Goal: Task Accomplishment & Management: Manage account settings

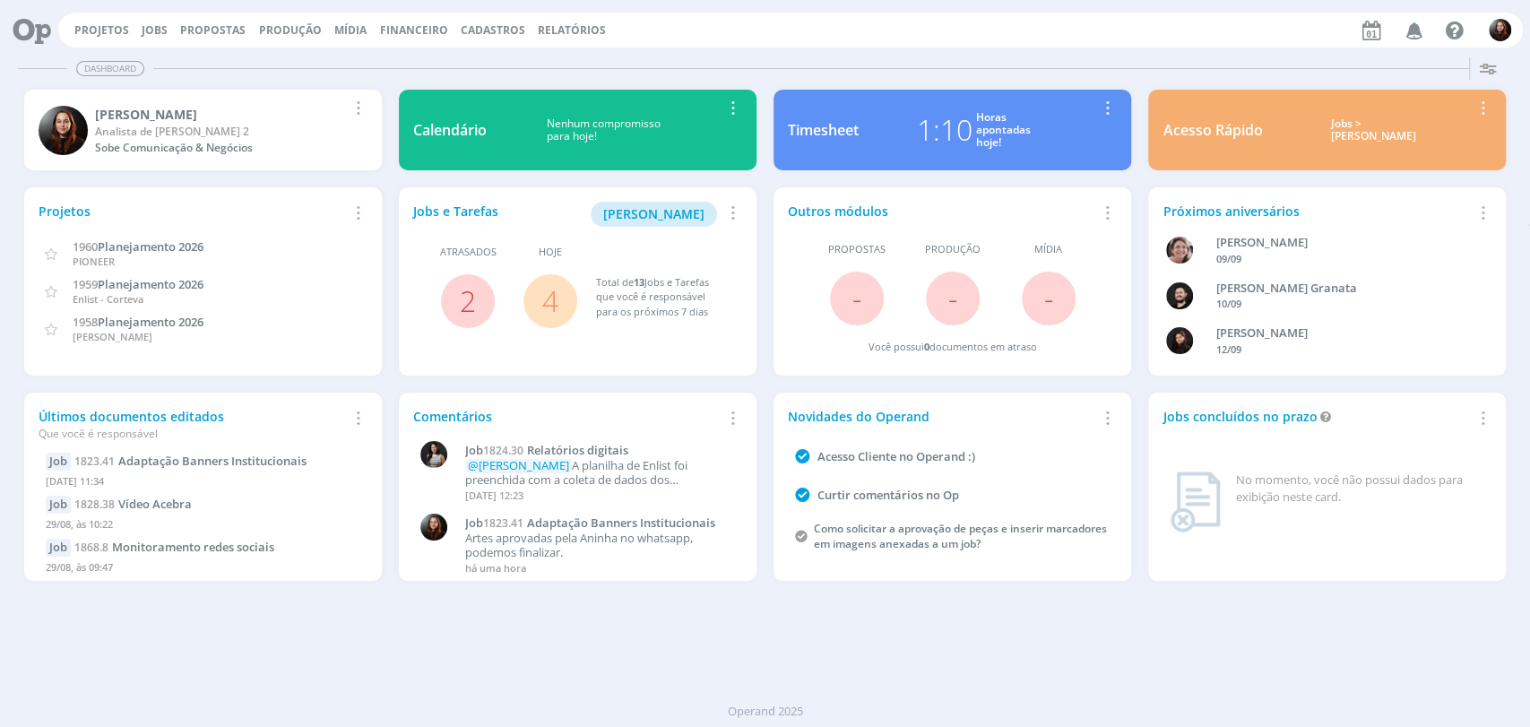
click at [796, 53] on div "Dashboard Salvar Selecione abaixo os cards desejados: Meus Meu Perfil Agenda Ti…" at bounding box center [765, 388] width 1530 height 677
click at [1108, 64] on div "Dashboard" at bounding box center [765, 69] width 1495 height 26
click at [998, 48] on div "Projetos Jobs Propostas Produção Mídia Financeiro Cadastros Relatórios Notifica…" at bounding box center [765, 28] width 1516 height 43
click at [1011, 46] on div "Projetos Jobs Propostas Produção Mídia Financeiro Cadastros Relatórios Notifica…" at bounding box center [790, 30] width 1465 height 35
click at [1249, 56] on div "Dashboard" at bounding box center [765, 69] width 1495 height 26
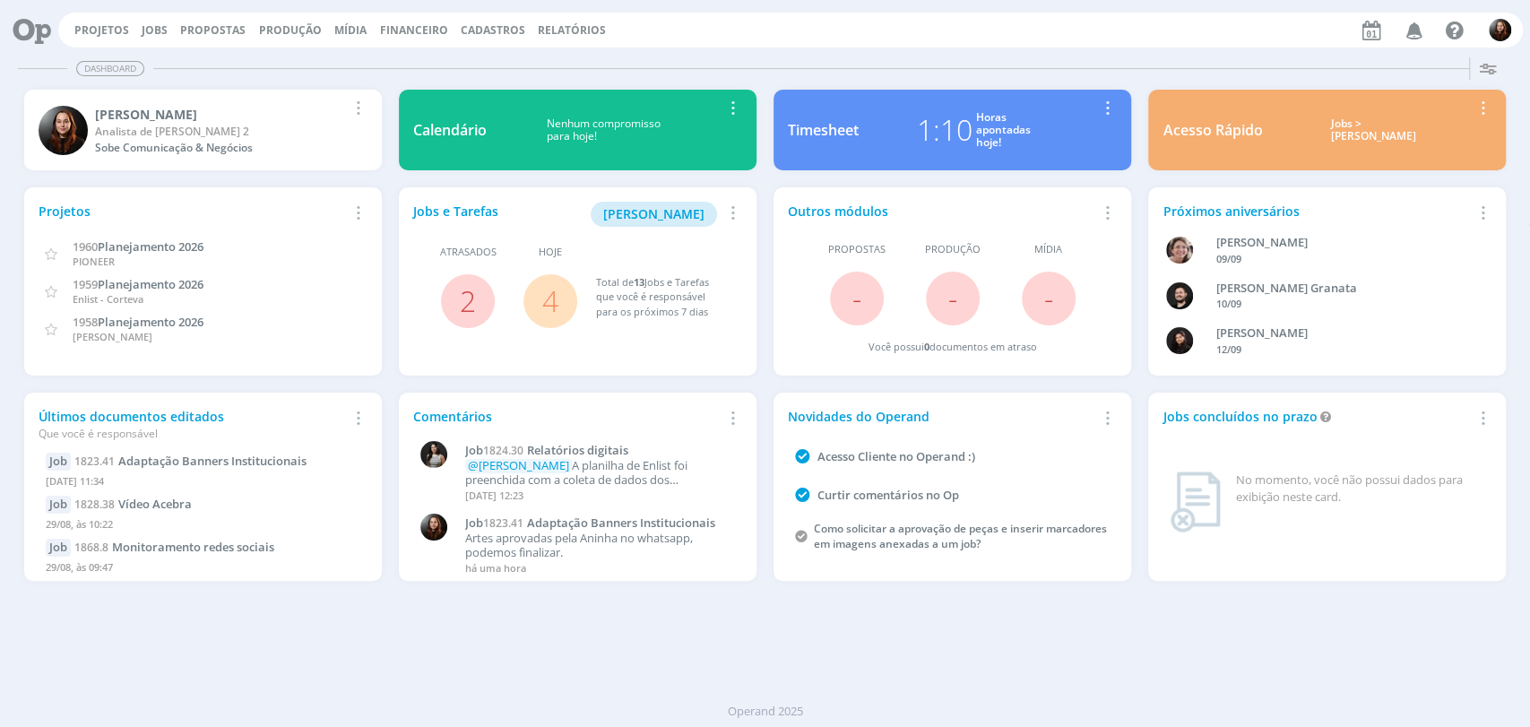
click at [971, 52] on div "Dashboard Salvar Selecione abaixo os cards desejados: Meus Meu Perfil Agenda Ti…" at bounding box center [765, 388] width 1530 height 677
click at [959, 38] on div "Projetos Jobs Propostas Produção Mídia Financeiro Cadastros Relatórios Notifica…" at bounding box center [790, 30] width 1465 height 35
click at [1411, 33] on icon "button" at bounding box center [1414, 29] width 31 height 30
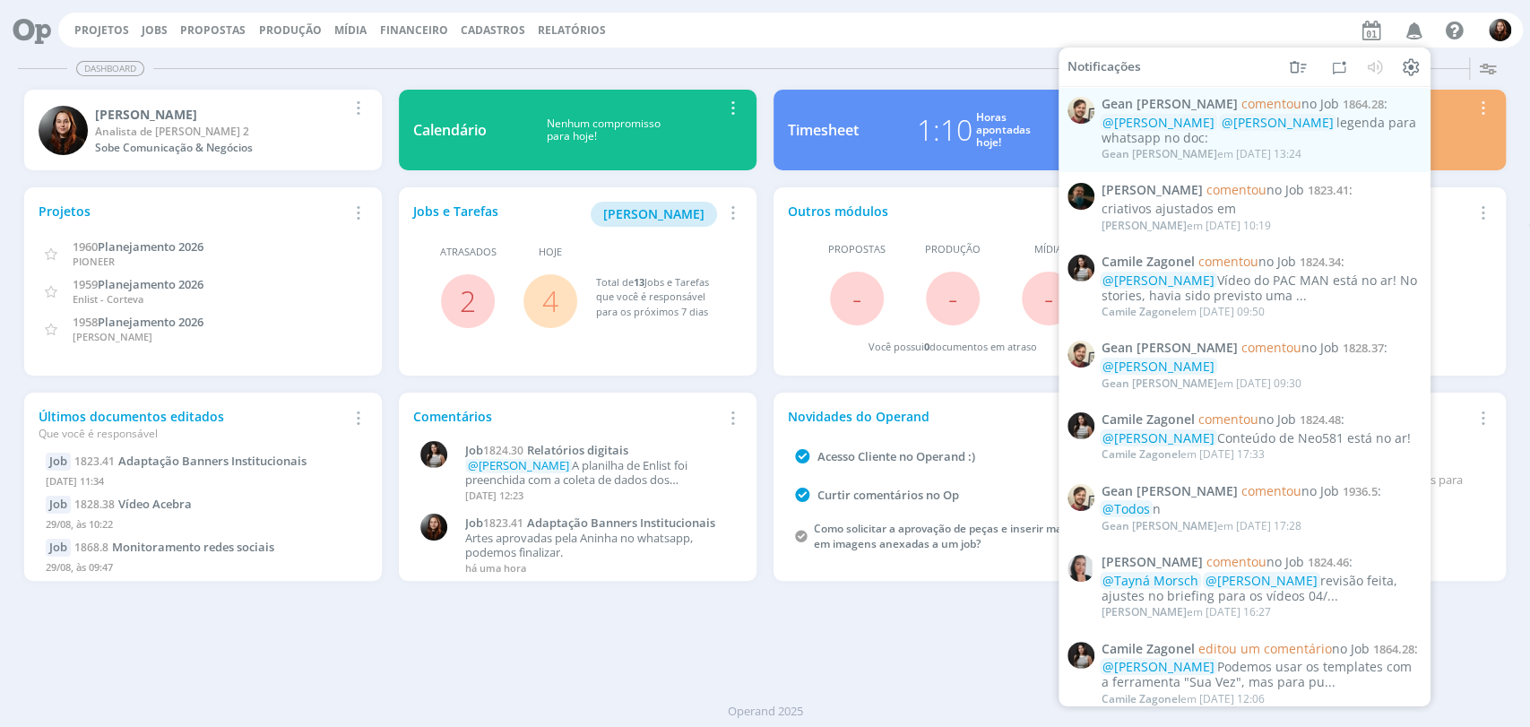
click at [925, 68] on div "Dashboard" at bounding box center [765, 69] width 1495 height 26
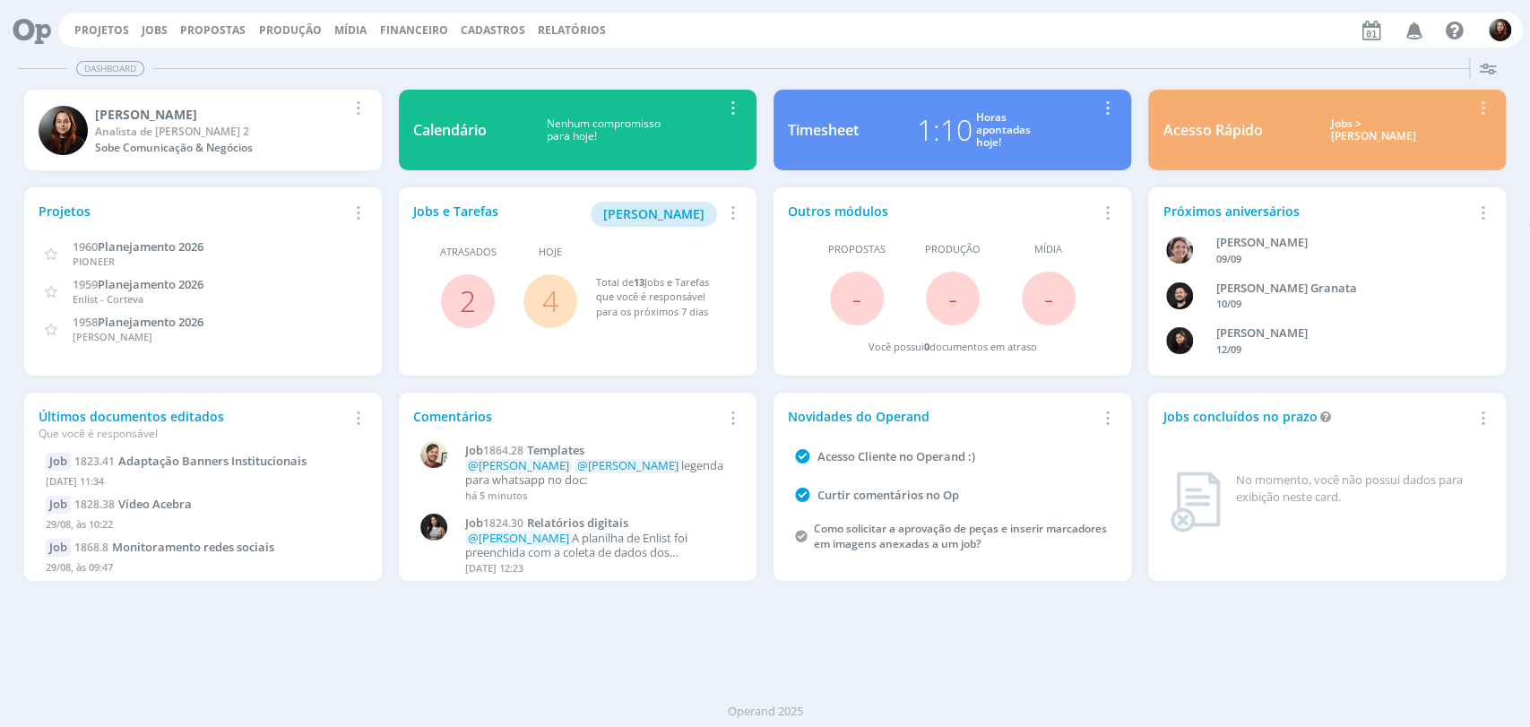
click at [136, 23] on button "Jobs" at bounding box center [154, 30] width 37 height 14
click at [155, 27] on link "Jobs" at bounding box center [155, 29] width 26 height 15
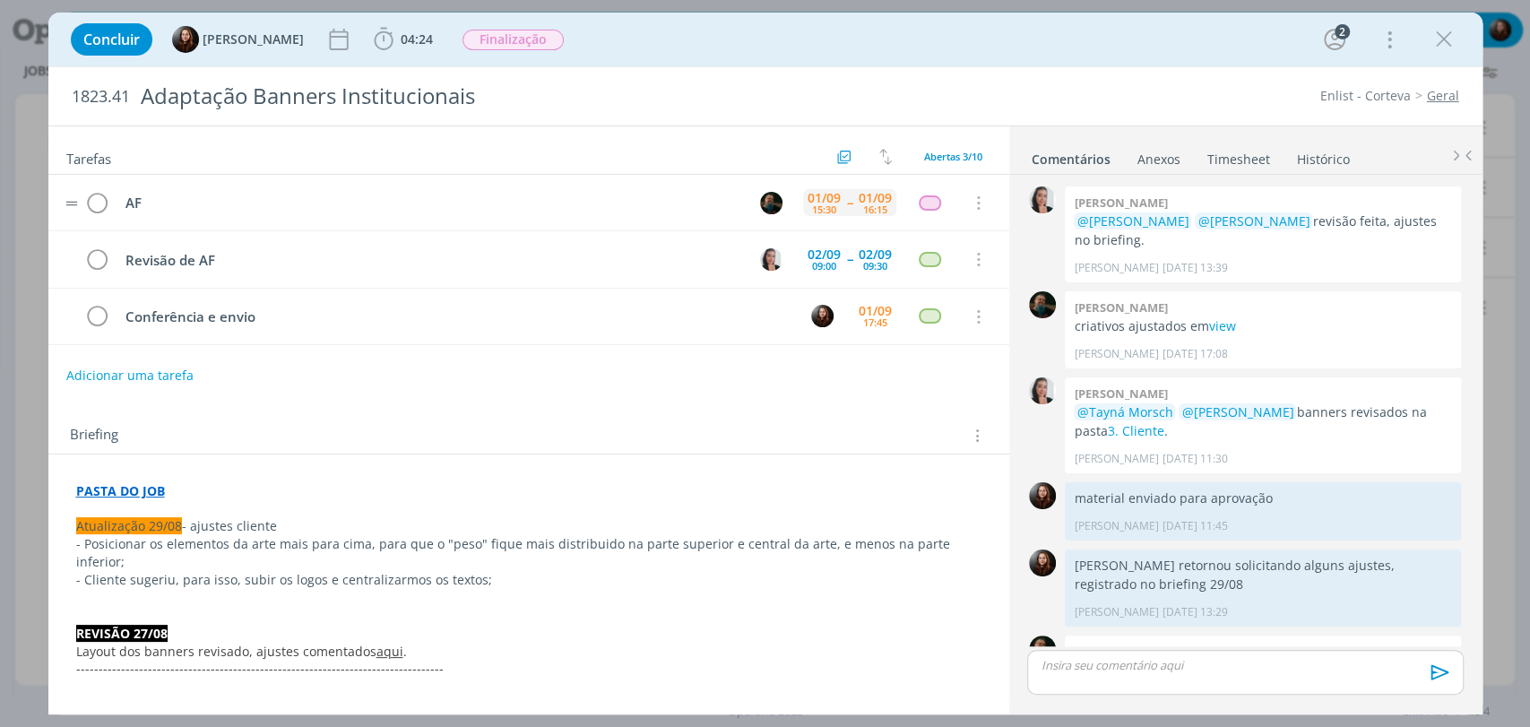
scroll to position [204, 0]
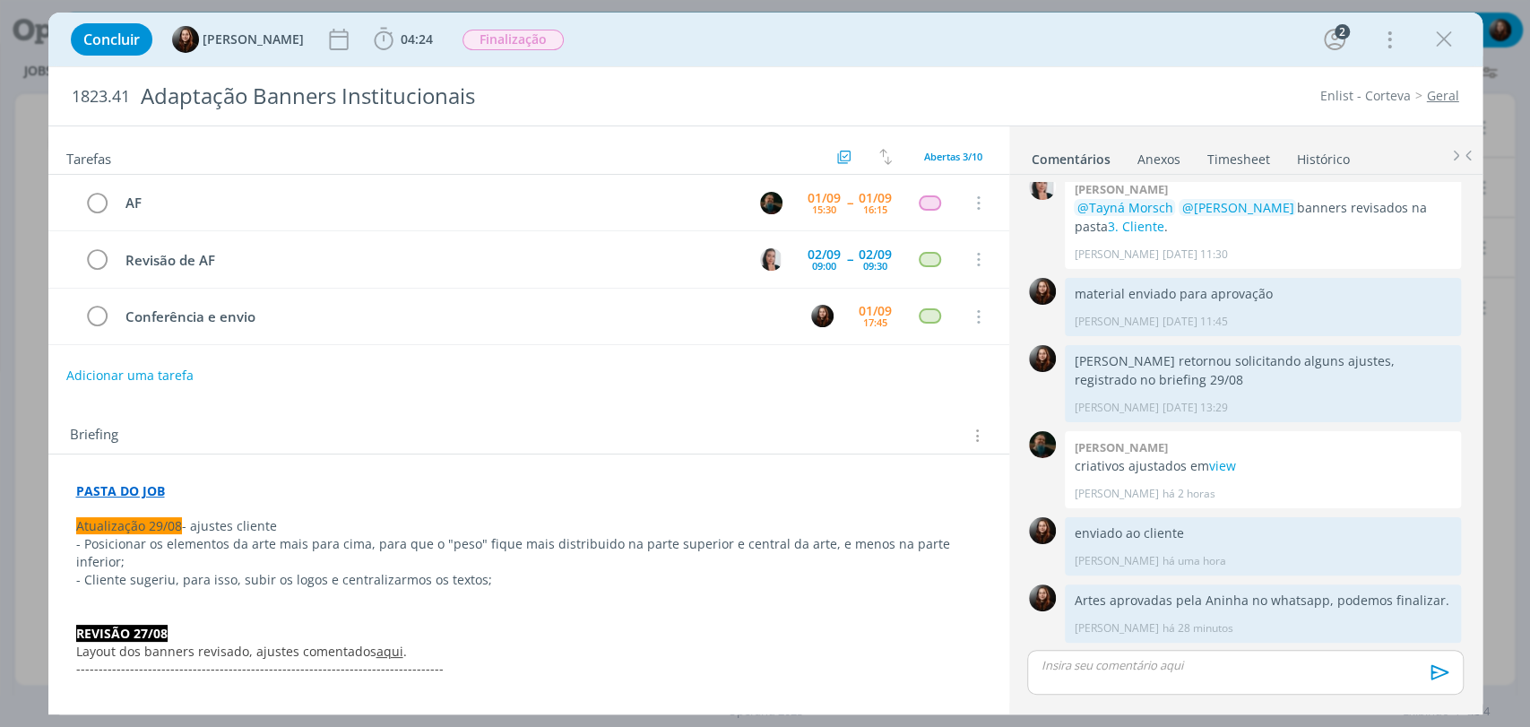
click at [1033, 51] on div "Concluir Eduarda Pereira 04:24 Iniciar Apontar Data * 01/09/2025 Horas * 00:00 …" at bounding box center [766, 39] width 1408 height 43
click at [879, 54] on div "Concluir Eduarda Pereira 04:24 Iniciar Apontar Data * 01/09/2025 Horas * 00:00 …" at bounding box center [766, 39] width 1408 height 43
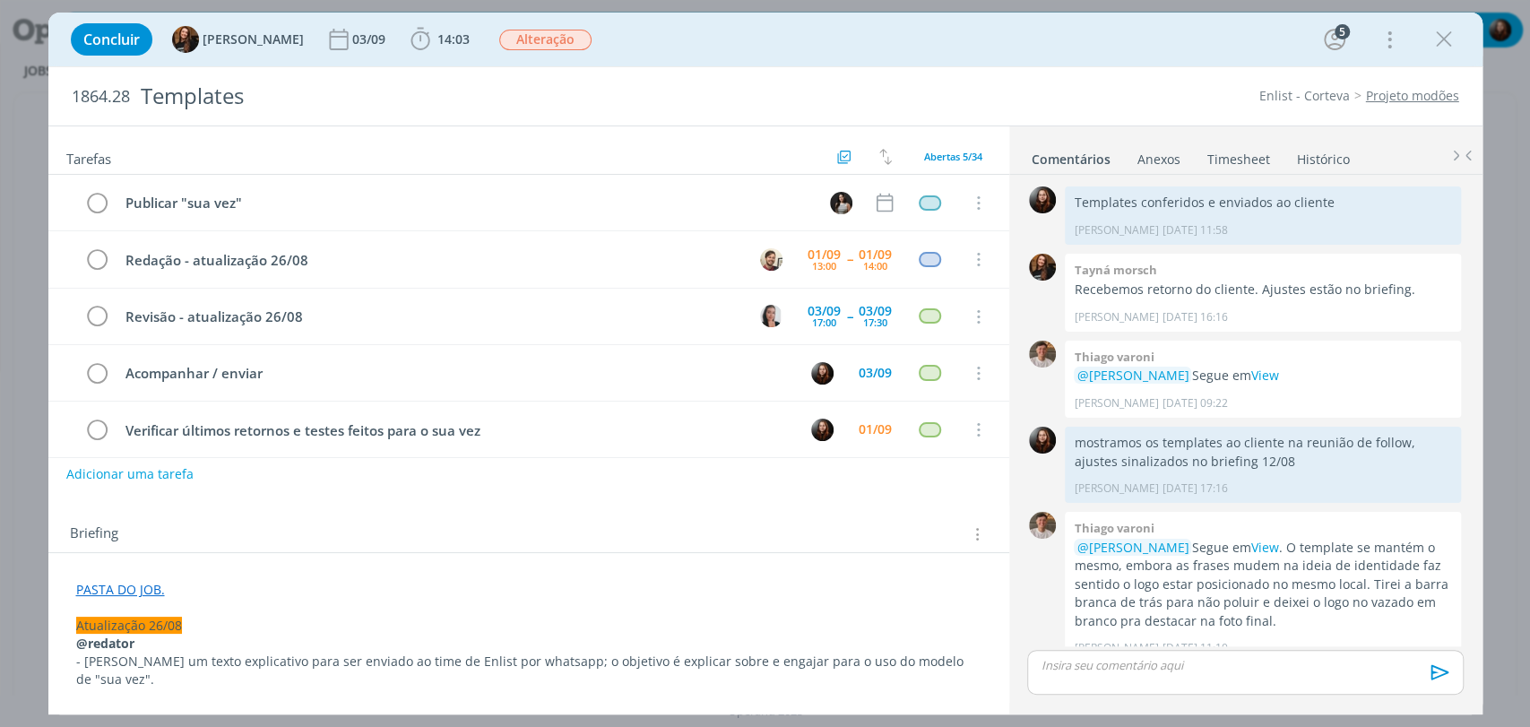
scroll to position [2060, 0]
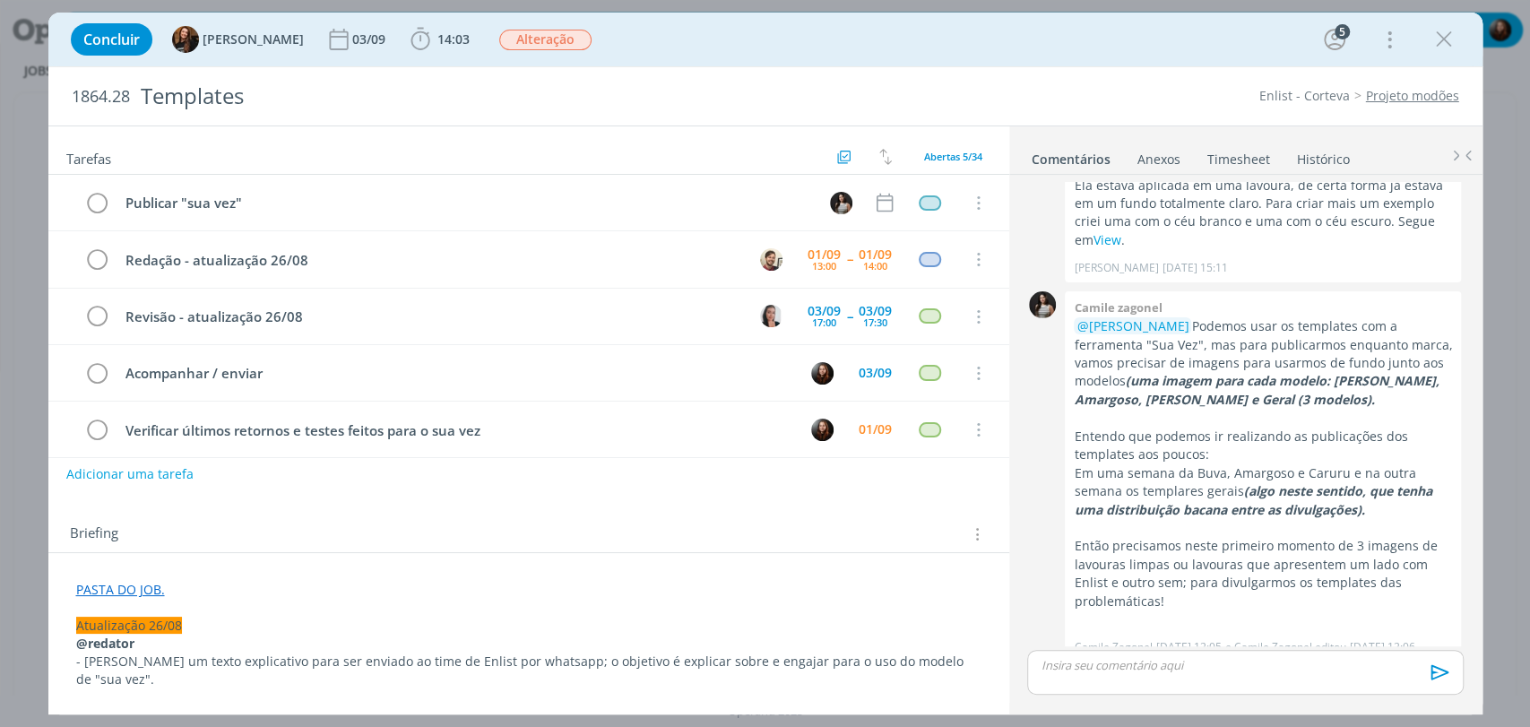
click at [1002, 53] on div "Concluir Tayná Morsch 03/09 14:03 Iniciar Apontar Data * 01/09/2025 Horas * 00:…" at bounding box center [766, 39] width 1408 height 43
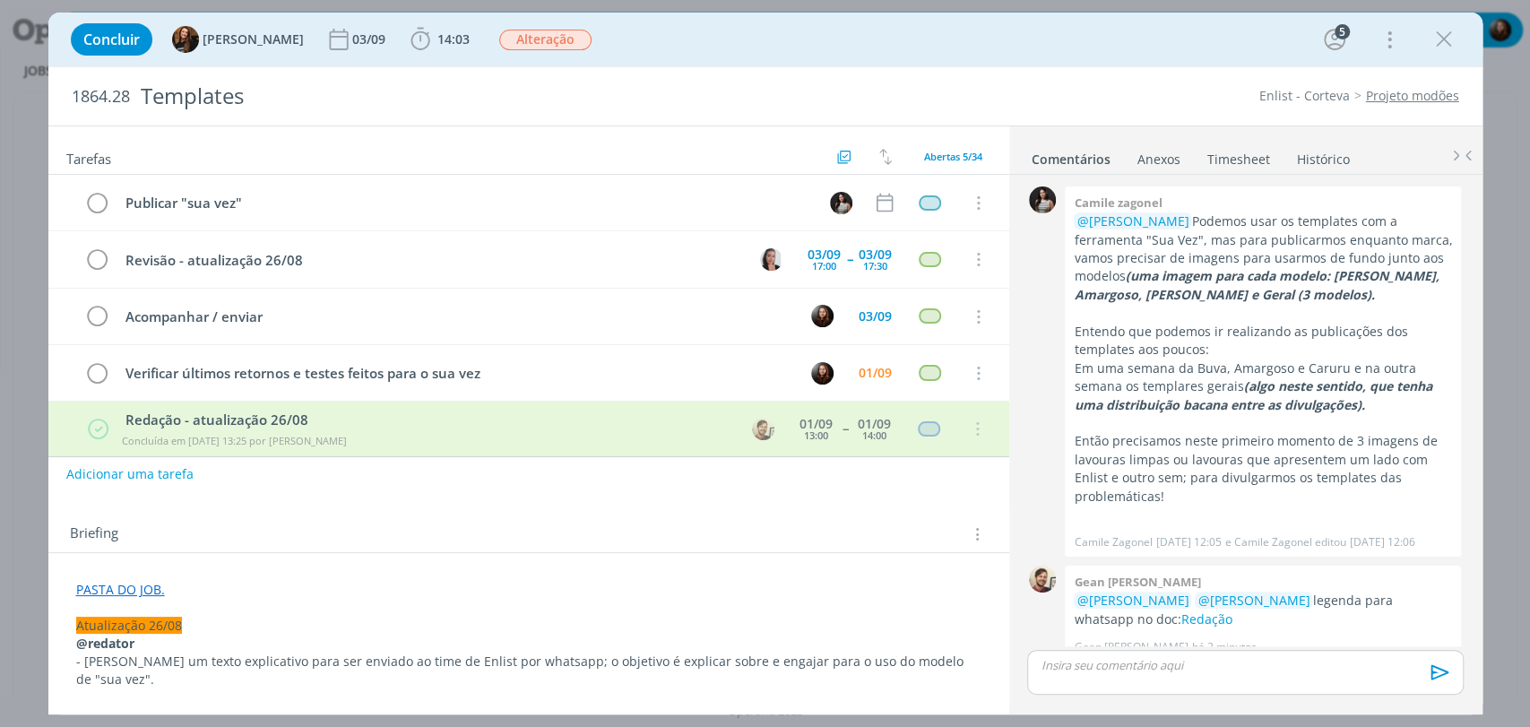
click at [1029, 51] on div "Concluir Tayná Morsch 03/09 14:03 Iniciar Apontar Data * 01/09/2025 Horas * 00:…" at bounding box center [766, 39] width 1408 height 43
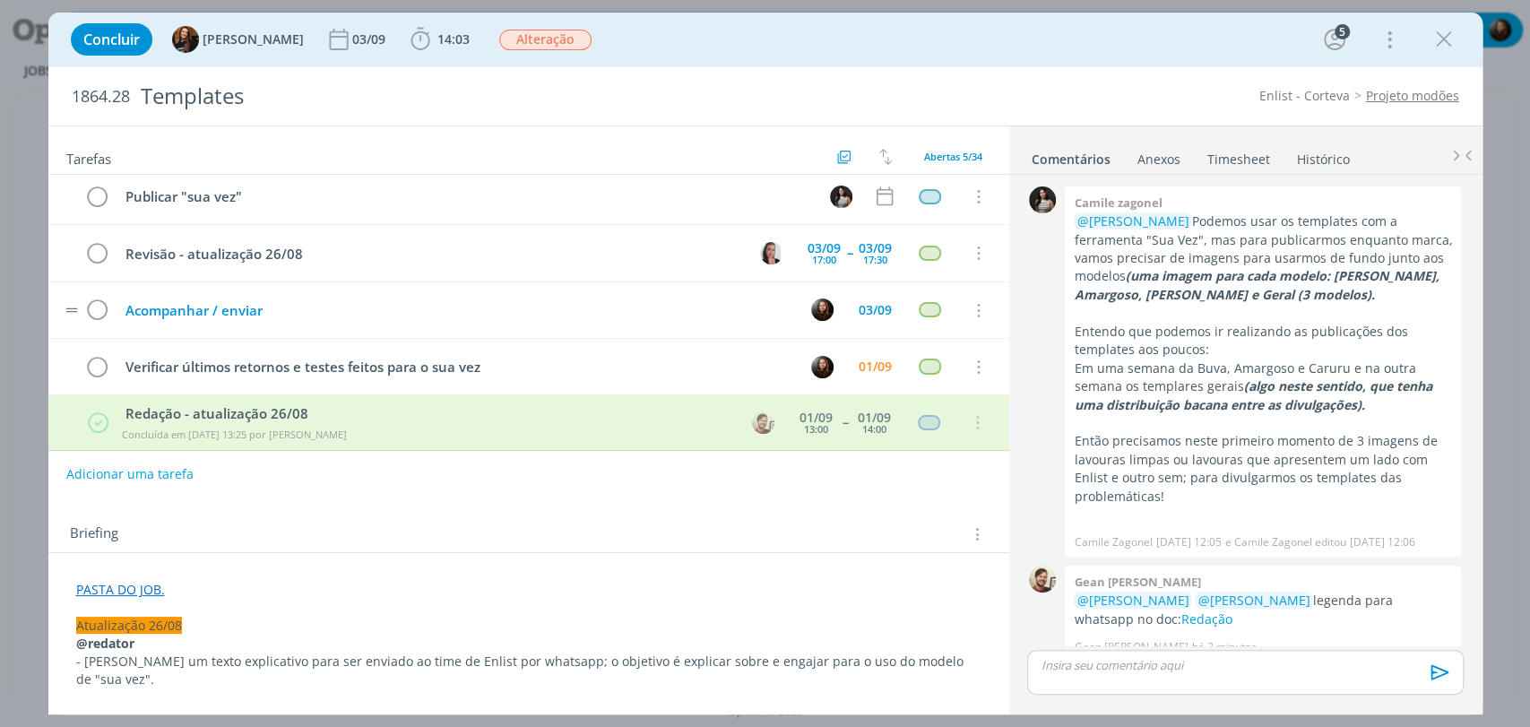
scroll to position [11, 0]
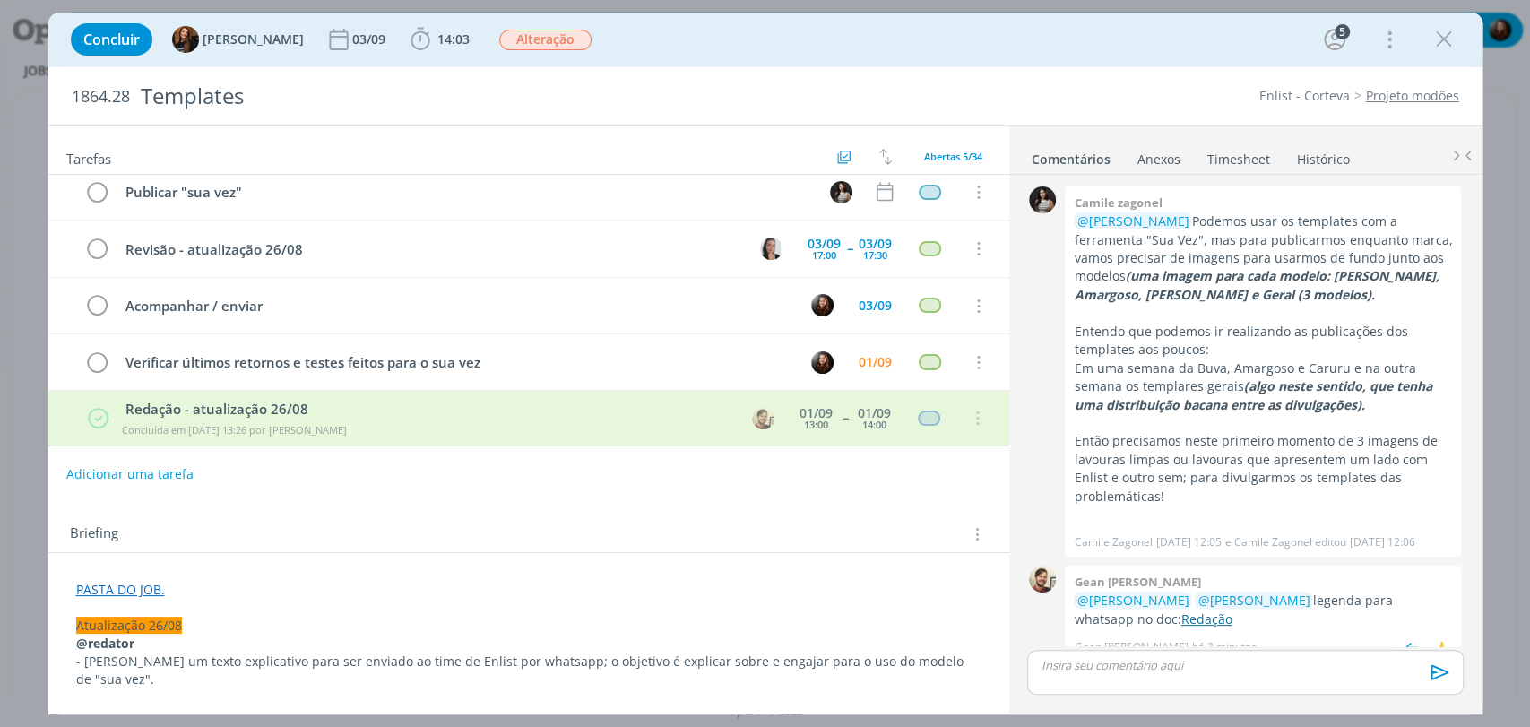
click at [1184, 611] on link "Redação" at bounding box center [1206, 619] width 51 height 17
click at [1010, 43] on div "Concluir Tayná Morsch 03/09 14:03 Iniciar Apontar Data * 01/09/2025 Horas * 00:…" at bounding box center [766, 39] width 1408 height 43
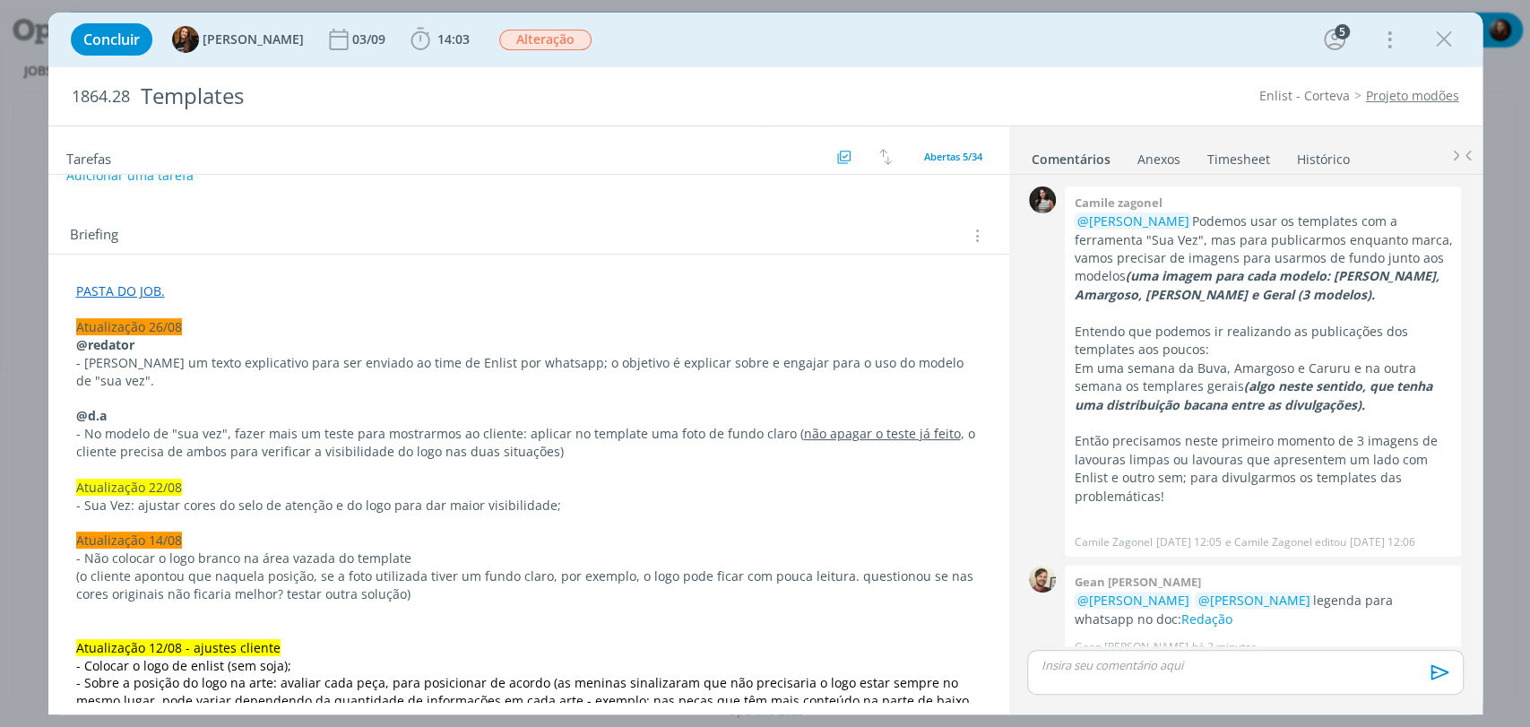
scroll to position [0, 0]
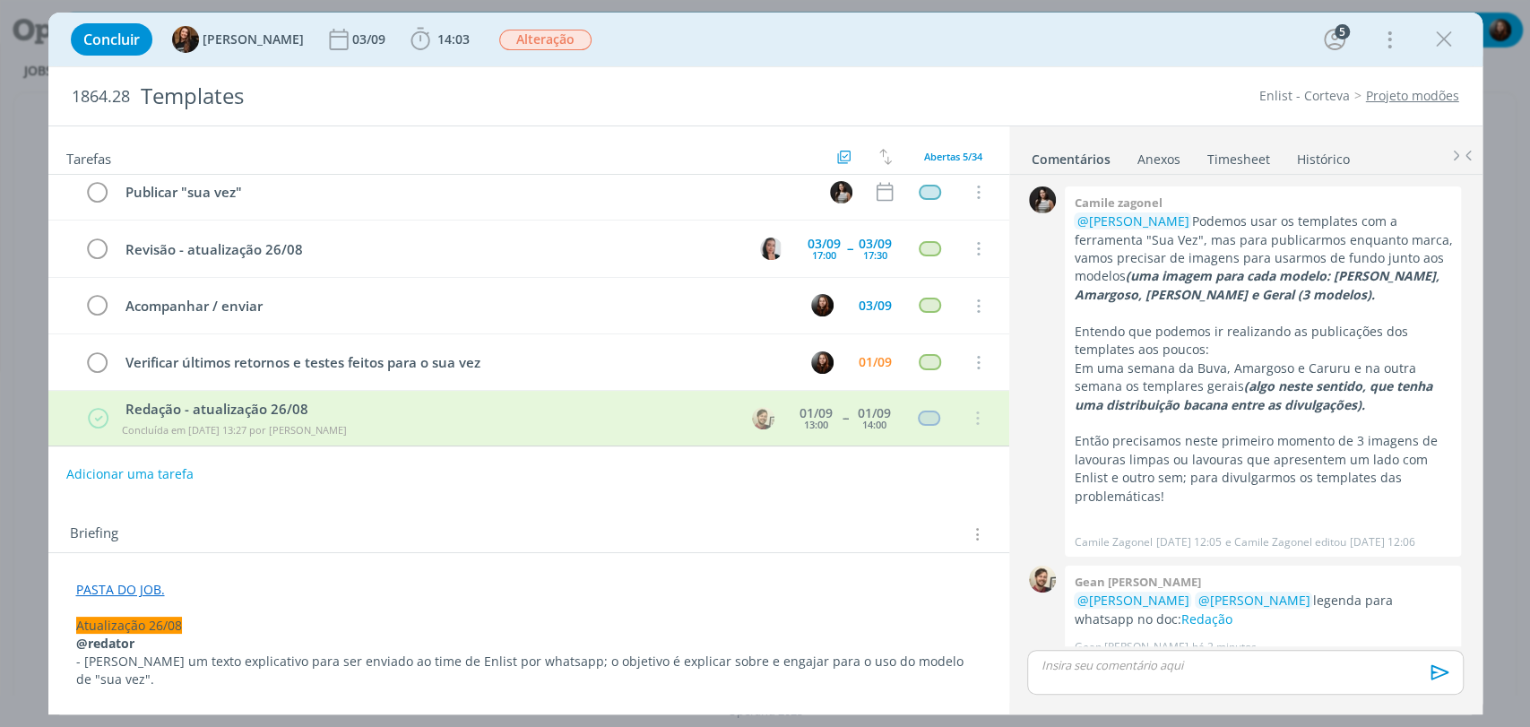
click at [918, 50] on div "Concluir Tayná Morsch 03/09 14:03 Iniciar Apontar Data * 01/09/2025 Horas * 00:…" at bounding box center [766, 39] width 1408 height 43
click at [1033, 52] on div "Concluir Tayná Morsch 03/09 14:03 Iniciar Apontar Data * 01/09/2025 Horas * 00:…" at bounding box center [766, 39] width 1408 height 43
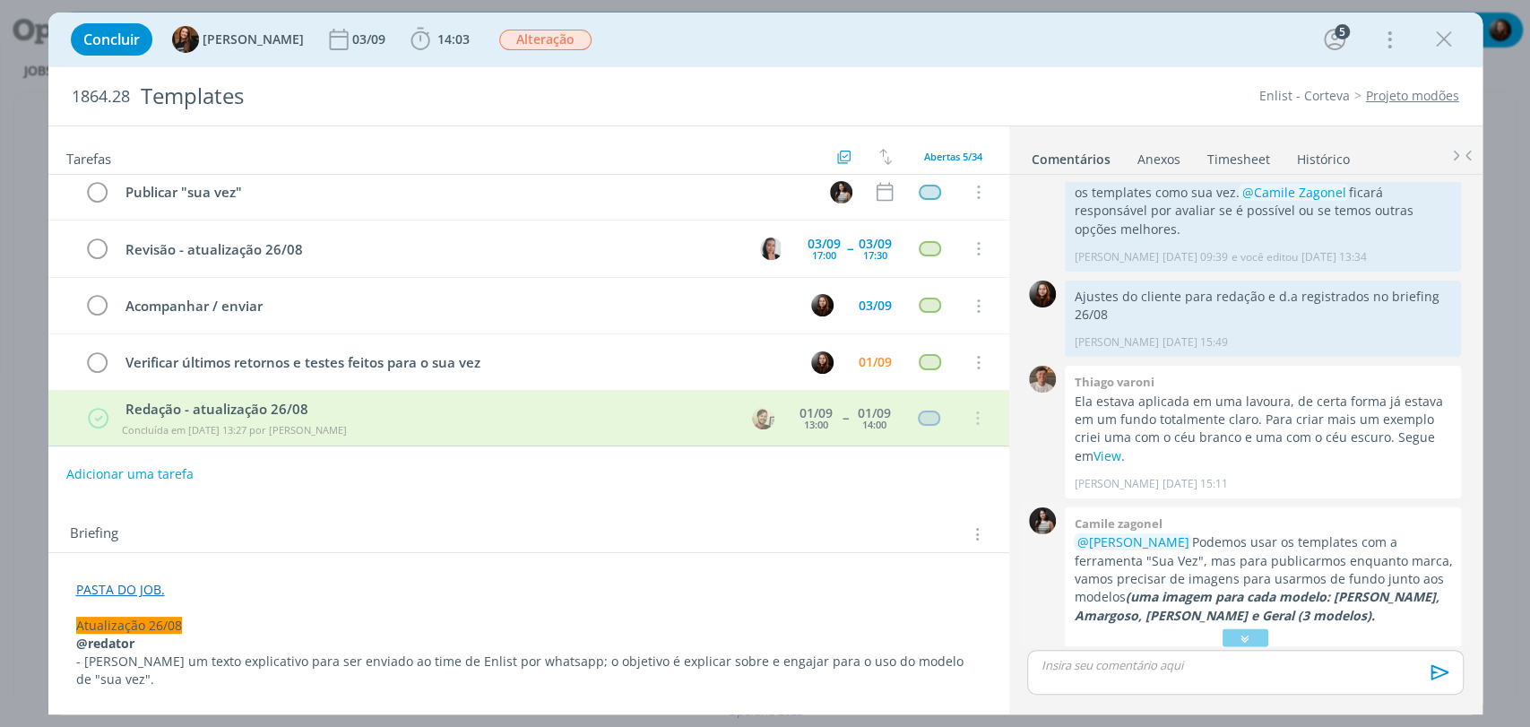
scroll to position [1766, 0]
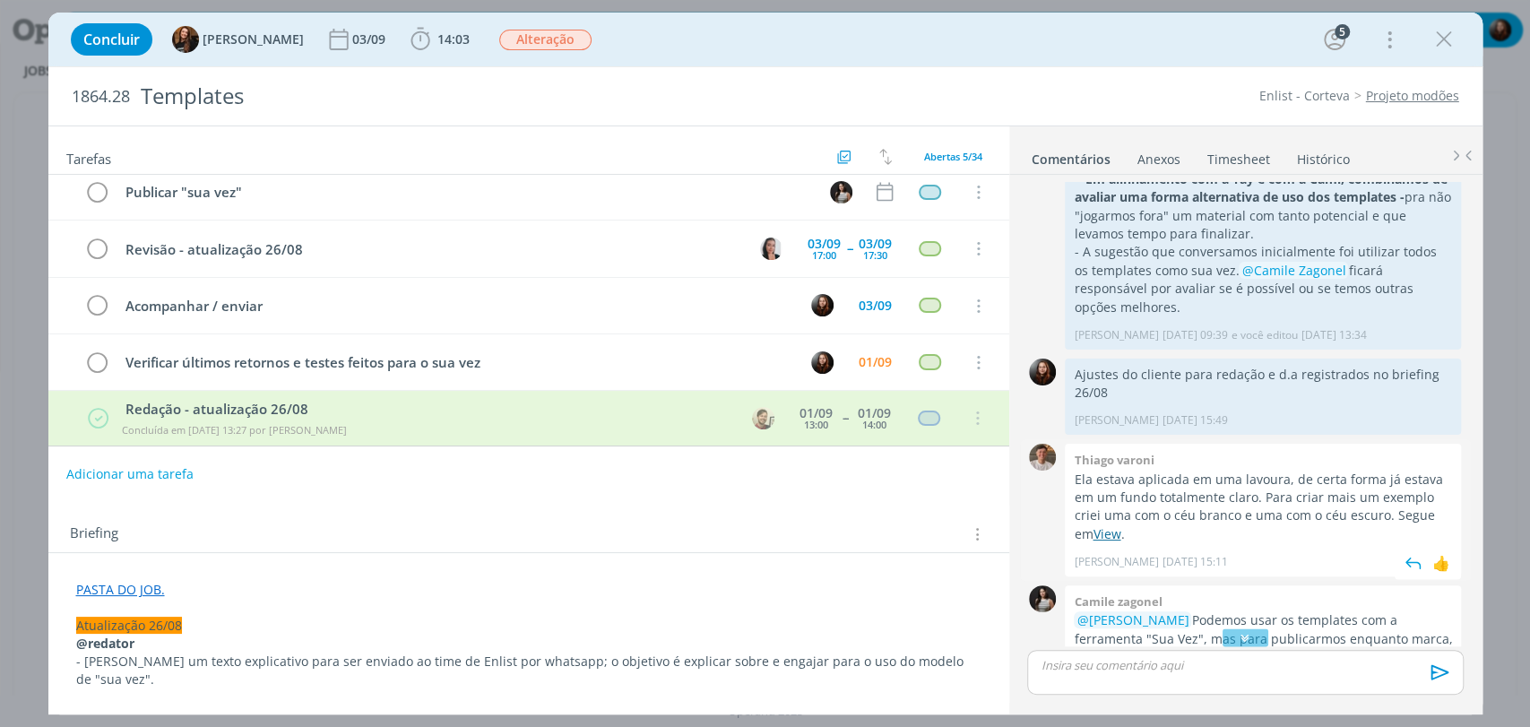
click at [1112, 525] on link "View" at bounding box center [1107, 533] width 28 height 17
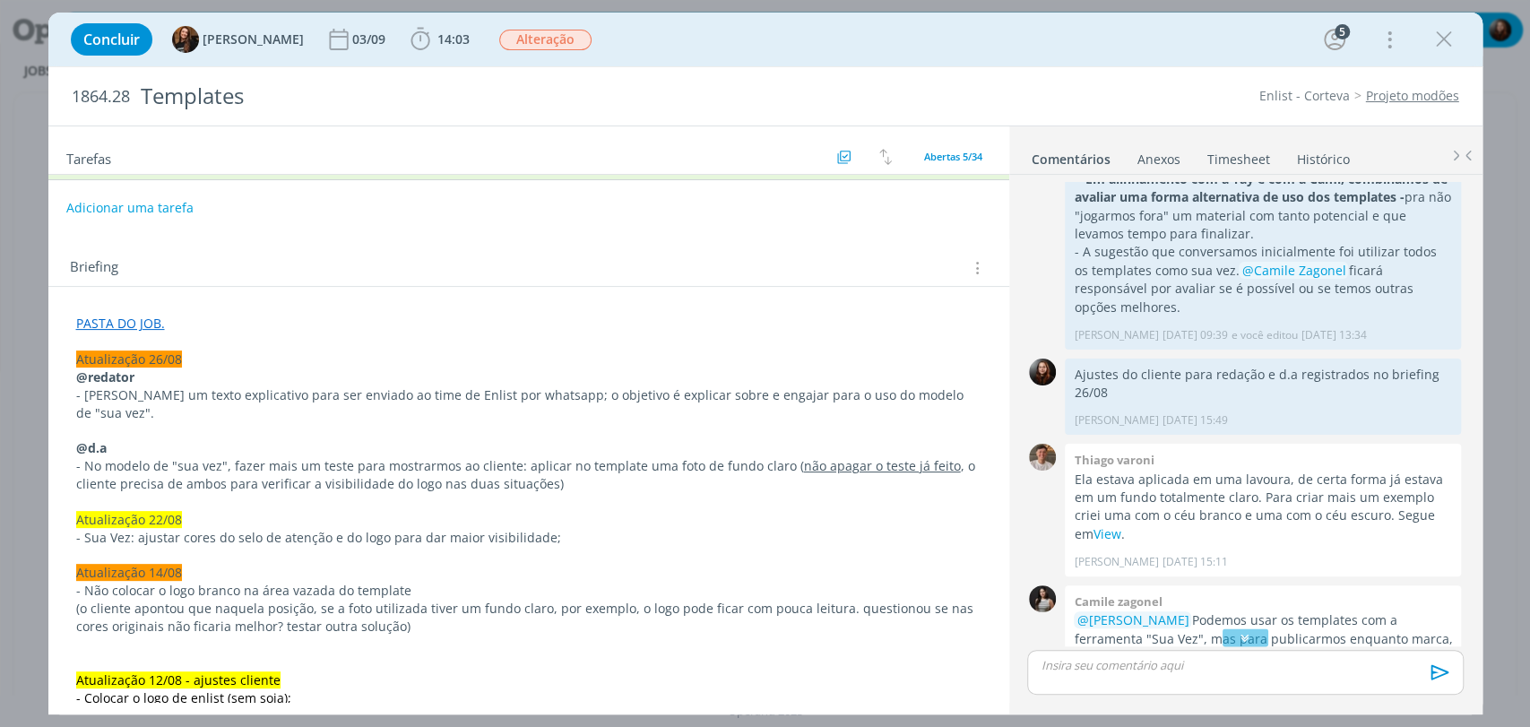
scroll to position [299, 0]
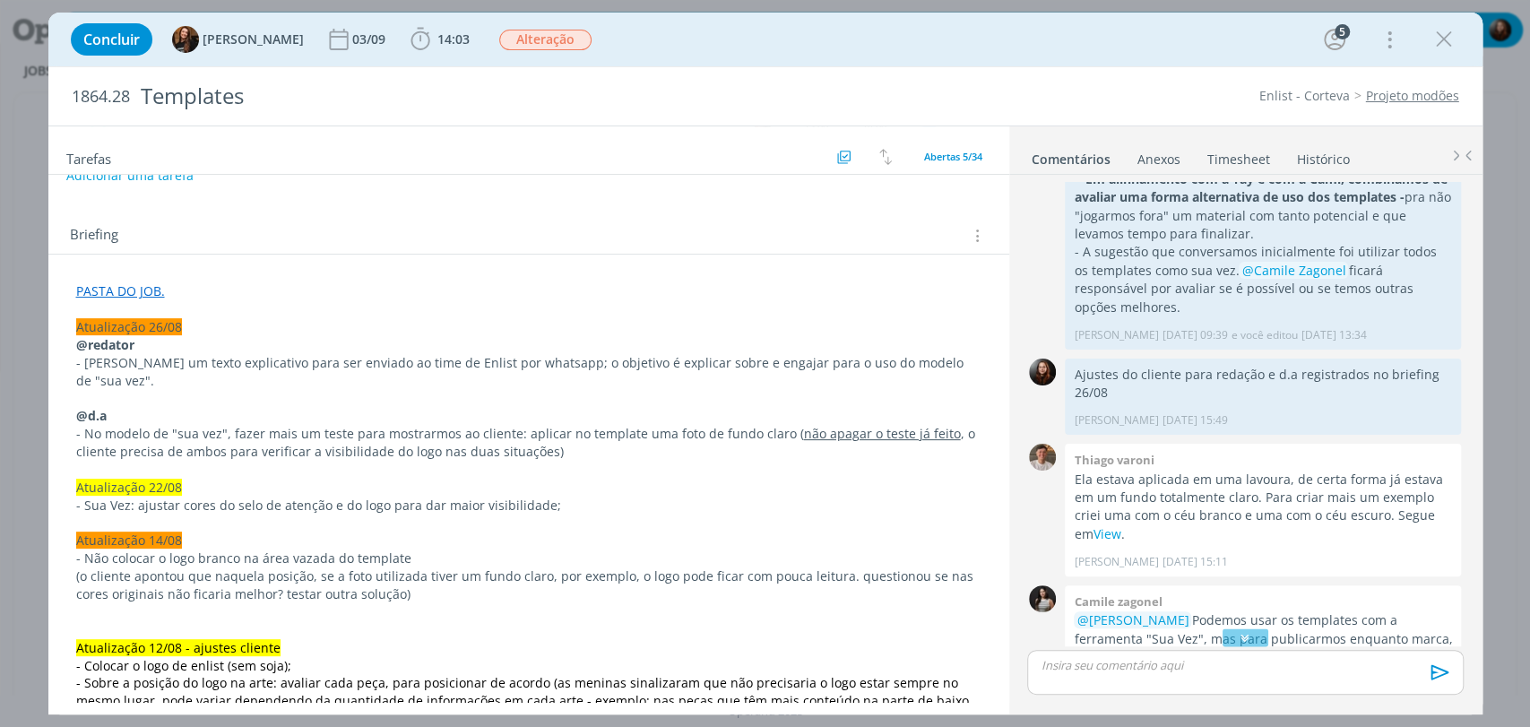
click at [717, 210] on div "Briefing Briefings Predefinidos Versões do Briefing Ver Briefing do Projeto" at bounding box center [528, 230] width 961 height 48
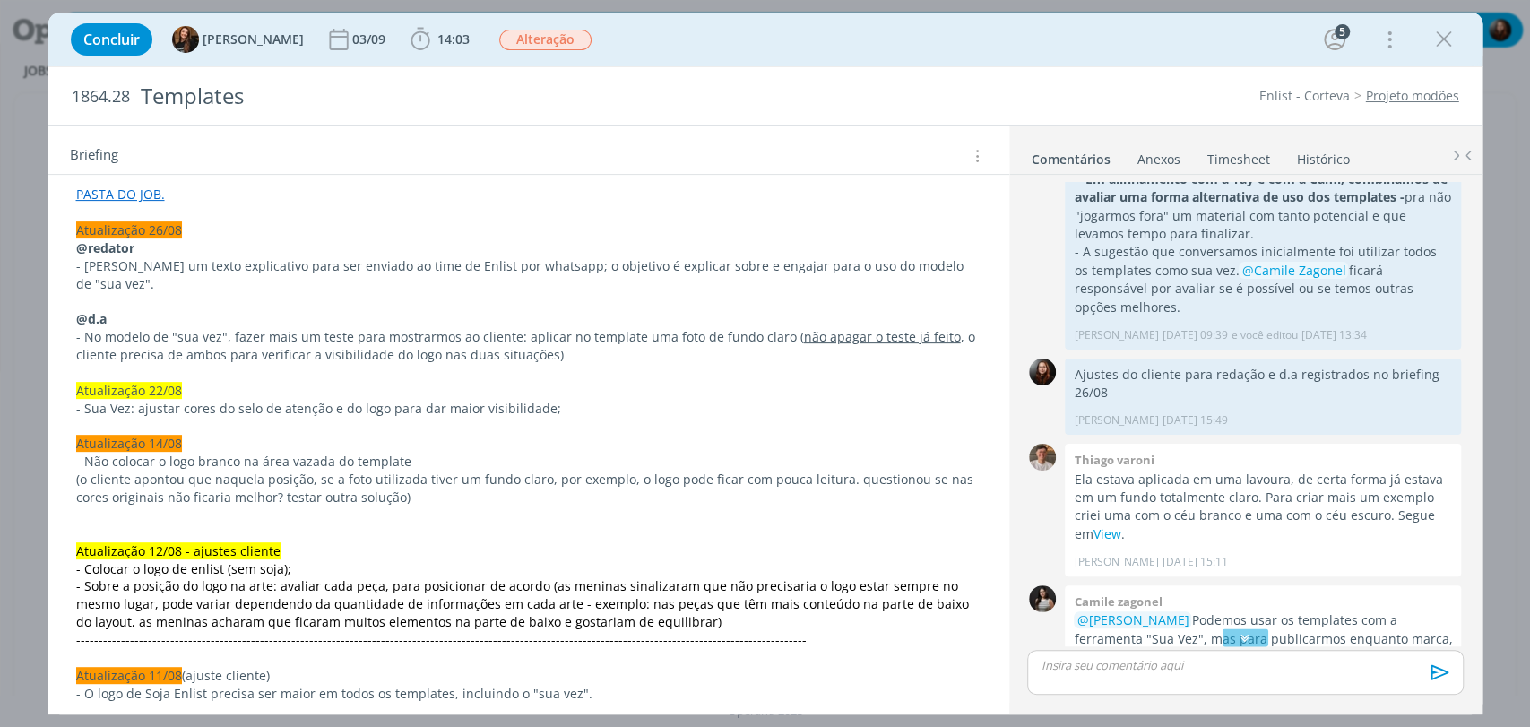
scroll to position [398, 0]
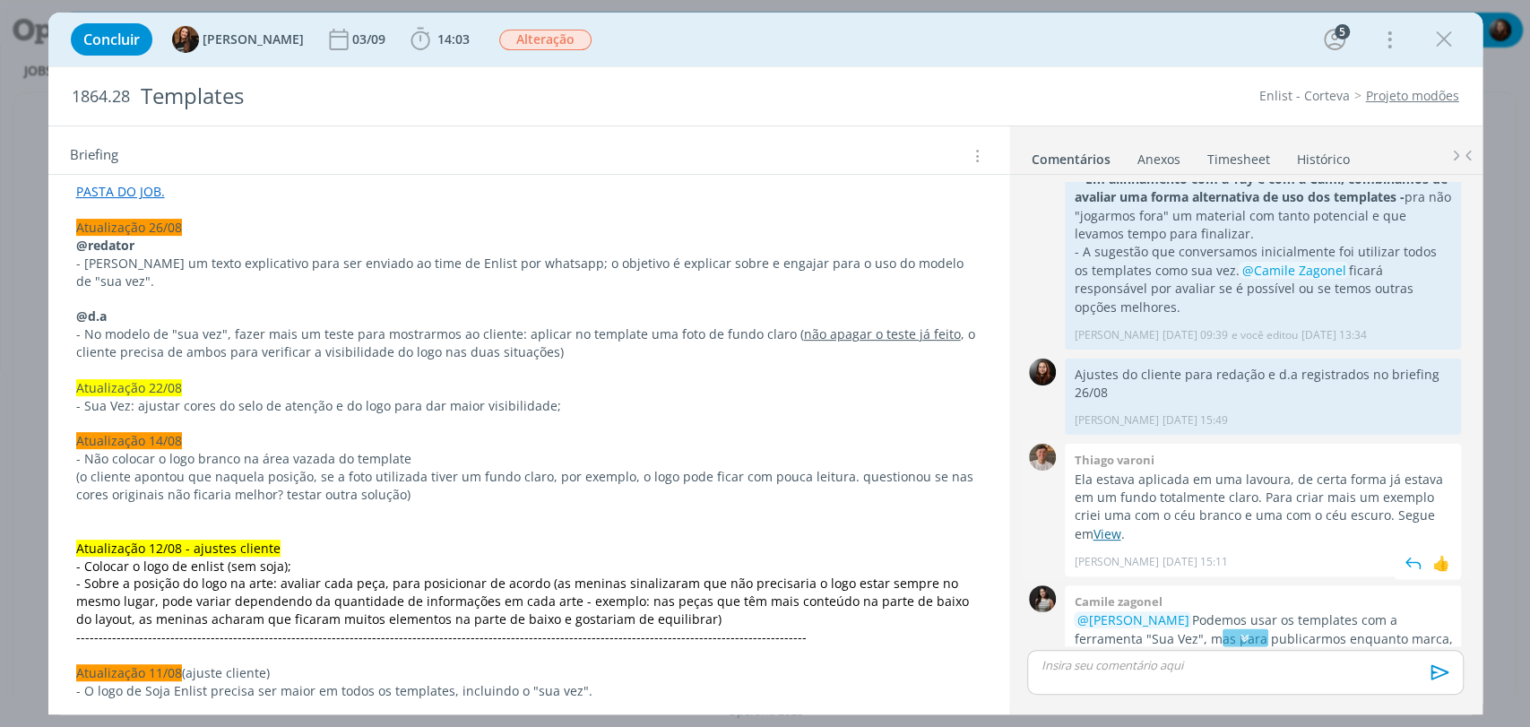
click at [1114, 525] on link "View" at bounding box center [1107, 533] width 28 height 17
click at [969, 45] on div "Concluir Tayná Morsch 03/09 14:03 Iniciar Apontar Data * 01/09/2025 Horas * 00:…" at bounding box center [766, 39] width 1408 height 43
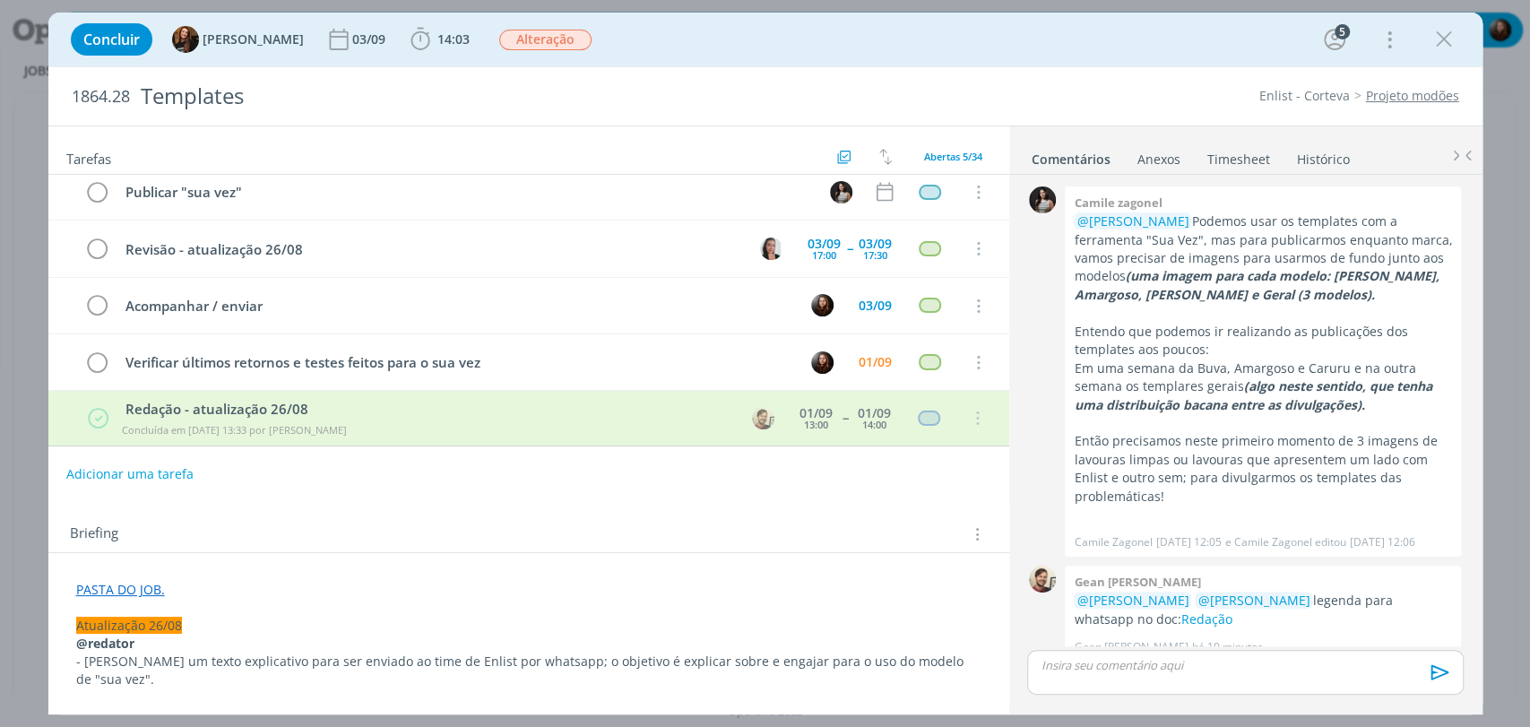
scroll to position [0, 0]
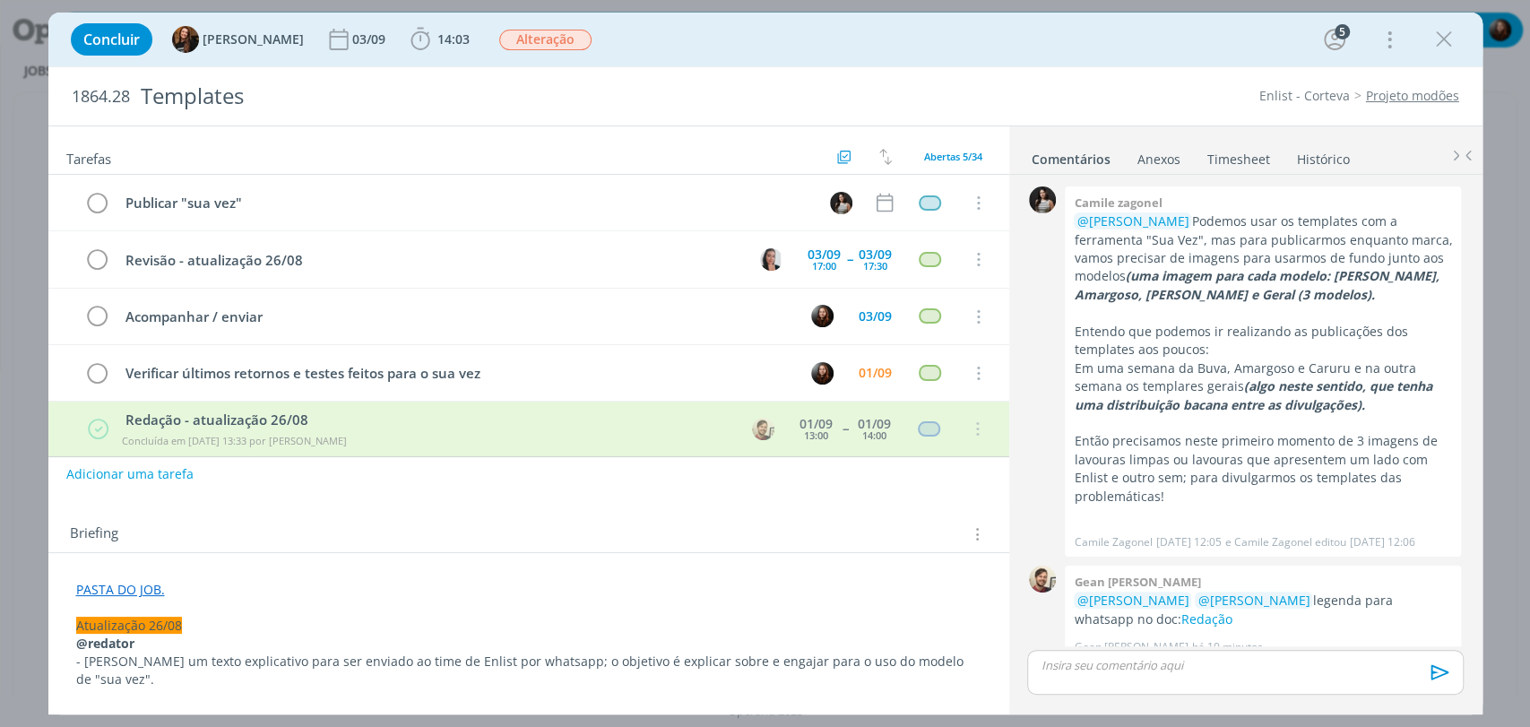
click at [680, 508] on div "Briefing Briefings Predefinidos Versões do Briefing Ver Briefing do Projeto" at bounding box center [528, 529] width 961 height 48
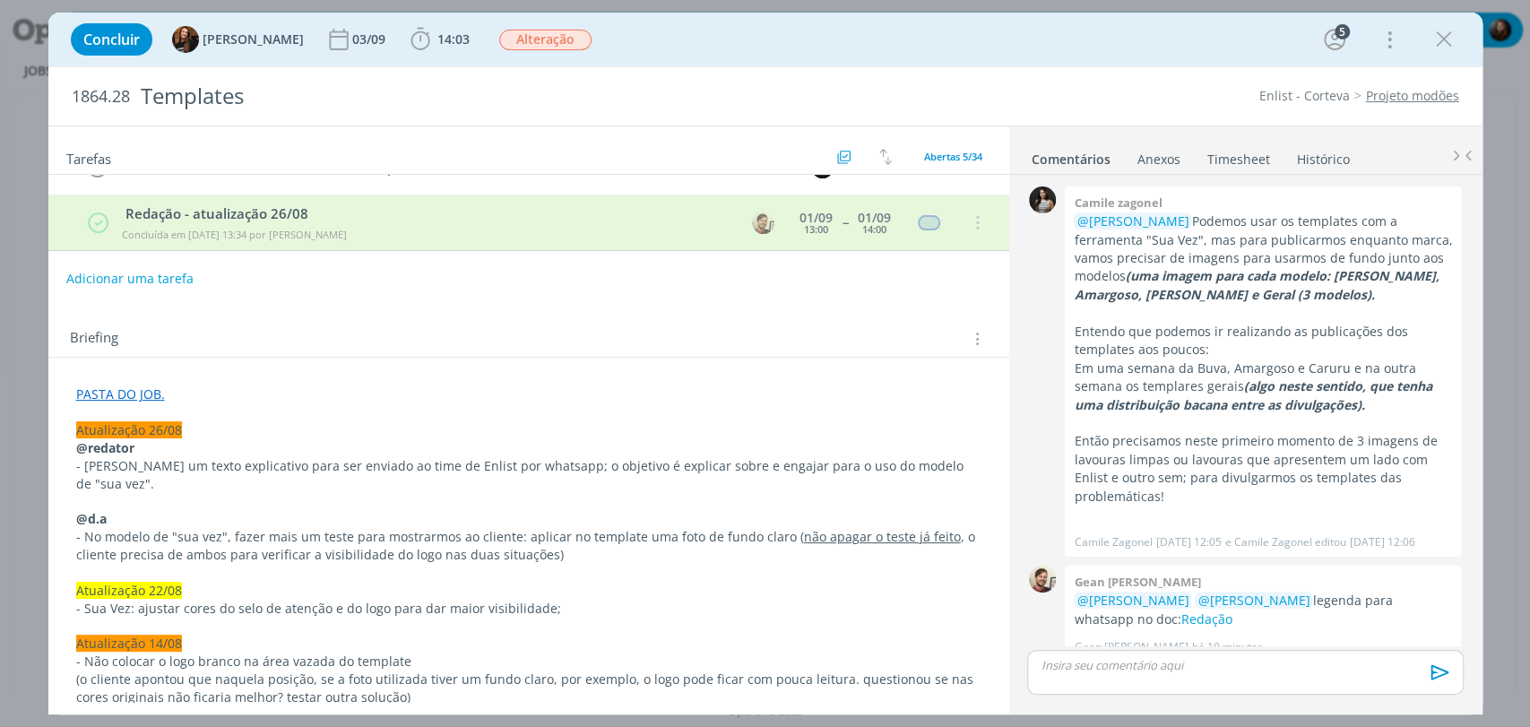
scroll to position [398, 0]
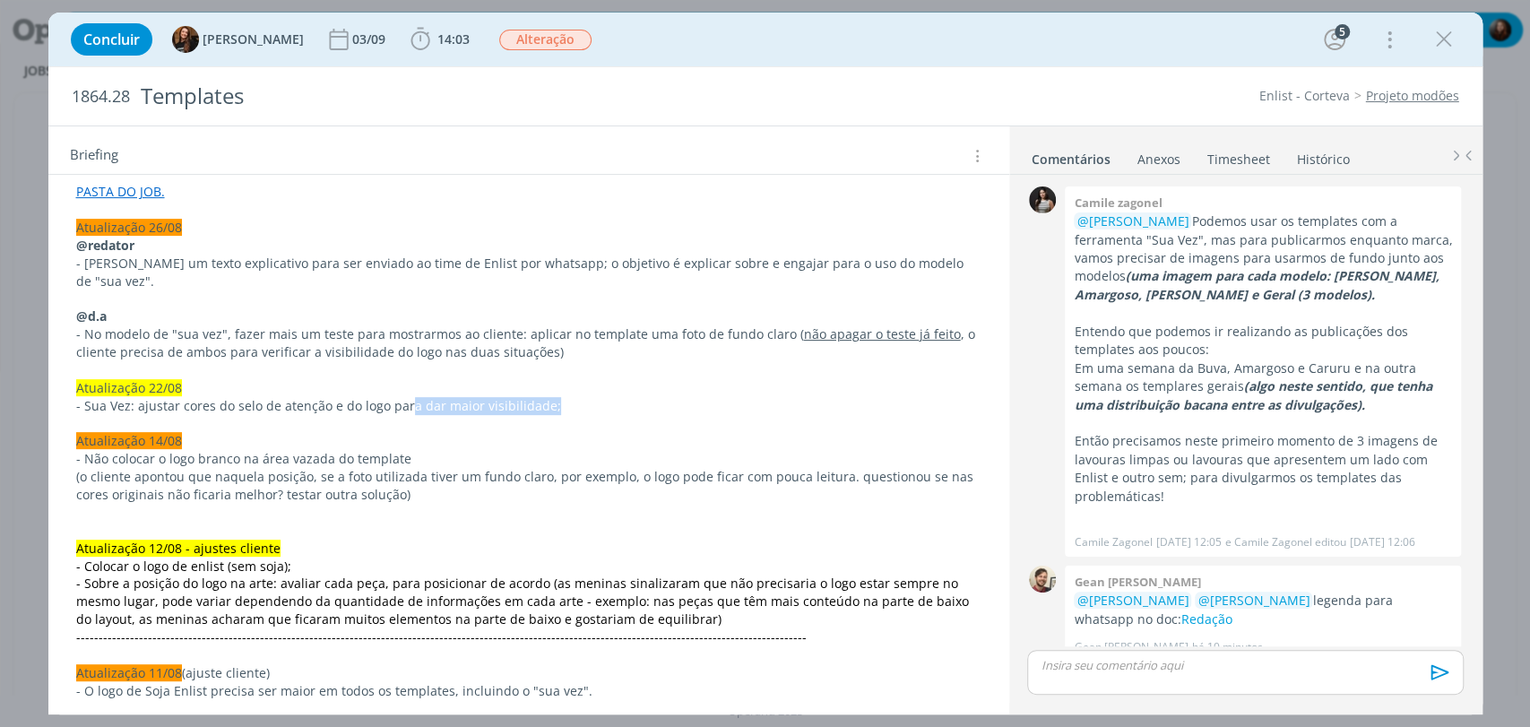
drag, startPoint x: 407, startPoint y: 392, endPoint x: 565, endPoint y: 389, distance: 157.8
click at [565, 397] on p "- Sua Vez: ajustar cores do selo de atenção e do logo para dar maior visibilida…" at bounding box center [529, 406] width 906 height 18
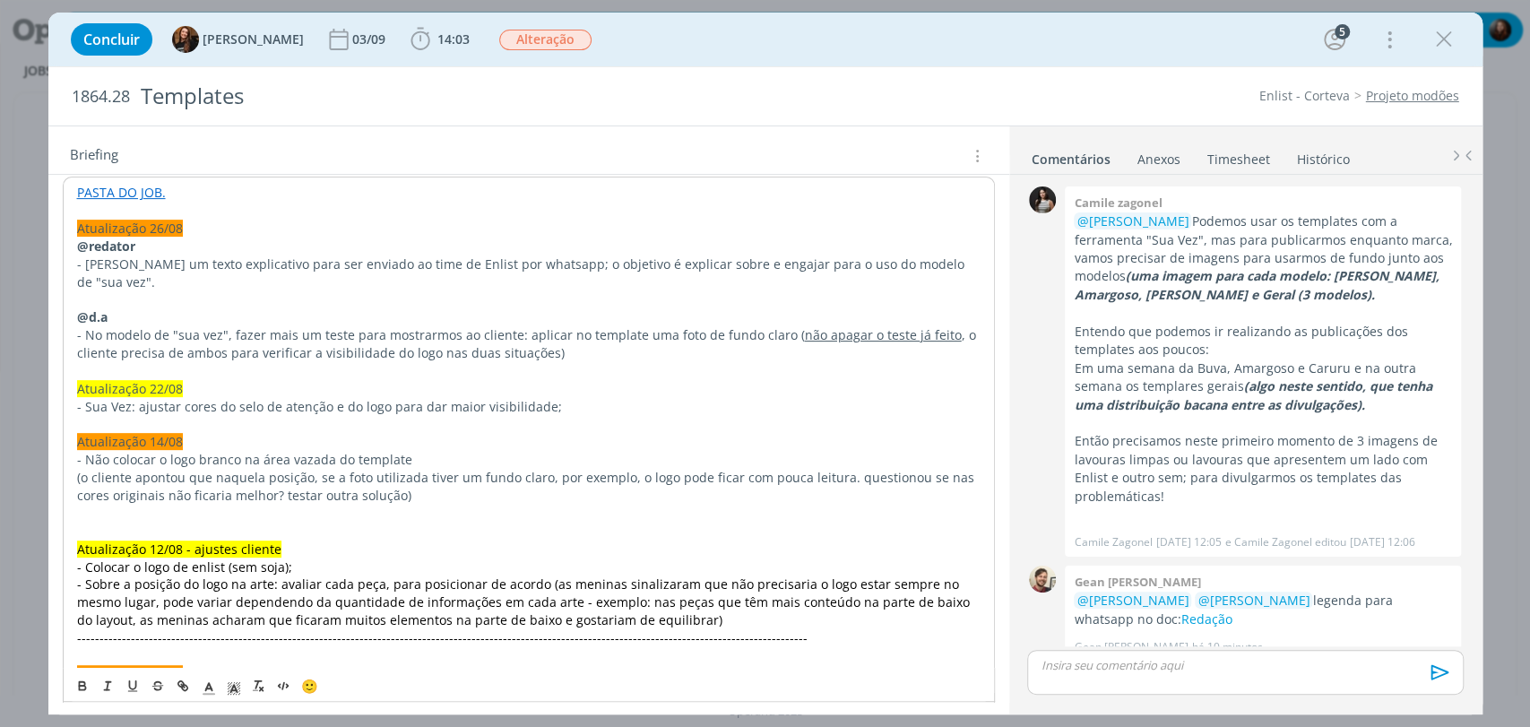
click at [641, 156] on div "Briefing Briefings Predefinidos Versões do Briefing Ver Briefing do Projeto" at bounding box center [531, 155] width 923 height 23
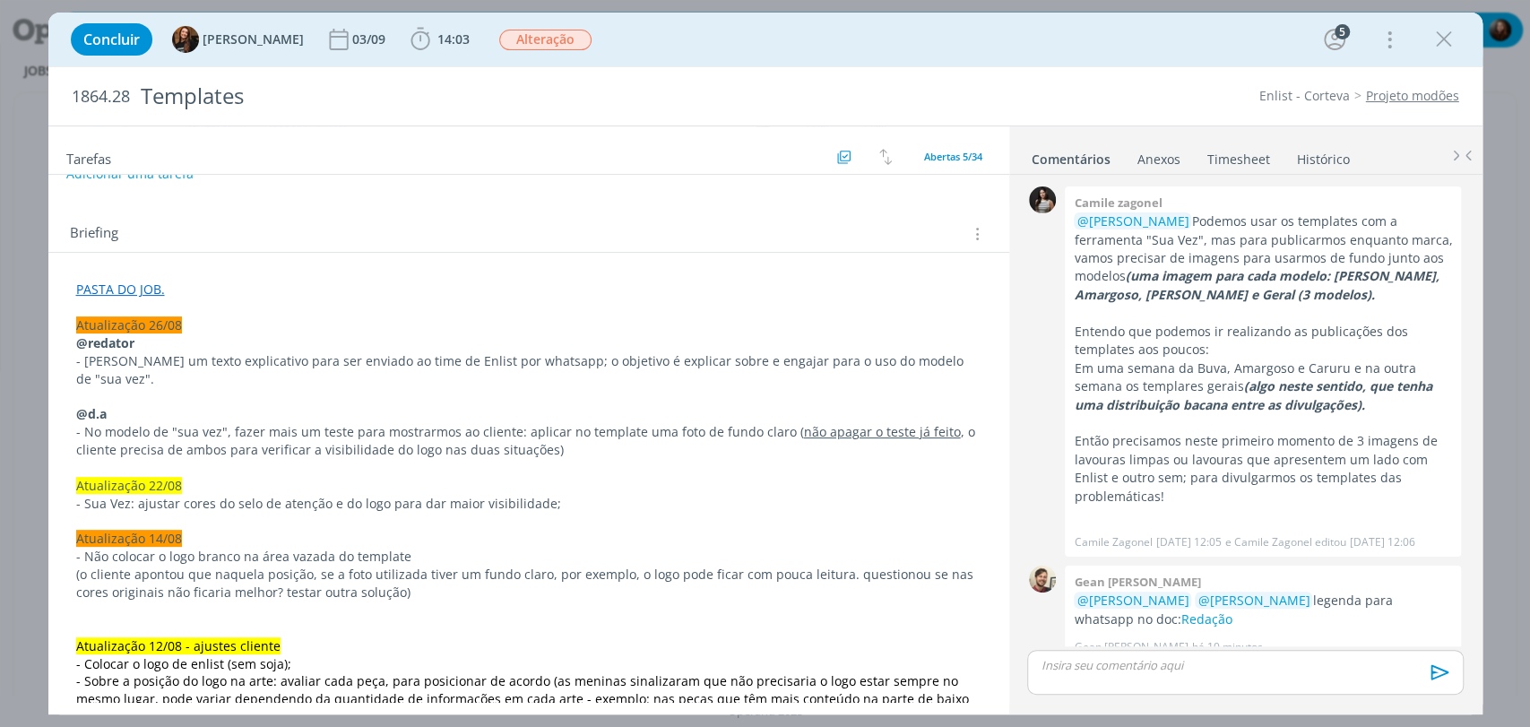
scroll to position [299, 0]
click at [760, 59] on div "Concluir Tayná Morsch 03/09 14:03 Iniciar Apontar Data * 01/09/2025 Horas * 00:…" at bounding box center [766, 39] width 1408 height 43
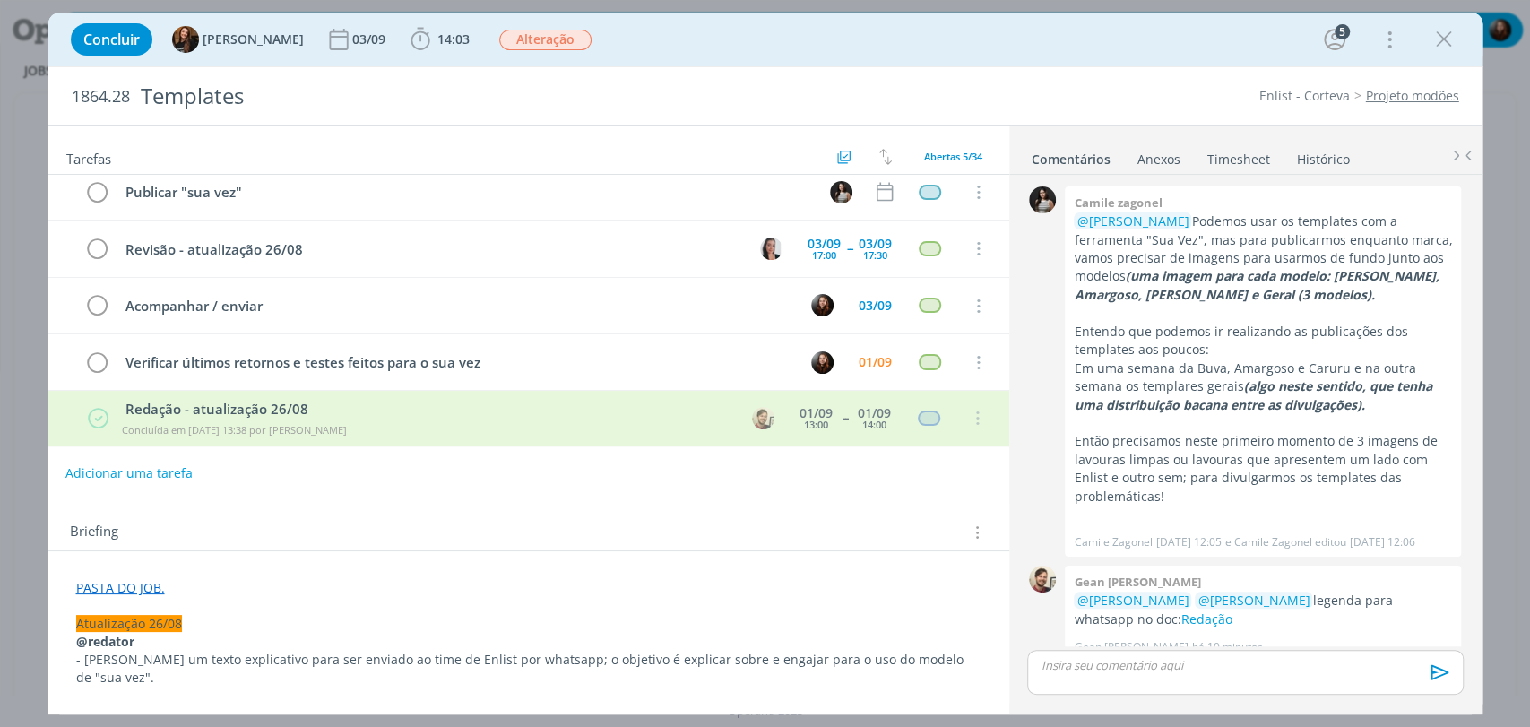
click at [157, 467] on button "Adicionar uma tarefa" at bounding box center [128, 473] width 127 height 30
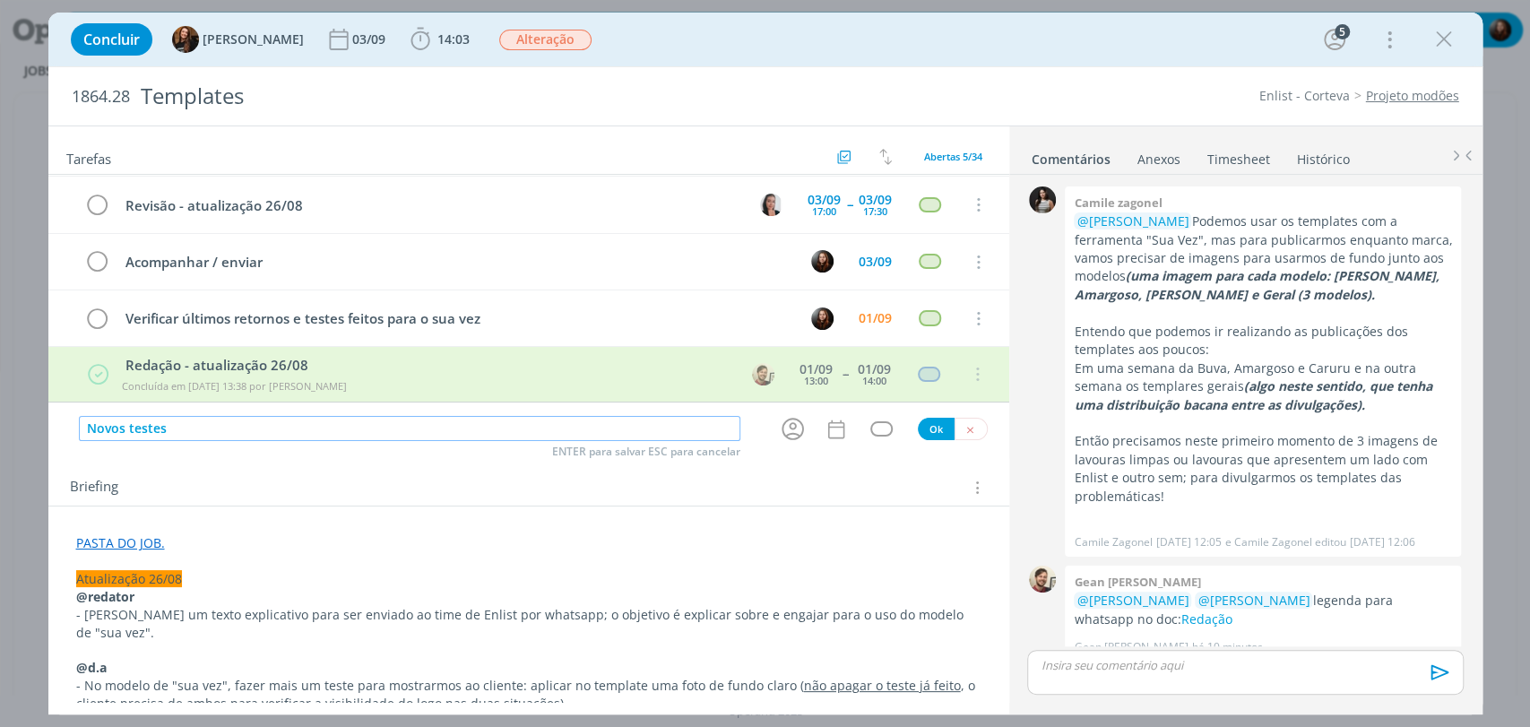
scroll to position [100, 0]
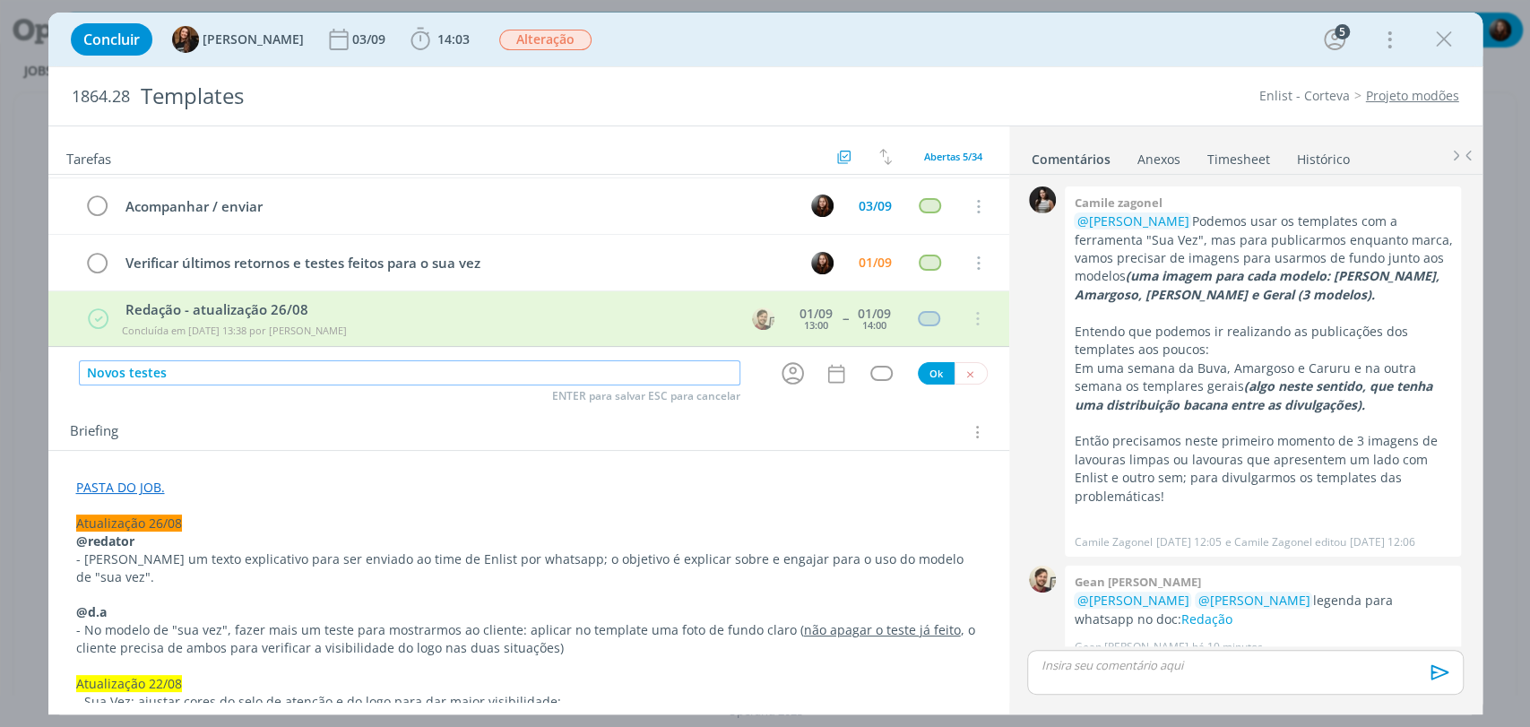
type input "Novos testes"
click at [1163, 665] on p "dialog" at bounding box center [1245, 665] width 407 height 16
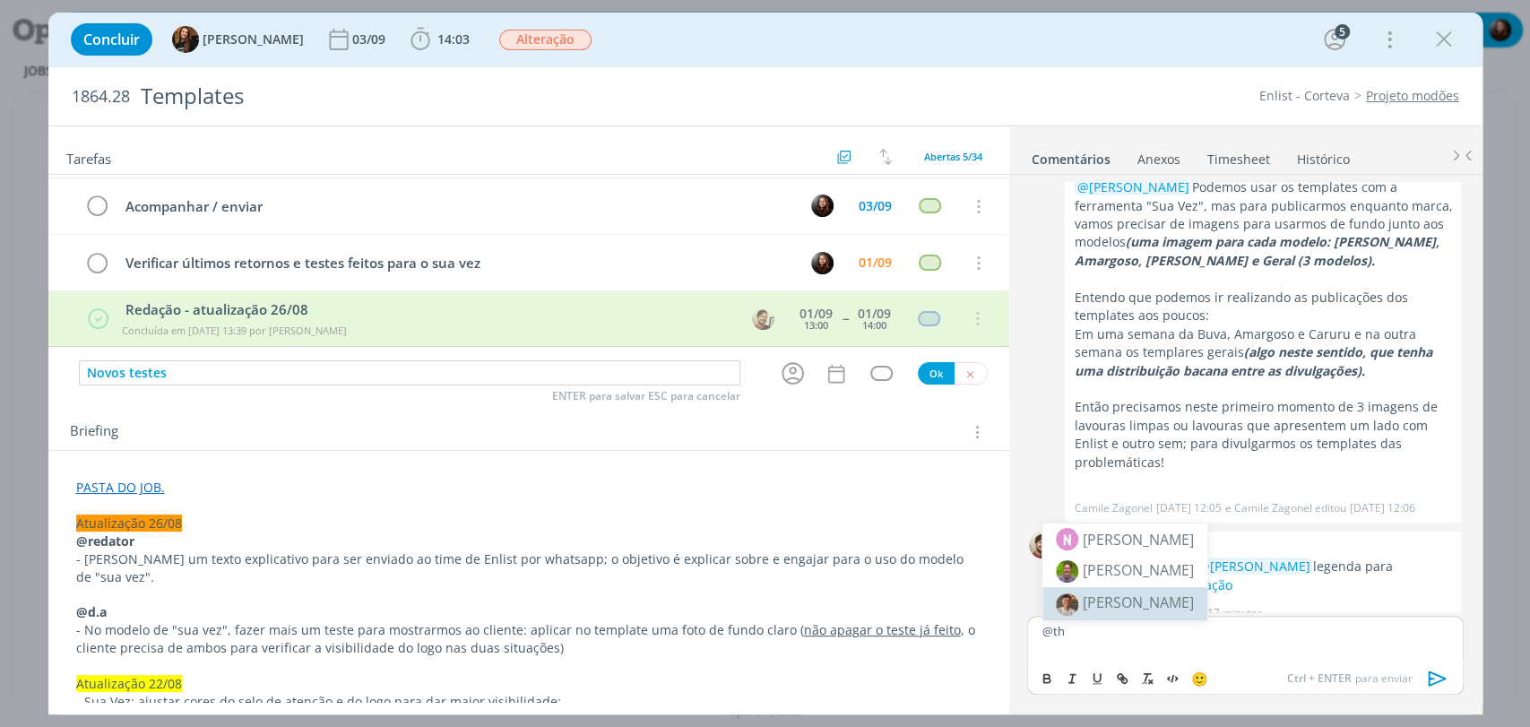
click at [1096, 611] on span "[PERSON_NAME]" at bounding box center [1138, 603] width 111 height 20
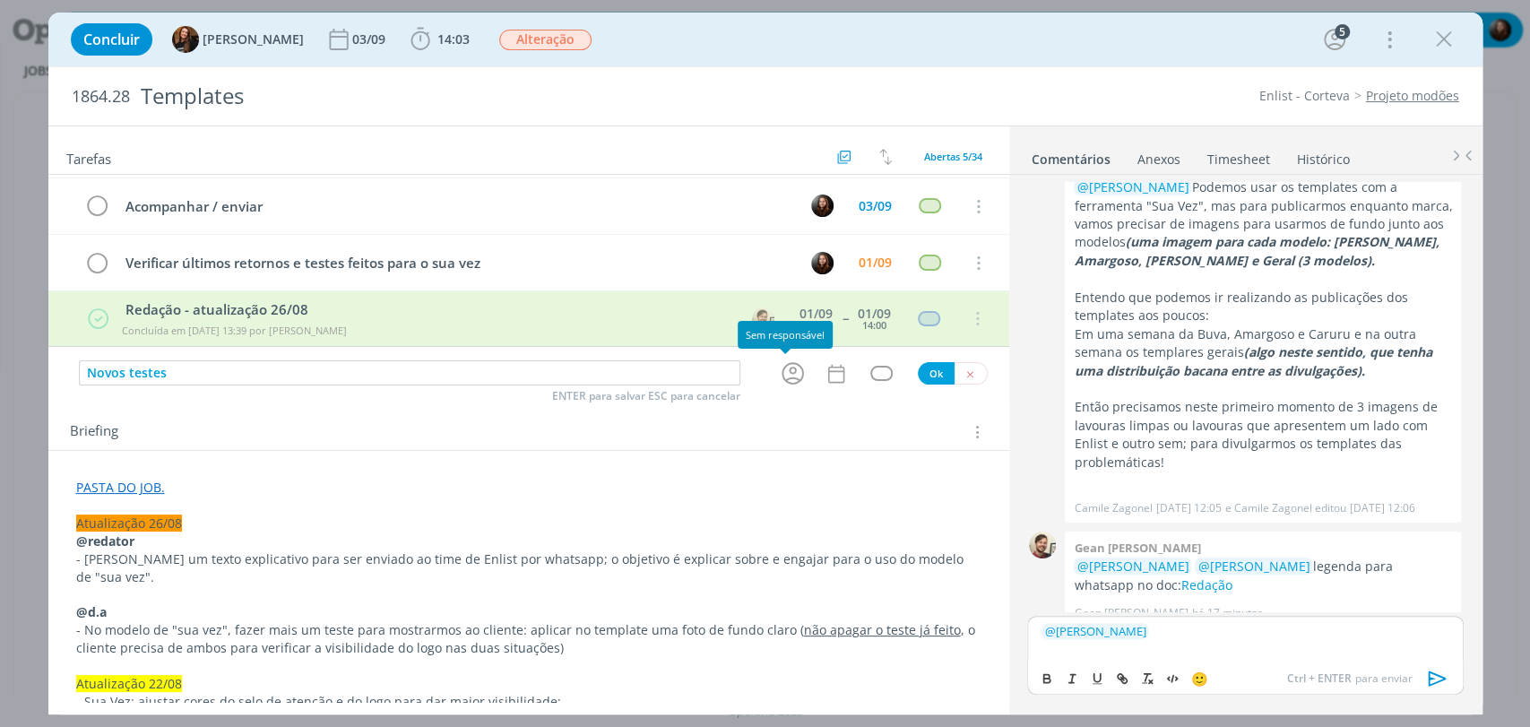
click at [787, 376] on icon "dialog" at bounding box center [793, 374] width 28 height 28
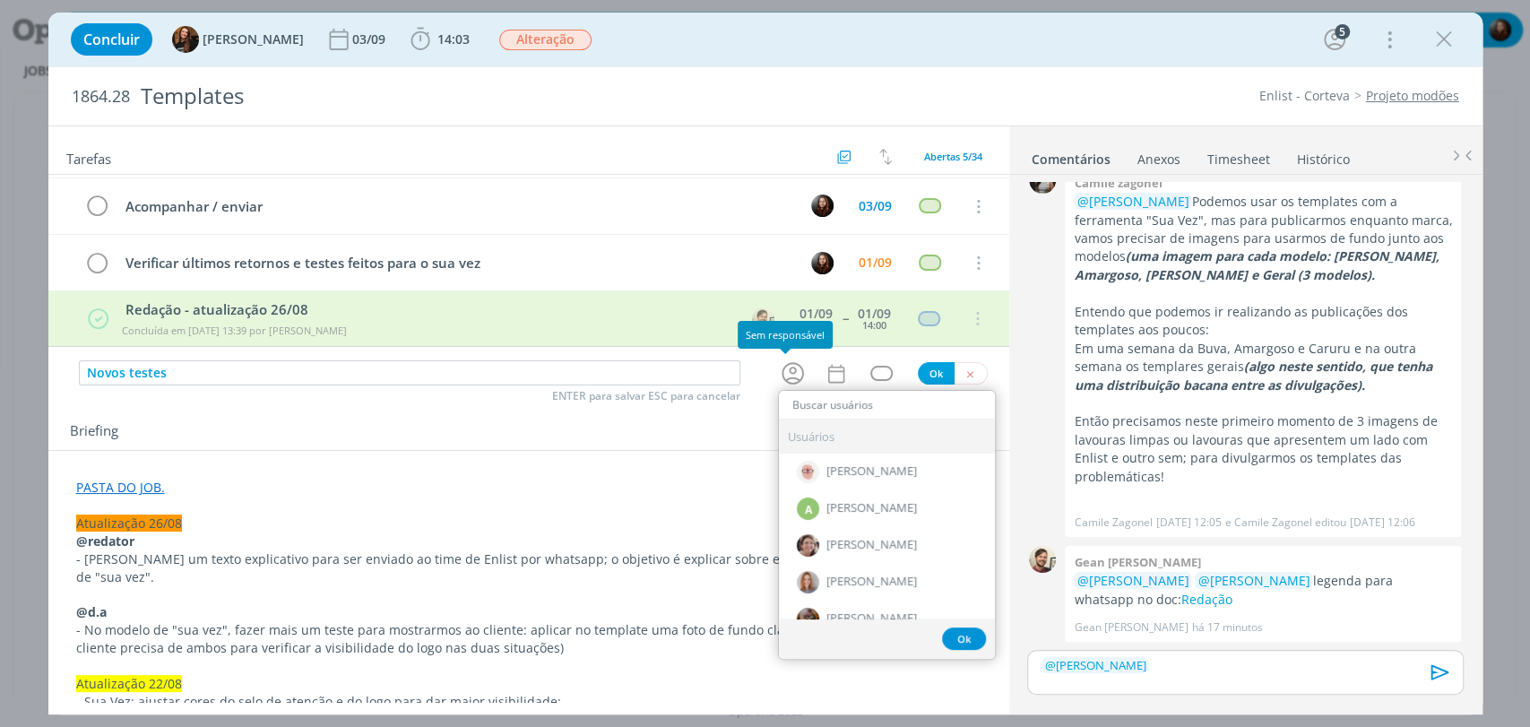
scroll to position [2165, 0]
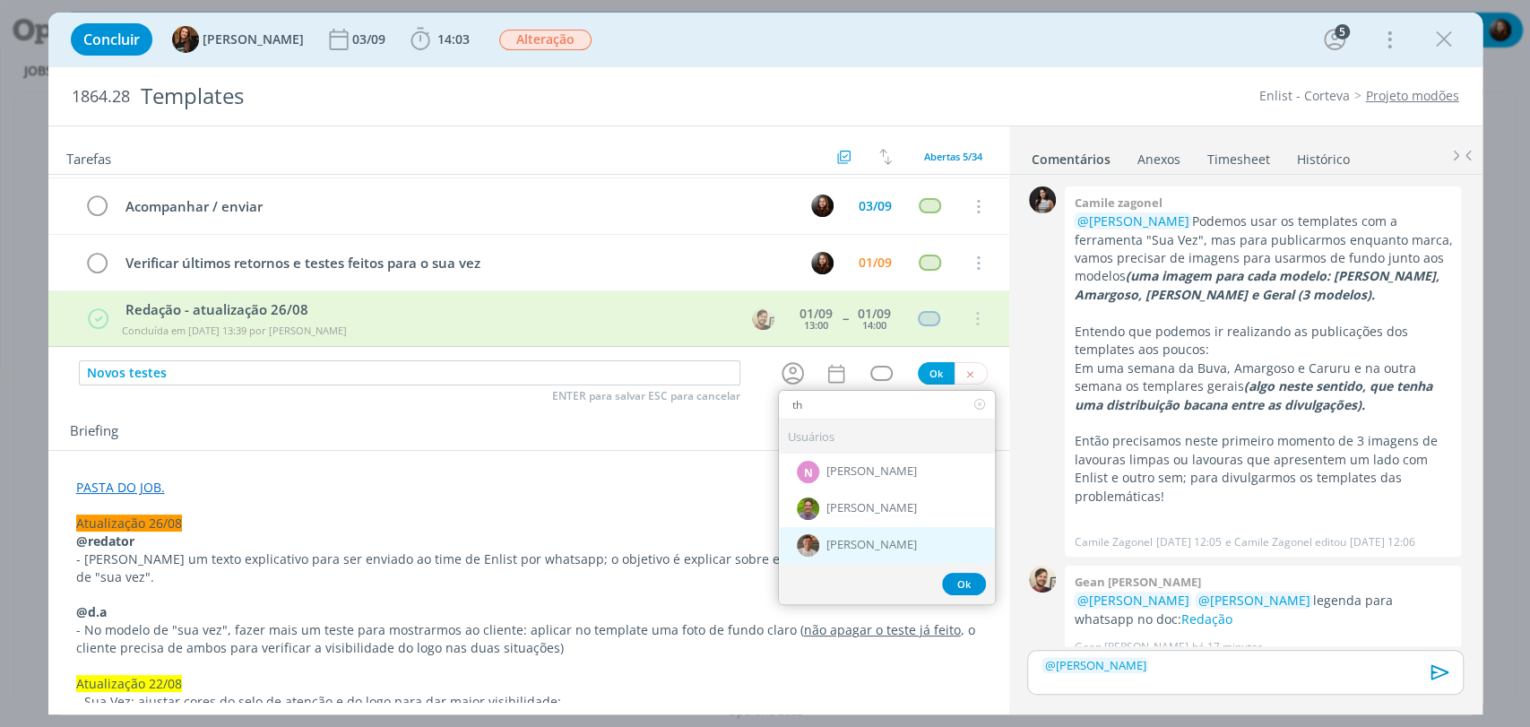
type input "th"
click at [854, 546] on span "[PERSON_NAME]" at bounding box center [872, 546] width 91 height 14
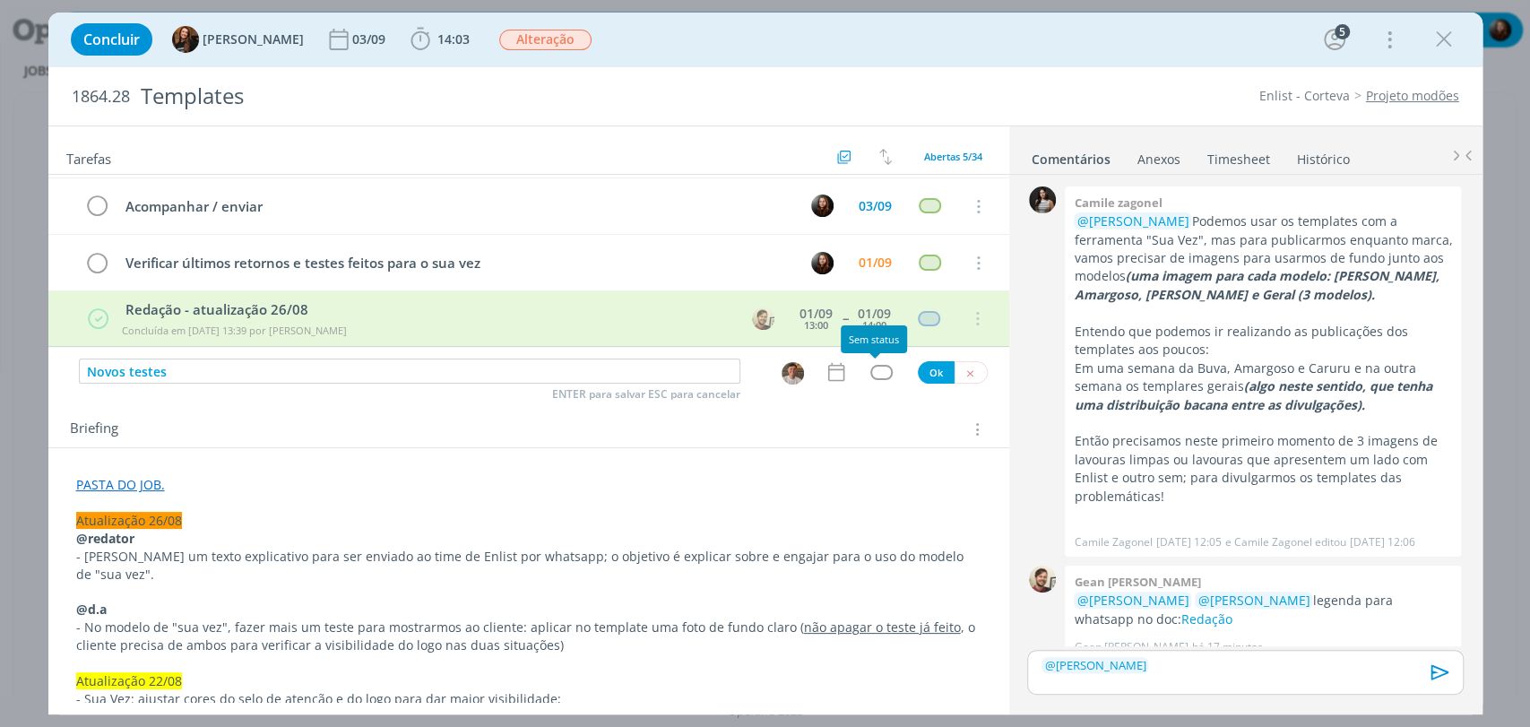
click at [871, 369] on div "dialog" at bounding box center [882, 372] width 22 height 15
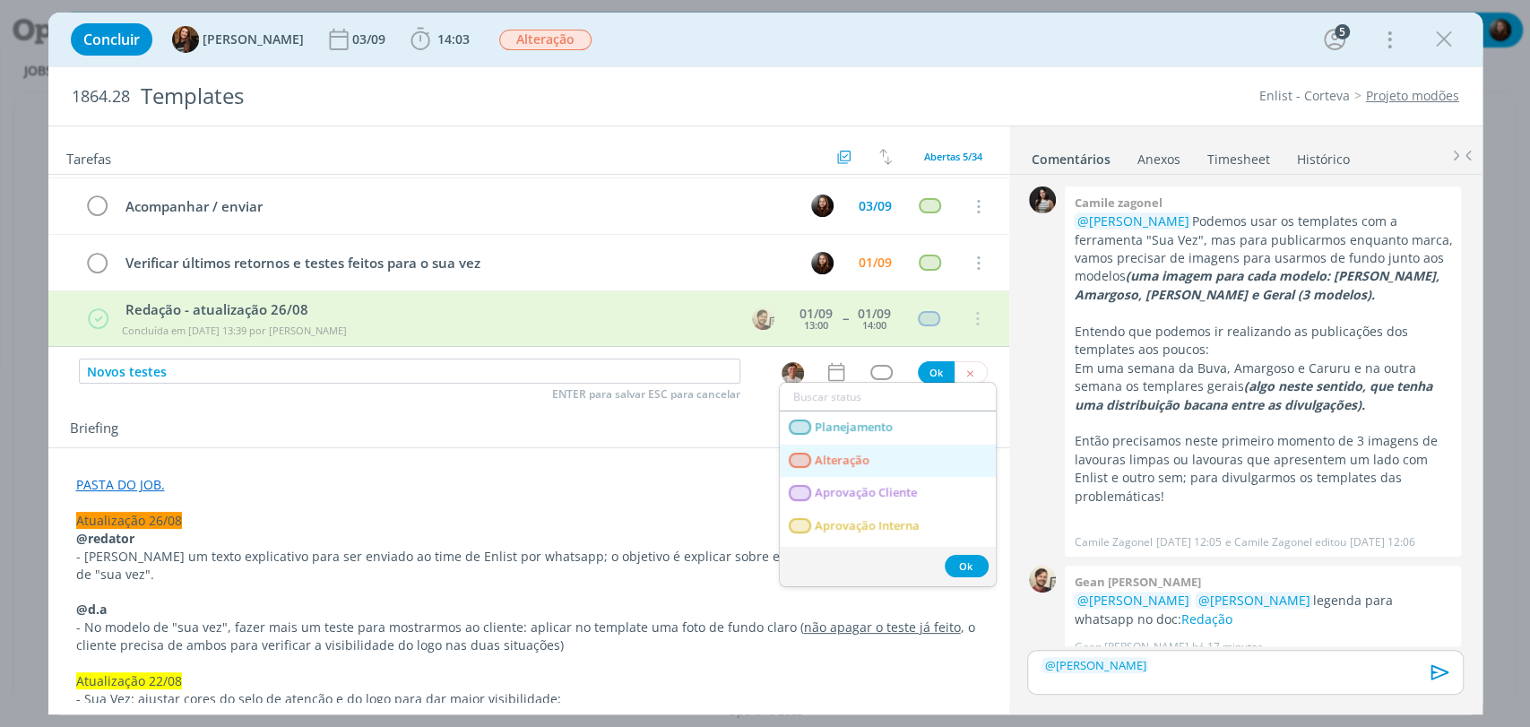
click at [851, 462] on span "Alteração" at bounding box center [842, 461] width 55 height 14
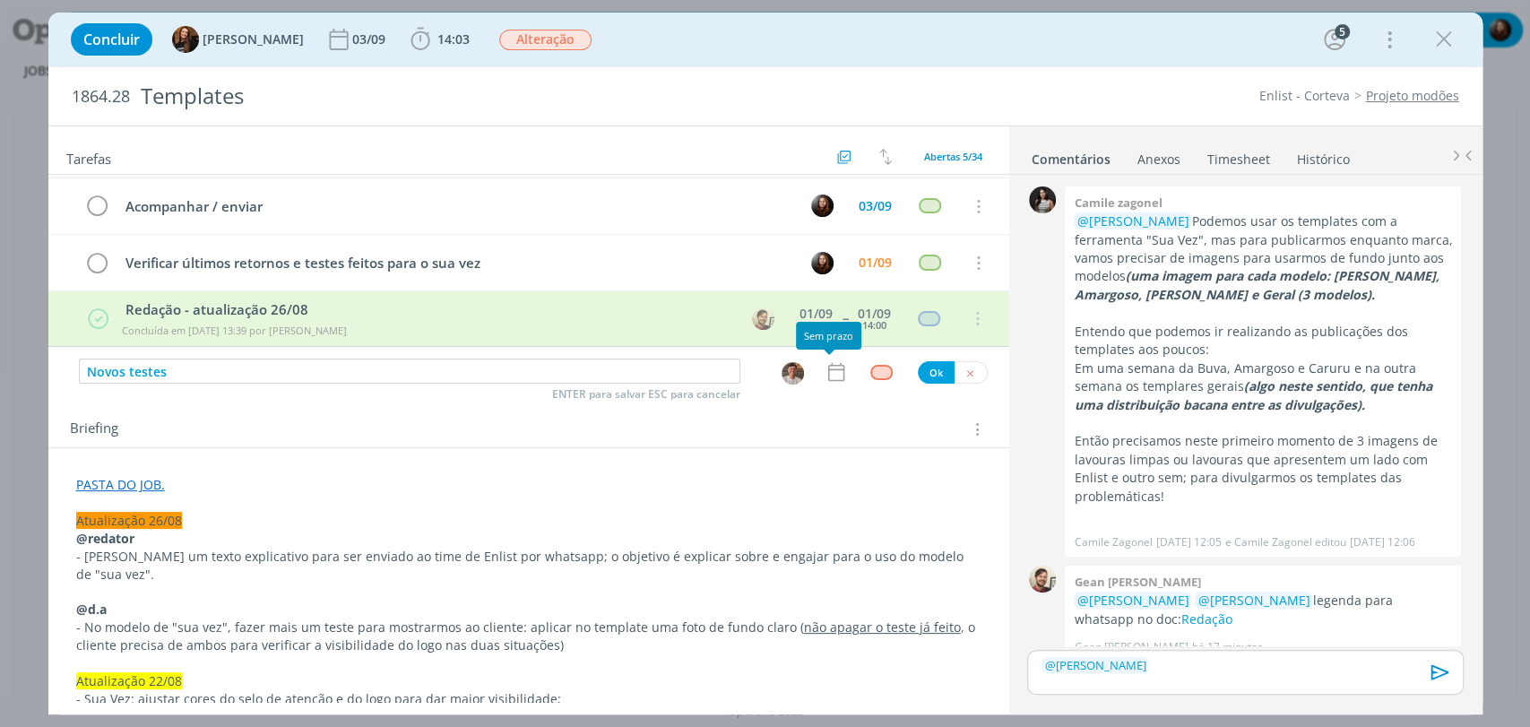
click at [828, 366] on icon "dialog" at bounding box center [836, 371] width 23 height 23
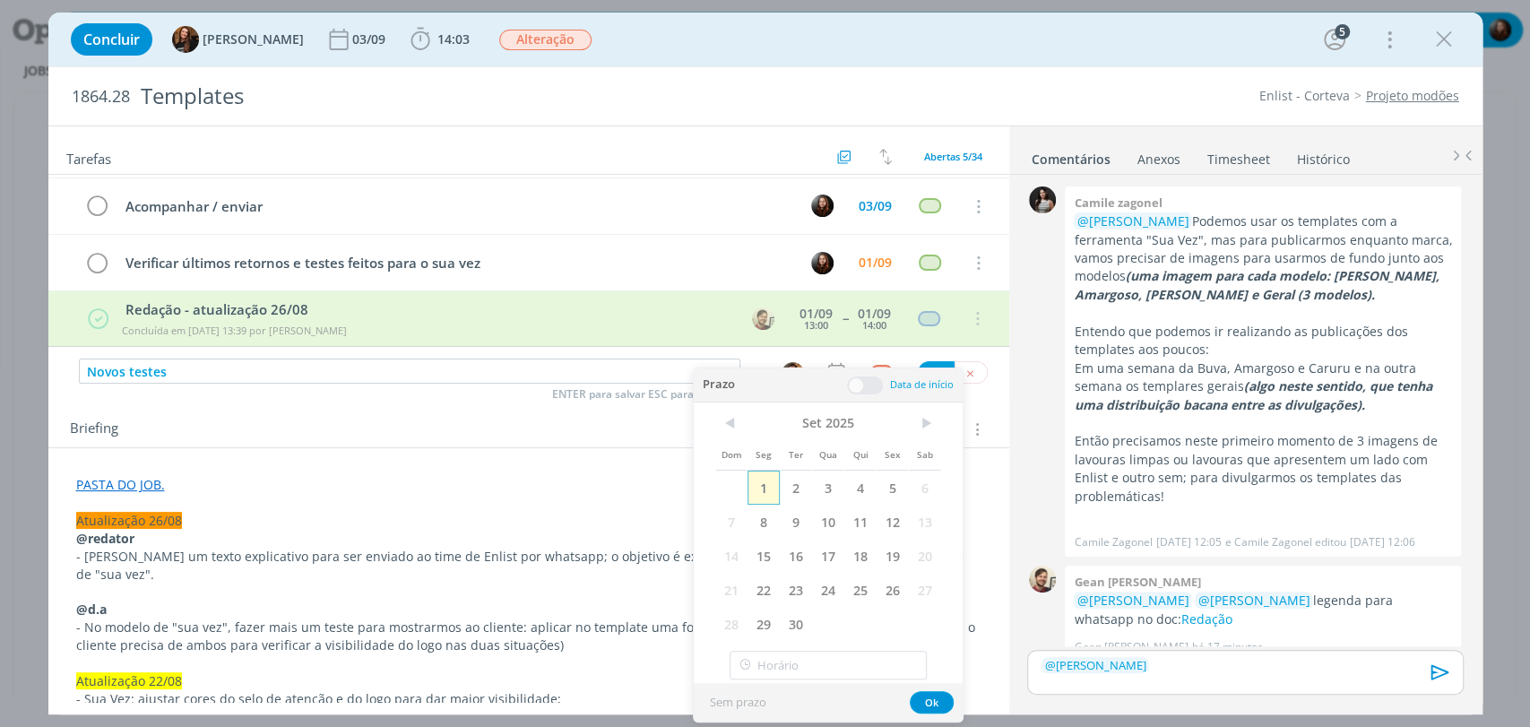
click at [766, 486] on span "1" at bounding box center [764, 488] width 32 height 34
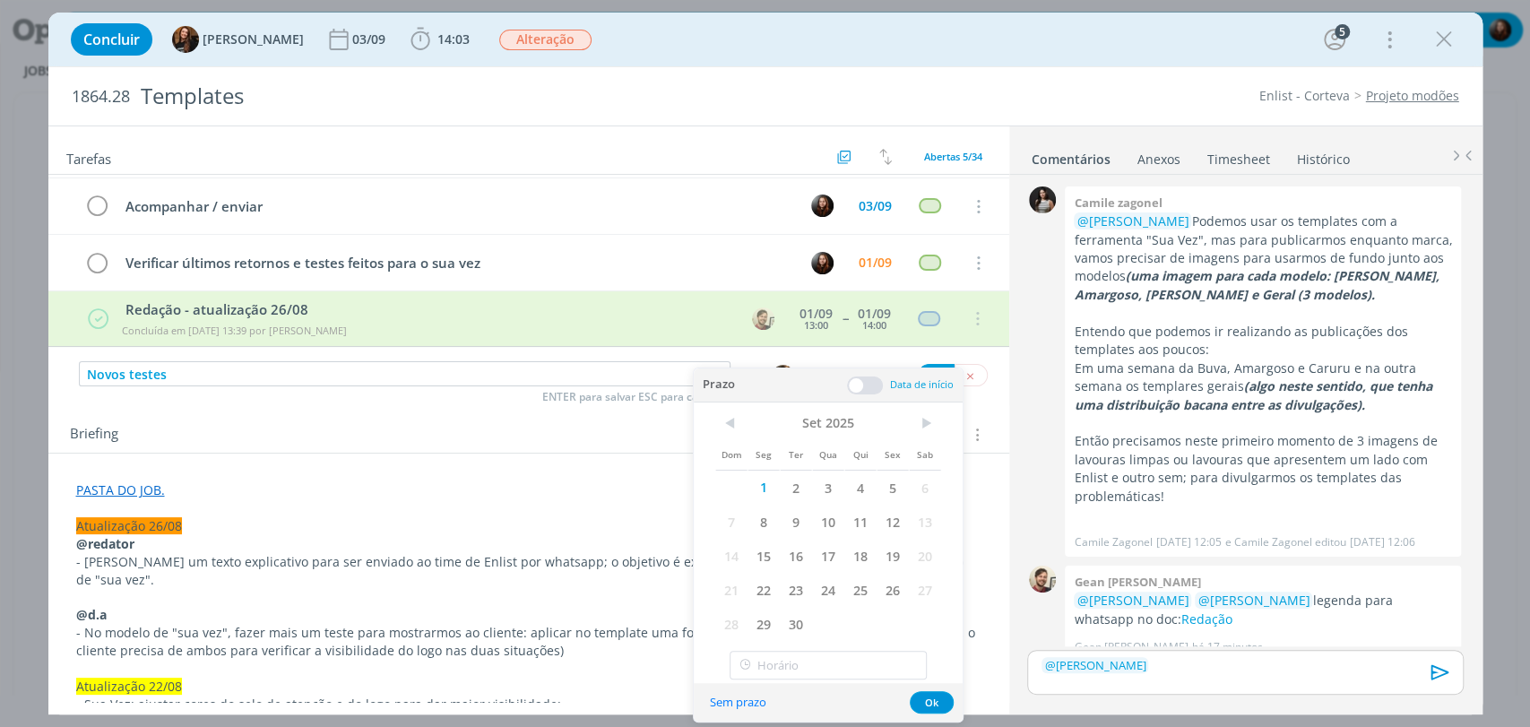
click at [870, 383] on span at bounding box center [865, 386] width 36 height 18
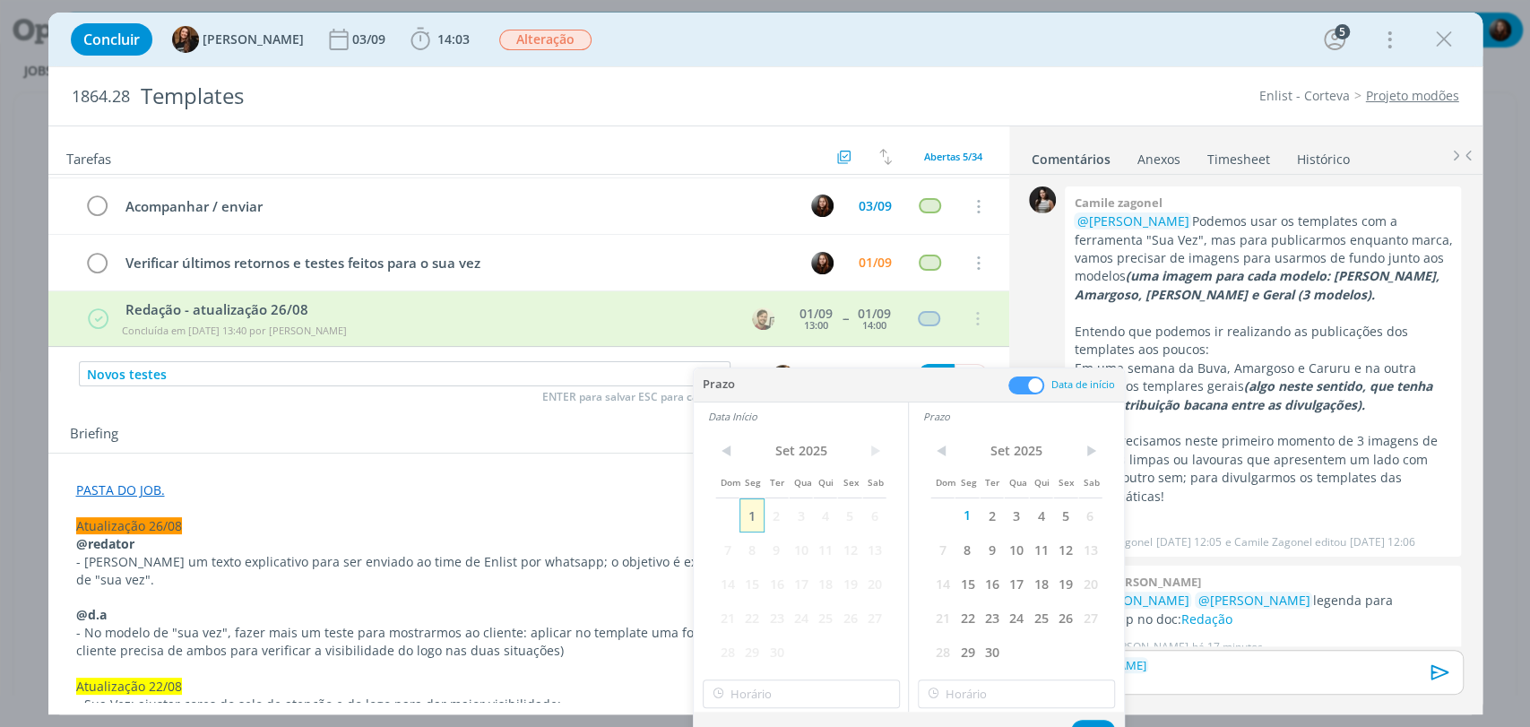
click at [755, 518] on span "1" at bounding box center [752, 515] width 24 height 34
click at [801, 687] on input "14:00" at bounding box center [801, 694] width 197 height 29
click at [741, 582] on div "14:15" at bounding box center [803, 578] width 200 height 32
type input "14:15"
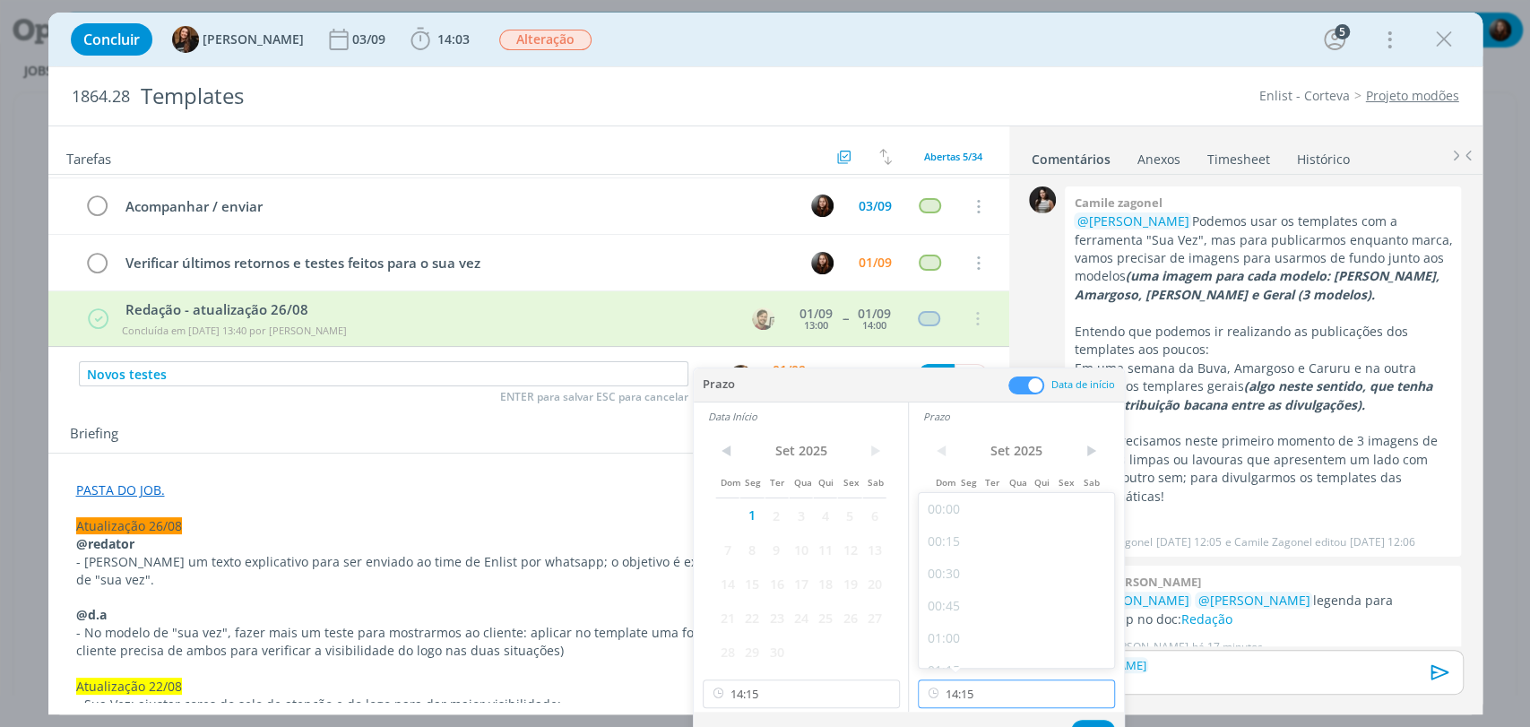
click at [960, 689] on input "14:15" at bounding box center [1016, 694] width 197 height 29
click at [954, 583] on div "14:30" at bounding box center [1019, 578] width 200 height 32
type input "14:30"
click at [1089, 720] on button "Ok" at bounding box center [1093, 731] width 44 height 22
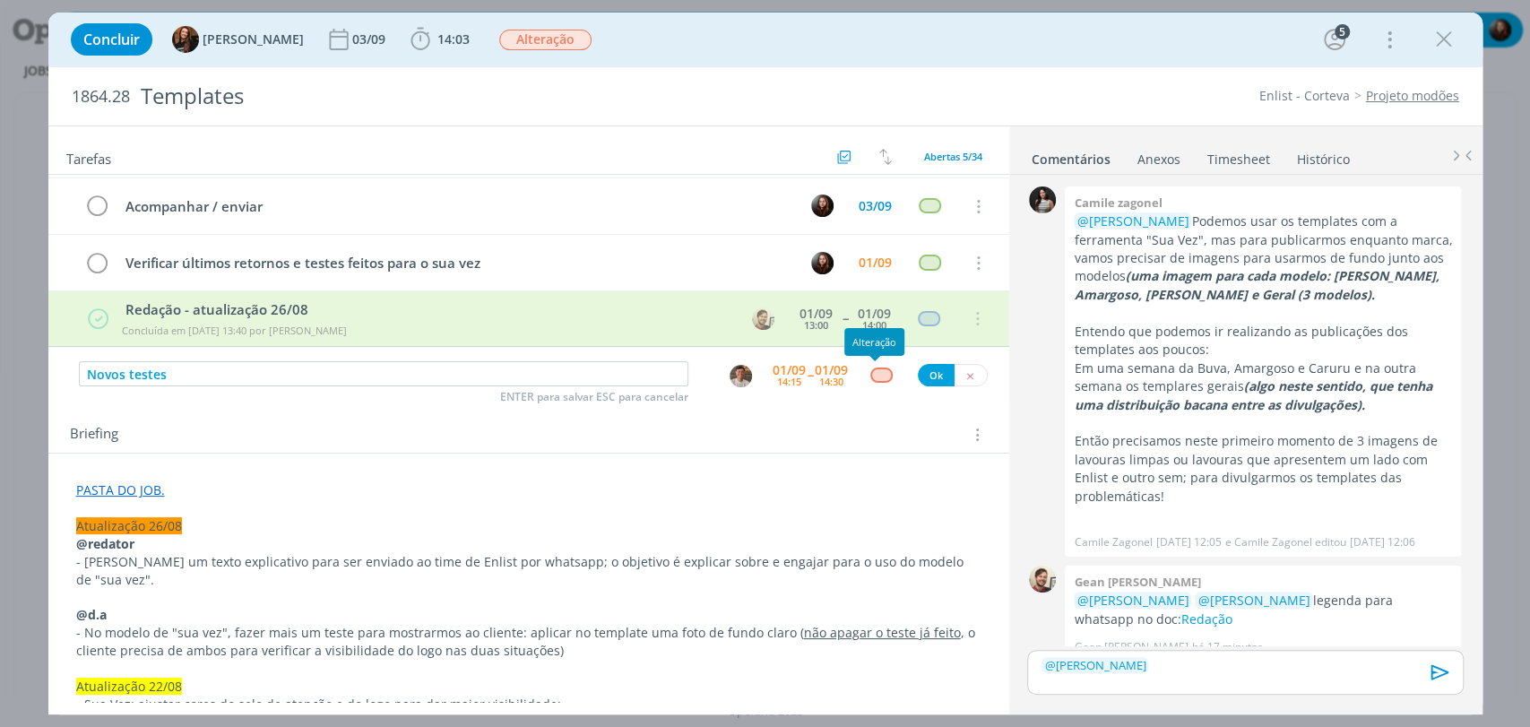
click at [875, 375] on div "dialog" at bounding box center [882, 375] width 22 height 15
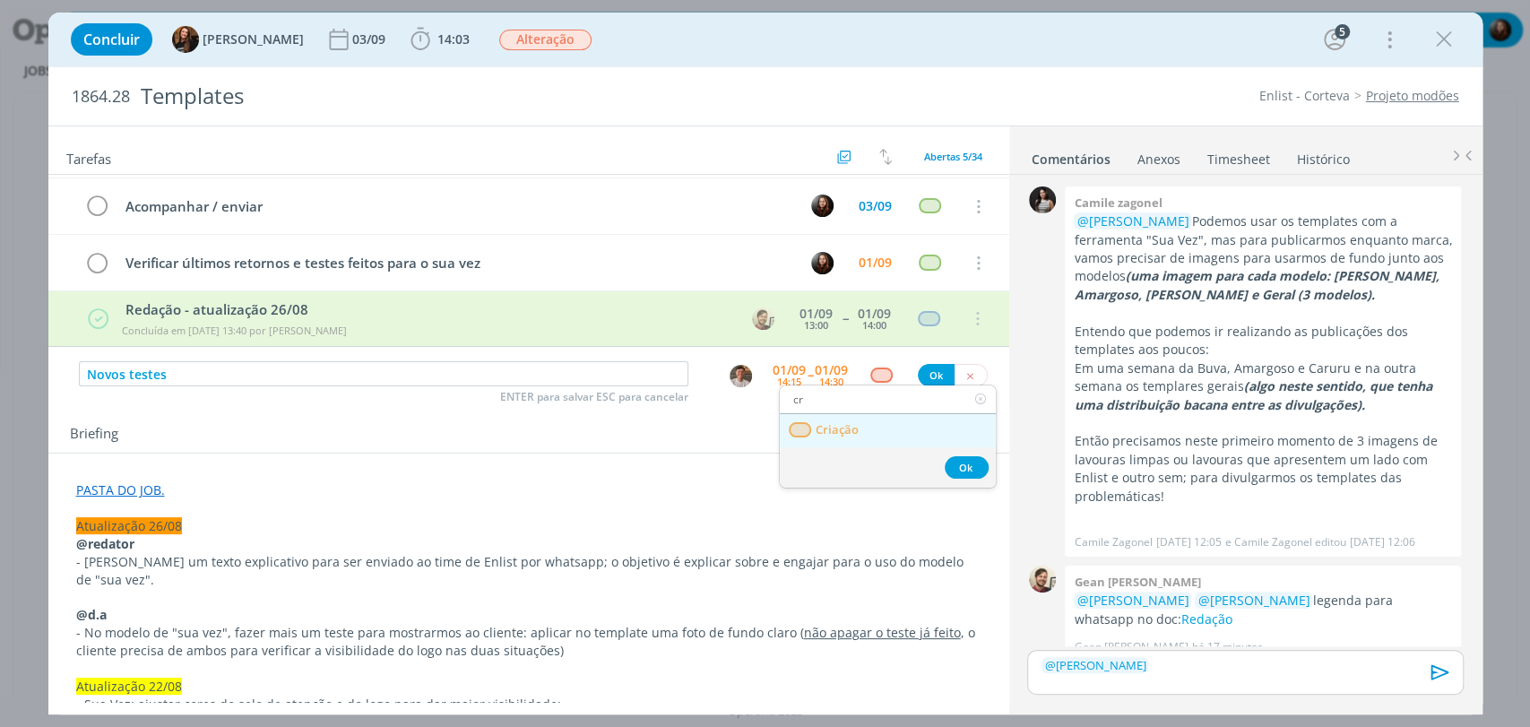
type input "cr"
click at [885, 432] on link "Criação" at bounding box center [888, 430] width 216 height 33
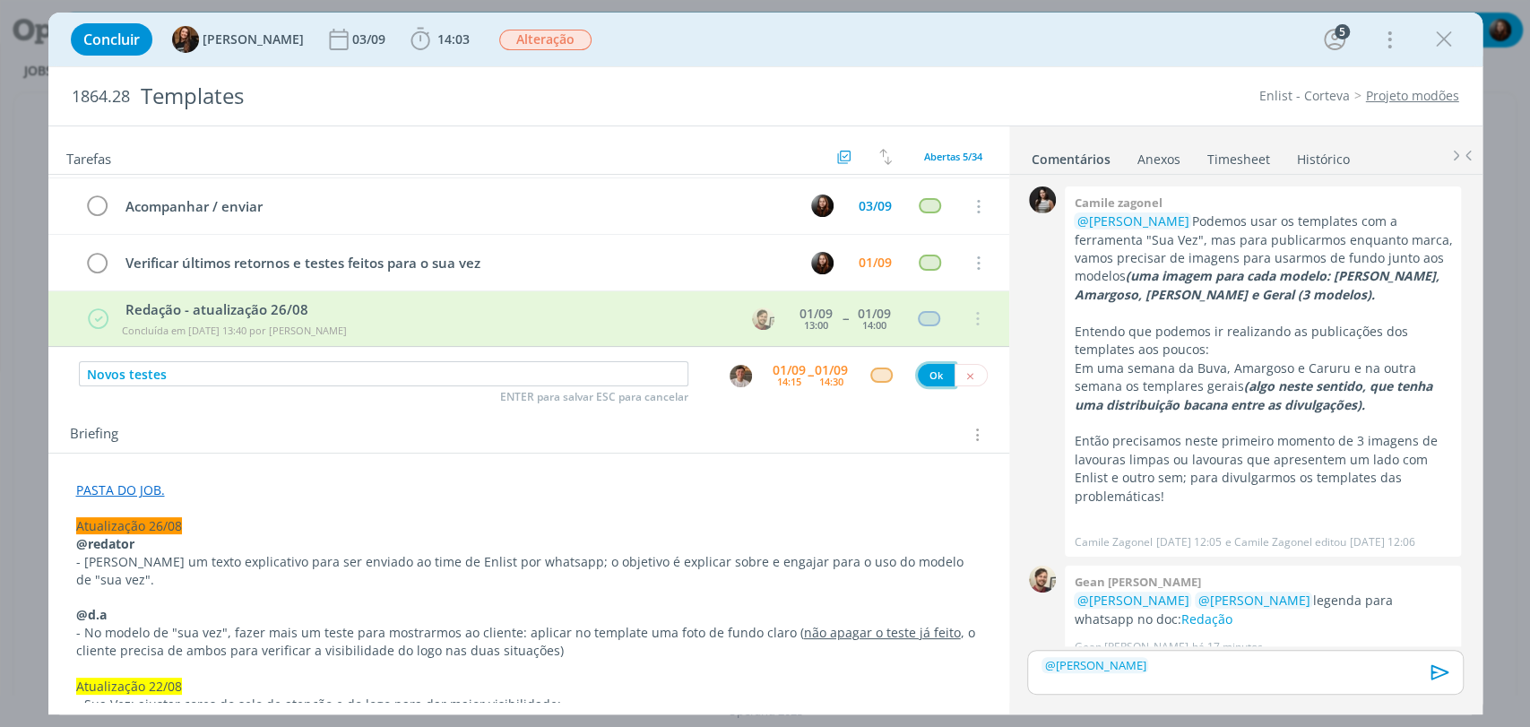
click at [928, 378] on button "Ok" at bounding box center [936, 375] width 37 height 22
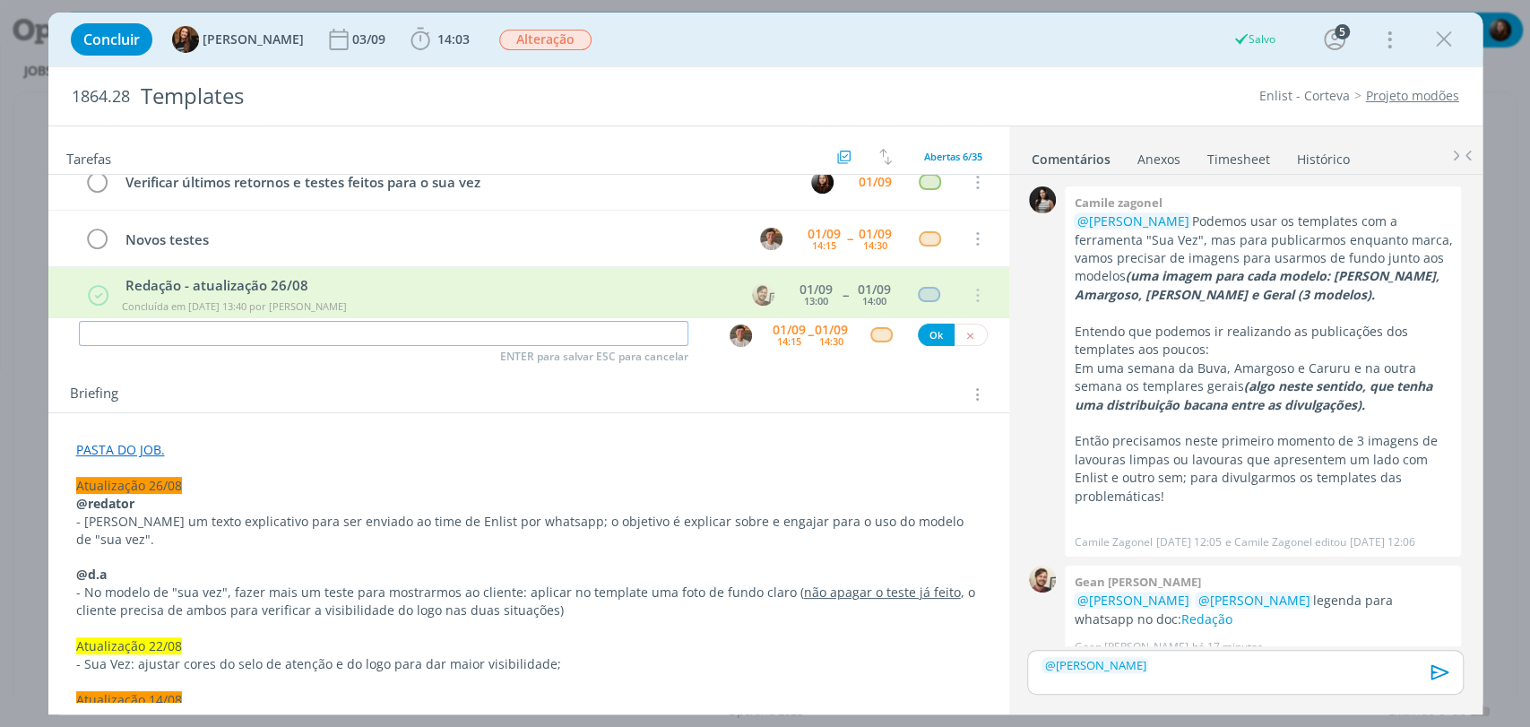
scroll to position [100, 0]
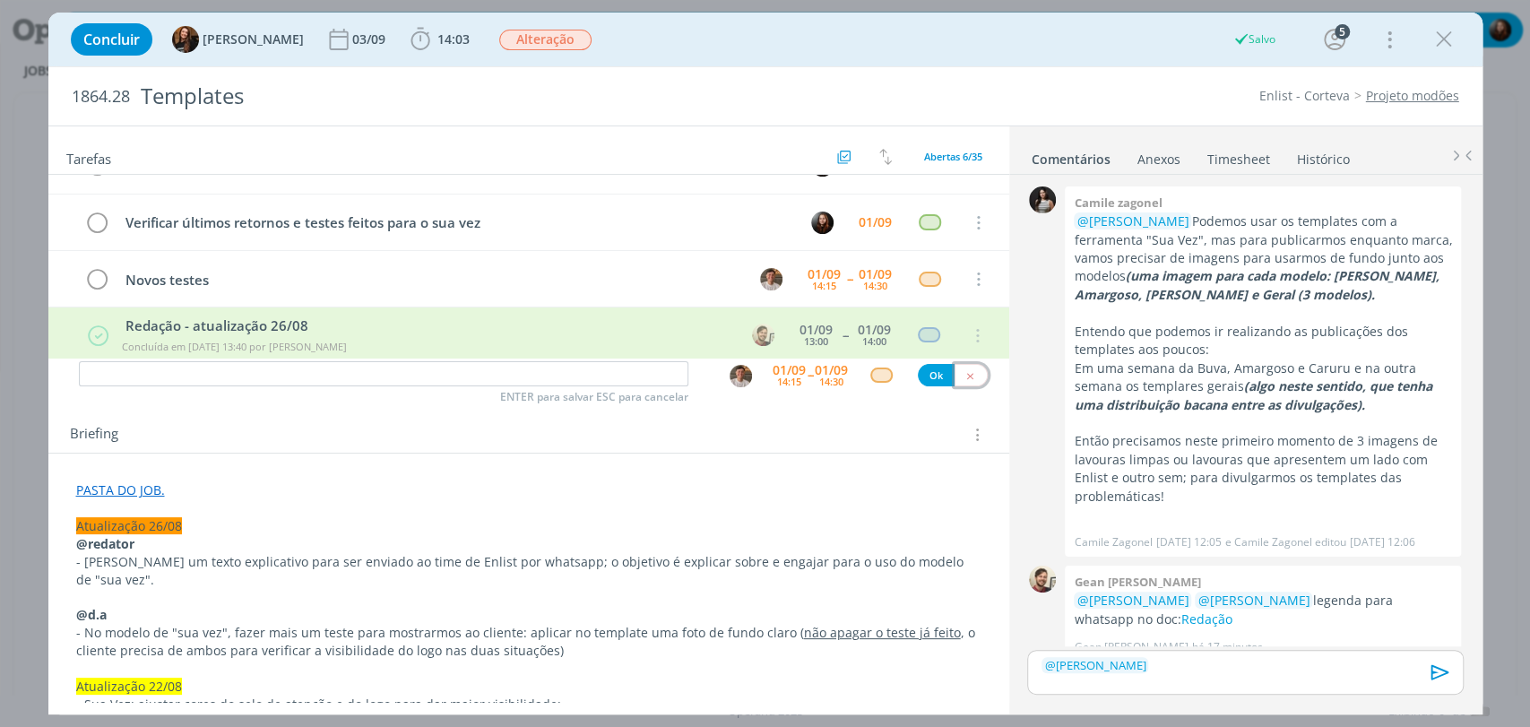
click at [961, 367] on button "dialog" at bounding box center [971, 375] width 33 height 22
click at [1191, 673] on div "﻿ @ Thiago Varoni ﻿" at bounding box center [1245, 672] width 436 height 45
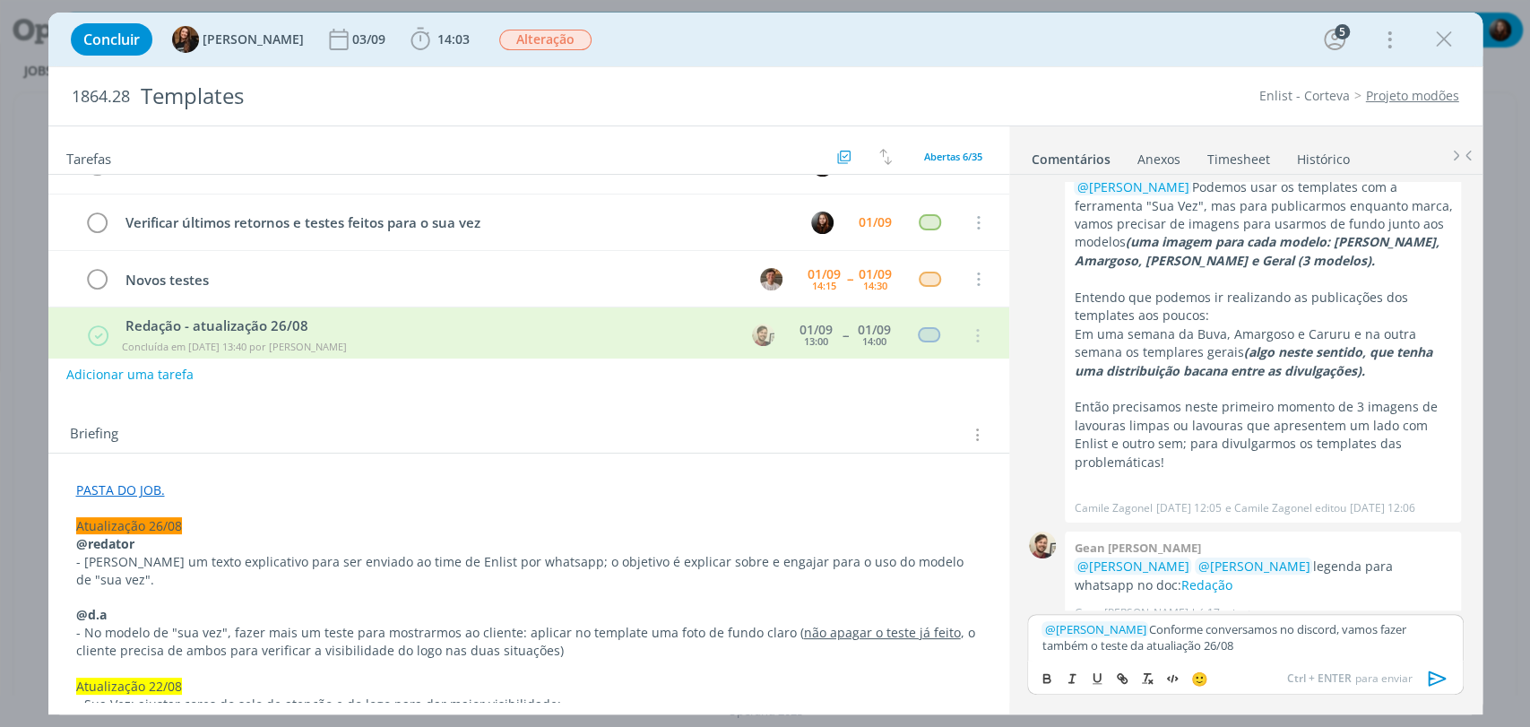
click at [1127, 643] on p "﻿ @ Thiago Varoni ﻿ Conforme conversamos no discord, vamos fazer também o teste…" at bounding box center [1245, 637] width 407 height 33
click at [1327, 656] on div "﻿ @ Thiago Varoni ﻿ Conforme conversamos no discord, vamos fazer também o teste…" at bounding box center [1245, 637] width 436 height 47
click at [1417, 613] on p "﻿ @ Thiago Varoni ﻿ Conforme conversamos no discord, vamos fazer também o teste…" at bounding box center [1245, 628] width 407 height 49
click at [1155, 633] on p "﻿ @ Thiago Varoni ﻿ Conforme conversamos no discord, vamos fazer o teste da atu…" at bounding box center [1245, 628] width 407 height 49
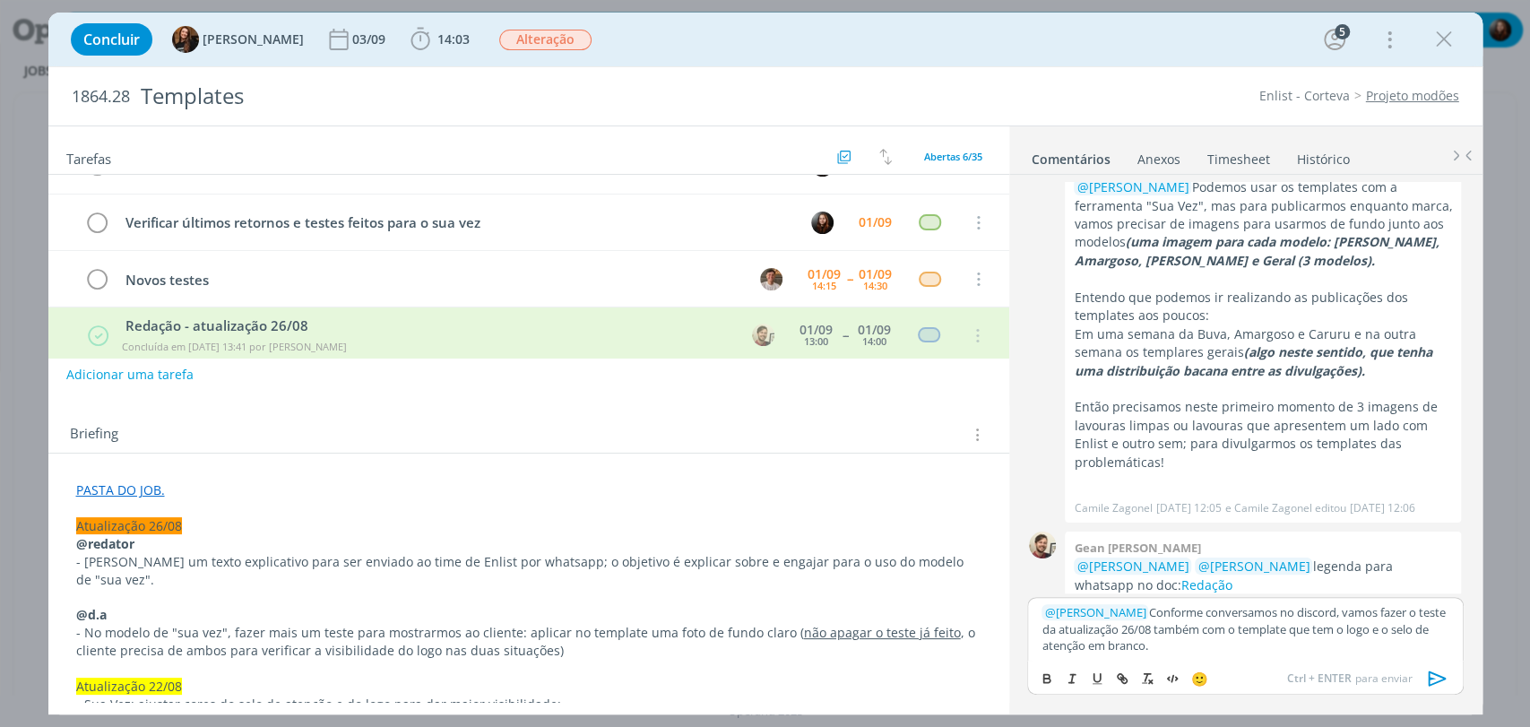
click at [1183, 646] on p "﻿ @ Thiago Varoni ﻿ Conforme conversamos no discord, vamos fazer o teste da atu…" at bounding box center [1245, 628] width 407 height 49
drag, startPoint x: 1434, startPoint y: 676, endPoint x: 1427, endPoint y: 667, distance: 11.5
click at [1434, 677] on icon "dialog" at bounding box center [1438, 678] width 27 height 27
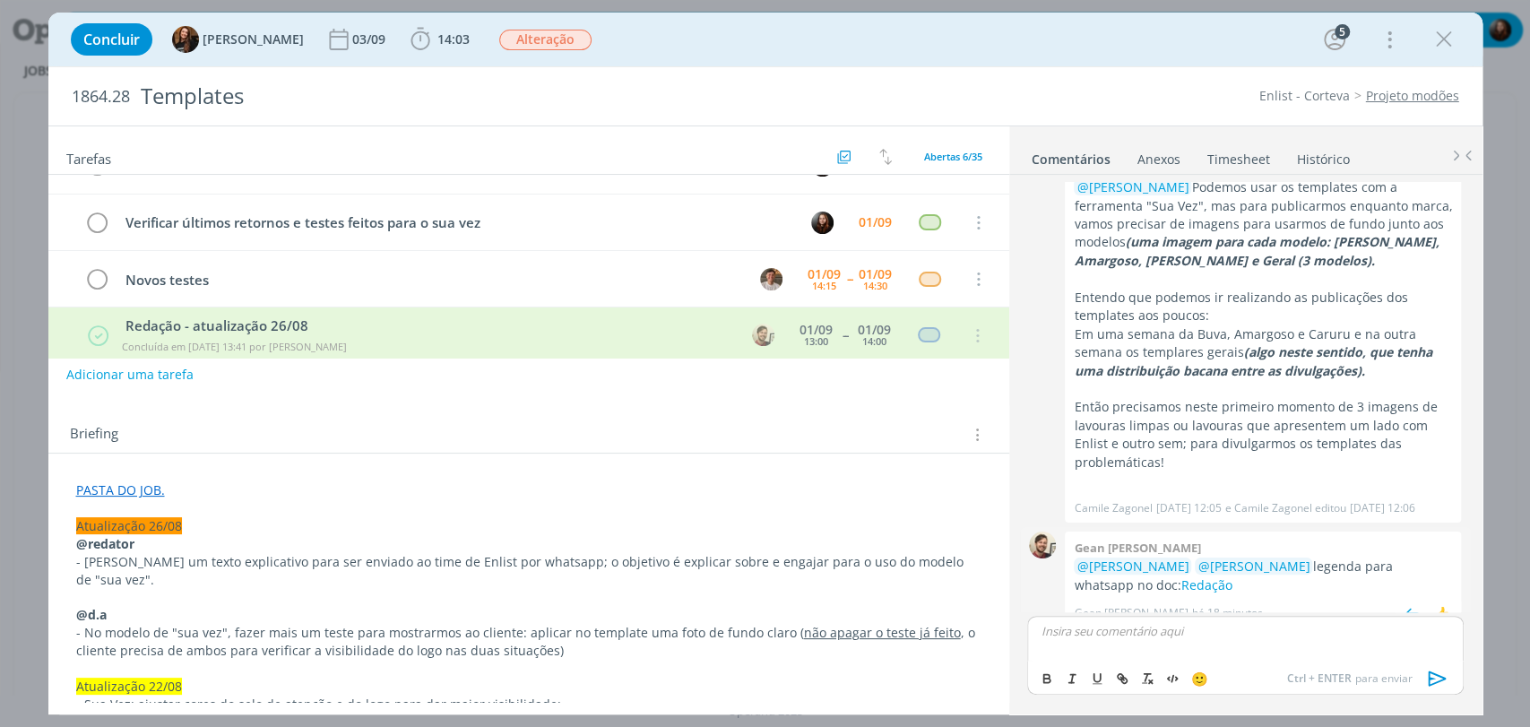
scroll to position [2339, 0]
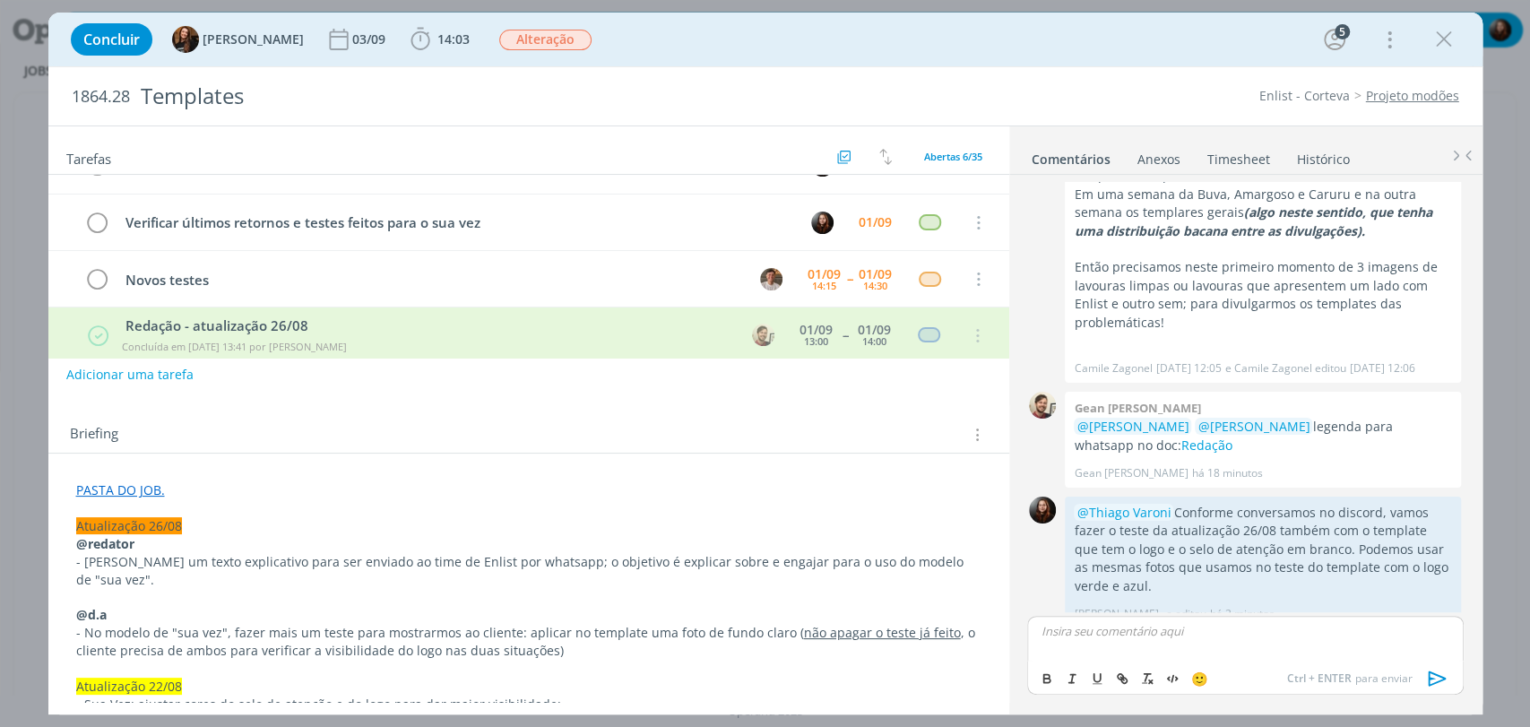
click at [659, 419] on div "Briefing Briefings Predefinidos Versões do Briefing Ver Briefing do Projeto" at bounding box center [528, 429] width 961 height 48
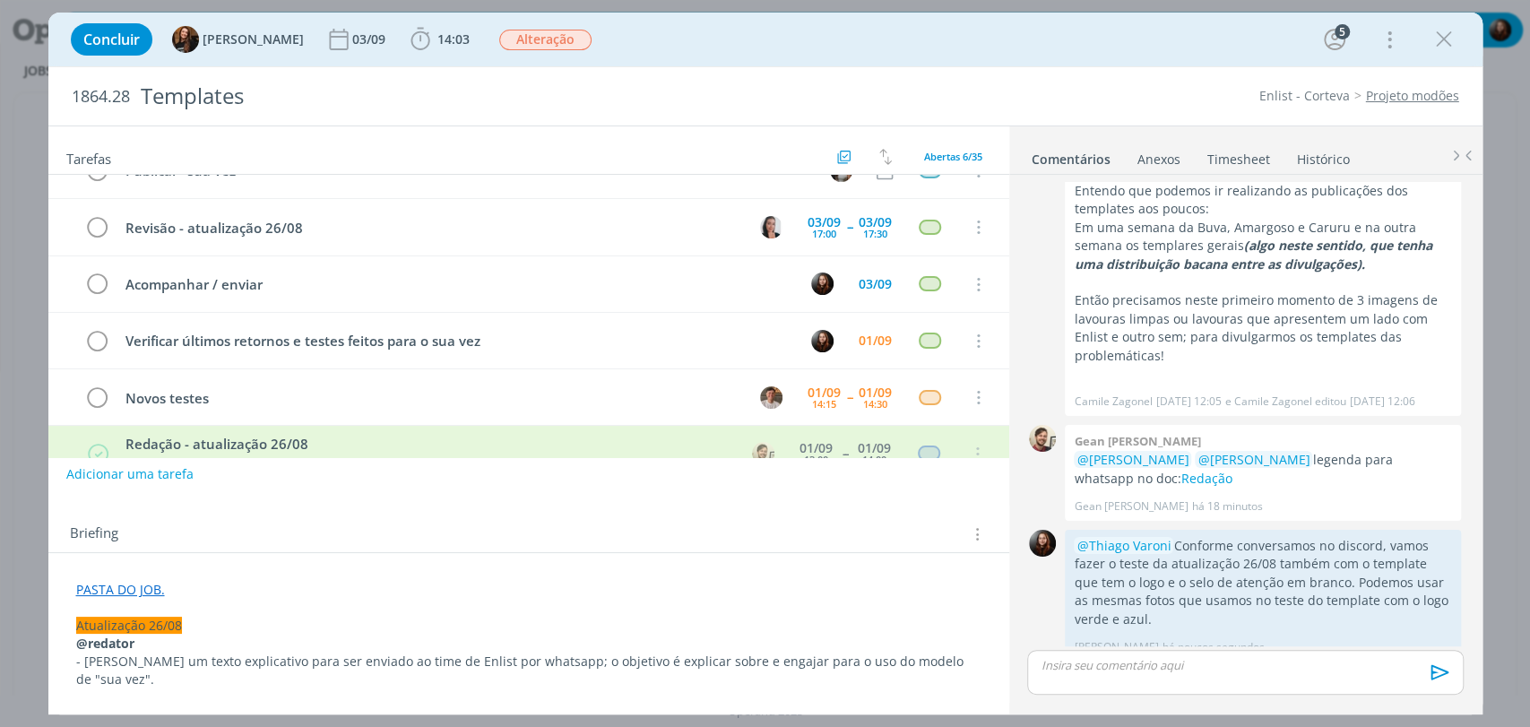
scroll to position [0, 0]
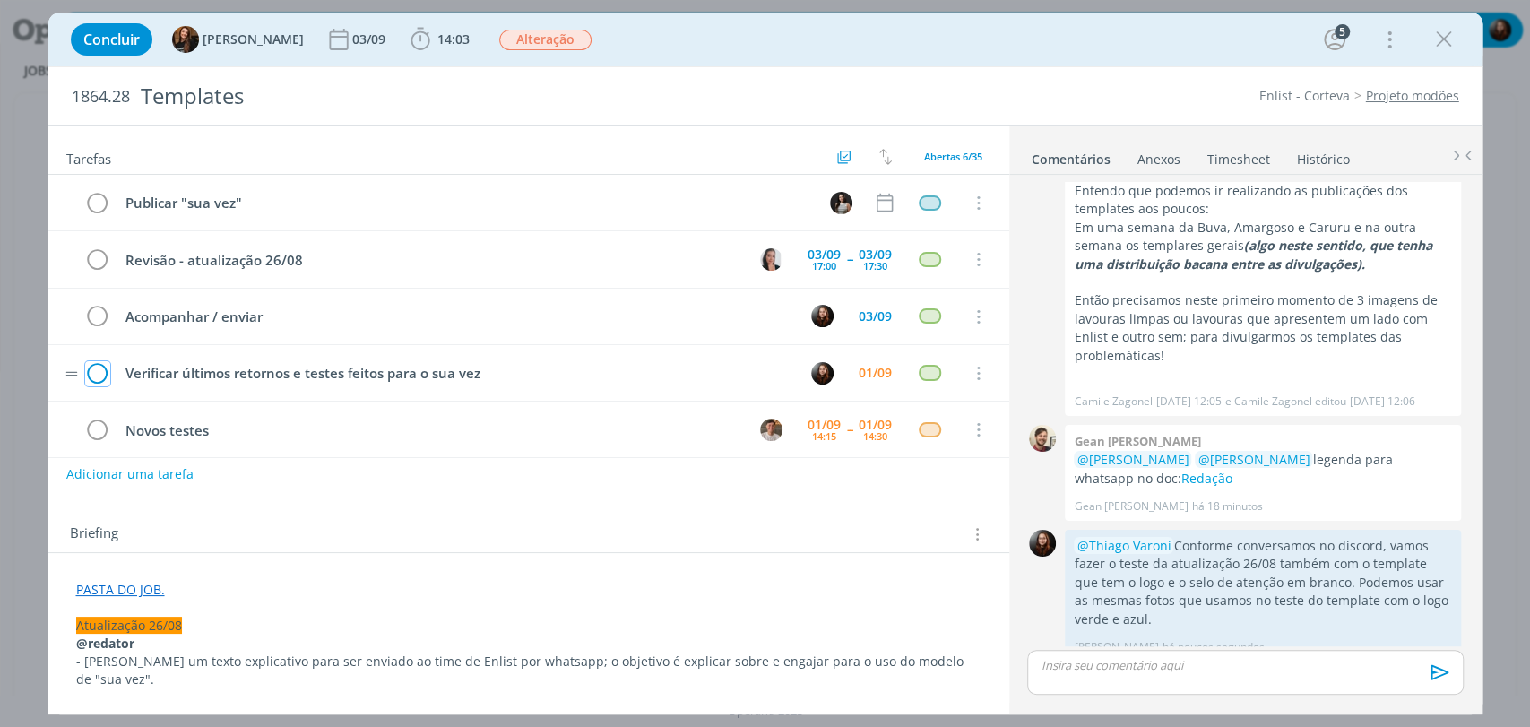
click at [104, 371] on icon "dialog" at bounding box center [97, 373] width 25 height 27
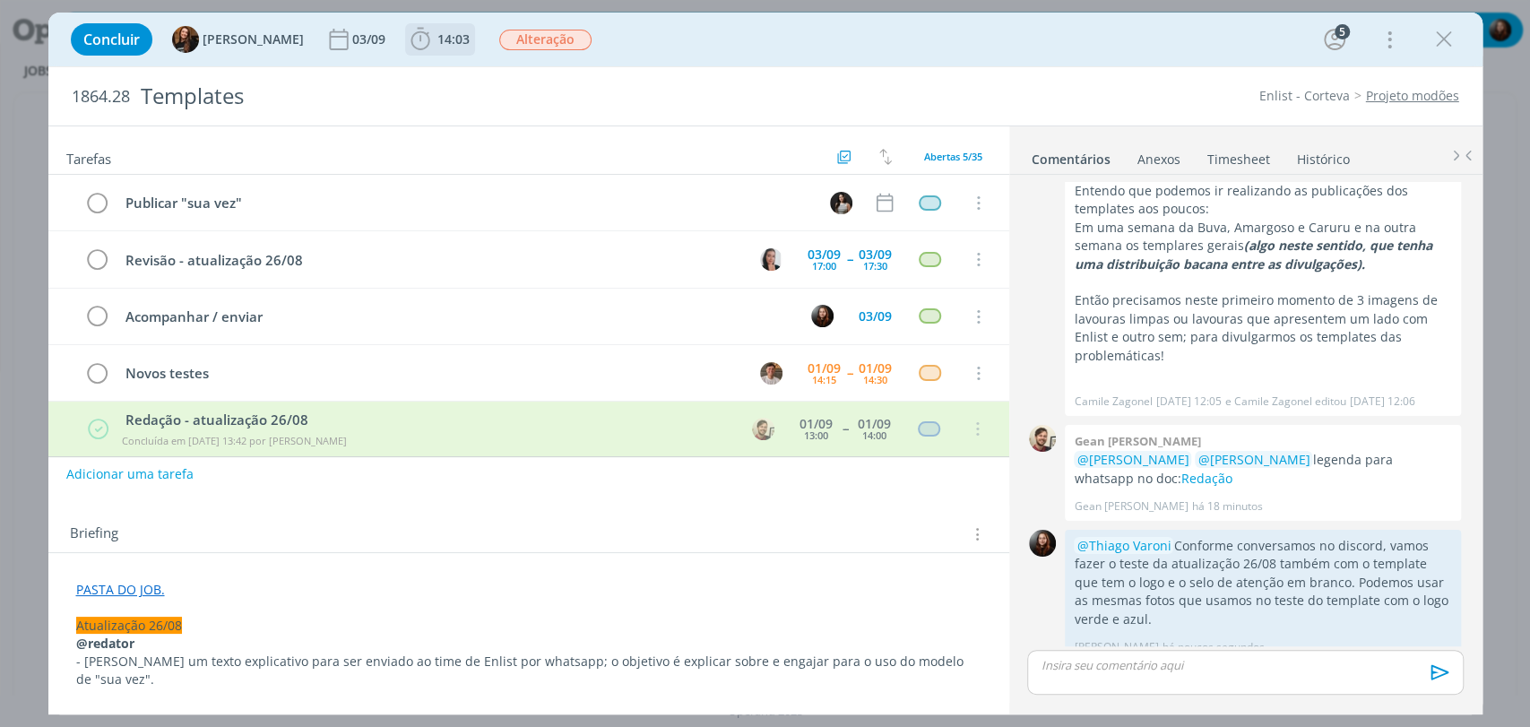
click at [438, 30] on span "14:03" at bounding box center [454, 38] width 32 height 17
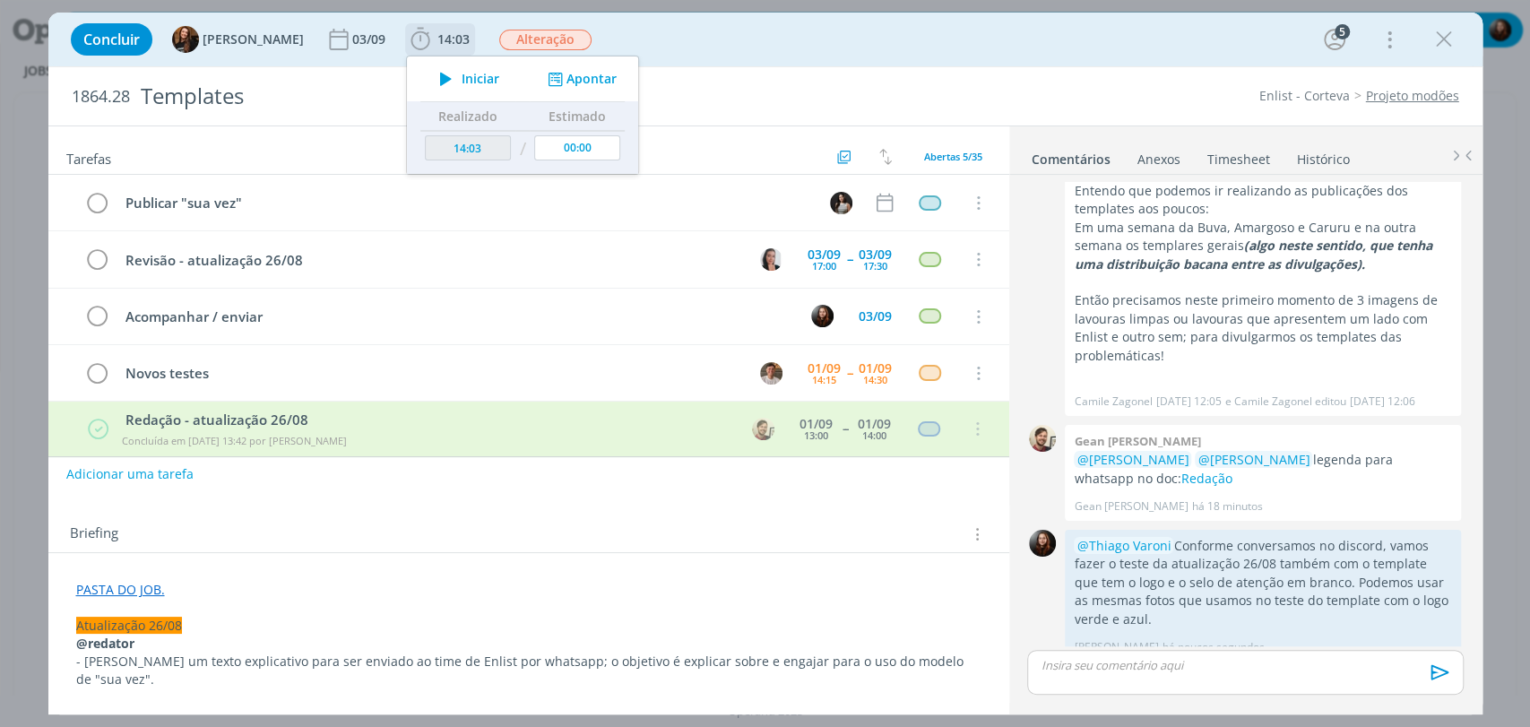
drag, startPoint x: 545, startPoint y: 79, endPoint x: 593, endPoint y: 79, distance: 47.5
click at [547, 79] on icon "dialog" at bounding box center [554, 79] width 22 height 17
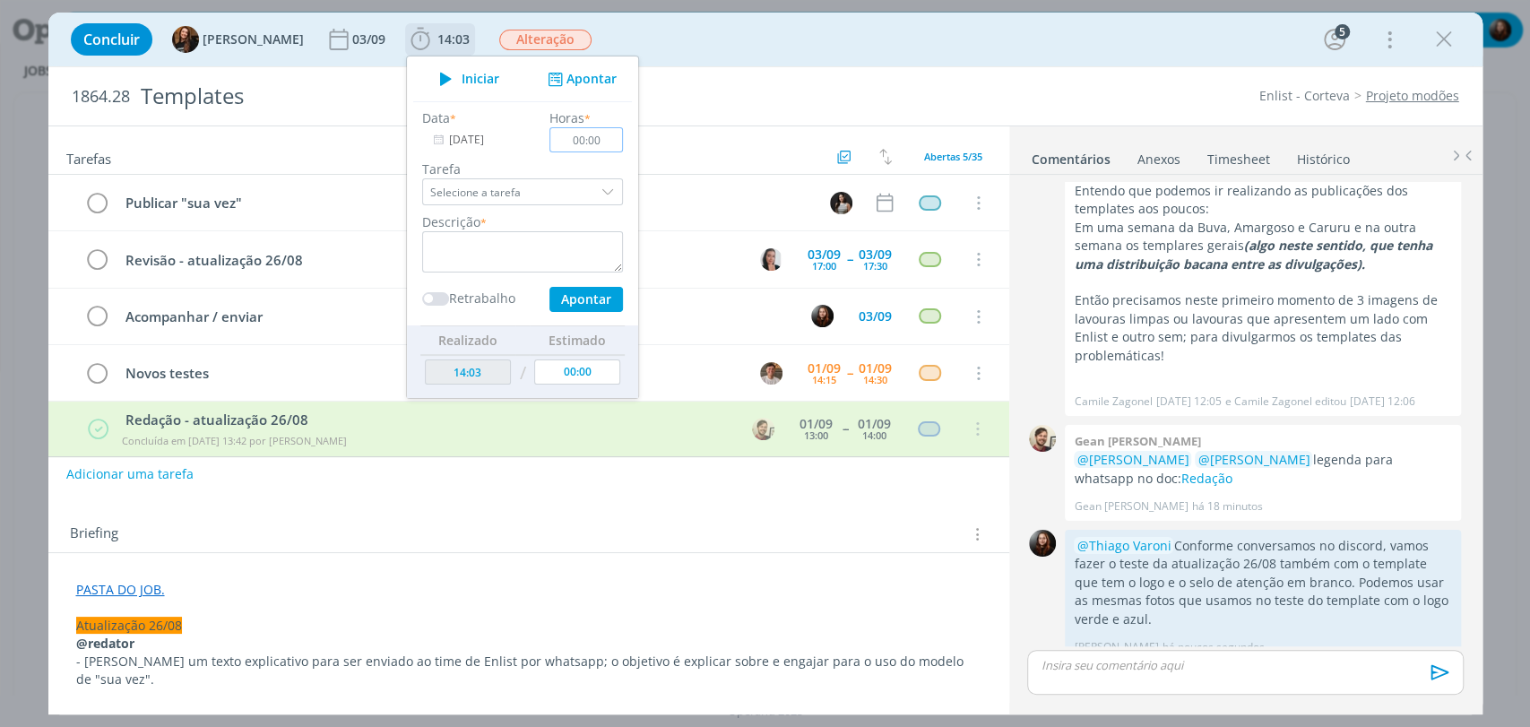
click at [581, 137] on input "00:00" at bounding box center [587, 139] width 74 height 25
type input "00:10"
click at [505, 235] on textarea "dialog" at bounding box center [522, 251] width 201 height 41
type textarea "conferência e alinhamento com D.A."
click at [578, 299] on button "Apontar" at bounding box center [586, 299] width 74 height 25
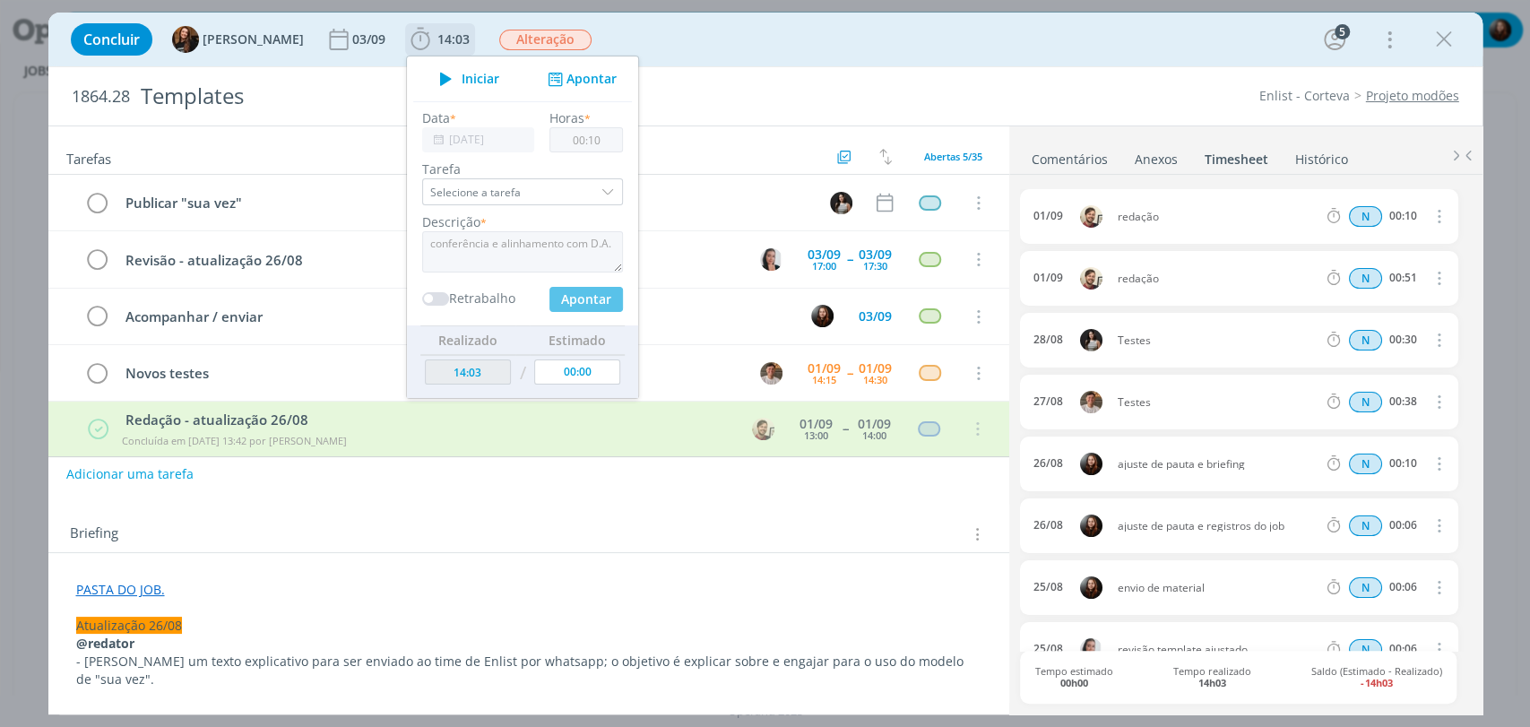
type input "15:14"
type input "00:00"
type input "14:13"
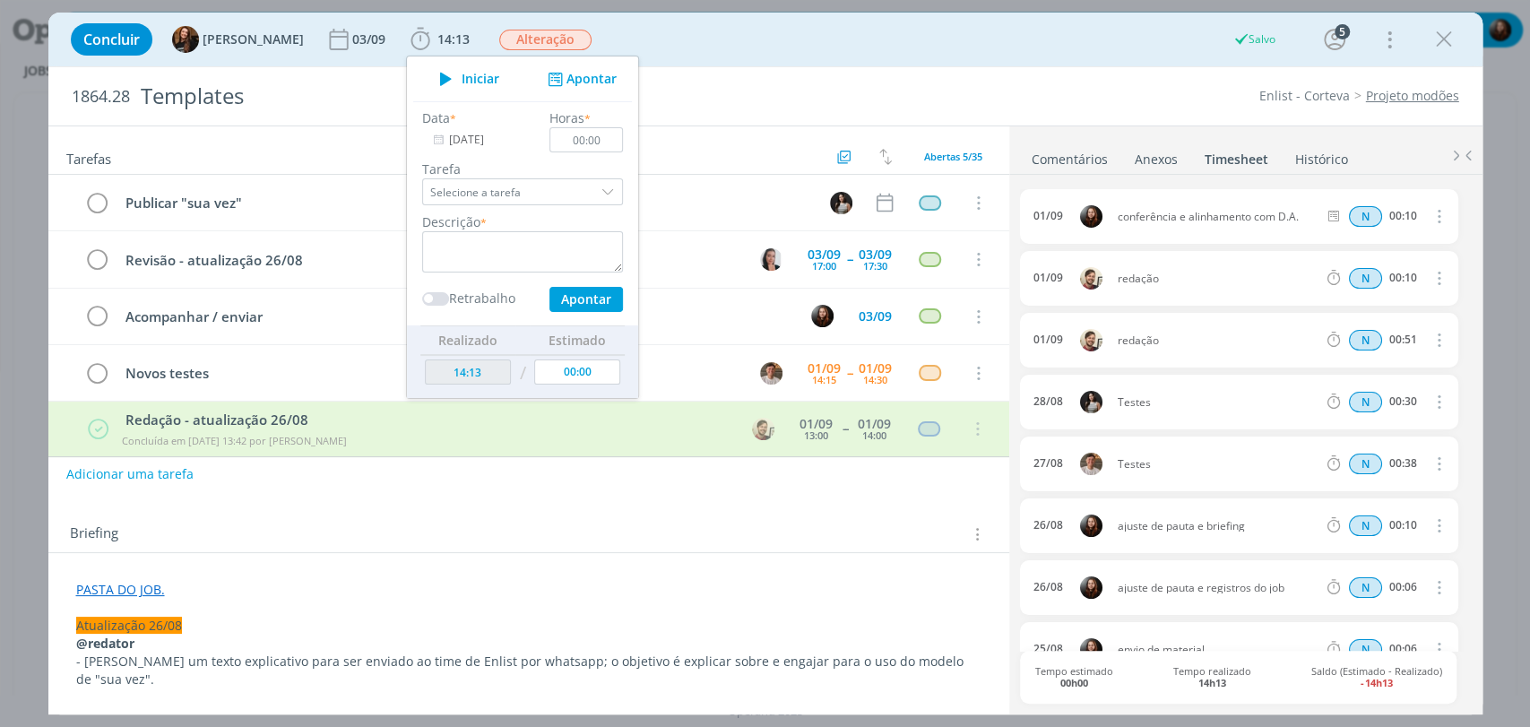
drag, startPoint x: 1082, startPoint y: 164, endPoint x: 1076, endPoint y: 108, distance: 56.8
click at [1082, 164] on link "Comentários" at bounding box center [1070, 156] width 78 height 26
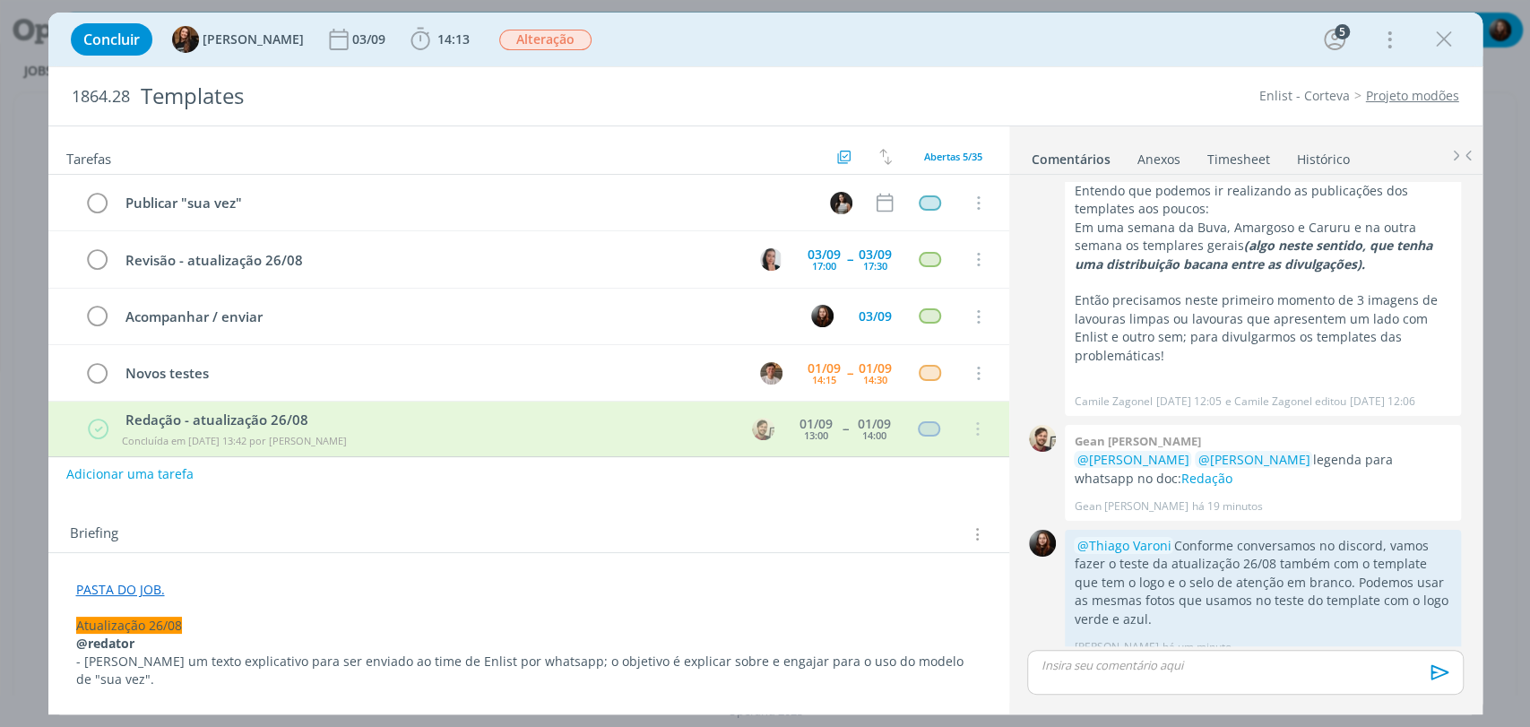
click at [1056, 48] on div "Concluir Tayná Morsch 03/09 14:13 Iniciar Apontar Data * 01/09/2025 Horas * 00:…" at bounding box center [766, 39] width 1408 height 43
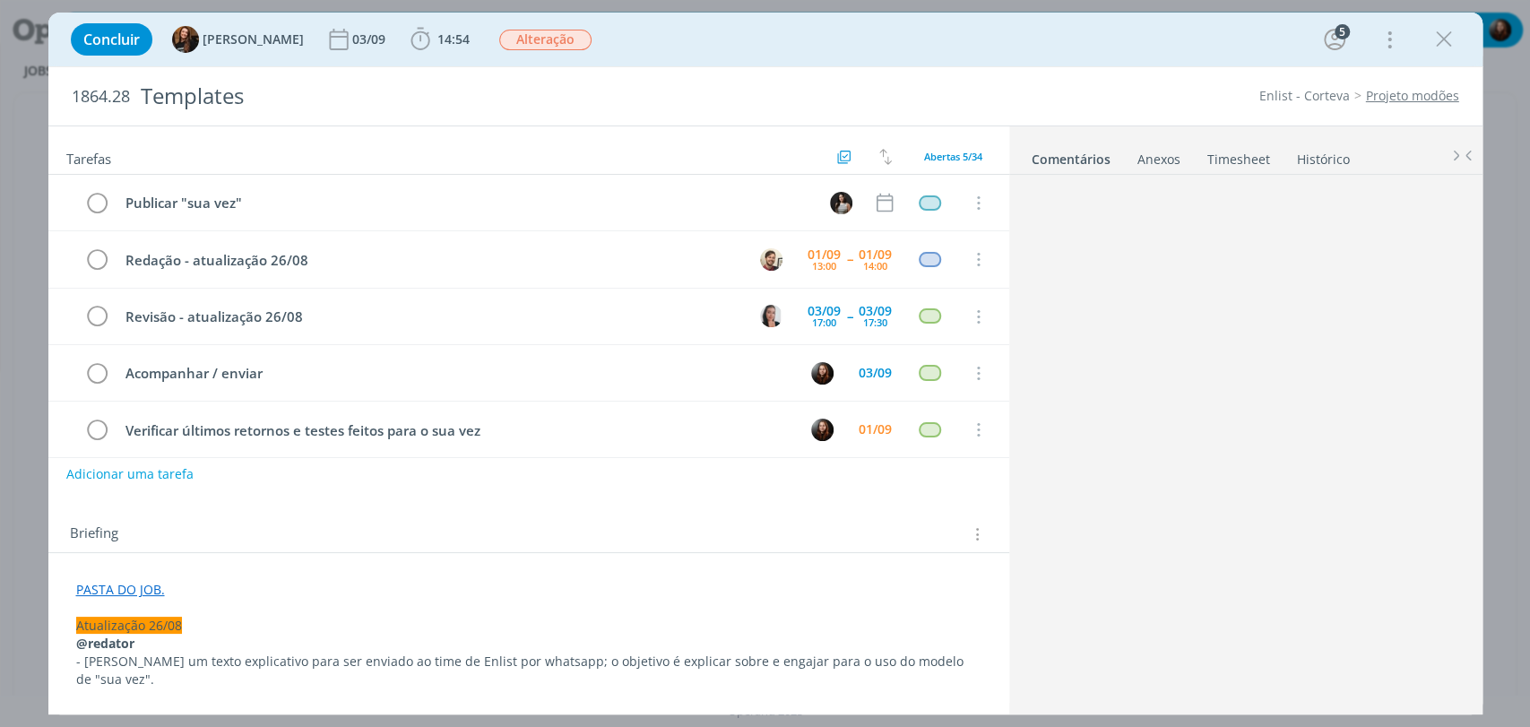
scroll to position [2098, 0]
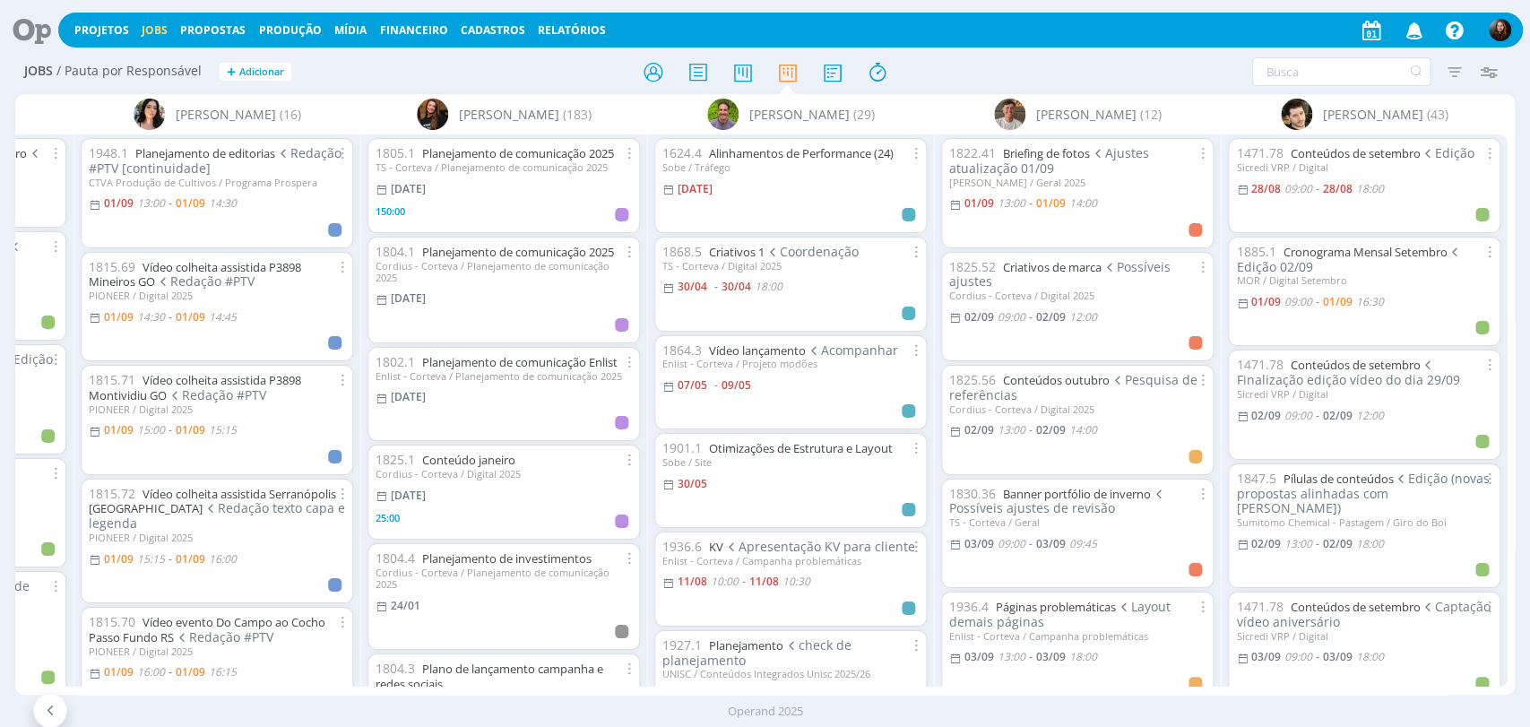
click at [1074, 48] on div "Projetos Jobs Propostas Produção Mídia Financeiro Cadastros Relatórios Notifica…" at bounding box center [765, 28] width 1516 height 43
click at [1069, 59] on div "Filtrar Filtrar Limpar Tipo Jobs e Tarefas Data Personalizado a Situação dos jo…" at bounding box center [1265, 71] width 482 height 29
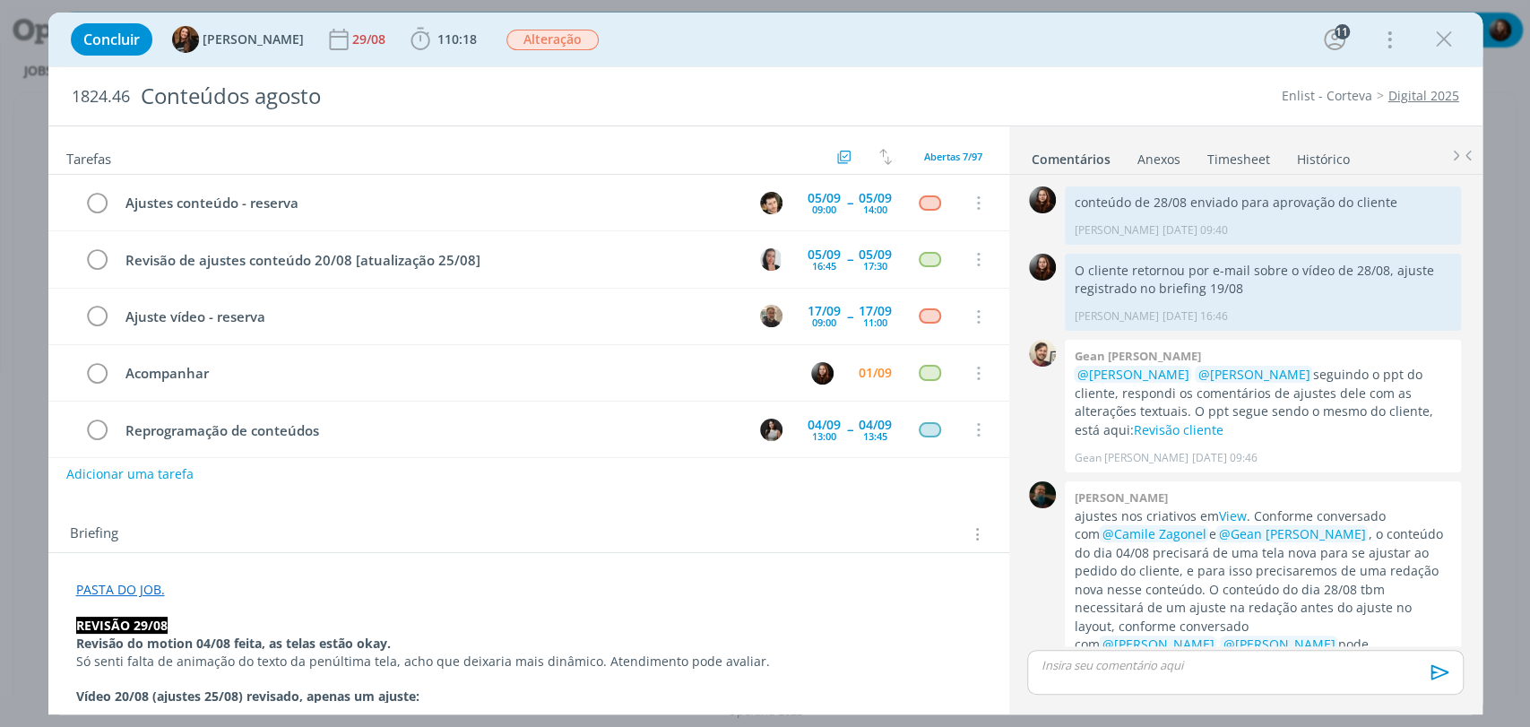
scroll to position [1900, 0]
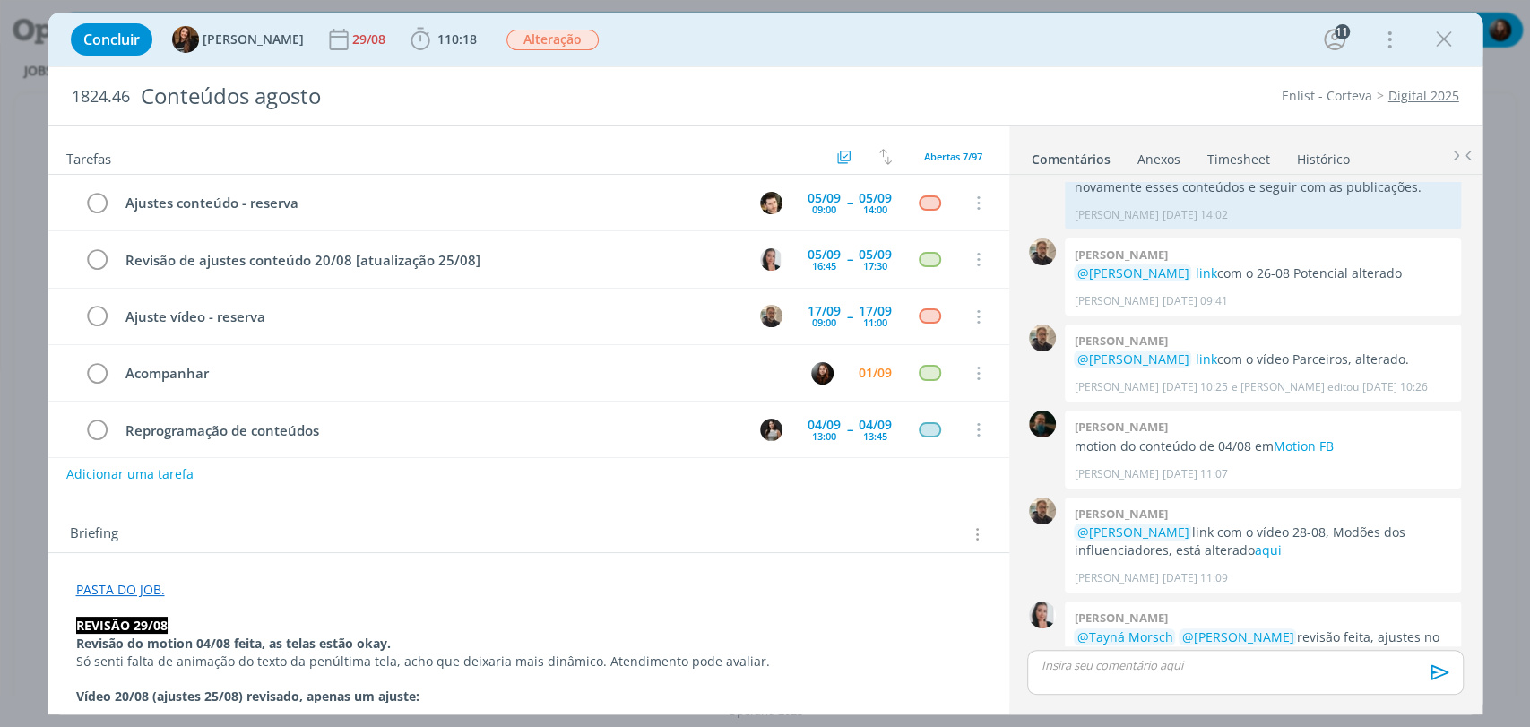
click at [835, 48] on div "Concluir Tayná Morsch 29/08 110:18 Iniciar Apontar Data * [DATE] Horas * 00:00 …" at bounding box center [766, 39] width 1408 height 43
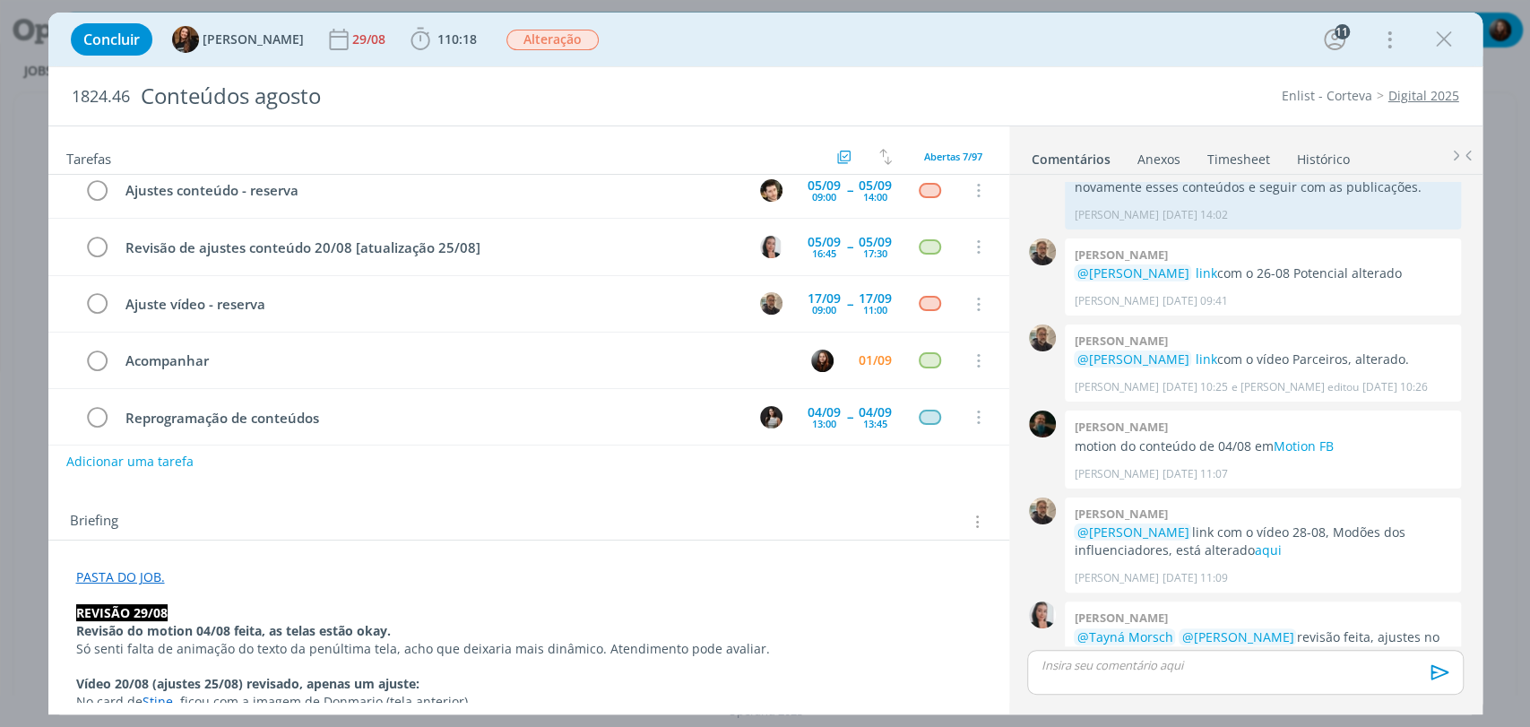
scroll to position [0, 0]
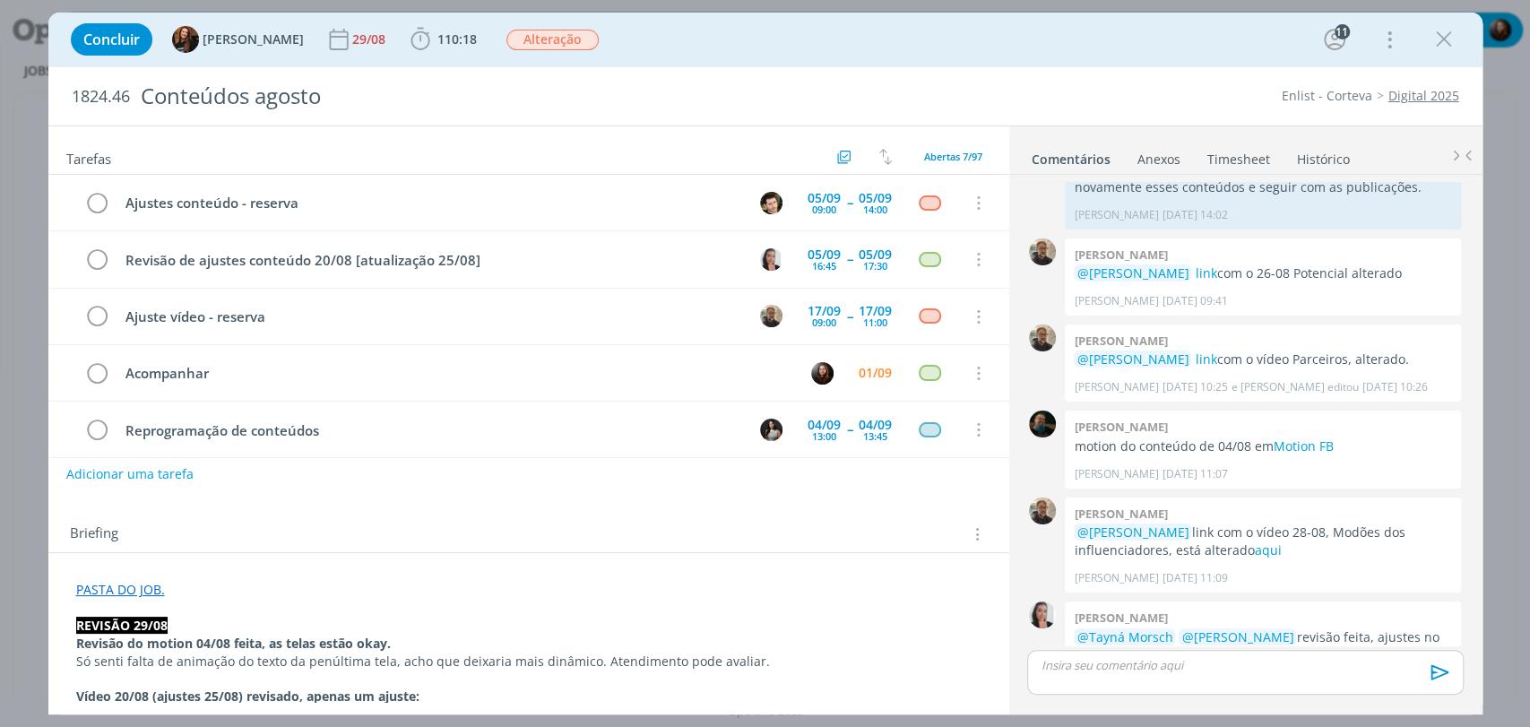
click at [387, 517] on div "Briefing Briefings Predefinidos Versões do Briefing Ver Briefing do Projeto" at bounding box center [528, 529] width 961 height 48
click at [143, 587] on link "PASTA DO JOB." at bounding box center [120, 589] width 89 height 17
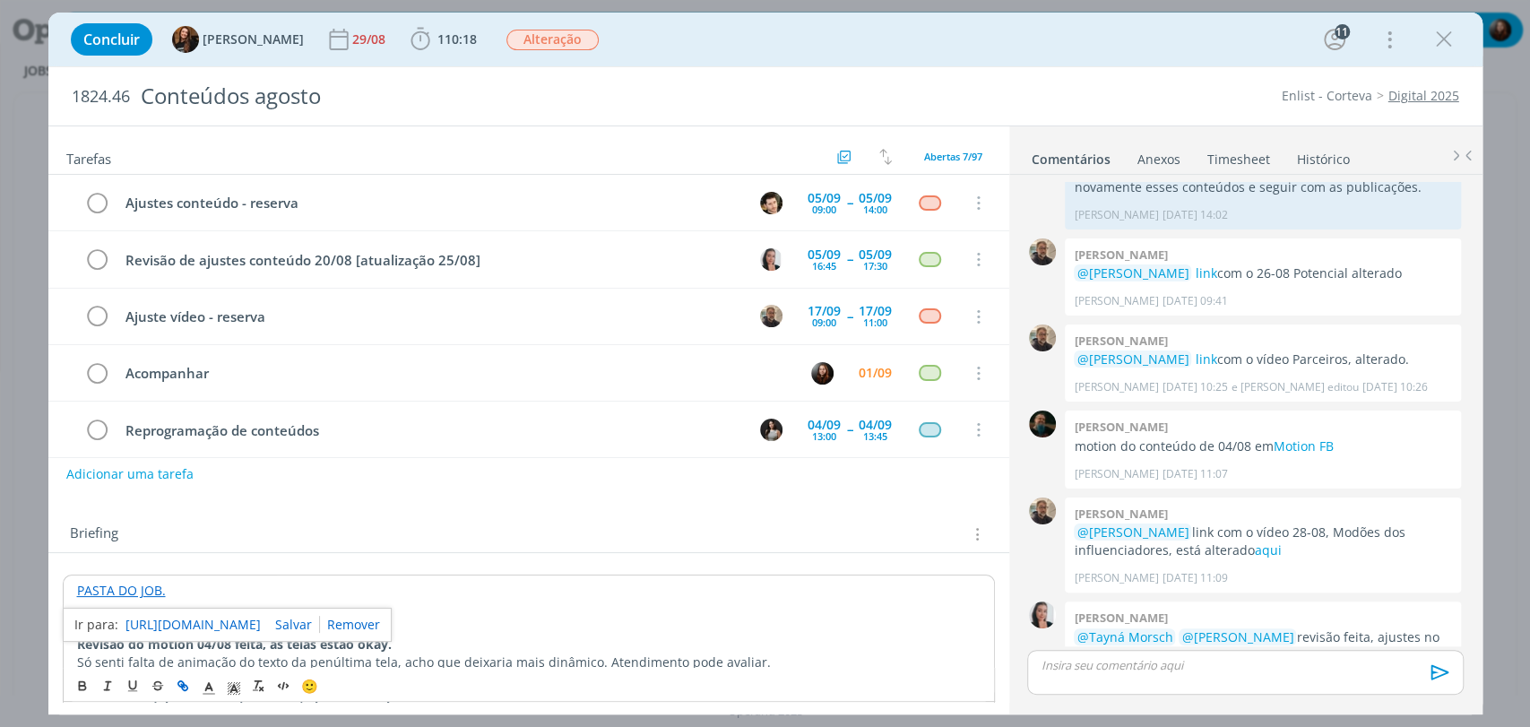
click at [210, 625] on link "https://sobeae.sharepoint.com/:f:/s/SOBEAE/ElfnwNZPpV1MvhMFLpKR7RsBHEg_-DYuqNa1…" at bounding box center [193, 624] width 135 height 23
click at [731, 525] on div "Briefing Briefings Predefinidos Versões do Briefing Ver Briefing do Projeto" at bounding box center [531, 534] width 923 height 23
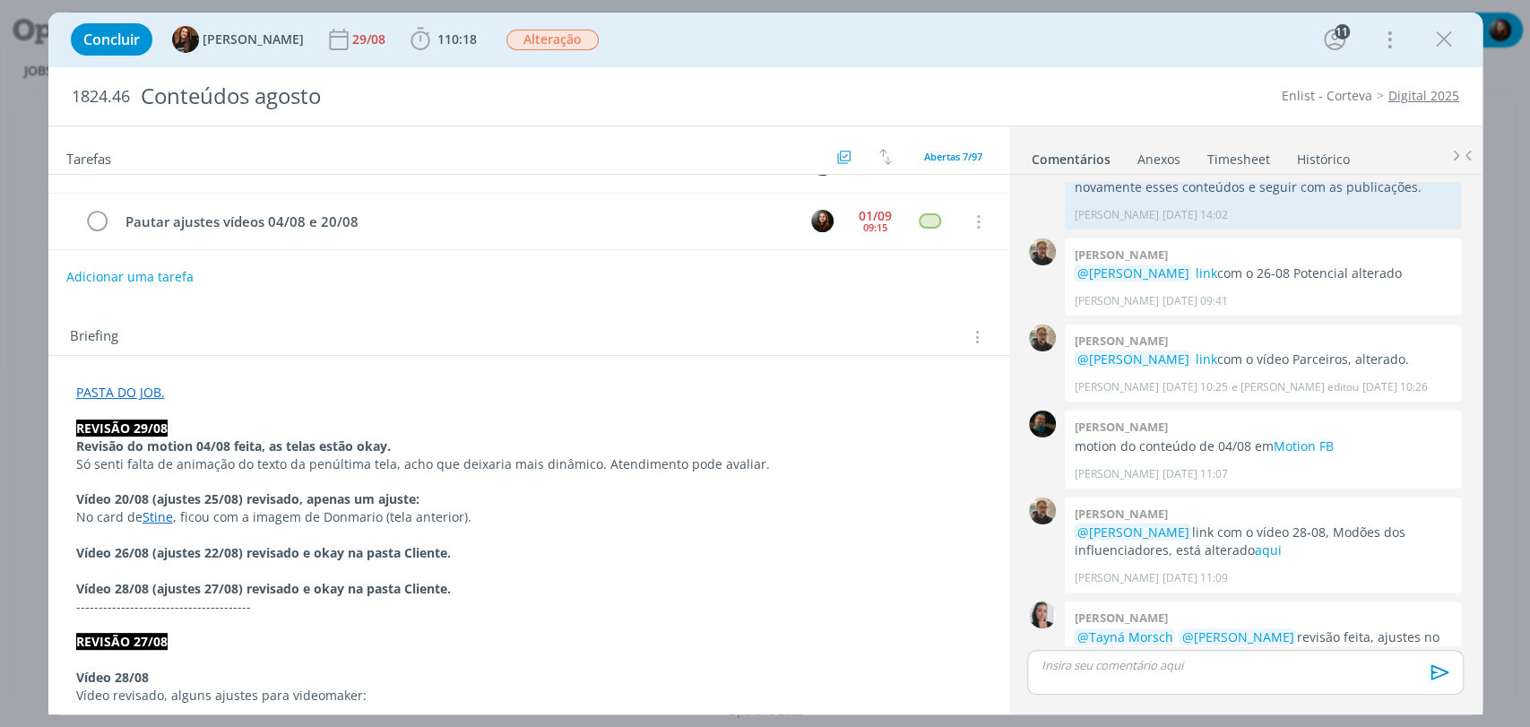
scroll to position [199, 0]
drag, startPoint x: 96, startPoint y: 515, endPoint x: 256, endPoint y: 517, distance: 160.5
click at [256, 517] on p "No card de Stine , ficou com a imagem de Donmario (tela anterior)." at bounding box center [529, 516] width 906 height 18
click at [448, 302] on div "Tarefas Usar Job de template Criar template a partir deste job Visualizar Templ…" at bounding box center [528, 414] width 961 height 576
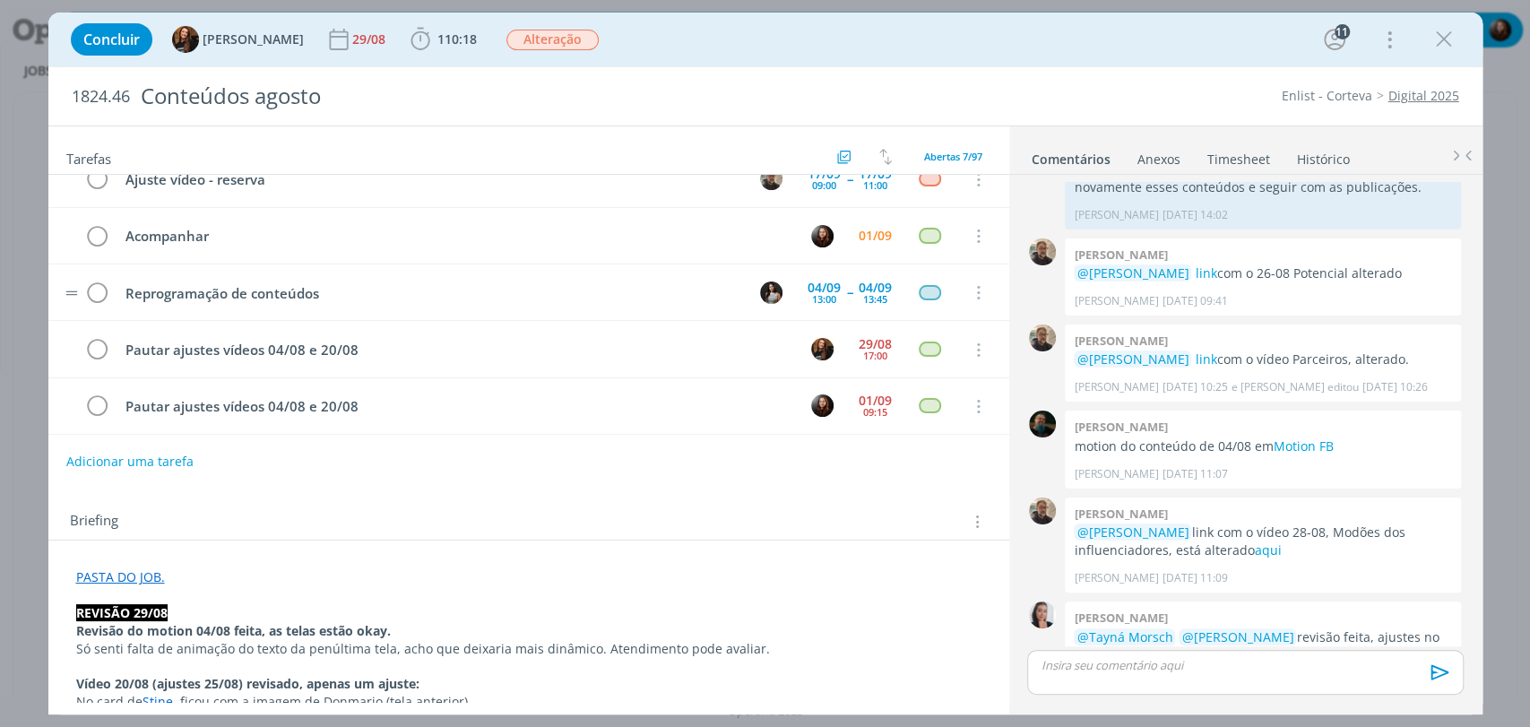
scroll to position [0, 0]
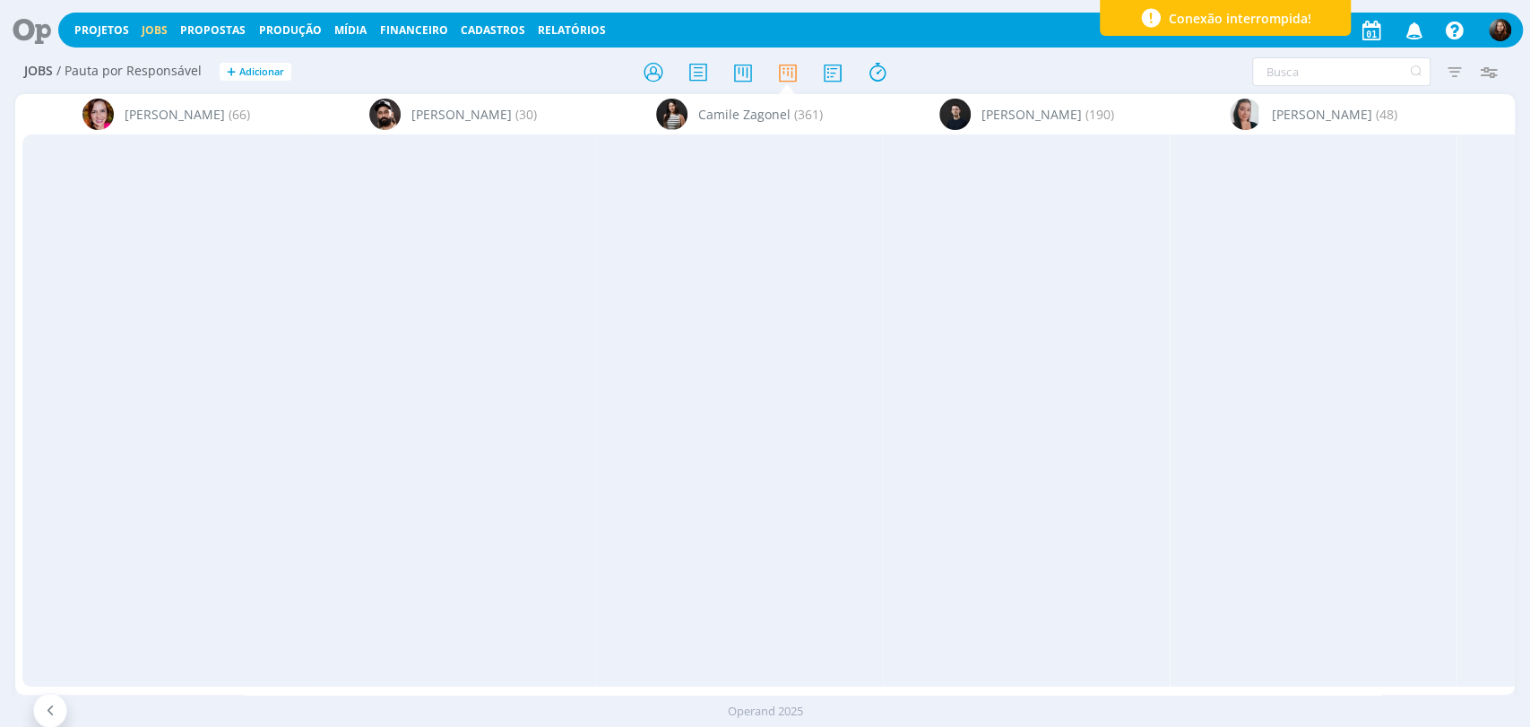
scroll to position [0, 5400]
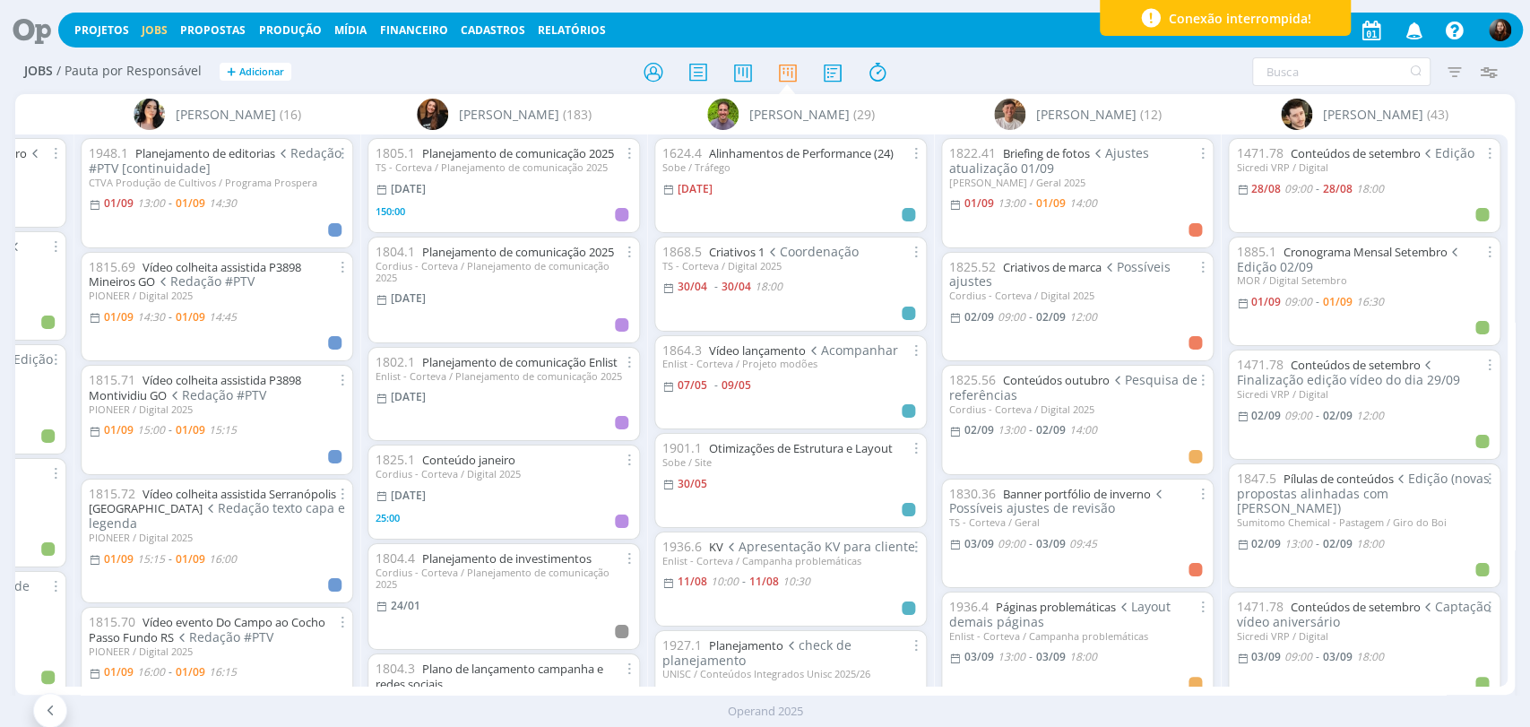
click at [989, 72] on div at bounding box center [766, 72] width 500 height 32
click at [26, 35] on icon at bounding box center [25, 30] width 37 height 35
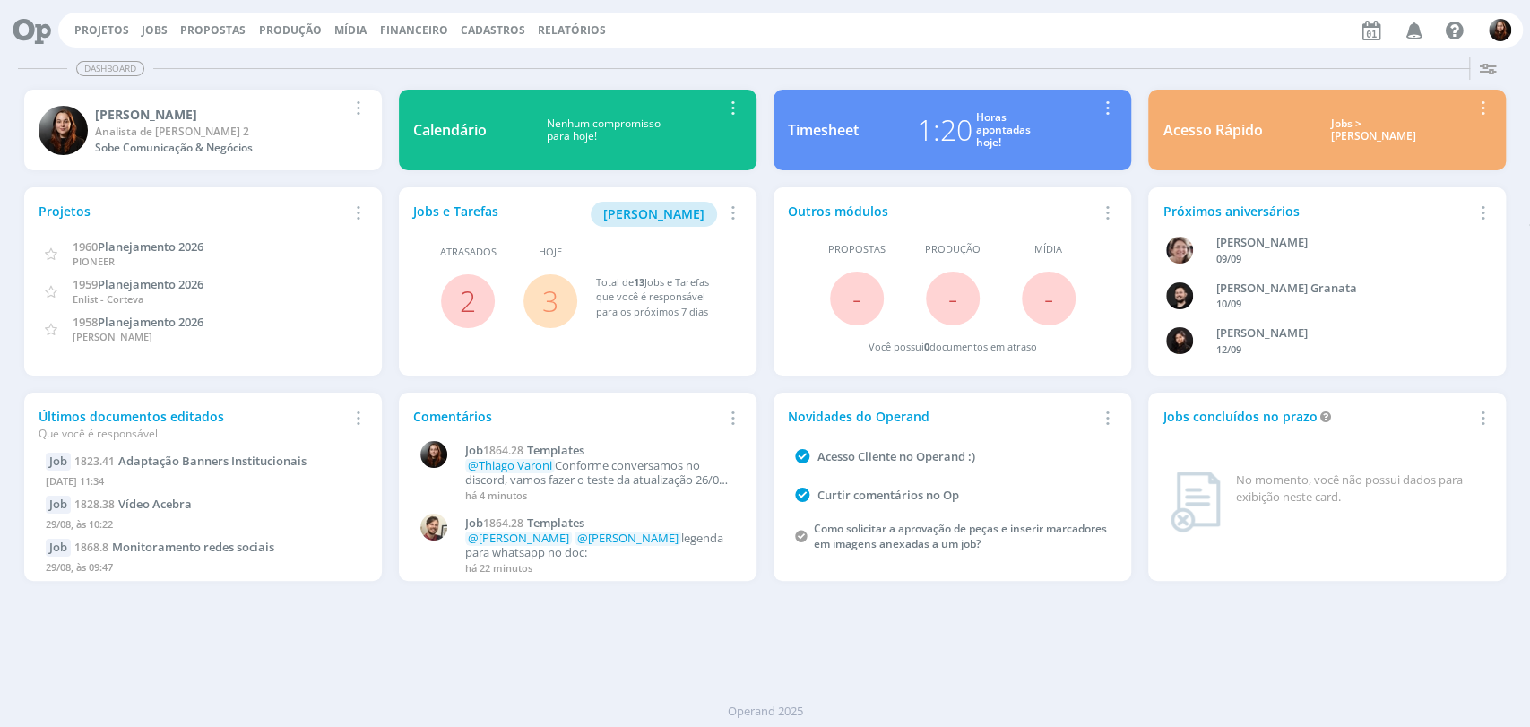
click at [1137, 50] on div "Dashboard Salvar Selecione abaixo os cards desejados: Meus Meu Perfil [GEOGRAPH…" at bounding box center [765, 388] width 1530 height 677
click at [899, 7] on div "Projetos Jobs Propostas Produção [GEOGRAPHIC_DATA] Financeiro Cadastros Relatór…" at bounding box center [765, 28] width 1516 height 43
click at [999, 38] on div "Projetos Jobs Propostas Produção Mídia Financeiro Cadastros Relatórios Notifica…" at bounding box center [790, 30] width 1465 height 35
click at [1046, 22] on div "Projetos Jobs Propostas Produção Mídia Financeiro Cadastros Relatórios Notifica…" at bounding box center [790, 30] width 1465 height 35
drag, startPoint x: 657, startPoint y: 690, endPoint x: 836, endPoint y: 698, distance: 178.6
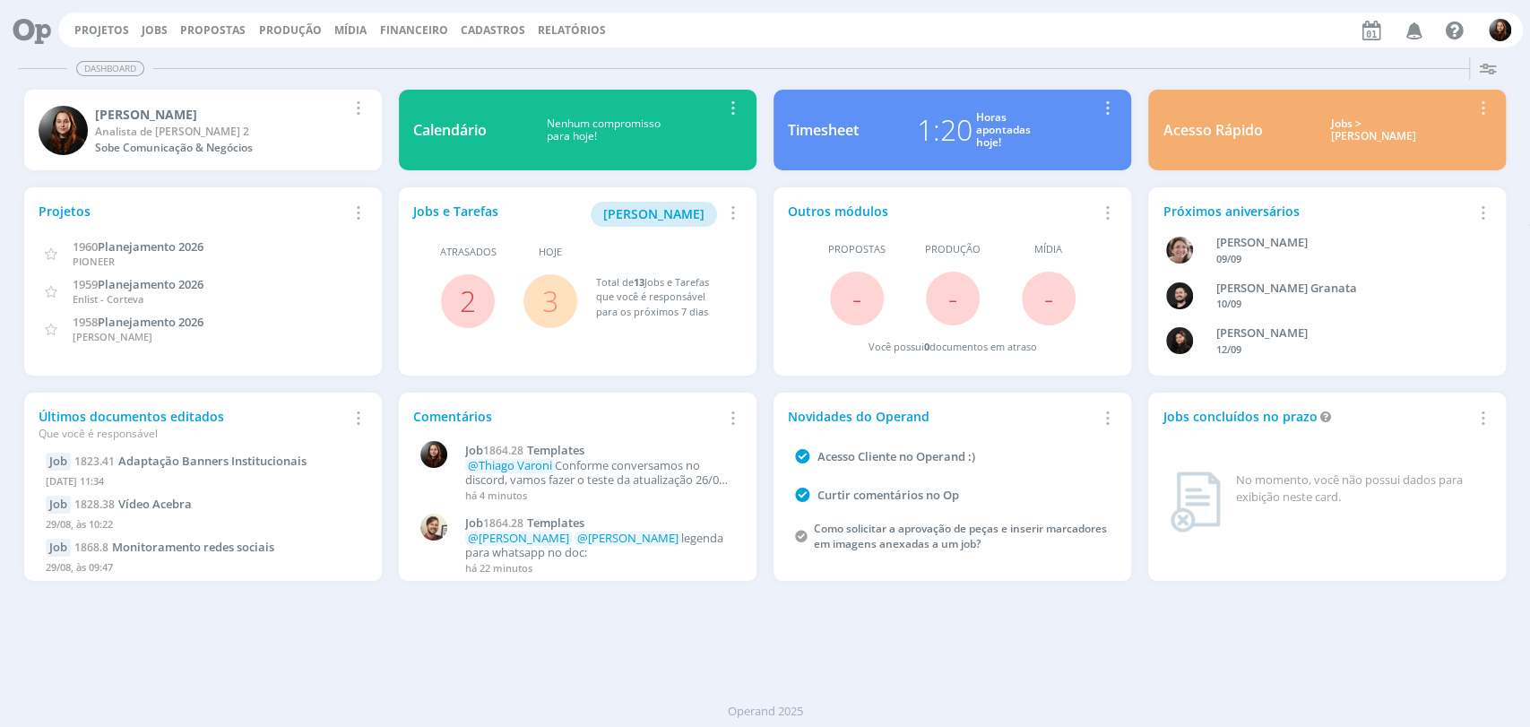
click at [817, 712] on div "Projetos Jobs Propostas Produção Mídia Financeiro Cadastros Relatórios Notifica…" at bounding box center [765, 363] width 1530 height 727
click at [839, 697] on div "Operand 2025" at bounding box center [765, 711] width 1530 height 31
drag, startPoint x: 819, startPoint y: 708, endPoint x: 682, endPoint y: 716, distance: 136.5
click at [682, 716] on div "Operand 2025" at bounding box center [765, 712] width 1530 height 18
click at [663, 638] on div "Dashboard Salvar Selecione abaixo os cards desejados: Meus Meu Perfil Agenda Ti…" at bounding box center [765, 388] width 1530 height 677
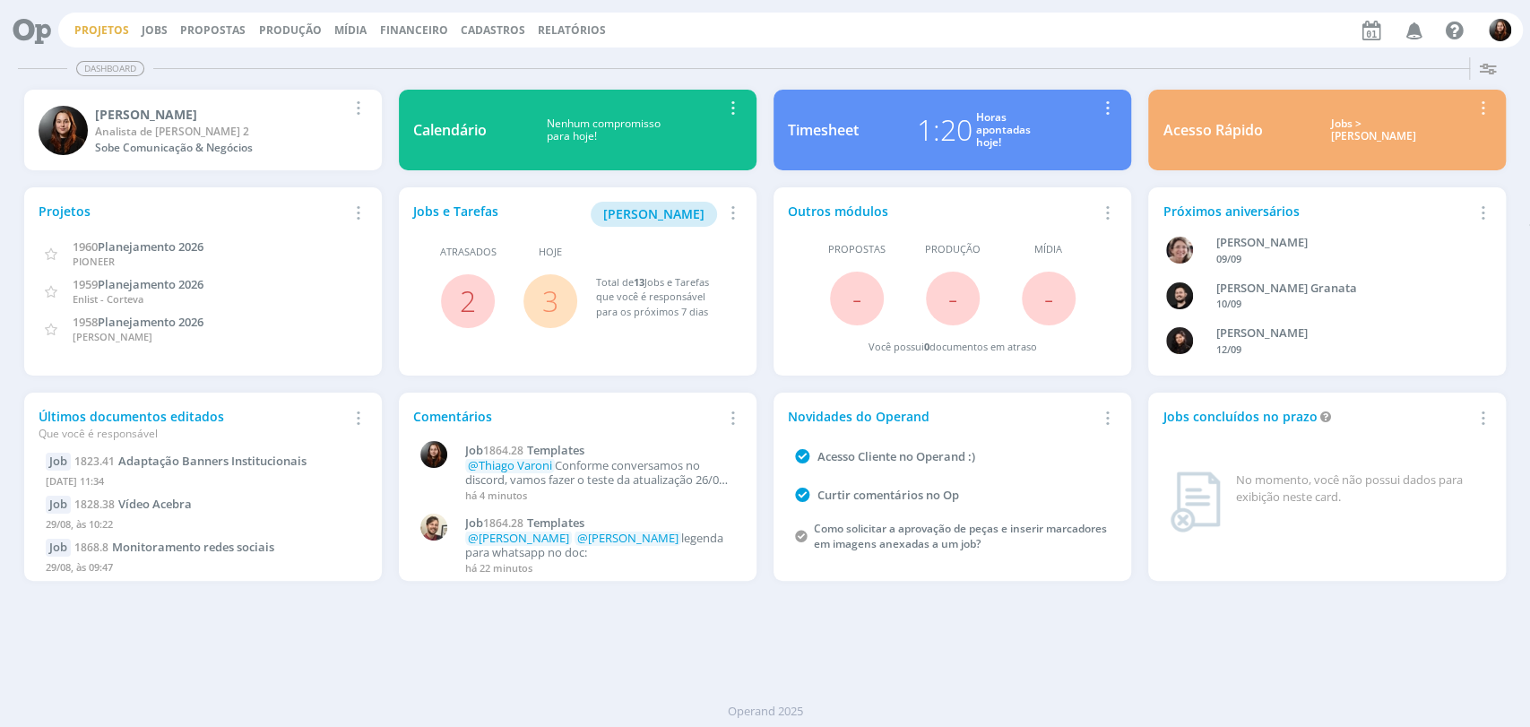
click at [115, 26] on link "Projetos" at bounding box center [101, 29] width 55 height 15
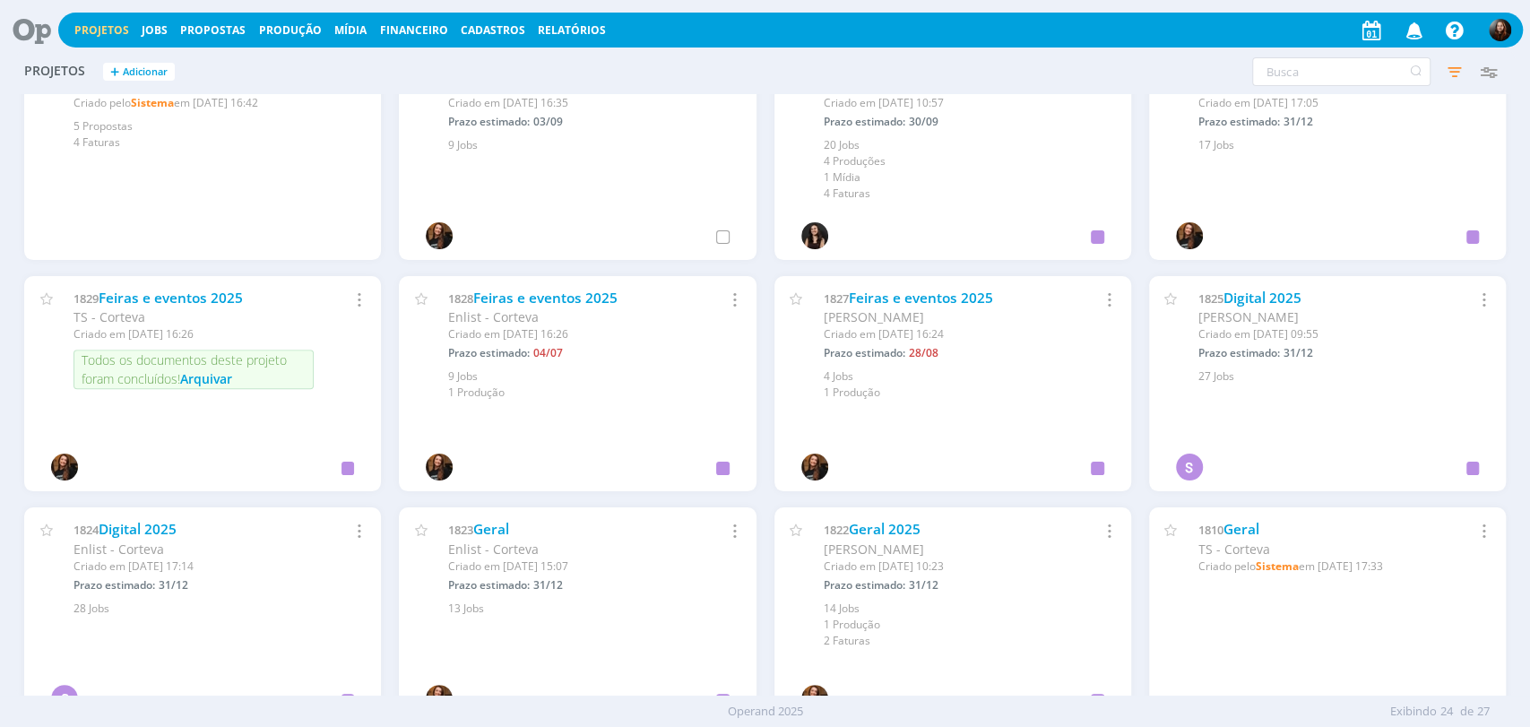
scroll to position [795, 0]
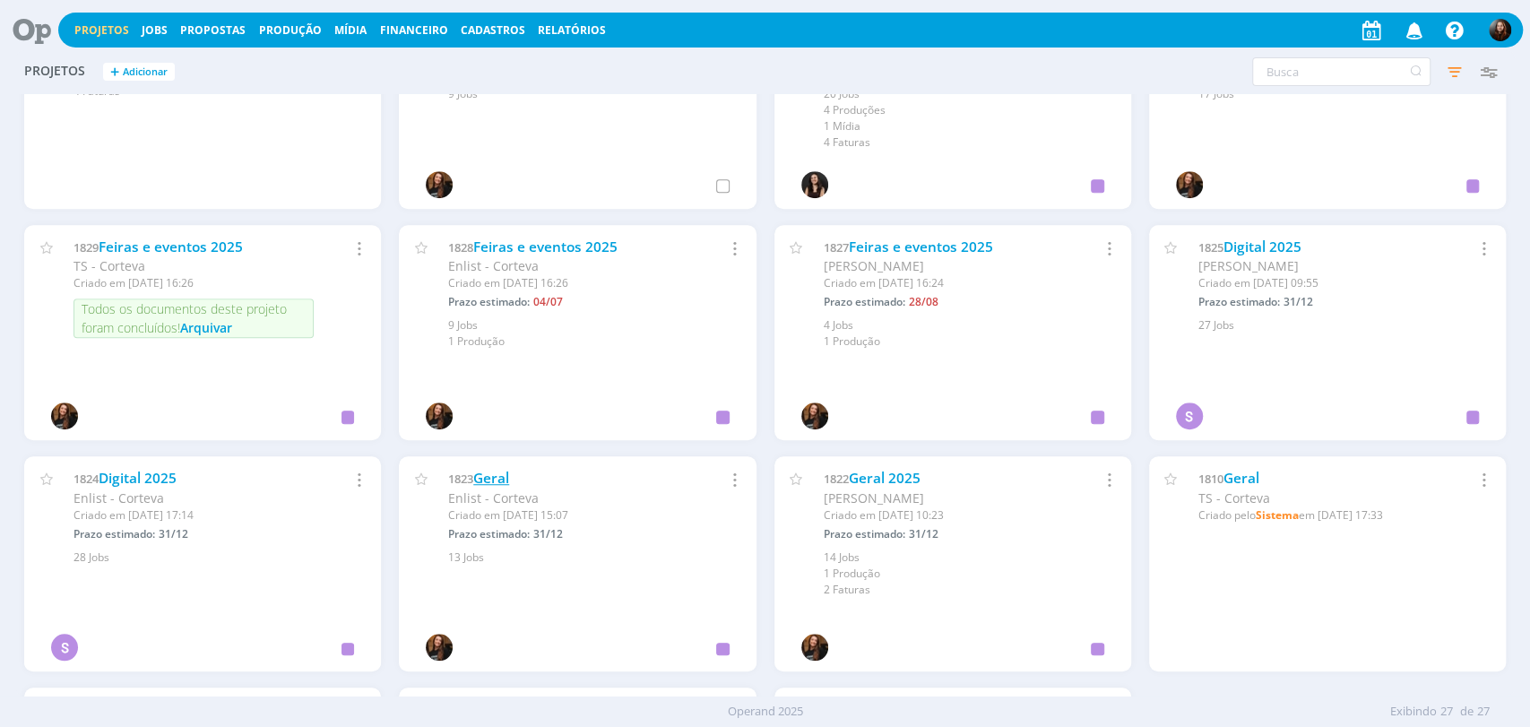
click at [485, 481] on link "Geral" at bounding box center [491, 478] width 36 height 19
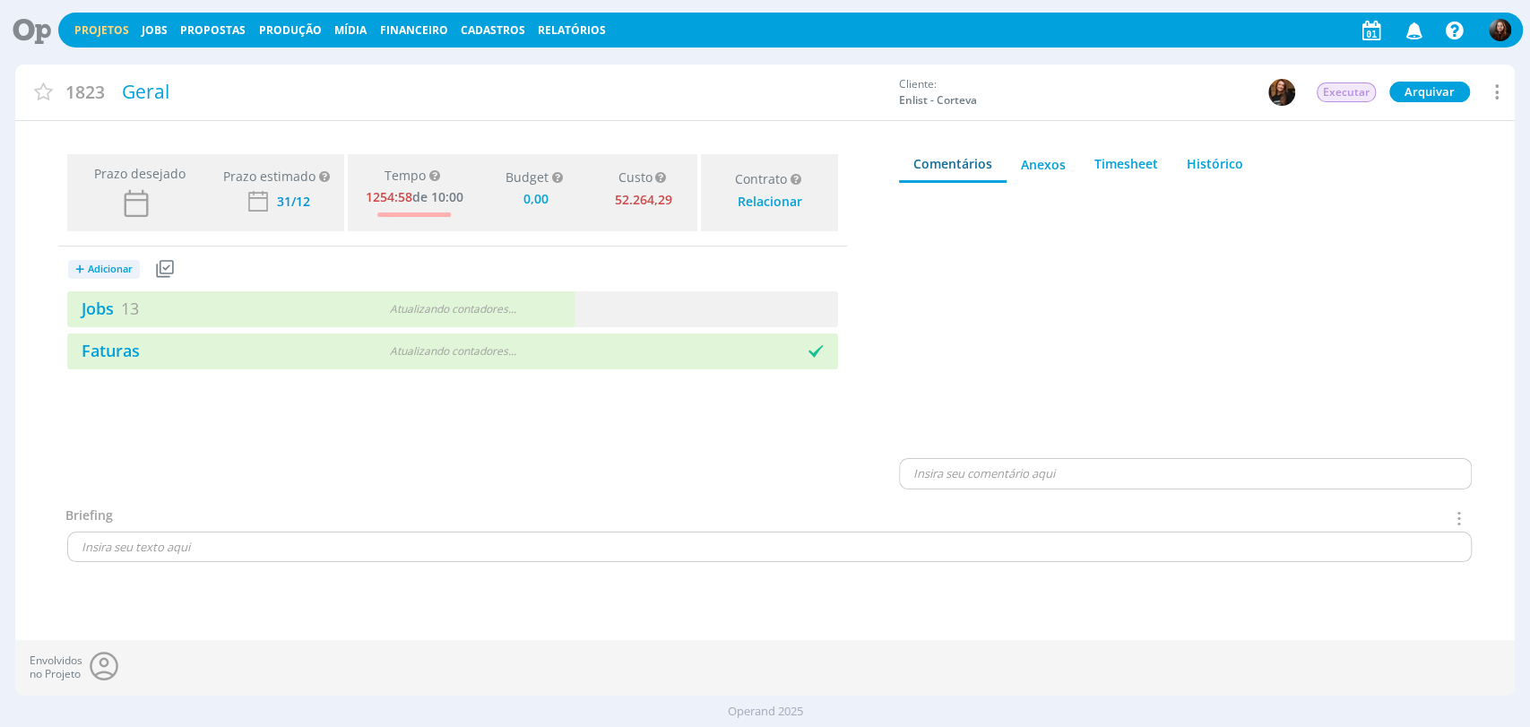
type input "0,00"
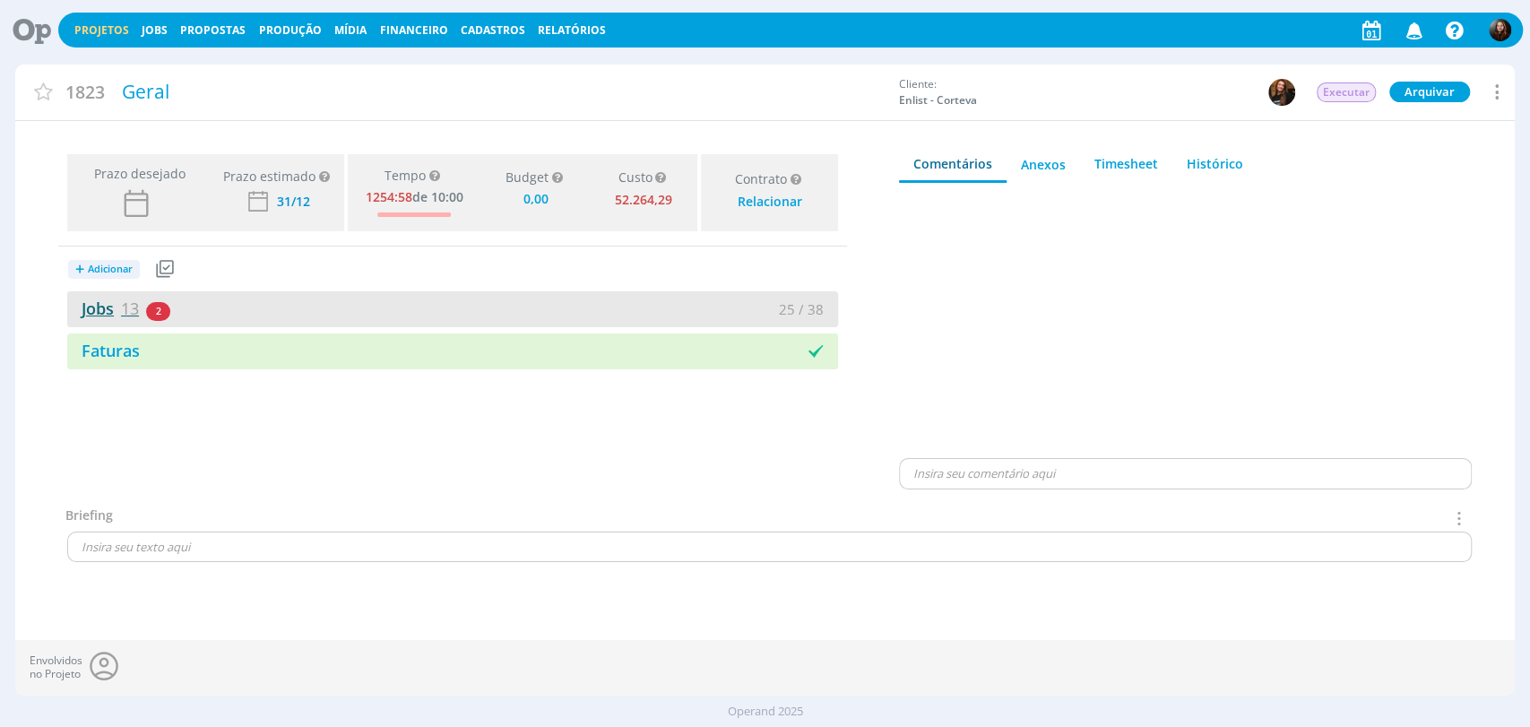
click at [91, 313] on link "Jobs 13" at bounding box center [103, 309] width 72 height 22
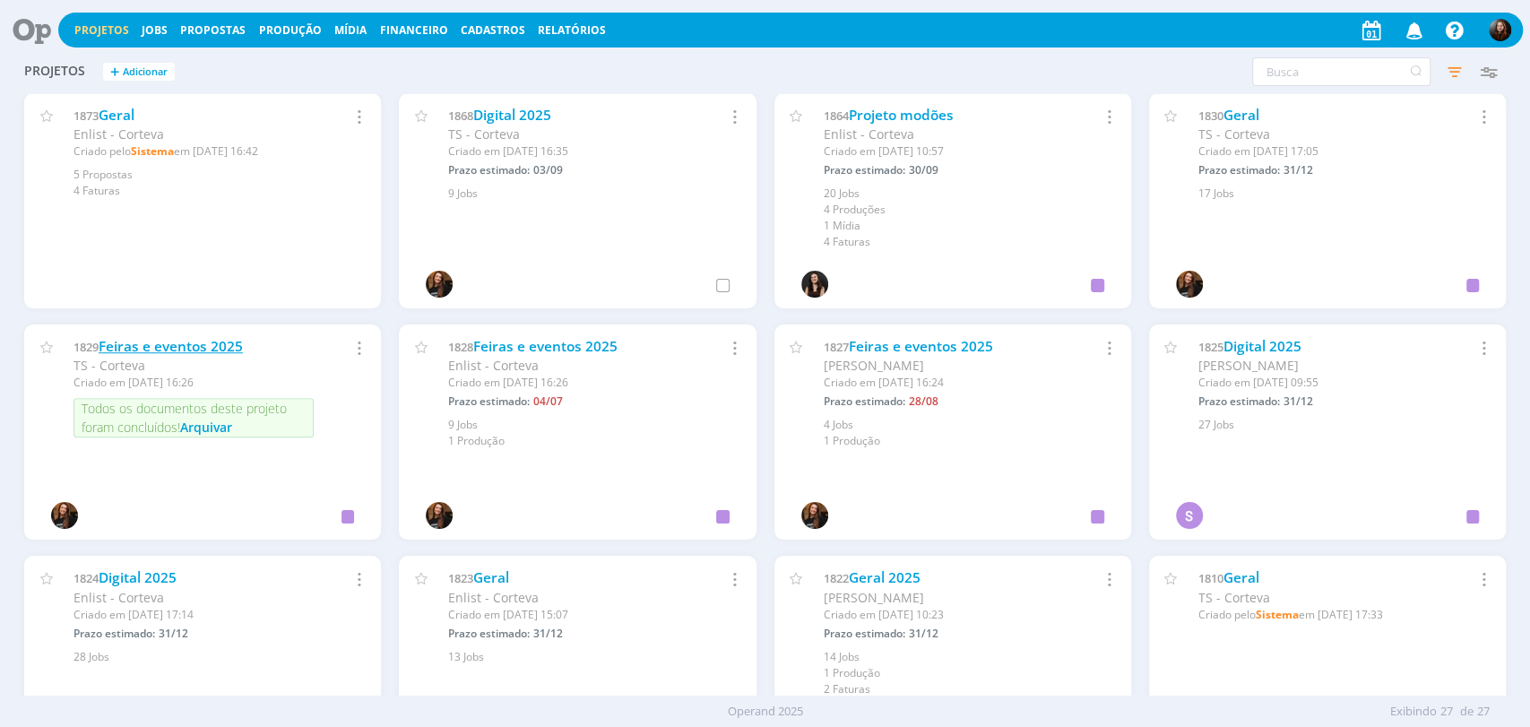
scroll to position [697, 0]
click at [162, 579] on link "Digital 2025" at bounding box center [138, 577] width 78 height 19
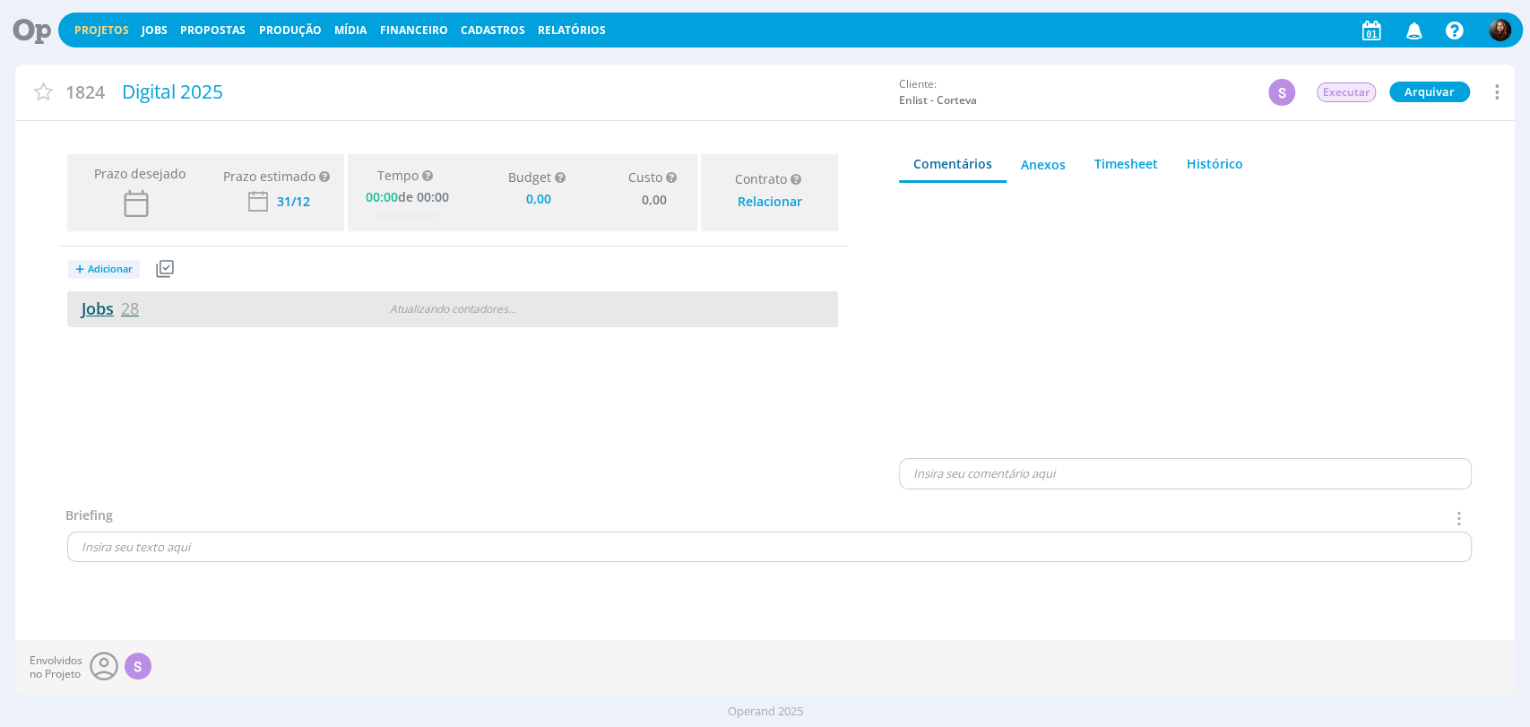
type input "0,00"
click at [115, 308] on link "Jobs 28" at bounding box center [103, 309] width 72 height 22
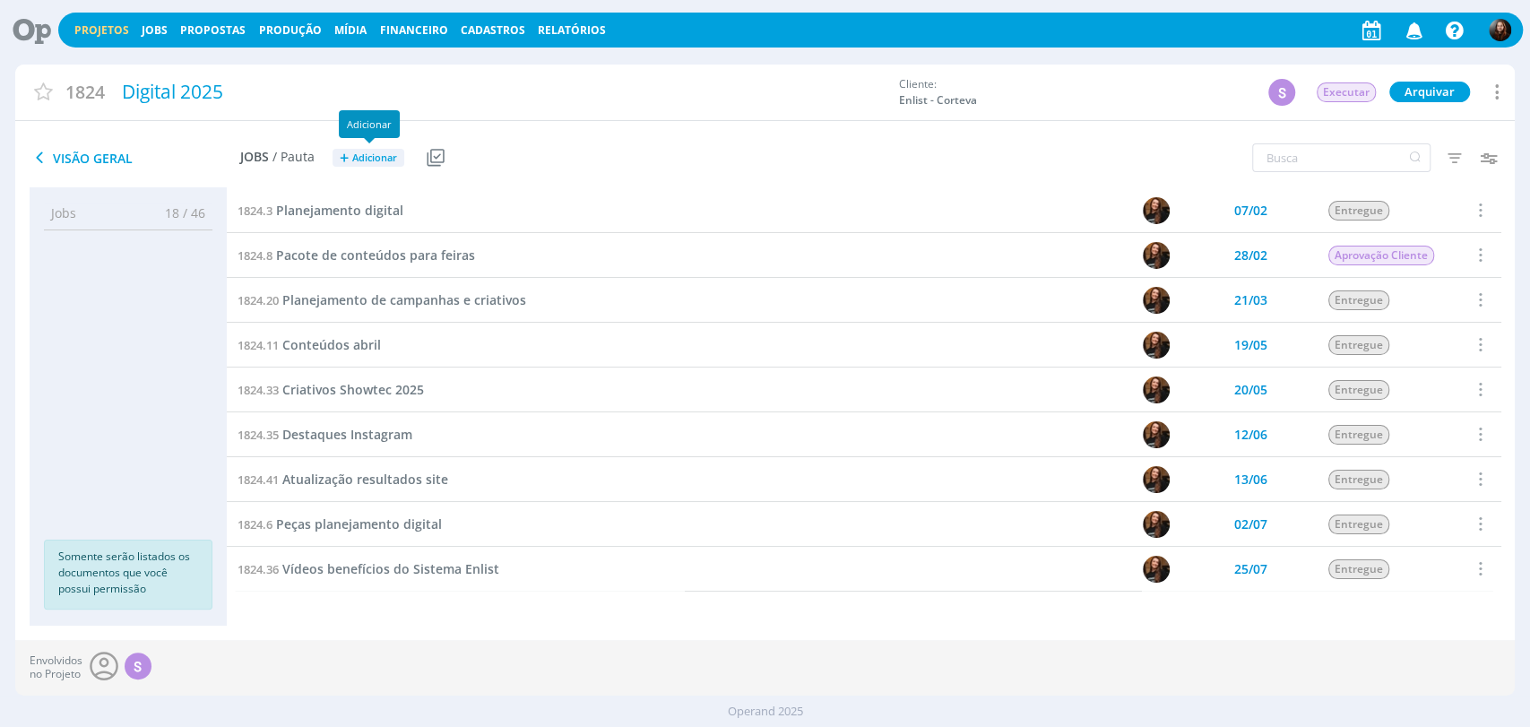
click at [354, 152] on span "Adicionar" at bounding box center [374, 158] width 45 height 12
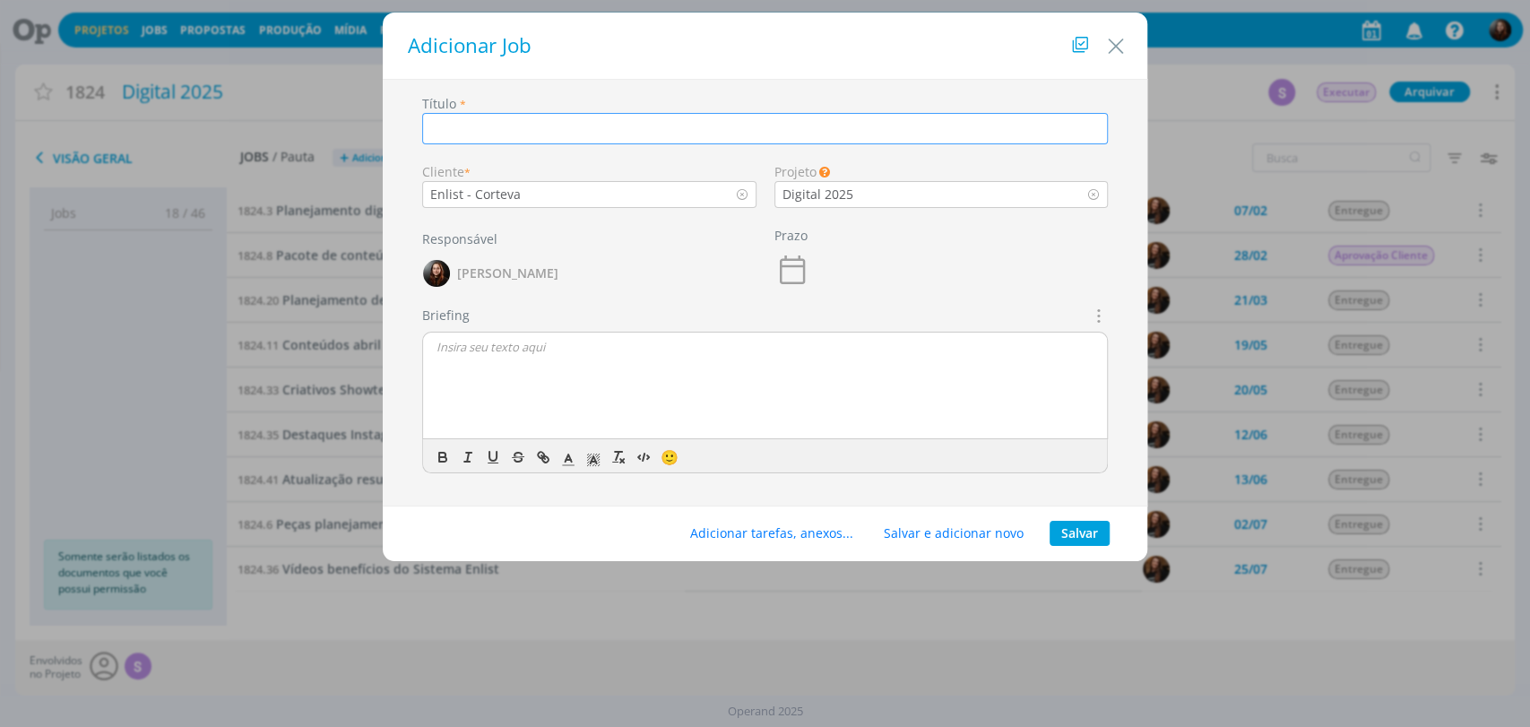
click at [511, 134] on input "dialog" at bounding box center [765, 128] width 687 height 31
click at [483, 131] on input "dialog" at bounding box center [765, 128] width 687 height 31
paste input "multi SCV"
click at [616, 125] on input "Material digital - Multiplicador multi SCV" at bounding box center [765, 128] width 687 height 31
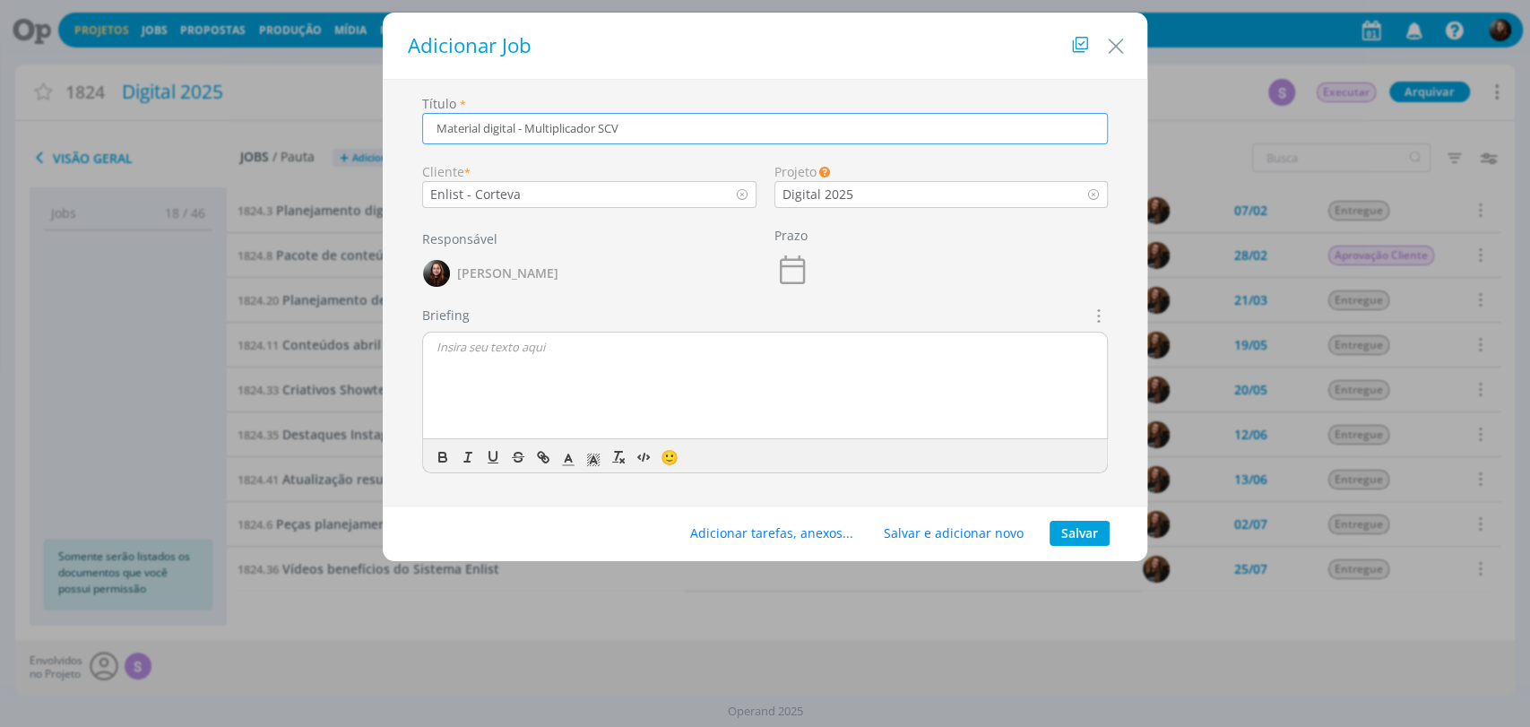
drag, startPoint x: 628, startPoint y: 130, endPoint x: 602, endPoint y: 131, distance: 26.0
click at [602, 131] on input "Material digital - Multiplicador SCV" at bounding box center [765, 128] width 687 height 31
drag, startPoint x: 516, startPoint y: 132, endPoint x: 420, endPoint y: 143, distance: 95.7
click at [420, 143] on div "Título * Material digital - Multiplicador Sementes com Vigor" at bounding box center [765, 121] width 705 height 54
click at [557, 119] on input "Card cartelado - Multiplicador Sementes com Vigor" at bounding box center [765, 128] width 687 height 31
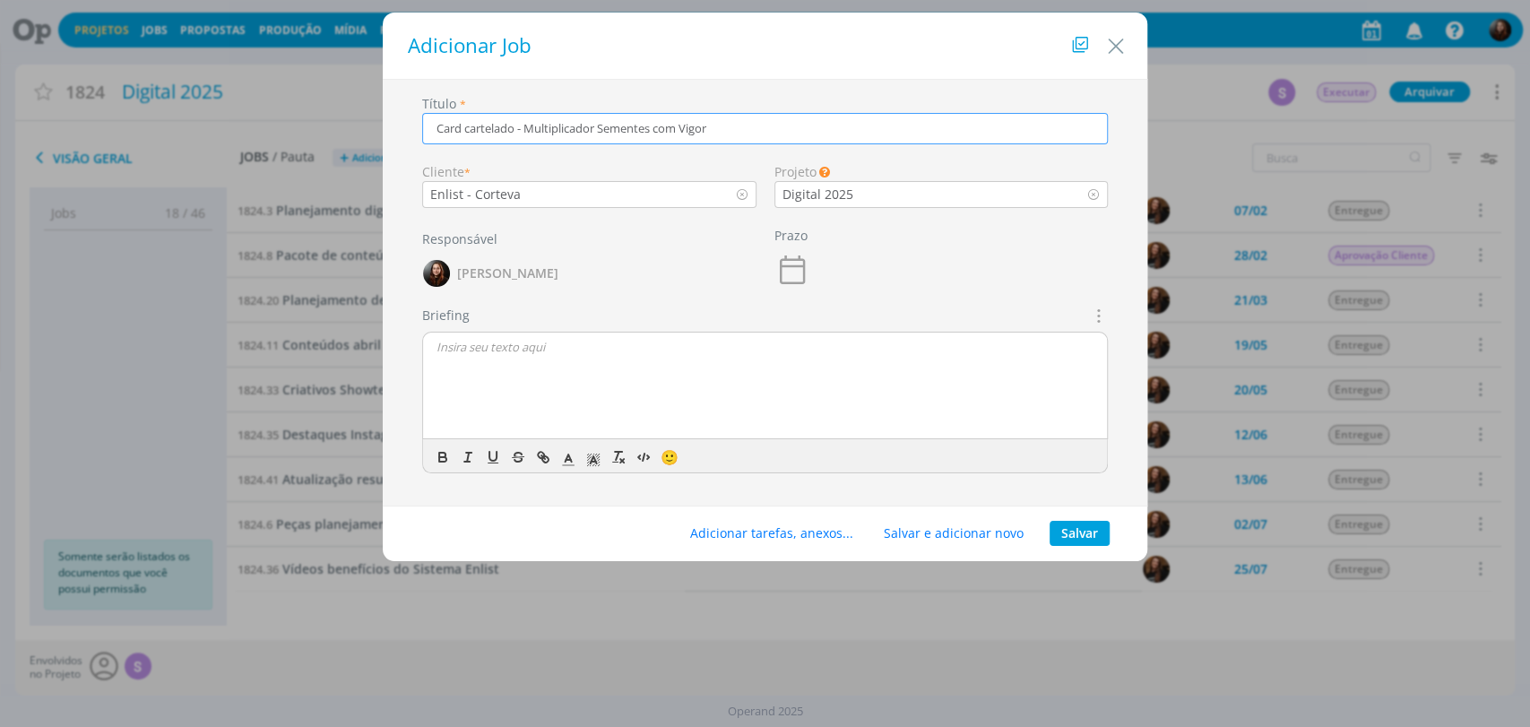
click at [557, 119] on input "Card cartelado - Multiplicador Sementes com Vigor" at bounding box center [765, 128] width 687 height 31
type input "Card cartelado - Enlist e Sementes com Vigor"
click at [906, 55] on h1 "Adicionar Job" at bounding box center [766, 45] width 730 height 30
click at [1080, 533] on button "Salvar" at bounding box center [1080, 533] width 60 height 25
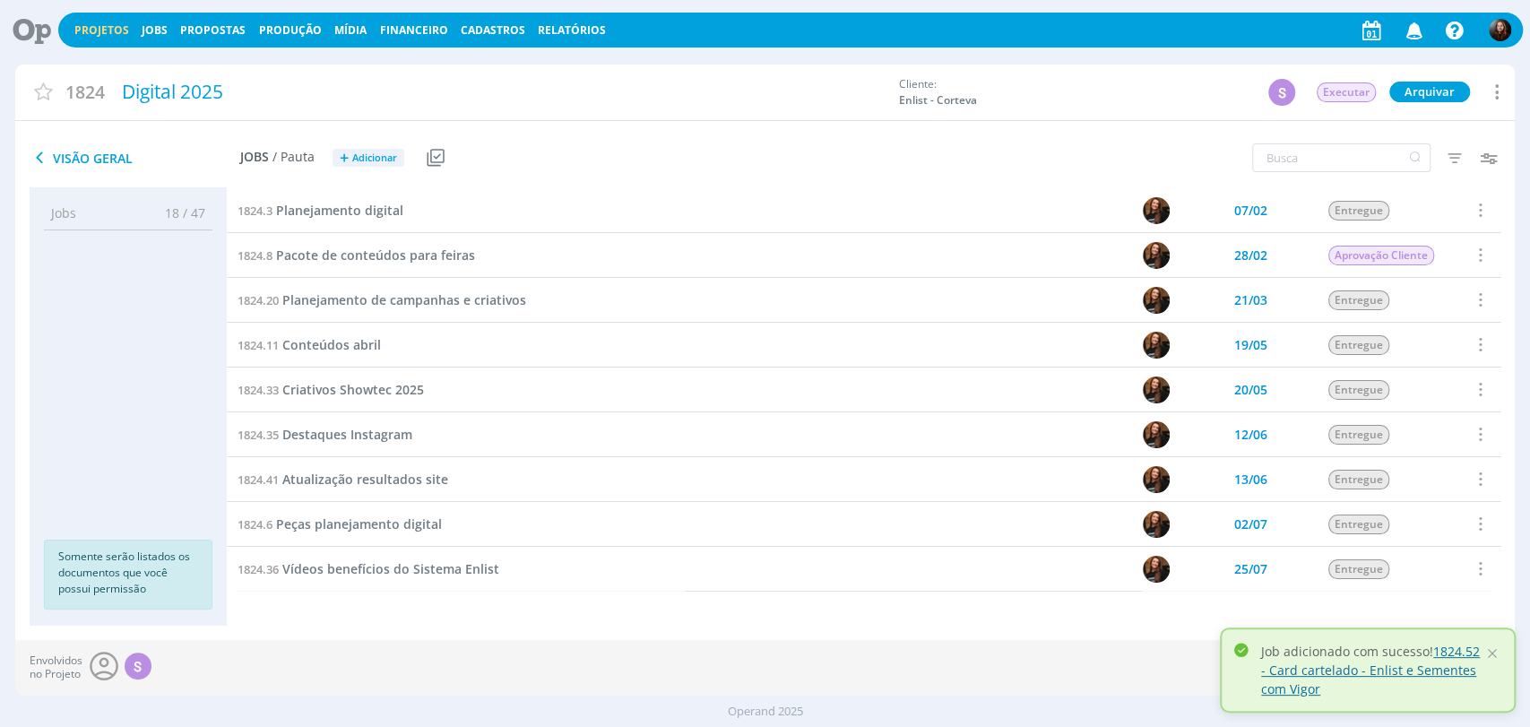
click at [1418, 671] on link "1824.52 - Card cartelado - Enlist e Sementes com Vigor" at bounding box center [1370, 670] width 219 height 55
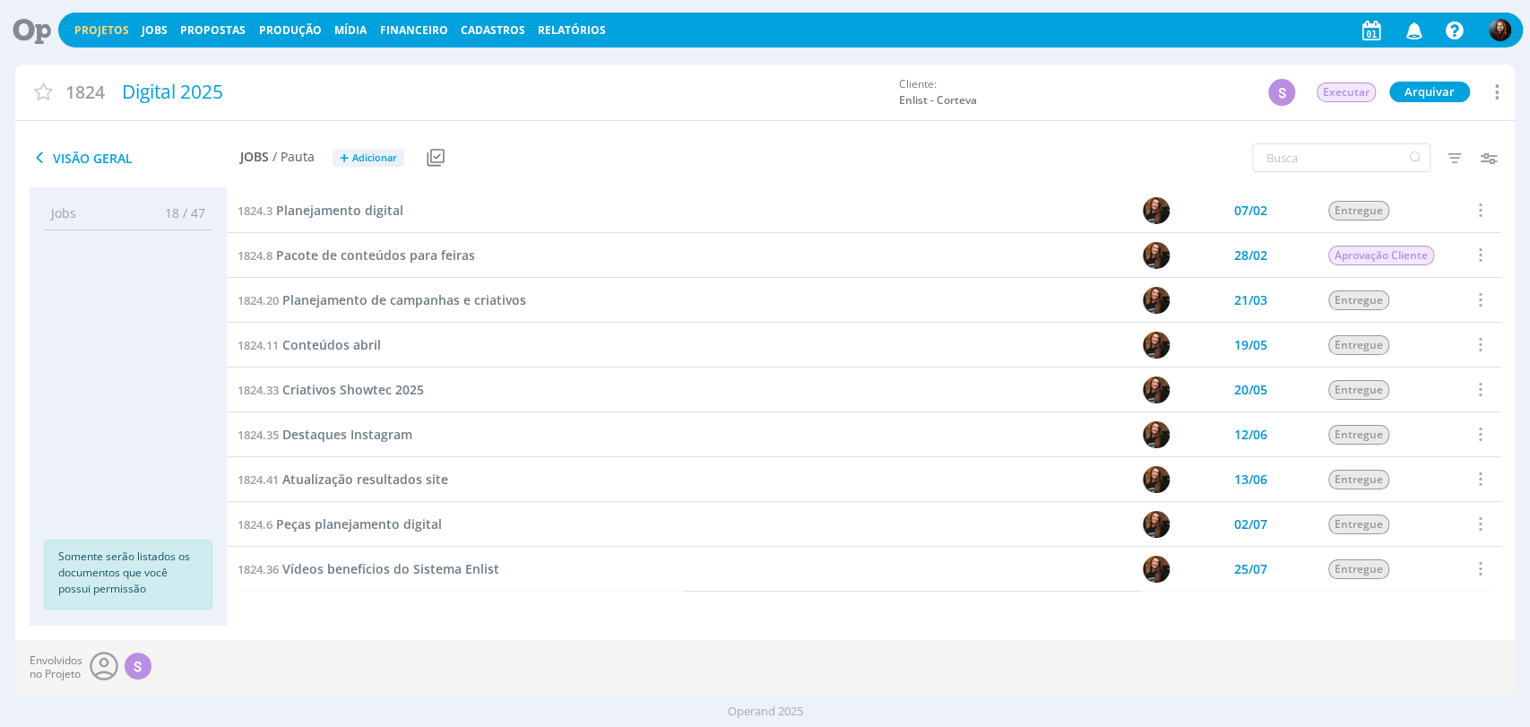
click at [1046, 57] on div "Projetos Jobs Propostas Produção Mídia Financeiro Cadastros Relatórios Notifica…" at bounding box center [765, 370] width 1530 height 741
click at [28, 28] on icon at bounding box center [25, 30] width 37 height 35
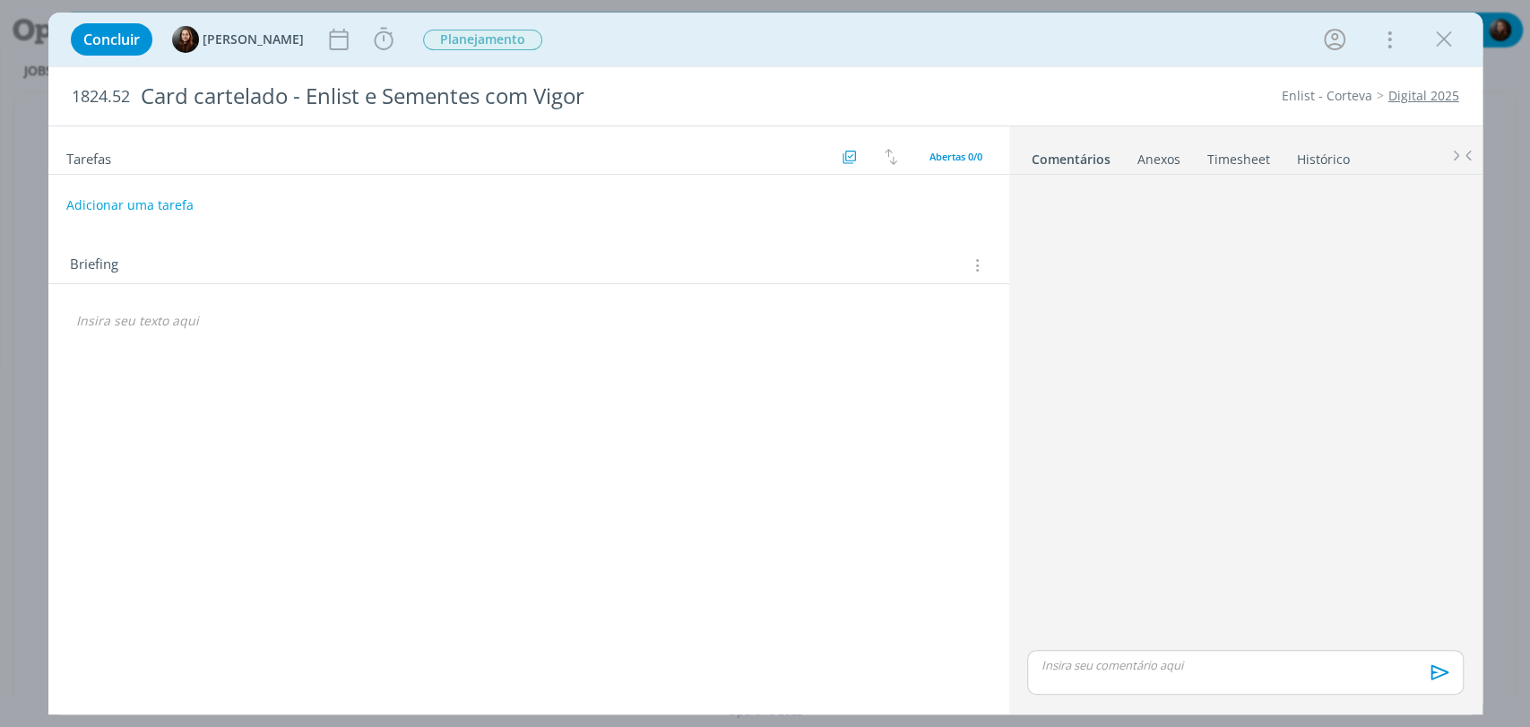
drag, startPoint x: 1226, startPoint y: 475, endPoint x: 1213, endPoint y: 479, distance: 13.9
click at [1222, 471] on div "dialog" at bounding box center [1245, 414] width 450 height 464
click at [1080, 67] on div "1824.52 Card cartelado - Enlist e Sementes com Vigor Enlist - Corteva Digital 2…" at bounding box center [765, 96] width 1434 height 58
click at [1208, 59] on div "Concluir Eduarda Pereira Iniciar Apontar Data * 01/09/2025 Horas * 00:00 Tarefa…" at bounding box center [766, 39] width 1408 height 43
click at [1177, 303] on div "dialog" at bounding box center [1245, 414] width 450 height 464
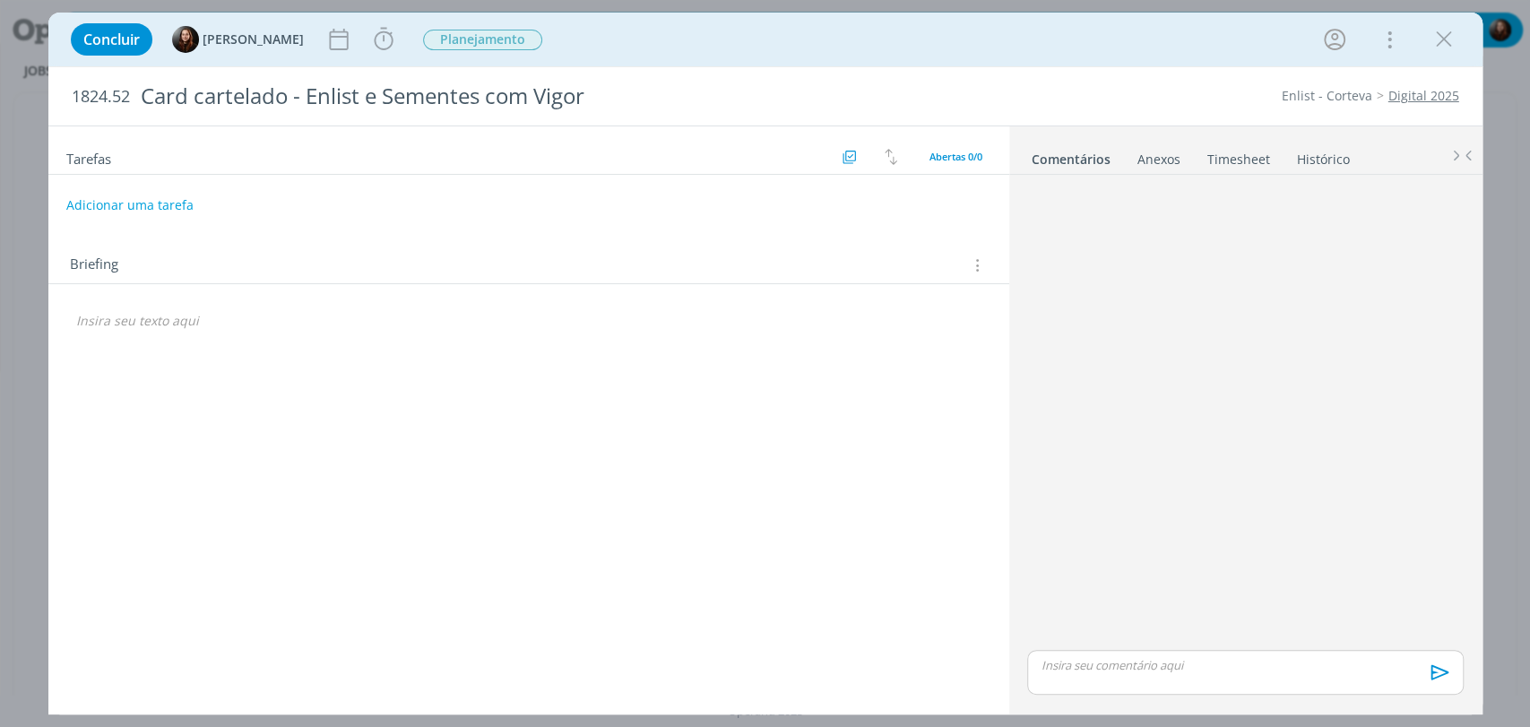
click at [979, 259] on icon "dialog" at bounding box center [975, 266] width 17 height 20
click at [796, 299] on div "Briefings Predefinidos" at bounding box center [867, 298] width 231 height 30
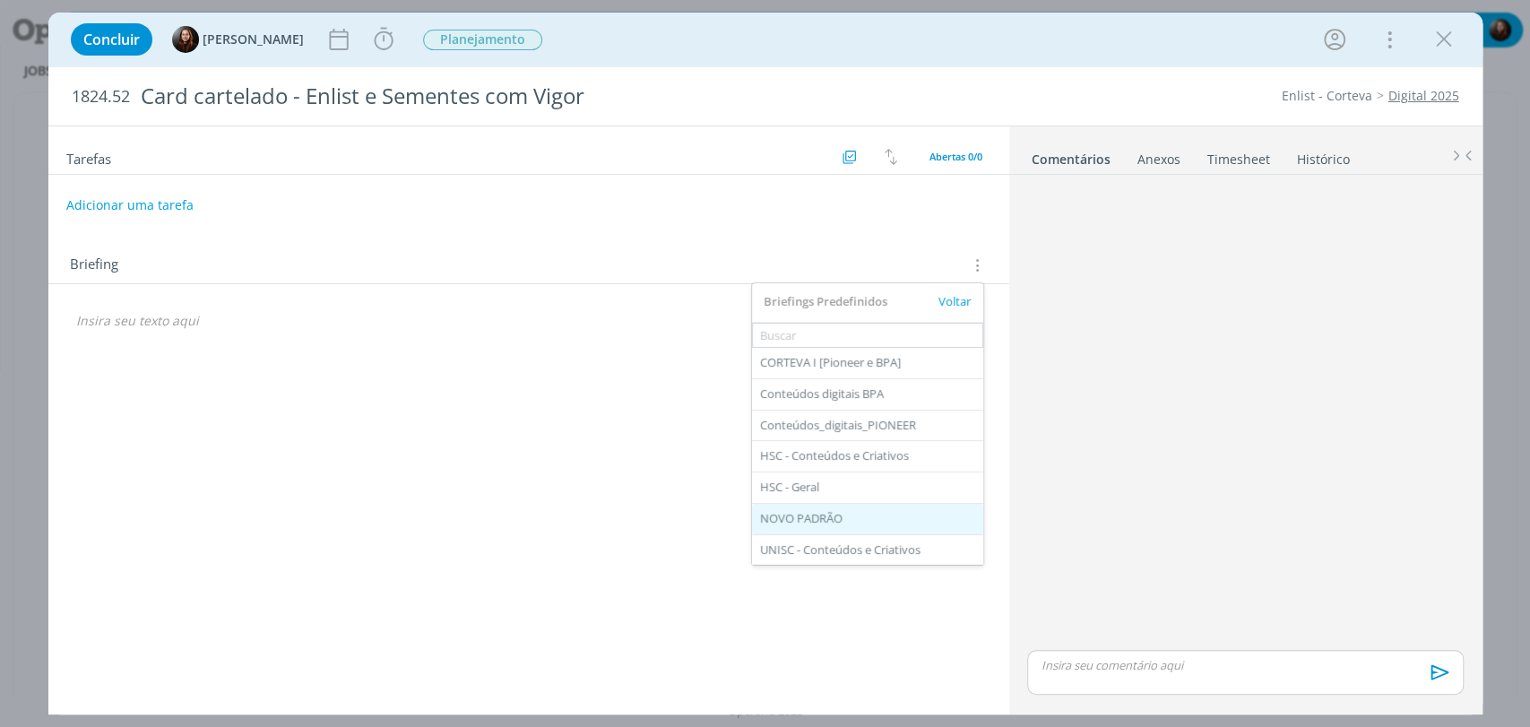
click at [802, 520] on div "NOVO PADRÃO" at bounding box center [867, 519] width 231 height 30
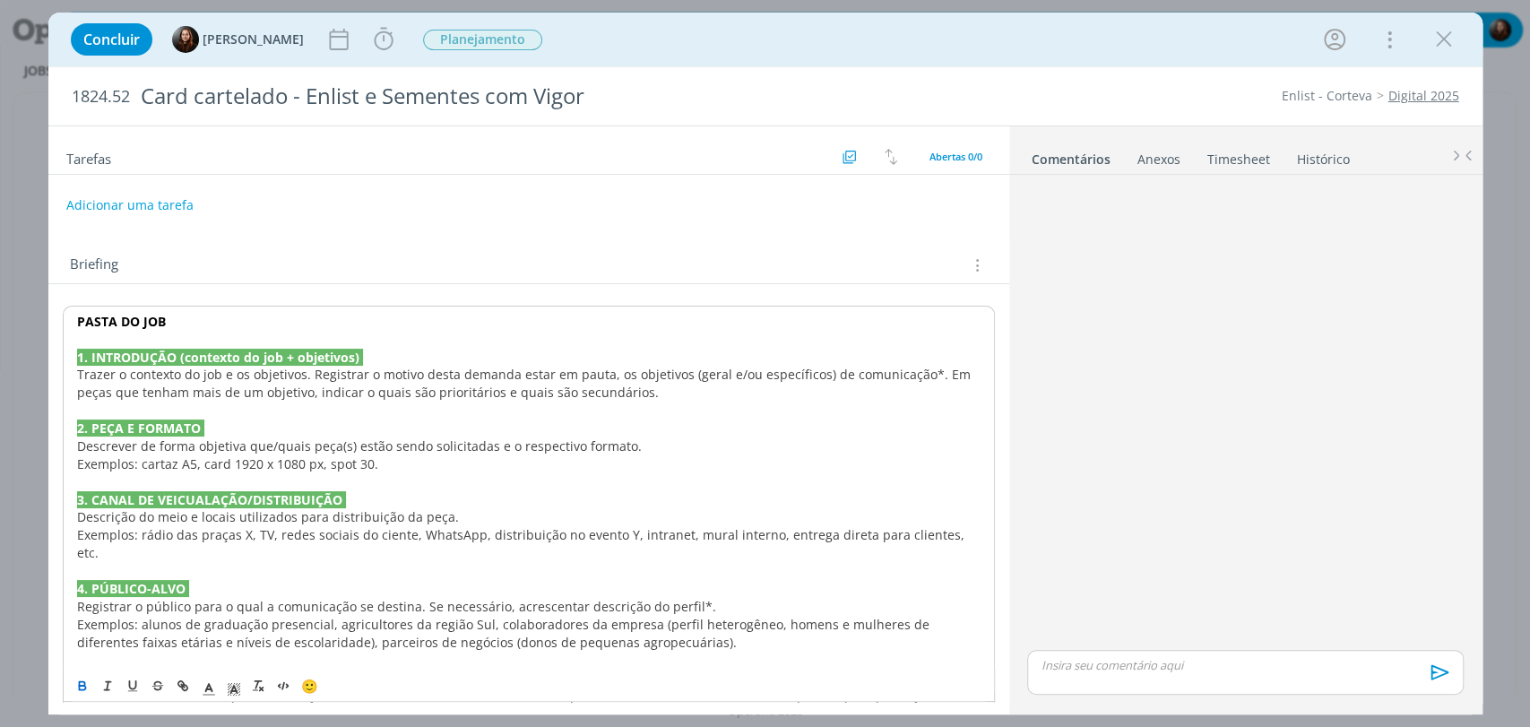
click at [1110, 385] on div "dialog" at bounding box center [1245, 414] width 450 height 464
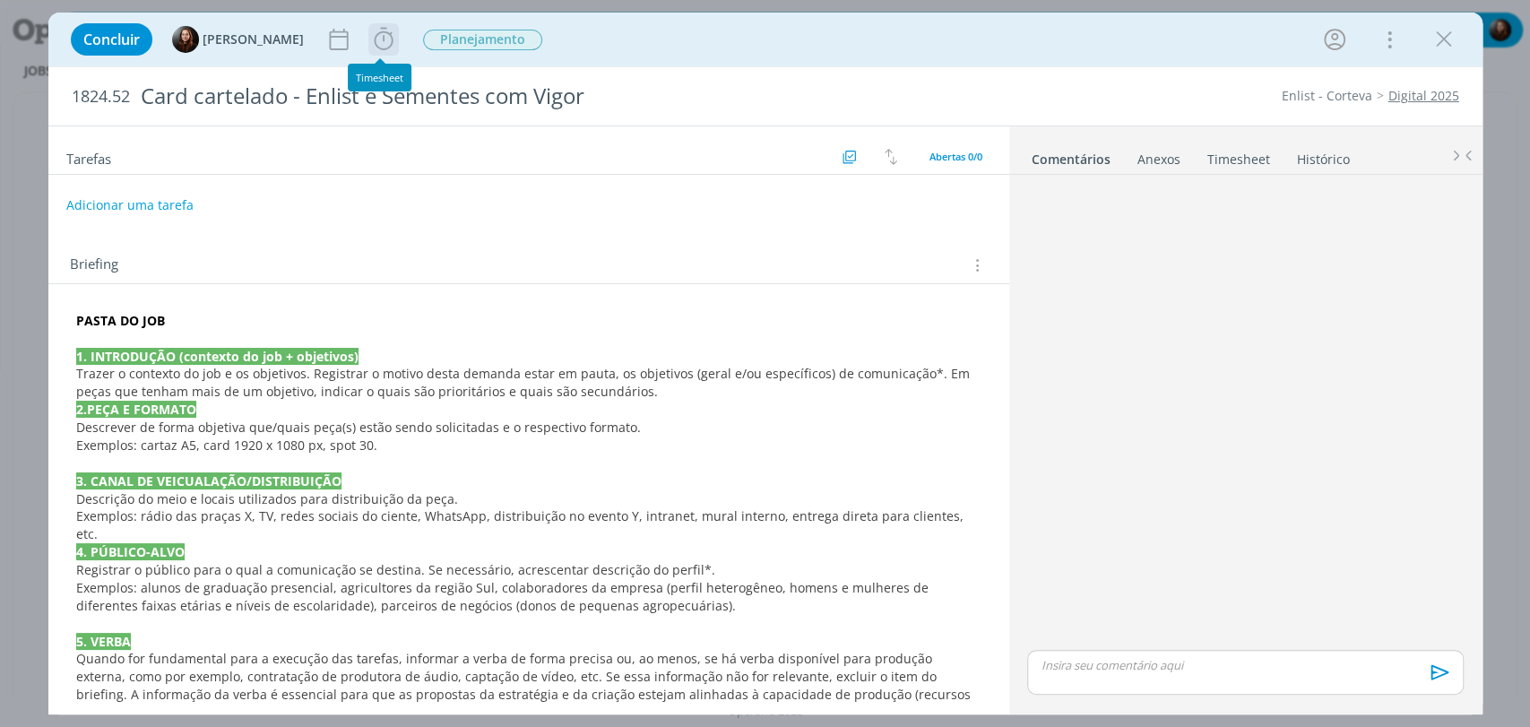
click at [387, 36] on icon "dialog" at bounding box center [383, 39] width 27 height 27
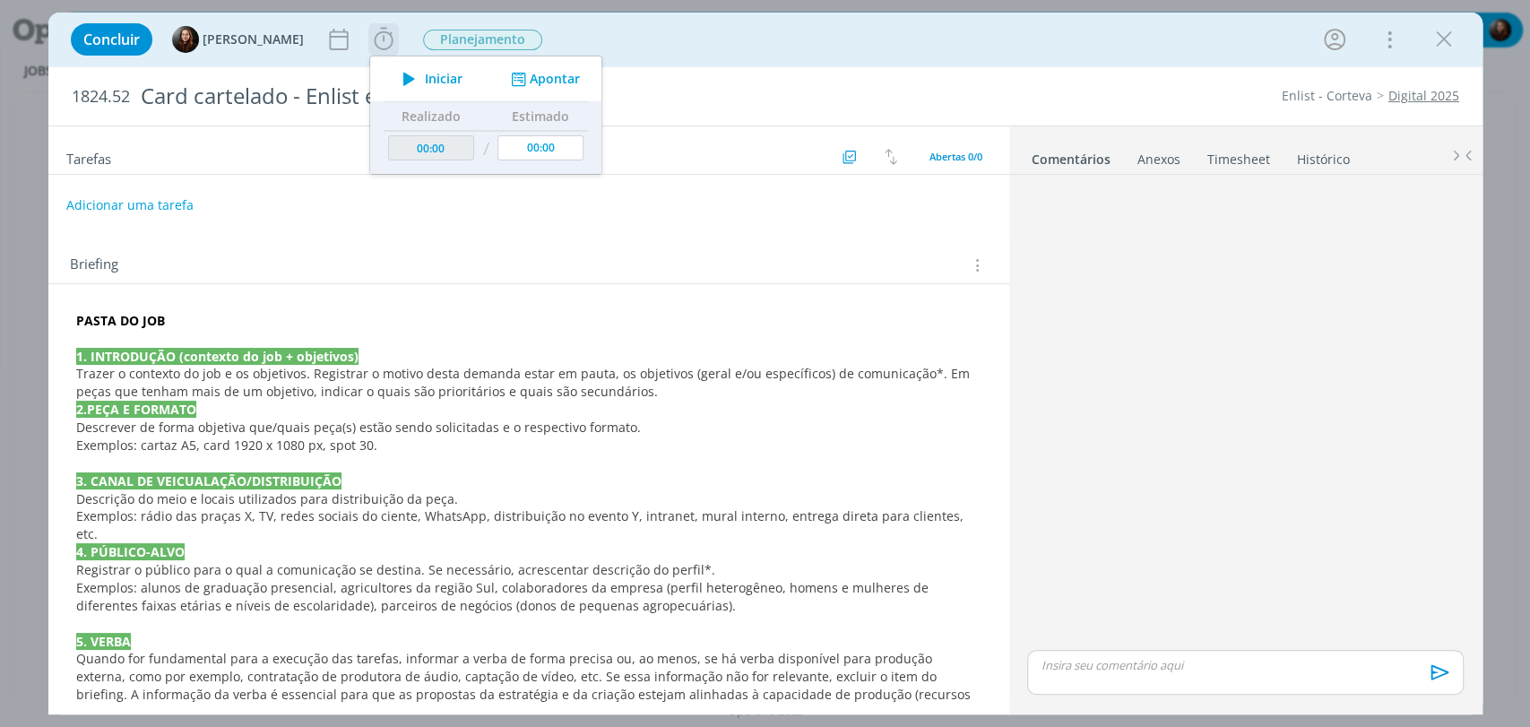
click at [444, 77] on span "Iniciar" at bounding box center [444, 79] width 38 height 13
click at [1184, 42] on div "Concluir Eduarda Pereira Parar Apontar Data * 01/09/2025 Horas * 00:00 Tarefa S…" at bounding box center [766, 39] width 1408 height 43
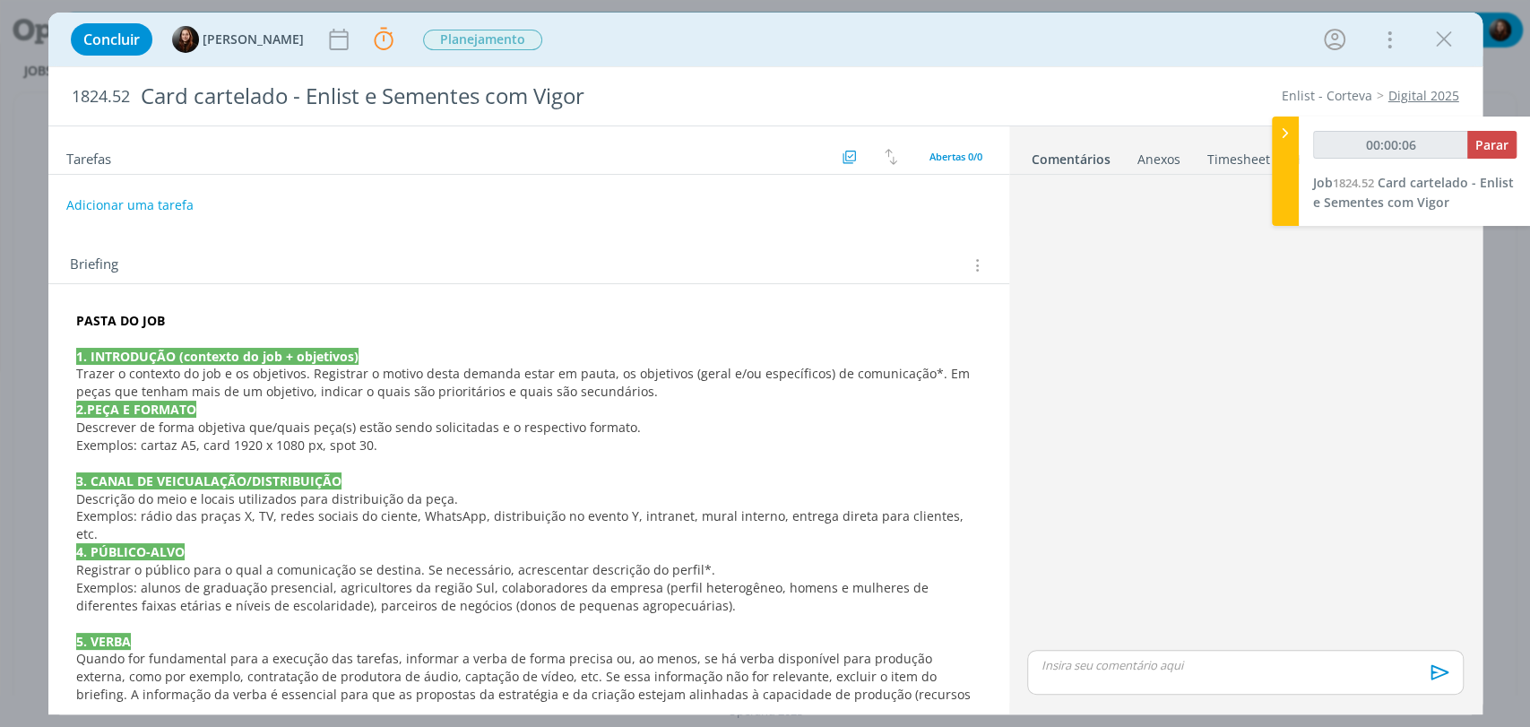
click at [100, 100] on span "1824.52" at bounding box center [101, 97] width 58 height 20
copy span "1824.52"
click at [1019, 42] on div "Concluir Eduarda Pereira Parar Apontar Data * 01/09/2025 Horas * 00:00 Tarefa S…" at bounding box center [766, 39] width 1408 height 43
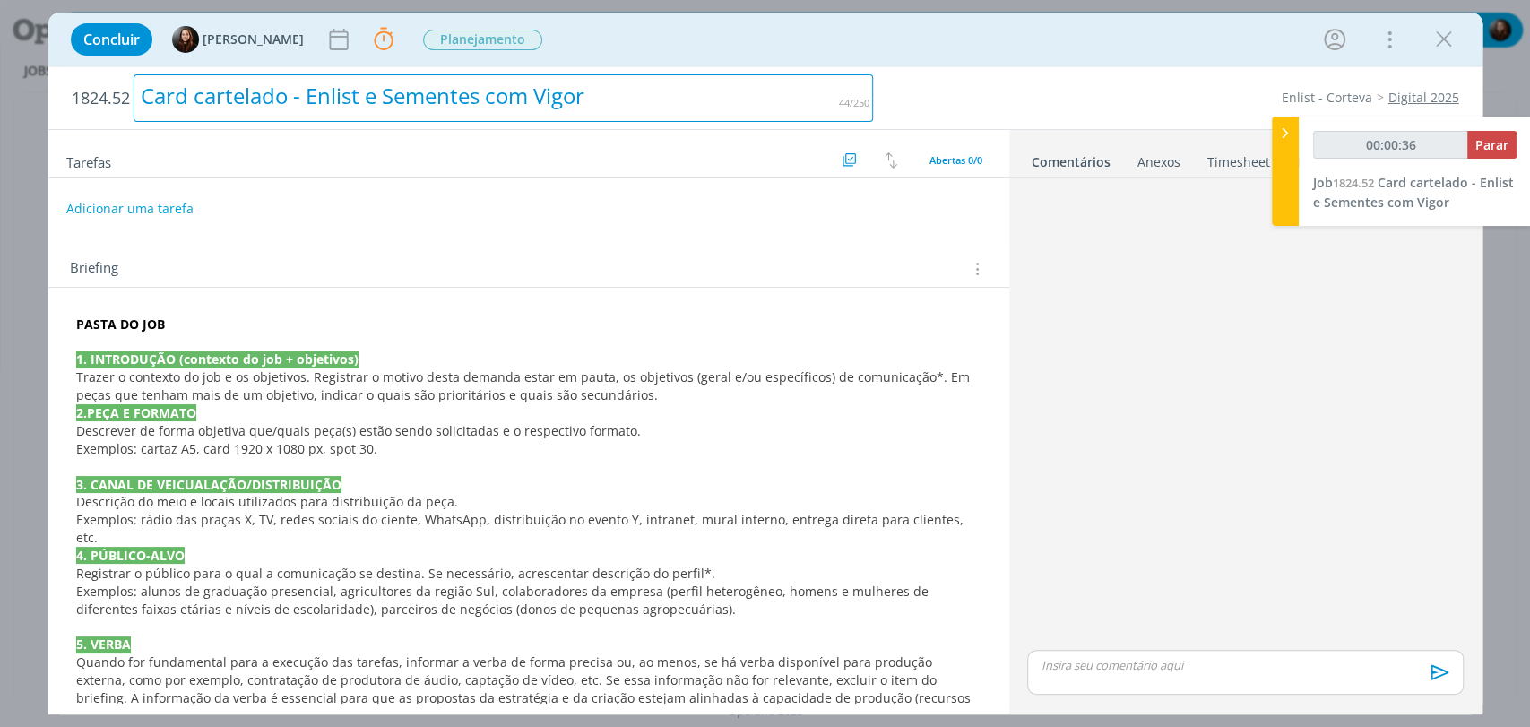
click at [284, 108] on div "Card cartelado - Enlist e Sementes com Vigor" at bounding box center [504, 98] width 741 height 48
copy div "Card cartelado - Enlist e Sementes com Vigor"
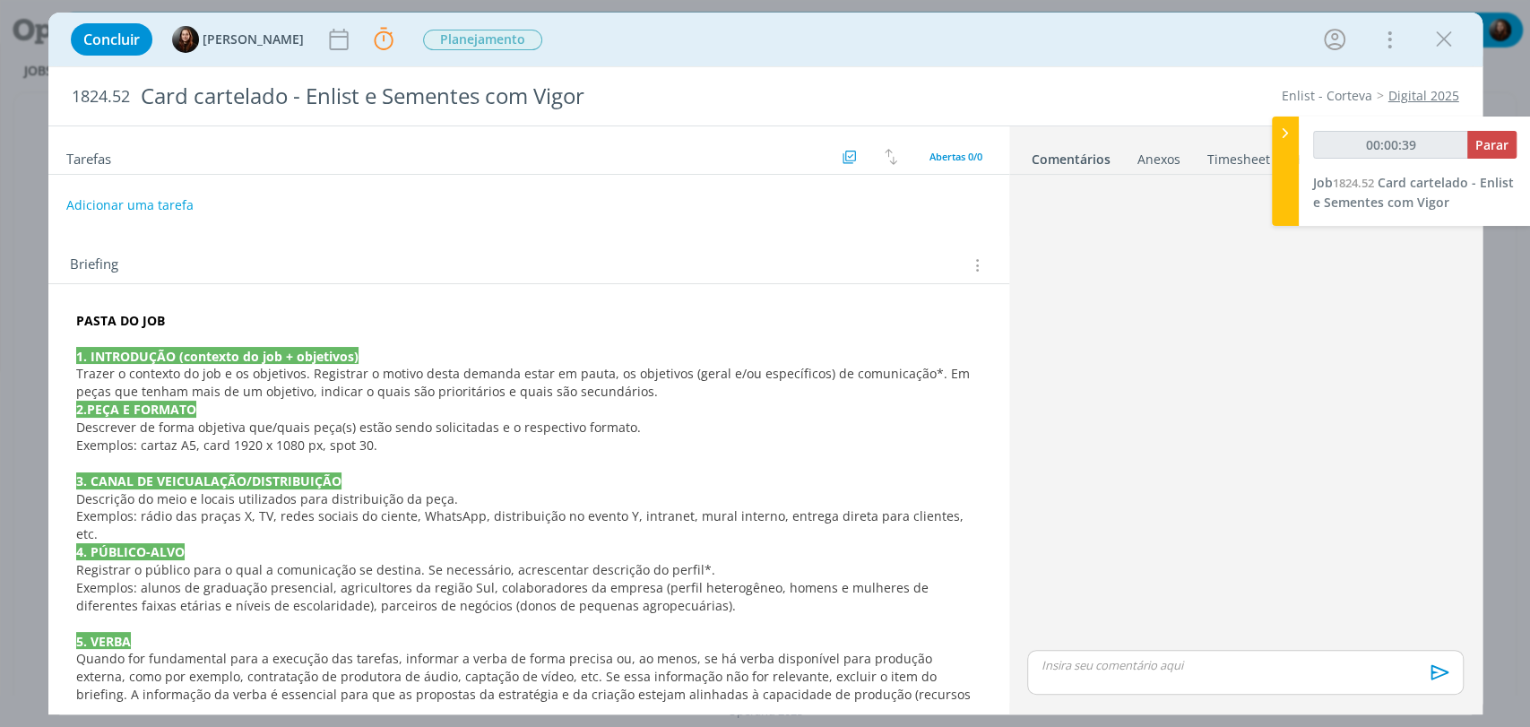
click at [1096, 66] on div "1824.52 Card cartelado - Enlist e Sementes com Vigor Enlist - Corteva Digital 2…" at bounding box center [765, 390] width 1434 height 648
drag, startPoint x: 165, startPoint y: 322, endPoint x: 76, endPoint y: 322, distance: 88.8
click at [76, 322] on p "PASTA DO JOB" at bounding box center [529, 321] width 906 height 18
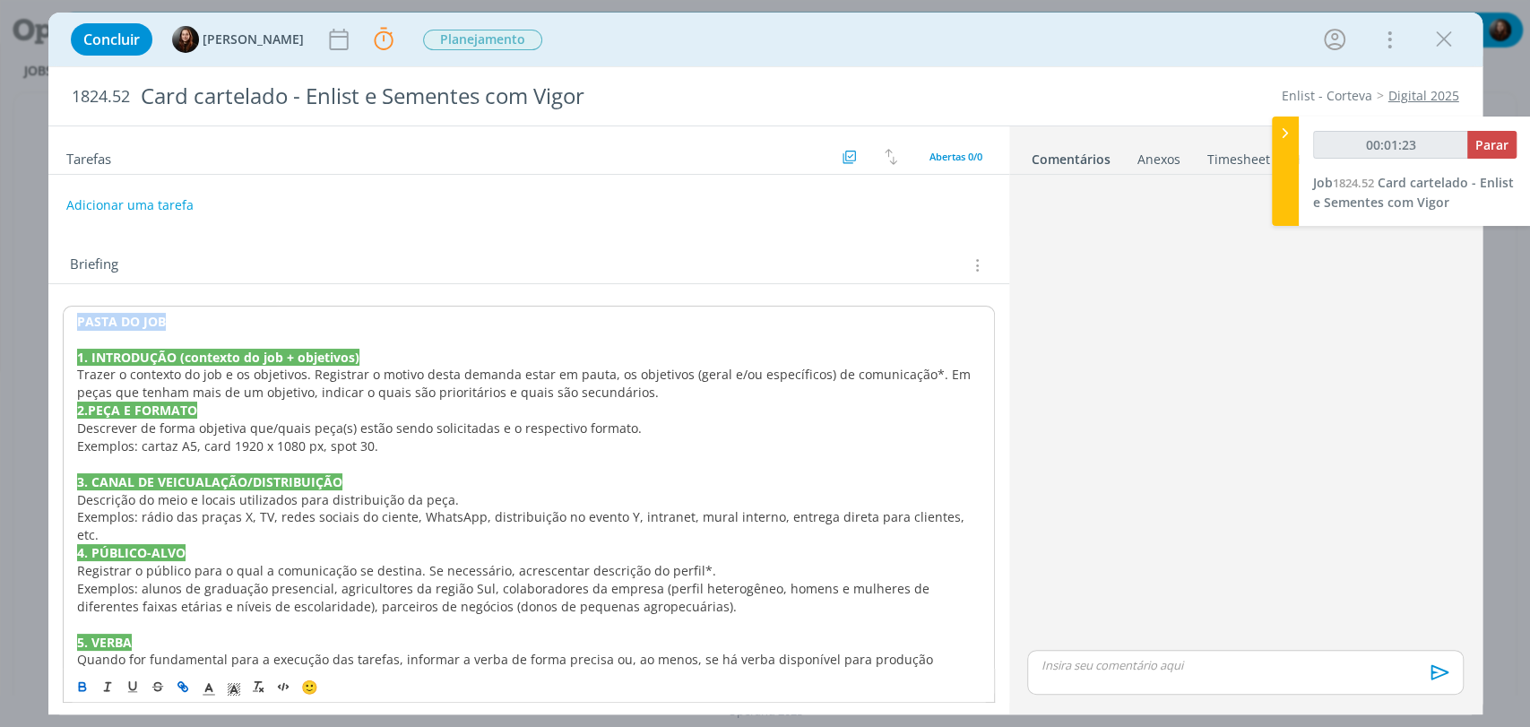
type input "00:01:24"
click at [186, 689] on icon "dialog" at bounding box center [184, 688] width 5 height 5
type input "PASTA DO JOB"
type input "00:01:25"
paste input "https://sobeae.sharepoint.com/:f:/s/SOBEAE/ErBwMkryjtlLlbYunbY3LiMBtXzb0Yhm3u1f…"
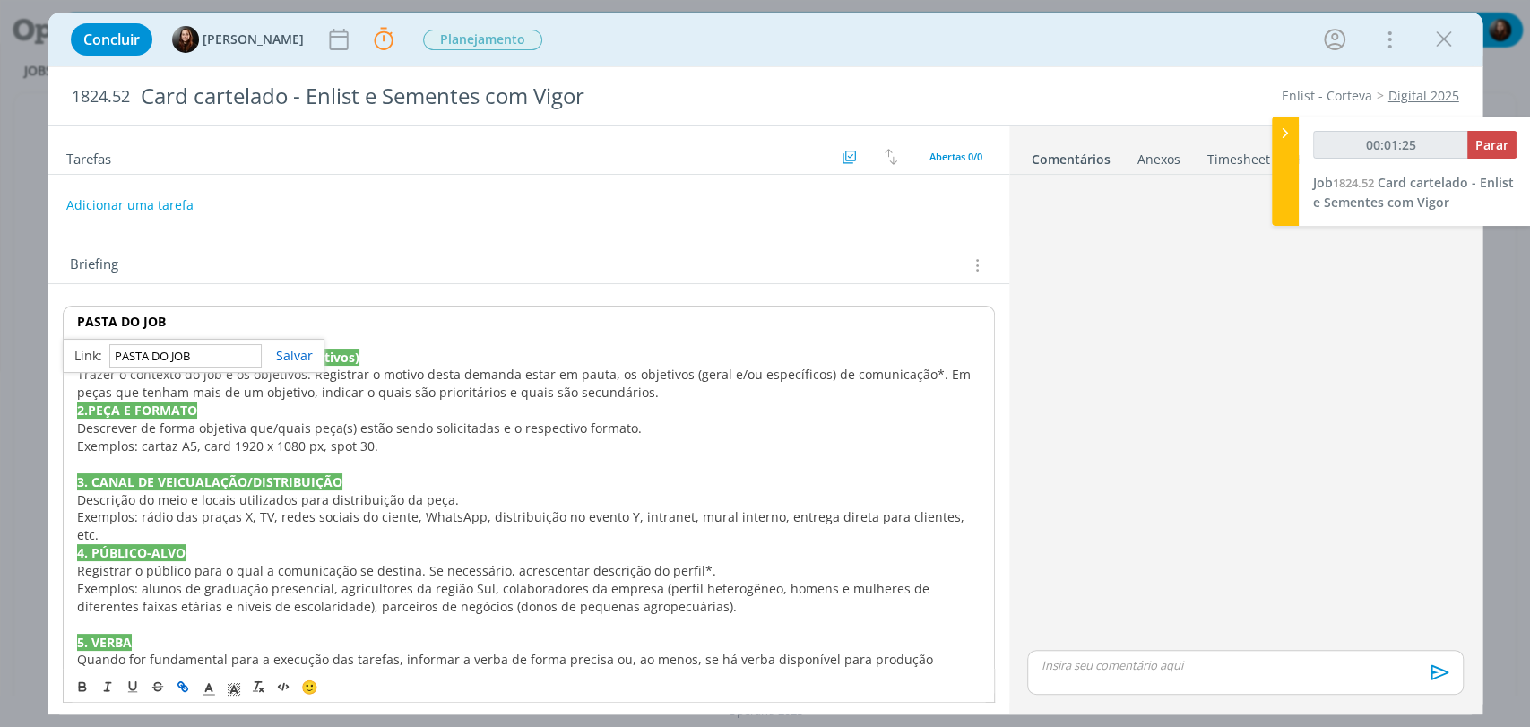
type input "https://sobeae.sharepoint.com/:f:/s/SOBEAE/ErBwMkryjtlLlbYunbY3LiMBtXzb0Yhm3u1f…"
type input "00:01:26"
type input "https://sobeae.sharepoint.com/:f:/s/SOBEAE/ErBwMkryjtlLlbYunbY3LiMBtXzb0Yhm3u1f…"
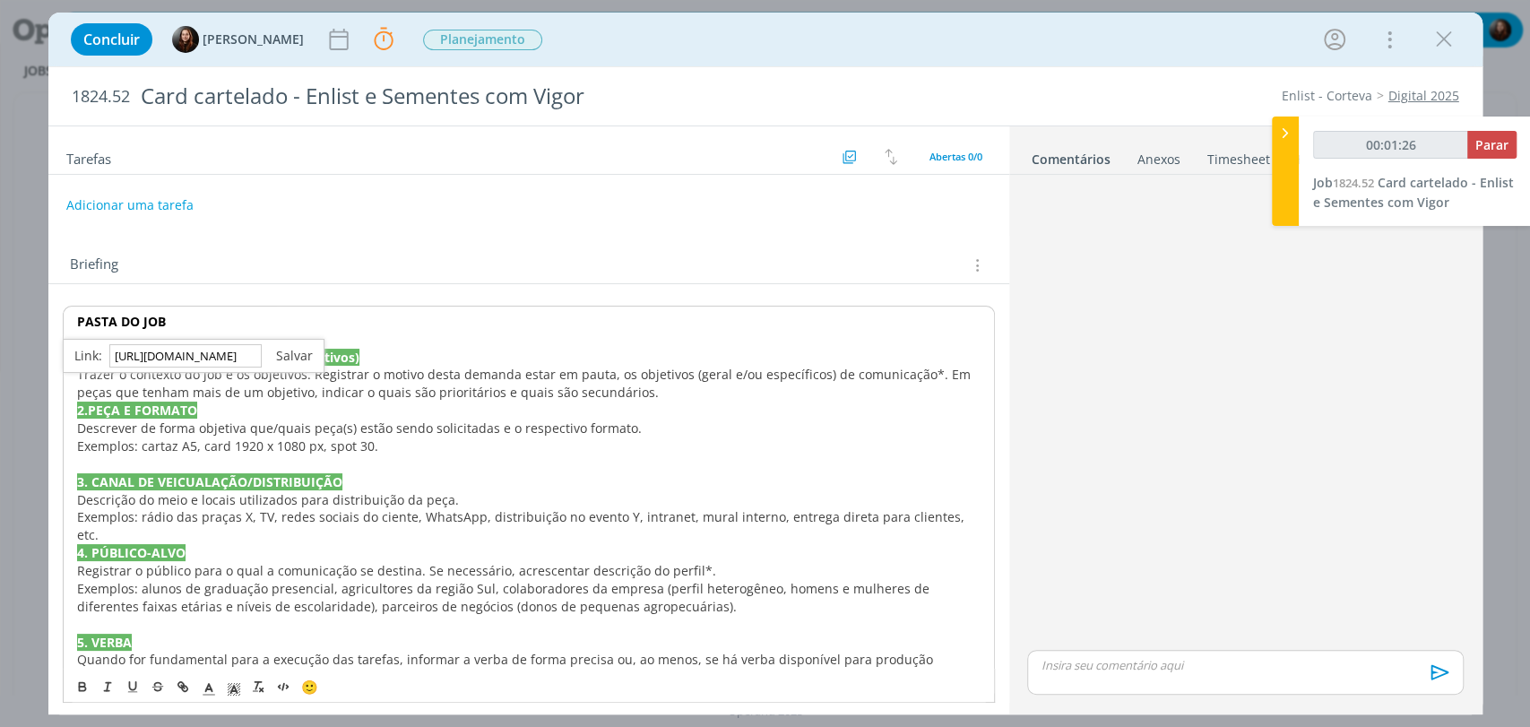
click at [297, 358] on link "dialog" at bounding box center [287, 355] width 51 height 17
click at [212, 685] on icon "dialog" at bounding box center [209, 689] width 16 height 16
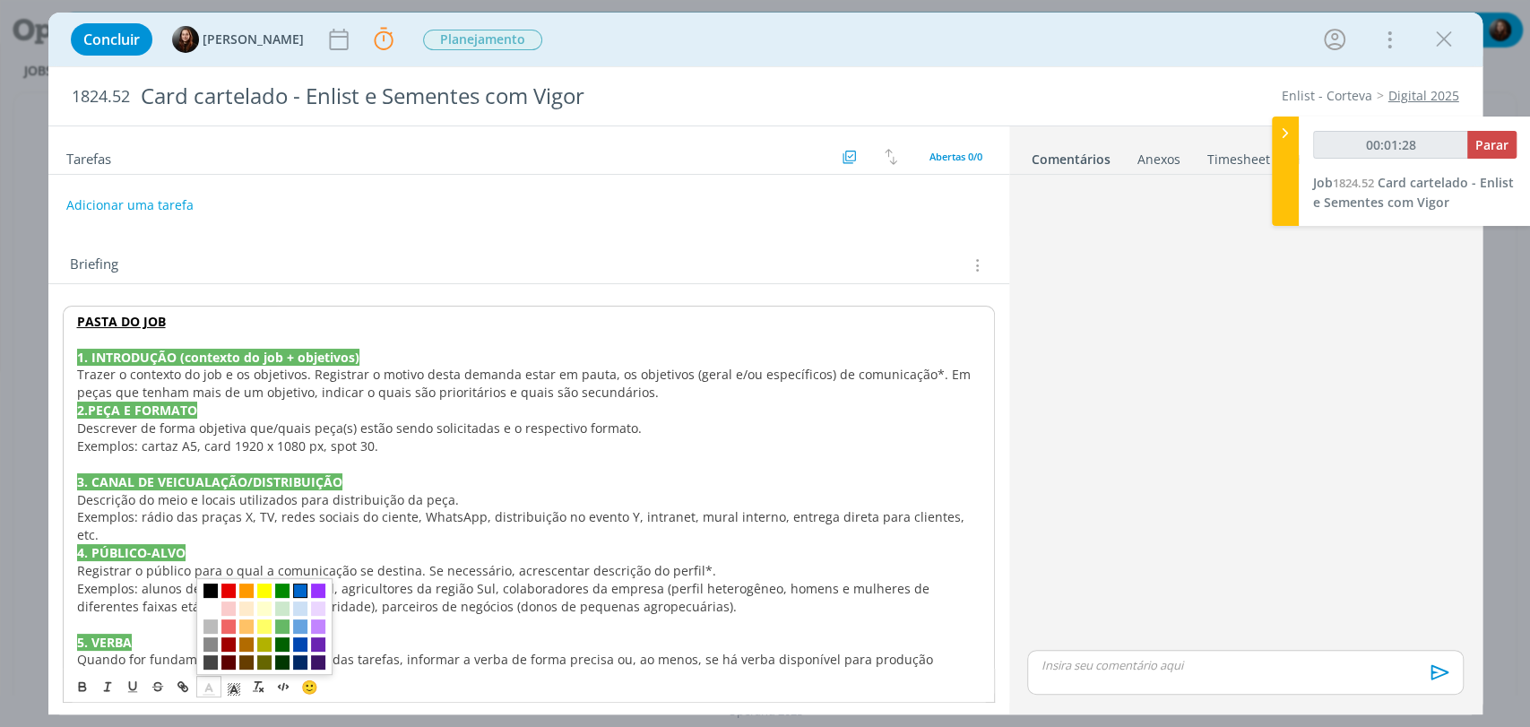
click at [301, 589] on span "dialog" at bounding box center [300, 590] width 14 height 14
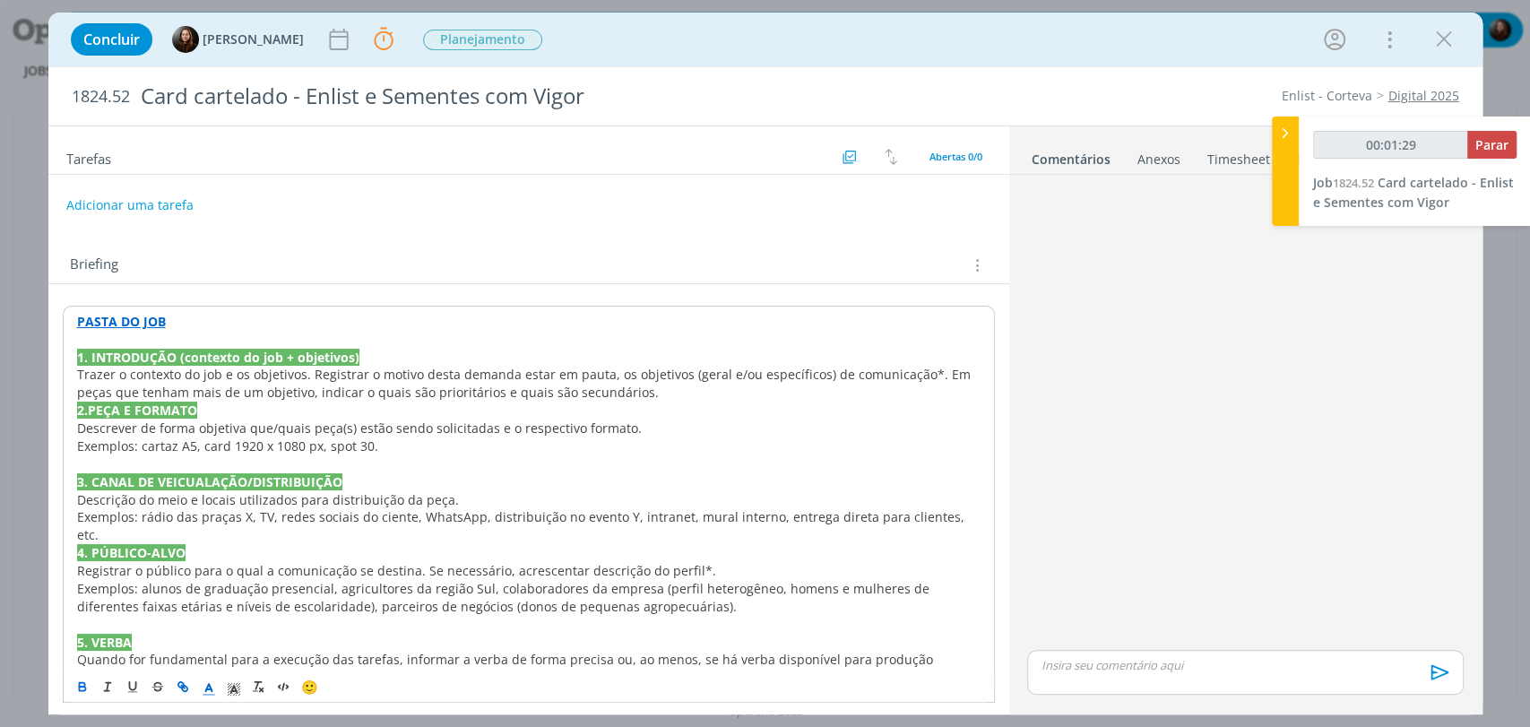
click at [486, 434] on span "Descrever de forma objetiva que/quais peça(s) estão sendo solicitadas e o respe…" at bounding box center [359, 428] width 565 height 17
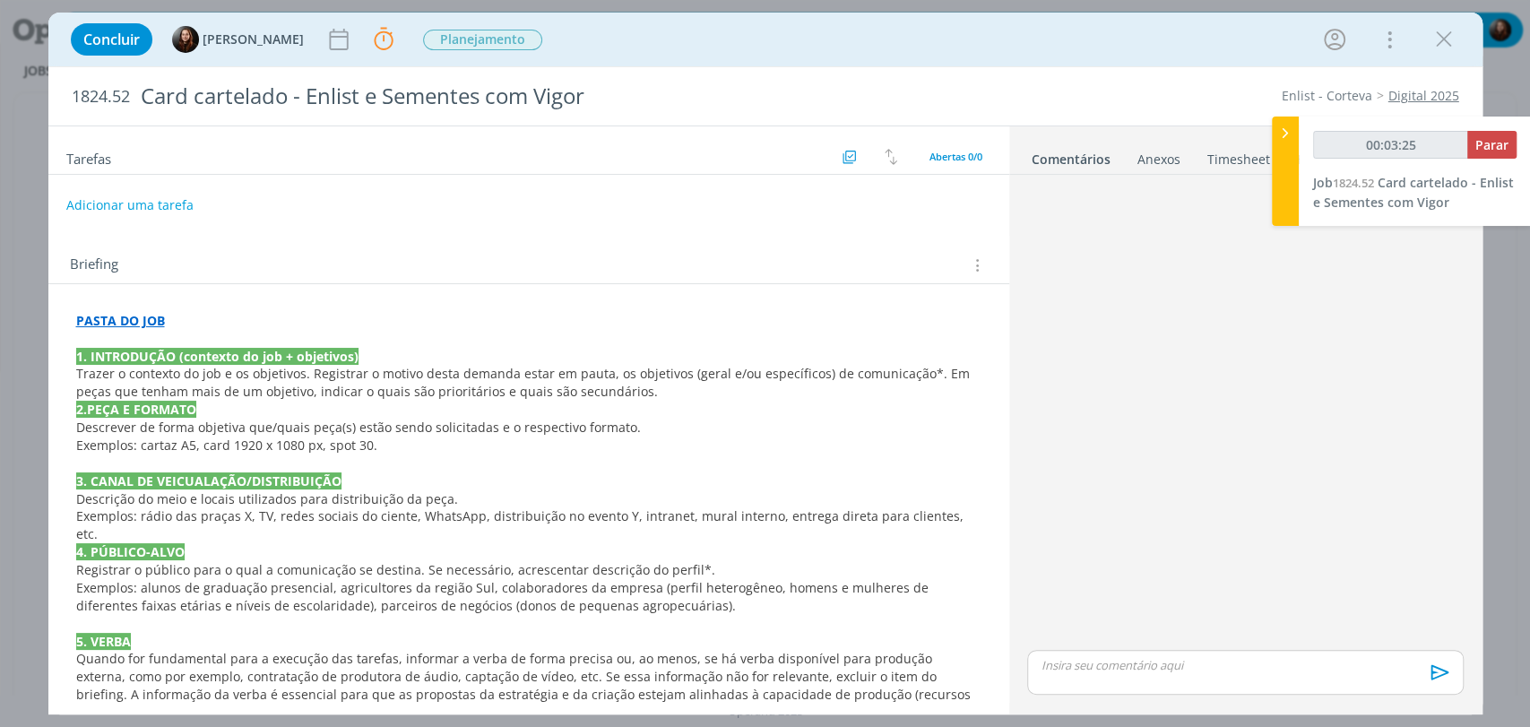
click at [629, 395] on p "Trazer o contexto do job e os objetivos. Registrar o motivo desta demanda estar…" at bounding box center [529, 383] width 906 height 36
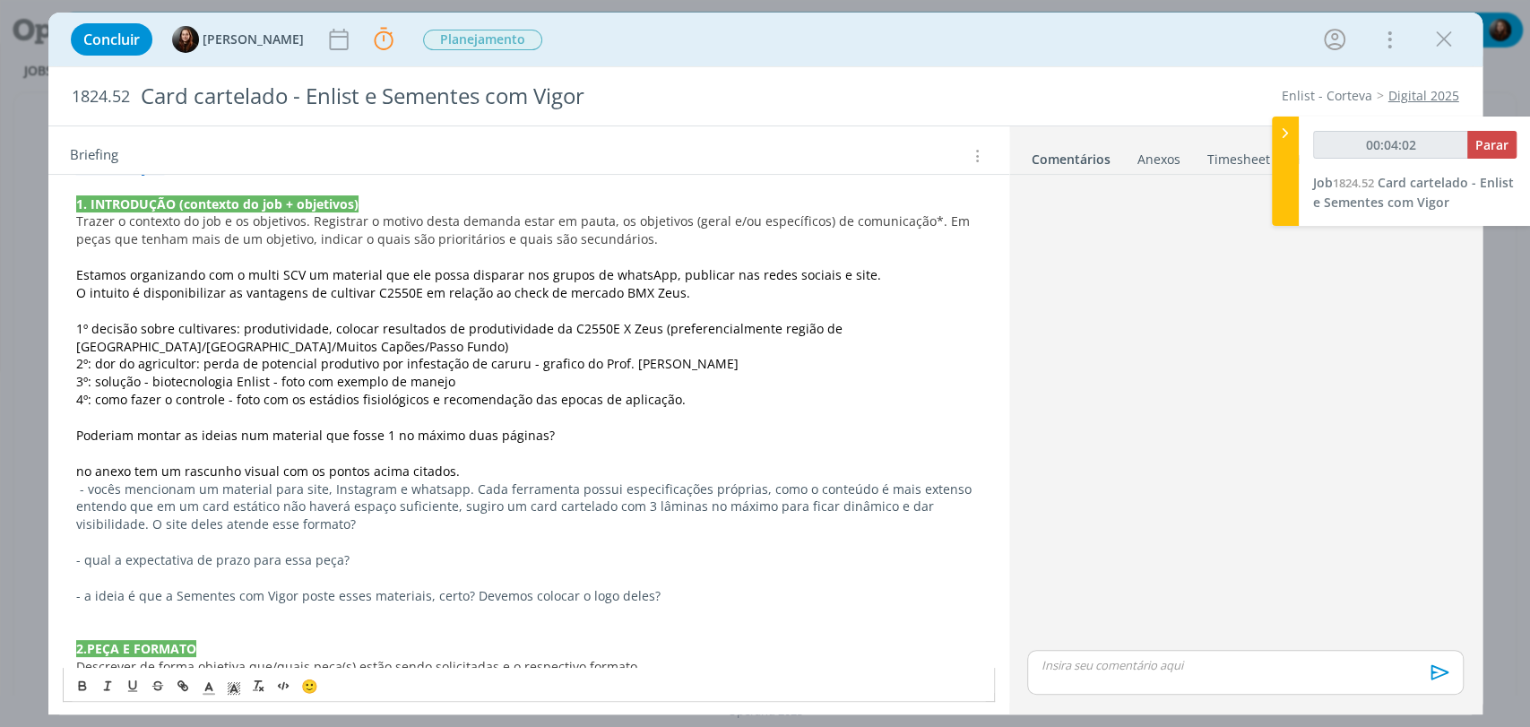
scroll to position [126, 0]
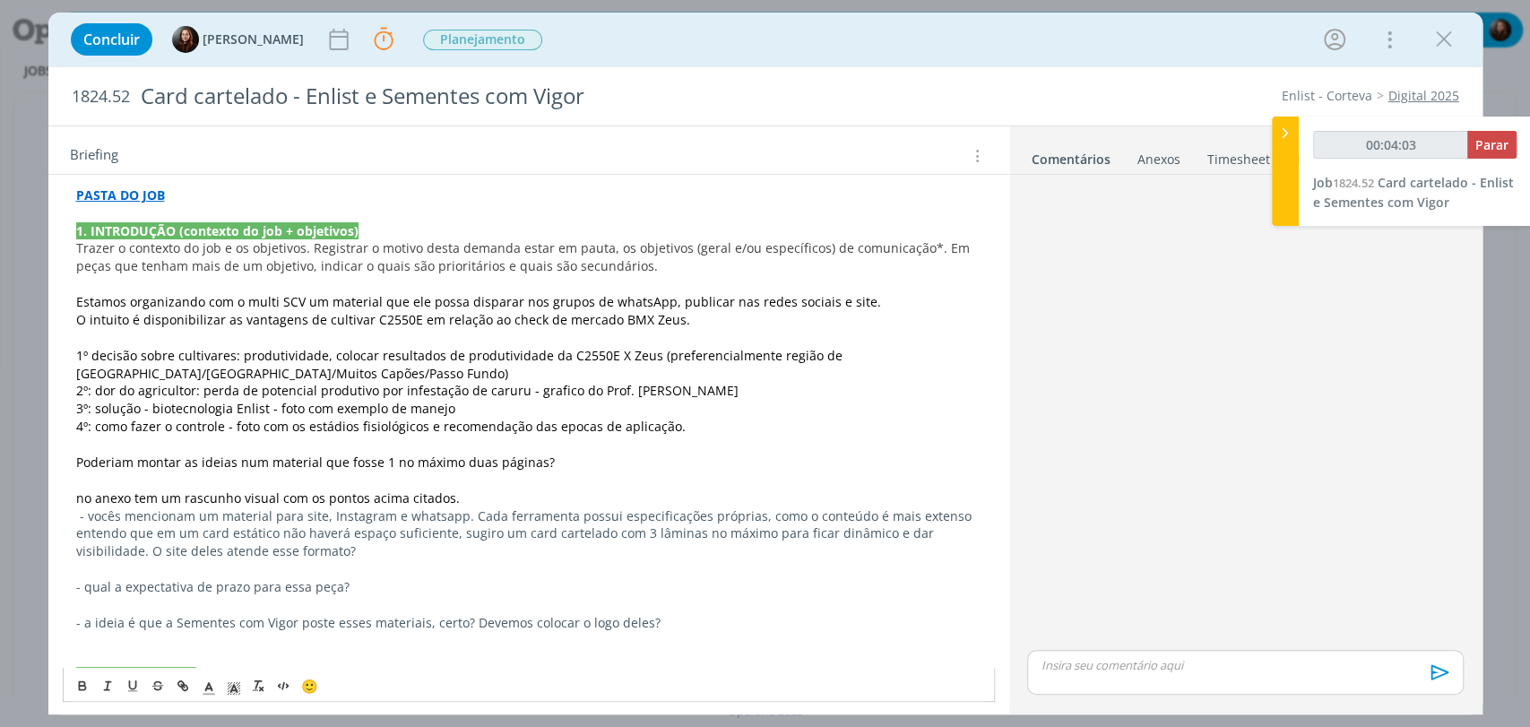
click at [108, 265] on span "o contexto do job e os objetivos. Registrar o motivo desta demanda estar em pau…" at bounding box center [524, 256] width 897 height 35
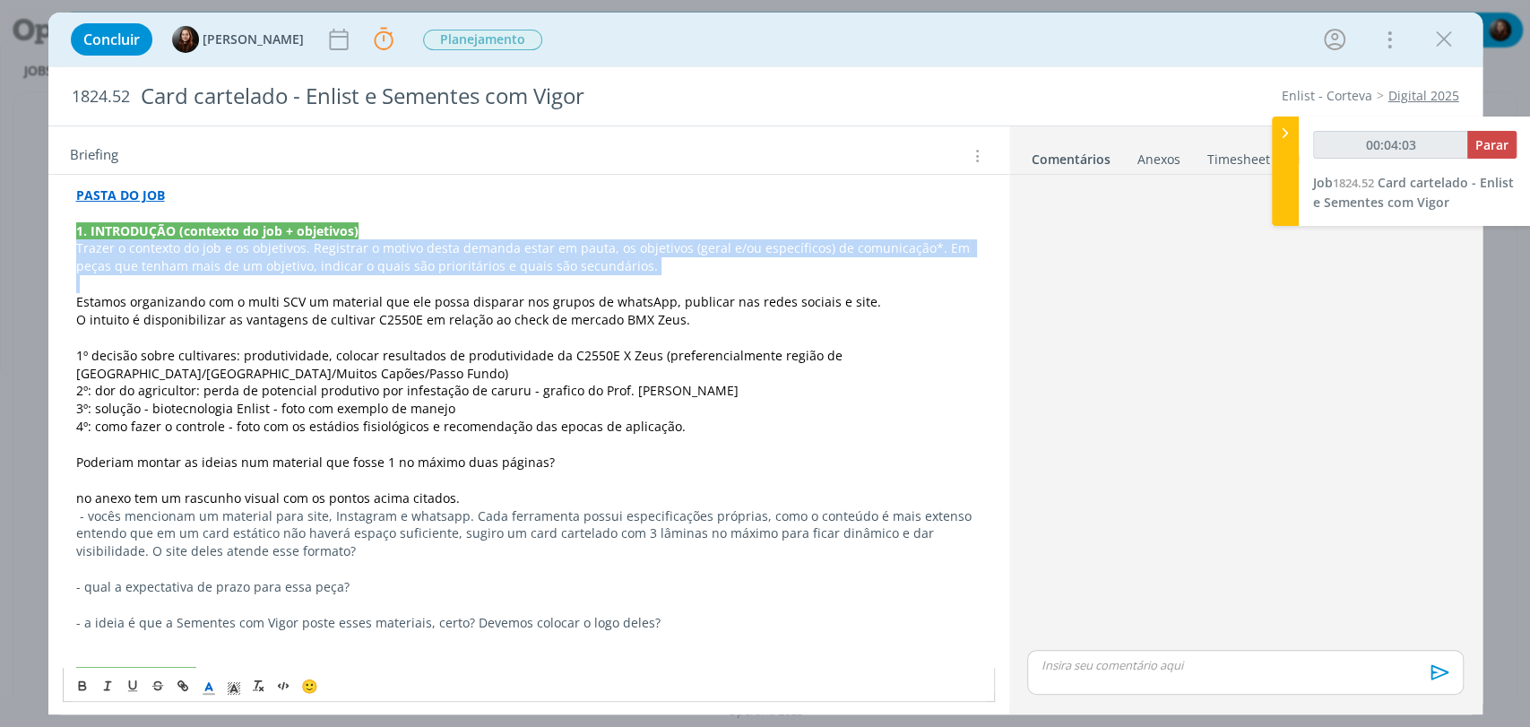
click at [108, 265] on span "o contexto do job e os objetivos. Registrar o motivo desta demanda estar em pau…" at bounding box center [524, 256] width 897 height 35
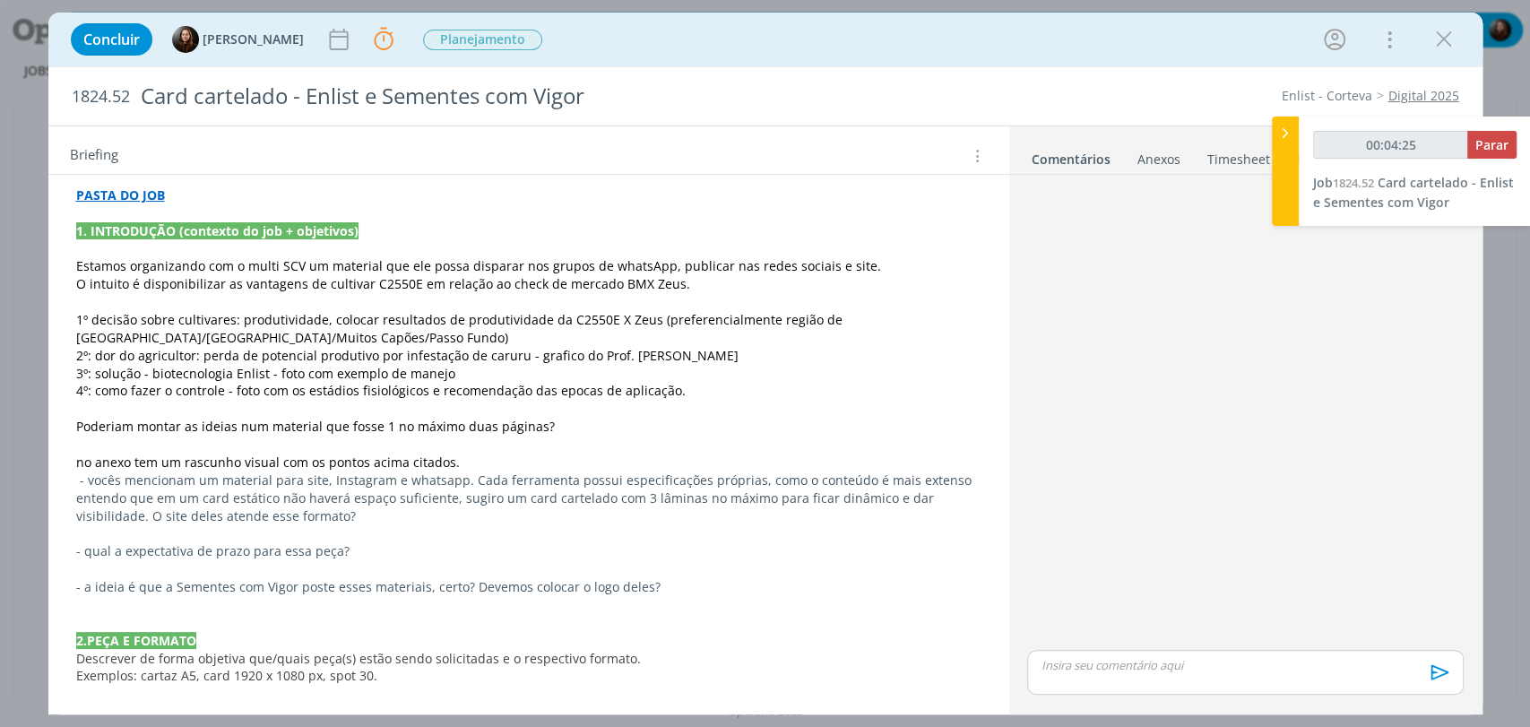
click at [263, 247] on p "dialog" at bounding box center [529, 248] width 906 height 18
type input "00:04:33"
click at [117, 258] on span "Estamos organizando com o multi SCV um material que ele possa disparar nos grup…" at bounding box center [478, 265] width 805 height 17
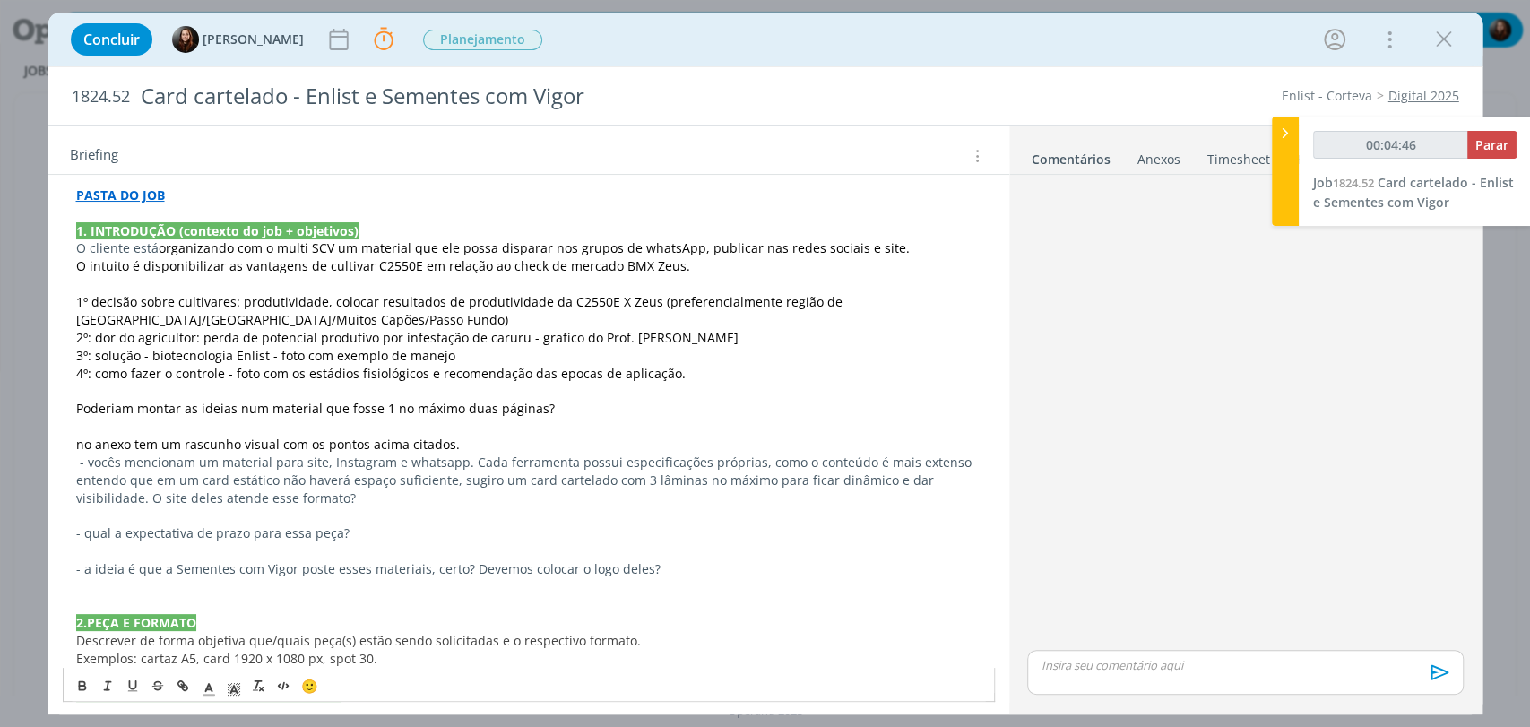
click at [301, 247] on span "organizando com o multi SCV um material que ele possa disparar nos grupos de wh…" at bounding box center [534, 247] width 751 height 17
click at [127, 250] on p "O cliente está organizando com o multiplicador SCV um material que ele possa di…" at bounding box center [529, 248] width 906 height 18
drag, startPoint x: 128, startPoint y: 246, endPoint x: 259, endPoint y: 247, distance: 130.9
click at [259, 247] on p "O cliente está organizando com o multiplicador SCV um material que ele possa di…" at bounding box center [529, 248] width 906 height 18
click at [367, 246] on span "o multiplicador SCV um material que ele possa disparar nos grupos de whatsApp, …" at bounding box center [616, 247] width 693 height 17
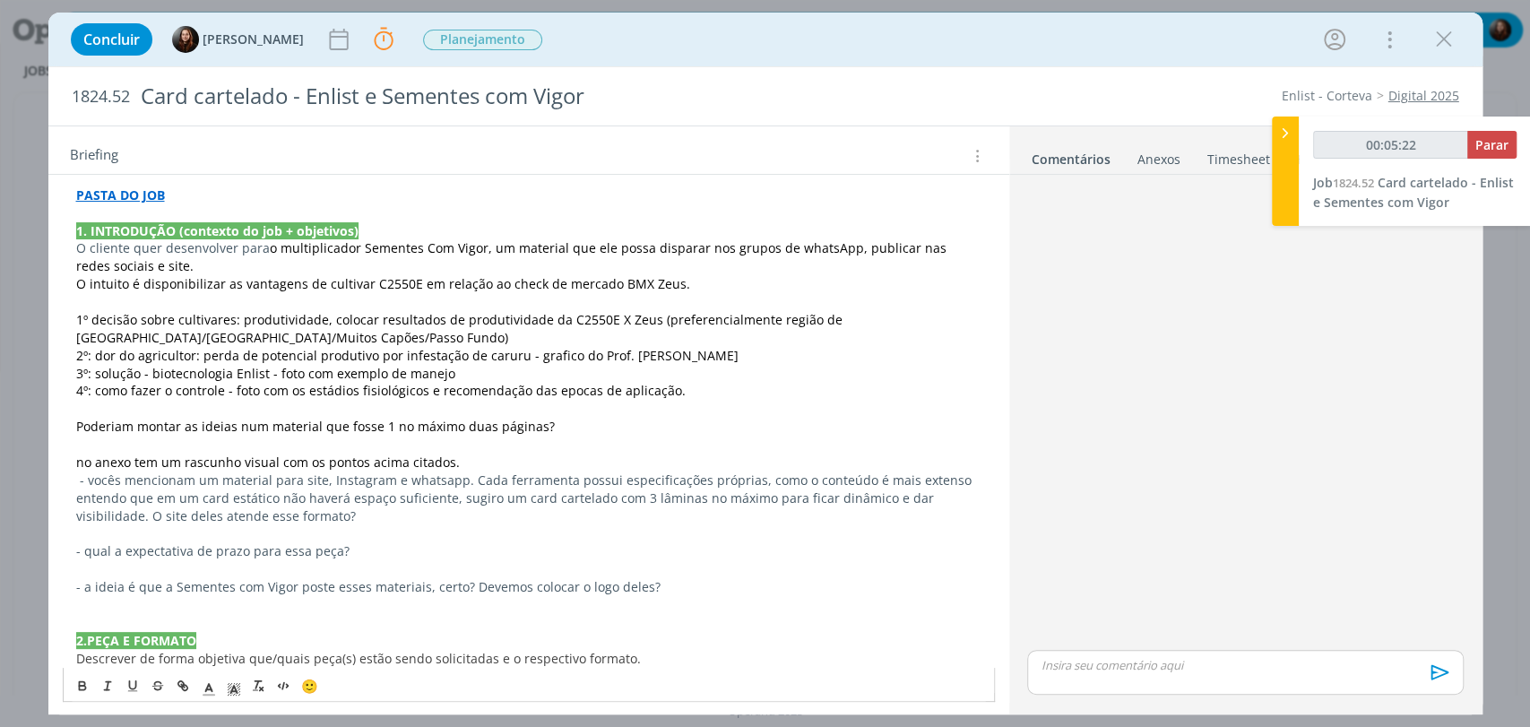
click at [233, 253] on p "O cliente quer desenvolver para o multiplicador Sementes Com Vigor, um material…" at bounding box center [529, 257] width 906 height 36
click at [557, 249] on span "o multiplicador Sementes Com Vigor, um material que ele possa disparar nos grup…" at bounding box center [515, 256] width 878 height 35
click at [649, 253] on span "o multiplicador Sementes Com Vigor, um material que ele possa disparar nos grup…" at bounding box center [515, 256] width 878 height 35
click at [619, 255] on span "o multiplicador Sementes Com Vigor, um material que ele possa disparar nos grup…" at bounding box center [515, 256] width 878 height 35
click at [592, 248] on span "o multiplicador Sementes Com Vigor, um material que ele possa disparar nos grup…" at bounding box center [515, 256] width 878 height 35
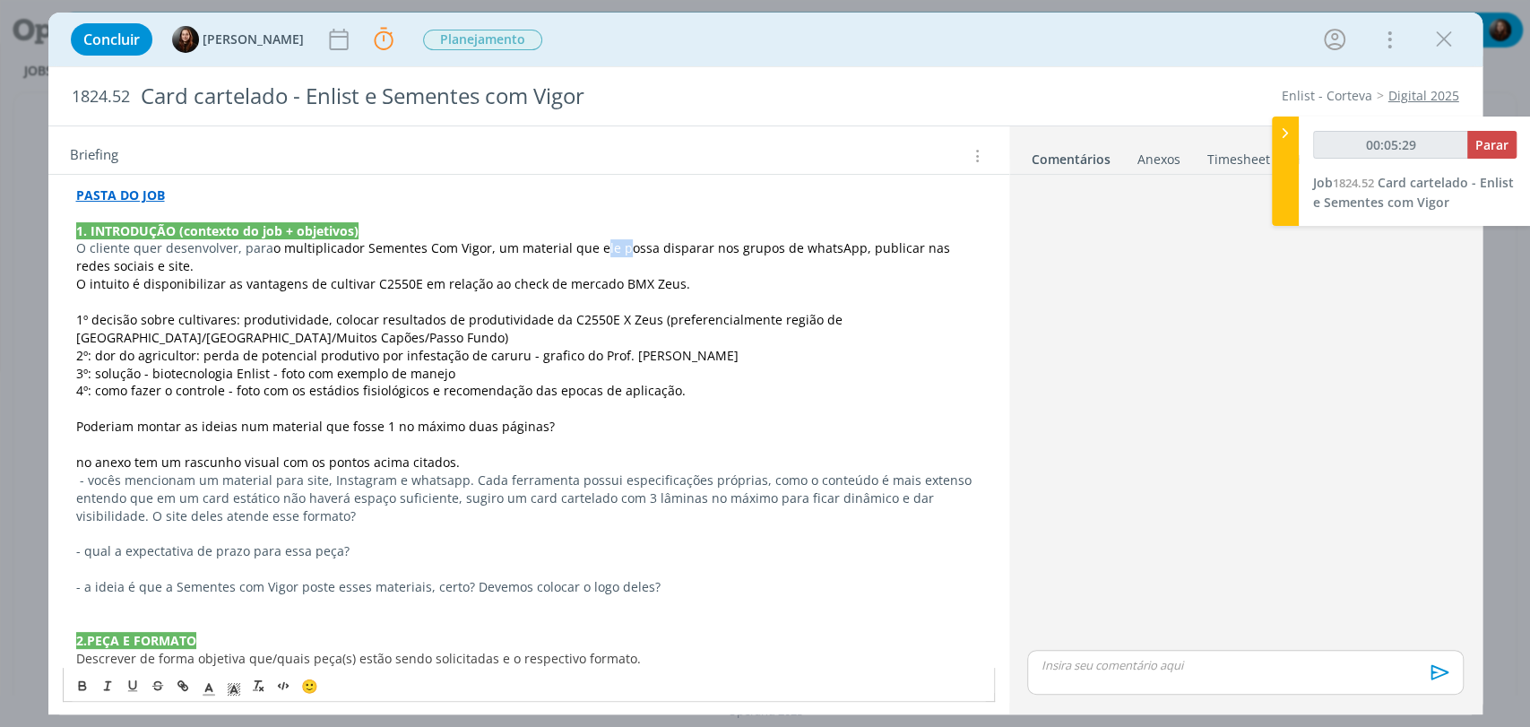
click at [592, 248] on span "o multiplicador Sementes Com Vigor, um material que ele possa disparar nos grup…" at bounding box center [515, 256] width 878 height 35
click at [626, 248] on span "o multiplicador Sementes Com Vigor, um material que possa disparar nos grupos d…" at bounding box center [523, 256] width 894 height 35
click at [696, 246] on span "o multiplicador Sementes Com Vigor, um material que possa ser disparar nos grup…" at bounding box center [515, 256] width 879 height 35
click at [804, 246] on span "o multiplicador Sementes Com Vigor, um material que possa ser disparado nos gru…" at bounding box center [520, 256] width 888 height 35
click at [860, 251] on span "o multiplicador Sementes Com Vigor, um material que possa ser disparado nos gru…" at bounding box center [521, 256] width 890 height 35
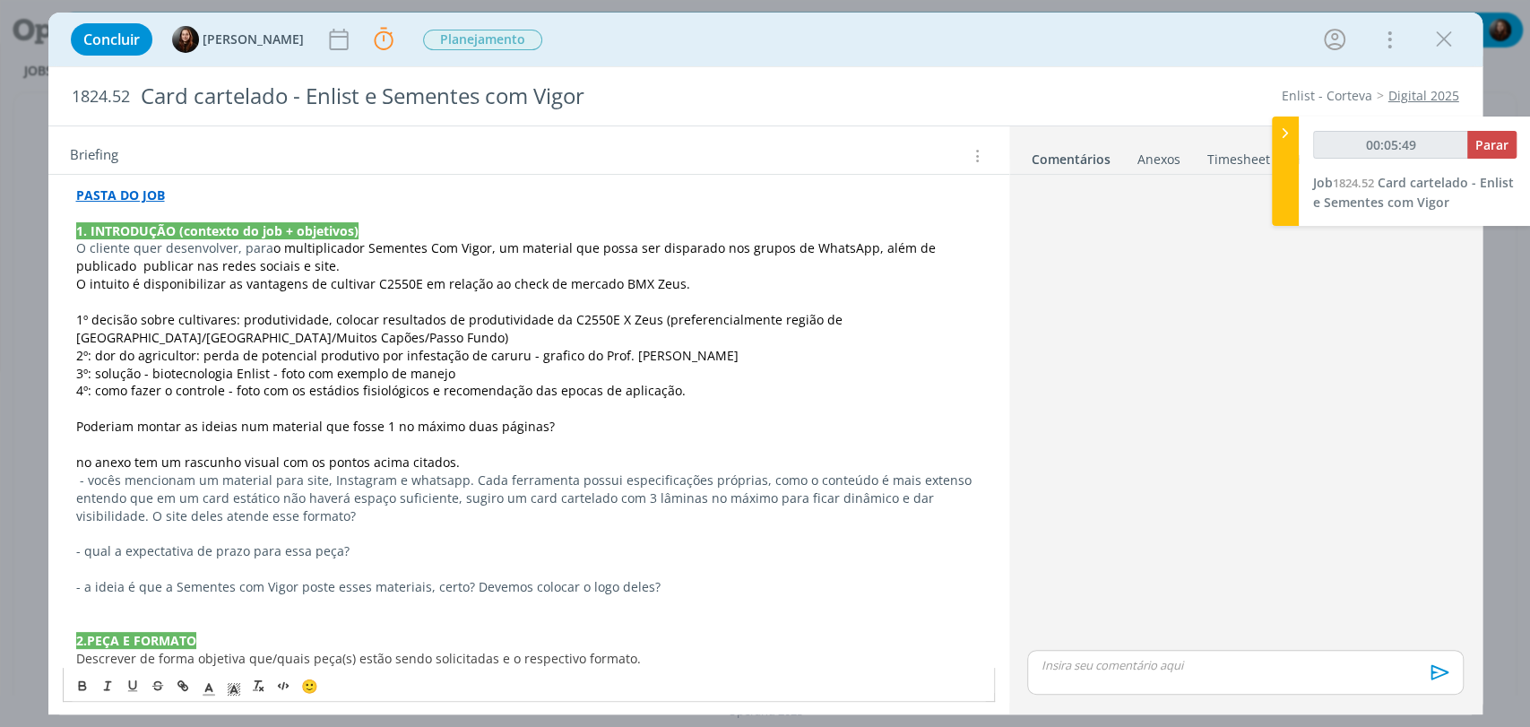
click at [104, 264] on span "o multiplicador Sementes Com Vigor, um material que possa ser disparado nos gru…" at bounding box center [507, 256] width 863 height 35
click at [188, 267] on span "o multiplicador Sementes Com Vigor, um material que possa ser disparado nos gru…" at bounding box center [507, 256] width 863 height 35
click at [259, 266] on p "O cliente quer desenvolver, para o multiplicador Sementes Com Vigor, um materia…" at bounding box center [529, 257] width 906 height 36
click at [344, 266] on p "O cliente quer desenvolver, para o multiplicador Sementes Com Vigor, um materia…" at bounding box center [529, 257] width 906 height 36
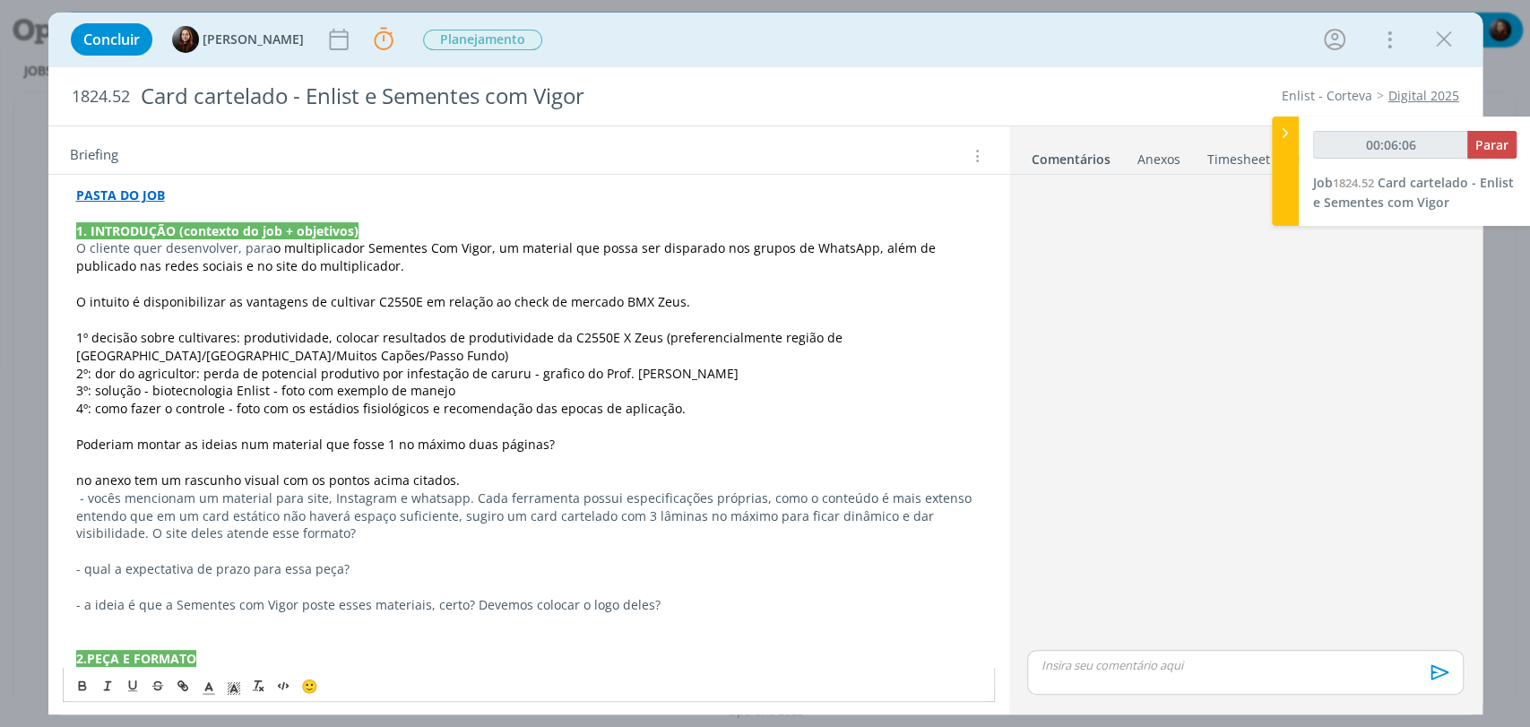
click at [107, 311] on p "dialog" at bounding box center [529, 320] width 906 height 18
click at [104, 303] on span "O intuito é disponibilizar as vantagens de cultivar C2550E em relação ao check …" at bounding box center [383, 301] width 614 height 17
click at [176, 299] on span "O objetivo é disponibilizar as vantagens de cultivar C2550E em relação ao check…" at bounding box center [387, 301] width 622 height 17
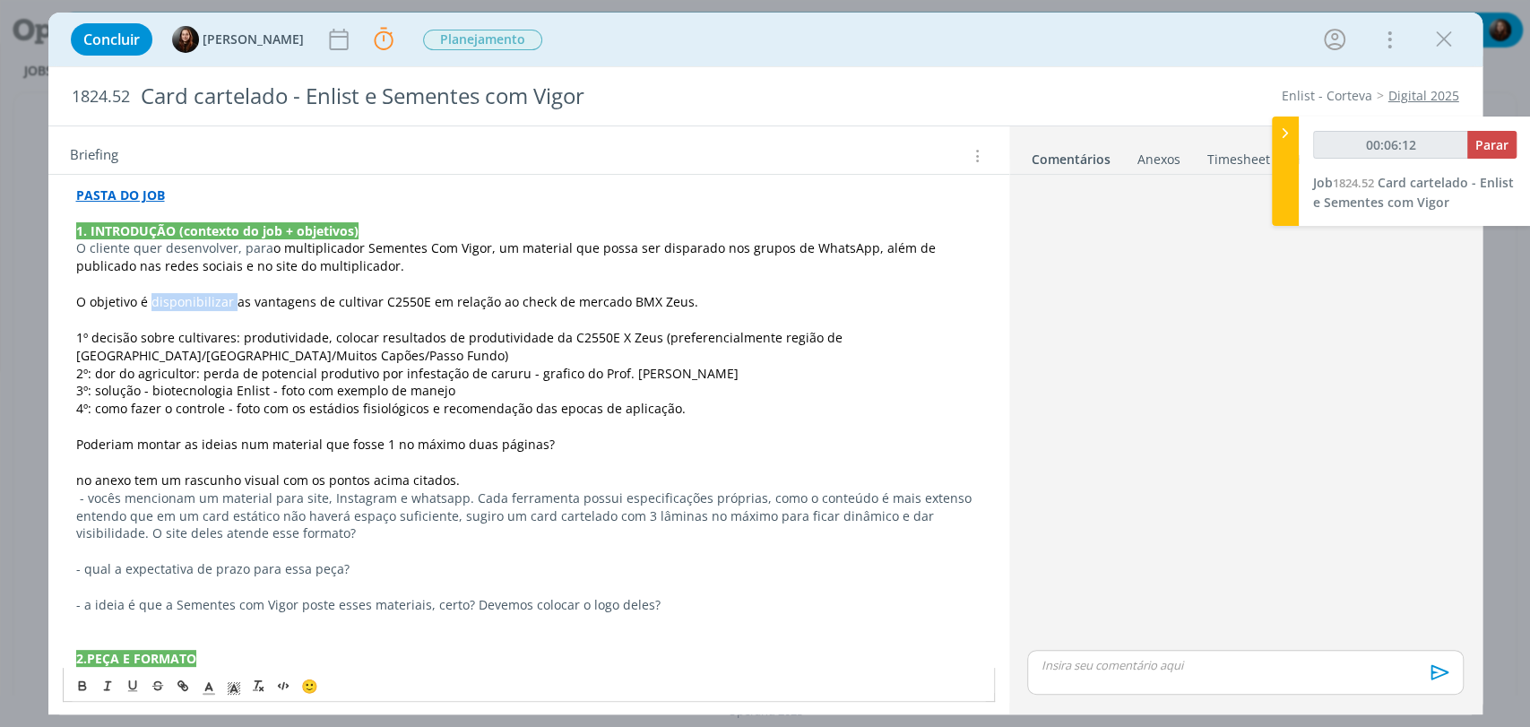
click at [176, 299] on span "O objetivo é disponibilizar as vantagens de cultivar C2550E em relação ao check…" at bounding box center [387, 301] width 622 height 17
click at [290, 305] on span "O objetivo é mostrar as vantagens de cultivar C2550E em relação ao check de mer…" at bounding box center [369, 301] width 587 height 17
click at [330, 303] on span "O objetivo é mostrar as vantagens da cultivar C2550E em relação ao check de mer…" at bounding box center [369, 301] width 587 height 17
click at [490, 302] on span "O objetivo é mostrar as vantagens da cultivar C2550E em relação ao check de mer…" at bounding box center [369, 301] width 587 height 17
click at [473, 296] on span "O objetivo é mostrar as vantagens da cultivar C2550E em relação ao check de mer…" at bounding box center [369, 301] width 587 height 17
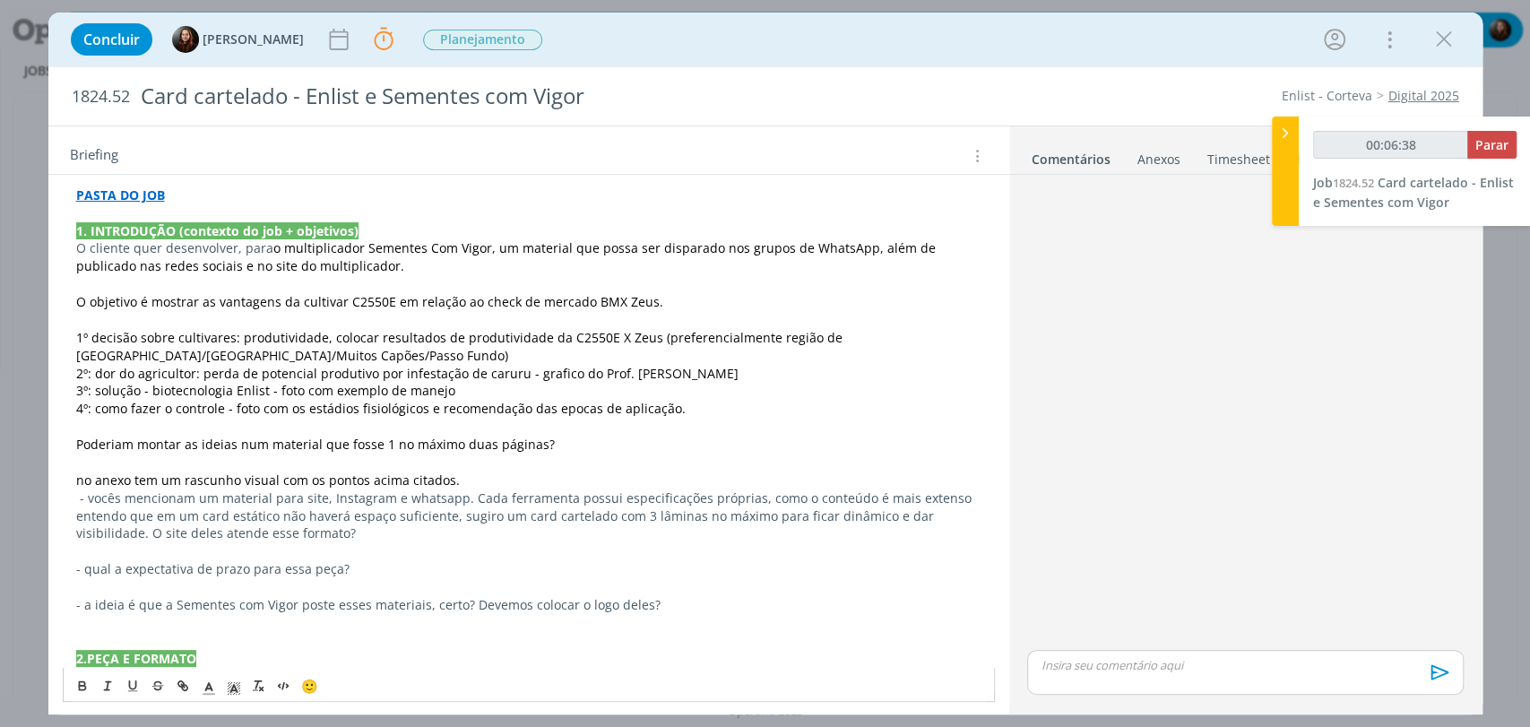
click at [510, 303] on span "O objetivo é mostrar as vantagens da cultivar C2550E em relação ao check de mer…" at bounding box center [369, 301] width 587 height 17
click at [744, 279] on p "dialog" at bounding box center [529, 284] width 906 height 18
click at [687, 303] on p "O objetivo é mostrar as vantagens da cultivar C2550E em relação ao check de mer…" at bounding box center [529, 302] width 906 height 18
drag, startPoint x: 466, startPoint y: 299, endPoint x: 508, endPoint y: 300, distance: 42.1
click at [508, 300] on span "O objetivo é mostrar as vantagens da cultivar C2550E em relação ao check de mer…" at bounding box center [369, 301] width 587 height 17
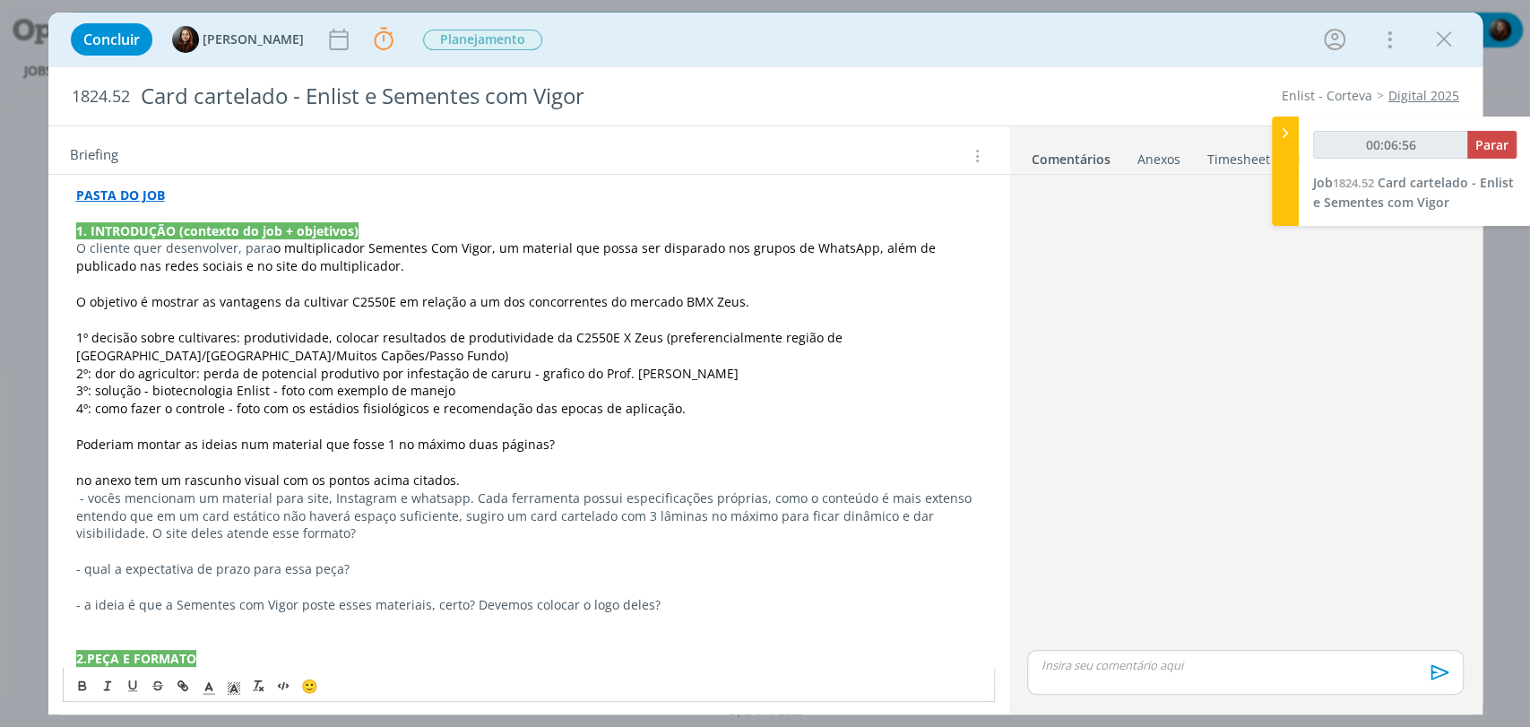
click at [663, 302] on span "O objetivo é mostrar as vantagens da cultivar C2550E em relação a um dos concor…" at bounding box center [412, 301] width 673 height 17
click at [482, 303] on span "O objetivo é mostrar as vantagens da cultivar C2550E em relação a um dos concor…" at bounding box center [420, 301] width 688 height 17
click at [506, 302] on span "O objetivo é mostrar as vantagens da cultivar C2550E em relação a uma dos conco…" at bounding box center [459, 301] width 767 height 17
click at [796, 294] on p "O objetivo é mostrar as vantagens da cultivar C2550E em relação a uma das conco…" at bounding box center [529, 302] width 906 height 18
click at [89, 313] on p "dialog" at bounding box center [529, 320] width 906 height 18
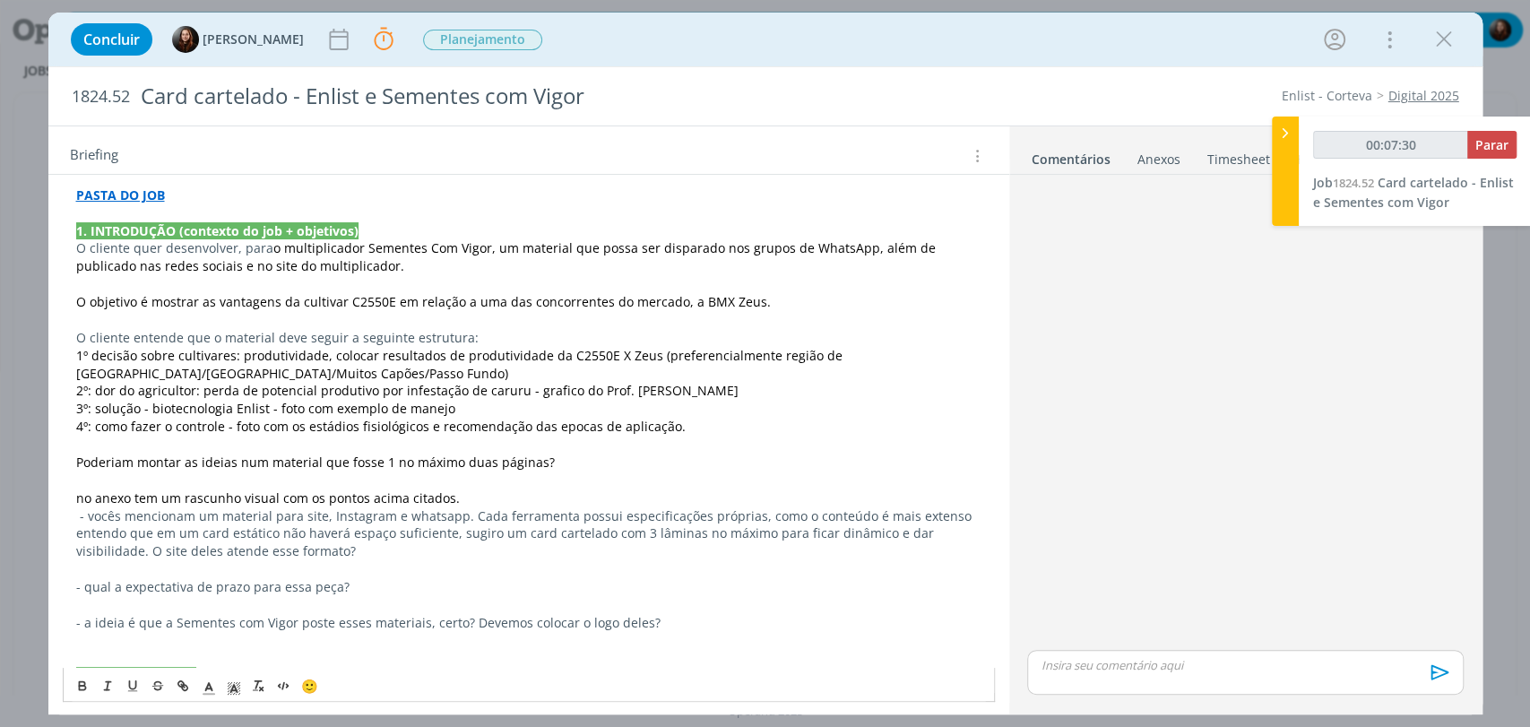
click at [353, 461] on span "Poderiam montar as ideias num material que fosse 1 no máximo duas páginas?" at bounding box center [315, 462] width 479 height 17
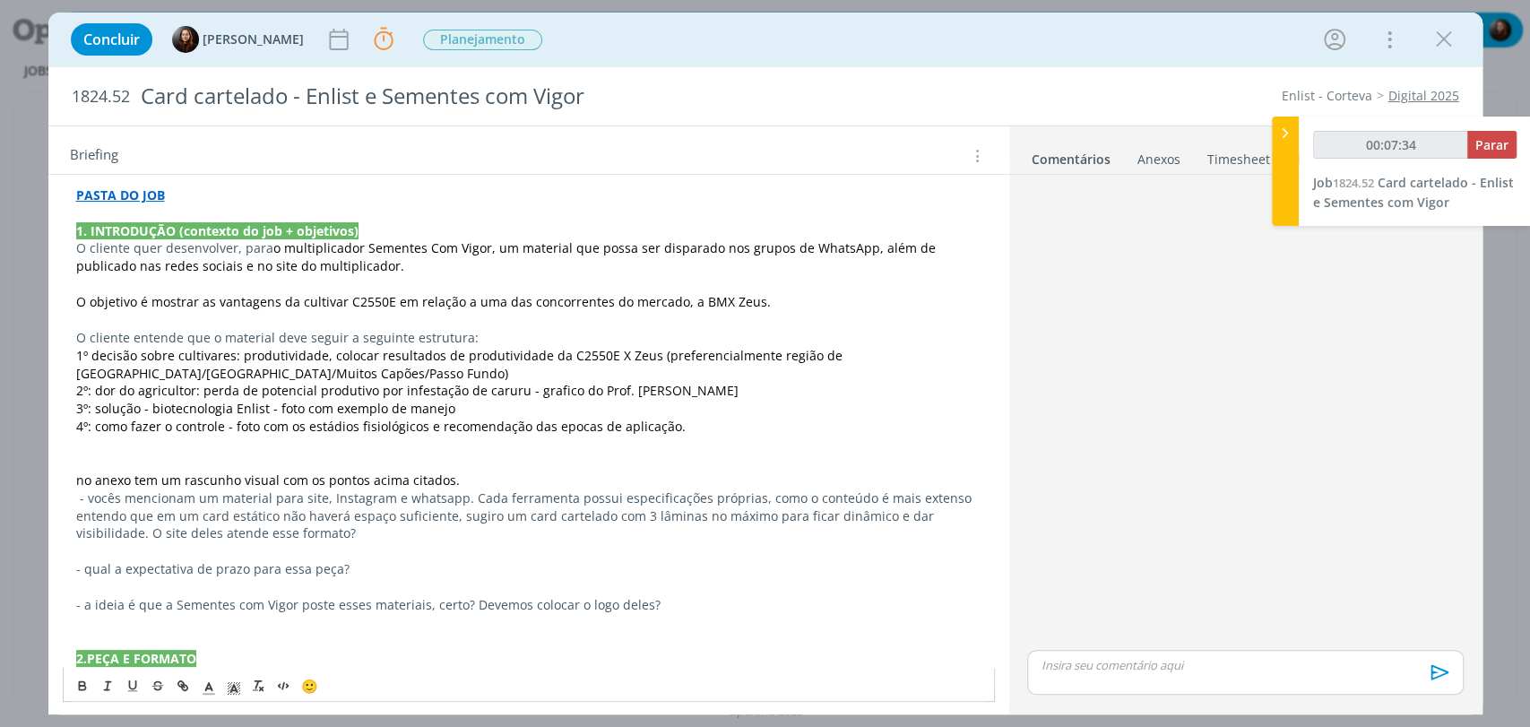
click at [385, 476] on span "no anexo tem um rascunho visual com os pontos acima citados." at bounding box center [268, 480] width 384 height 17
click at [502, 475] on p "no anexo tem um rascunho visual com os pontos acima citados." at bounding box center [529, 481] width 906 height 18
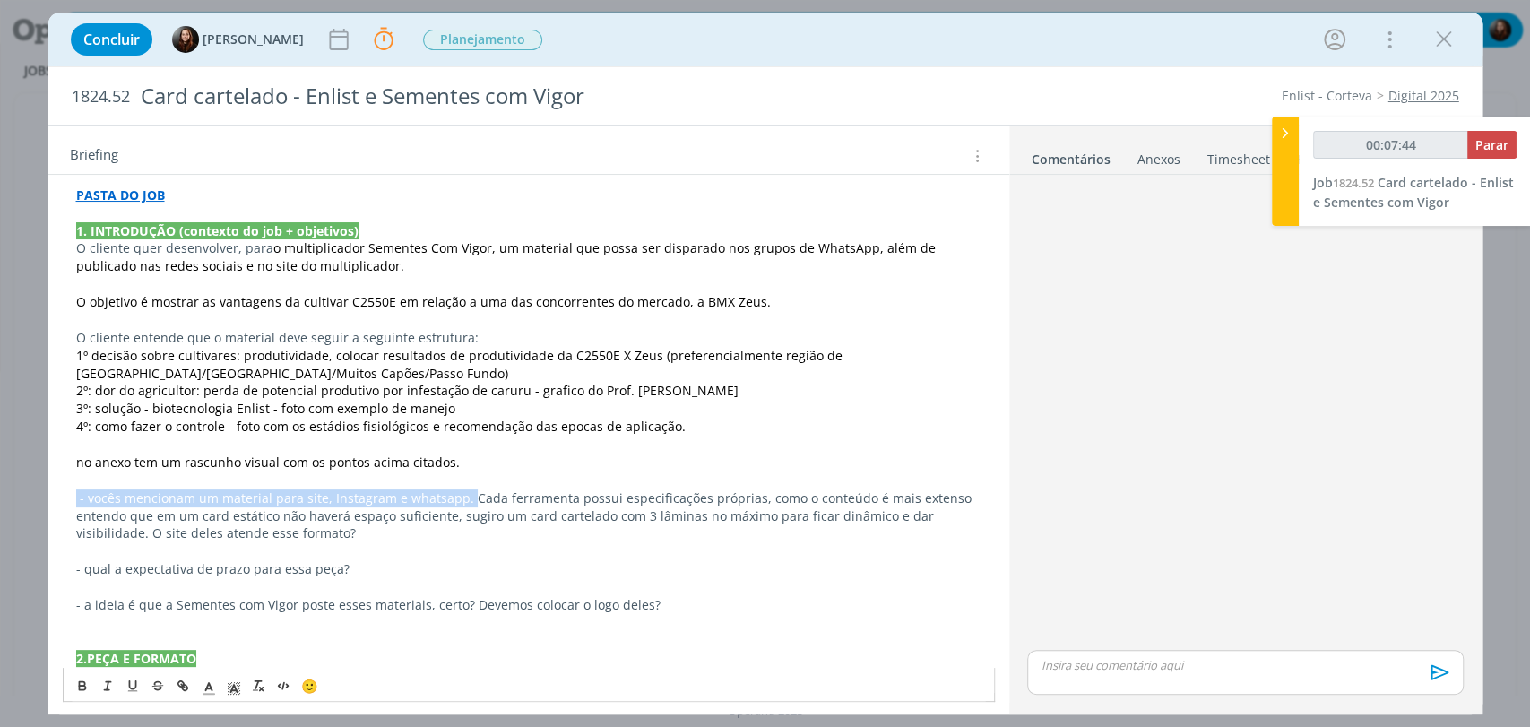
drag, startPoint x: 464, startPoint y: 495, endPoint x: 66, endPoint y: 504, distance: 398.2
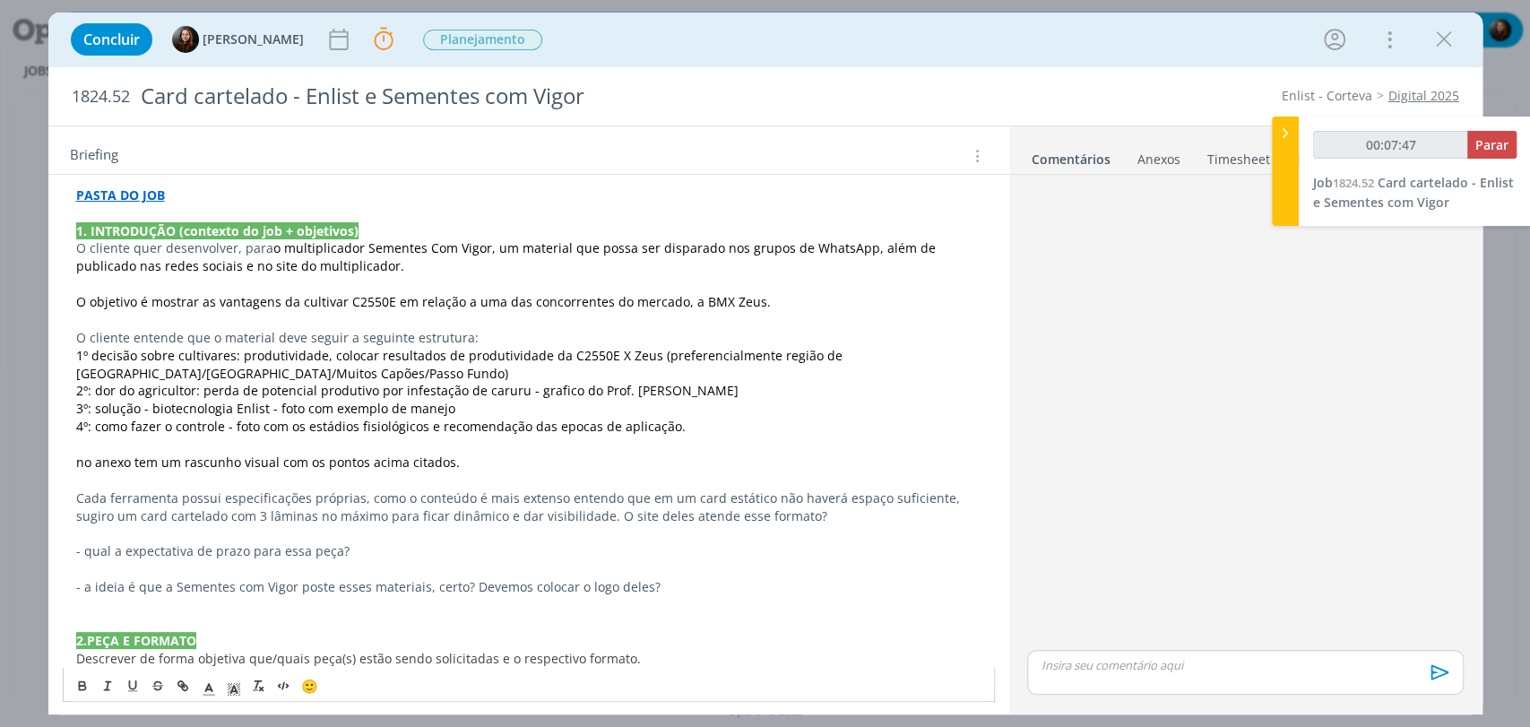
click at [673, 493] on span "Cada ferramenta possui especificações próprias, como o conteúdo é mais extenso …" at bounding box center [520, 507] width 888 height 35
click at [820, 498] on span "Cada ferramenta possui especificações próprias, como o conteúdo é mais extenso …" at bounding box center [520, 507] width 888 height 35
drag, startPoint x: 807, startPoint y: 495, endPoint x: 891, endPoint y: 489, distance: 84.5
click at [891, 490] on span "Cada ferramenta possui especificações próprias, como o conteúdo é mais extenso …" at bounding box center [520, 507] width 888 height 35
drag, startPoint x: 76, startPoint y: 513, endPoint x: 554, endPoint y: 516, distance: 477.9
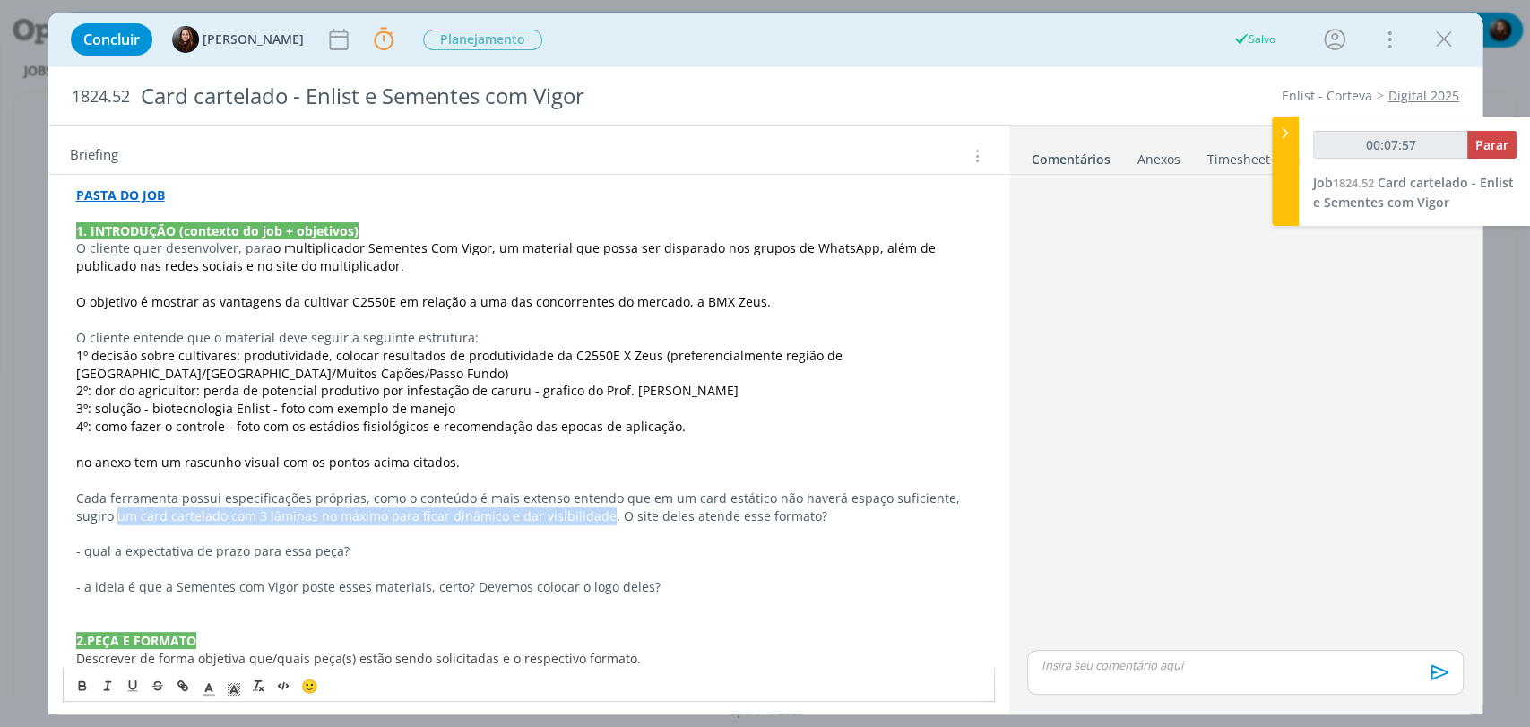
click at [554, 516] on span "Cada ferramenta possui especificações próprias, como o conteúdo é mais extenso …" at bounding box center [520, 507] width 888 height 35
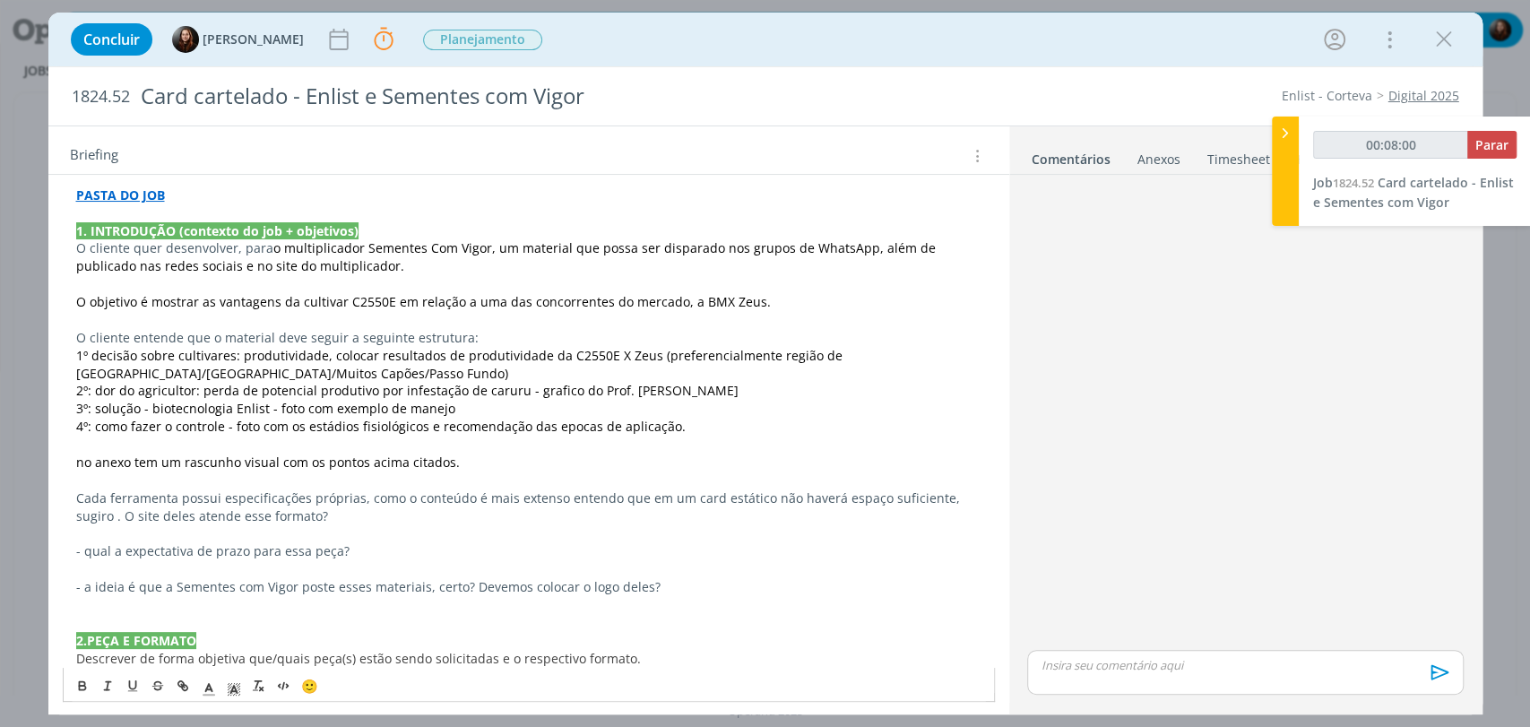
click at [394, 279] on p "dialog" at bounding box center [529, 284] width 906 height 18
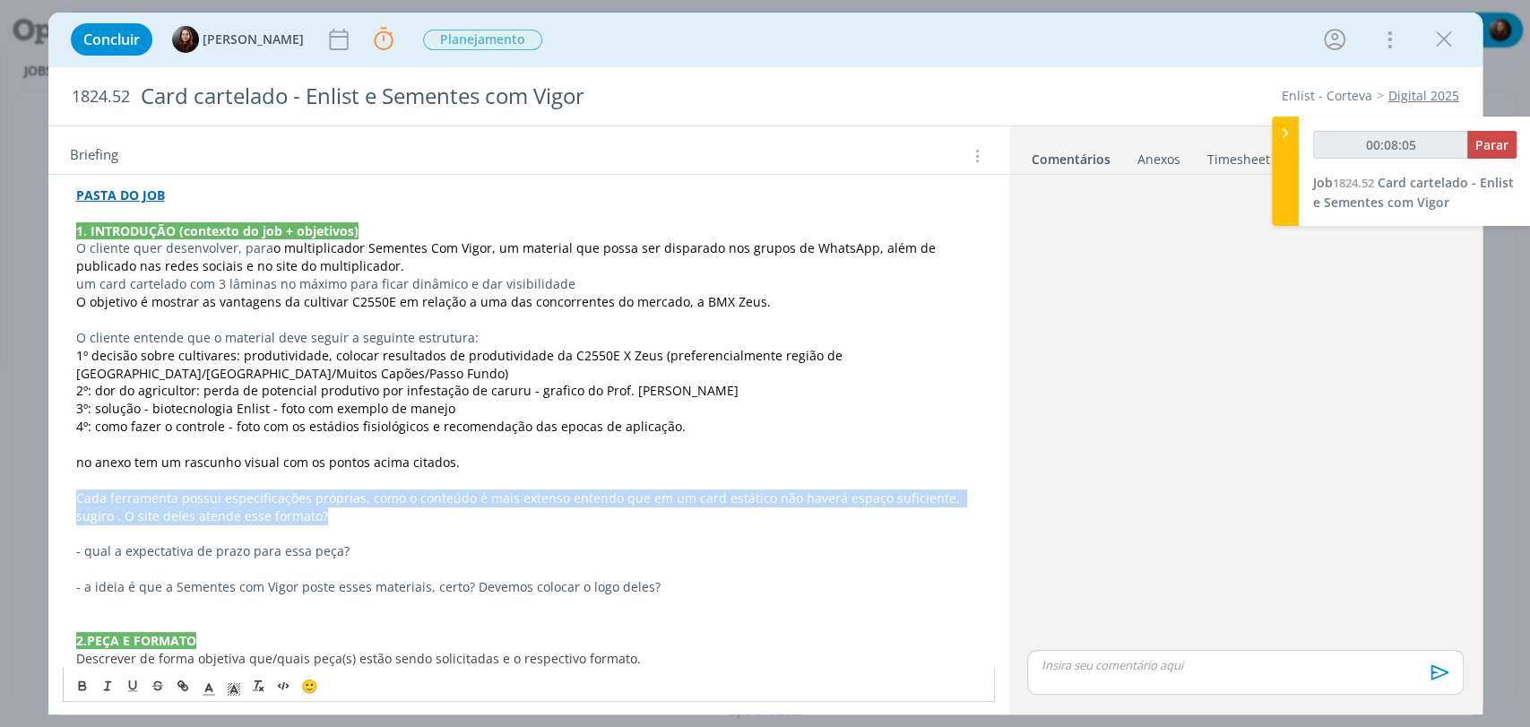
drag, startPoint x: 325, startPoint y: 511, endPoint x: 74, endPoint y: 498, distance: 251.4
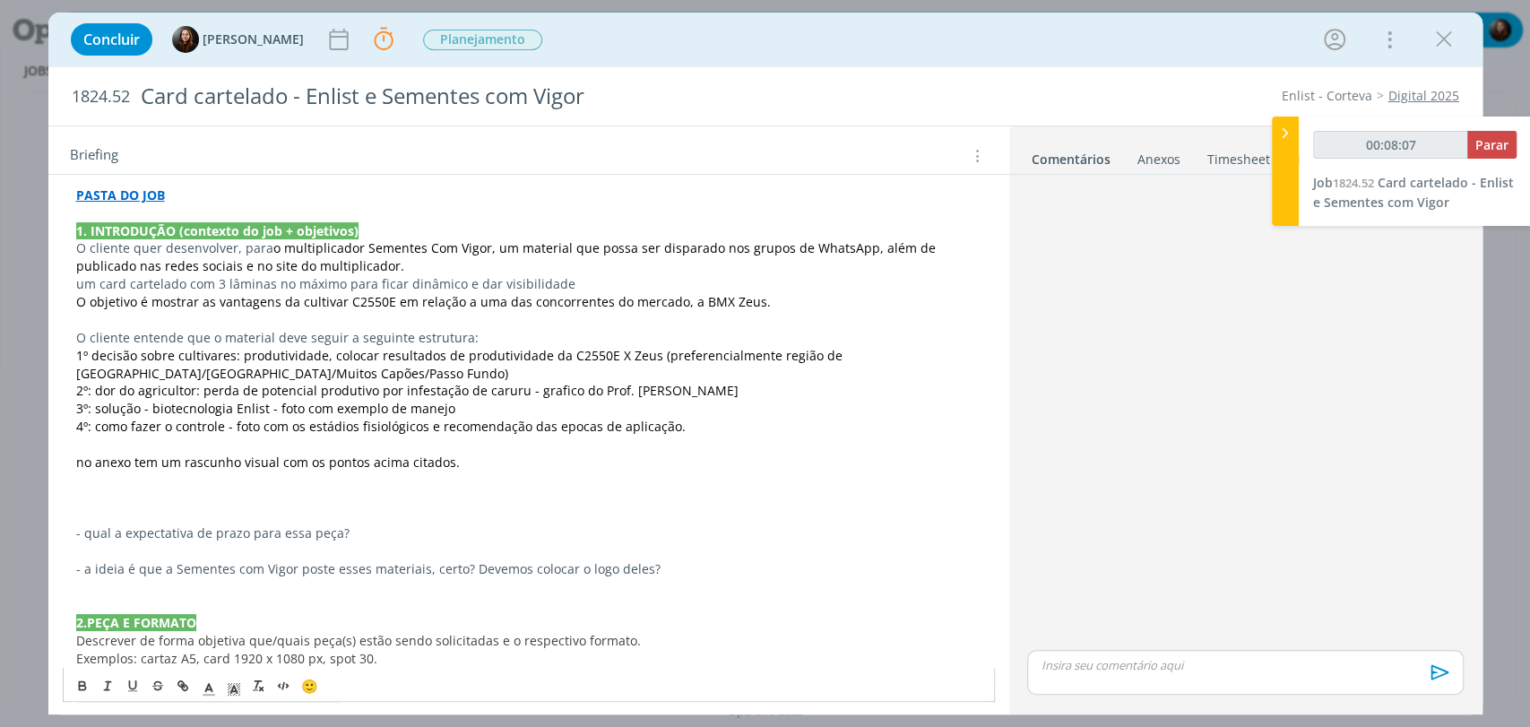
click at [271, 538] on span "- qual a expectativa de prazo para essa peça?" at bounding box center [212, 532] width 273 height 17
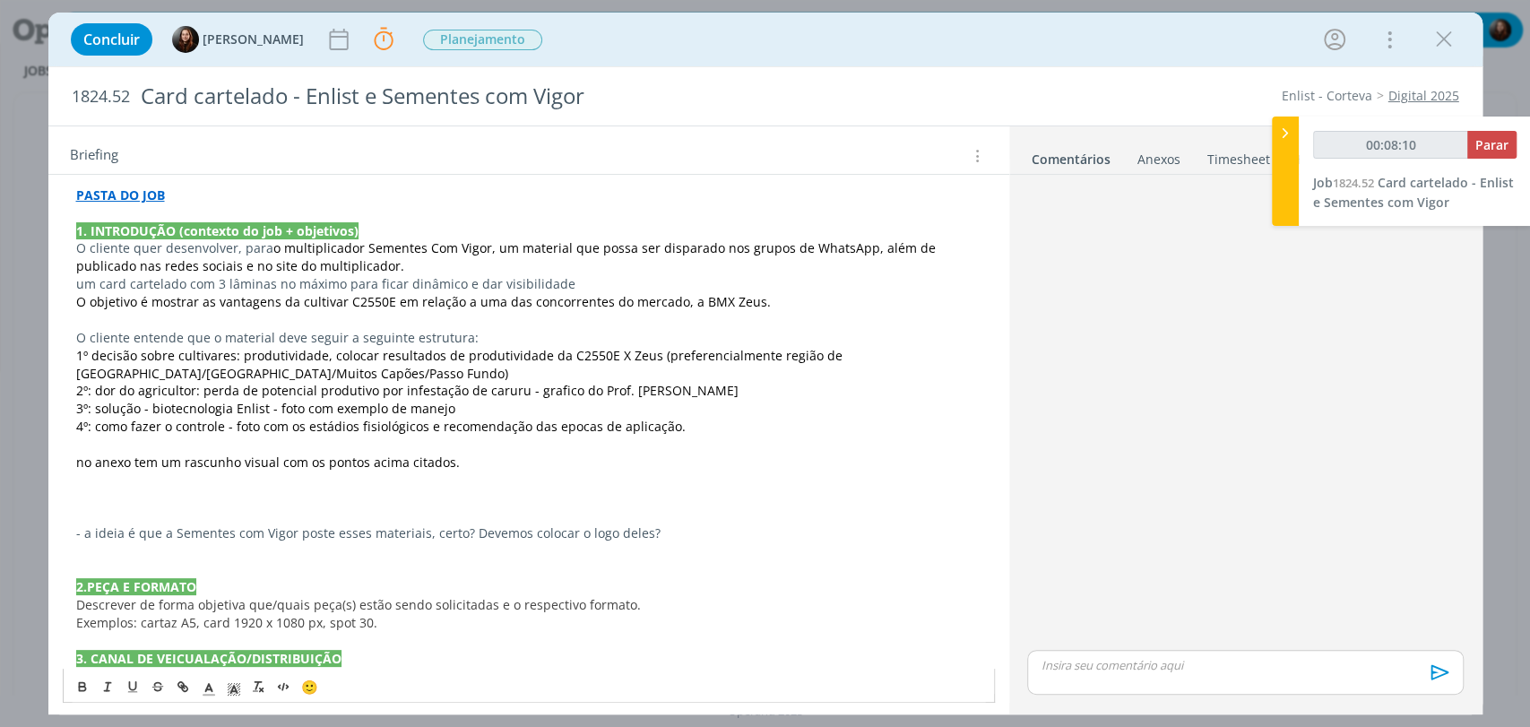
click at [401, 533] on span "- a ideia é que a Sementes com Vigor poste esses materiais, certo? Devemos colo…" at bounding box center [368, 532] width 585 height 17
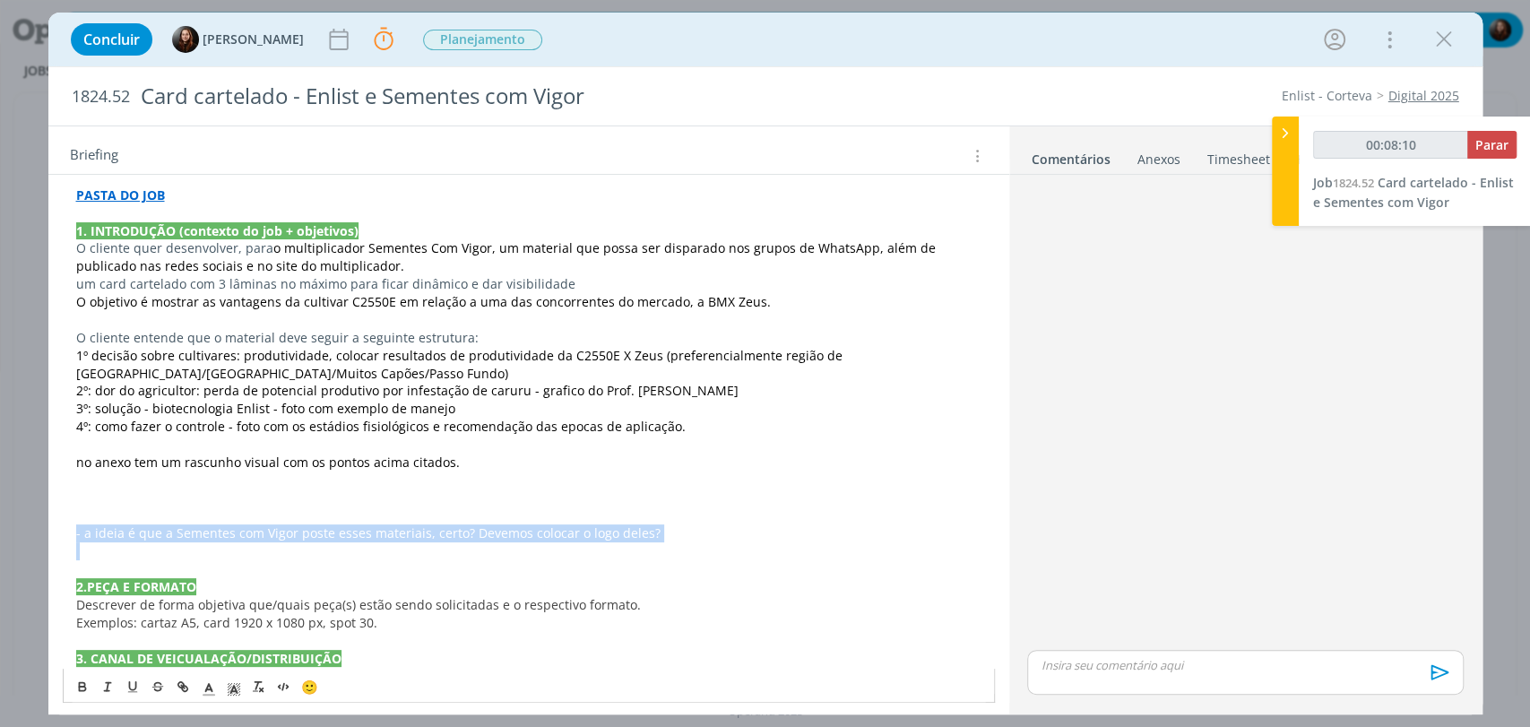
click at [401, 533] on span "- a ideia é que a Sementes com Vigor poste esses materiais, certo? Devemos colo…" at bounding box center [368, 532] width 585 height 17
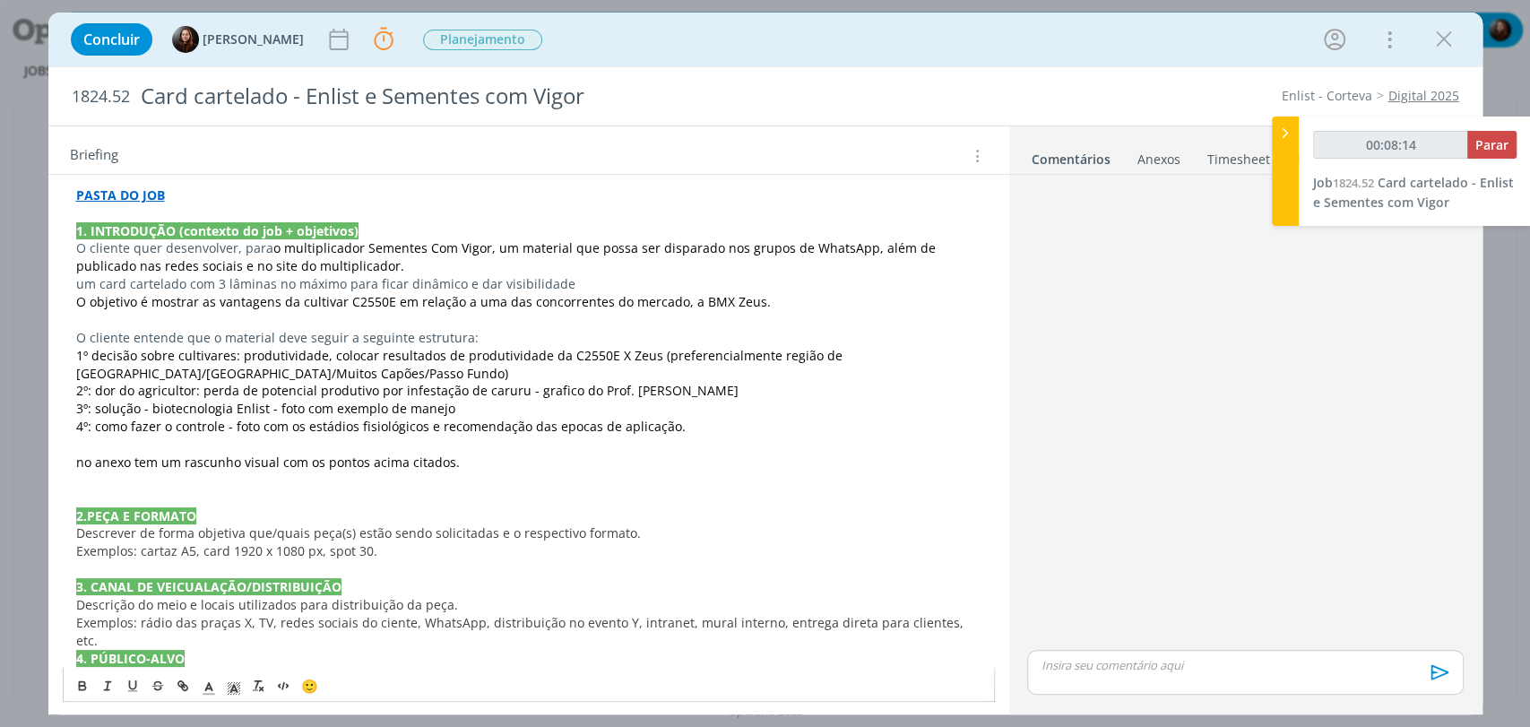
click at [1162, 490] on div "dialog" at bounding box center [1245, 414] width 450 height 464
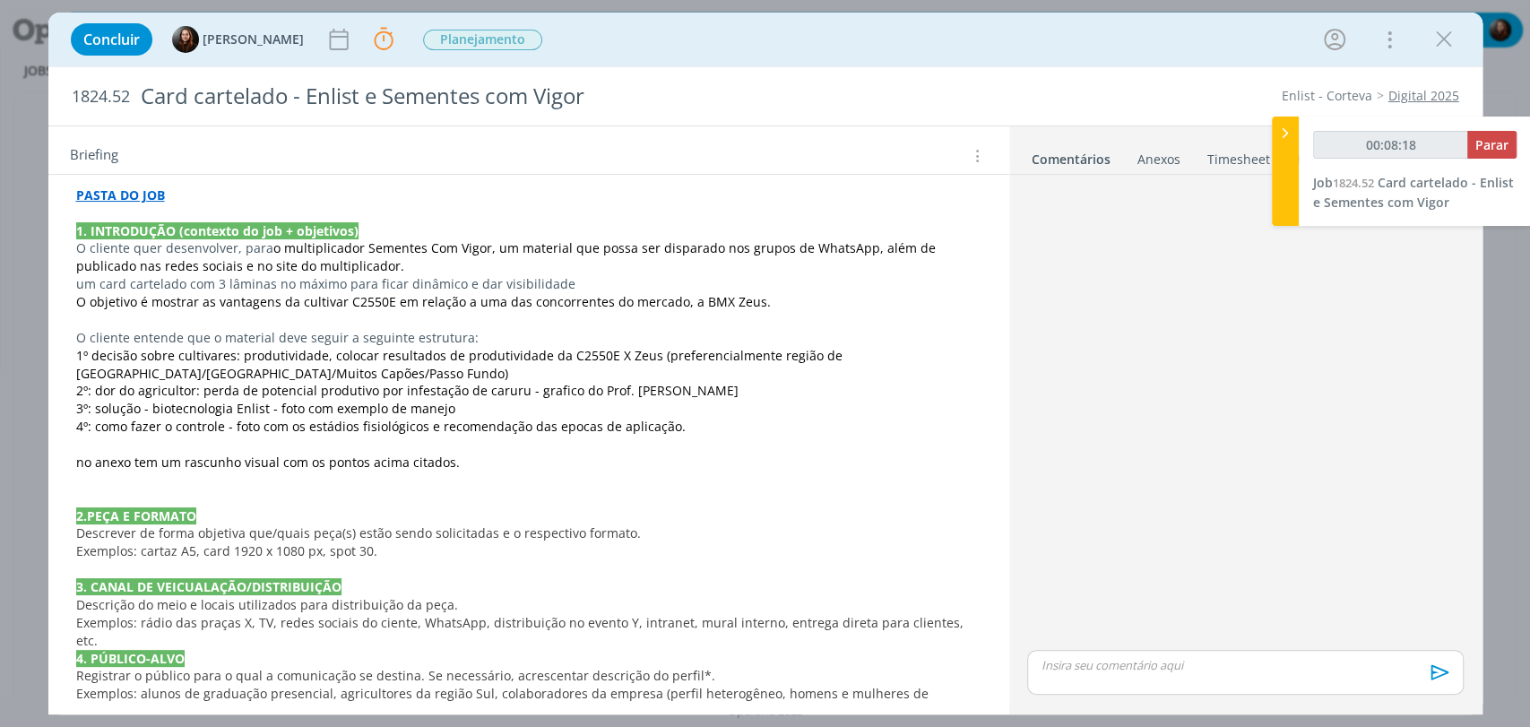
click at [394, 282] on span "um card cartelado com 3 lâminas no máximo para ficar dinâmico e dar visibilidade" at bounding box center [325, 283] width 499 height 17
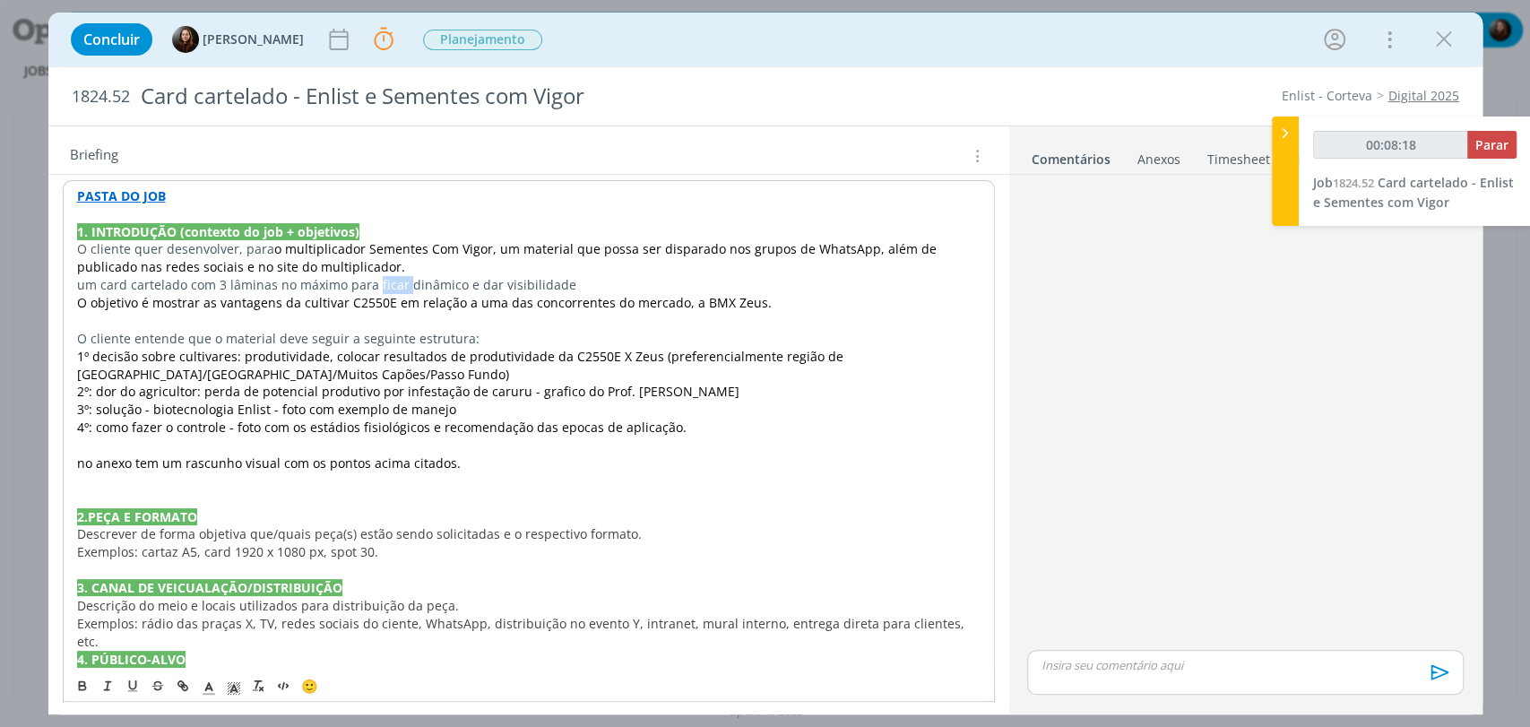
click at [394, 282] on span "um card cartelado com 3 lâminas no máximo para ficar dinâmico e dar visibilidade" at bounding box center [326, 284] width 499 height 17
copy span "um card cartelado com 3 lâminas no máximo para ficar dinâmico e dar visibilidade"
click at [421, 482] on p "dialog" at bounding box center [529, 481] width 904 height 18
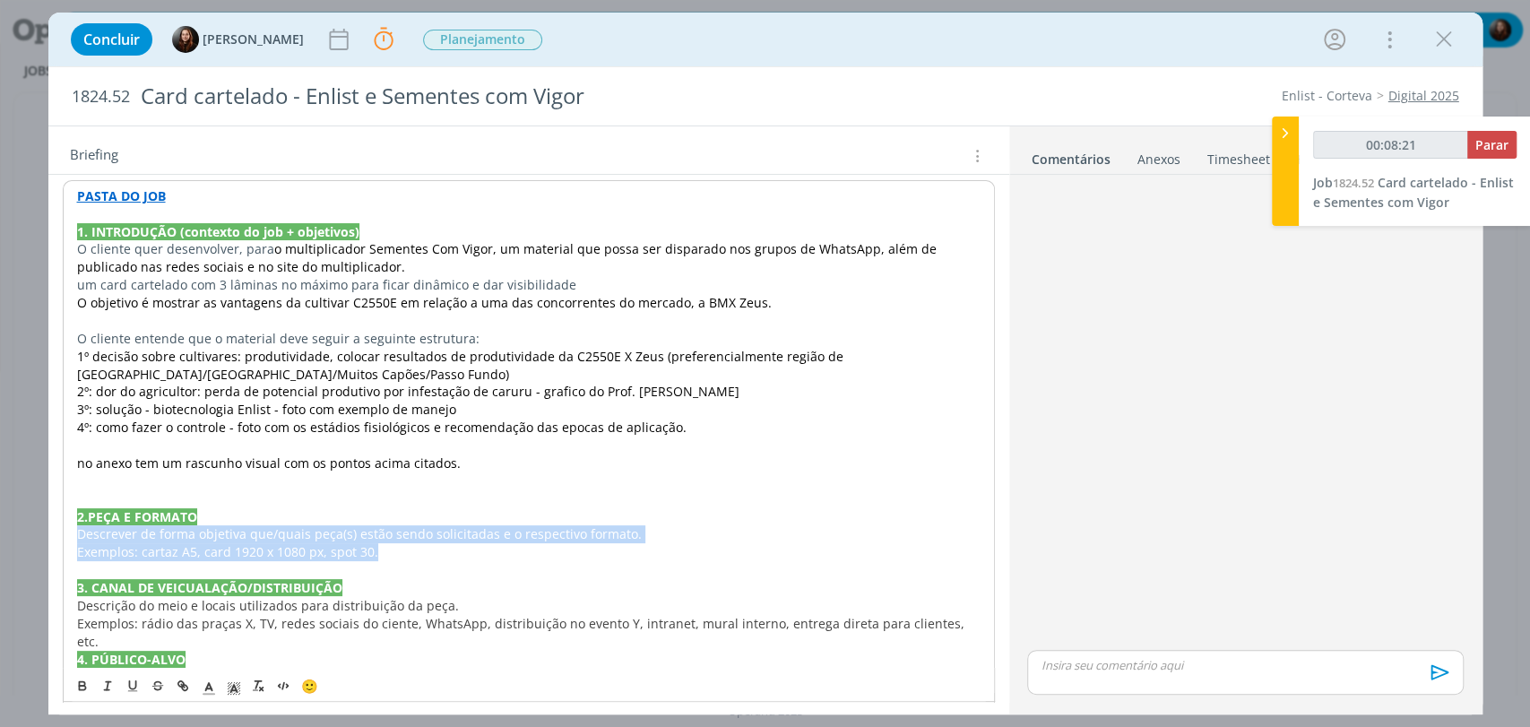
drag, startPoint x: 388, startPoint y: 553, endPoint x: 79, endPoint y: 540, distance: 309.6
click at [79, 540] on div "PASTA DO JOB 1. INTRODUÇÃO (contexto do job + objetivos) O cliente quer desenvo…" at bounding box center [529, 730] width 932 height 1100
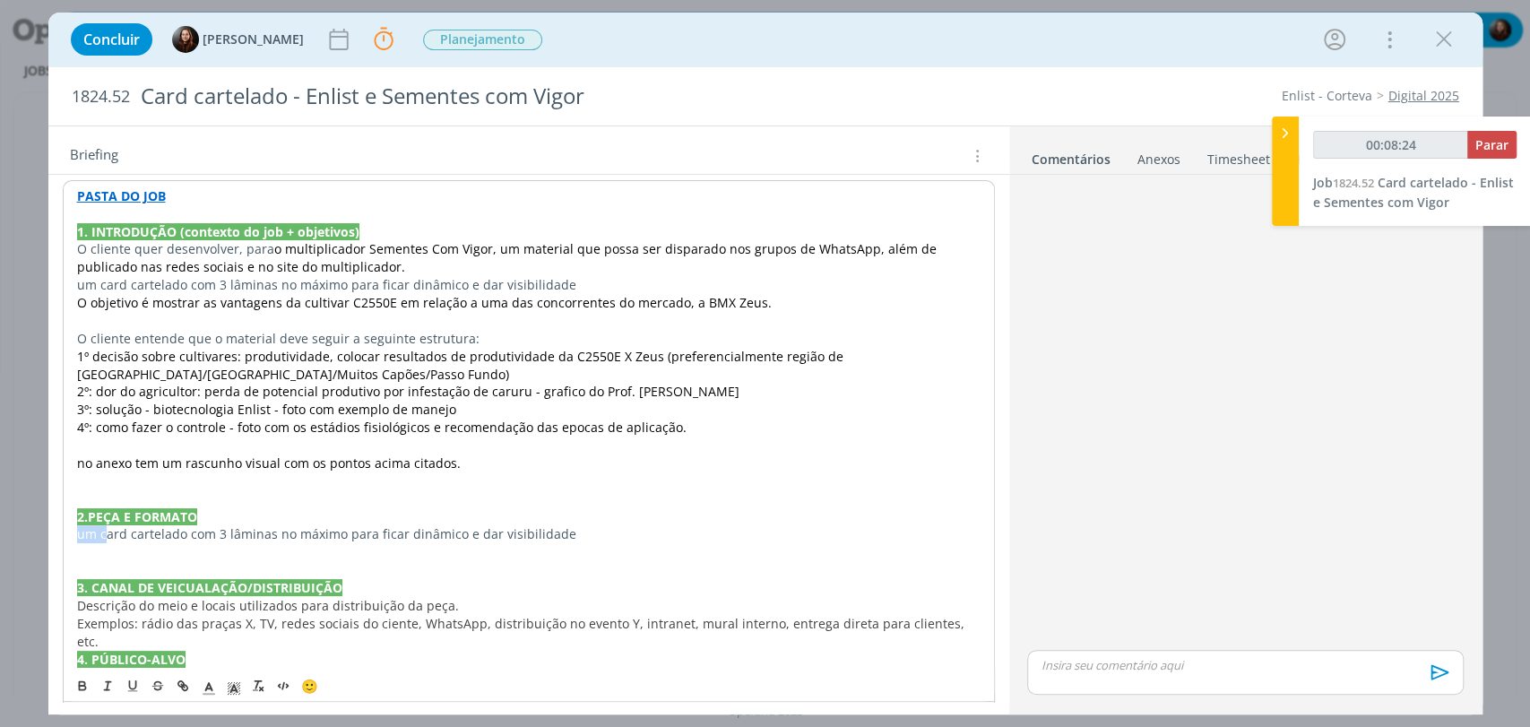
drag, startPoint x: 102, startPoint y: 537, endPoint x: 69, endPoint y: 534, distance: 33.3
click at [69, 534] on div "PASTA DO JOB 1. INTRODUÇÃO (contexto do job + objetivos) O cliente quer desenvo…" at bounding box center [529, 730] width 932 height 1100
click at [115, 567] on p "dialog" at bounding box center [529, 570] width 904 height 18
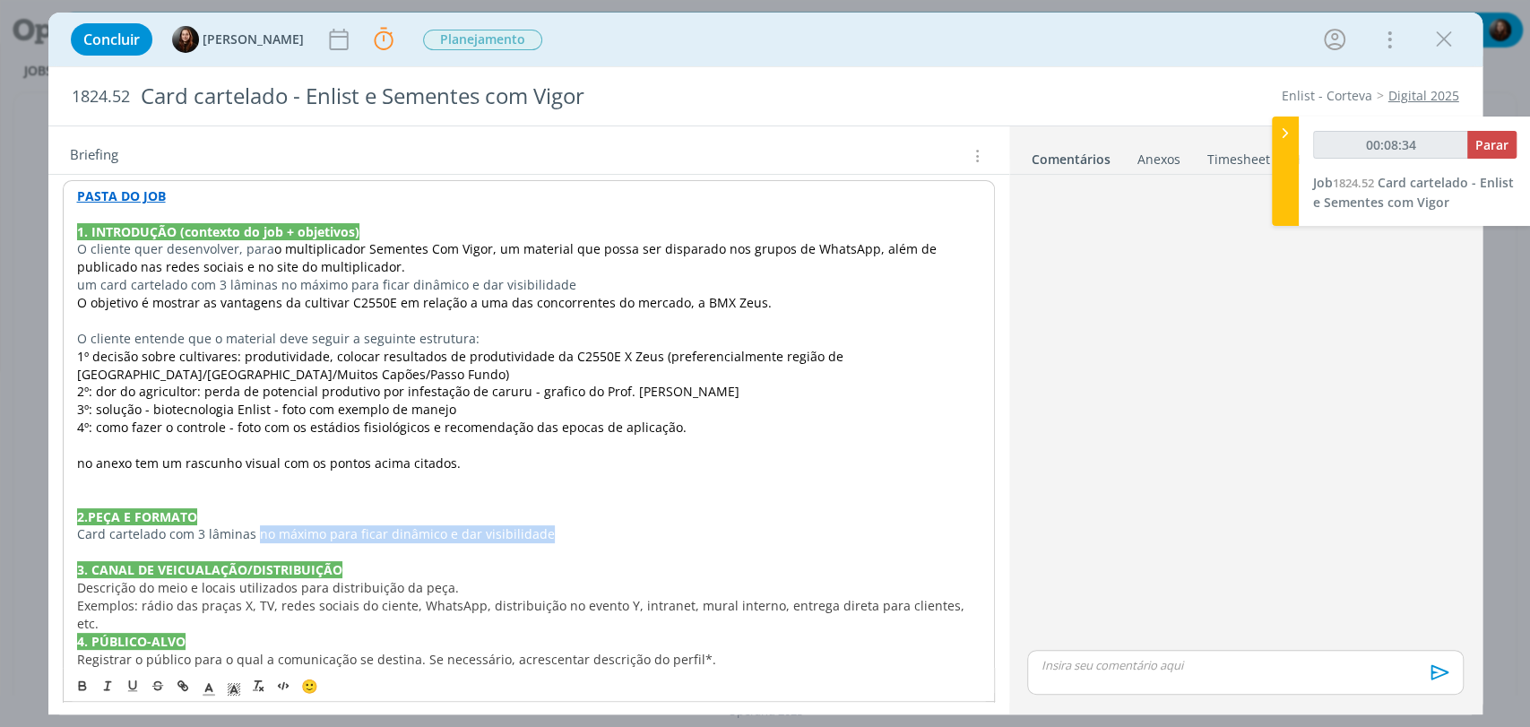
drag, startPoint x: 253, startPoint y: 527, endPoint x: 549, endPoint y: 528, distance: 295.9
click at [549, 528] on p "Card cartelado com 3 lâminas no máximo para ficar dinâmico e dar visibilidade" at bounding box center [529, 534] width 904 height 18
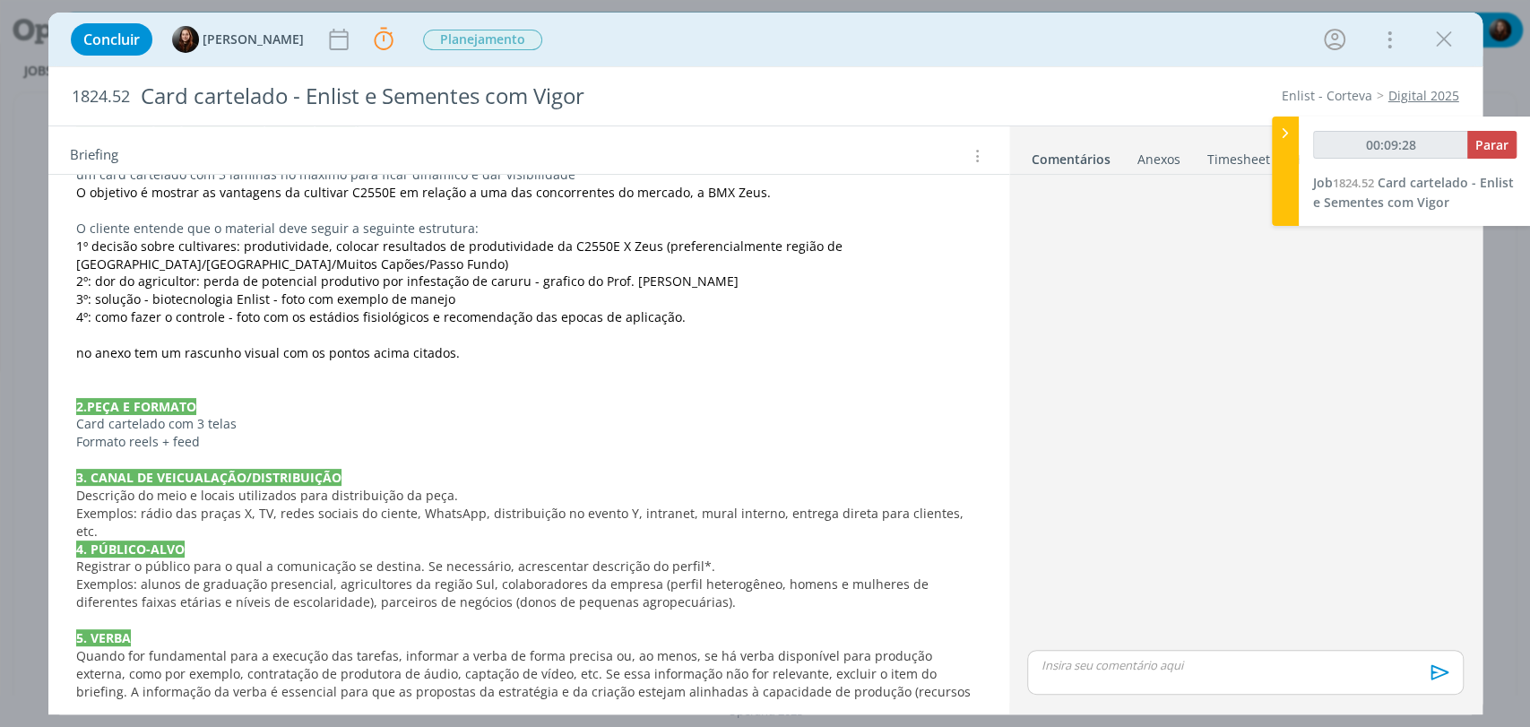
scroll to position [325, 0]
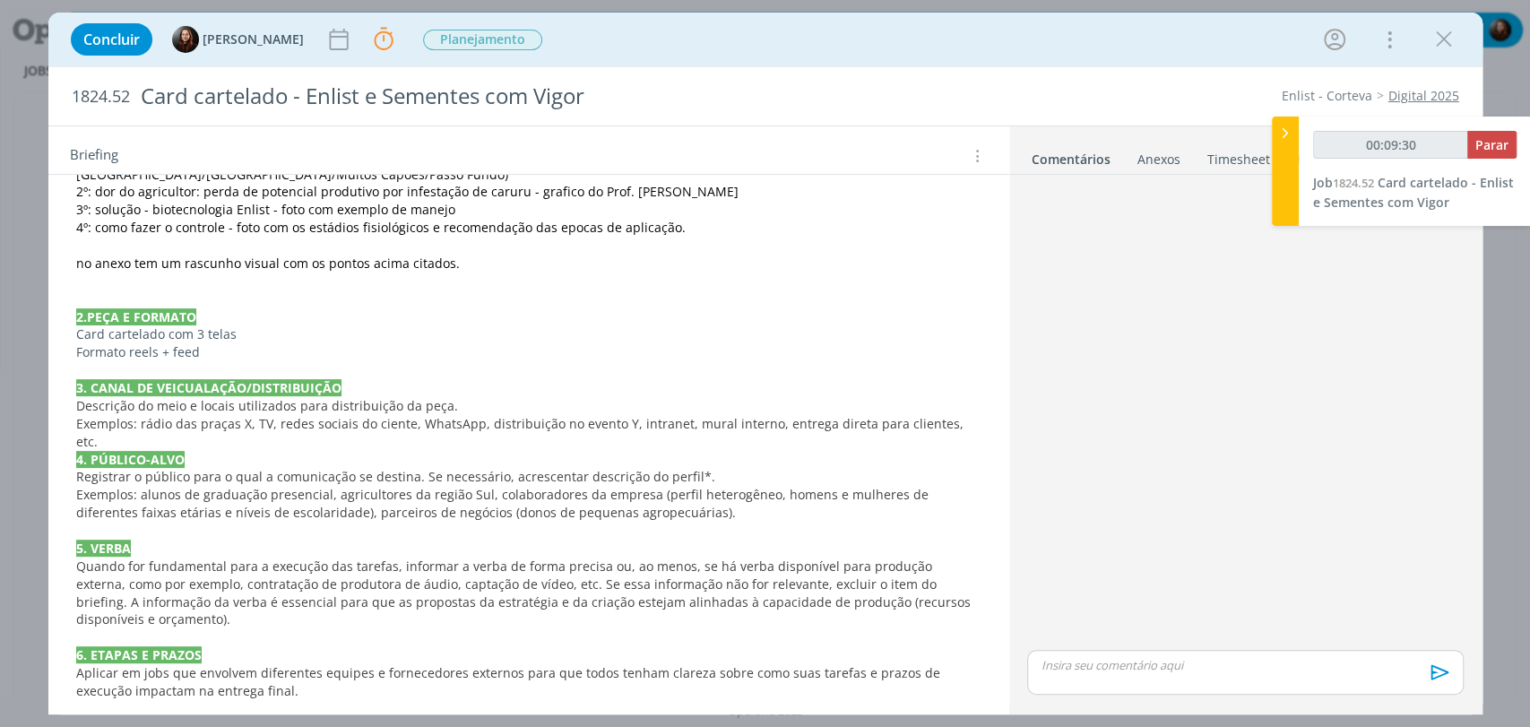
click at [975, 428] on div "PASTA DO JOB 1. INTRODUÇÃO (contexto do job + objetivos) O cliente quer desenvo…" at bounding box center [529, 530] width 932 height 1099
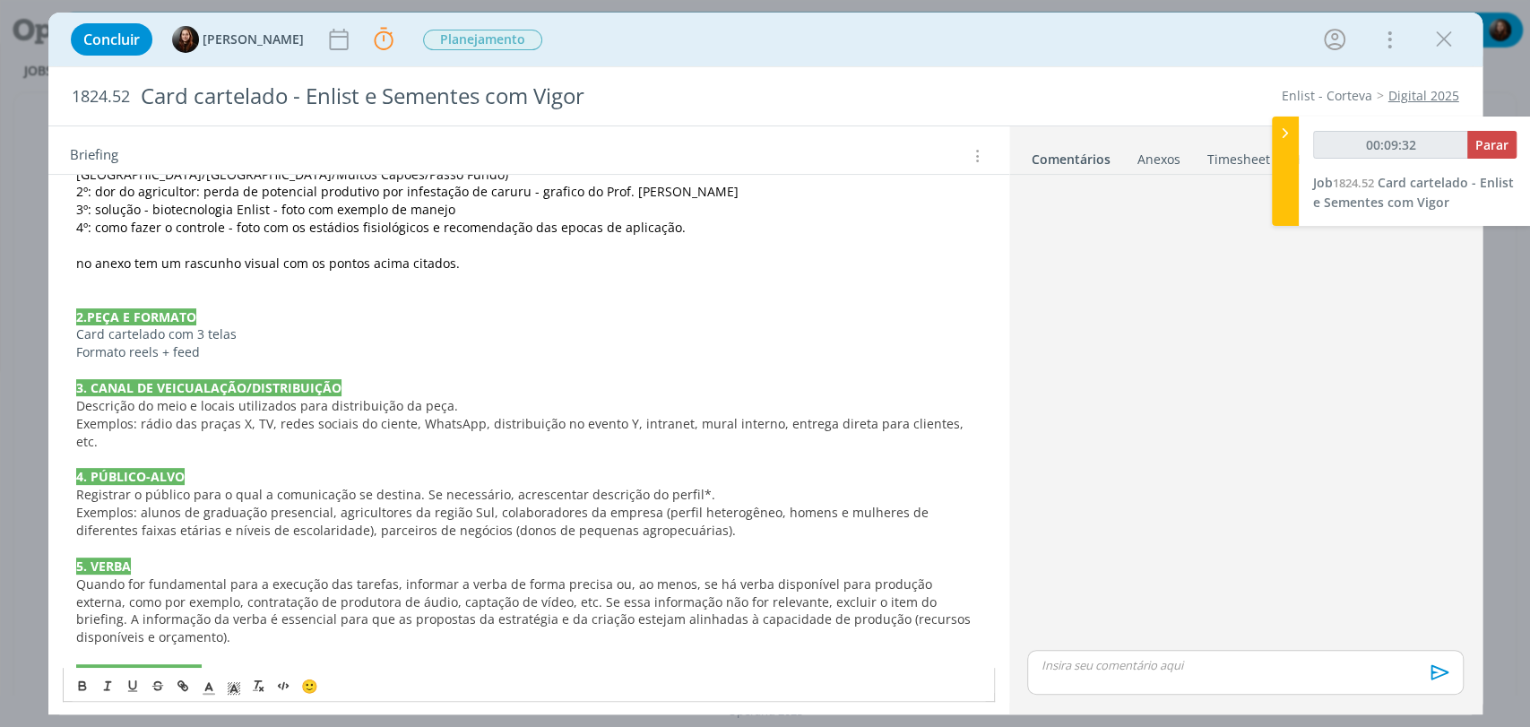
click at [509, 420] on span "Exemplos: rádio das praças X, TV, redes sociais do ciente, WhatsApp, distribuiç…" at bounding box center [521, 432] width 891 height 35
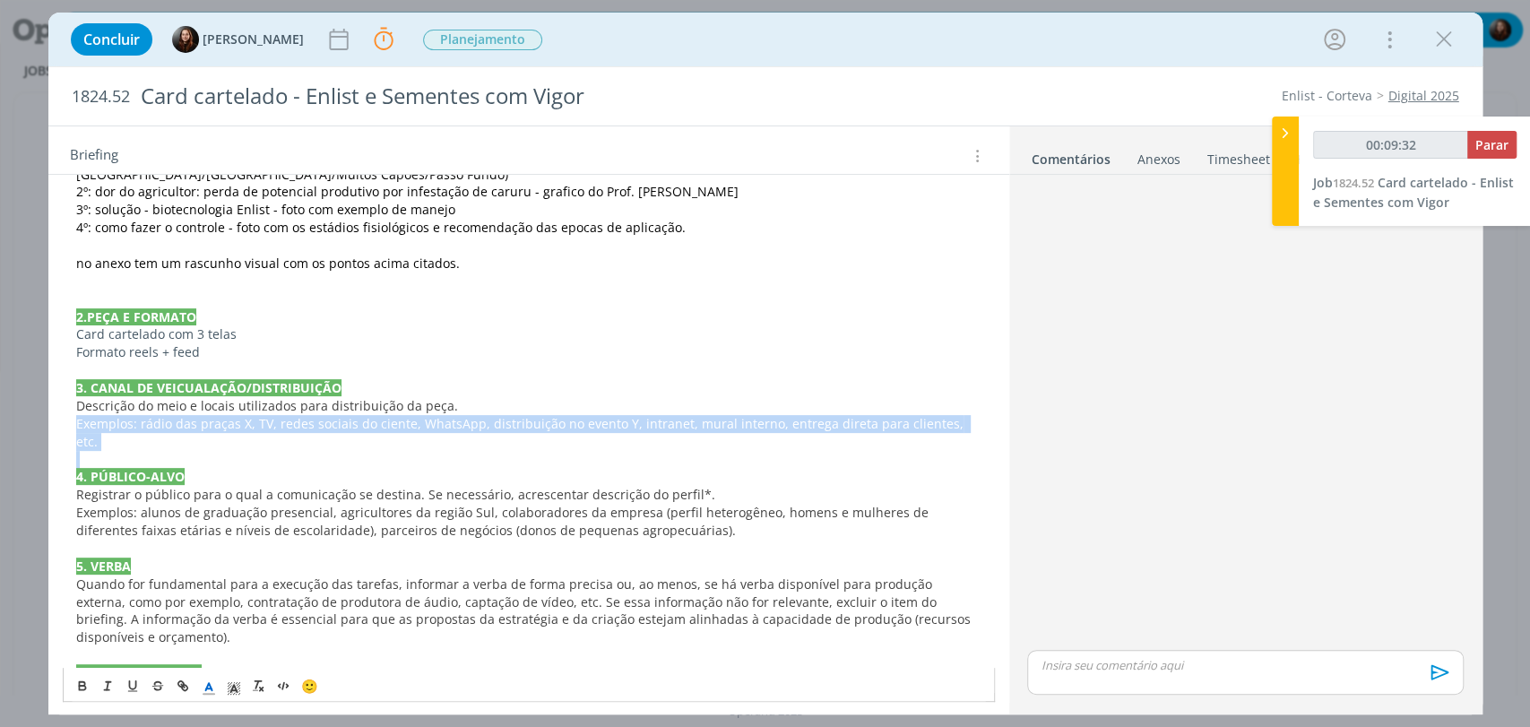
click at [509, 420] on span "Exemplos: rádio das praças X, TV, redes sociais do ciente, WhatsApp, distribuiç…" at bounding box center [521, 432] width 891 height 35
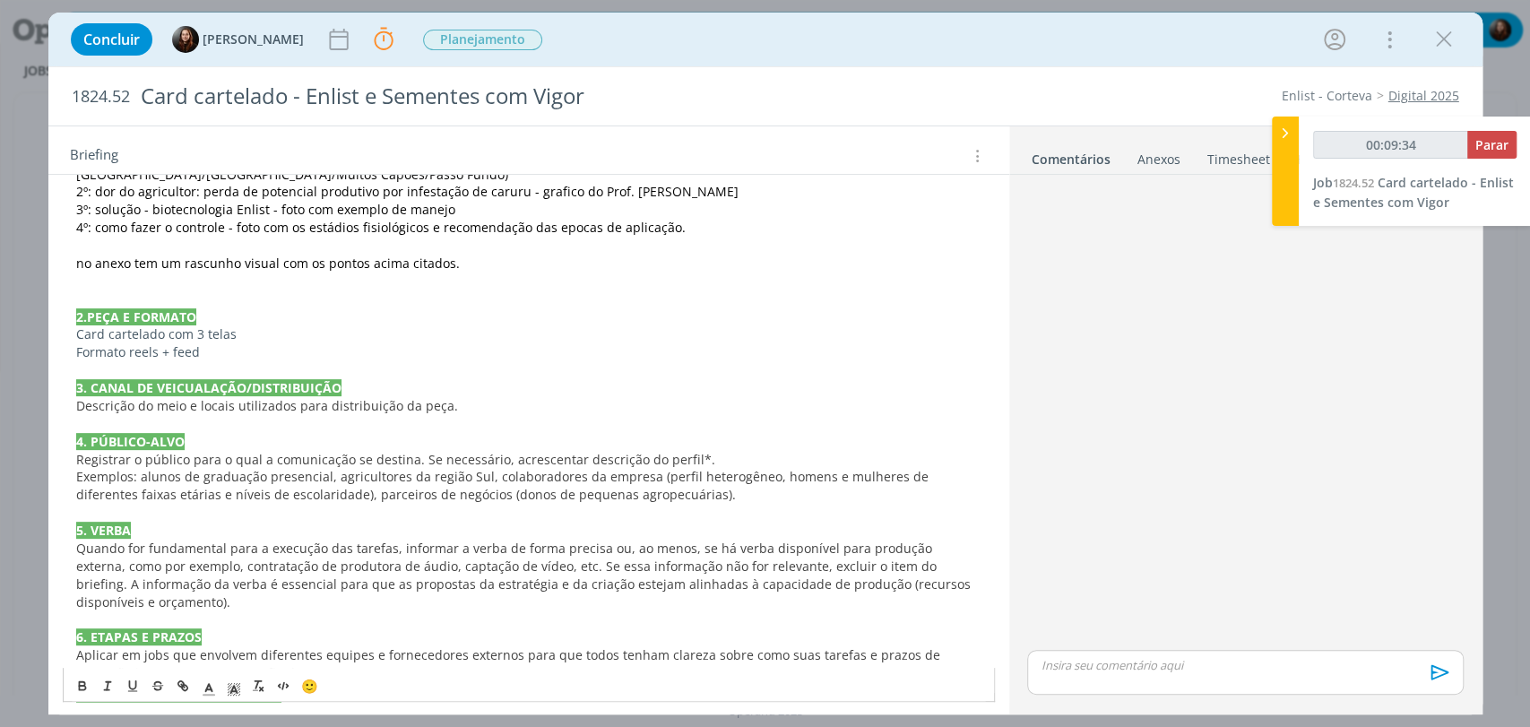
click at [412, 404] on span "Descrição do meio e locais utilizados para distribuição da peça." at bounding box center [267, 405] width 382 height 17
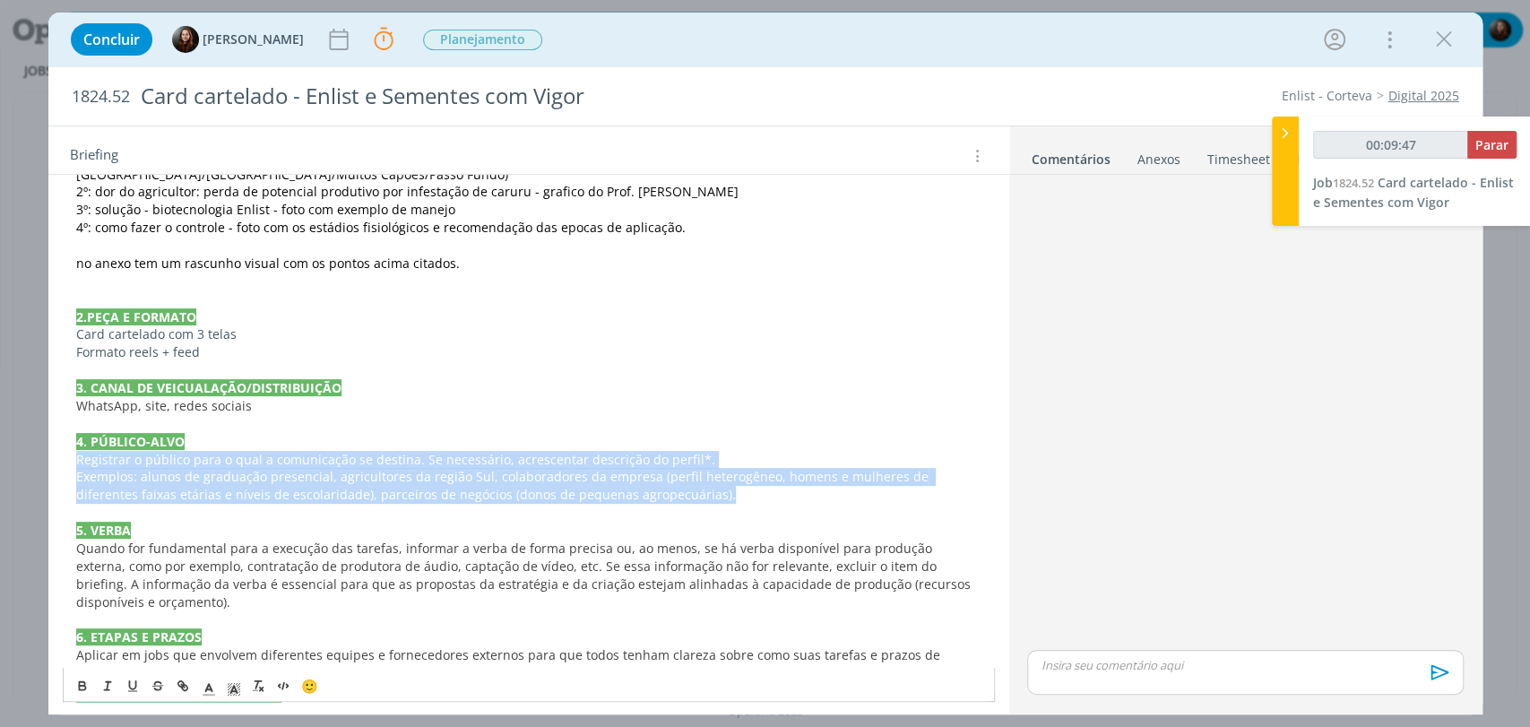
drag, startPoint x: 655, startPoint y: 496, endPoint x: 64, endPoint y: 451, distance: 593.4
click at [64, 451] on div "PASTA DO JOB 1. INTRODUÇÃO (contexto do job + objetivos) O cliente quer desenvo…" at bounding box center [529, 522] width 932 height 1082
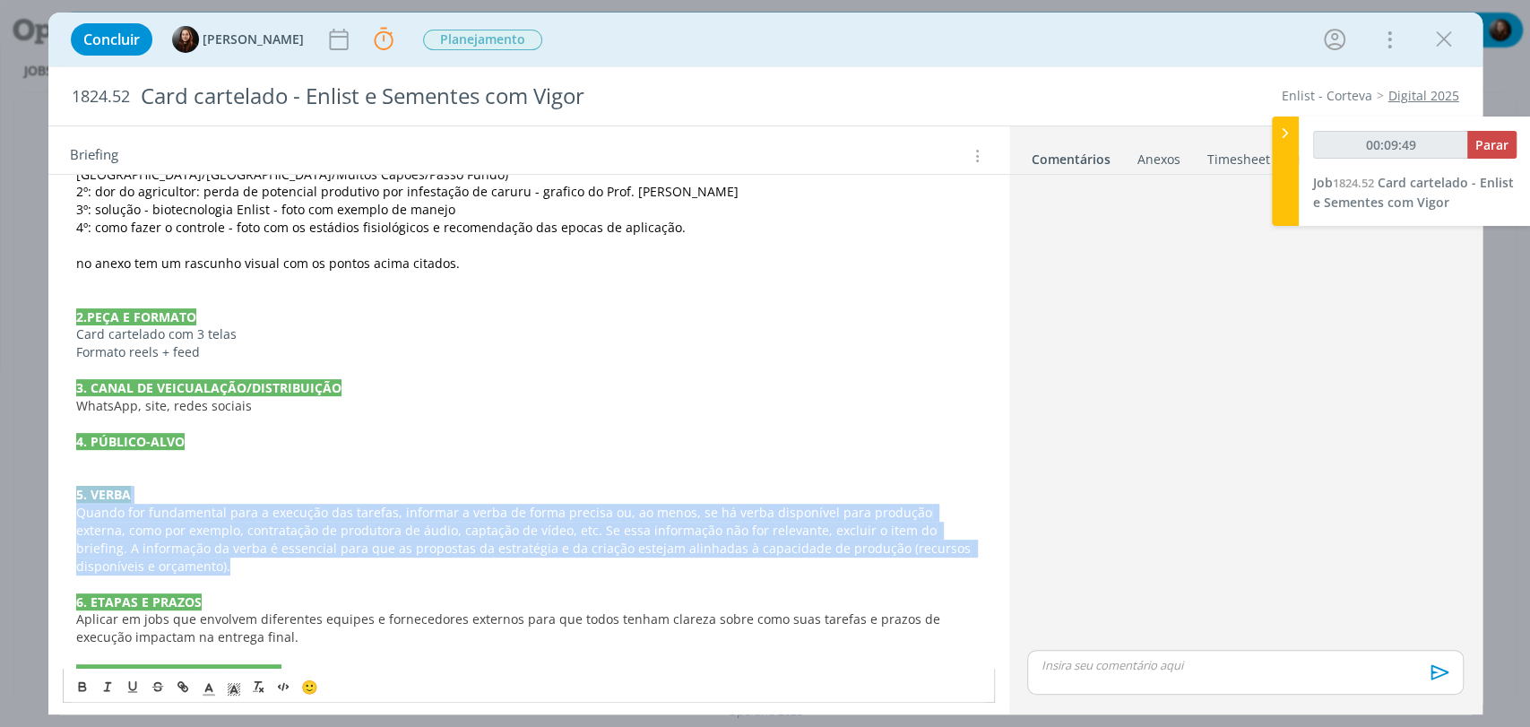
drag, startPoint x: 153, startPoint y: 565, endPoint x: 78, endPoint y: 485, distance: 109.7
click at [78, 485] on div "PASTA DO JOB 1. INTRODUÇÃO (contexto do job + objetivos) O cliente quer desenvo…" at bounding box center [529, 504] width 932 height 1046
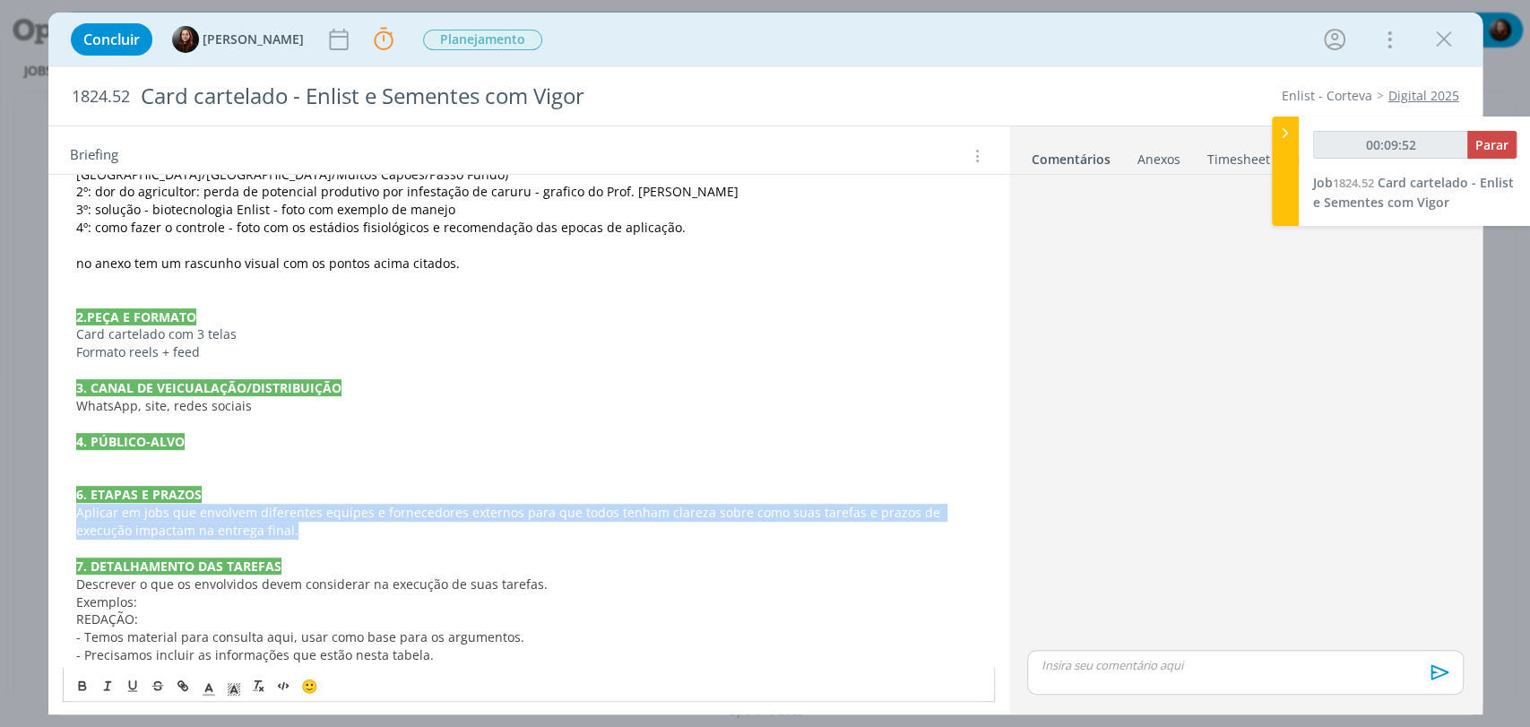
drag, startPoint x: 257, startPoint y: 524, endPoint x: 65, endPoint y: 507, distance: 192.6
click at [65, 507] on div "PASTA DO JOB 1. INTRODUÇÃO (contexto do job + objetivos) O cliente quer desenvo…" at bounding box center [529, 451] width 932 height 940
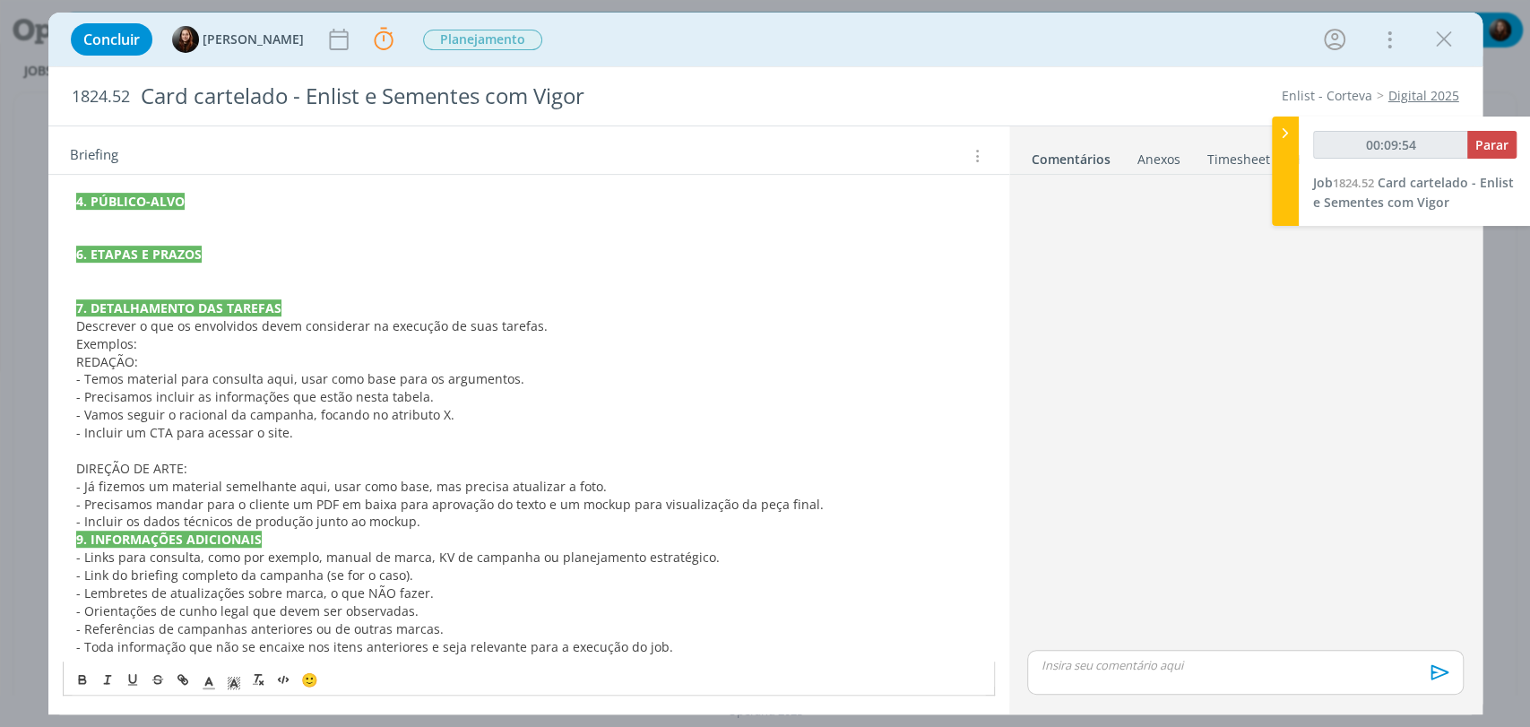
scroll to position [366, 0]
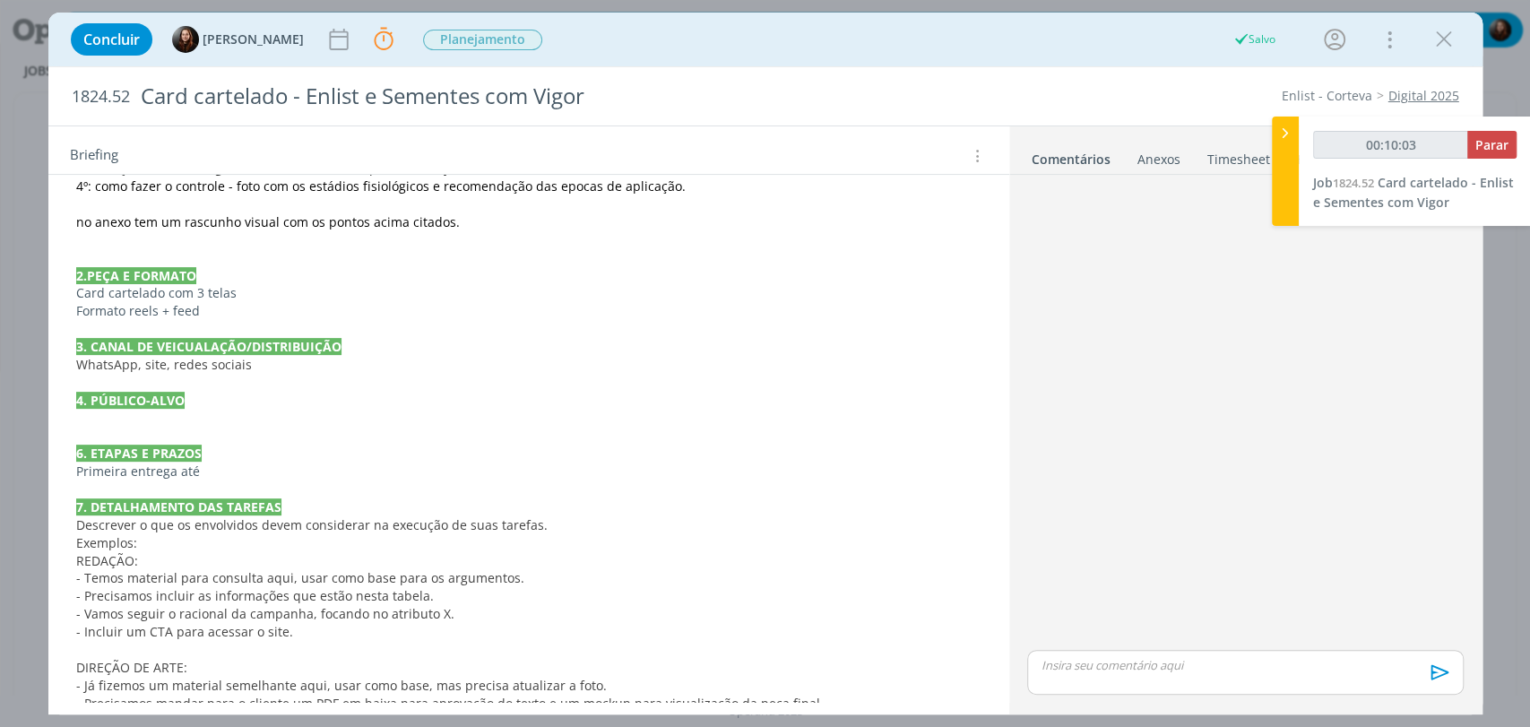
click at [258, 468] on p "Primeira entrega até" at bounding box center [529, 472] width 906 height 18
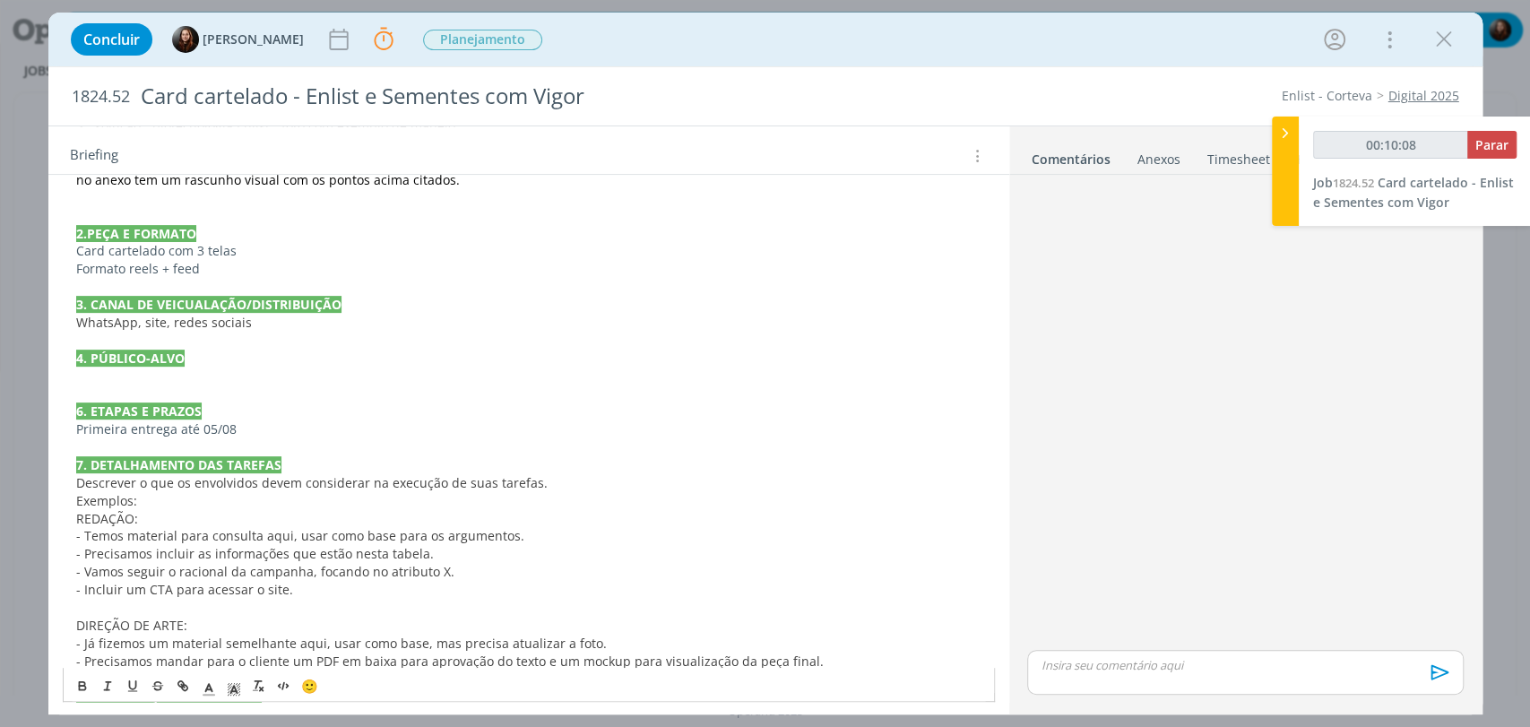
scroll to position [565, 0]
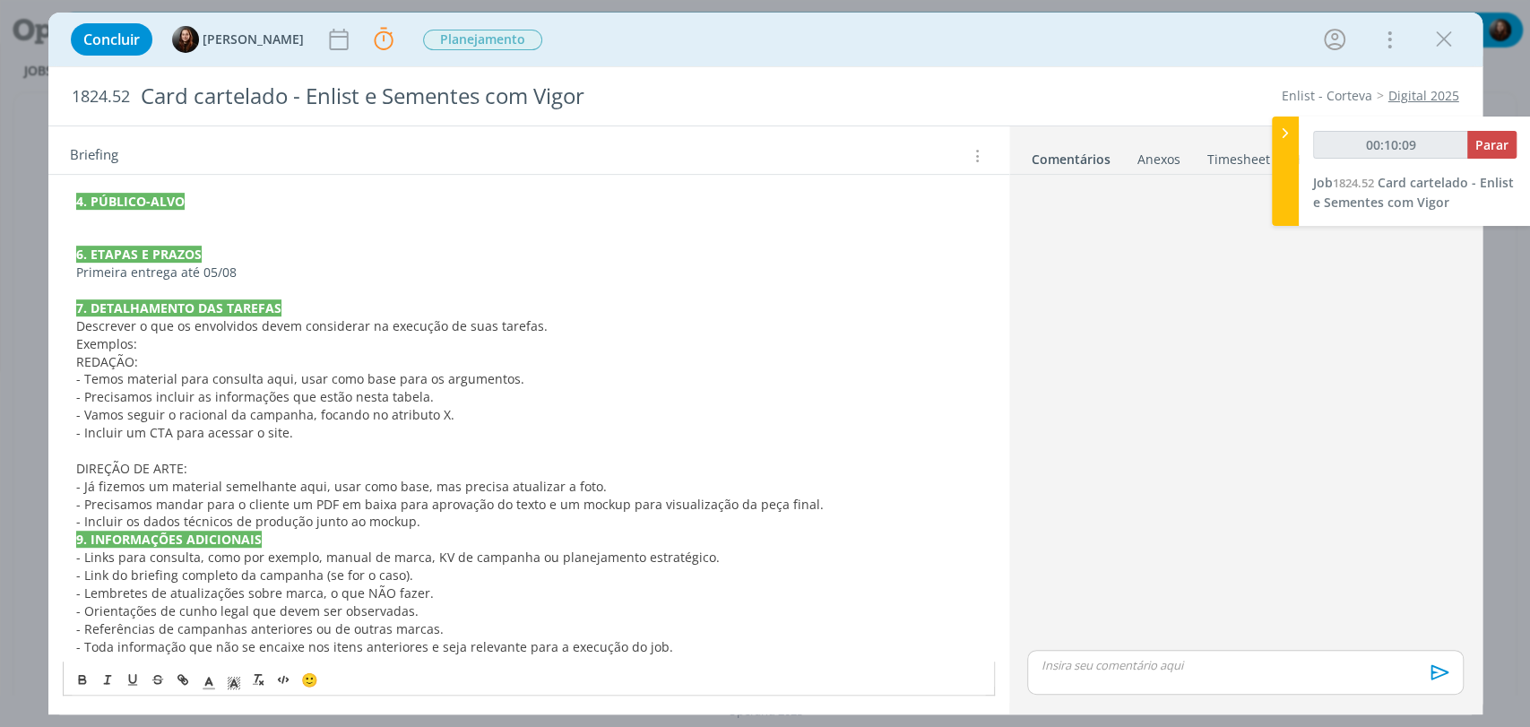
click at [464, 525] on p "- Incluir os dados técnicos de produção junto ao mockup." at bounding box center [529, 522] width 906 height 18
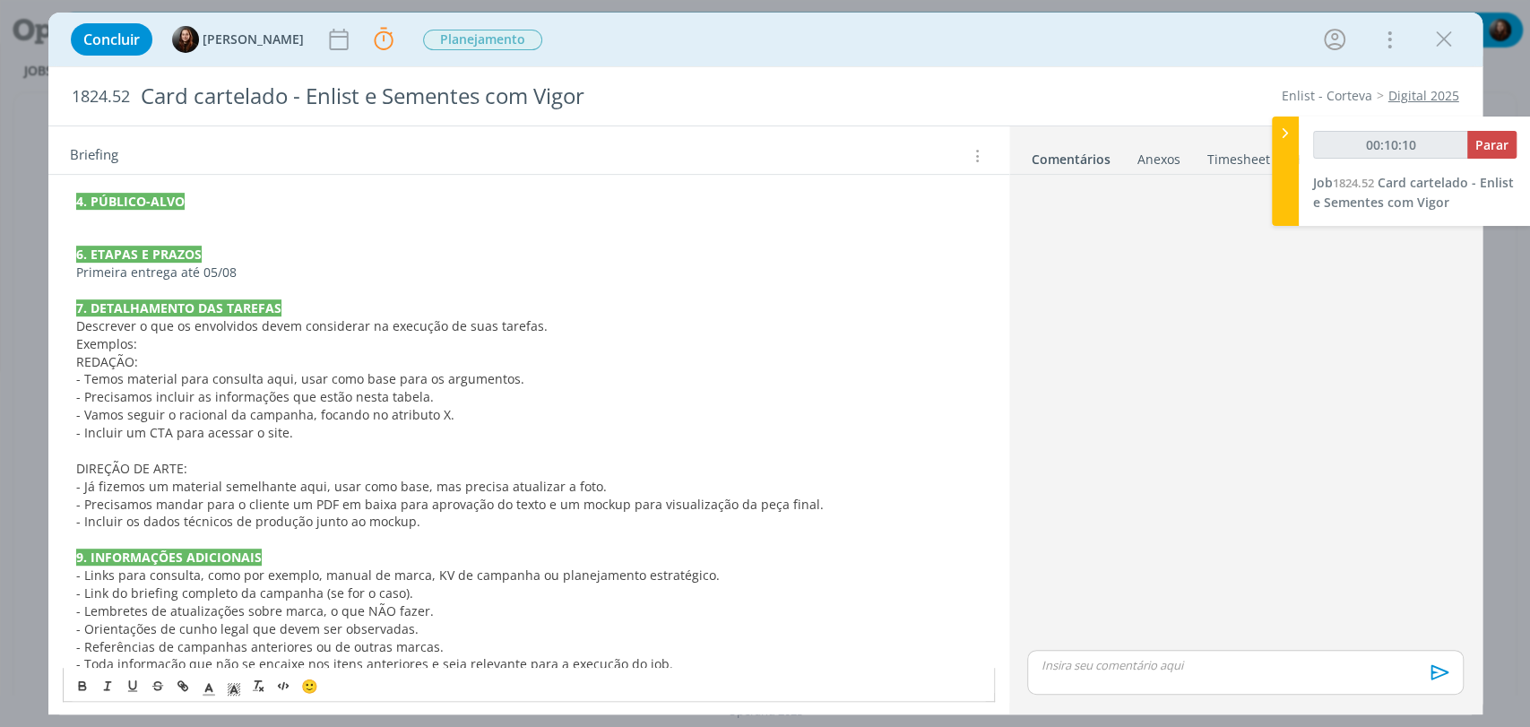
scroll to position [583, 0]
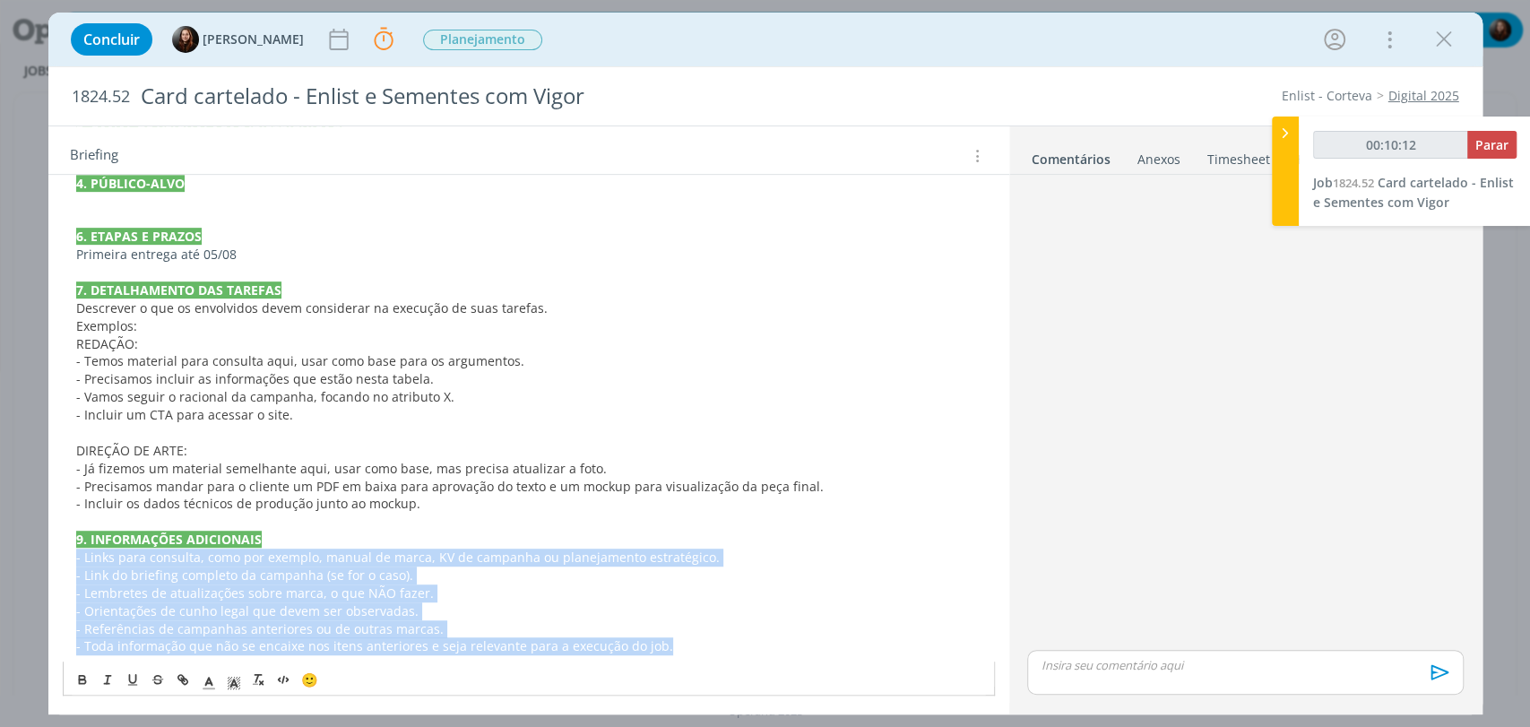
drag, startPoint x: 679, startPoint y: 646, endPoint x: 65, endPoint y: 558, distance: 620.4
click at [65, 558] on div "PASTA DO JOB 1. INTRODUÇÃO (contexto do job + objetivos) O cliente quer desenvo…" at bounding box center [529, 193] width 932 height 940
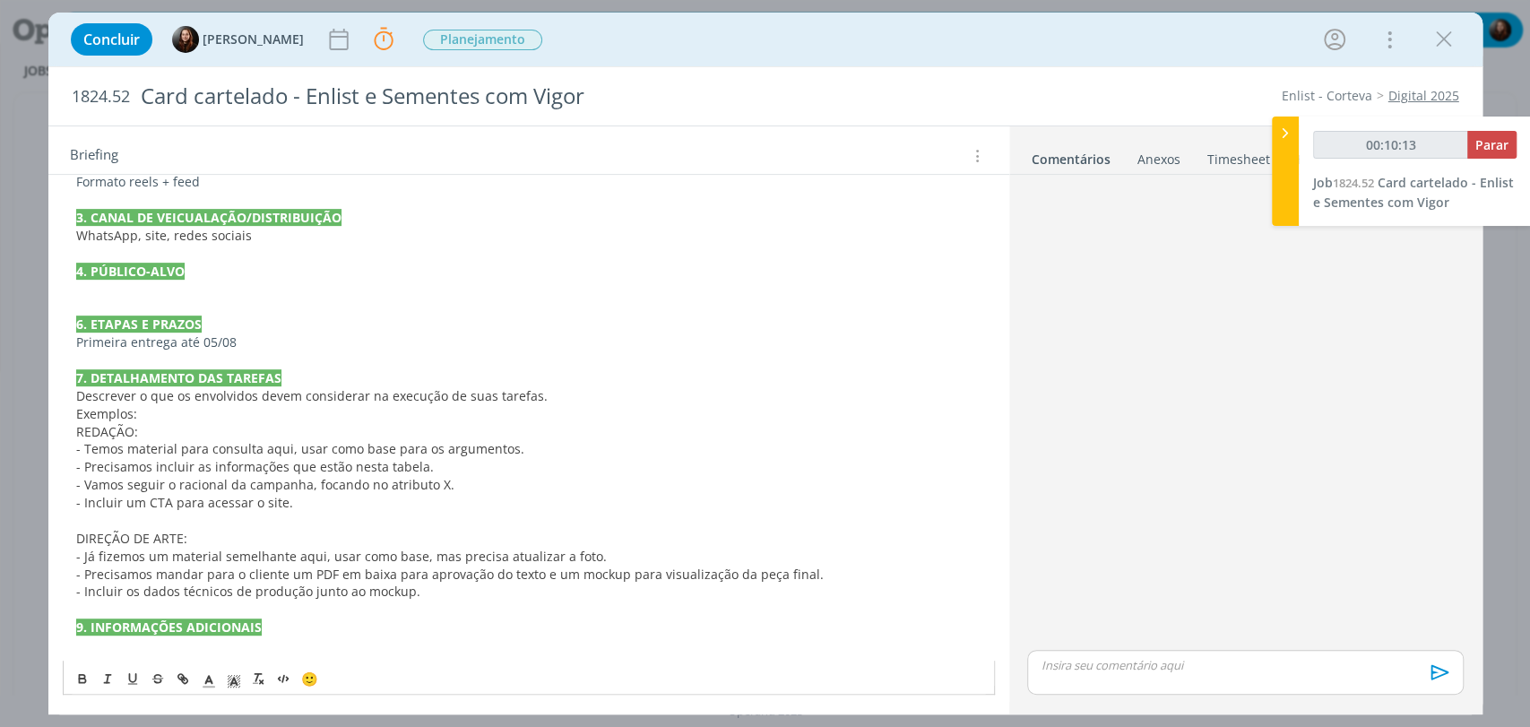
scroll to position [494, 0]
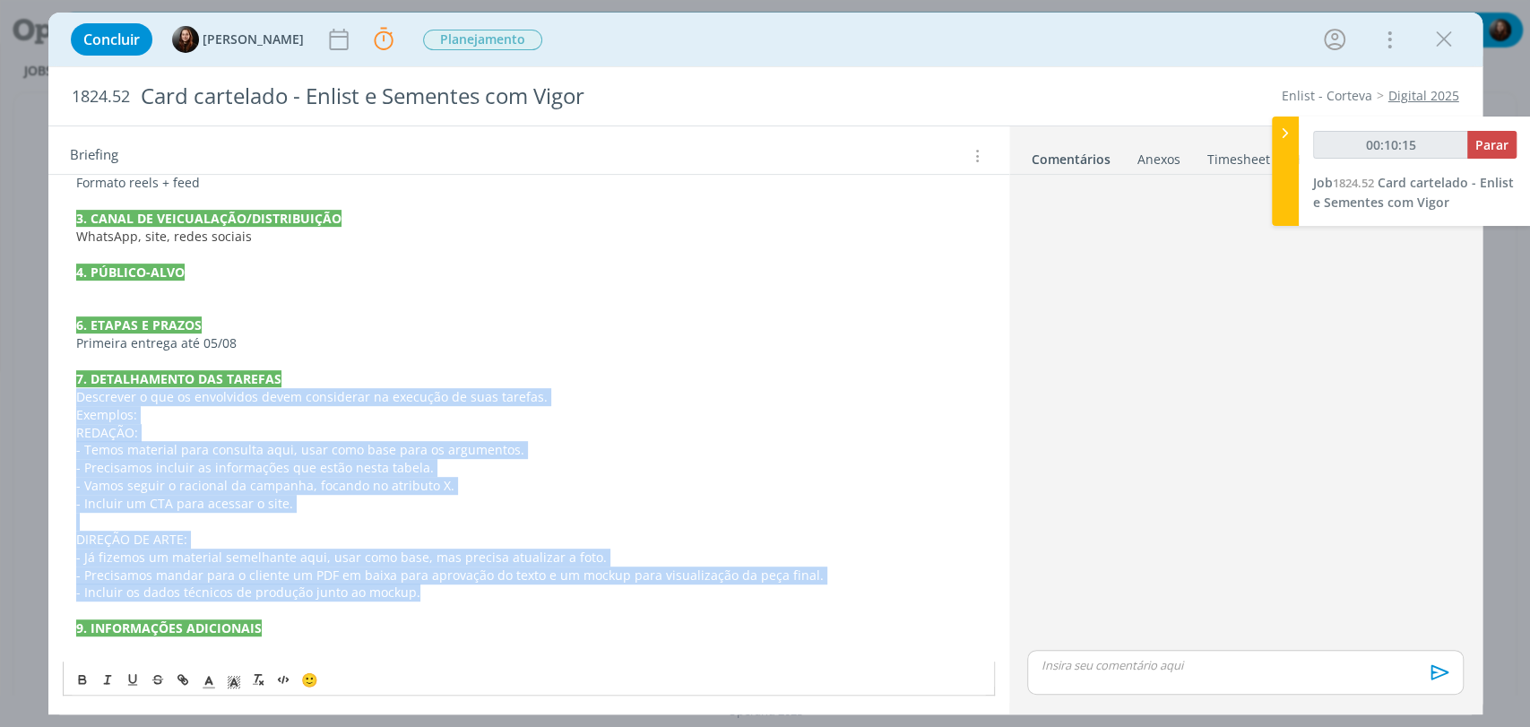
drag, startPoint x: 435, startPoint y: 596, endPoint x: 78, endPoint y: 401, distance: 406.8
click at [78, 401] on div "PASTA DO JOB 1. INTRODUÇÃO (contexto do job + objetivos) O cliente quer desenvo…" at bounding box center [529, 237] width 932 height 850
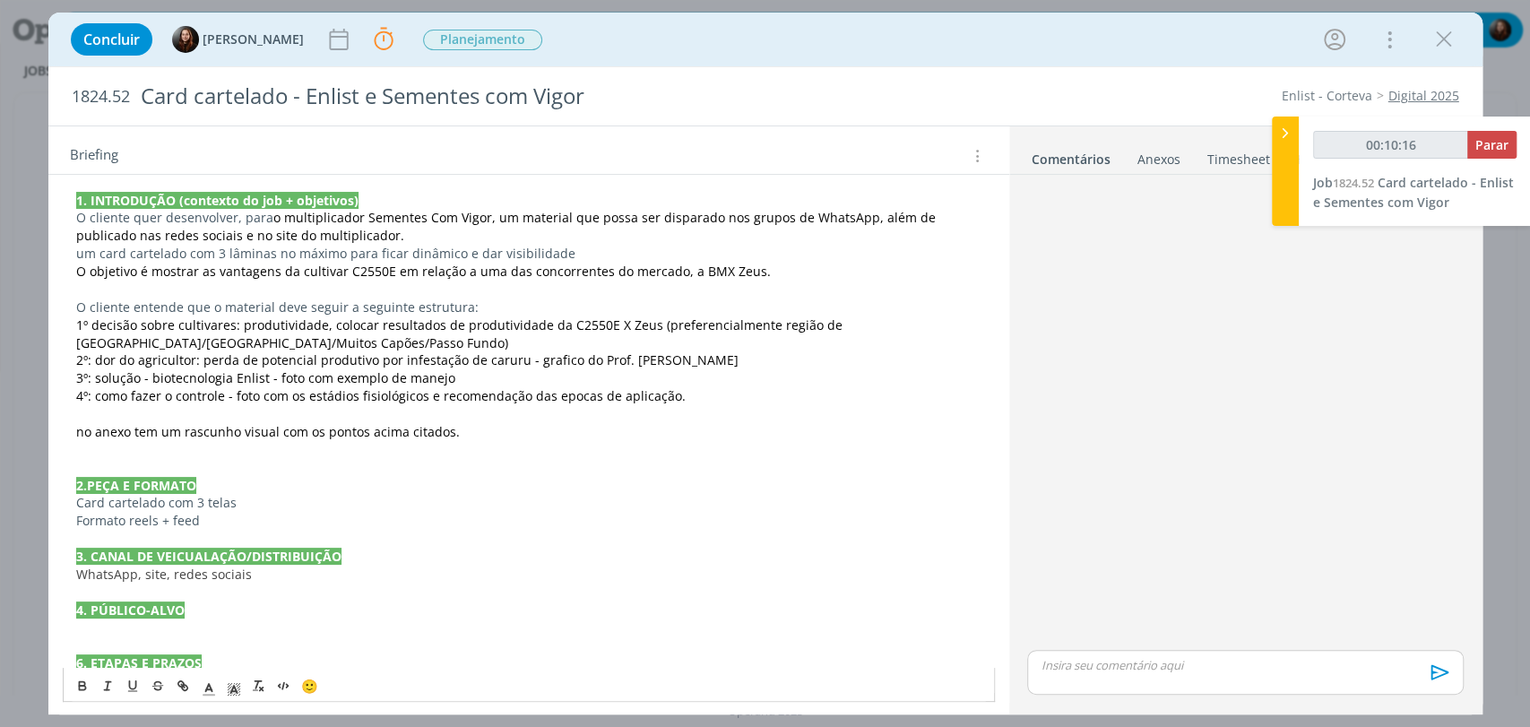
scroll to position [0, 0]
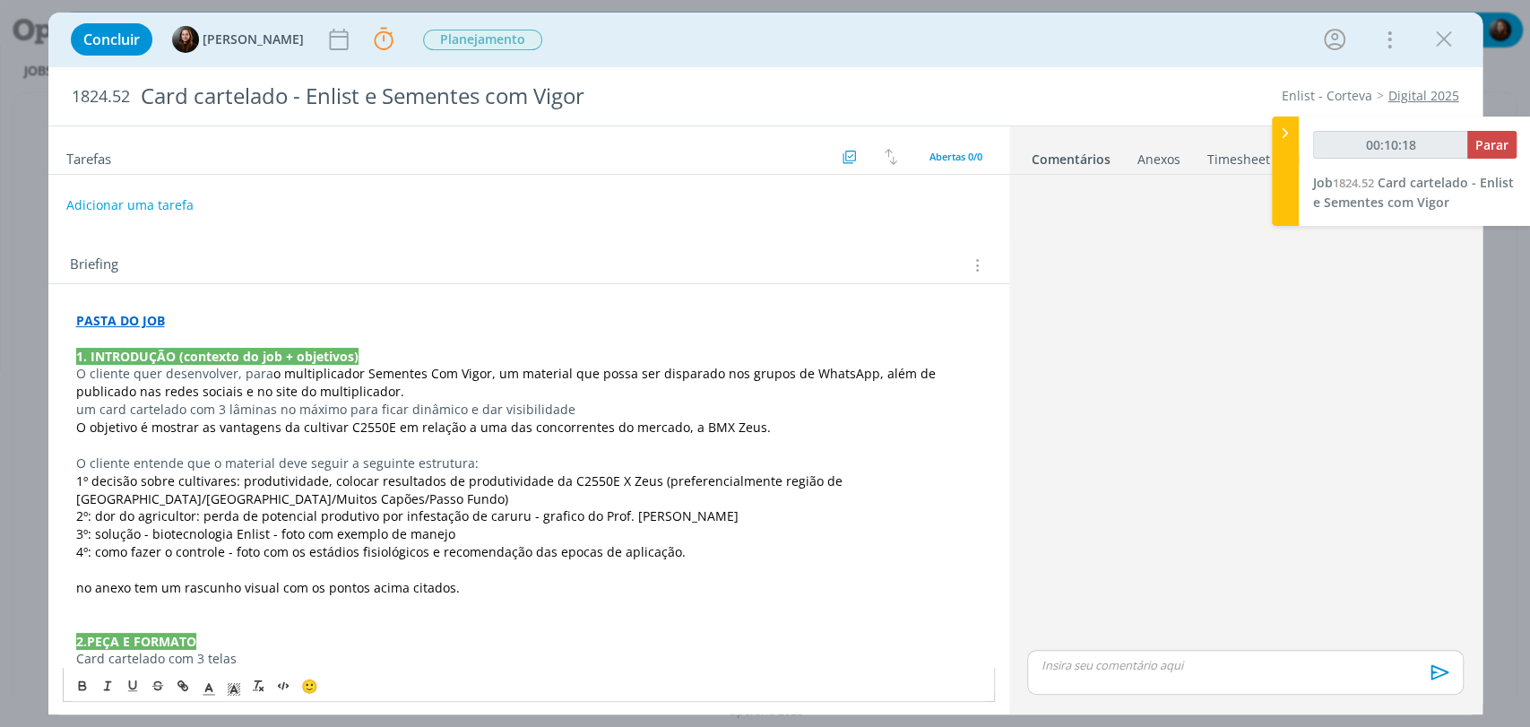
click at [351, 251] on div "Briefing" at bounding box center [528, 260] width 961 height 48
click at [1322, 406] on div "dialog" at bounding box center [1245, 414] width 450 height 464
click at [1507, 148] on span "Parar" at bounding box center [1492, 144] width 33 height 17
click at [1486, 141] on span "Parar" at bounding box center [1492, 144] width 33 height 17
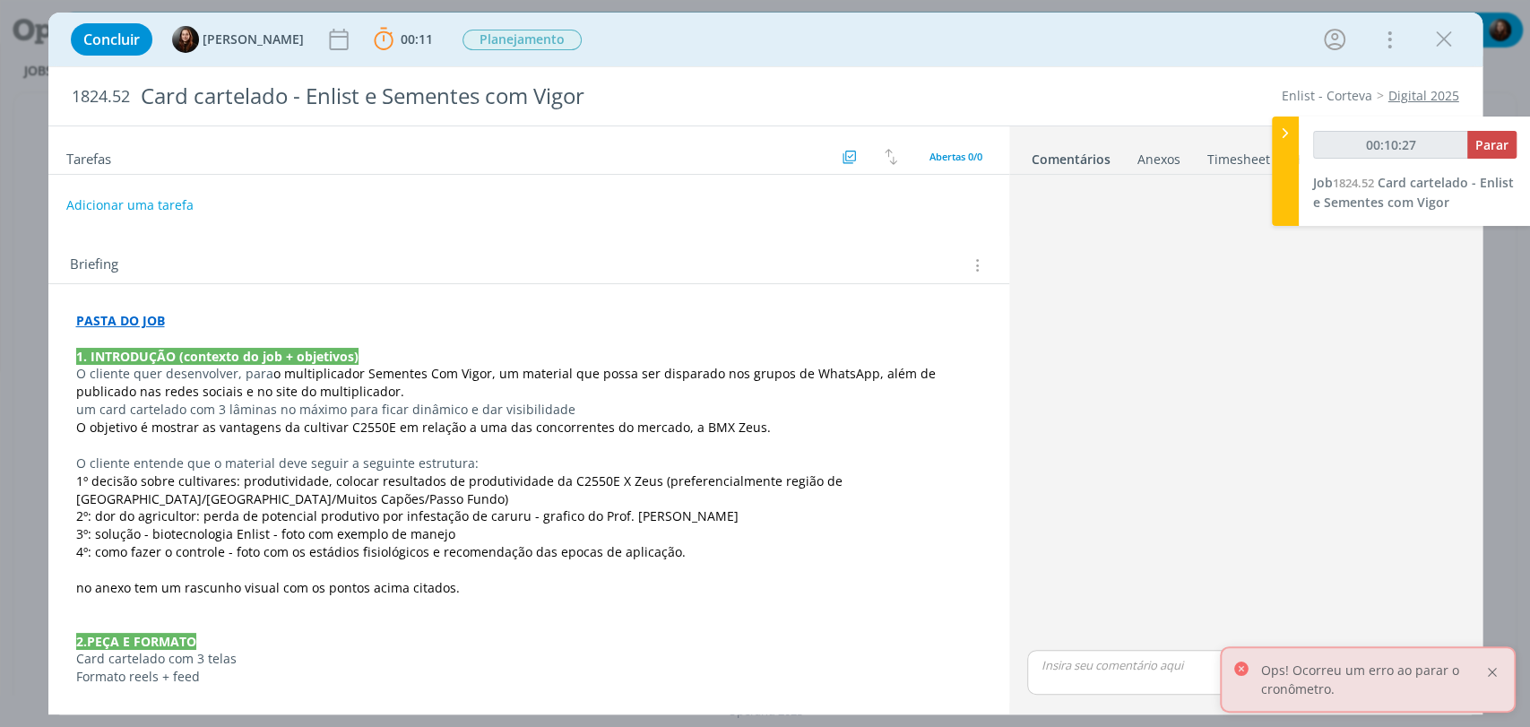
type input "00:11:00"
click at [1495, 675] on div at bounding box center [1493, 672] width 16 height 16
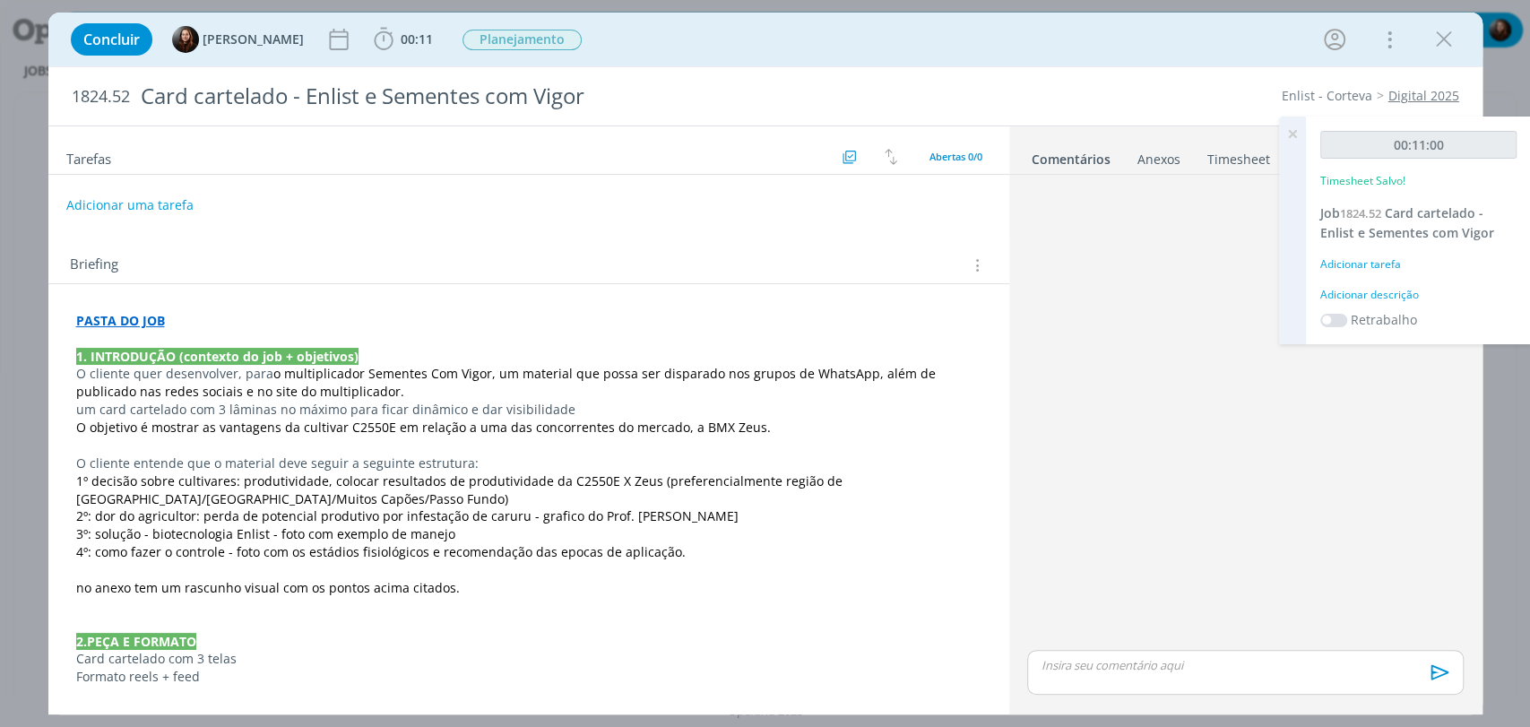
click at [1385, 291] on div "Adicionar descrição" at bounding box center [1419, 295] width 196 height 16
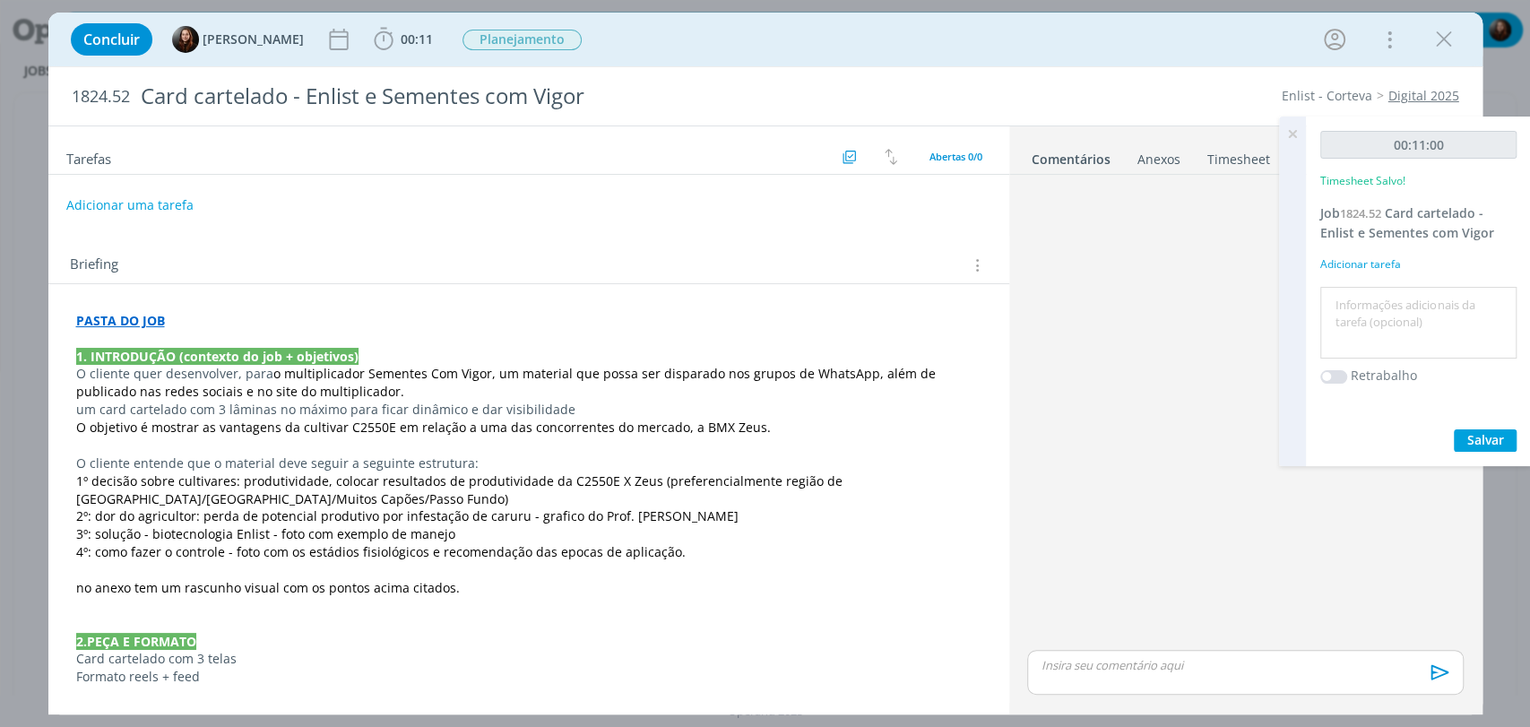
click at [1388, 327] on textarea at bounding box center [1418, 323] width 187 height 64
type textarea "briefing iniciado"
click at [1478, 437] on span "Salvar" at bounding box center [1486, 439] width 37 height 17
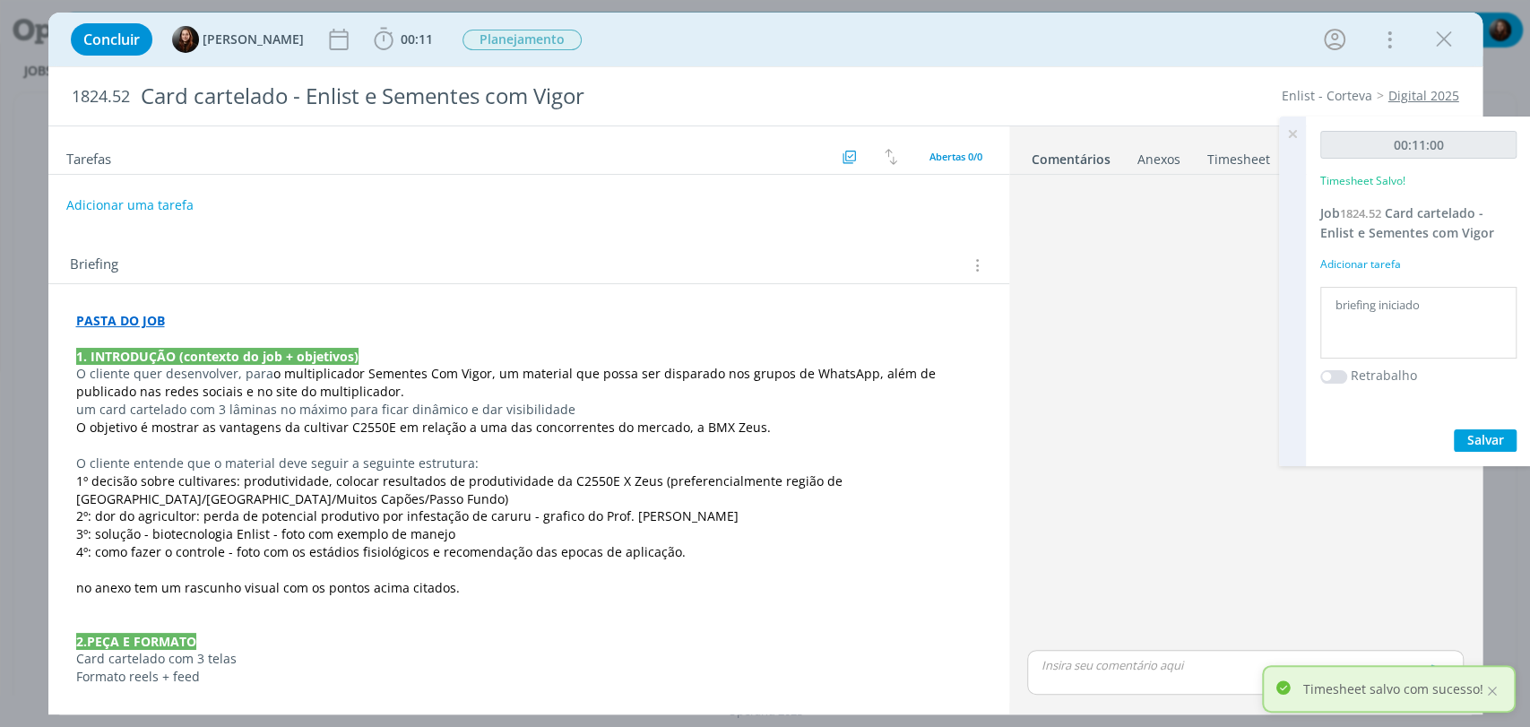
click at [1293, 129] on icon at bounding box center [1293, 134] width 32 height 35
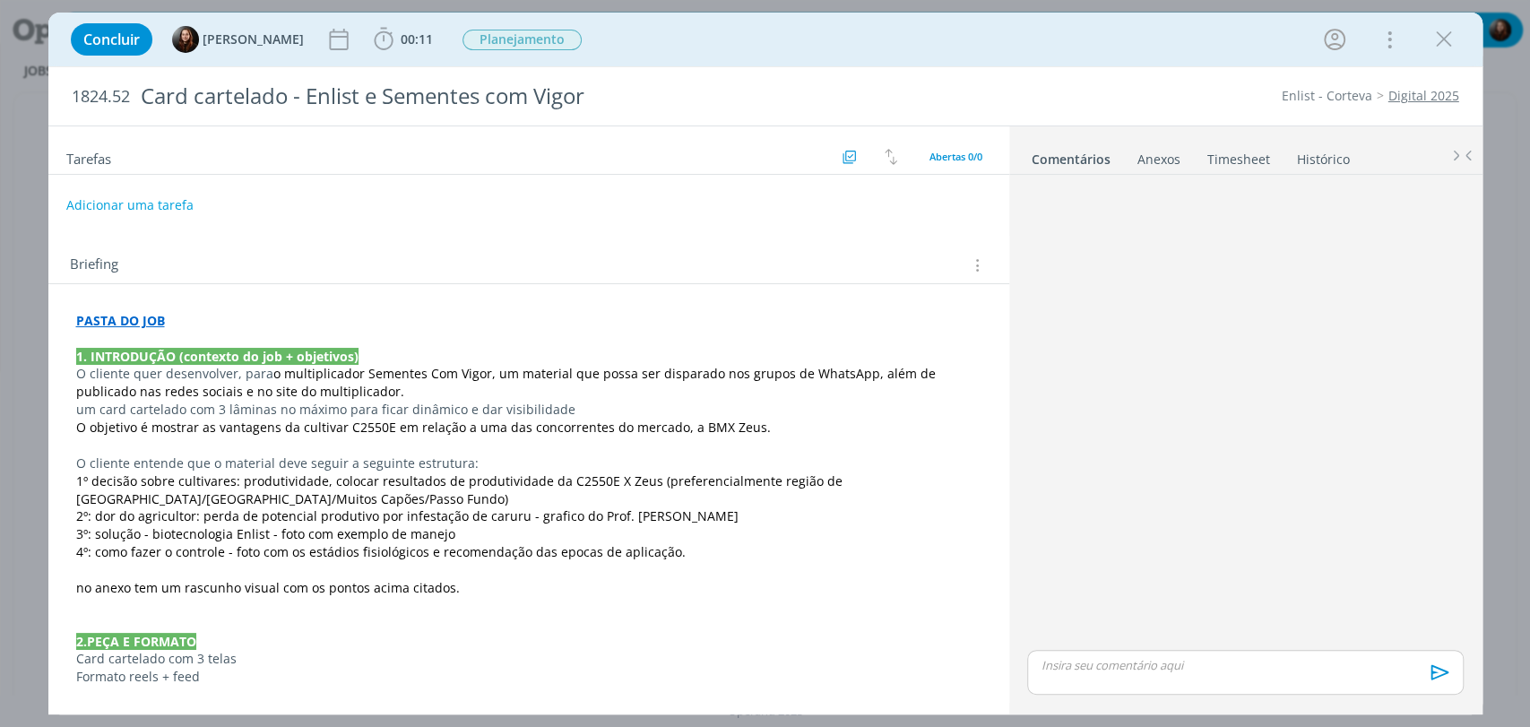
click at [1112, 329] on div "dialog" at bounding box center [1245, 414] width 450 height 464
click at [1245, 446] on div "dialog" at bounding box center [1245, 414] width 450 height 464
click at [1130, 384] on div "dialog" at bounding box center [1245, 414] width 450 height 464
click at [1005, 53] on div "Concluir Eduarda Pereira 00:11 Iniciar Apontar Data * 01/09/2025 Horas * 00:00 …" at bounding box center [766, 39] width 1408 height 43
click at [1253, 466] on div "dialog" at bounding box center [1245, 414] width 450 height 464
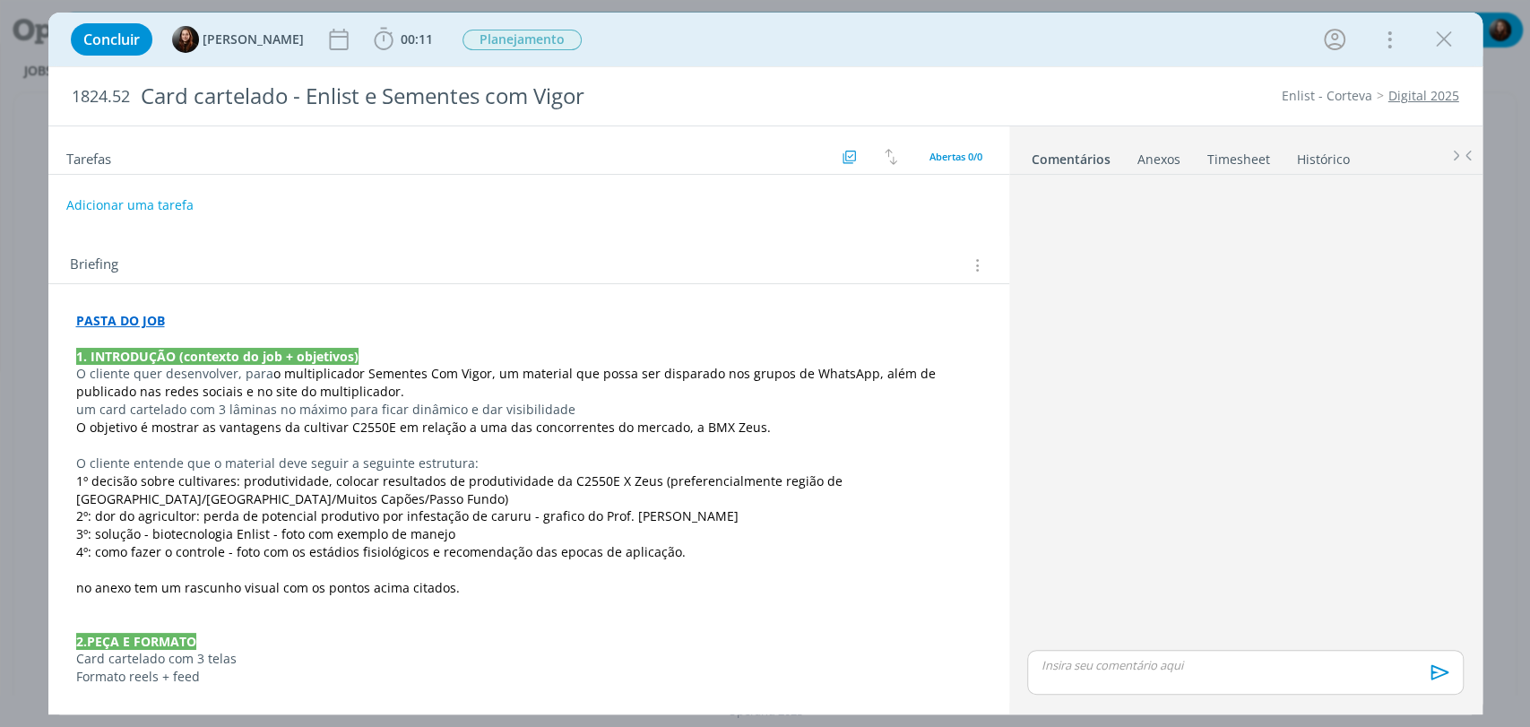
drag, startPoint x: 1203, startPoint y: 407, endPoint x: 1155, endPoint y: 509, distance: 113.1
click at [1203, 406] on div "dialog" at bounding box center [1245, 414] width 450 height 464
drag, startPoint x: 1182, startPoint y: 288, endPoint x: 1182, endPoint y: 273, distance: 14.3
click at [1182, 287] on div "dialog" at bounding box center [1245, 414] width 450 height 464
click at [1064, 33] on div "Concluir Eduarda Pereira 00:11 Iniciar Apontar Data * 01/09/2025 Horas * 00:00 …" at bounding box center [766, 39] width 1408 height 43
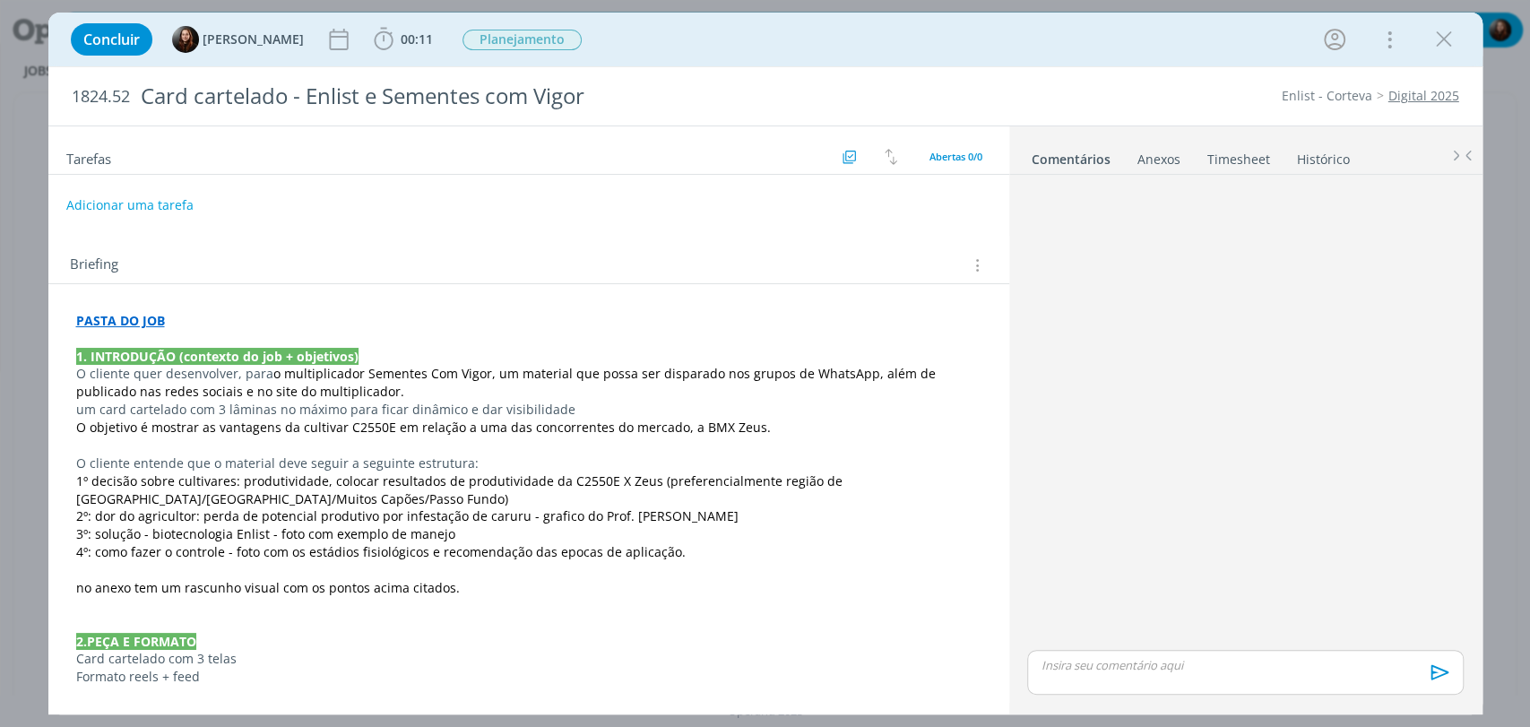
click at [1147, 45] on div "Concluir Eduarda Pereira 00:11 Iniciar Apontar Data * 01/09/2025 Horas * 00:00 …" at bounding box center [766, 39] width 1408 height 43
click at [713, 211] on div "Adicionar uma tarefa" at bounding box center [528, 205] width 961 height 32
click at [1213, 429] on div "dialog" at bounding box center [1245, 414] width 450 height 464
click at [1190, 438] on div "dialog" at bounding box center [1245, 414] width 450 height 464
click at [1219, 356] on div "dialog" at bounding box center [1245, 414] width 450 height 464
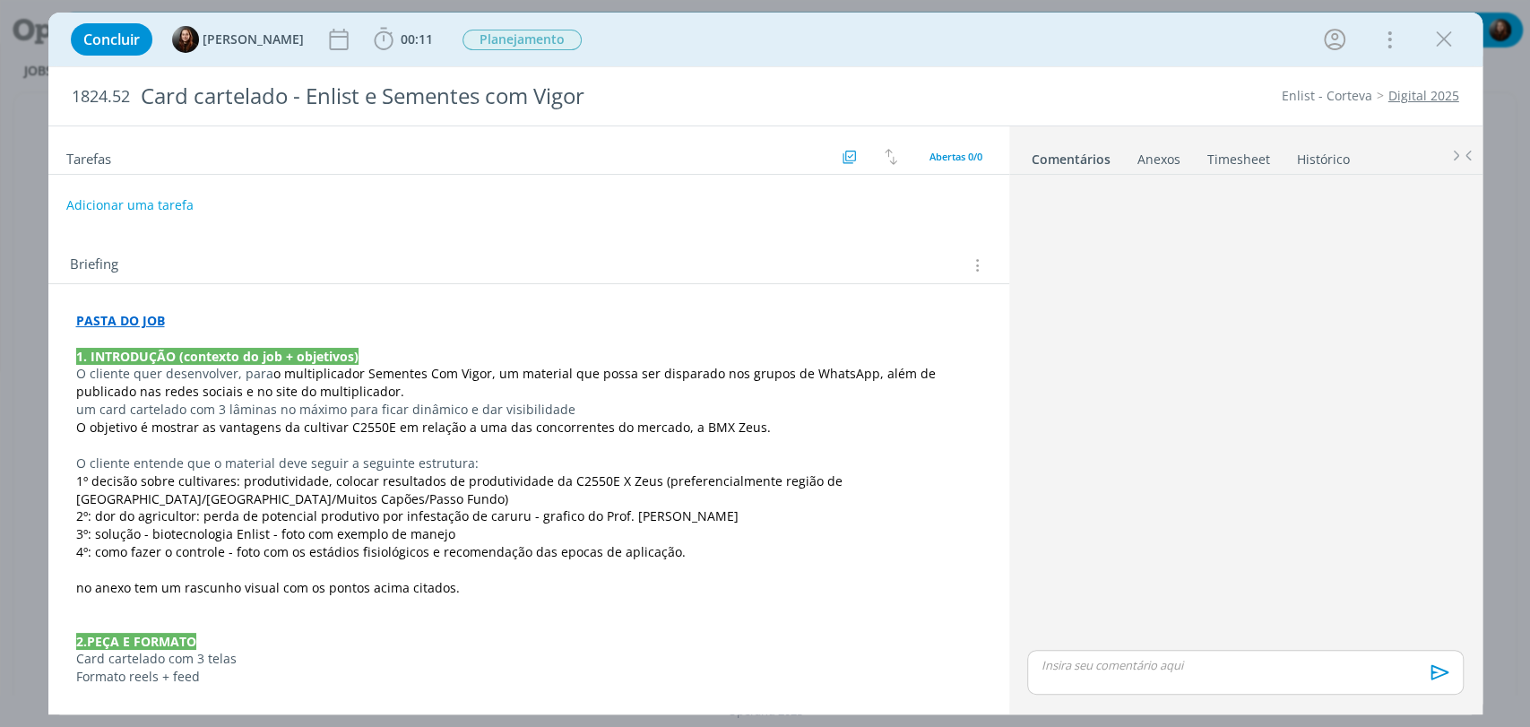
click at [1160, 74] on div "1824.52 Card cartelado - Enlist e Sementes com Vigor Enlist - Corteva Digital 2…" at bounding box center [765, 96] width 1434 height 58
click at [149, 206] on button "Adicionar uma tarefa" at bounding box center [128, 204] width 127 height 30
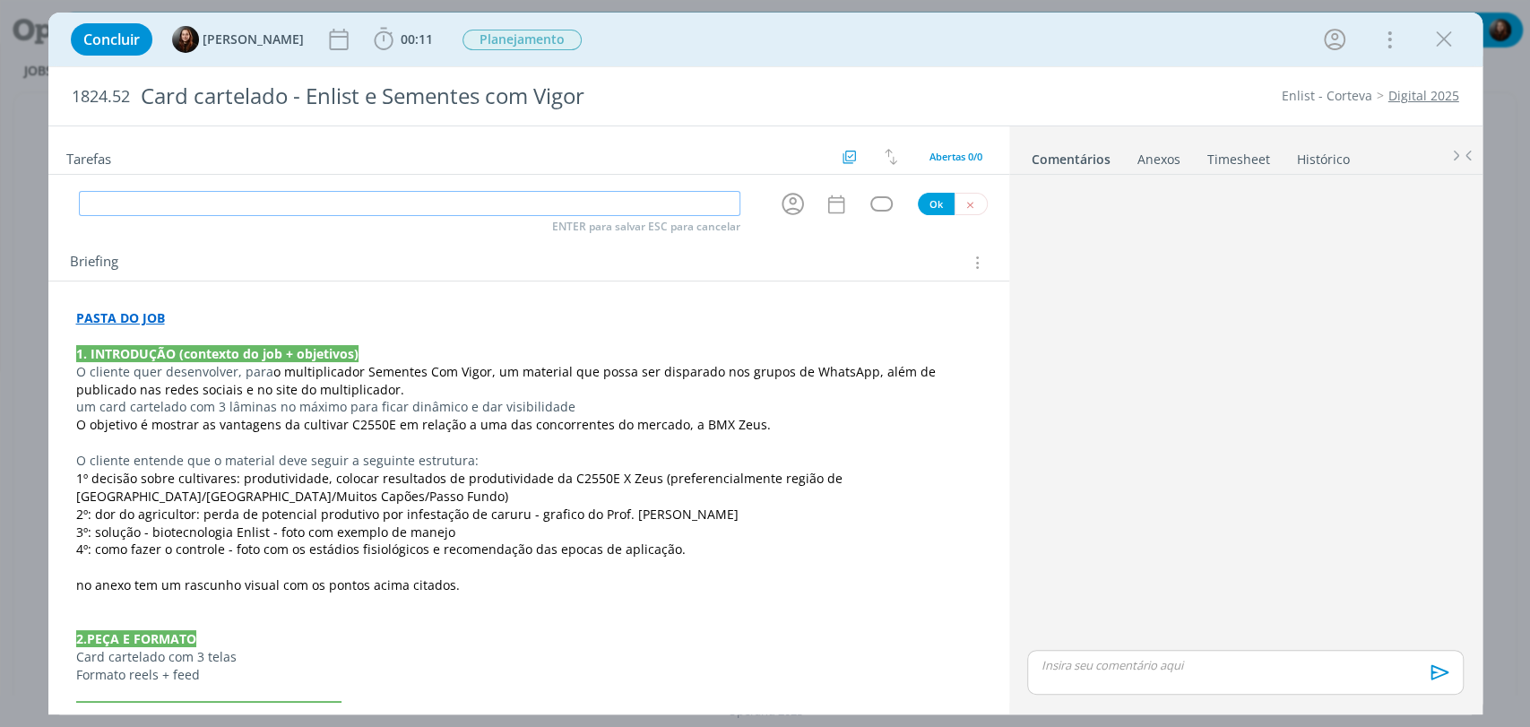
click at [186, 209] on input "dialog" at bounding box center [410, 203] width 662 height 25
click at [880, 196] on div "dialog" at bounding box center [882, 203] width 22 height 15
type input "Layout"
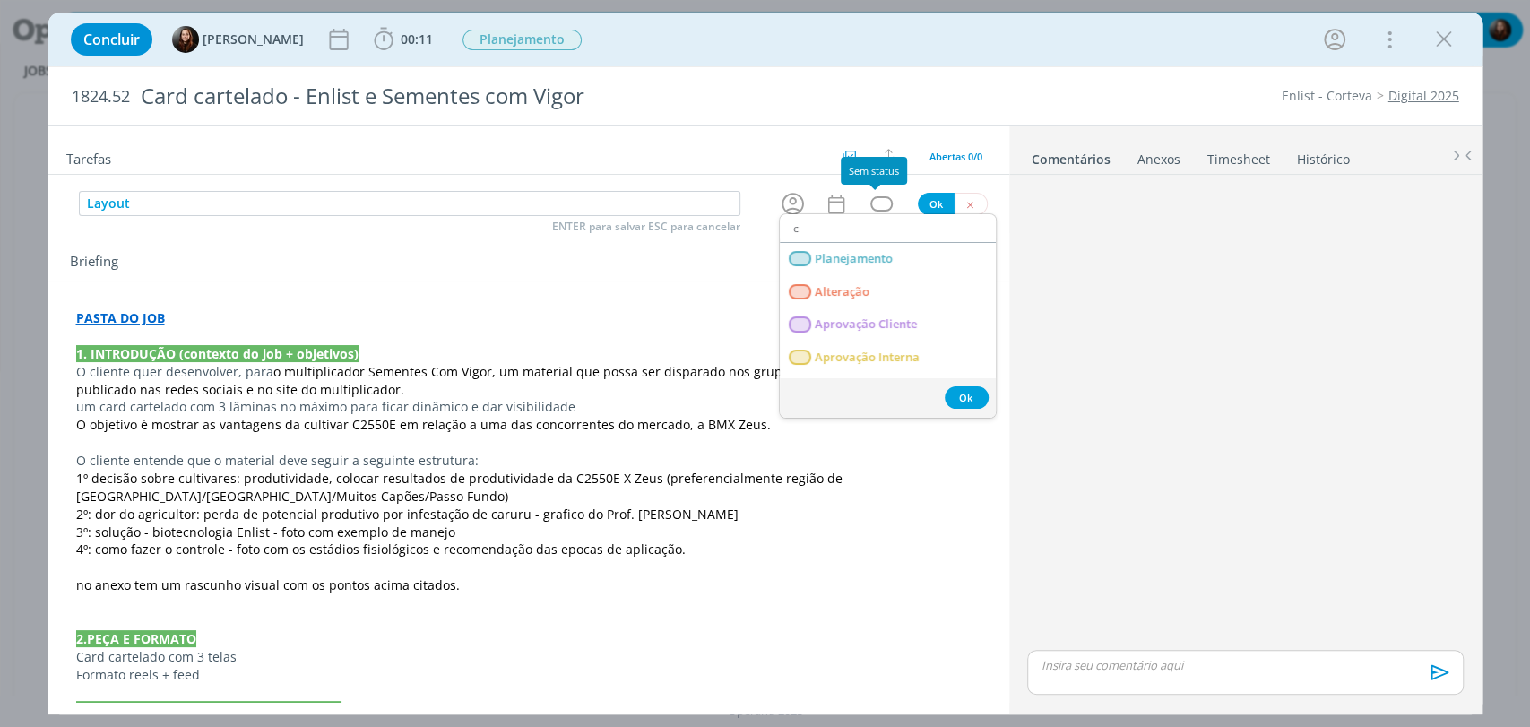
type input "cr"
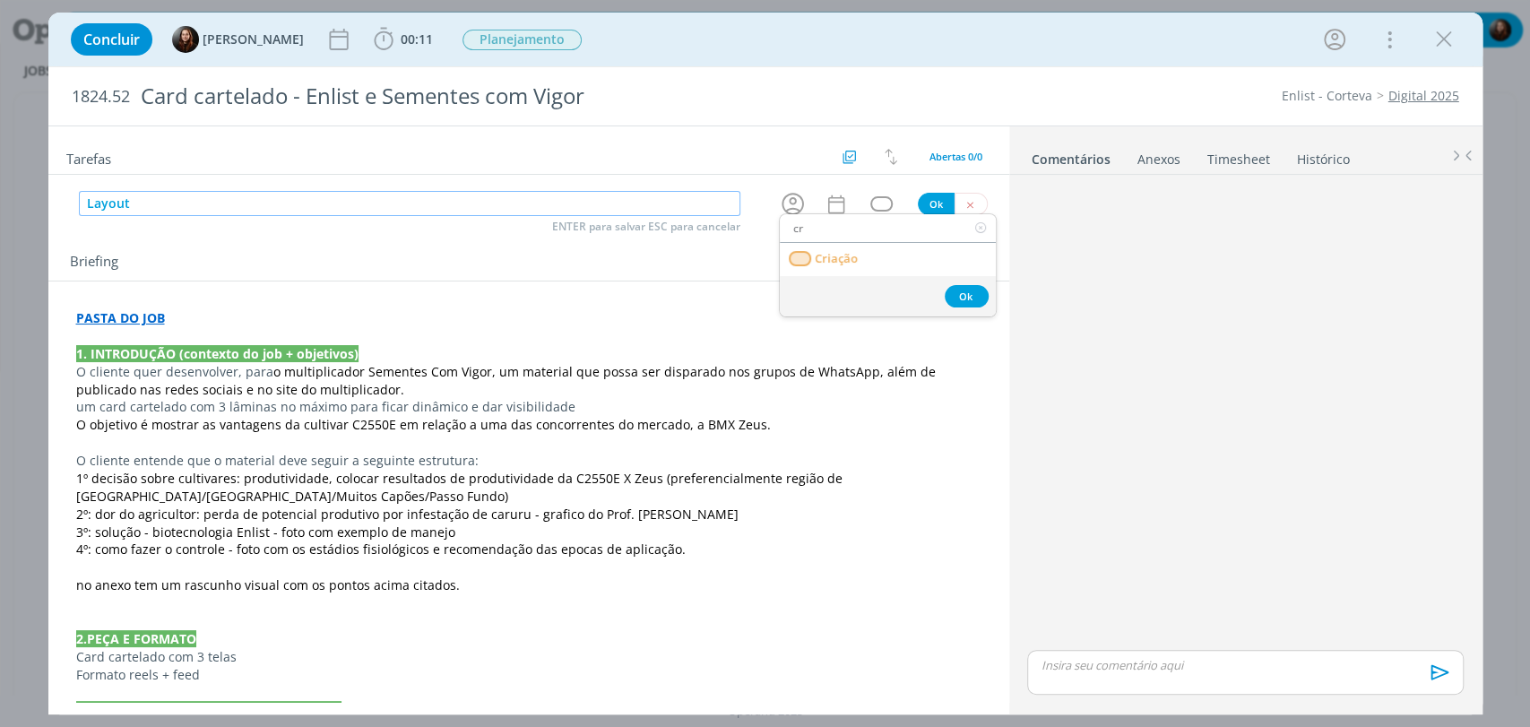
click at [404, 204] on input "Layout" at bounding box center [410, 203] width 662 height 25
type input "Redação"
click at [886, 196] on div "dialog" at bounding box center [882, 203] width 54 height 15
click at [871, 203] on div "dialog" at bounding box center [882, 203] width 22 height 15
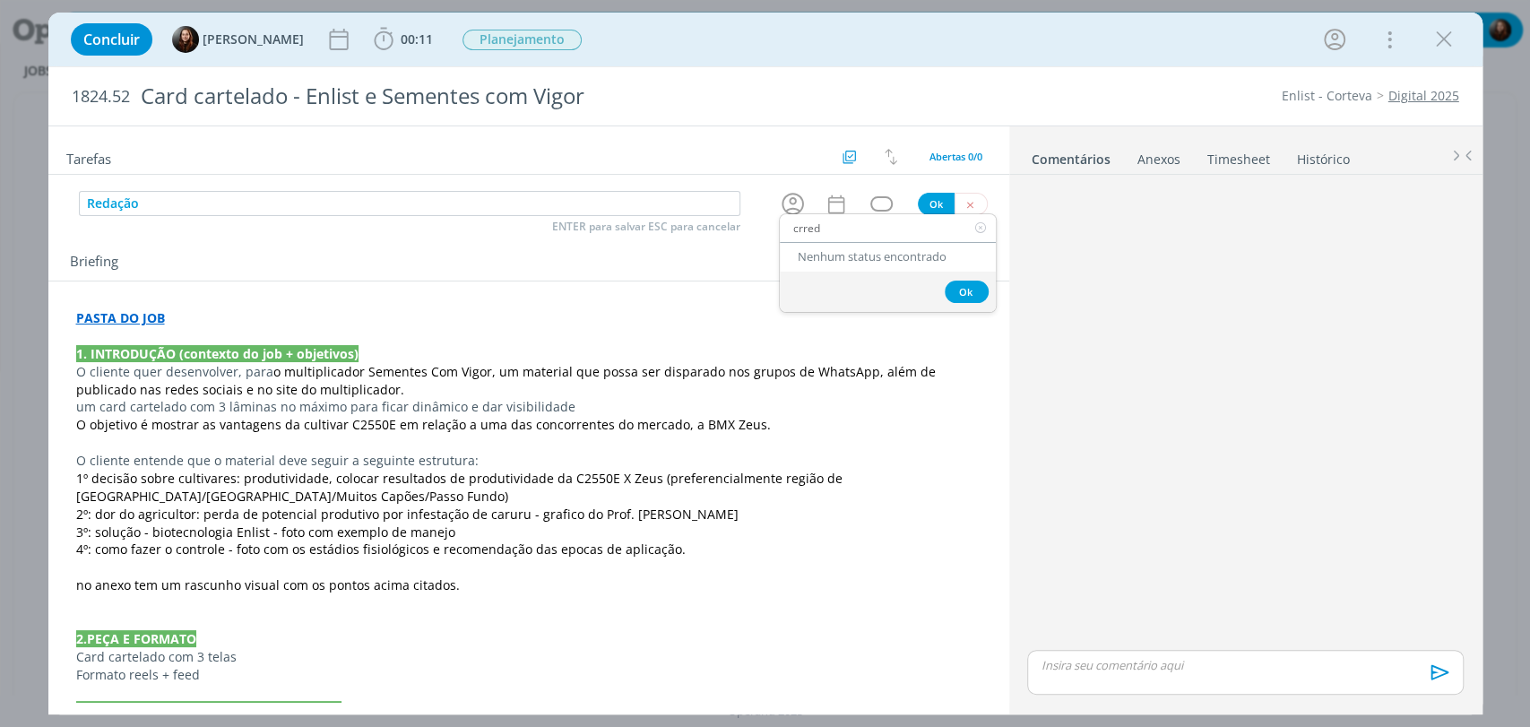
click at [924, 229] on input "crred" at bounding box center [888, 228] width 216 height 25
type input "red"
click at [853, 260] on span "Redação" at bounding box center [839, 259] width 48 height 14
click at [918, 203] on button "Ok" at bounding box center [936, 204] width 37 height 22
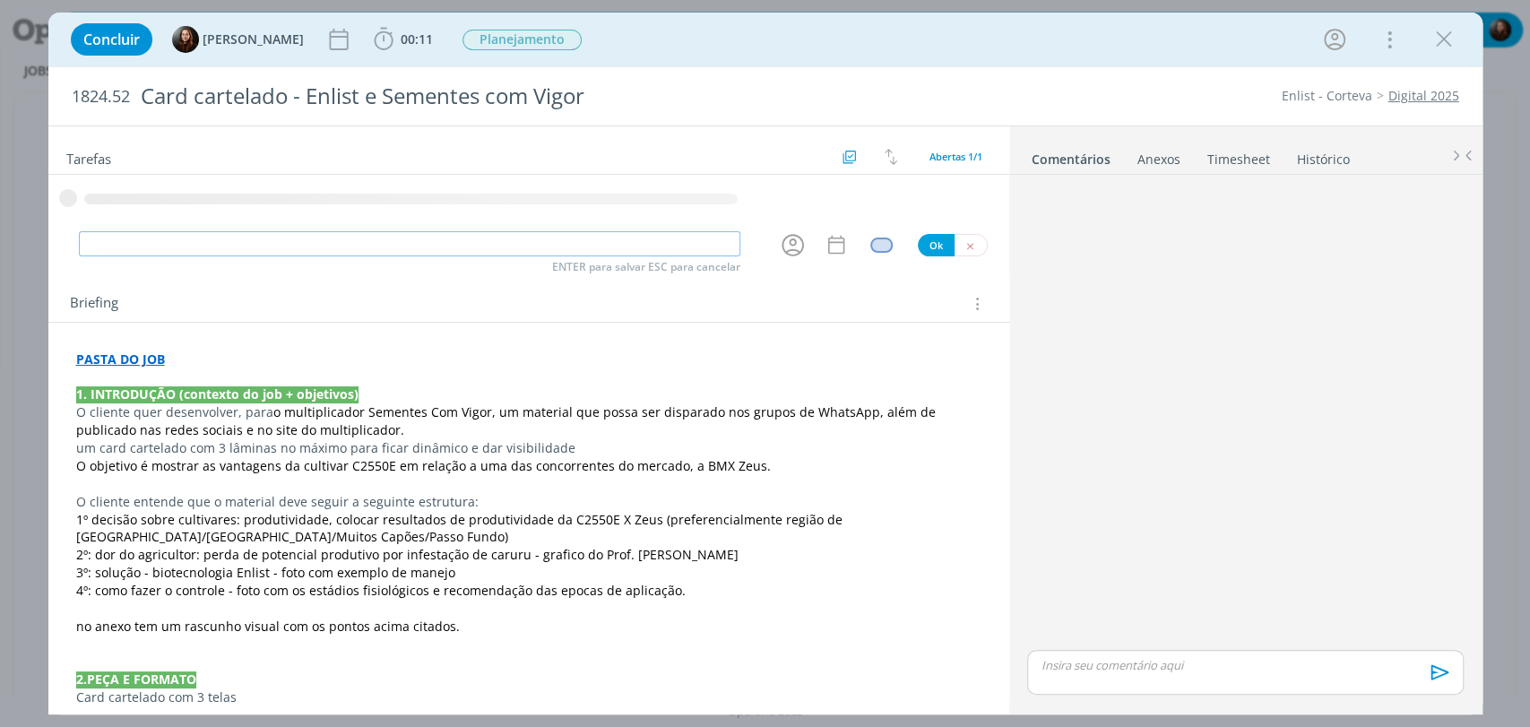
click at [366, 237] on input "dialog" at bounding box center [410, 243] width 662 height 25
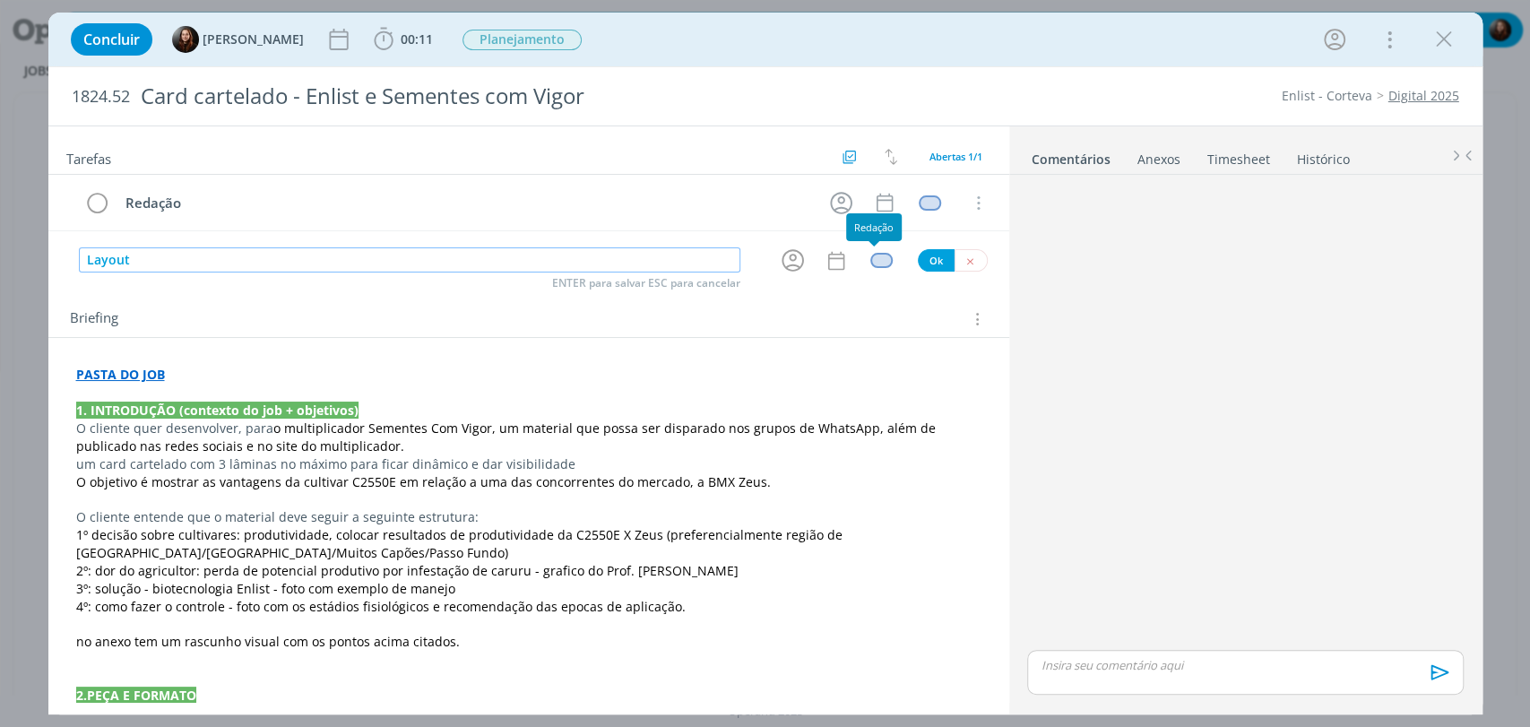
click at [872, 263] on div "dialog" at bounding box center [882, 260] width 22 height 15
type input "Layout"
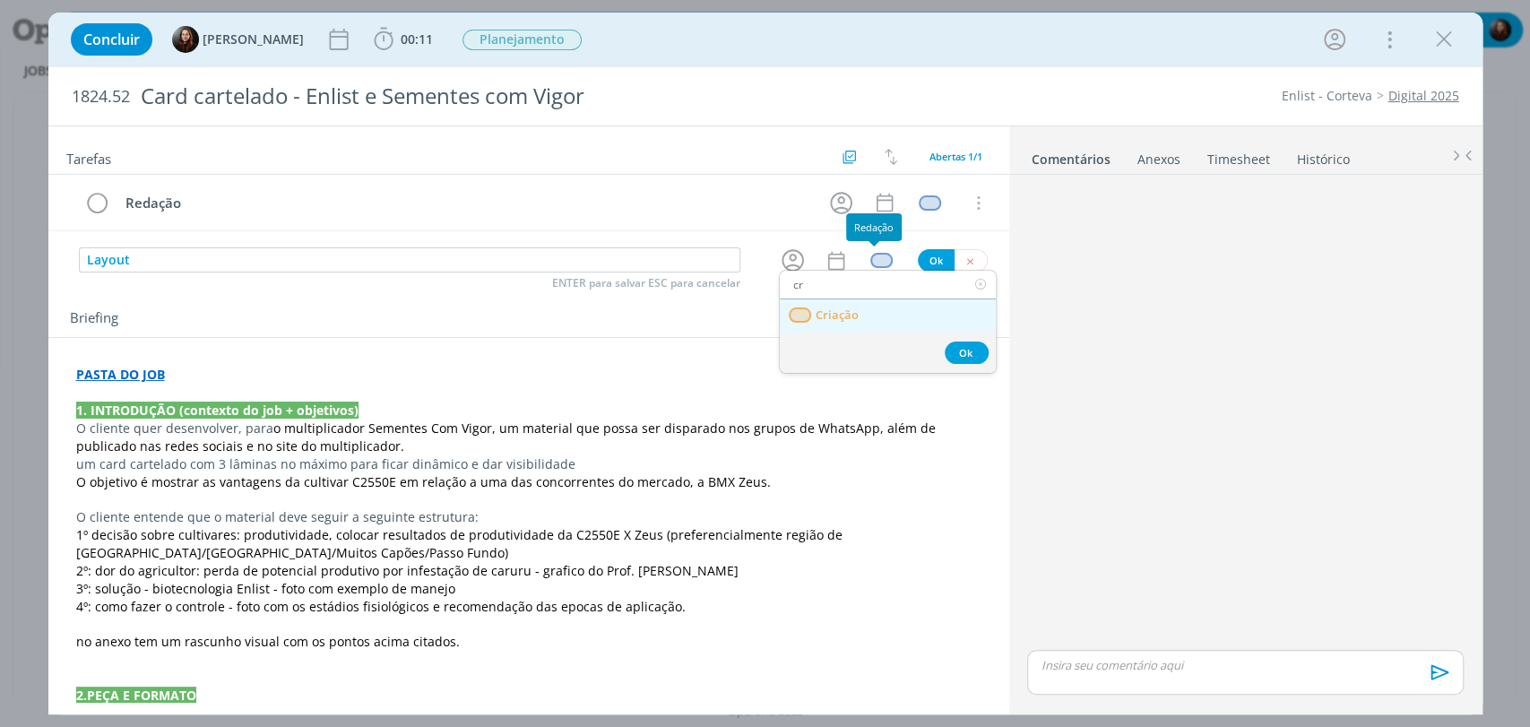
type input "cr"
click at [851, 318] on span "Criação" at bounding box center [836, 315] width 43 height 14
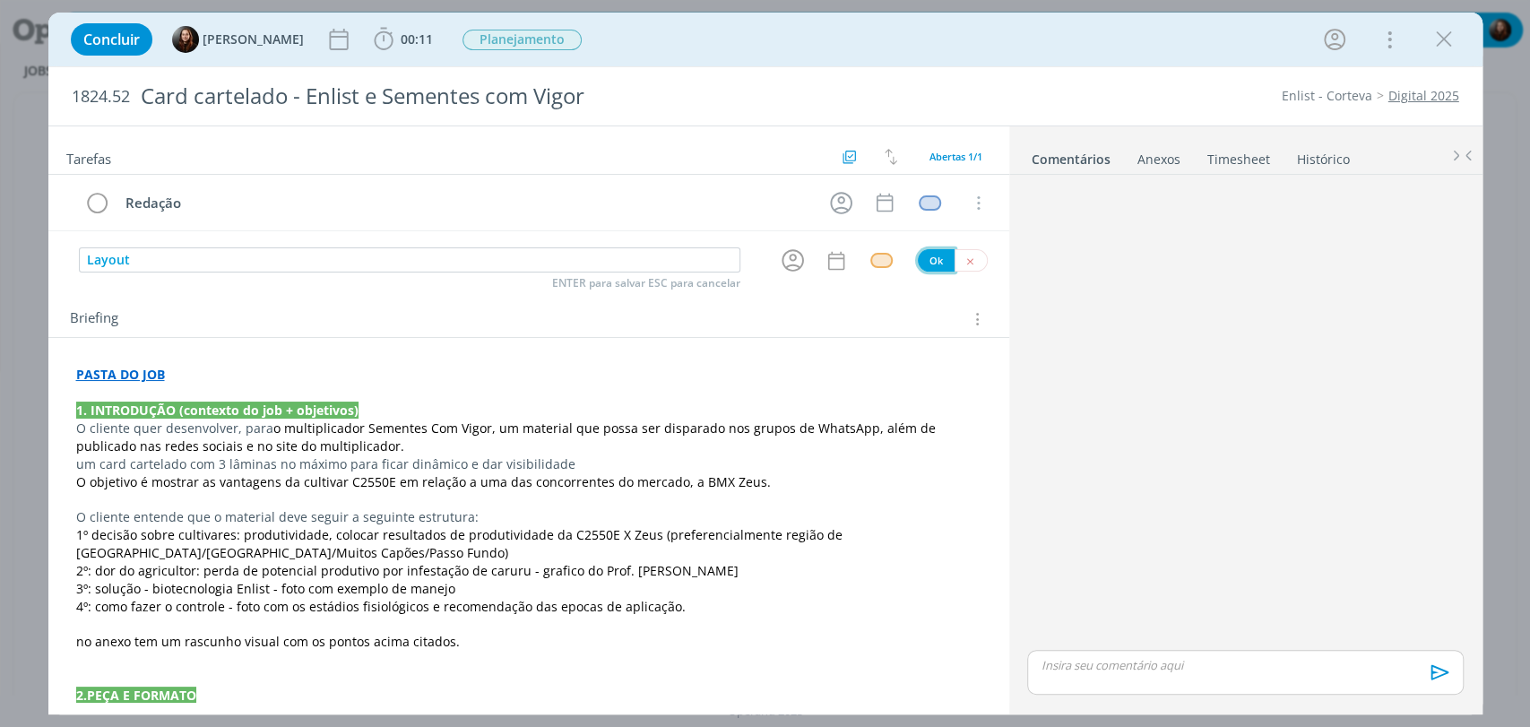
click at [931, 253] on button "Ok" at bounding box center [936, 260] width 37 height 22
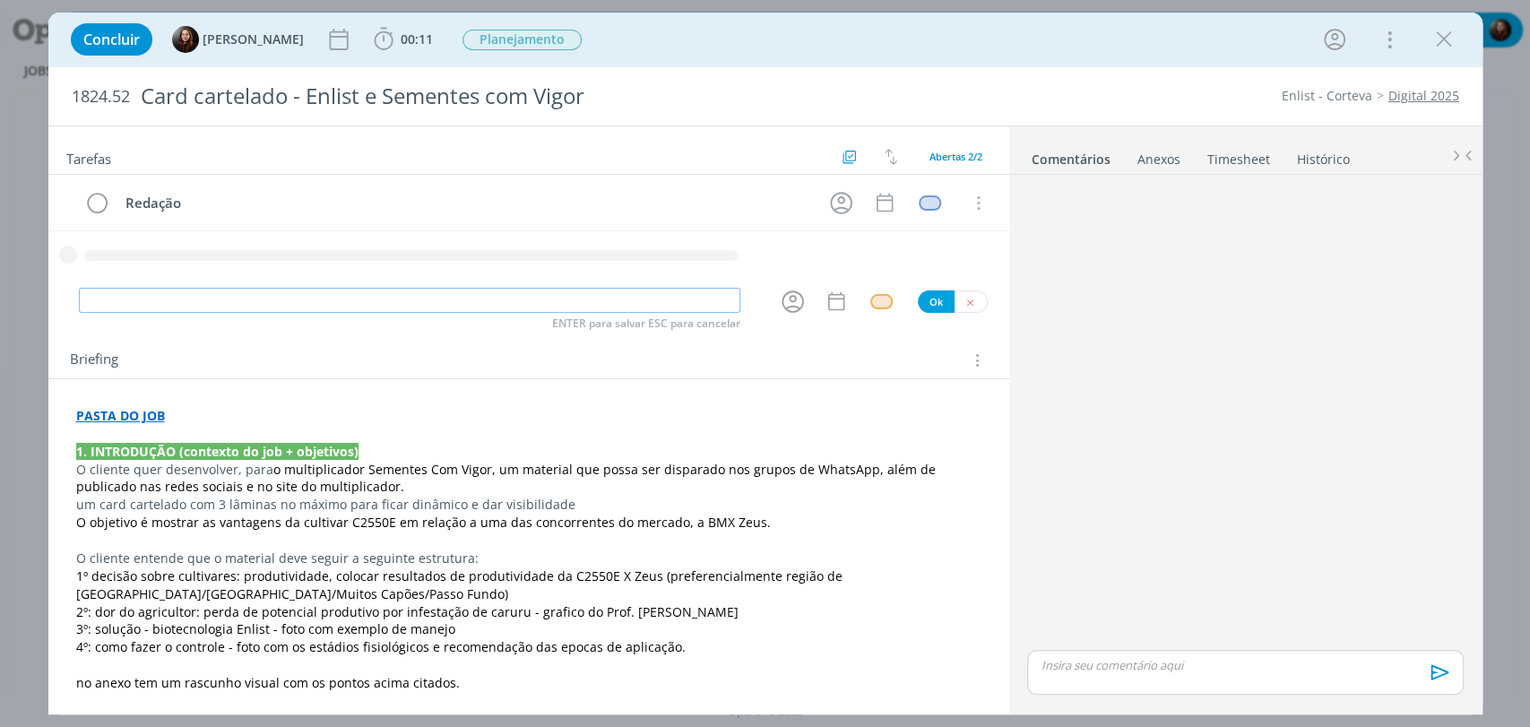
click at [516, 294] on input "dialog" at bounding box center [410, 300] width 662 height 25
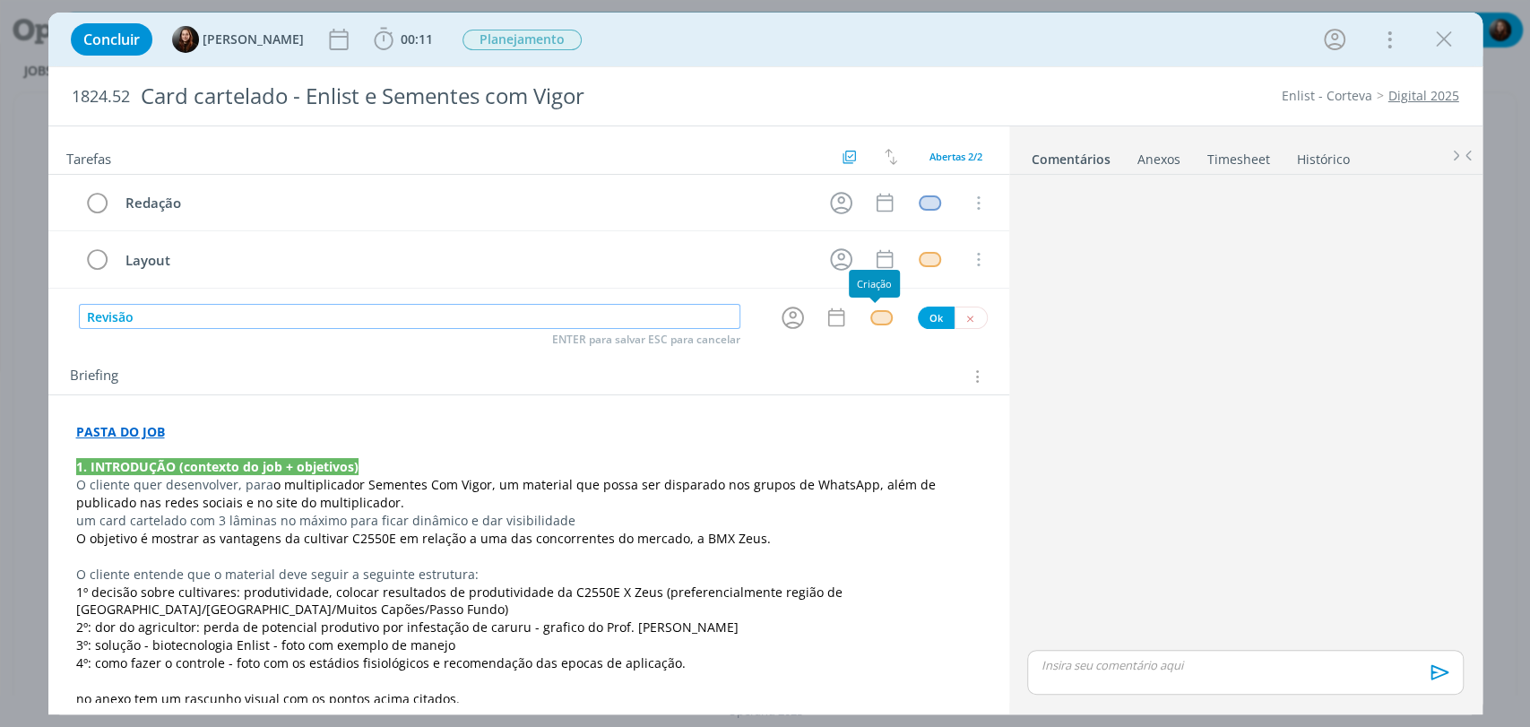
click at [875, 317] on div "dialog" at bounding box center [882, 317] width 22 height 15
type input "Revisão"
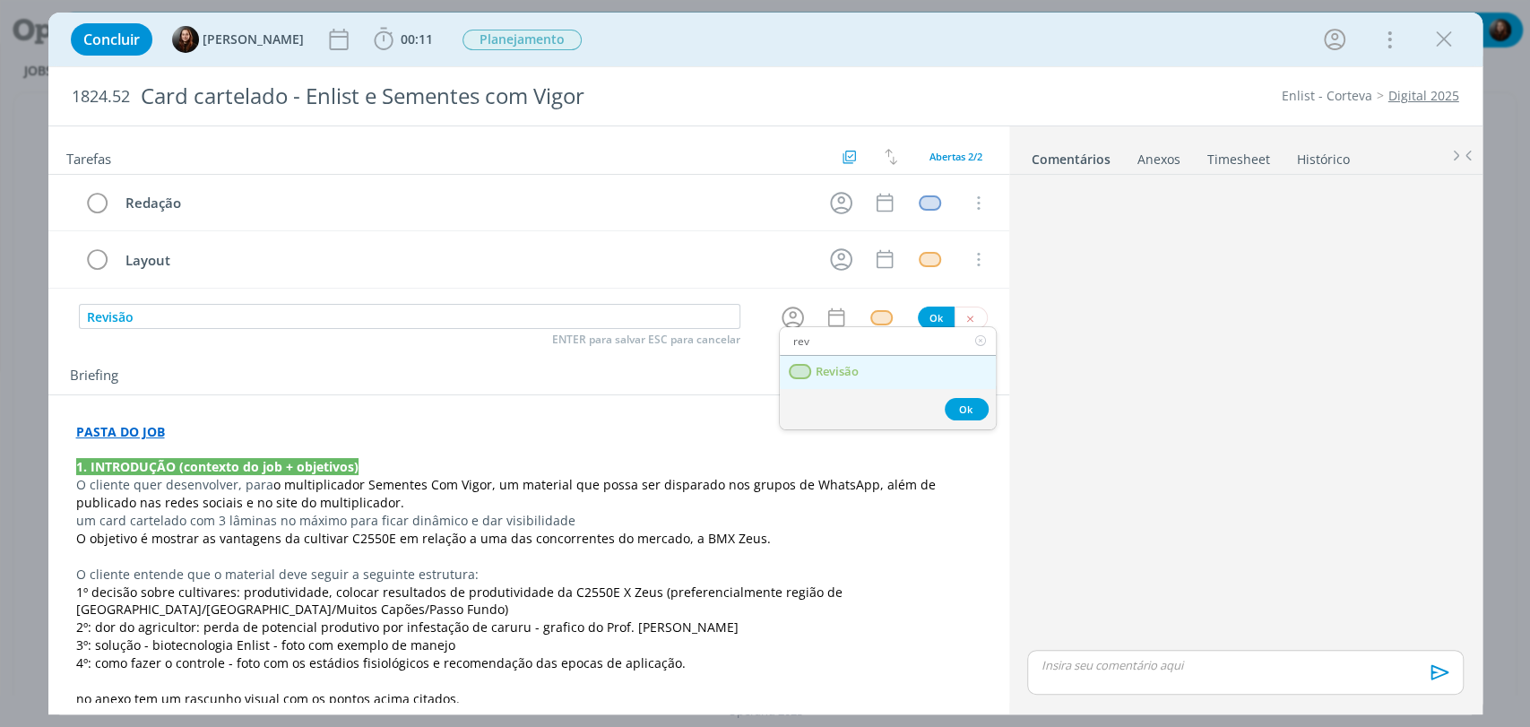
type input "rev"
click at [842, 381] on link "Revisão" at bounding box center [888, 372] width 216 height 33
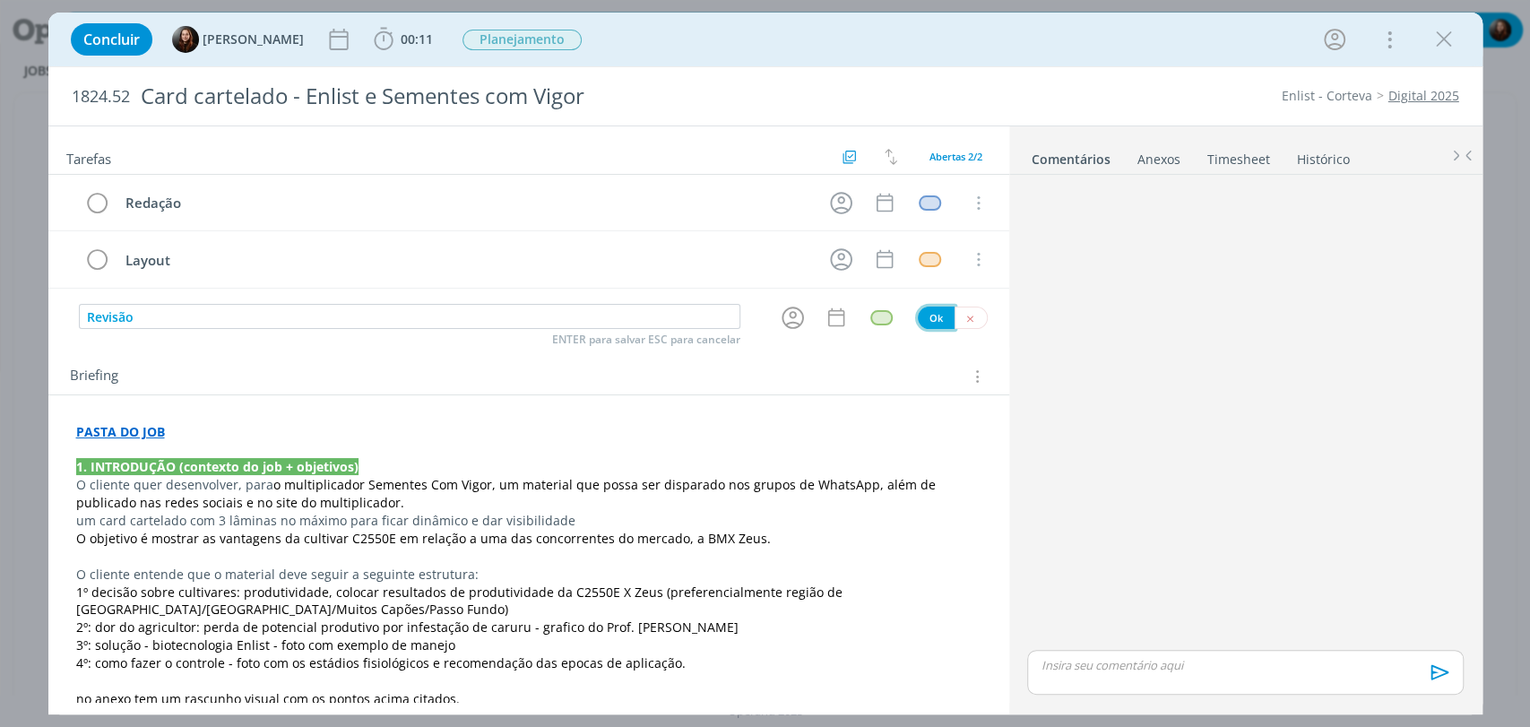
click at [930, 312] on button "Ok" at bounding box center [936, 318] width 37 height 22
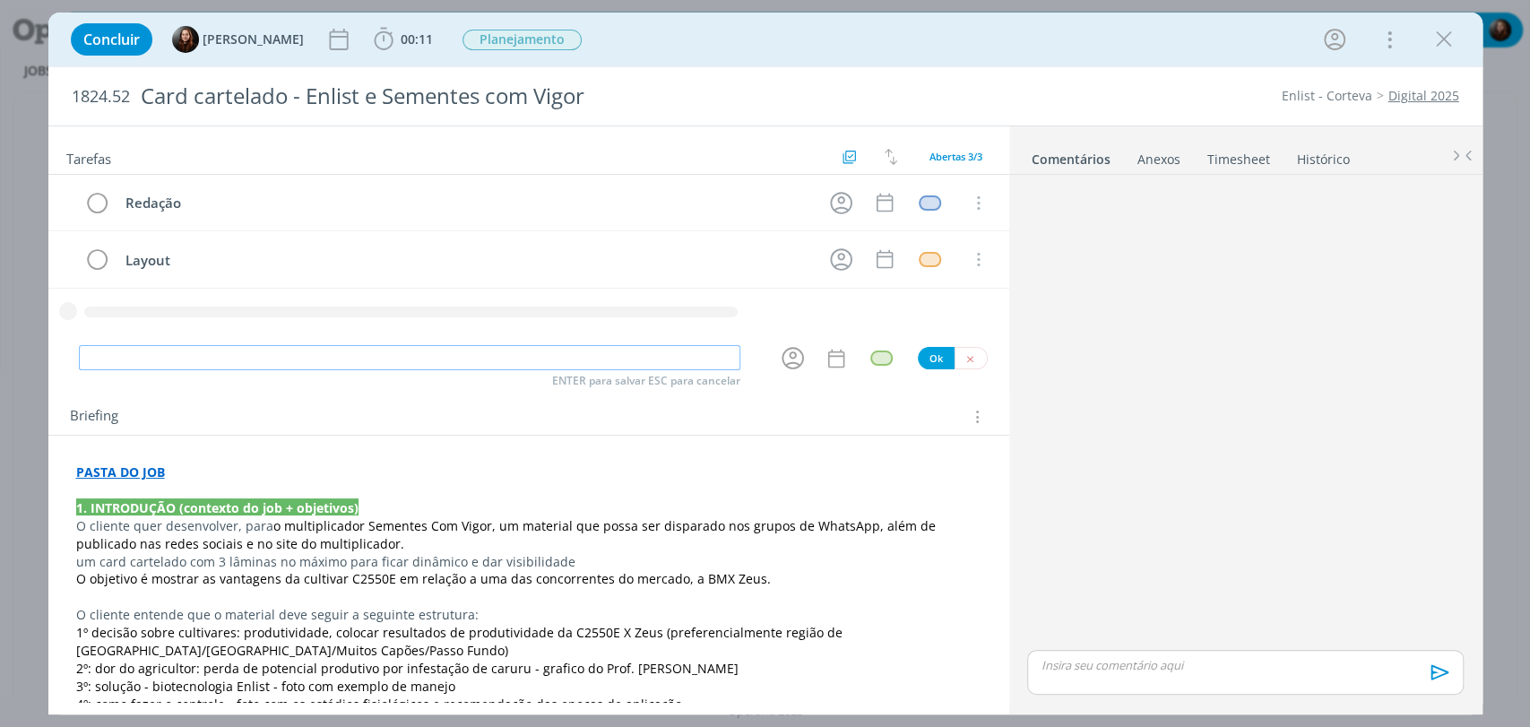
click at [495, 353] on input "dialog" at bounding box center [410, 357] width 662 height 25
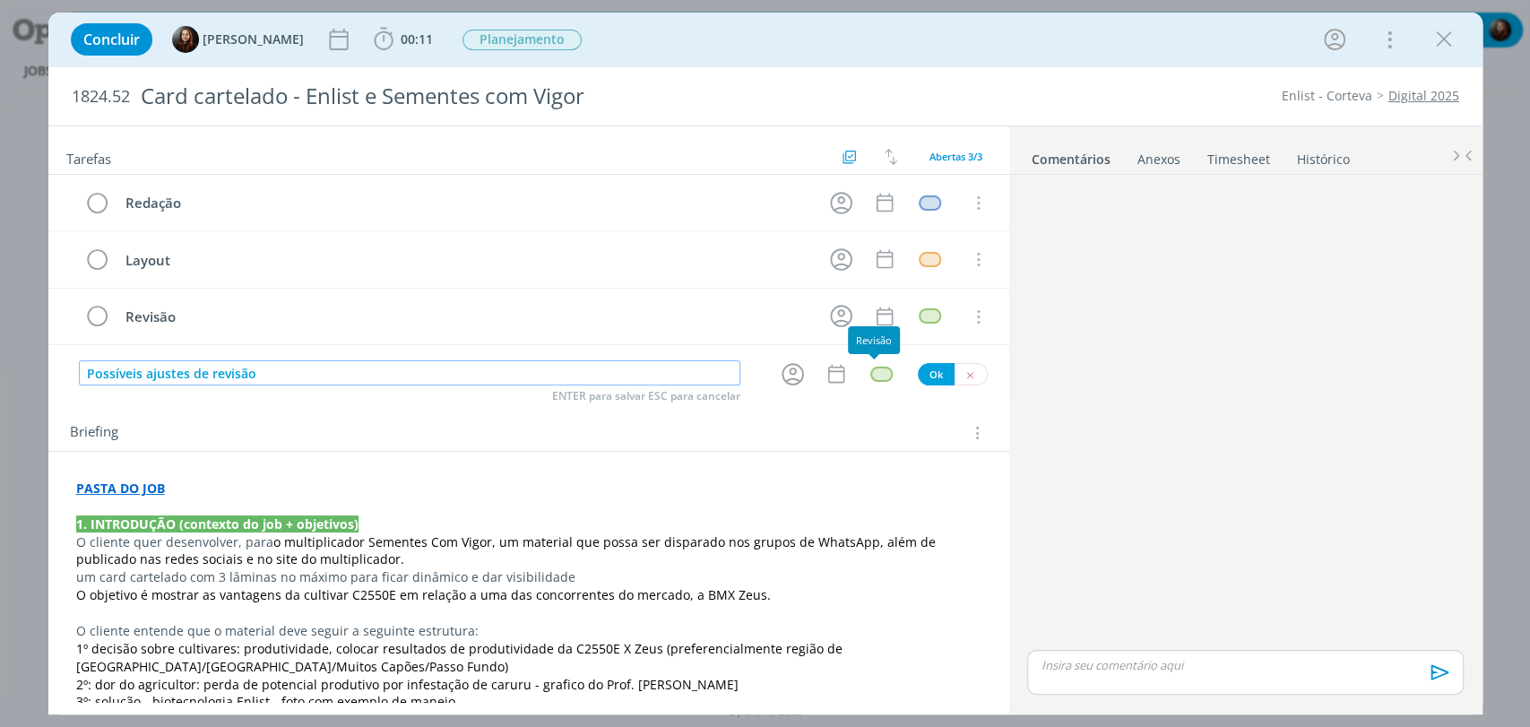
click at [871, 372] on div "dialog" at bounding box center [882, 374] width 22 height 15
type input "Possíveis ajustes de revisão"
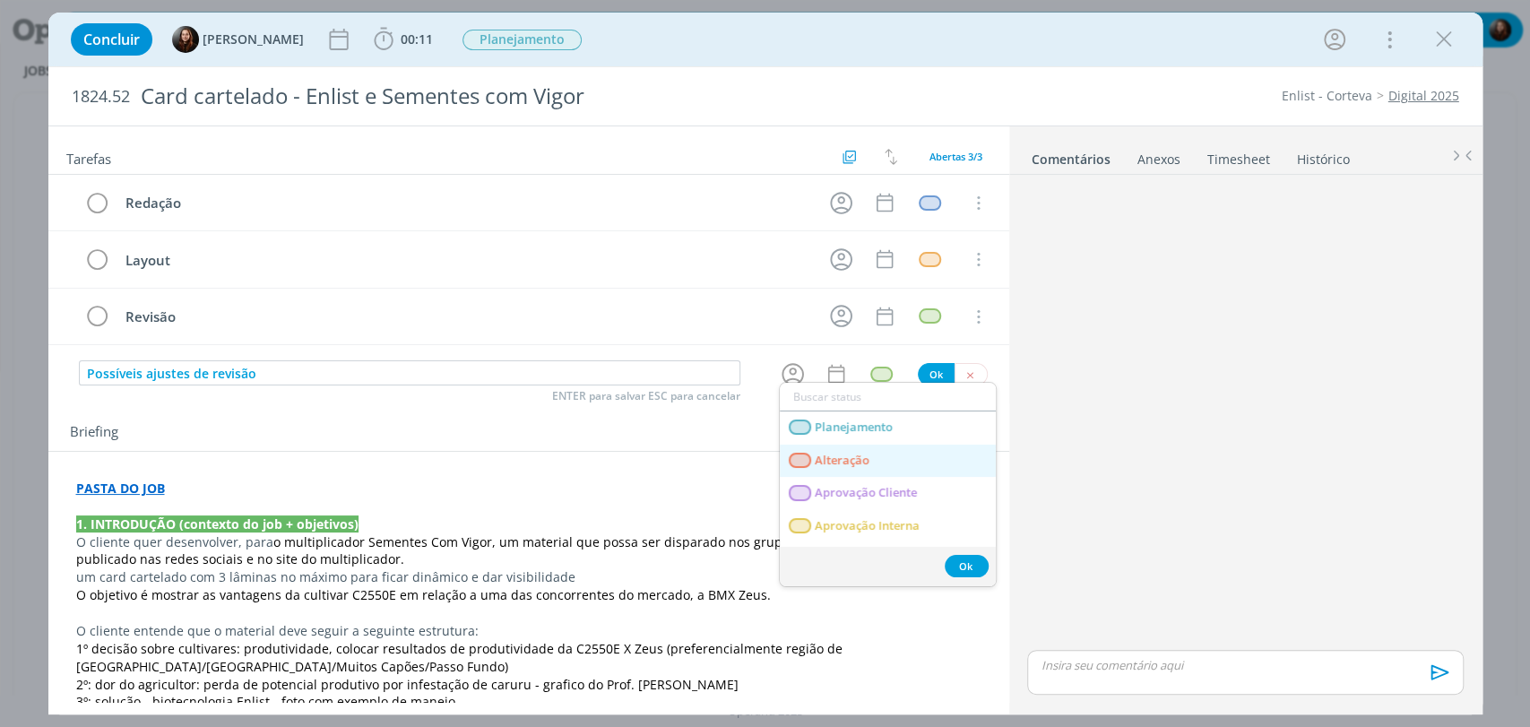
click at [868, 464] on span "Alteração" at bounding box center [842, 461] width 55 height 14
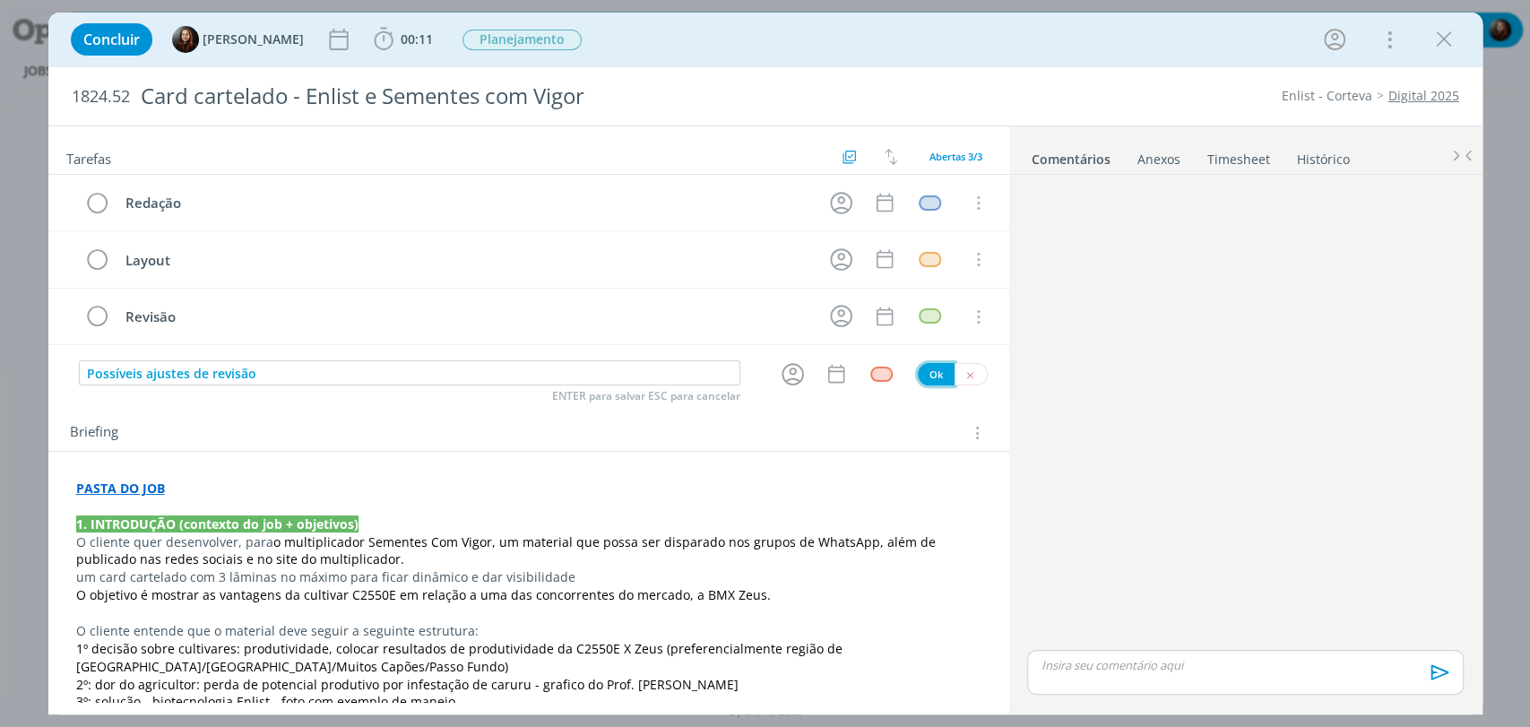
click at [931, 372] on button "Ok" at bounding box center [936, 374] width 37 height 22
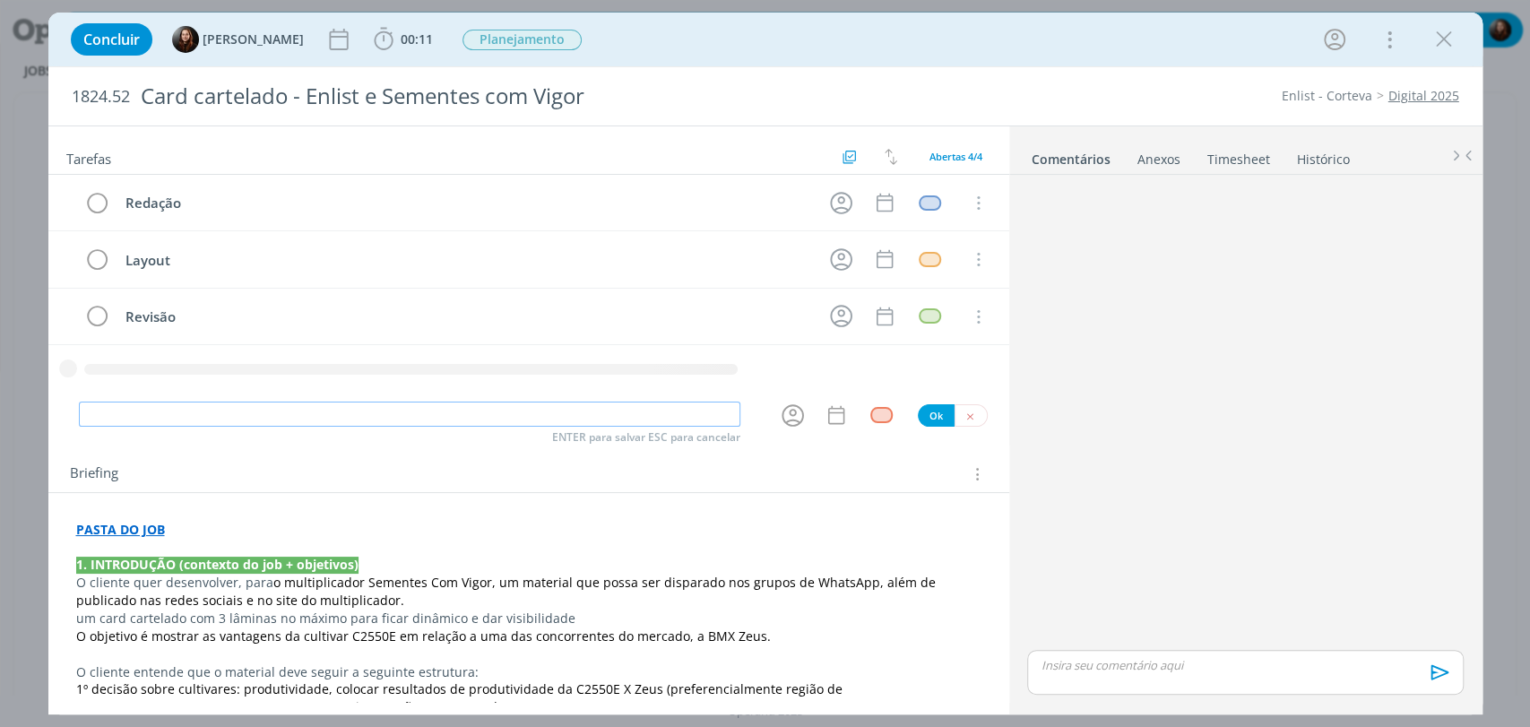
click at [319, 409] on input "dialog" at bounding box center [410, 414] width 662 height 25
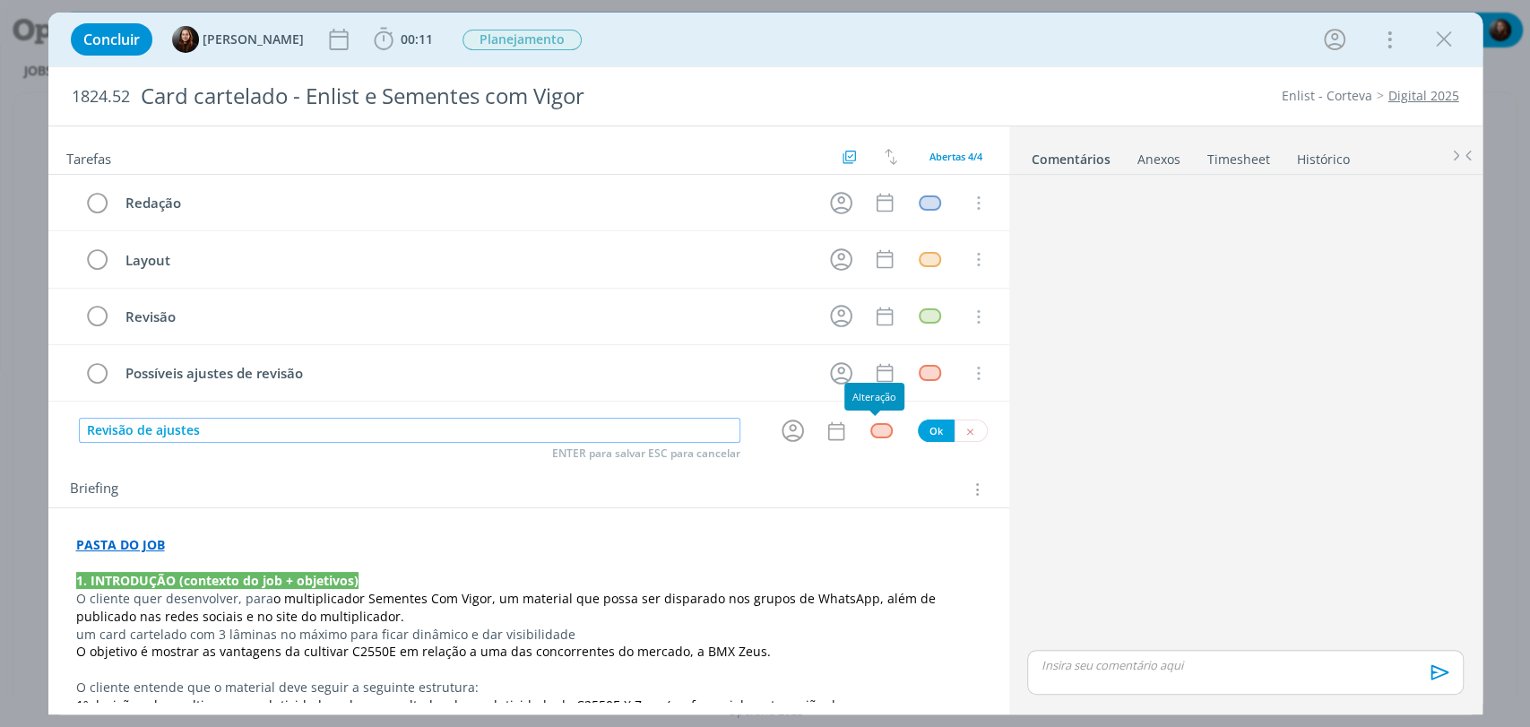
click at [873, 428] on div "dialog" at bounding box center [882, 430] width 22 height 15
type input "Revisão de ajustes"
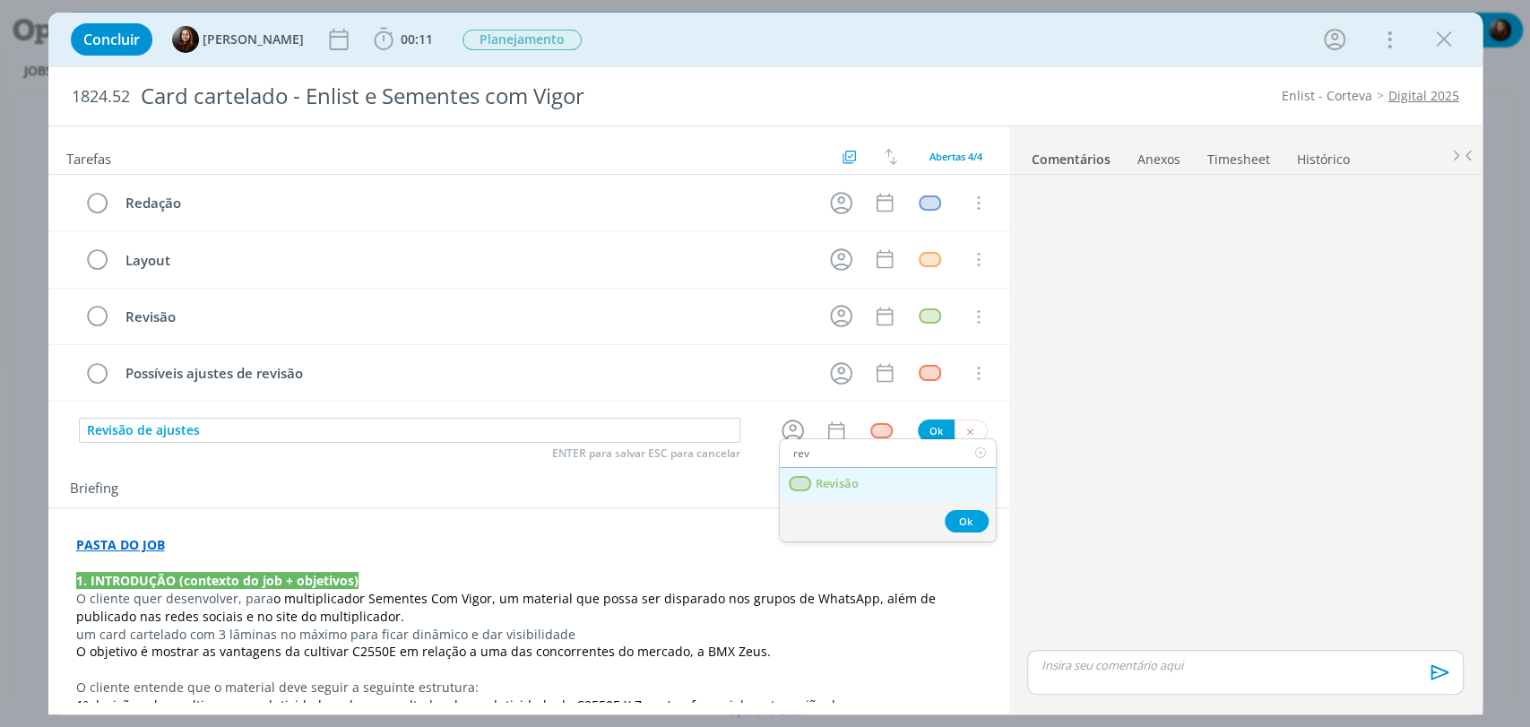
type input "rev"
click at [826, 483] on span "Revisão" at bounding box center [836, 484] width 43 height 14
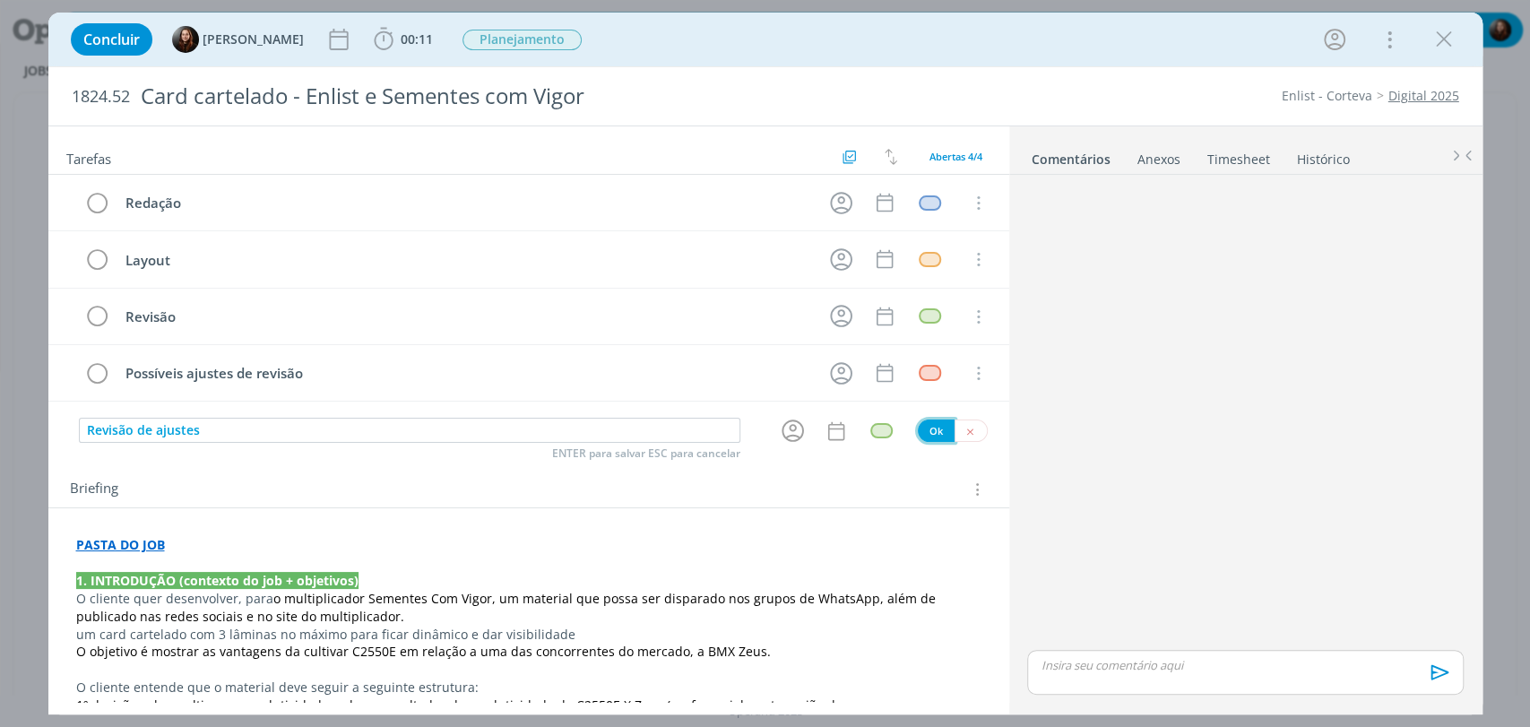
click at [922, 432] on button "Ok" at bounding box center [936, 431] width 37 height 22
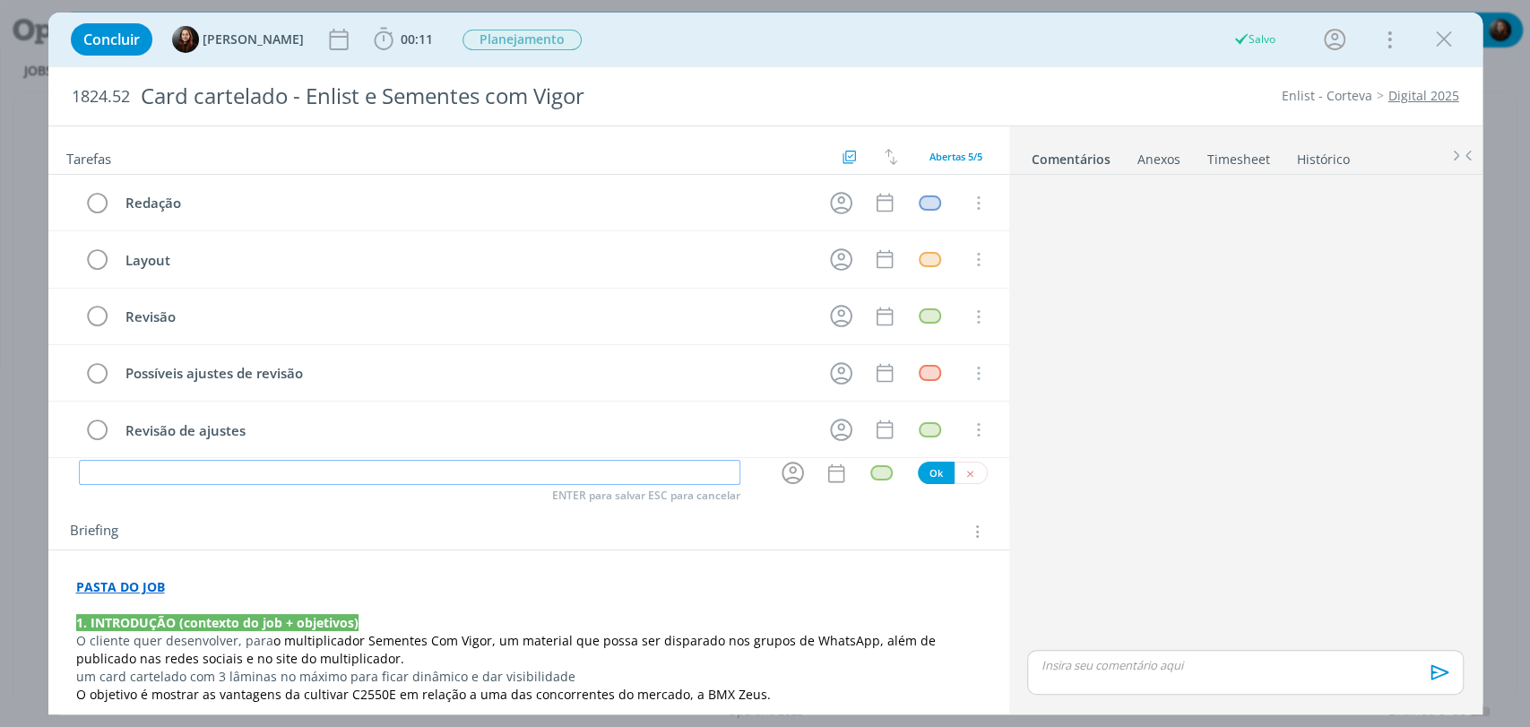
click at [637, 464] on input "dialog" at bounding box center [410, 472] width 662 height 25
click at [873, 474] on div "dialog" at bounding box center [882, 472] width 22 height 15
type input "Envio"
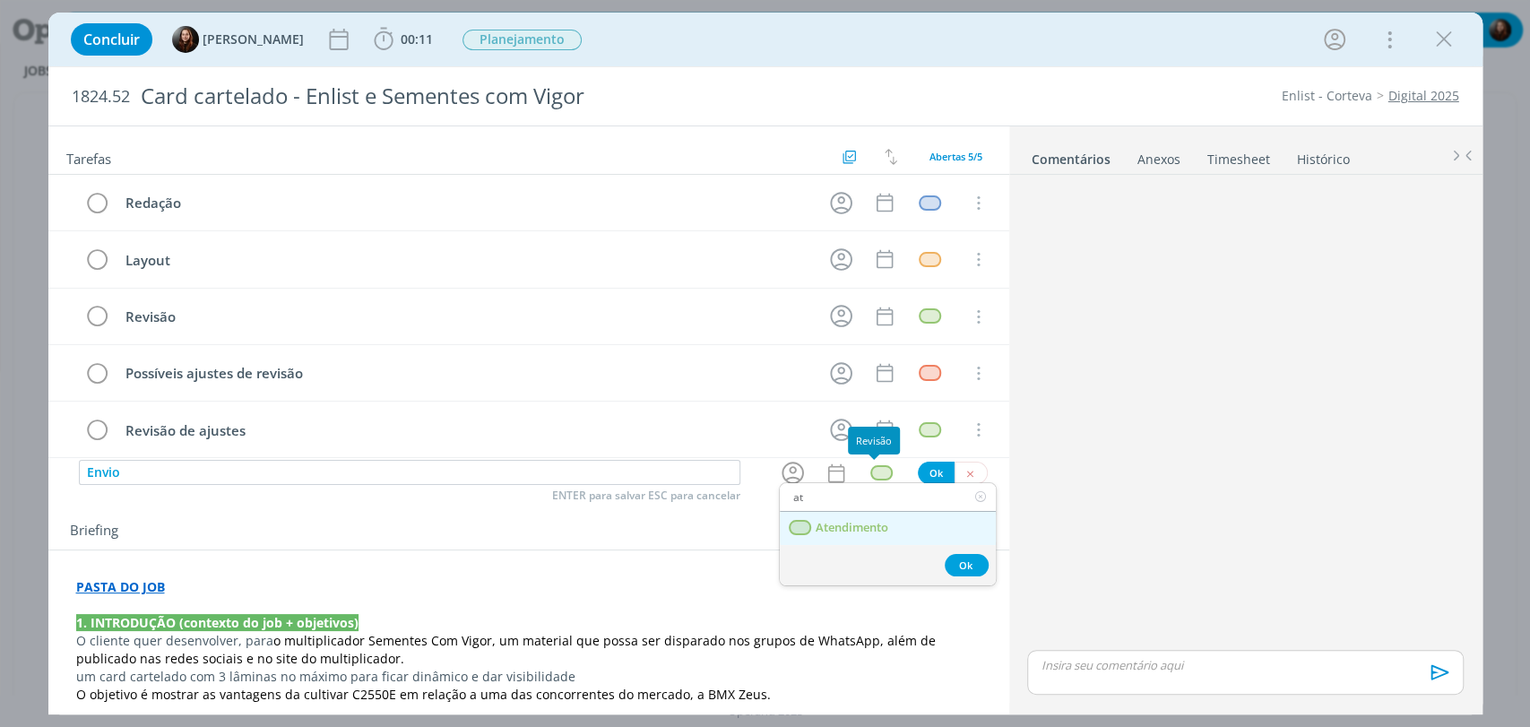
type input "at"
click at [863, 521] on span "Atendimento" at bounding box center [851, 528] width 73 height 14
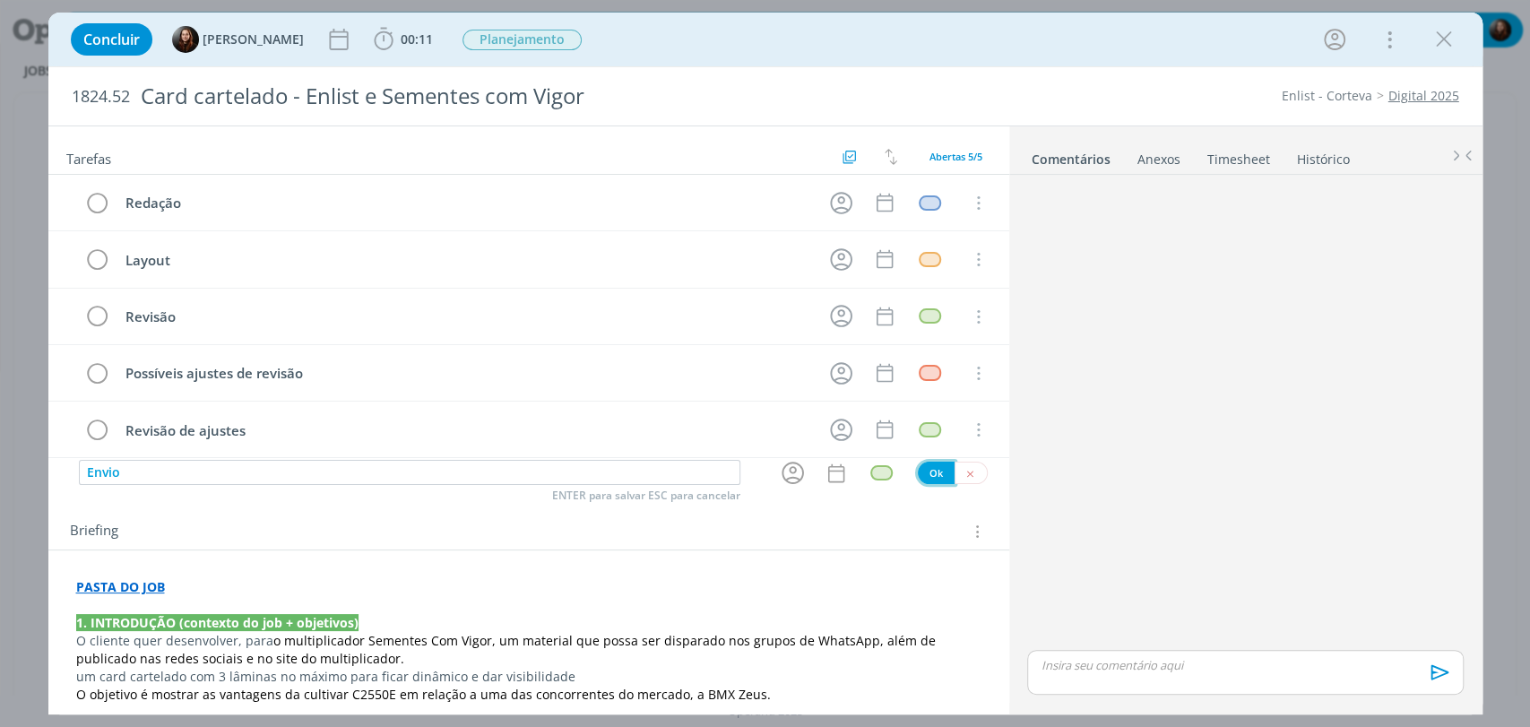
click at [918, 479] on button "Ok" at bounding box center [936, 473] width 37 height 22
click at [696, 468] on input "dialog" at bounding box center [410, 472] width 662 height 25
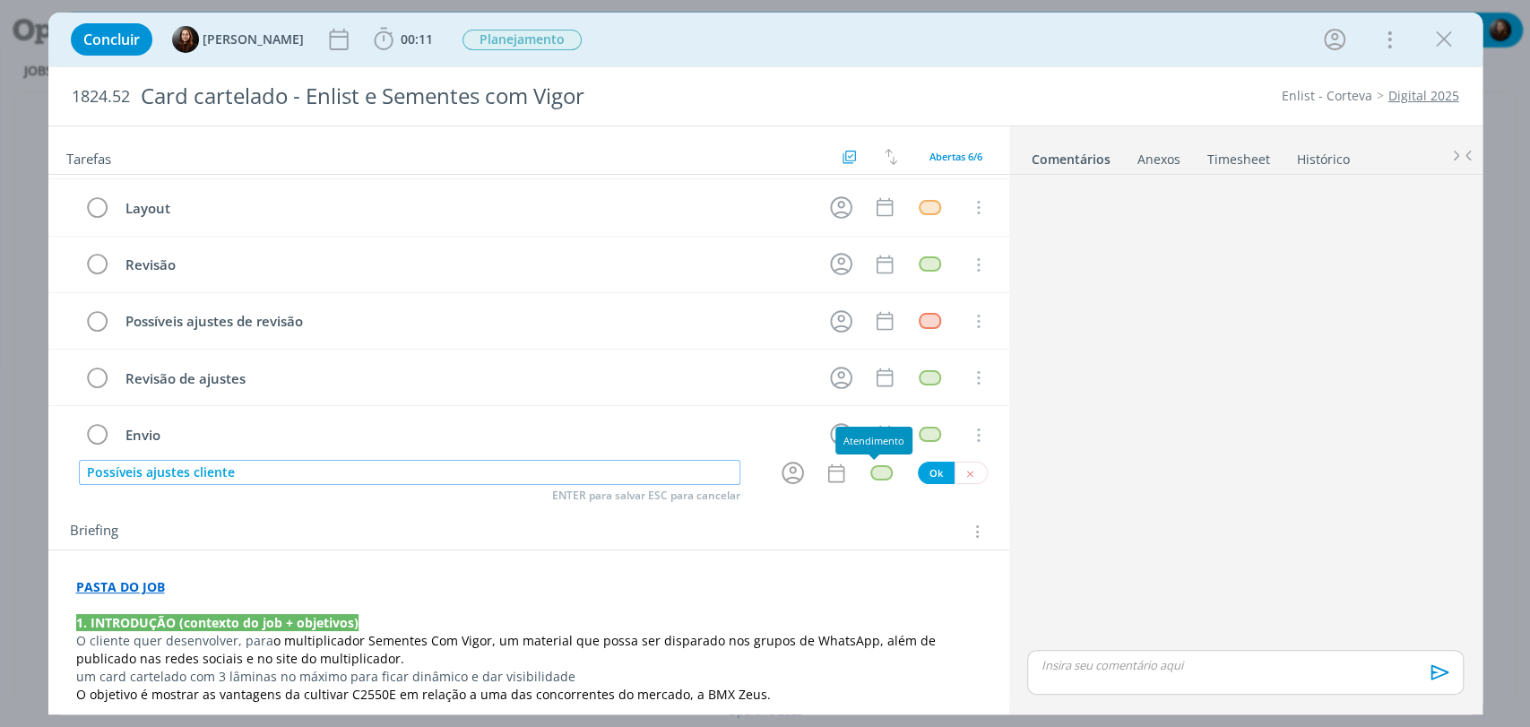
click at [875, 475] on div "dialog" at bounding box center [882, 472] width 22 height 15
type input "Possíveis ajustes cliente"
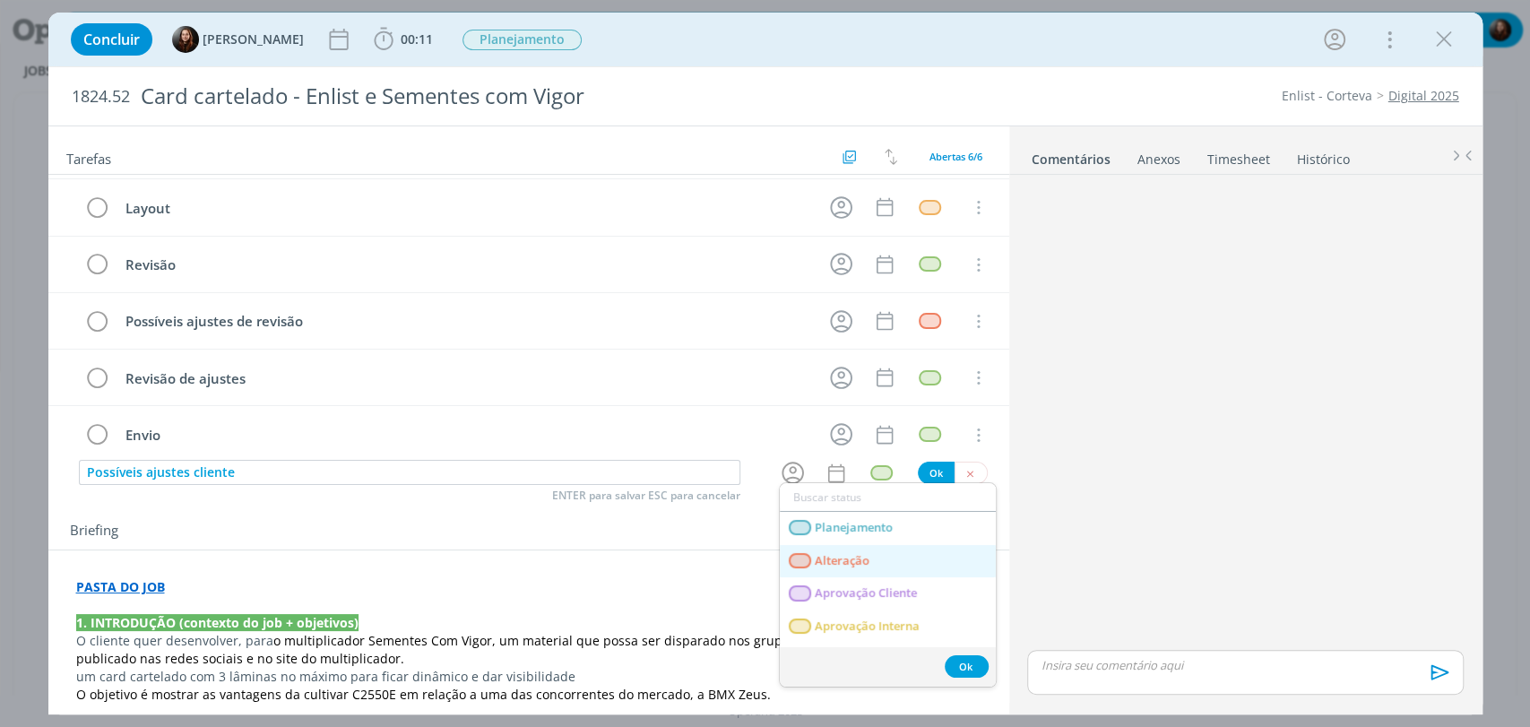
click at [867, 554] on span "Alteração" at bounding box center [842, 561] width 55 height 14
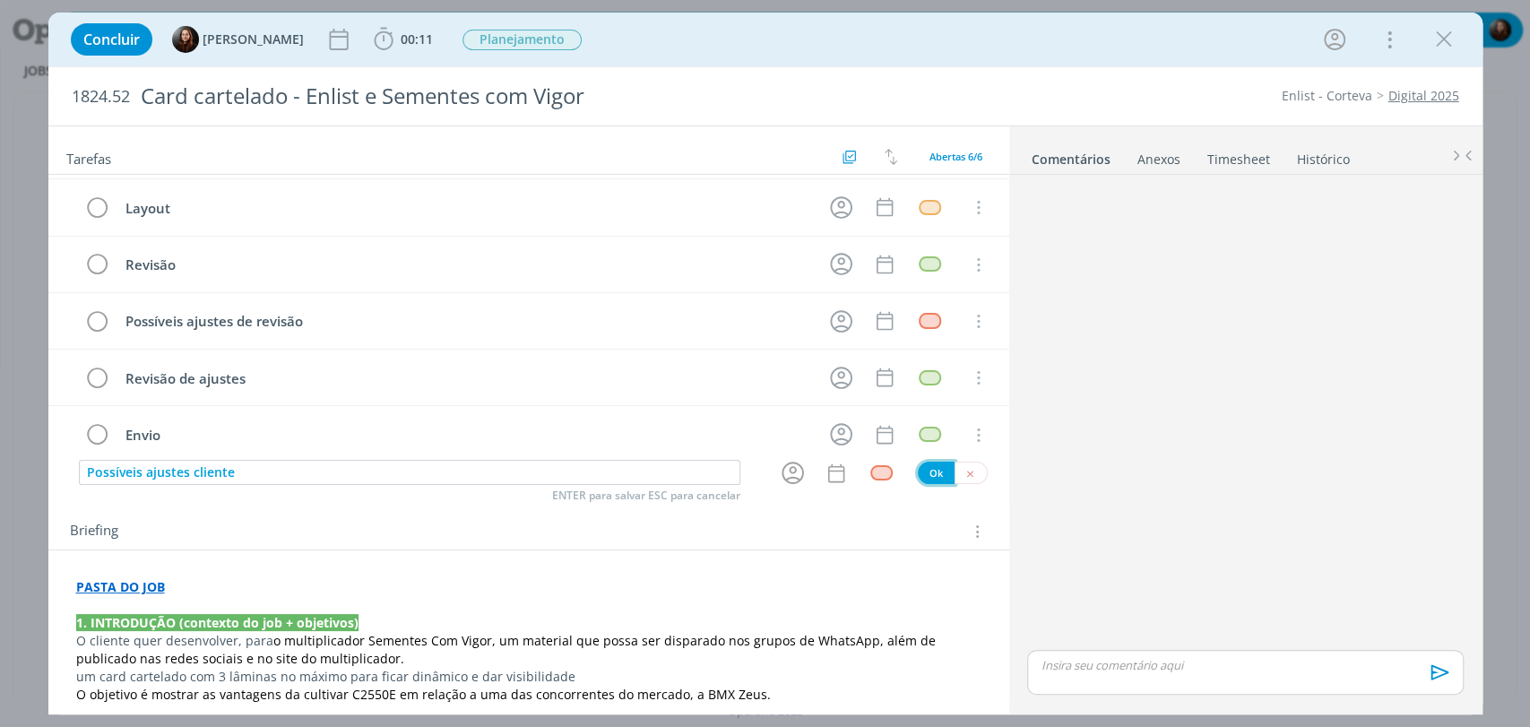
click at [918, 473] on button "Ok" at bounding box center [936, 473] width 37 height 22
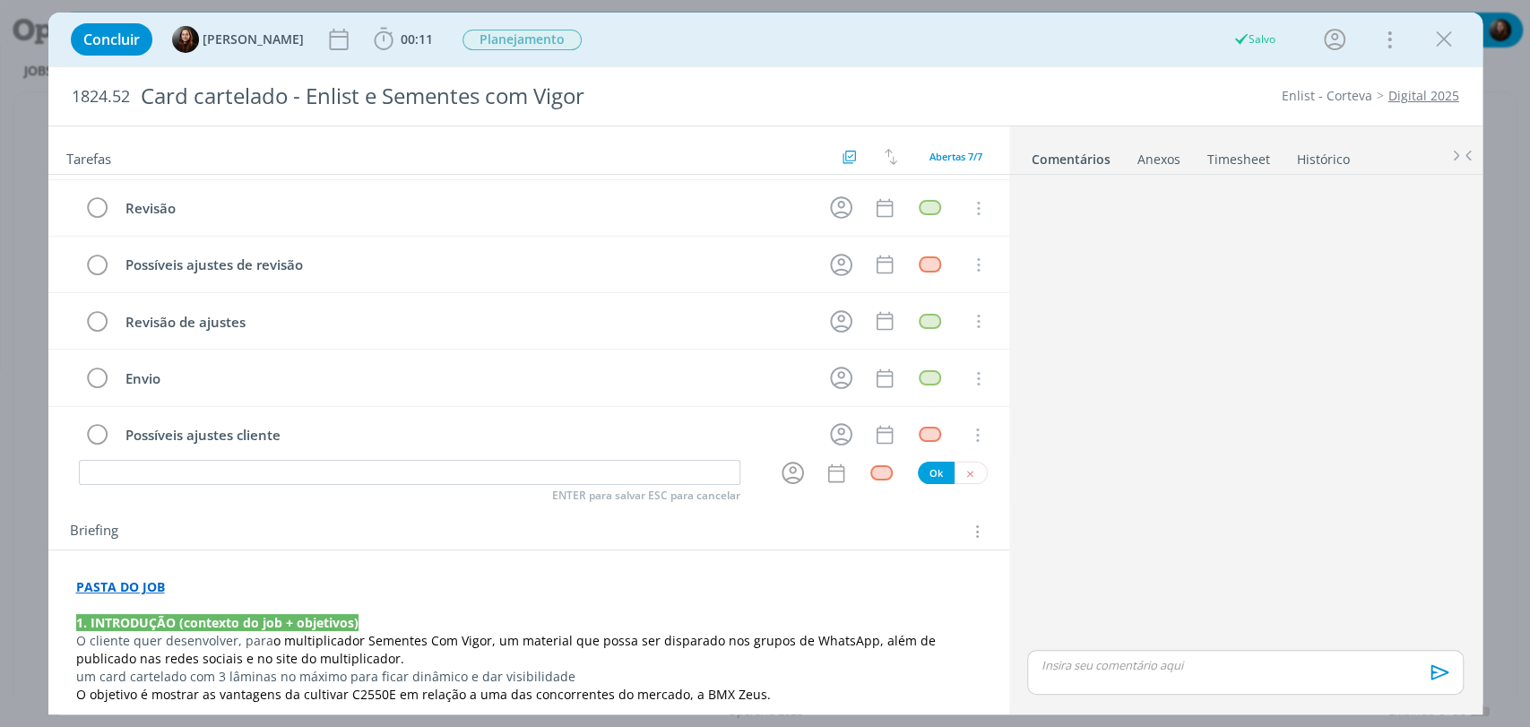
click at [1178, 472] on div "dialog" at bounding box center [1245, 414] width 450 height 464
click at [965, 475] on icon "dialog" at bounding box center [971, 474] width 12 height 12
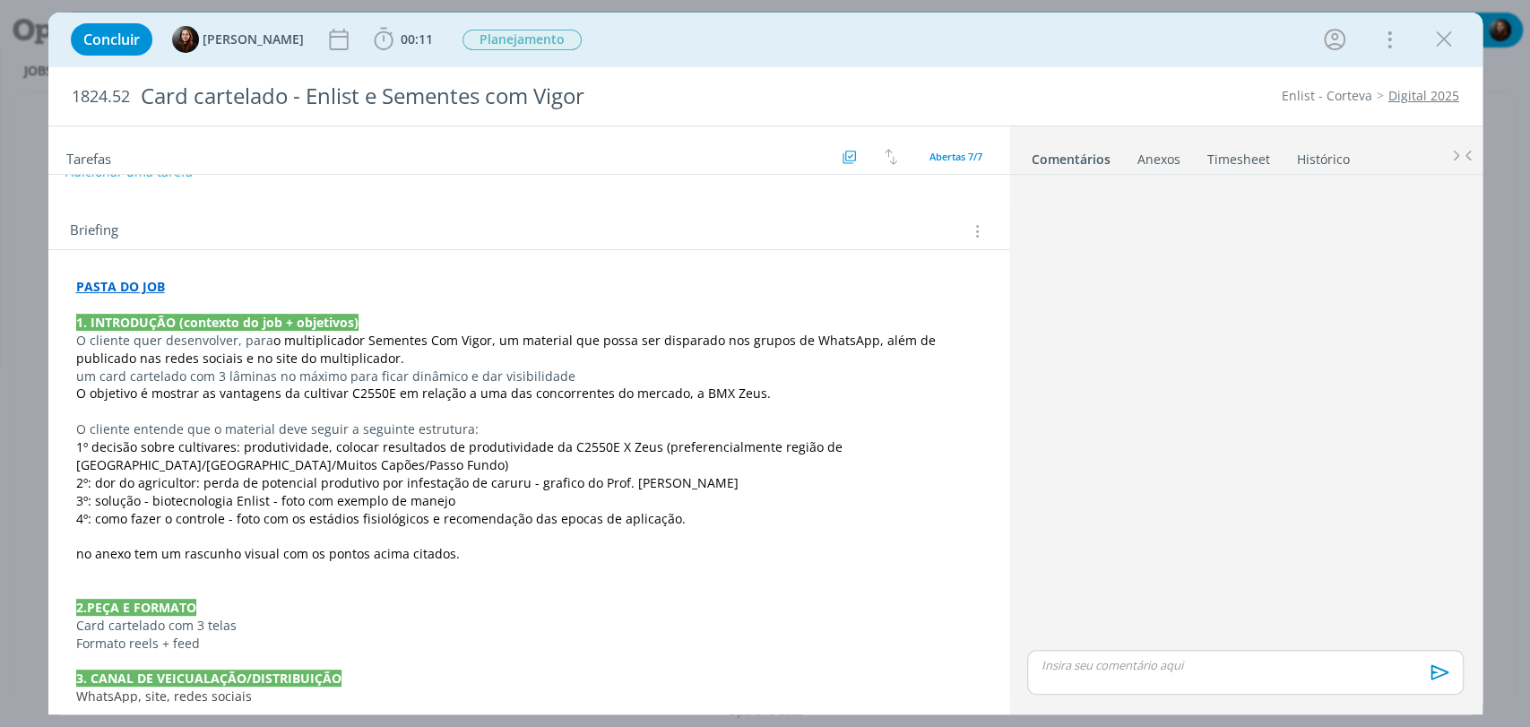
scroll to position [531, 0]
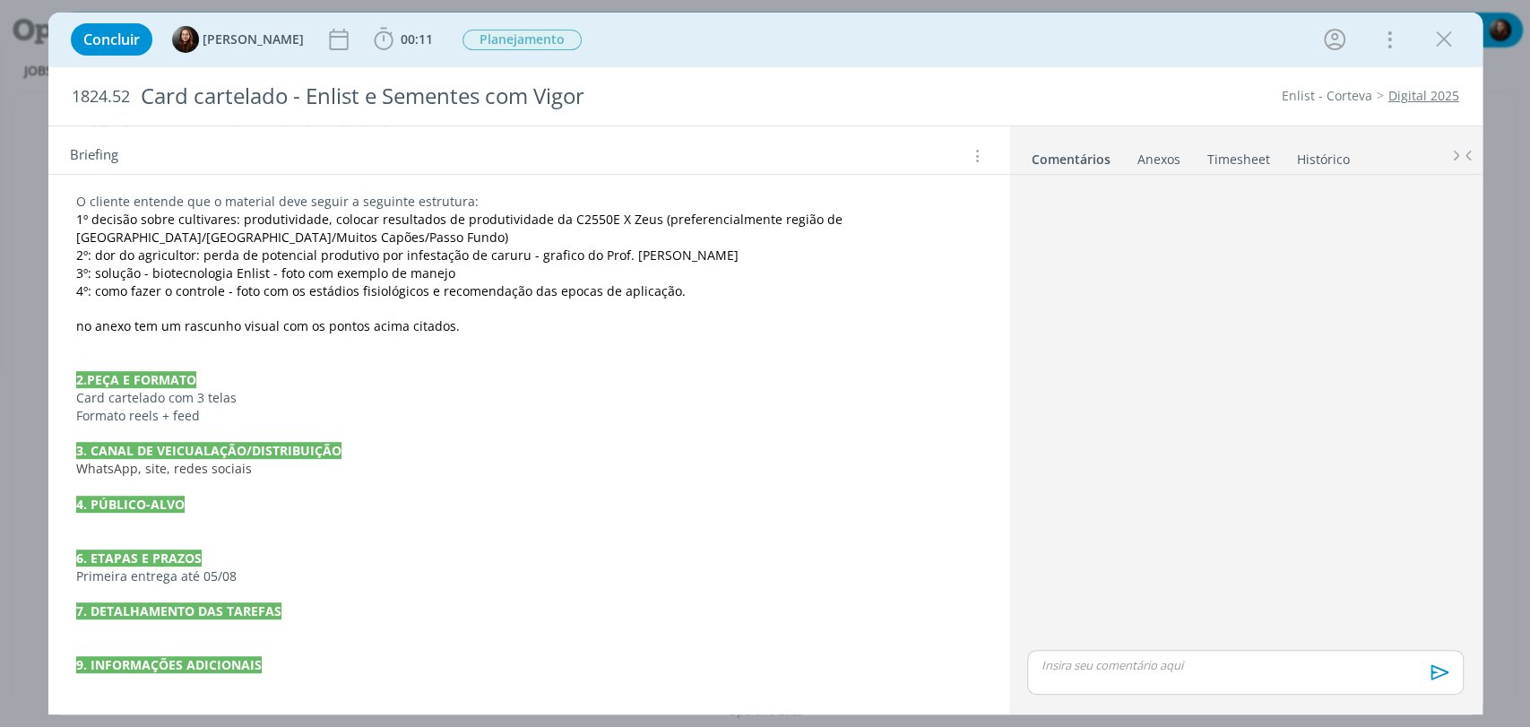
click at [743, 36] on div "Concluir Eduarda Pereira 00:11 Iniciar Apontar Data * 01/09/2025 Horas * 00:00 …" at bounding box center [766, 39] width 1408 height 43
click at [1254, 412] on div "dialog" at bounding box center [1245, 414] width 450 height 464
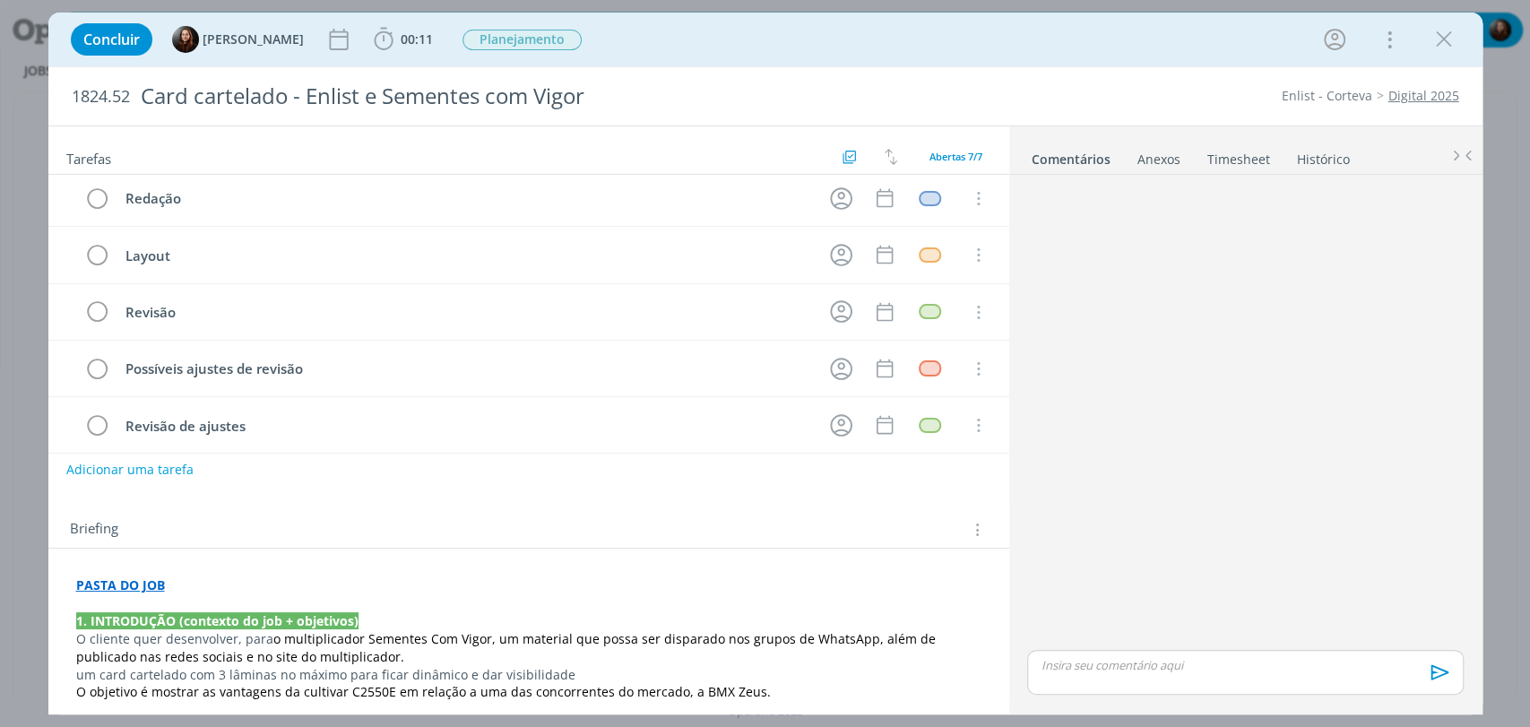
scroll to position [0, 0]
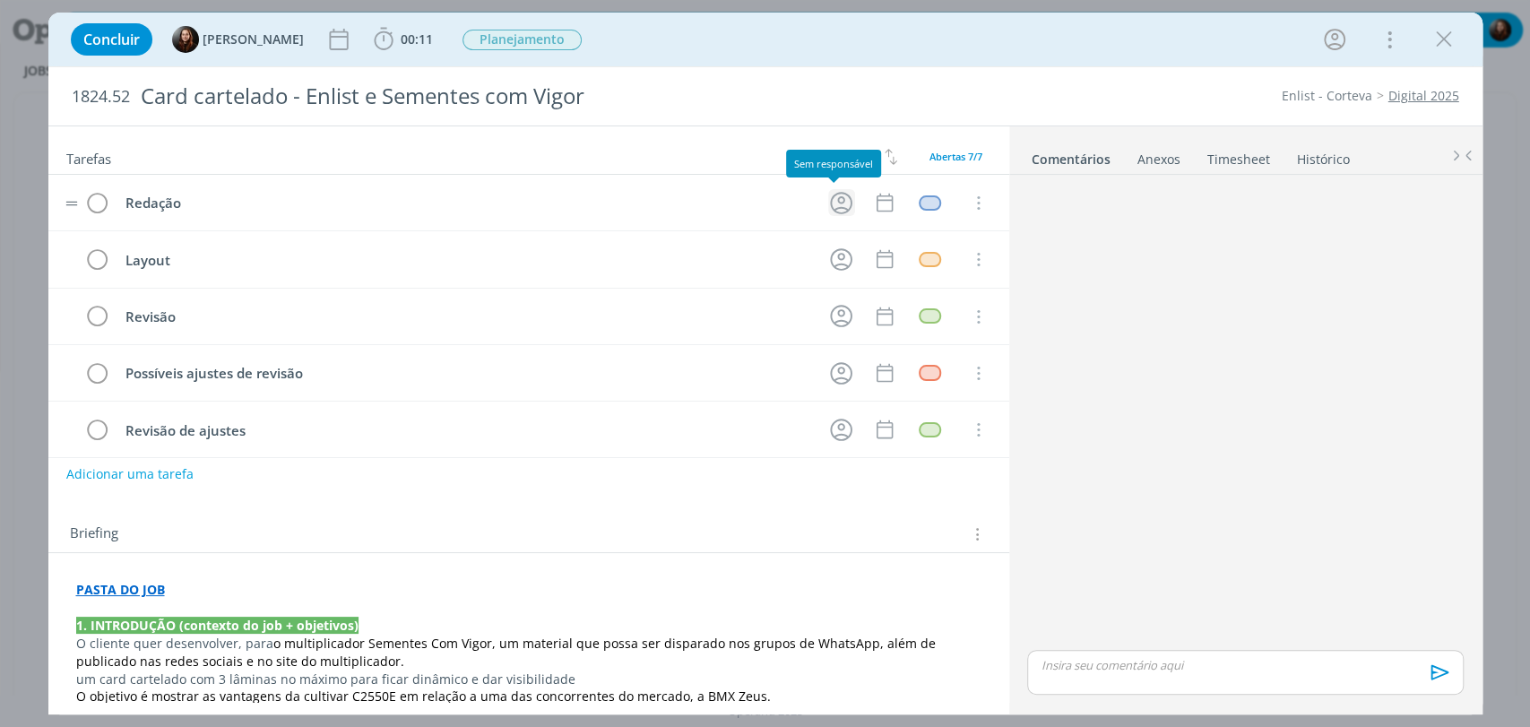
click at [832, 202] on icon "dialog" at bounding box center [841, 203] width 22 height 22
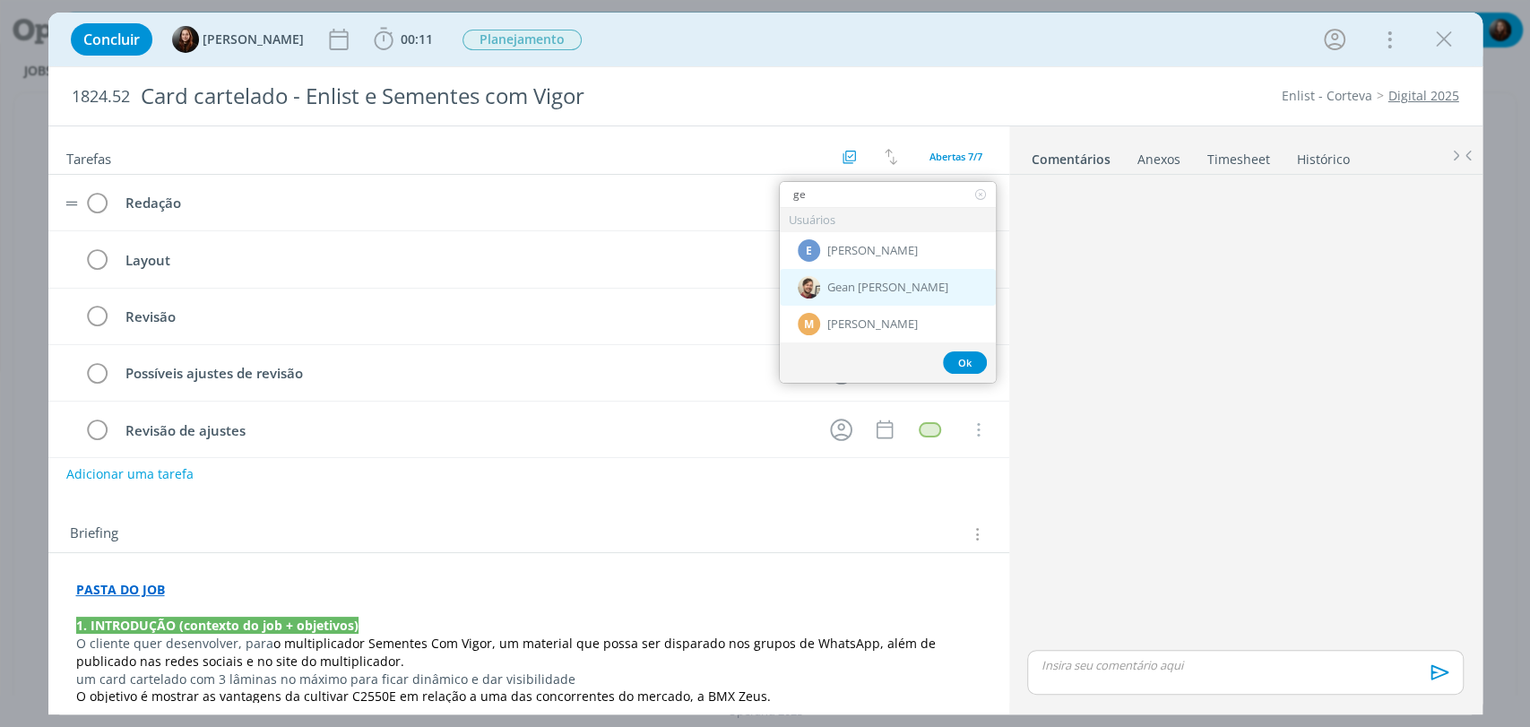
type input "ge"
click at [845, 283] on span "Gean [PERSON_NAME]" at bounding box center [888, 288] width 121 height 14
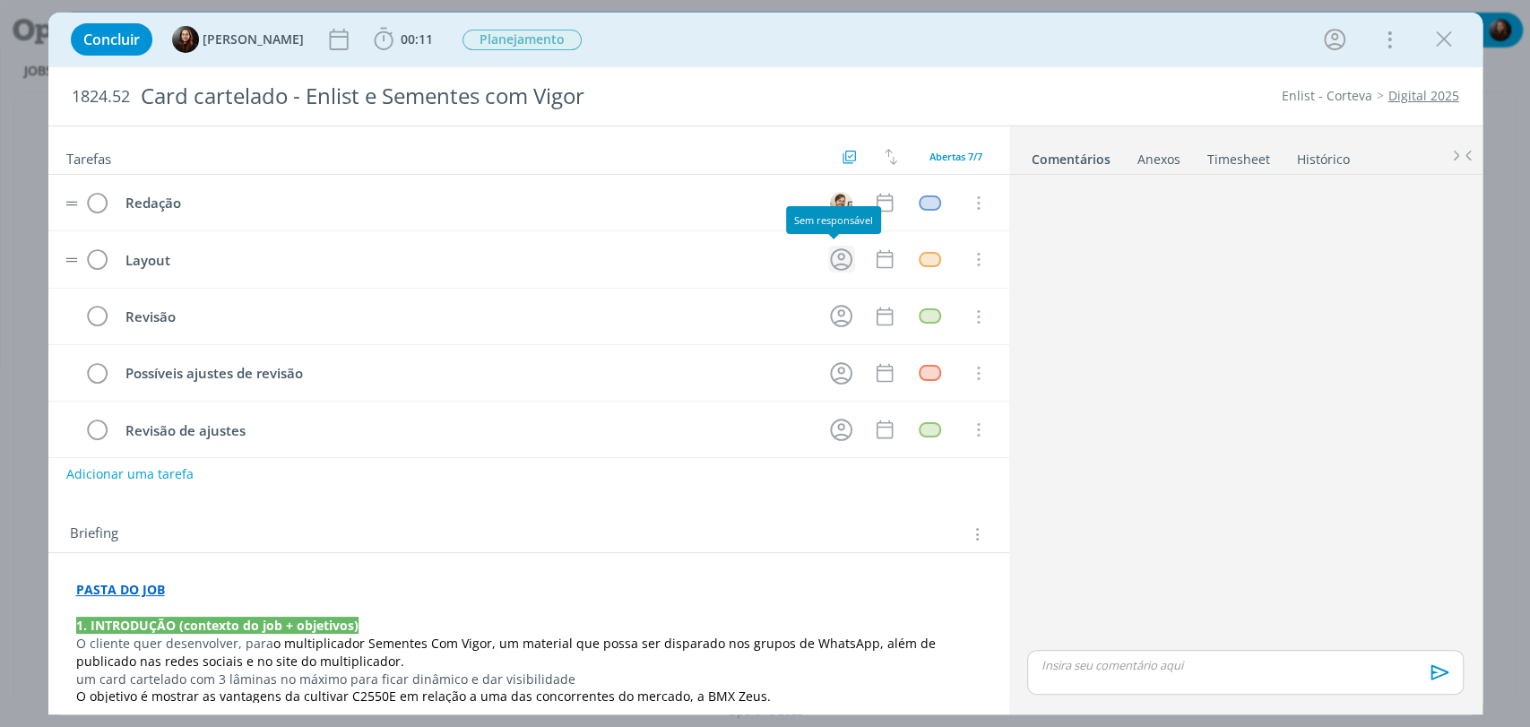
click at [837, 256] on icon "dialog" at bounding box center [842, 260] width 28 height 28
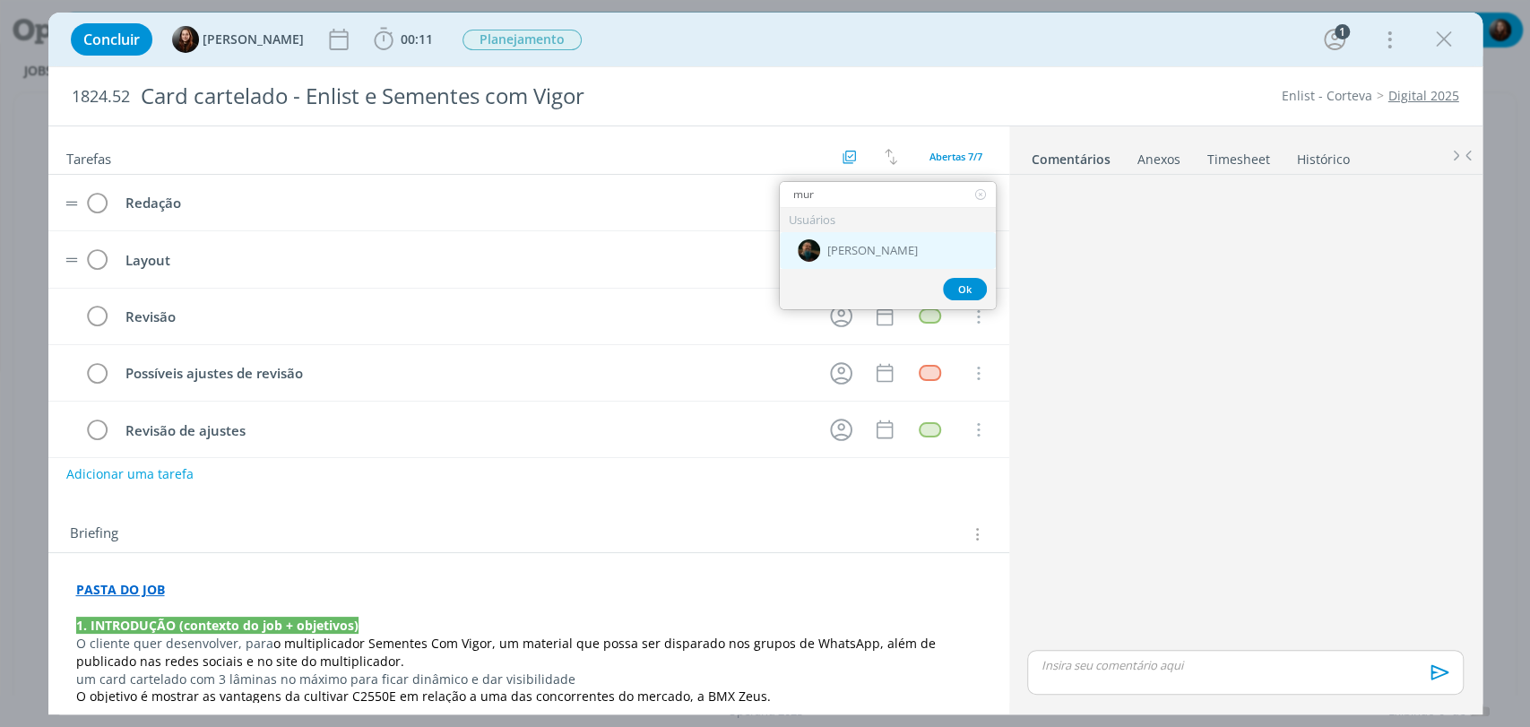
type input "mur"
click at [852, 238] on div "[PERSON_NAME]" at bounding box center [888, 250] width 216 height 37
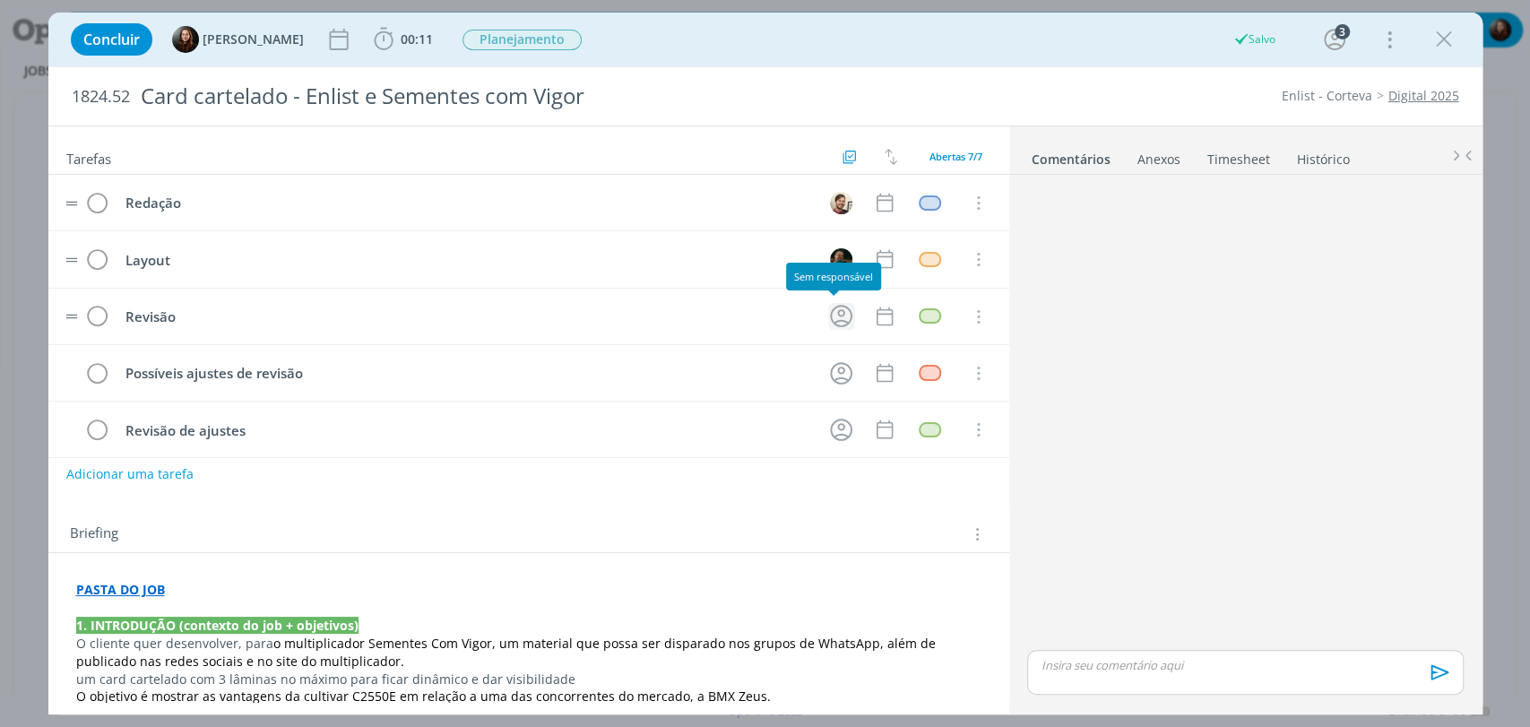
click at [839, 315] on icon "dialog" at bounding box center [842, 316] width 28 height 28
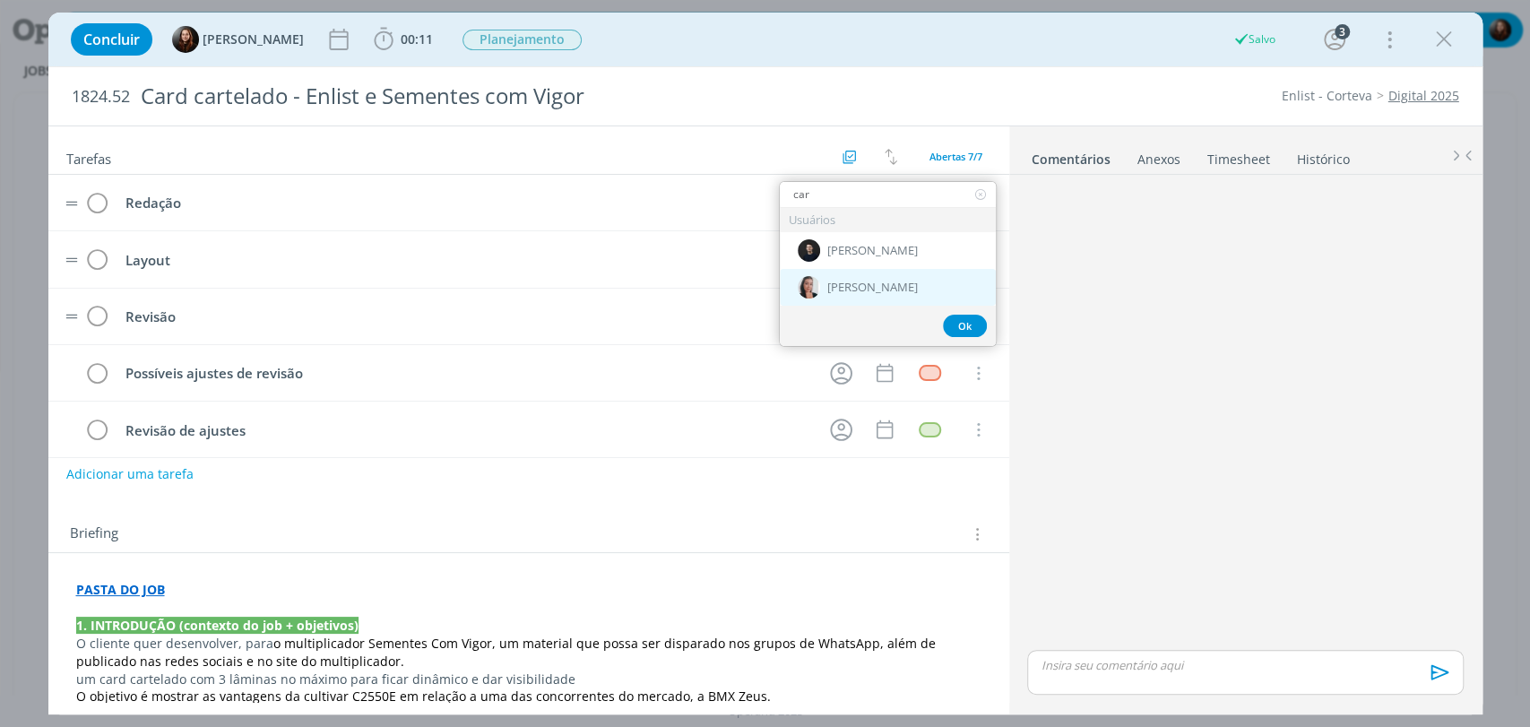
type input "car"
click at [837, 282] on span "[PERSON_NAME]" at bounding box center [873, 288] width 91 height 14
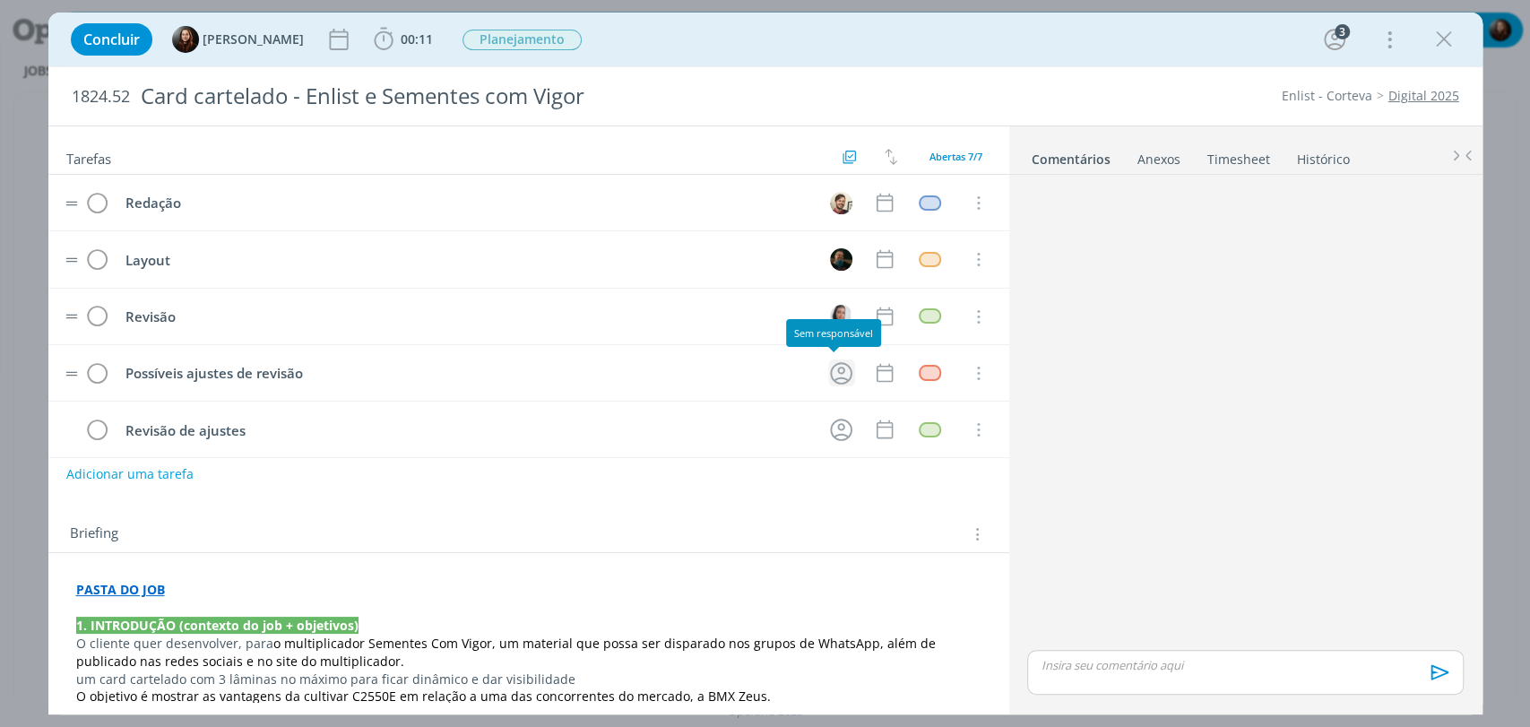
click at [831, 374] on icon "dialog" at bounding box center [842, 374] width 28 height 28
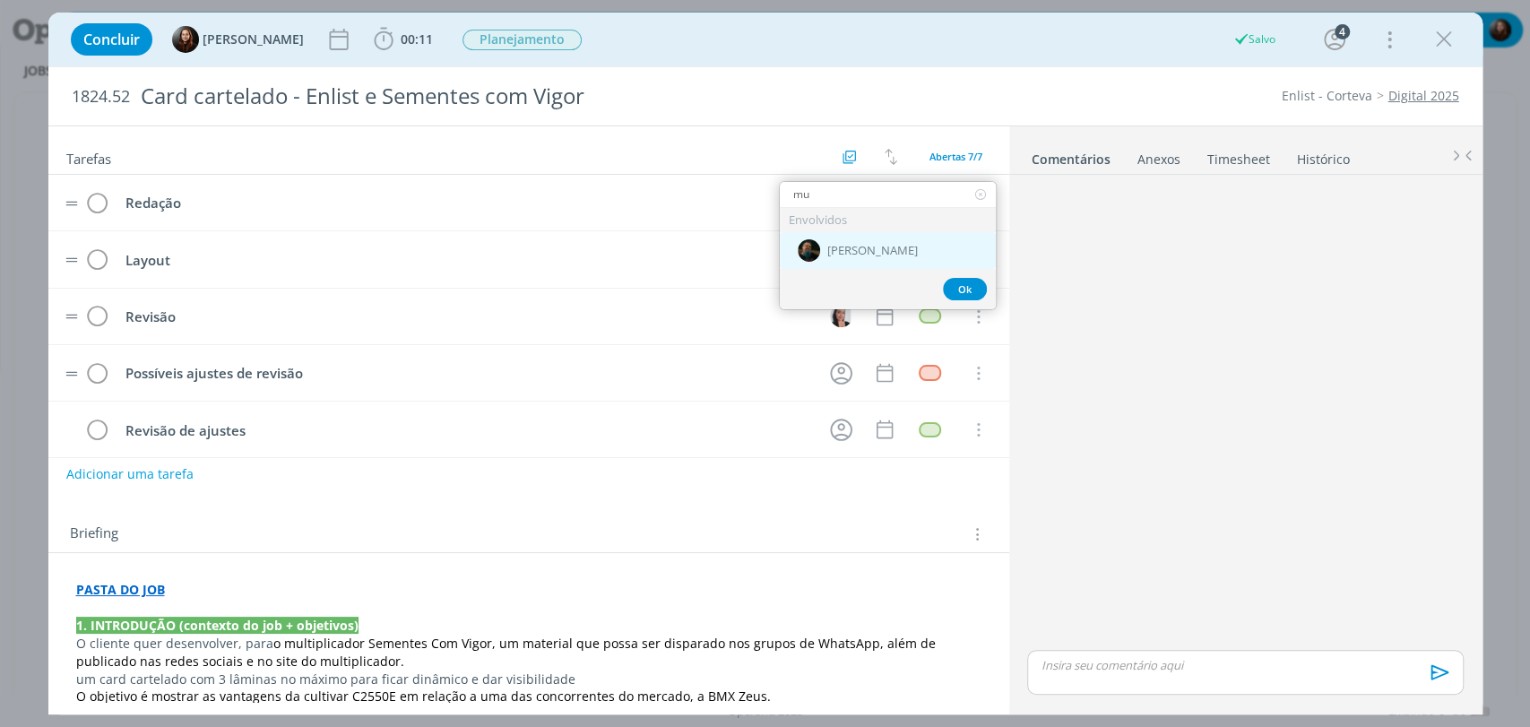
type input "mu"
click at [853, 254] on span "[PERSON_NAME]" at bounding box center [873, 251] width 91 height 14
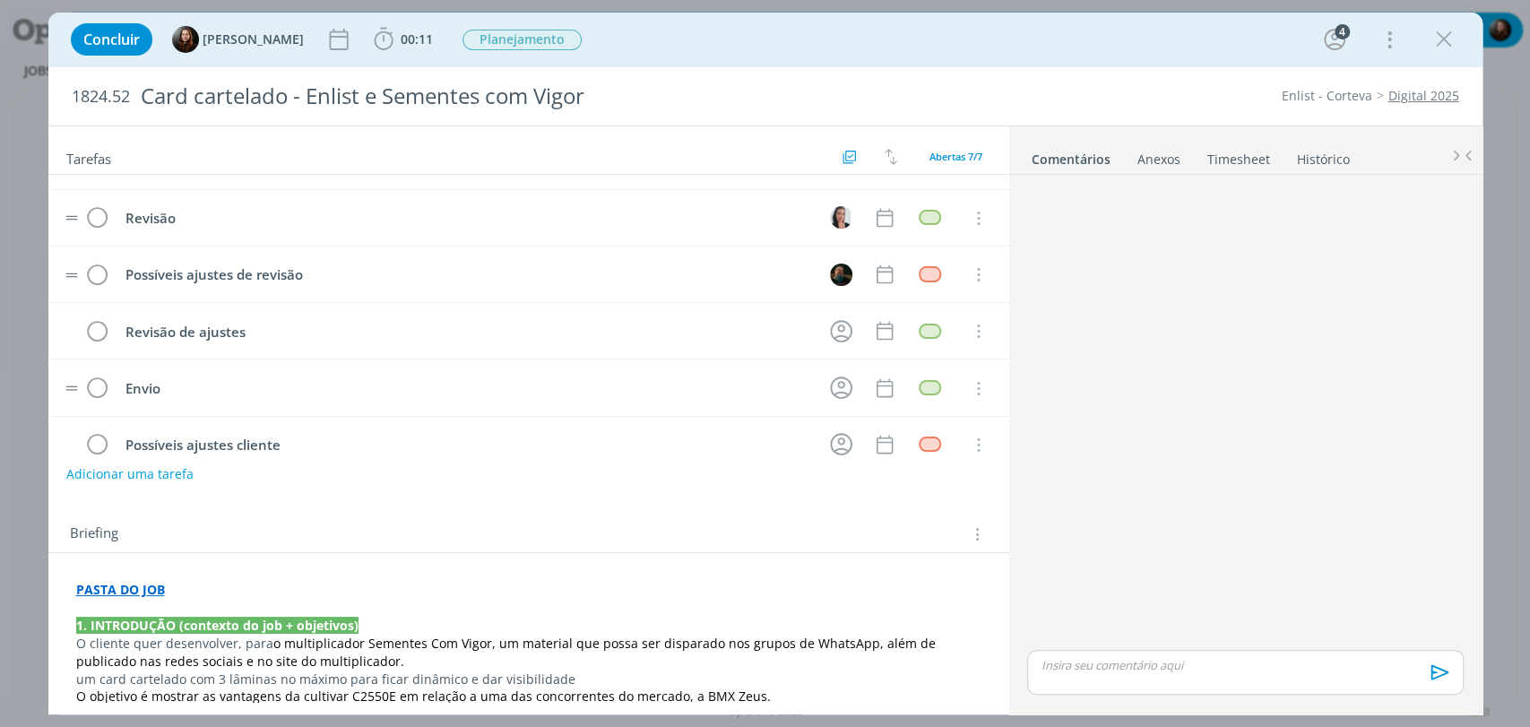
scroll to position [100, 0]
click at [832, 327] on icon "dialog" at bounding box center [841, 330] width 22 height 22
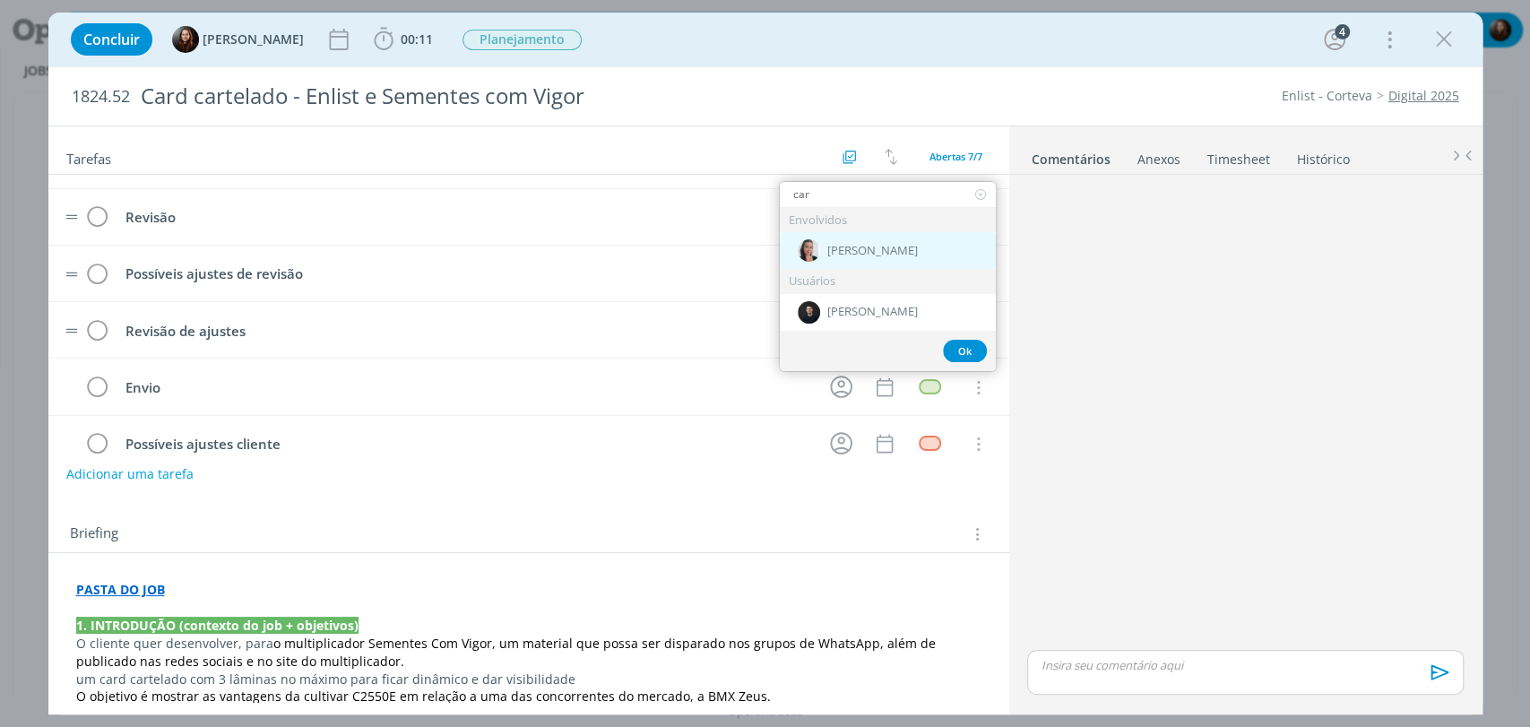
type input "car"
click at [842, 247] on span "[PERSON_NAME]" at bounding box center [873, 251] width 91 height 14
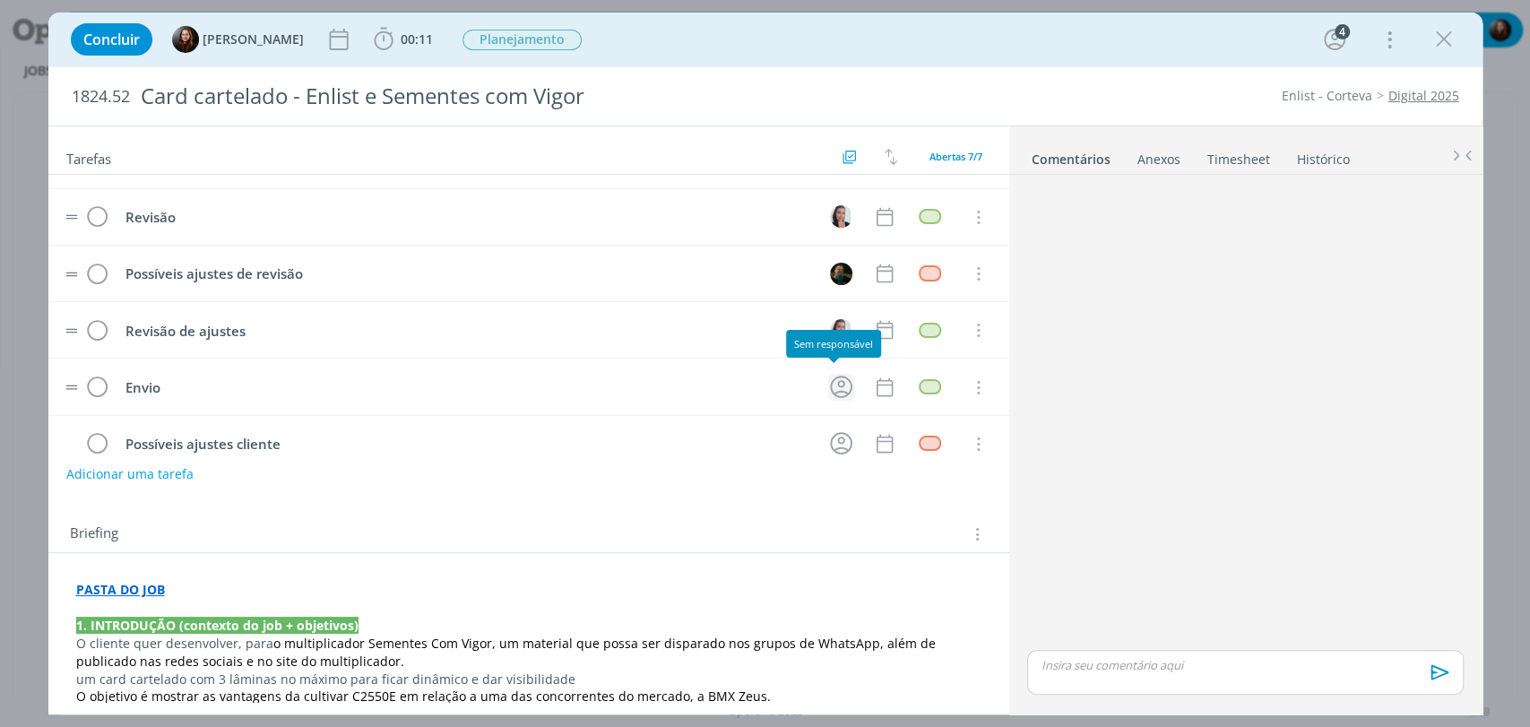
scroll to position [125, 0]
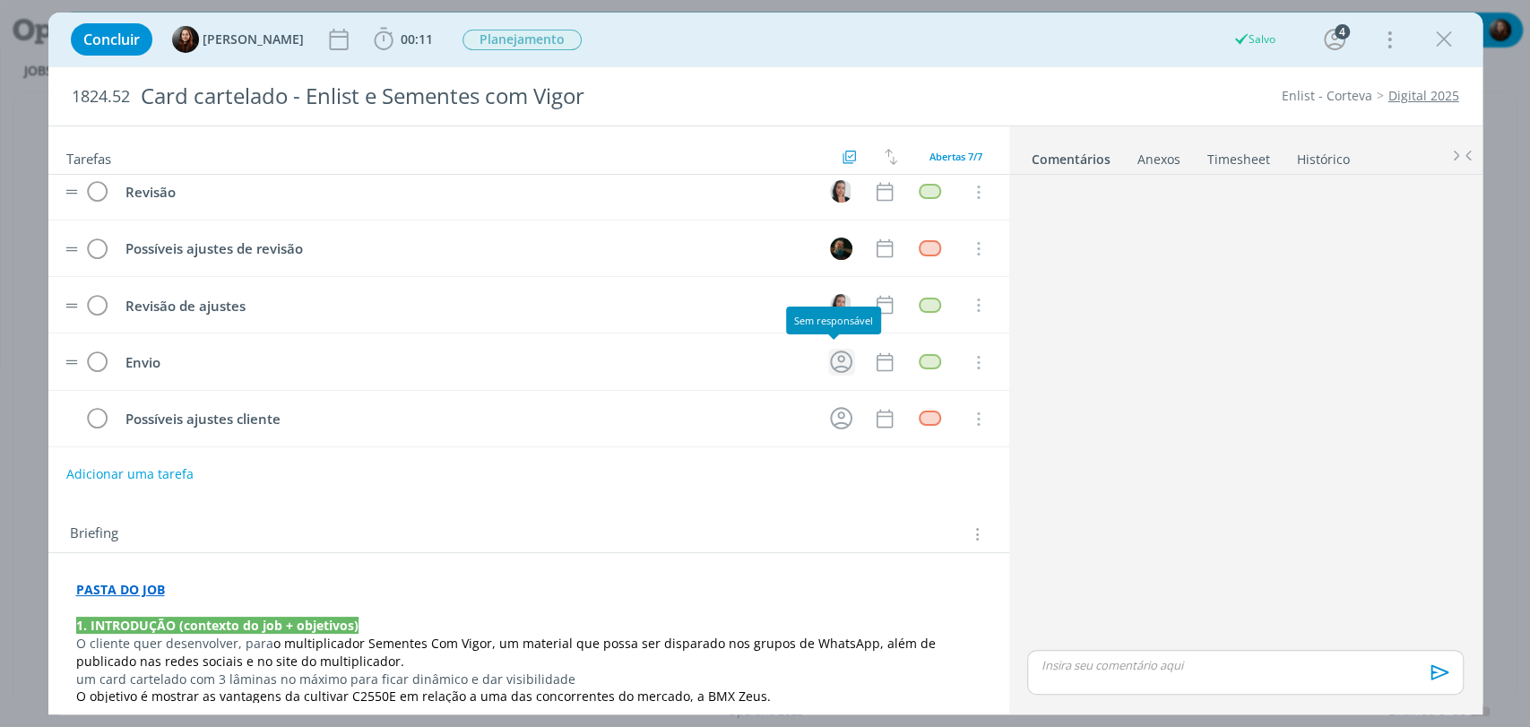
click at [833, 360] on icon "dialog" at bounding box center [842, 362] width 28 height 28
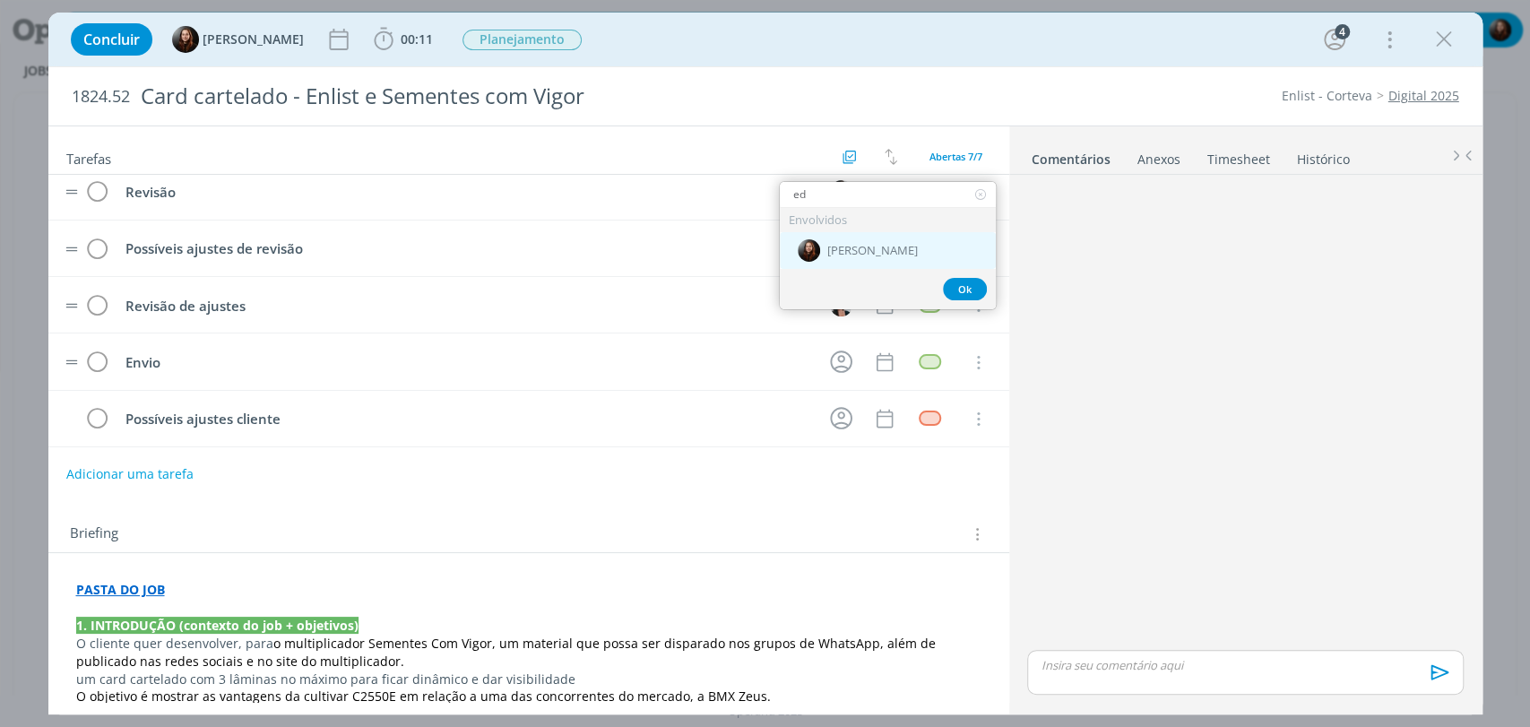
type input "ed"
click at [842, 259] on div "[PERSON_NAME]" at bounding box center [888, 250] width 216 height 37
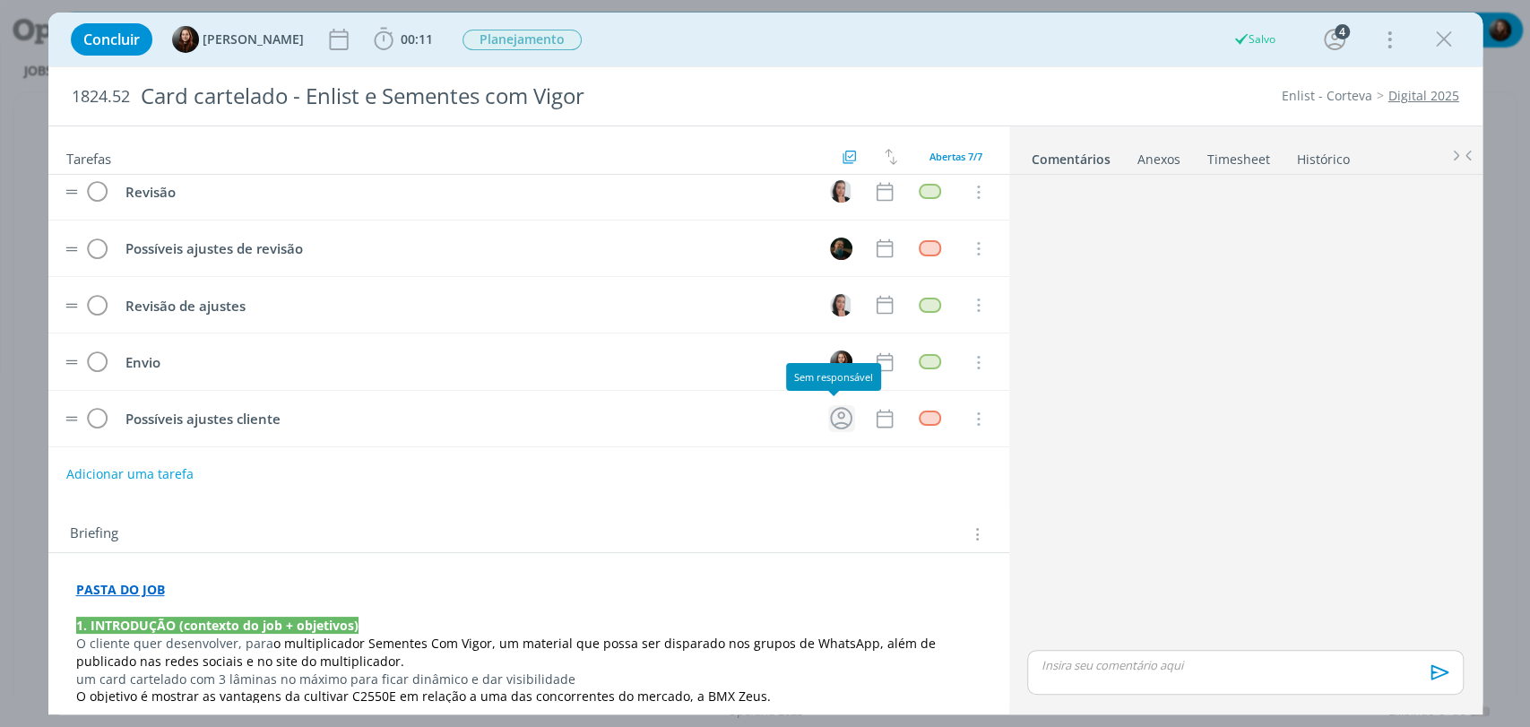
click at [837, 414] on icon "dialog" at bounding box center [842, 418] width 28 height 28
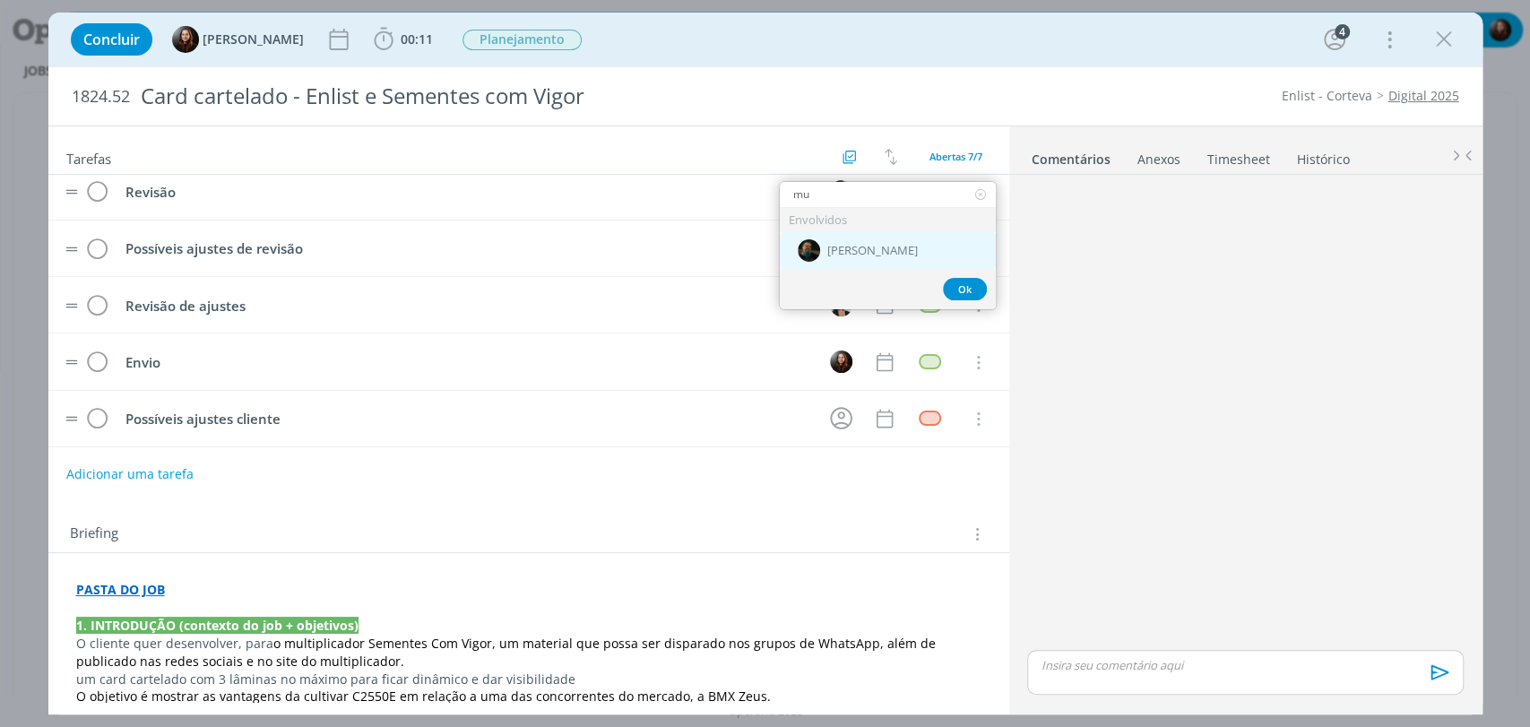
type input "mu"
click at [871, 253] on span "[PERSON_NAME]" at bounding box center [873, 251] width 91 height 14
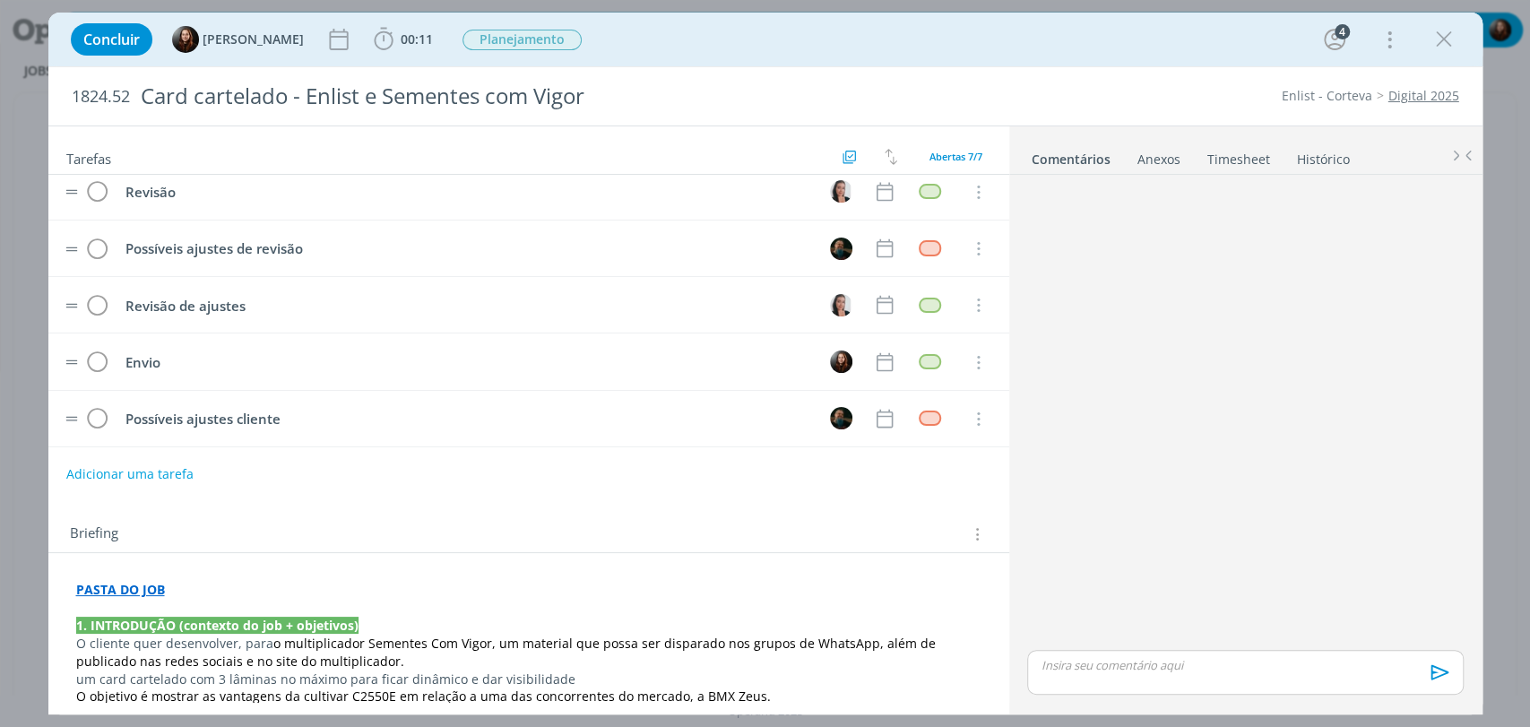
click at [1155, 403] on div "dialog" at bounding box center [1245, 414] width 450 height 464
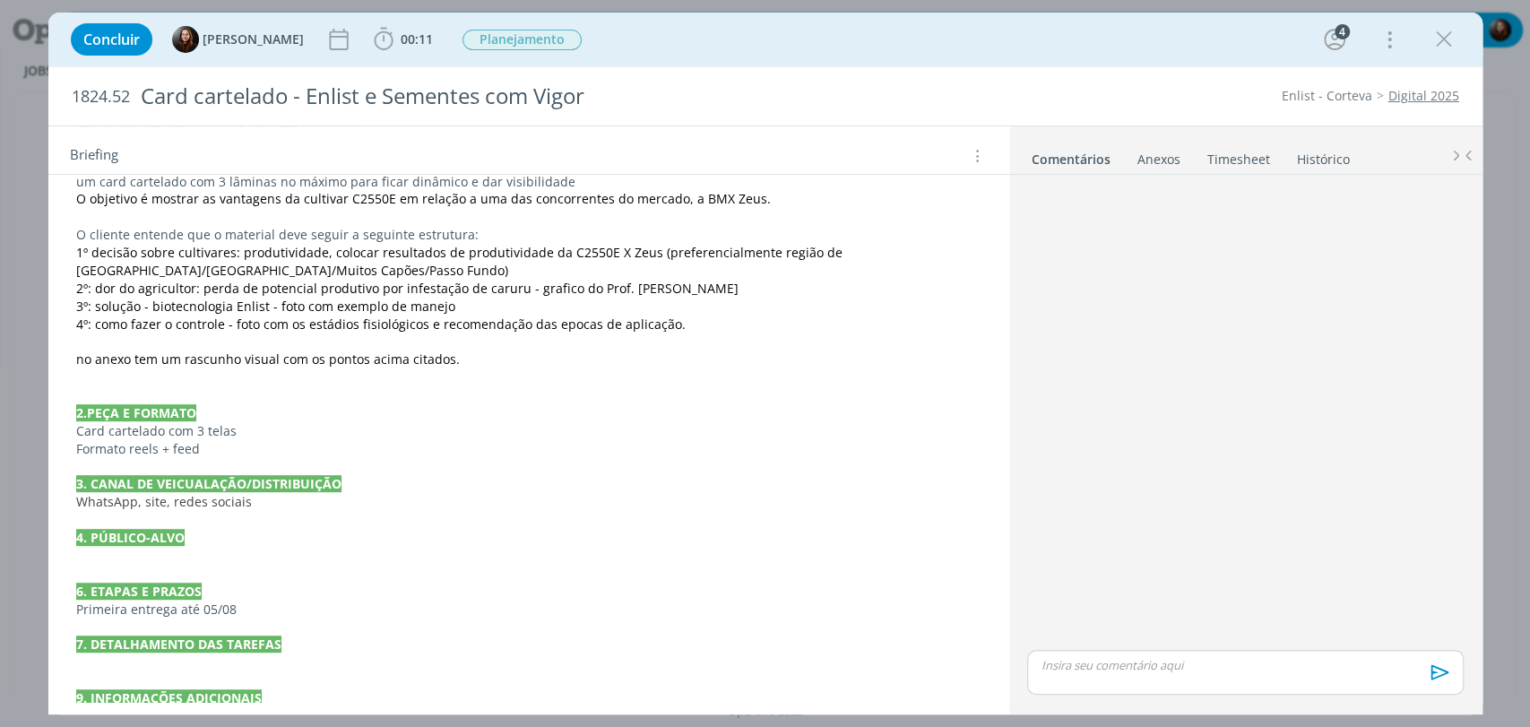
scroll to position [533, 0]
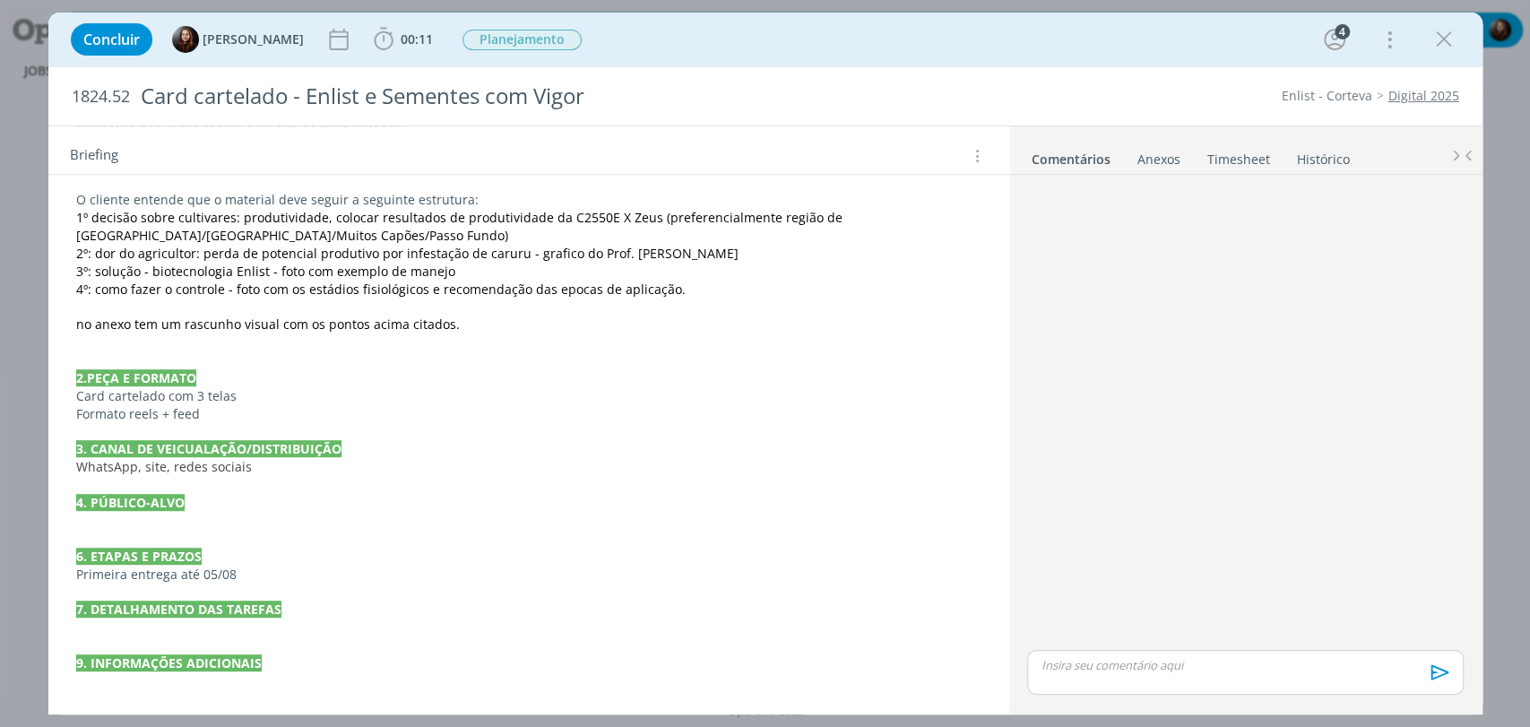
click at [247, 573] on p "Primeira entrega até 05/08" at bounding box center [529, 575] width 906 height 18
click at [216, 628] on p "dialog" at bounding box center [529, 629] width 904 height 18
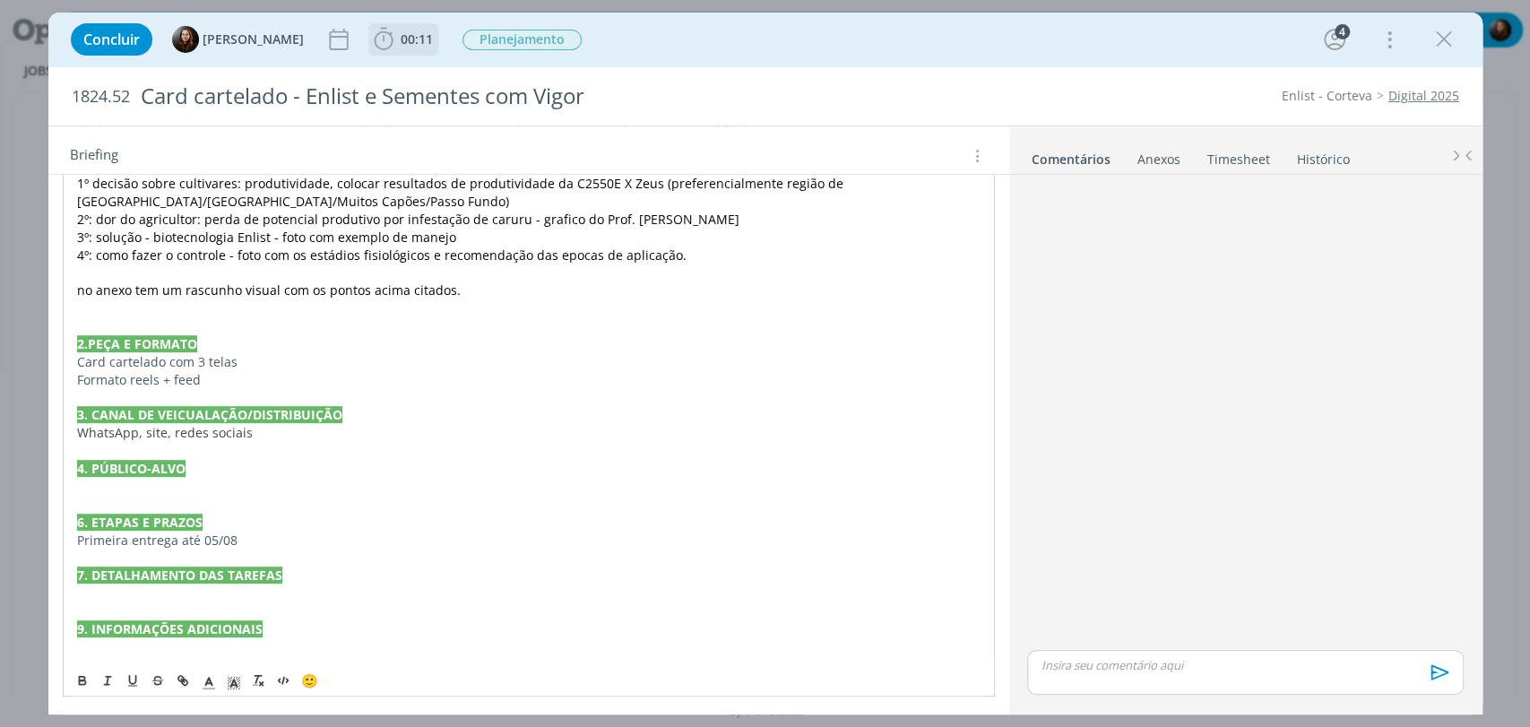
click at [378, 30] on icon "dialog" at bounding box center [383, 39] width 19 height 22
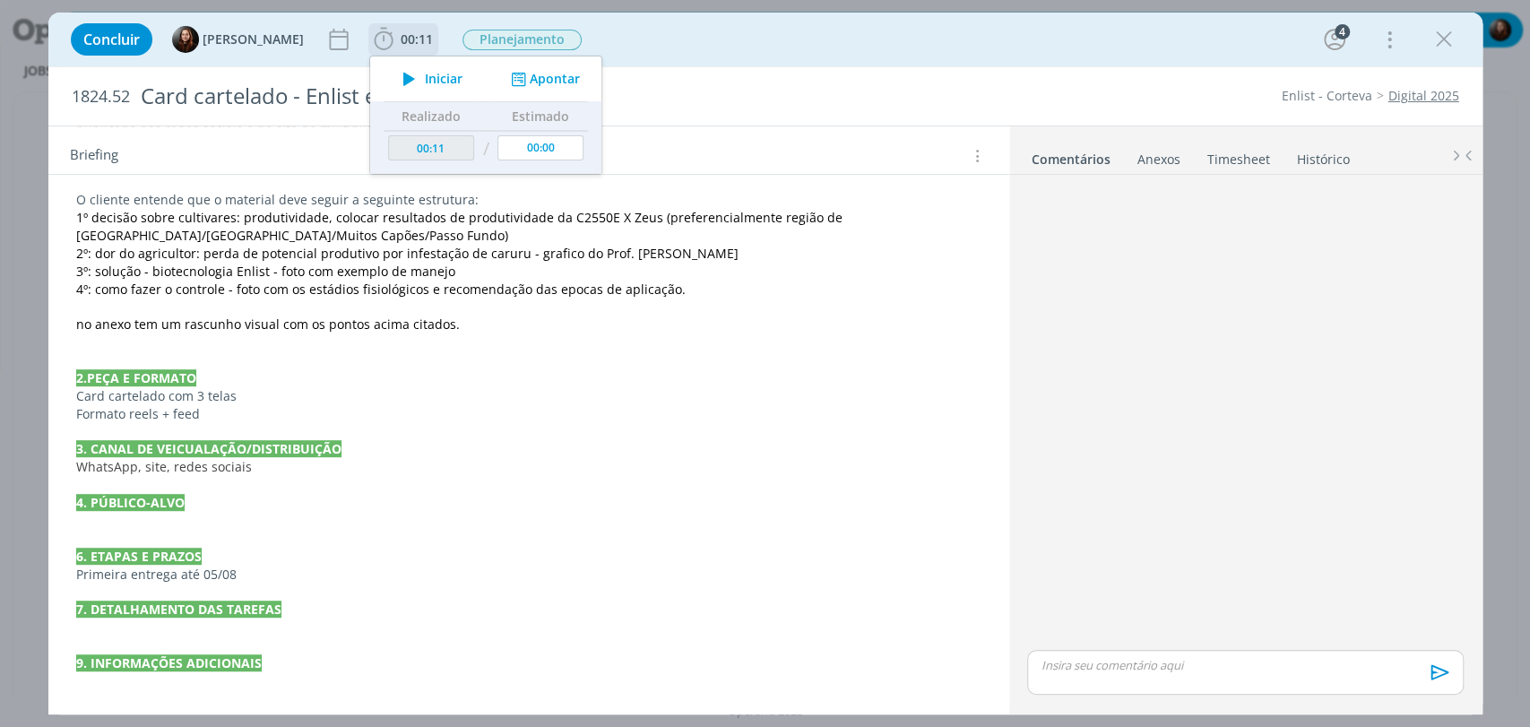
click at [402, 74] on icon "dialog" at bounding box center [409, 78] width 31 height 23
click at [1102, 48] on div "Concluir Eduarda Pereira 00:11 Parar Apontar Data * 01/09/2025 Horas * 00:00 Ta…" at bounding box center [766, 39] width 1408 height 43
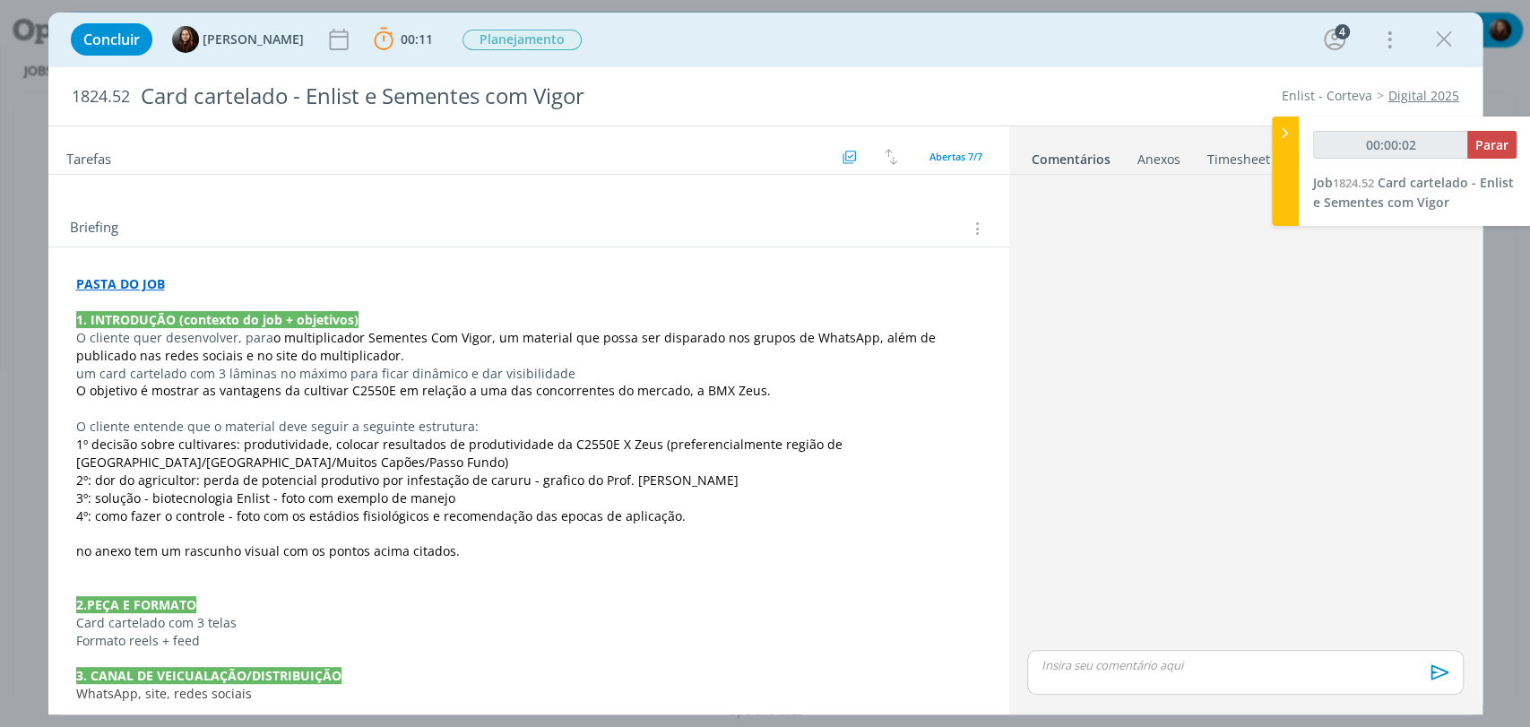
scroll to position [234, 0]
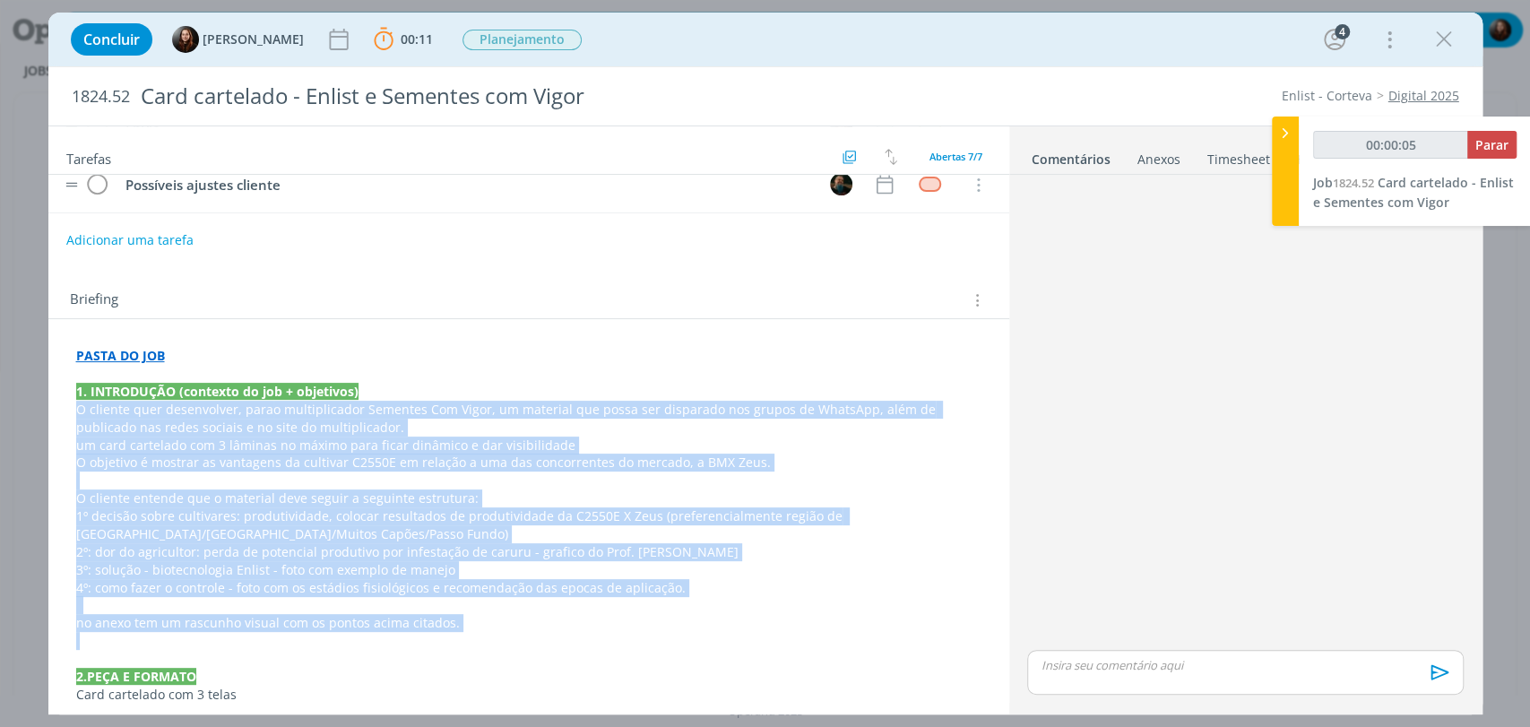
drag, startPoint x: 76, startPoint y: 407, endPoint x: 533, endPoint y: 631, distance: 509.2
click at [533, 631] on div "PASTA DO JOB 1. INTRODUÇÃO (contexto do job + objetivos) O cliente quer desenvo…" at bounding box center [529, 668] width 932 height 654
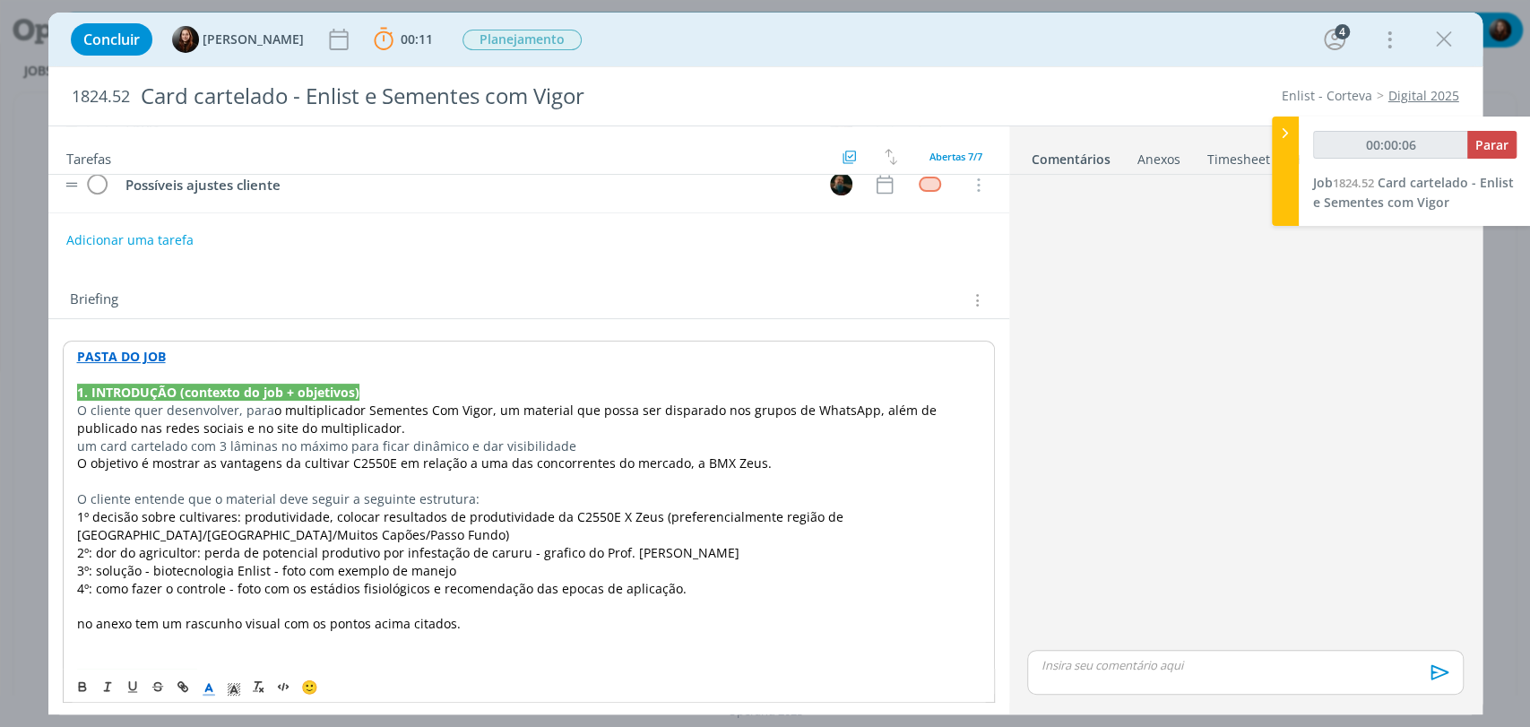
click at [202, 690] on icon "dialog" at bounding box center [209, 689] width 16 height 16
click at [206, 577] on span "dialog" at bounding box center [264, 625] width 136 height 97
click at [210, 654] on span "dialog" at bounding box center [211, 661] width 14 height 14
click at [227, 553] on span "2º: dor do agricultor: perda de potencial produtivo por infestação de caruru - …" at bounding box center [408, 552] width 663 height 17
click at [81, 446] on span "um card cartelado com 3 lâminas no máximo para ficar dinâmico e dar visibilidade" at bounding box center [326, 446] width 499 height 17
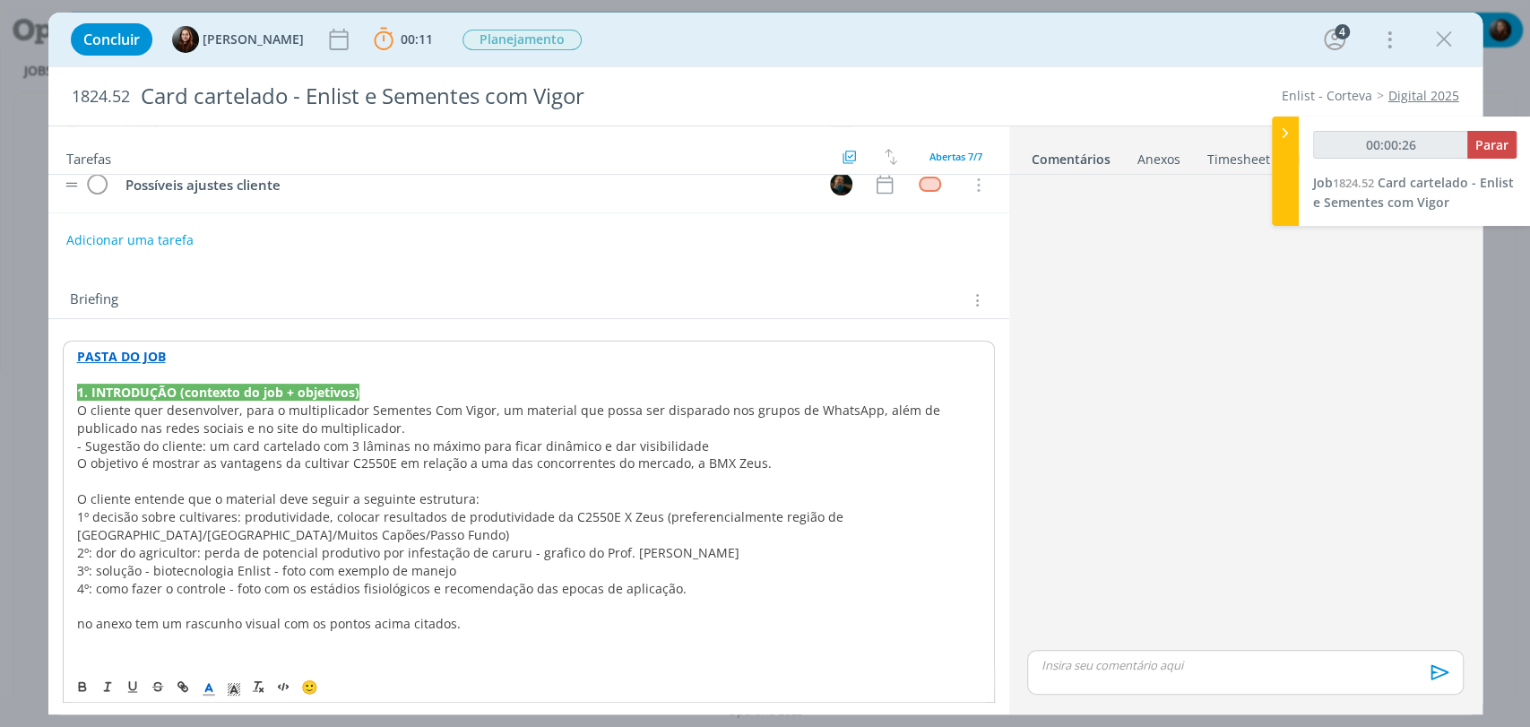
click at [424, 445] on span "- Sugestão do cliente: um card cartelado com 3 lâminas no máximo para ficar din…" at bounding box center [393, 446] width 632 height 17
click at [464, 439] on span "- Sugestão do cliente: um card cartelado com 3 lâminas no máximo para ficar din…" at bounding box center [393, 446] width 632 height 17
click at [65, 465] on div "PASTA DO JOB 1. INTRODUÇÃO (contexto do job + objetivos) O cliente quer desenvo…" at bounding box center [529, 668] width 932 height 655
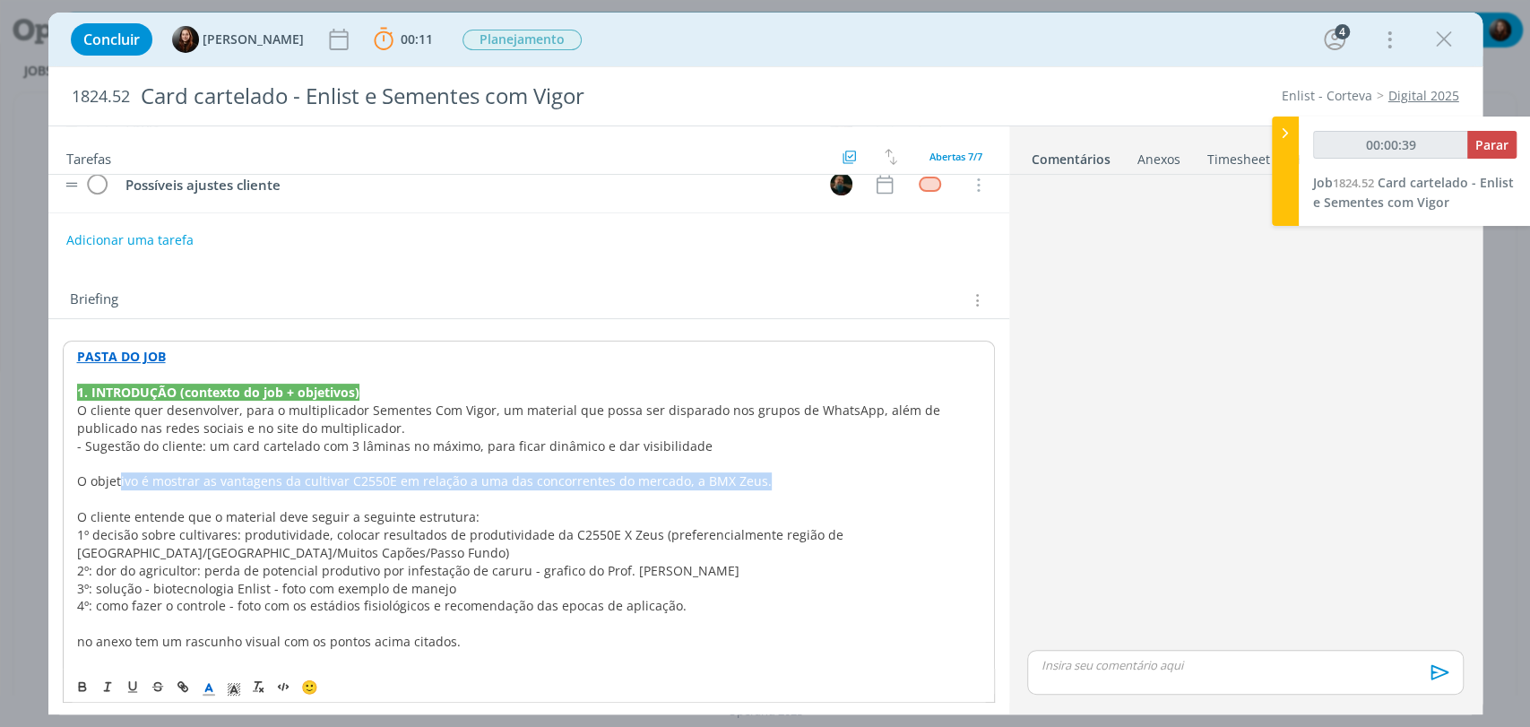
drag, startPoint x: 117, startPoint y: 475, endPoint x: 806, endPoint y: 471, distance: 688.6
click at [805, 472] on p "﻿ O objetivo é mostrar as vantagens da cultivar C2550E em relação a uma das con…" at bounding box center [529, 481] width 904 height 18
click at [819, 487] on p "﻿ O objetivo é mostrar as vantagens da cultivar C2550E em relação a uma das con…" at bounding box center [529, 481] width 904 height 18
click at [97, 446] on span "- Sugestão do cliente: um card cartelado com 3 lâminas no máximo, para ficar di…" at bounding box center [395, 446] width 636 height 17
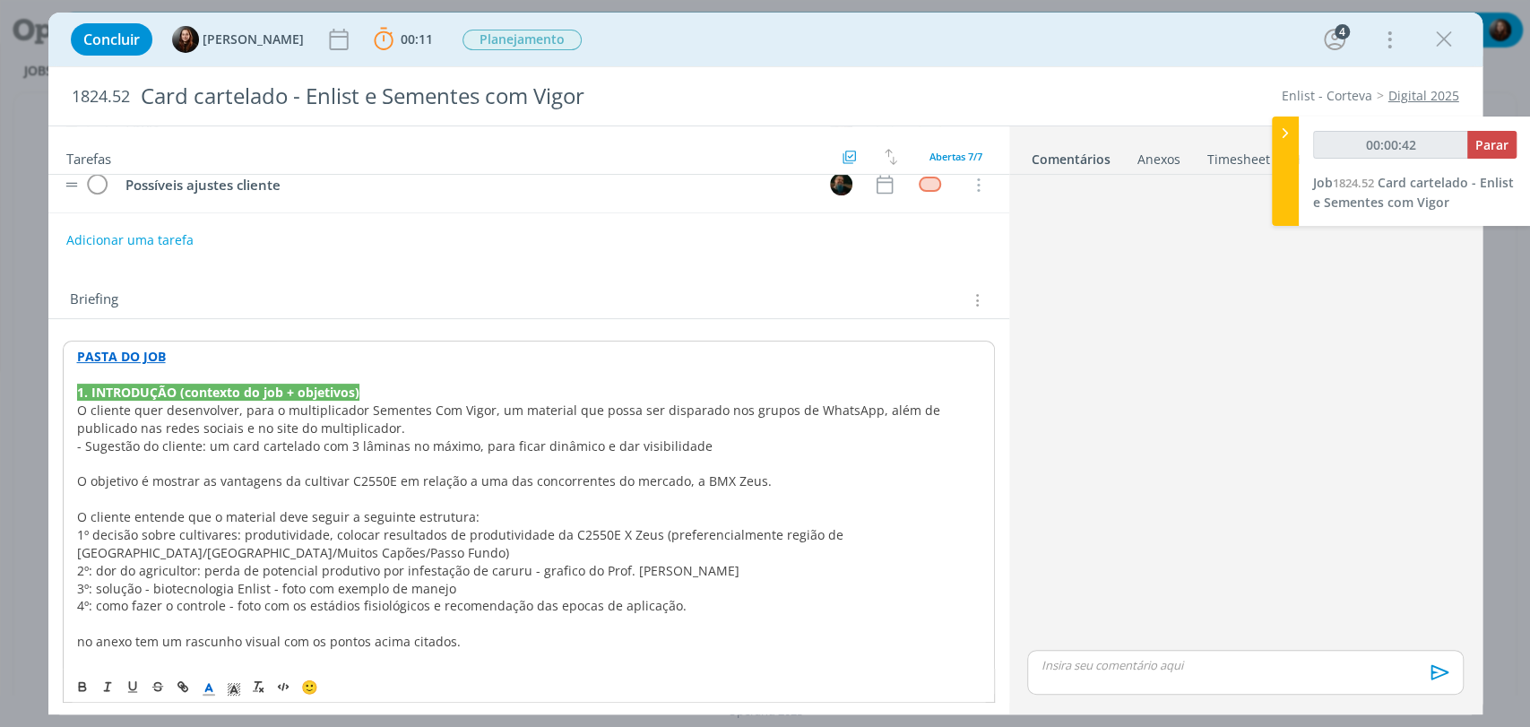
click at [198, 533] on span "1º decisão sobre cultivares: produtividade, colocar resultados de produtividade…" at bounding box center [462, 543] width 770 height 35
click at [308, 481] on span "O objetivo é mostrar as vantagens da cultivar C2550E em relação a uma das conco…" at bounding box center [424, 480] width 695 height 17
click at [834, 472] on p "O objetivo é mostrar as vantagens da cultivar C2550E em relação a uma das conco…" at bounding box center [529, 481] width 904 height 18
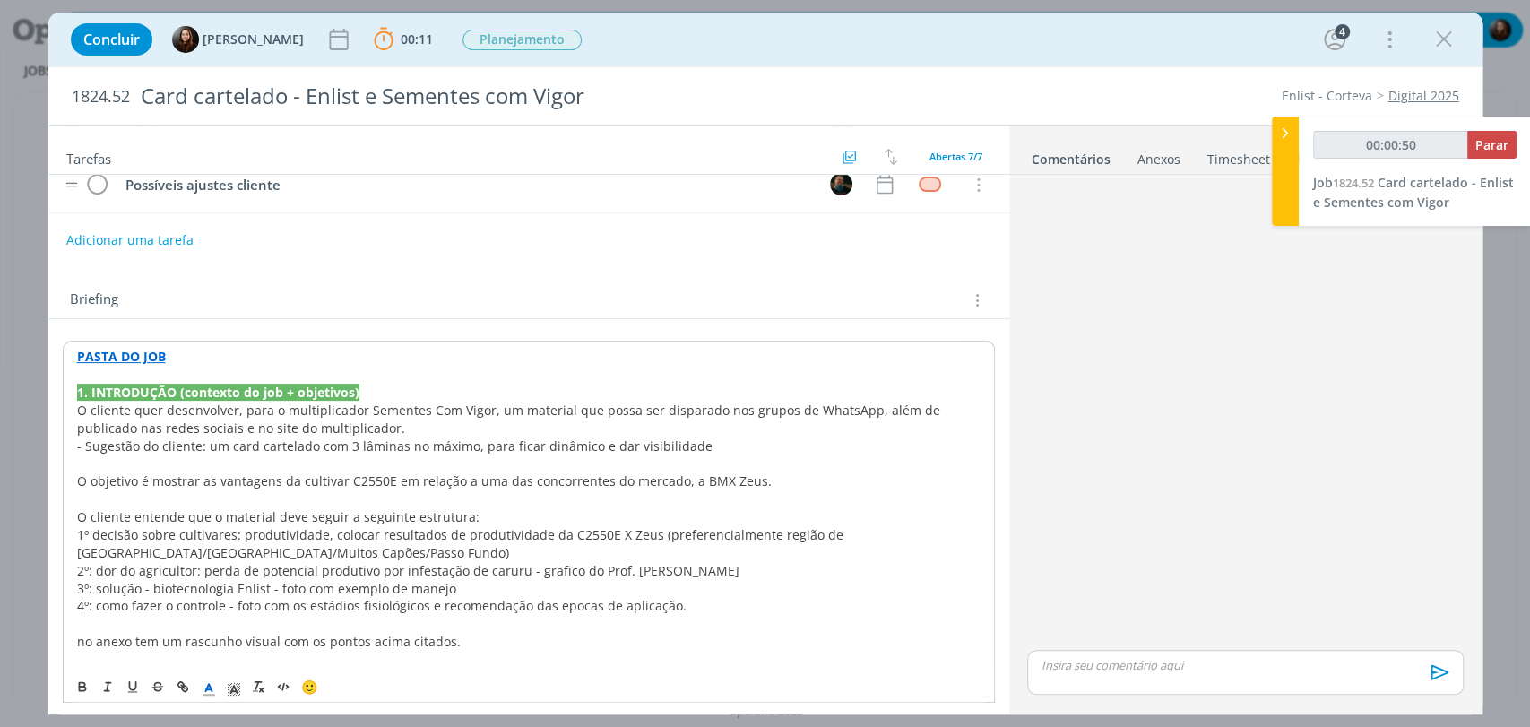
click at [473, 516] on p "O cliente entende que o material deve seguir a seguinte estrutura:" at bounding box center [529, 517] width 904 height 18
click at [151, 512] on span "O cliente entende que o material deve seguir a seguinte estrutura:" at bounding box center [278, 516] width 403 height 17
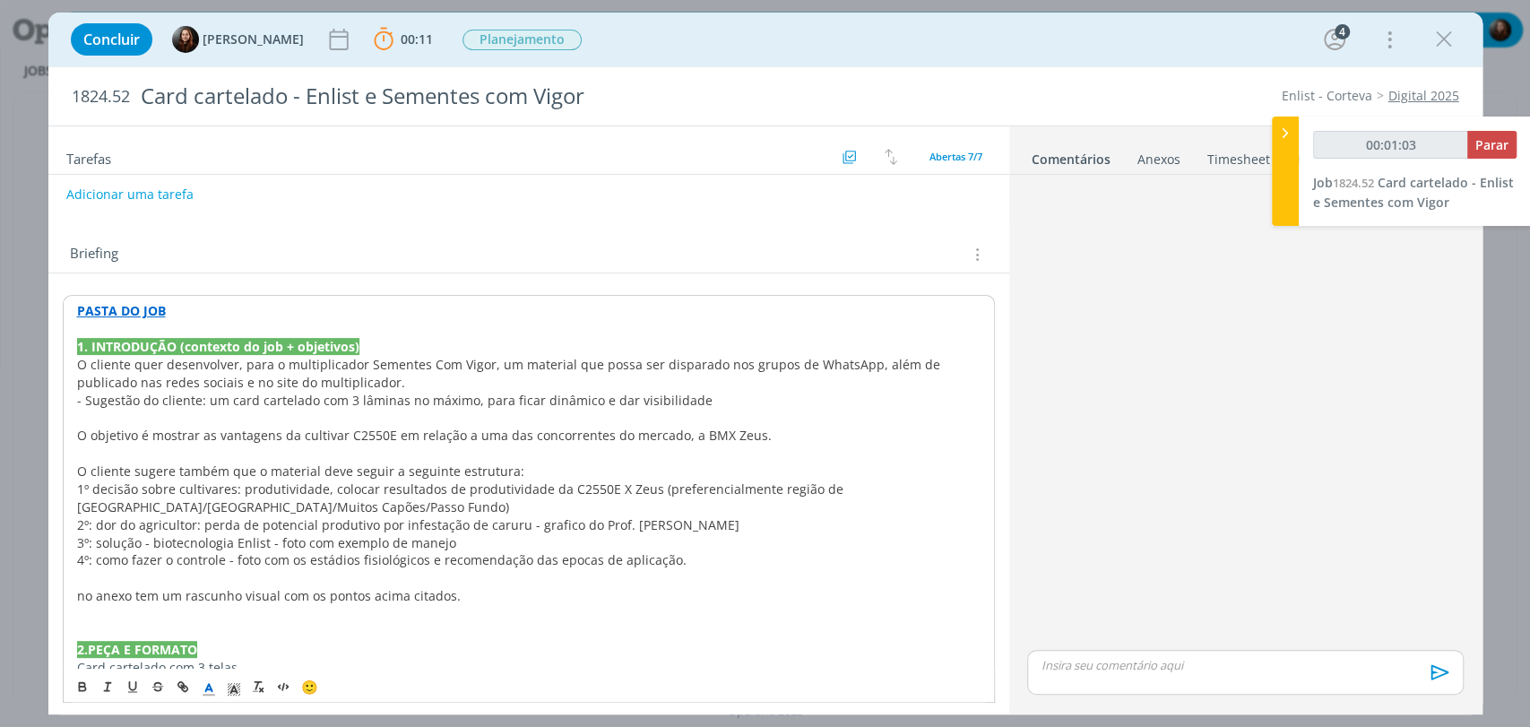
scroll to position [334, 0]
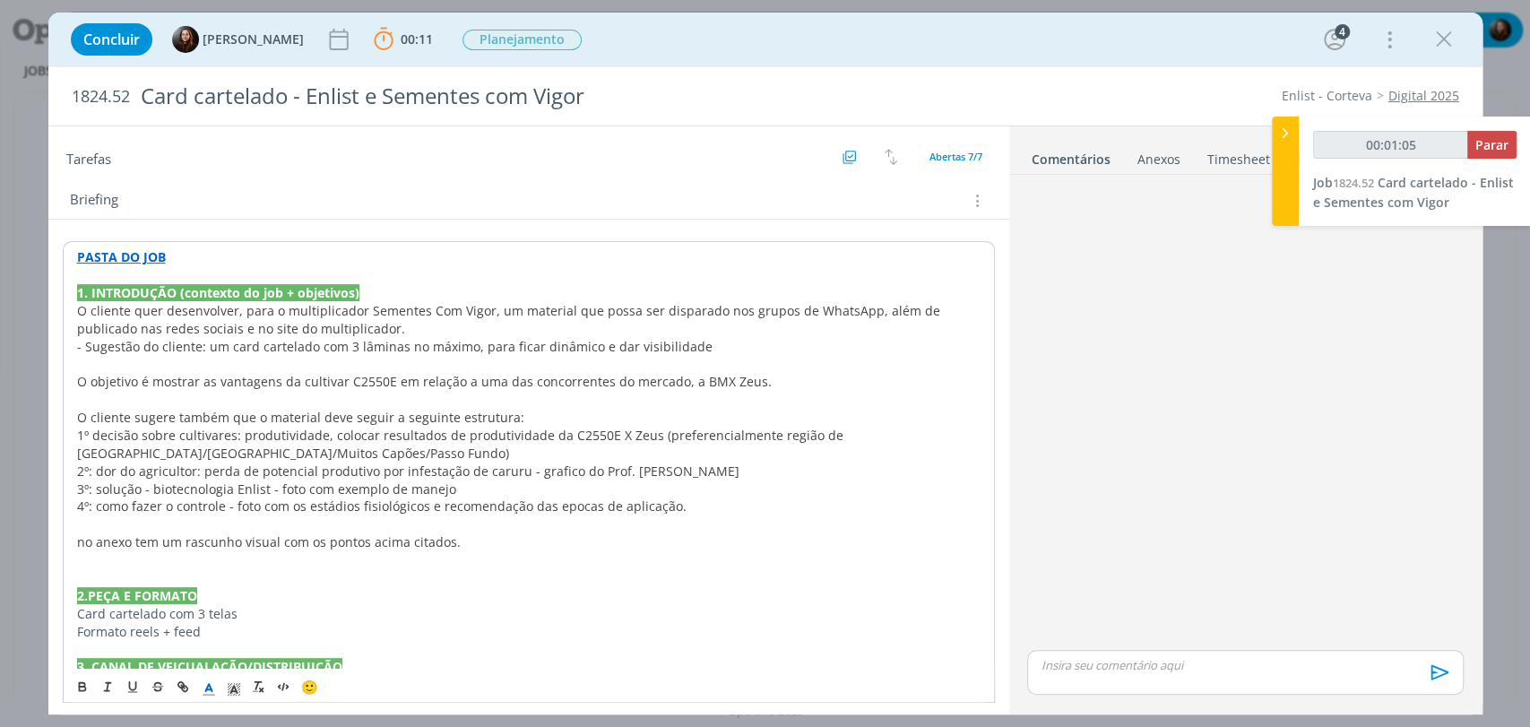
click at [87, 435] on span "1º decisão sobre cultivares: produtividade, colocar resultados de produtividade…" at bounding box center [462, 444] width 770 height 35
drag, startPoint x: 96, startPoint y: 430, endPoint x: 248, endPoint y: 425, distance: 152.5
click at [248, 427] on span "1º: decisão sobre cultivares: produtividade, colocar resultados de produtividad…" at bounding box center [464, 444] width 774 height 35
click at [279, 446] on span "1º: decisão sobre cultivares: produtividade, colocar resultados de produtividad…" at bounding box center [464, 444] width 774 height 35
click at [102, 434] on span "1º: decisão sobre cultivares: produtividade, colocar resultados de produtividad…" at bounding box center [464, 444] width 774 height 35
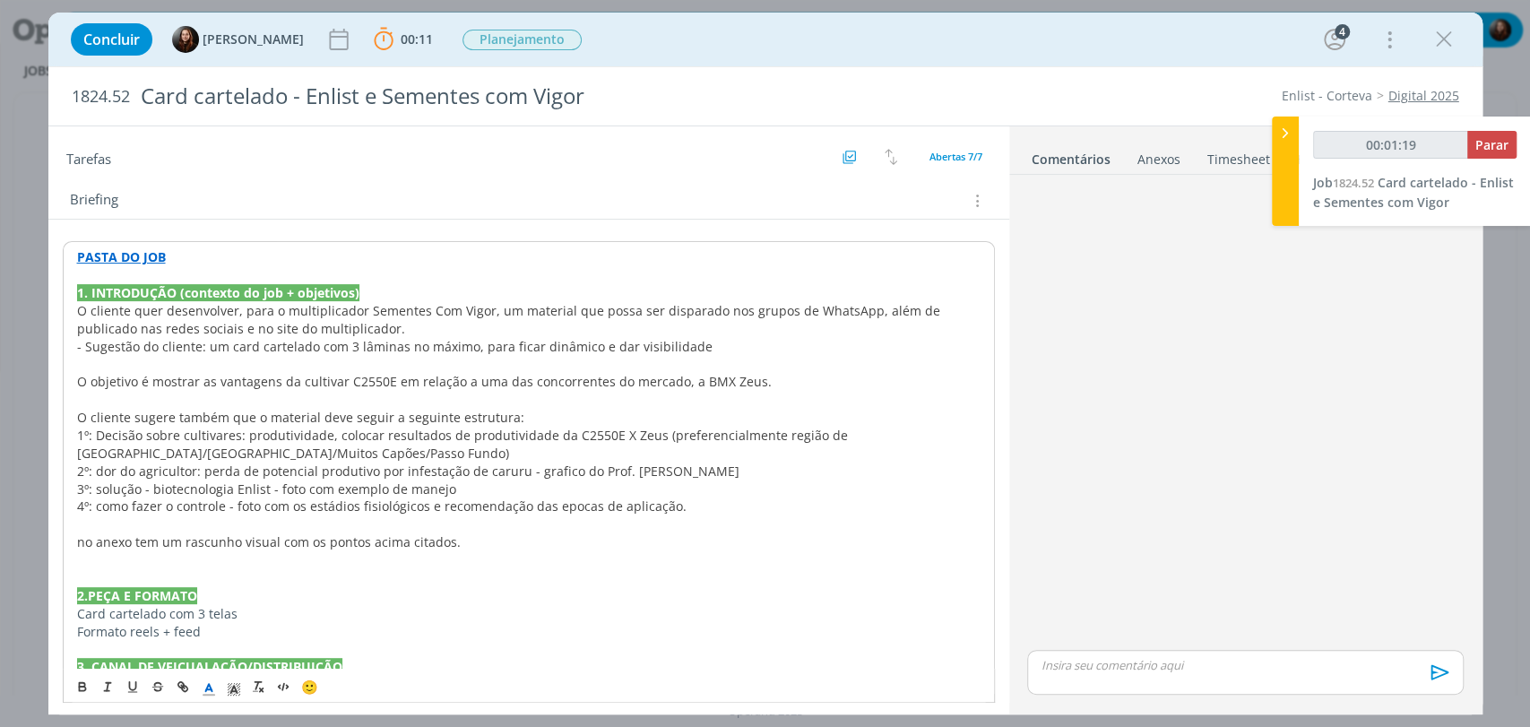
click at [241, 438] on span "1º: Decisão sobre cultivares: produtividade, colocar resultados de produtividad…" at bounding box center [464, 444] width 775 height 35
drag, startPoint x: 530, startPoint y: 439, endPoint x: 612, endPoint y: 432, distance: 82.8
click at [612, 432] on span "1º: Decisão sobre cultivares: falar sobre produtividade, colocar resultados de …" at bounding box center [499, 444] width 844 height 35
drag, startPoint x: 148, startPoint y: 454, endPoint x: 316, endPoint y: 453, distance: 167.7
click at [316, 453] on p "1º: Decisão sobre cultivares: falar sobre produtividade, colocar resultados da …" at bounding box center [529, 445] width 904 height 36
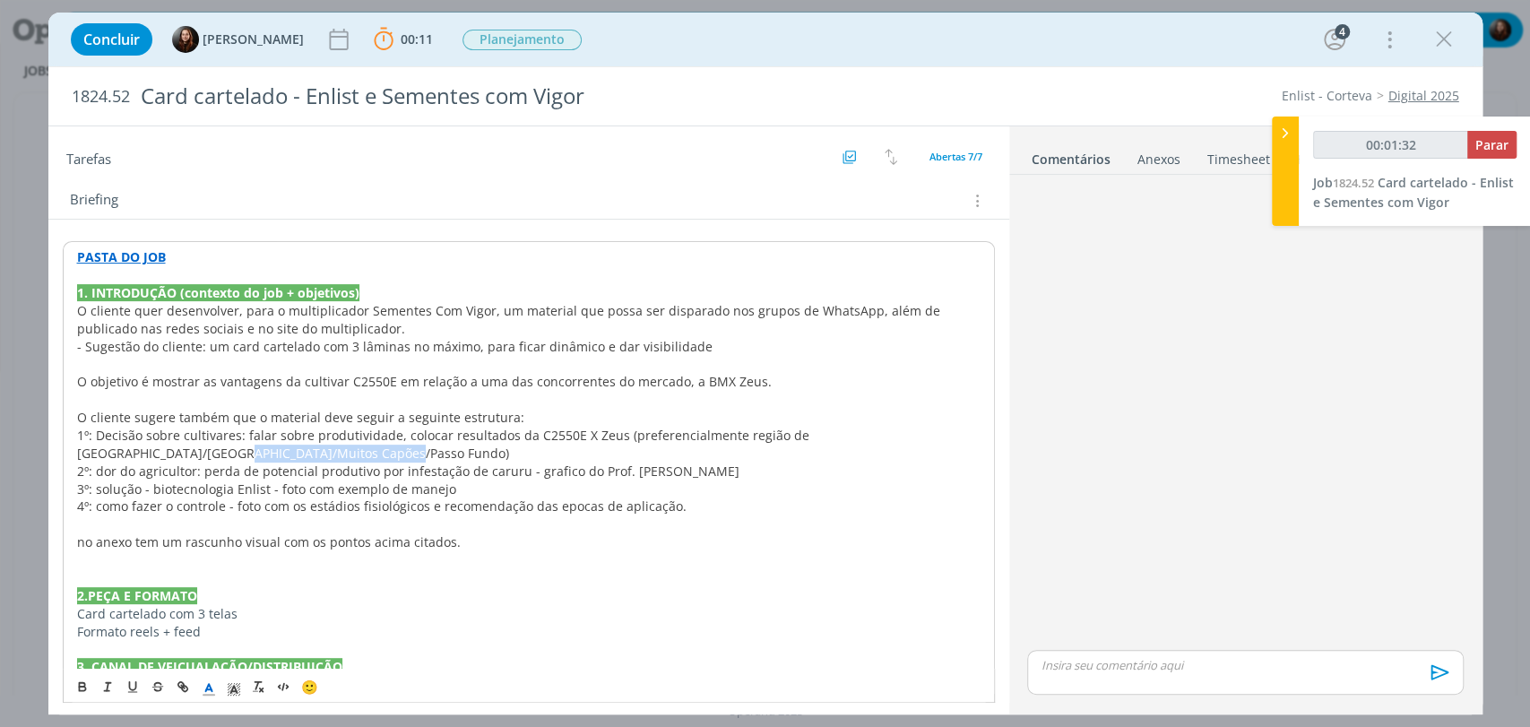
click at [326, 453] on p "1º: Decisão sobre cultivares: falar sobre produtividade, colocar resultados da …" at bounding box center [529, 445] width 904 height 36
drag, startPoint x: 74, startPoint y: 468, endPoint x: 225, endPoint y: 464, distance: 150.7
click at [225, 464] on div "PASTA DO JOB 1. INTRODUÇÃO (contexto do job + objetivos) O cliente quer desenvo…" at bounding box center [529, 577] width 932 height 672
click at [128, 476] on span "2º: dor do agricultor: perda de potencial produtivo por infestação de caruru - …" at bounding box center [408, 471] width 663 height 17
click at [101, 470] on span "2º: dor do agricultor: perda de potencial produtivo por infestação de caruru - …" at bounding box center [408, 471] width 663 height 17
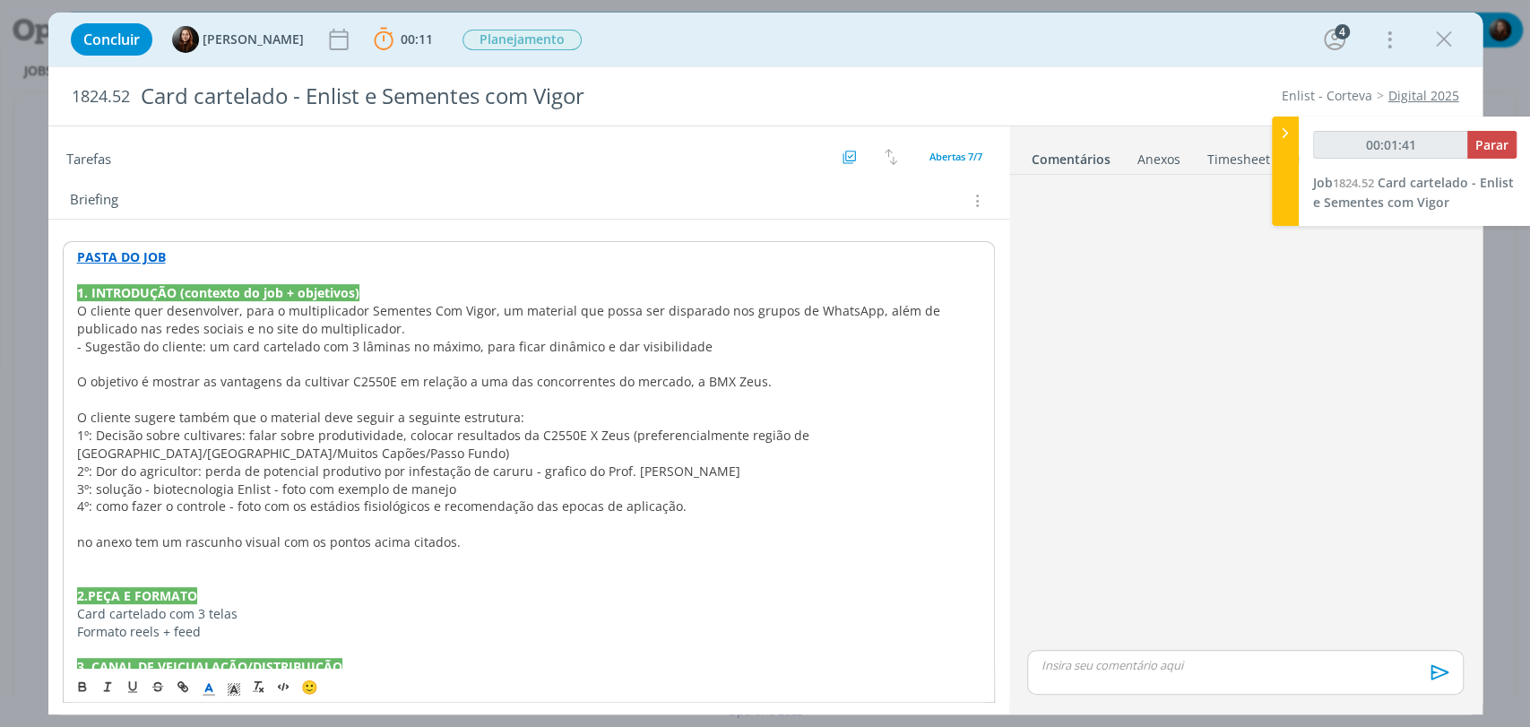
click at [201, 468] on span "2º: Dor do agricultor: perda de potencial produtivo por infestação de caruru - …" at bounding box center [408, 471] width 663 height 17
click at [784, 469] on p "2º: Dor do agricultor: mostrar a perda de potencial produtivo por infestação de…" at bounding box center [529, 472] width 904 height 18
click at [100, 489] on span "3º: solução - biotecnologia Enlist - foto com exemplo de manejo" at bounding box center [266, 489] width 379 height 17
click at [145, 490] on span "3º: Solução - biotecnologia Enlist - foto com exemplo de manejo" at bounding box center [267, 489] width 380 height 17
drag, startPoint x: 97, startPoint y: 501, endPoint x: 99, endPoint y: 511, distance: 10.0
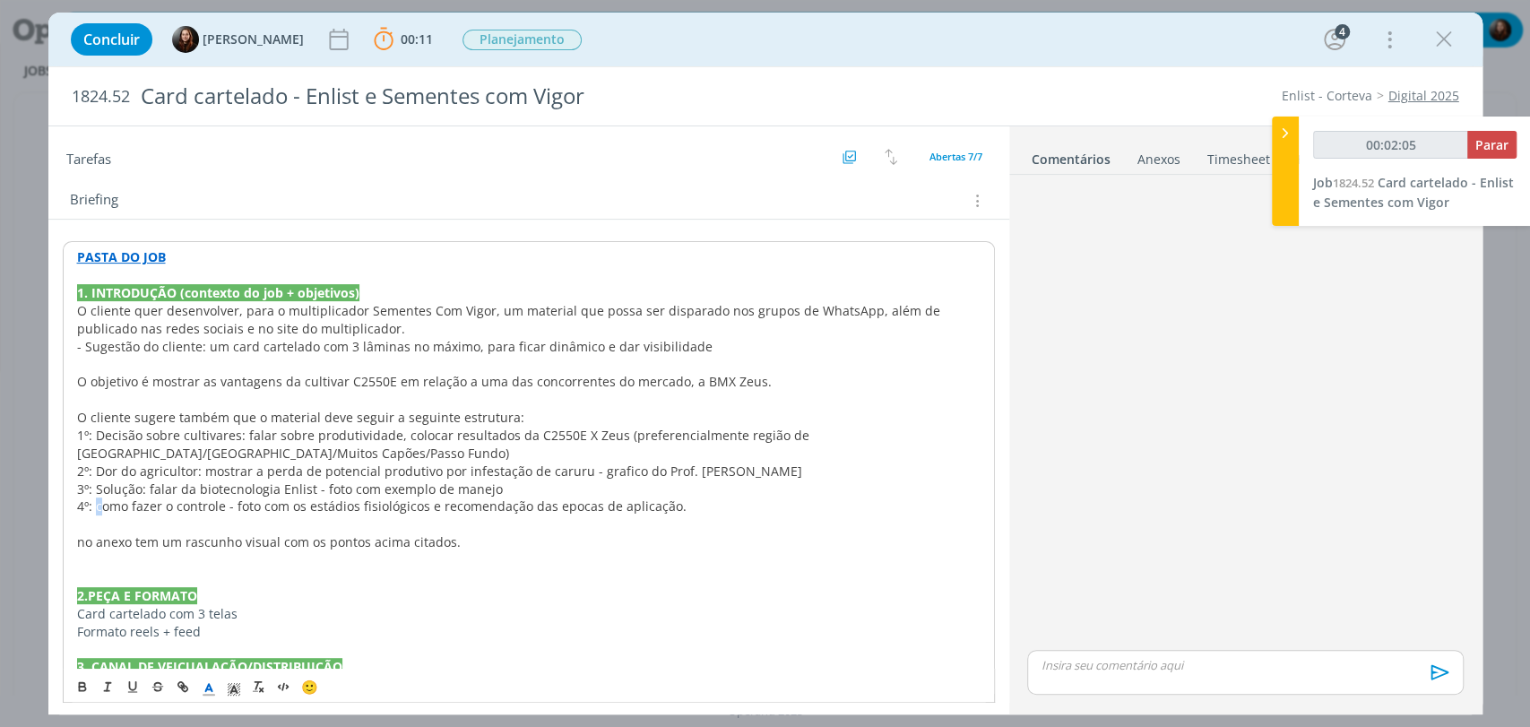
click at [99, 511] on span "4º: como fazer o controle - foto com os estádios fisiológicos e recomendação da…" at bounding box center [382, 506] width 610 height 17
click at [229, 504] on span "4º: Como fazer o controle - foto com os estádios fisiológicos e recomendação da…" at bounding box center [382, 506] width 611 height 17
click at [587, 506] on span "4º: Como fazer o controle: usar foto com os estádios fisiológicos e recomendaçã…" at bounding box center [395, 506] width 637 height 17
click at [706, 498] on p "4º: Como fazer o controle: usar foto com os estádios fisiológicos e recomendaçã…" at bounding box center [529, 507] width 904 height 18
click at [123, 520] on p "dialog" at bounding box center [529, 525] width 904 height 18
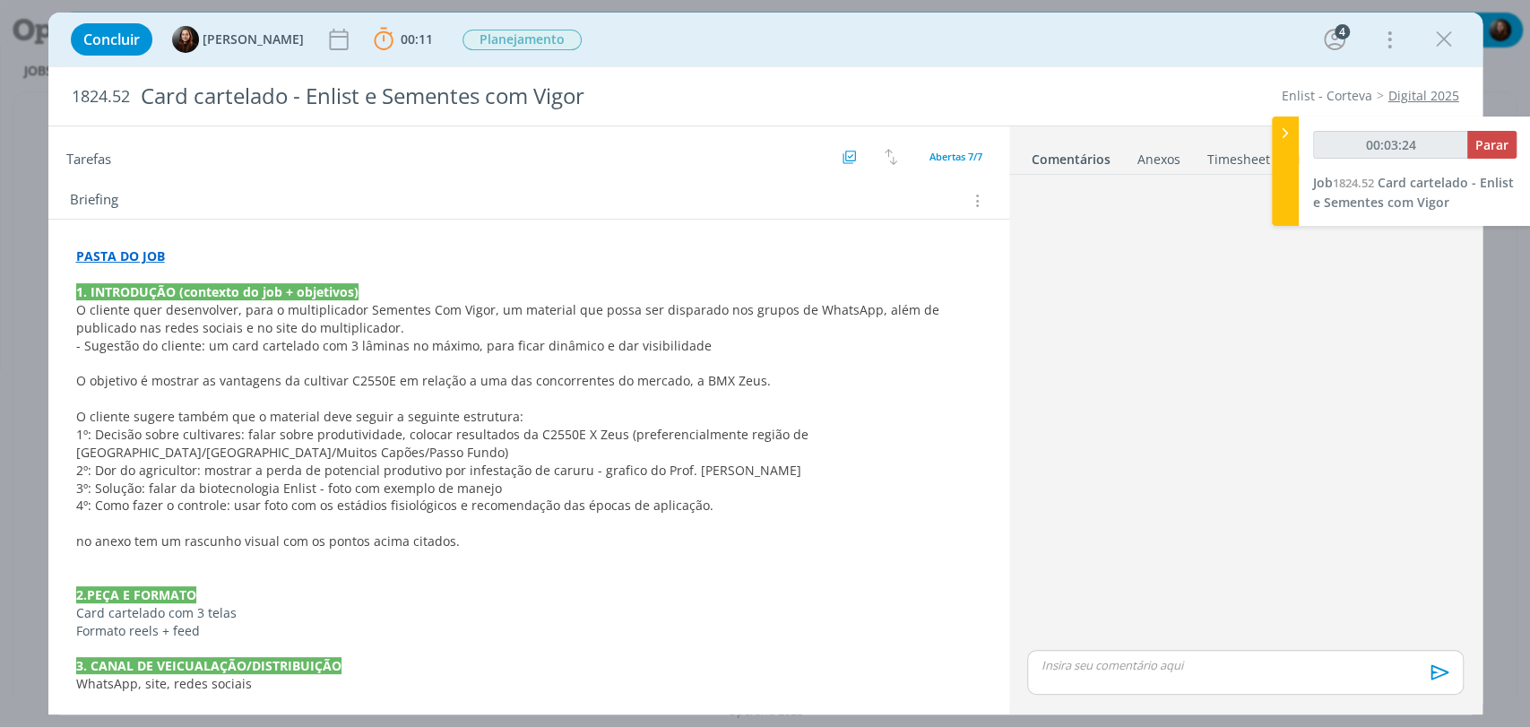
click at [1061, 419] on div "dialog" at bounding box center [1245, 414] width 450 height 464
drag, startPoint x: 80, startPoint y: 545, endPoint x: 471, endPoint y: 542, distance: 390.9
click at [471, 542] on p "no anexo tem um rascunho visual com os pontos acima citados." at bounding box center [529, 542] width 906 height 18
click at [129, 543] on p "Exemplo na pasta" at bounding box center [529, 542] width 904 height 18
click at [213, 628] on p "Formato reels + feed" at bounding box center [529, 632] width 904 height 18
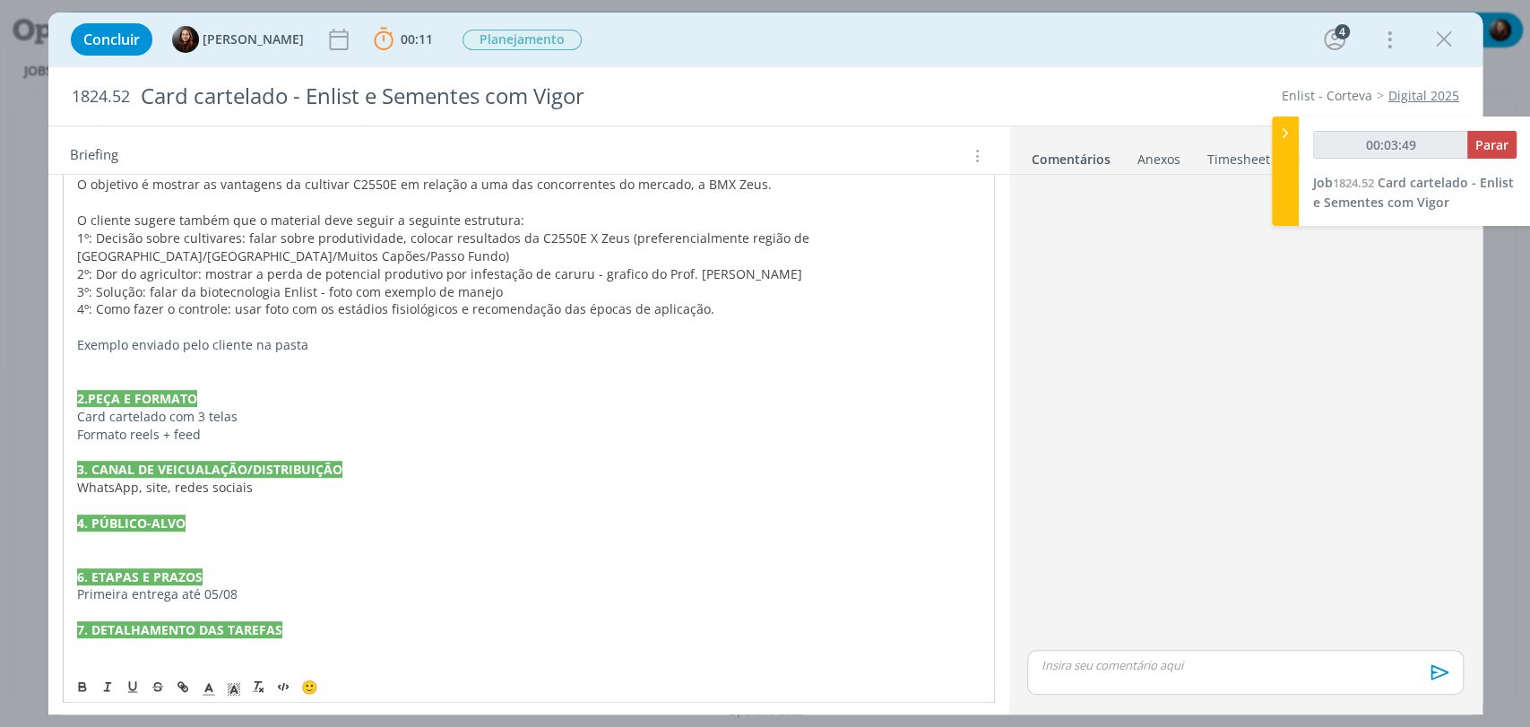
scroll to position [533, 0]
drag, startPoint x: 250, startPoint y: 483, endPoint x: 170, endPoint y: 484, distance: 79.8
click at [170, 484] on p "WhatsApp, site, redes sociais" at bounding box center [529, 486] width 904 height 18
click at [103, 543] on p "dialog" at bounding box center [529, 540] width 904 height 18
click at [140, 584] on p "Primeira entrega até 05/08" at bounding box center [529, 593] width 904 height 18
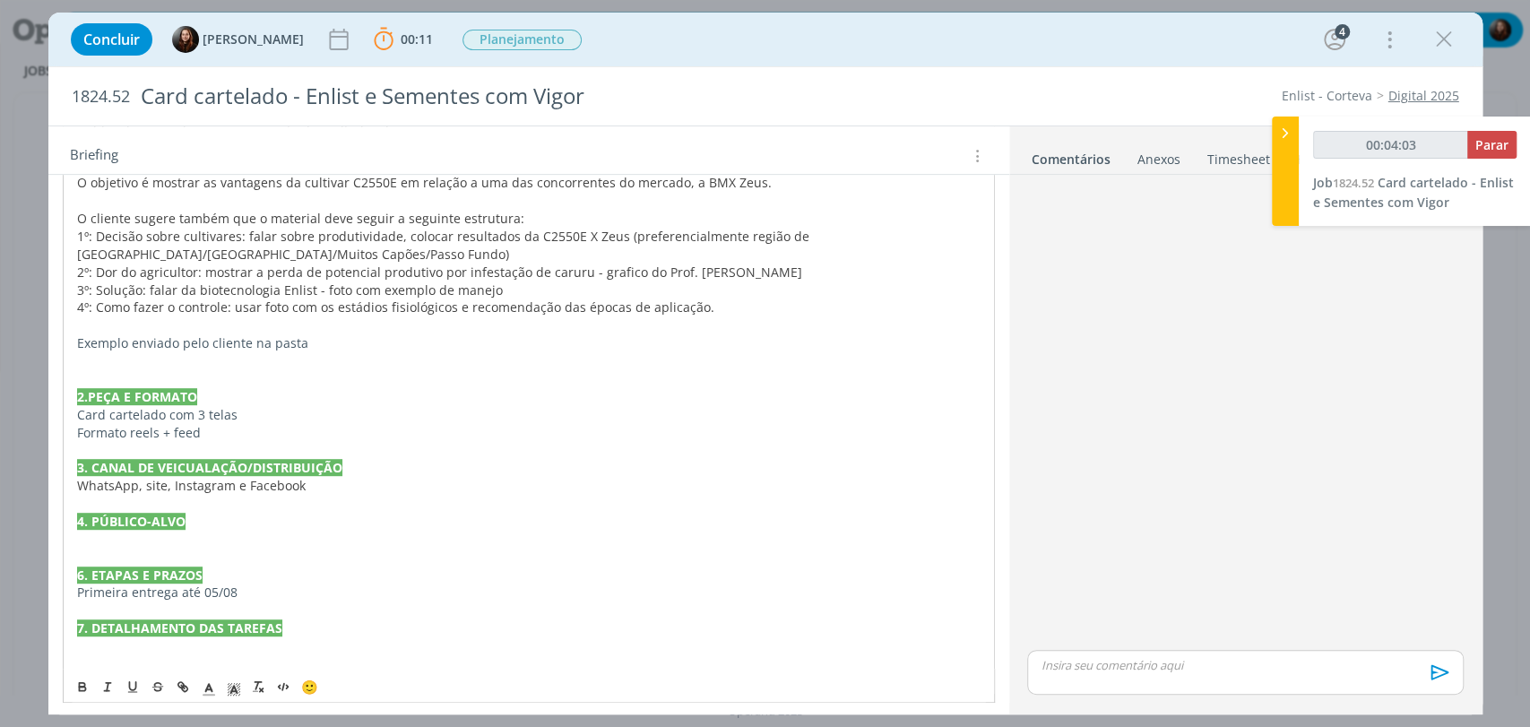
click at [230, 585] on p "Primeira entrega até 05/08" at bounding box center [529, 593] width 904 height 18
click at [156, 537] on p "dialog" at bounding box center [529, 540] width 904 height 18
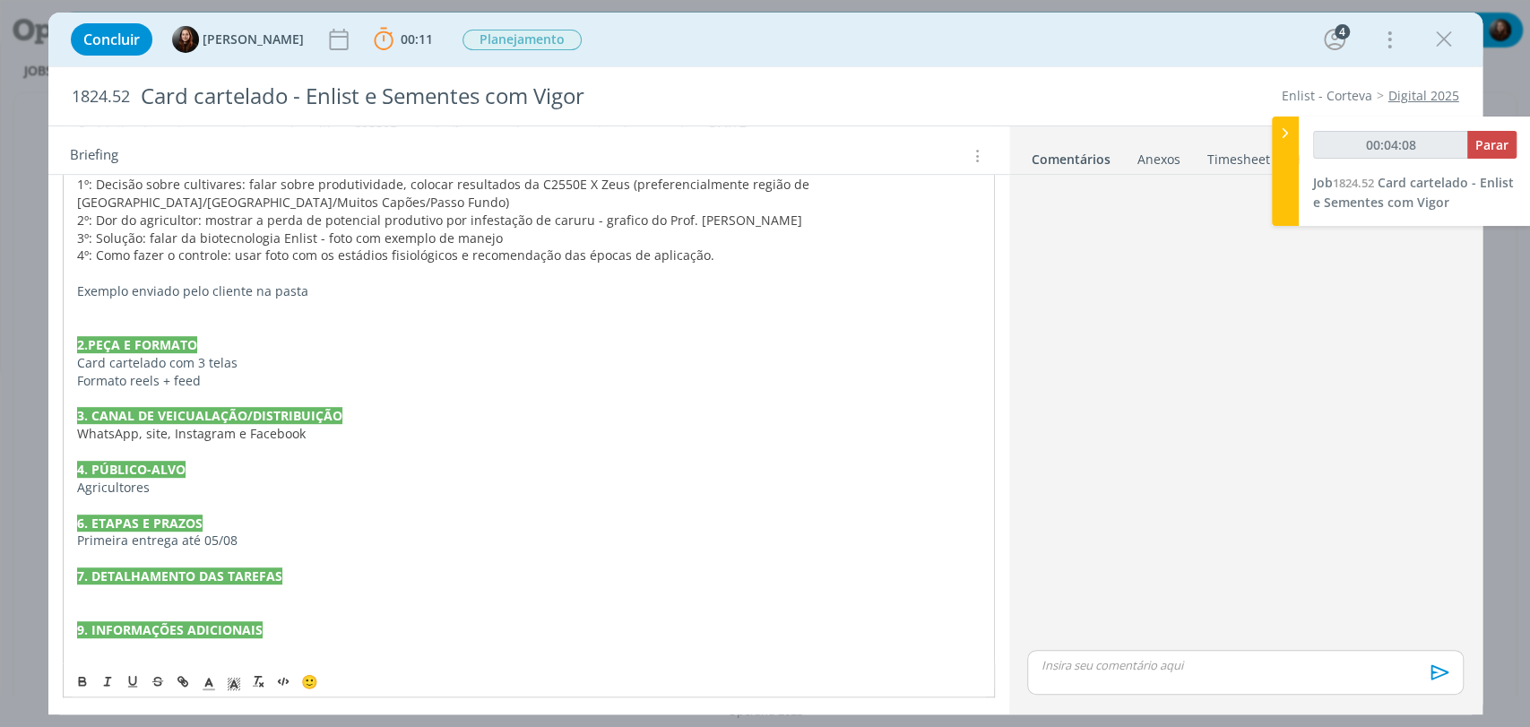
scroll to position [585, 0]
click at [260, 650] on p "dialog" at bounding box center [529, 647] width 904 height 18
click at [1139, 324] on div "dialog" at bounding box center [1245, 414] width 450 height 464
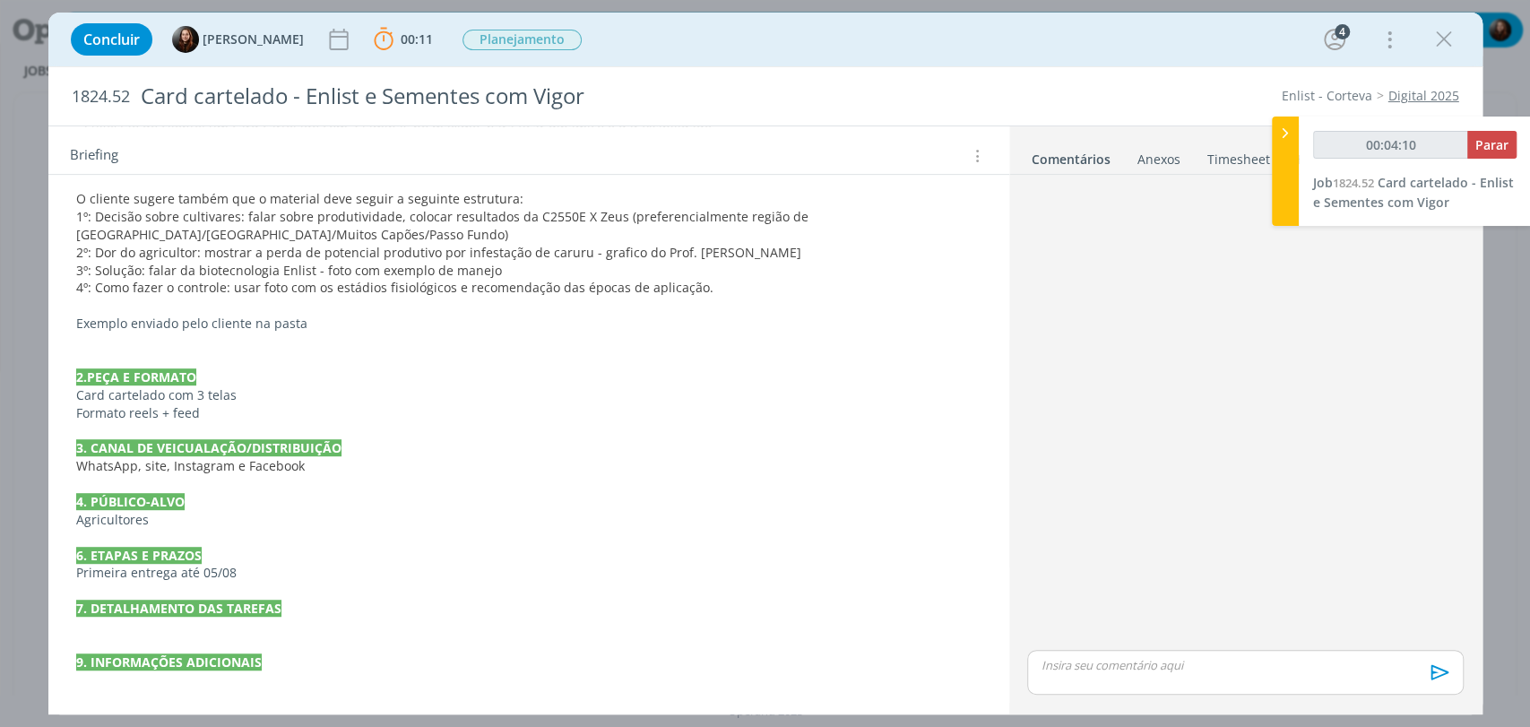
scroll to position [550, 0]
click at [147, 684] on p "dialog" at bounding box center [529, 681] width 906 height 18
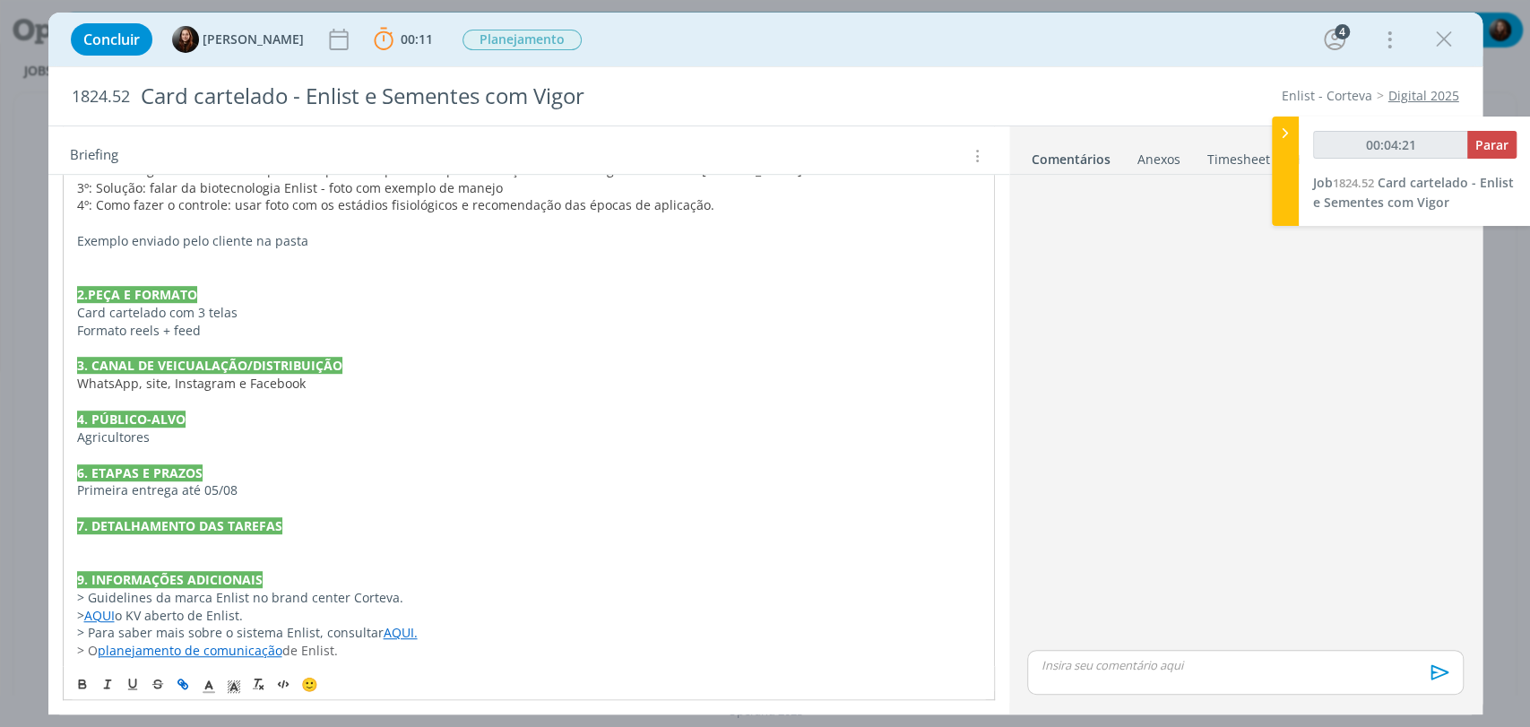
scroll to position [638, 0]
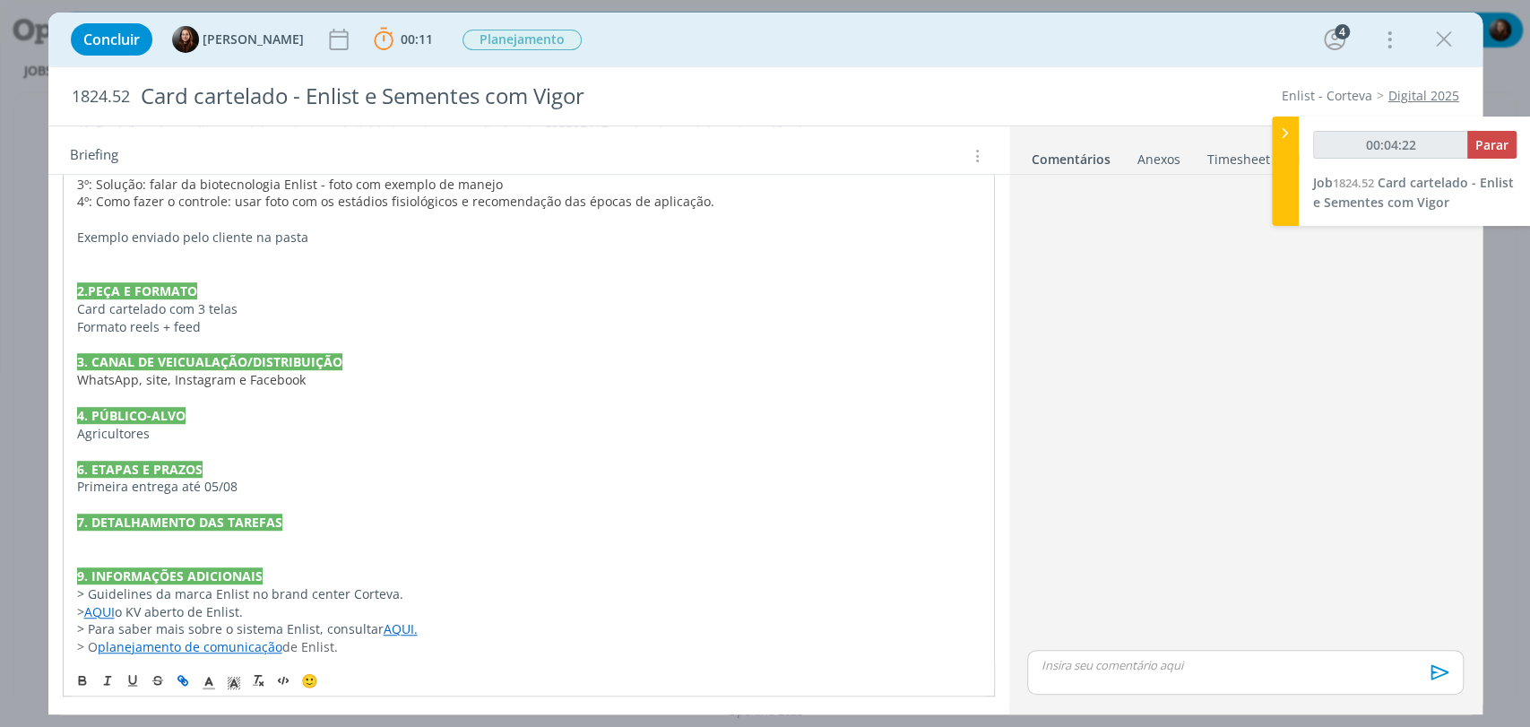
click at [464, 514] on p "7. DETALHAMENTO DAS TAREFAS" at bounding box center [529, 523] width 904 height 18
click at [140, 537] on p "dialog" at bounding box center [529, 541] width 904 height 18
click at [1083, 474] on div "dialog" at bounding box center [1245, 414] width 450 height 464
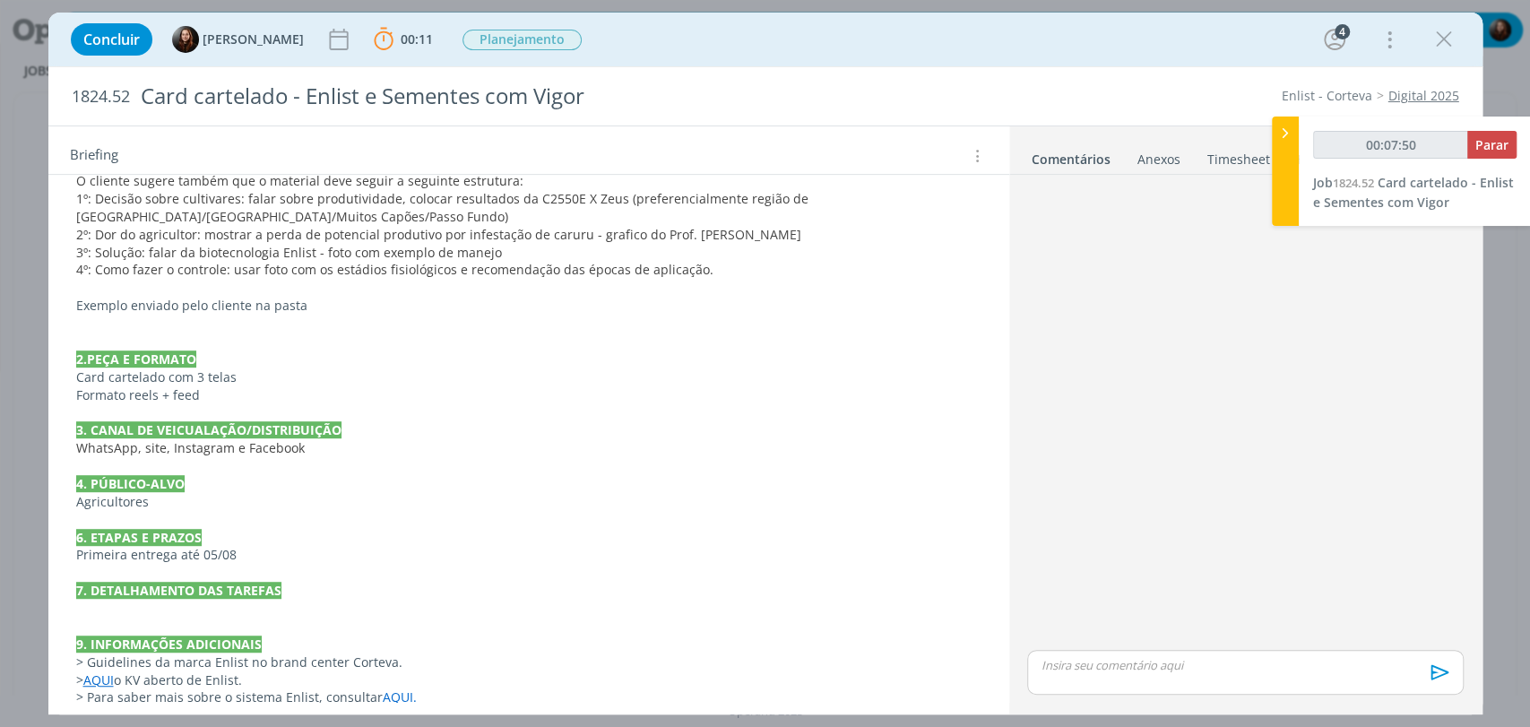
scroll to position [597, 0]
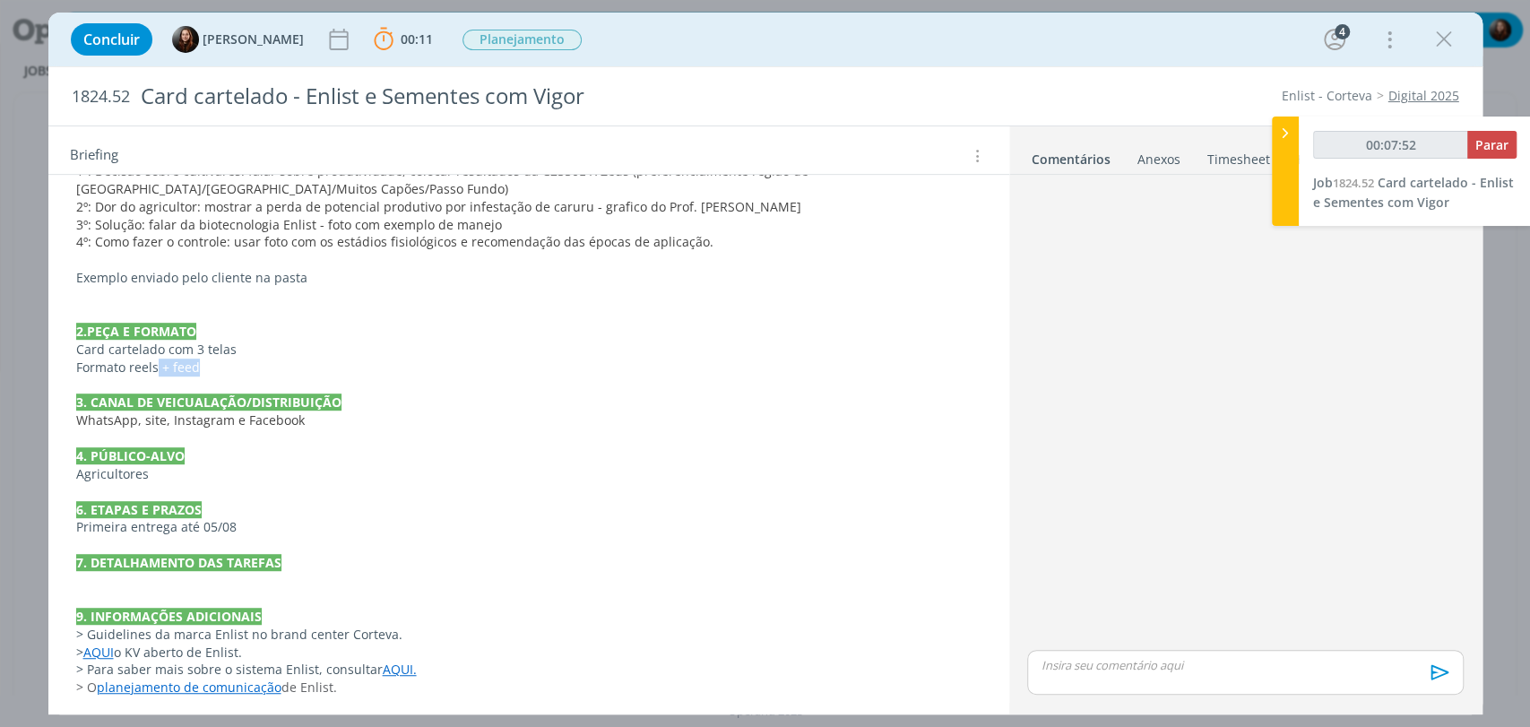
drag, startPoint x: 216, startPoint y: 362, endPoint x: 156, endPoint y: 364, distance: 60.1
click at [156, 364] on p "Formato reels + feed" at bounding box center [529, 368] width 906 height 18
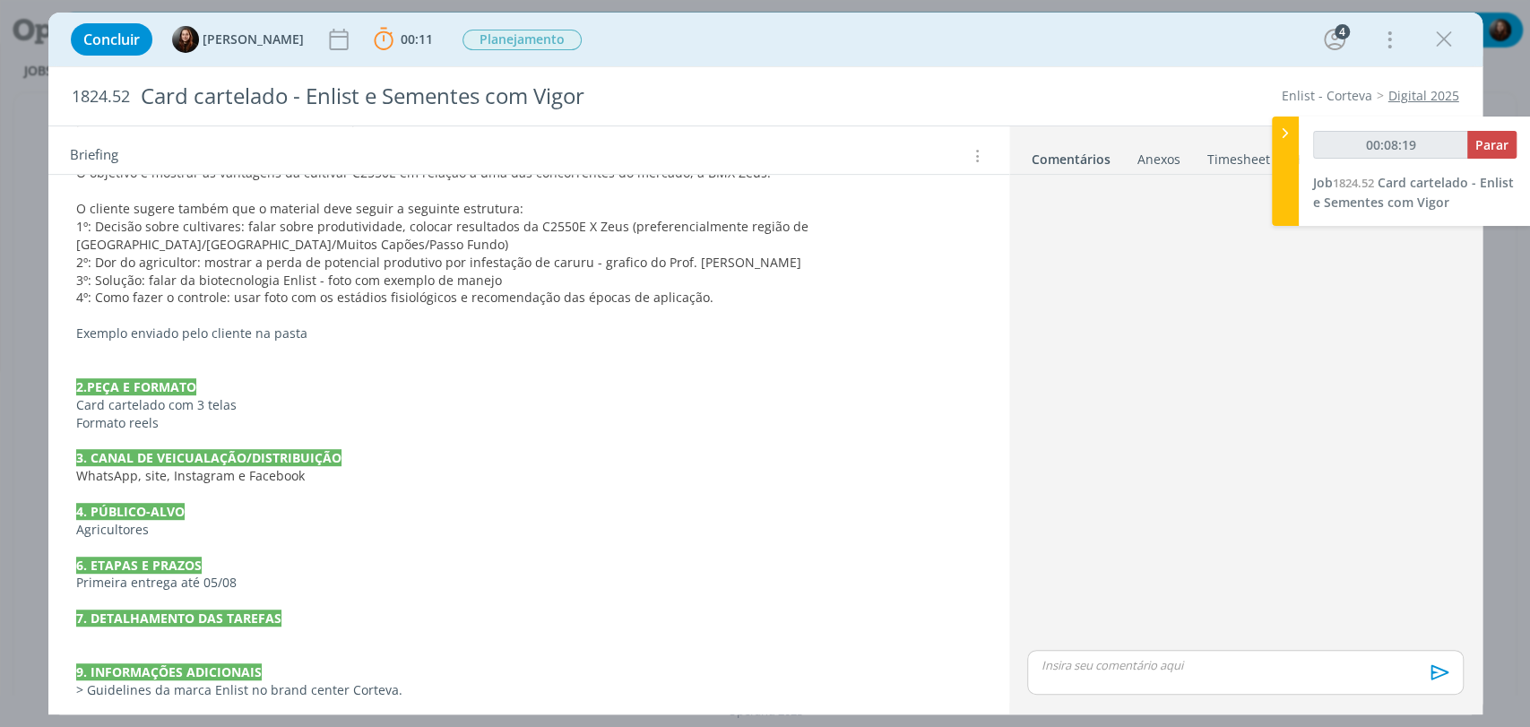
scroll to position [538, 0]
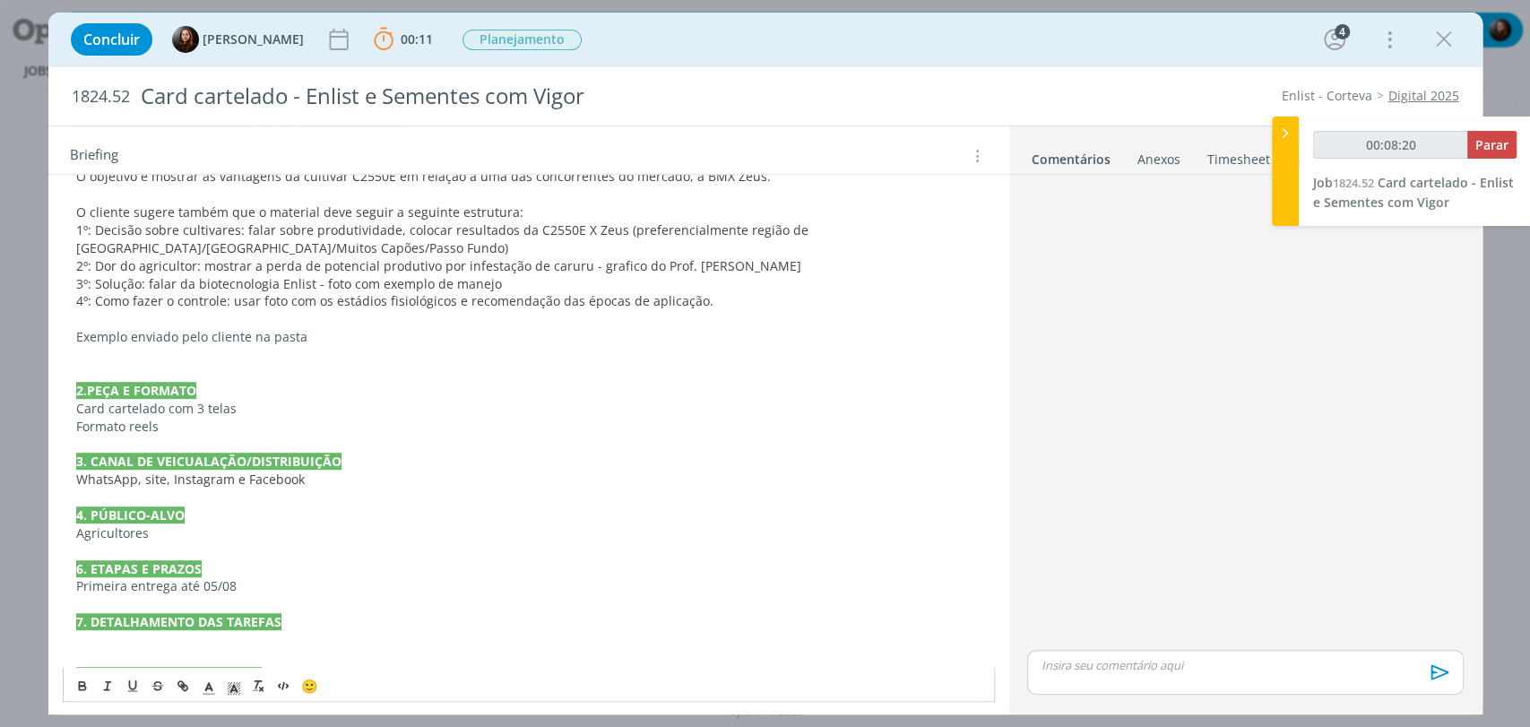
click at [151, 369] on p "dialog" at bounding box center [529, 373] width 906 height 18
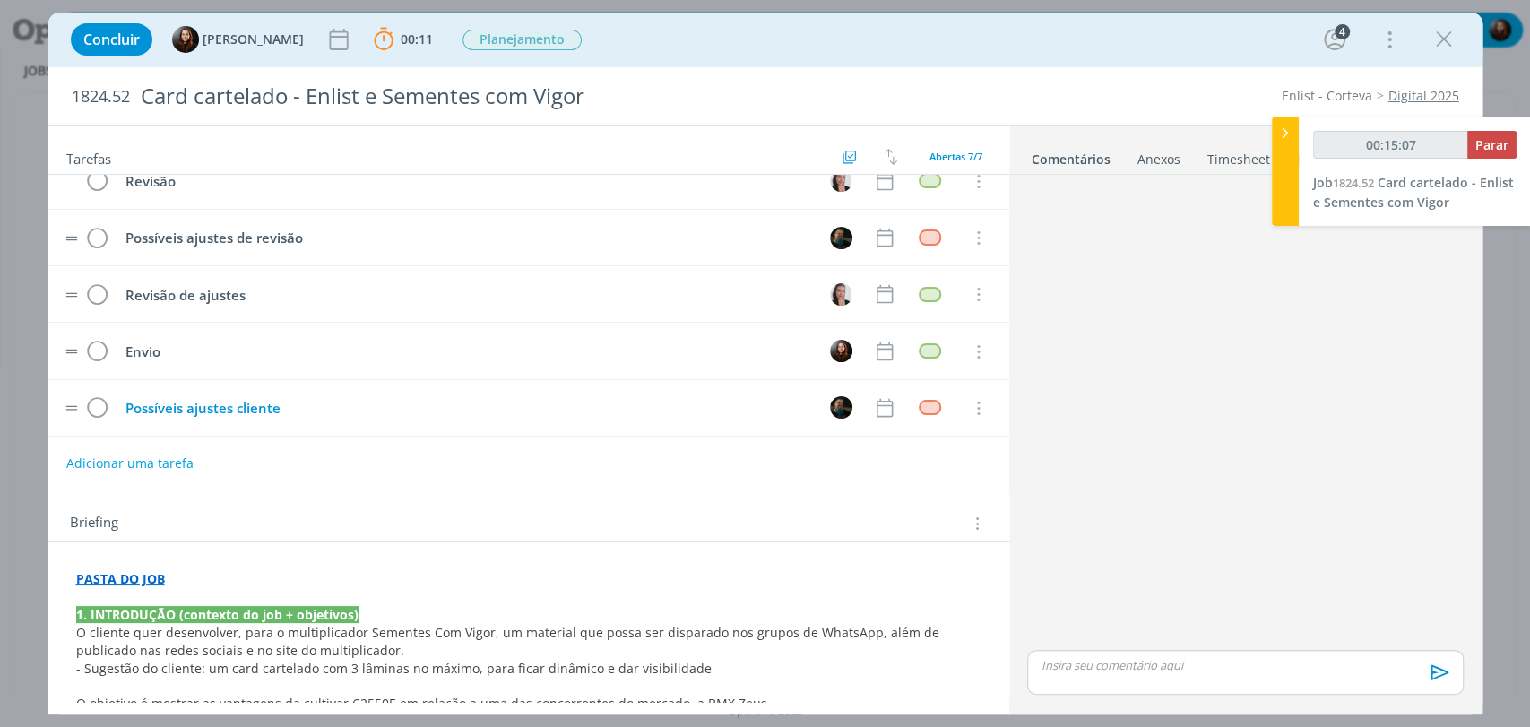
scroll to position [0, 0]
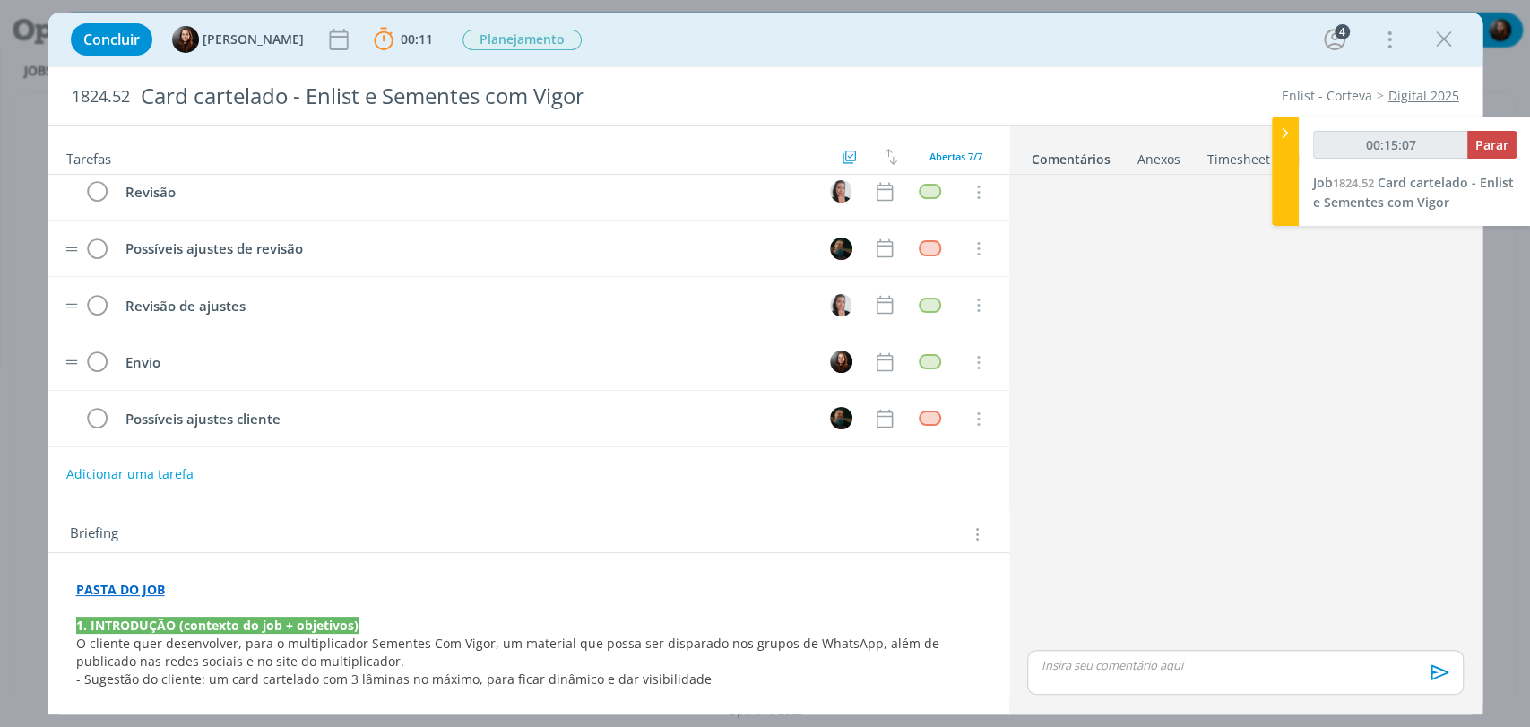
click at [809, 517] on div "Briefing" at bounding box center [528, 529] width 961 height 48
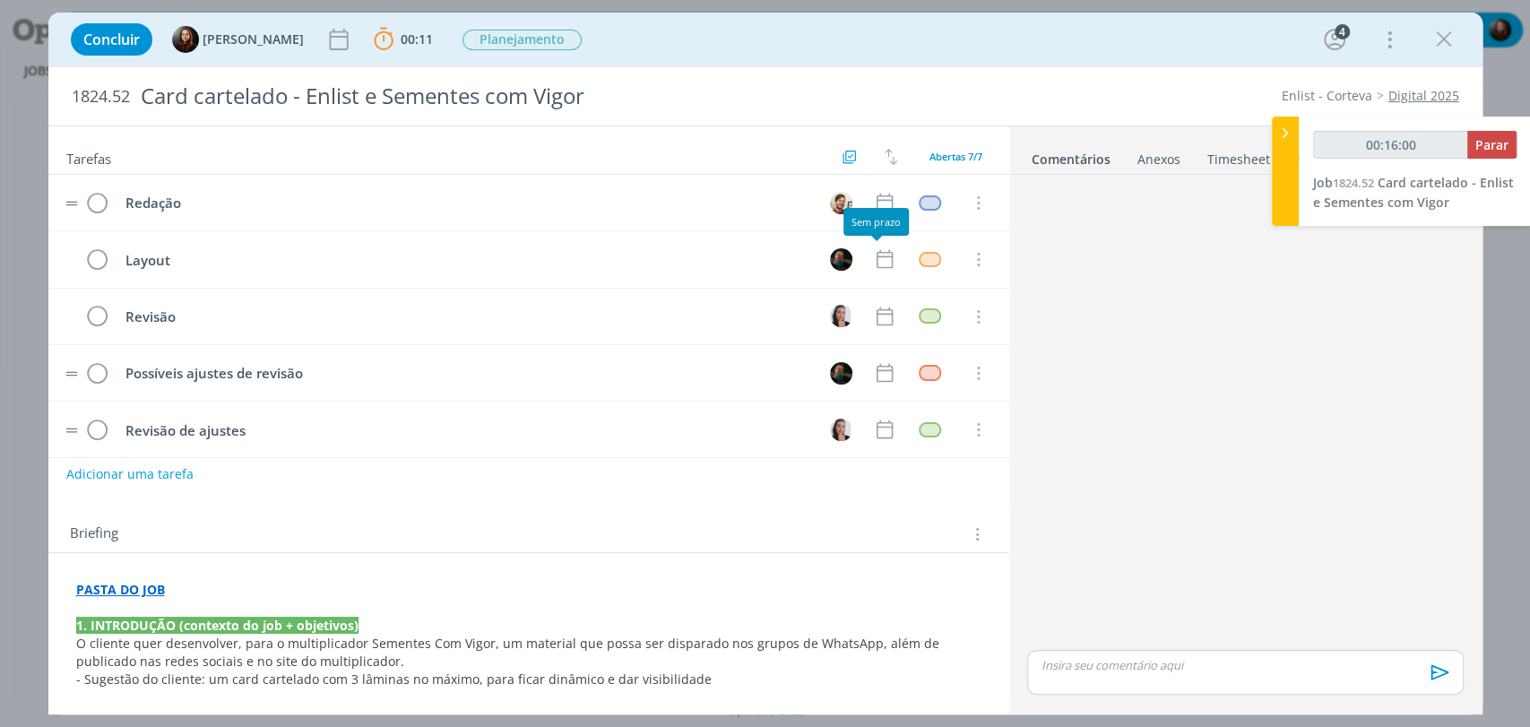
click at [872, 209] on div "Sem prazo" at bounding box center [876, 222] width 65 height 28
click at [877, 197] on icon "dialog" at bounding box center [884, 202] width 23 height 23
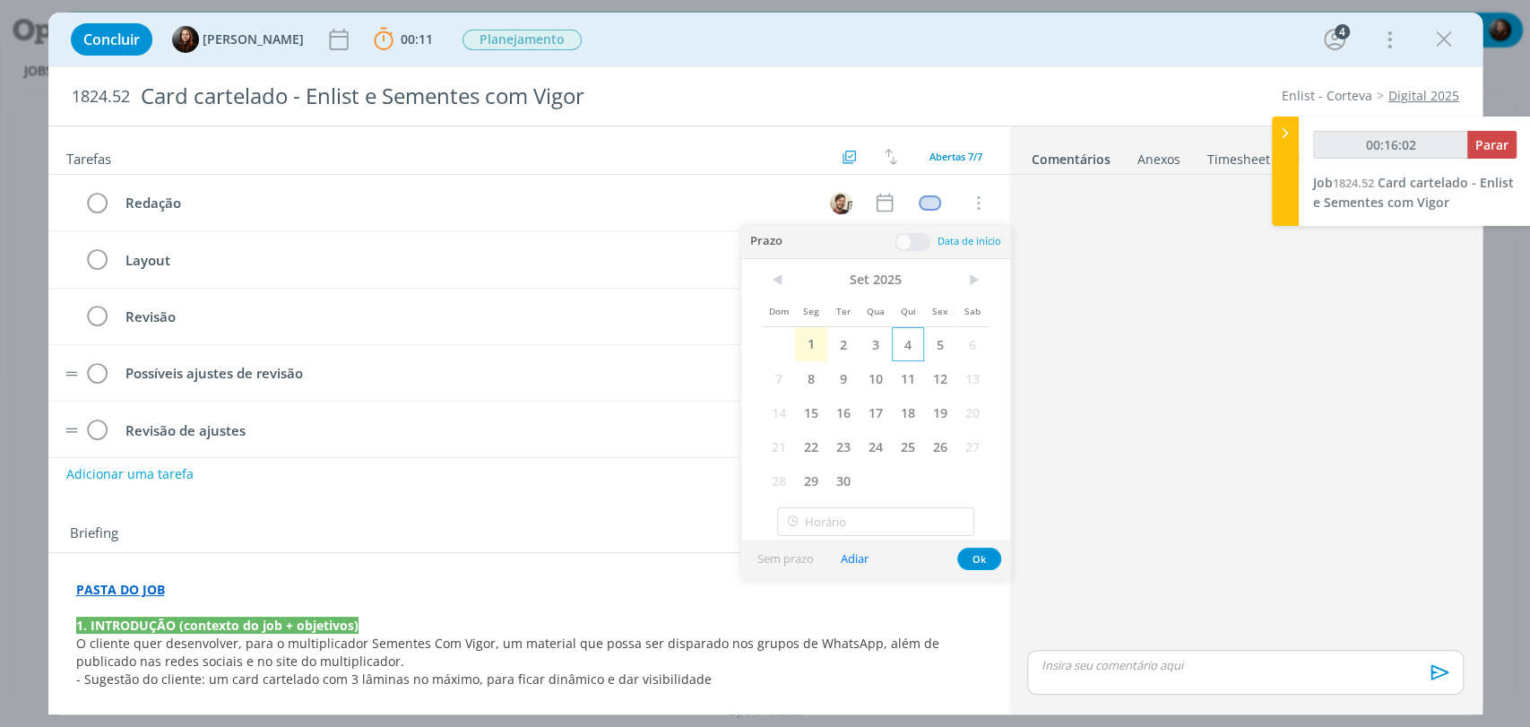
click at [914, 342] on span "4" at bounding box center [908, 344] width 32 height 34
click at [912, 245] on span at bounding box center [913, 242] width 36 height 18
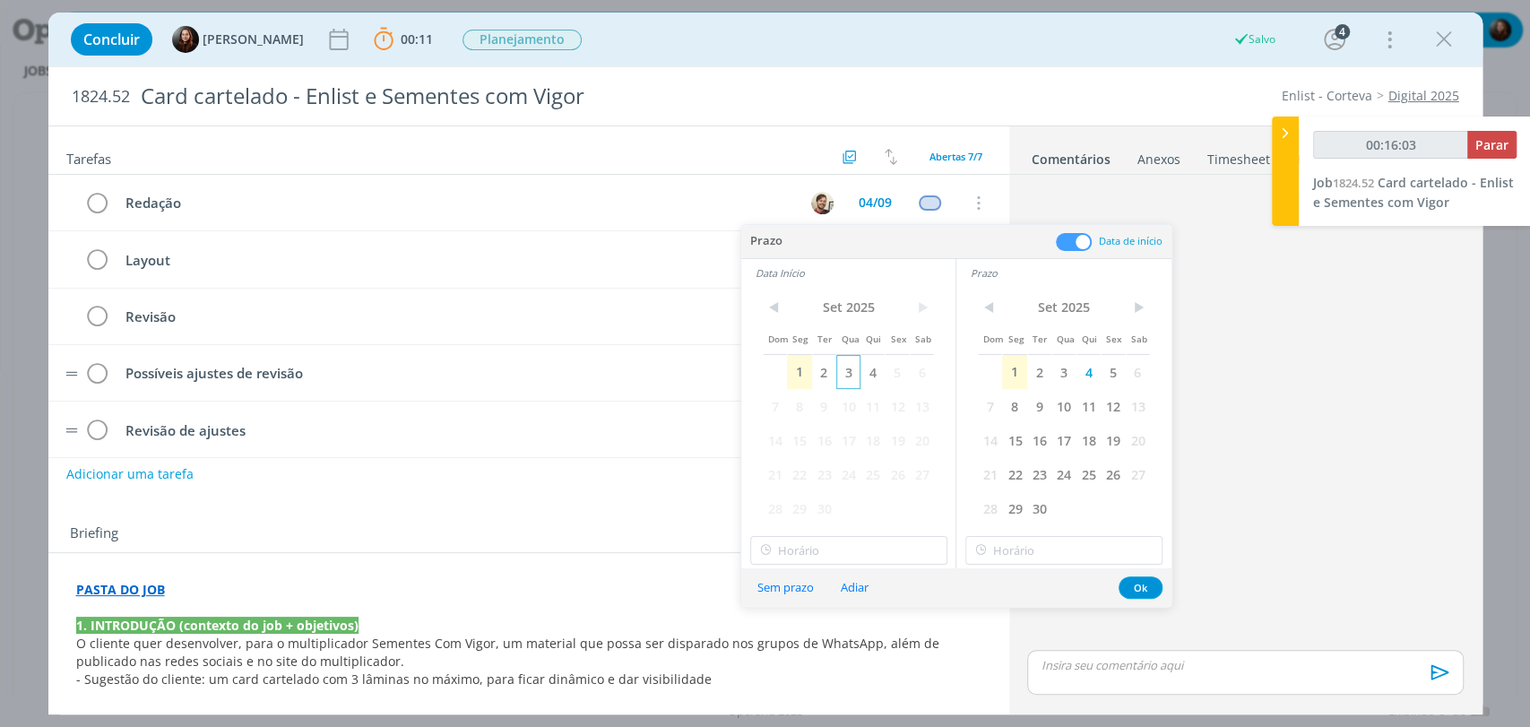
type input "00:16:04"
click at [875, 377] on span "4" at bounding box center [873, 372] width 24 height 34
type input "16:00"
drag, startPoint x: 825, startPoint y: 550, endPoint x: 820, endPoint y: 528, distance: 22.9
click at [825, 550] on input "16:00" at bounding box center [848, 550] width 197 height 29
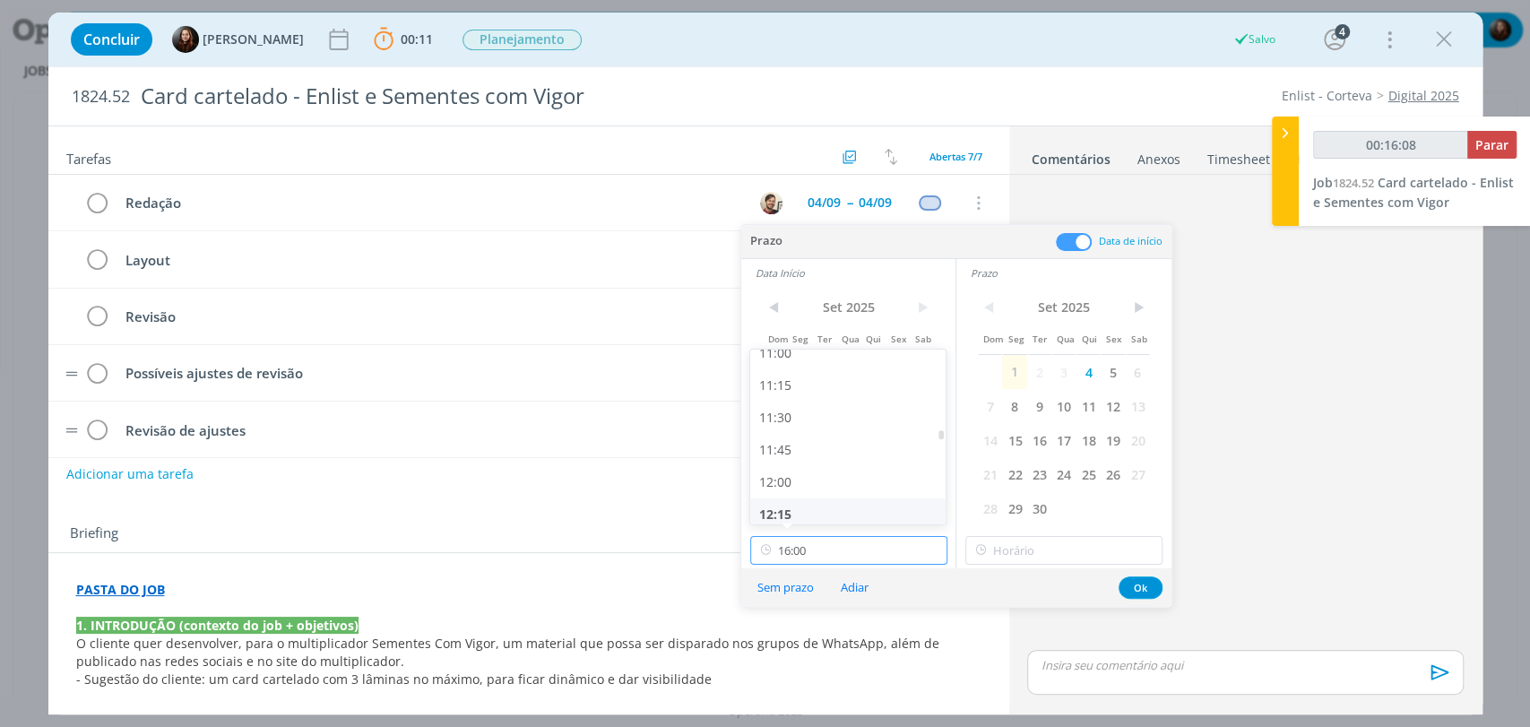
scroll to position [1431, 0]
type input "00:16:09"
click at [796, 420] on div "11:30" at bounding box center [850, 419] width 200 height 32
type input "11:30"
type input "16:00"
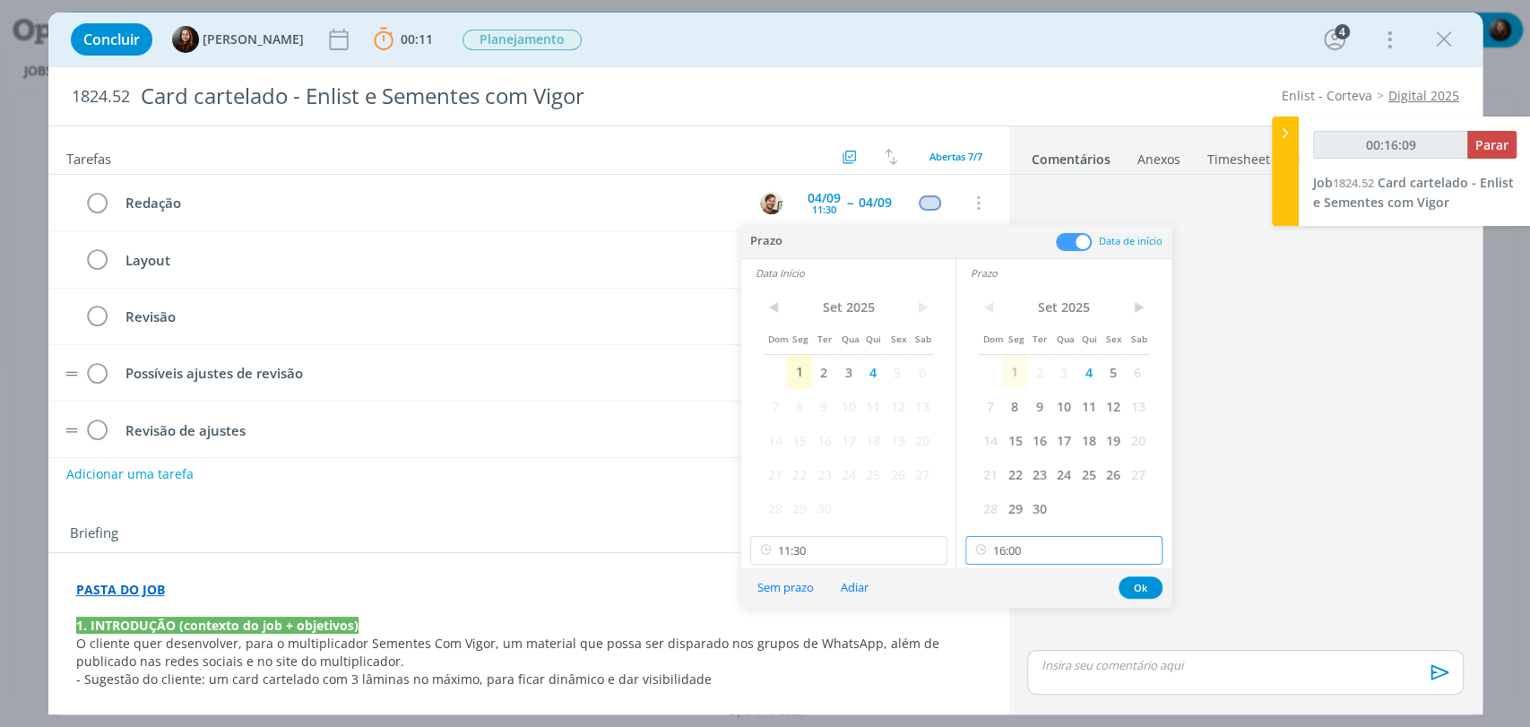
click at [1048, 557] on input "16:00" at bounding box center [1064, 550] width 197 height 29
type input "00:16:13"
click at [1008, 508] on div "14:30" at bounding box center [1066, 508] width 200 height 32
type input "14:30"
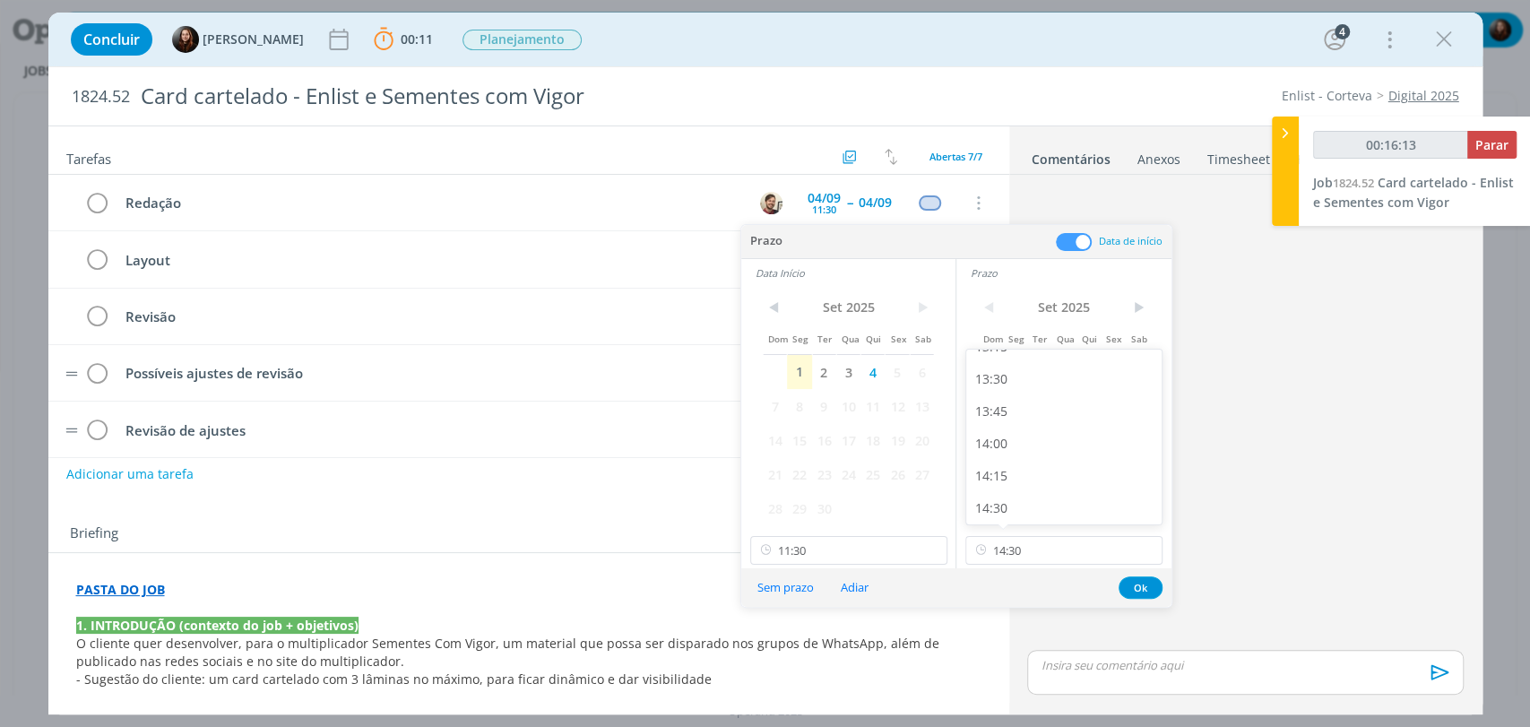
scroll to position [1736, 0]
click at [1145, 588] on button "Ok" at bounding box center [1141, 587] width 44 height 22
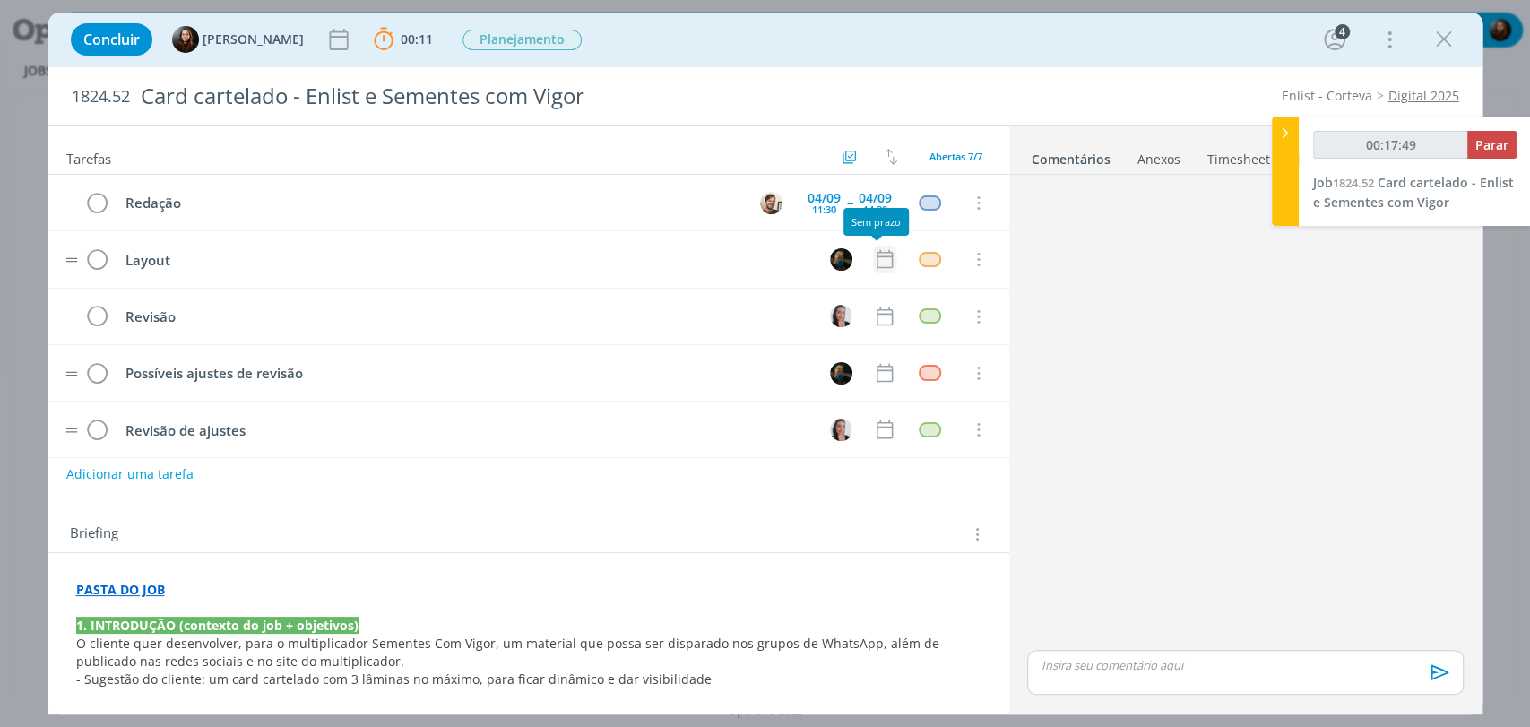
click at [873, 265] on icon "dialog" at bounding box center [884, 258] width 23 height 23
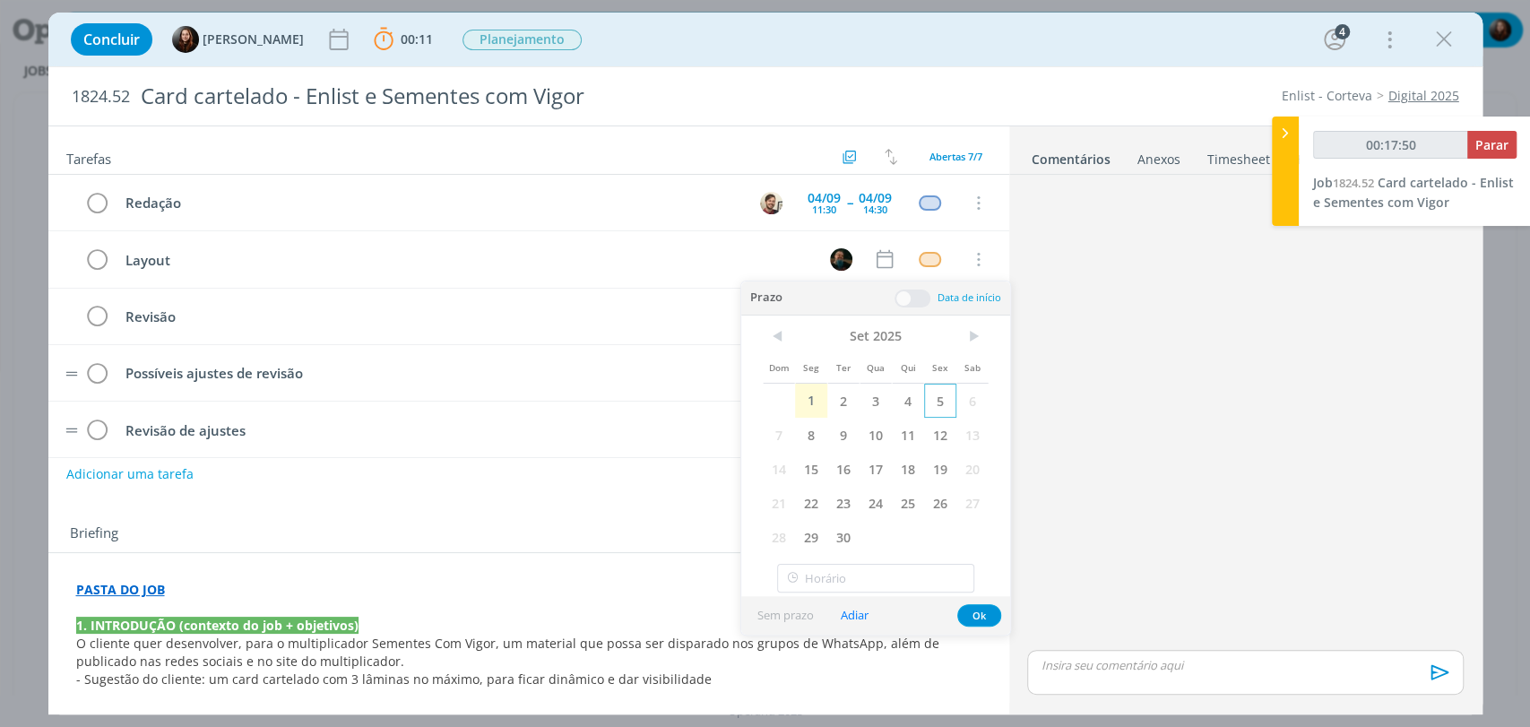
click at [940, 398] on span "5" at bounding box center [940, 401] width 32 height 34
click at [917, 301] on span at bounding box center [913, 299] width 36 height 18
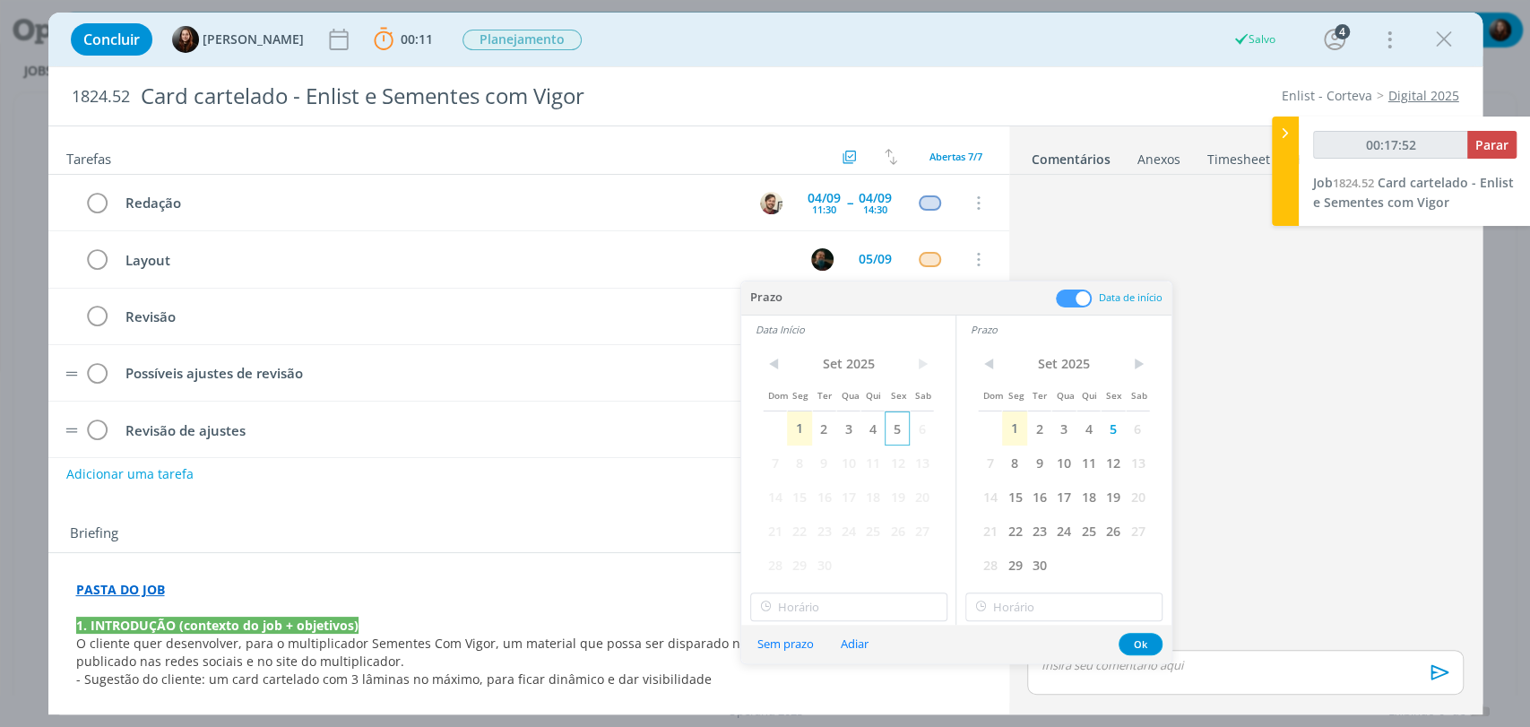
click at [897, 431] on span "5" at bounding box center [897, 429] width 24 height 34
type input "00:17:53"
type input "16:00"
click at [810, 603] on input "16:00" at bounding box center [848, 607] width 197 height 29
type input "00:17:55"
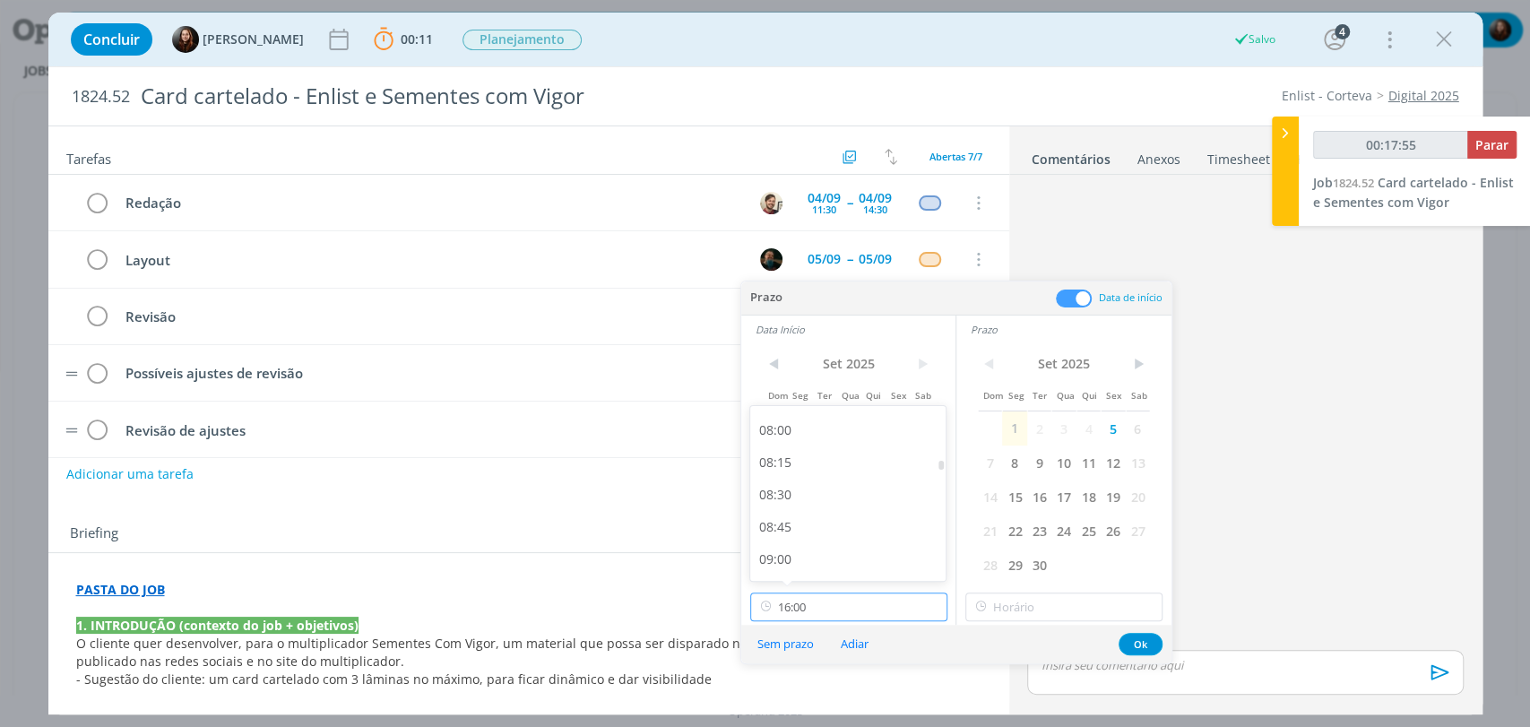
scroll to position [1033, 0]
click at [789, 549] on div "09:00" at bounding box center [850, 551] width 200 height 32
type input "09:00"
type input "00:18:00"
type input "16:00"
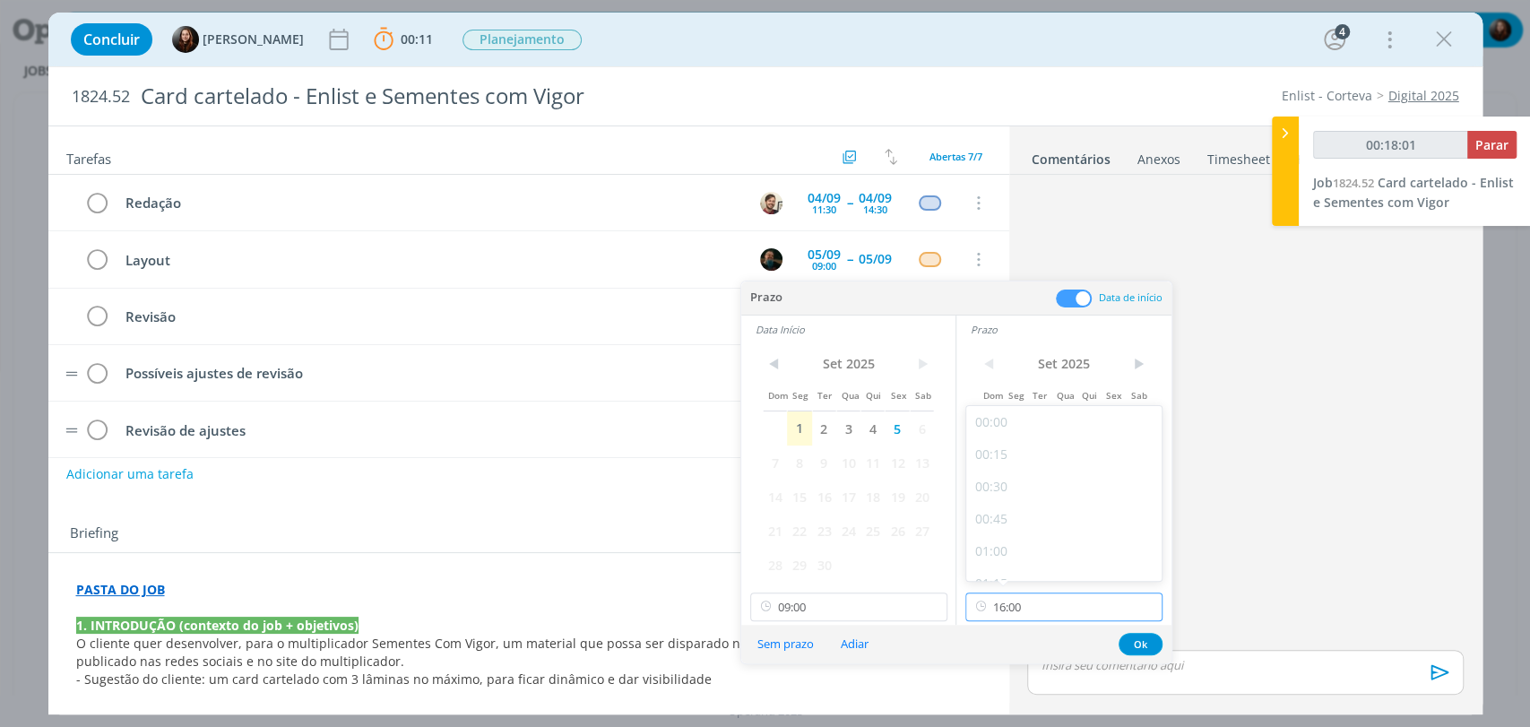
click at [1013, 606] on input "16:00" at bounding box center [1064, 607] width 197 height 29
click at [1010, 505] on div "14:00" at bounding box center [1066, 500] width 200 height 32
type input "00:18:03"
type input "14:00"
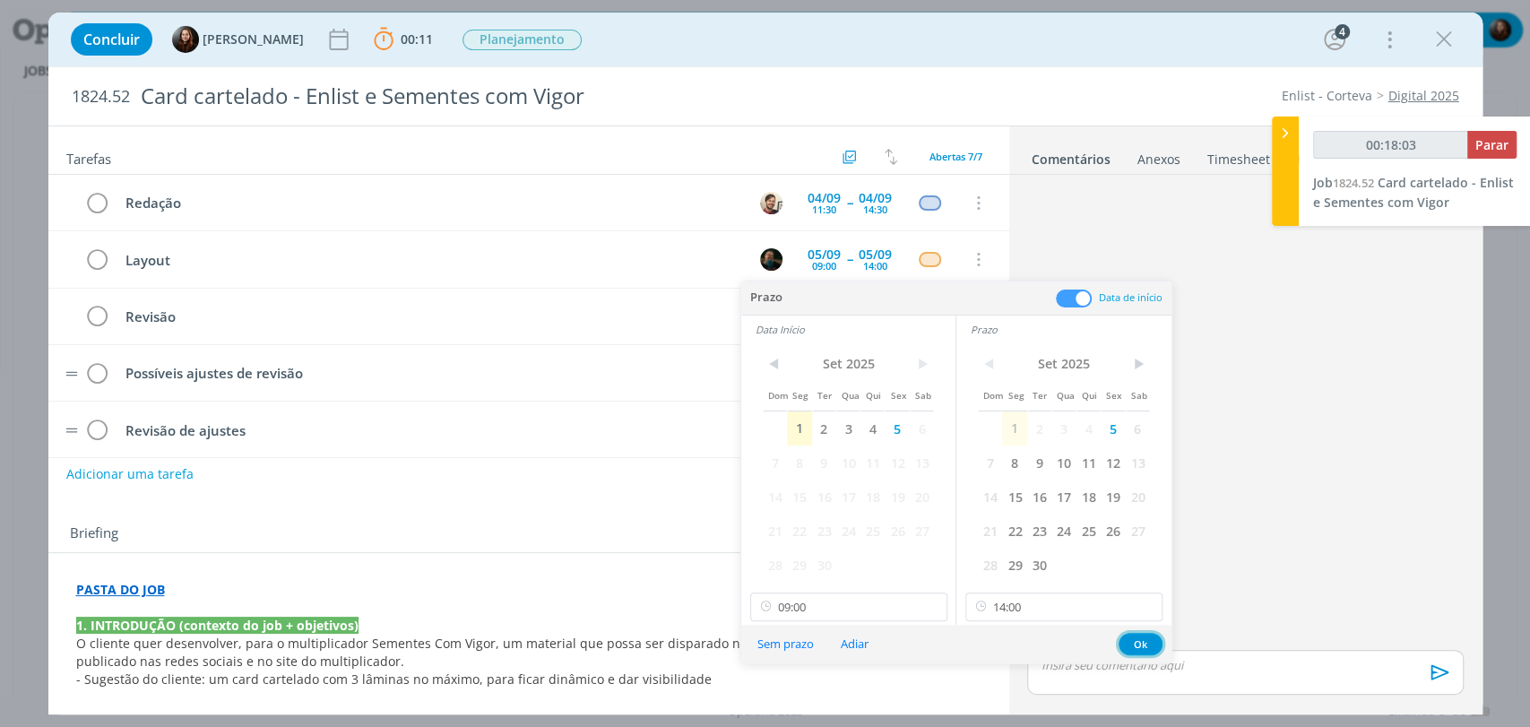
click at [1146, 638] on button "Ok" at bounding box center [1141, 644] width 44 height 22
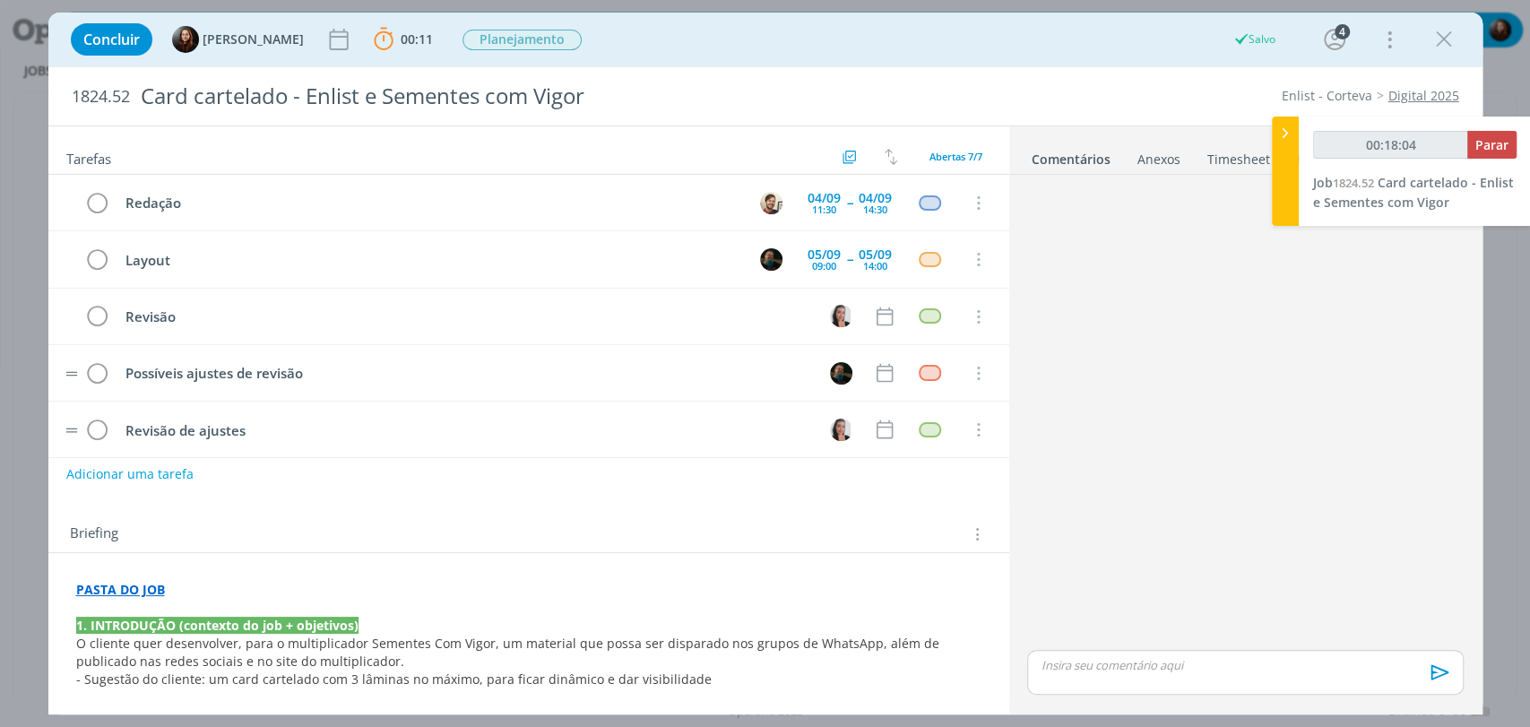
click at [1155, 353] on div "dialog" at bounding box center [1245, 414] width 450 height 464
click at [882, 314] on icon "dialog" at bounding box center [884, 316] width 23 height 23
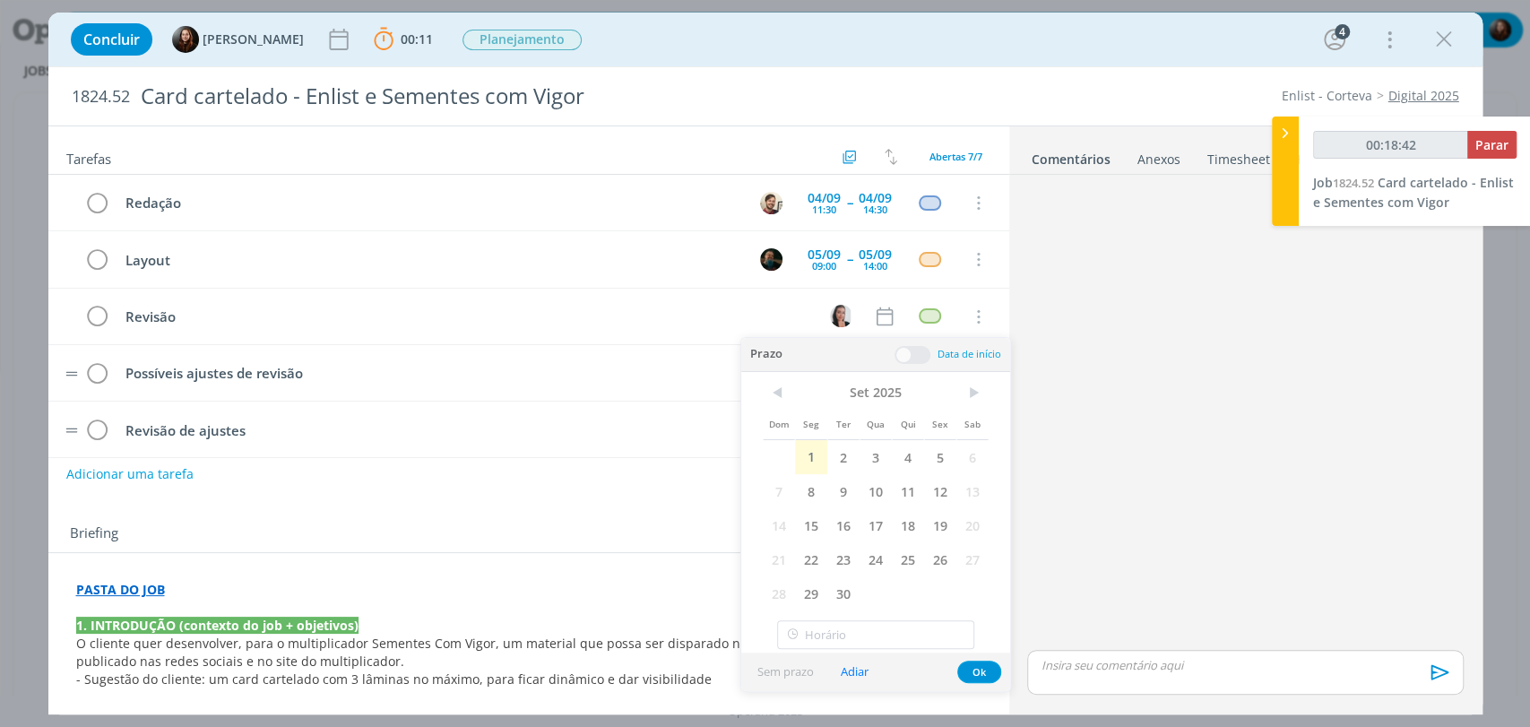
drag, startPoint x: 940, startPoint y: 469, endPoint x: 935, endPoint y: 411, distance: 58.5
click at [941, 469] on span "5" at bounding box center [940, 457] width 32 height 34
click at [909, 358] on span at bounding box center [913, 355] width 36 height 18
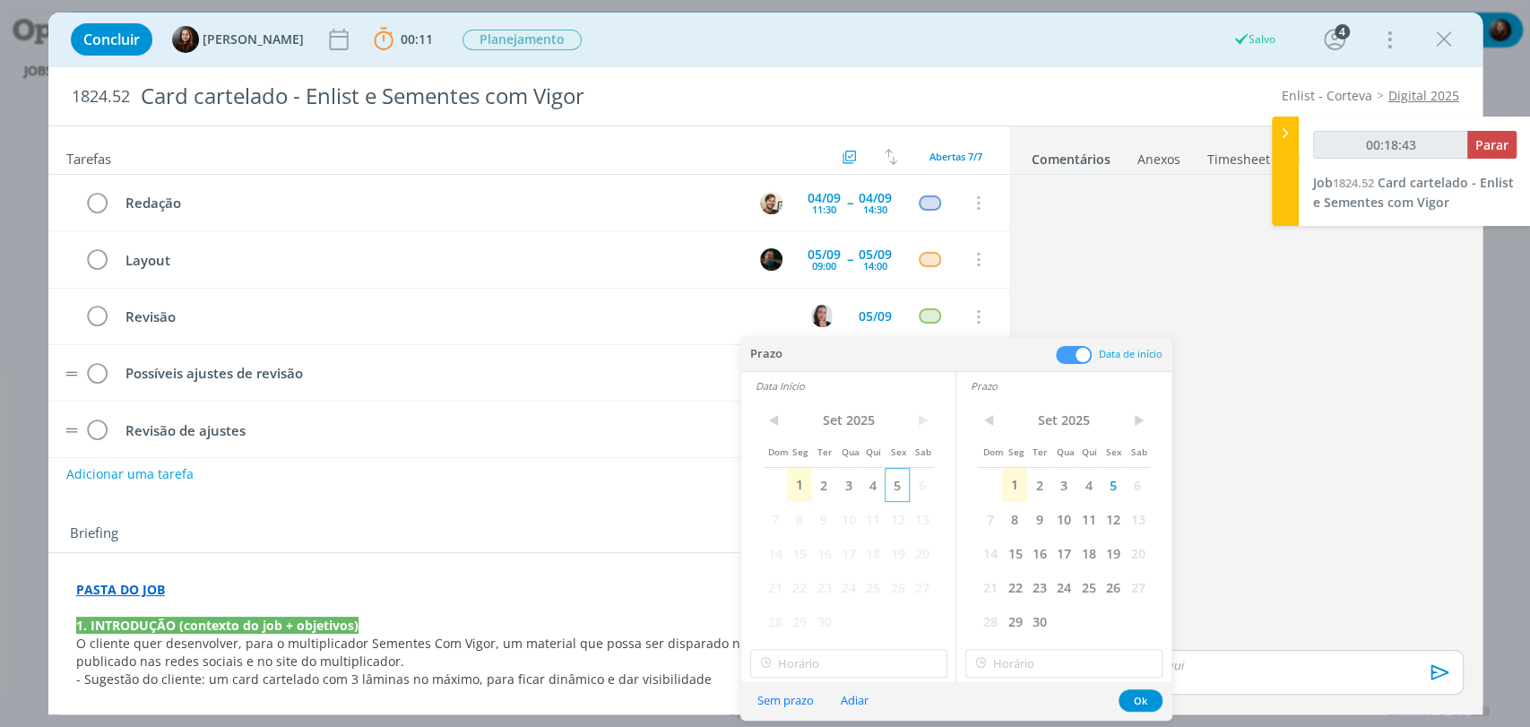
click at [899, 481] on span "5" at bounding box center [897, 485] width 24 height 34
type input "00:18:44"
type input "16:00"
click at [840, 662] on input "16:00" at bounding box center [848, 663] width 197 height 29
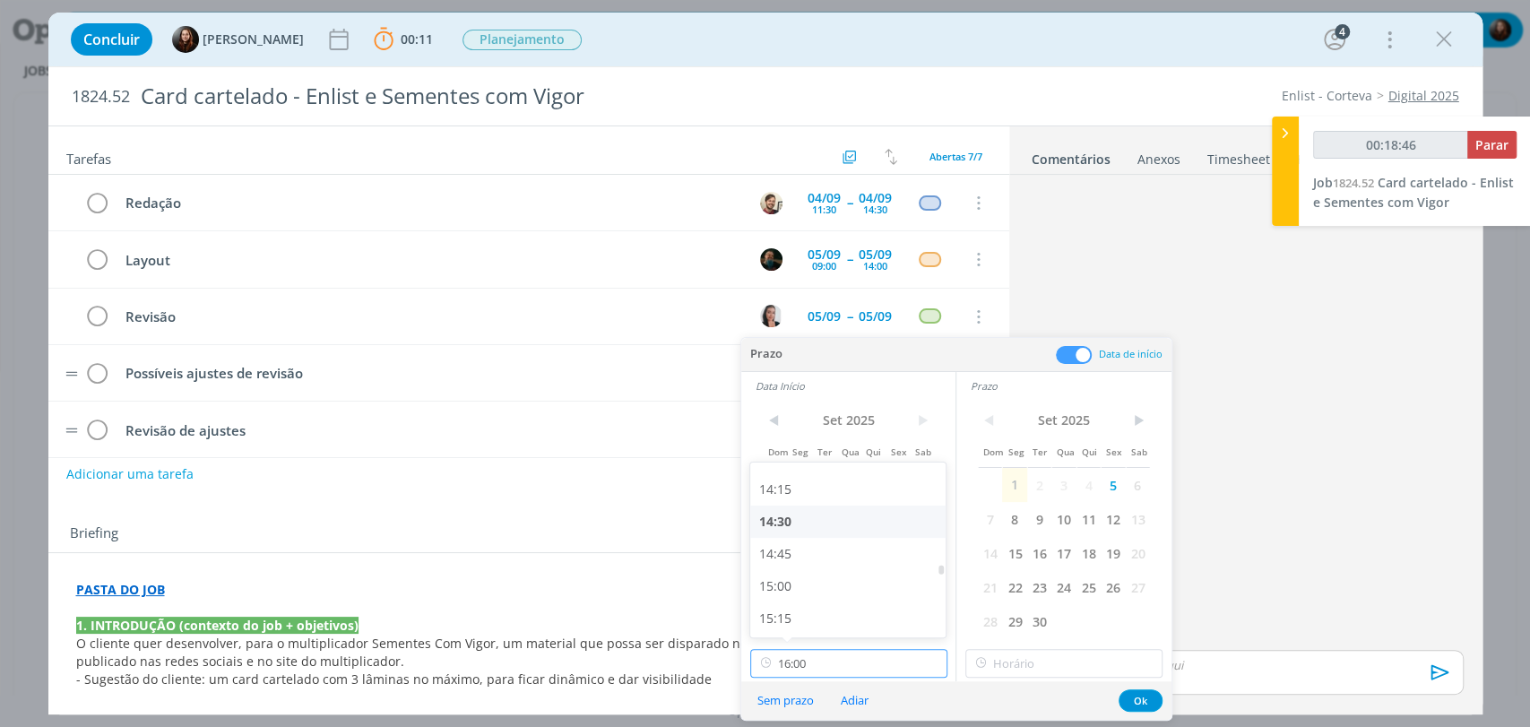
type input "00:18:47"
click at [789, 561] on div "14:00" at bounding box center [850, 557] width 200 height 32
type input "14:00"
type input "00:18:48"
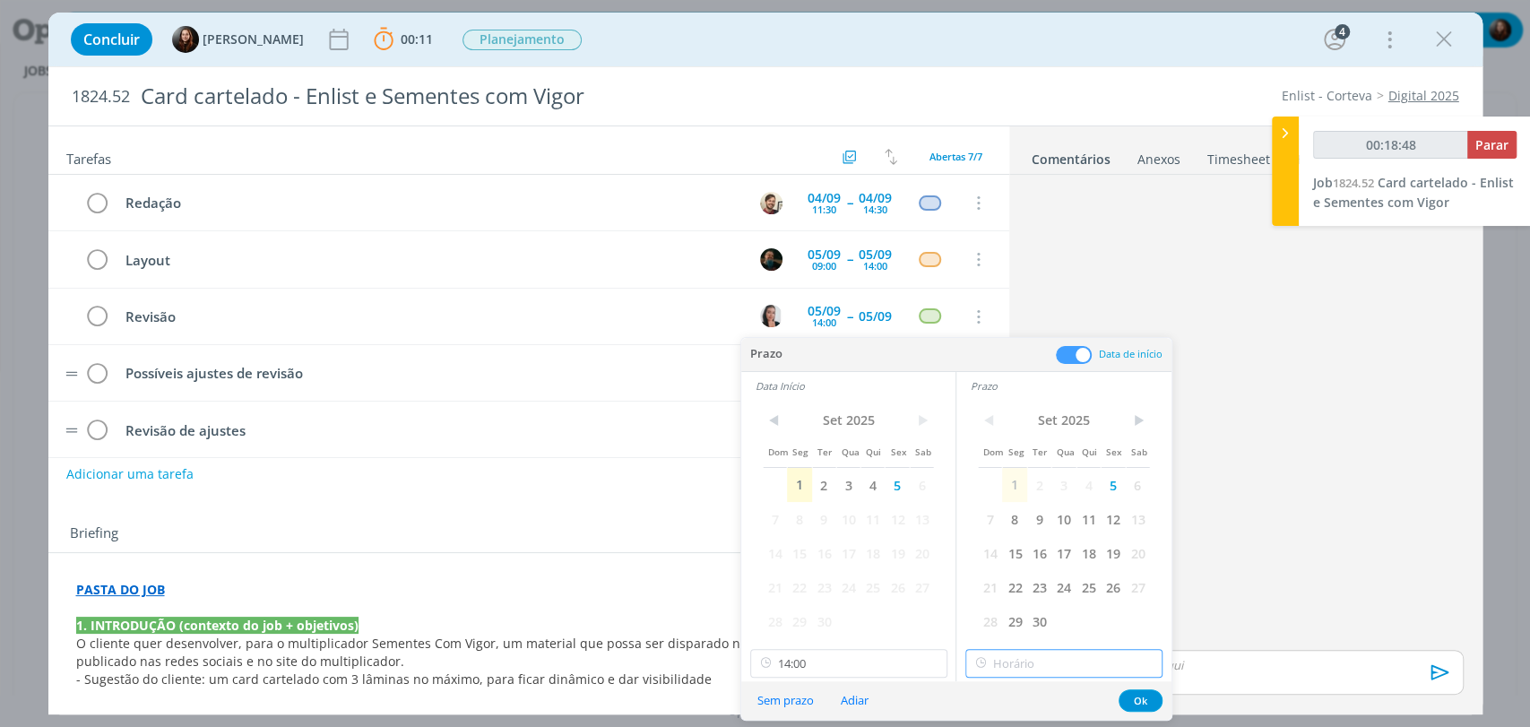
type input "16:00"
click at [1008, 660] on input "16:00" at bounding box center [1064, 663] width 197 height 29
type input "00:18:49"
click at [1011, 481] on div "15:00" at bounding box center [1066, 486] width 200 height 32
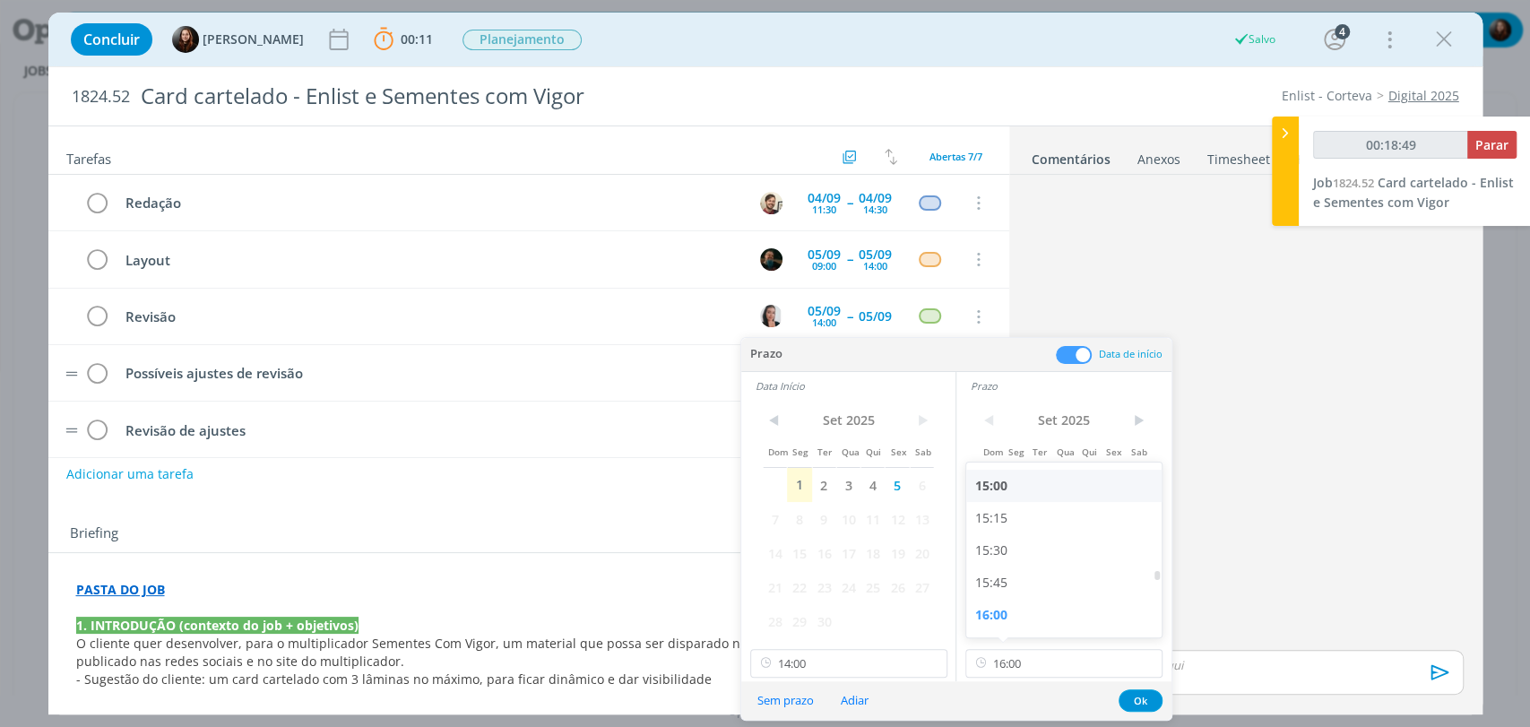
type input "15:00"
click at [1136, 694] on button "Ok" at bounding box center [1141, 700] width 44 height 22
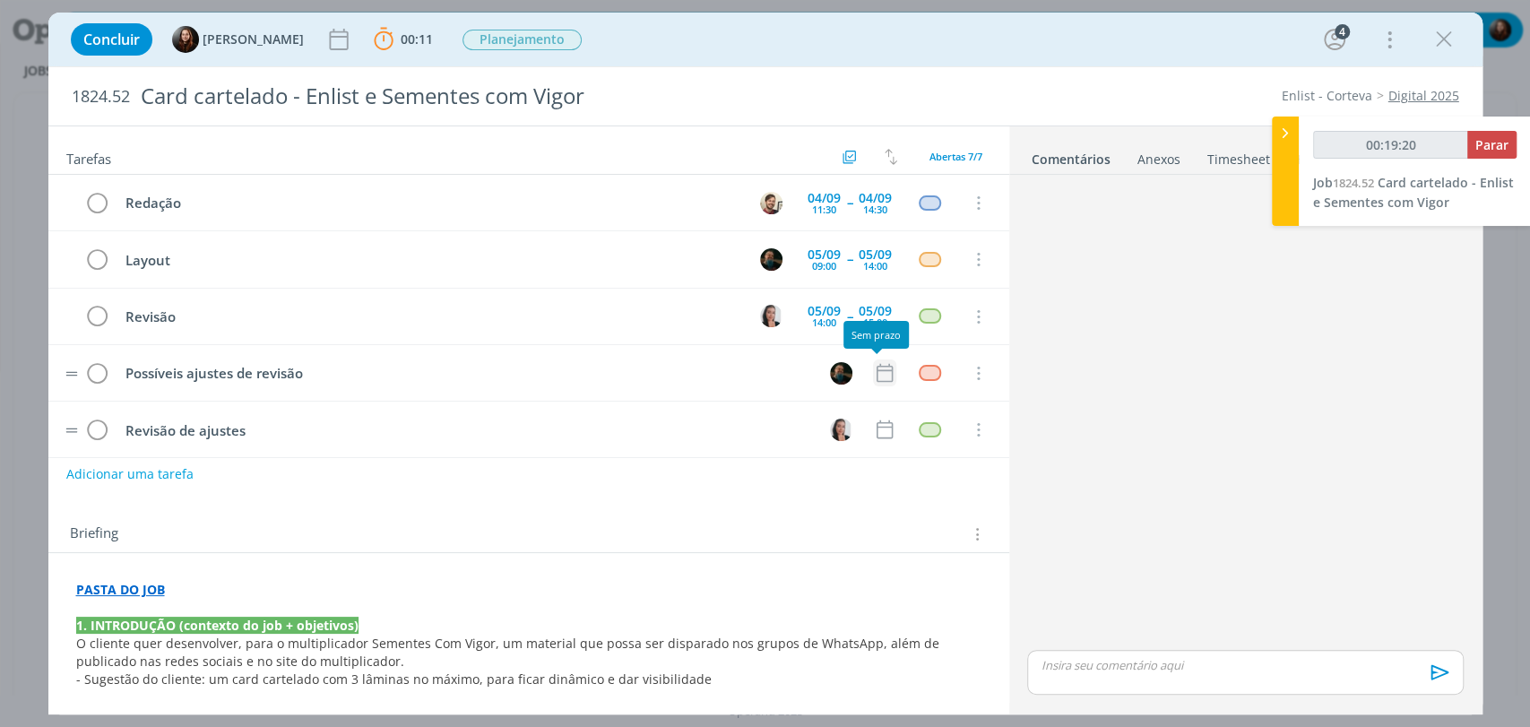
click at [876, 368] on icon "dialog" at bounding box center [884, 373] width 16 height 19
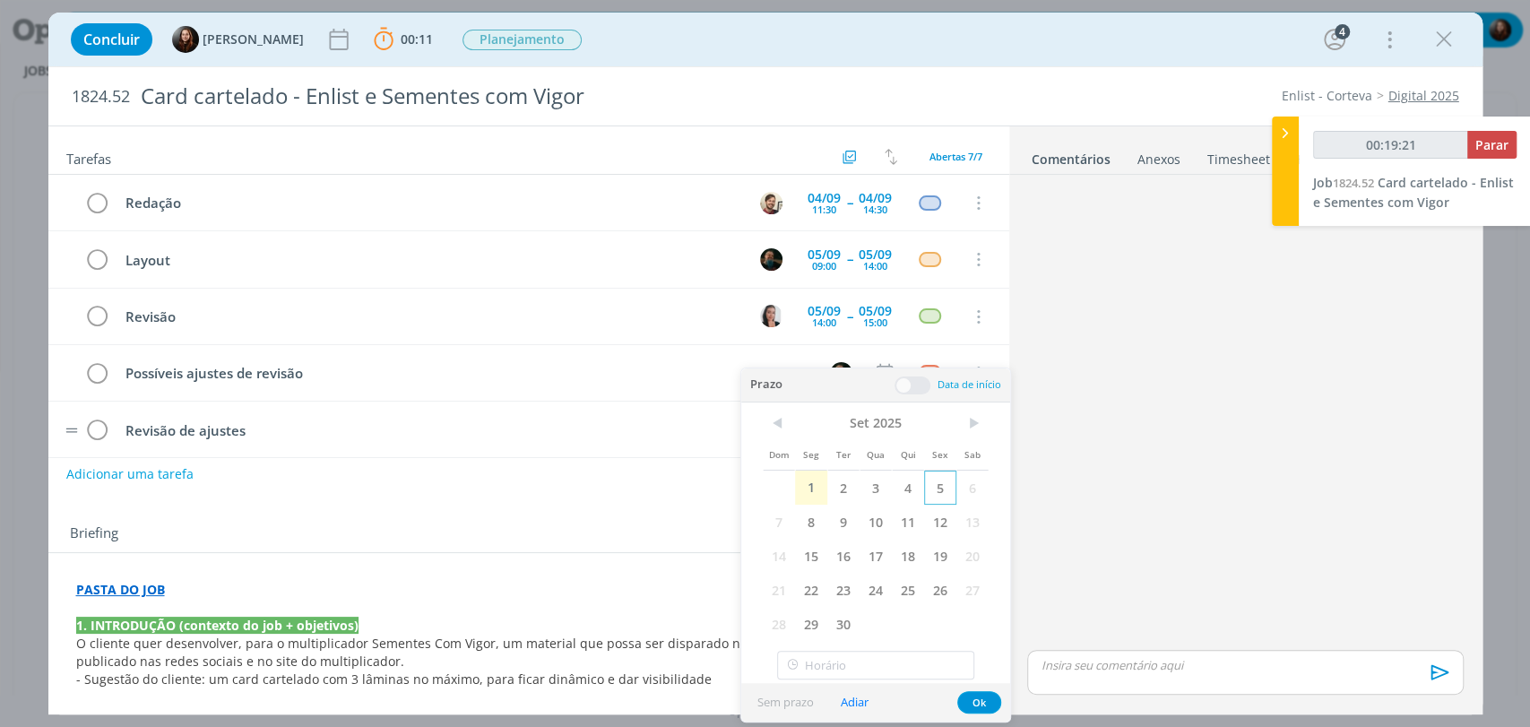
click at [940, 490] on span "5" at bounding box center [940, 488] width 32 height 34
click at [918, 386] on span at bounding box center [913, 386] width 36 height 18
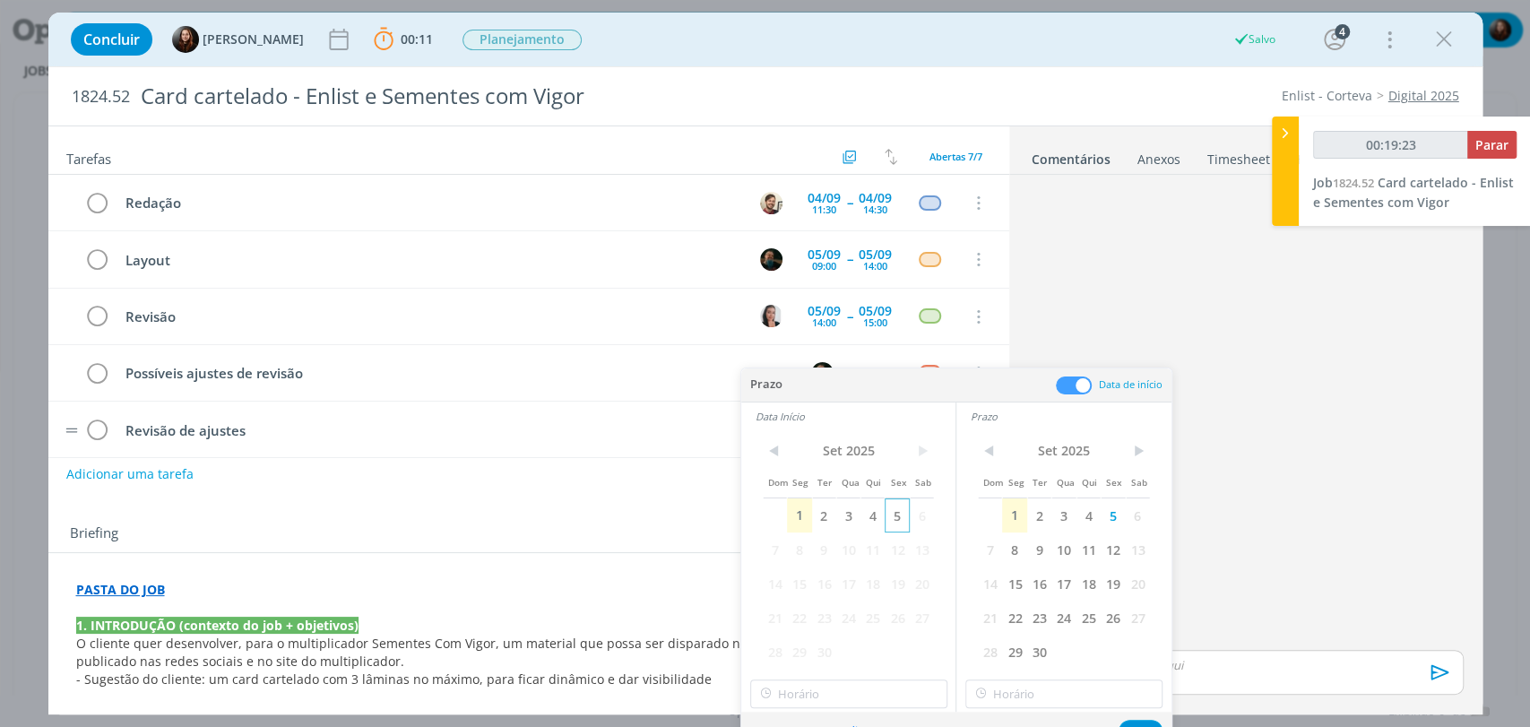
click at [897, 517] on span "5" at bounding box center [897, 515] width 24 height 34
type input "00:19:24"
type input "16:00"
click at [845, 701] on input "16:00" at bounding box center [848, 694] width 197 height 29
type input "00:19:25"
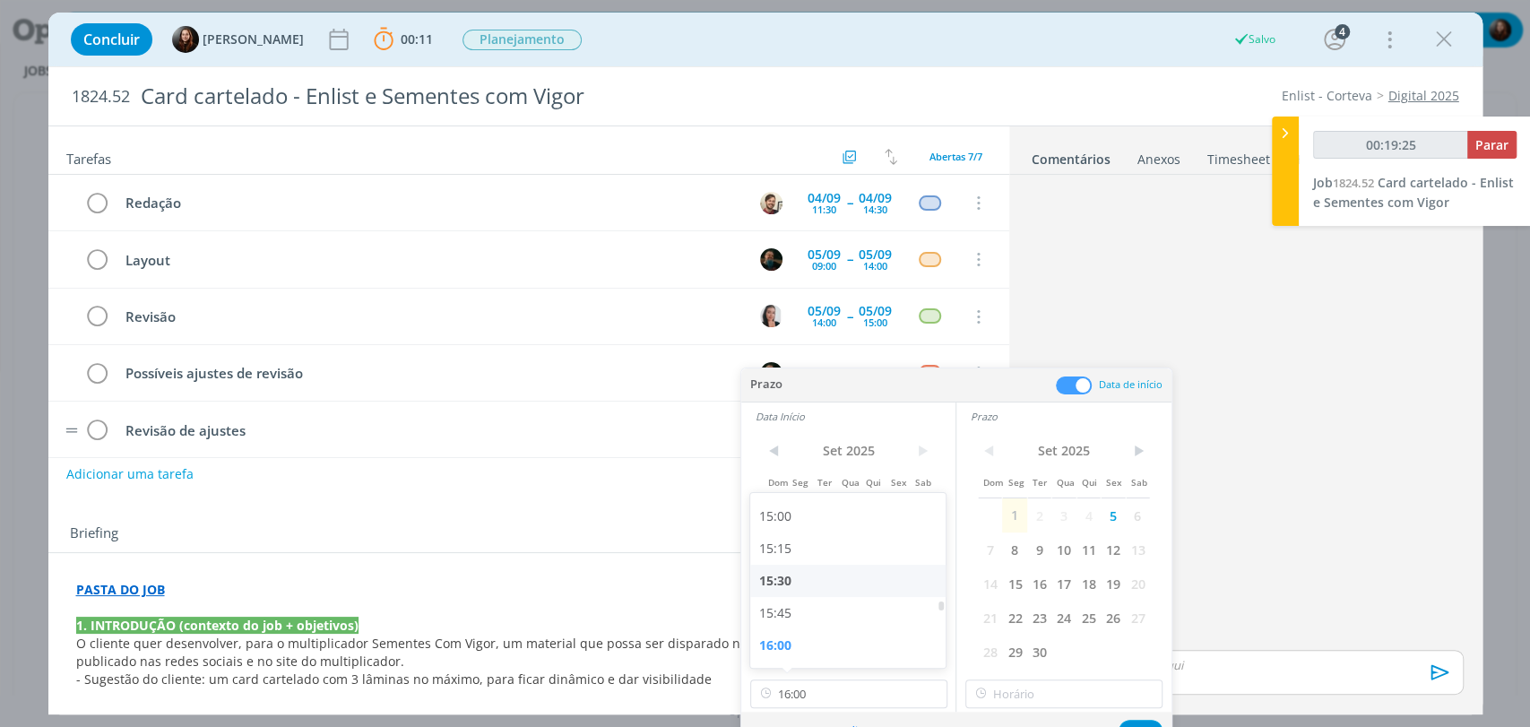
click at [802, 585] on div "15:30" at bounding box center [850, 581] width 200 height 32
type input "15:30"
type input "00:19:26"
type input "16:00"
click at [1049, 703] on input "16:00" at bounding box center [1064, 694] width 197 height 29
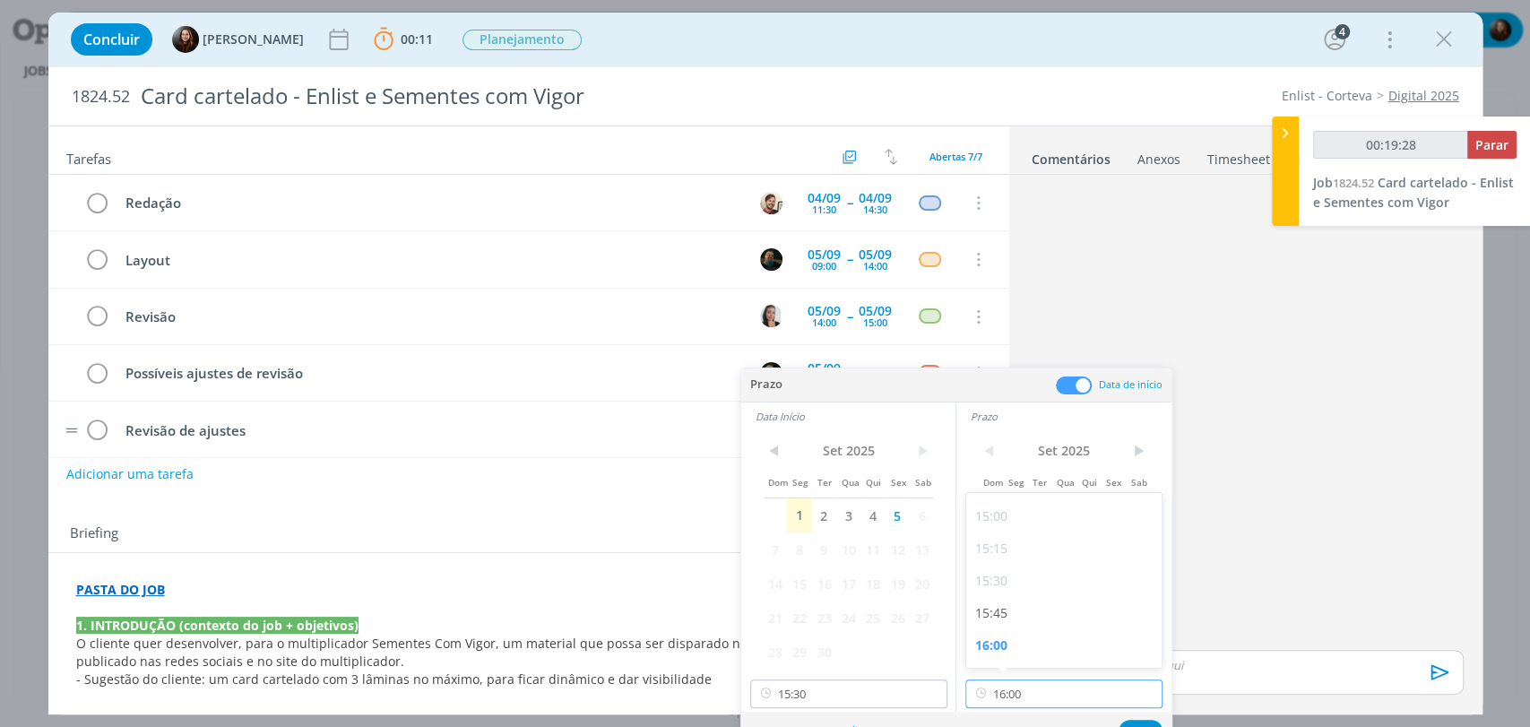
type input "00:19:29"
drag, startPoint x: 814, startPoint y: 706, endPoint x: 812, endPoint y: 663, distance: 42.2
click at [814, 705] on input "15:30" at bounding box center [848, 694] width 197 height 29
click at [797, 611] on div "15:15" at bounding box center [850, 613] width 200 height 32
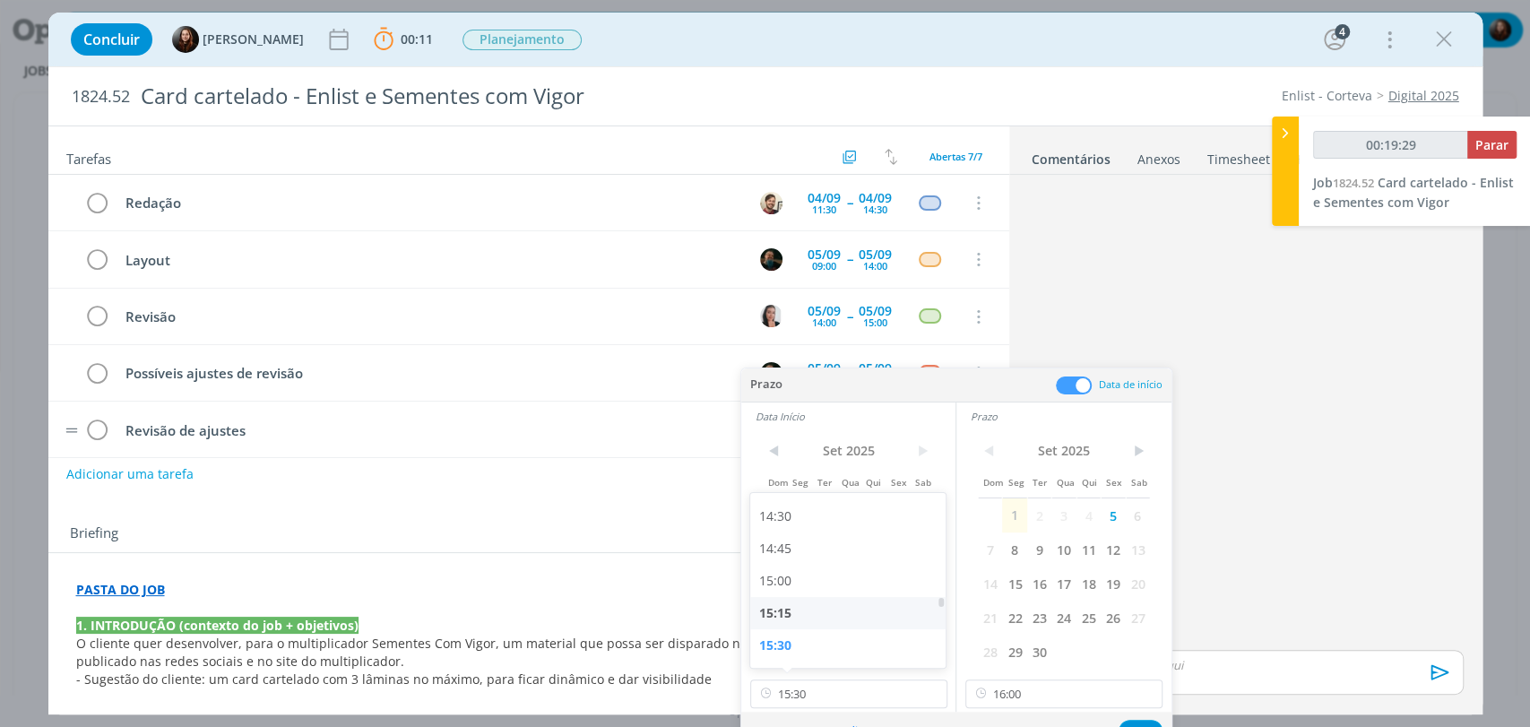
type input "15:15"
type input "00:19:30"
type input "15:15"
click at [1031, 690] on input "16:00" at bounding box center [1064, 694] width 197 height 29
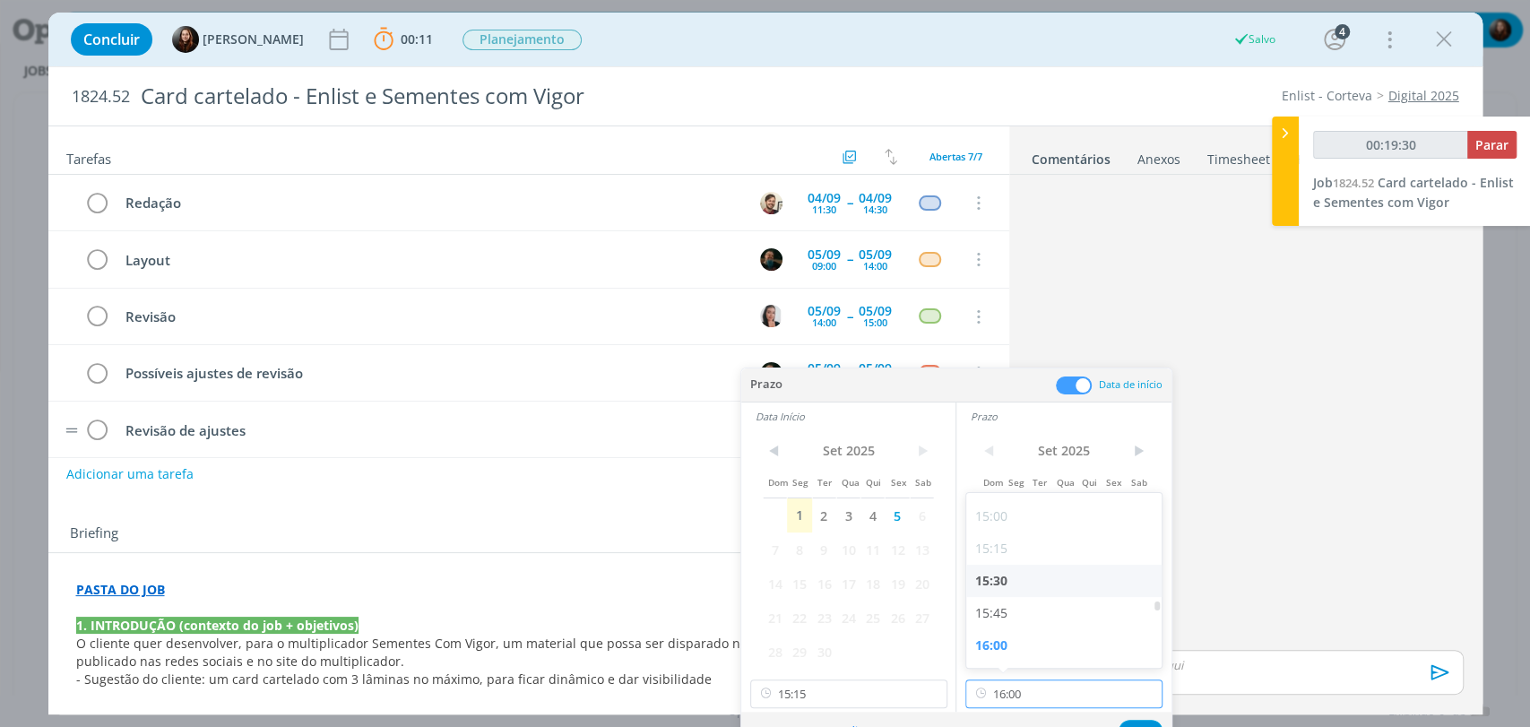
type input "00:19:31"
click at [990, 585] on div "16:15" at bounding box center [1066, 578] width 200 height 32
type input "16:15"
click at [1142, 720] on button "Ok" at bounding box center [1141, 731] width 44 height 22
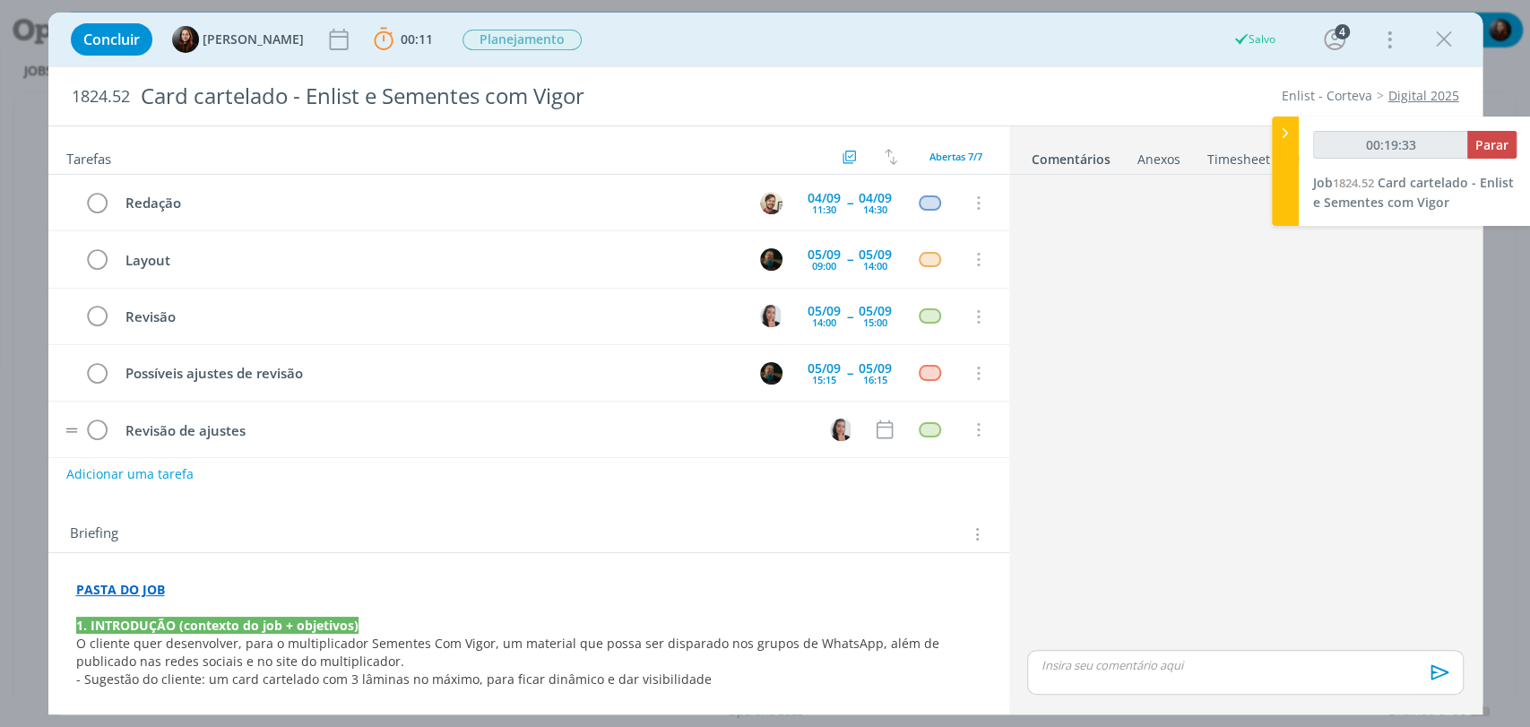
drag, startPoint x: 1157, startPoint y: 440, endPoint x: 1129, endPoint y: 429, distance: 30.1
click at [1158, 440] on div "dialog" at bounding box center [1245, 414] width 450 height 464
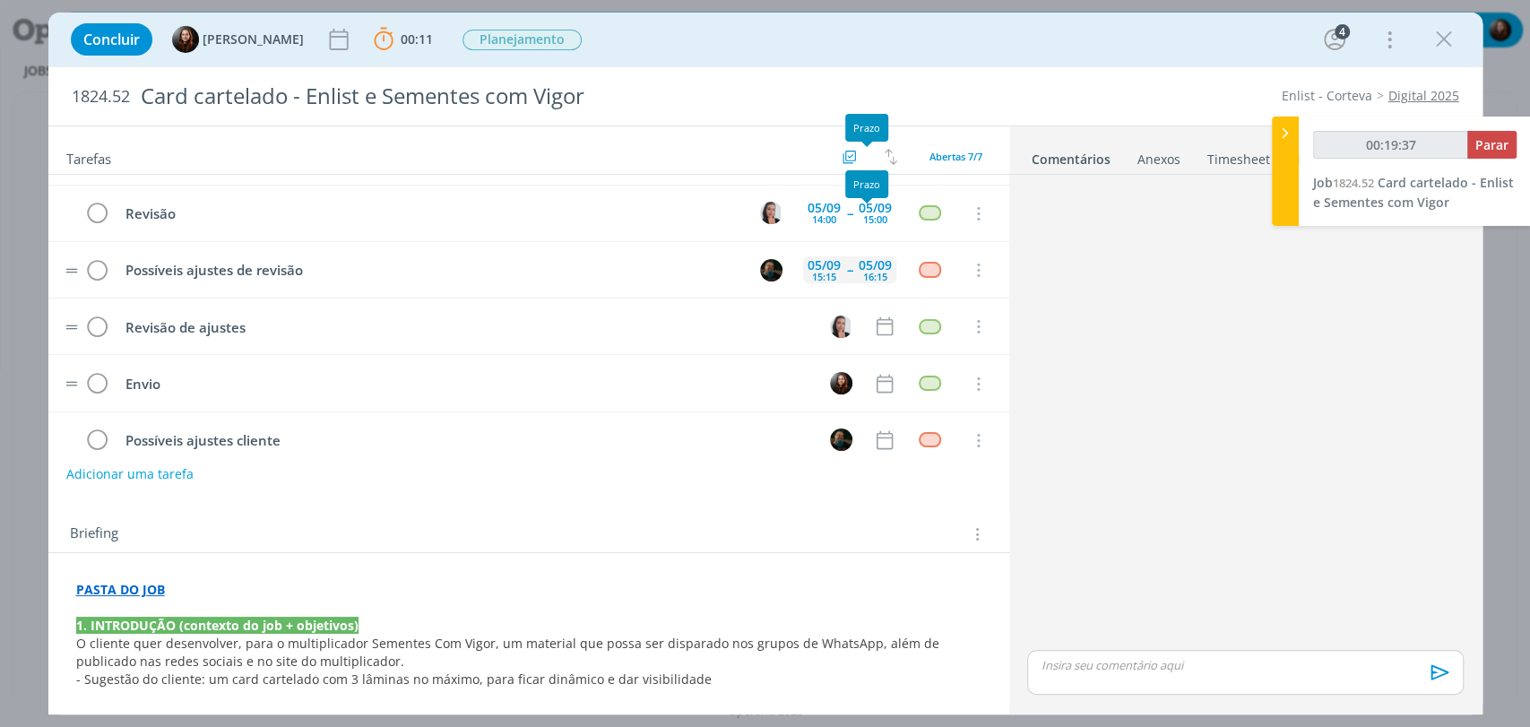
scroll to position [125, 0]
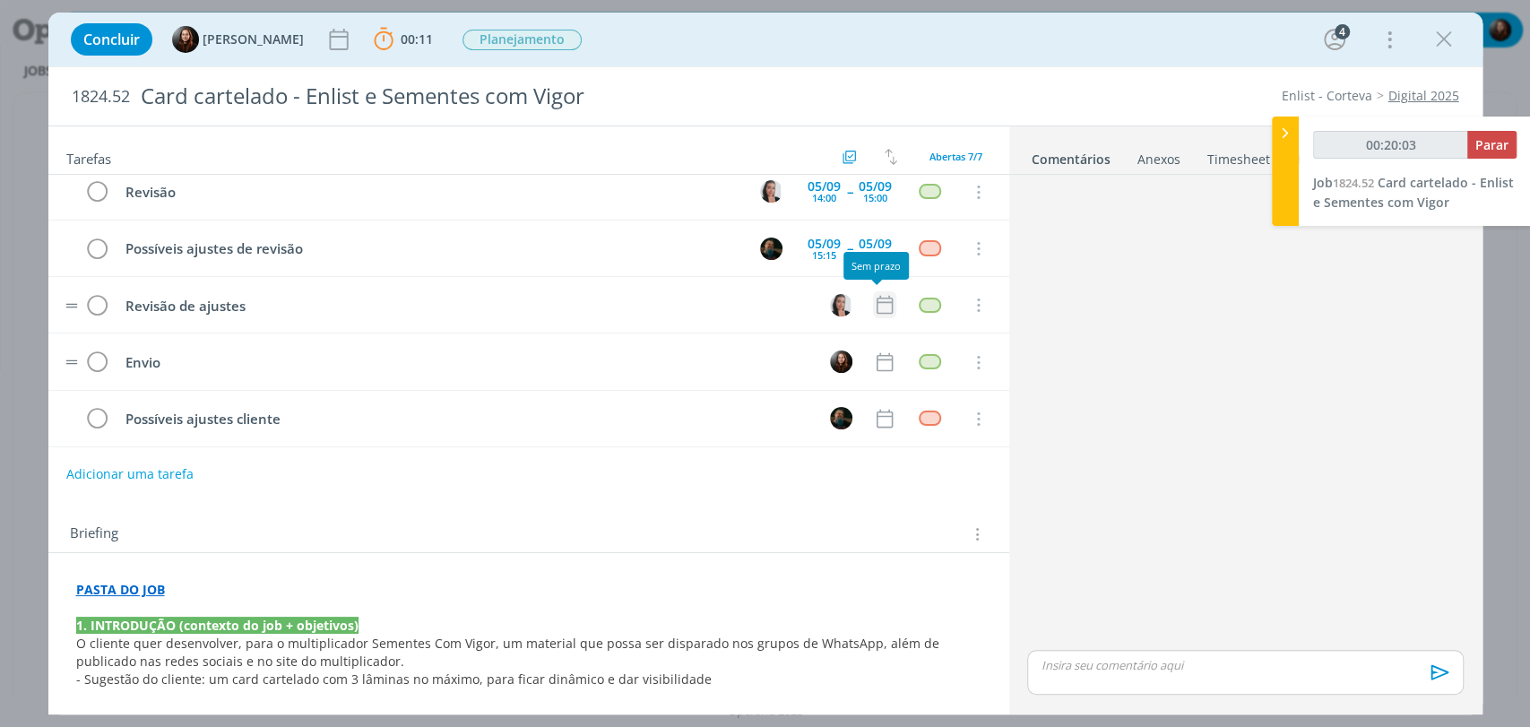
click at [877, 300] on icon "dialog" at bounding box center [884, 305] width 16 height 19
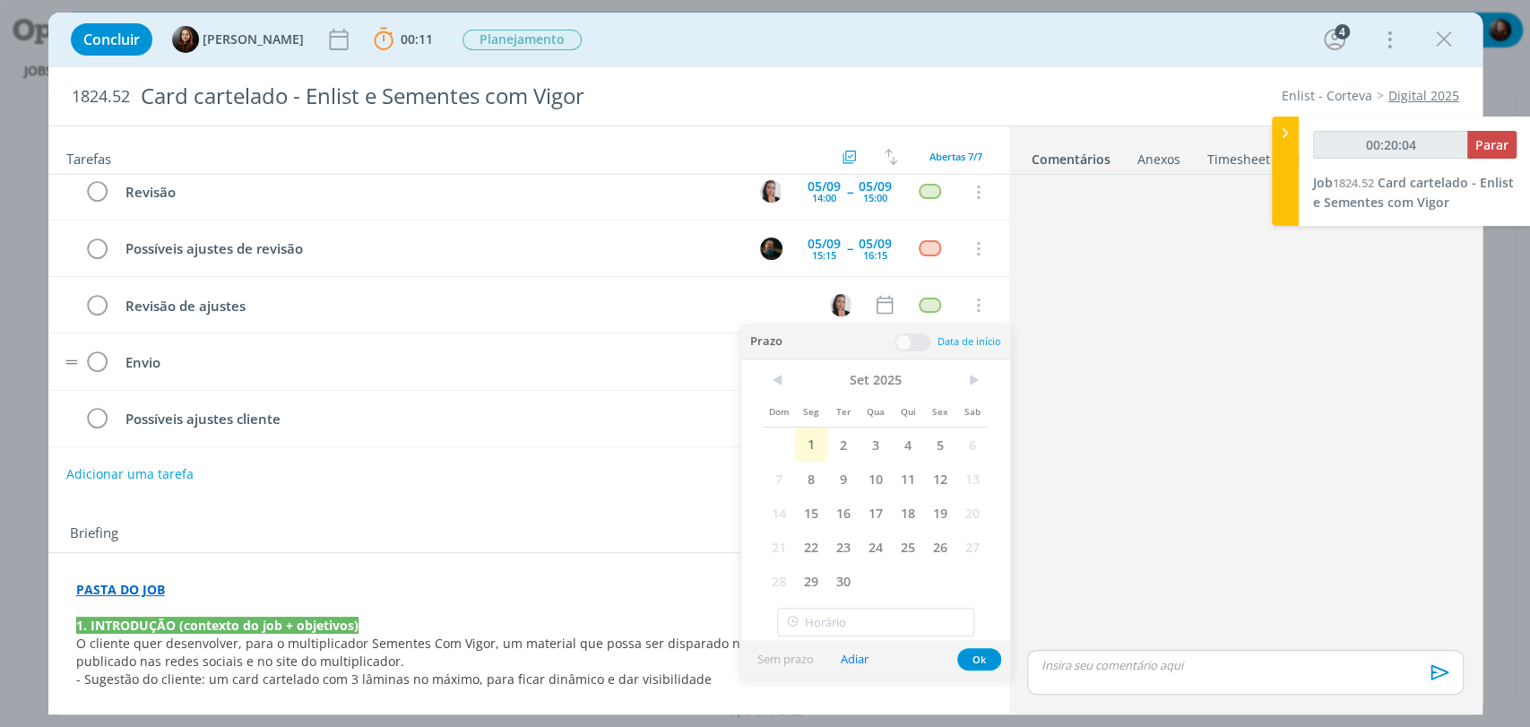
click at [912, 346] on span at bounding box center [913, 343] width 36 height 18
click at [932, 446] on span "5" at bounding box center [940, 445] width 32 height 34
click at [918, 344] on span at bounding box center [913, 343] width 36 height 18
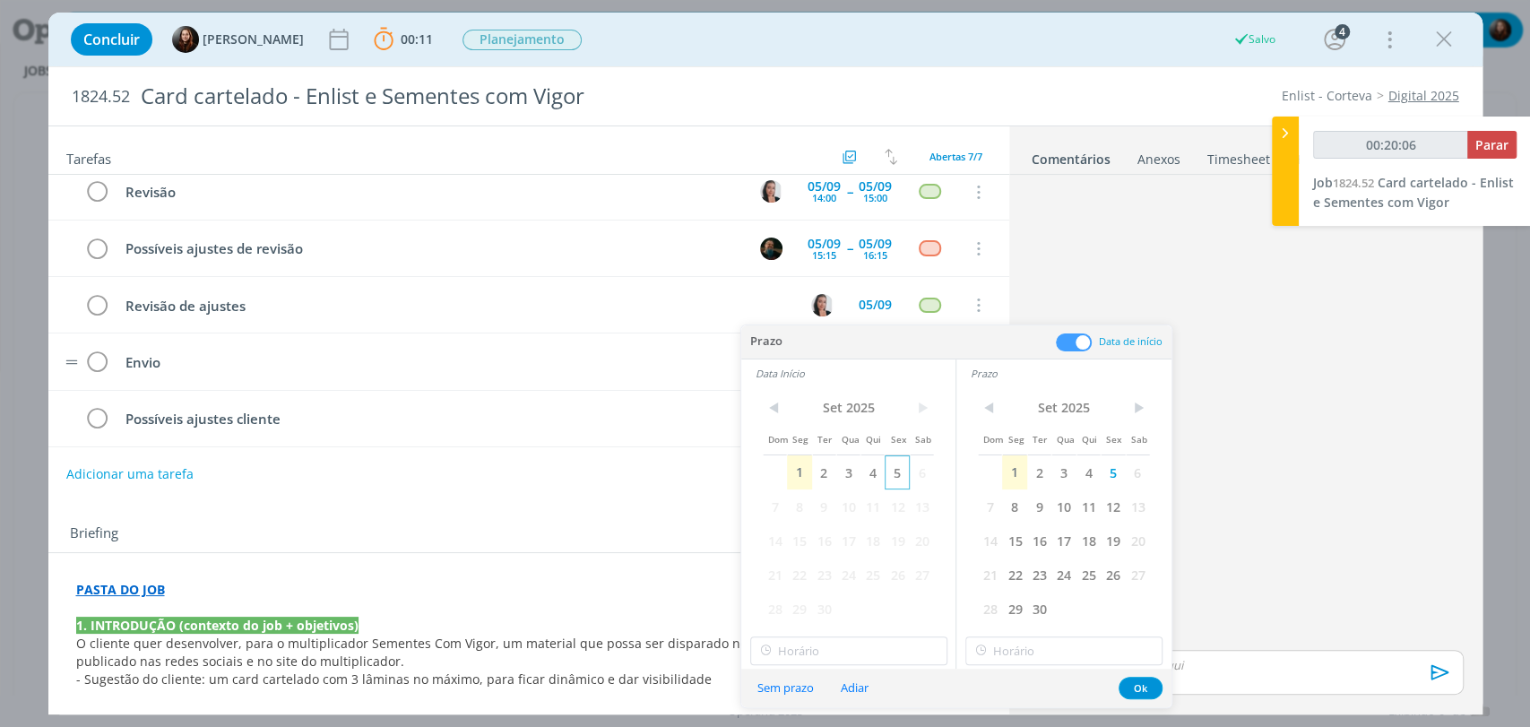
click at [889, 478] on span "5" at bounding box center [897, 472] width 24 height 34
type input "00:20:07"
type input "16:00"
click at [810, 653] on input "16:00" at bounding box center [848, 651] width 197 height 29
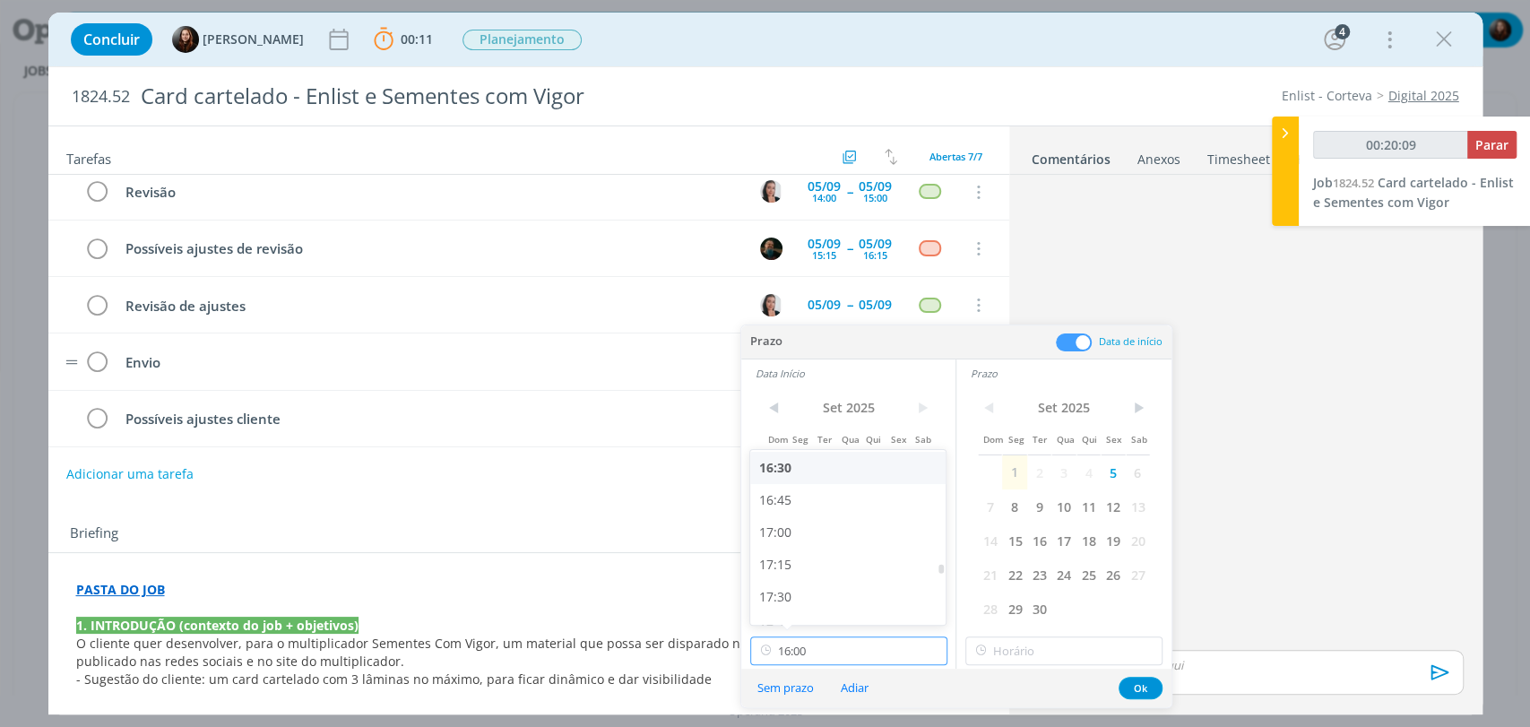
type input "00:20:10"
click at [790, 598] on div "17:30" at bounding box center [850, 597] width 200 height 32
type input "17:30"
type input "00:20:11"
type input "17:30"
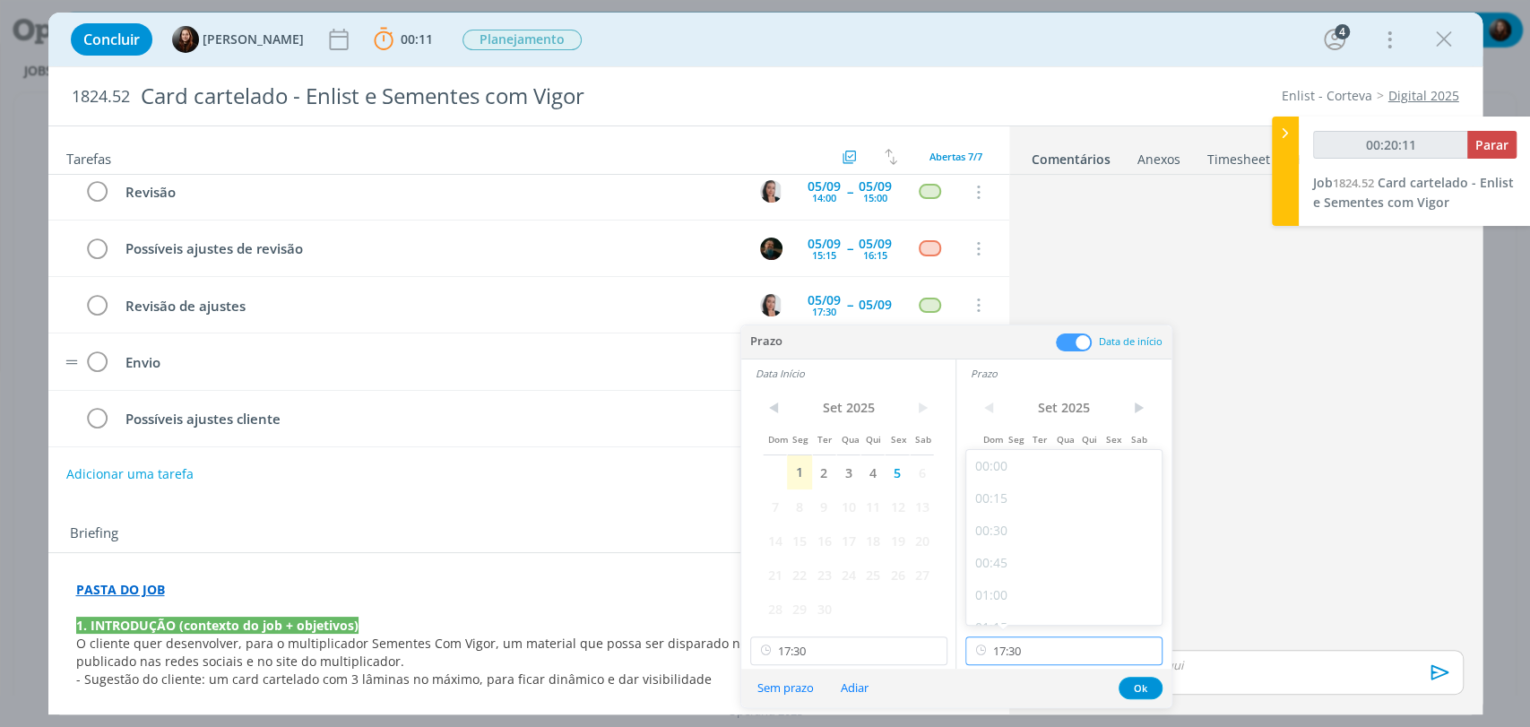
click at [1029, 654] on input "17:30" at bounding box center [1064, 651] width 197 height 29
type input "00:20:13"
click at [1004, 569] on div "18:00" at bounding box center [1066, 567] width 200 height 32
type input "18:00"
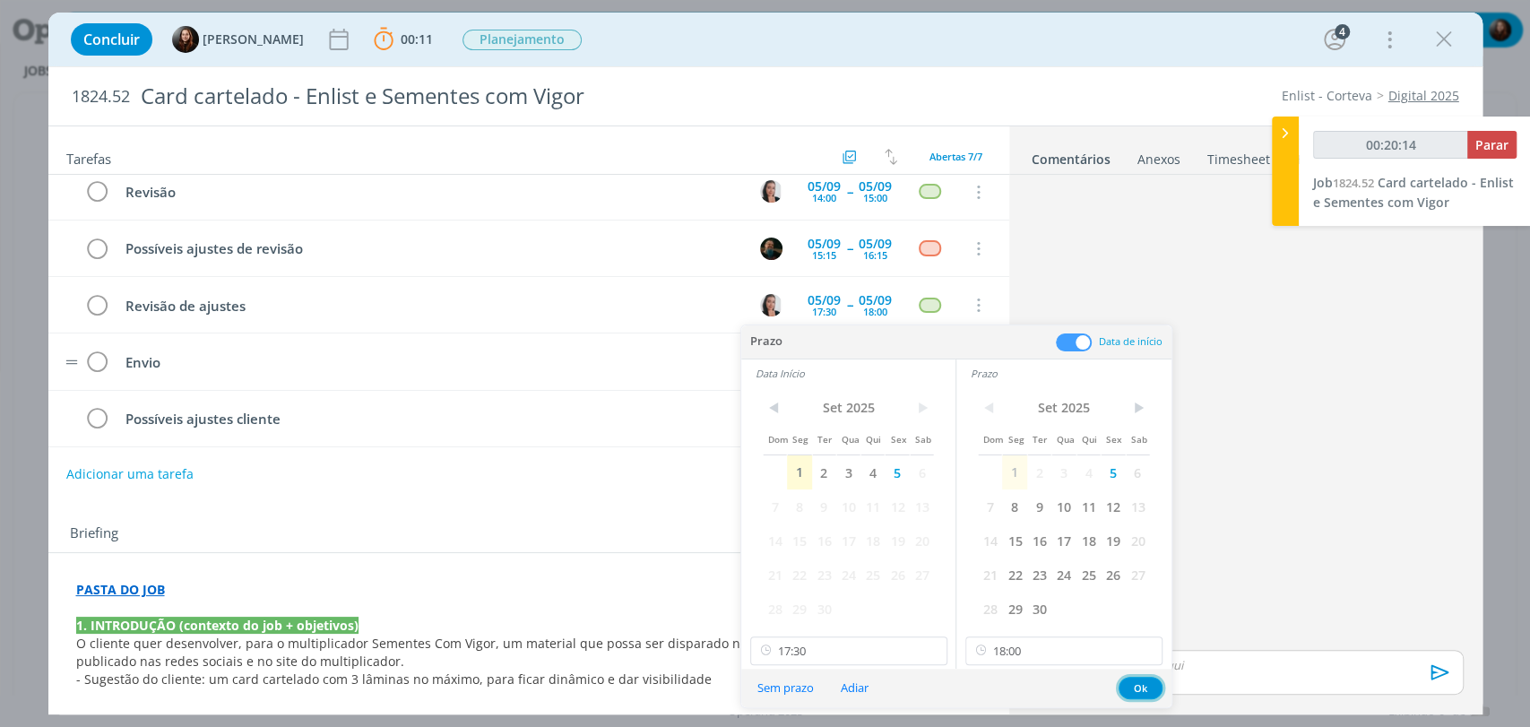
click at [1149, 683] on button "Ok" at bounding box center [1141, 688] width 44 height 22
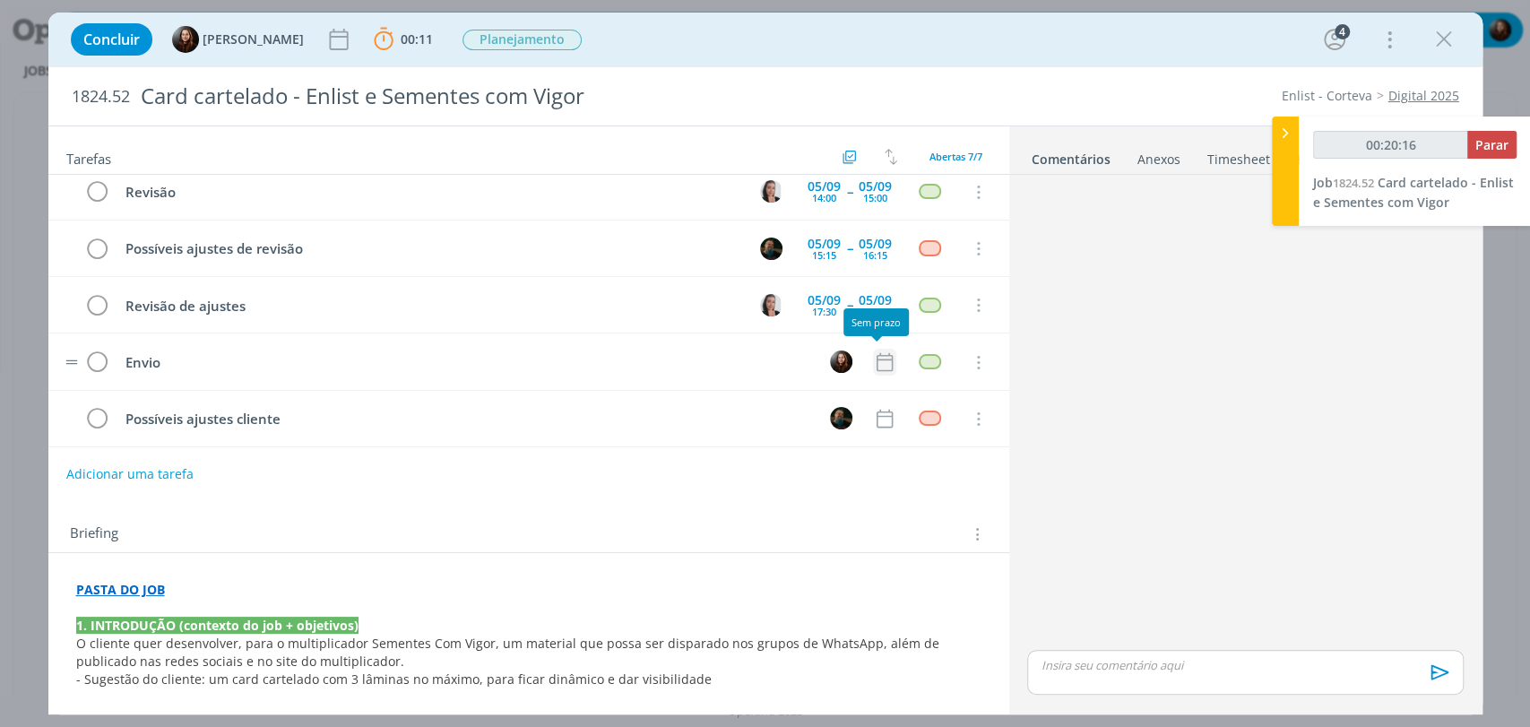
click at [882, 360] on icon "dialog" at bounding box center [884, 362] width 23 height 23
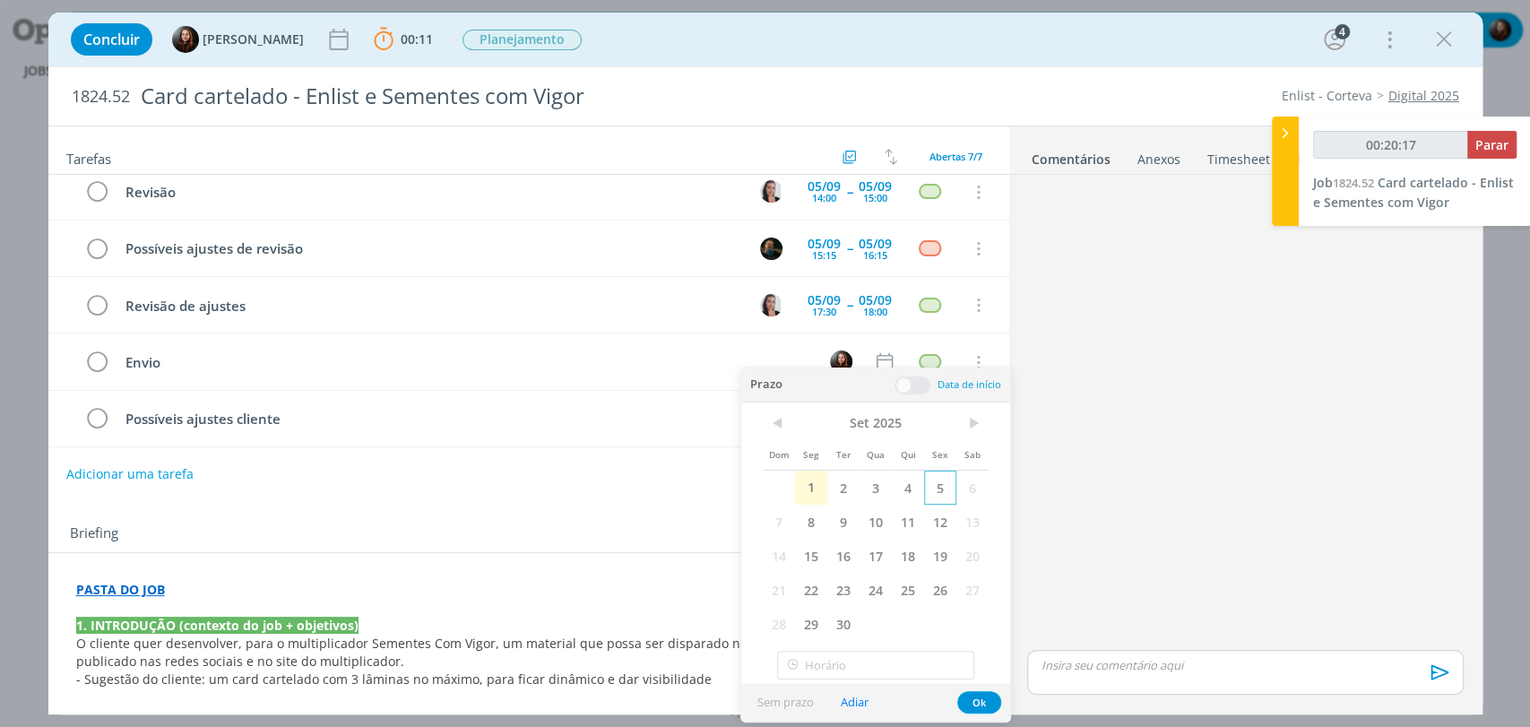
click at [947, 482] on span "5" at bounding box center [940, 488] width 32 height 34
type input "00:20:18"
type input "16:00"
click at [826, 664] on input "16:00" at bounding box center [875, 665] width 197 height 29
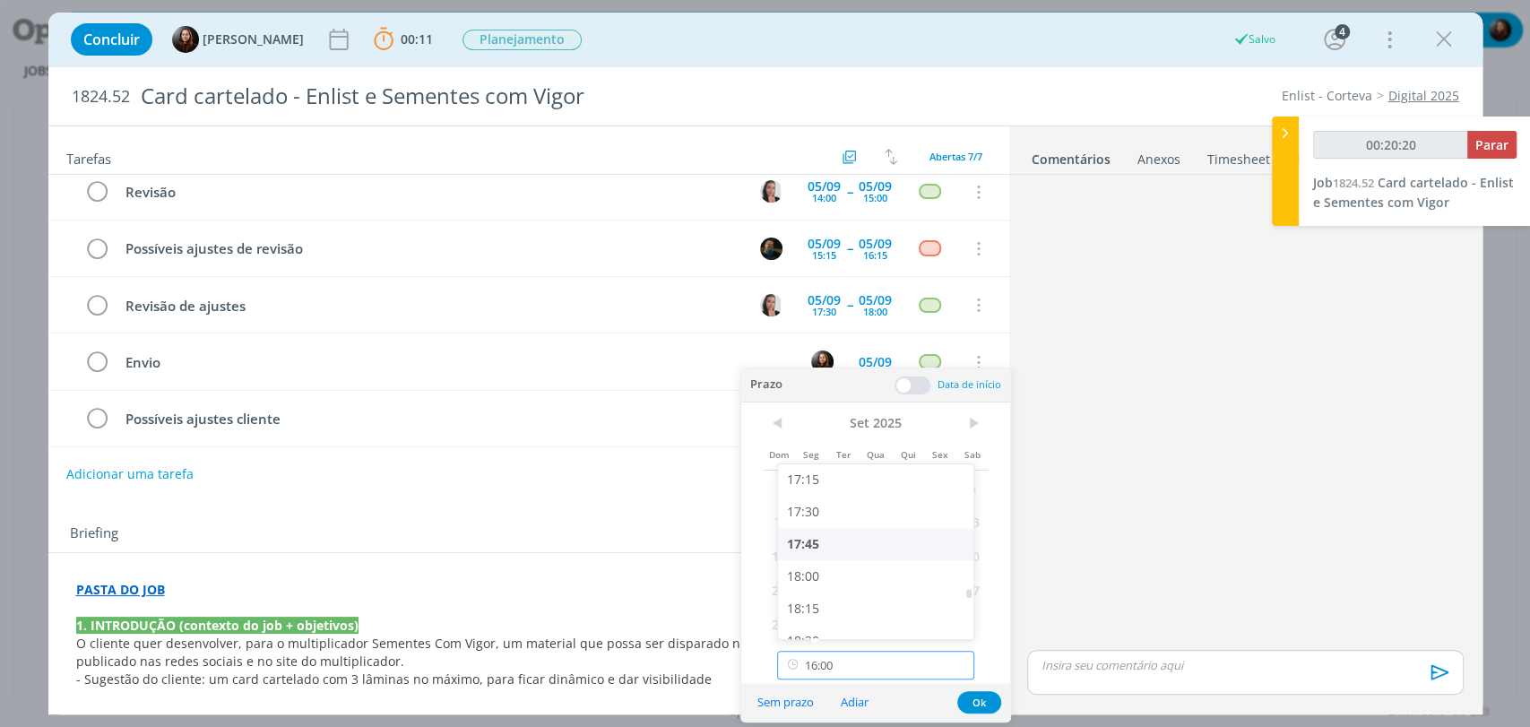
type input "00:20:21"
click at [821, 549] on div "17:45" at bounding box center [878, 544] width 200 height 32
type input "17:45"
click at [989, 699] on button "Ok" at bounding box center [980, 702] width 44 height 22
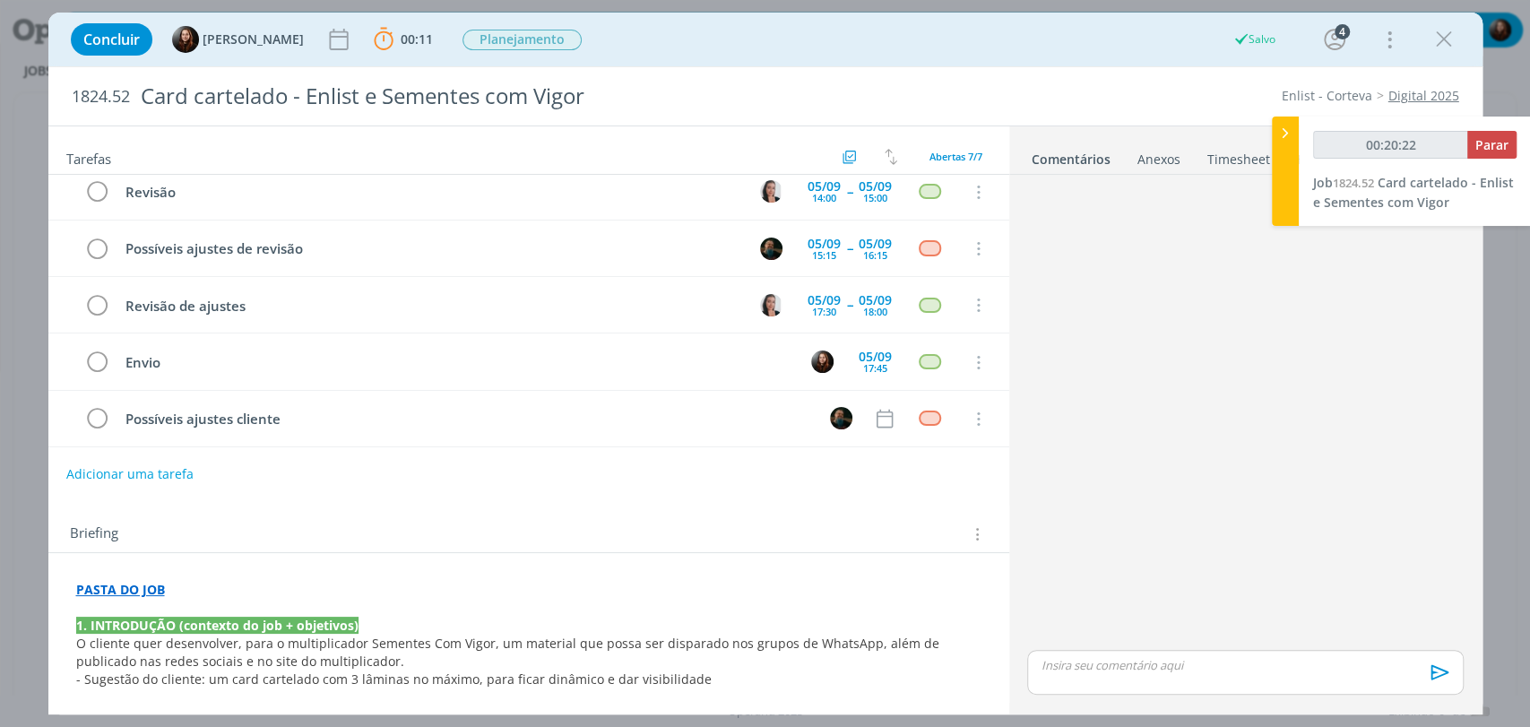
click at [1183, 380] on div "dialog" at bounding box center [1245, 414] width 450 height 464
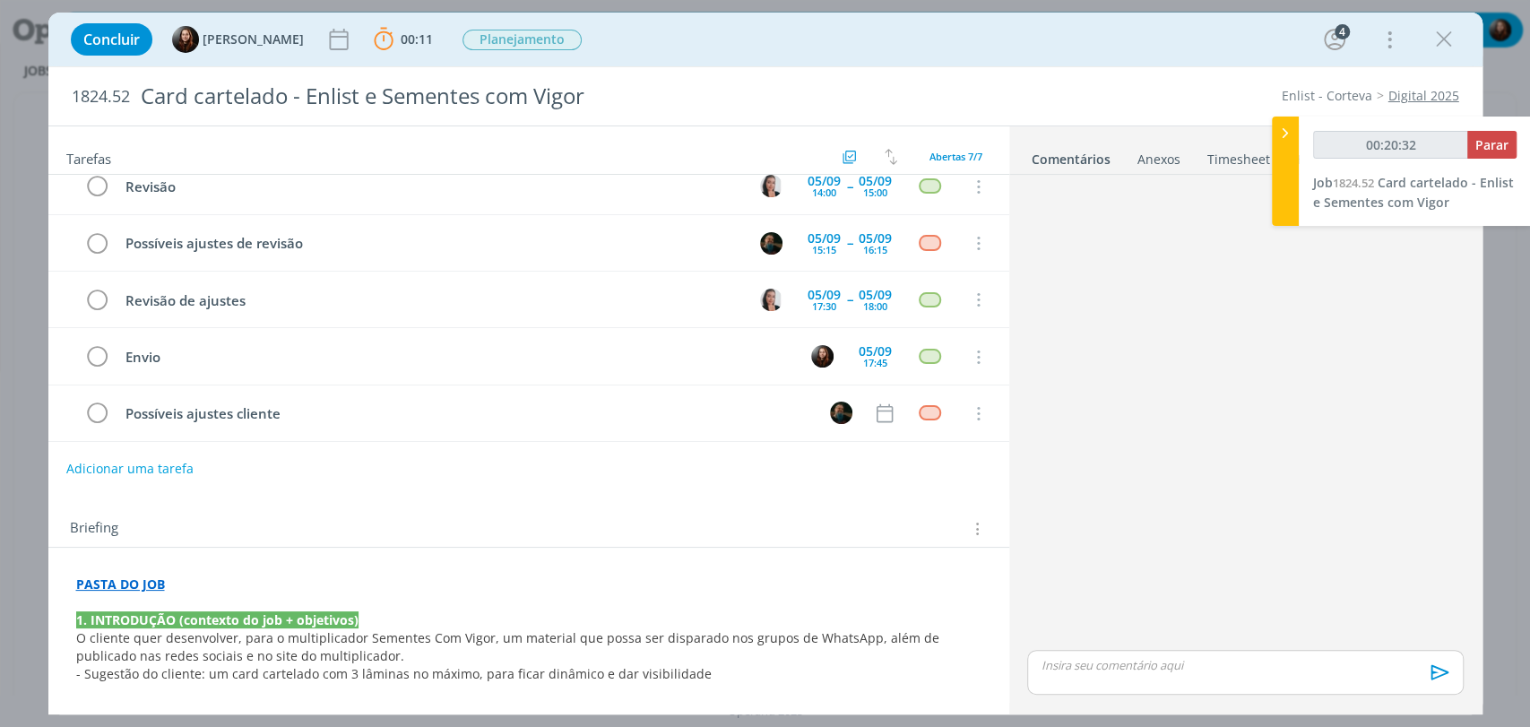
scroll to position [0, 0]
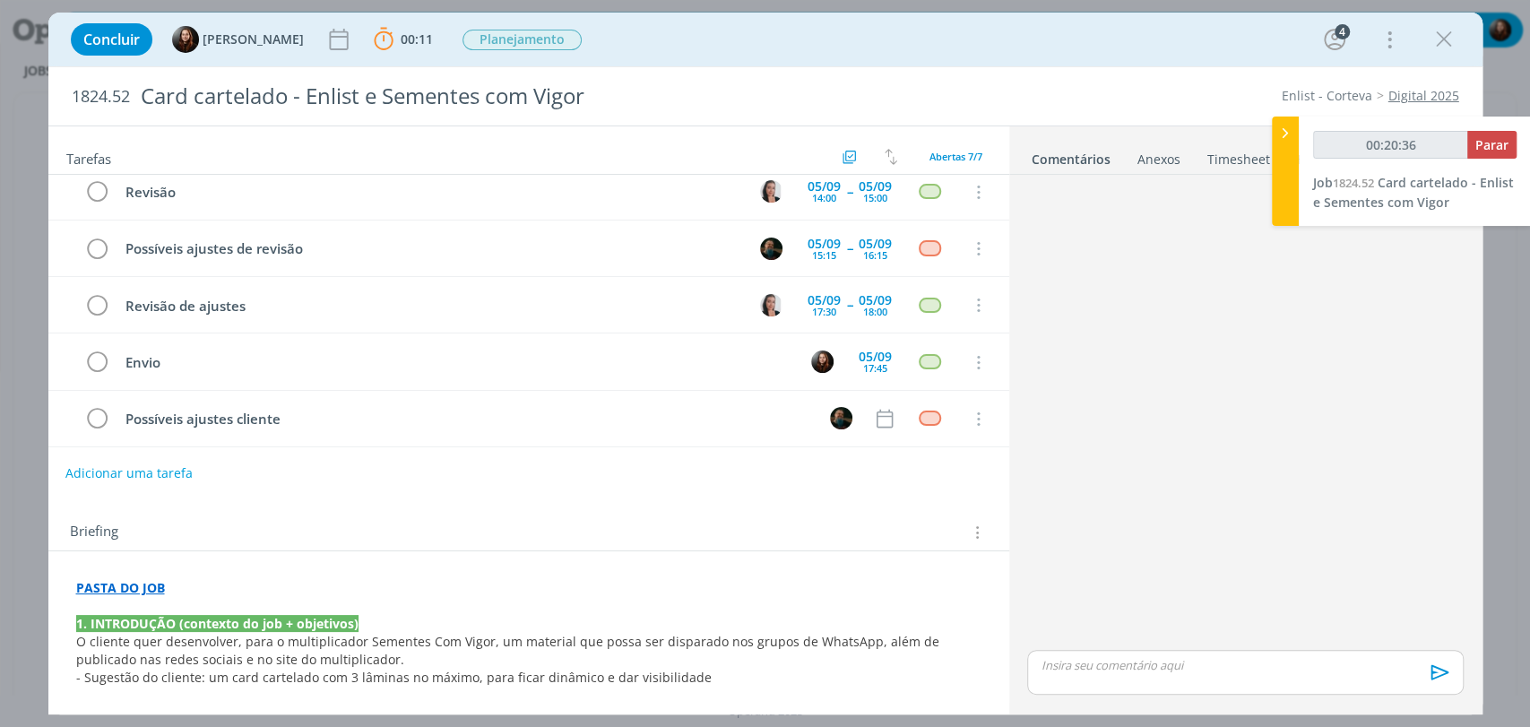
click at [158, 472] on button "Adicionar uma tarefa" at bounding box center [128, 473] width 127 height 30
click at [213, 480] on input "dialog" at bounding box center [410, 472] width 662 height 25
type input "00:20:38"
type input "Veri"
type input "00:20:39"
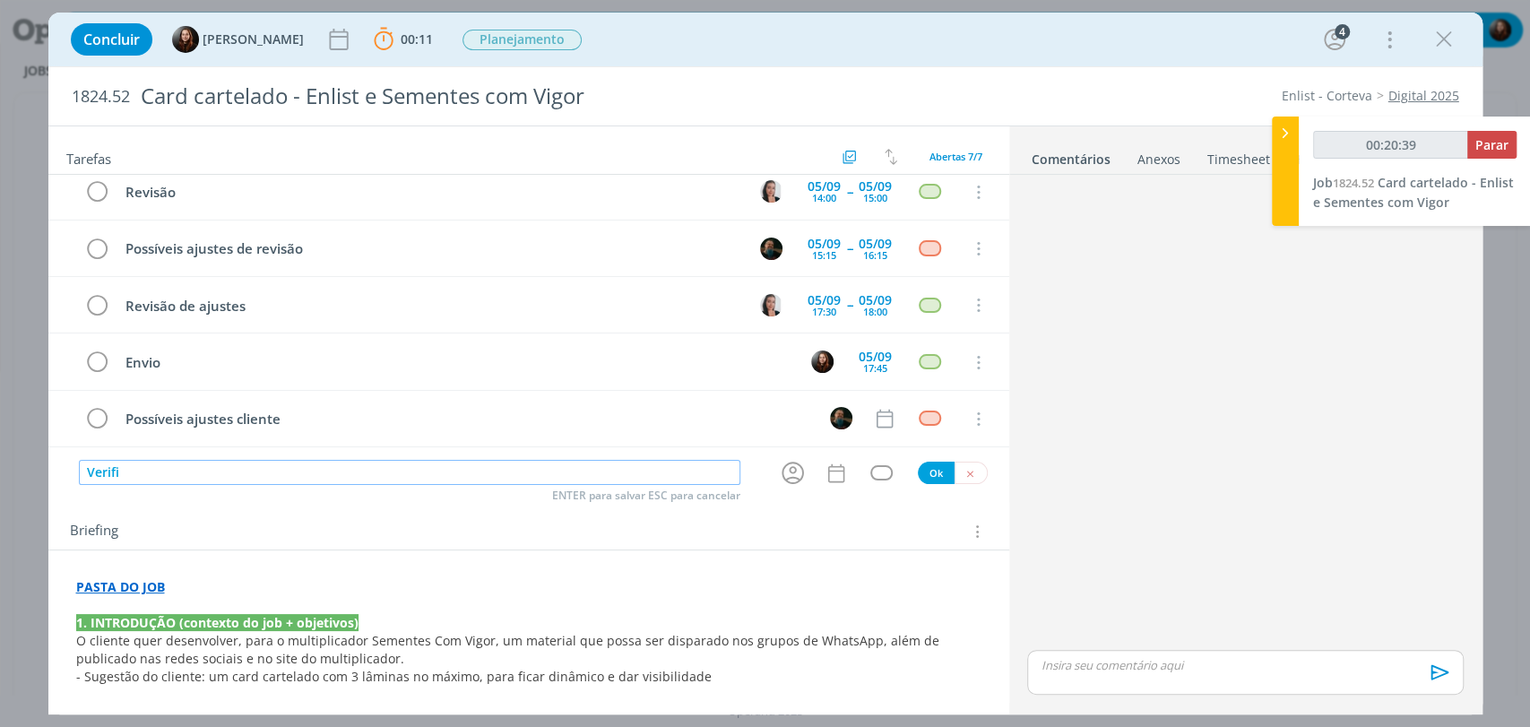
type input "Verific"
type input "00:20:40"
type input "Verificar re"
type input "00:20:41"
type input "Verificar retorno"
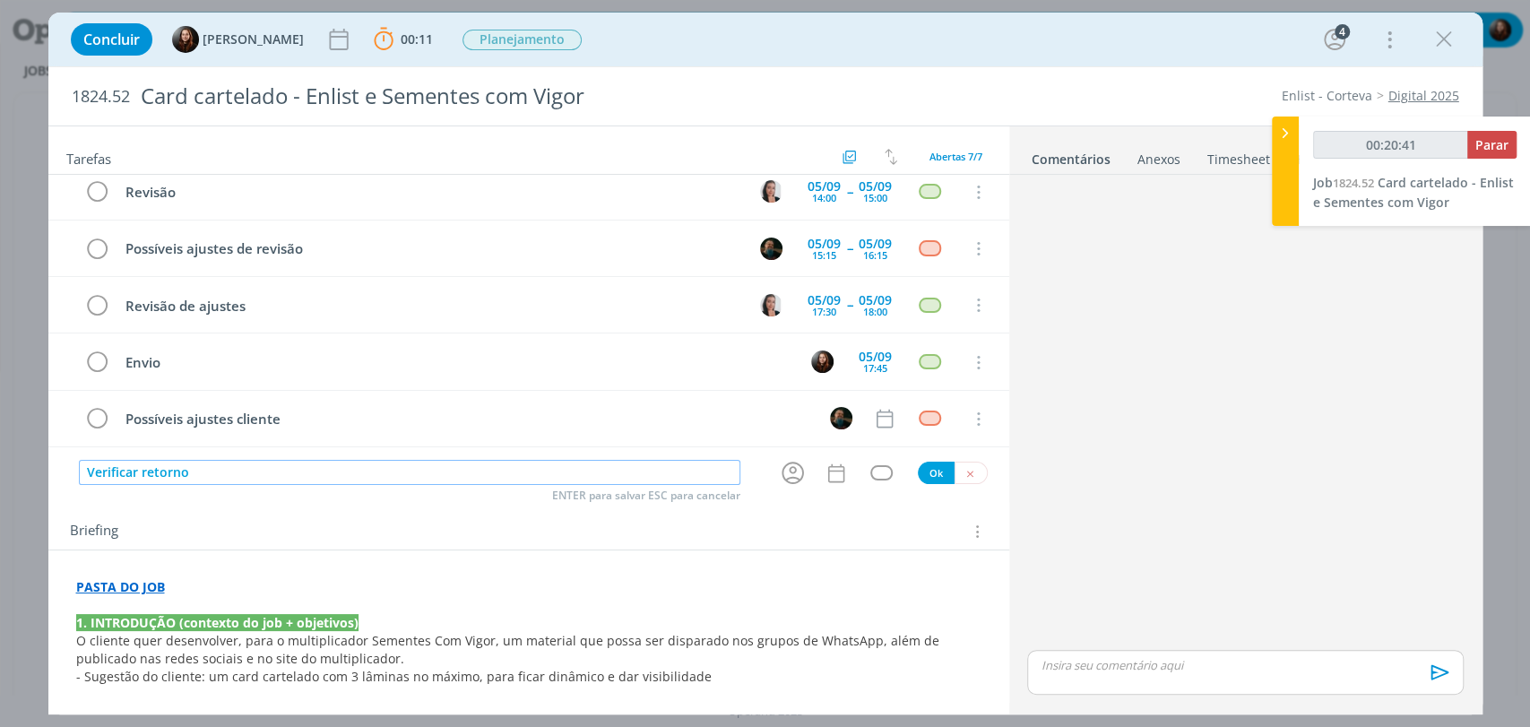
type input "00:20:42"
type input "Verificar retorno clien"
type input "00:20:43"
type input "Verificar retorno cliente e co"
type input "00:20:44"
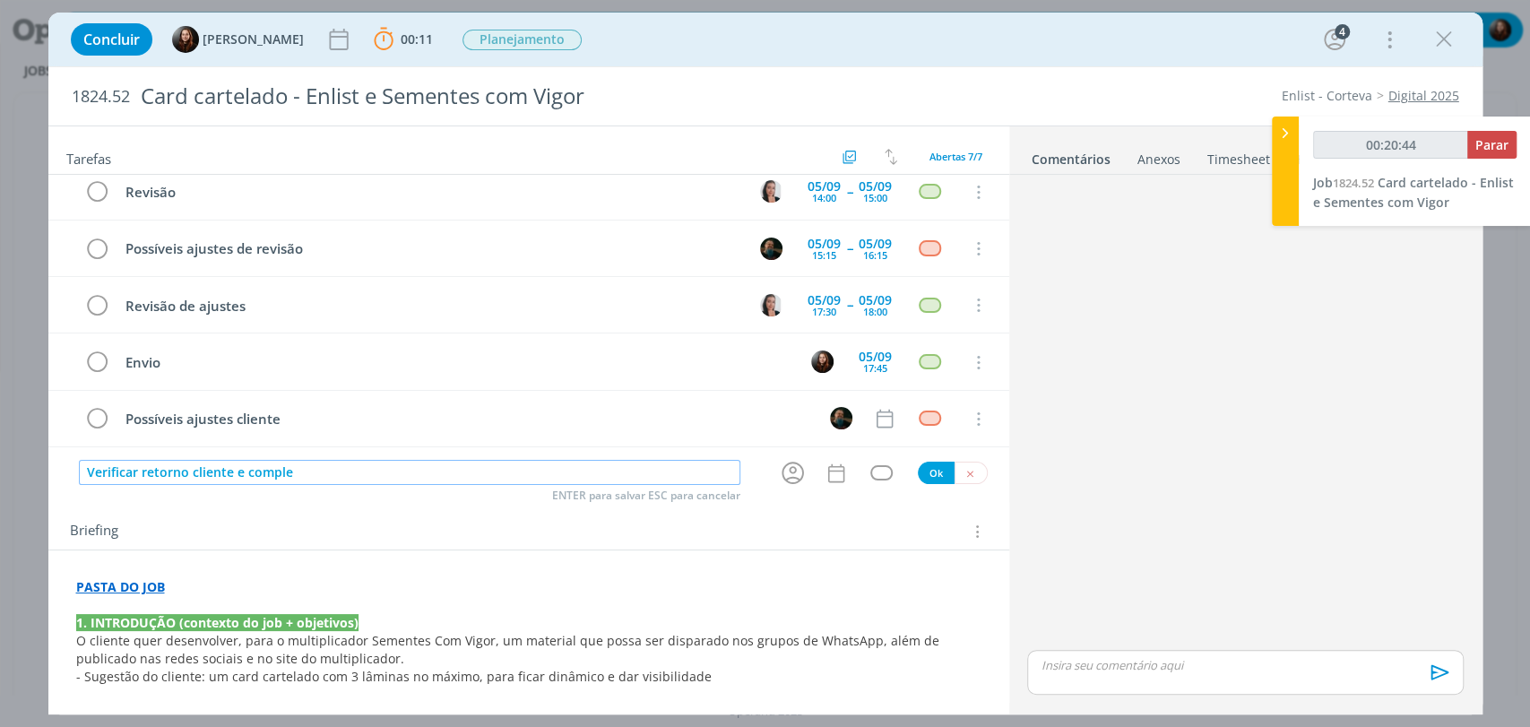
type input "Verificar retorno cliente e complet"
type input "00:20:45"
type input "Verificar retorno cliente e completar b"
type input "00:20:46"
type input "Verificar retorno cliente e completar briefing"
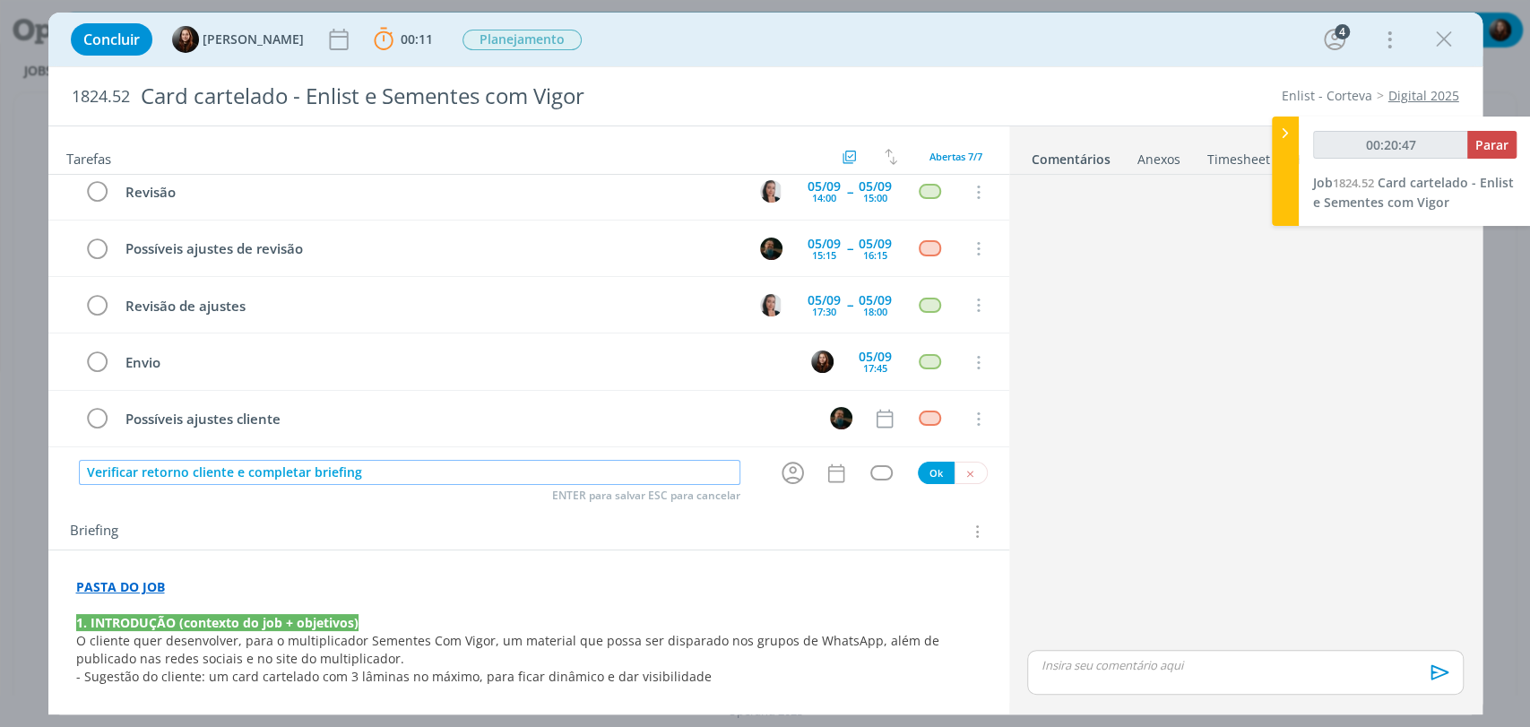
type input "00:20:48"
click at [783, 475] on icon "dialog" at bounding box center [793, 473] width 28 height 28
type input "Verificar retorno cliente e completar briefing"
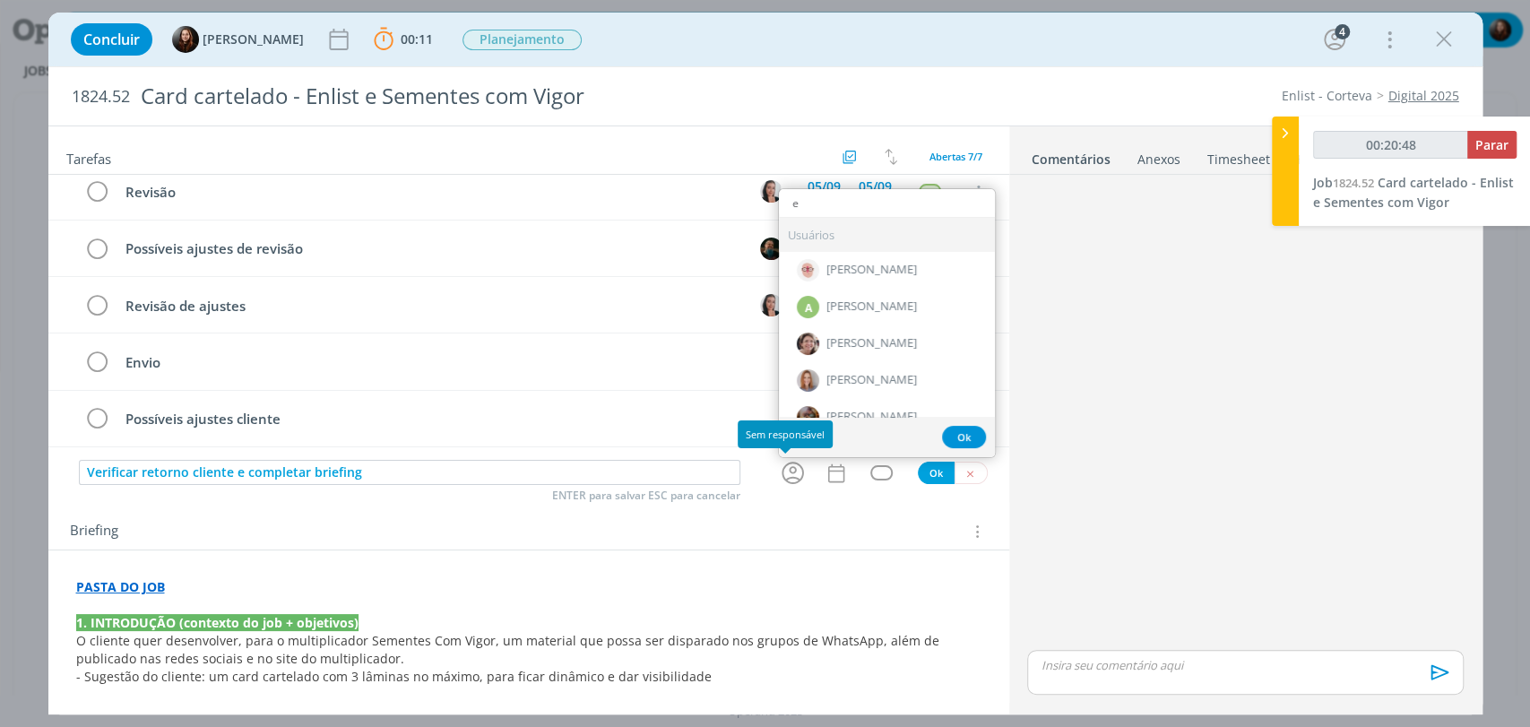
type input "ed"
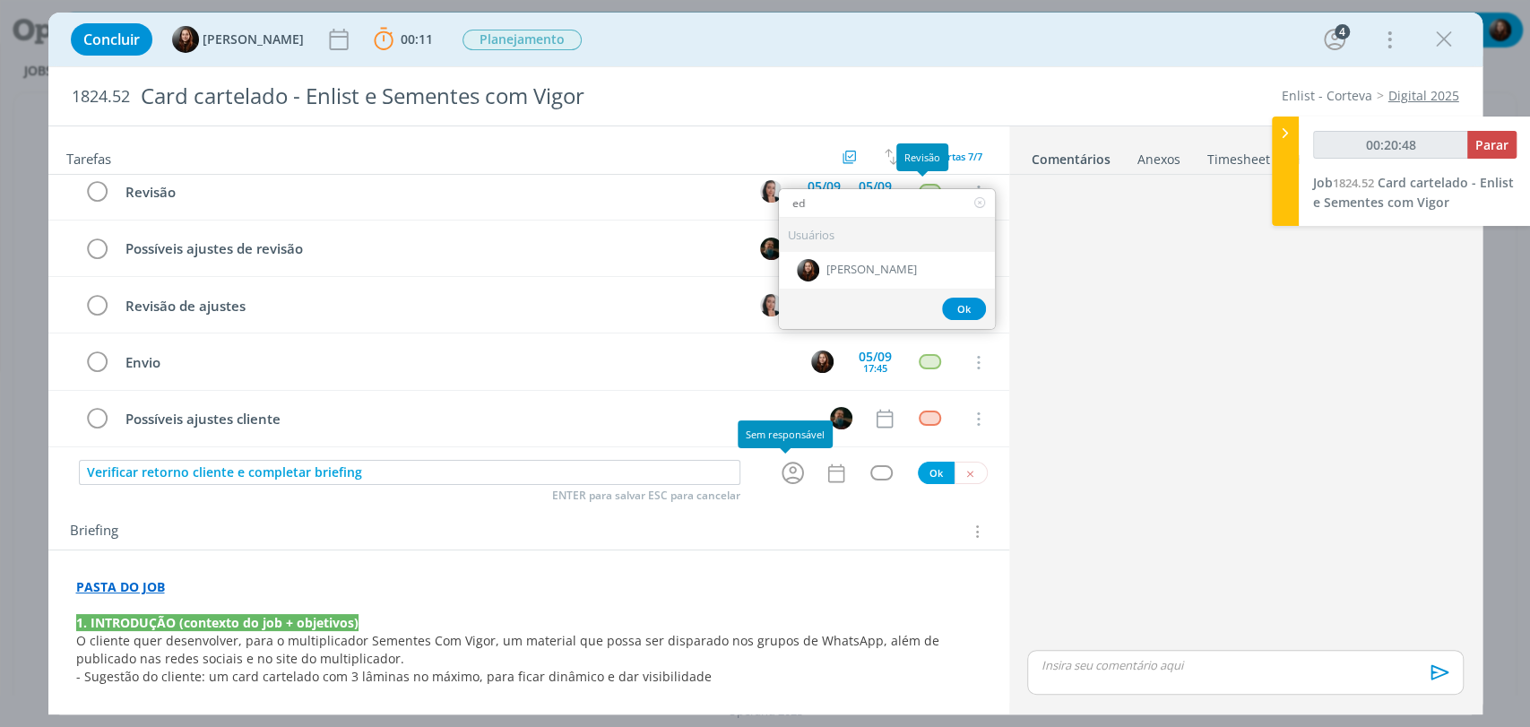
type input "00:20:49"
type input "ed"
click at [895, 272] on span "[PERSON_NAME]" at bounding box center [872, 271] width 91 height 14
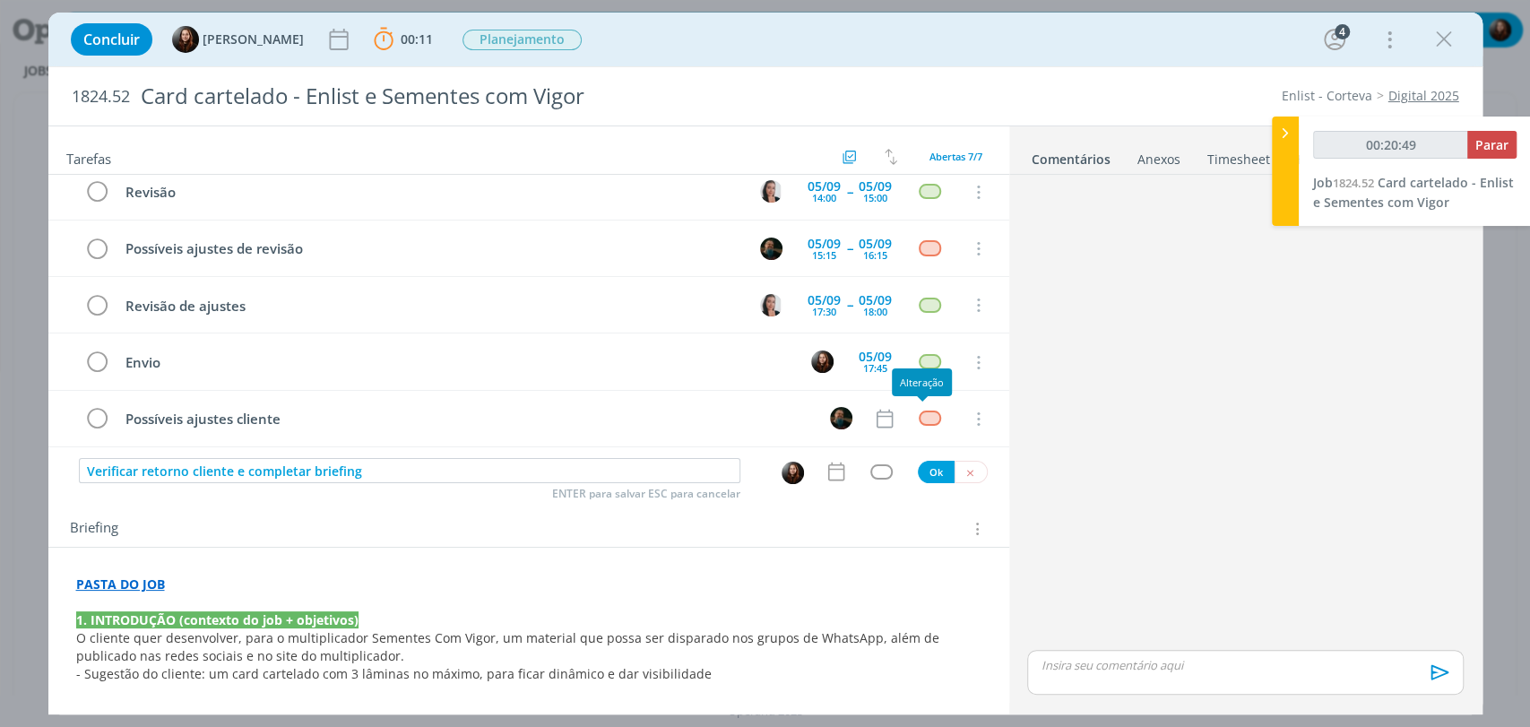
type input "00:20:50"
click at [871, 474] on div "dialog" at bounding box center [882, 471] width 22 height 15
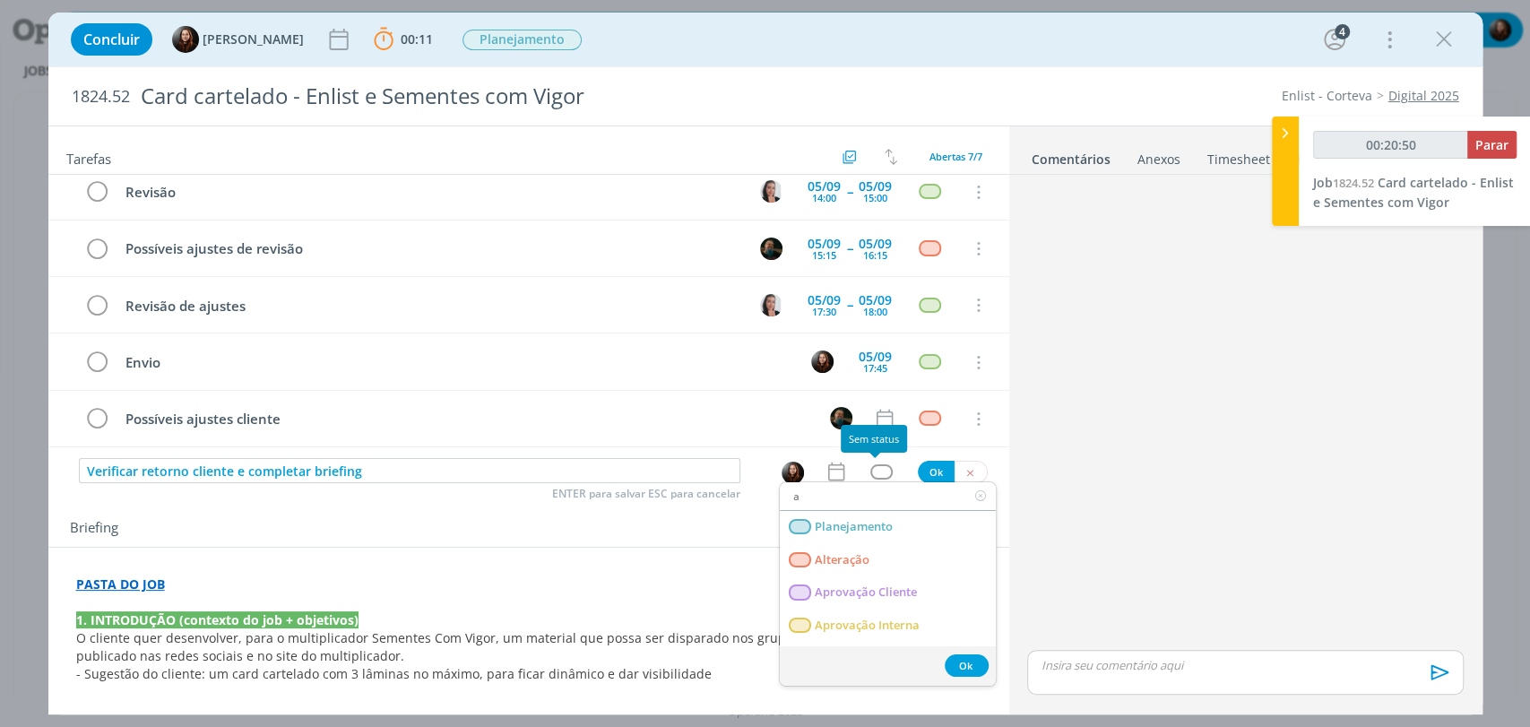
type input "at"
type input "00:20:51"
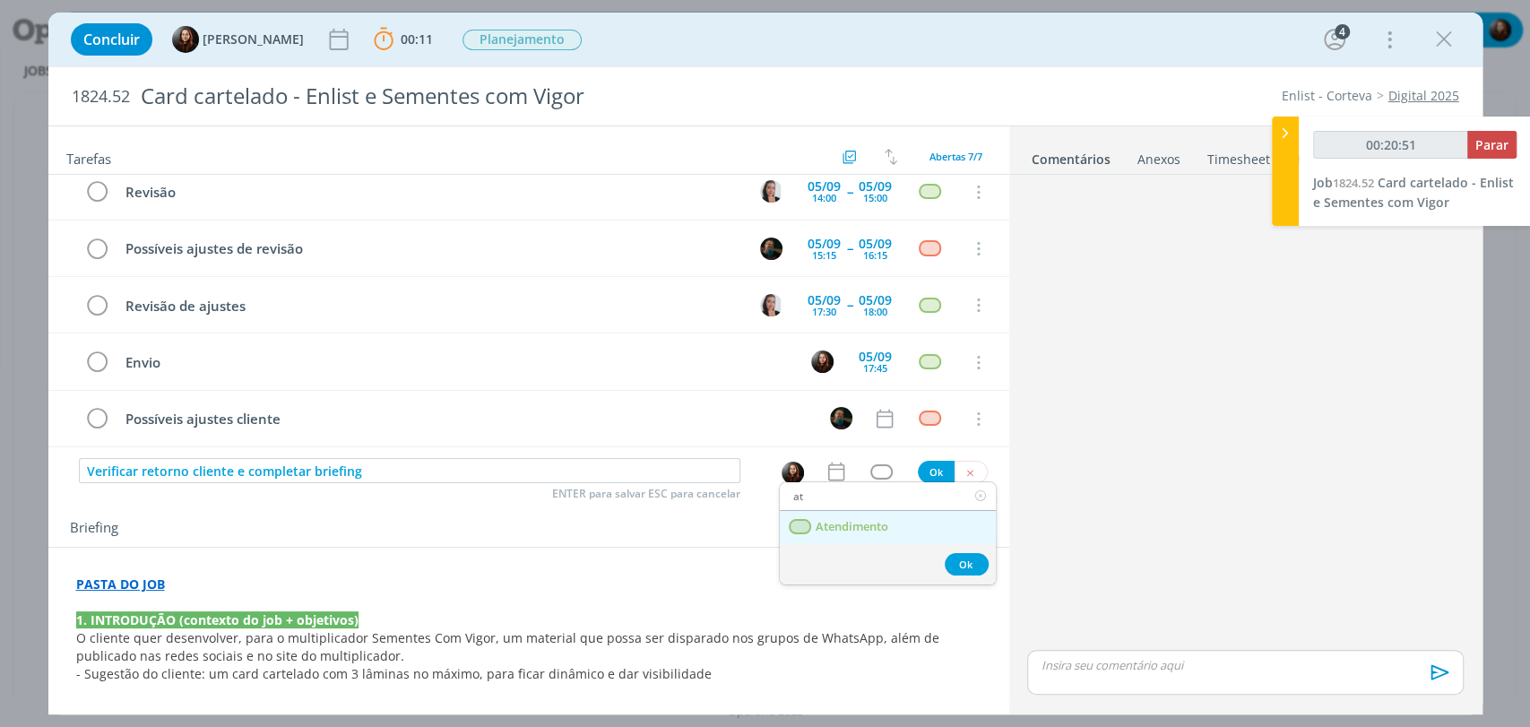
type input "at"
click at [866, 525] on span "Atendimento" at bounding box center [851, 527] width 73 height 14
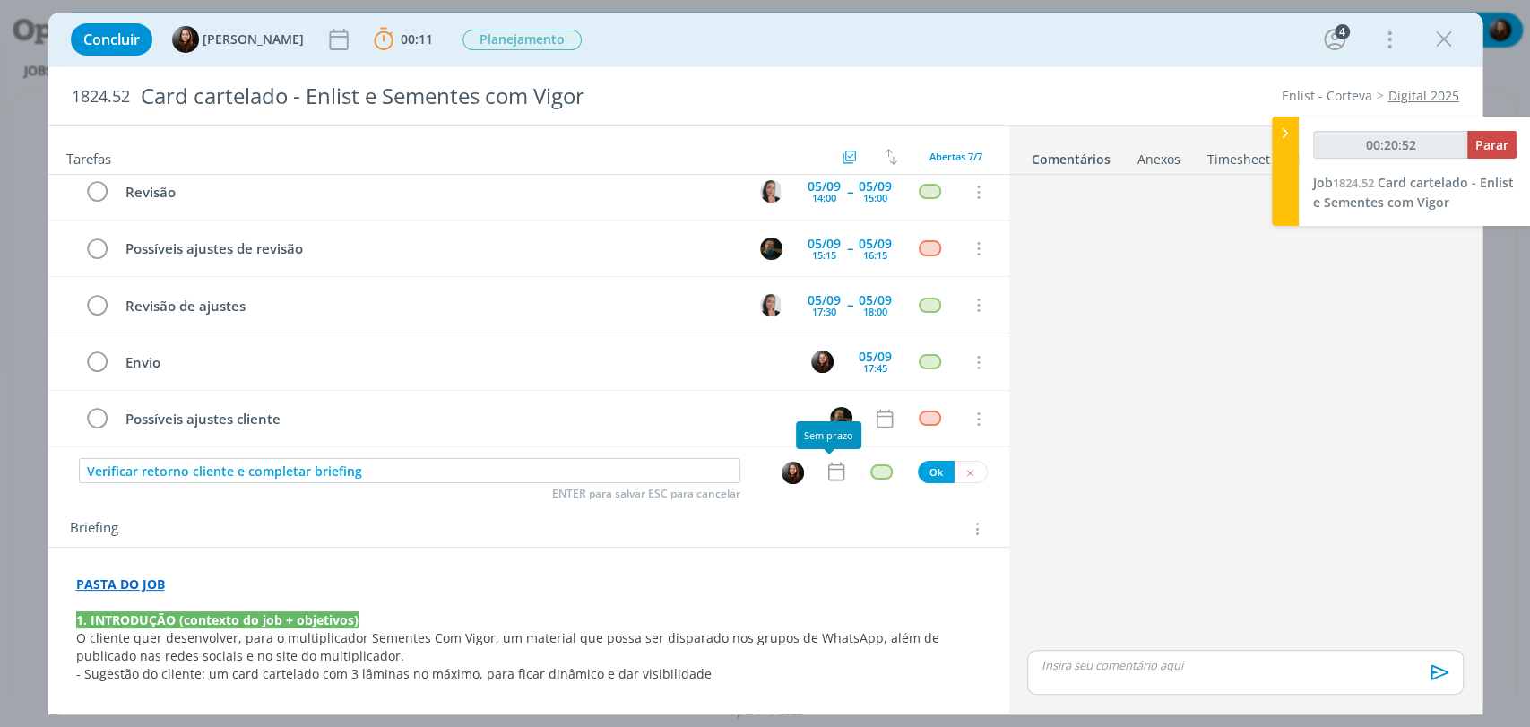
click at [825, 472] on icon "dialog" at bounding box center [836, 471] width 23 height 23
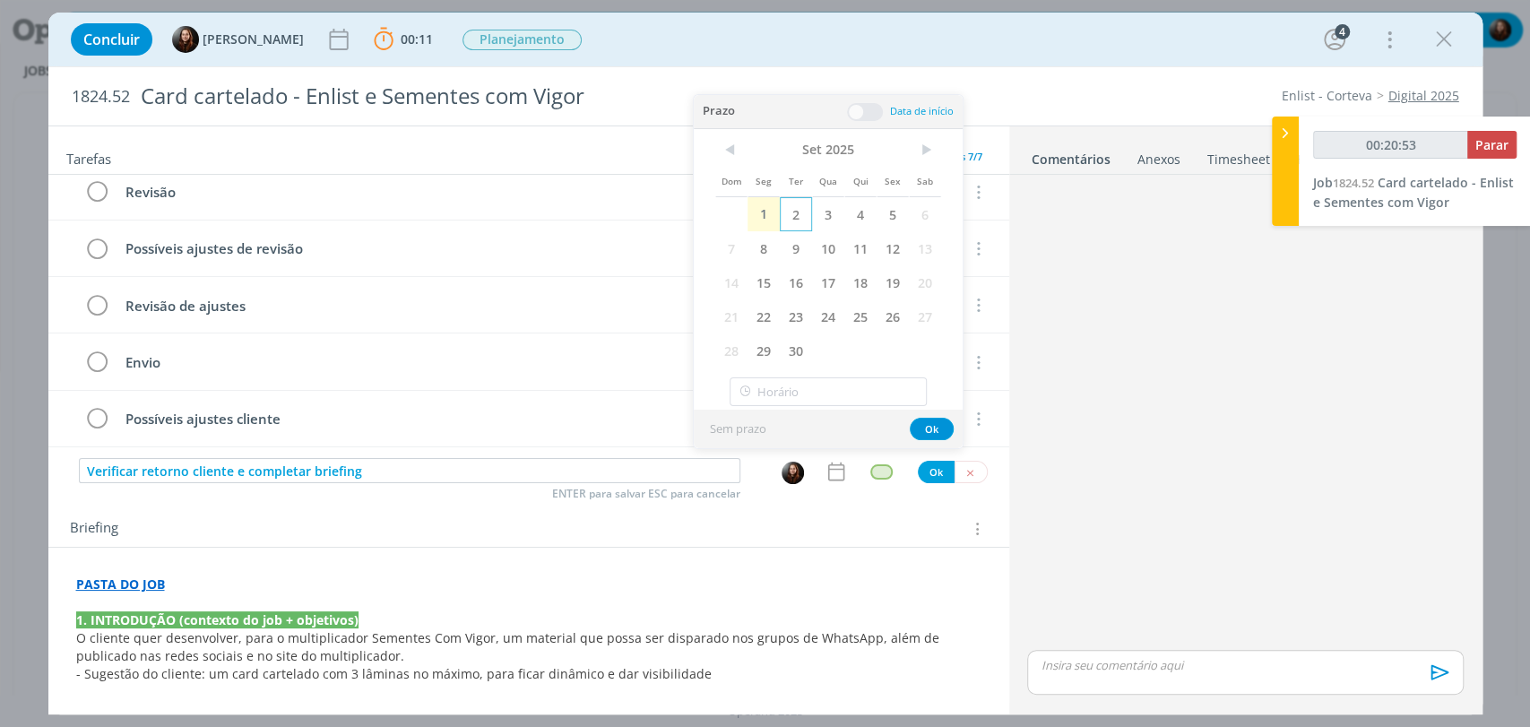
click at [798, 214] on span "2" at bounding box center [796, 214] width 32 height 34
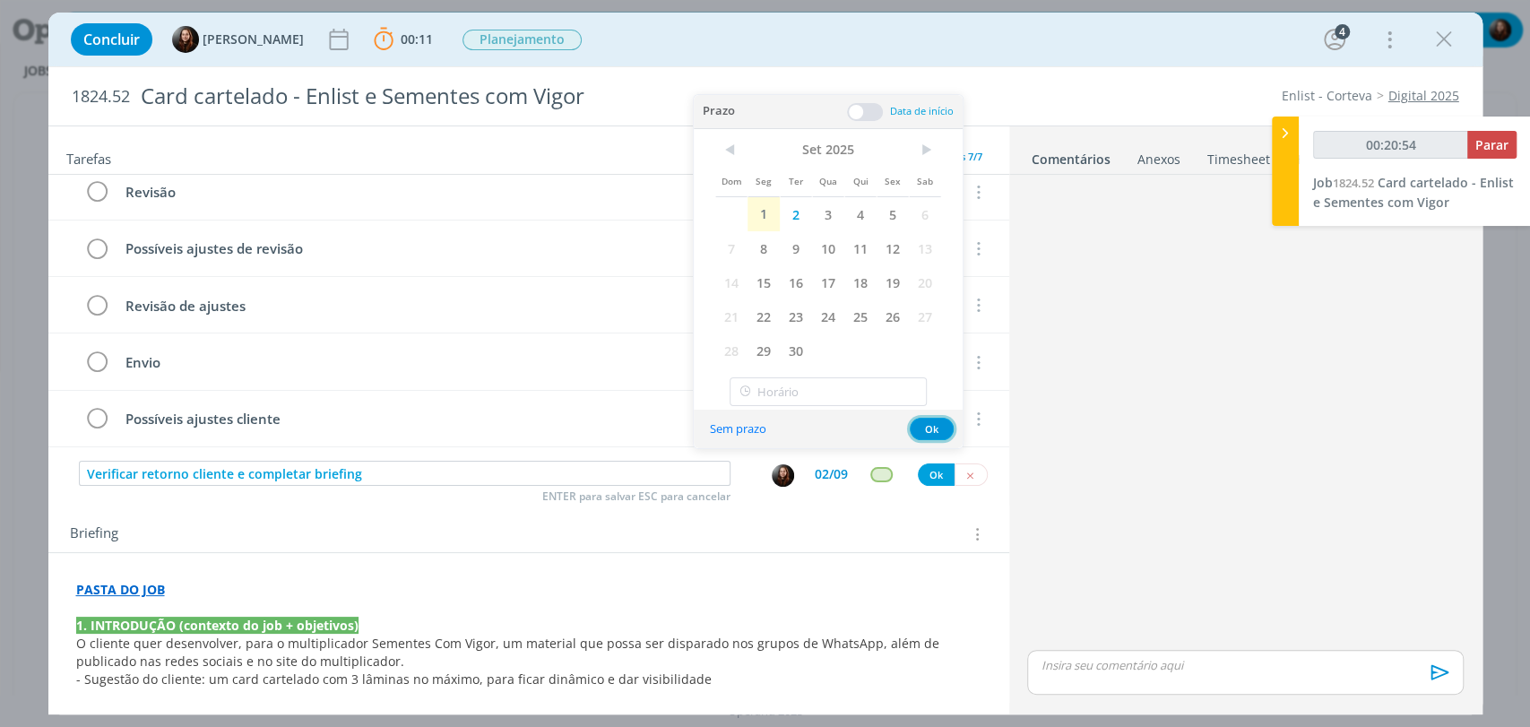
click at [933, 432] on button "Ok" at bounding box center [932, 429] width 44 height 22
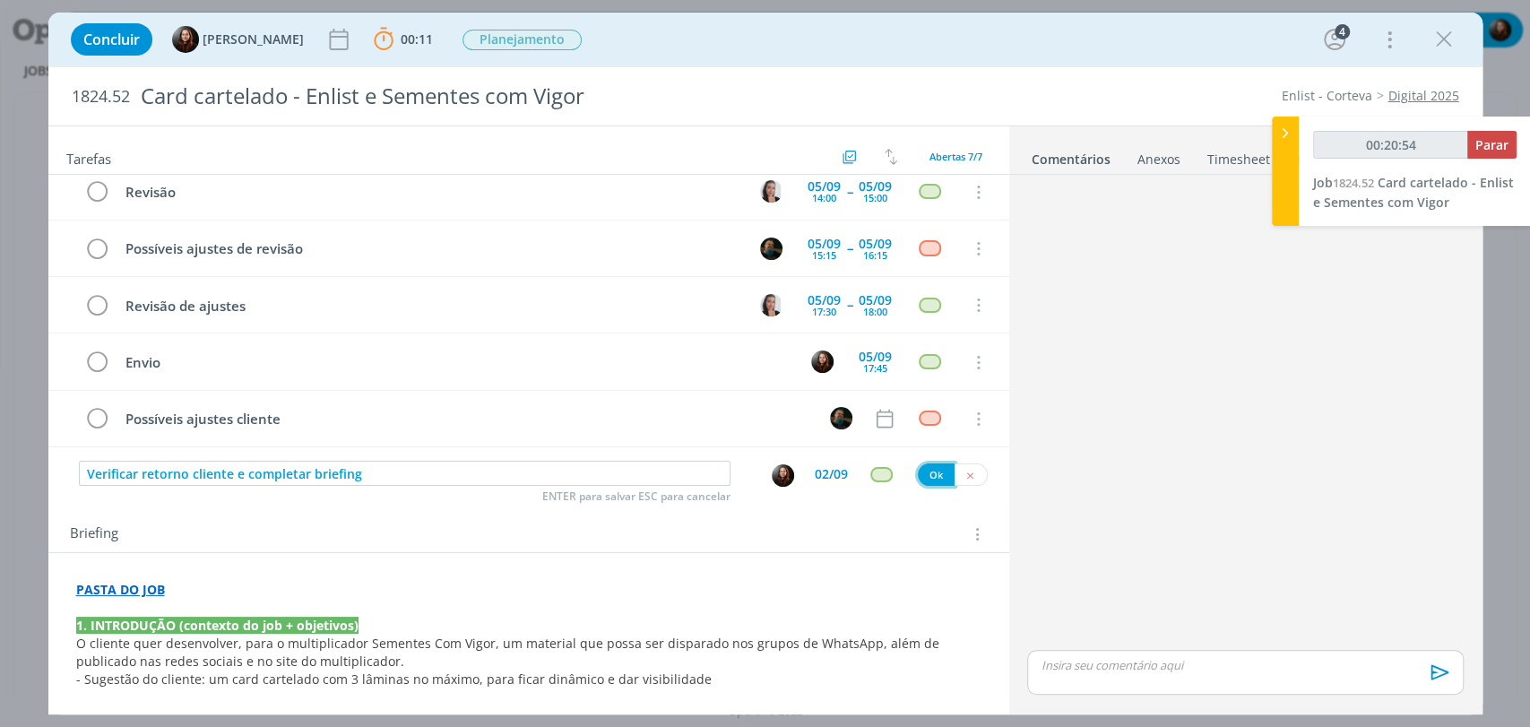
click at [932, 471] on button "Ok" at bounding box center [936, 475] width 37 height 22
type input "00:20:55"
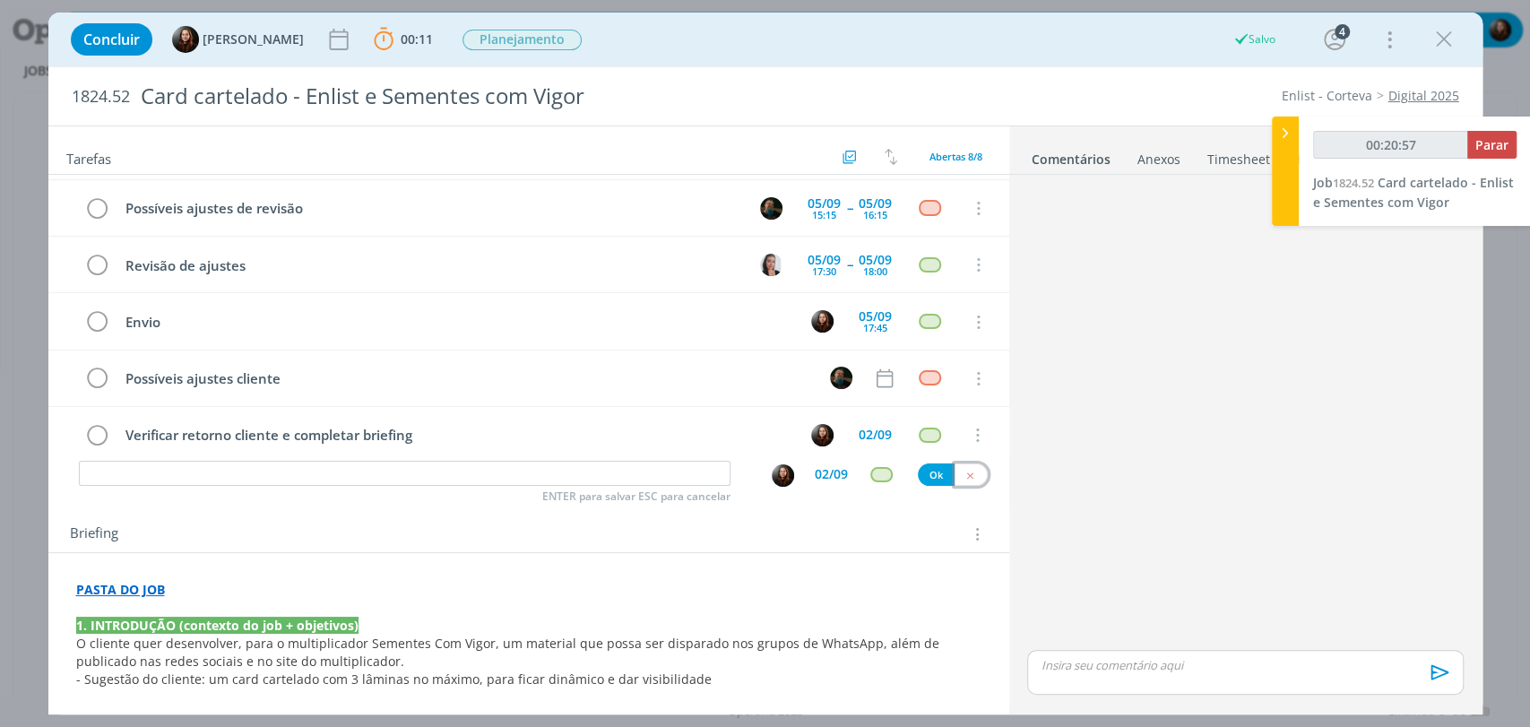
click at [965, 473] on icon "dialog" at bounding box center [971, 476] width 12 height 12
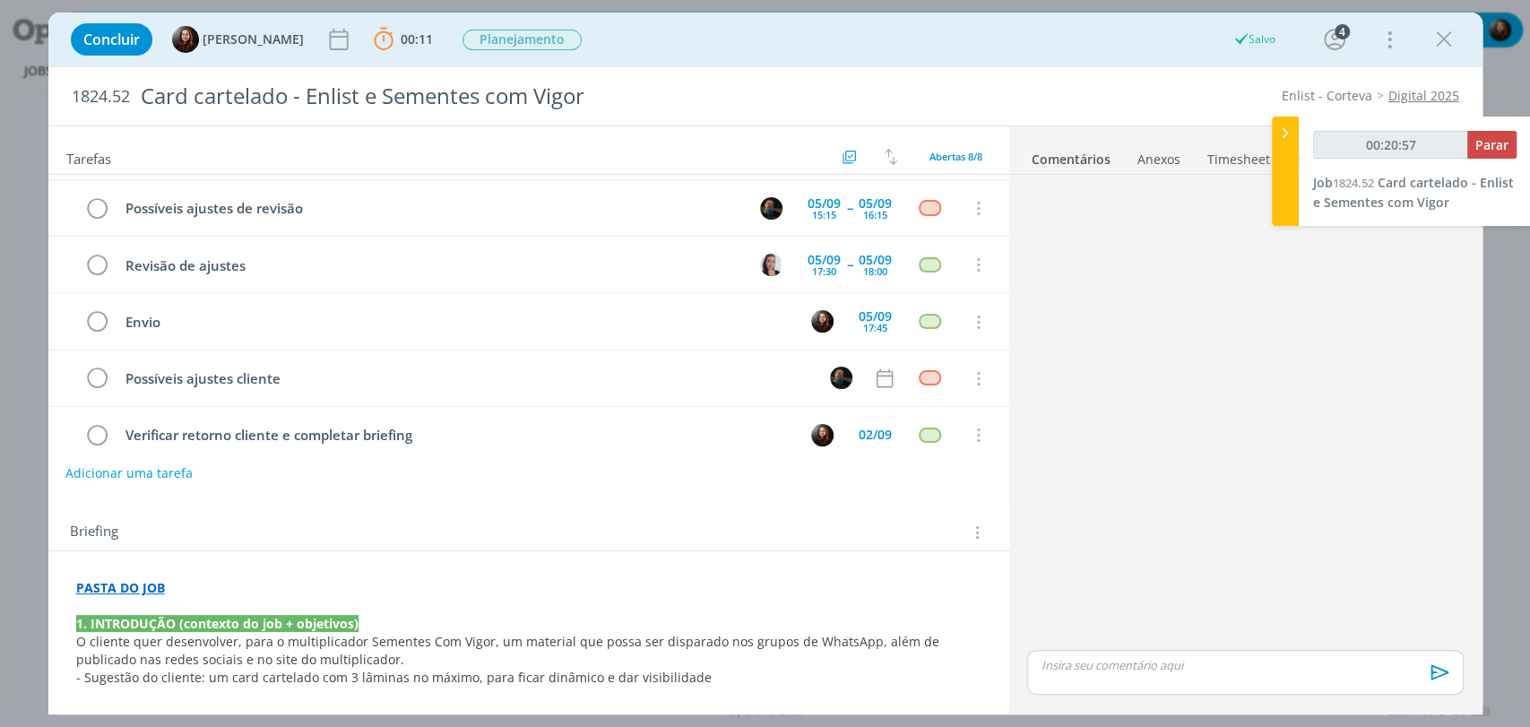
type input "00:20:58"
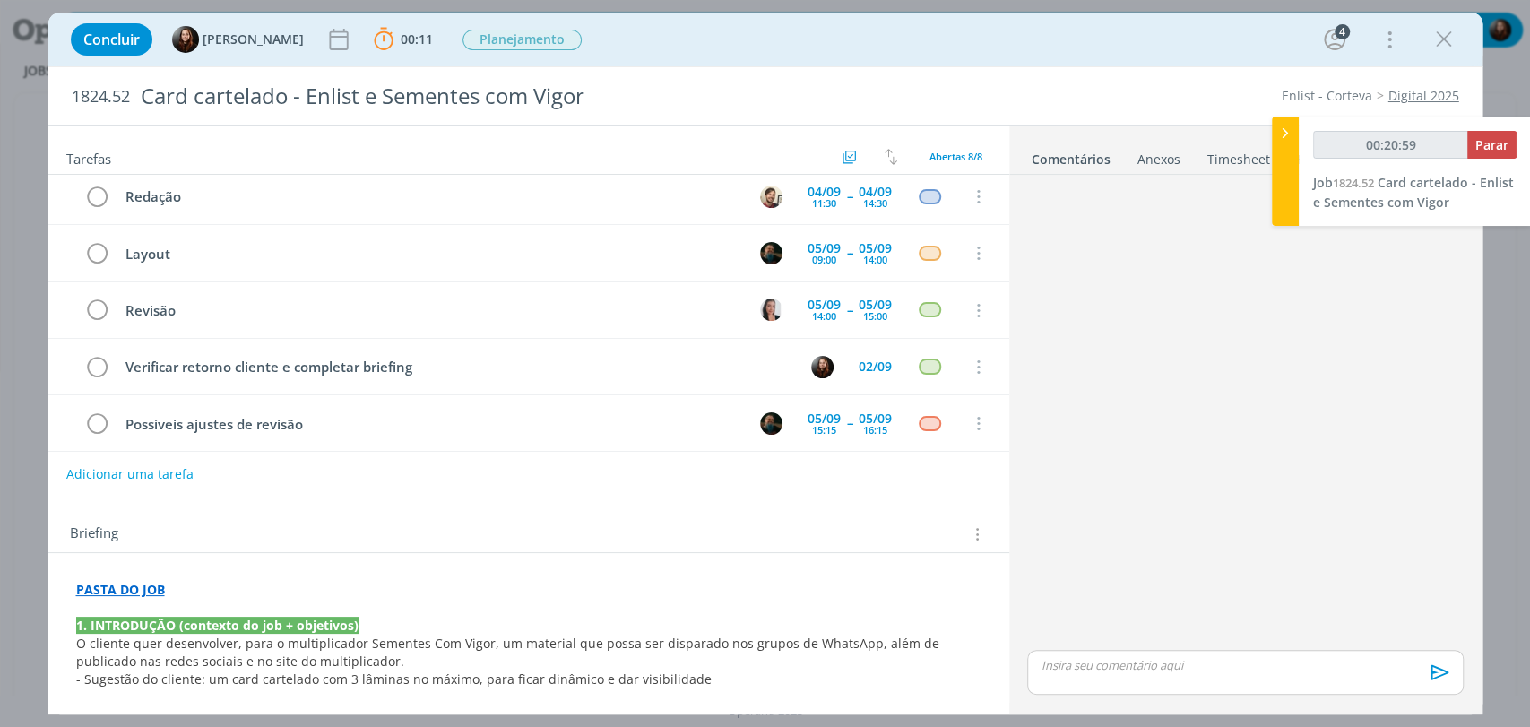
scroll to position [0, 0]
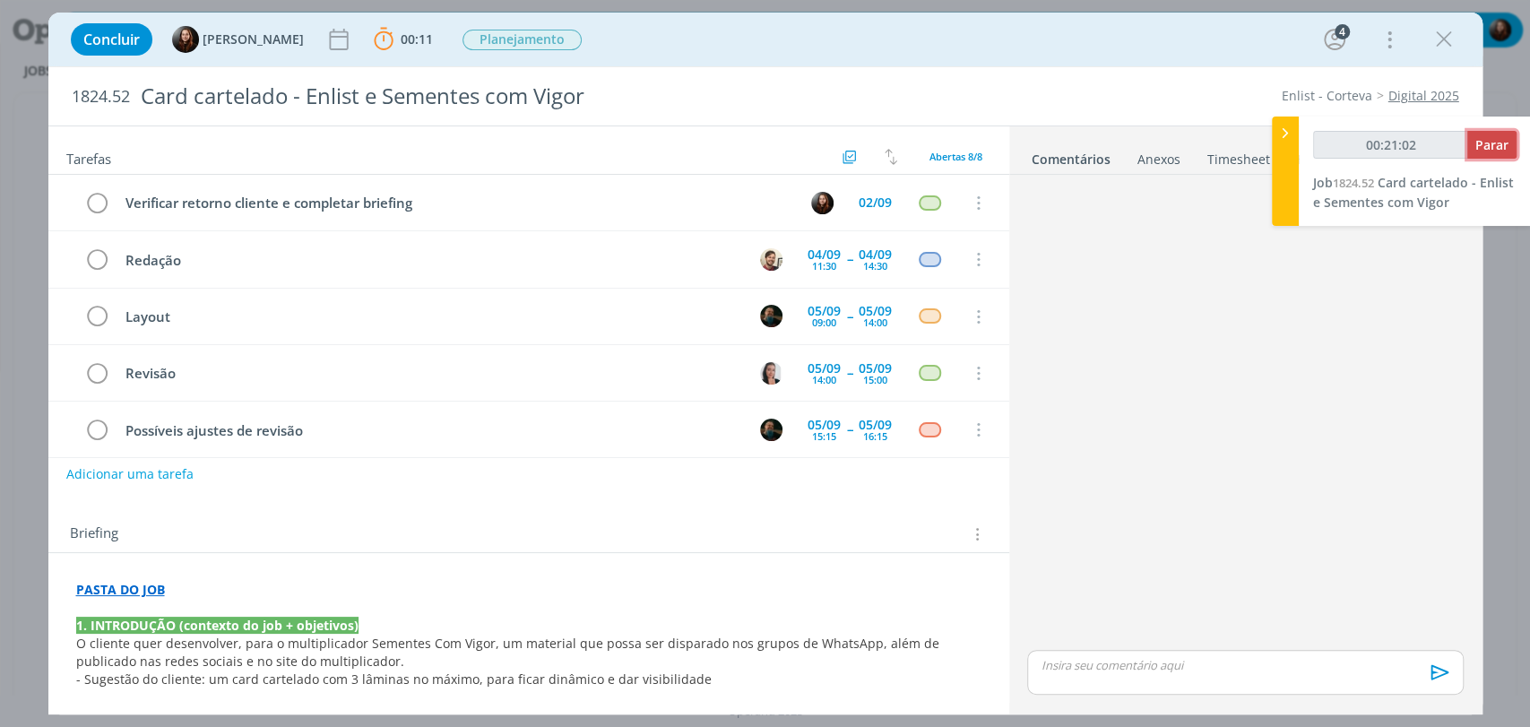
click at [1492, 146] on span "Parar" at bounding box center [1492, 144] width 33 height 17
type input "00:22:00"
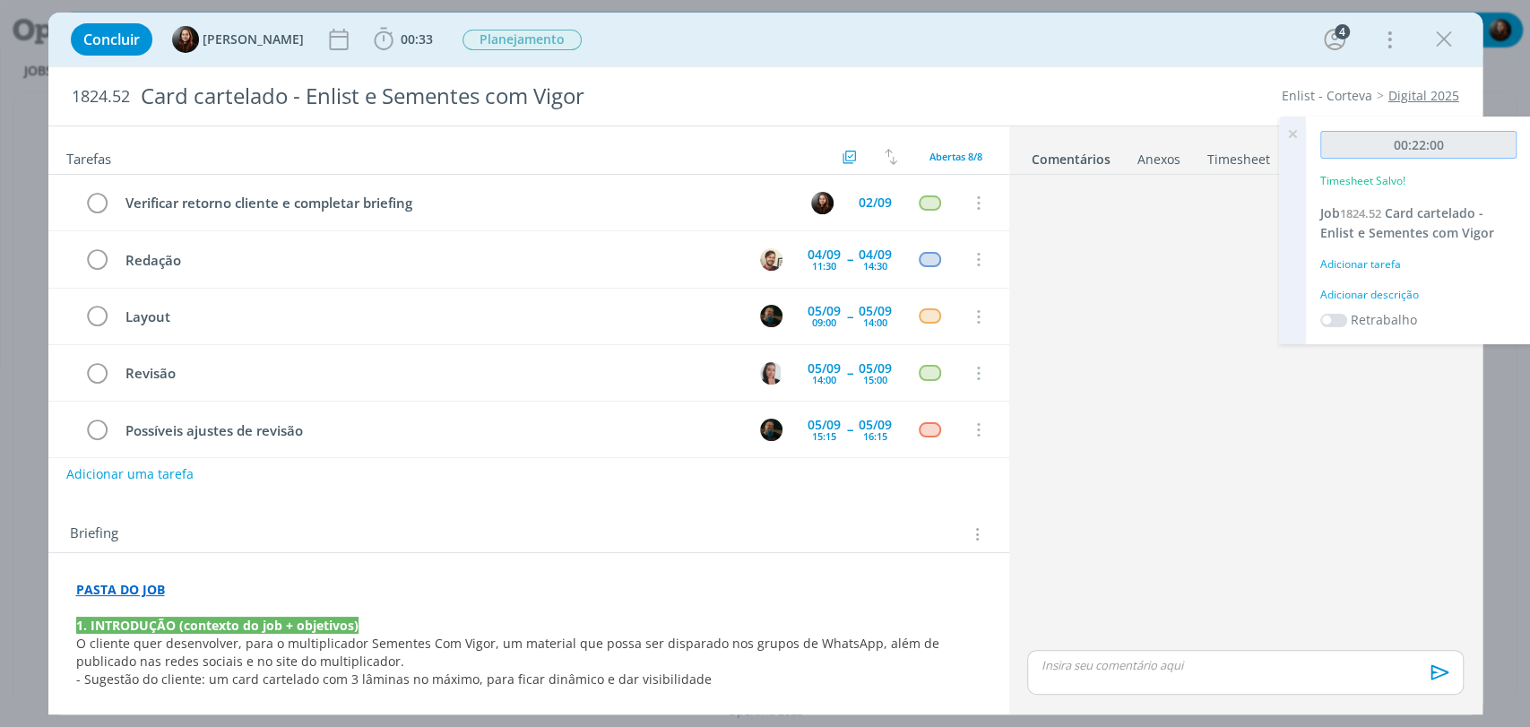
click at [1504, 145] on input "00:22:00" at bounding box center [1419, 145] width 196 height 28
click at [1389, 290] on div "Adicionar descrição" at bounding box center [1419, 295] width 196 height 16
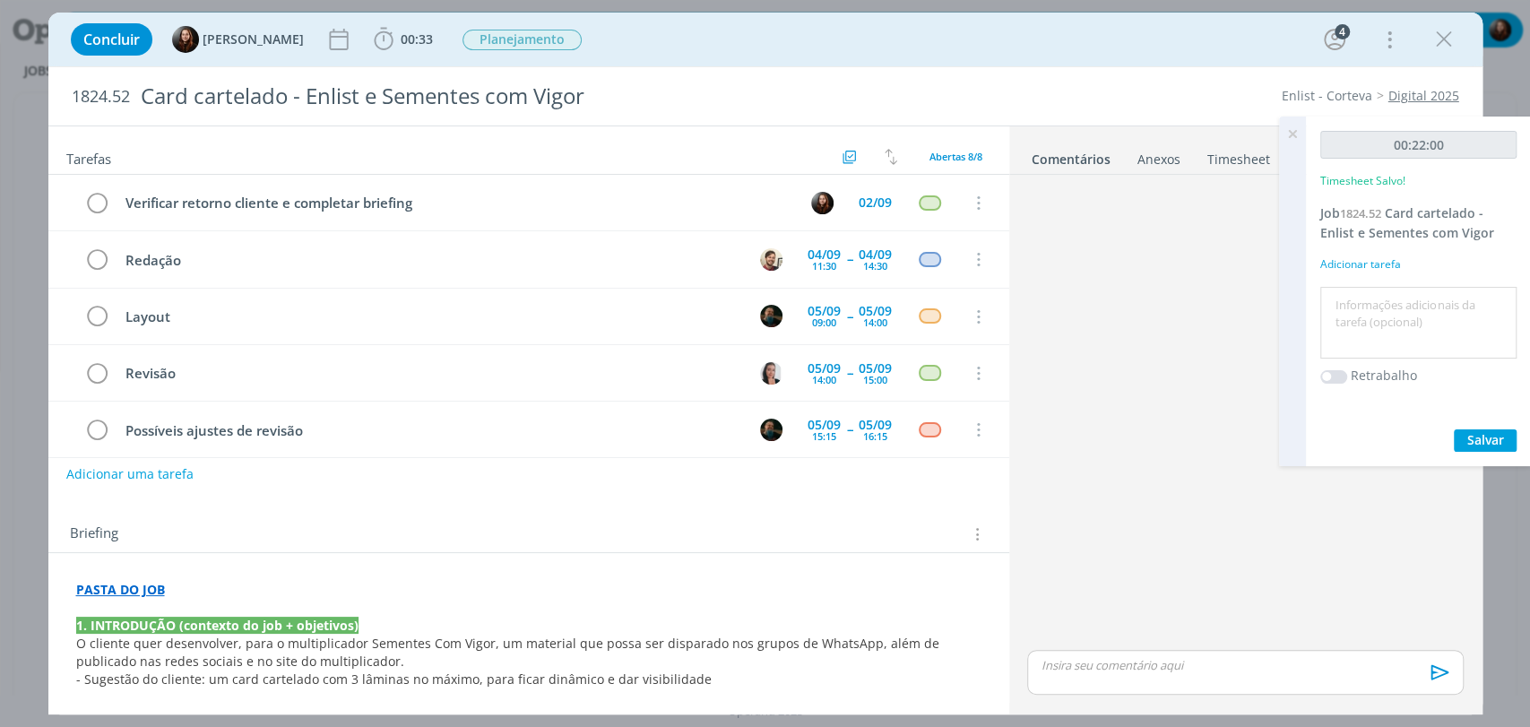
click at [1396, 311] on textarea at bounding box center [1418, 323] width 187 height 64
type textarea "briefing + conferência de material"
click at [1476, 437] on span "Salvar" at bounding box center [1486, 439] width 37 height 17
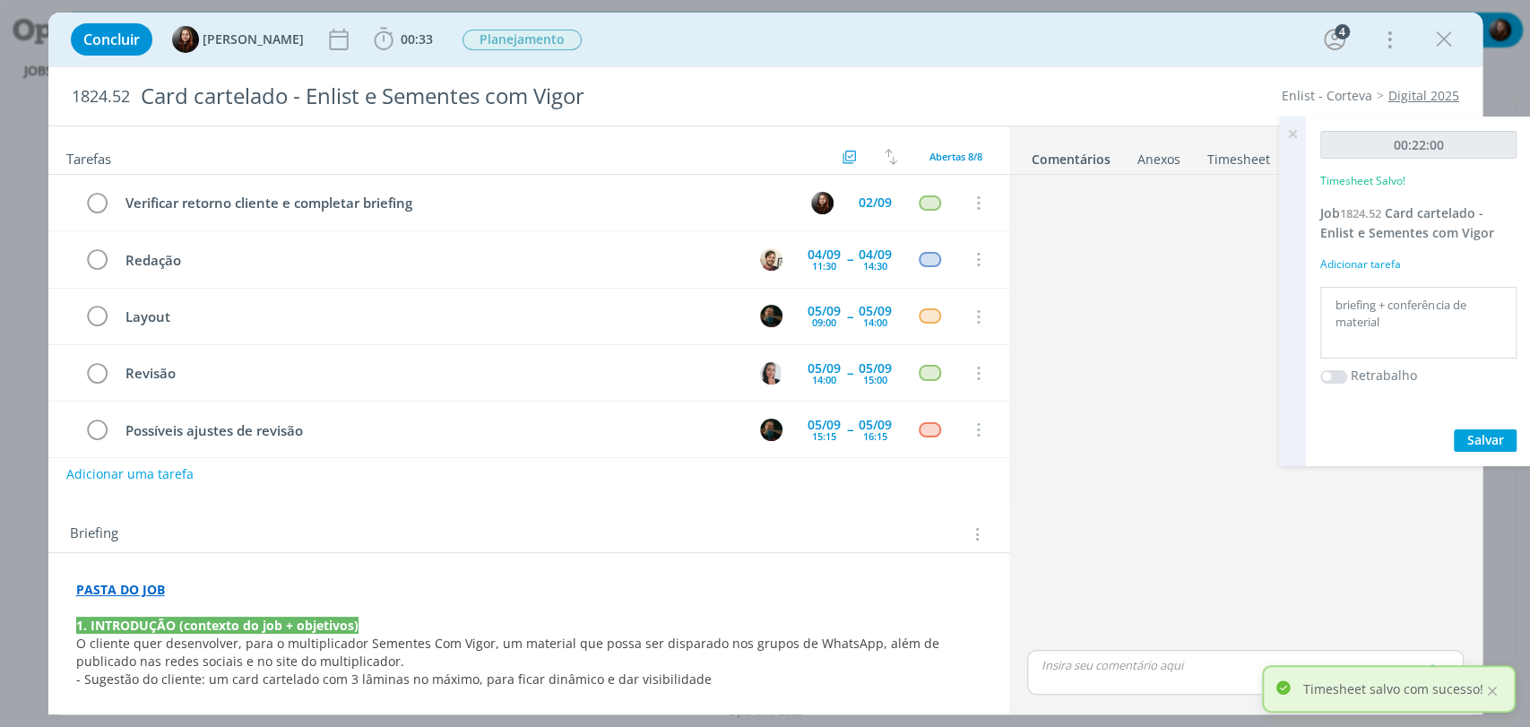
click at [1295, 129] on icon at bounding box center [1293, 134] width 32 height 35
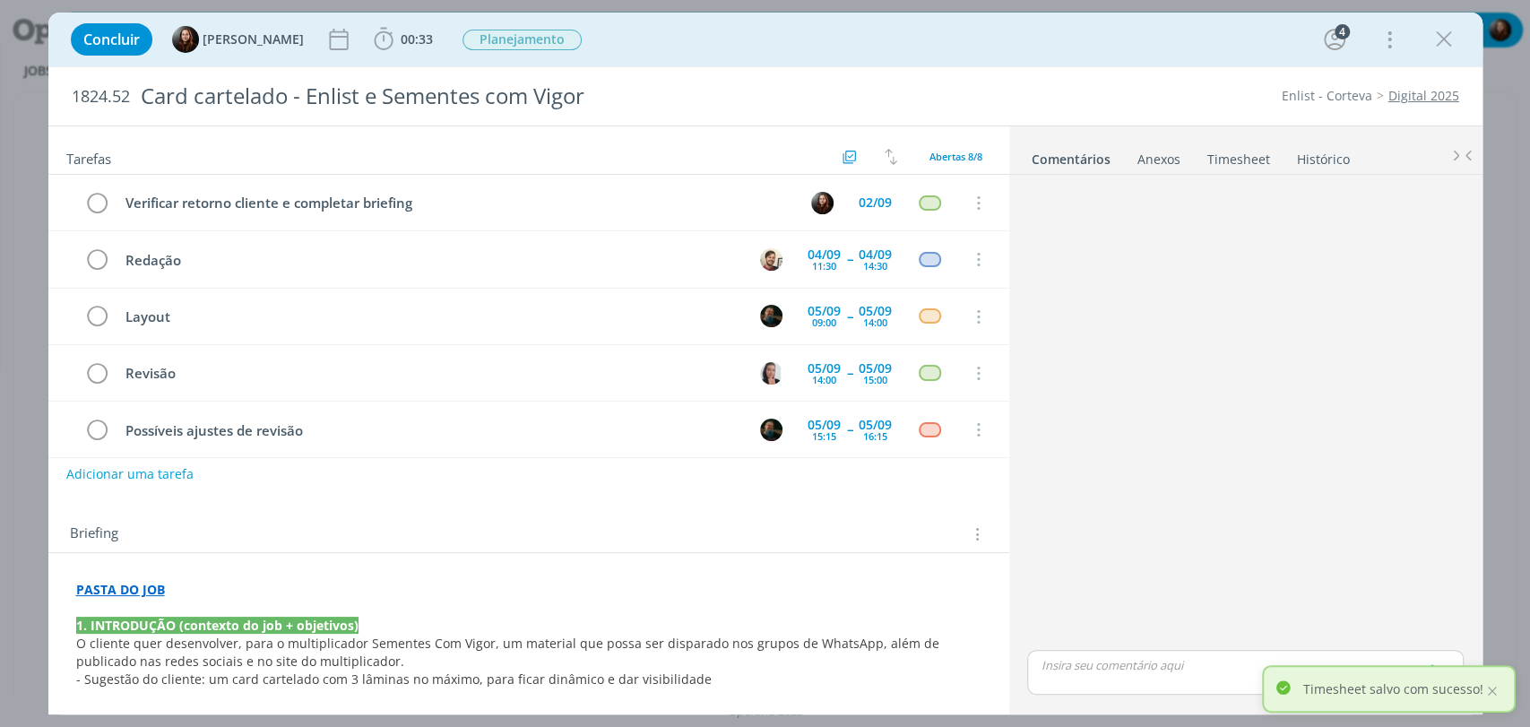
click at [1104, 77] on div "1824.52 Card cartelado - Enlist e Sementes com Vigor Enlist - Corteva Digital 2…" at bounding box center [765, 96] width 1434 height 58
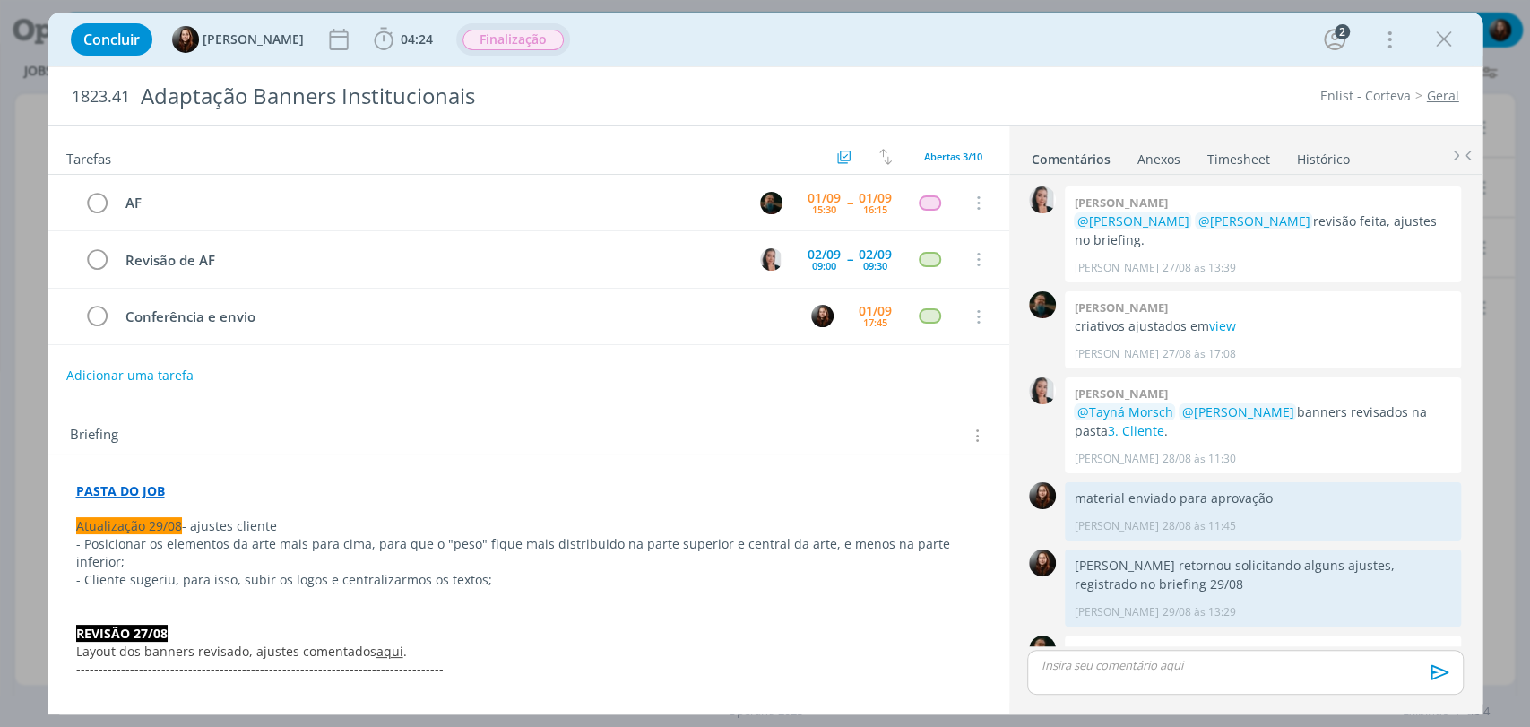
scroll to position [204, 0]
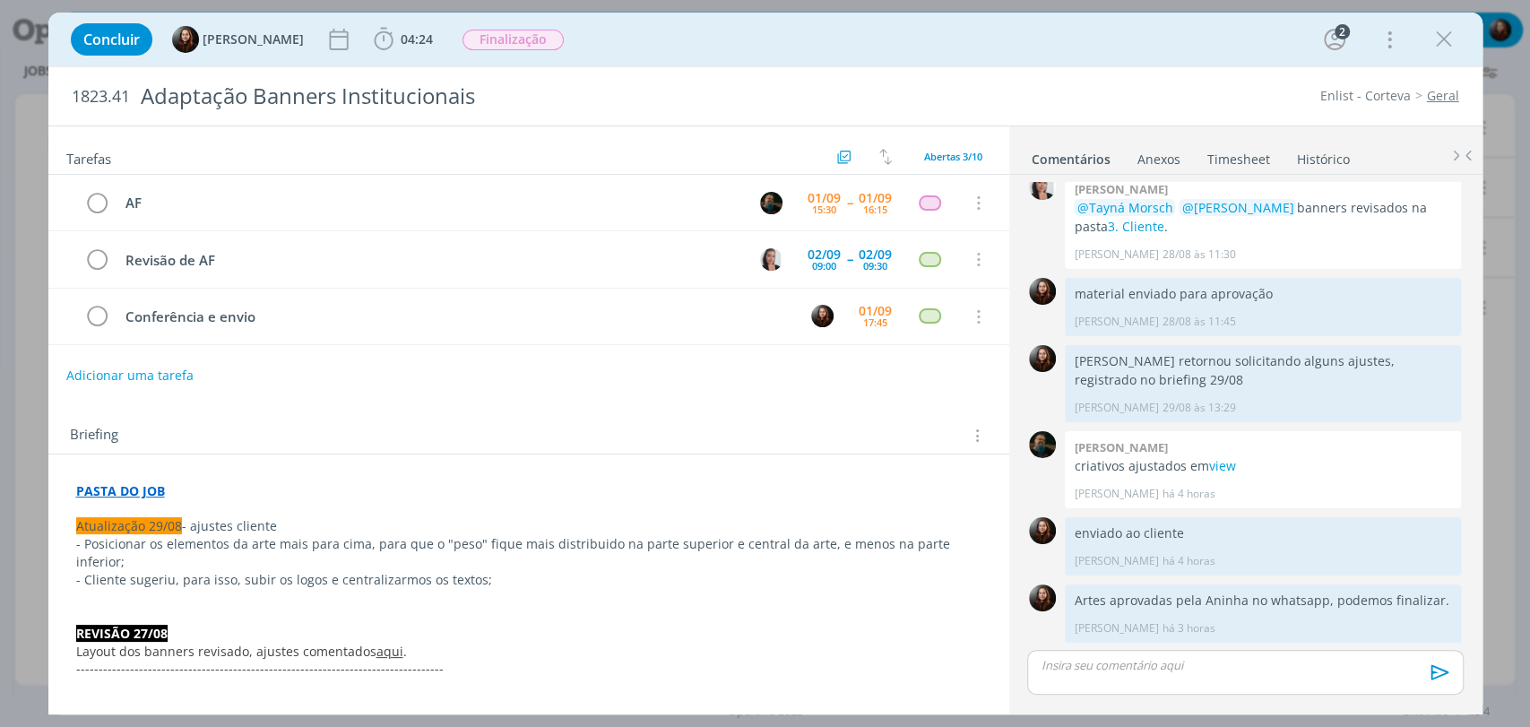
click at [1136, 61] on div "Concluir [PERSON_NAME] 04:24 Iniciar Apontar Data * [DATE] Horas * 00:00 Tarefa…" at bounding box center [765, 40] width 1434 height 54
click at [1174, 46] on div "Concluir [PERSON_NAME] 04:24 Iniciar Apontar Data * [DATE] Horas * 00:00 Tarefa…" at bounding box center [766, 39] width 1408 height 43
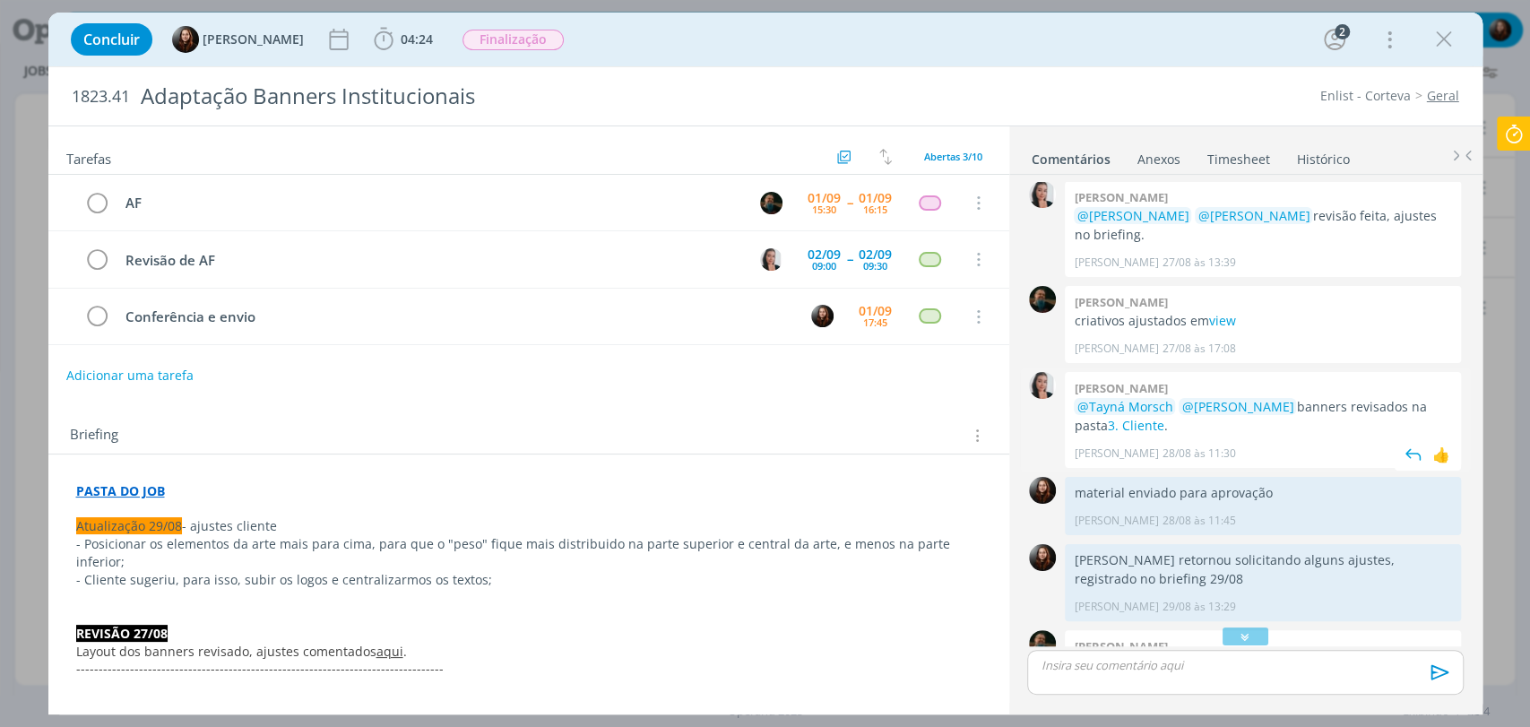
scroll to position [0, 0]
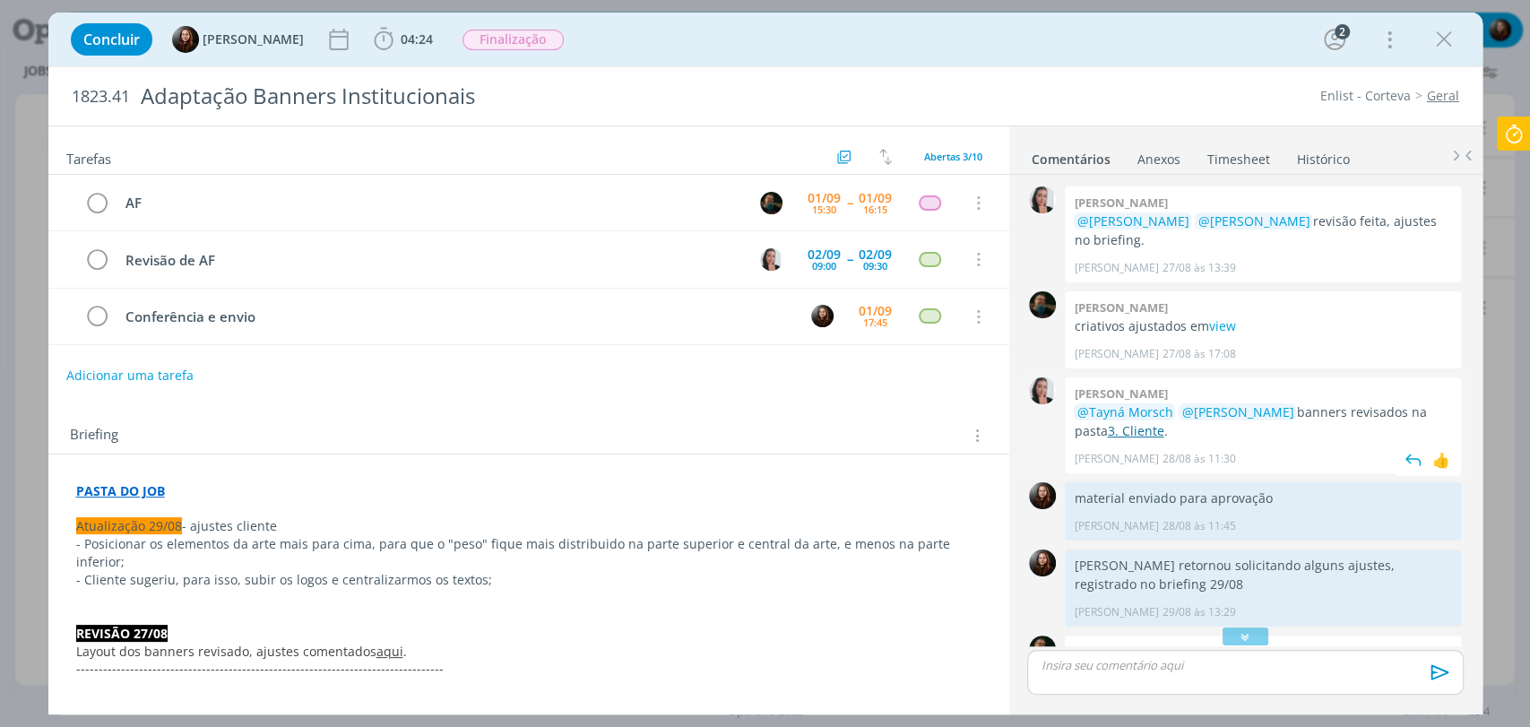
click at [1127, 436] on link "3. Cliente" at bounding box center [1135, 430] width 56 height 17
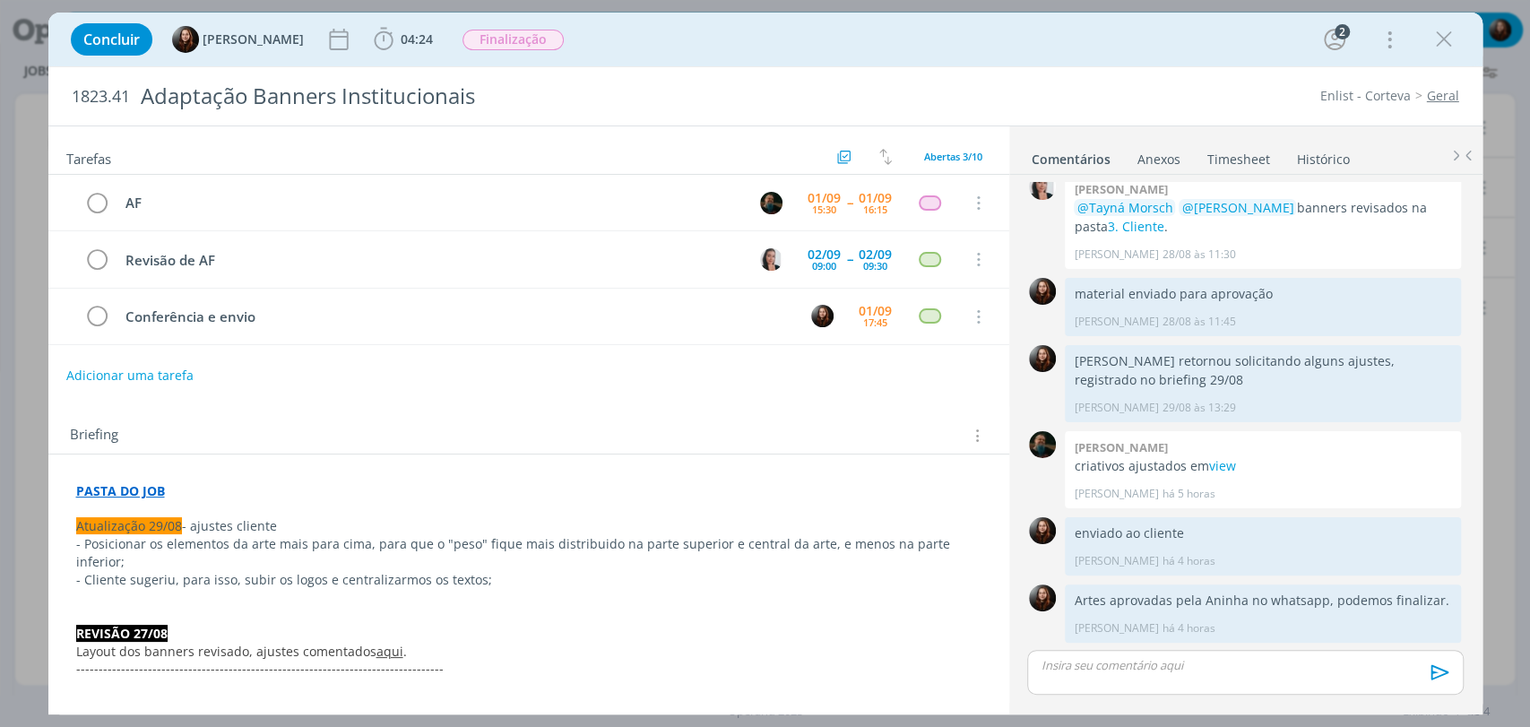
click at [660, 48] on div "Concluir [PERSON_NAME] 04:24 Iniciar Apontar Data * [DATE] Horas * 00:00 Tarefa…" at bounding box center [766, 39] width 1408 height 43
click at [803, 30] on div "Concluir [PERSON_NAME] 04:24 Iniciar Apontar Data * [DATE] Horas * 00:00 Tarefa…" at bounding box center [766, 39] width 1408 height 43
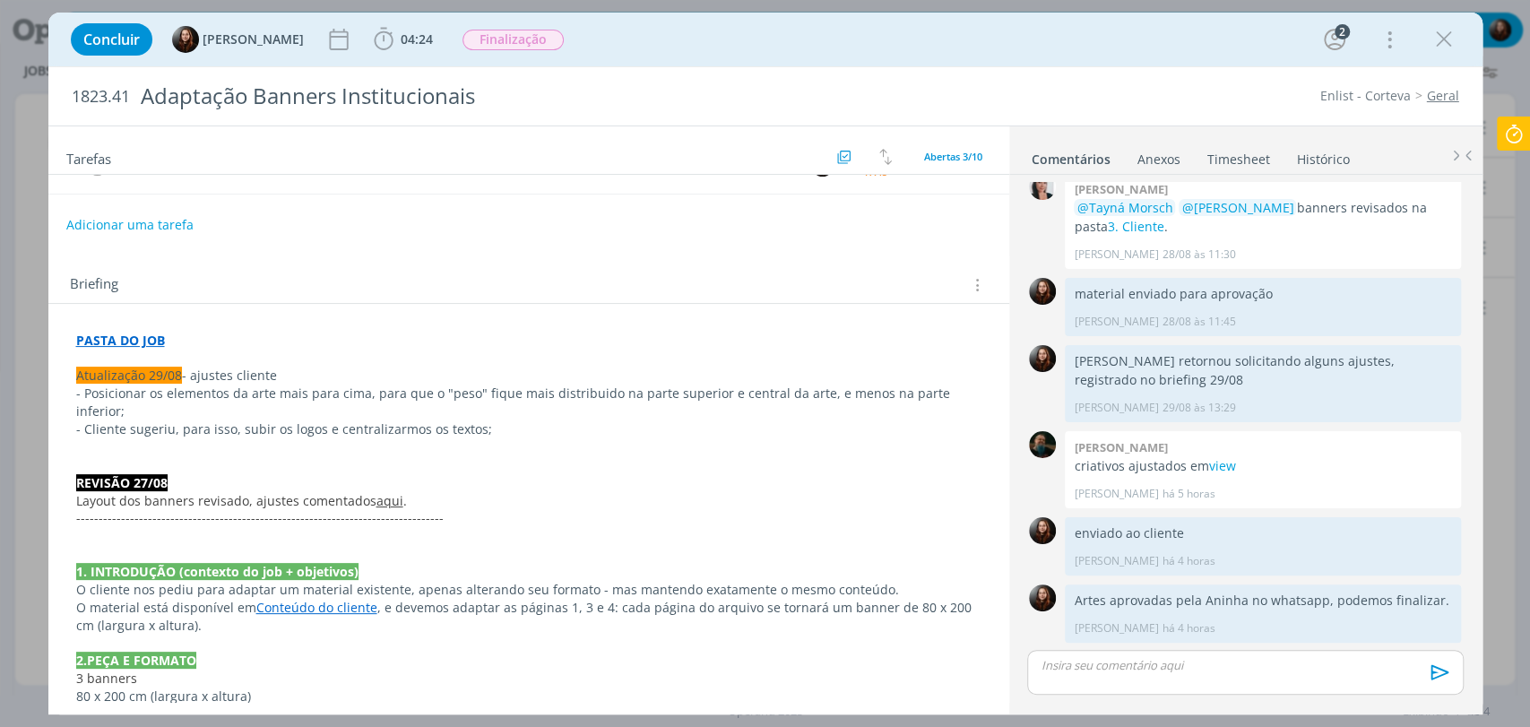
scroll to position [432, 0]
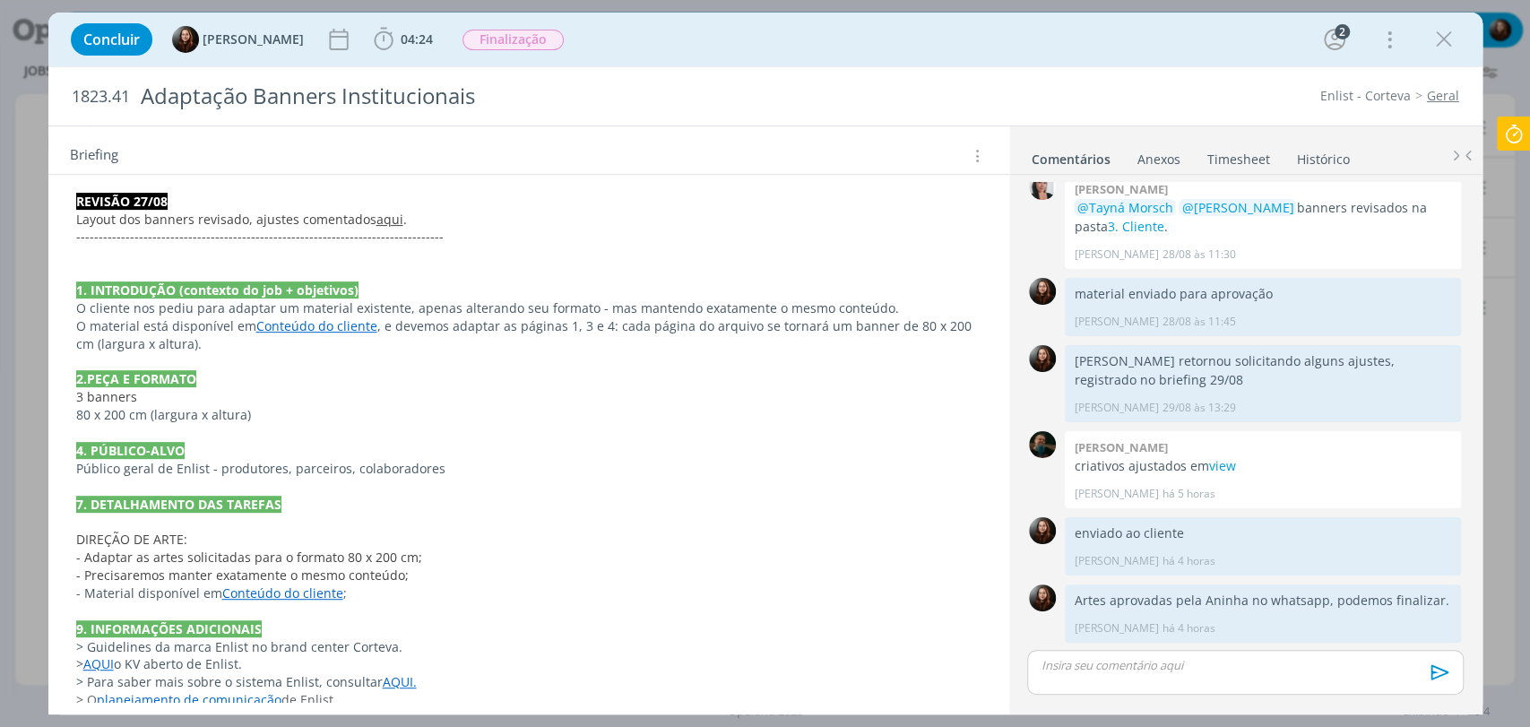
drag, startPoint x: 363, startPoint y: 680, endPoint x: 63, endPoint y: 626, distance: 305.3
click at [63, 626] on div "PASTA DO JOB Atualização 29/08 - ajustes cliente - Posicionar os elementos da a…" at bounding box center [529, 380] width 932 height 672
copy div "> Guidelines da marca Enlist no brand center Corteva. > AQUI o KV aberto de Enl…"
click at [463, 479] on p "dialog" at bounding box center [529, 488] width 904 height 18
click at [387, 52] on icon "dialog" at bounding box center [383, 39] width 27 height 27
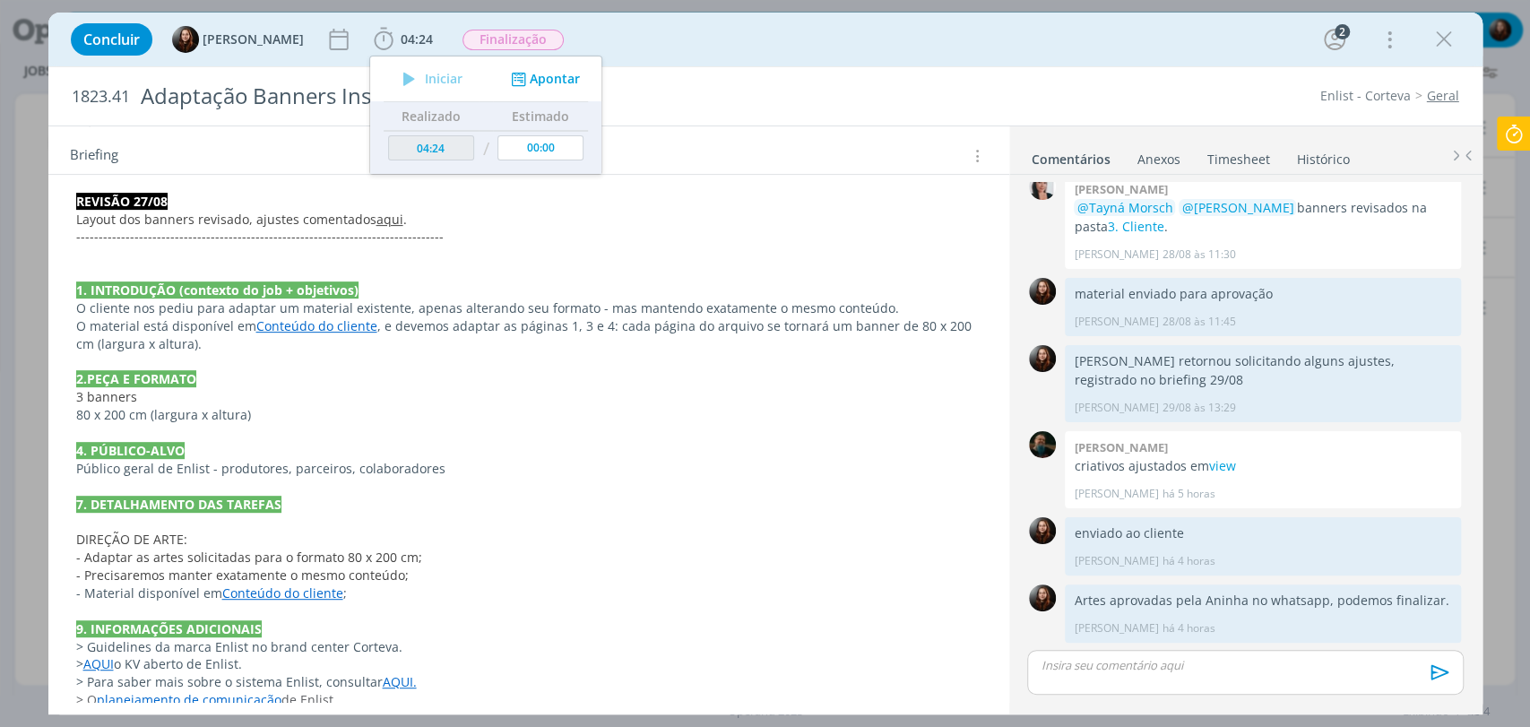
click at [681, 23] on div "Concluir [PERSON_NAME] 04:24 Iniciar Apontar Data * [DATE] Horas * 00:00 Tarefa…" at bounding box center [766, 39] width 1408 height 43
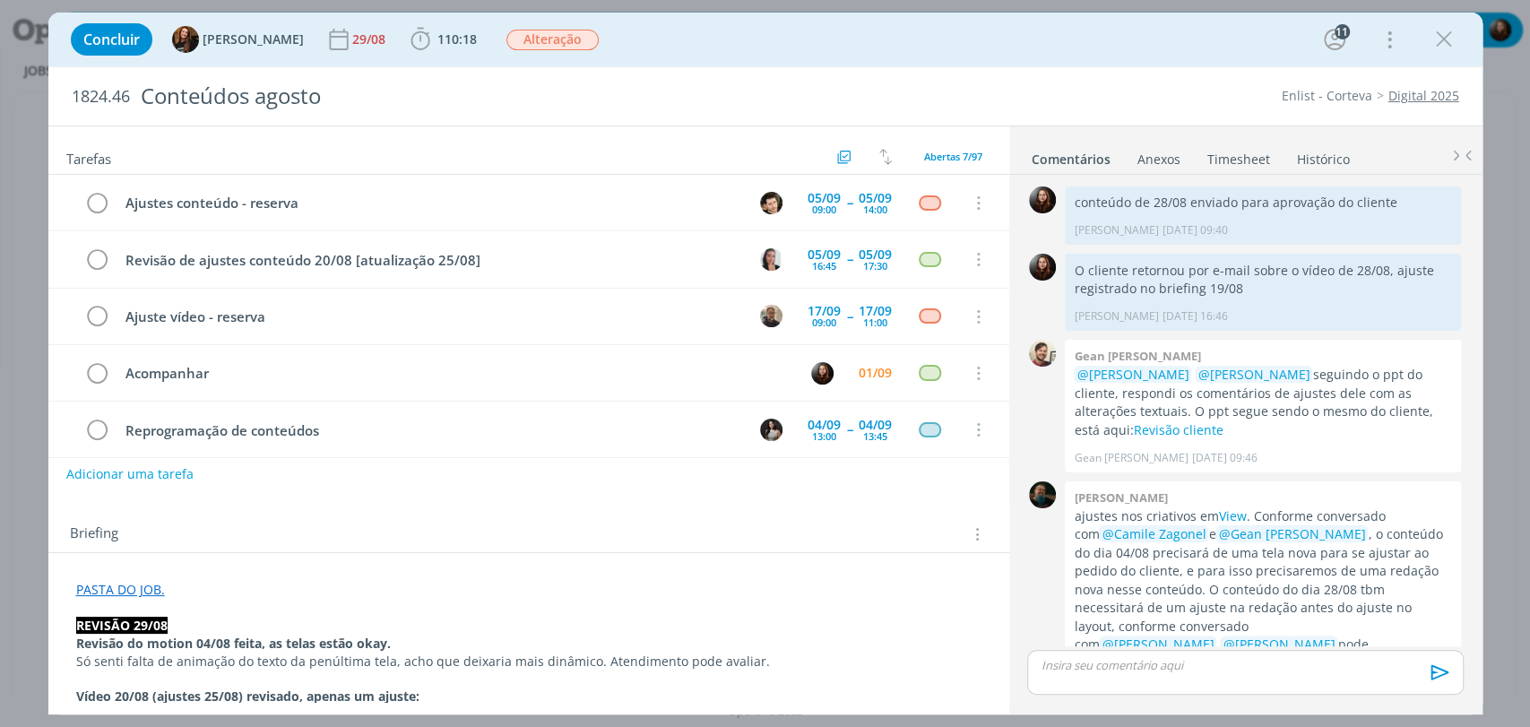
click at [783, 50] on div "Concluir Tayná Morsch 29/08 110:18 Iniciar Apontar Data * [DATE] Horas * 00:00 …" at bounding box center [766, 39] width 1408 height 43
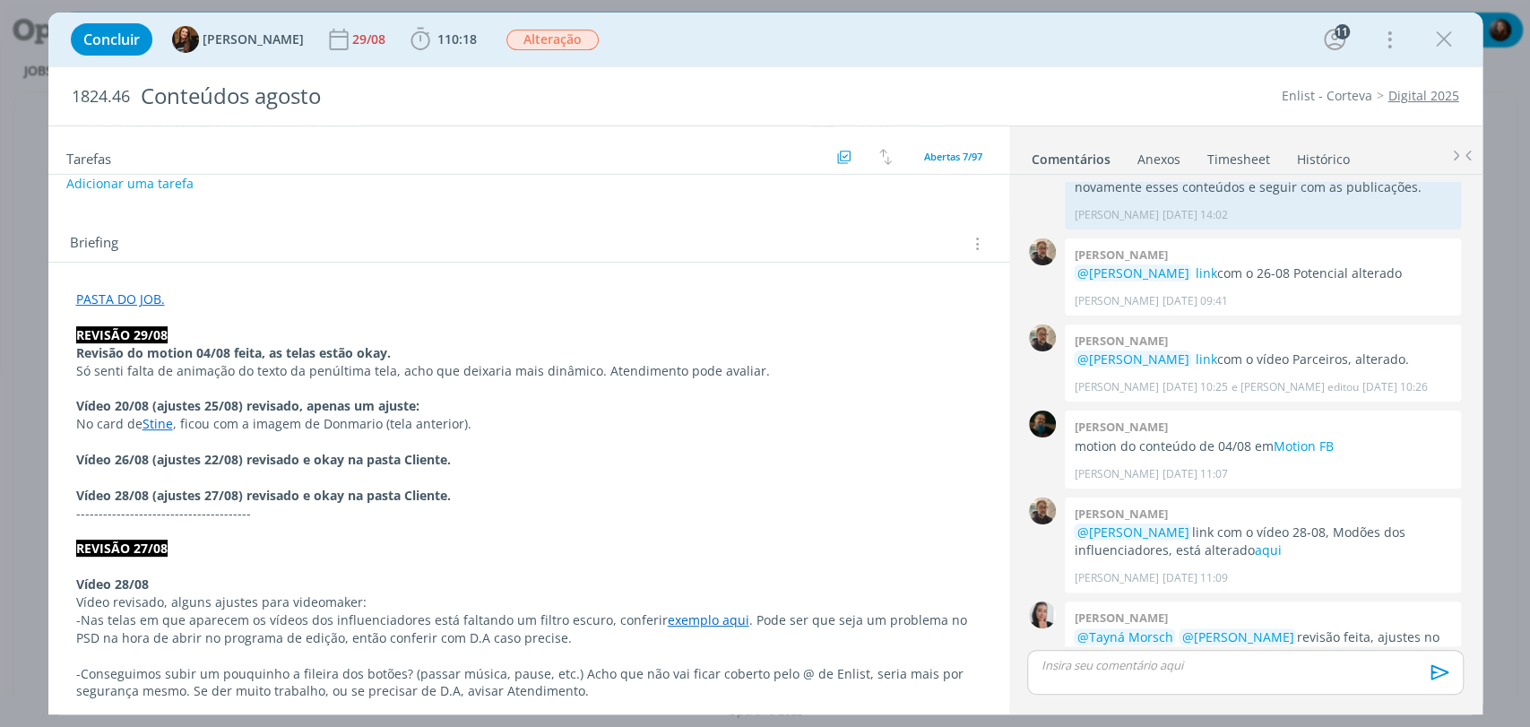
scroll to position [299, 0]
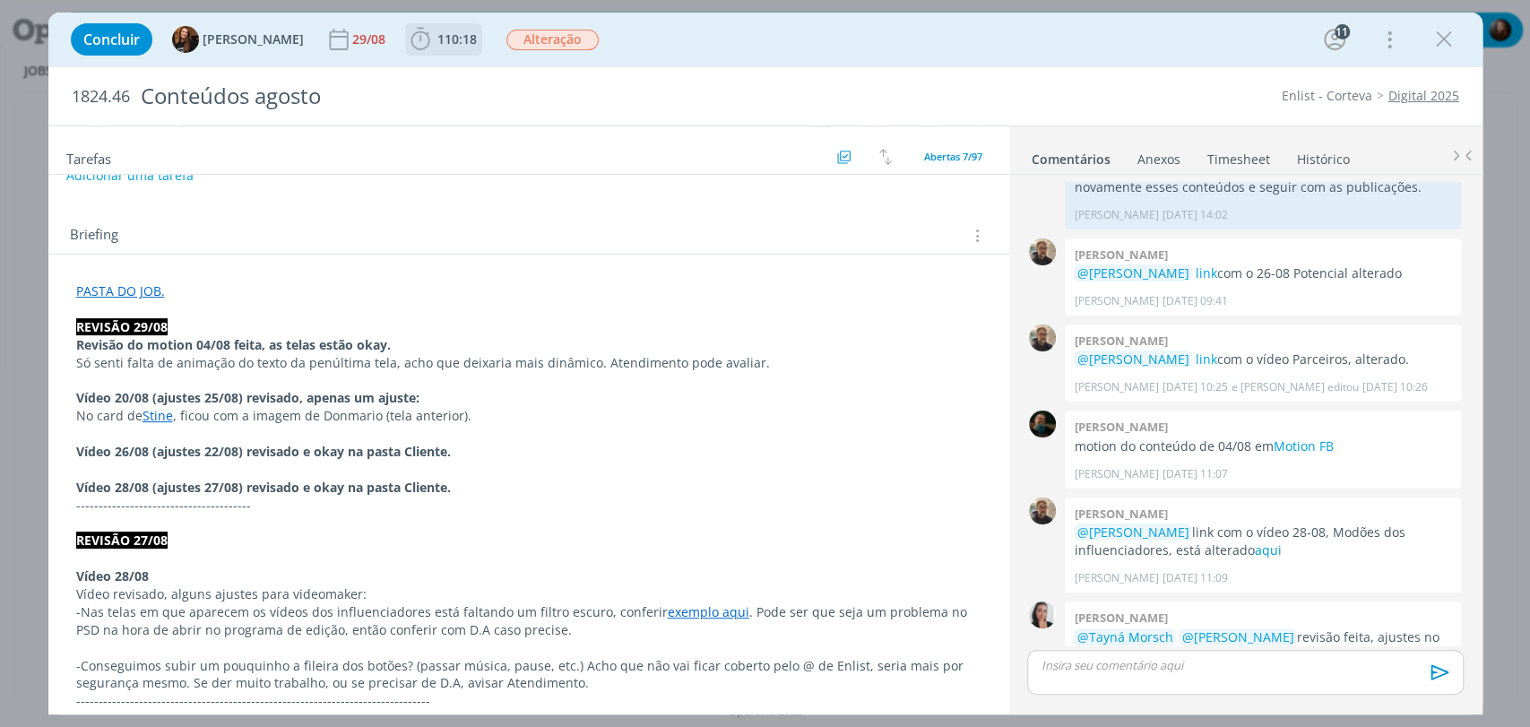
click at [438, 33] on span "110:18" at bounding box center [457, 38] width 39 height 17
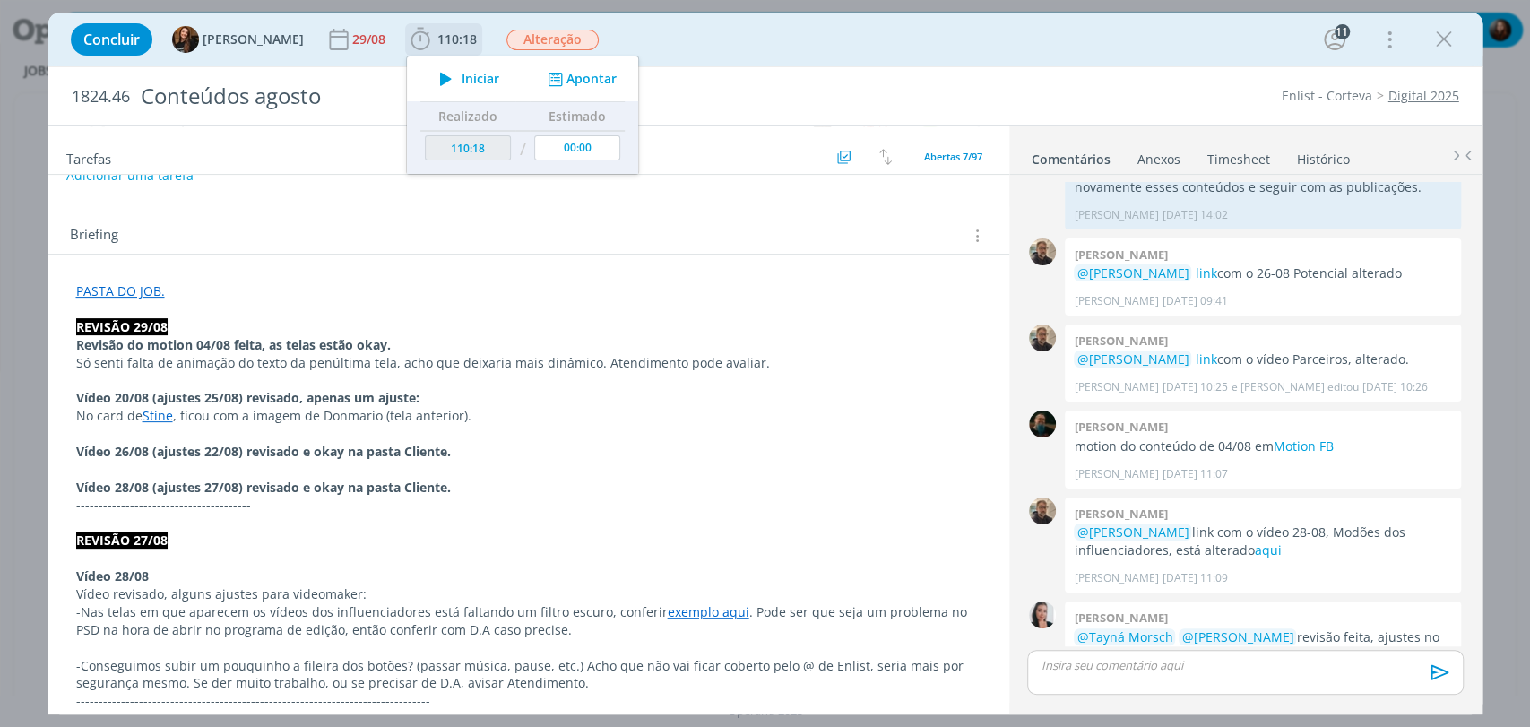
click at [430, 74] on icon "dialog" at bounding box center [445, 78] width 31 height 23
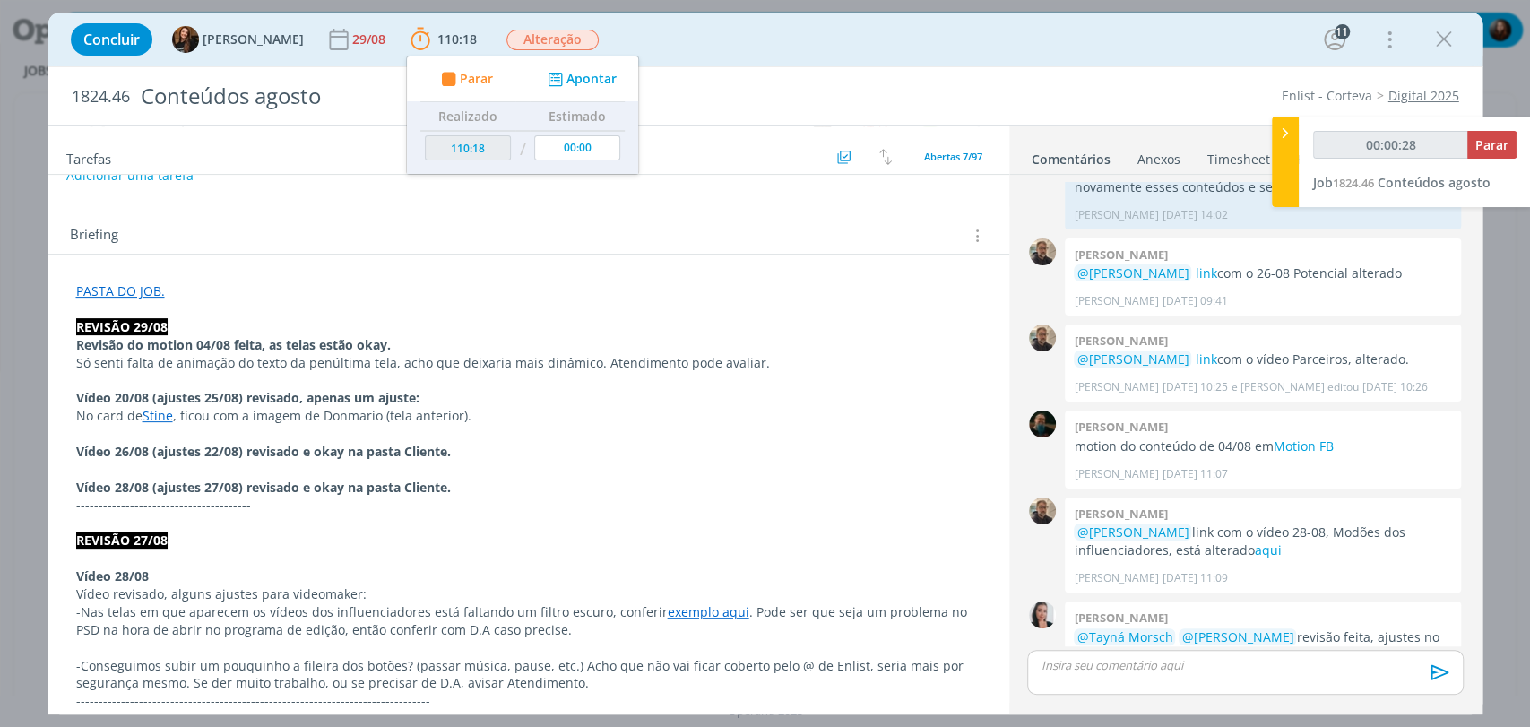
click at [767, 231] on div "Briefing Briefings Predefinidos Versões do Briefing Ver Briefing do Projeto" at bounding box center [531, 235] width 923 height 23
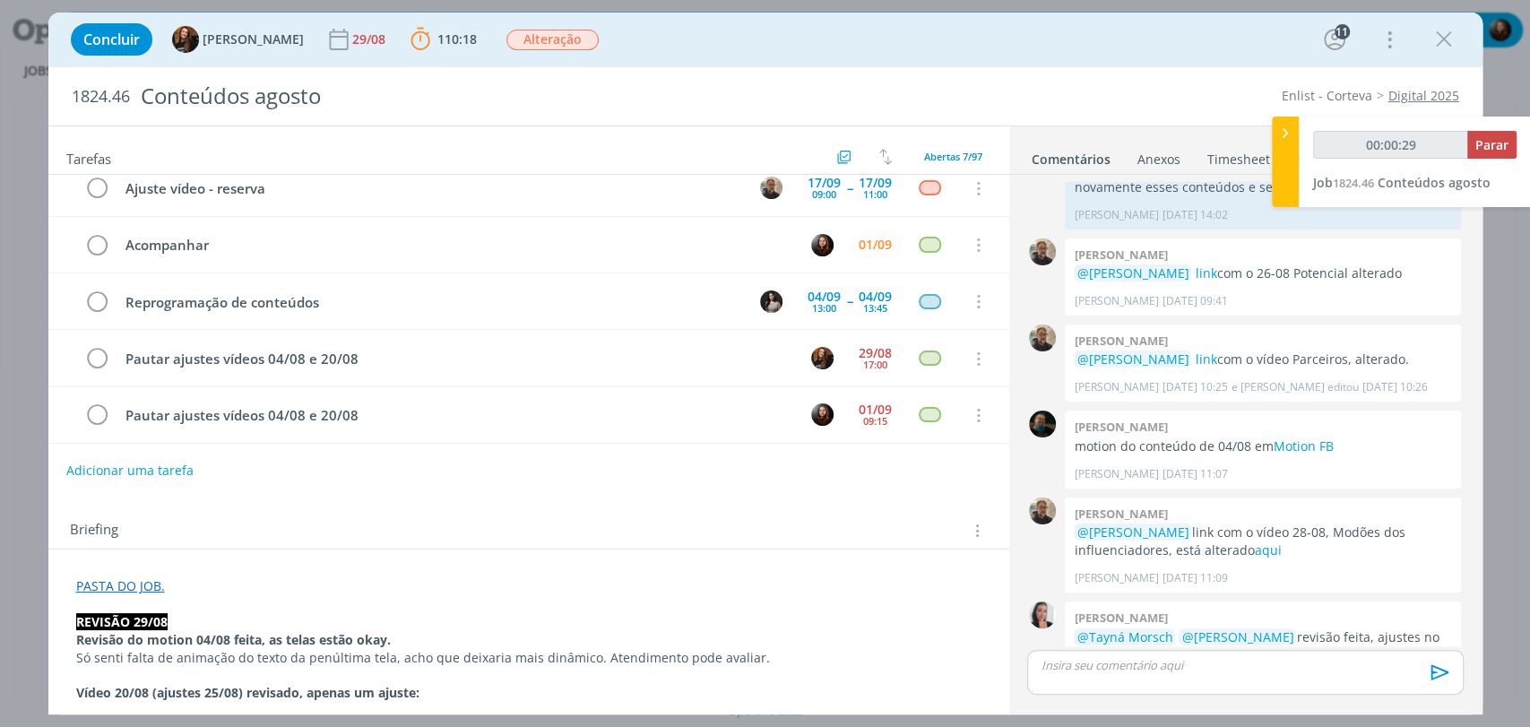
scroll to position [0, 0]
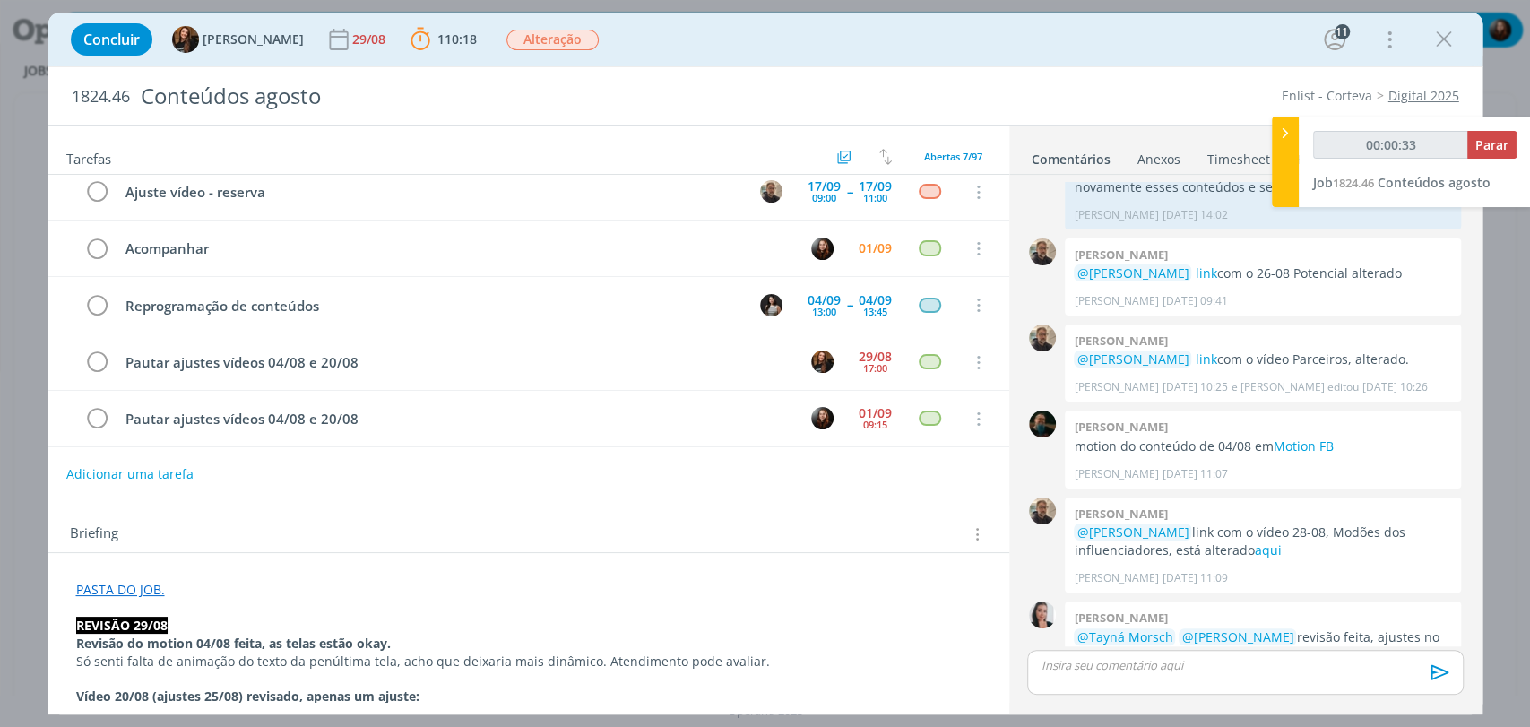
click at [156, 621] on strong "REVISÃO 29/08" at bounding box center [121, 625] width 91 height 17
click at [156, 621] on strong "REVISÃO 29/08" at bounding box center [122, 626] width 91 height 17
copy strong "REVISÃO 29/08"
click at [229, 505] on div "Briefing Briefings Predefinidos Versões do Briefing Ver Briefing do Projeto" at bounding box center [528, 529] width 961 height 48
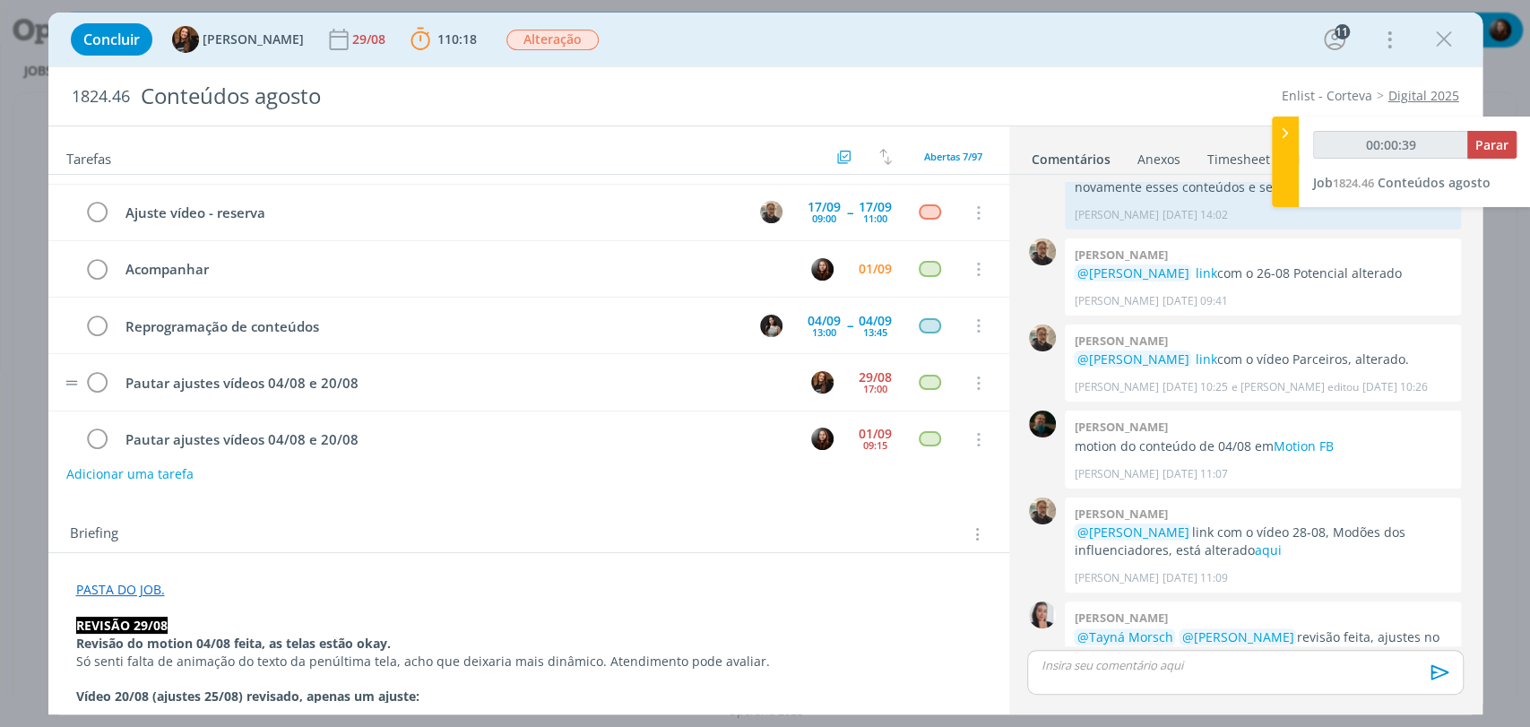
scroll to position [125, 0]
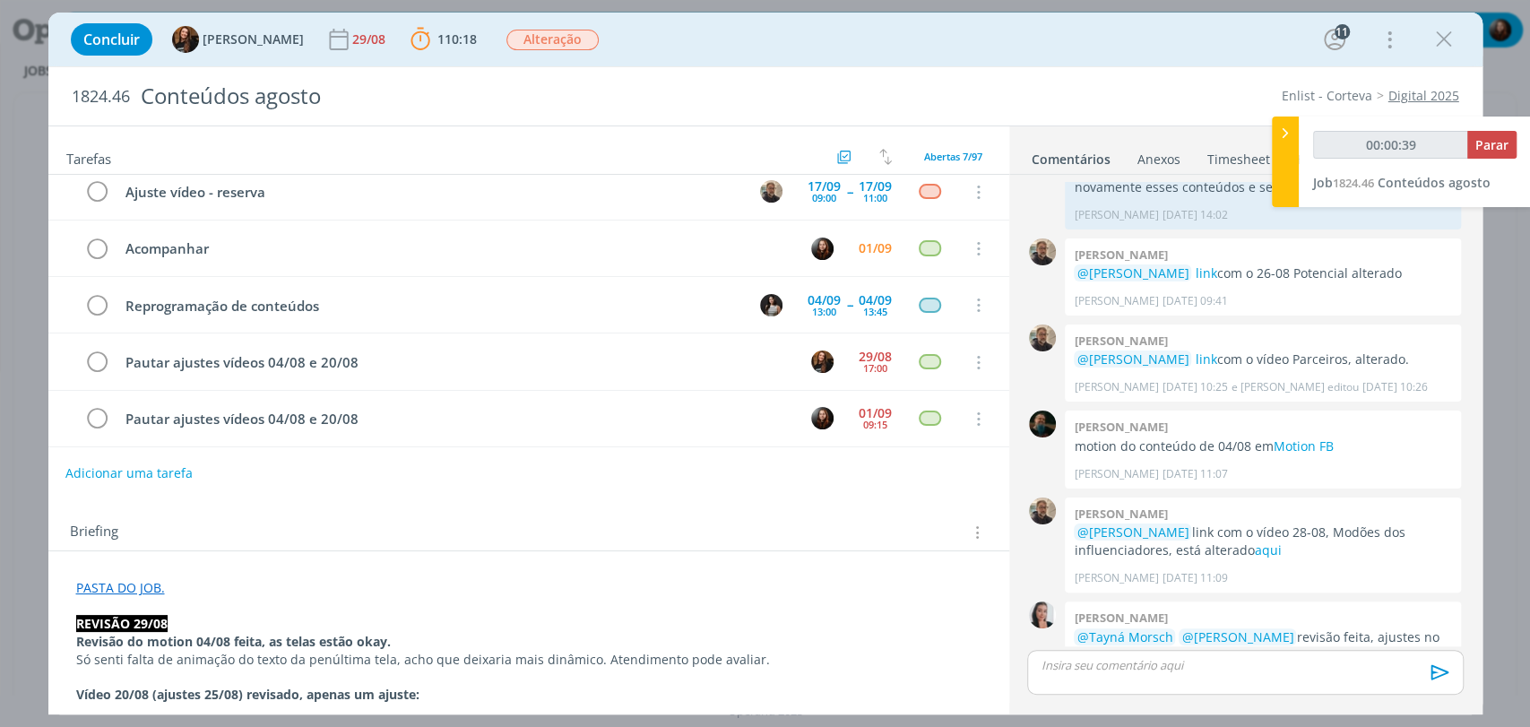
click at [156, 474] on button "Adicionar uma tarefa" at bounding box center [128, 473] width 127 height 30
type input "00:00:40"
paste input "REVISÃO 29/08"
type input "REVISÃO 29/08"
click at [91, 472] on input "REVISÃO 29/08" at bounding box center [410, 472] width 662 height 25
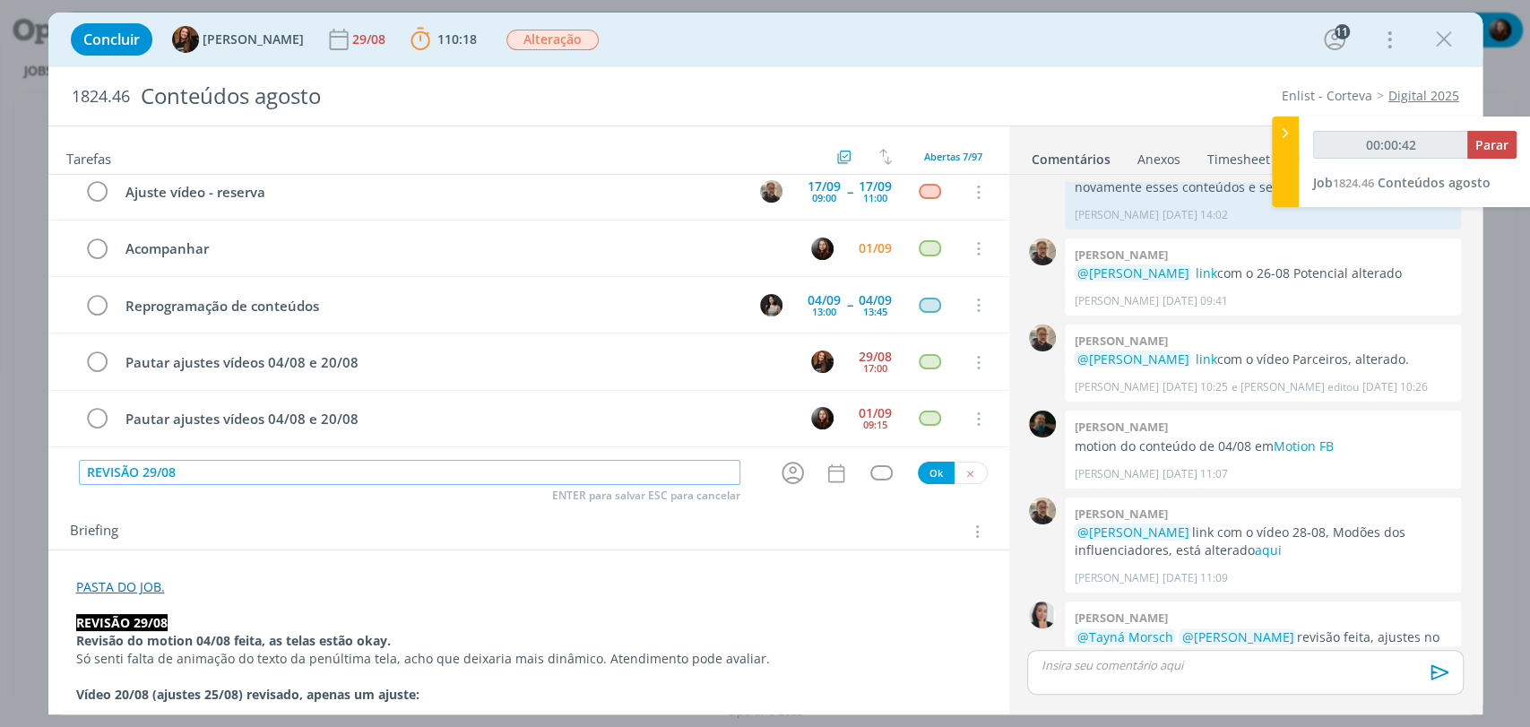
type input "00:00:43"
type input "AjuREVISÃO 29/08"
type input "00:00:44"
type input "Ajuste REVISÃO 29/08"
type input "00:00:45"
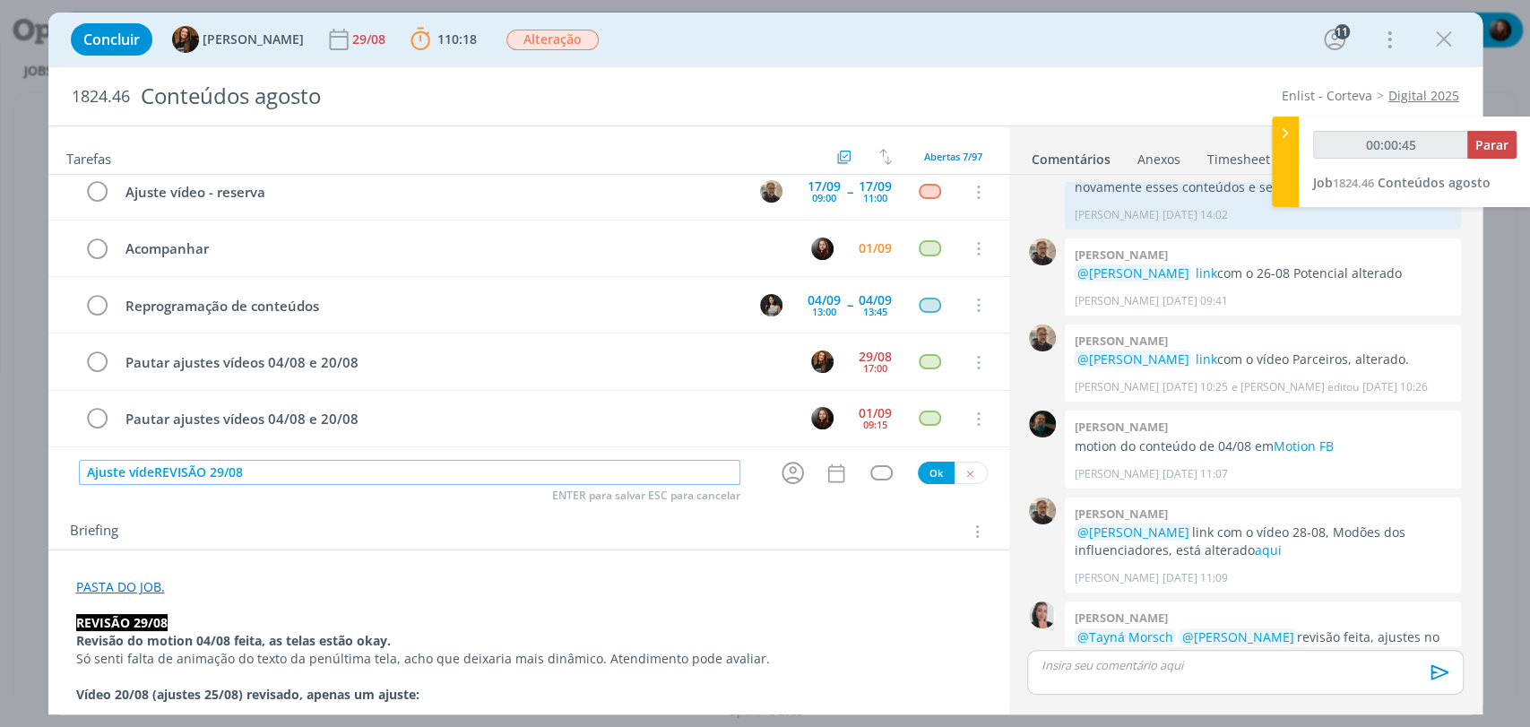
type input "Ajuste vídeoREVISÃO 29/08"
type input "00:00:46"
type input "Ajuste vídeo 0REVISÃO 29/08"
type input "00:00:47"
type input "Ajuste vídeo 04/08REVISÃO 29/08"
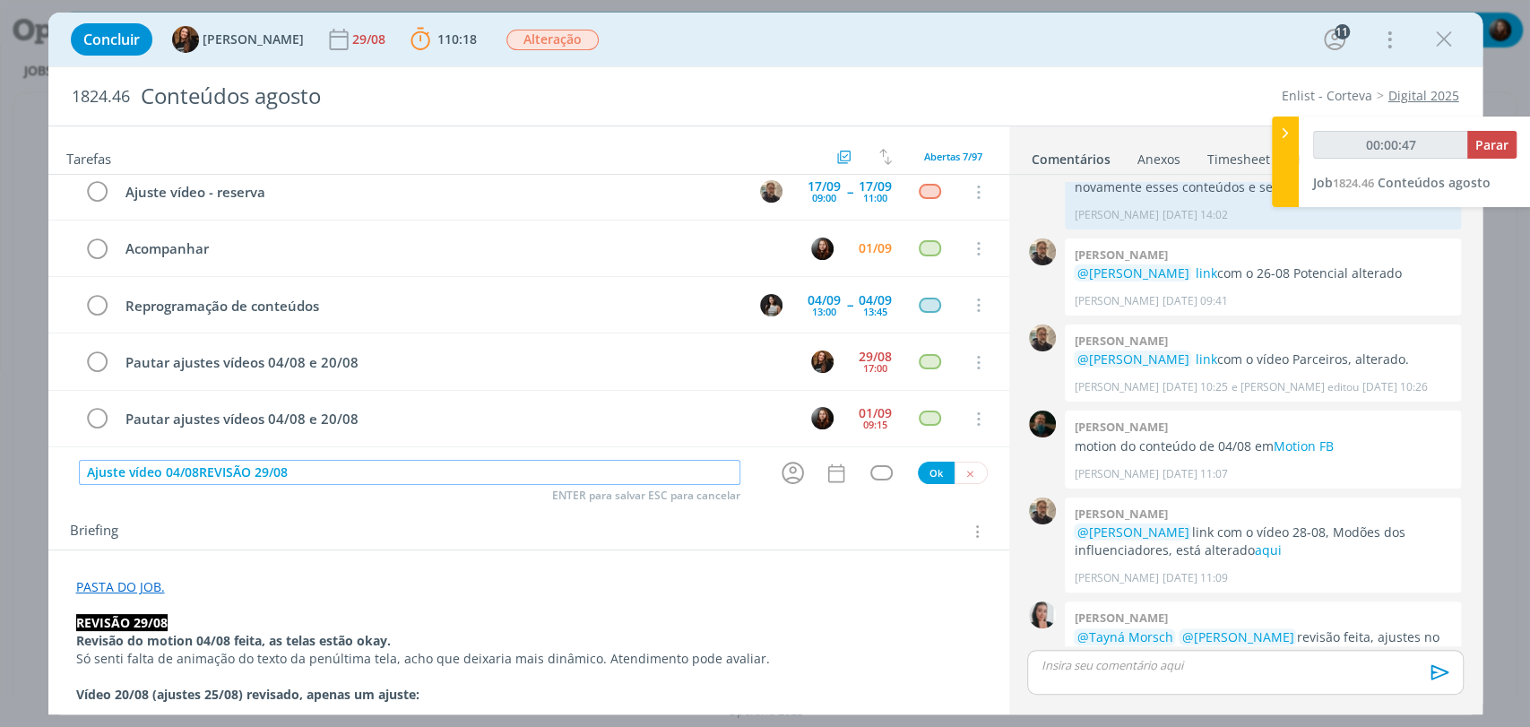
type input "00:00:48"
type input "Ajuste vídeo 04/08 - REVISÃO 29/08"
type input "00:00:50"
click at [790, 464] on icon "dialog" at bounding box center [793, 474] width 22 height 22
type input "Ajuste vídeo 04/08 - REVISÃO 29/08"
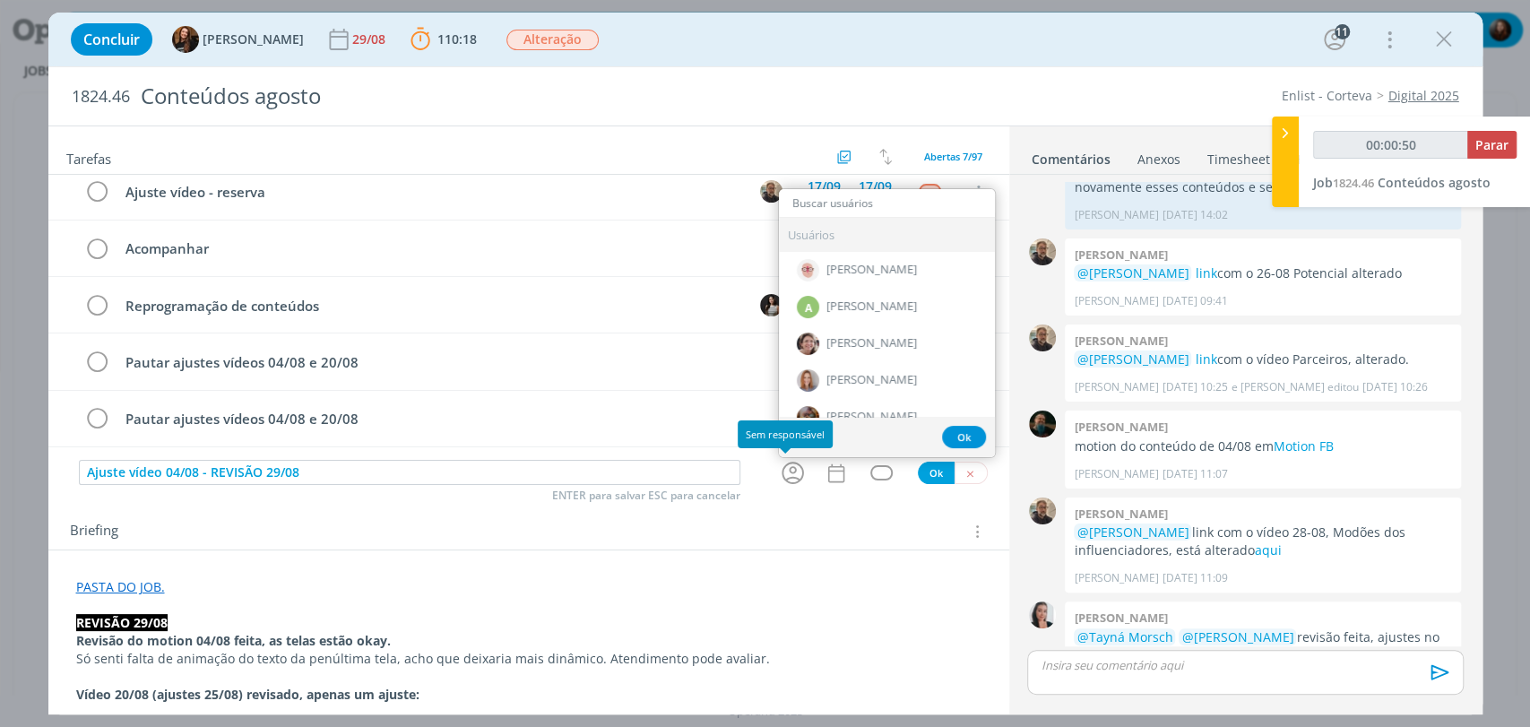
type input "00:00:51"
type input "mur"
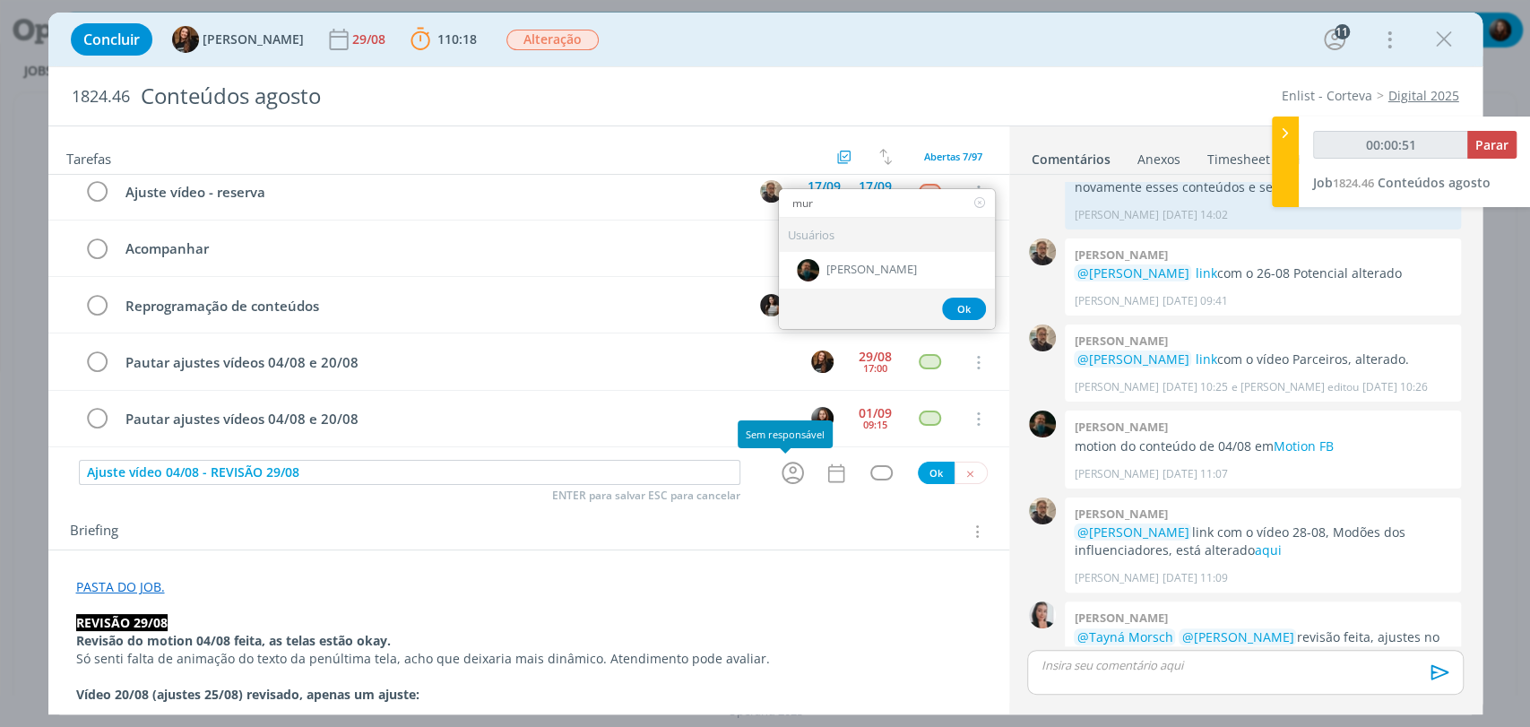
type input "00:00:52"
type input "mur"
click at [841, 274] on span "[PERSON_NAME]" at bounding box center [872, 271] width 91 height 14
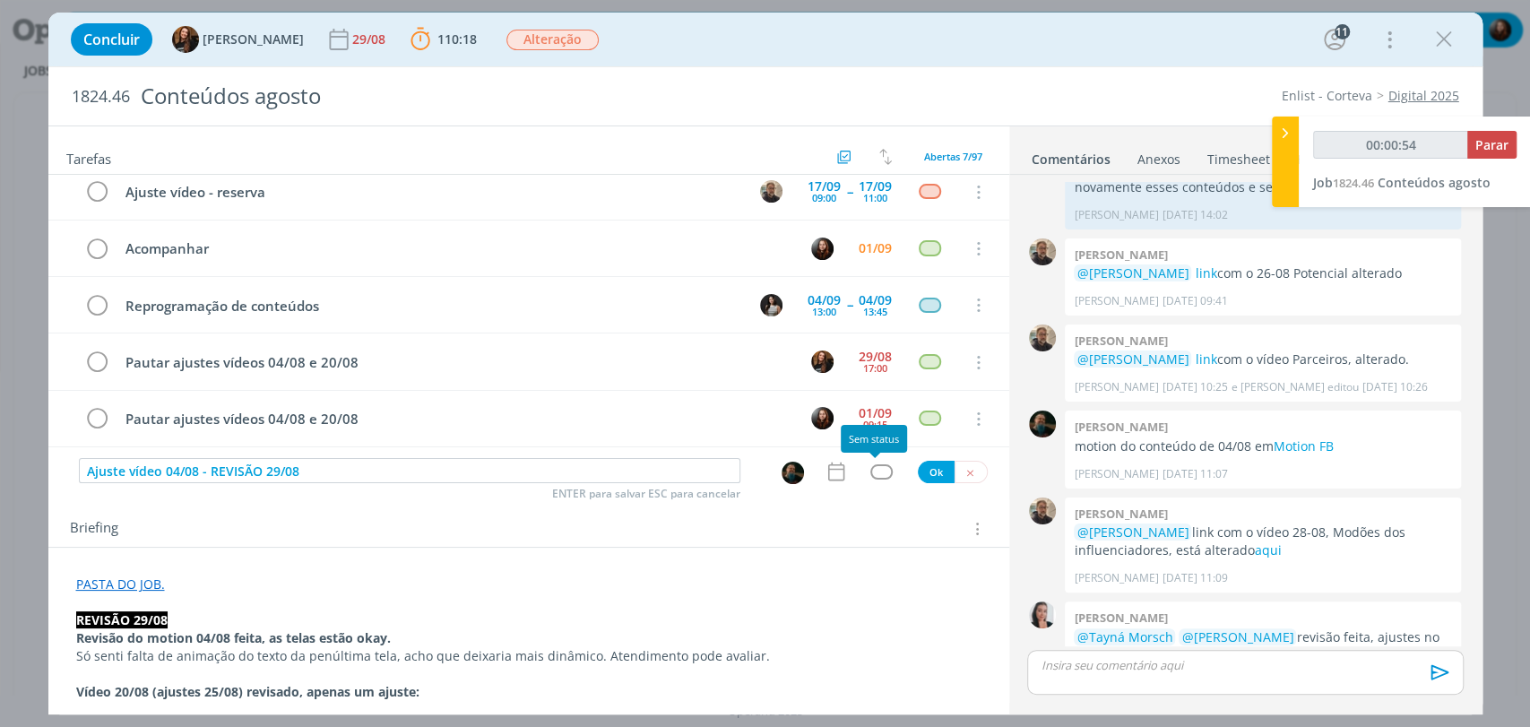
click at [871, 475] on div "dialog" at bounding box center [882, 471] width 22 height 15
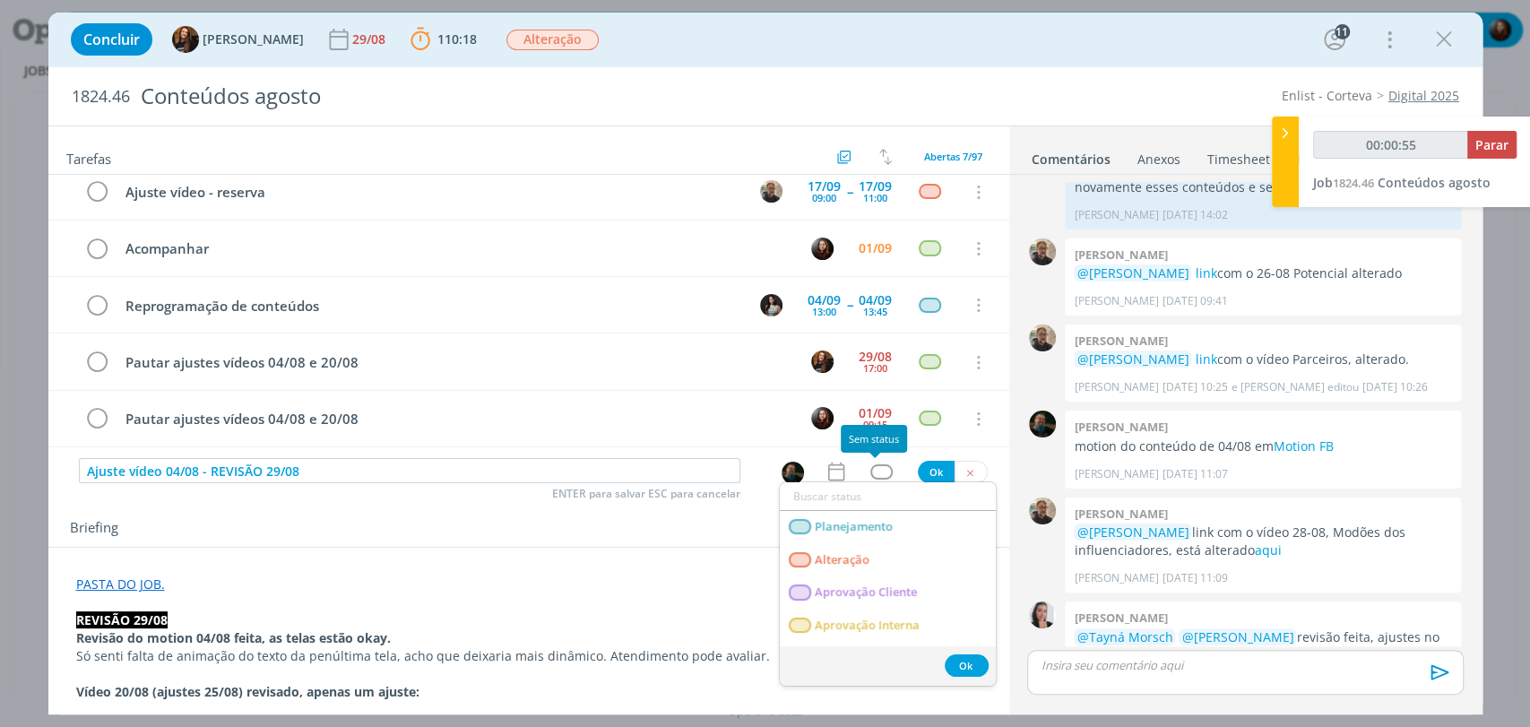
type input "00:00:56"
type input "cr"
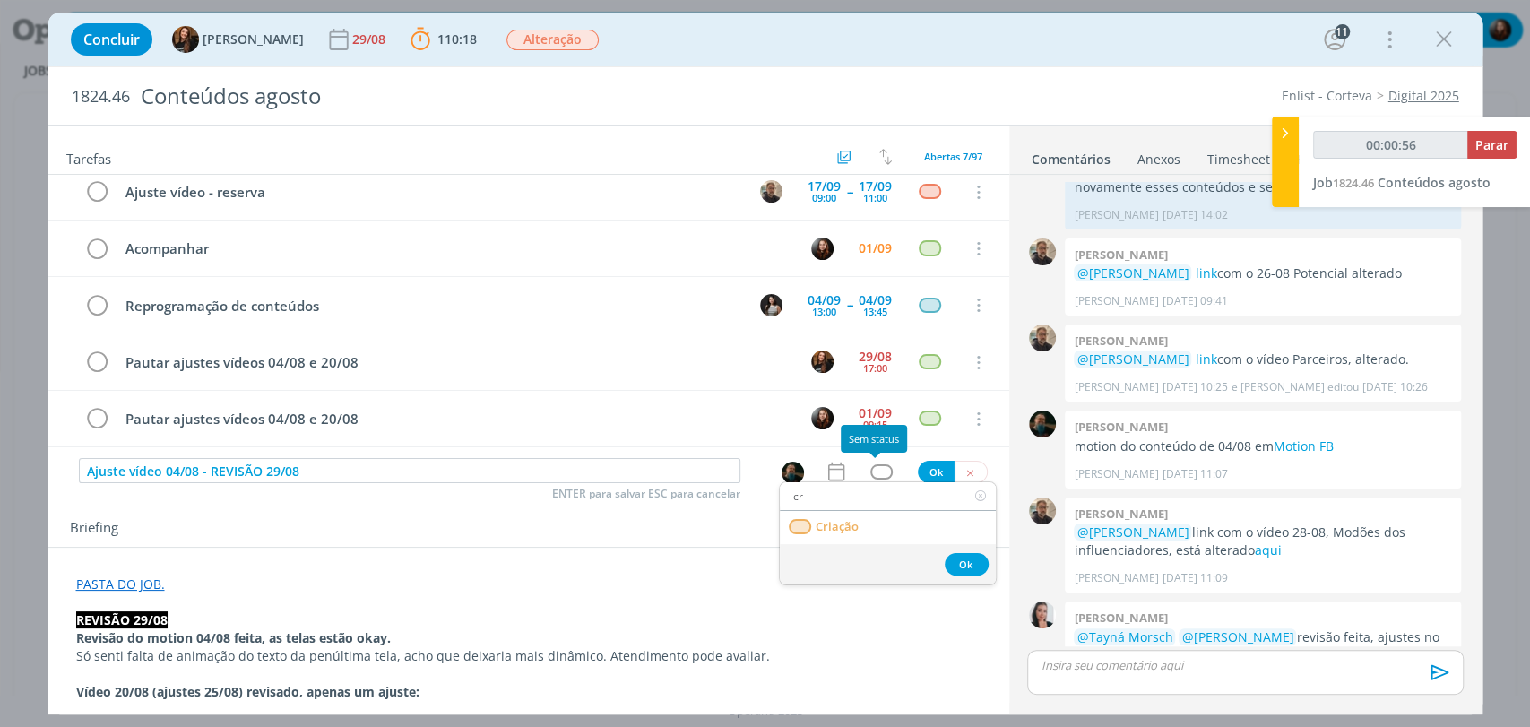
type input "00:00:57"
type input "c"
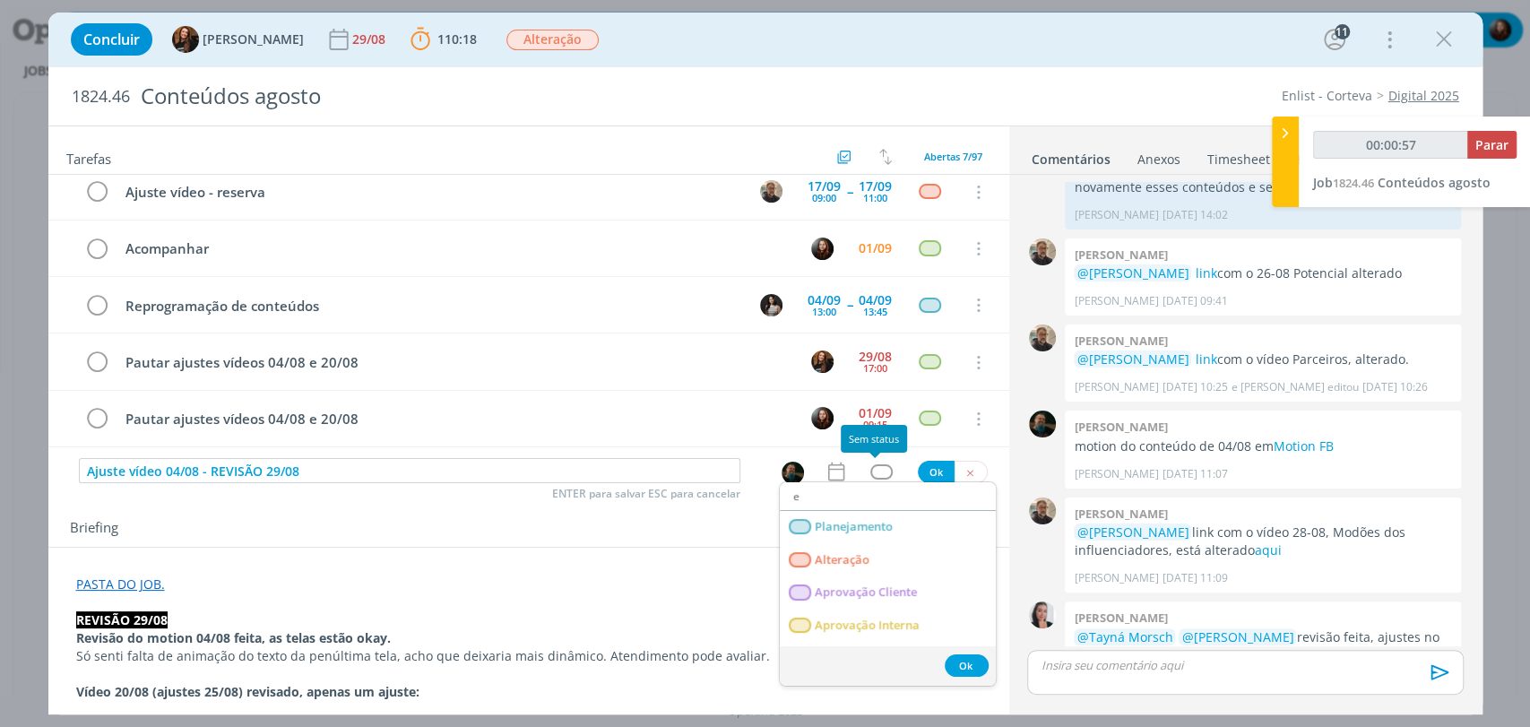
type input "ed"
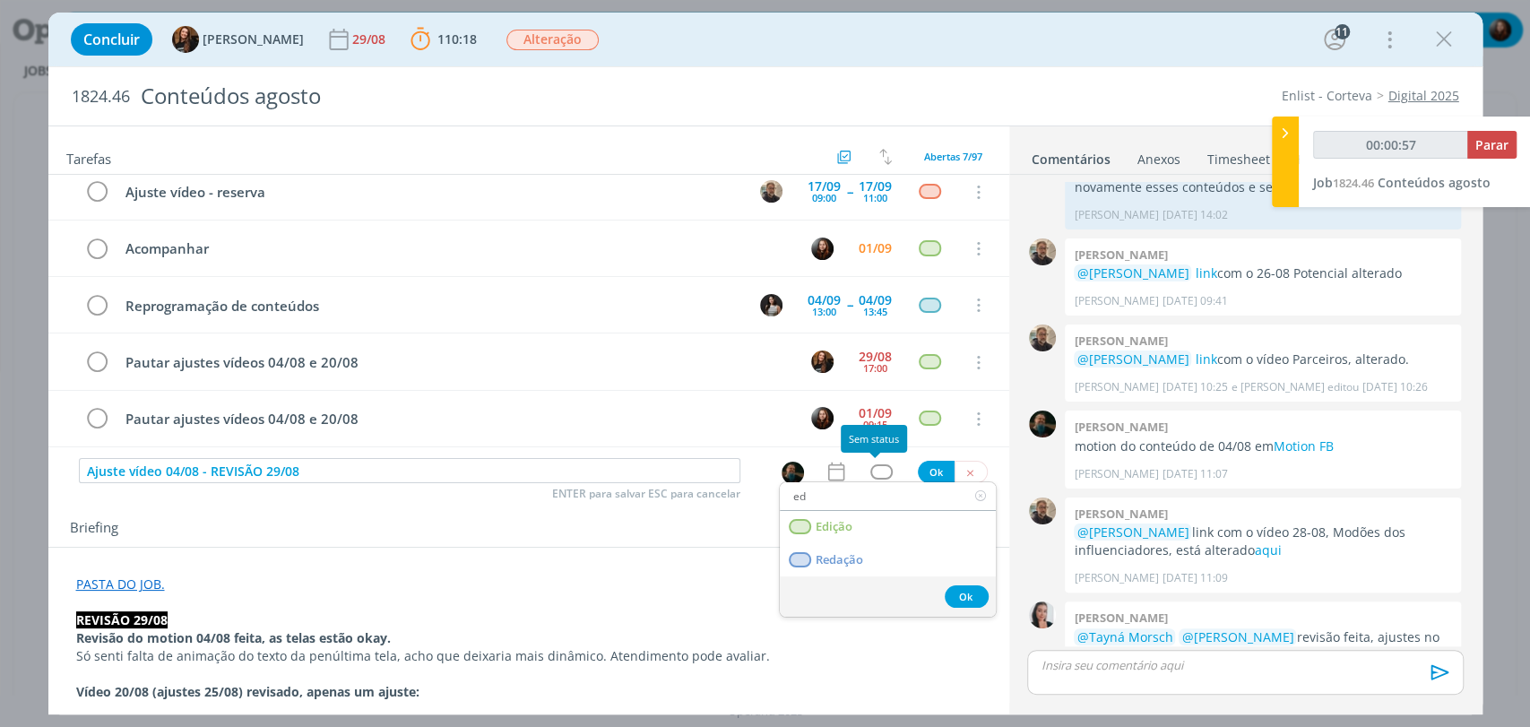
type input "00:00:58"
type input "ed"
click at [870, 520] on link "Edição" at bounding box center [888, 527] width 216 height 33
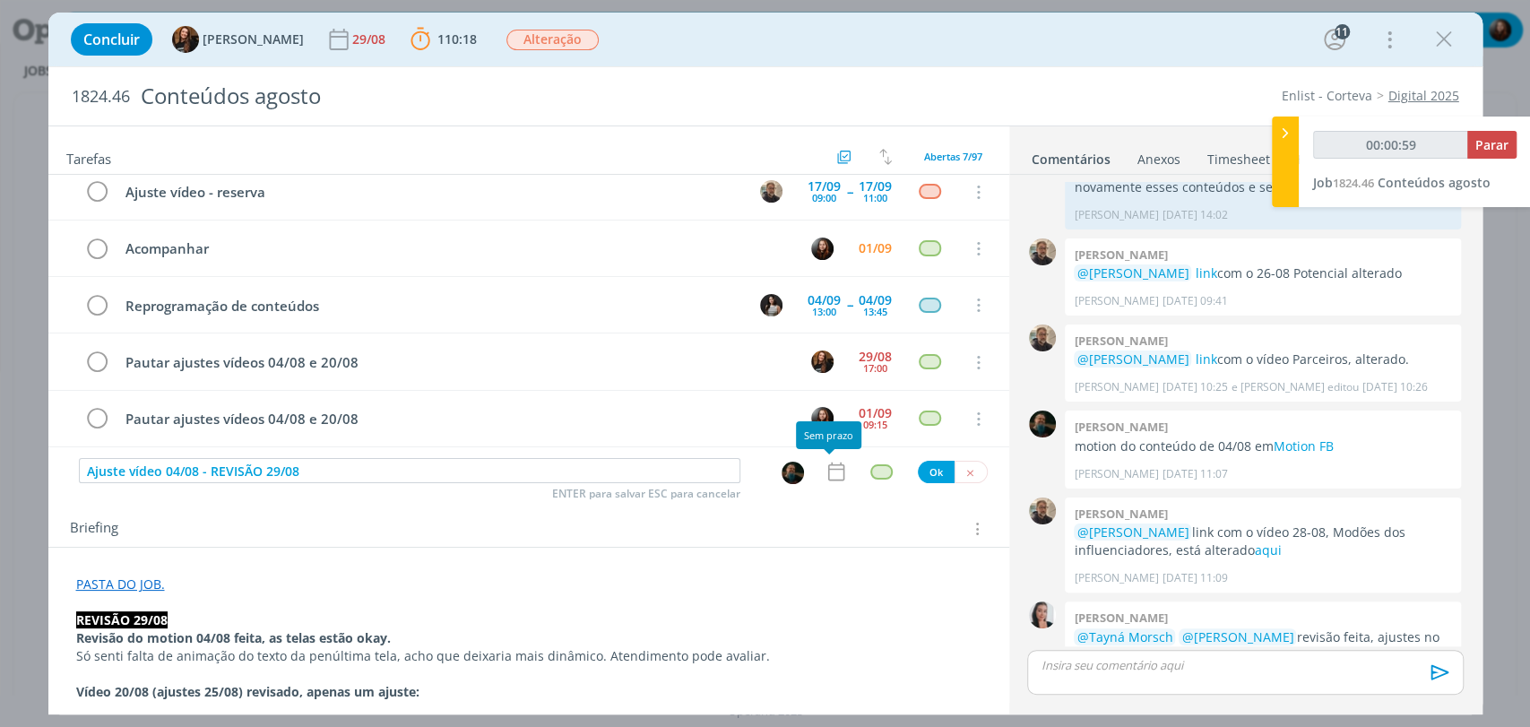
click at [829, 471] on icon "dialog" at bounding box center [836, 471] width 23 height 23
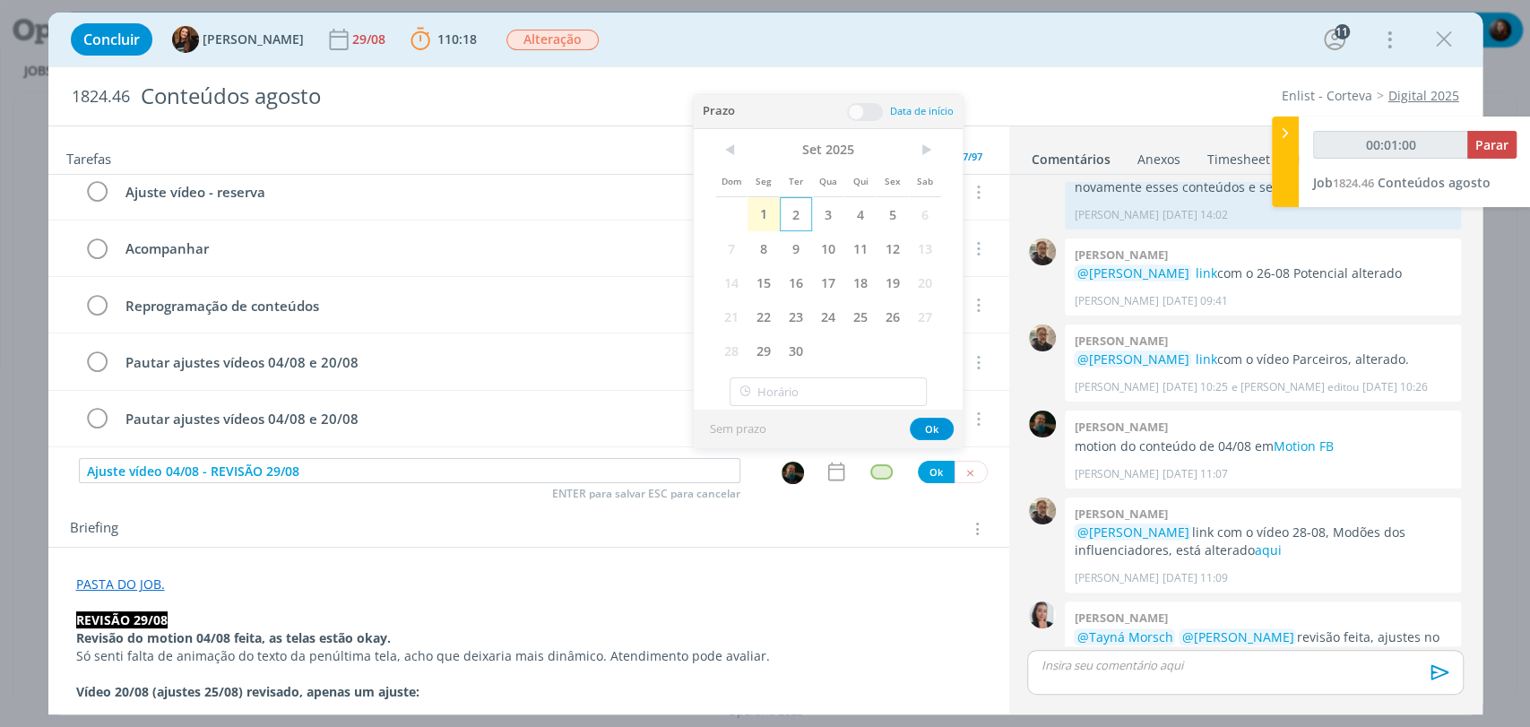
click at [802, 219] on span "2" at bounding box center [796, 214] width 32 height 34
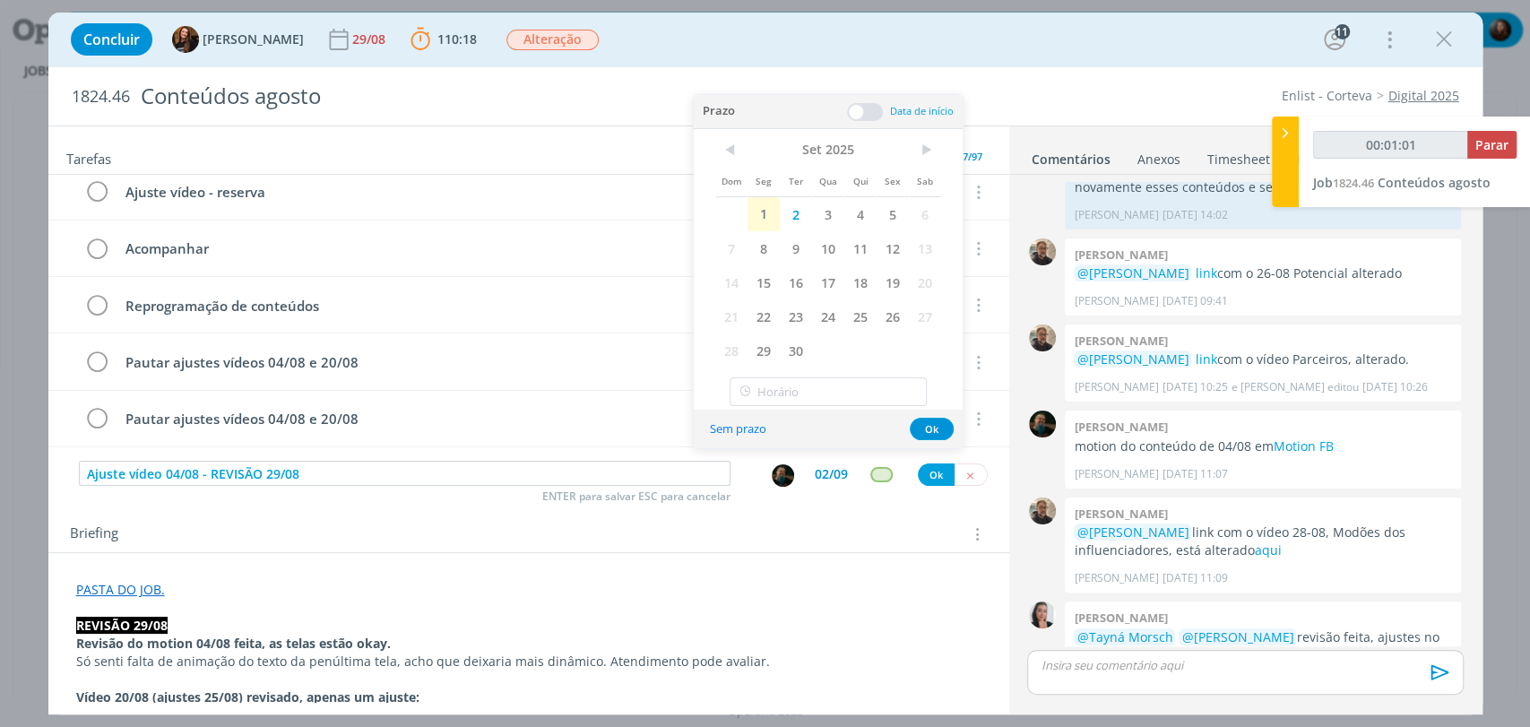
click at [864, 104] on span at bounding box center [865, 112] width 36 height 18
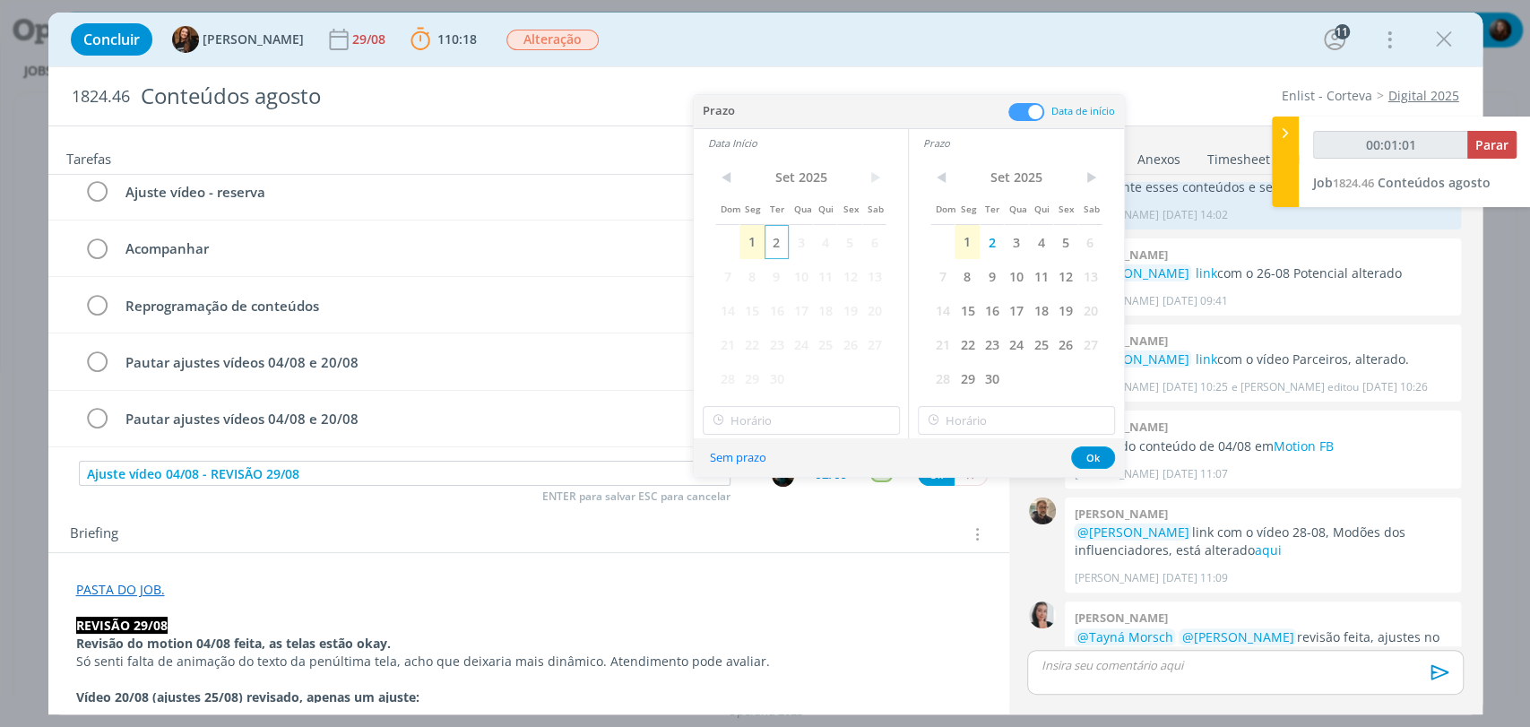
type input "00:01:02"
click at [775, 244] on span "2" at bounding box center [777, 242] width 24 height 34
type input "15:00"
click at [784, 431] on input "15:00" at bounding box center [801, 420] width 197 height 29
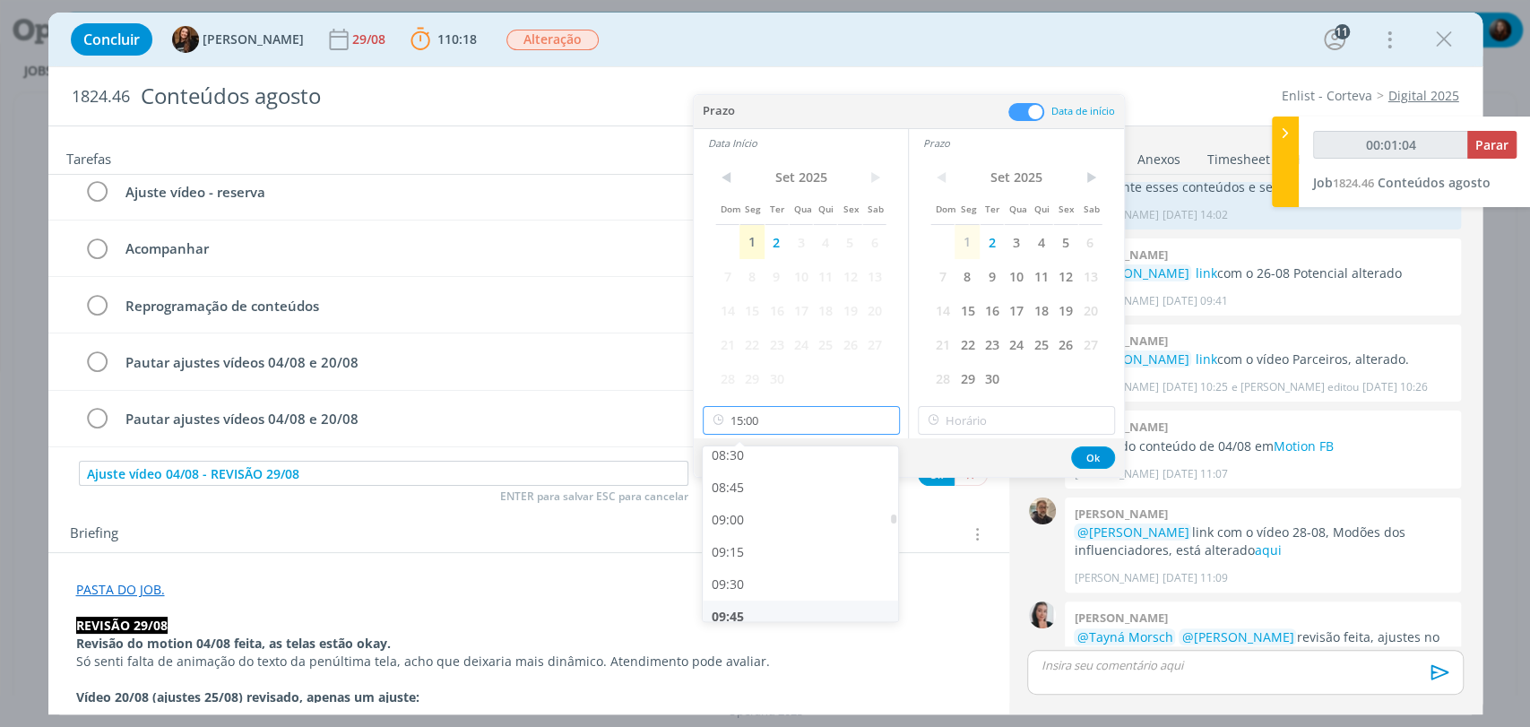
scroll to position [1103, 0]
type input "00:01:05"
click at [738, 516] on div "09:00" at bounding box center [803, 522] width 200 height 32
type input "09:00"
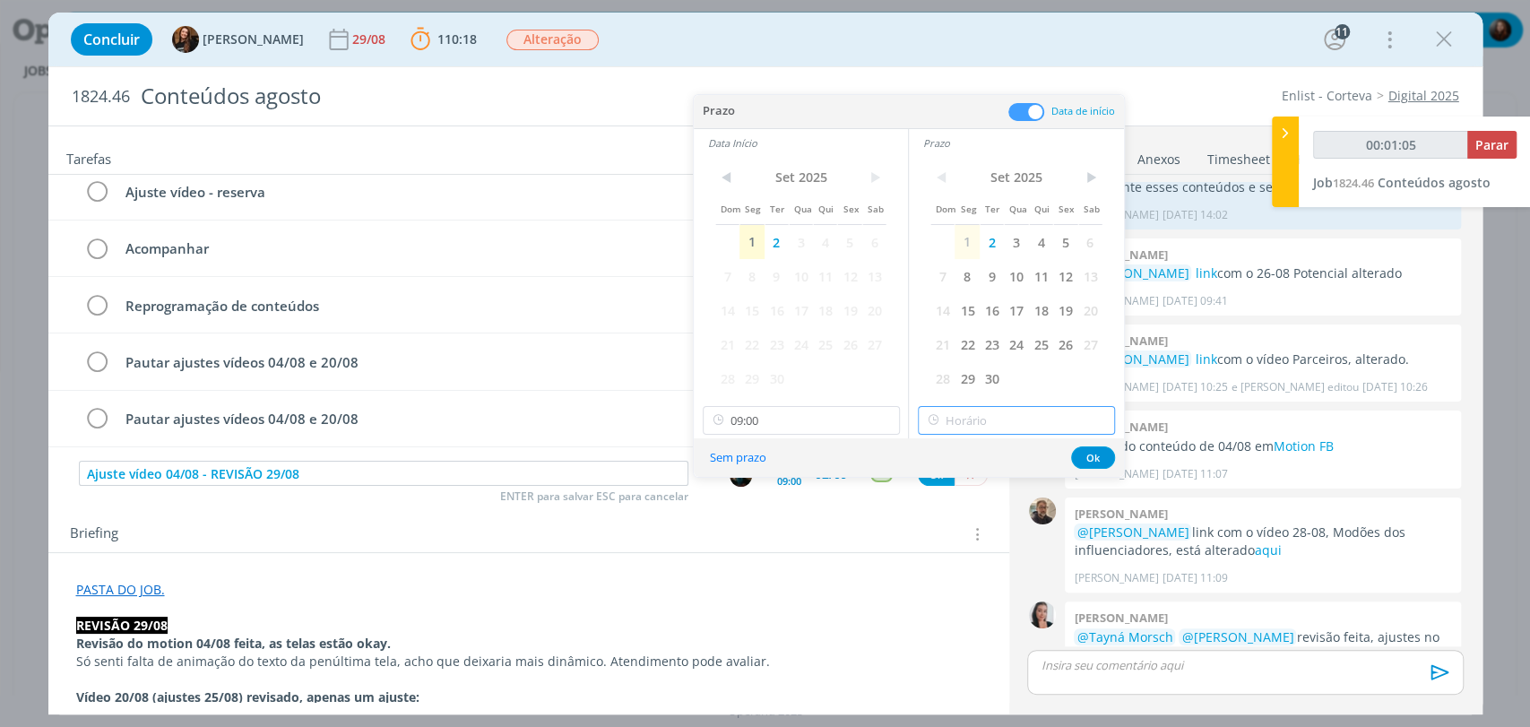
type input "15:00"
click at [1025, 418] on input "15:00" at bounding box center [1016, 420] width 197 height 29
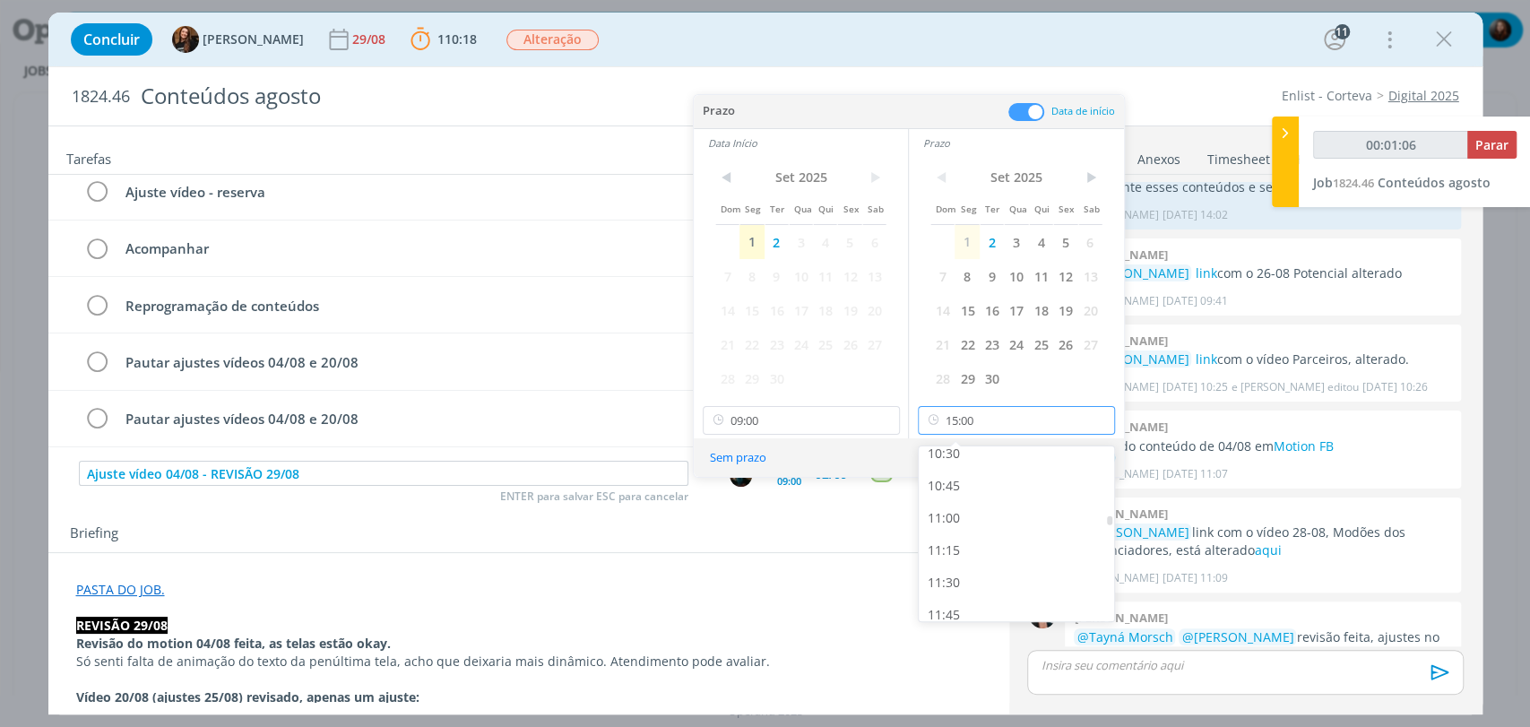
scroll to position [1202, 0]
type input "00:01:07"
click at [953, 547] on div "10:00" at bounding box center [1019, 551] width 200 height 32
type input "10:00"
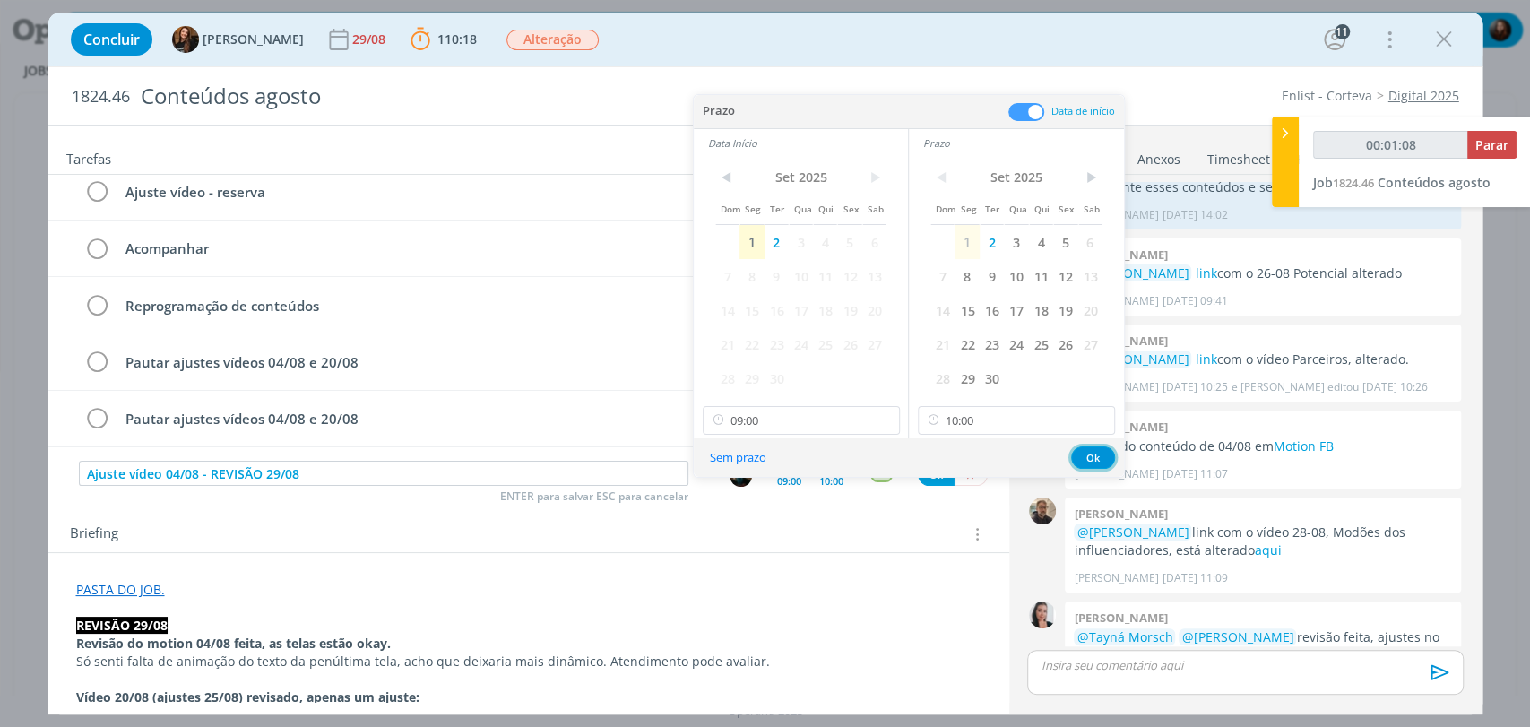
click at [1102, 452] on button "Ok" at bounding box center [1093, 457] width 44 height 22
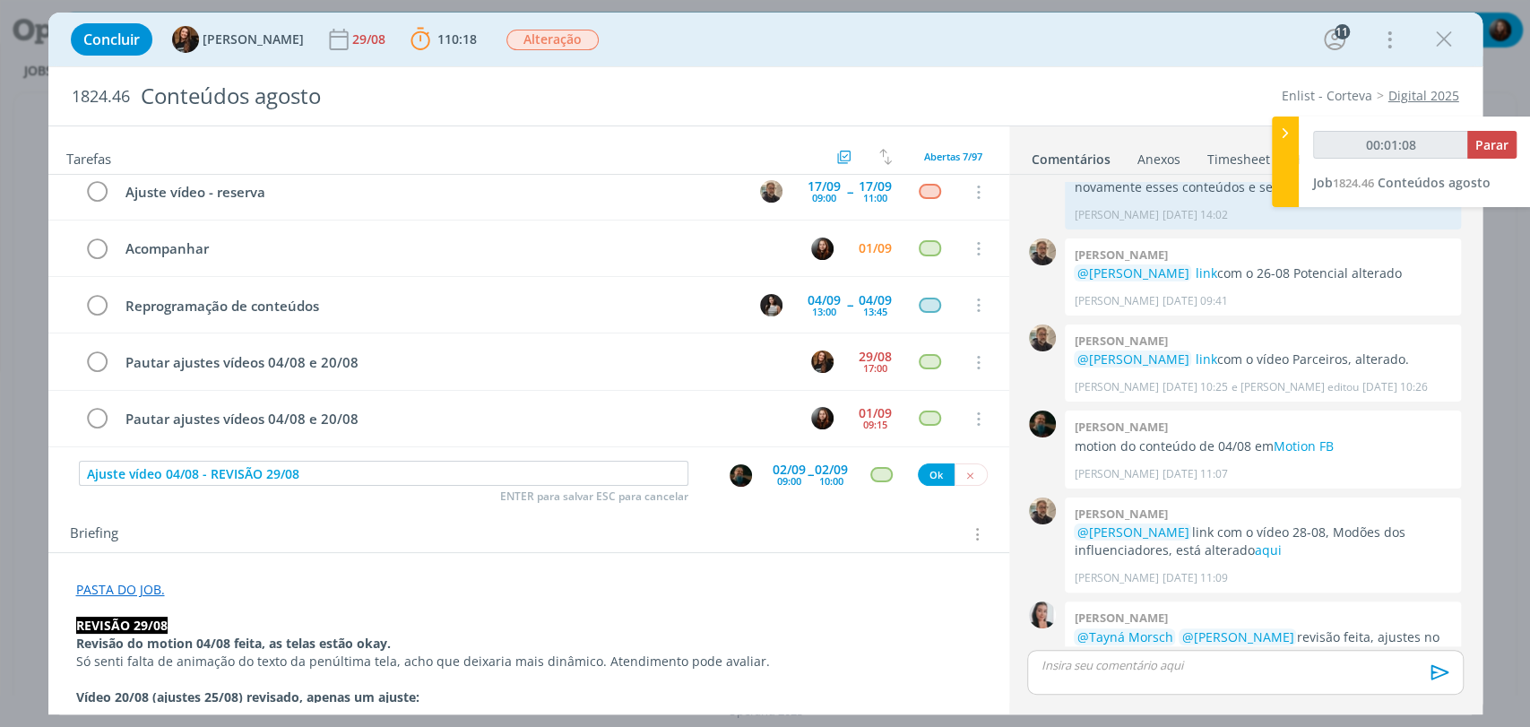
type input "00:01:09"
click at [931, 470] on button "Ok" at bounding box center [936, 475] width 37 height 22
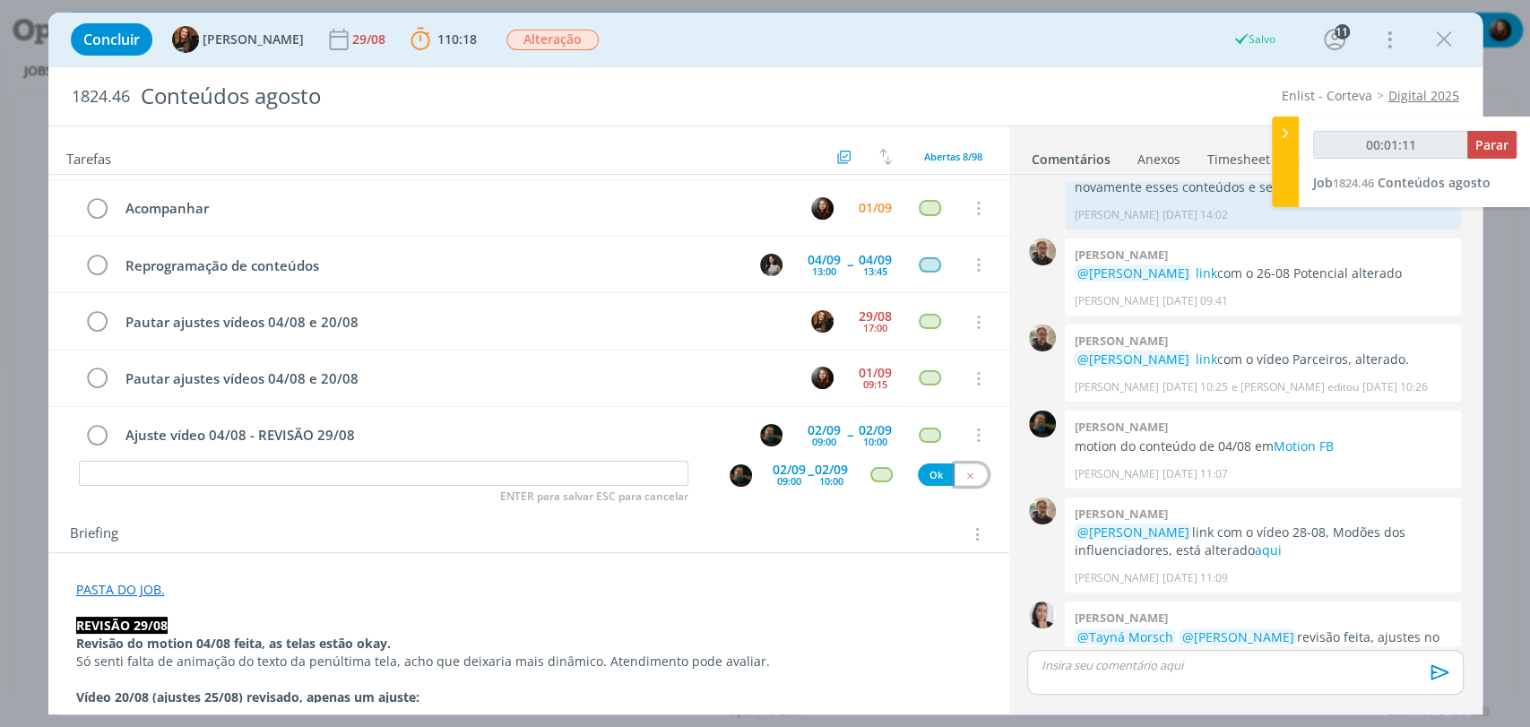
click at [965, 475] on icon "dialog" at bounding box center [971, 476] width 12 height 12
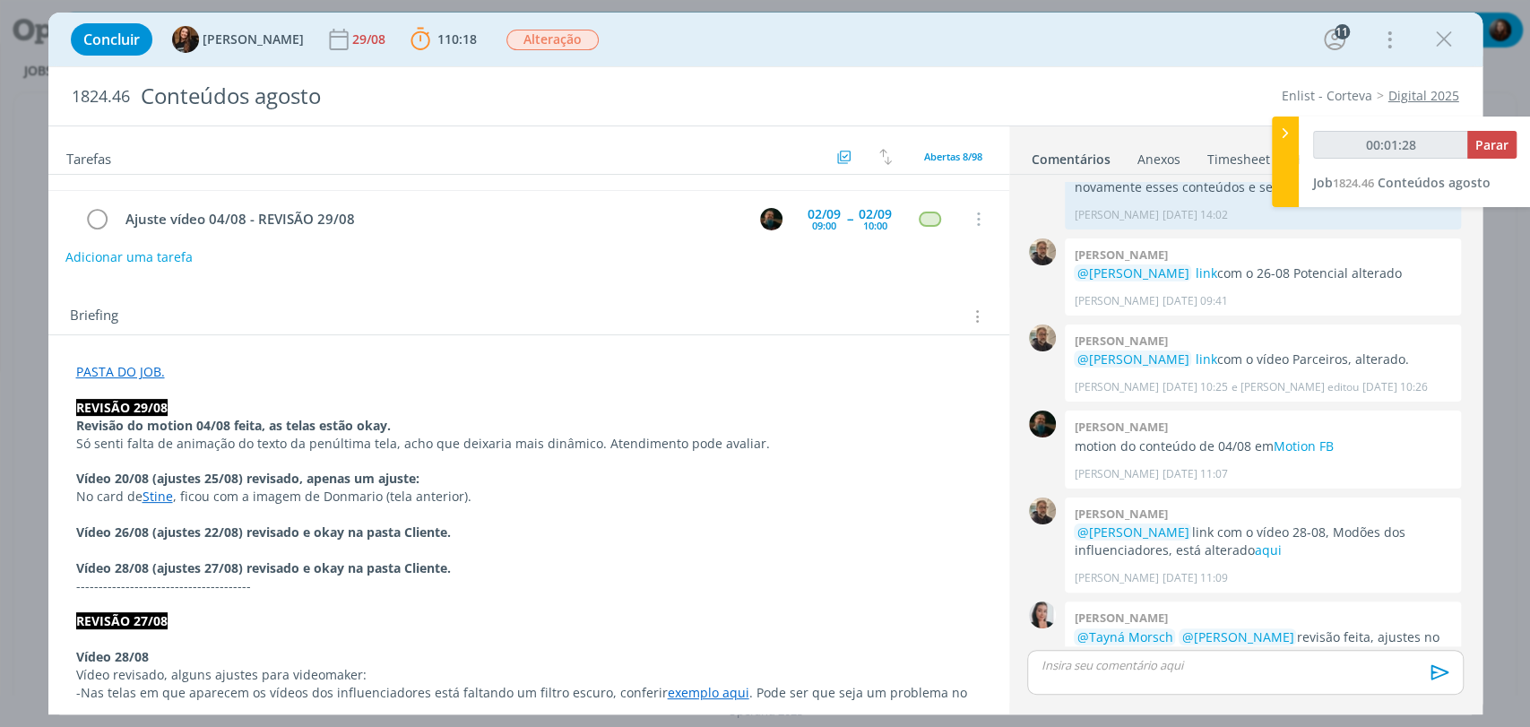
scroll to position [0, 0]
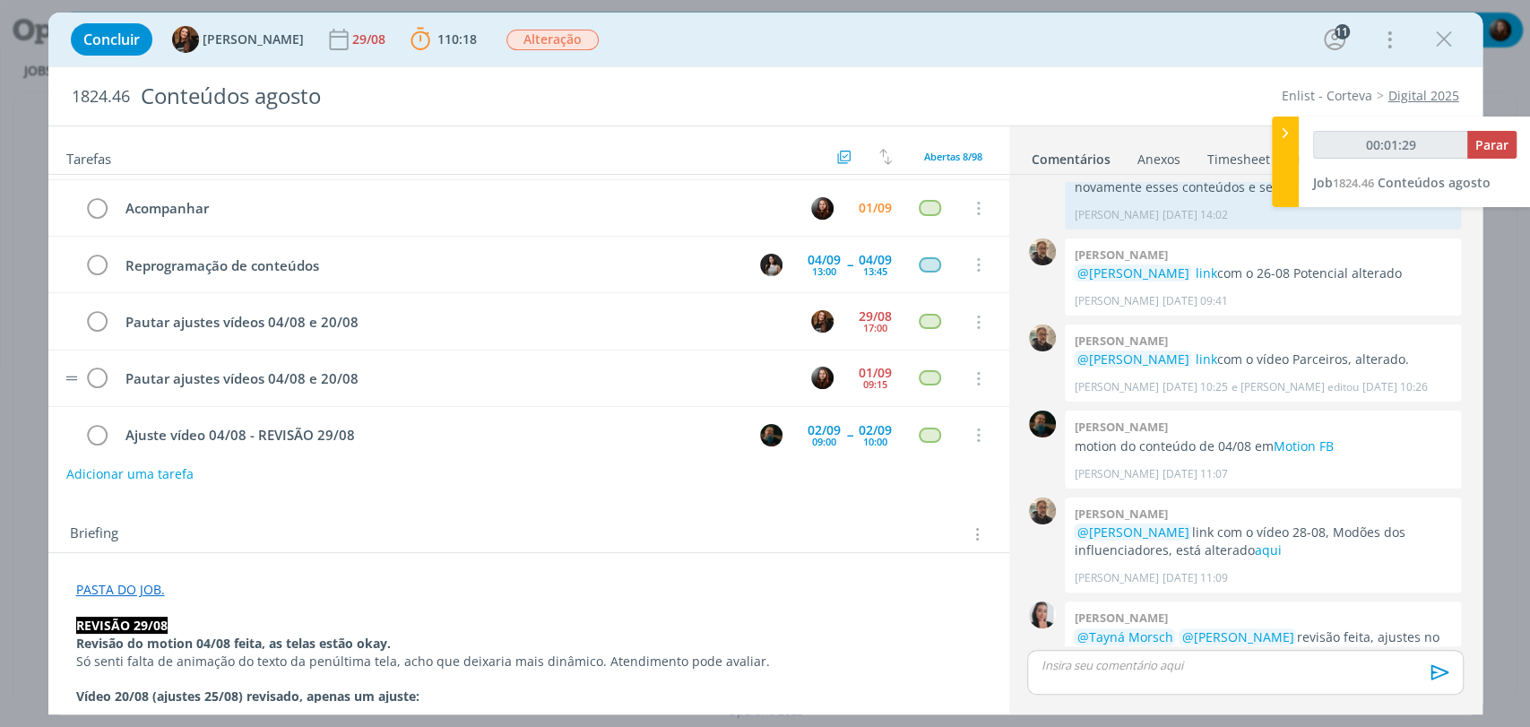
drag, startPoint x: 530, startPoint y: 531, endPoint x: 556, endPoint y: 396, distance: 137.0
click at [530, 528] on div "Briefing Briefings Predefinidos Versões do Briefing Ver Briefing do Projeto" at bounding box center [531, 534] width 923 height 23
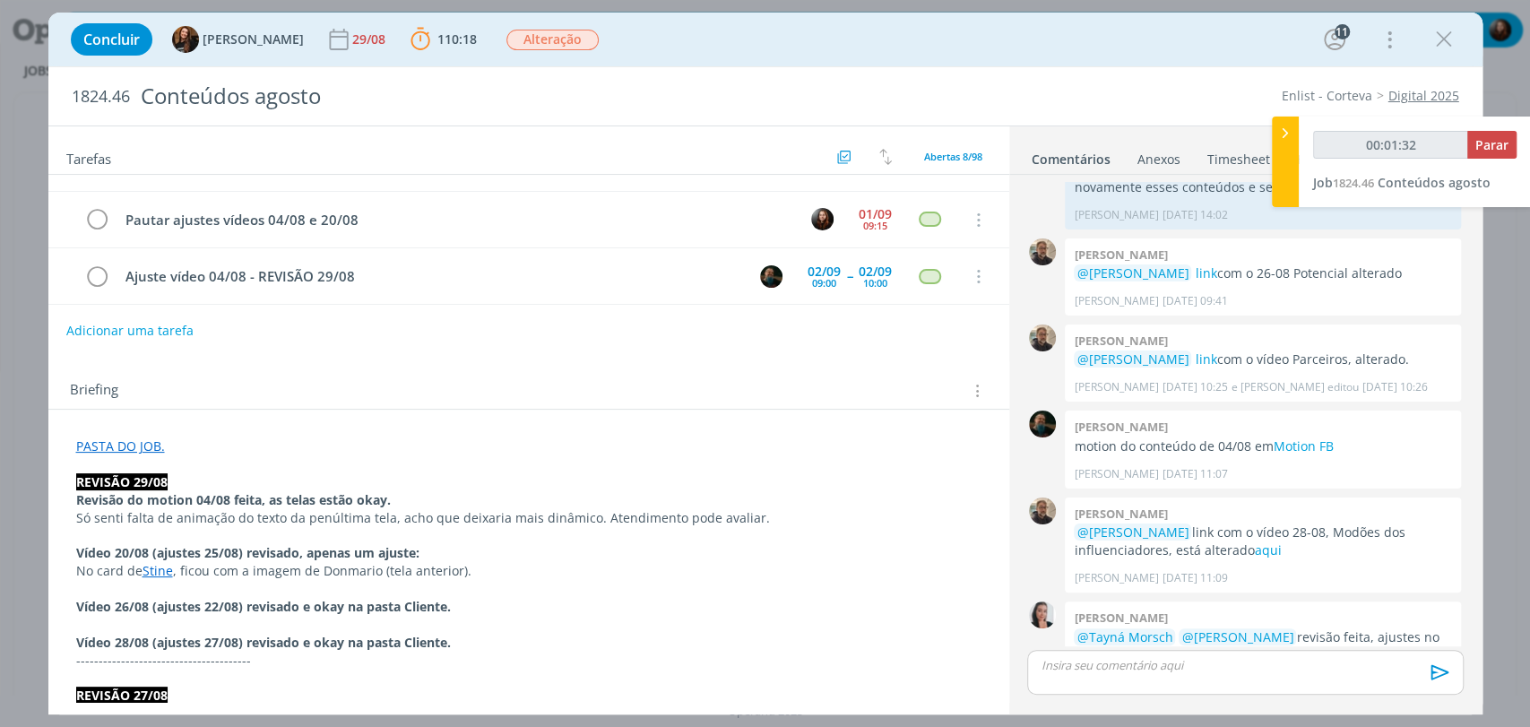
scroll to position [199, 0]
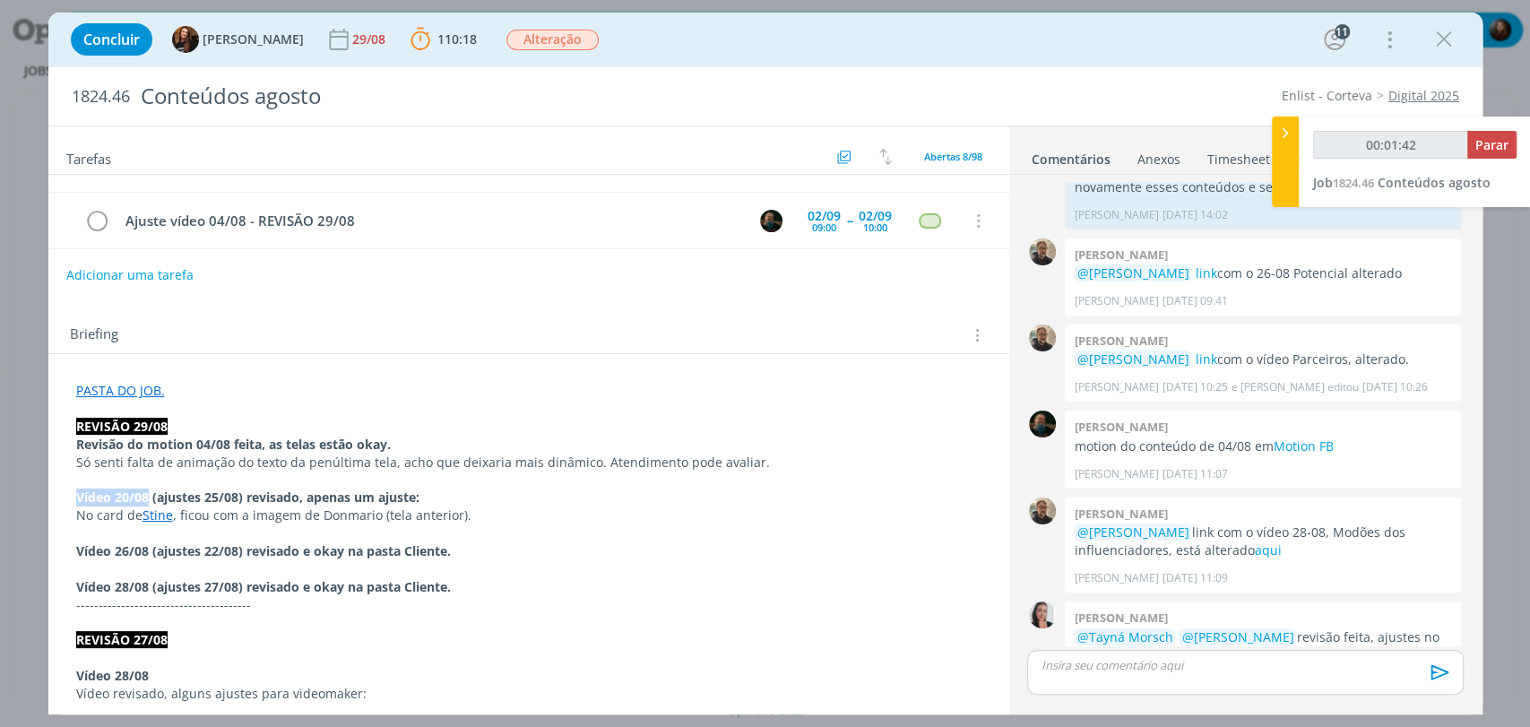
drag, startPoint x: 76, startPoint y: 491, endPoint x: 145, endPoint y: 493, distance: 69.1
click at [145, 493] on strong "Vídeo 20/08 (ajustes 25/08) revisado, apenas um ajuste:" at bounding box center [247, 497] width 343 height 17
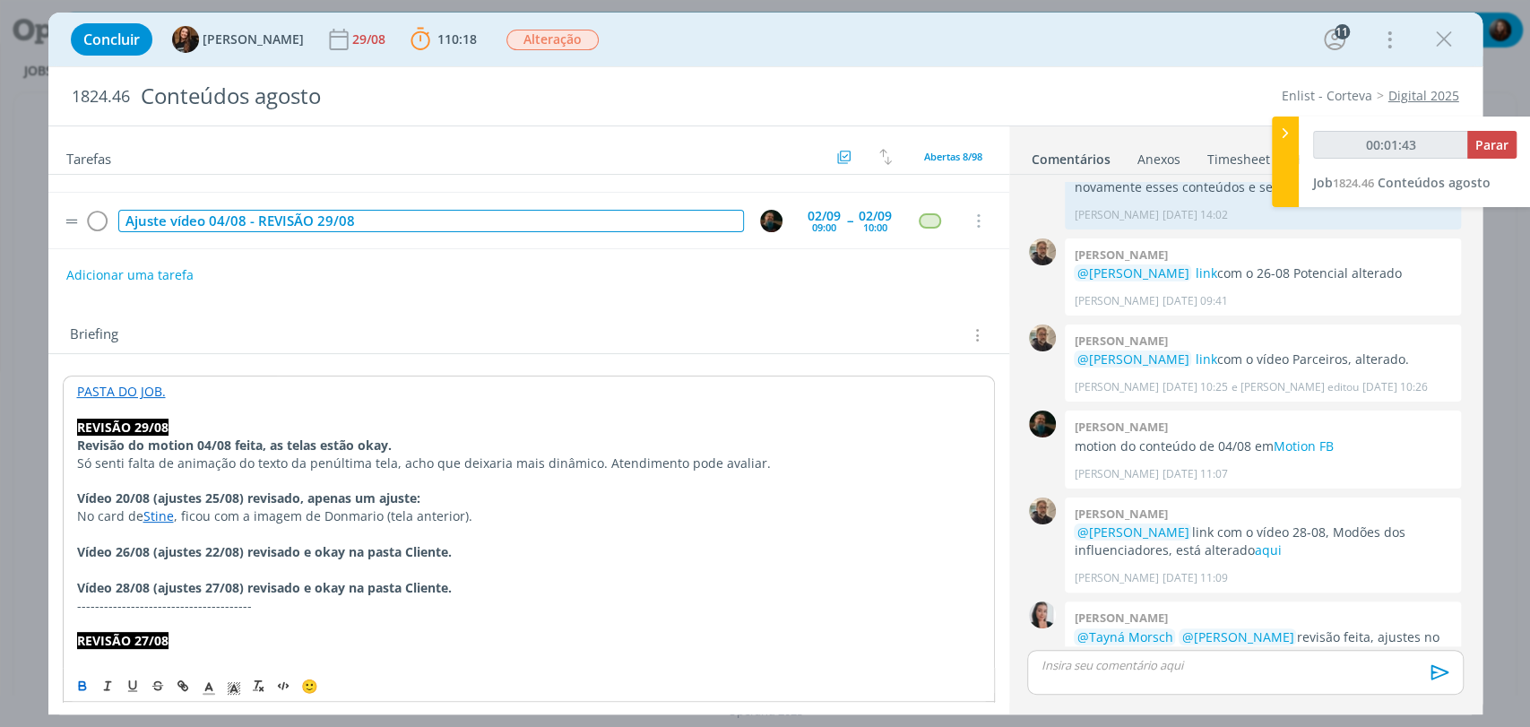
click at [273, 220] on div "Ajuste vídeo 04/08 - REVISÃO 29/08" at bounding box center [431, 221] width 626 height 22
copy div "Ajuste vídeo 04/08 - REVISÃO 29/08"
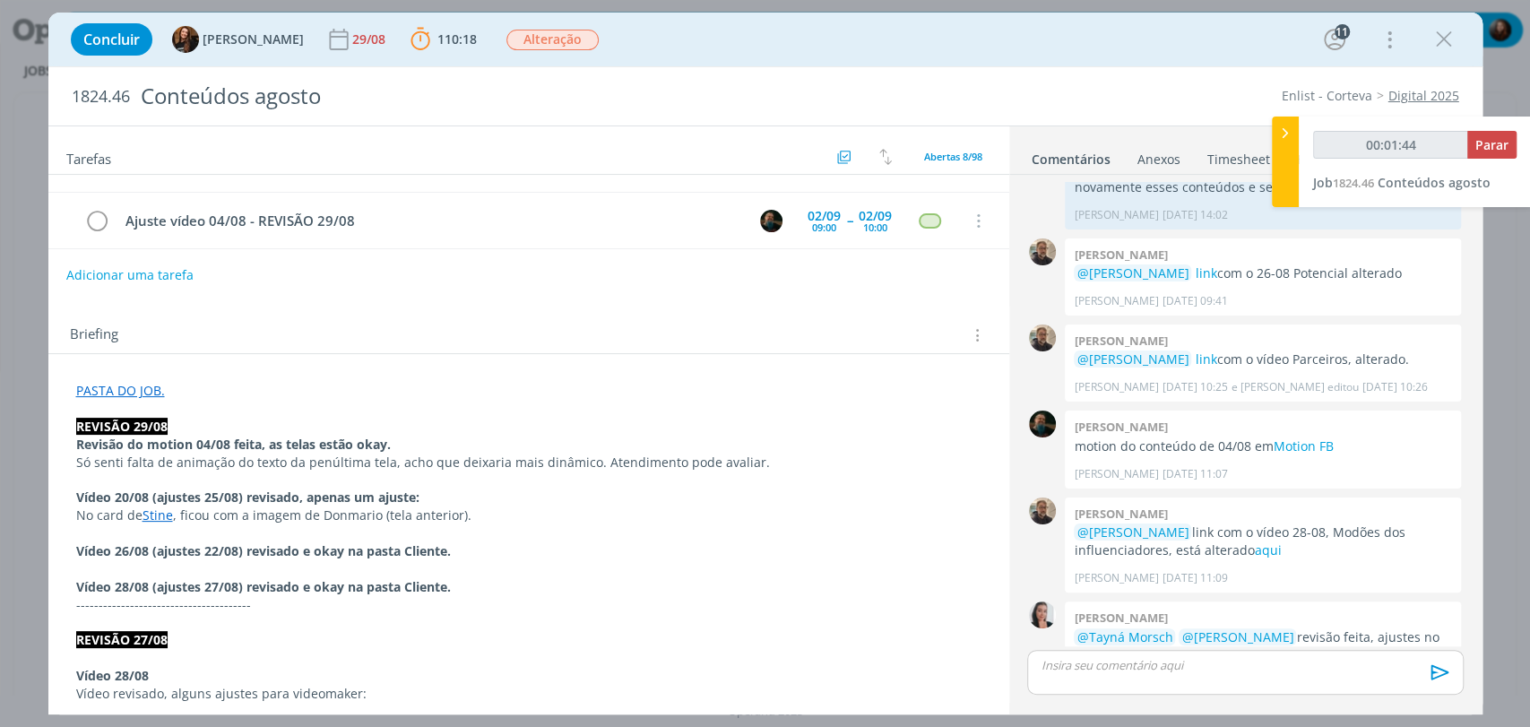
click at [273, 306] on div "Briefing Briefings Predefinidos Versões do Briefing Ver Briefing do Projeto" at bounding box center [528, 330] width 961 height 48
type input "00:01:45"
click at [165, 282] on button "Adicionar uma tarefa" at bounding box center [128, 274] width 127 height 30
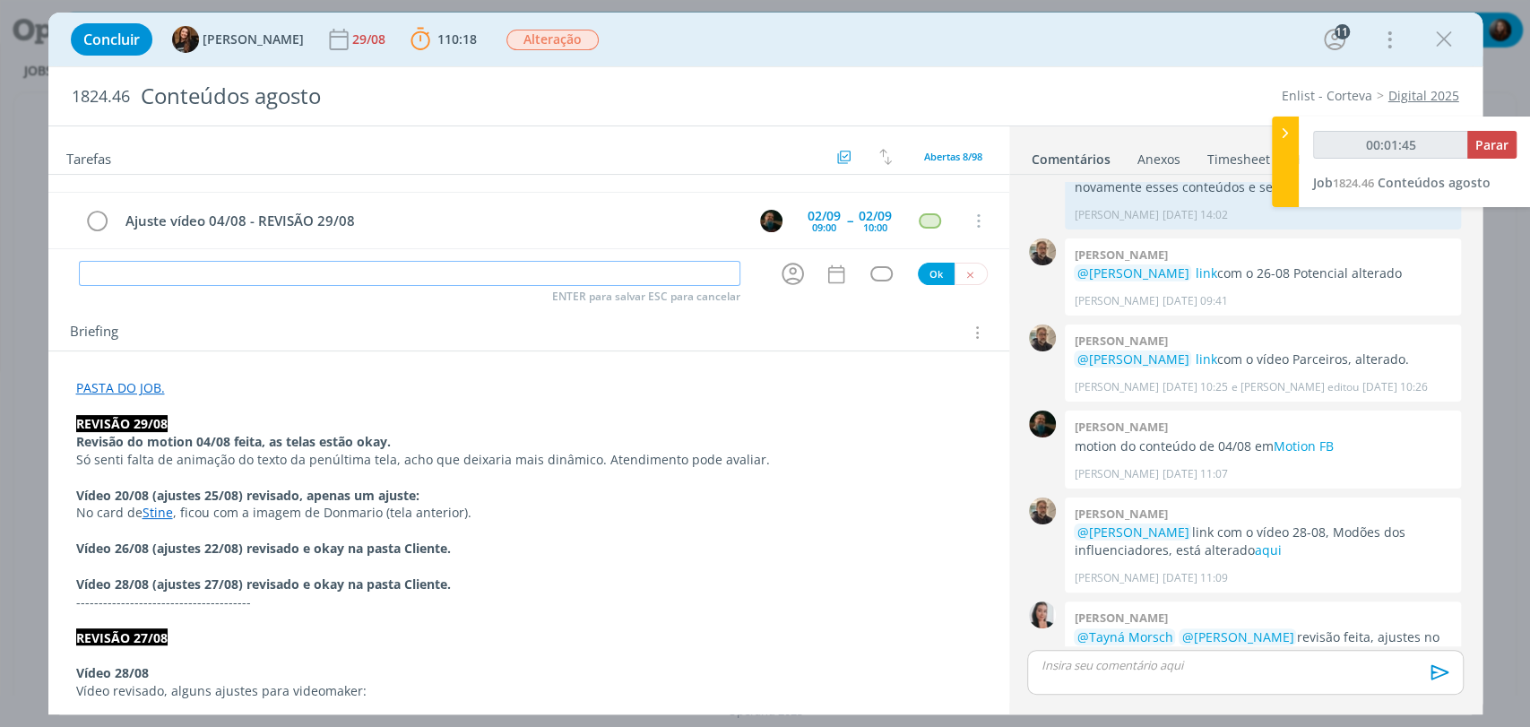
paste input "Ajuste vídeo 04/08 - REVISÃO 29/08"
type input "Ajuste vídeo 04/08 - REVISÃO 29/08"
drag, startPoint x: 178, startPoint y: 274, endPoint x: 165, endPoint y: 271, distance: 13.9
click at [165, 271] on input "Ajuste vídeo 04/08 - REVISÃO 29/08" at bounding box center [410, 273] width 662 height 25
type input "00:01:50"
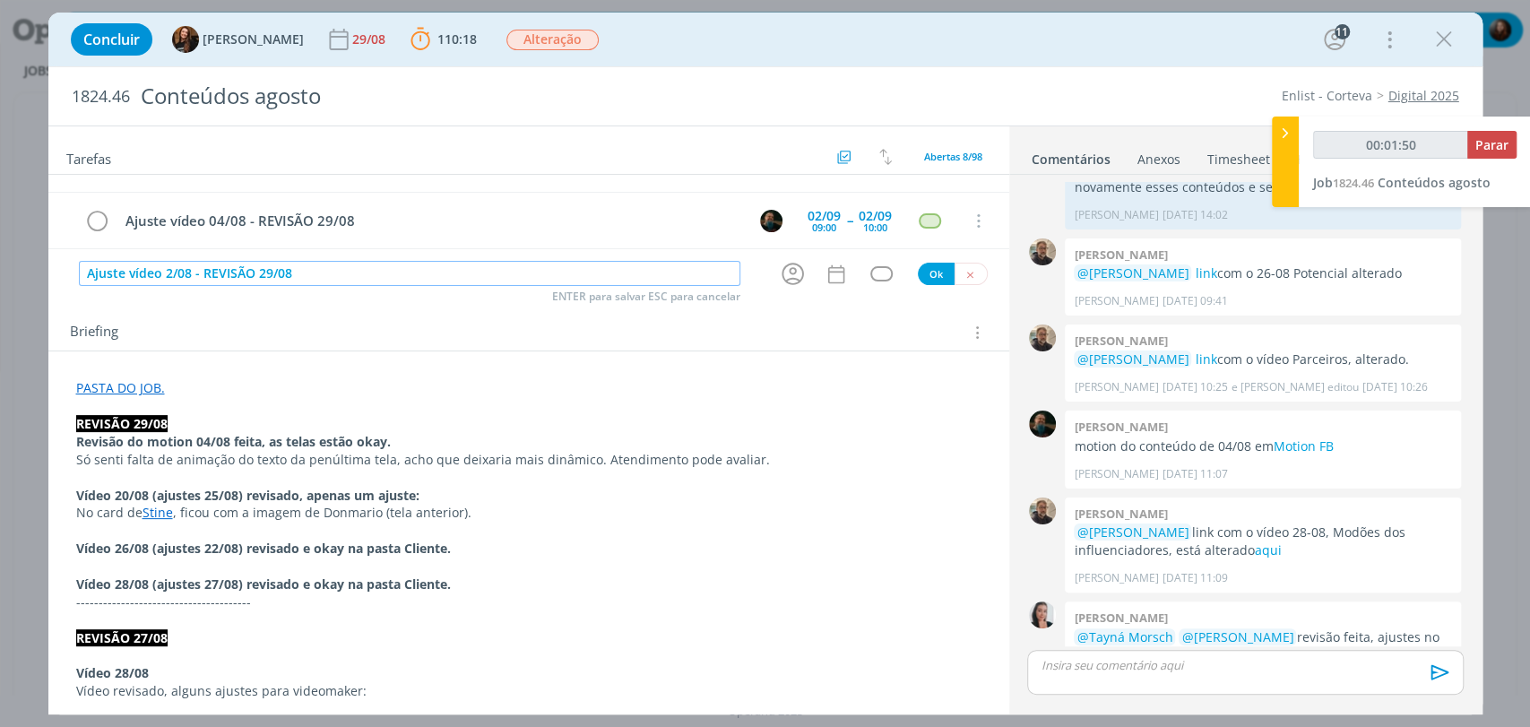
type input "Ajuste vídeo 20/08 - REVISÃO 29/08"
type input "00:01:54"
click at [871, 276] on div "dialog" at bounding box center [882, 273] width 22 height 15
type input "Ajuste vídeo 20/08 - REVISÃO 29/08"
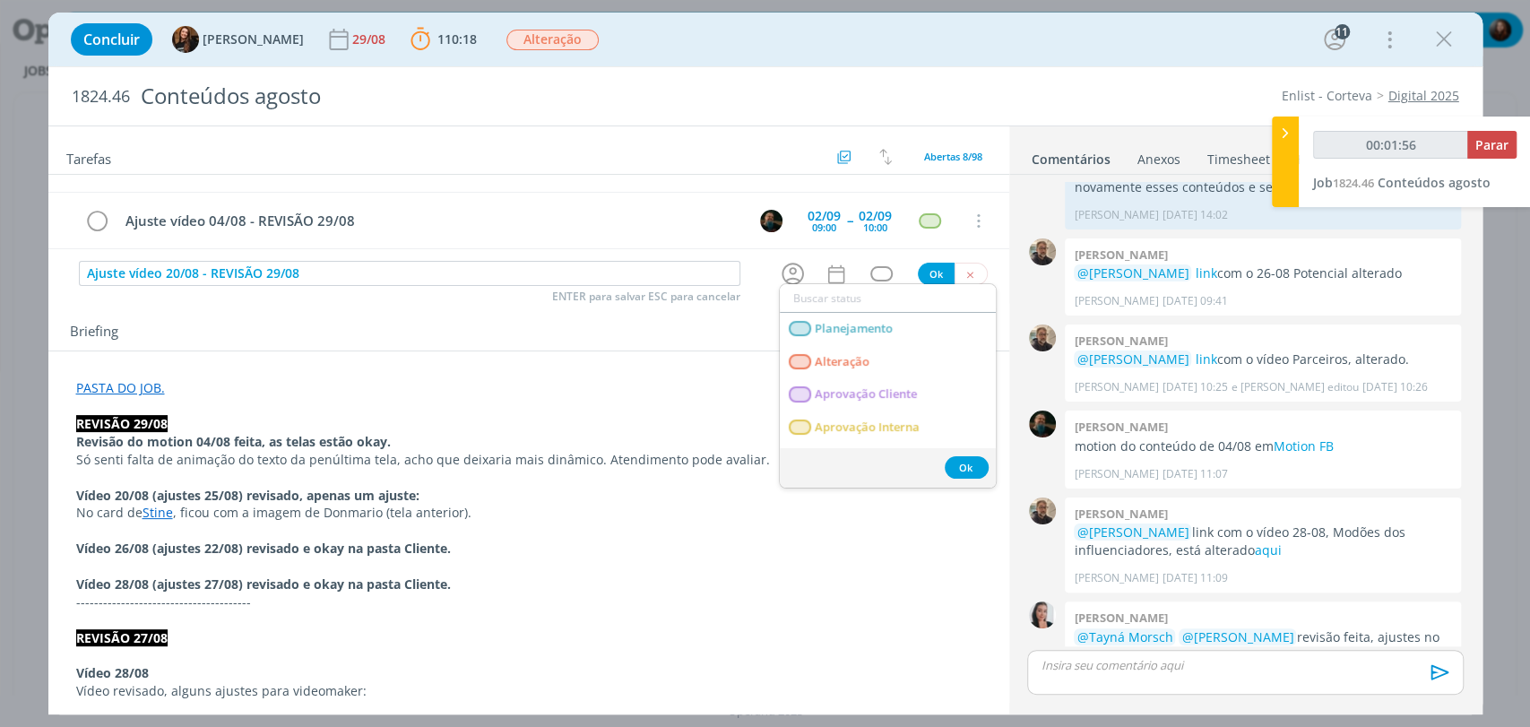
click at [734, 337] on div "Briefing Briefings Predefinidos Versões do Briefing Ver Briefing do Projeto" at bounding box center [531, 332] width 923 height 23
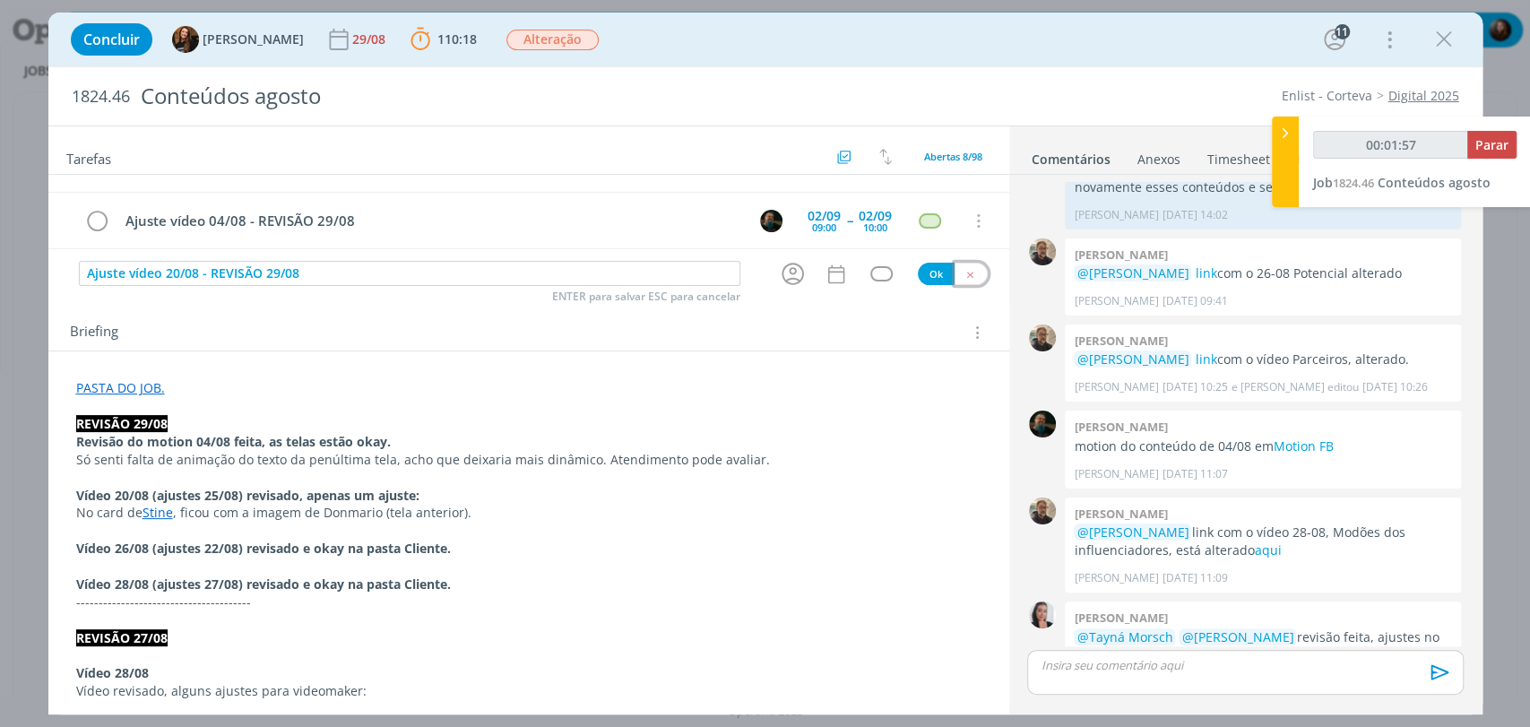
click at [965, 272] on icon "dialog" at bounding box center [971, 275] width 12 height 12
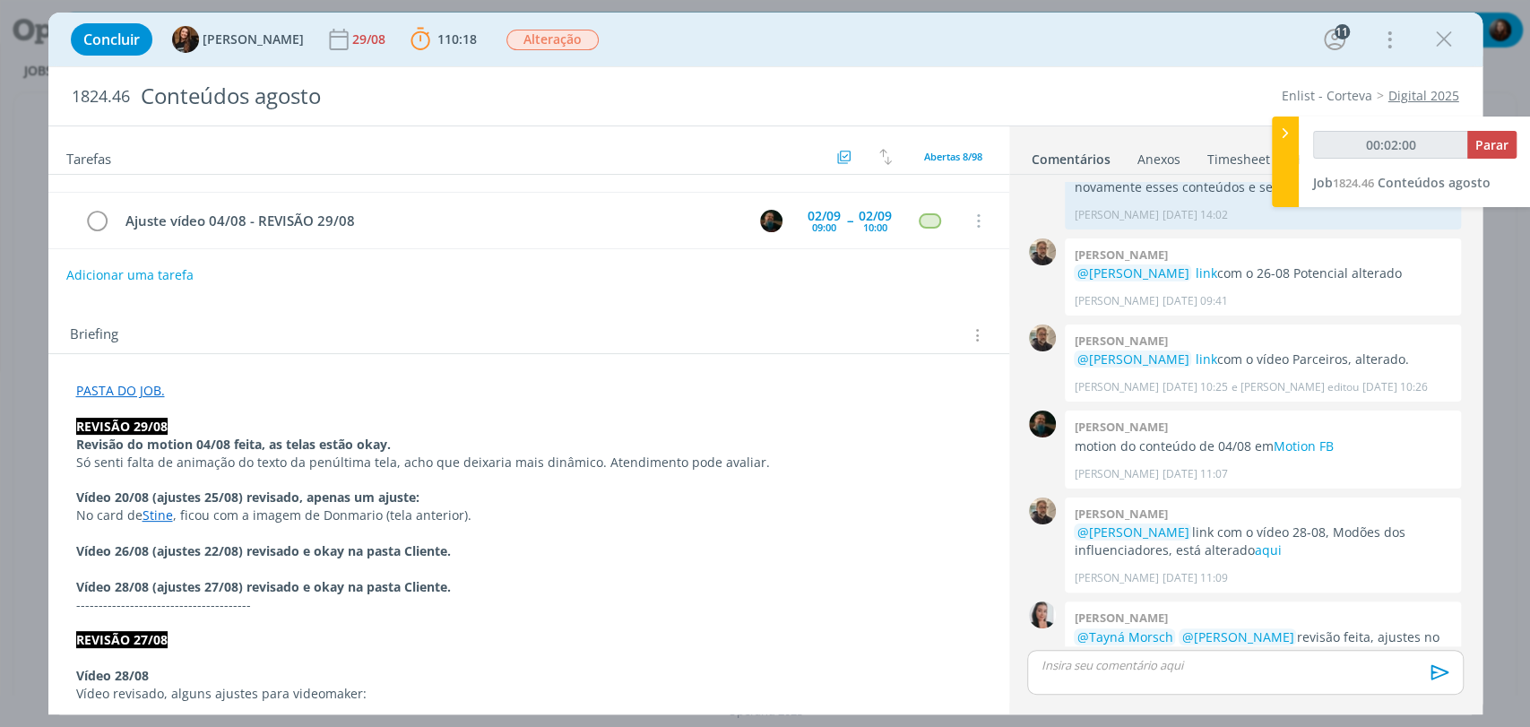
click at [490, 518] on p "No card de Stine , ficou com a imagem de Donmario (tela anterior)." at bounding box center [529, 516] width 906 height 18
click at [597, 331] on div "Briefing Briefings Predefinidos Versões do Briefing Ver Briefing do Projeto" at bounding box center [531, 335] width 923 height 23
click at [379, 303] on div "Tarefas Usar Job de template Criar template a partir deste job Visualizar Templ…" at bounding box center [528, 414] width 961 height 576
click at [1254, 542] on link "aqui" at bounding box center [1267, 550] width 27 height 17
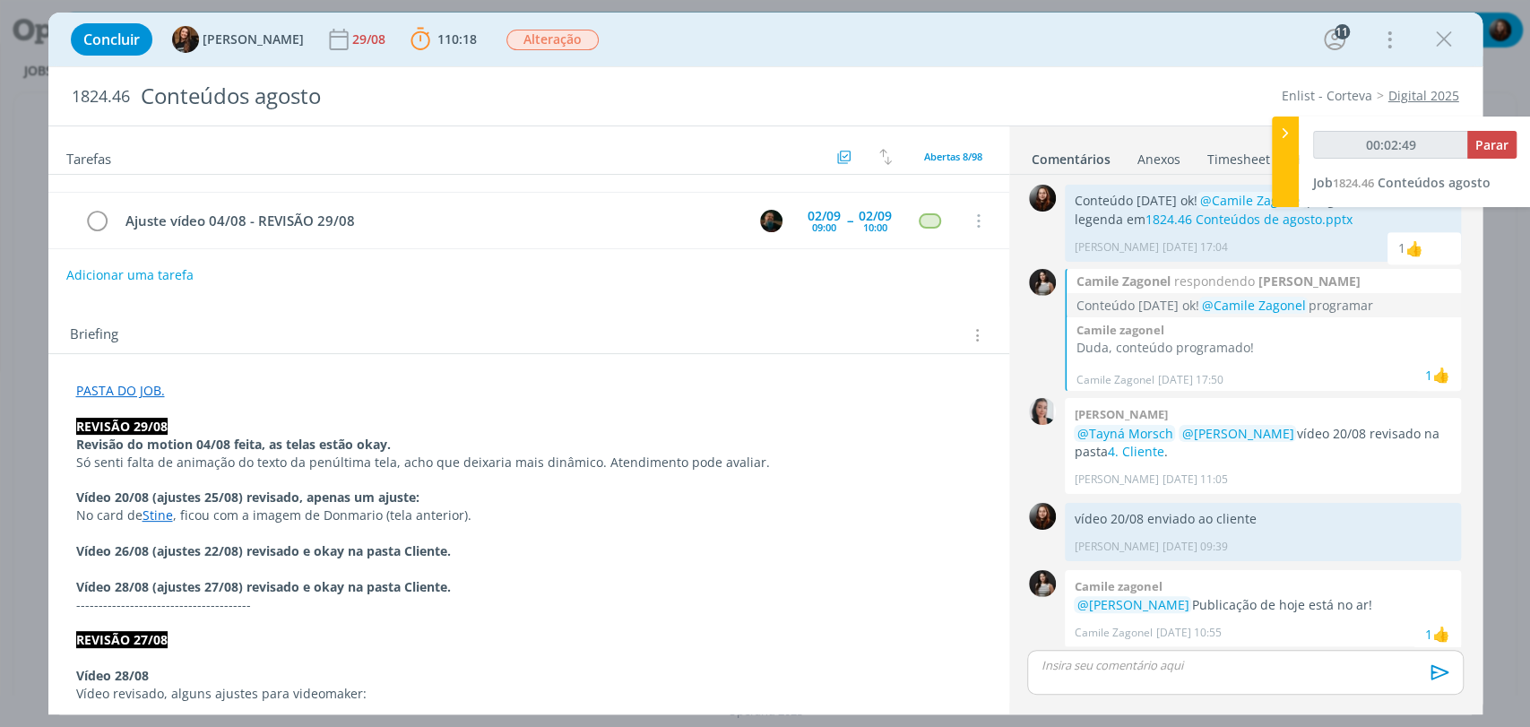
scroll to position [3809, 0]
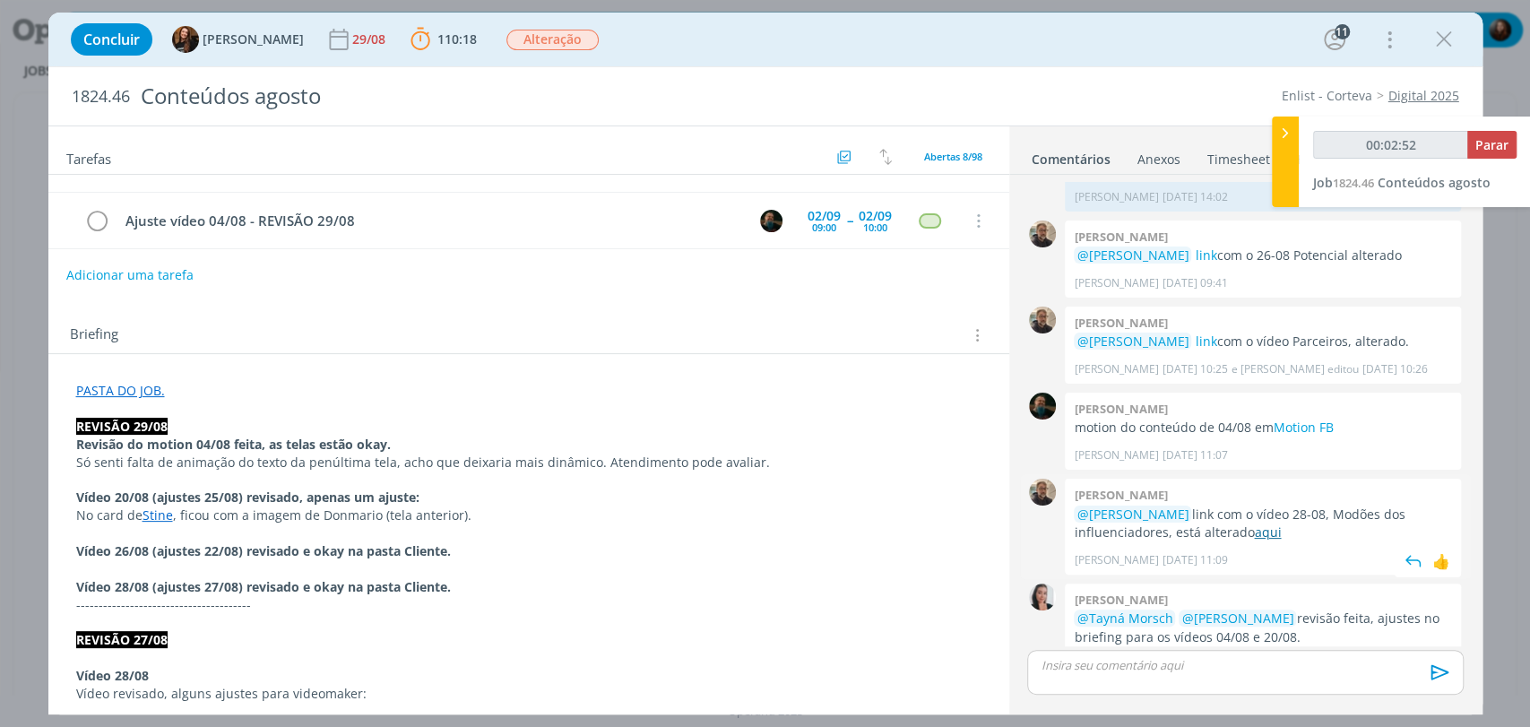
click at [1254, 524] on link "aqui" at bounding box center [1267, 532] width 27 height 17
click at [1313, 419] on link "Motion FB" at bounding box center [1303, 427] width 60 height 17
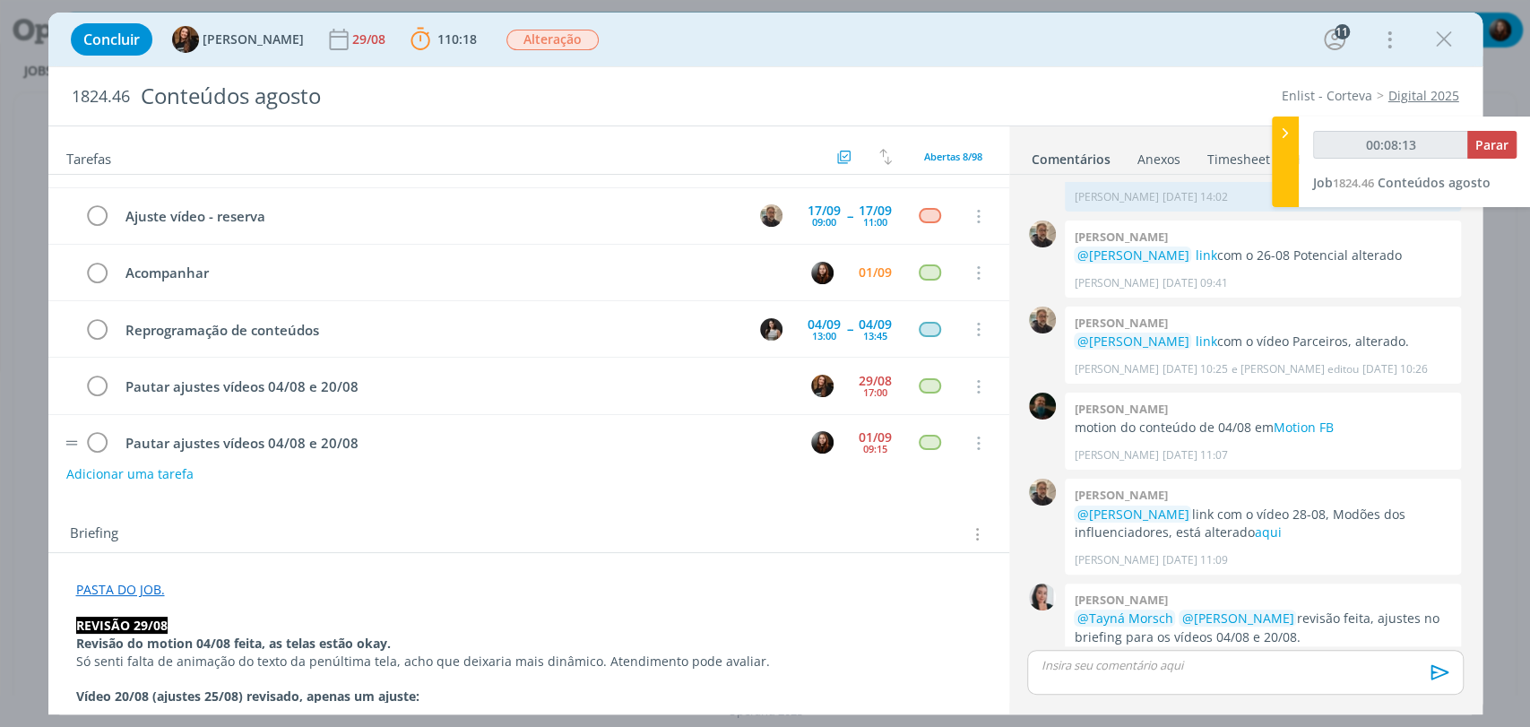
scroll to position [0, 0]
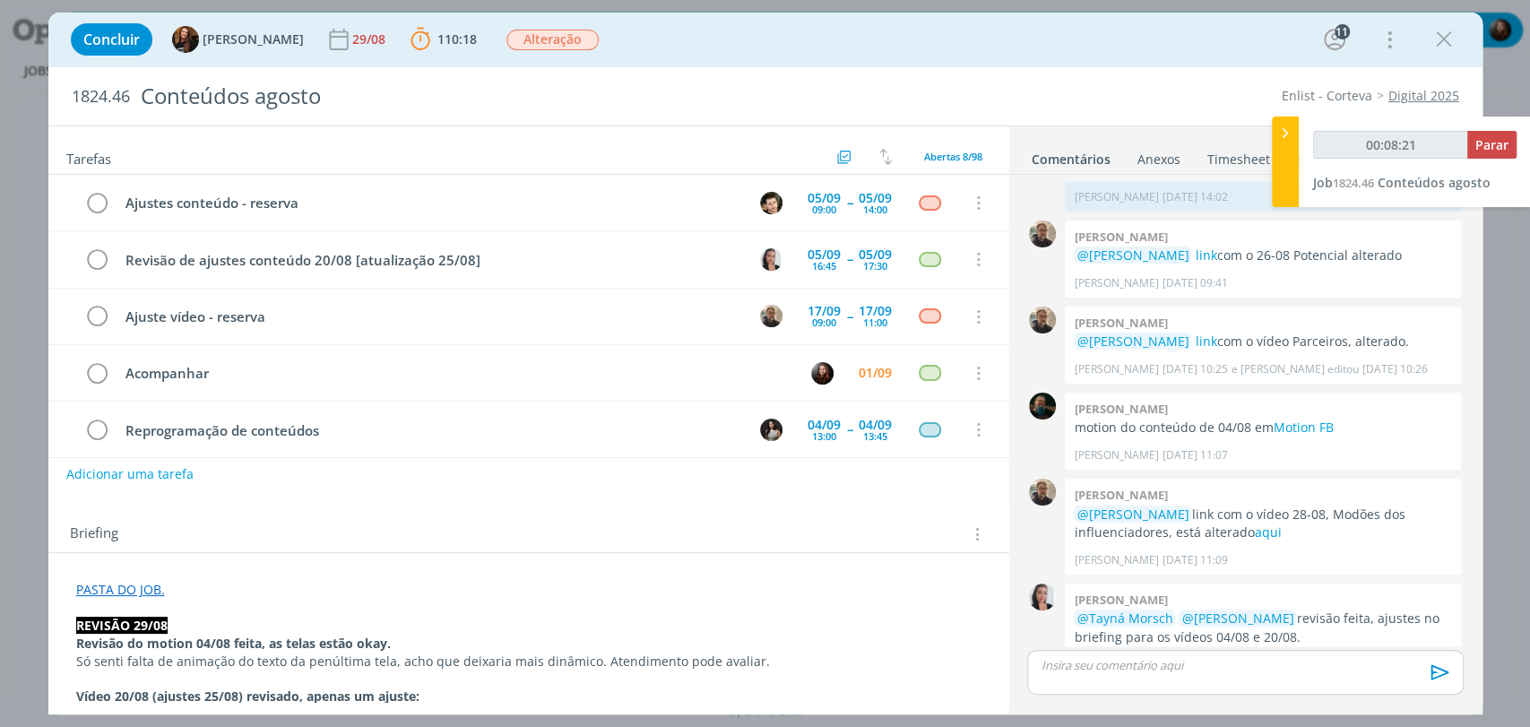
click at [836, 34] on div "Concluir Tayná Morsch 29/08 110:18 Parar Apontar Data * 01/09/2025 Horas * 00:0…" at bounding box center [766, 39] width 1408 height 43
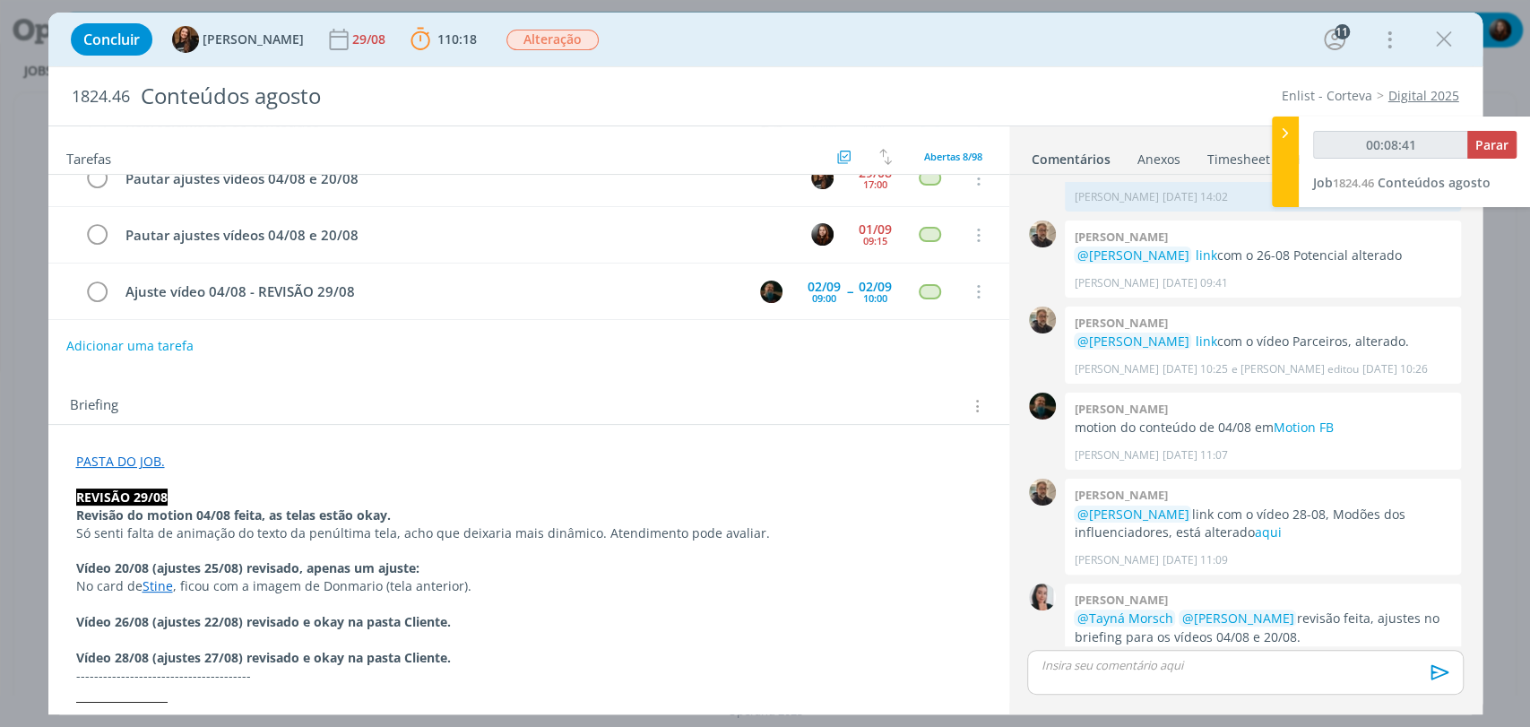
scroll to position [199, 0]
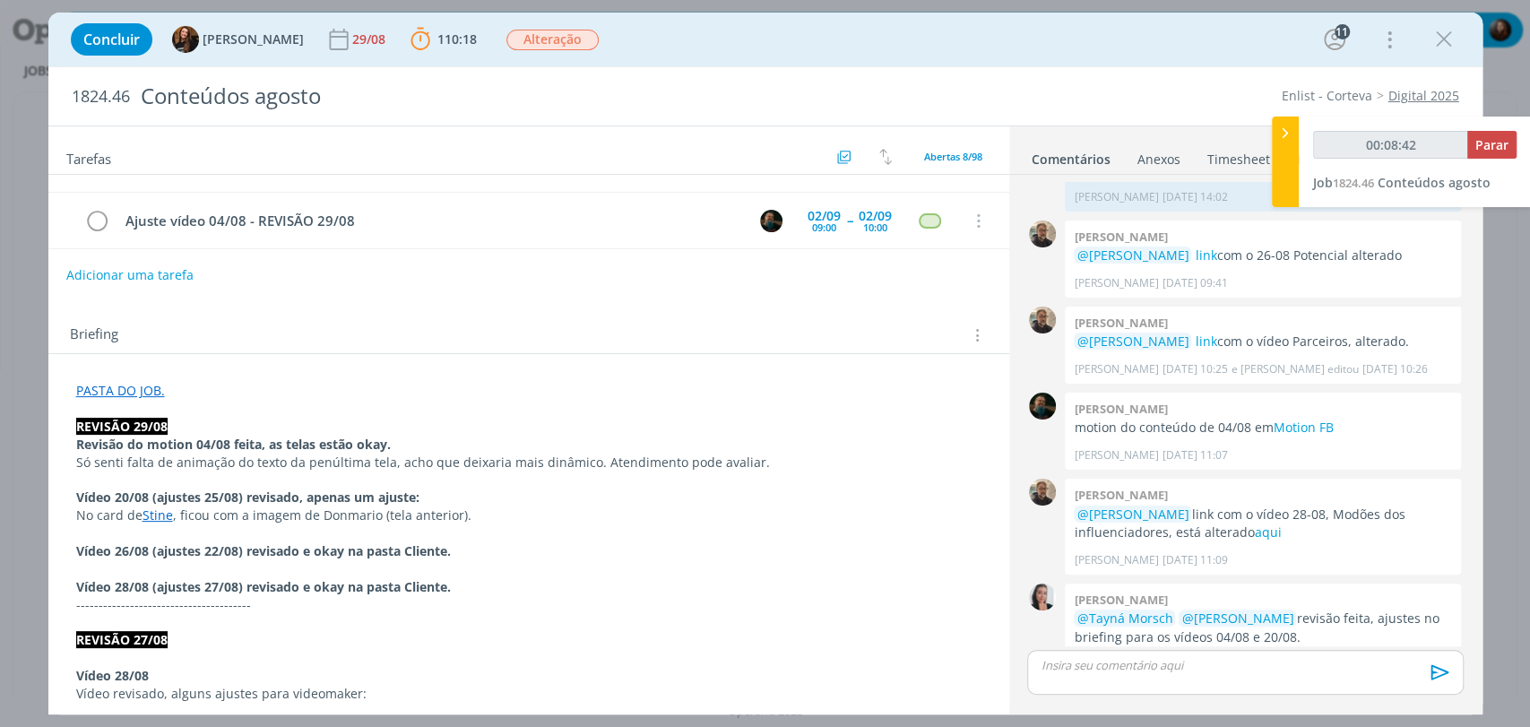
click at [339, 325] on div "Briefing Briefings Predefinidos Versões do Briefing Ver Briefing do Projeto" at bounding box center [531, 335] width 923 height 23
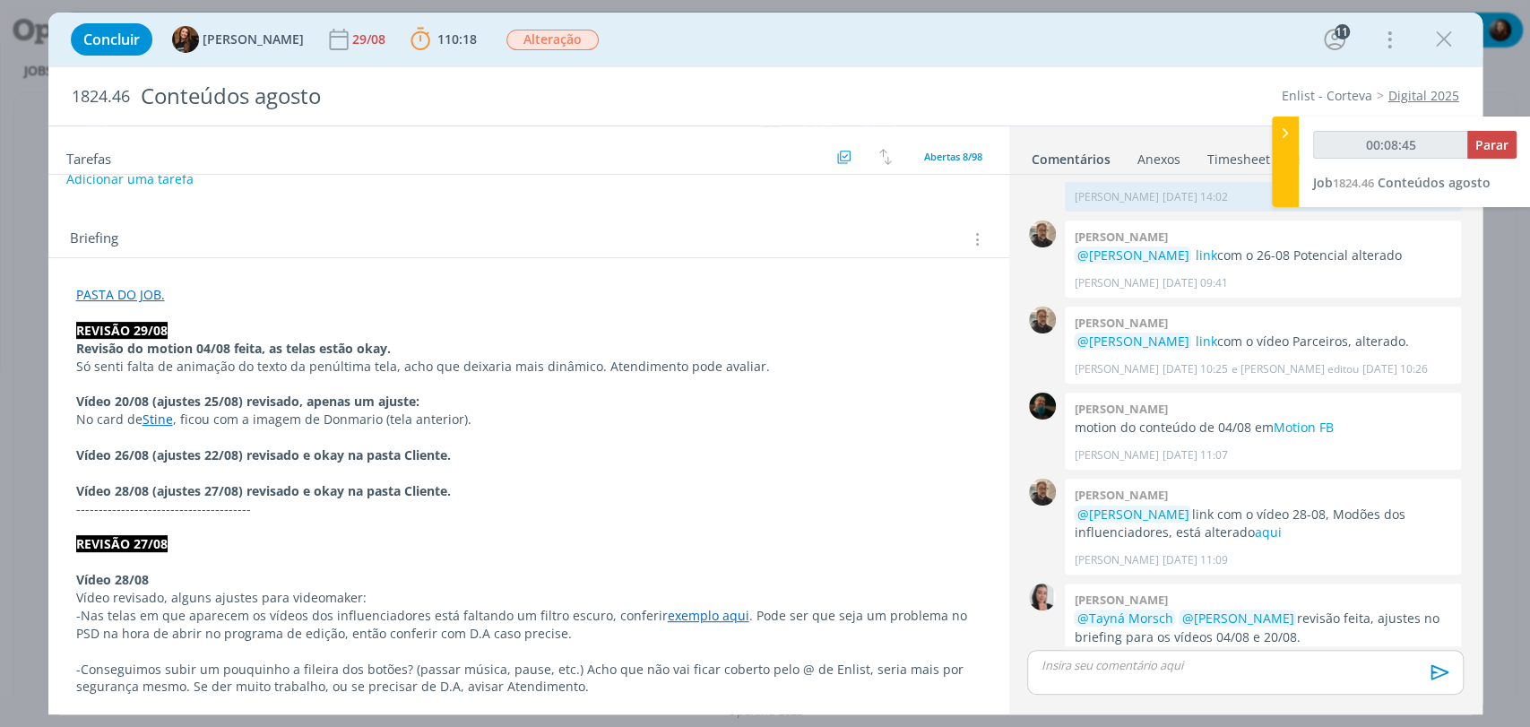
scroll to position [299, 0]
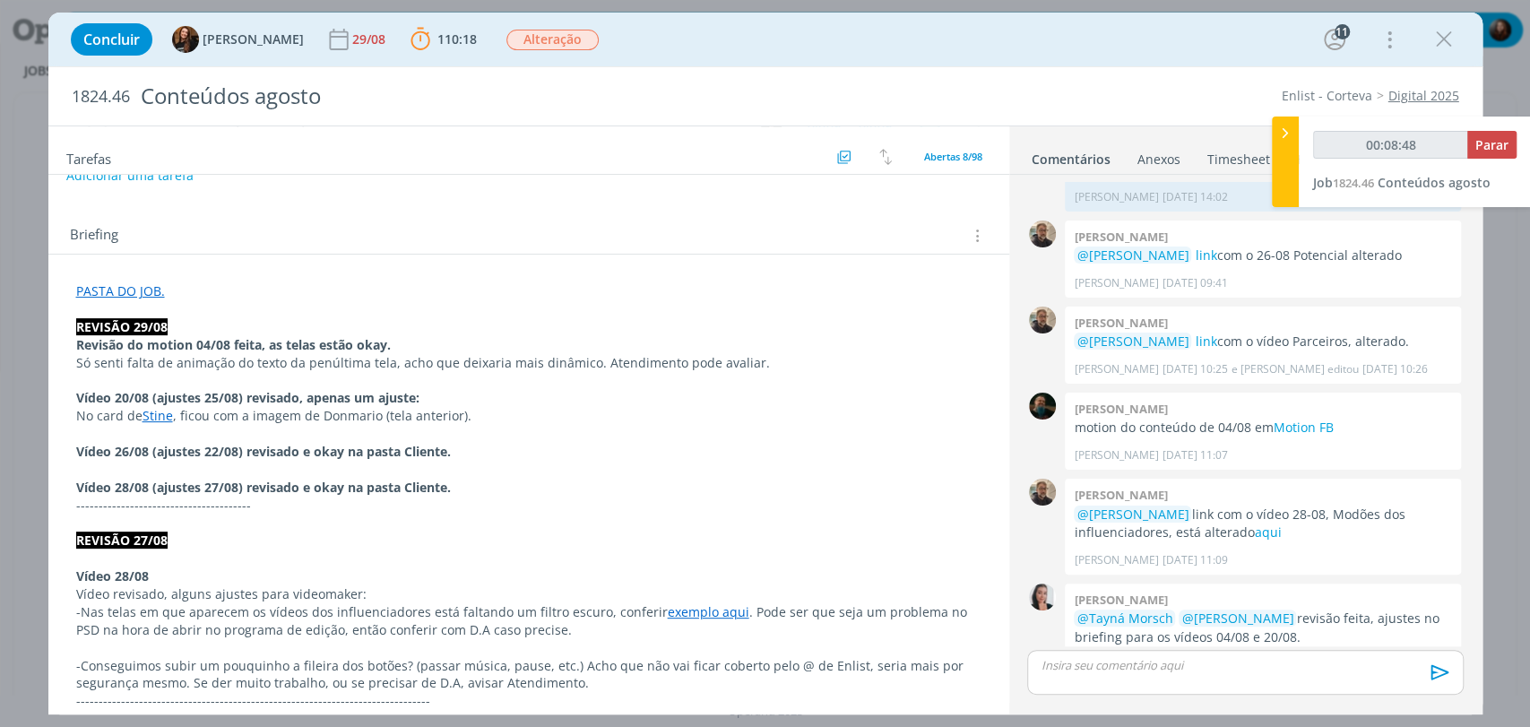
click at [443, 394] on p "Vídeo 20/08 (ajustes 25/08) revisado, apenas um ajuste:" at bounding box center [529, 398] width 906 height 18
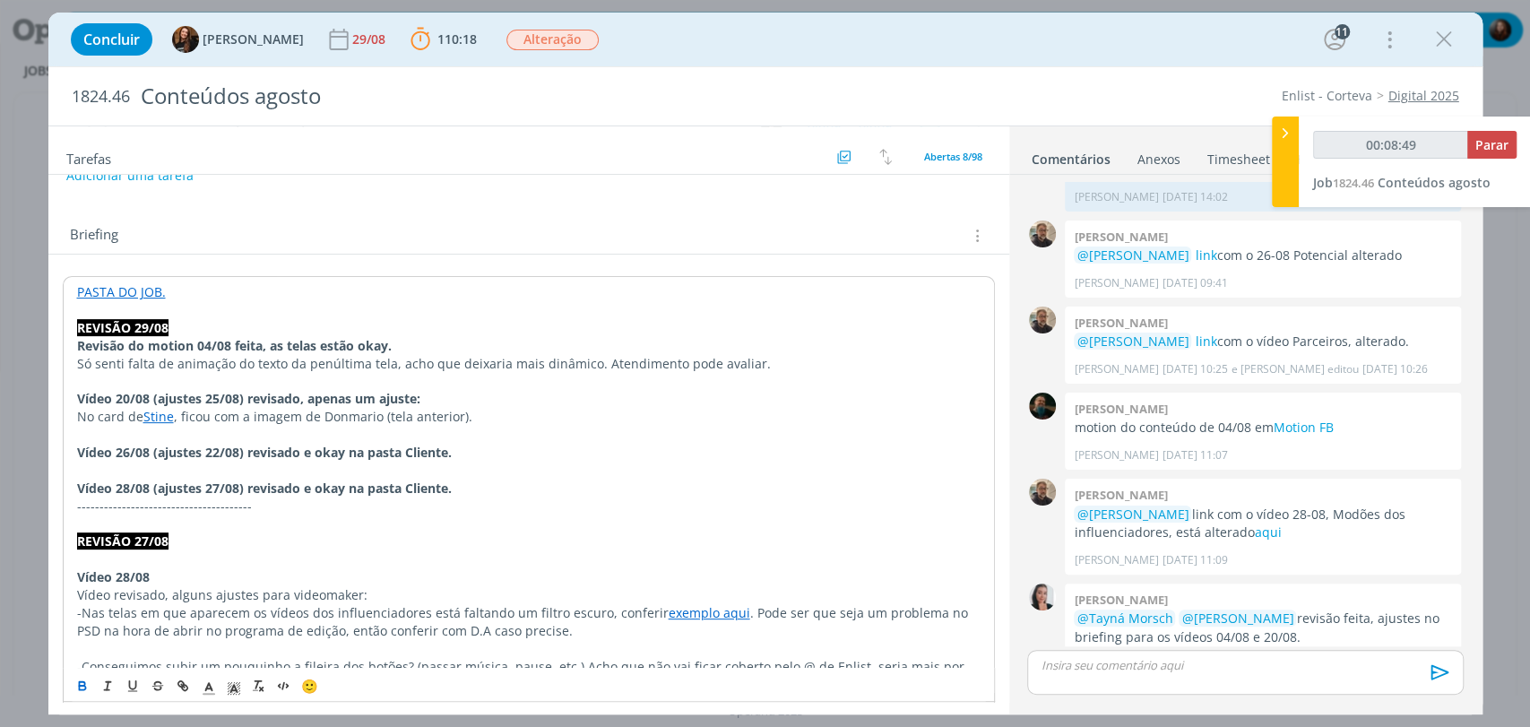
click at [364, 221] on div "Briefing Briefings Predefinidos Versões do Briefing Ver Briefing do Projeto" at bounding box center [528, 230] width 961 height 48
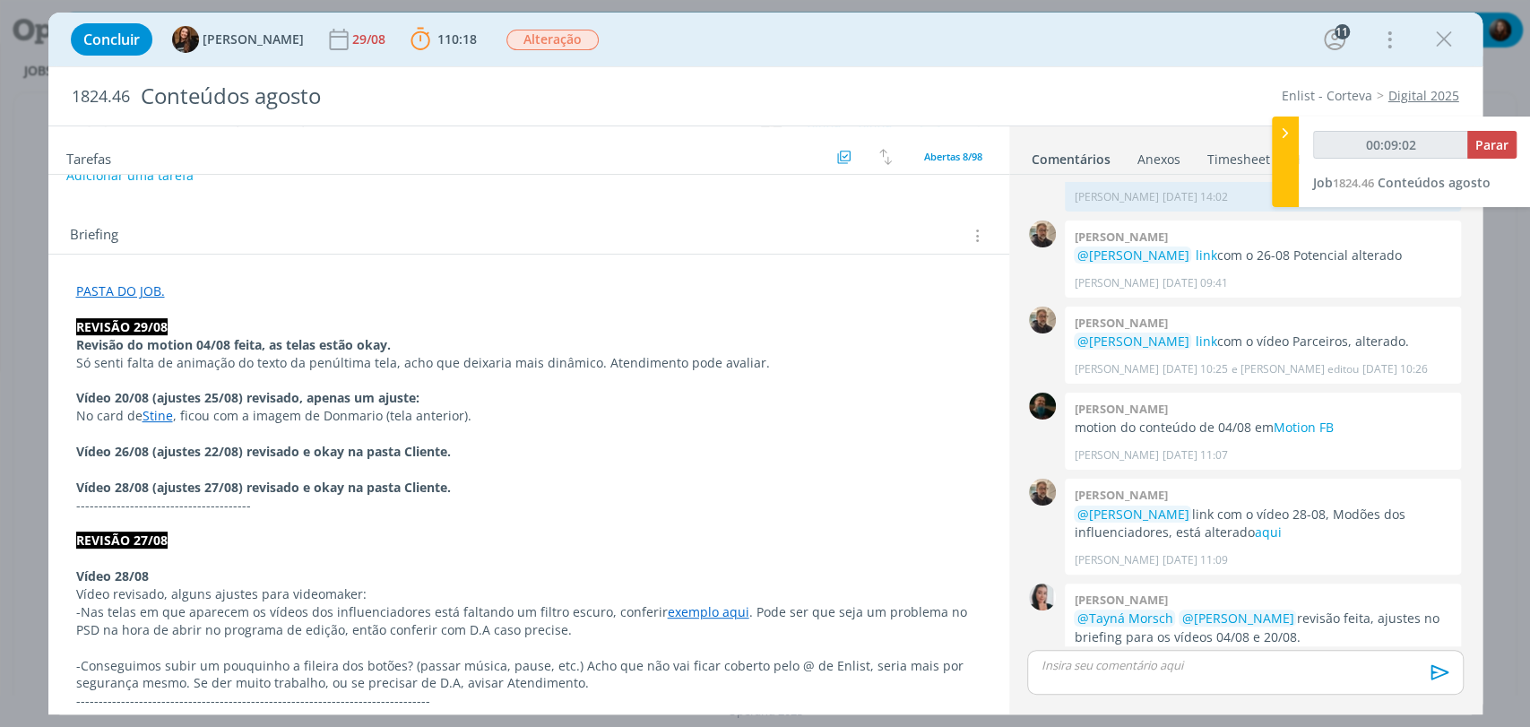
click at [658, 208] on div "Briefing Briefings Predefinidos Versões do Briefing Ver Briefing do Projeto" at bounding box center [528, 230] width 961 height 48
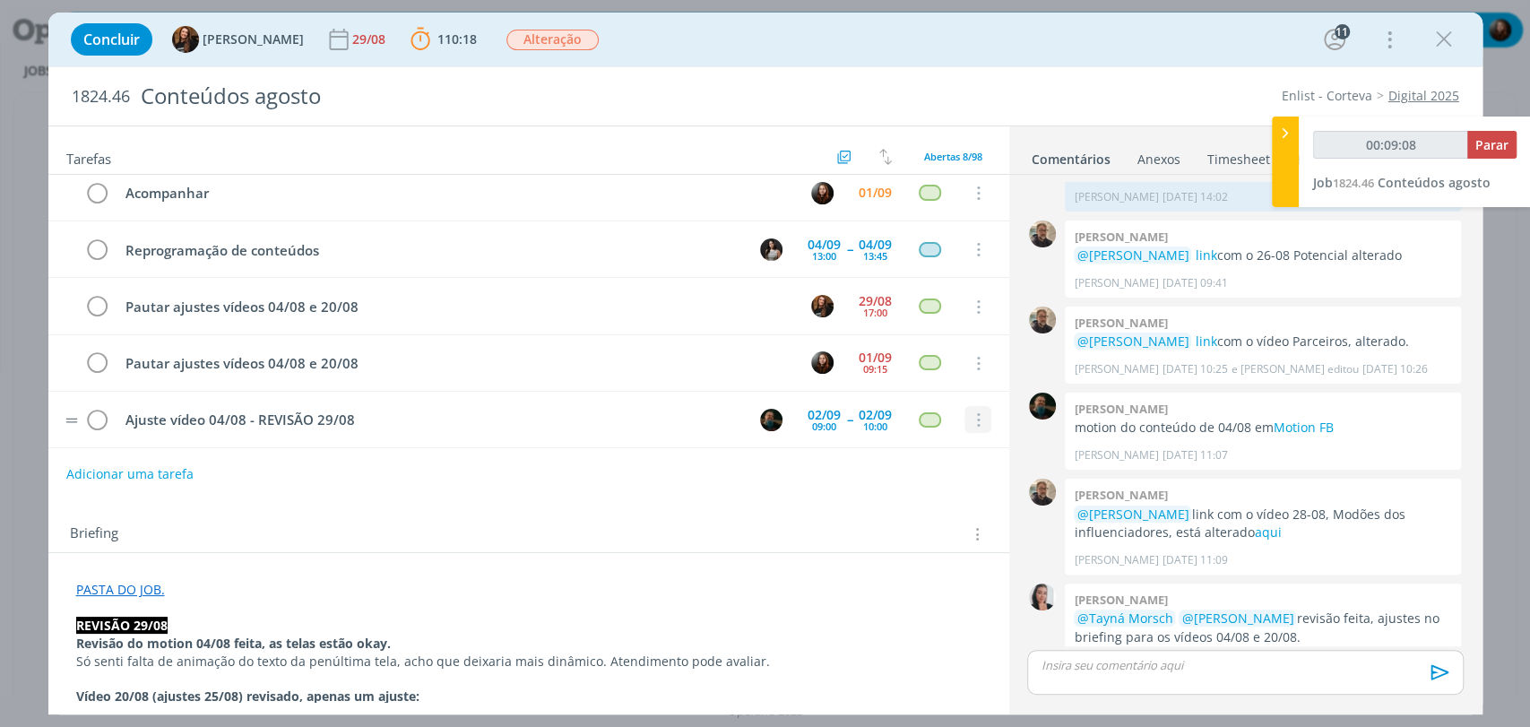
click at [973, 419] on icon "dialog" at bounding box center [977, 420] width 20 height 16
click at [911, 467] on div "Adicionar uma tarefa" at bounding box center [528, 474] width 961 height 32
click at [968, 412] on icon "dialog" at bounding box center [977, 420] width 20 height 16
click at [875, 391] on link "Cancelar" at bounding box center [920, 392] width 142 height 29
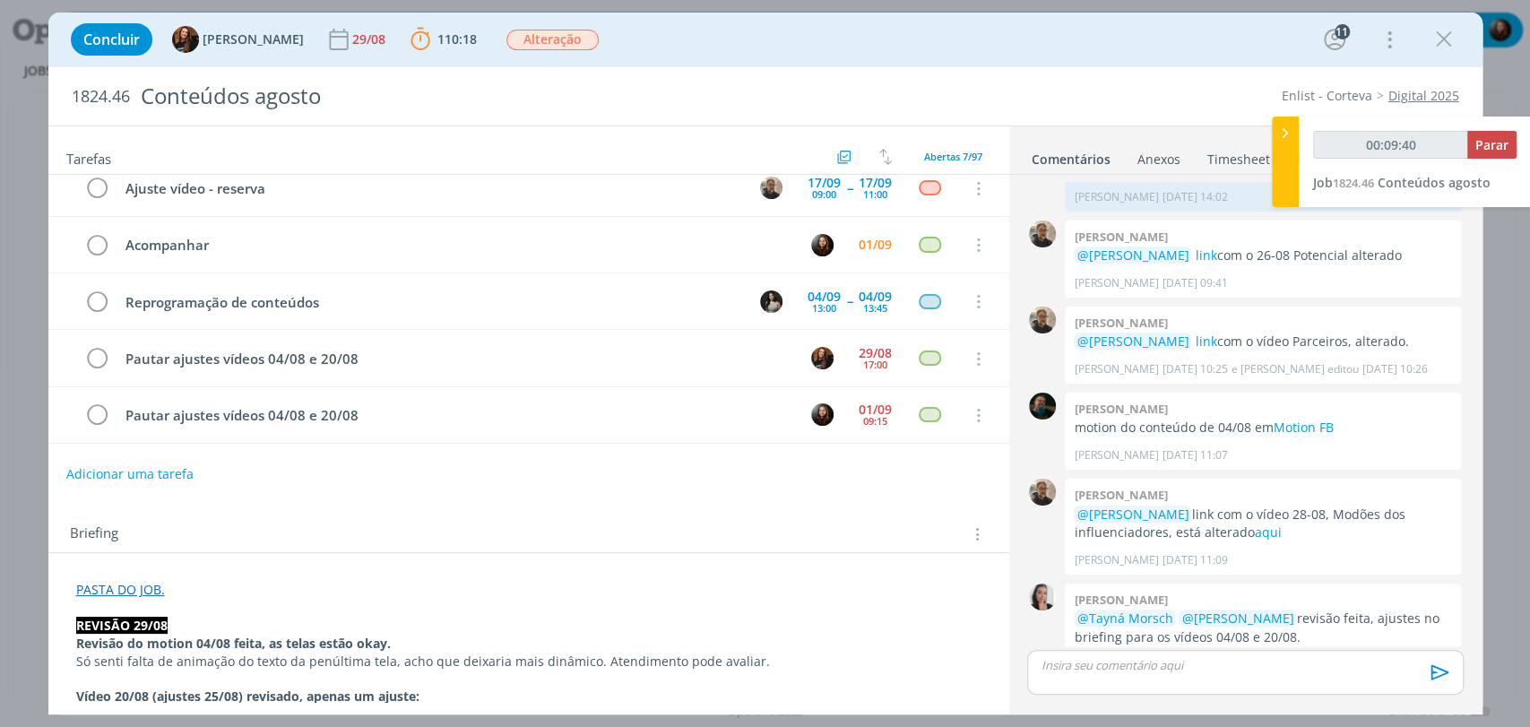
click at [498, 513] on div "Briefing Briefings Predefinidos Versões do Briefing Ver Briefing do Projeto" at bounding box center [528, 529] width 961 height 48
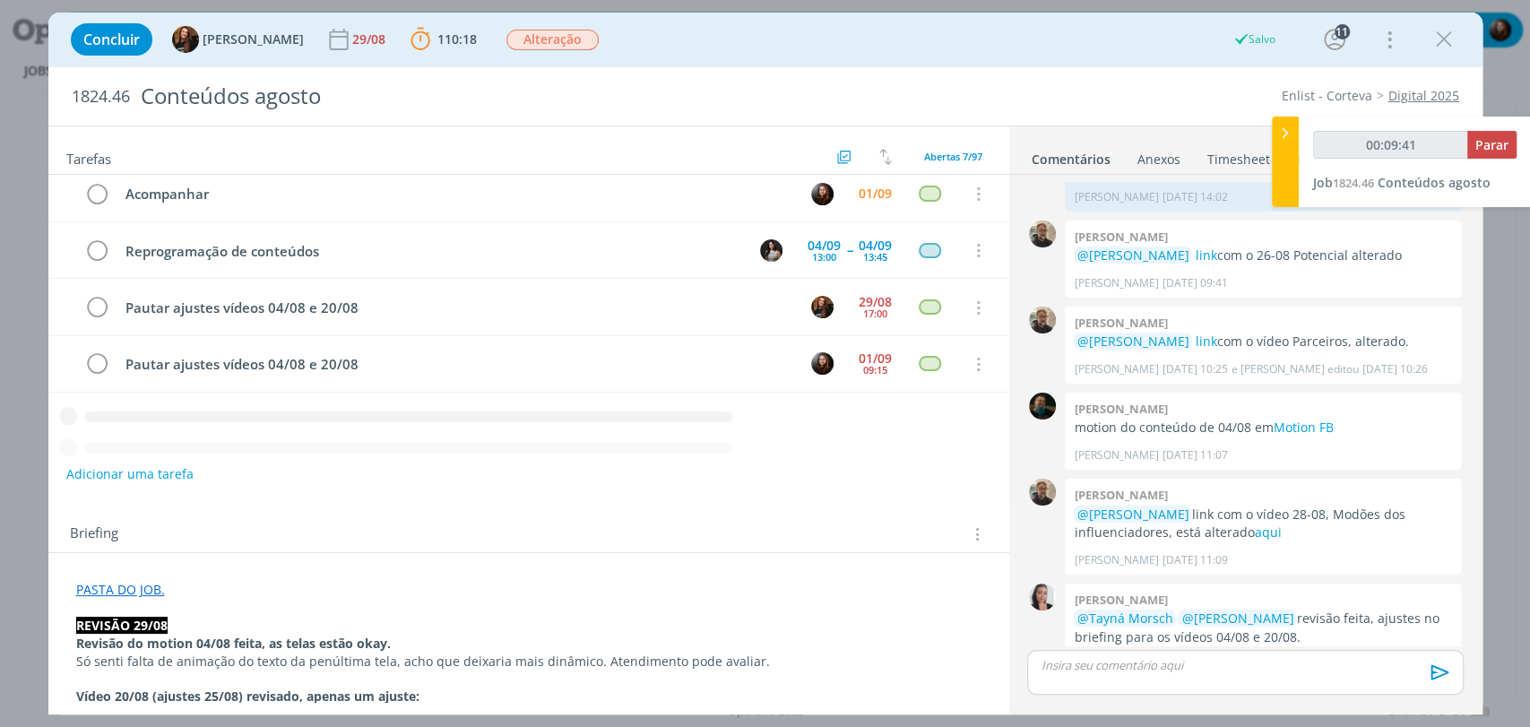
scroll to position [125, 0]
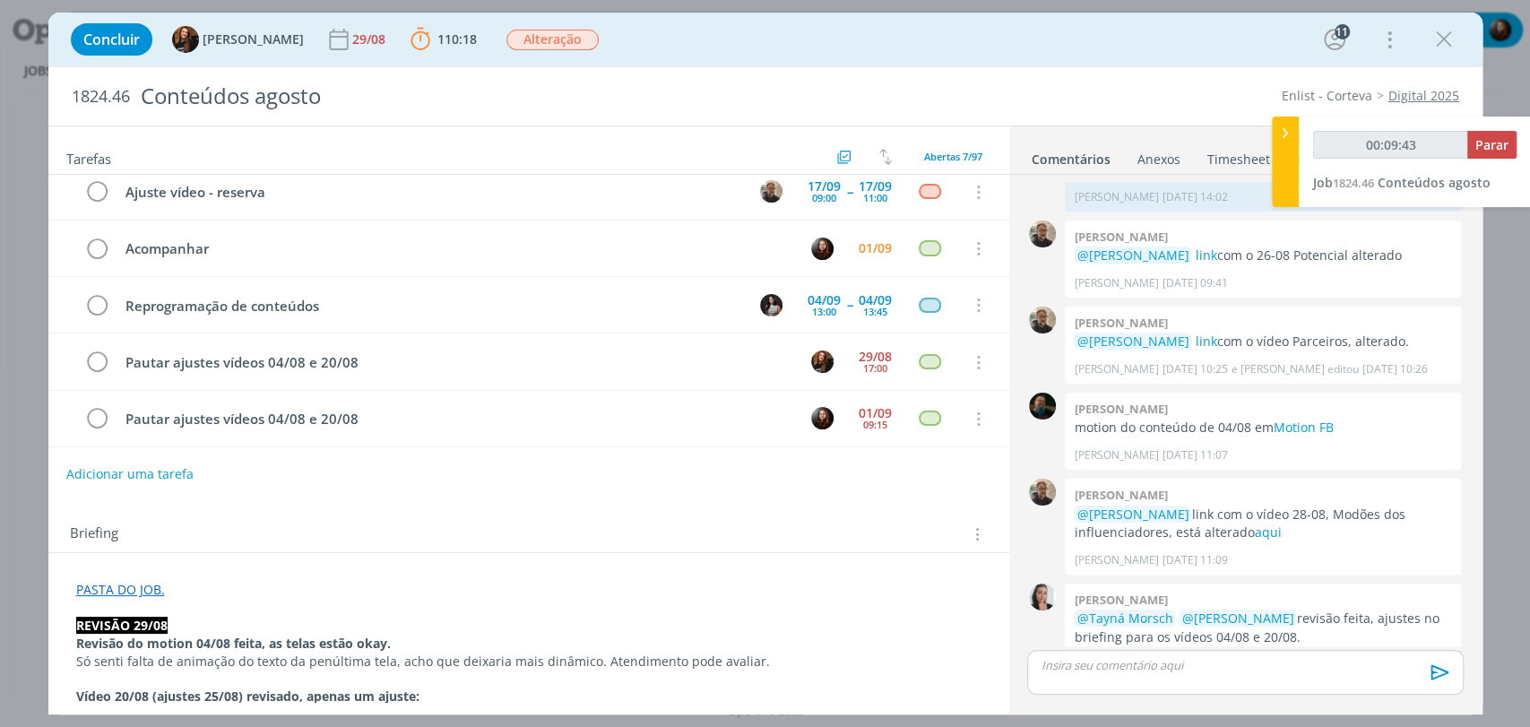
type input "00:09:44"
click at [1492, 144] on span "Parar" at bounding box center [1492, 144] width 33 height 17
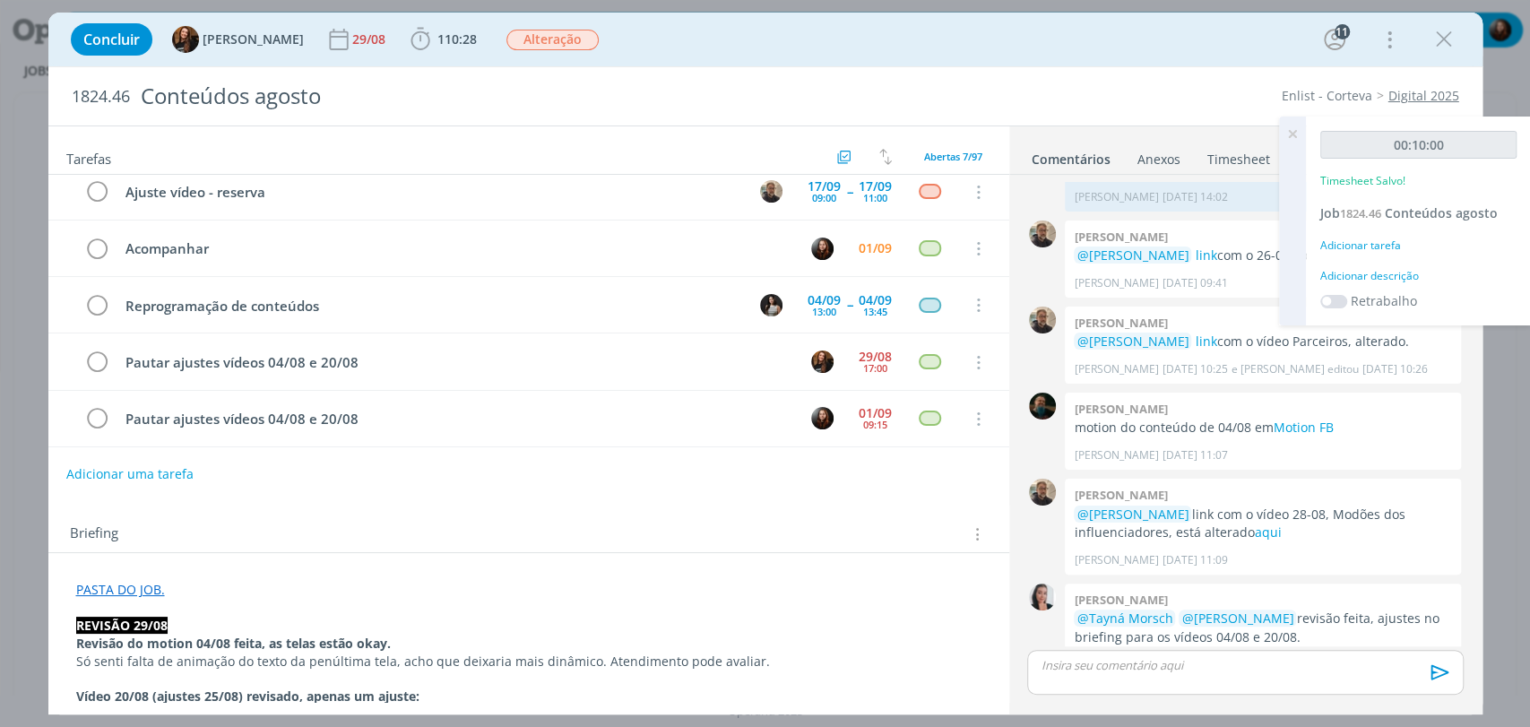
click at [1356, 272] on div "Adicionar descrição" at bounding box center [1419, 276] width 196 height 16
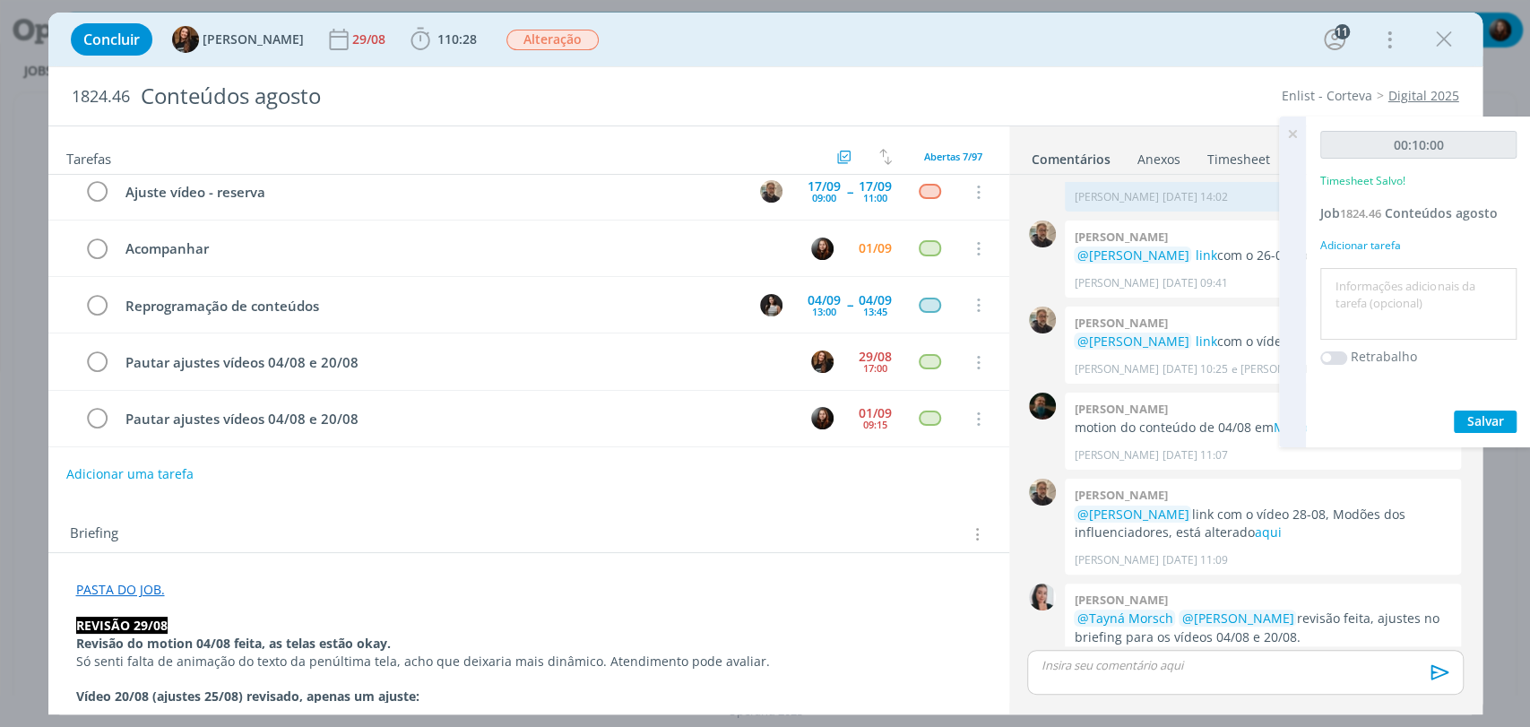
click at [1350, 312] on textarea at bounding box center [1418, 305] width 187 height 64
click at [1370, 300] on textarea "avaliação do andamento dos conteúdos" at bounding box center [1418, 305] width 187 height 64
drag, startPoint x: 1479, startPoint y: 282, endPoint x: 1515, endPoint y: 291, distance: 37.0
click at [1515, 291] on div "avaliação do andamento" at bounding box center [1419, 304] width 196 height 73
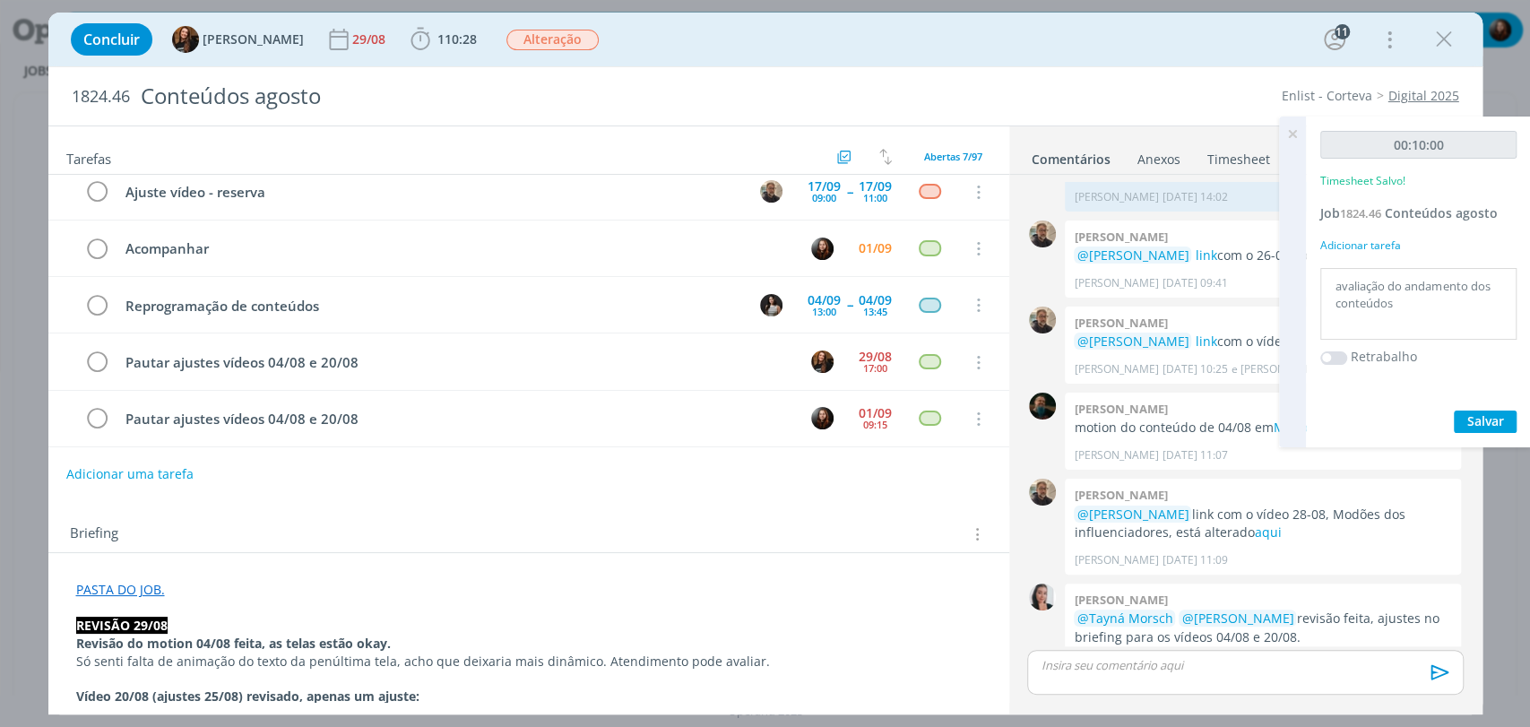
type textarea "avaliação do andamento dos conteúdos"
click at [1498, 427] on span "Salvar" at bounding box center [1486, 420] width 37 height 17
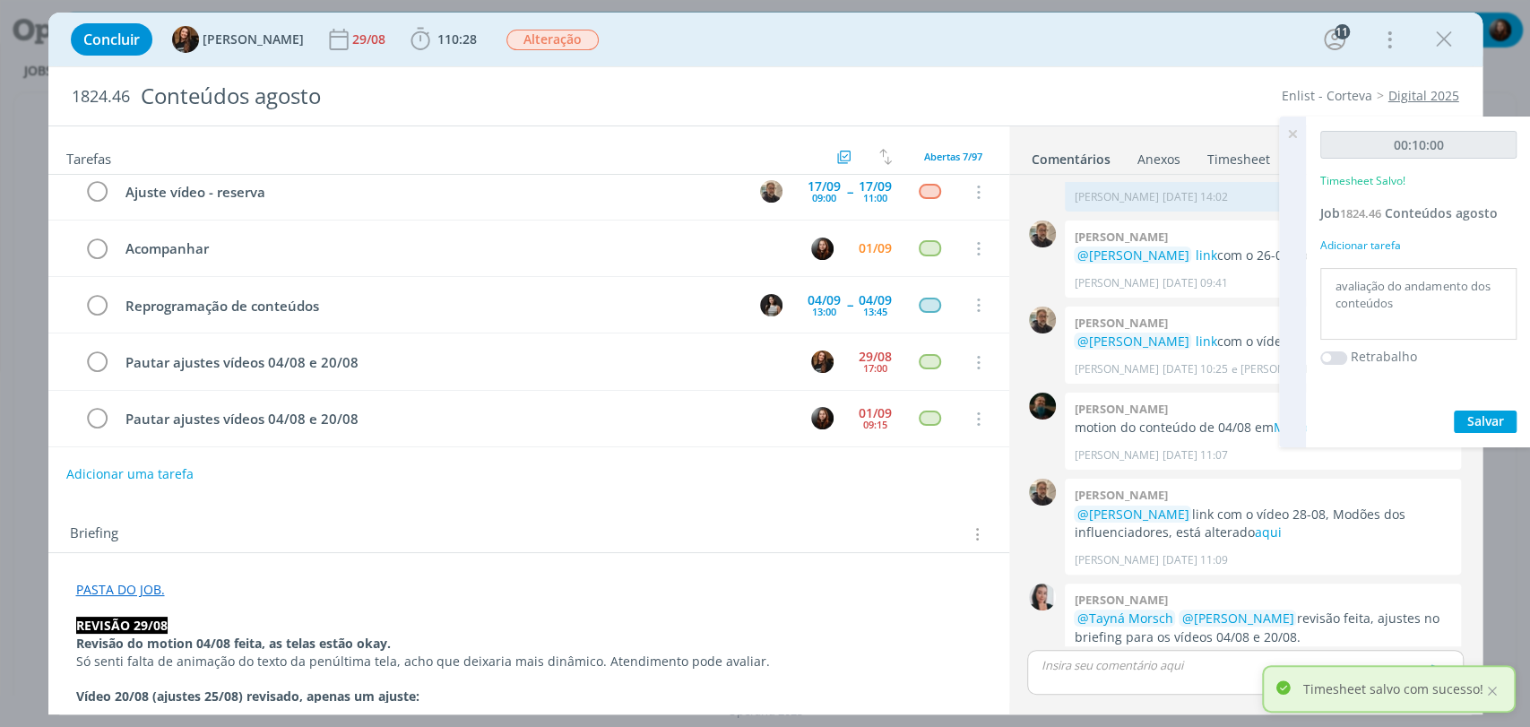
click at [1293, 134] on icon at bounding box center [1293, 134] width 32 height 35
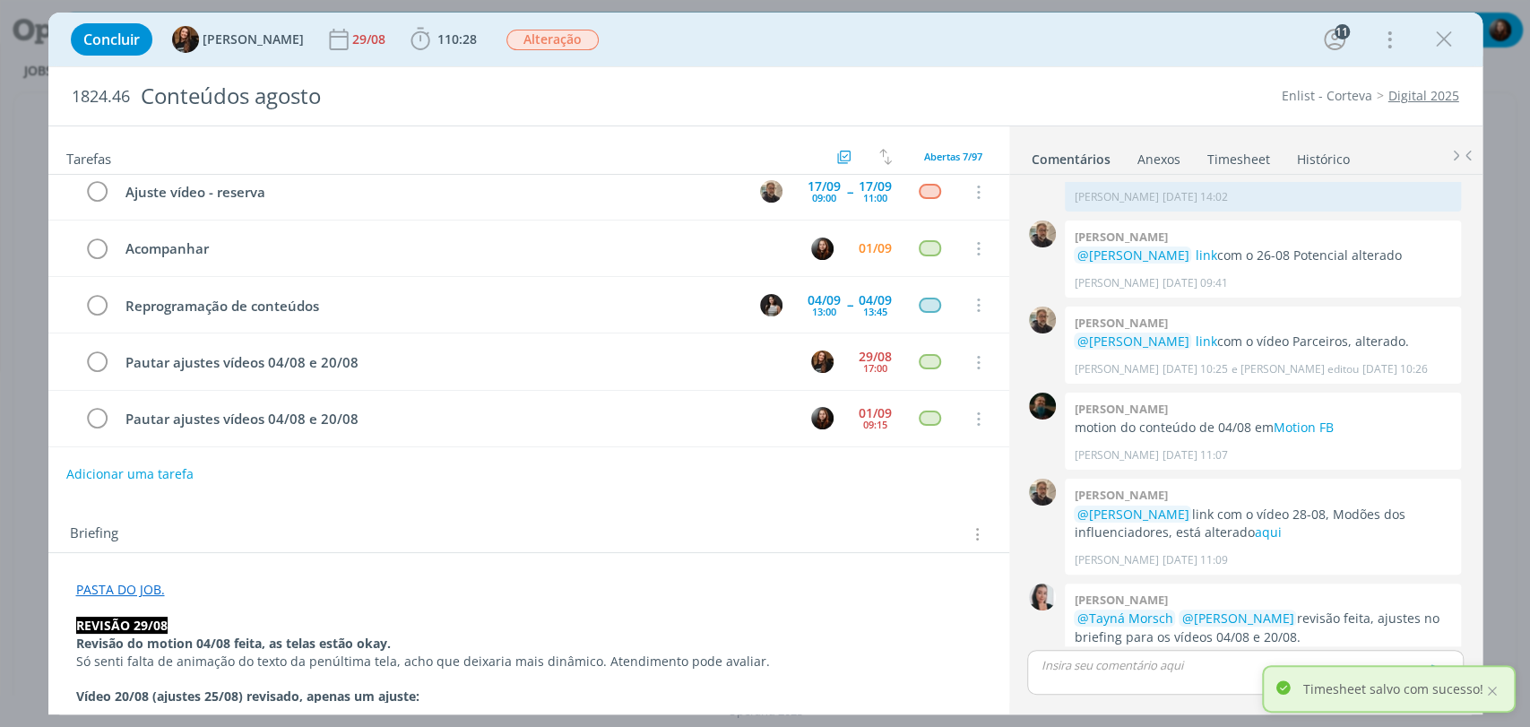
click at [1143, 75] on div "1824.46 Conteúdos agosto Enlist - Corteva Digital 2025" at bounding box center [765, 96] width 1434 height 58
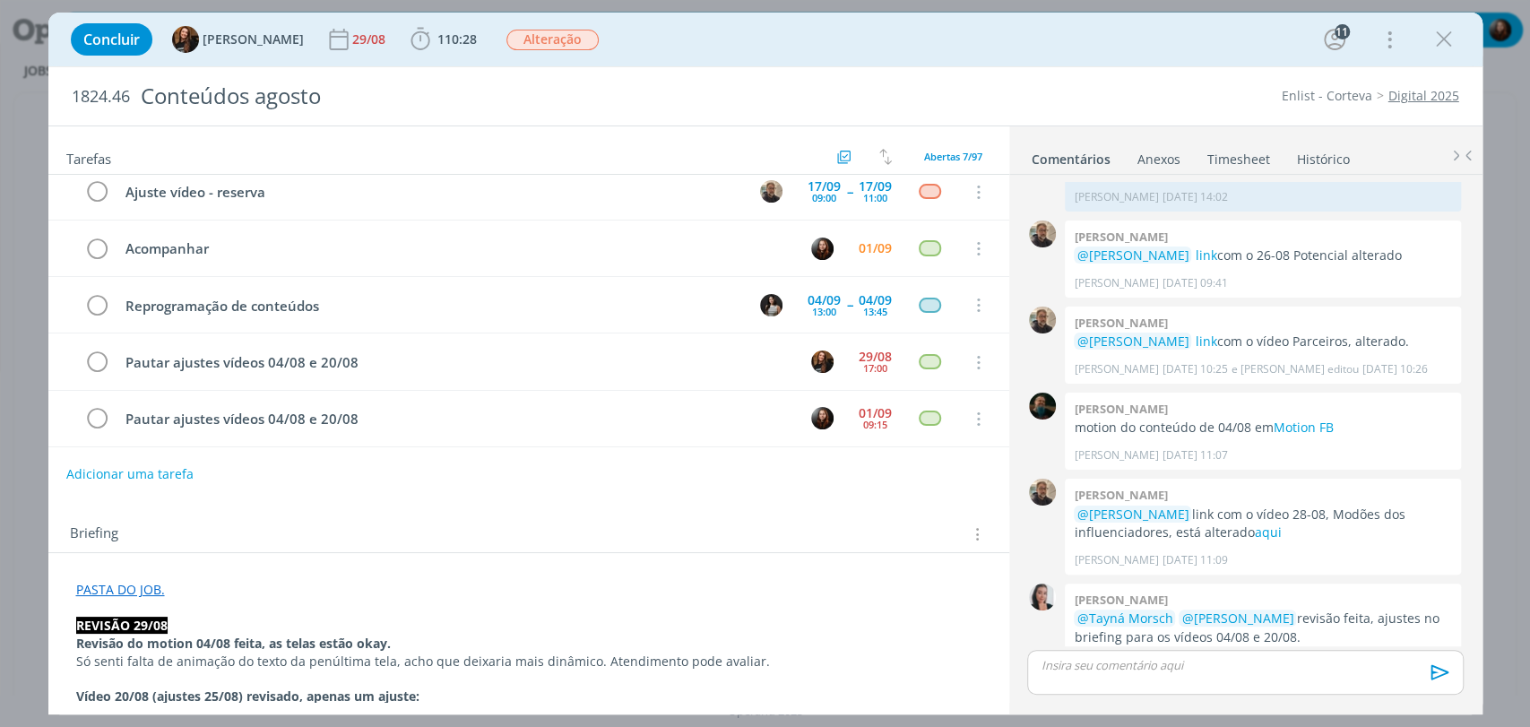
click at [920, 29] on div "Concluir Tayná Morsch 29/08 110:28 Iniciar Apontar Data * 01/09/2025 Horas * 00…" at bounding box center [766, 39] width 1408 height 43
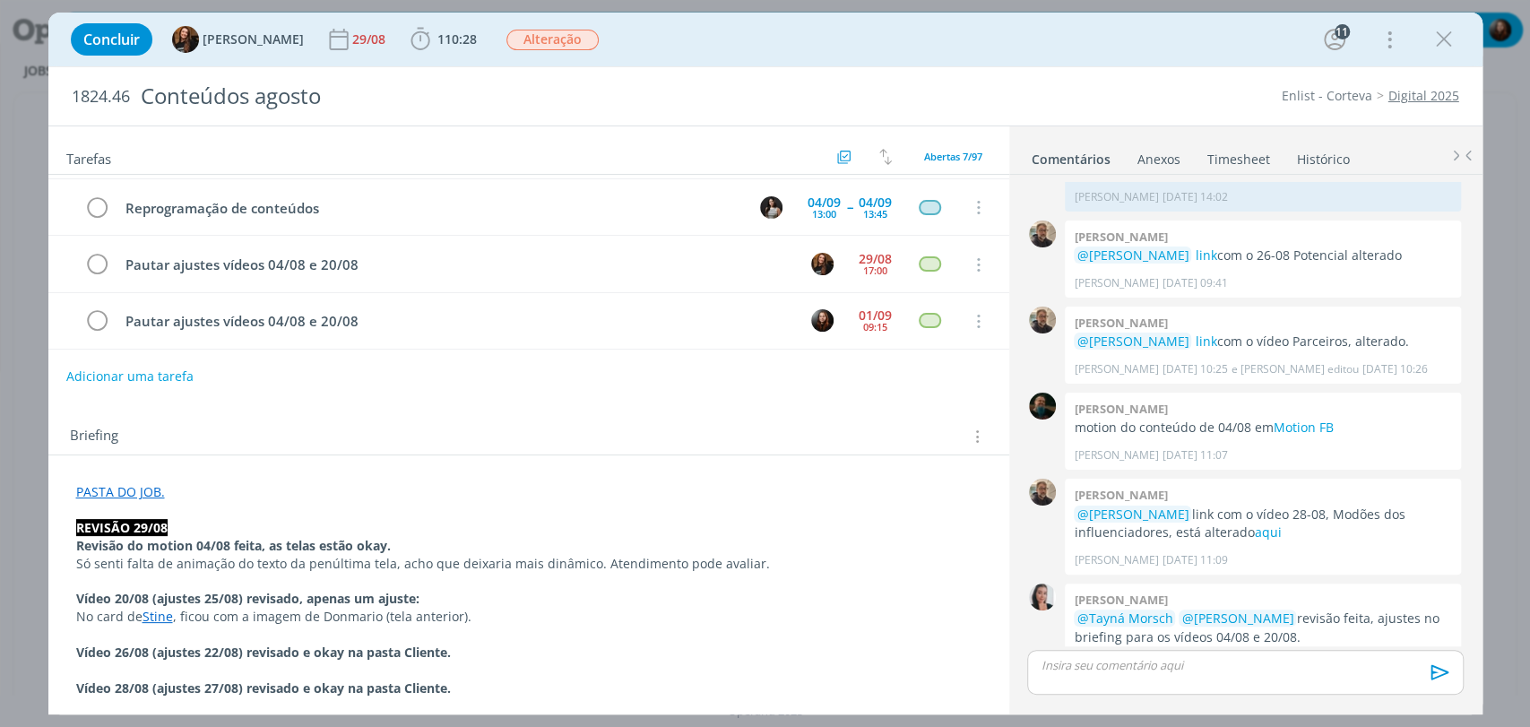
scroll to position [100, 0]
click at [585, 409] on div "Briefing Briefings Predefinidos Versões do Briefing Ver Briefing do Projeto" at bounding box center [528, 429] width 961 height 48
click at [169, 371] on button "Adicionar uma tarefa" at bounding box center [128, 374] width 127 height 30
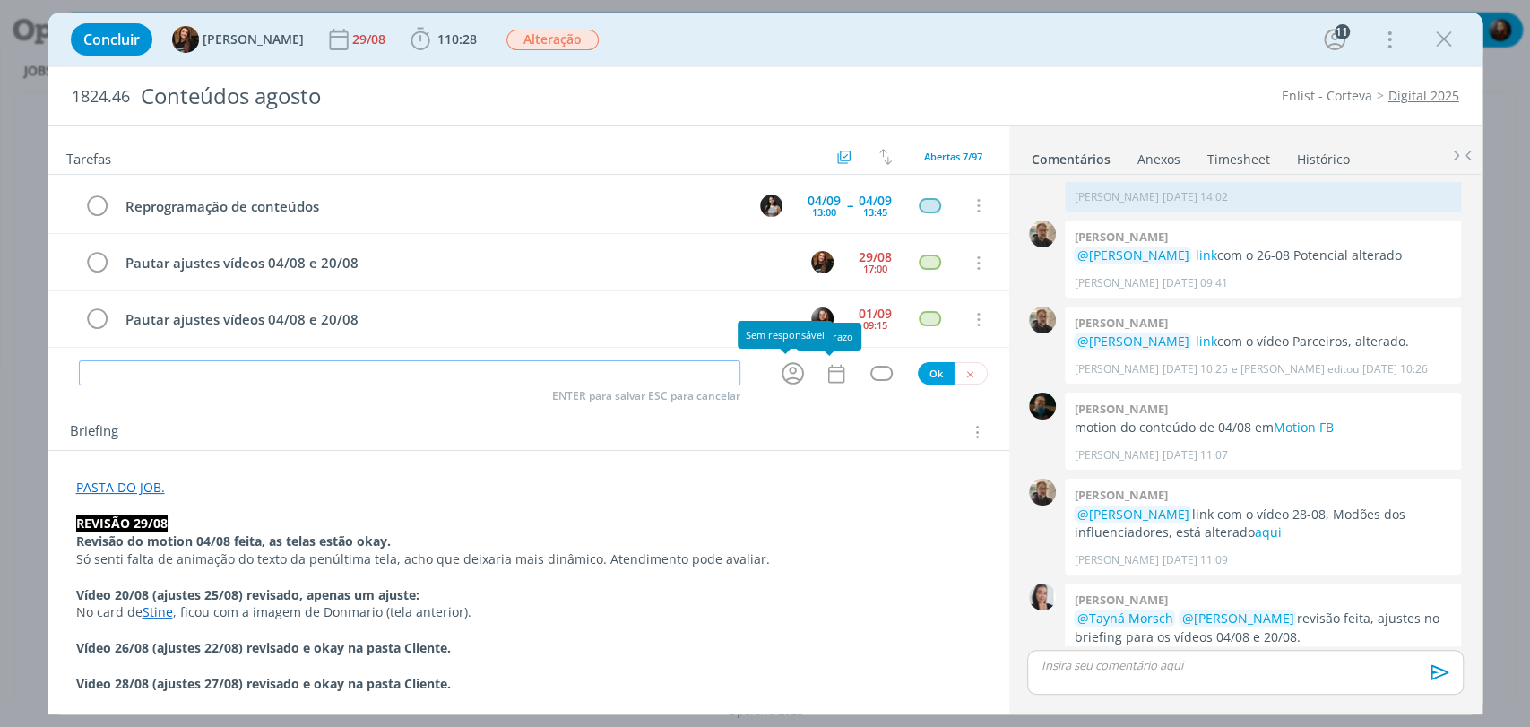
click at [786, 374] on icon "dialog" at bounding box center [793, 374] width 28 height 28
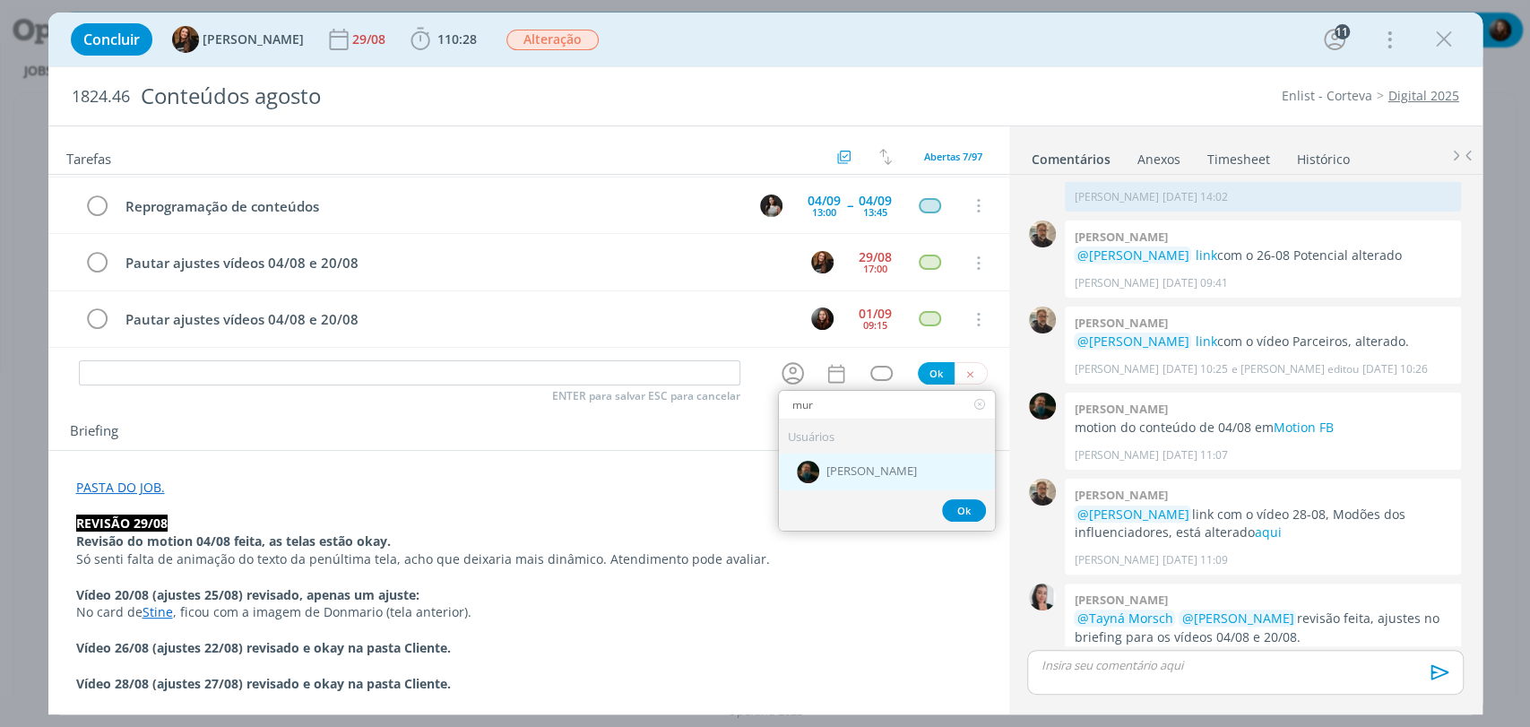
type input "mur"
click at [906, 469] on div "[PERSON_NAME]" at bounding box center [887, 472] width 216 height 37
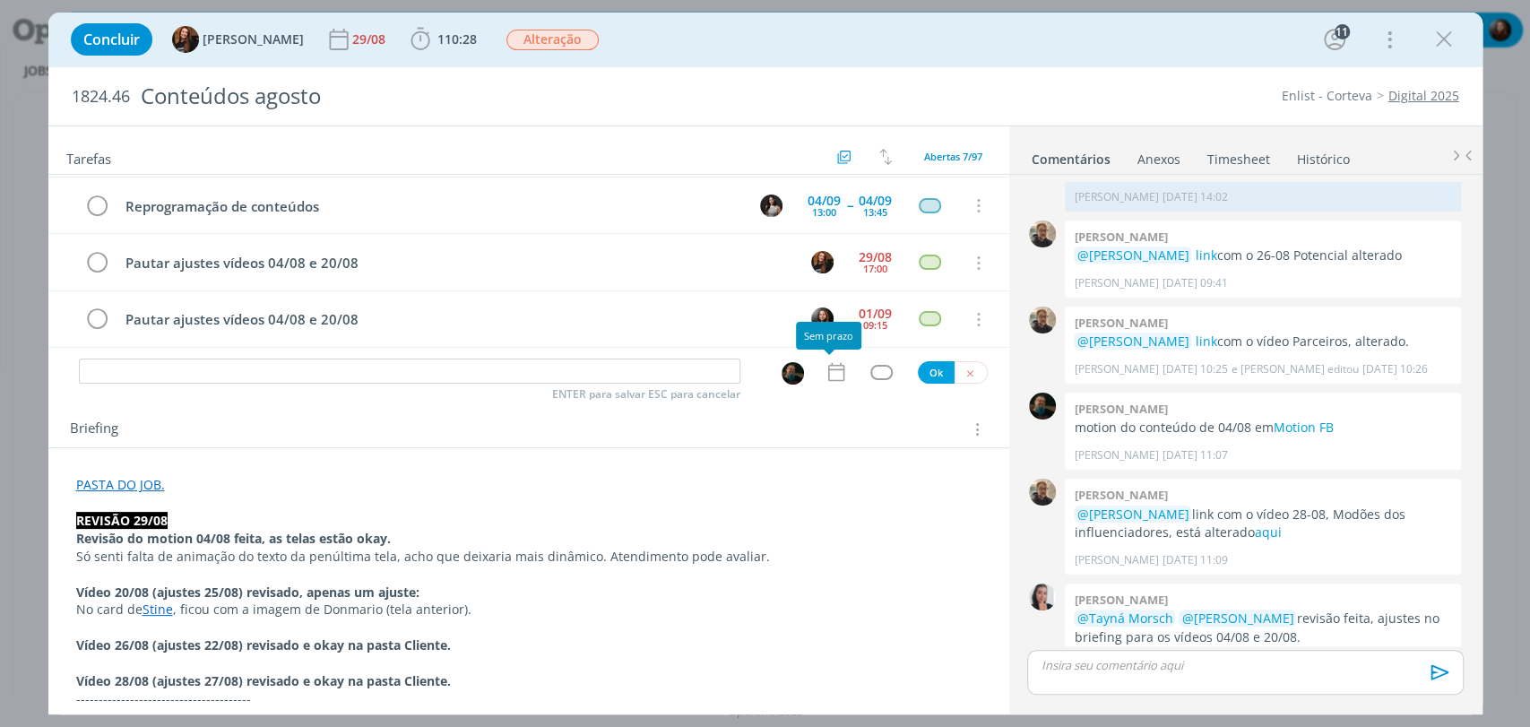
click at [834, 371] on icon "dialog" at bounding box center [836, 371] width 23 height 23
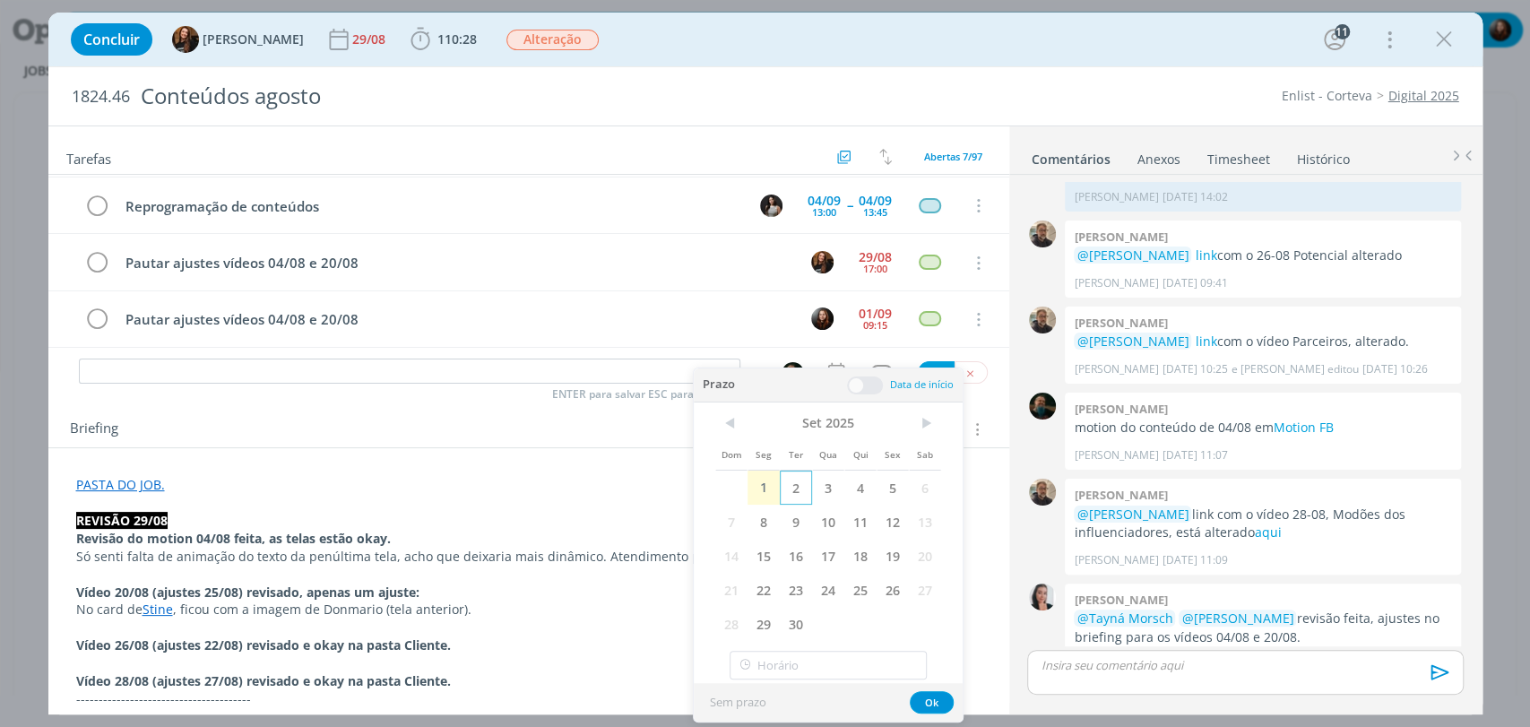
click at [793, 501] on span "2" at bounding box center [796, 488] width 32 height 34
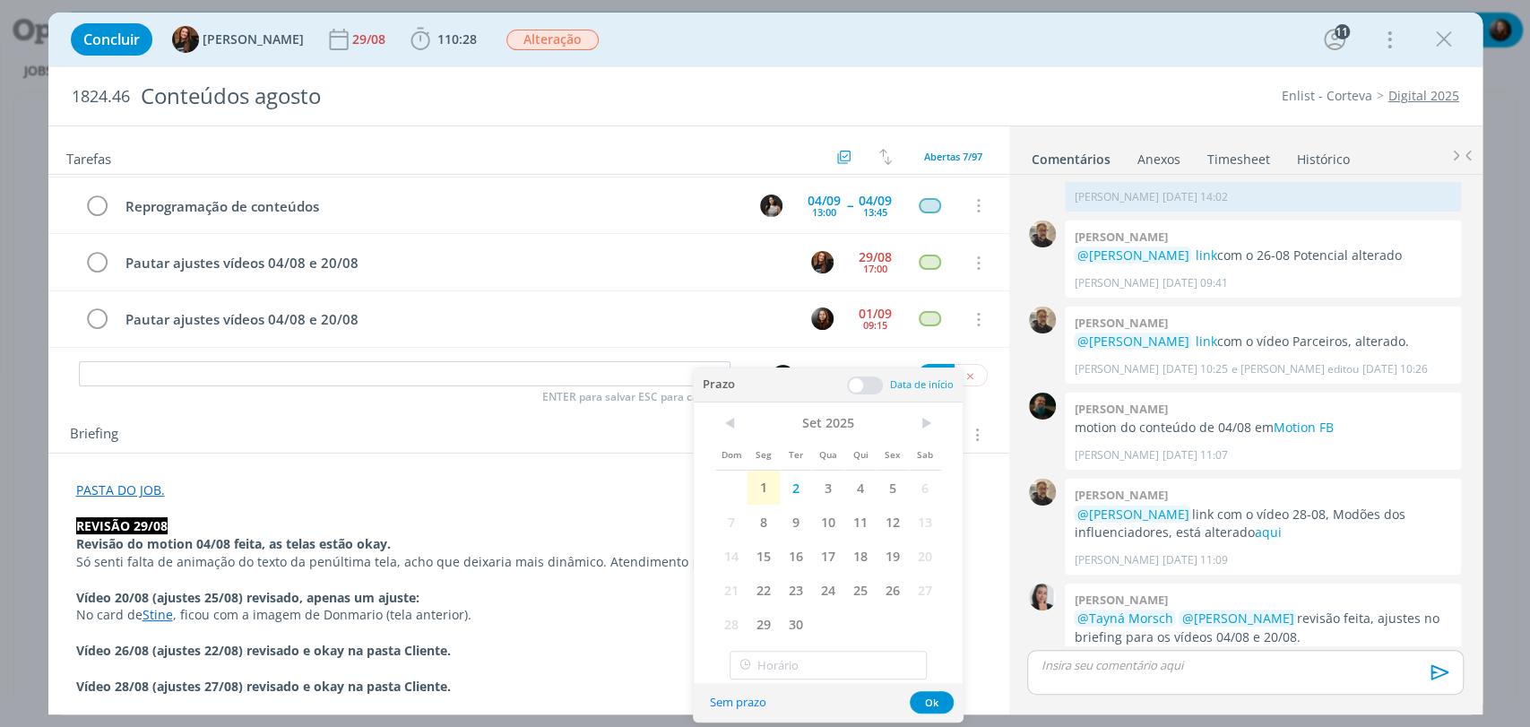
click at [865, 385] on span at bounding box center [865, 386] width 36 height 18
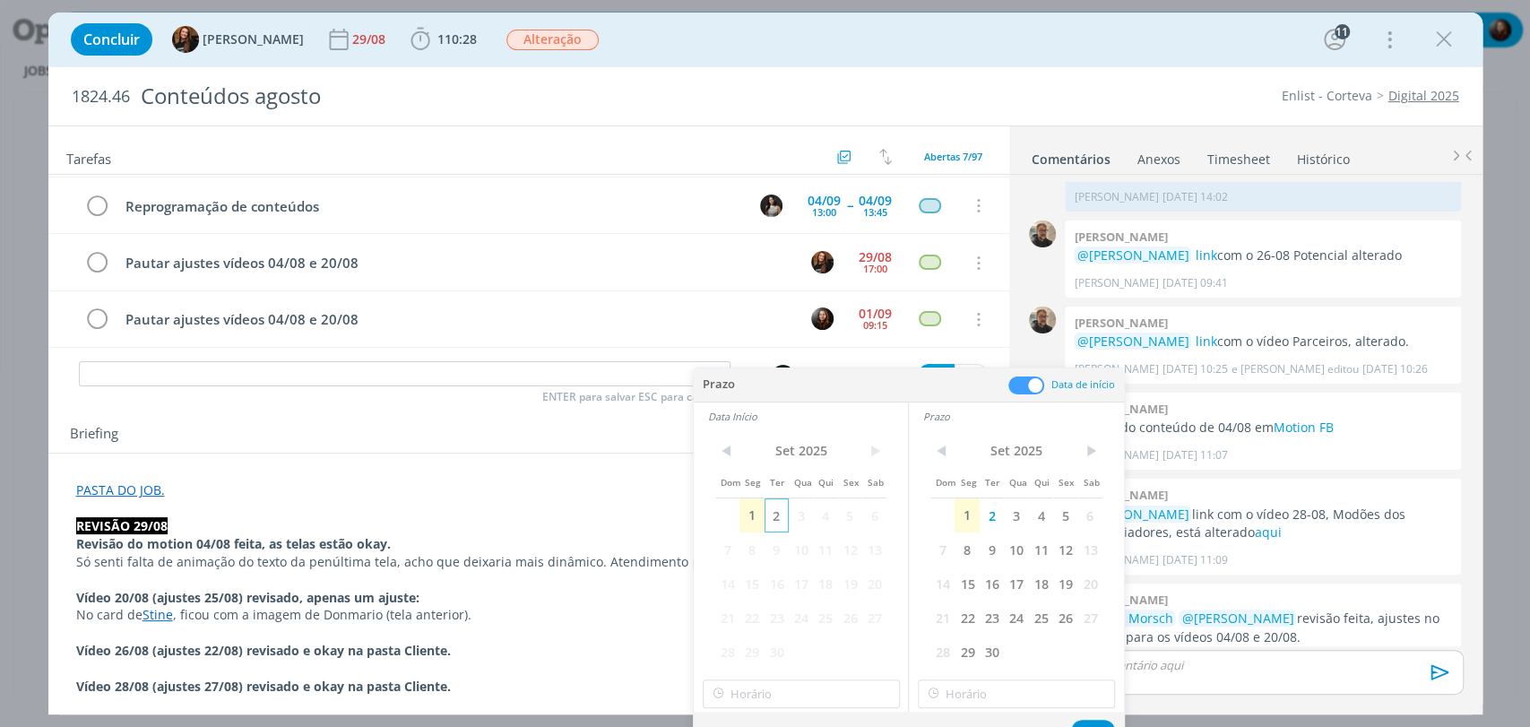
click at [779, 516] on span "2" at bounding box center [777, 515] width 24 height 34
click at [771, 685] on input "16:00" at bounding box center [801, 694] width 197 height 29
click at [746, 539] on div "09:00" at bounding box center [803, 539] width 200 height 32
type input "09:00"
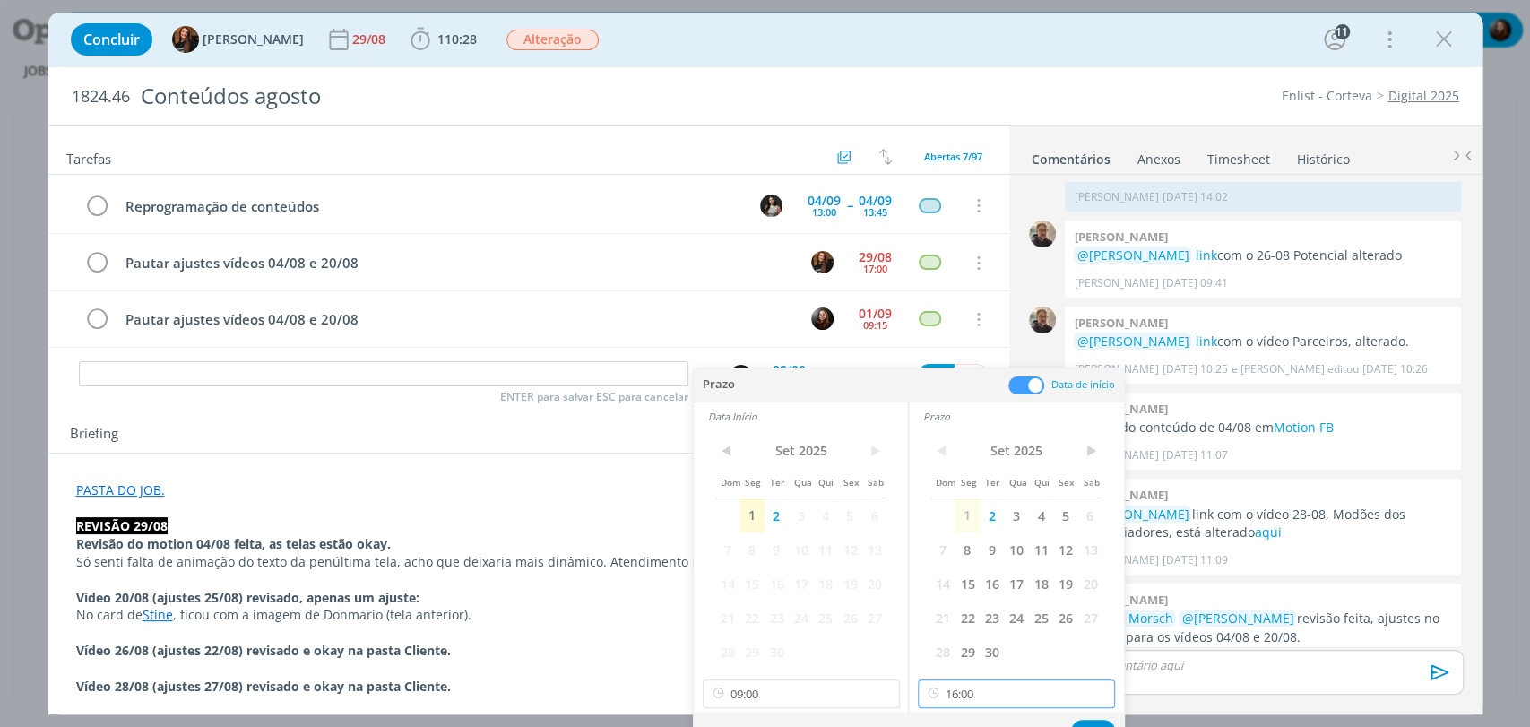
click at [997, 691] on input "16:00" at bounding box center [1016, 694] width 197 height 29
click at [957, 575] on div "10:00" at bounding box center [1019, 568] width 200 height 32
type input "10:00"
click at [1096, 723] on button "Ok" at bounding box center [1093, 731] width 44 height 22
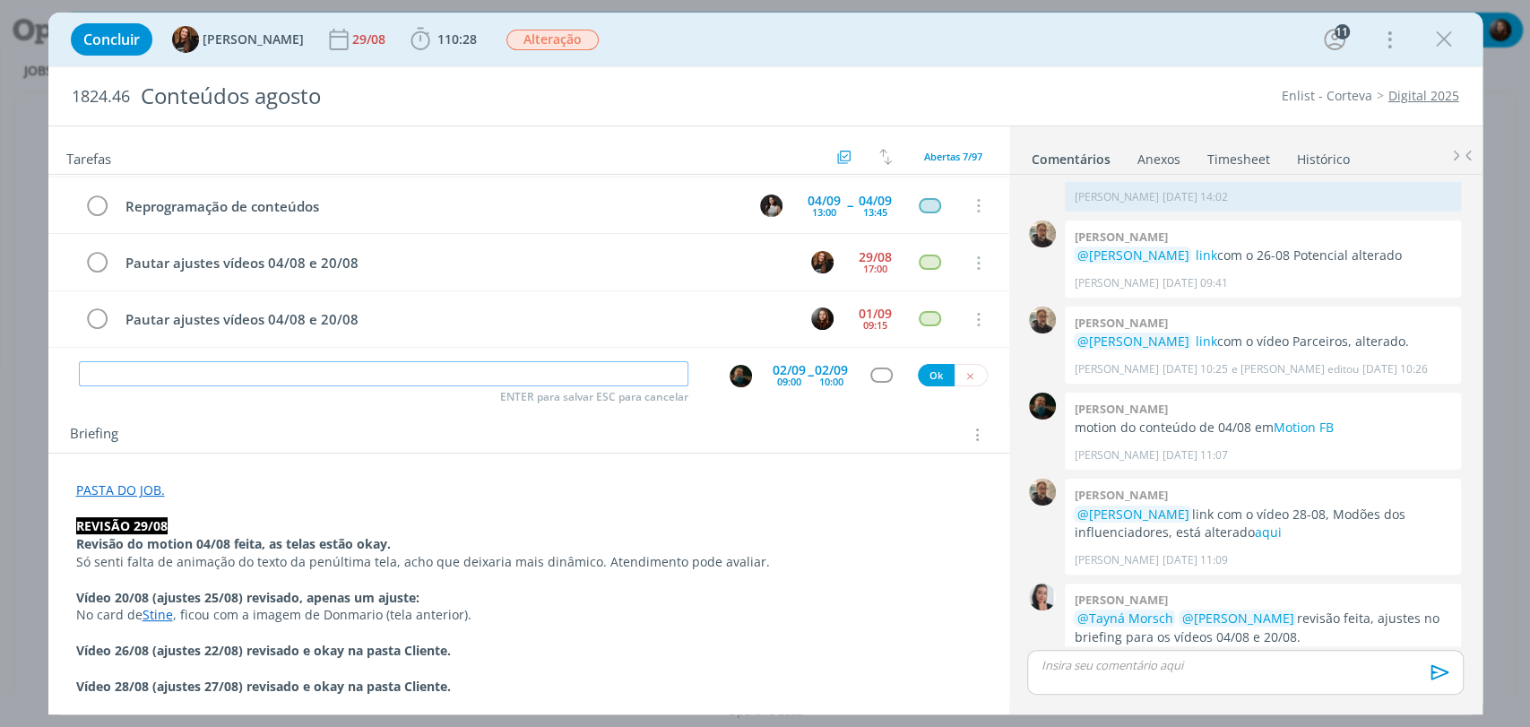
click at [413, 377] on input "dialog" at bounding box center [384, 373] width 610 height 25
type input "Ajuste"
click at [924, 369] on button "Ok" at bounding box center [936, 375] width 37 height 22
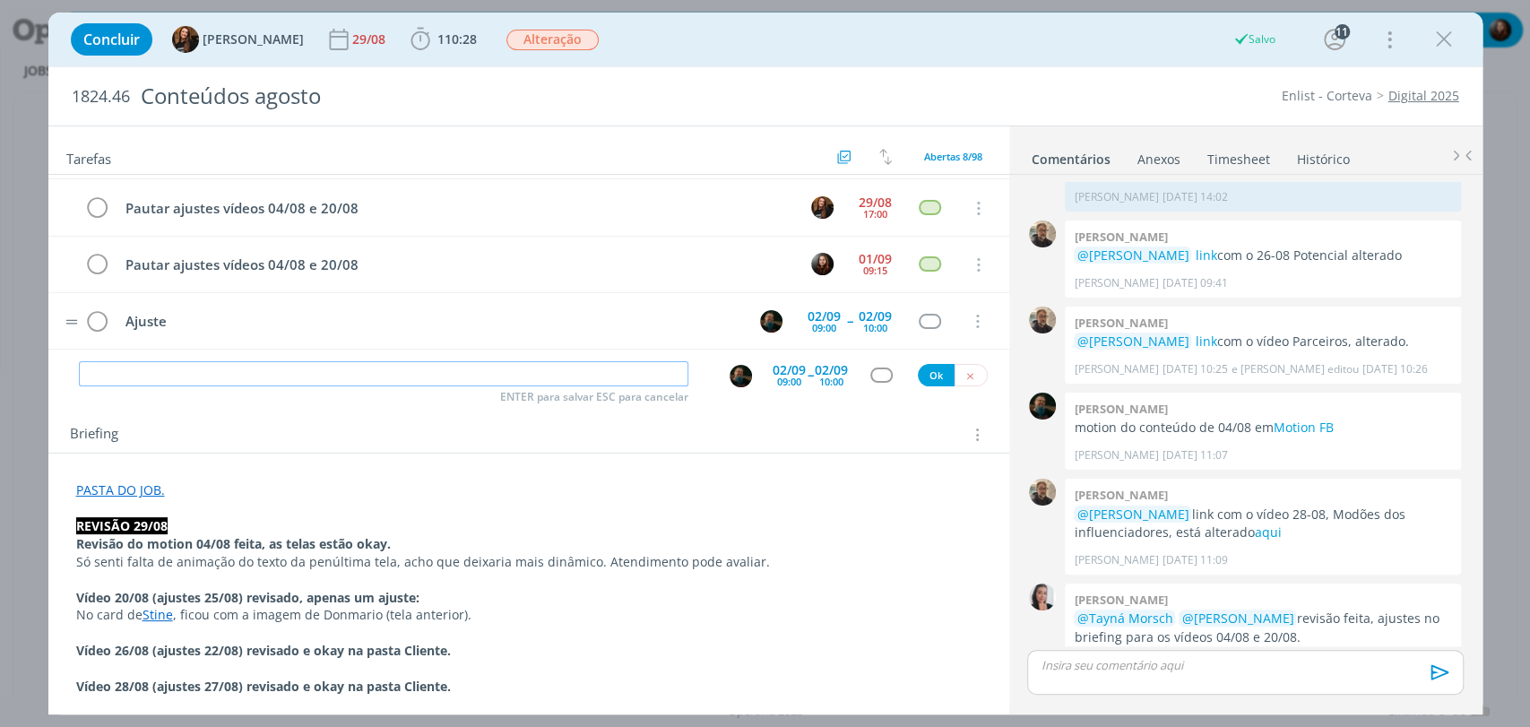
scroll to position [44, 0]
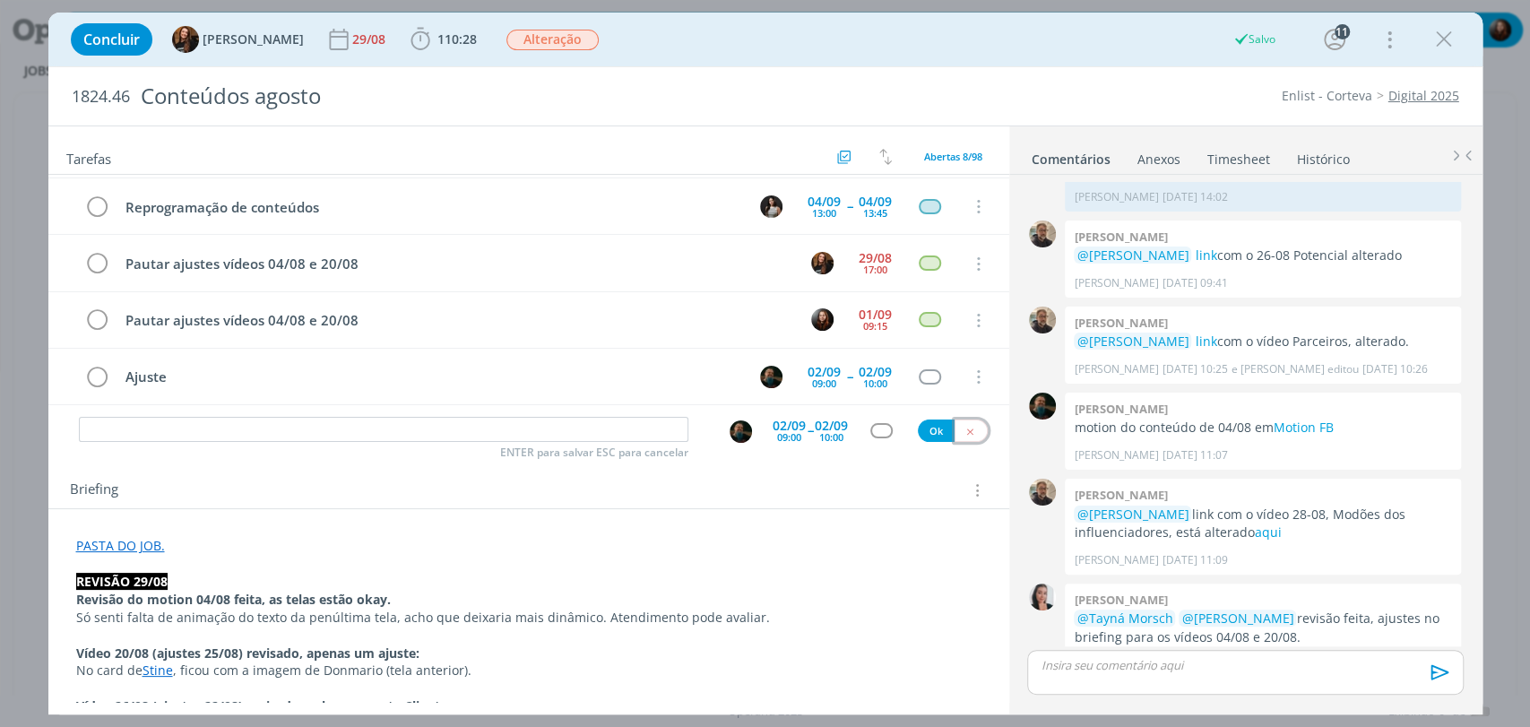
click at [965, 426] on icon "dialog" at bounding box center [971, 432] width 12 height 12
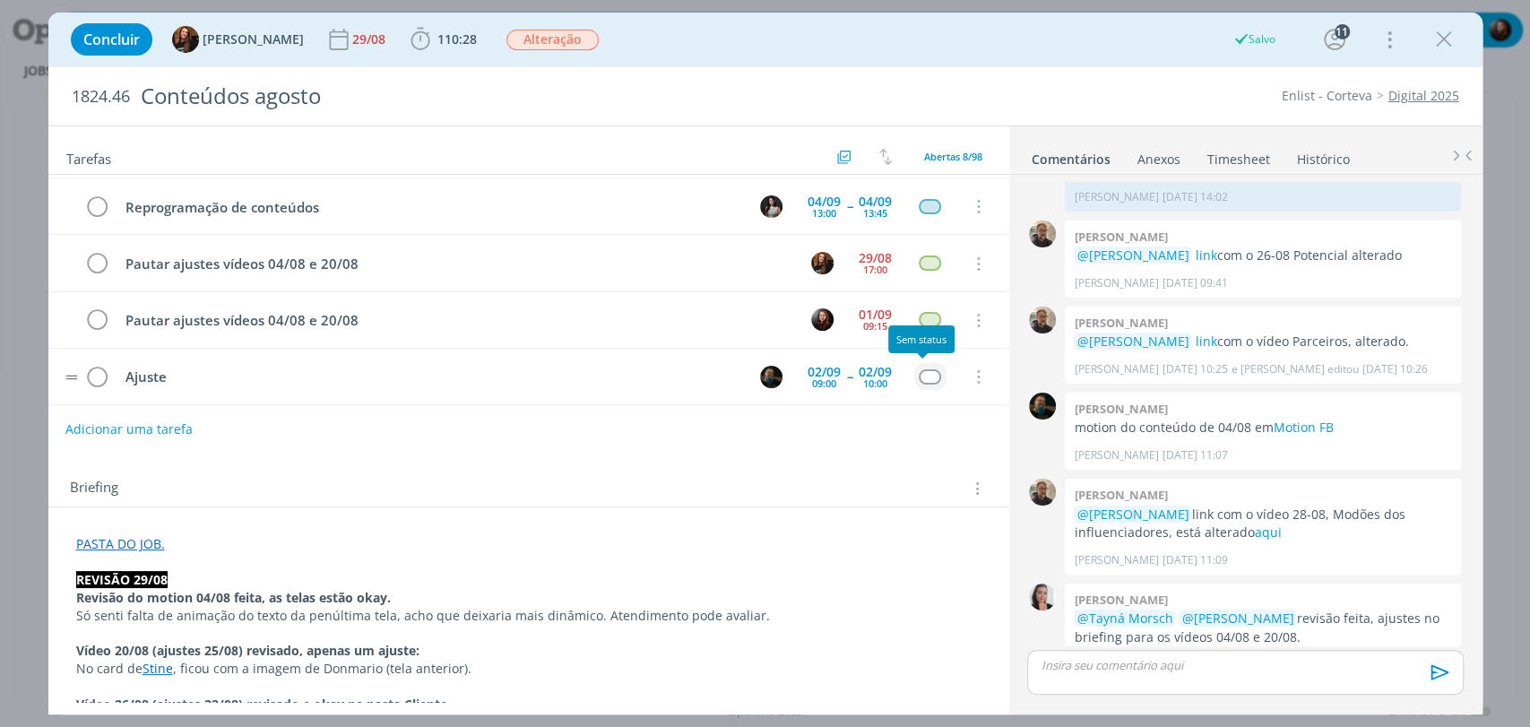
click at [919, 374] on div "dialog" at bounding box center [930, 376] width 22 height 15
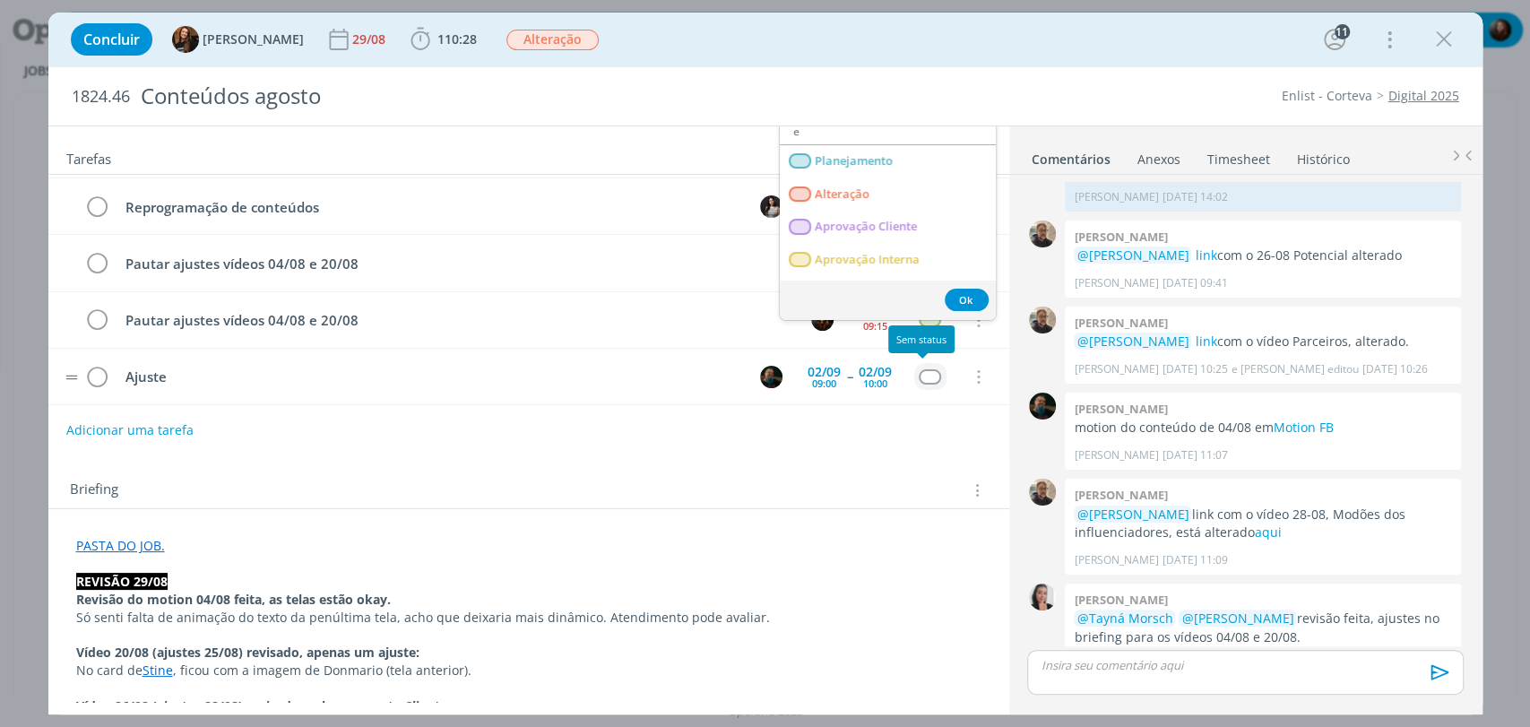
scroll to position [42, 0]
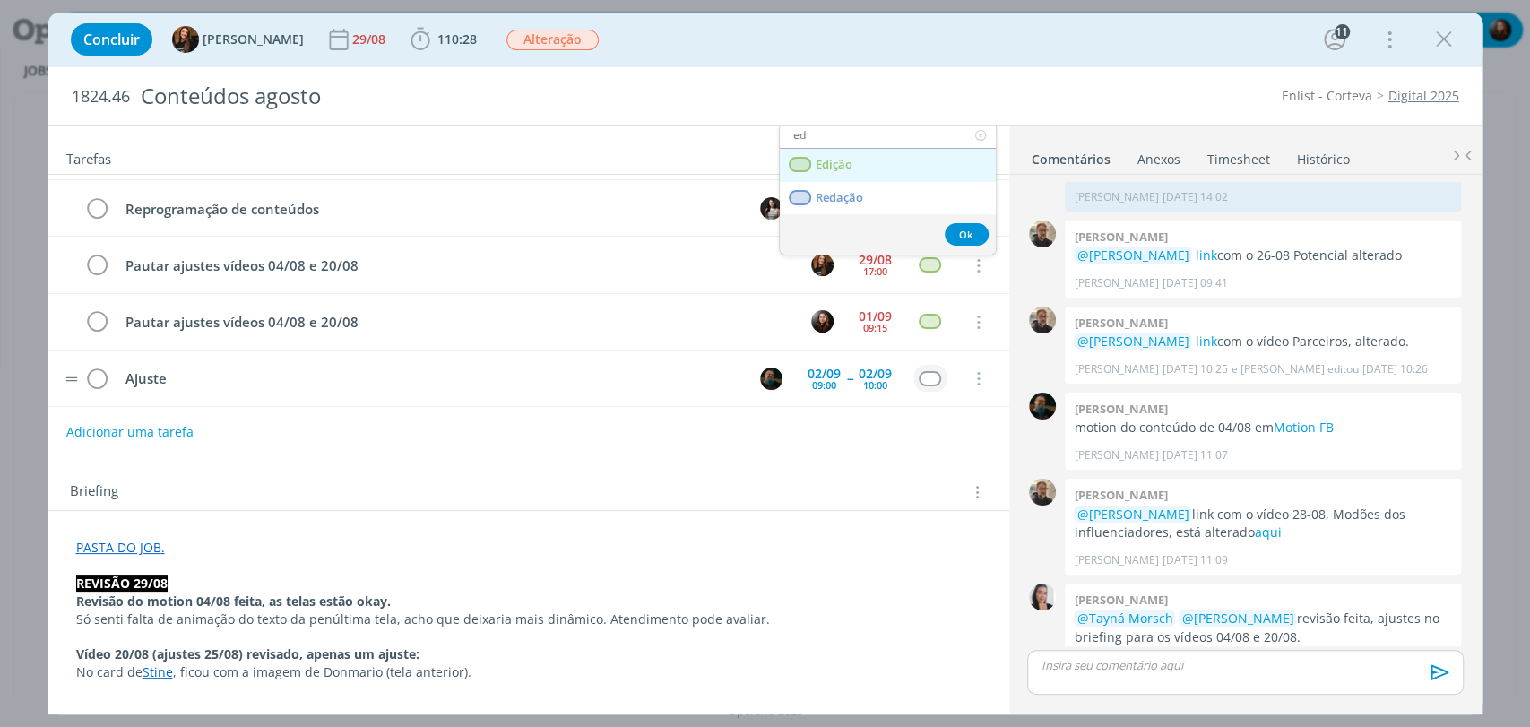
type input "ed"
drag, startPoint x: 832, startPoint y: 159, endPoint x: 734, endPoint y: 194, distance: 103.8
click at [832, 159] on span "Edição" at bounding box center [833, 165] width 37 height 14
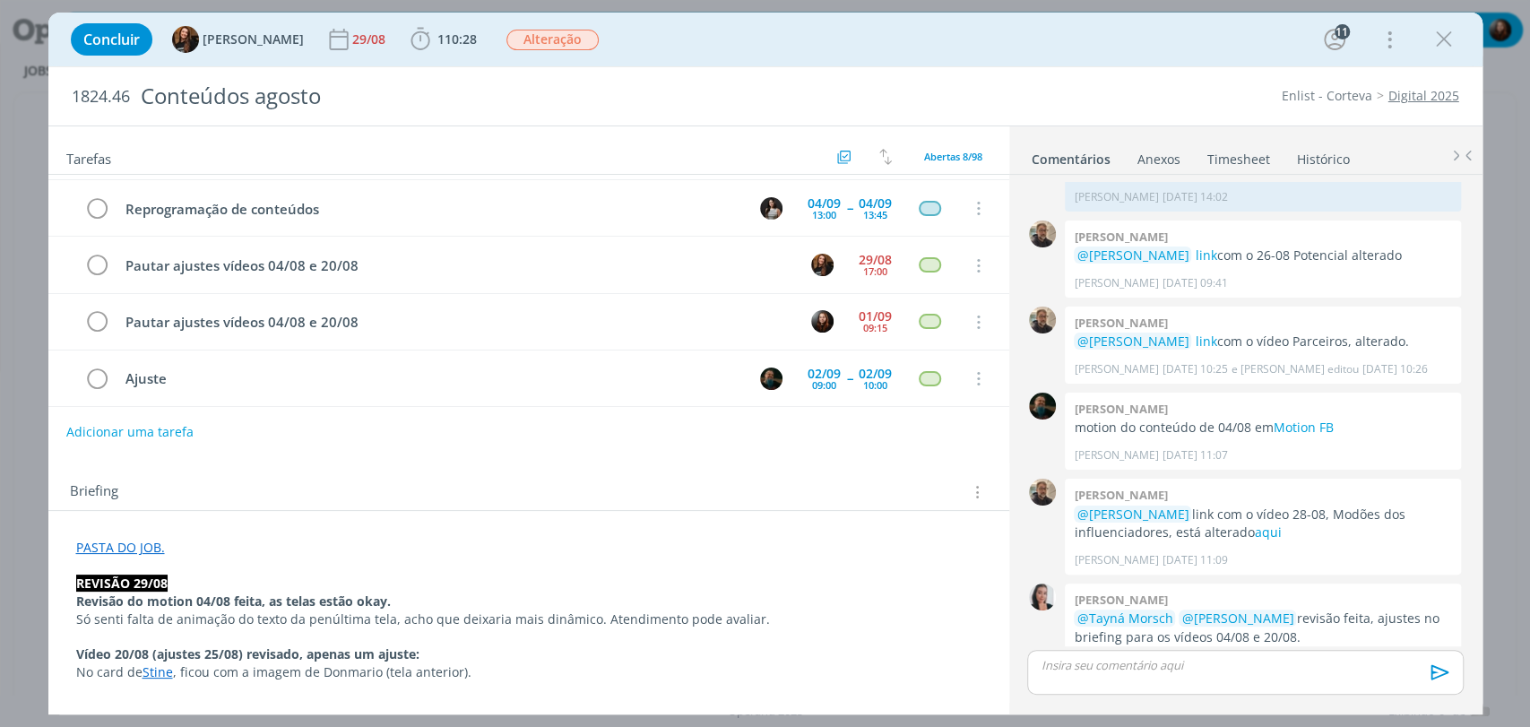
click at [143, 580] on strong "REVISÃO 29/08" at bounding box center [121, 583] width 91 height 17
click at [143, 580] on strong "REVISÃO 29/08" at bounding box center [122, 584] width 91 height 17
copy strong "REVISÃO 29/08"
drag, startPoint x: 215, startPoint y: 460, endPoint x: 173, endPoint y: 398, distance: 74.8
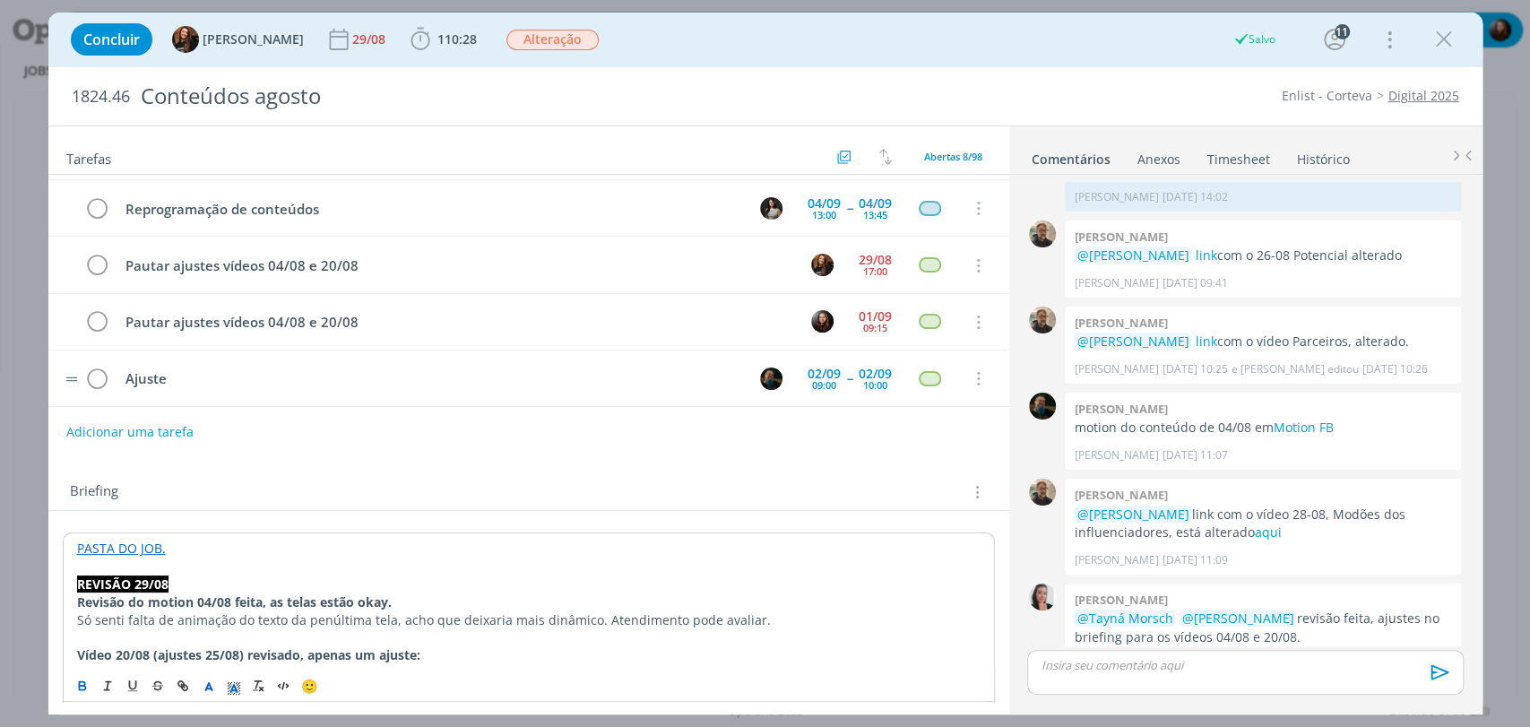
click at [208, 441] on div "Tarefas Usar Job de template Criar template a partir deste job Visualizar Templ…" at bounding box center [528, 414] width 961 height 576
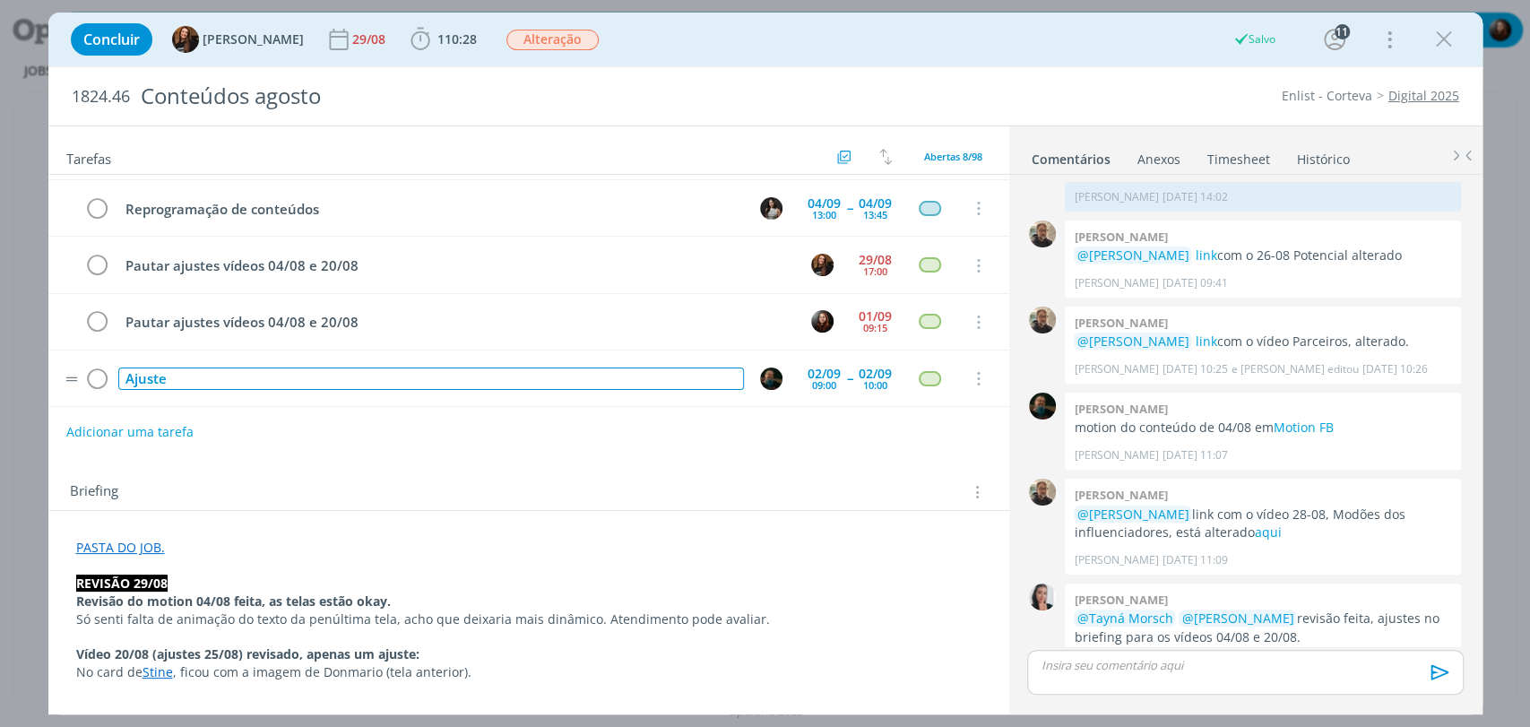
click at [204, 380] on div "Ajuste" at bounding box center [431, 379] width 626 height 22
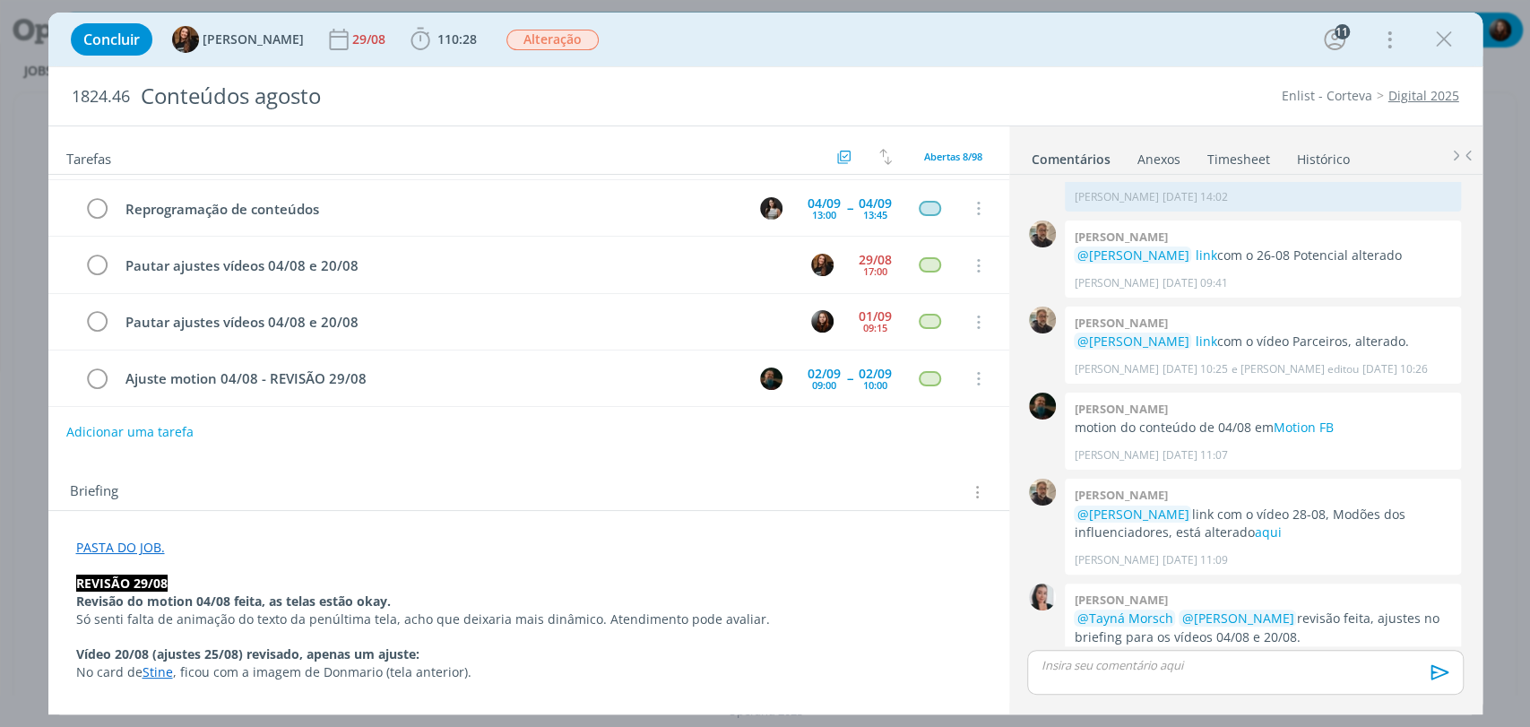
click at [385, 490] on div "Briefing Briefings Predefinidos Versões do Briefing Ver Briefing do Projeto" at bounding box center [531, 492] width 923 height 23
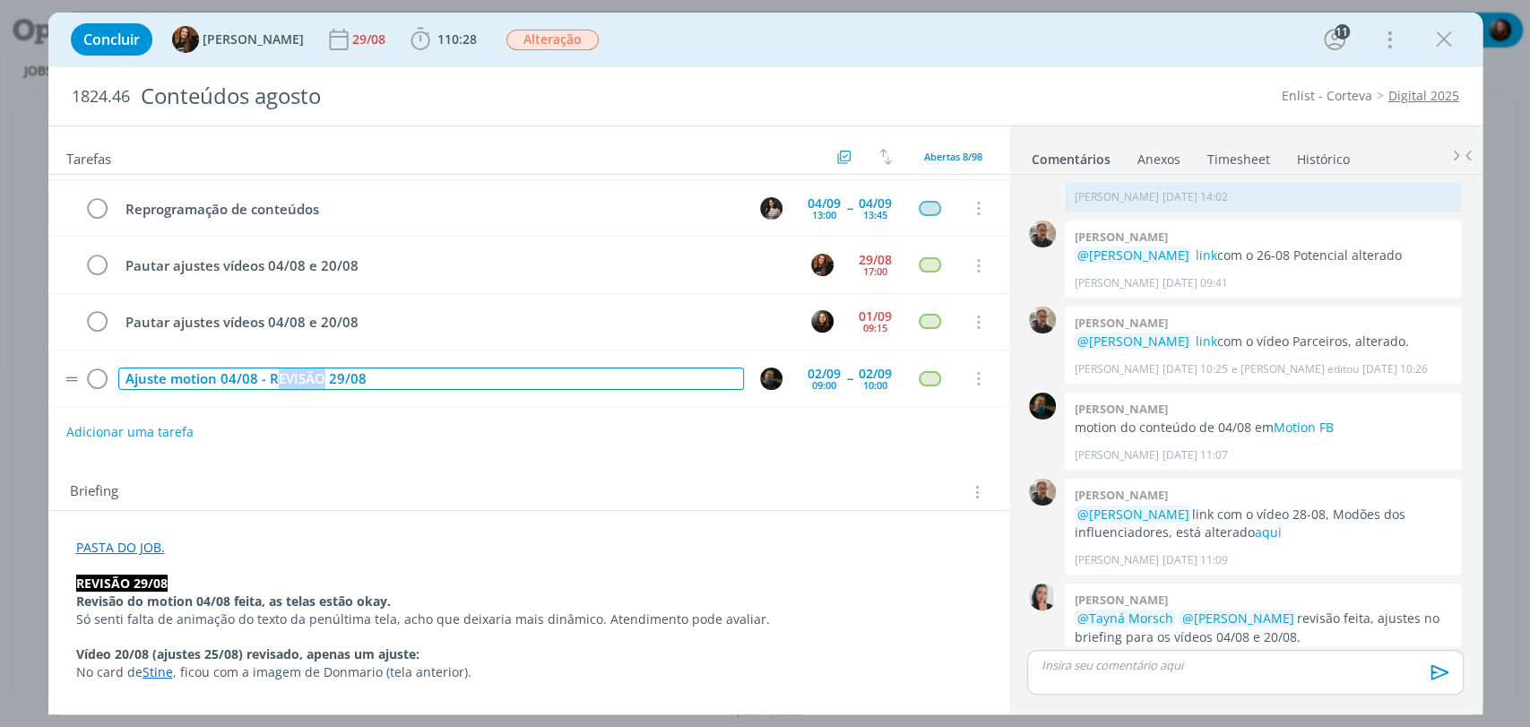
drag, startPoint x: 323, startPoint y: 367, endPoint x: 278, endPoint y: 368, distance: 44.8
click at [278, 368] on div "Ajuste motion 04/08 - REVISÃO 29/08" at bounding box center [431, 379] width 626 height 22
click at [319, 376] on div "Ajuste motion 04/08 - REVISÃO 29/08" at bounding box center [431, 379] width 626 height 22
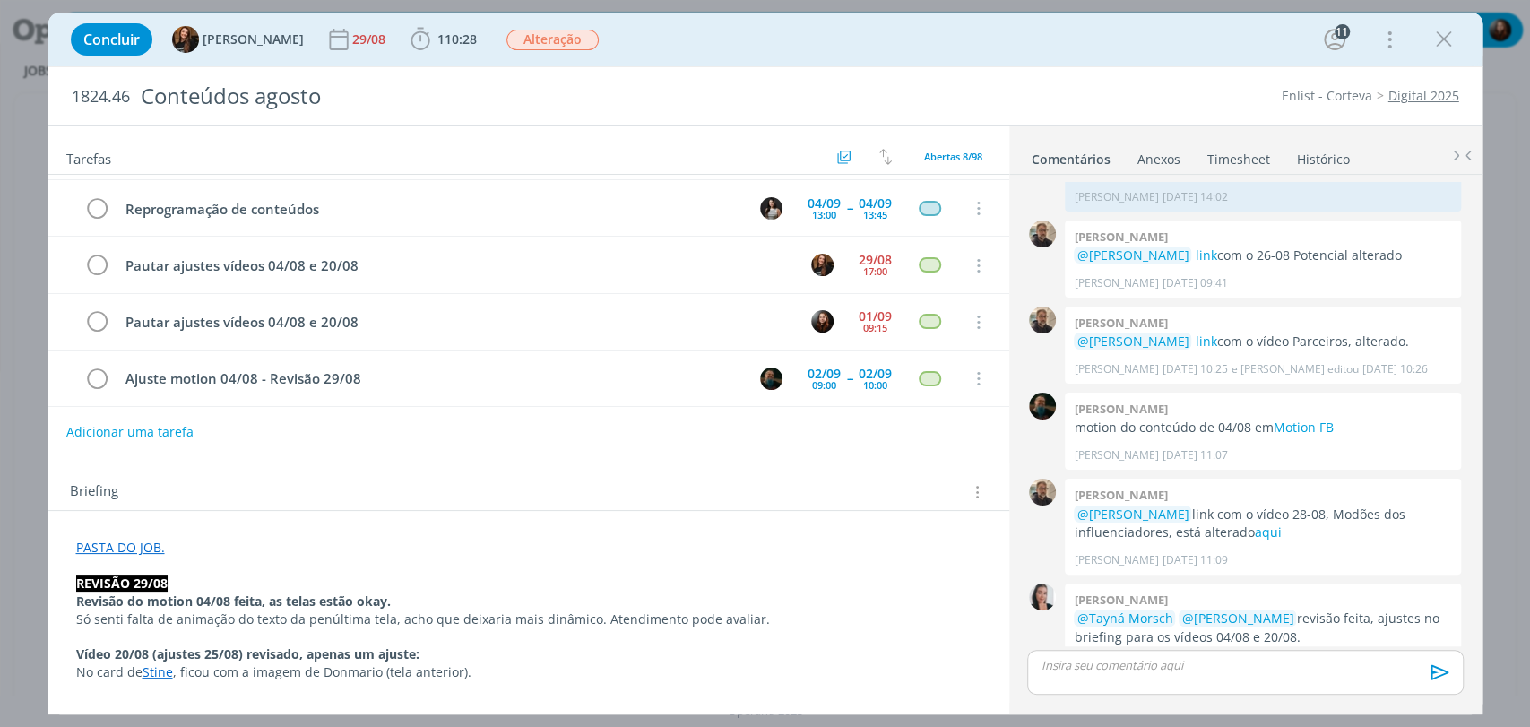
click at [291, 468] on div "Briefing Briefings Predefinidos Versões do Briefing Ver Briefing do Projeto" at bounding box center [528, 487] width 961 height 48
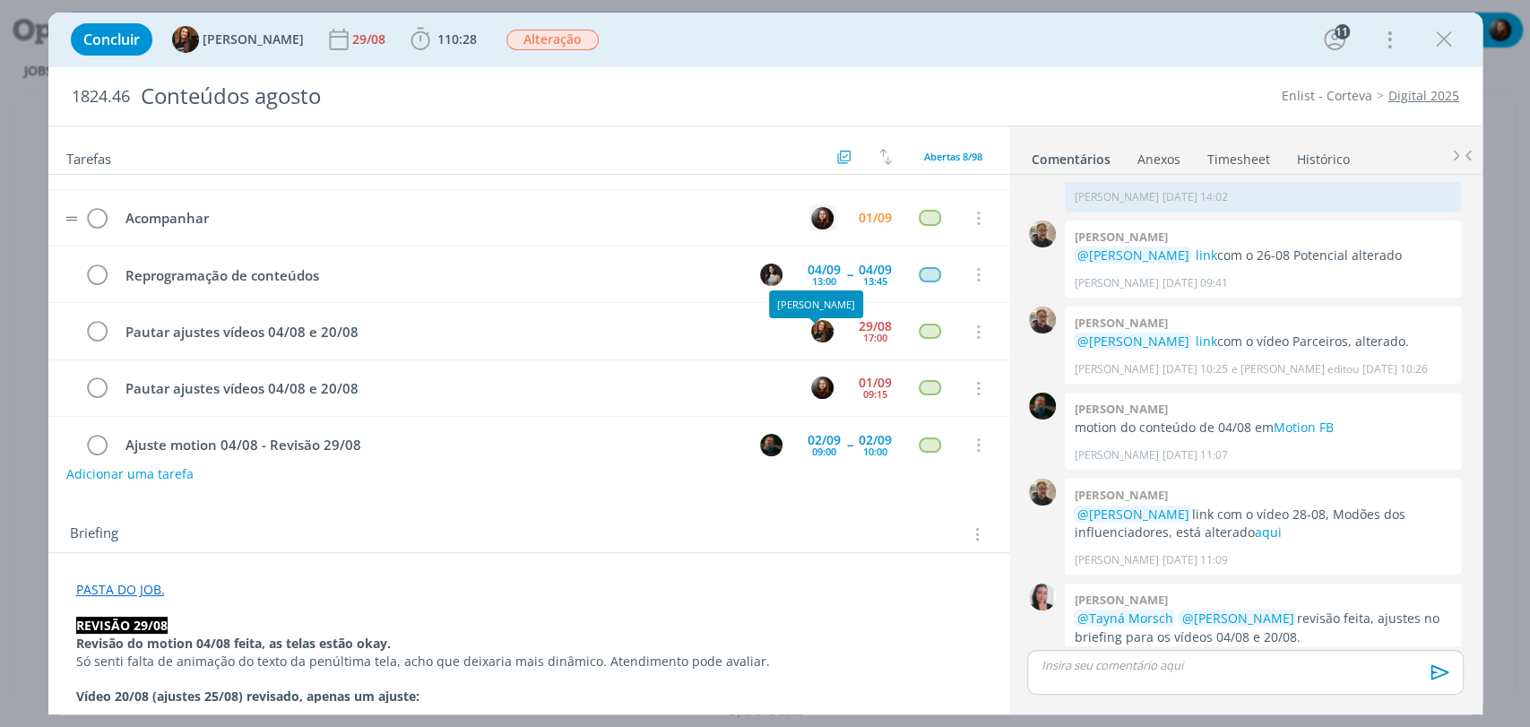
scroll to position [180, 0]
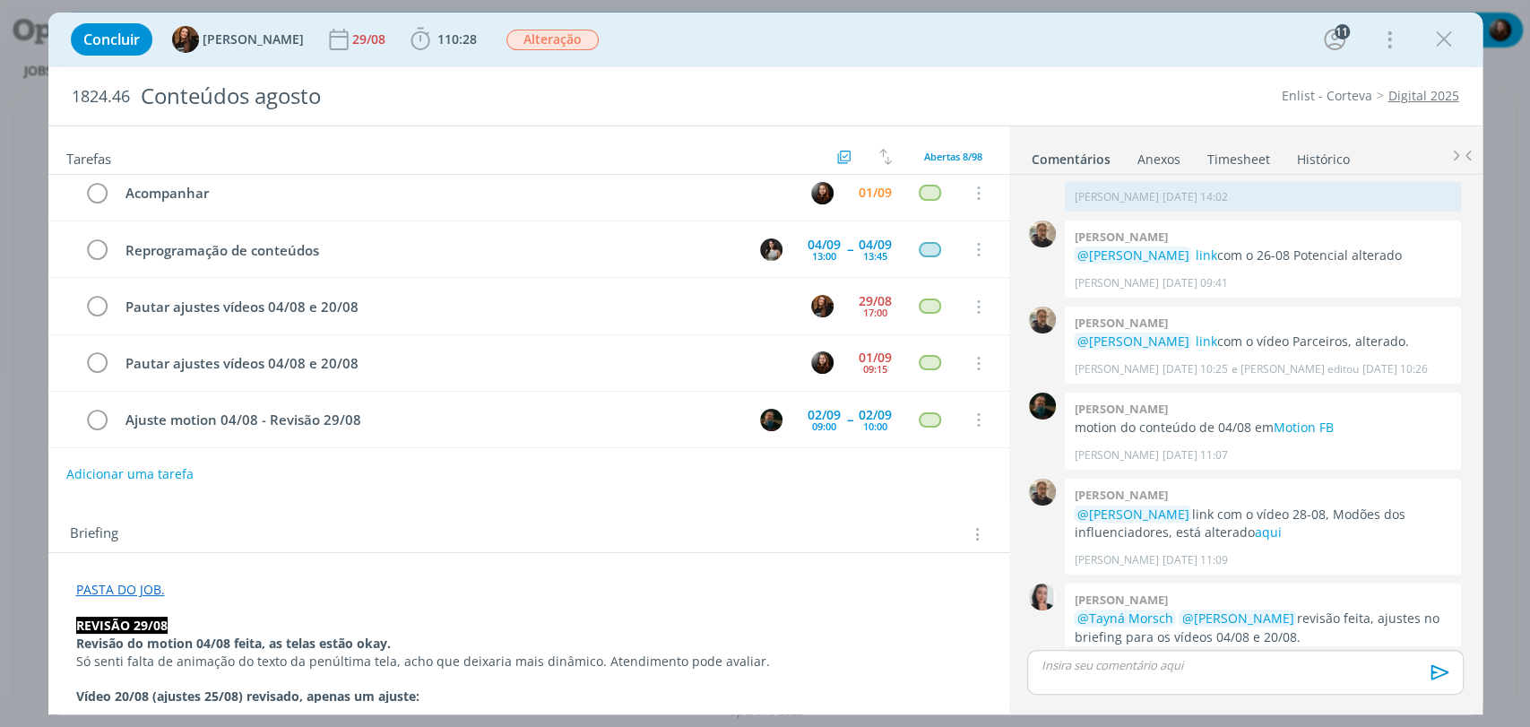
click at [332, 482] on div "Adicionar uma tarefa" at bounding box center [528, 474] width 961 height 32
click at [910, 475] on div "Adicionar uma tarefa" at bounding box center [528, 474] width 961 height 32
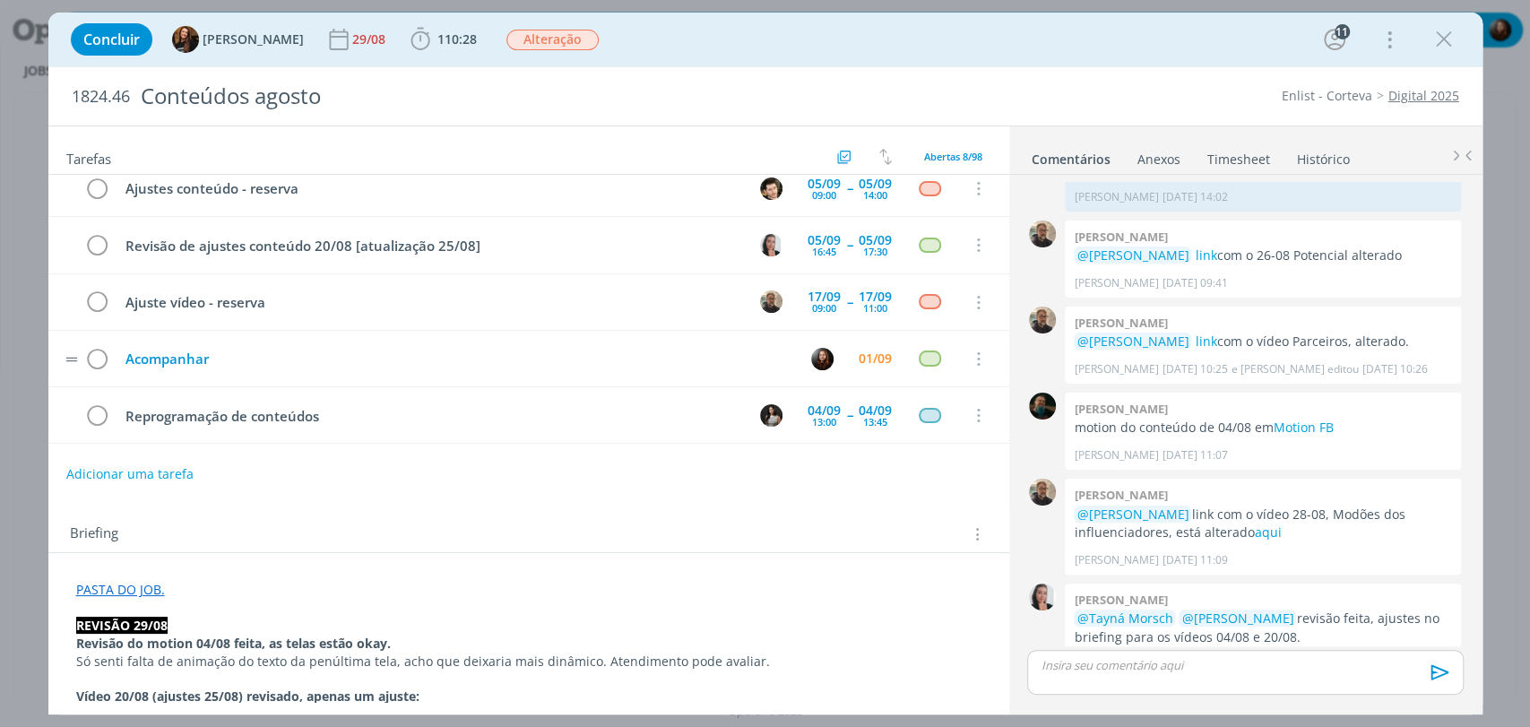
scroll to position [0, 0]
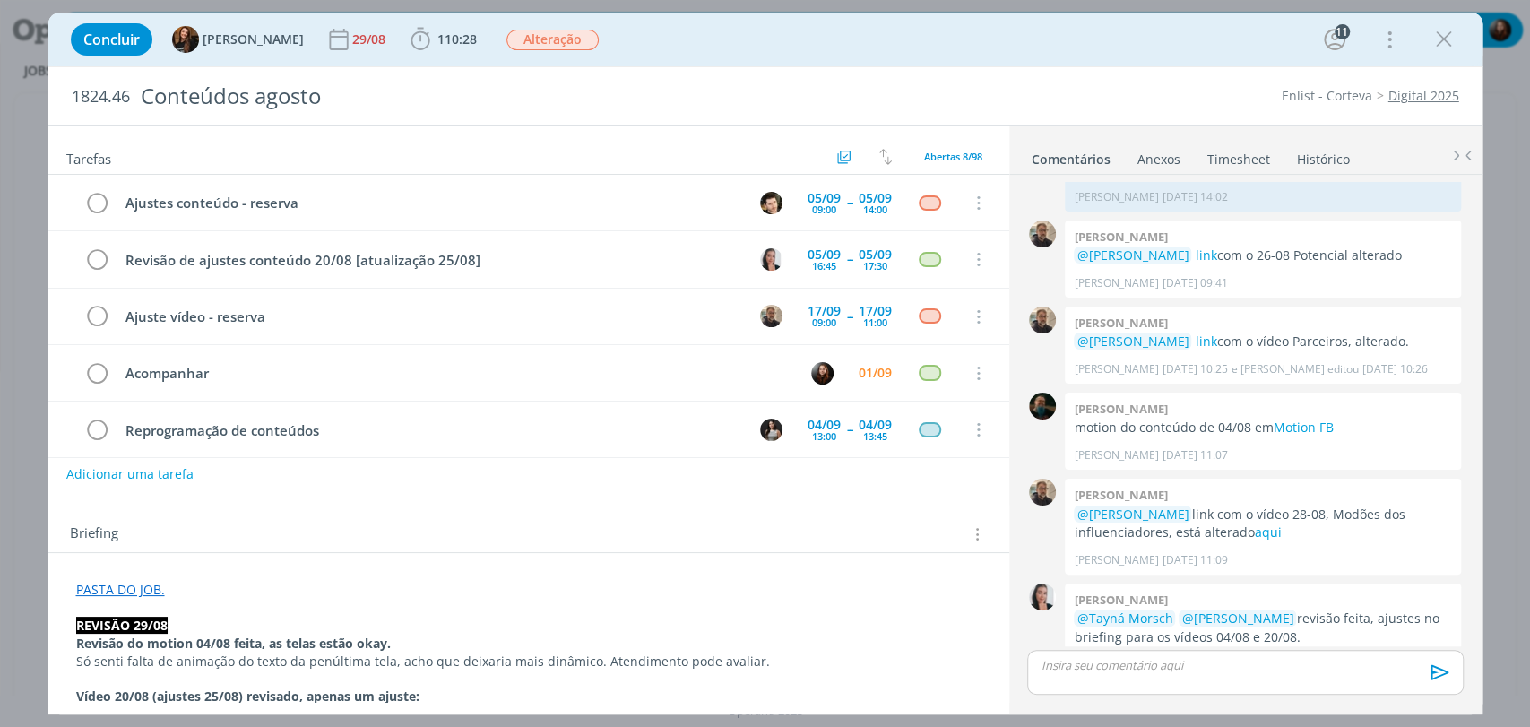
click at [904, 34] on div "Concluir Tayná Morsch 29/08 110:28 Iniciar Apontar Data * 01/09/2025 Horas * 00…" at bounding box center [766, 39] width 1408 height 43
click at [861, 372] on div "01/09" at bounding box center [875, 373] width 33 height 13
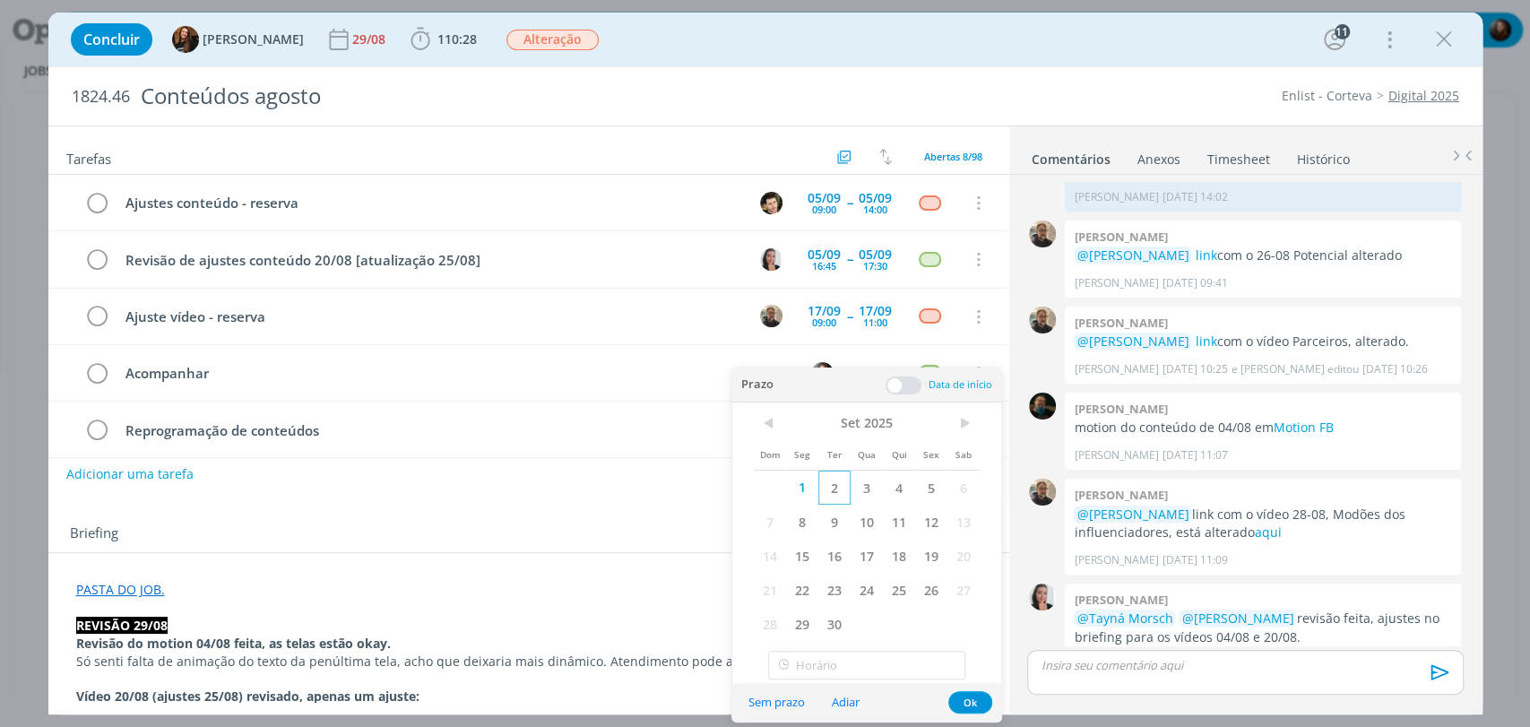
click at [836, 495] on span "2" at bounding box center [835, 488] width 32 height 34
click at [973, 705] on button "Ok" at bounding box center [971, 702] width 44 height 22
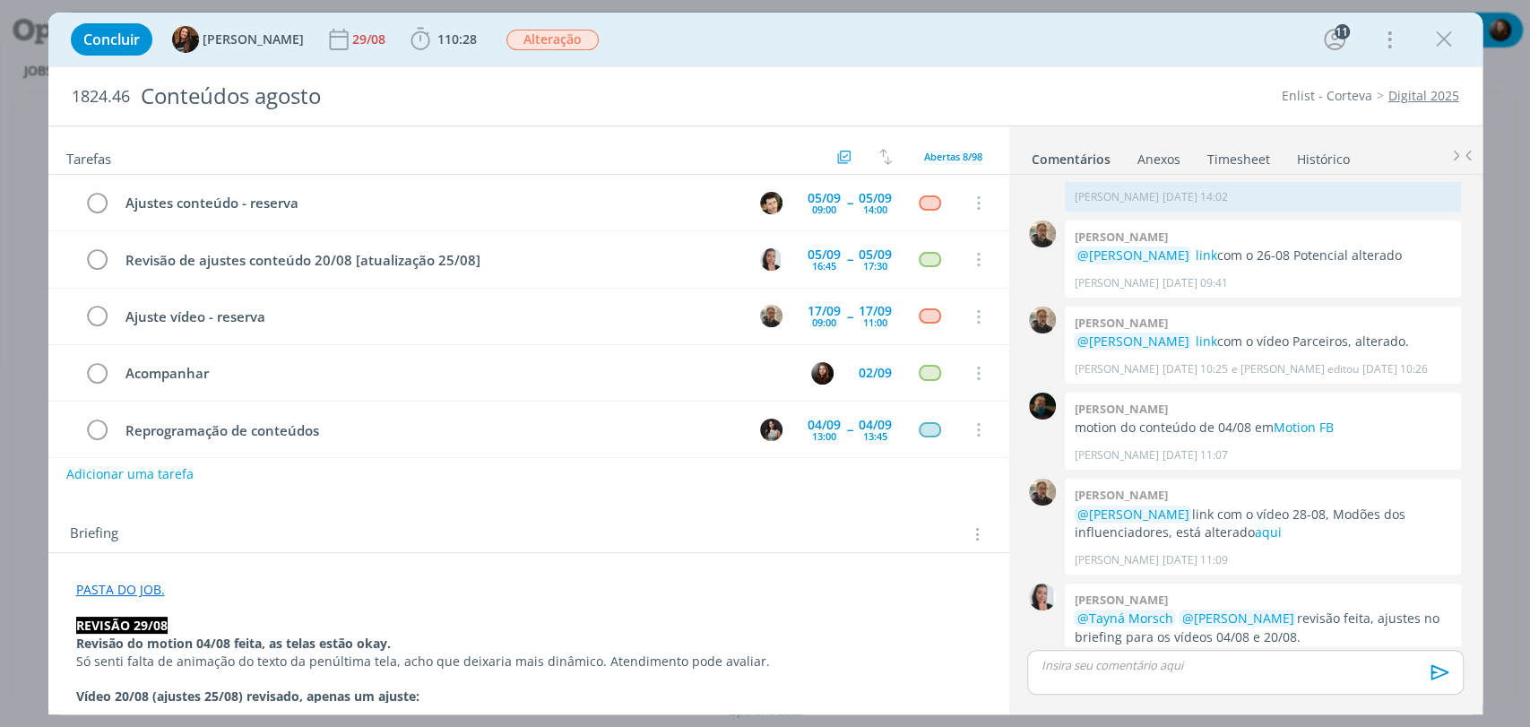
click at [1110, 56] on div "Concluir Tayná Morsch 29/08 110:28 Iniciar Apontar Data * 01/09/2025 Horas * 00…" at bounding box center [766, 39] width 1408 height 43
click at [1001, 45] on div "Concluir Tayná Morsch 29/08 110:28 Iniciar Apontar Data * 01/09/2025 Horas * 00…" at bounding box center [766, 39] width 1408 height 43
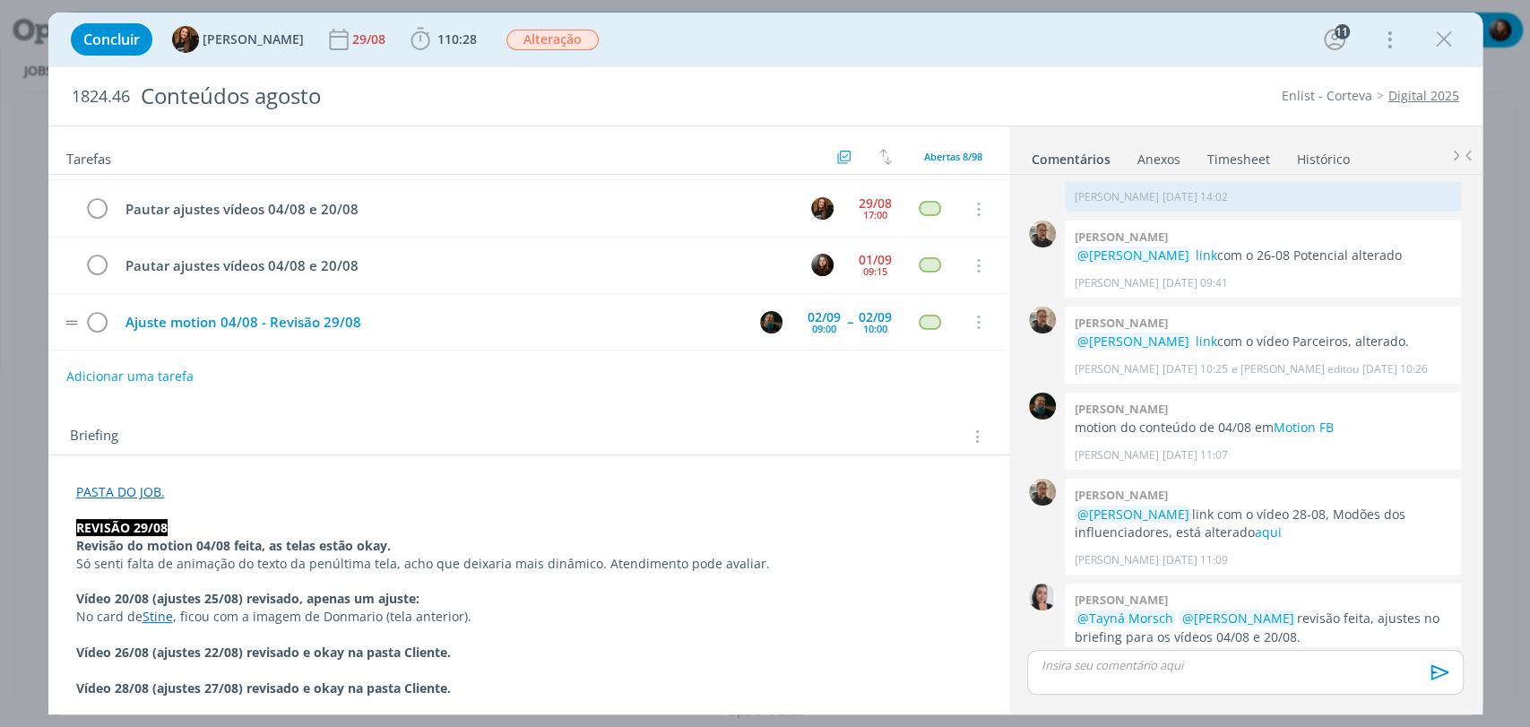
scroll to position [100, 0]
click at [409, 402] on div "Tarefas Usar Job de template Criar template a partir deste job Visualizar Templ…" at bounding box center [528, 414] width 961 height 576
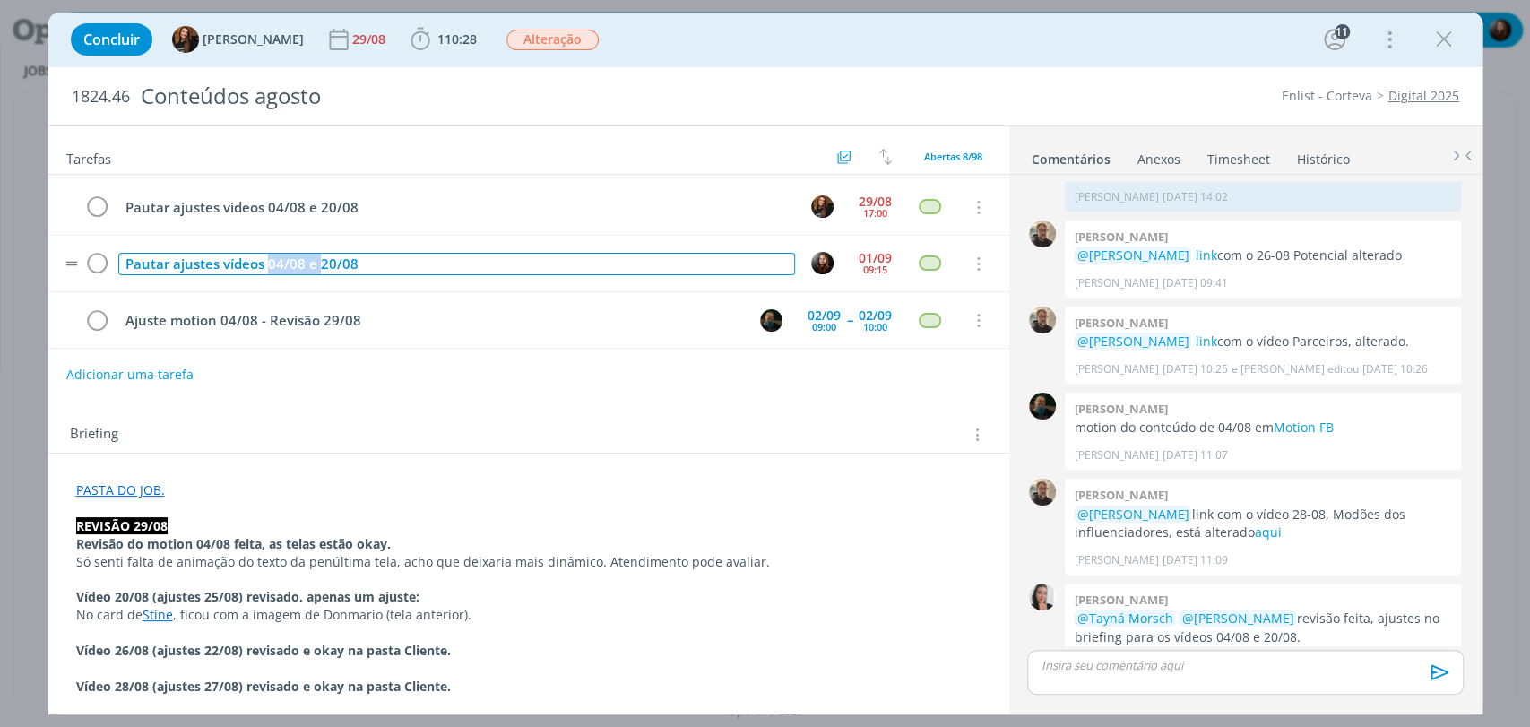
drag, startPoint x: 269, startPoint y: 261, endPoint x: 319, endPoint y: 267, distance: 50.6
click at [319, 267] on div "Pautar ajustes vídeos 04/08 e 20/08" at bounding box center [456, 264] width 677 height 22
click at [309, 258] on div "Pautar ajustes vídeo 20/08" at bounding box center [456, 264] width 677 height 22
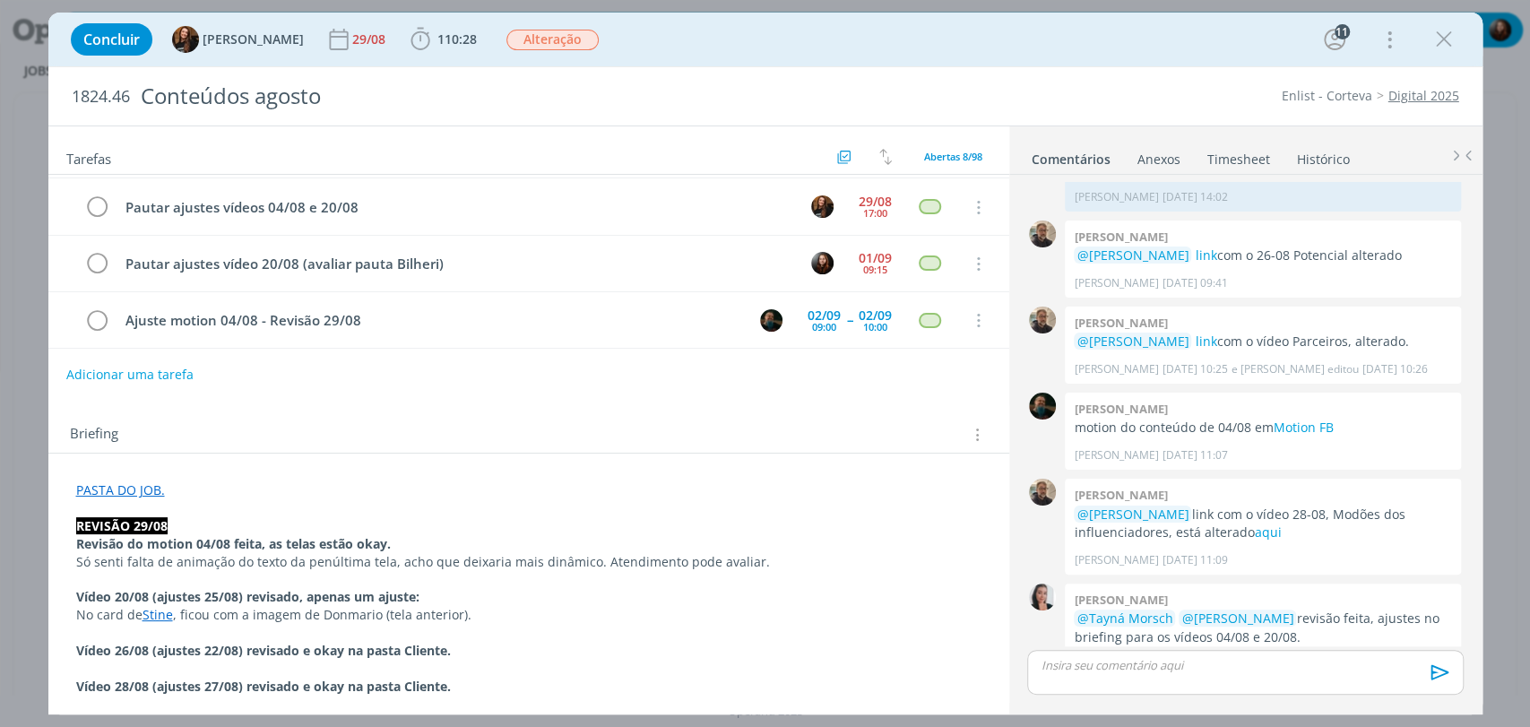
click at [439, 424] on div "Briefing Briefings Predefinidos Versões do Briefing Ver Briefing do Projeto" at bounding box center [531, 434] width 923 height 23
click at [1004, 41] on div "Concluir Tayná Morsch 29/08 110:28 Iniciar Apontar Data * 01/09/2025 Horas * 00…" at bounding box center [766, 39] width 1408 height 43
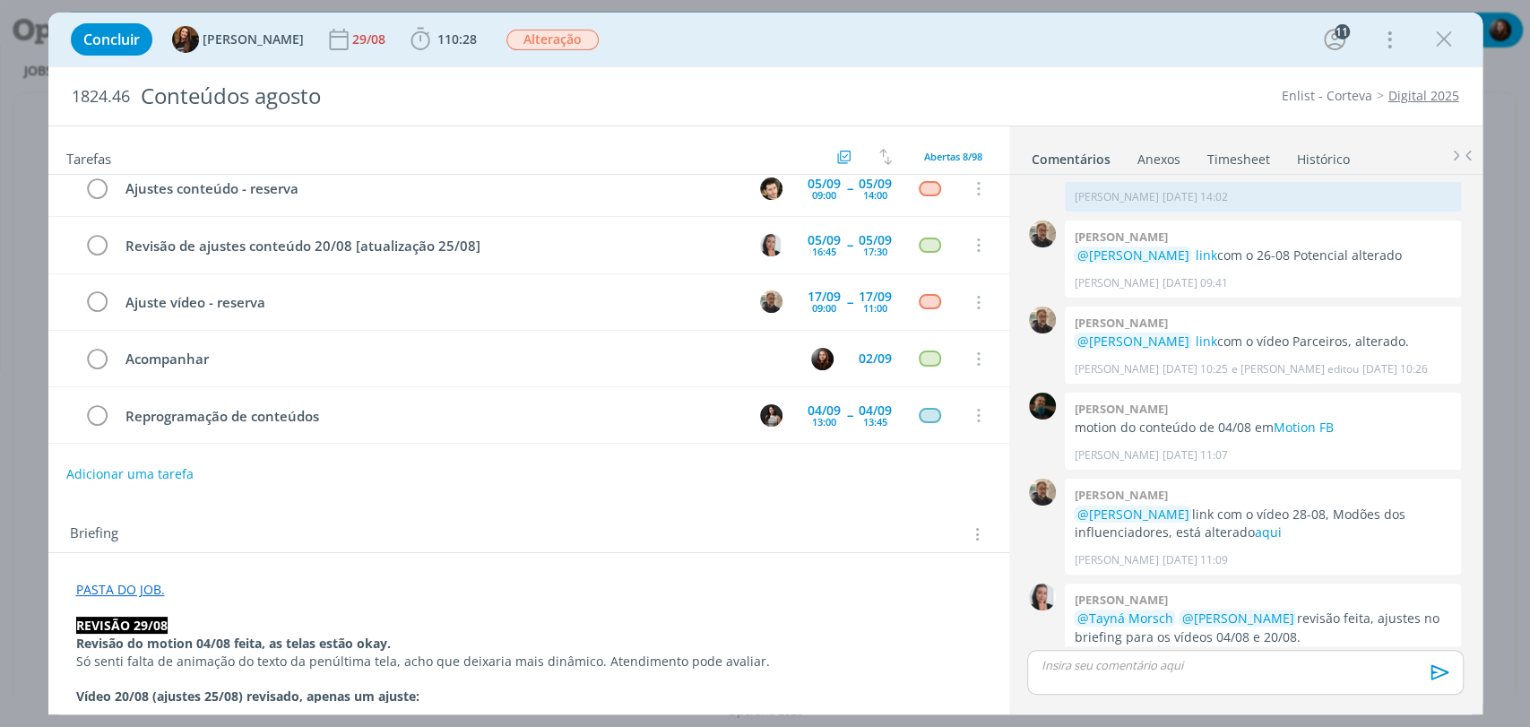
scroll to position [0, 0]
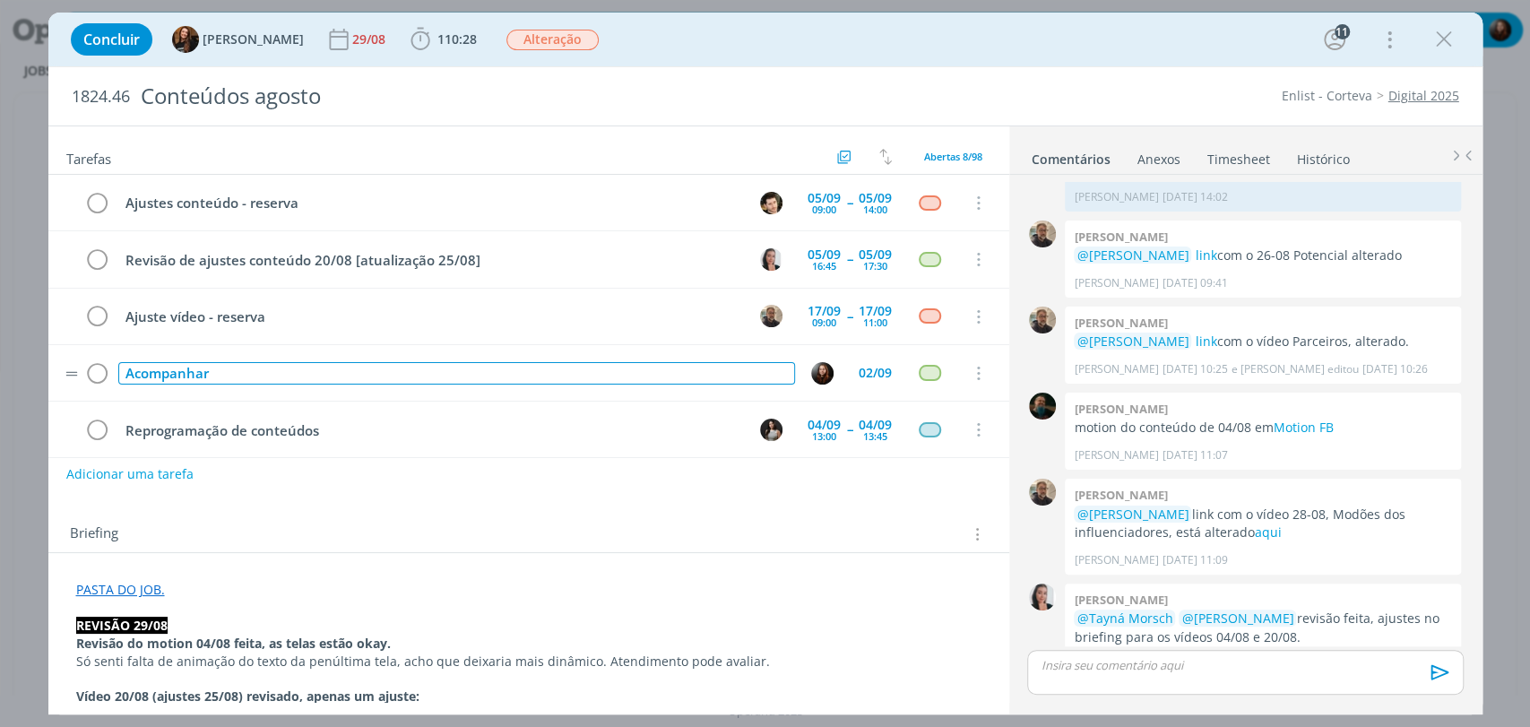
click at [289, 364] on div "Acompanhar" at bounding box center [456, 373] width 677 height 22
click at [280, 370] on div "Acompanhar (+ avaliar pauta Vini)" at bounding box center [456, 373] width 677 height 22
click at [274, 364] on div "Acompanhar (+ avaliar pauta Vini)" at bounding box center [456, 373] width 677 height 22
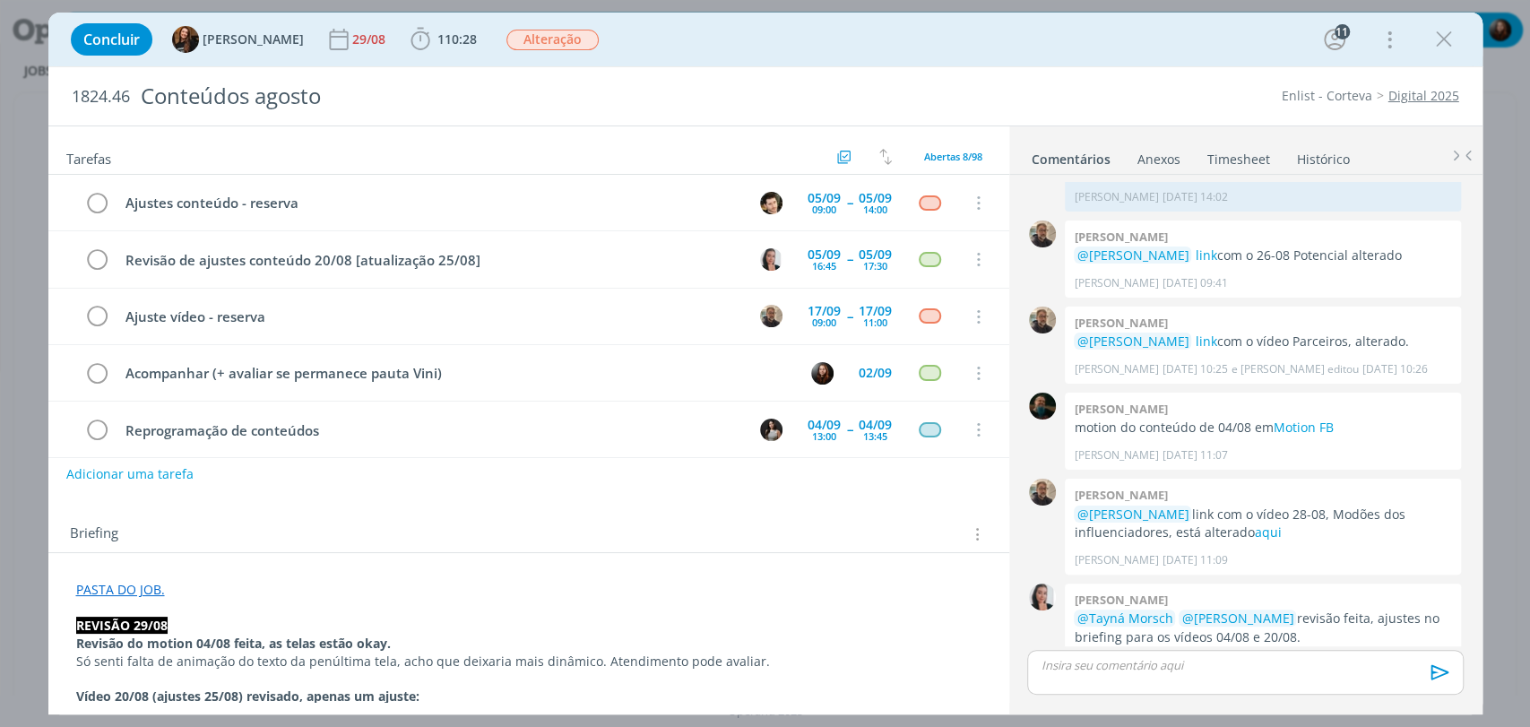
click at [318, 511] on div "Briefing Briefings Predefinidos Versões do Briefing Ver Briefing do Projeto" at bounding box center [528, 529] width 961 height 48
click at [1128, 69] on div "1824.46 Conteúdos agosto Enlist - Corteva Digital 2025" at bounding box center [765, 96] width 1434 height 58
click at [1158, 51] on div "Concluir Tayná Morsch 29/08 110:28 Iniciar Apontar Data * 01/09/2025 Horas * 00…" at bounding box center [766, 39] width 1408 height 43
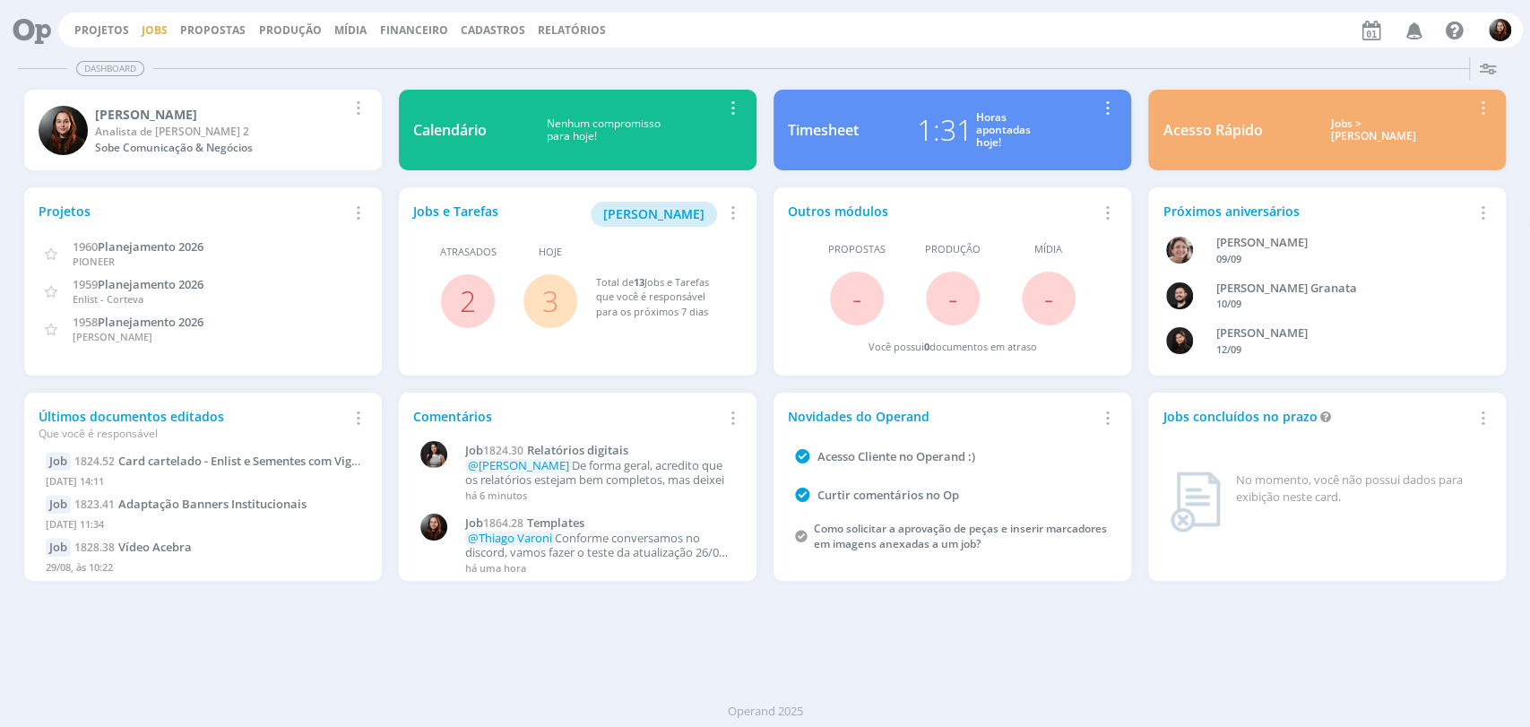
click at [144, 29] on link "Jobs" at bounding box center [155, 29] width 26 height 15
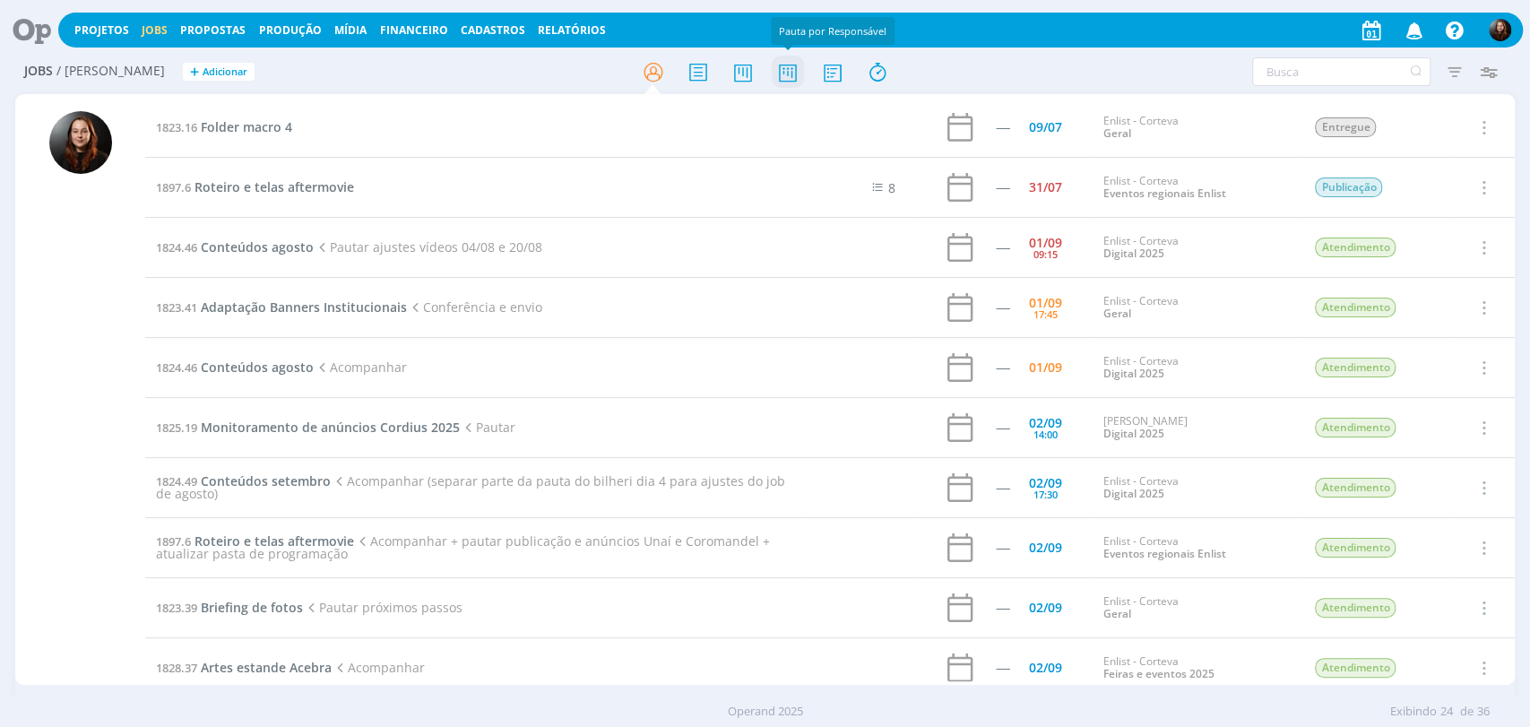
click at [785, 69] on icon at bounding box center [787, 72] width 32 height 35
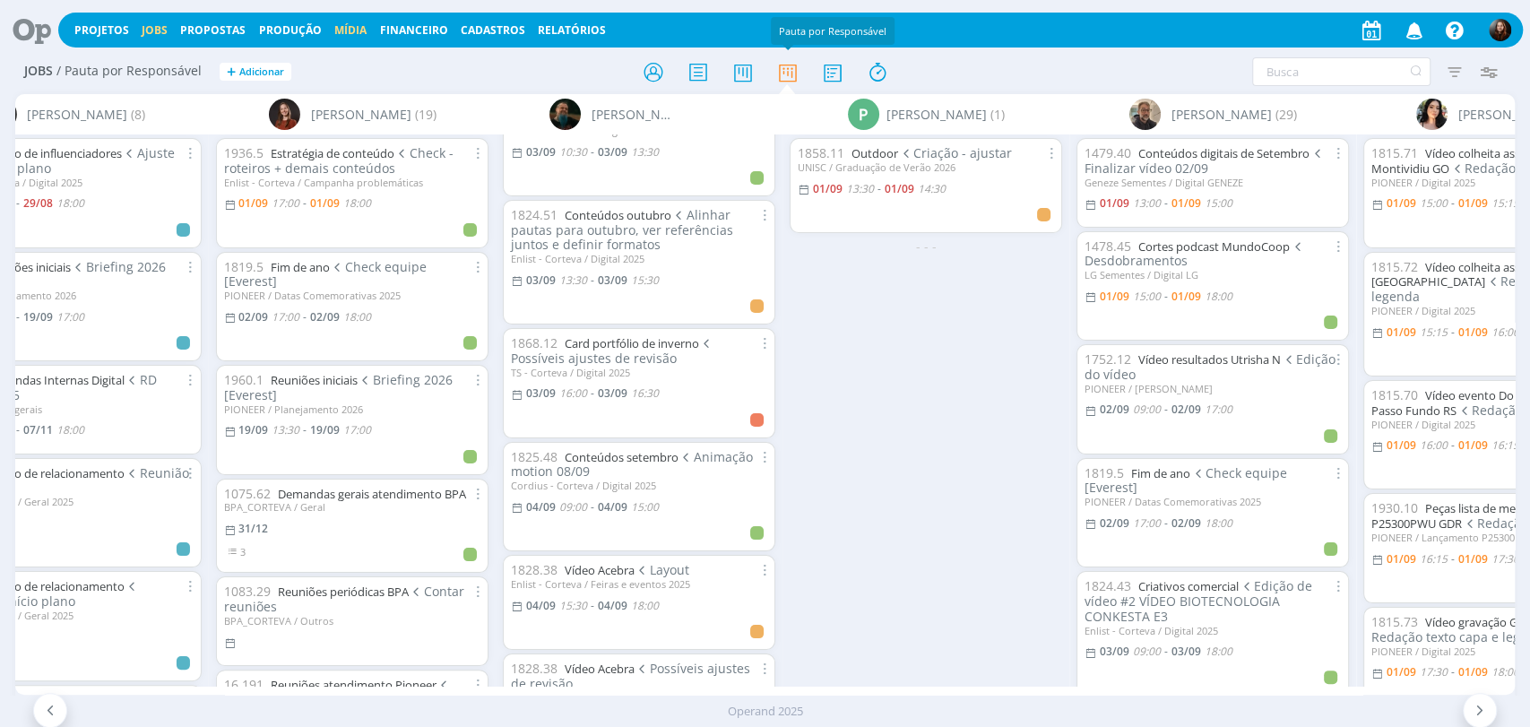
scroll to position [585, 0]
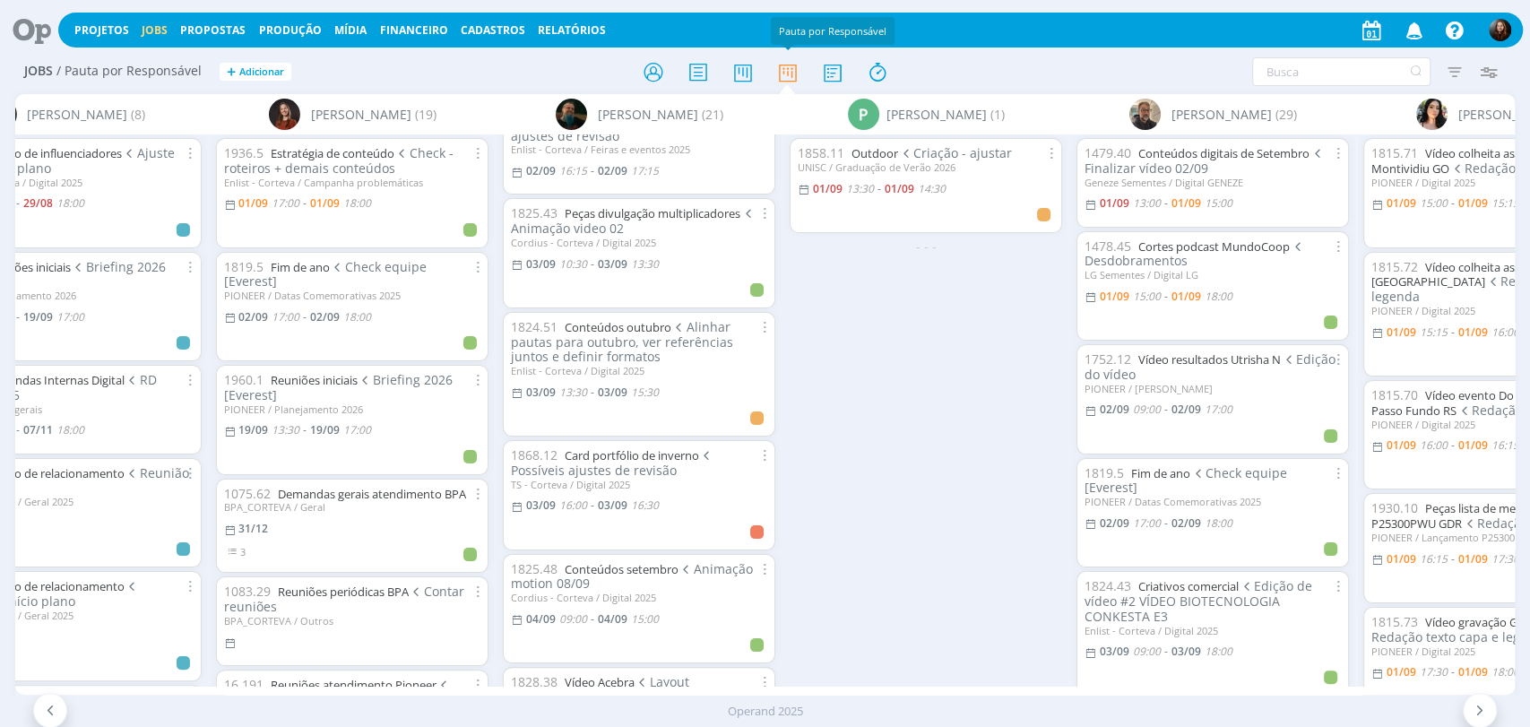
click at [990, 74] on div at bounding box center [766, 72] width 500 height 32
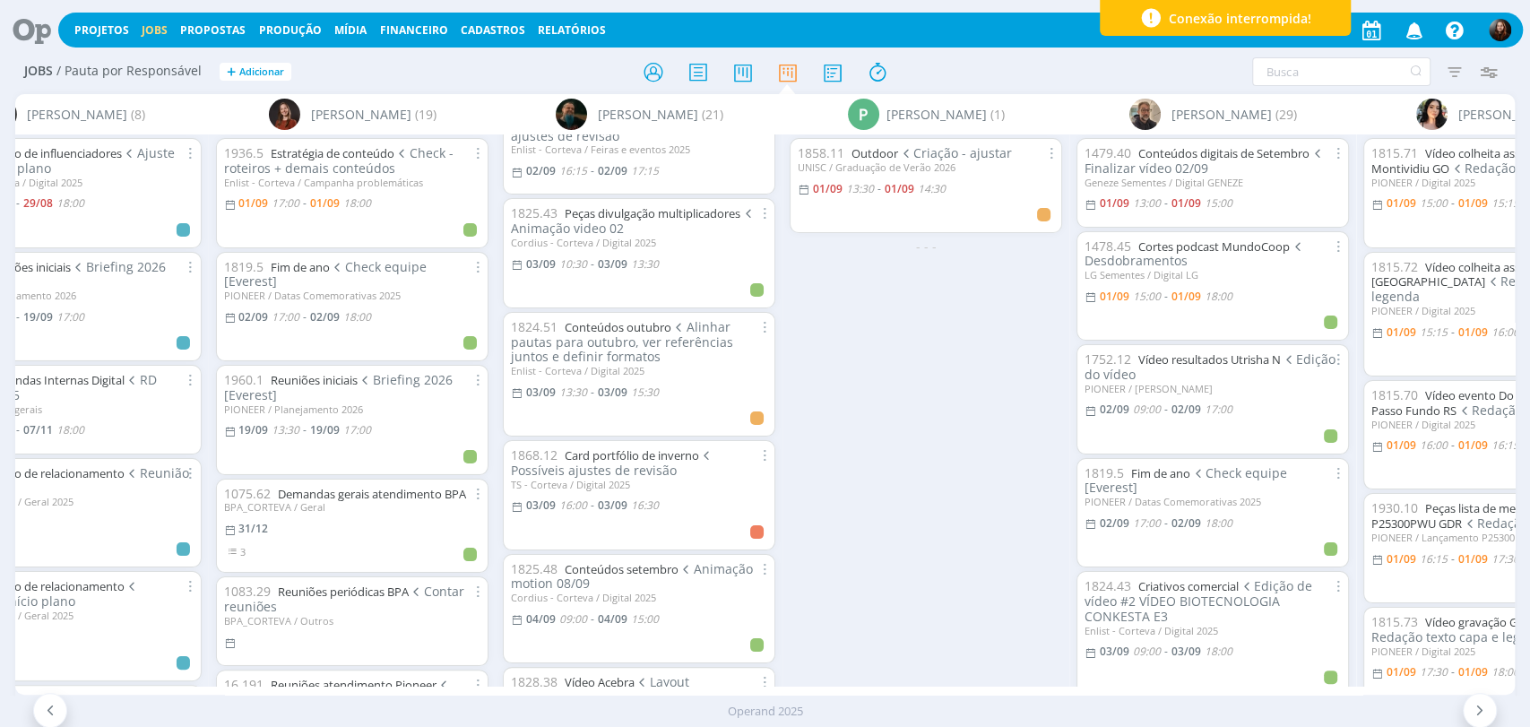
click at [1028, 58] on div "Filtrar Filtrar [GEOGRAPHIC_DATA] Tipo Jobs e Tarefas Data Personalizado a Situ…" at bounding box center [1265, 71] width 482 height 29
click at [1044, 65] on div "Filtrar Filtrar [GEOGRAPHIC_DATA] Tipo Jobs e Tarefas Data Personalizado a Situ…" at bounding box center [1265, 71] width 482 height 29
click at [1096, 70] on div "Filtrar Filtrar [GEOGRAPHIC_DATA] Tipo Jobs e Tarefas Data Personalizado a Situ…" at bounding box center [1265, 71] width 482 height 29
click at [1417, 27] on span "1" at bounding box center [1420, 21] width 14 height 13
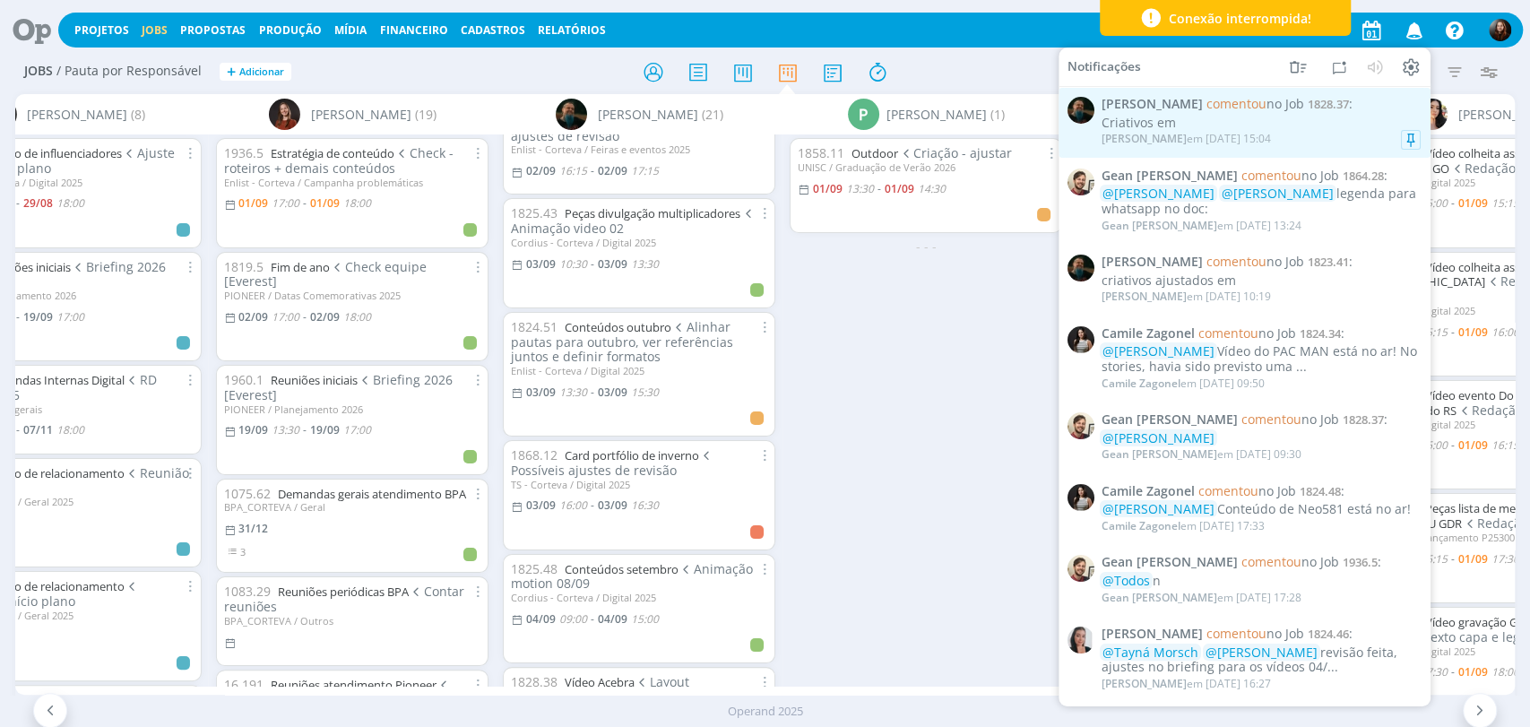
click at [1329, 126] on div "Criativos em" at bounding box center [1261, 123] width 319 height 15
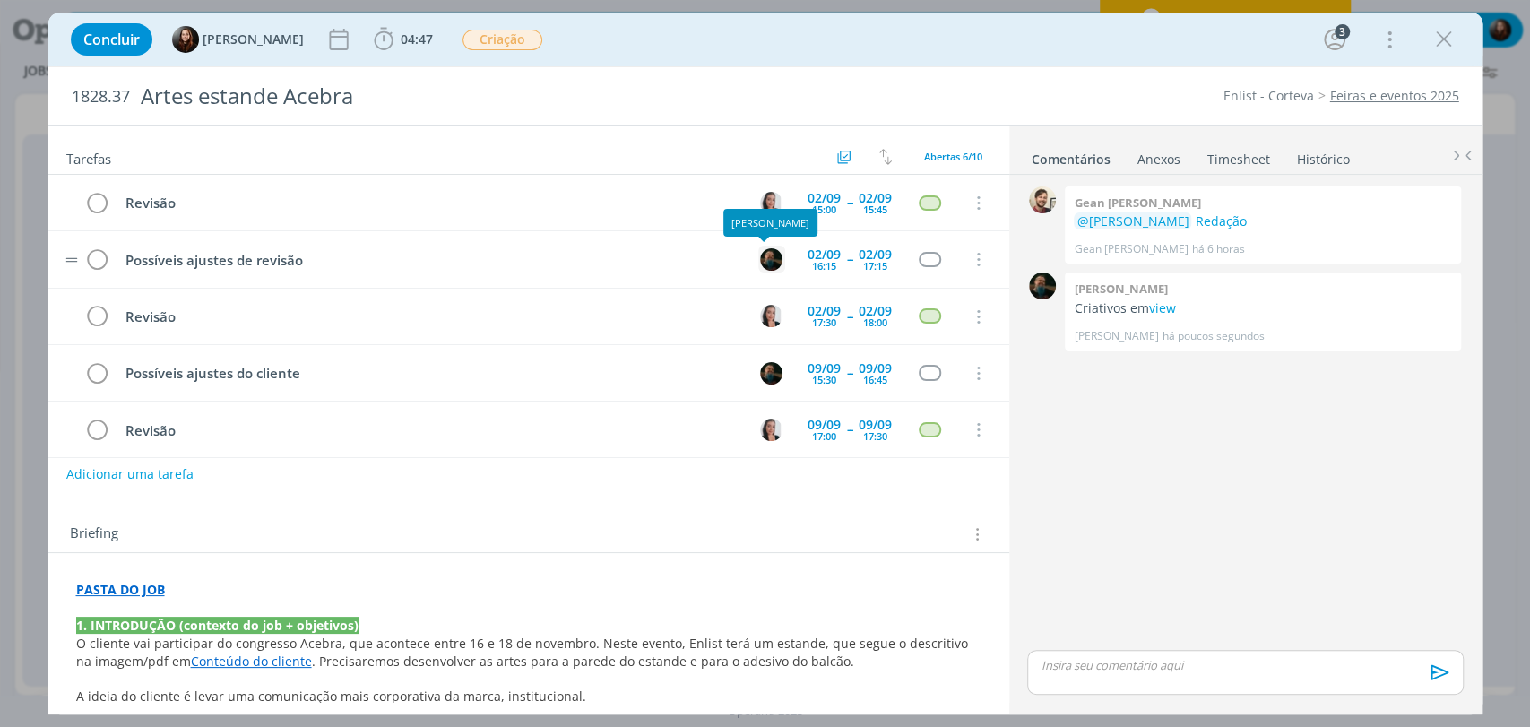
scroll to position [585, 0]
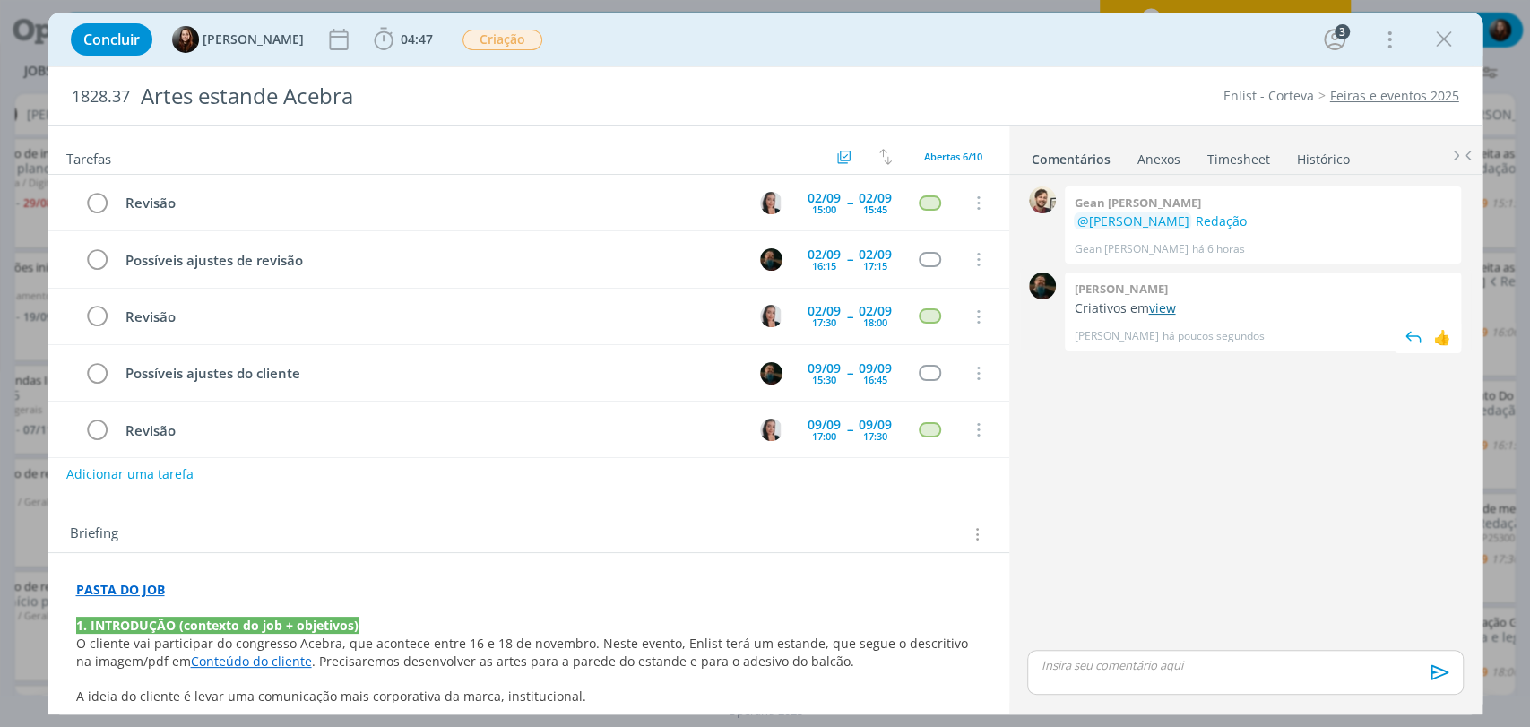
click at [1169, 308] on link "view" at bounding box center [1161, 307] width 27 height 17
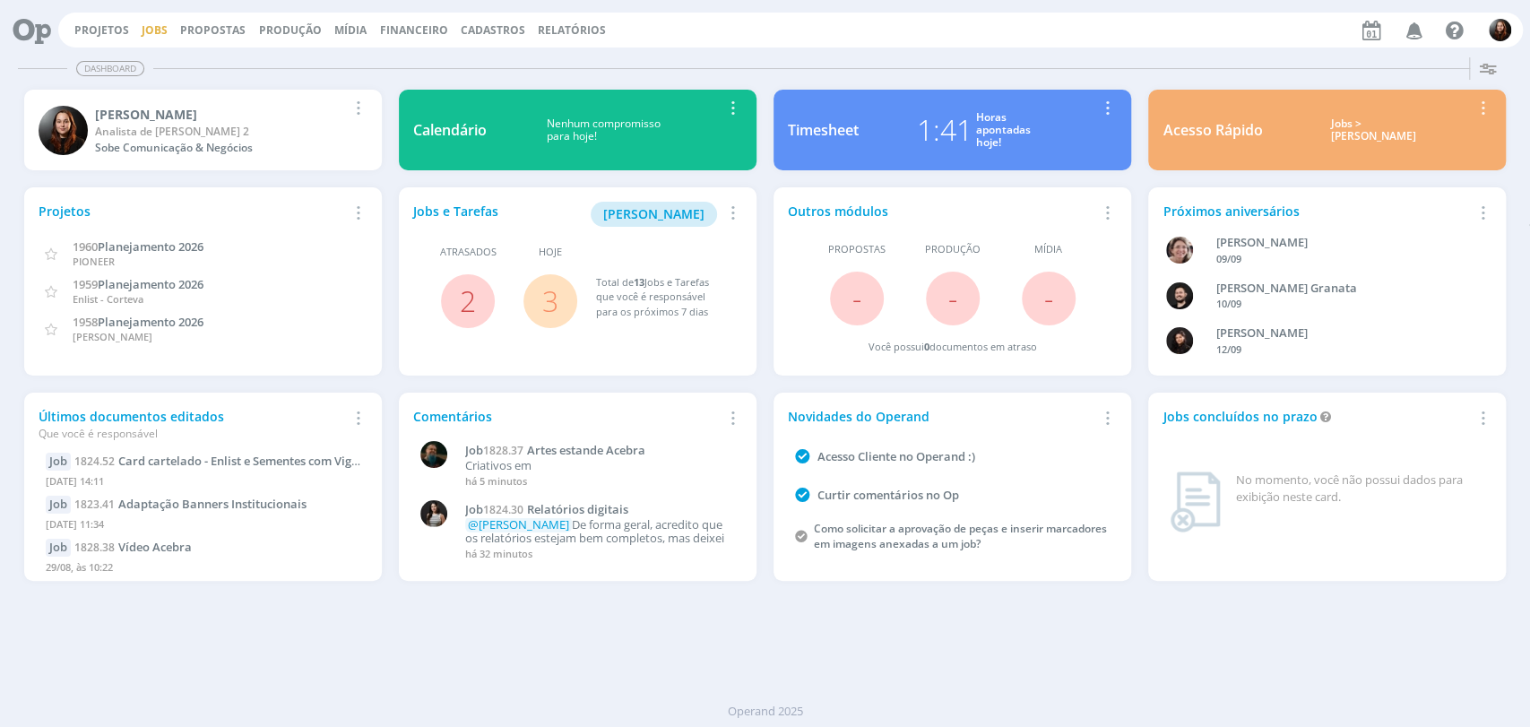
click at [162, 23] on link "Jobs" at bounding box center [155, 29] width 26 height 15
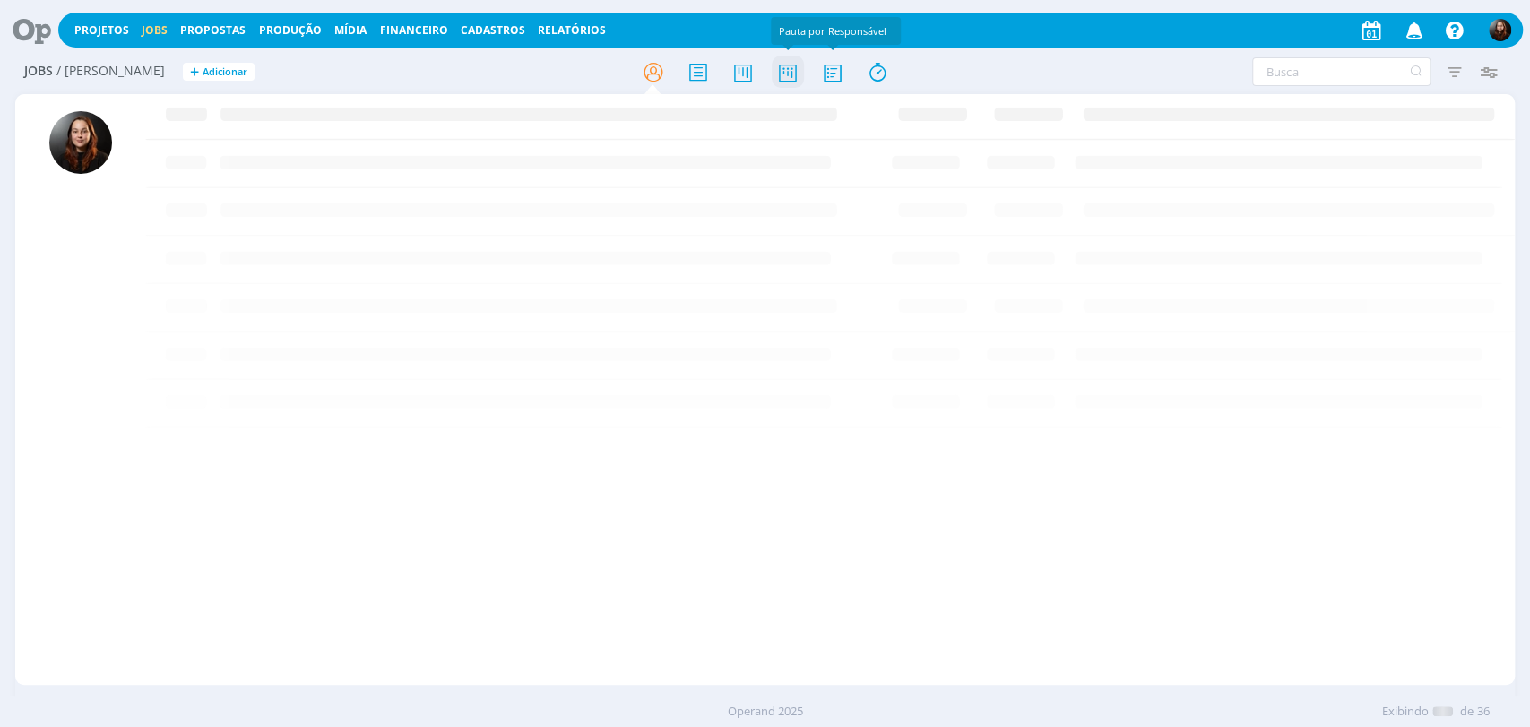
click at [782, 72] on icon at bounding box center [787, 72] width 32 height 35
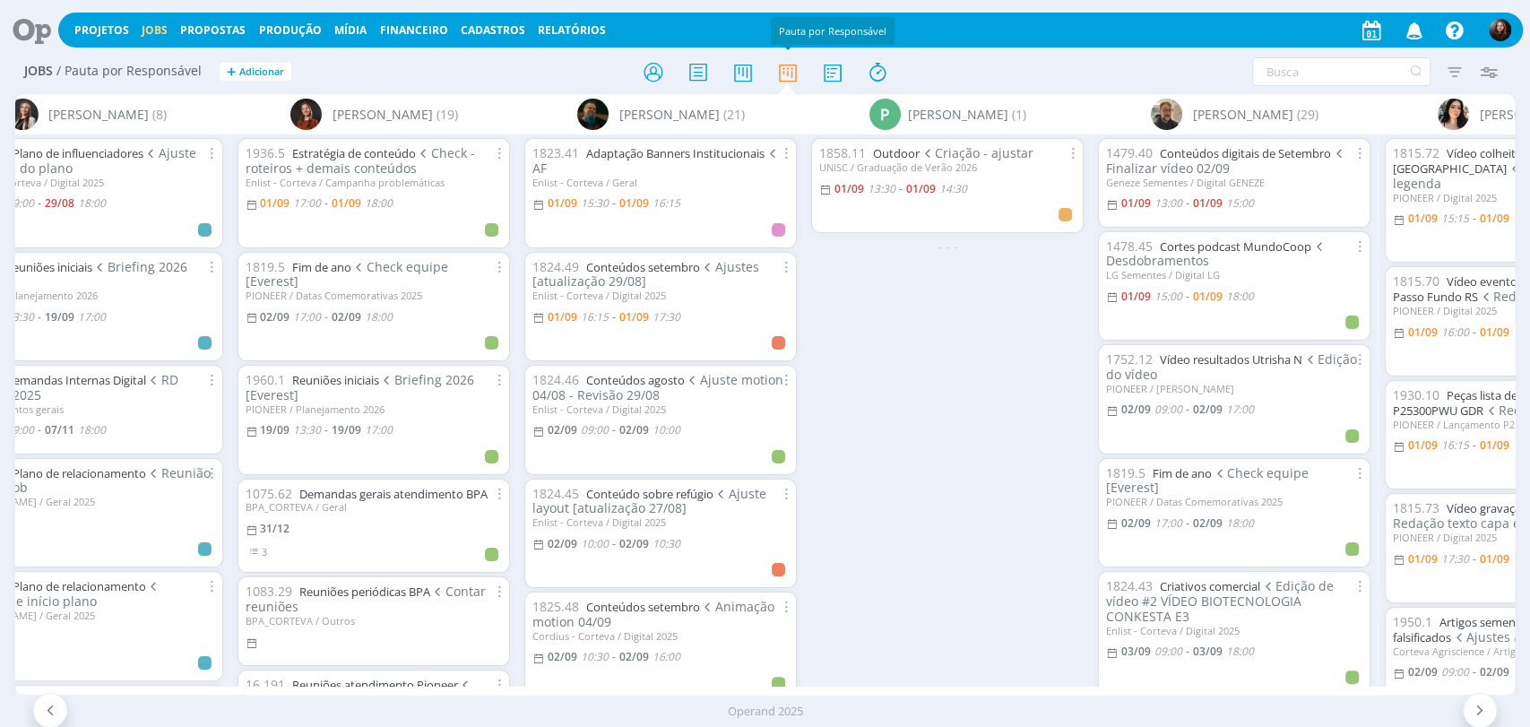
click at [1025, 59] on div "Filtrar Filtrar [GEOGRAPHIC_DATA] Tipo Jobs e Tarefas Data Personalizado a Situ…" at bounding box center [1265, 71] width 482 height 29
click at [1052, 76] on div "Filtrar Filtrar [GEOGRAPHIC_DATA] Tipo Jobs e Tarefas Data Personalizado a Situ…" at bounding box center [1265, 71] width 482 height 29
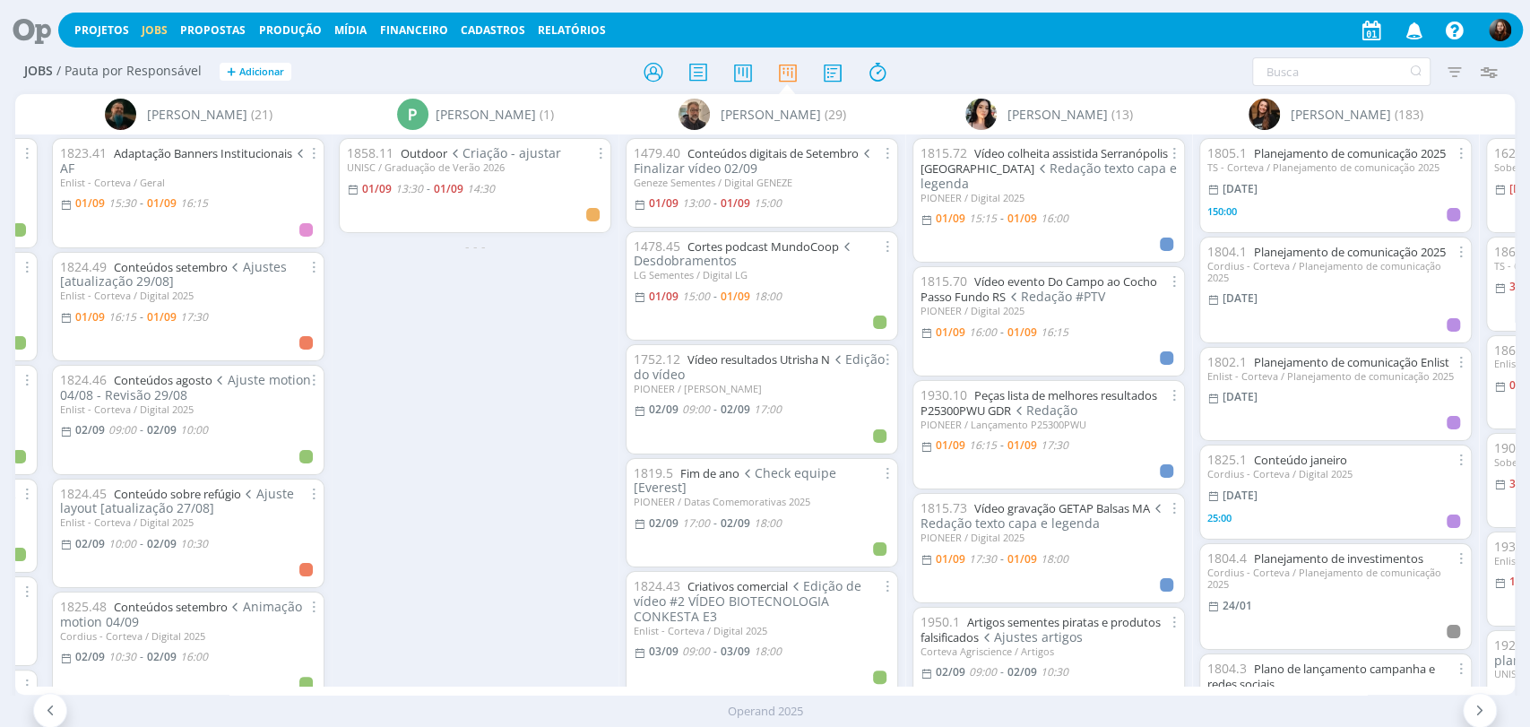
click at [1093, 57] on div "Jobs / Pauta por Responsável + Adicionar Filtrar Filtrar Limpar Tipo Jobs e Tar…" at bounding box center [765, 72] width 1500 height 45
drag, startPoint x: 1065, startPoint y: 66, endPoint x: 1052, endPoint y: 65, distance: 13.6
click at [1065, 65] on div "Filtrar Filtrar [GEOGRAPHIC_DATA] Tipo Jobs e Tarefas Data Personalizado a Situ…" at bounding box center [1265, 71] width 482 height 29
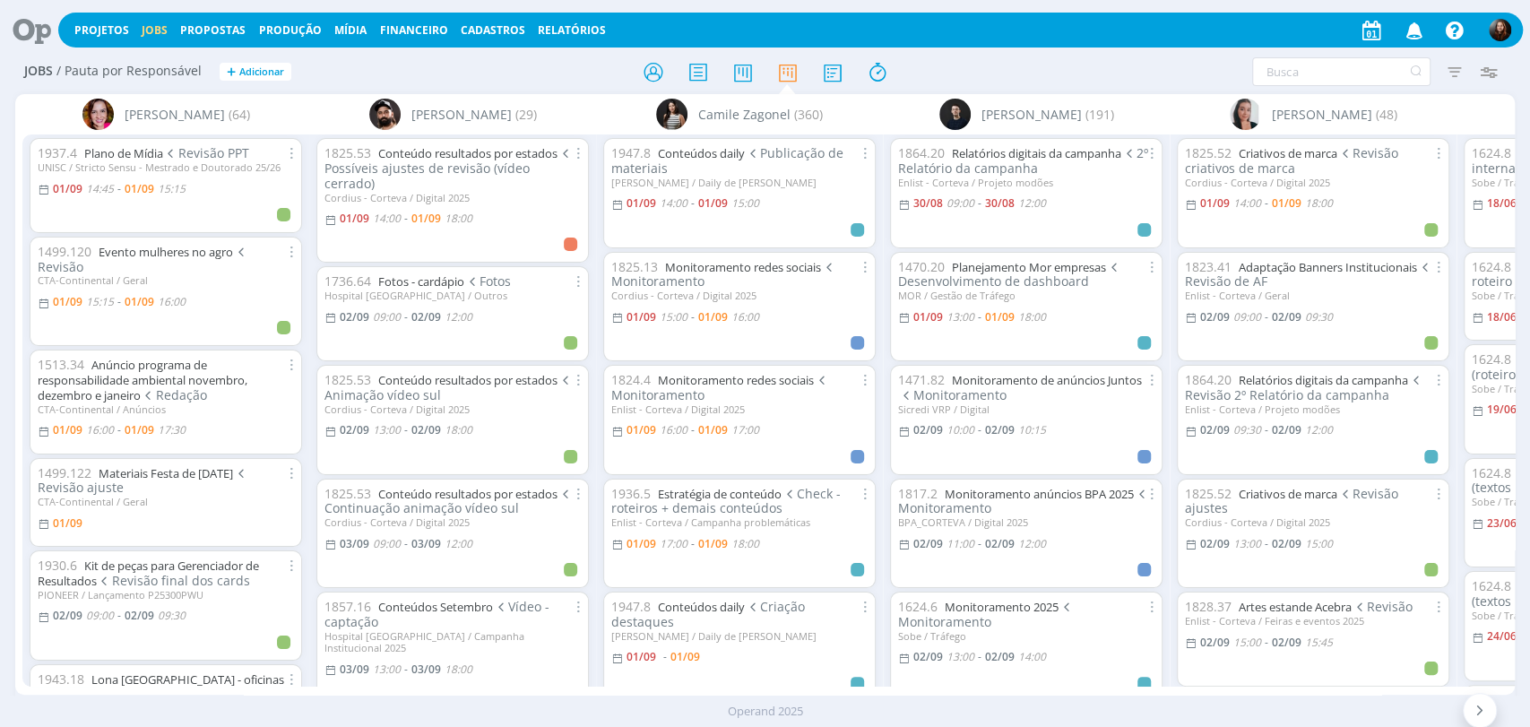
click at [1109, 48] on div "Projetos Jobs Propostas Produção [GEOGRAPHIC_DATA] Financeiro Cadastros Relatór…" at bounding box center [765, 28] width 1516 height 43
click at [1079, 72] on div "Filtrar Filtrar [GEOGRAPHIC_DATA] Tipo Jobs e Tarefas Data Personalizado a Situ…" at bounding box center [1265, 71] width 482 height 29
click at [34, 34] on icon at bounding box center [25, 30] width 37 height 35
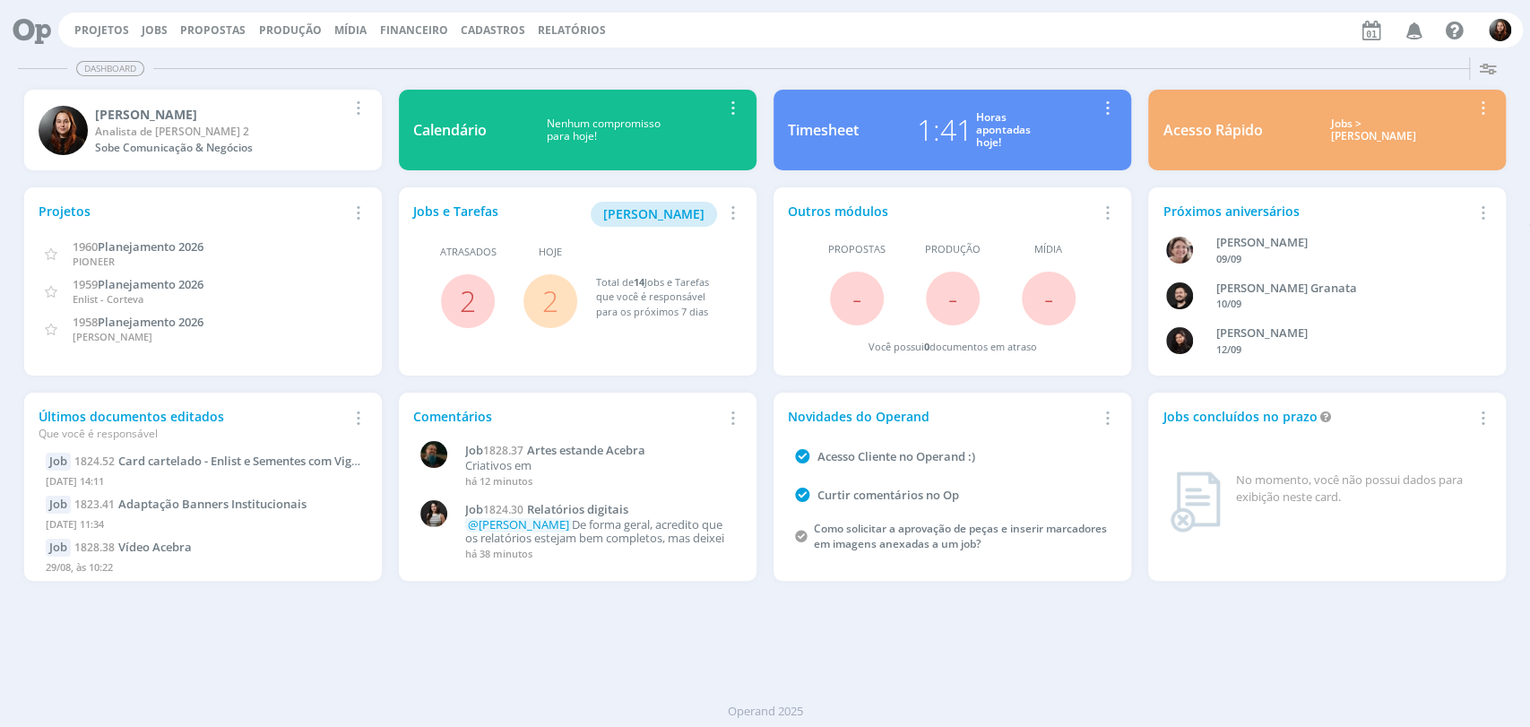
click at [1107, 56] on div "Dashboard" at bounding box center [765, 69] width 1495 height 26
click at [554, 297] on link "2" at bounding box center [550, 301] width 16 height 39
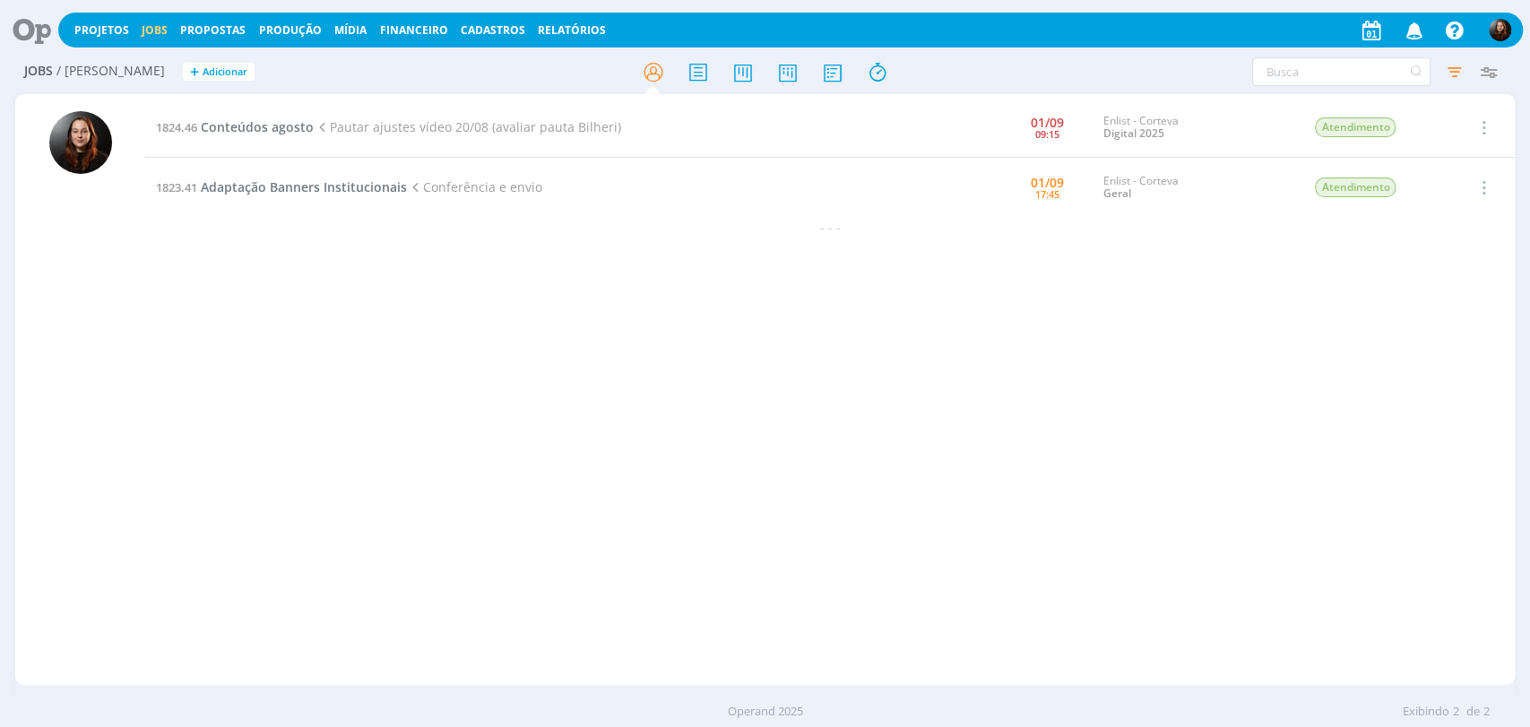
click at [14, 16] on icon at bounding box center [25, 30] width 37 height 35
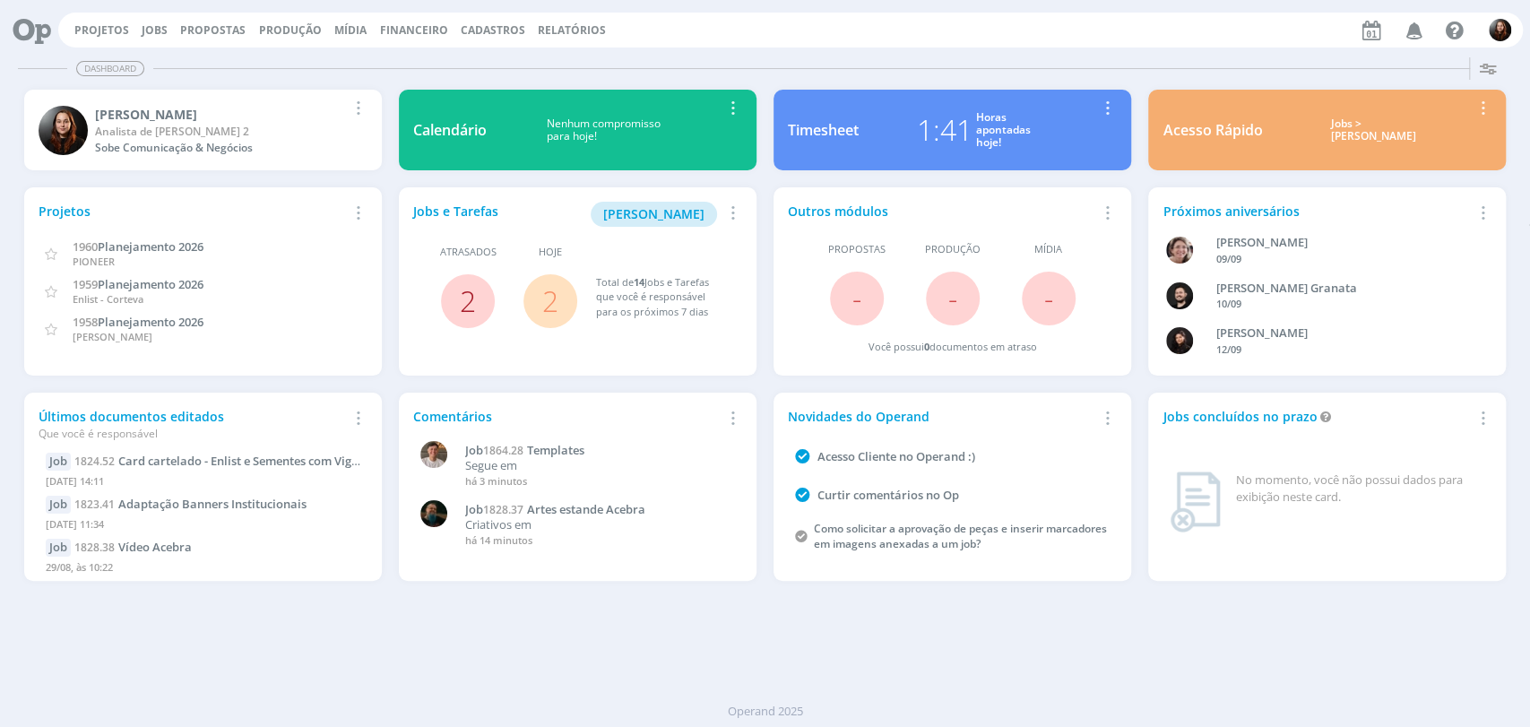
click at [464, 303] on link "2" at bounding box center [468, 301] width 16 height 39
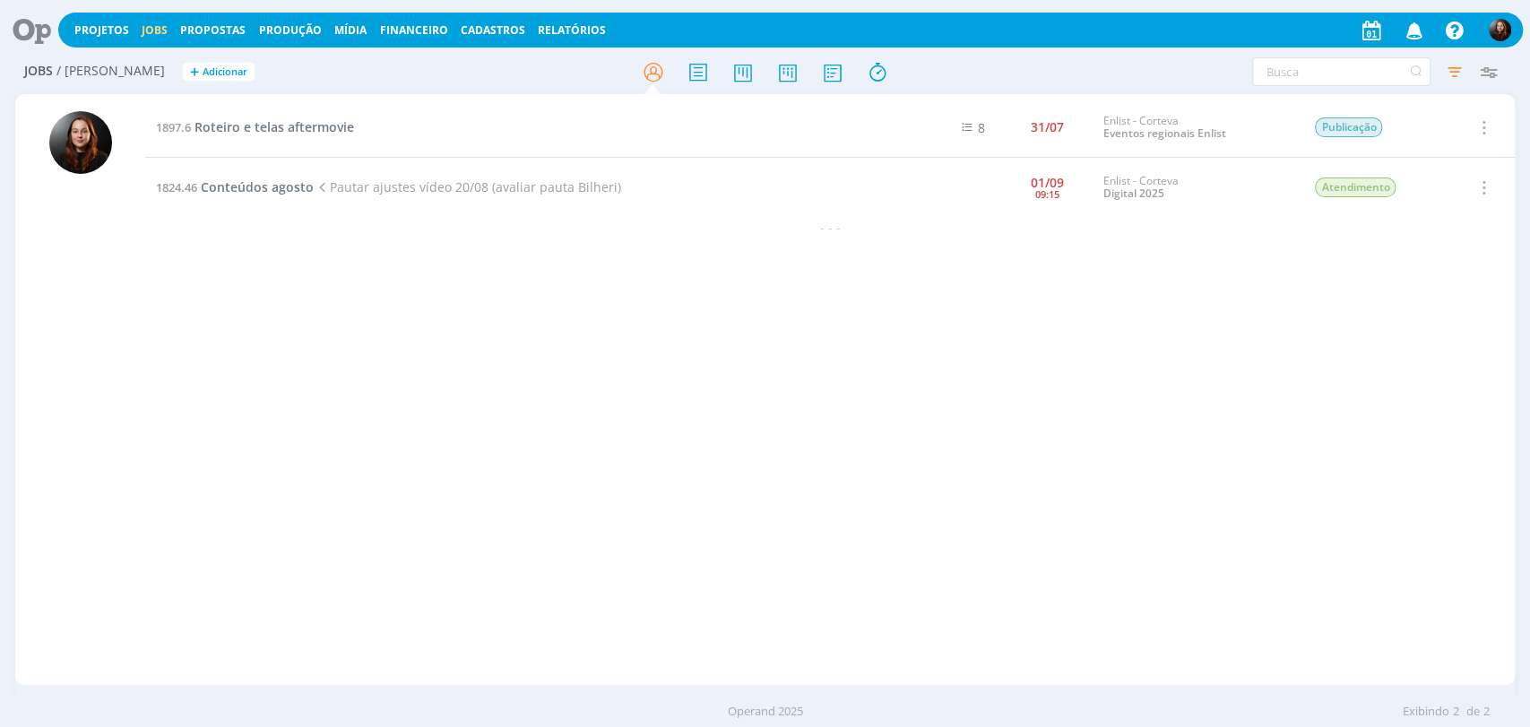
click at [35, 14] on icon at bounding box center [25, 30] width 37 height 35
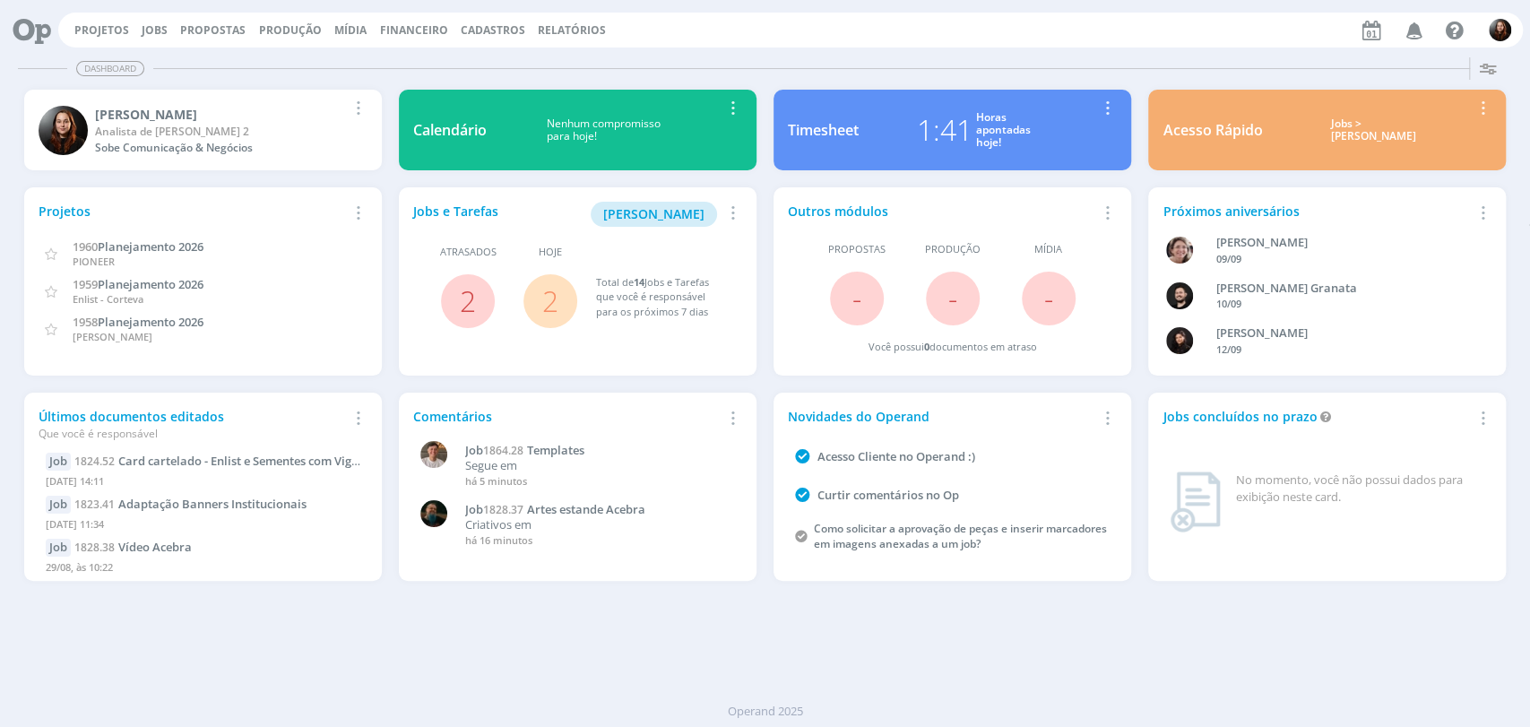
drag, startPoint x: 866, startPoint y: 22, endPoint x: 861, endPoint y: 9, distance: 14.5
click at [866, 18] on div "Projetos Jobs Propostas Produção [GEOGRAPHIC_DATA] Financeiro Cadastros Relatór…" at bounding box center [790, 30] width 1465 height 35
click at [144, 26] on link "Jobs" at bounding box center [155, 29] width 26 height 15
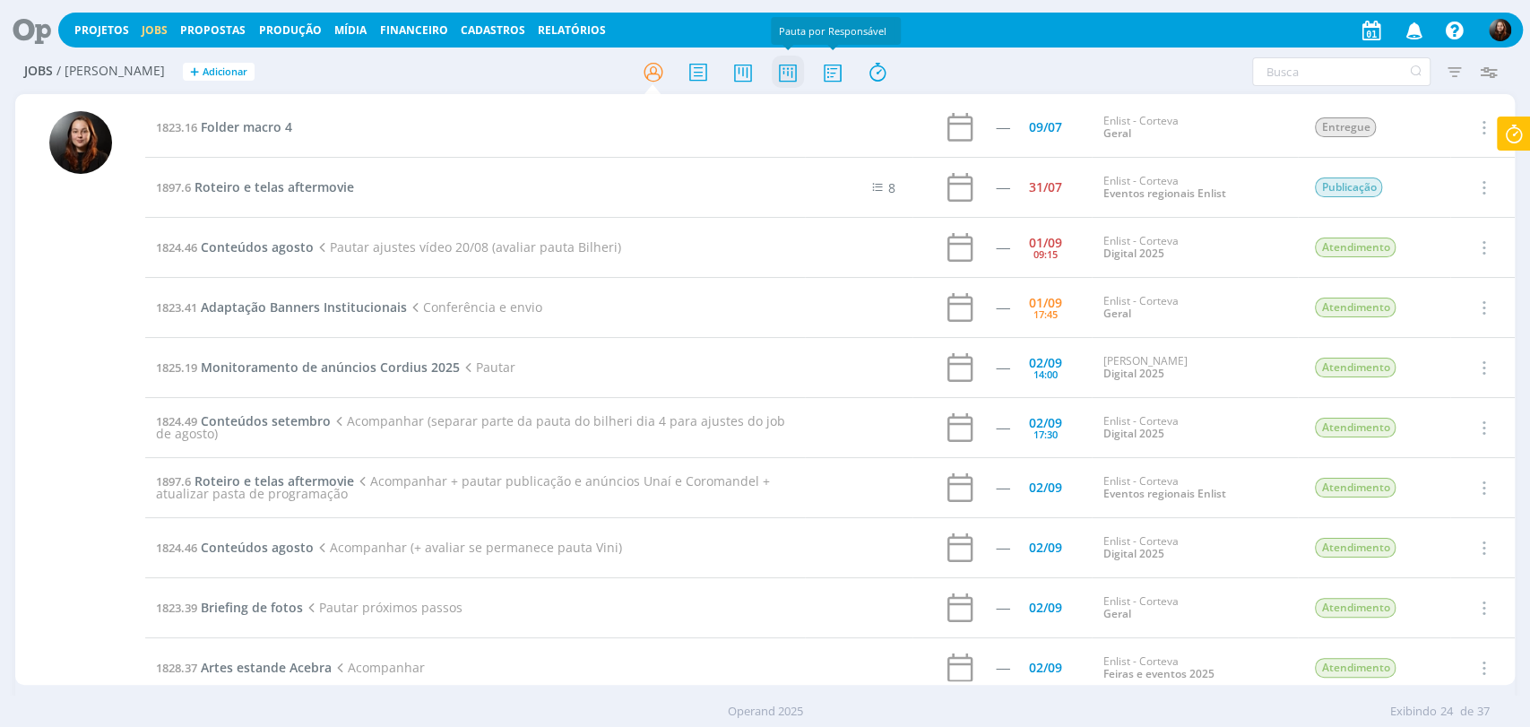
click at [784, 78] on icon at bounding box center [787, 72] width 32 height 35
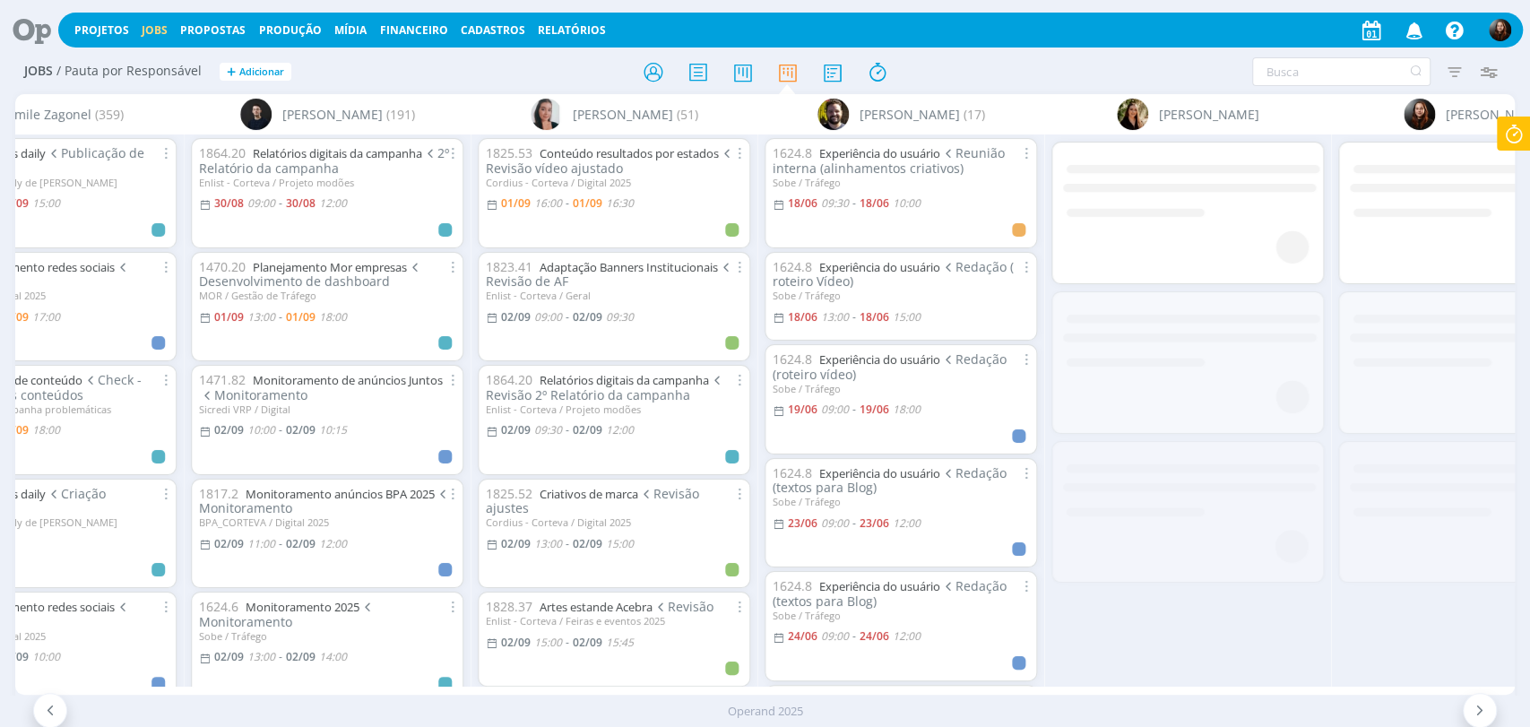
scroll to position [0, 730]
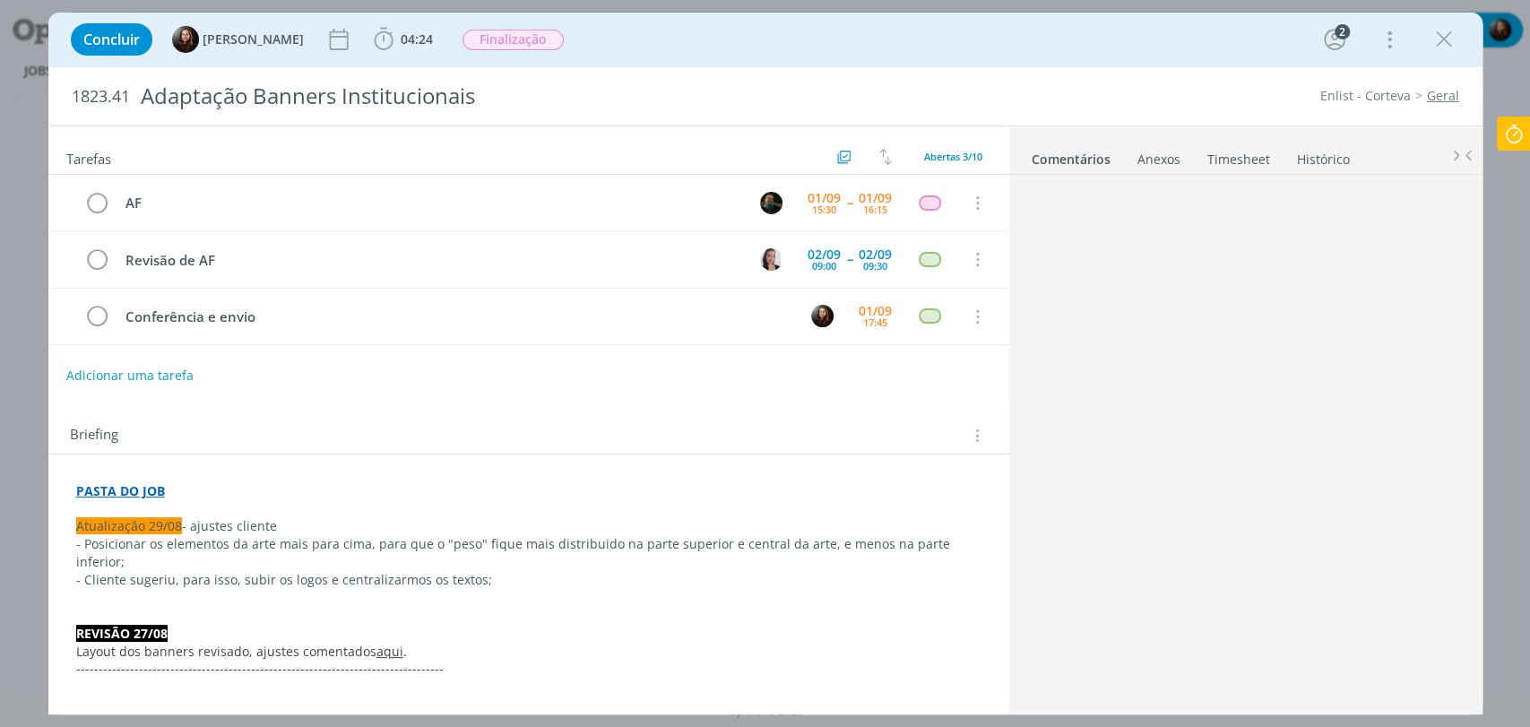
scroll to position [204, 0]
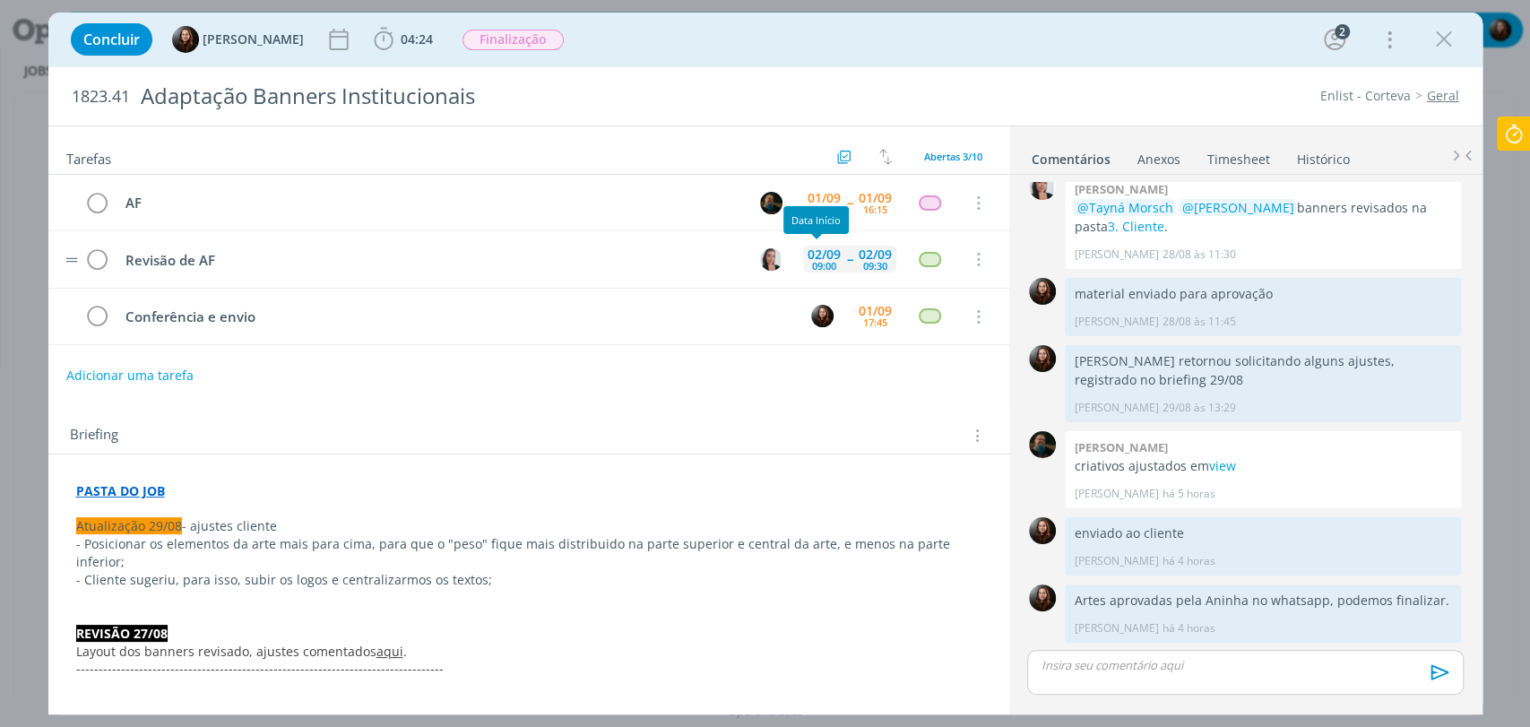
click at [831, 261] on div "[DATE] 09:00" at bounding box center [824, 259] width 42 height 27
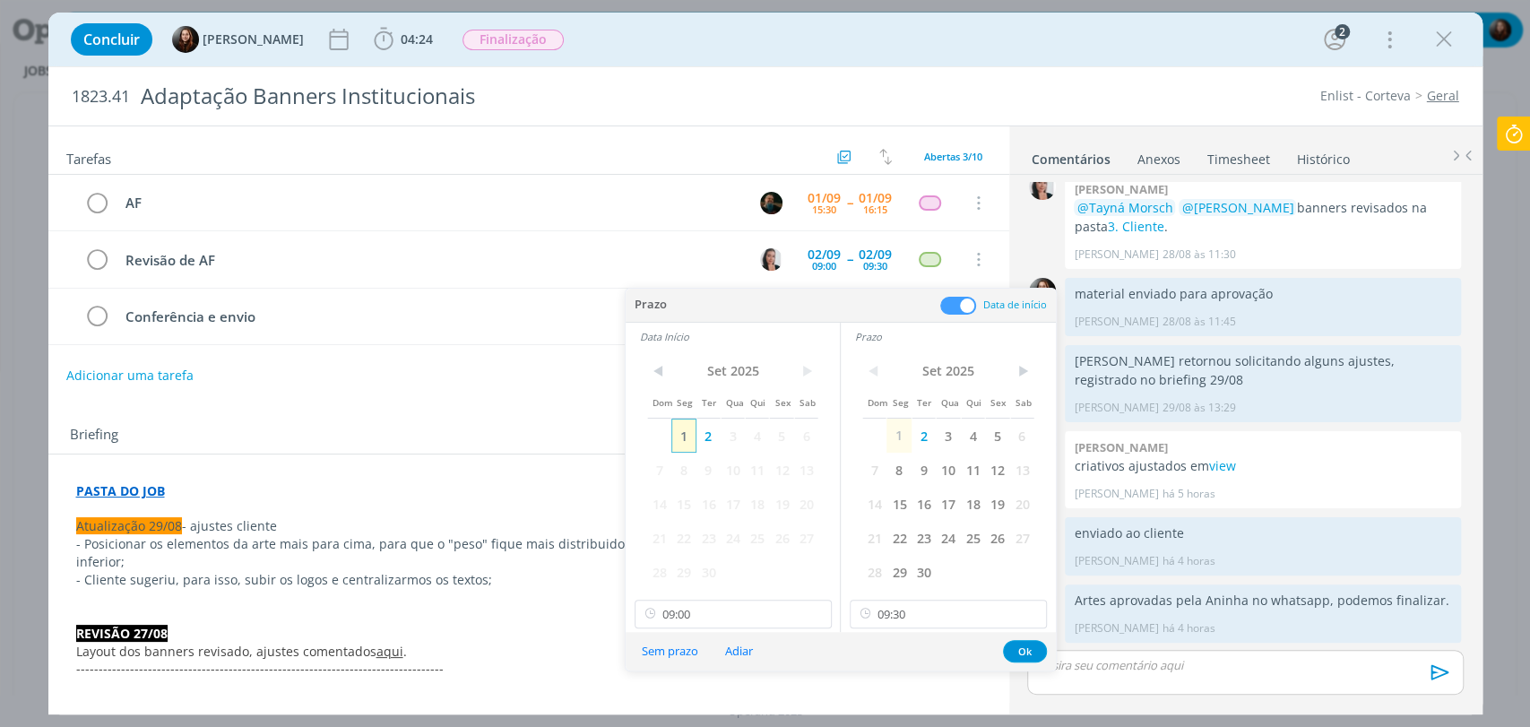
click at [682, 438] on span "1" at bounding box center [684, 436] width 24 height 34
click at [898, 432] on span "1" at bounding box center [899, 436] width 24 height 34
click at [923, 617] on input "09:30" at bounding box center [948, 614] width 197 height 29
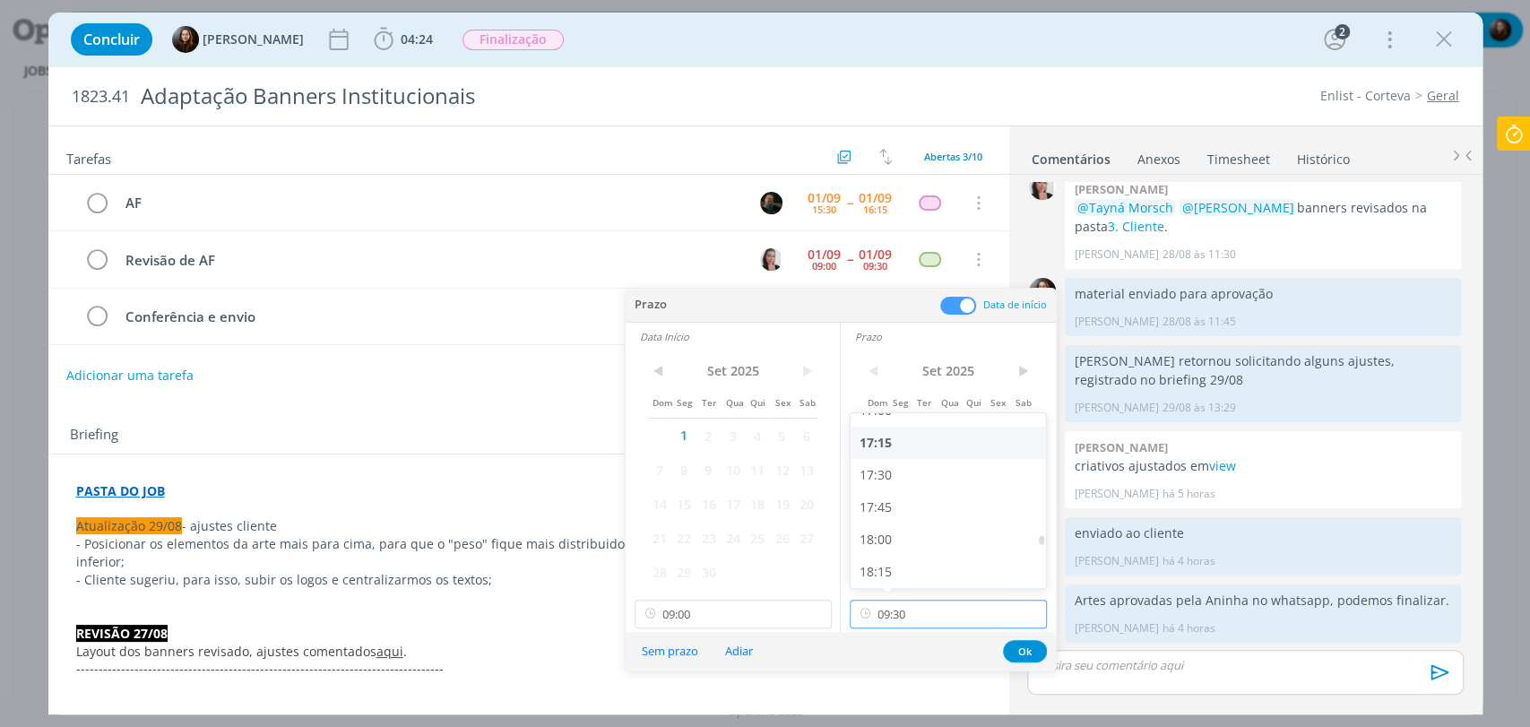
scroll to position [2186, 0]
click at [889, 477] on div "17:15" at bounding box center [951, 471] width 200 height 32
type input "17:15"
click at [746, 617] on input "09:00" at bounding box center [733, 614] width 197 height 29
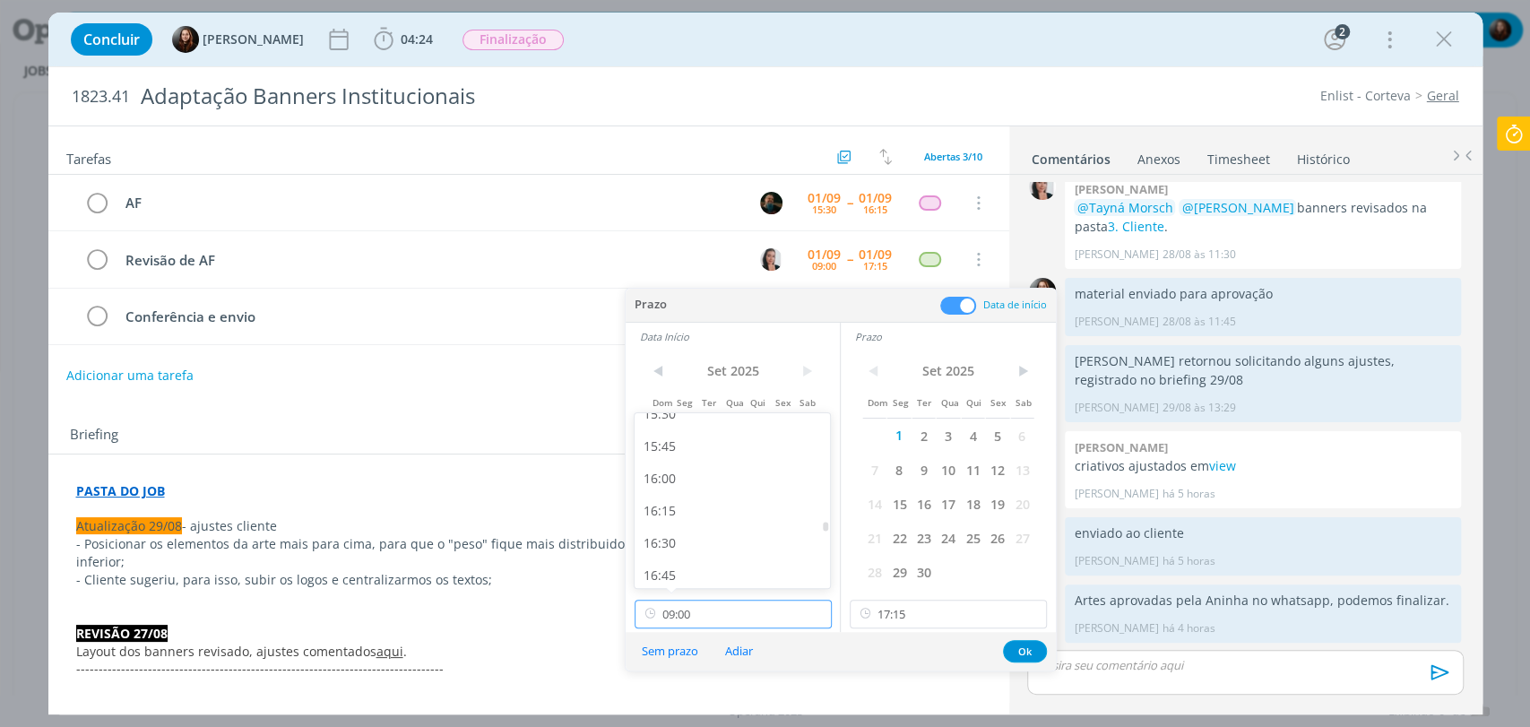
scroll to position [2022, 0]
click at [677, 546] on div "16:30" at bounding box center [735, 538] width 200 height 32
type input "16:30"
click at [1027, 648] on button "Ok" at bounding box center [1025, 651] width 44 height 22
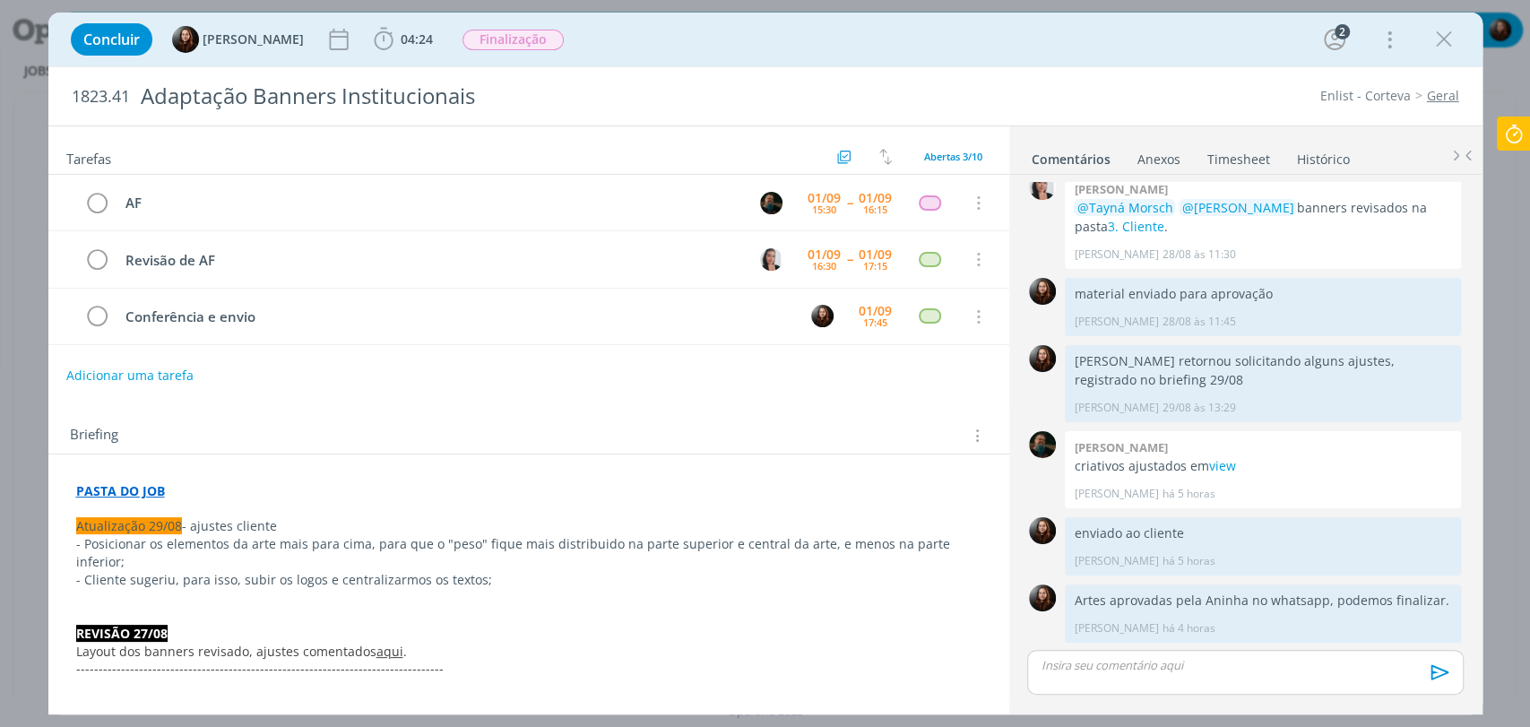
click at [698, 25] on div "Concluir Eduarda Pereira 04:24 Iniciar Apontar Data * 01/09/2025 Horas * 00:00 …" at bounding box center [766, 39] width 1408 height 43
click at [897, 39] on div "Concluir Eduarda Pereira 04:24 Iniciar Apontar Data * 01/09/2025 Horas * 00:00 …" at bounding box center [766, 39] width 1408 height 43
click at [723, 33] on div "Concluir Eduarda Pereira 04:24 Iniciar Apontar Data * 01/09/2025 Horas * 00:00 …" at bounding box center [766, 39] width 1408 height 43
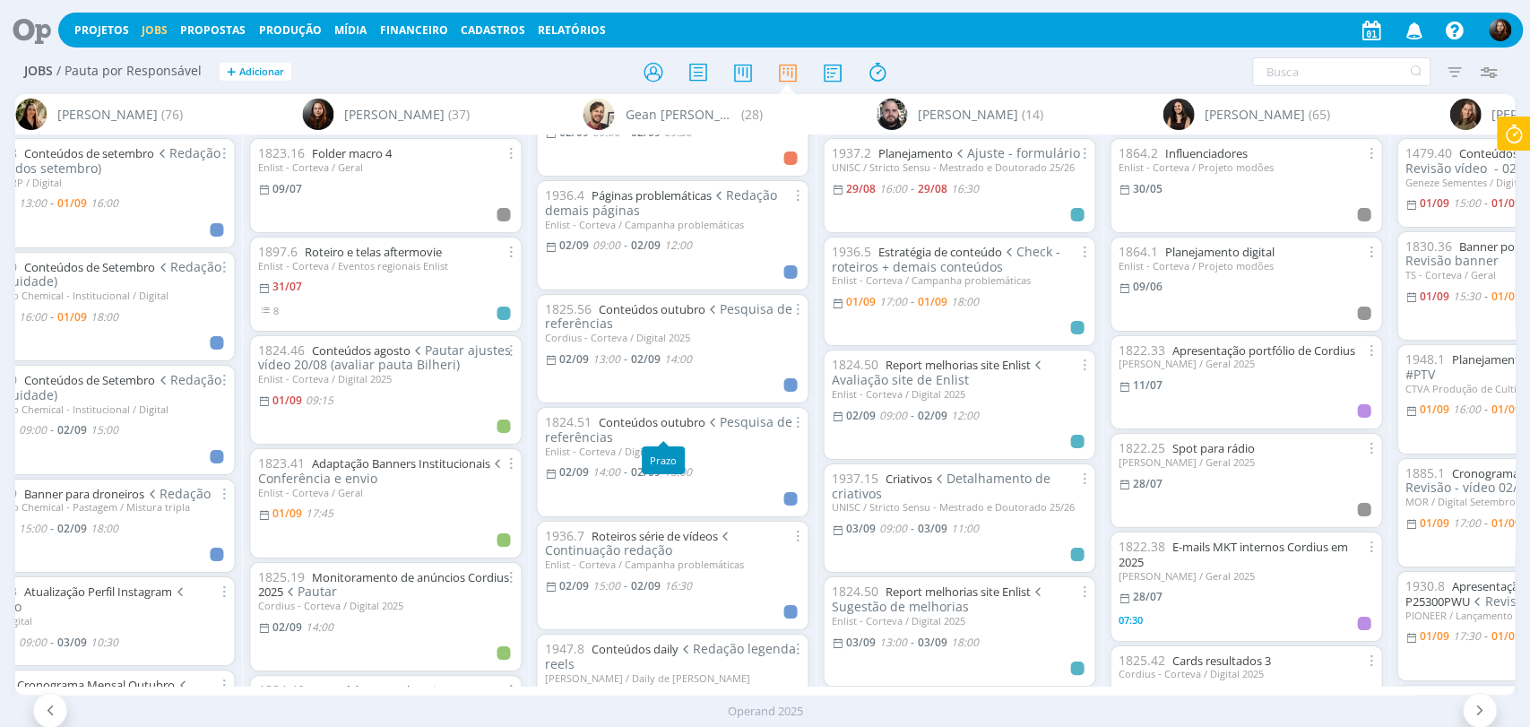
scroll to position [299, 0]
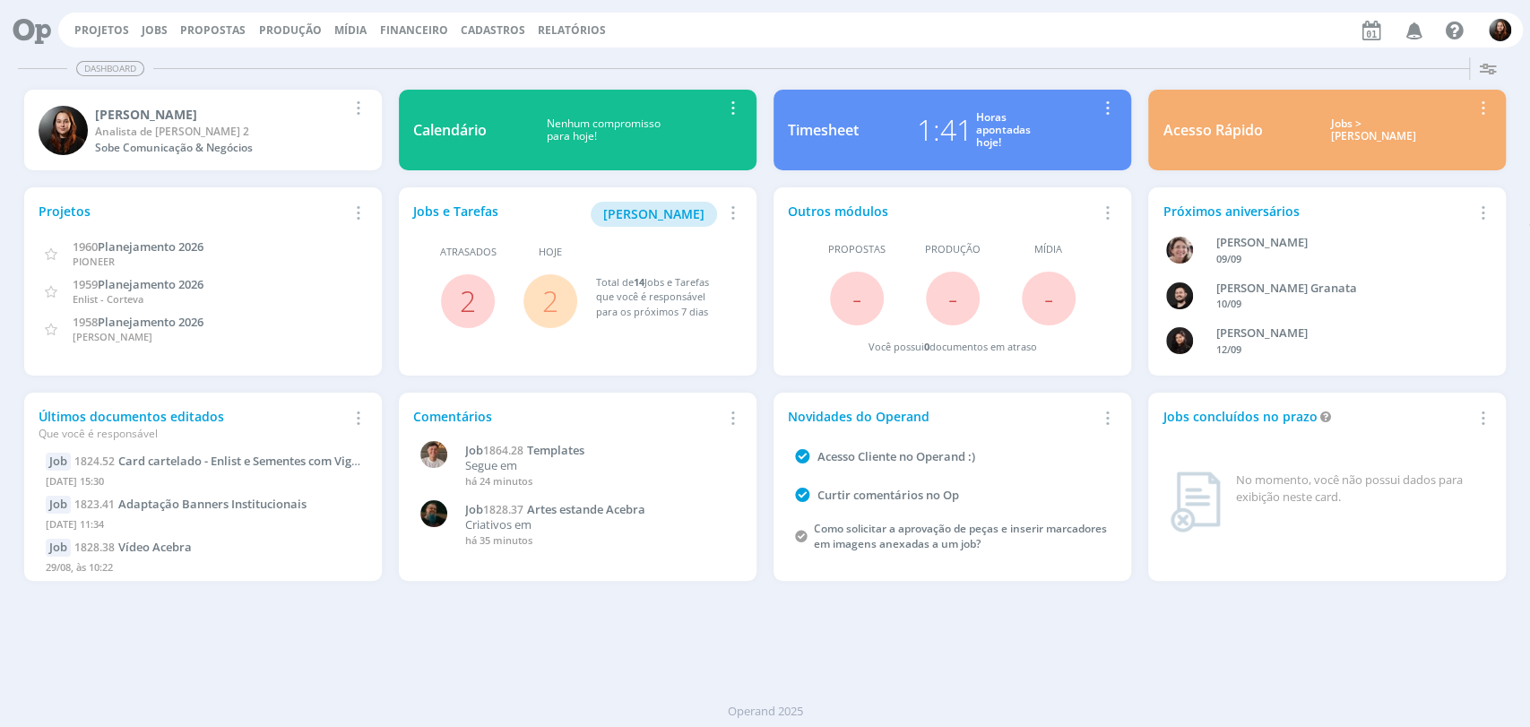
click at [166, 28] on button "Jobs" at bounding box center [154, 30] width 37 height 14
click at [152, 30] on link "Jobs" at bounding box center [155, 29] width 26 height 15
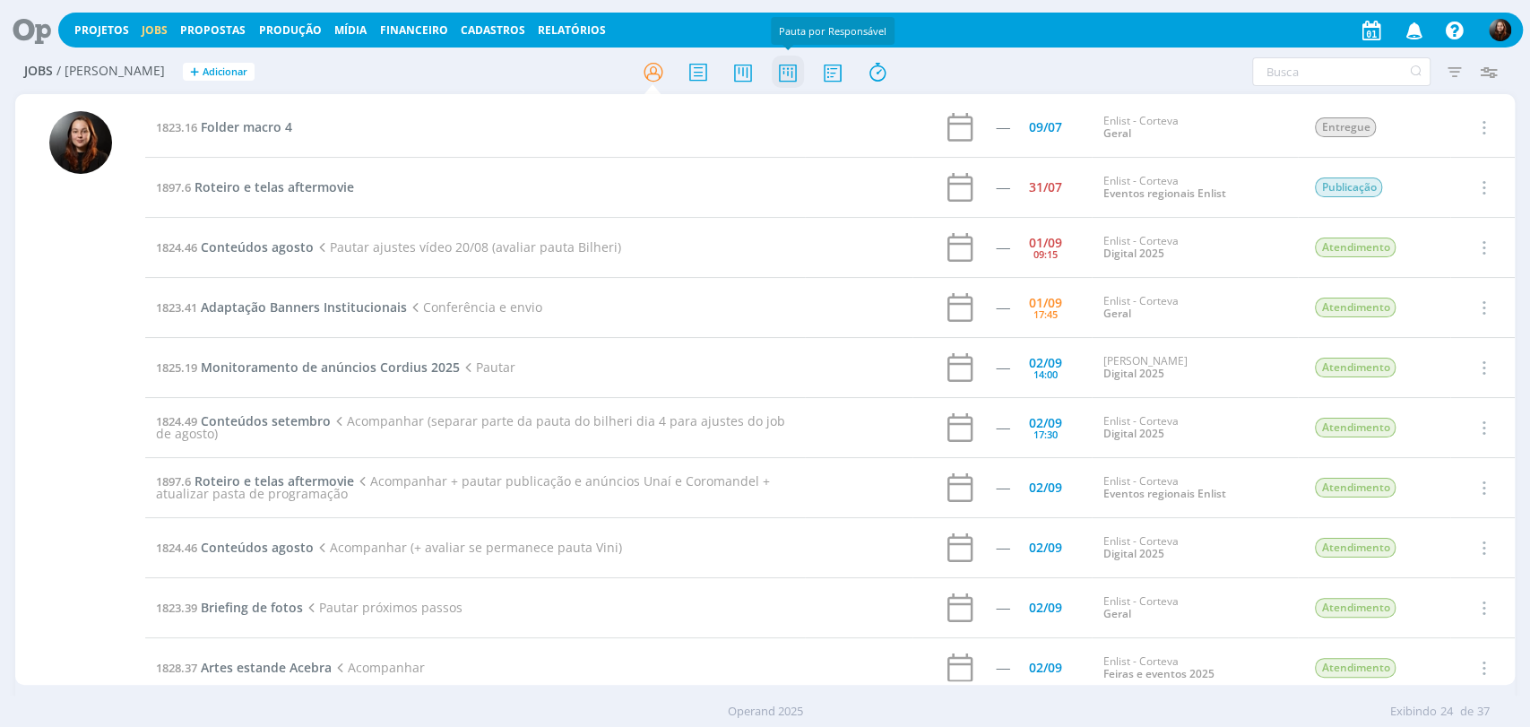
click at [791, 70] on icon at bounding box center [787, 72] width 32 height 35
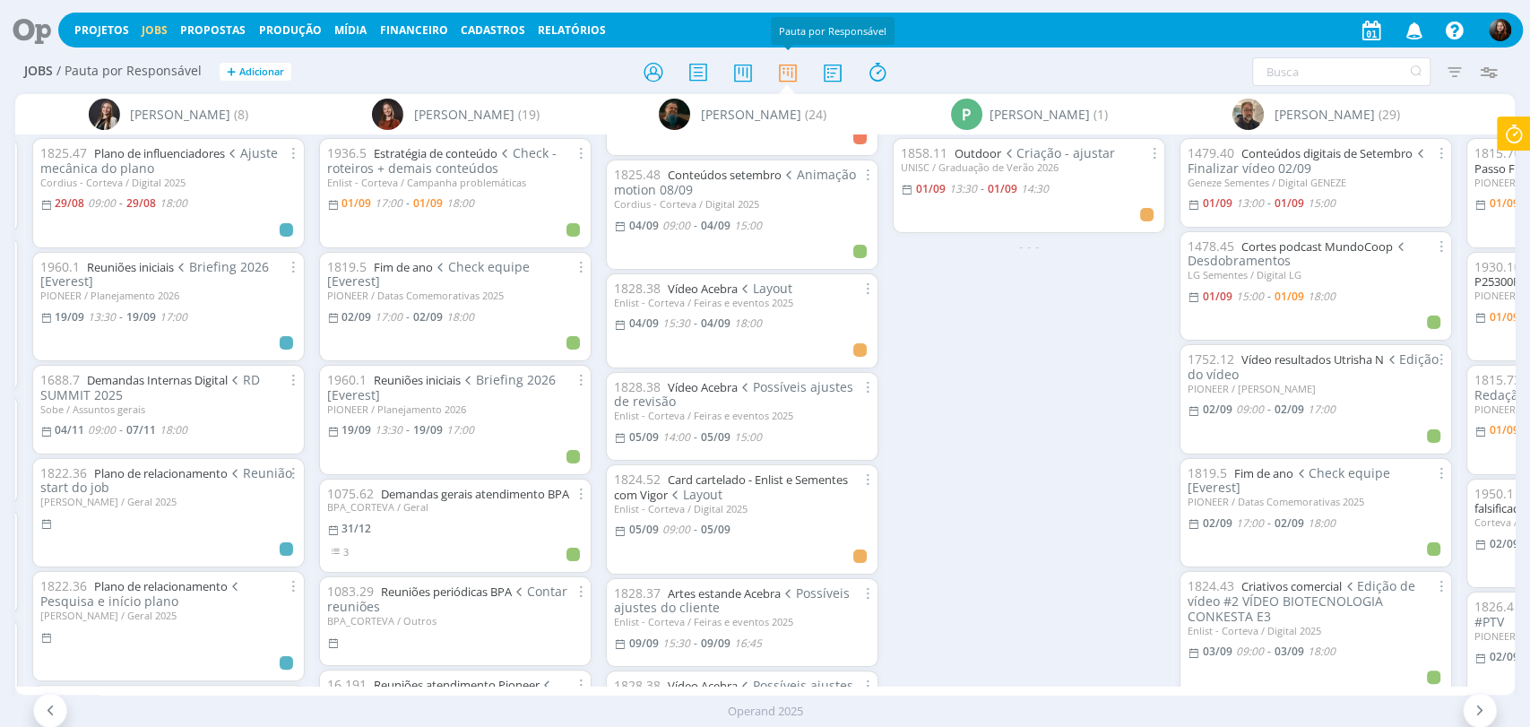
scroll to position [996, 0]
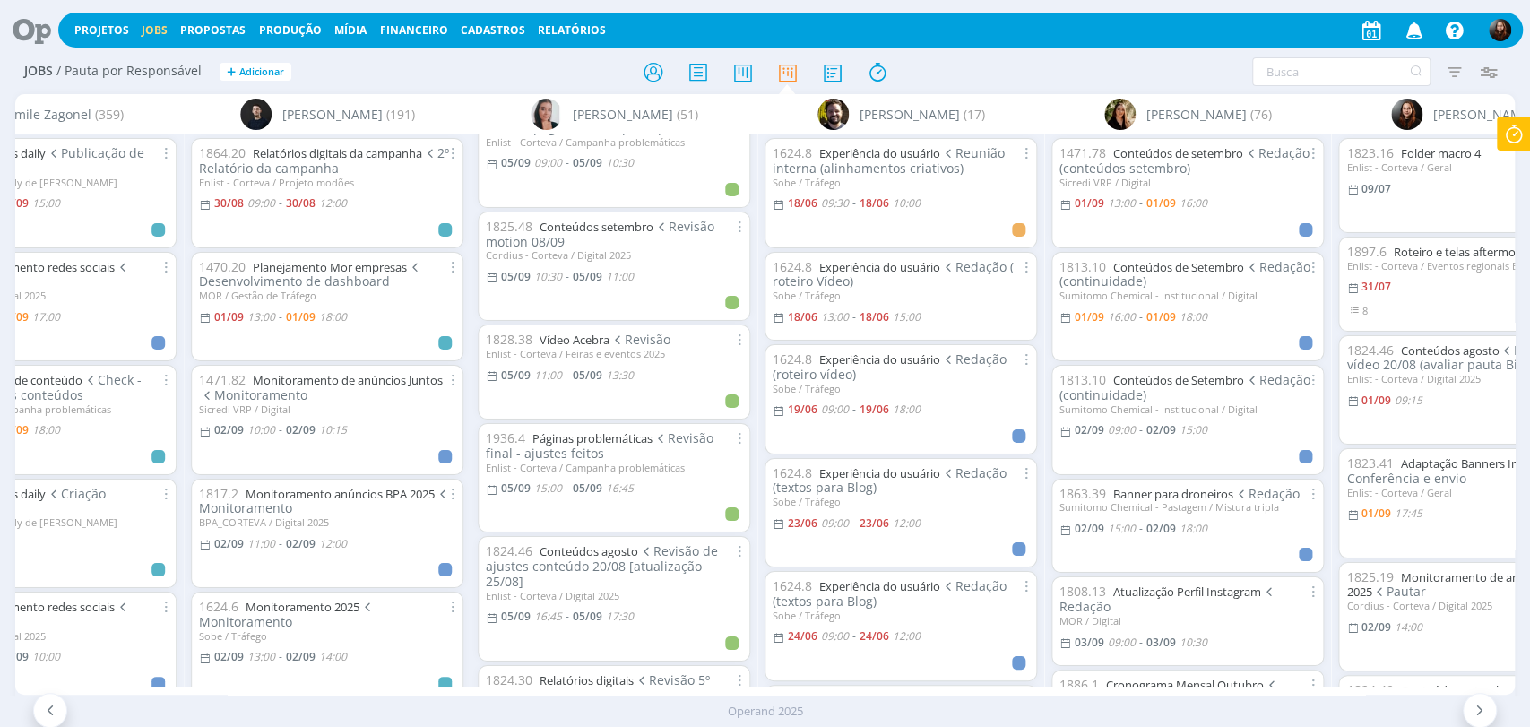
scroll to position [2690, 0]
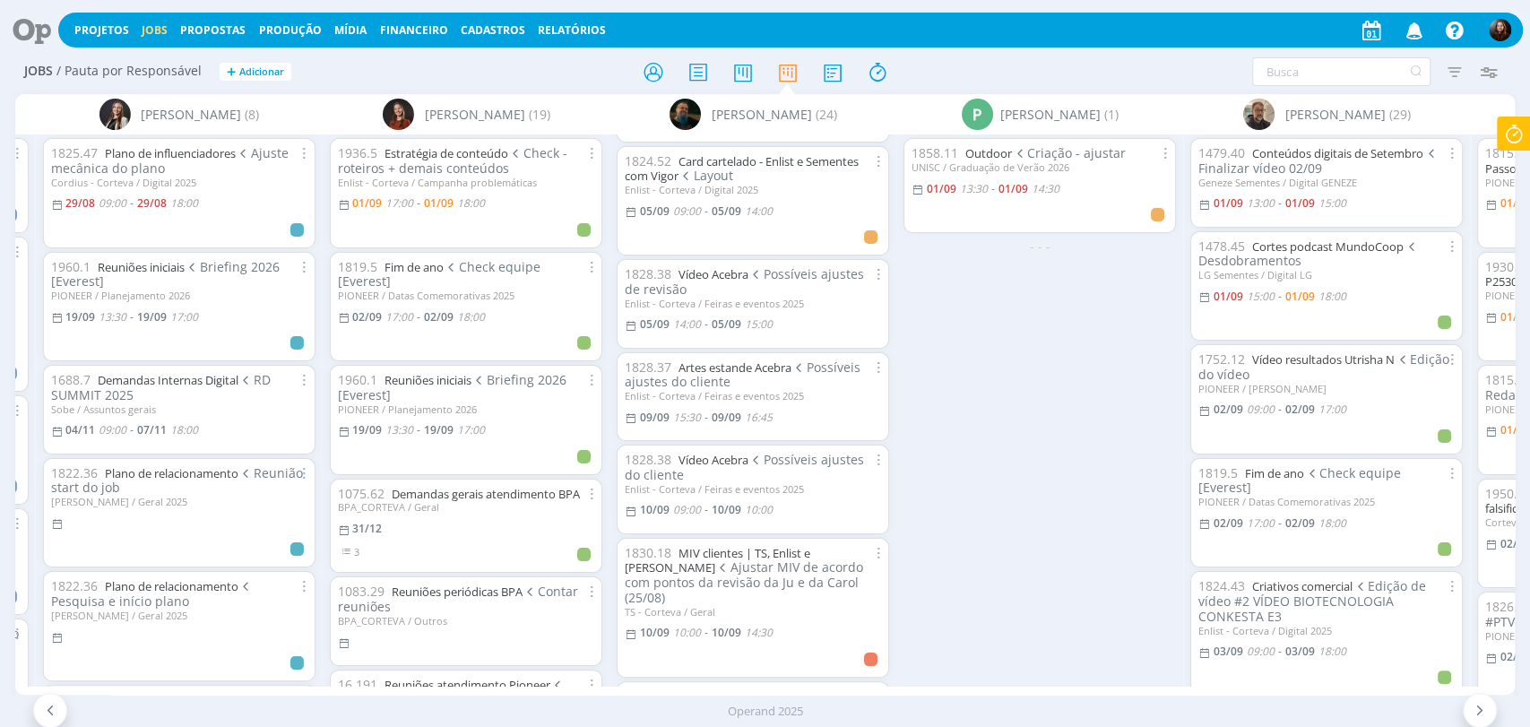
scroll to position [1222, 0]
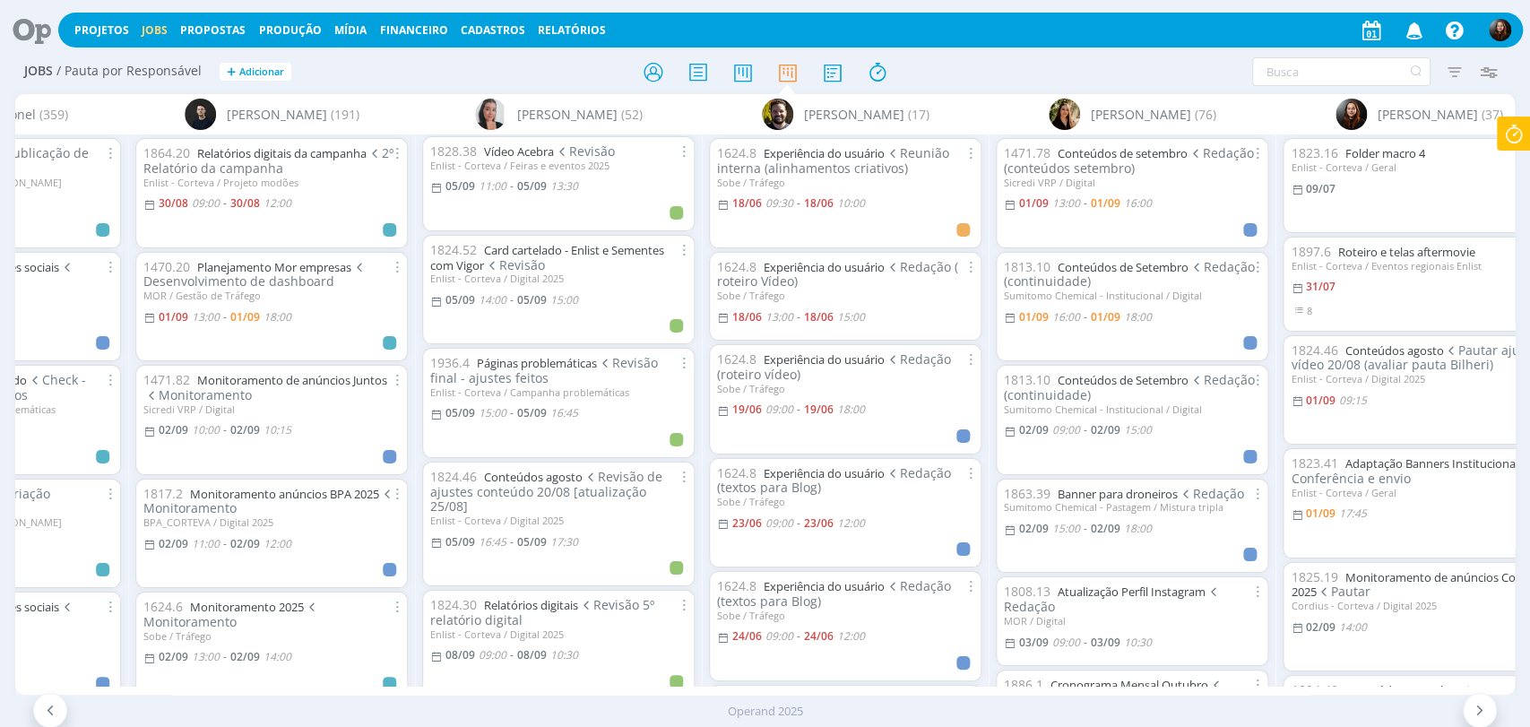
scroll to position [2988, 0]
click at [27, 38] on icon at bounding box center [25, 30] width 37 height 35
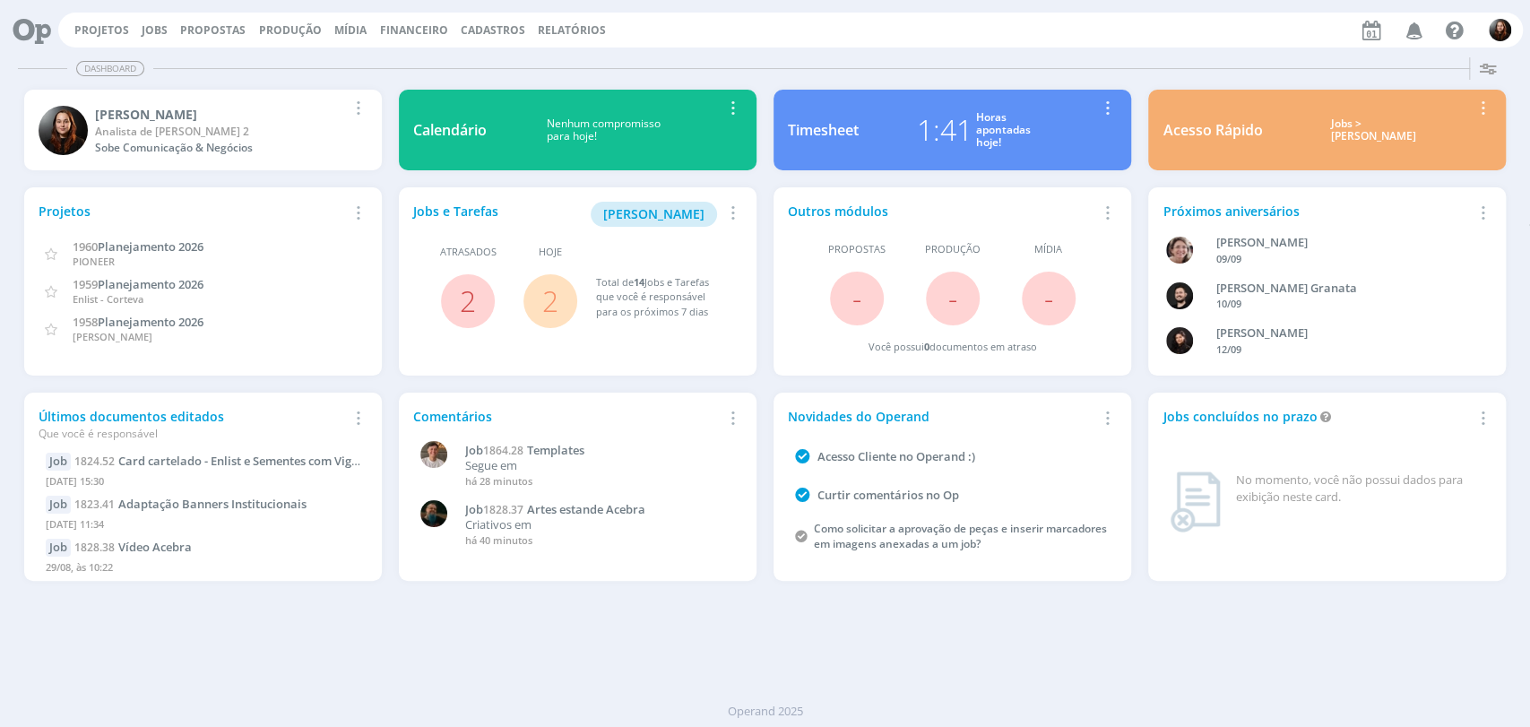
click at [915, 59] on div "Dashboard" at bounding box center [765, 69] width 1495 height 26
click at [854, 43] on div "Projetos Jobs Propostas Produção [GEOGRAPHIC_DATA] Financeiro Cadastros Relatór…" at bounding box center [790, 30] width 1465 height 35
click at [549, 307] on link "2" at bounding box center [550, 301] width 16 height 39
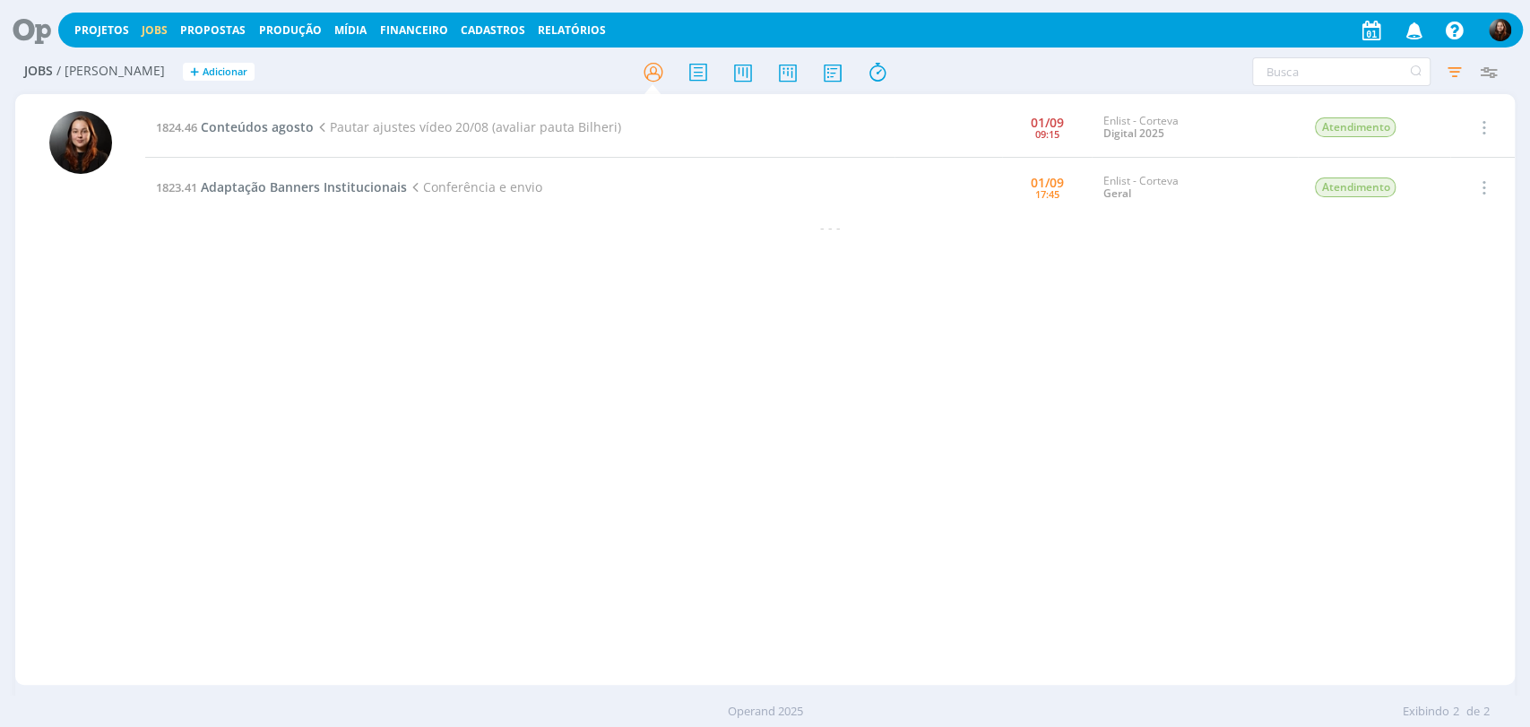
click at [23, 34] on icon at bounding box center [25, 30] width 37 height 35
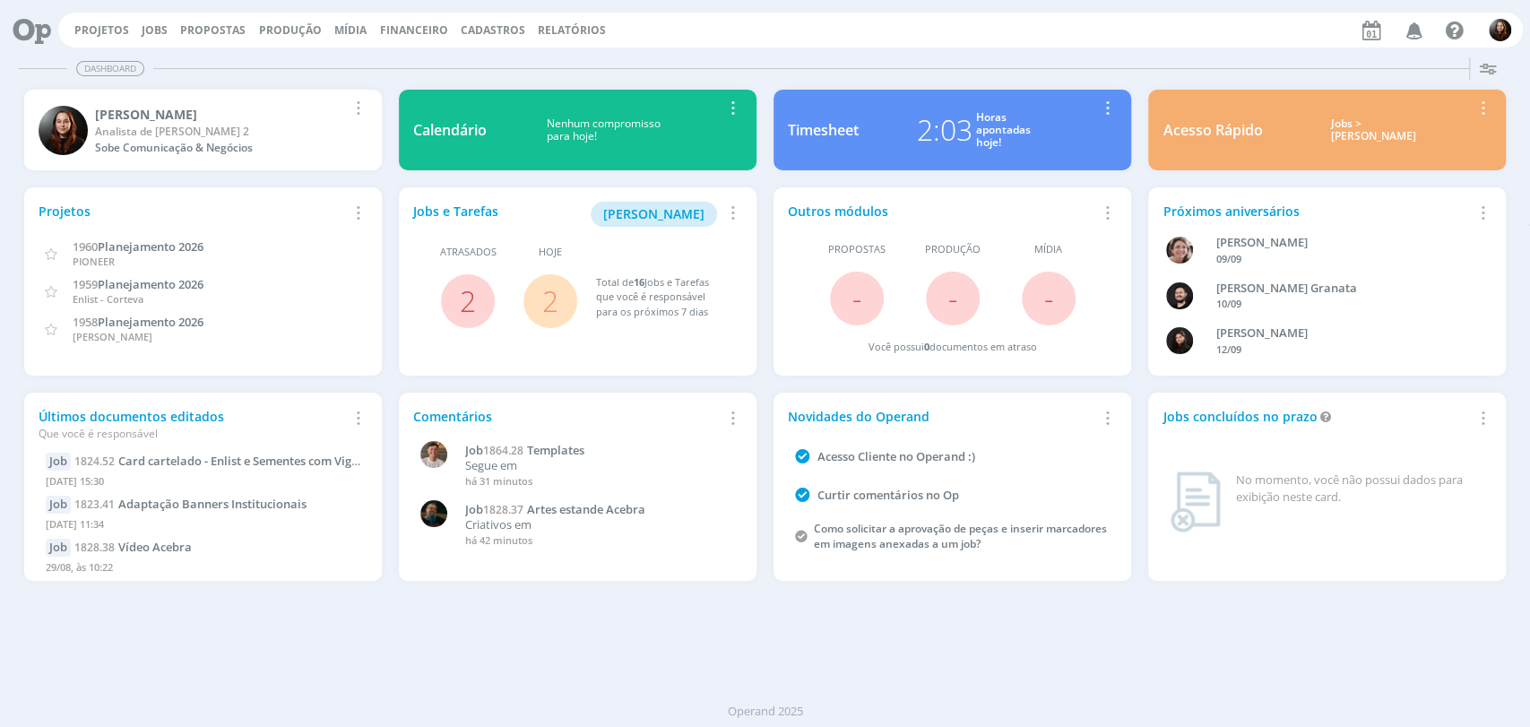
click at [998, 37] on div "Projetos Jobs Propostas Produção Mídia Financeiro Cadastros Relatórios Notifica…" at bounding box center [790, 30] width 1465 height 35
click at [999, 25] on div "Projetos Jobs Propostas Produção [GEOGRAPHIC_DATA] Financeiro Cadastros Relatór…" at bounding box center [790, 30] width 1465 height 35
click at [806, 21] on div "Projetos Jobs Propostas Produção Mídia Financeiro Cadastros Relatórios Notifica…" at bounding box center [790, 30] width 1465 height 35
click at [147, 28] on link "Jobs" at bounding box center [155, 29] width 26 height 15
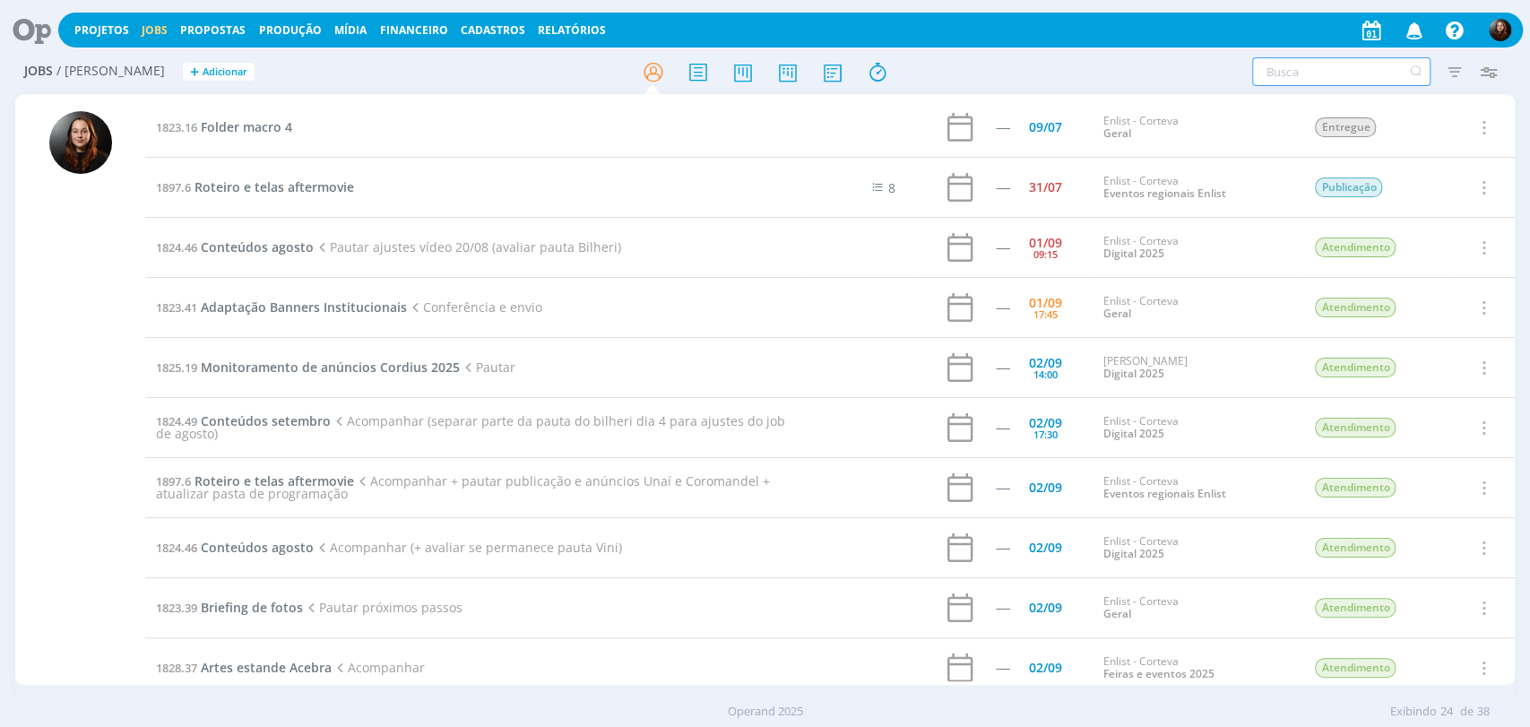
click at [1269, 73] on input "text" at bounding box center [1341, 71] width 178 height 29
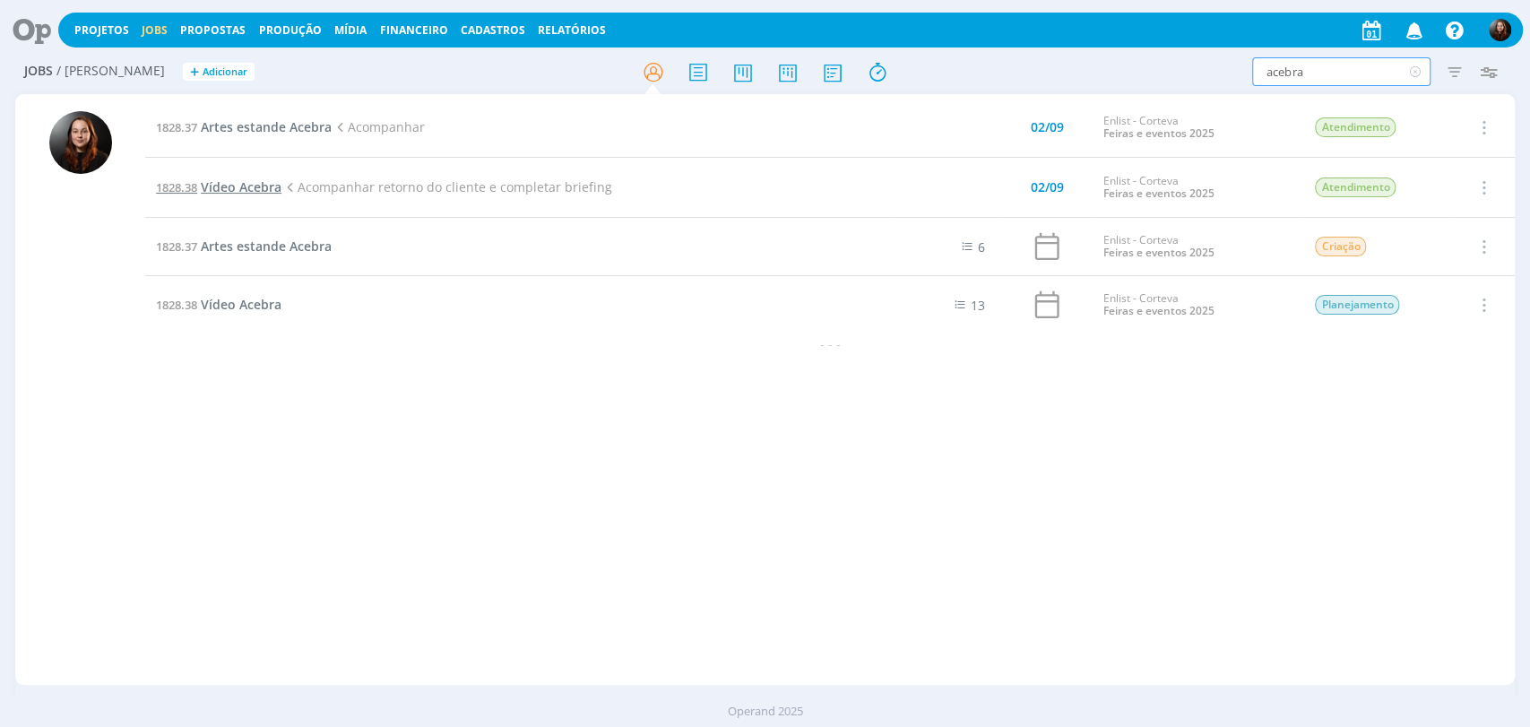
type input "acebra"
click at [254, 186] on span "Vídeo Acebra" at bounding box center [241, 186] width 81 height 17
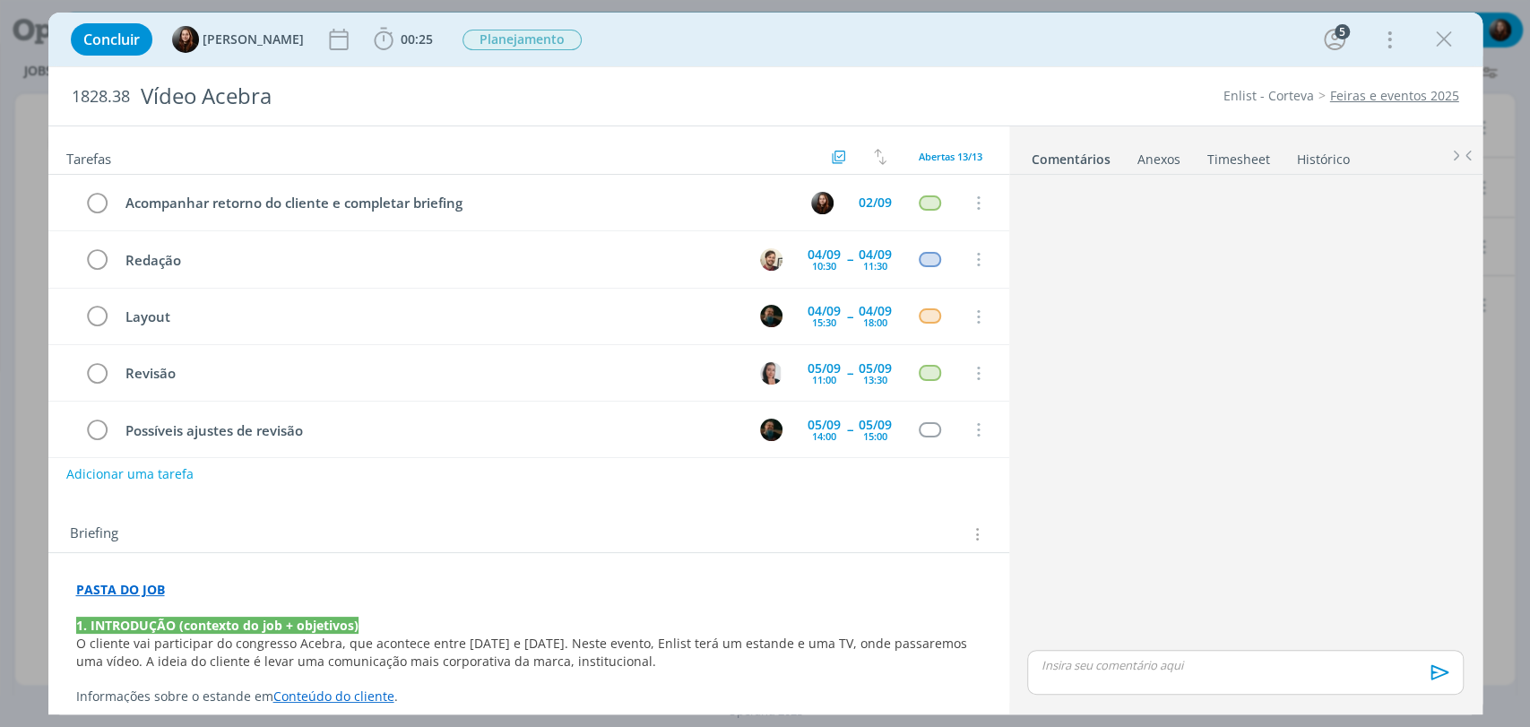
click at [1194, 374] on div "dialog" at bounding box center [1245, 414] width 450 height 464
click at [1442, 40] on icon "dialog" at bounding box center [1444, 39] width 27 height 27
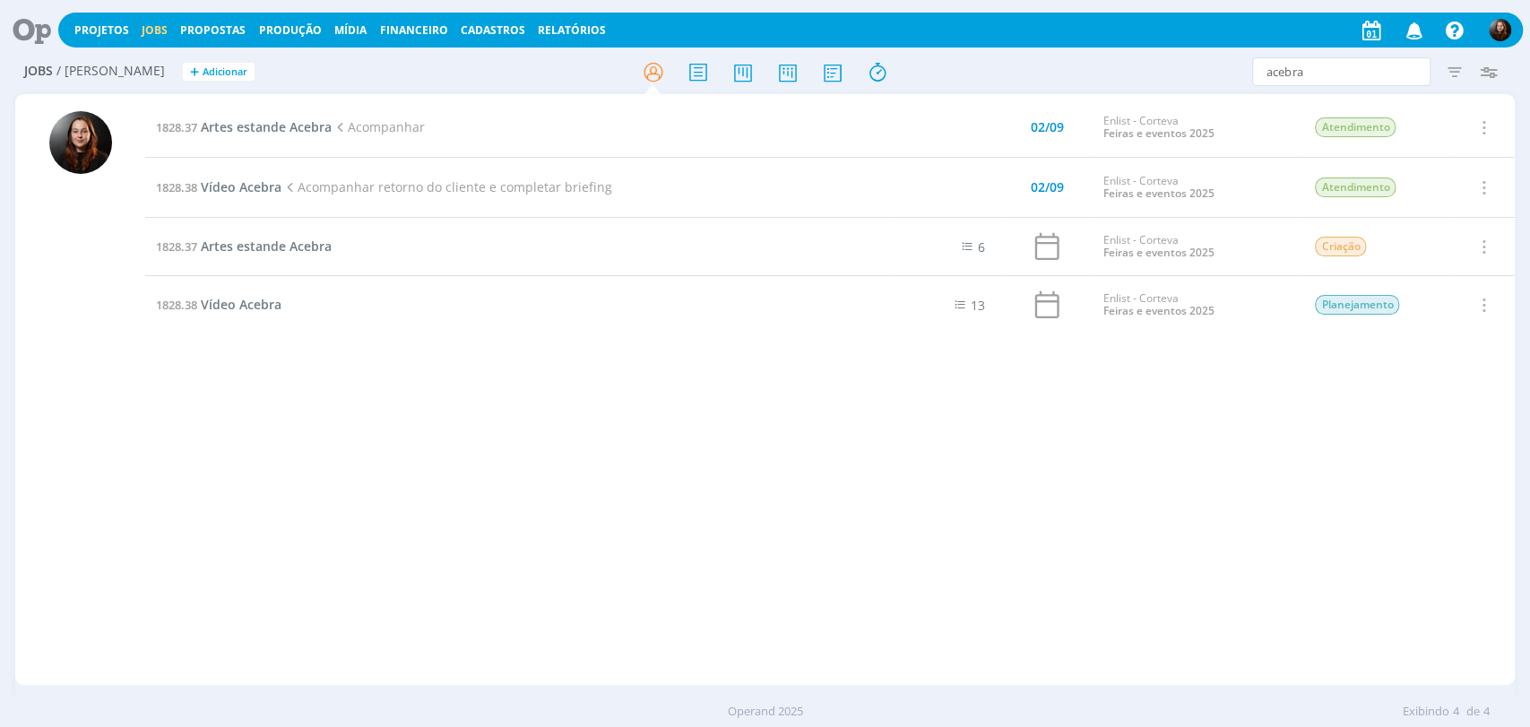
click at [39, 38] on icon at bounding box center [25, 30] width 37 height 35
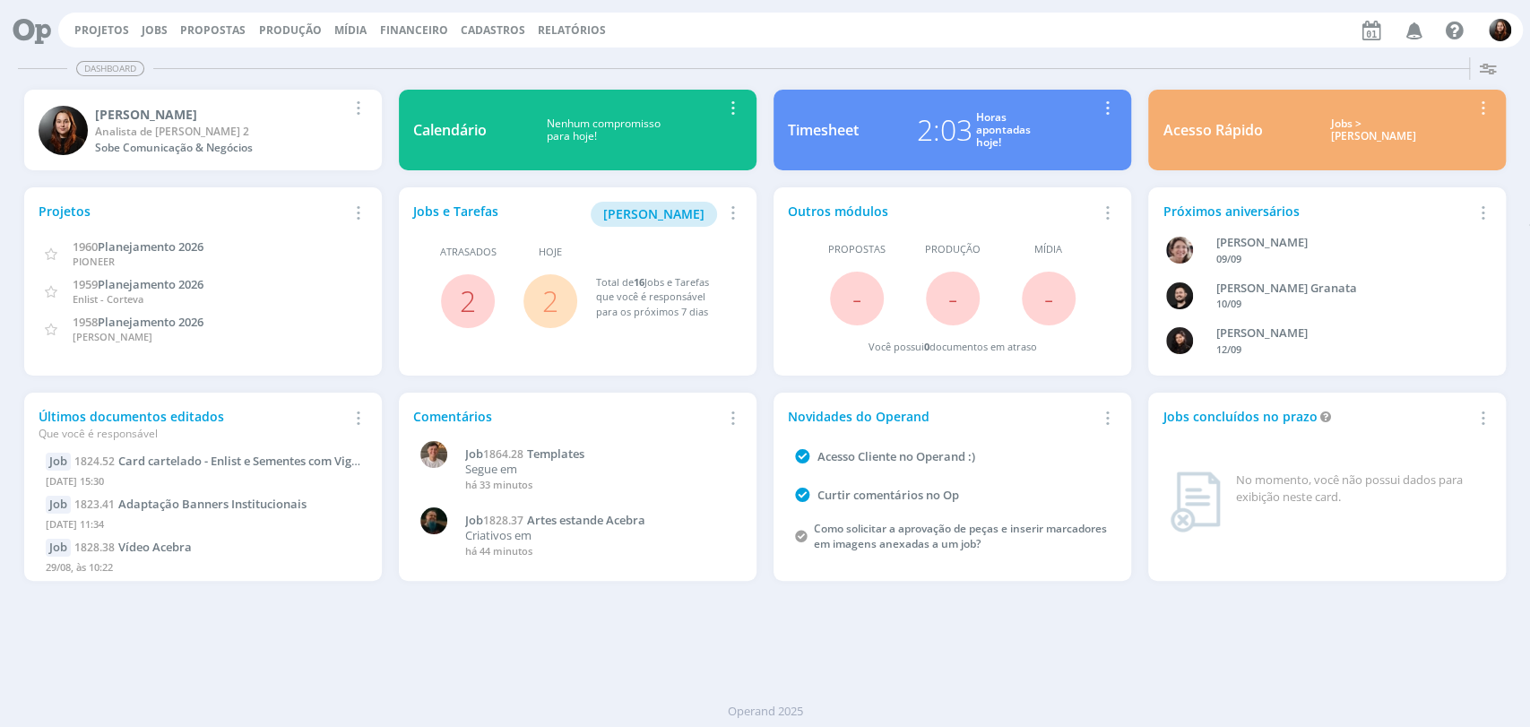
click at [882, 48] on div "Projetos Jobs Propostas Produção Mídia Financeiro Cadastros Relatórios Notifica…" at bounding box center [765, 28] width 1516 height 43
click at [629, 447] on link "Job 1864.28 Templates" at bounding box center [599, 454] width 268 height 14
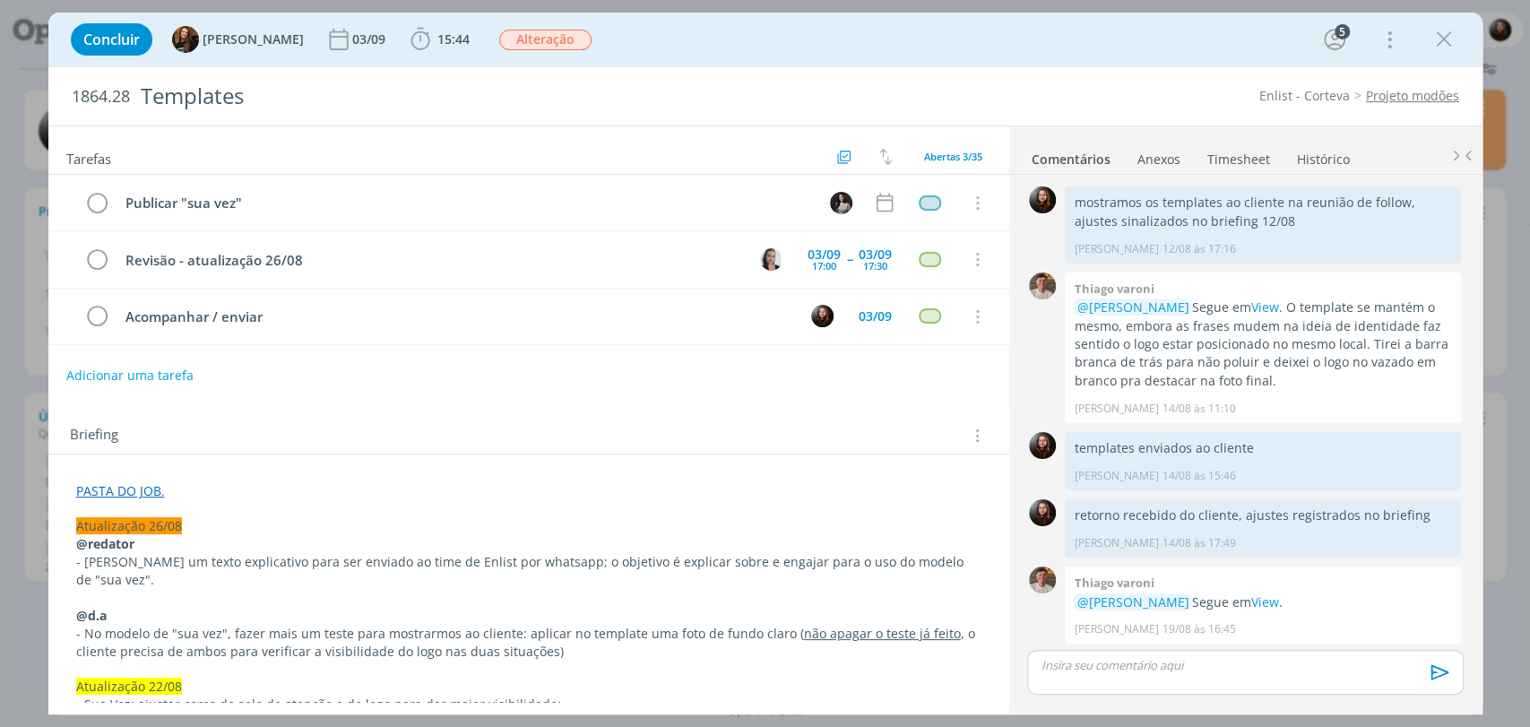
scroll to position [2152, 0]
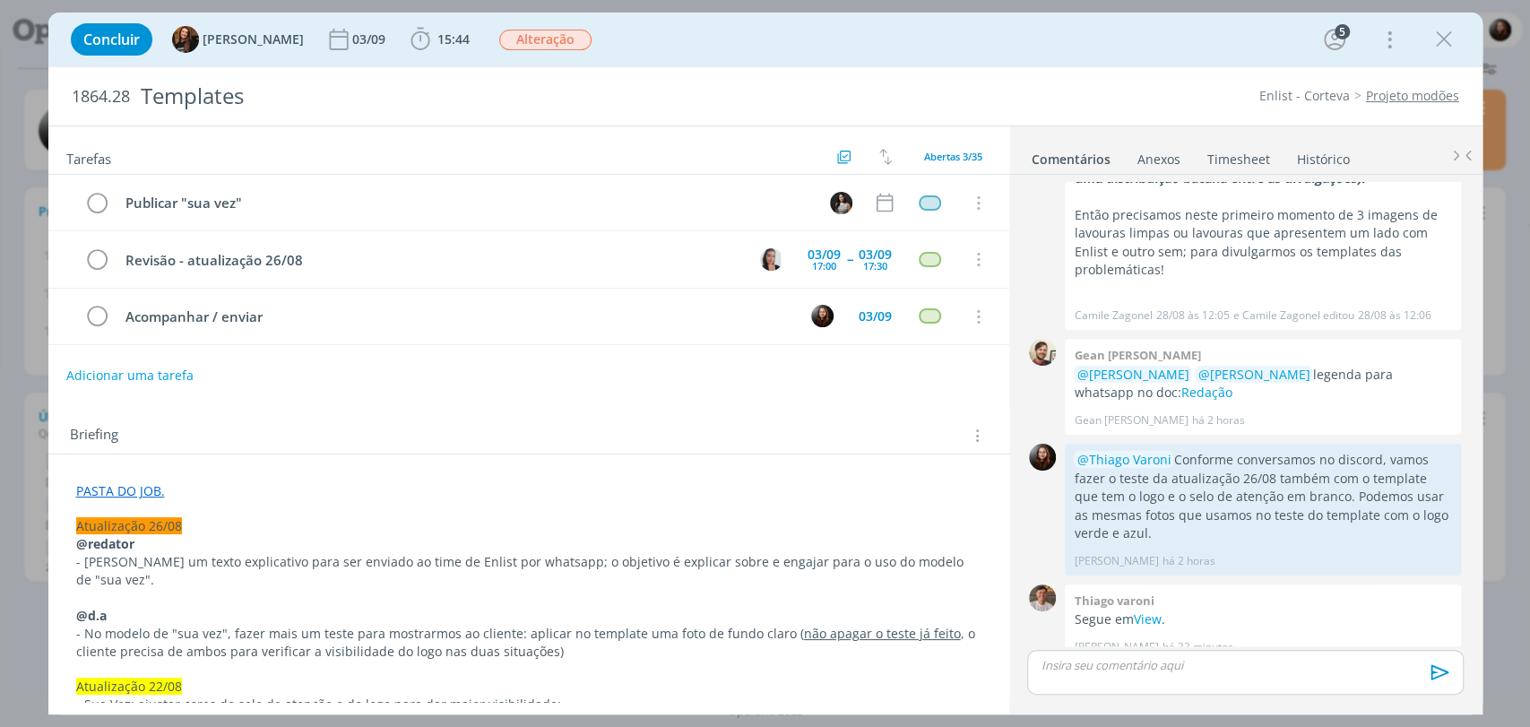
click at [888, 54] on div "Concluir Tayná Morsch 03/09 15:44 Iniciar Apontar Data * 01/09/2025 Horas * 00:…" at bounding box center [766, 39] width 1408 height 43
click at [690, 420] on div "Briefing Briefings Predefinidos Versões do Briefing Ver Briefing do Projeto" at bounding box center [528, 430] width 961 height 48
click at [1145, 611] on link "View" at bounding box center [1147, 619] width 28 height 17
click at [1428, 45] on div "dialog" at bounding box center [1444, 39] width 32 height 32
click at [1444, 36] on icon "dialog" at bounding box center [1444, 39] width 27 height 27
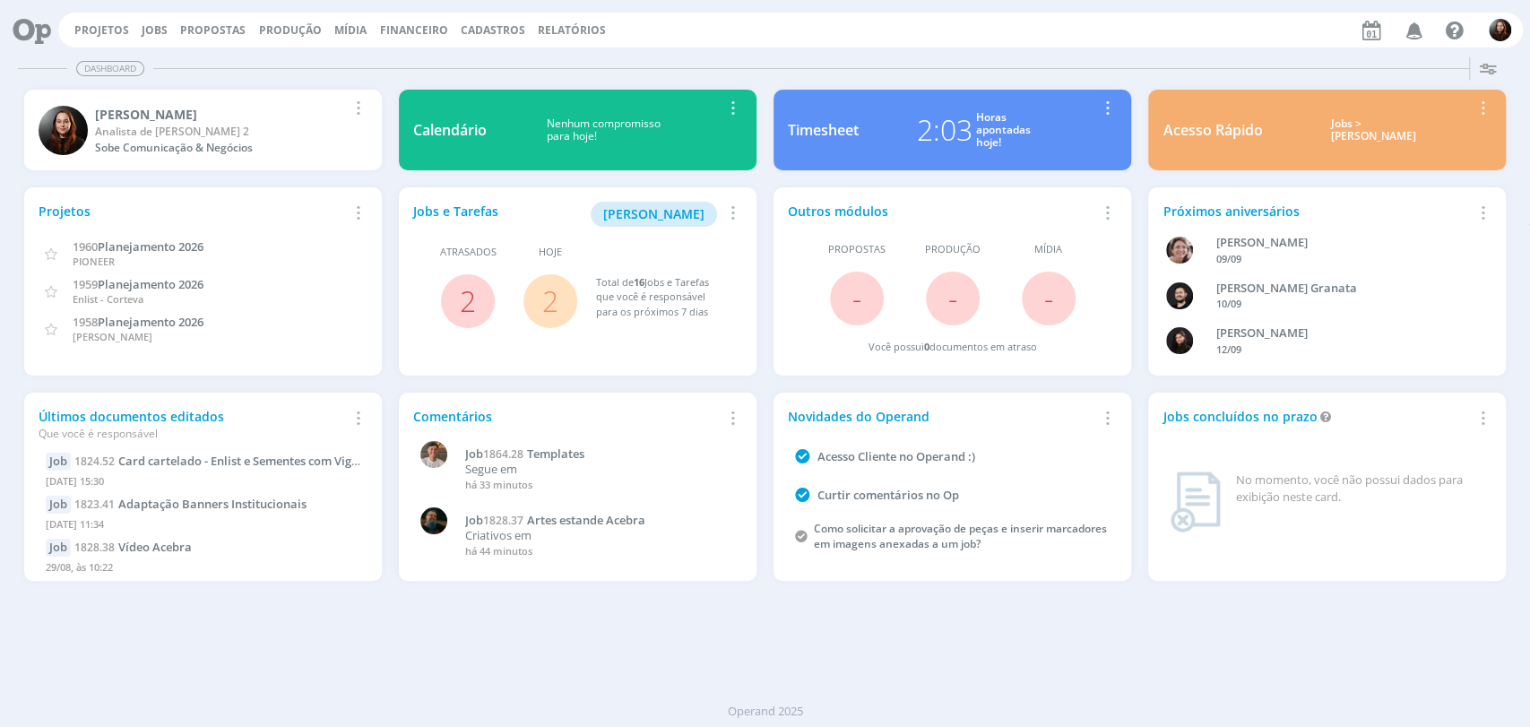
click at [1100, 628] on div "Dashboard Salvar Selecione abaixo os cards desejados: Meus Meu Perfil Agenda Ti…" at bounding box center [765, 388] width 1530 height 677
click at [1105, 633] on div "Dashboard Salvar Selecione abaixo os cards desejados: Meus Meu Perfil Agenda Ti…" at bounding box center [765, 388] width 1530 height 677
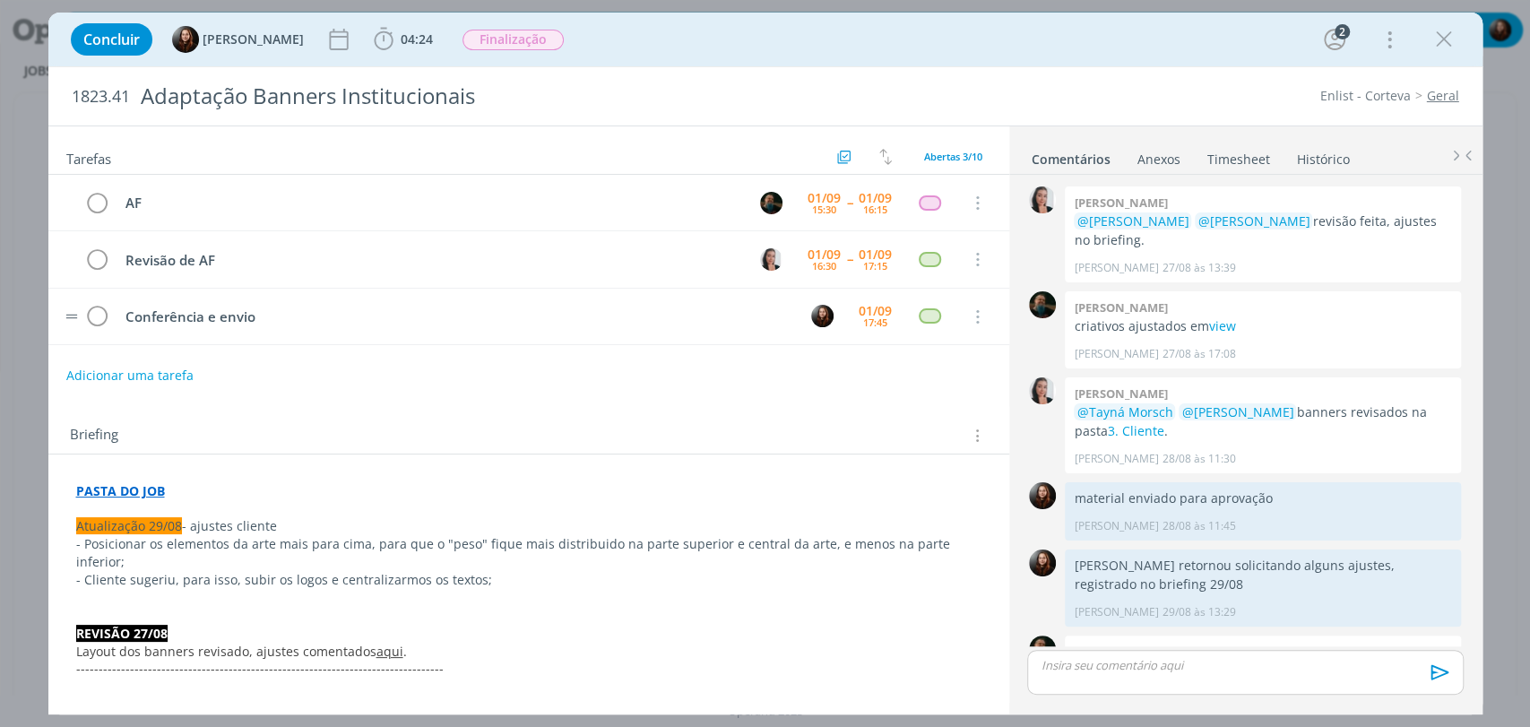
scroll to position [204, 0]
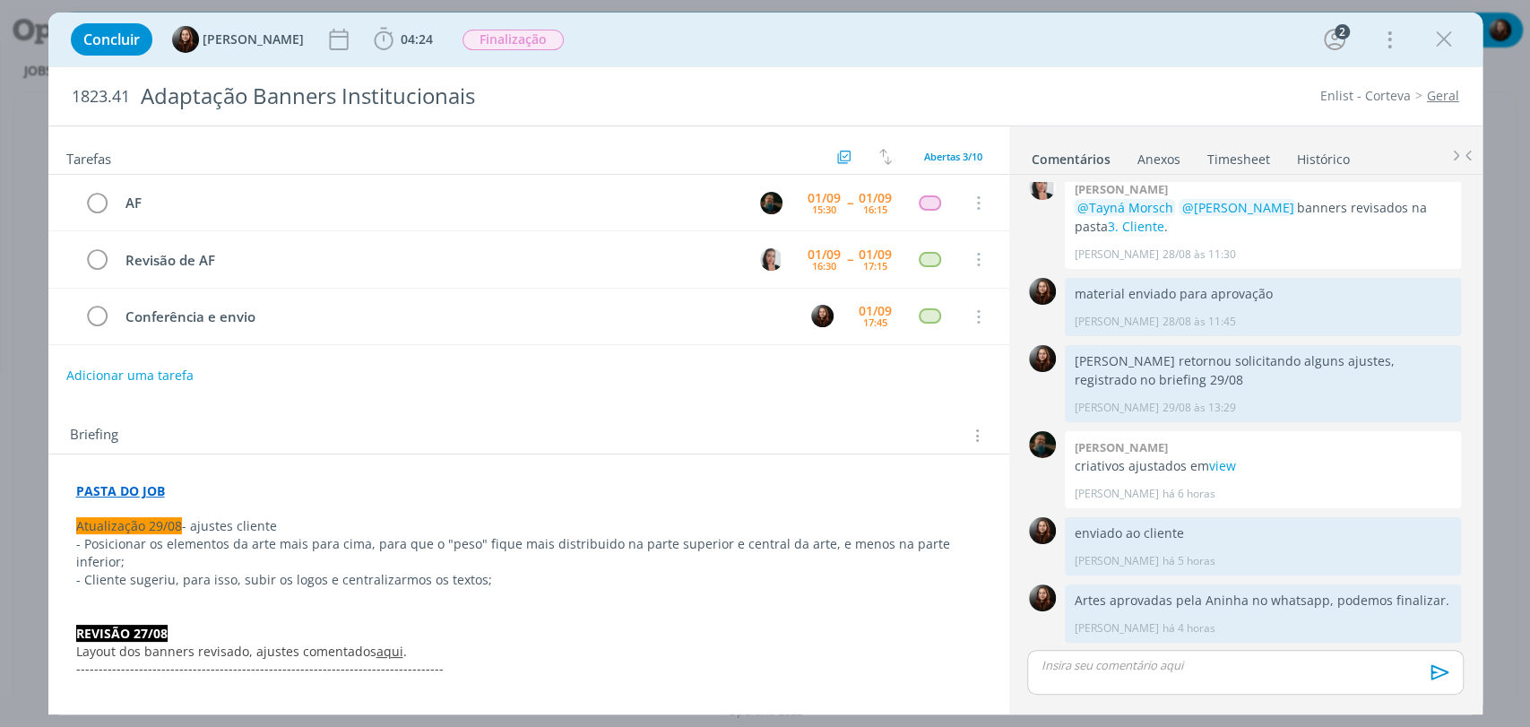
click at [1112, 56] on div "Concluir Eduarda Pereira 04:24 Apontar Data * 01/09/2025 Horas * 00:00 Tarefa S…" at bounding box center [766, 39] width 1408 height 43
click at [1003, 47] on div "Concluir Eduarda Pereira 04:24 Iniciar Apontar Data * 01/09/2025 Horas * 00:00 …" at bounding box center [766, 39] width 1408 height 43
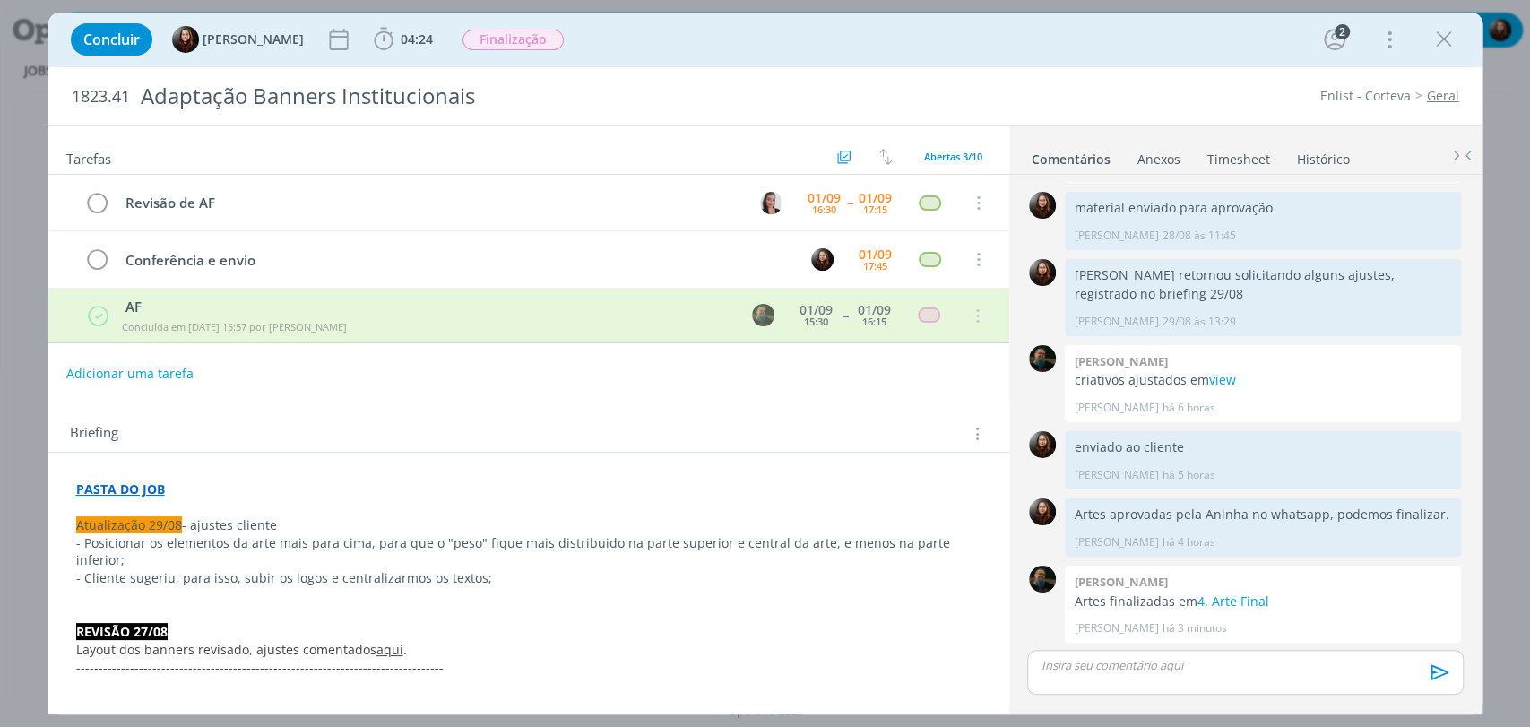
scroll to position [291, 0]
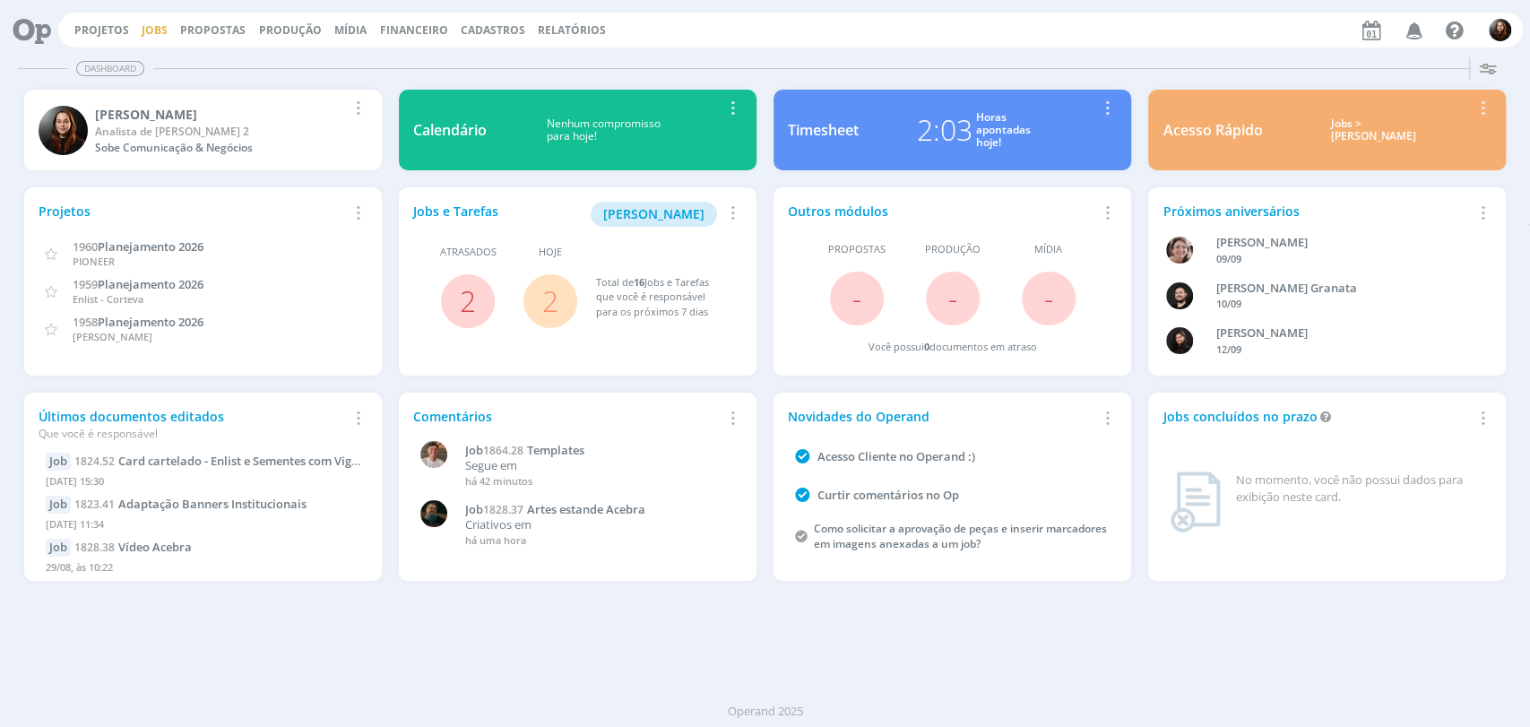
click at [159, 30] on link "Jobs" at bounding box center [155, 29] width 26 height 15
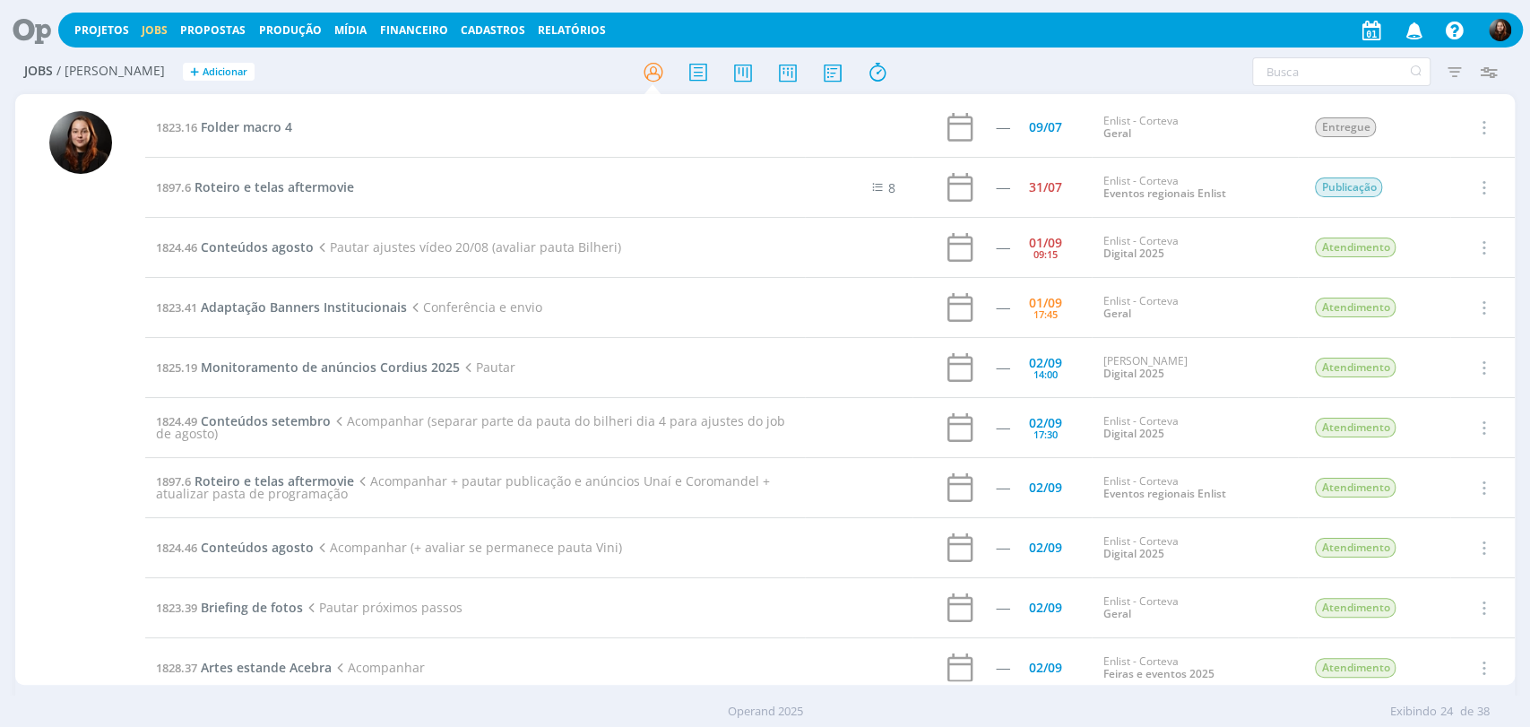
click at [1112, 73] on div "Filtros Filtrar [GEOGRAPHIC_DATA] Tipo Jobs e Tarefas Data Personalizado a Situ…" at bounding box center [1265, 71] width 482 height 29
click at [222, 130] on span "Folder macro 4" at bounding box center [246, 126] width 91 height 17
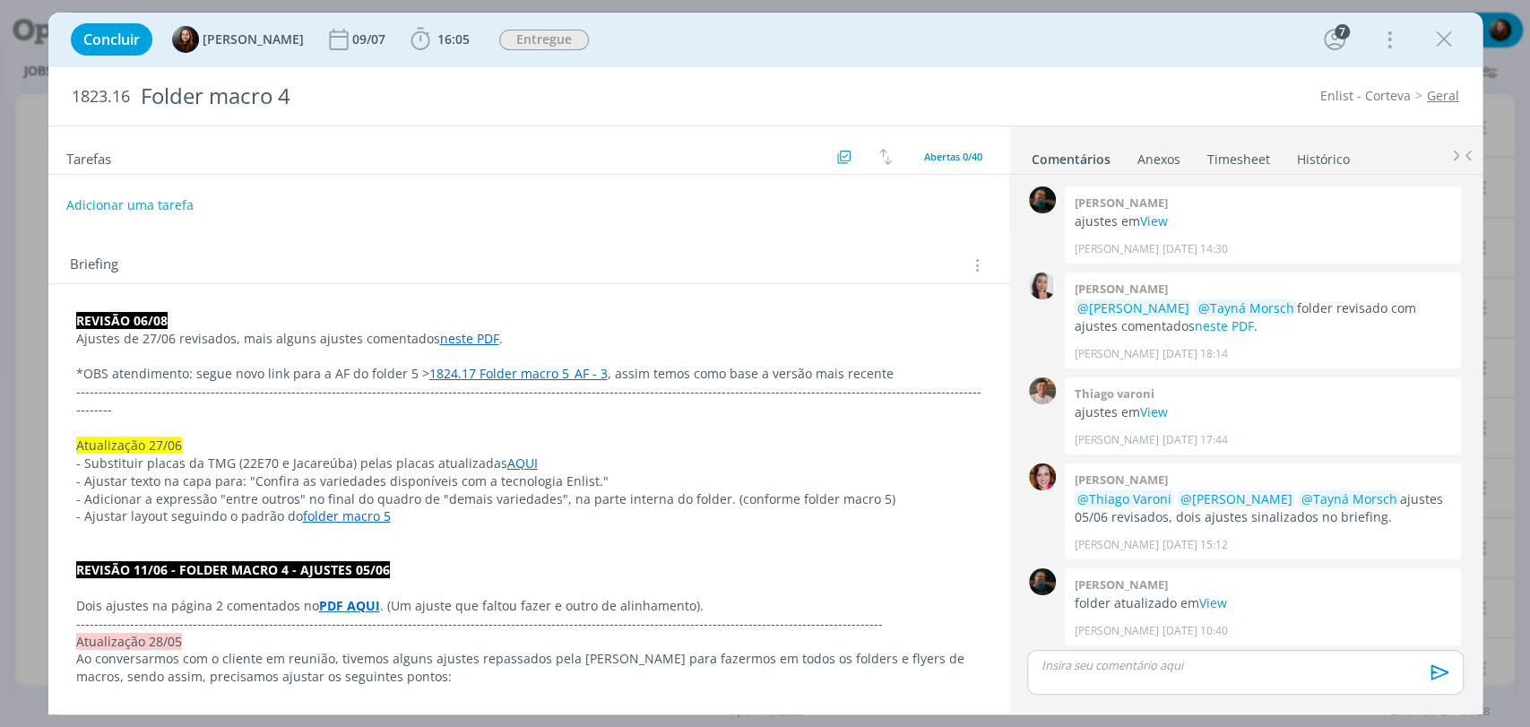
scroll to position [1405, 0]
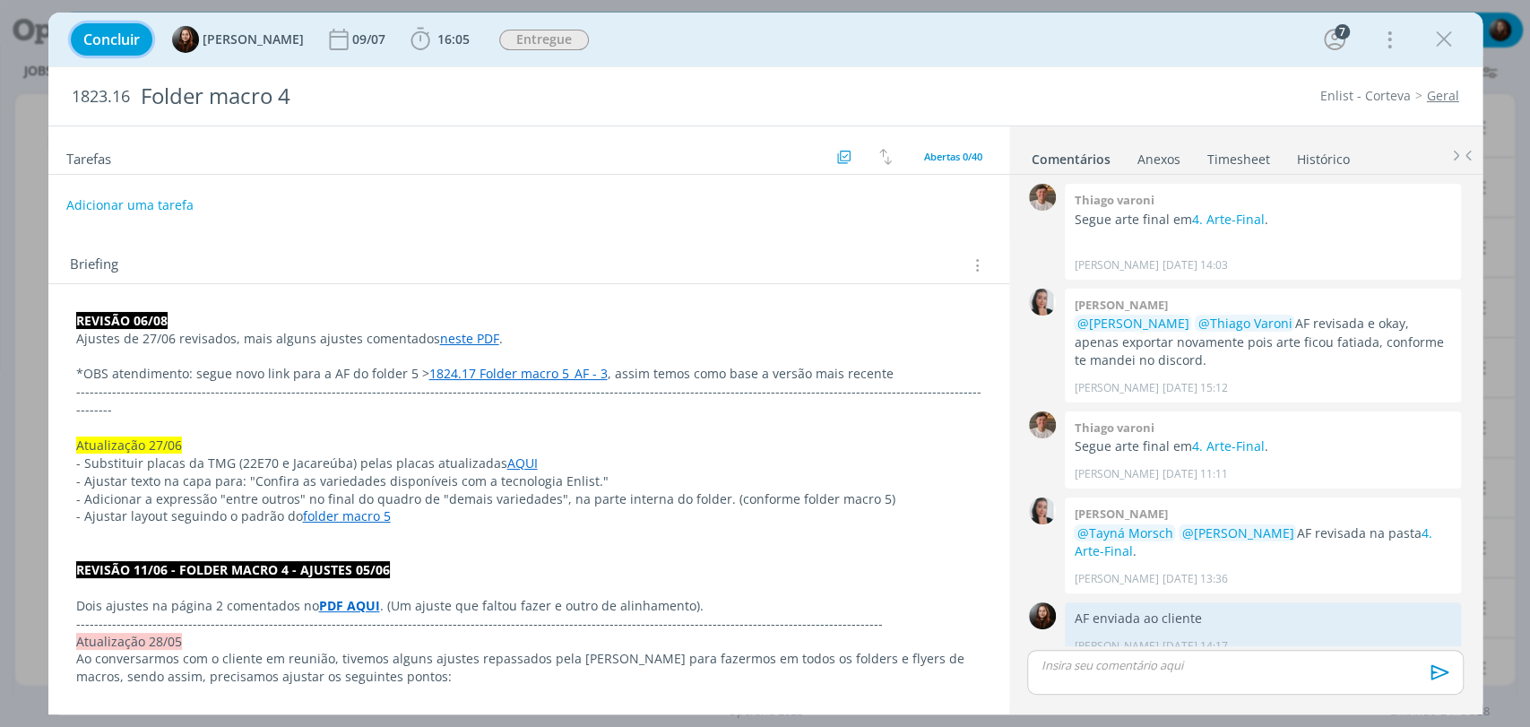
click at [105, 34] on span "Concluir" at bounding box center [111, 39] width 56 height 14
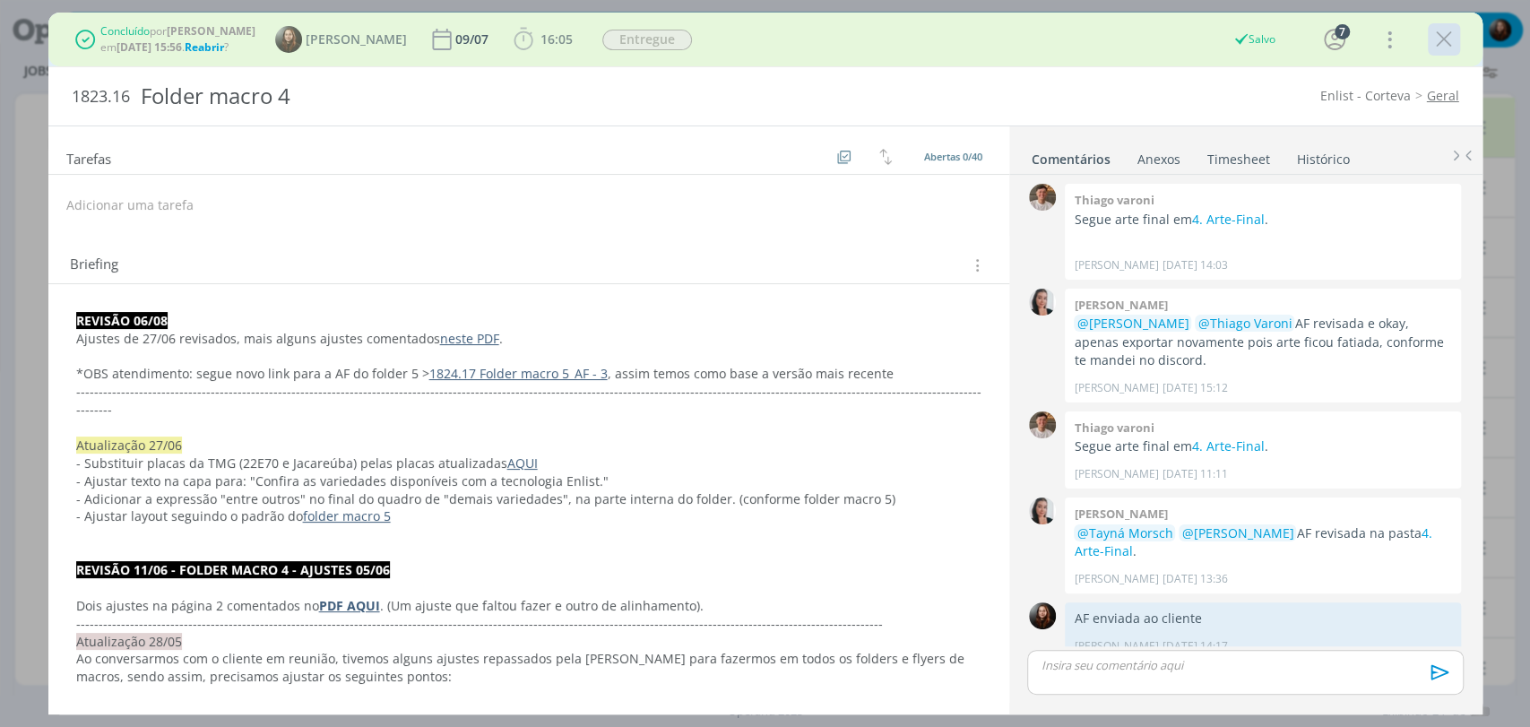
click at [1444, 42] on icon "dialog" at bounding box center [1444, 39] width 27 height 27
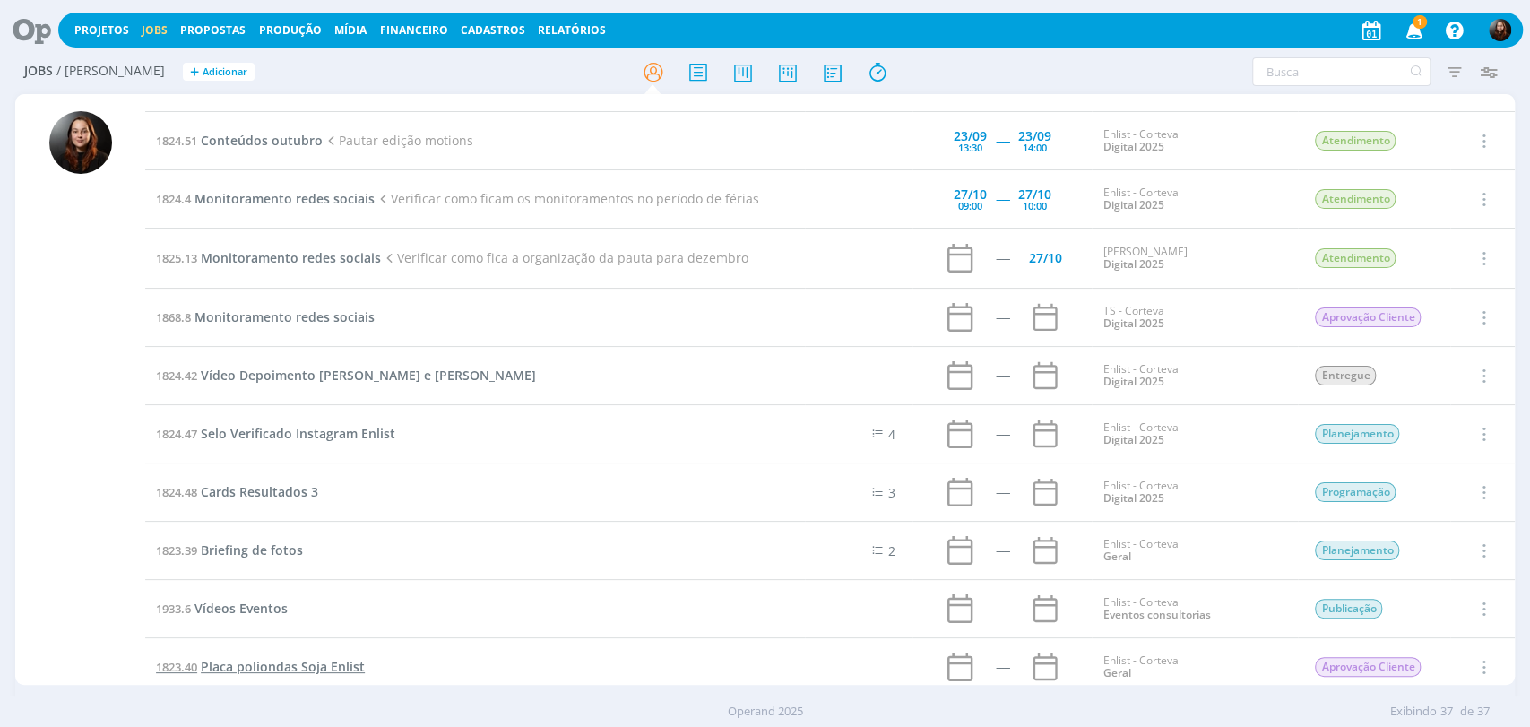
scroll to position [1226, 0]
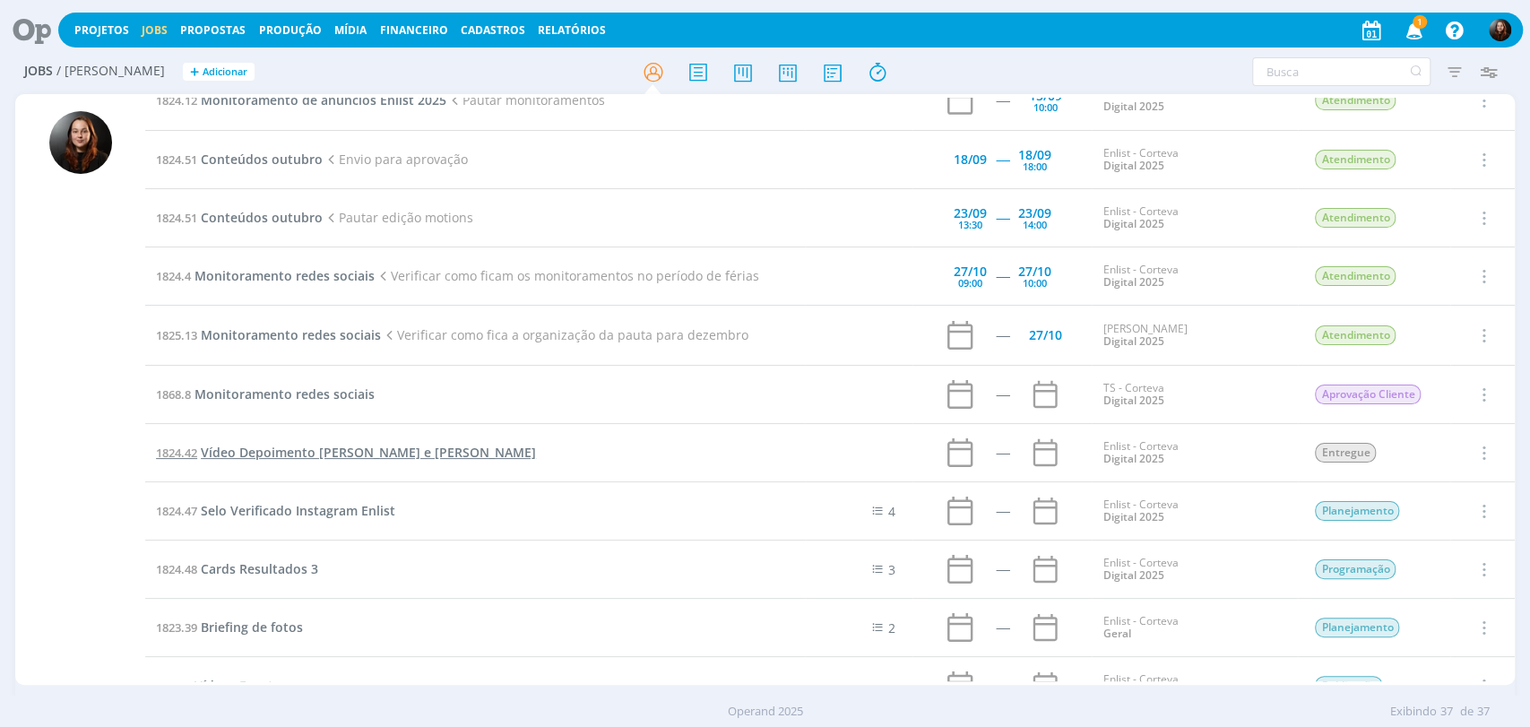
click at [273, 449] on span "Vídeo Depoimento [PERSON_NAME] e [PERSON_NAME]" at bounding box center [368, 452] width 335 height 17
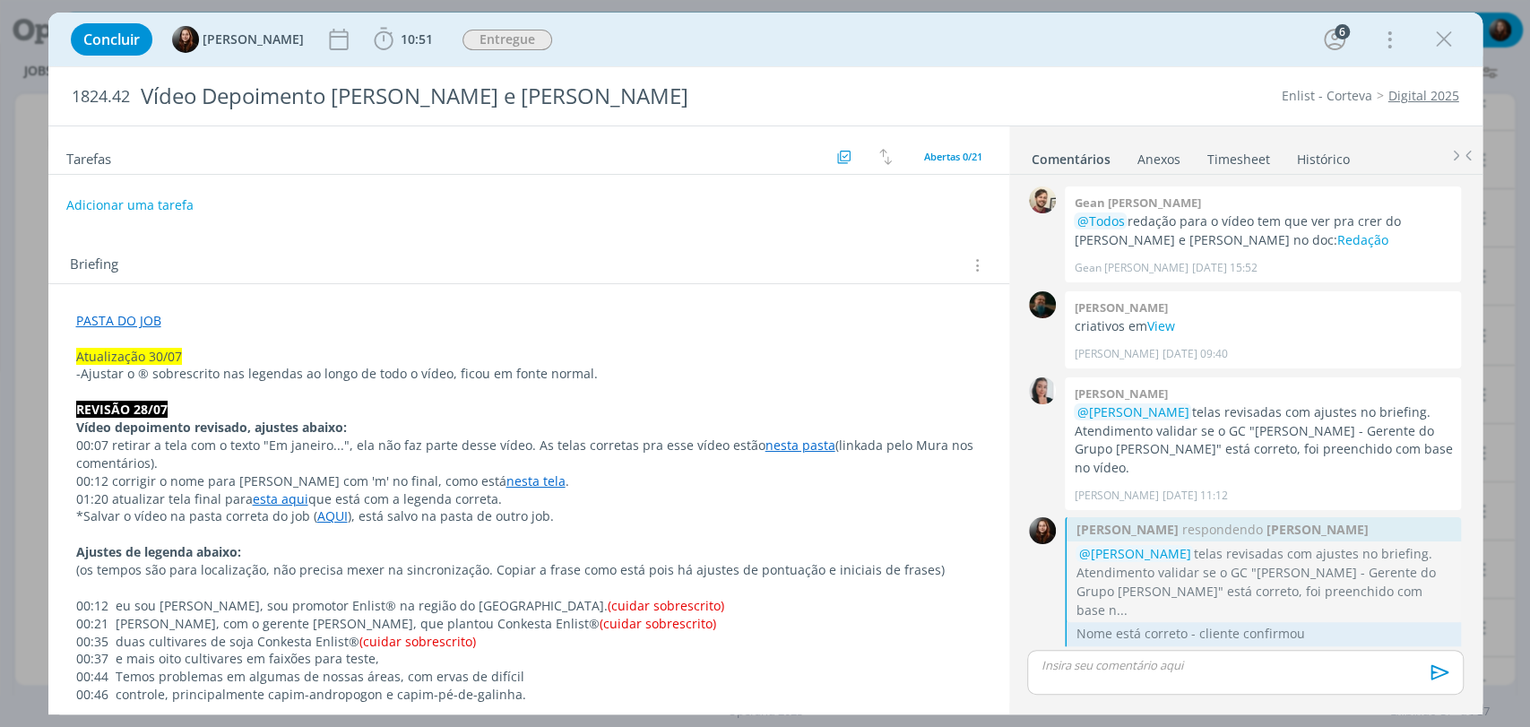
scroll to position [1694, 0]
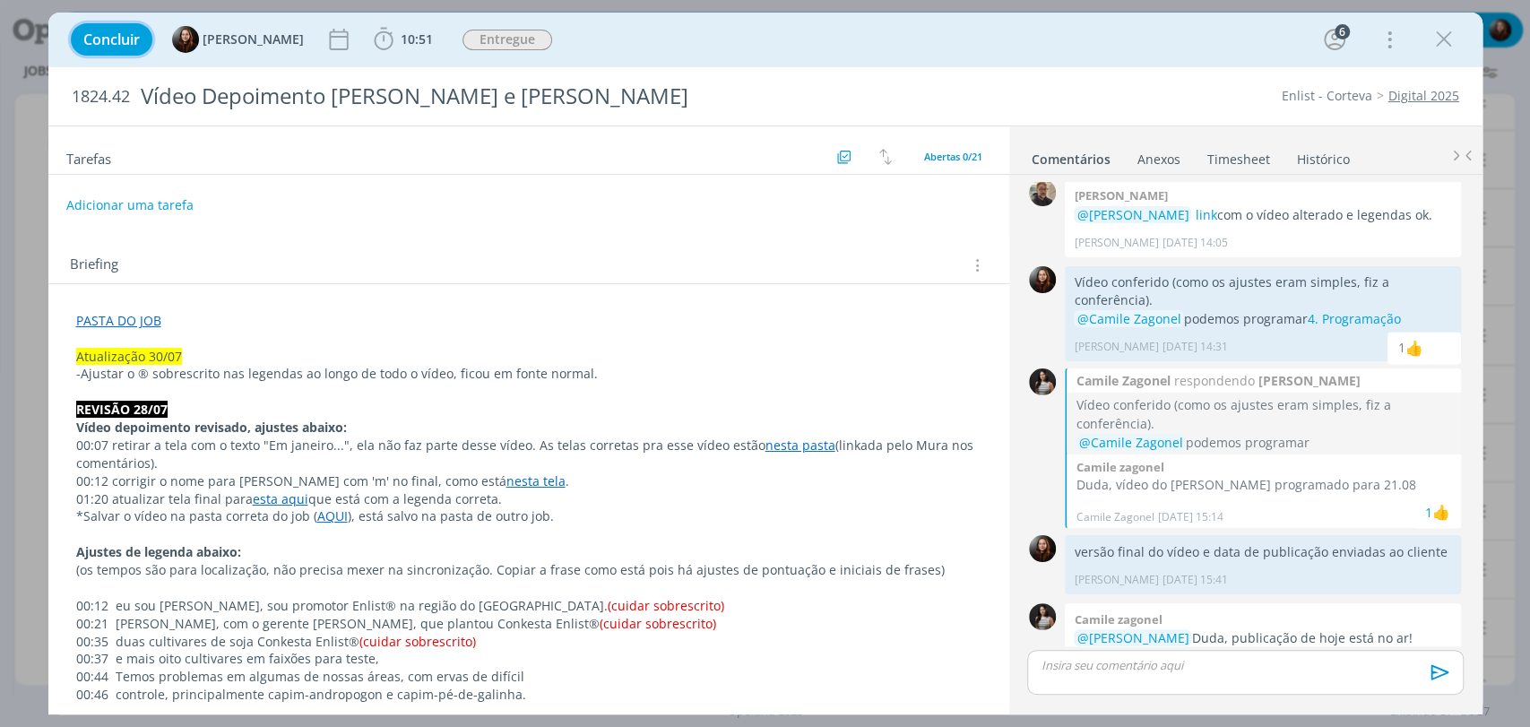
click at [116, 47] on span "Concluir" at bounding box center [111, 39] width 56 height 14
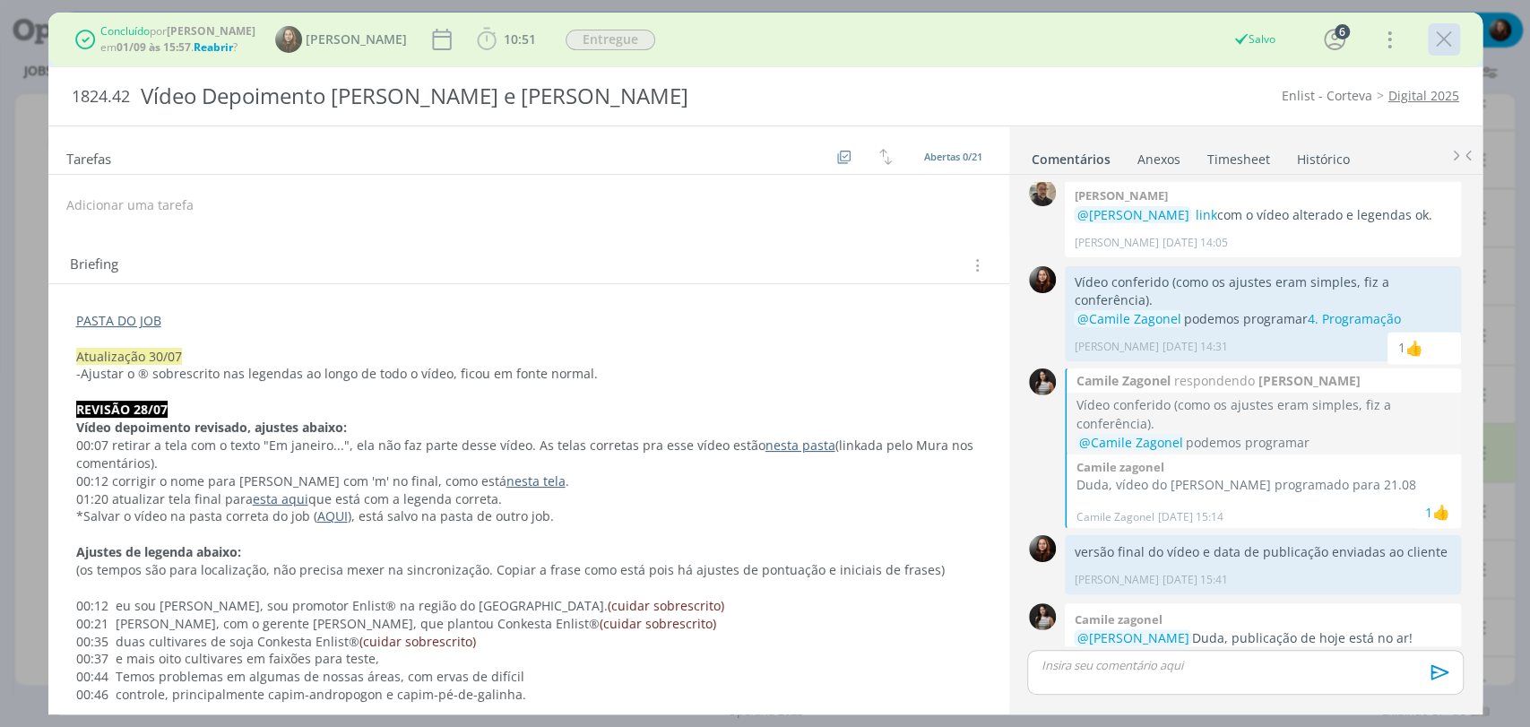
click at [1442, 41] on icon "dialog" at bounding box center [1444, 39] width 27 height 27
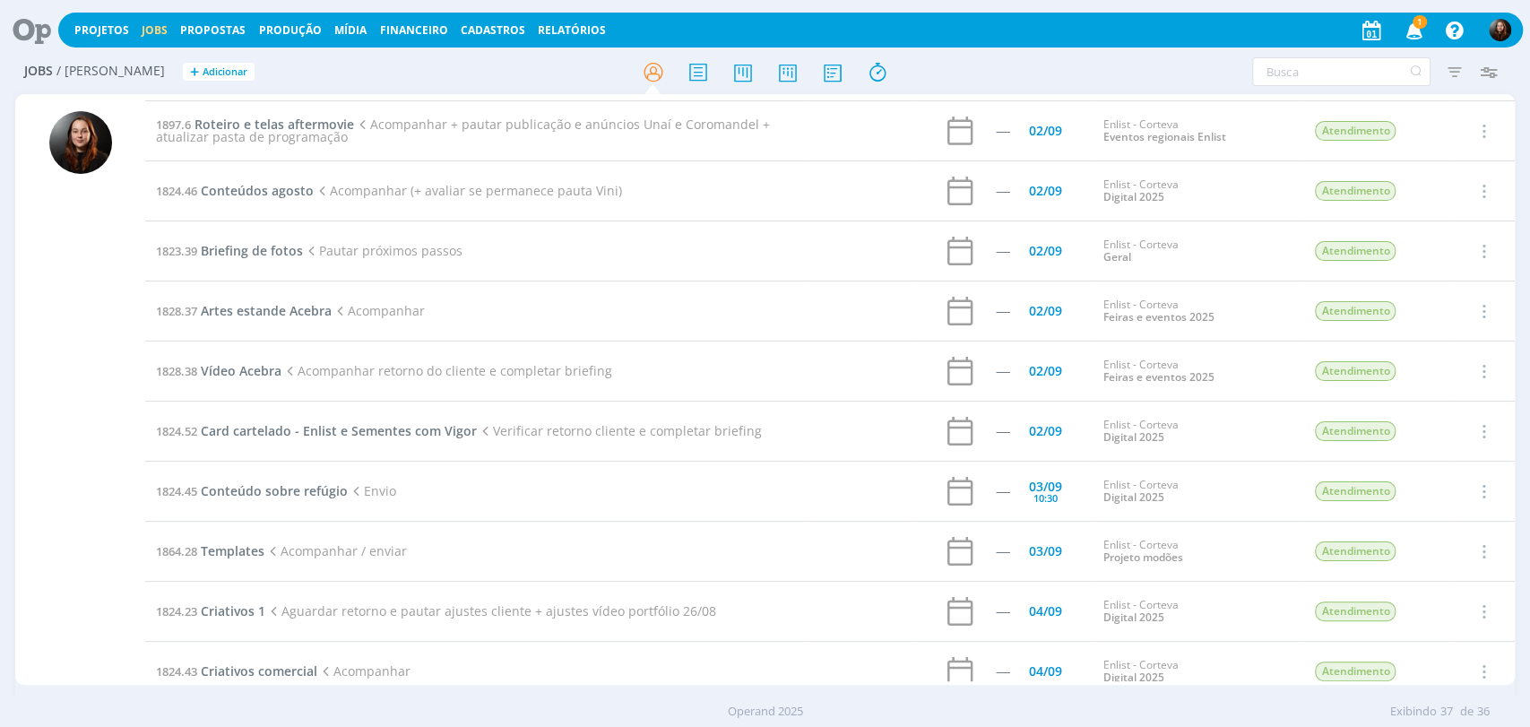
scroll to position [299, 0]
click at [30, 19] on icon at bounding box center [25, 30] width 37 height 35
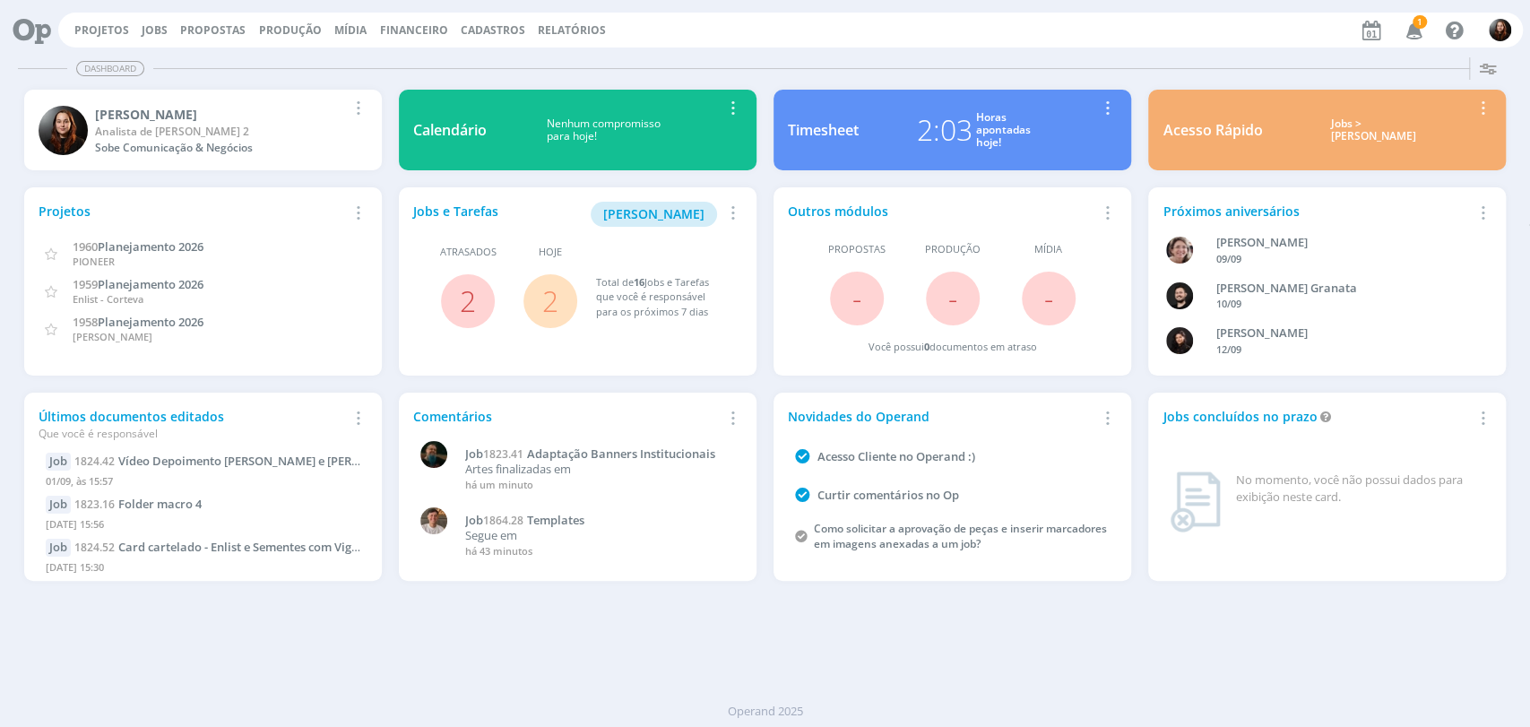
click at [1415, 17] on span "1" at bounding box center [1420, 21] width 14 height 13
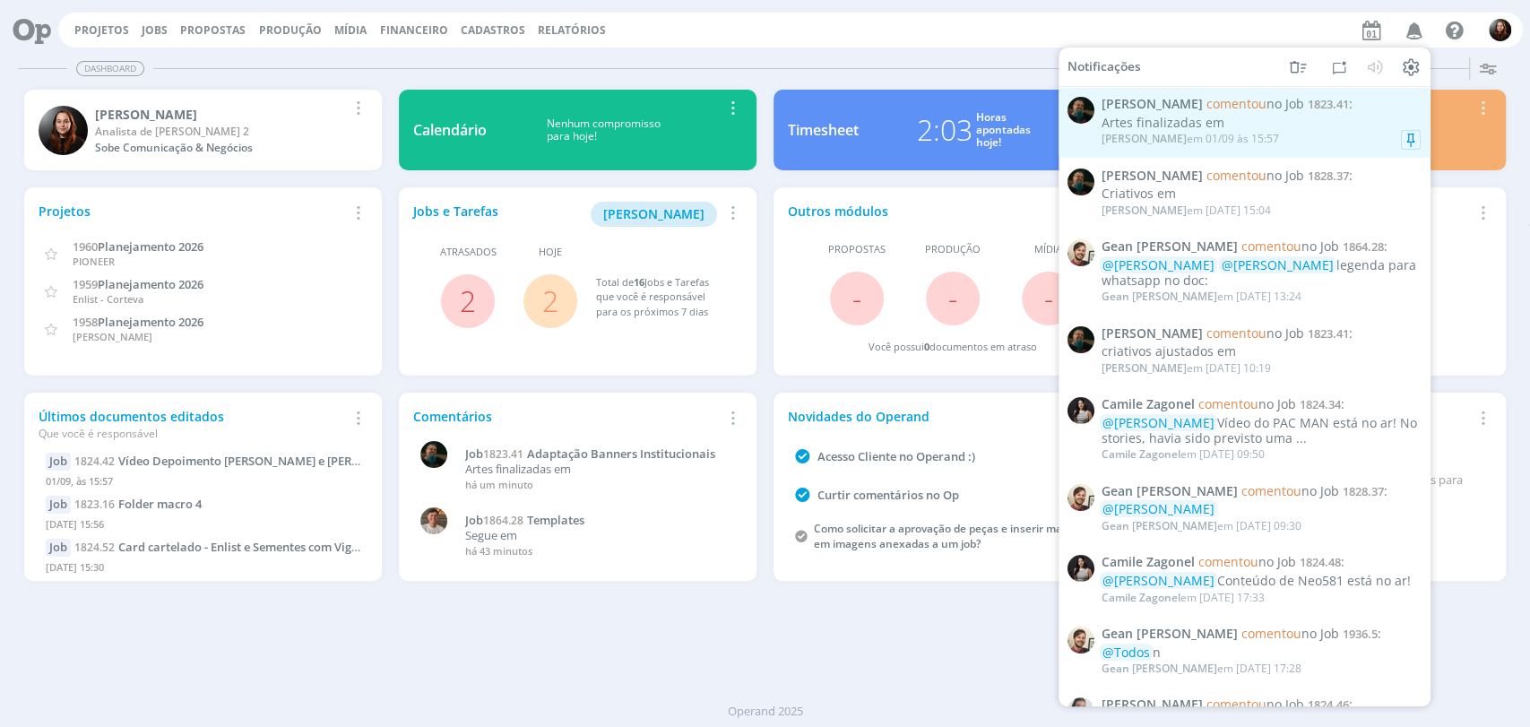
click at [1314, 127] on div "Artes finalizadas em" at bounding box center [1261, 123] width 319 height 15
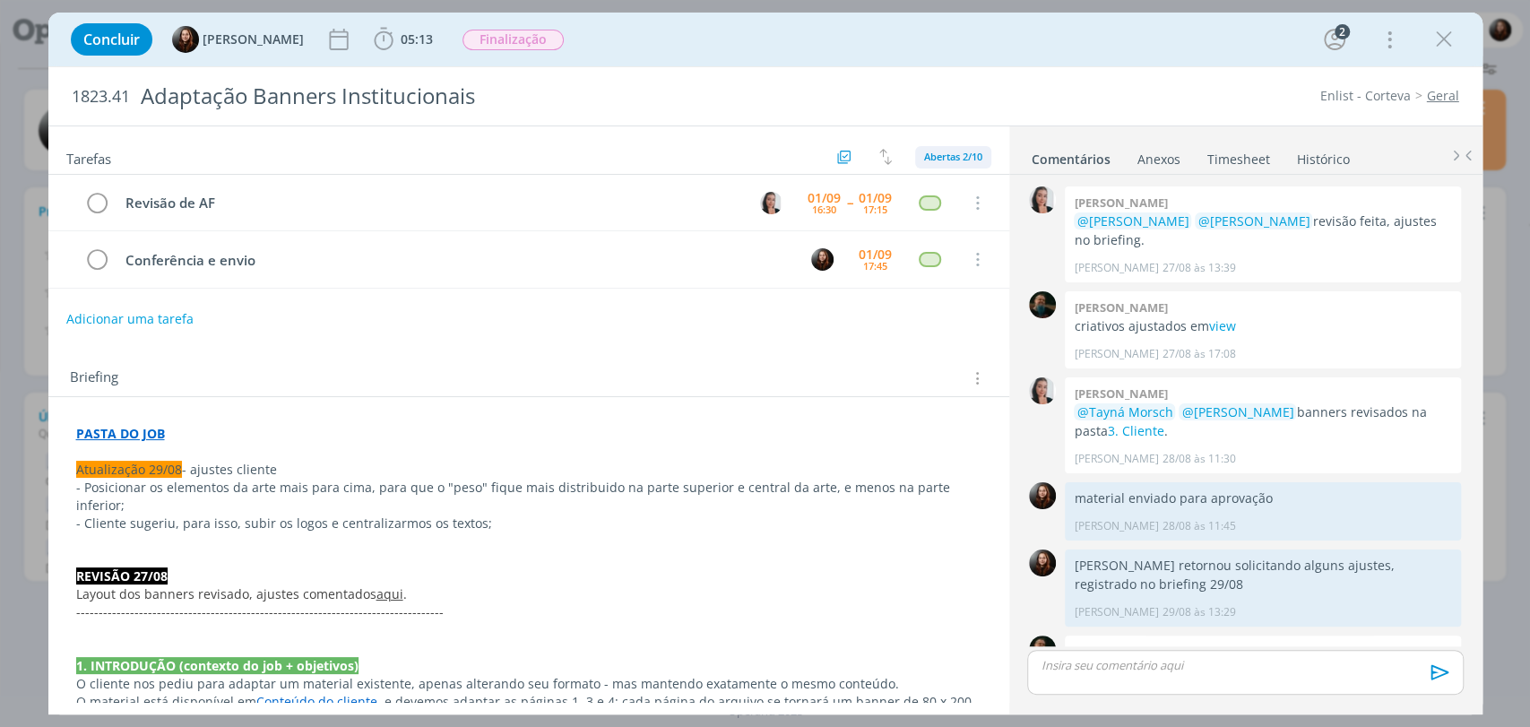
scroll to position [291, 0]
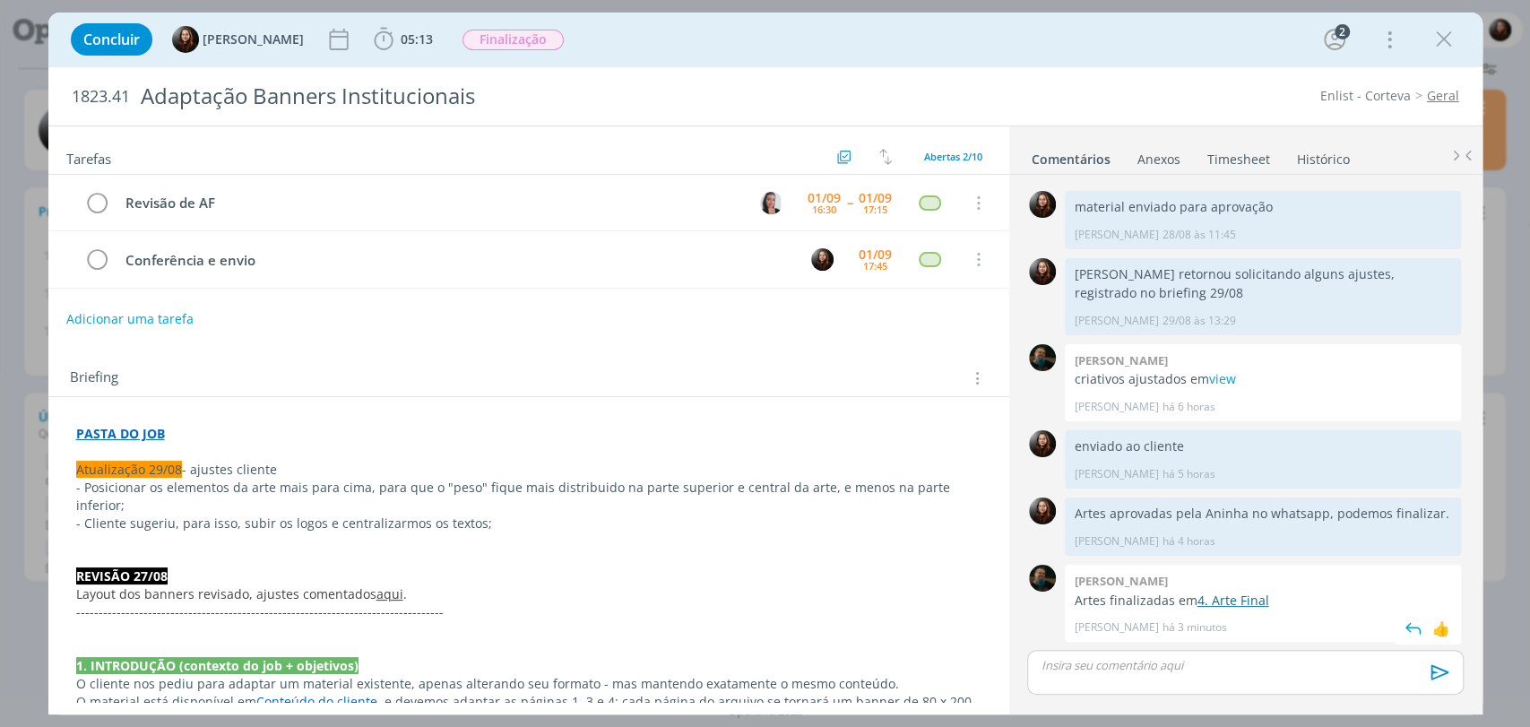
click at [1239, 603] on link "4. Arte Final" at bounding box center [1233, 600] width 72 height 17
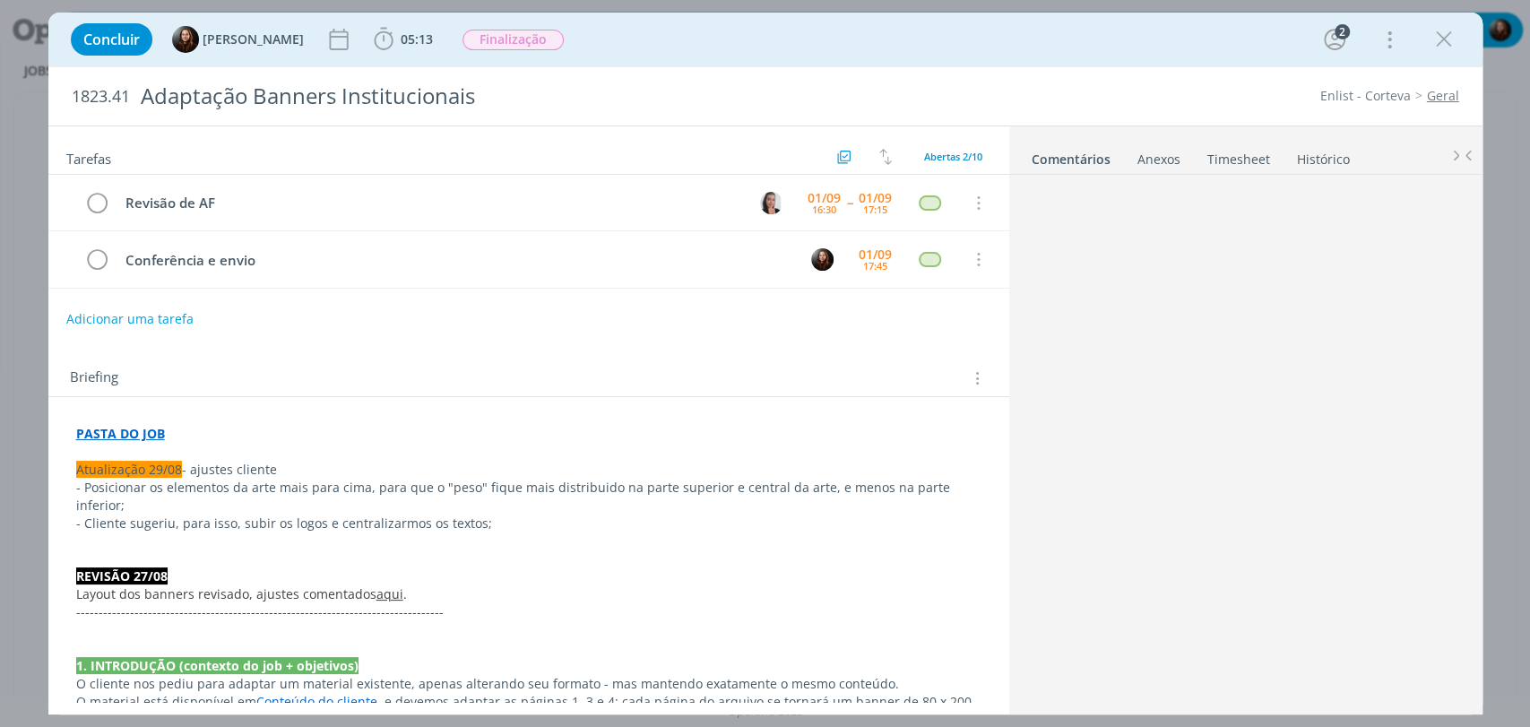
scroll to position [291, 0]
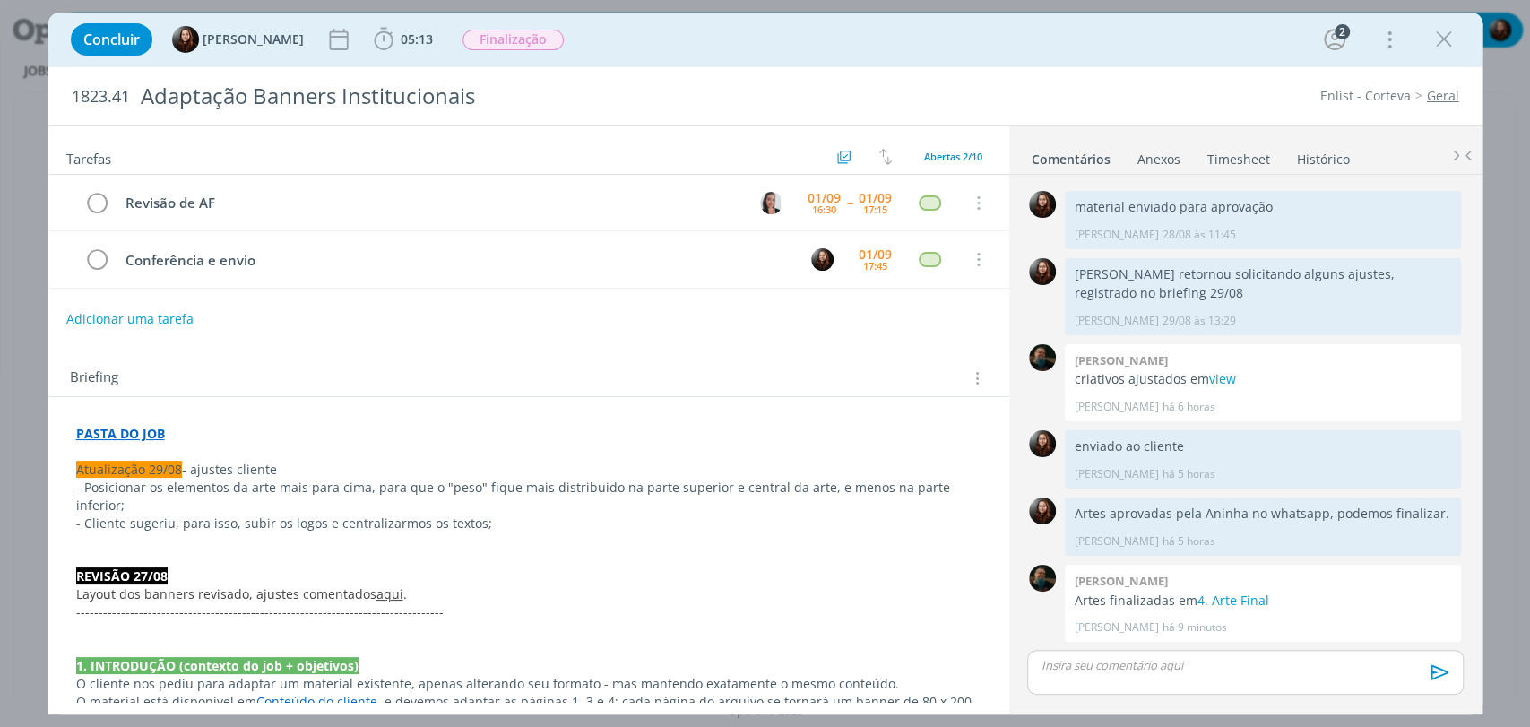
click at [1068, 56] on div "Concluir [PERSON_NAME] 05:13 Iniciar Apontar Data * [DATE] Horas * 00:00 Tarefa…" at bounding box center [766, 39] width 1408 height 43
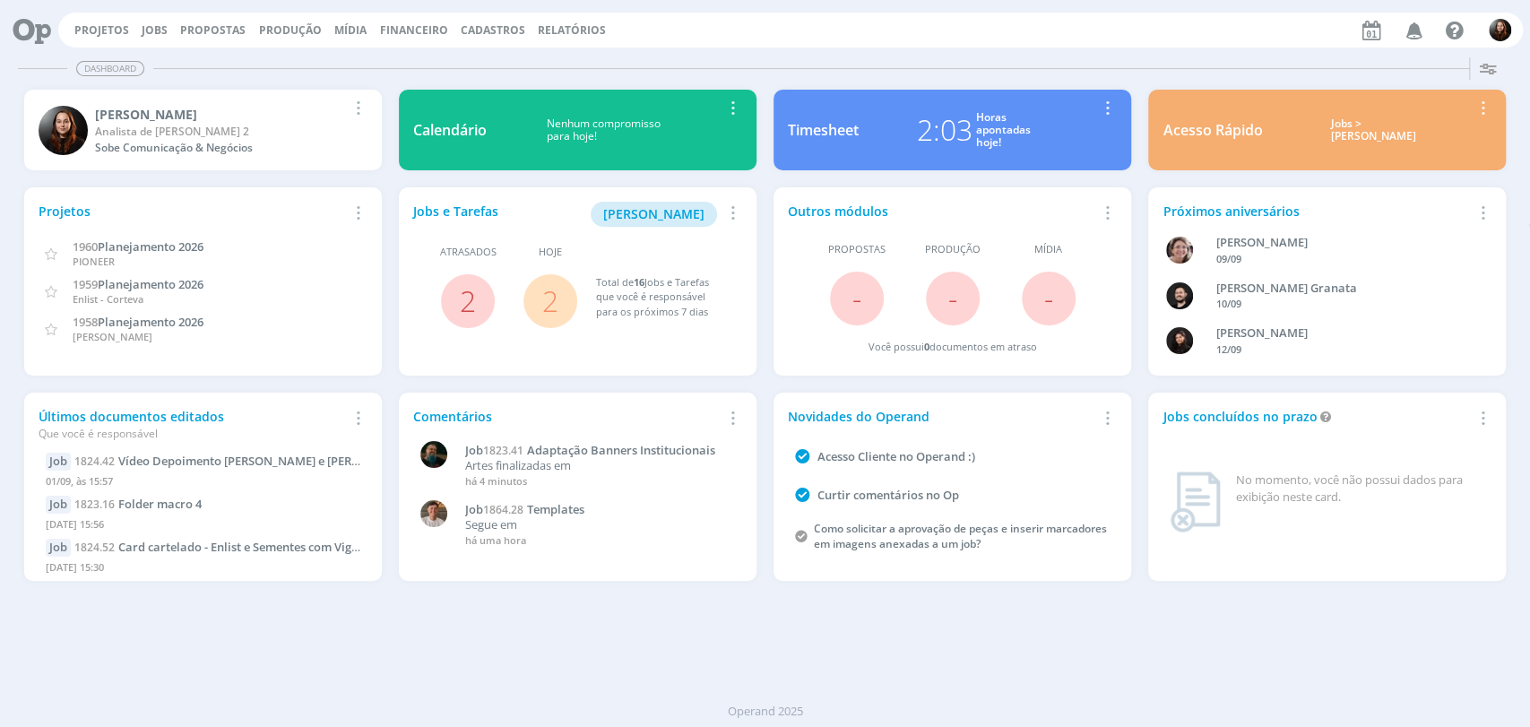
click at [693, 64] on div "Dashboard" at bounding box center [765, 69] width 1495 height 26
click at [816, 42] on div "Projetos Jobs Propostas Produção [GEOGRAPHIC_DATA] Financeiro Cadastros Relatór…" at bounding box center [790, 30] width 1465 height 35
click at [807, 41] on div "Projetos Jobs Propostas Produção [GEOGRAPHIC_DATA] Financeiro Cadastros Relatór…" at bounding box center [790, 30] width 1465 height 35
click at [724, 46] on div "Projetos Jobs Propostas Produção [GEOGRAPHIC_DATA] Financeiro Cadastros Relatór…" at bounding box center [790, 30] width 1465 height 35
click at [1172, 32] on div "Projetos Jobs Propostas Produção [GEOGRAPHIC_DATA] Financeiro Cadastros Relatór…" at bounding box center [790, 30] width 1465 height 35
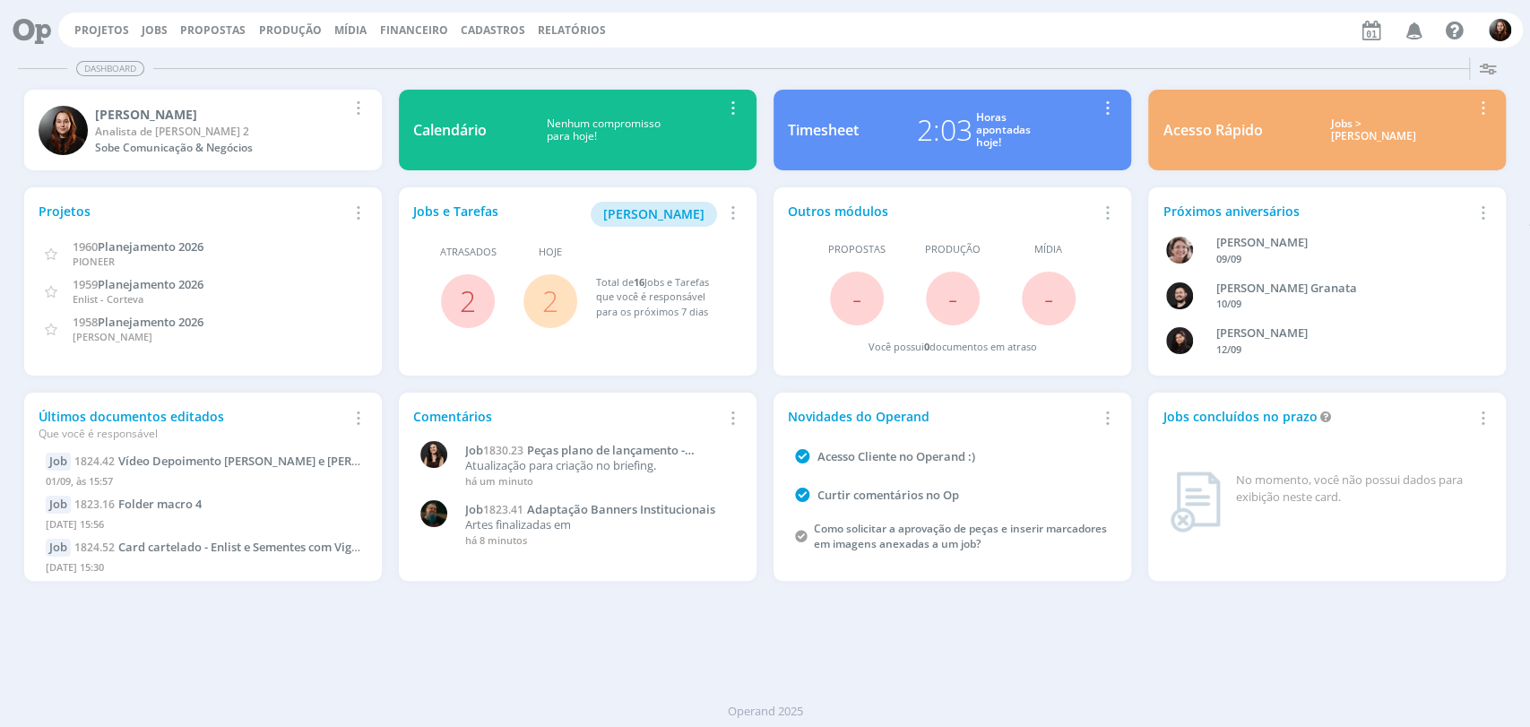
click at [1172, 32] on div "Projetos Jobs Propostas Produção [GEOGRAPHIC_DATA] Financeiro Cadastros Relatór…" at bounding box center [790, 30] width 1465 height 35
click at [1142, 39] on div "Projetos Jobs Propostas Produção [GEOGRAPHIC_DATA] Financeiro Cadastros Relatór…" at bounding box center [790, 30] width 1465 height 35
click at [1114, 637] on div "Dashboard Salvar Selecione abaixo os cards desejados: Meus Meu Perfil [GEOGRAPH…" at bounding box center [765, 388] width 1530 height 677
click at [1076, 31] on div "Projetos Jobs Propostas Produção [GEOGRAPHIC_DATA] Financeiro Cadastros Relatór…" at bounding box center [790, 30] width 1465 height 35
click at [142, 30] on link "Jobs" at bounding box center [155, 29] width 26 height 15
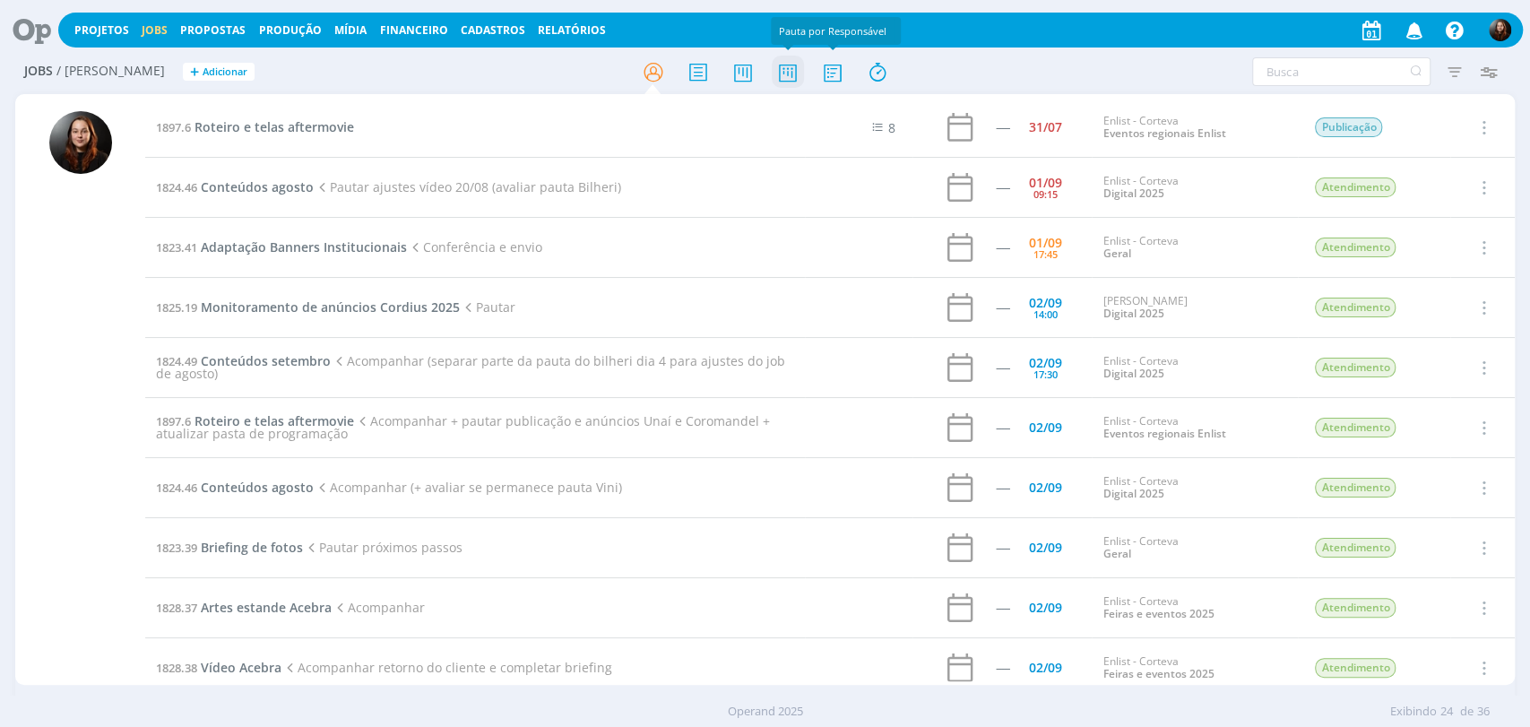
click at [793, 69] on icon at bounding box center [787, 72] width 32 height 35
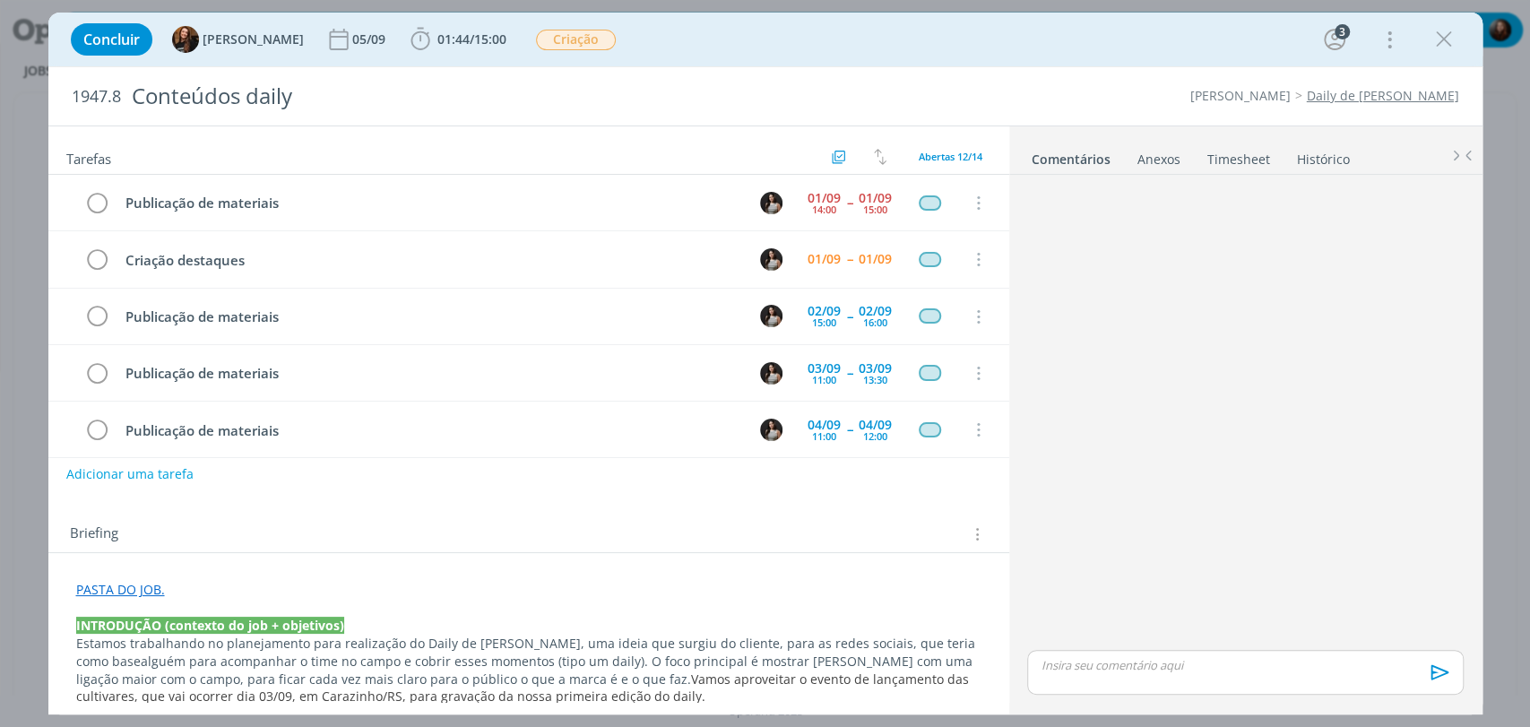
click at [1305, 336] on div "dialog" at bounding box center [1245, 414] width 450 height 464
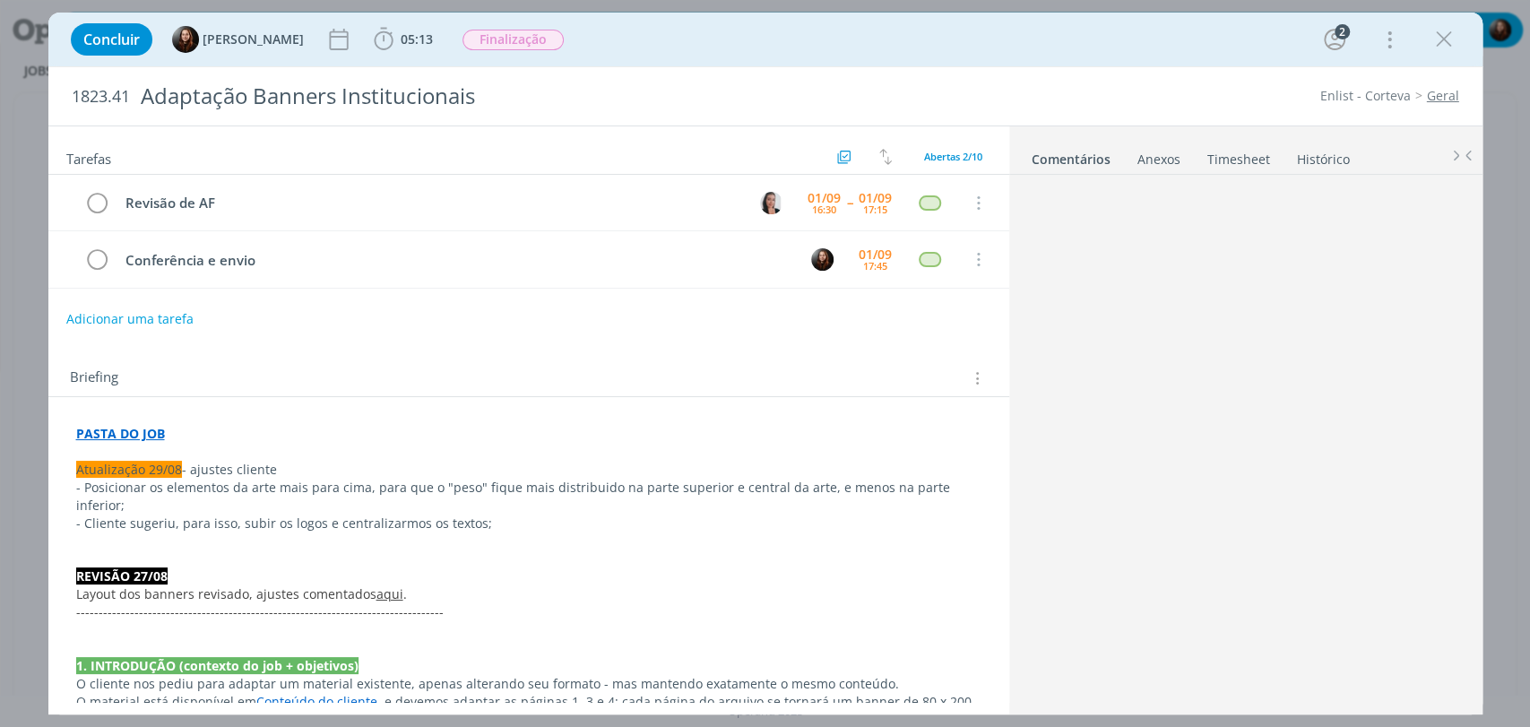
scroll to position [291, 0]
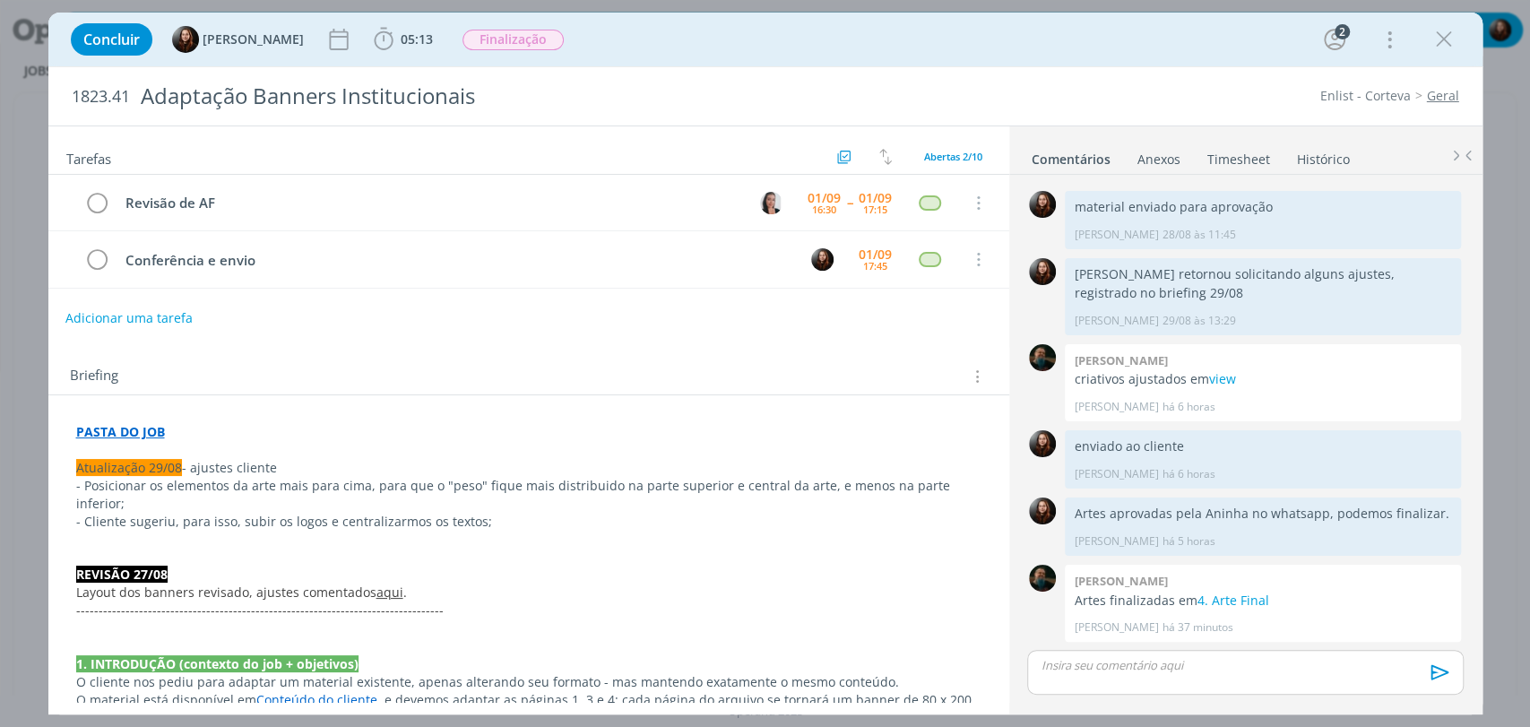
click at [157, 313] on button "Adicionar uma tarefa" at bounding box center [128, 318] width 127 height 30
click at [182, 316] on input "dialog" at bounding box center [410, 316] width 662 height 25
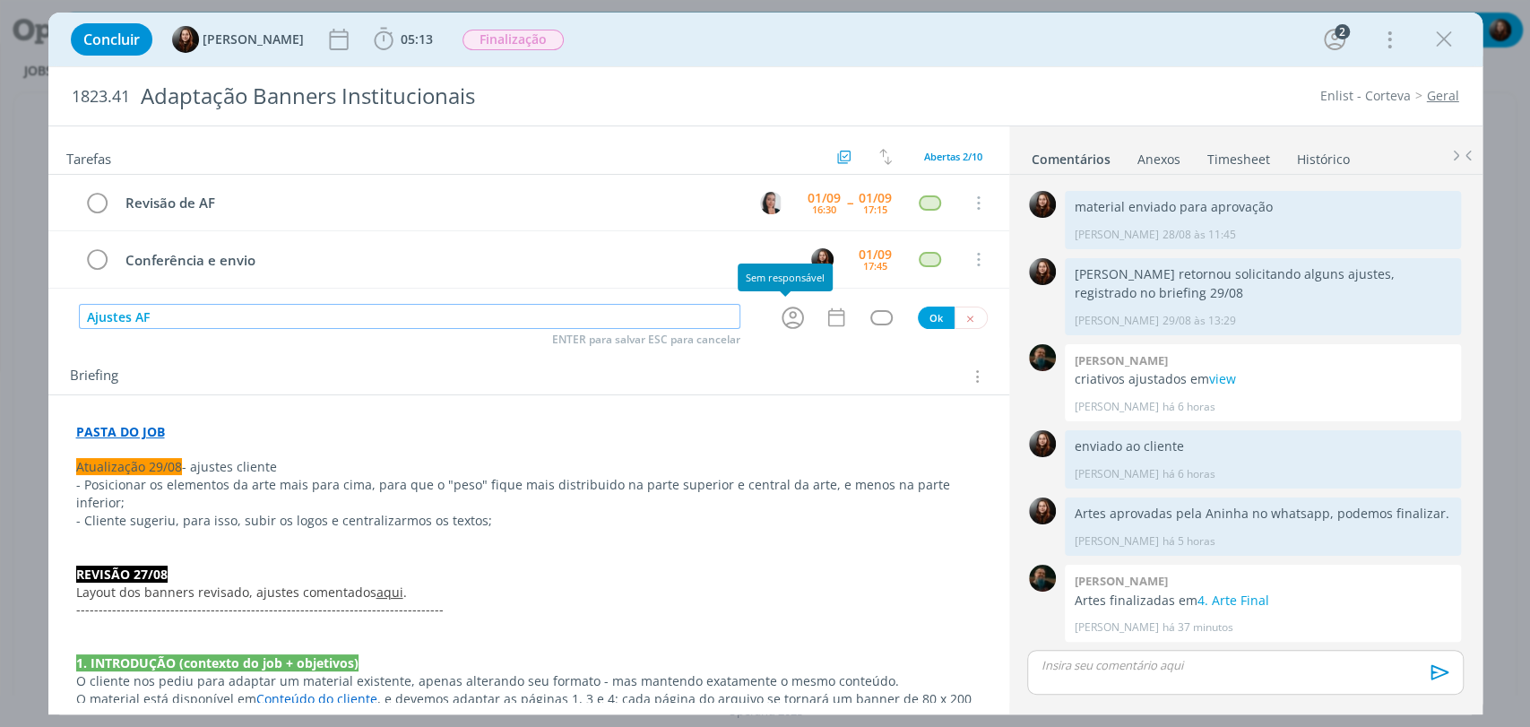
click at [785, 315] on icon "dialog" at bounding box center [793, 318] width 28 height 28
type input "Ajustes AF"
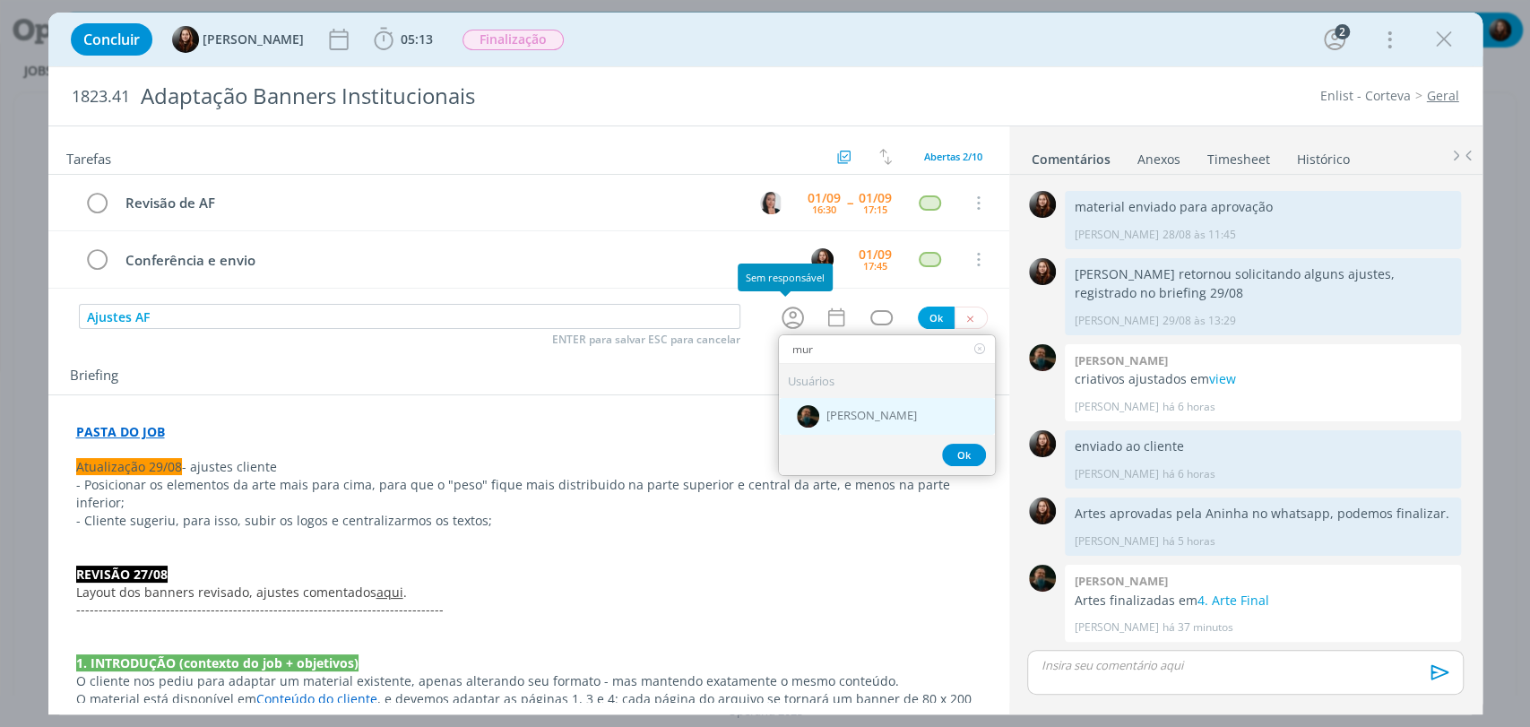
type input "mur"
click at [855, 425] on div "[PERSON_NAME]" at bounding box center [887, 415] width 216 height 37
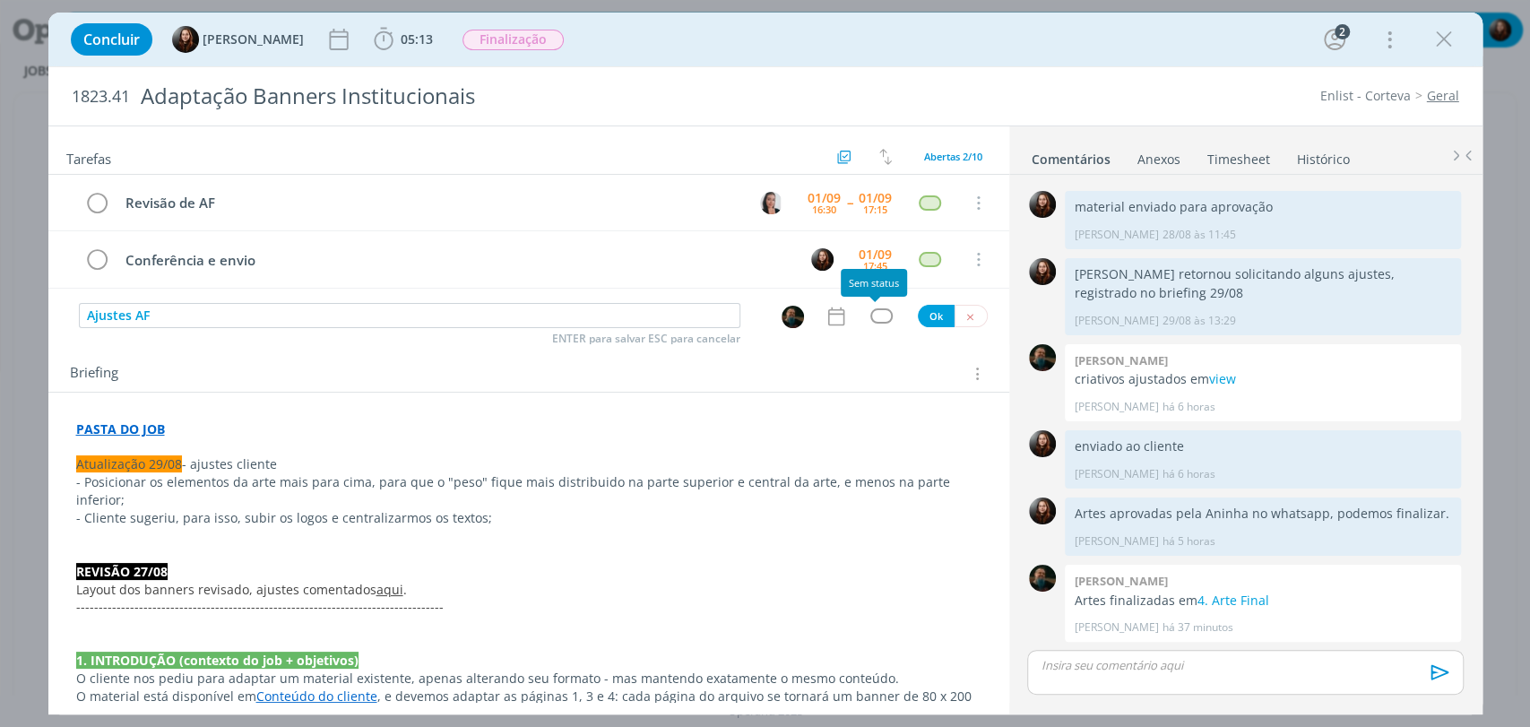
click at [871, 318] on div "dialog" at bounding box center [882, 315] width 22 height 15
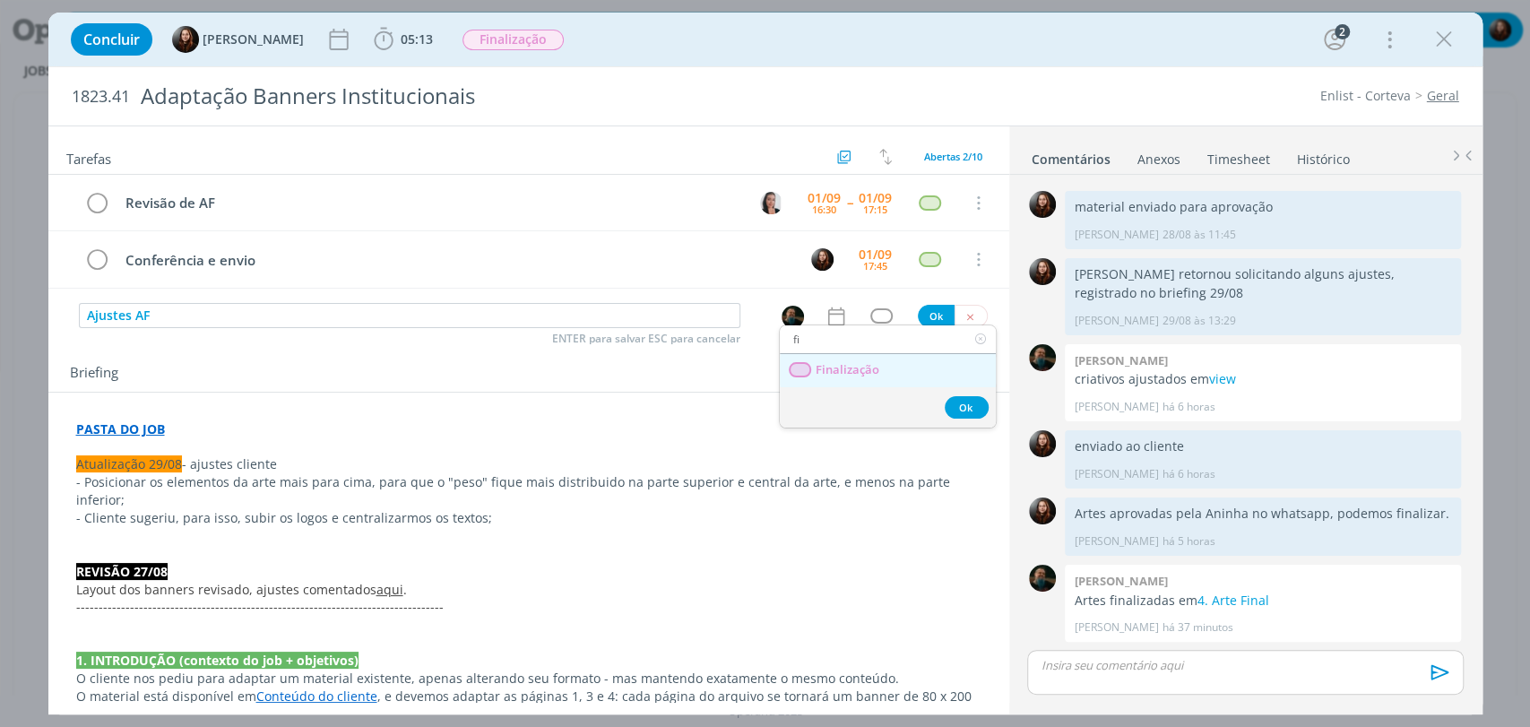
type input "fi"
drag, startPoint x: 870, startPoint y: 366, endPoint x: 879, endPoint y: 360, distance: 10.5
click at [870, 366] on span "Finalização" at bounding box center [847, 370] width 64 height 14
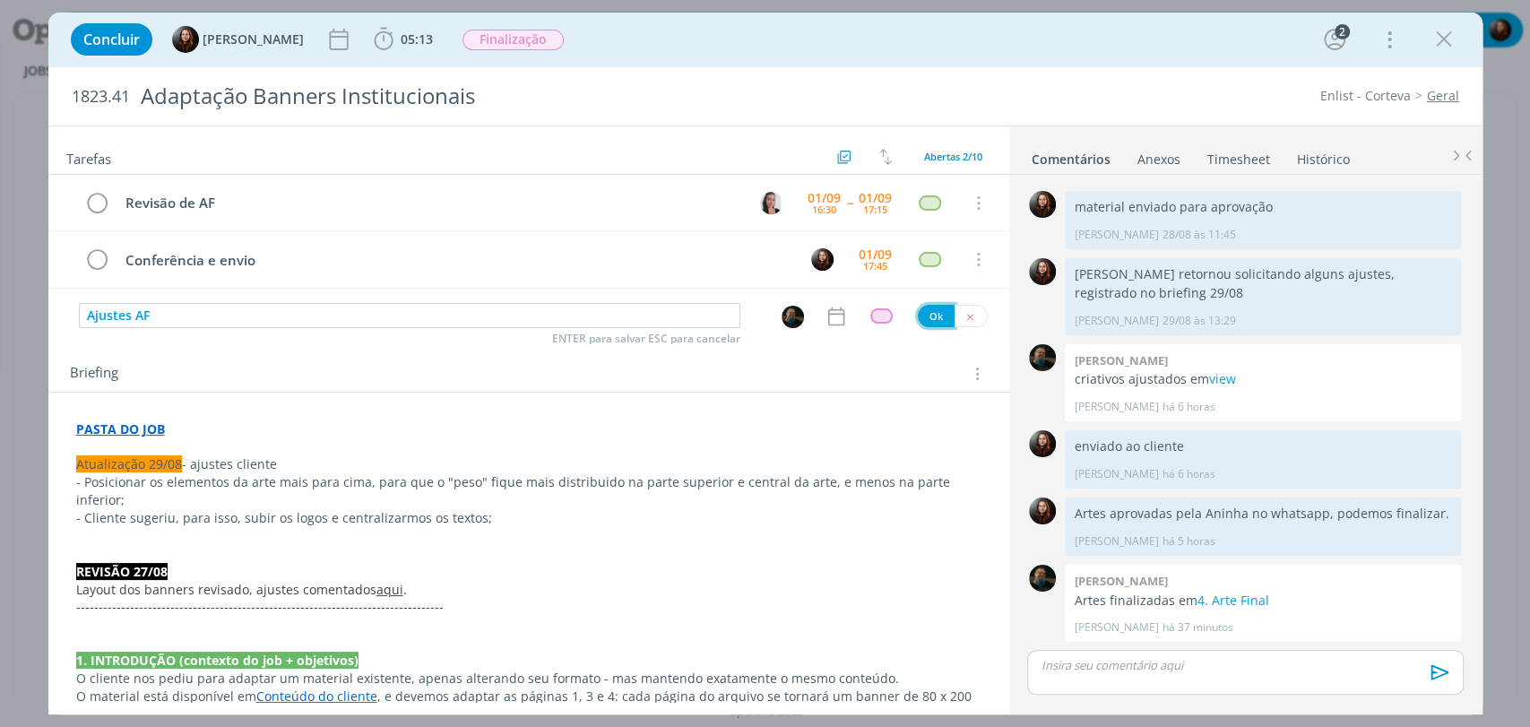
click at [940, 310] on button "Ok" at bounding box center [936, 316] width 37 height 22
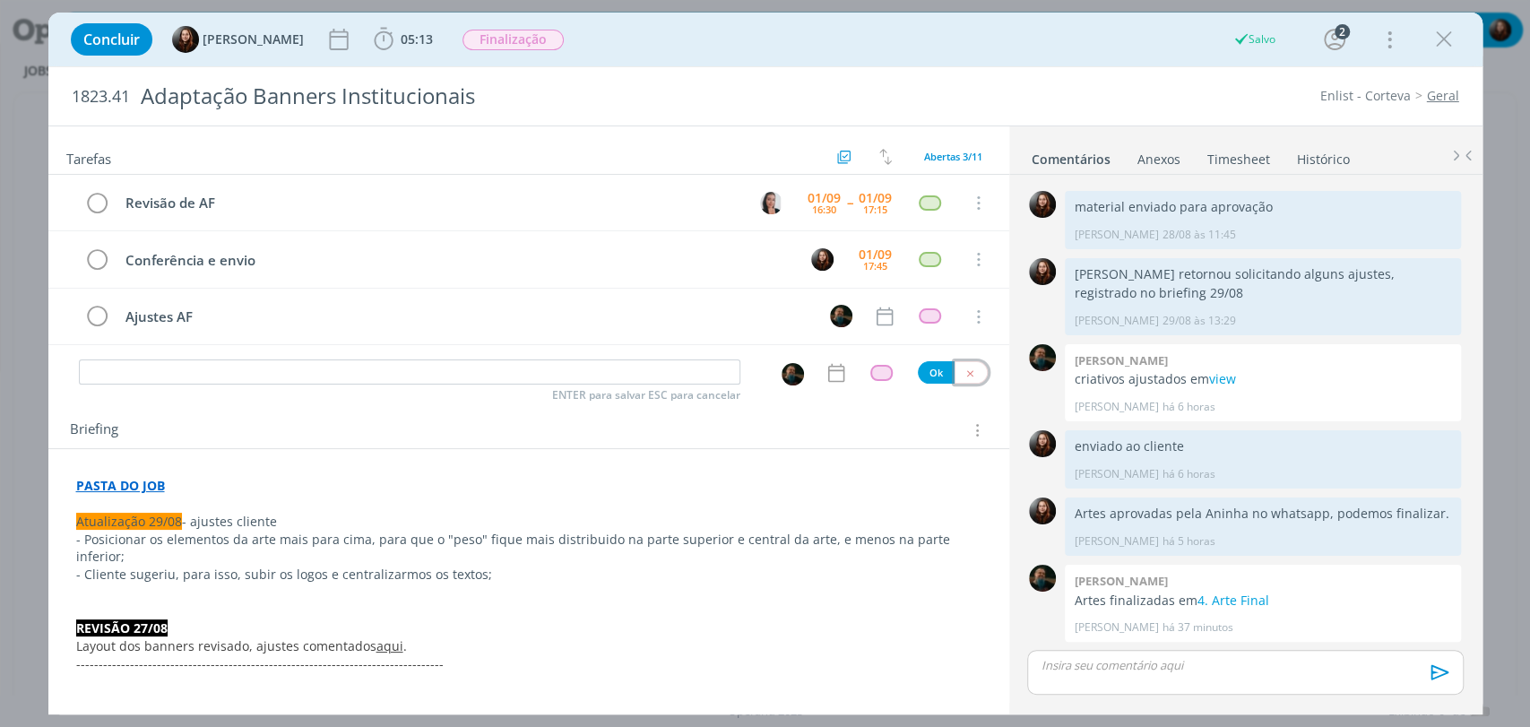
click at [965, 368] on icon "dialog" at bounding box center [971, 374] width 12 height 12
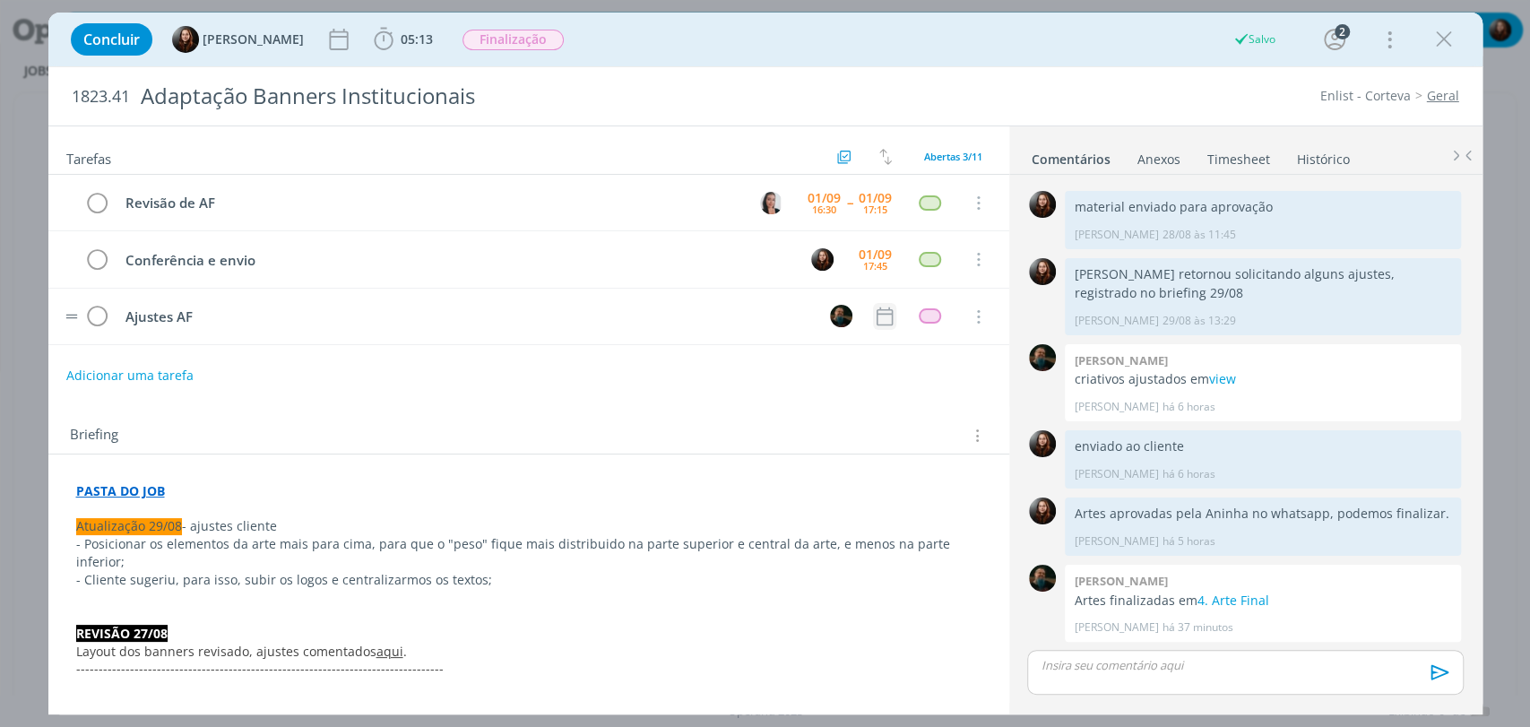
click at [878, 317] on icon "dialog" at bounding box center [884, 316] width 23 height 23
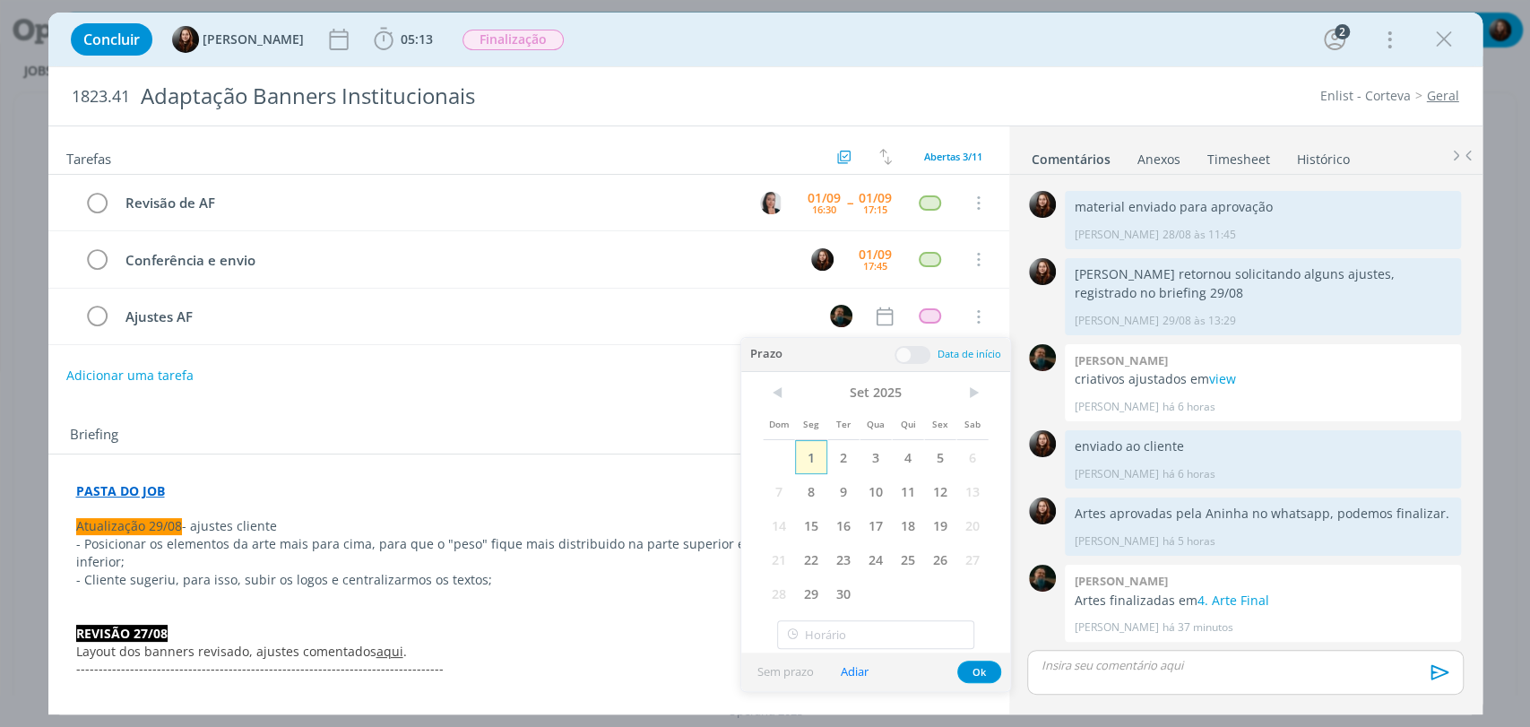
click at [813, 454] on span "1" at bounding box center [811, 457] width 32 height 34
click at [915, 354] on span at bounding box center [913, 355] width 36 height 18
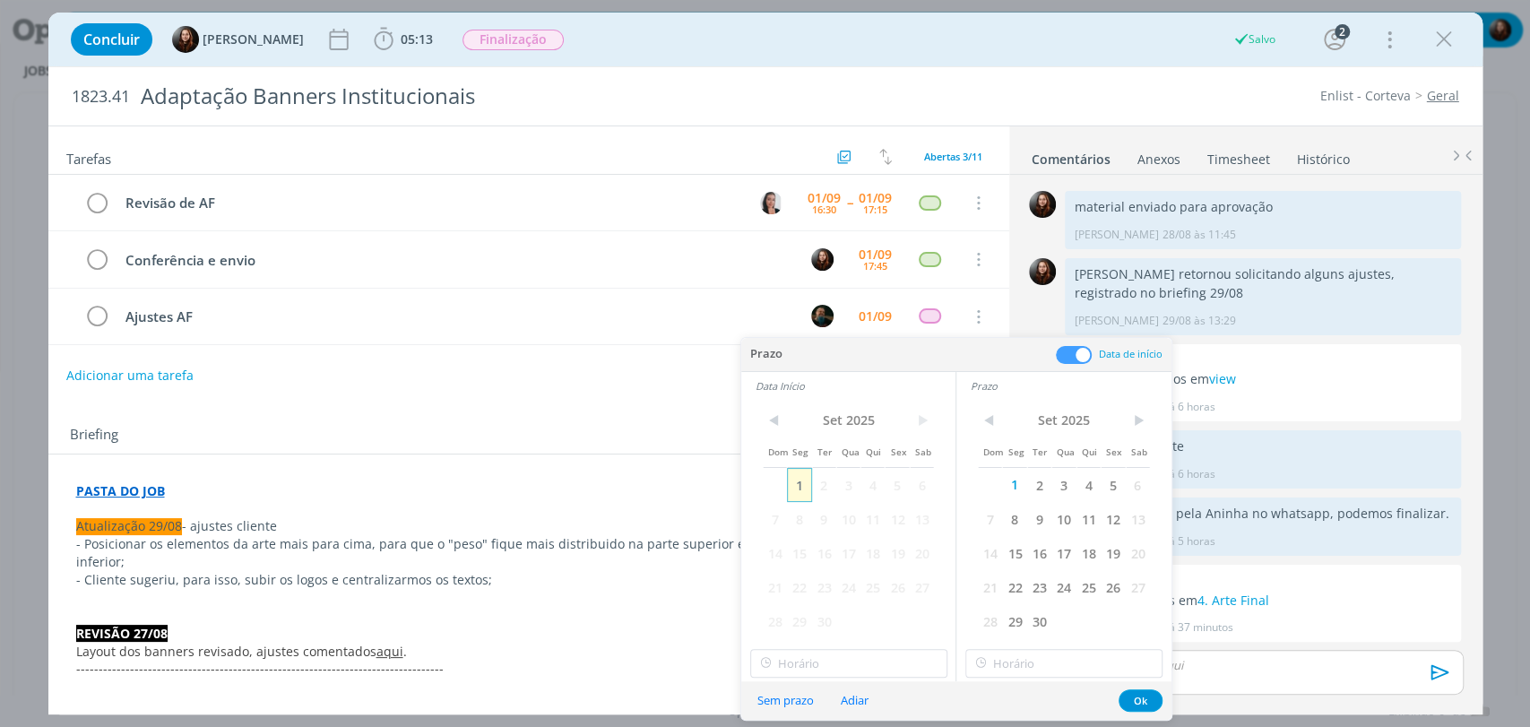
click at [806, 485] on span "1" at bounding box center [799, 485] width 24 height 34
click at [798, 669] on input "17:00" at bounding box center [848, 663] width 197 height 29
click at [783, 490] on div "17:30" at bounding box center [850, 480] width 200 height 32
type input "17:30"
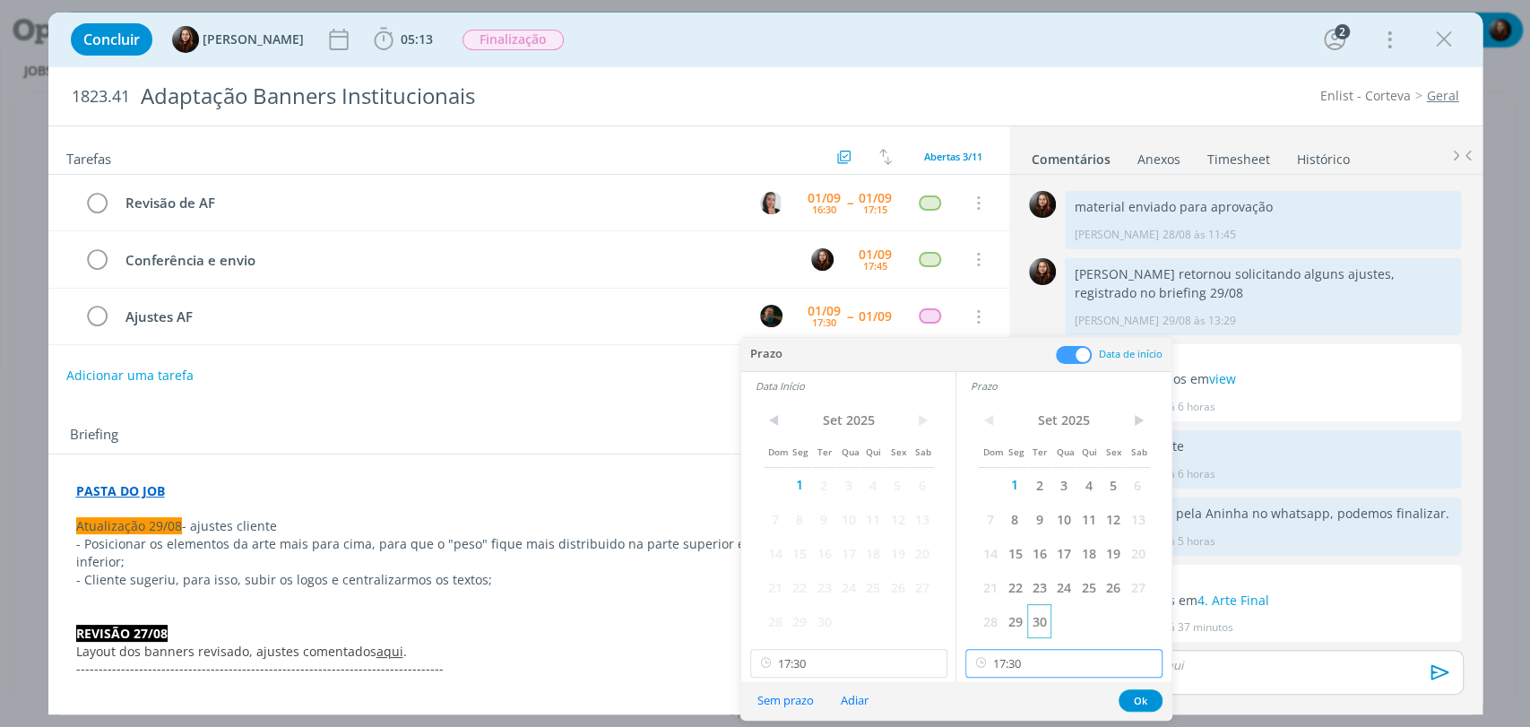
drag, startPoint x: 1033, startPoint y: 670, endPoint x: 1027, endPoint y: 636, distance: 34.6
click at [1033, 670] on input "17:30" at bounding box center [1064, 663] width 197 height 29
click at [1004, 586] on div "18:00" at bounding box center [1066, 580] width 200 height 32
type input "18:00"
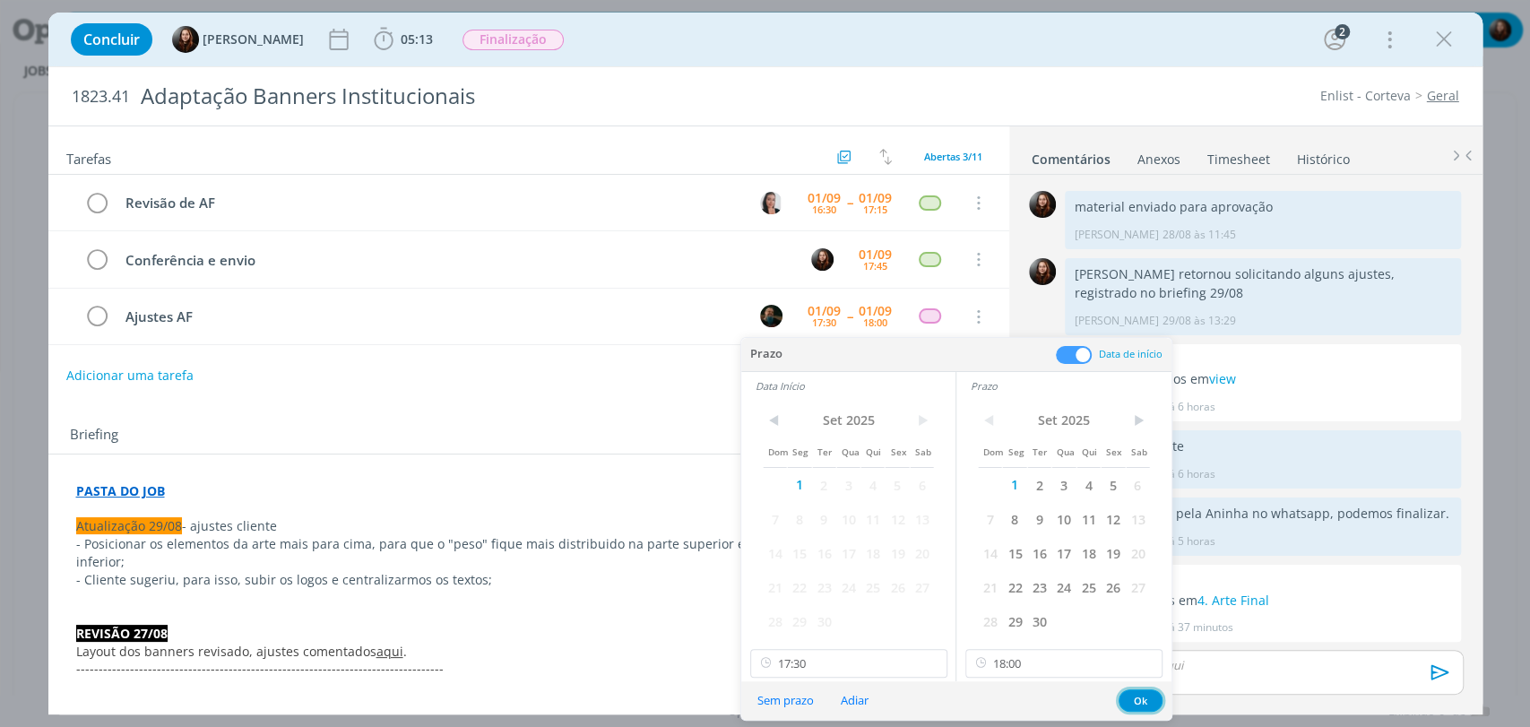
drag, startPoint x: 1134, startPoint y: 705, endPoint x: 1090, endPoint y: 670, distance: 56.1
click at [1134, 705] on button "Ok" at bounding box center [1141, 700] width 44 height 22
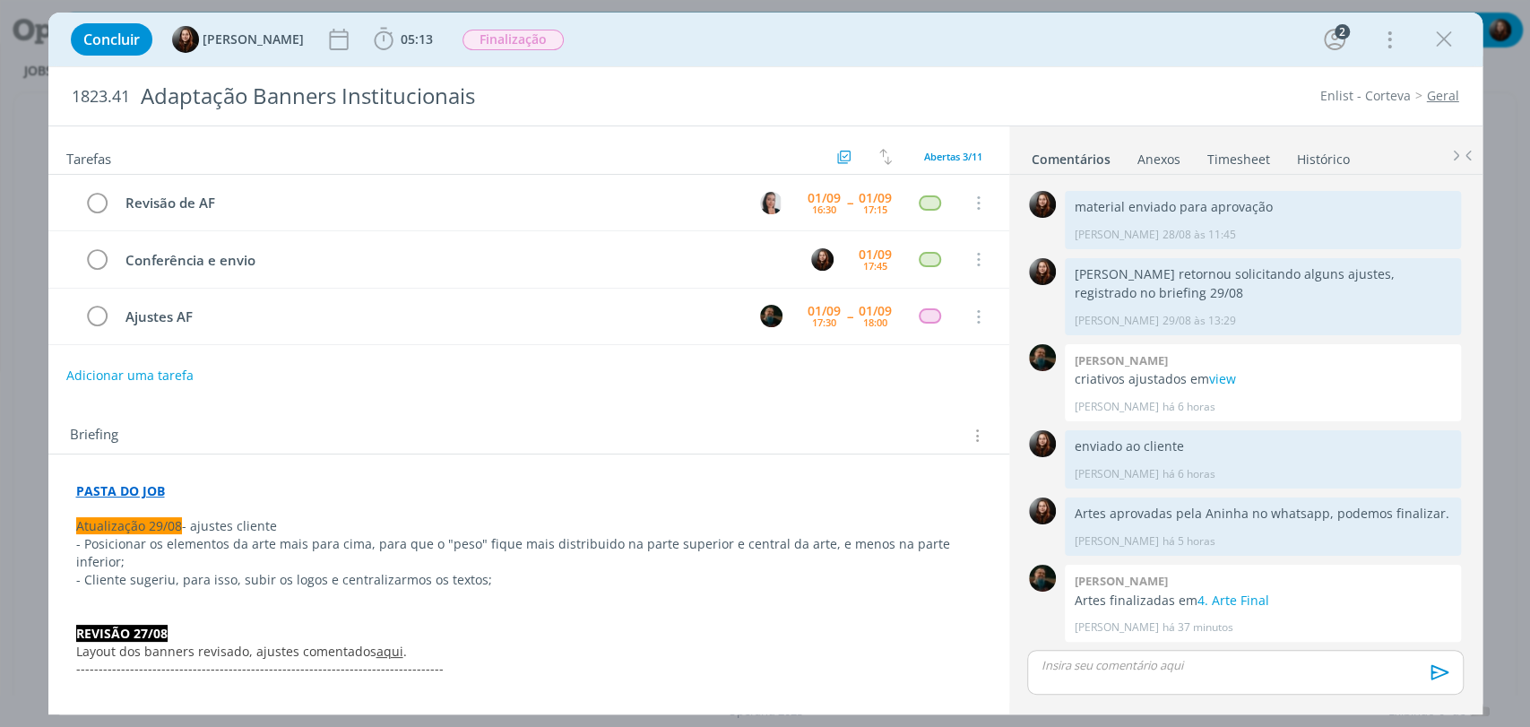
click at [871, 413] on div "Briefing Briefings Predefinidos Versões do Briefing Ver Briefing do Projeto" at bounding box center [528, 430] width 961 height 48
click at [982, 45] on div "Concluir [PERSON_NAME] 05:13 Iniciar Apontar Data * [DATE] Horas * 00:00 Tarefa…" at bounding box center [766, 39] width 1408 height 43
click at [975, 55] on div "Concluir [PERSON_NAME] 05:13 Iniciar Apontar Data * [DATE] Horas * 00:00 Tarefa…" at bounding box center [766, 39] width 1408 height 43
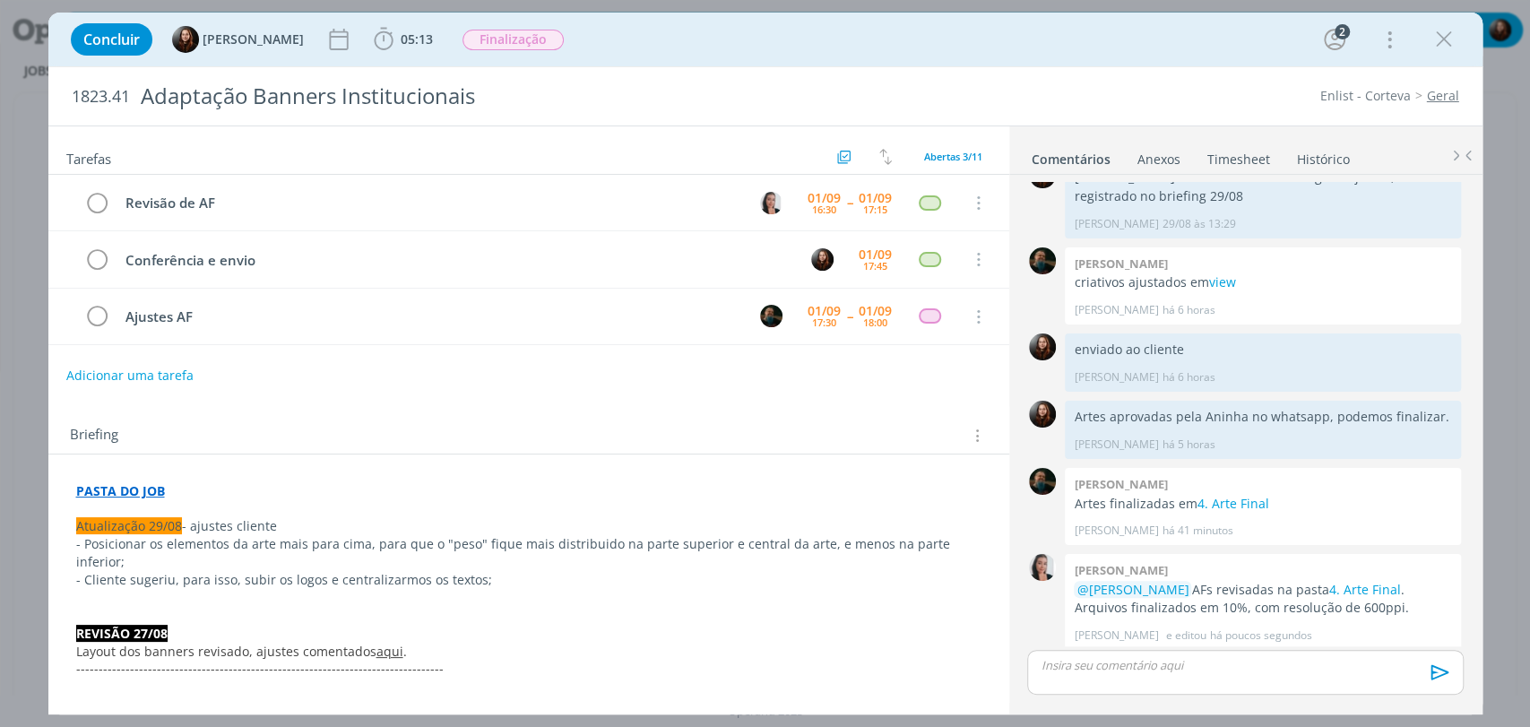
scroll to position [395, 0]
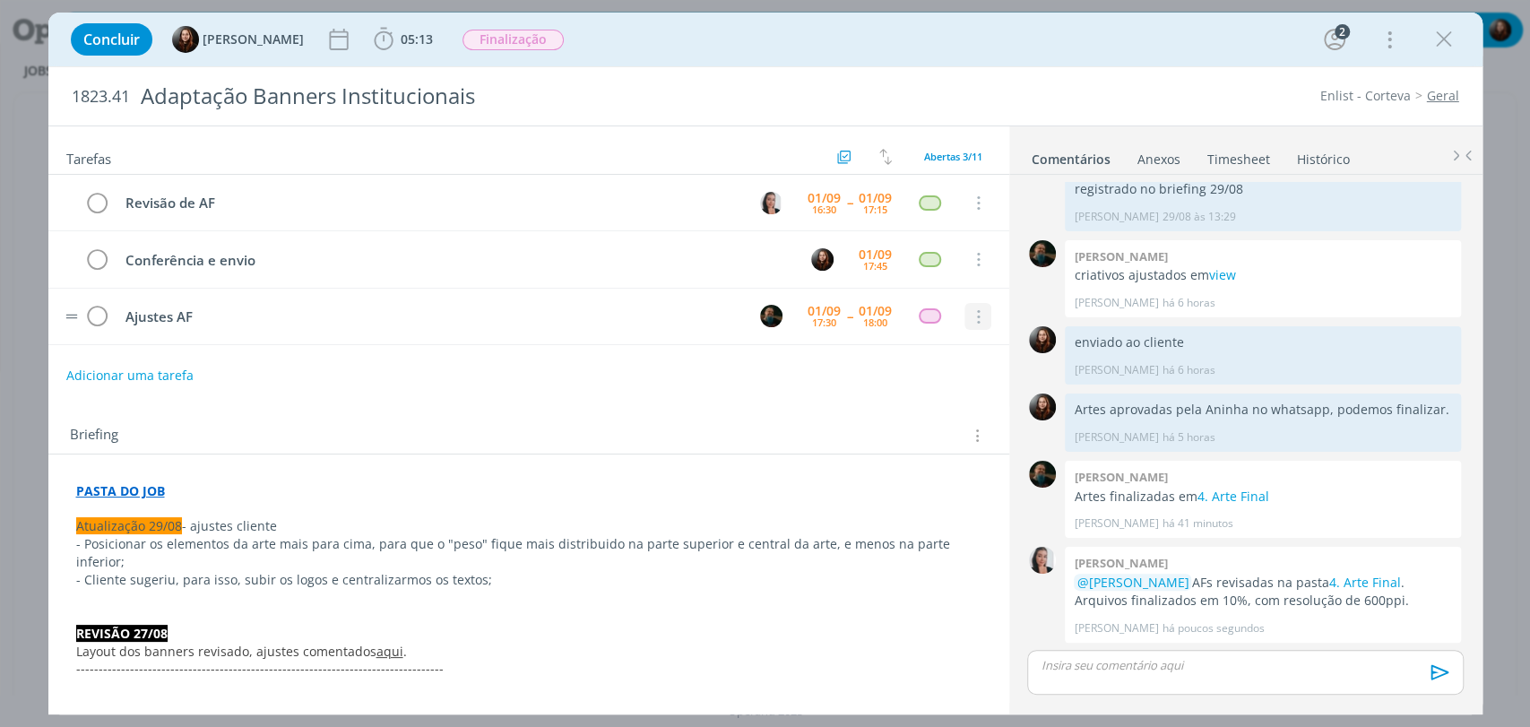
click at [971, 320] on icon "dialog" at bounding box center [977, 317] width 20 height 16
click at [1054, 49] on div "Concluir [PERSON_NAME] 05:13 Iniciar Apontar Data * [DATE] Horas * 00:00 Tarefa…" at bounding box center [766, 39] width 1408 height 43
click at [1355, 578] on link "4. Arte Final" at bounding box center [1365, 582] width 72 height 17
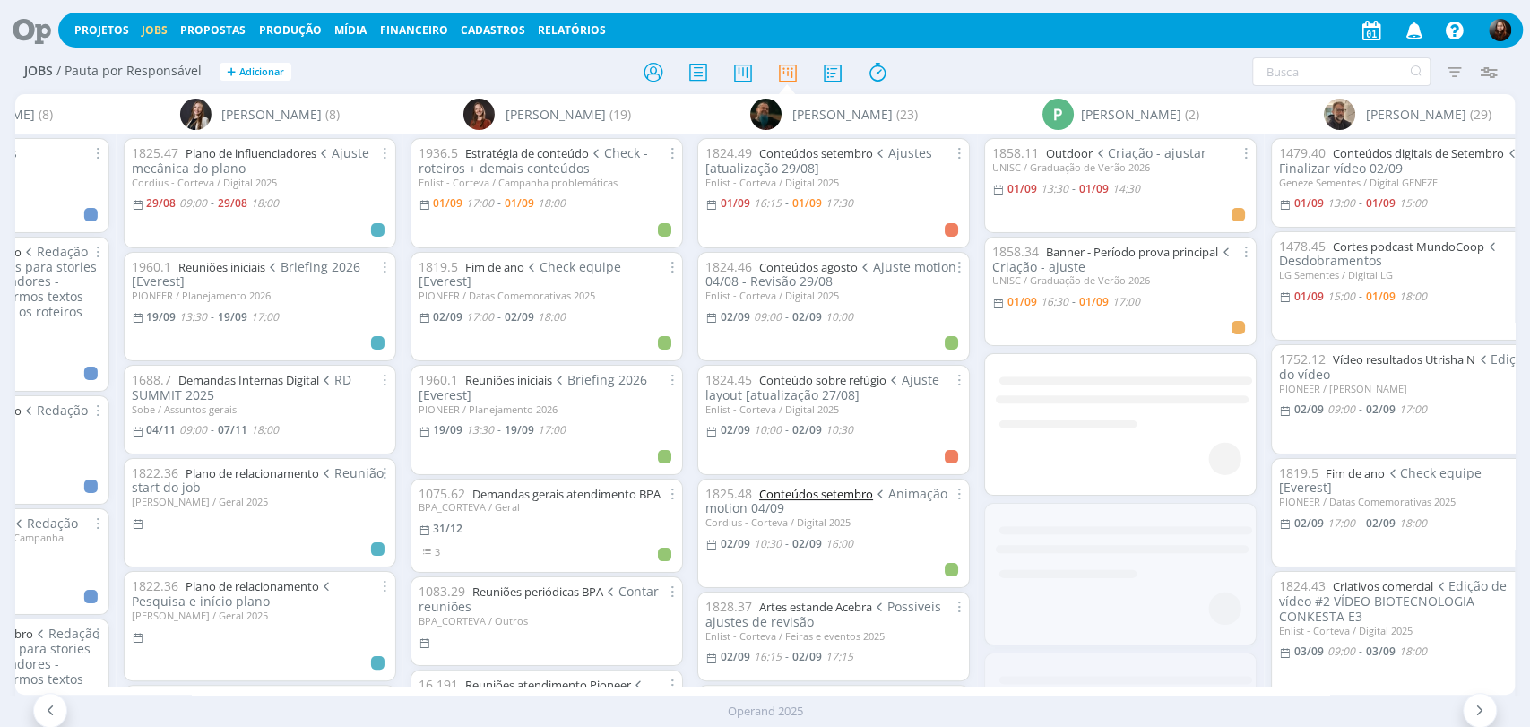
scroll to position [0, 3978]
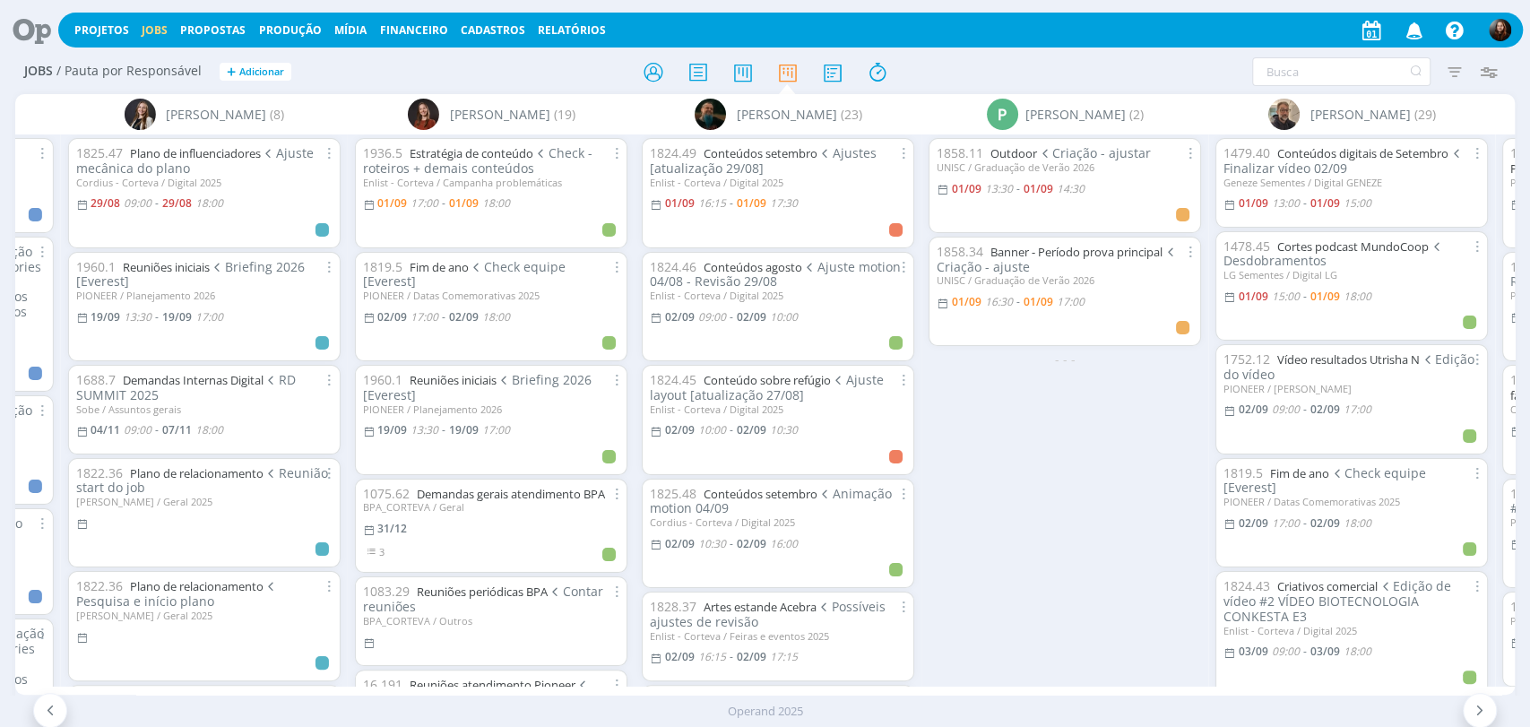
drag, startPoint x: 951, startPoint y: 77, endPoint x: 911, endPoint y: 75, distance: 40.4
click at [951, 77] on div at bounding box center [766, 72] width 500 height 32
click at [1047, 72] on div "Filtrar Filtrar [GEOGRAPHIC_DATA] Tipo Jobs e Tarefas Data Personalizado a Situ…" at bounding box center [1265, 71] width 482 height 29
click at [1449, 69] on icon "button" at bounding box center [1454, 72] width 32 height 32
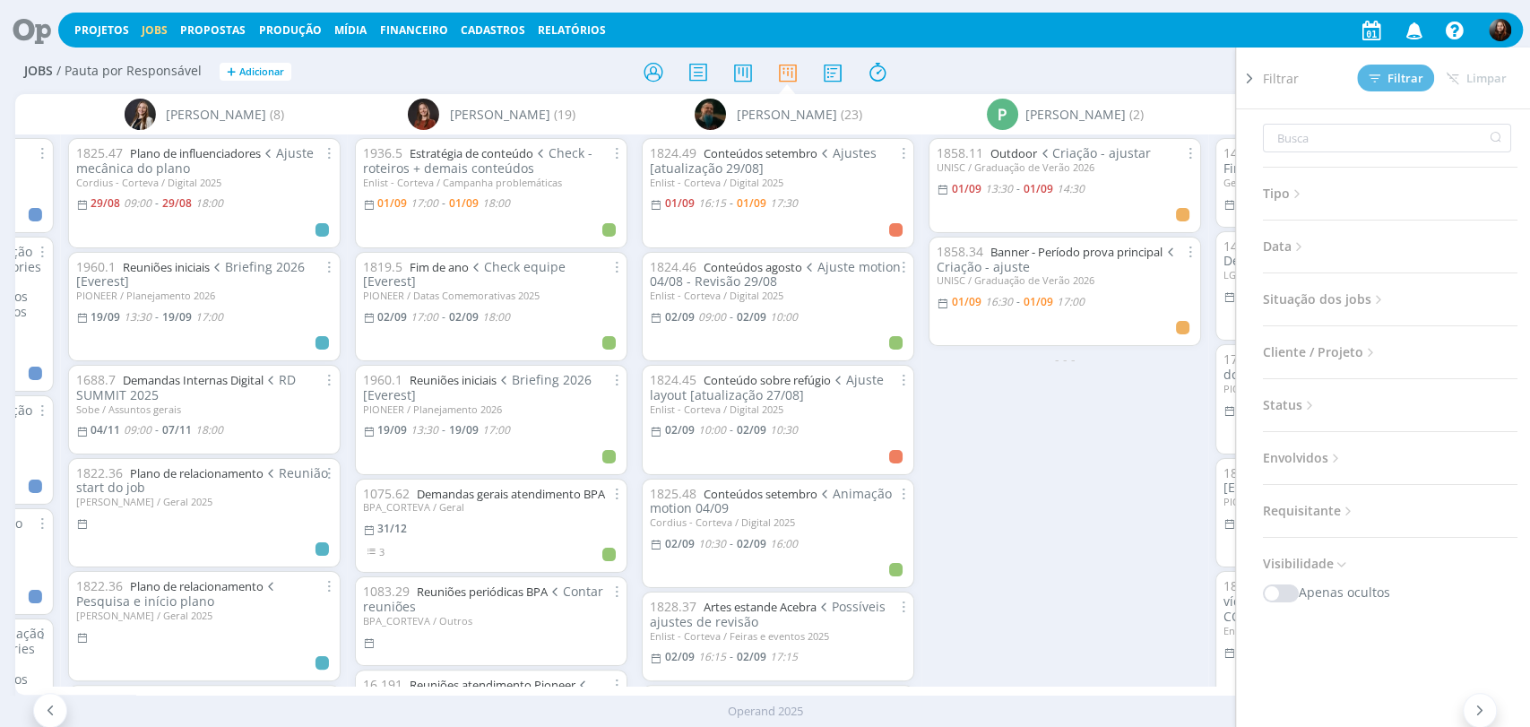
click at [1281, 74] on div "Filtrar Filtrar Limpar" at bounding box center [1397, 78] width 269 height 61
click at [1255, 81] on icon at bounding box center [1250, 78] width 18 height 19
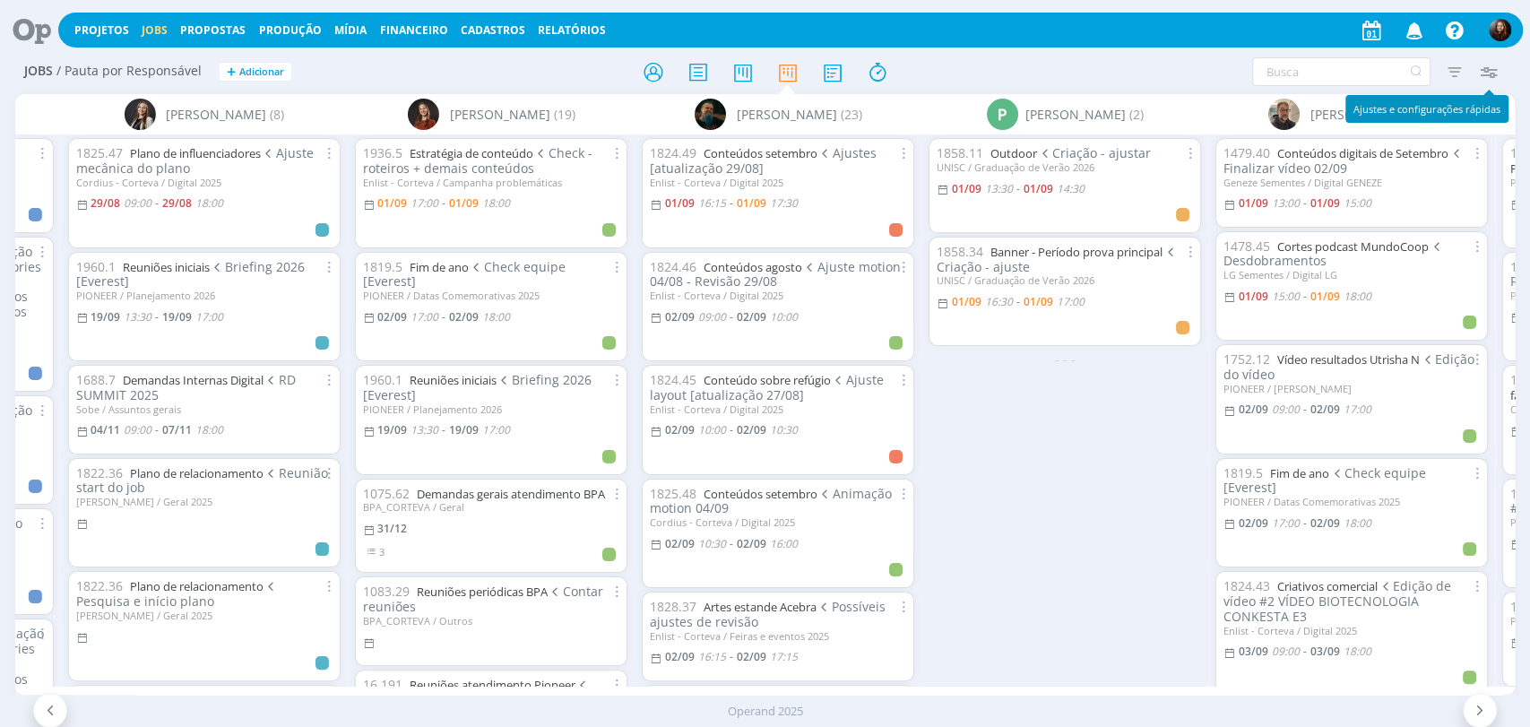
click at [1482, 79] on icon "button" at bounding box center [1489, 72] width 32 height 32
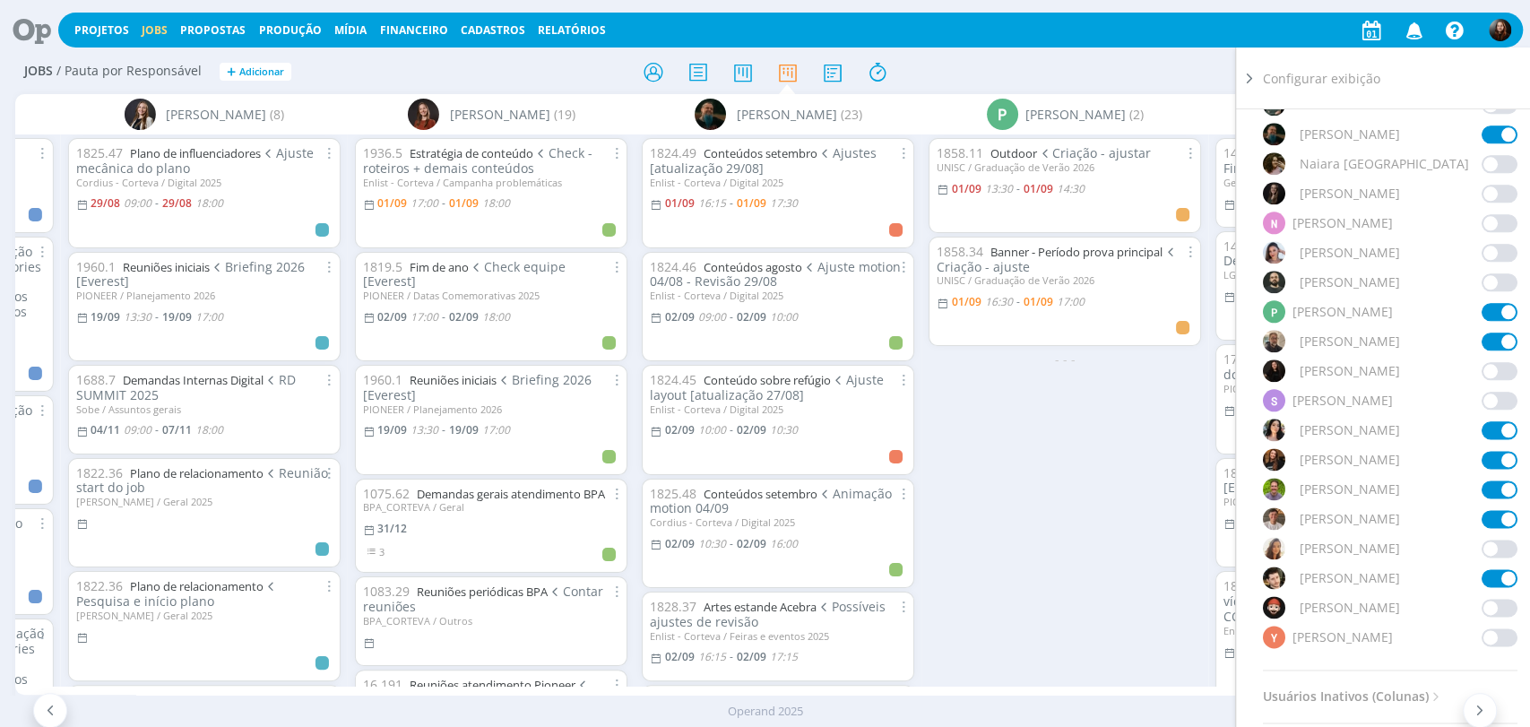
scroll to position [1387, 0]
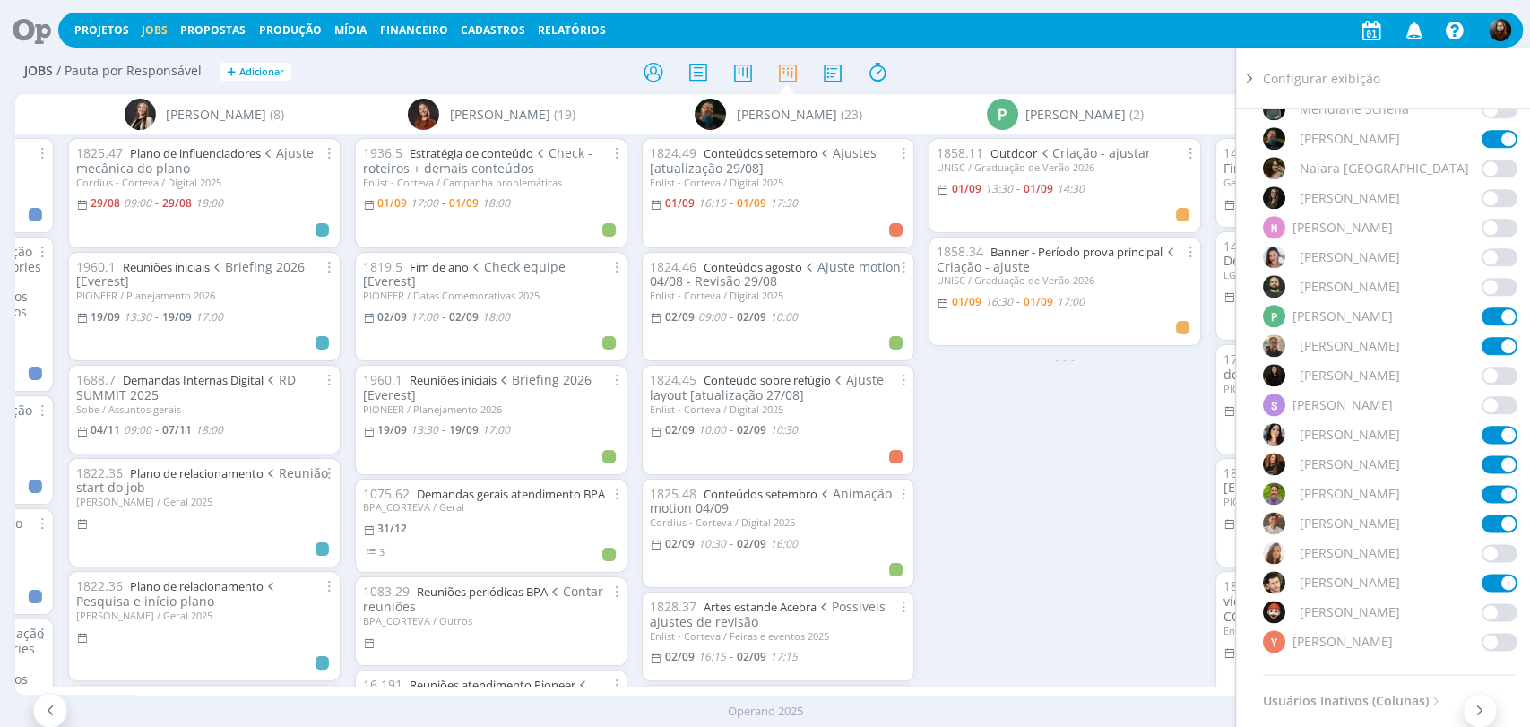
drag, startPoint x: 1500, startPoint y: 431, endPoint x: 1449, endPoint y: 499, distance: 85.2
click at [1500, 431] on span at bounding box center [1500, 435] width 36 height 18
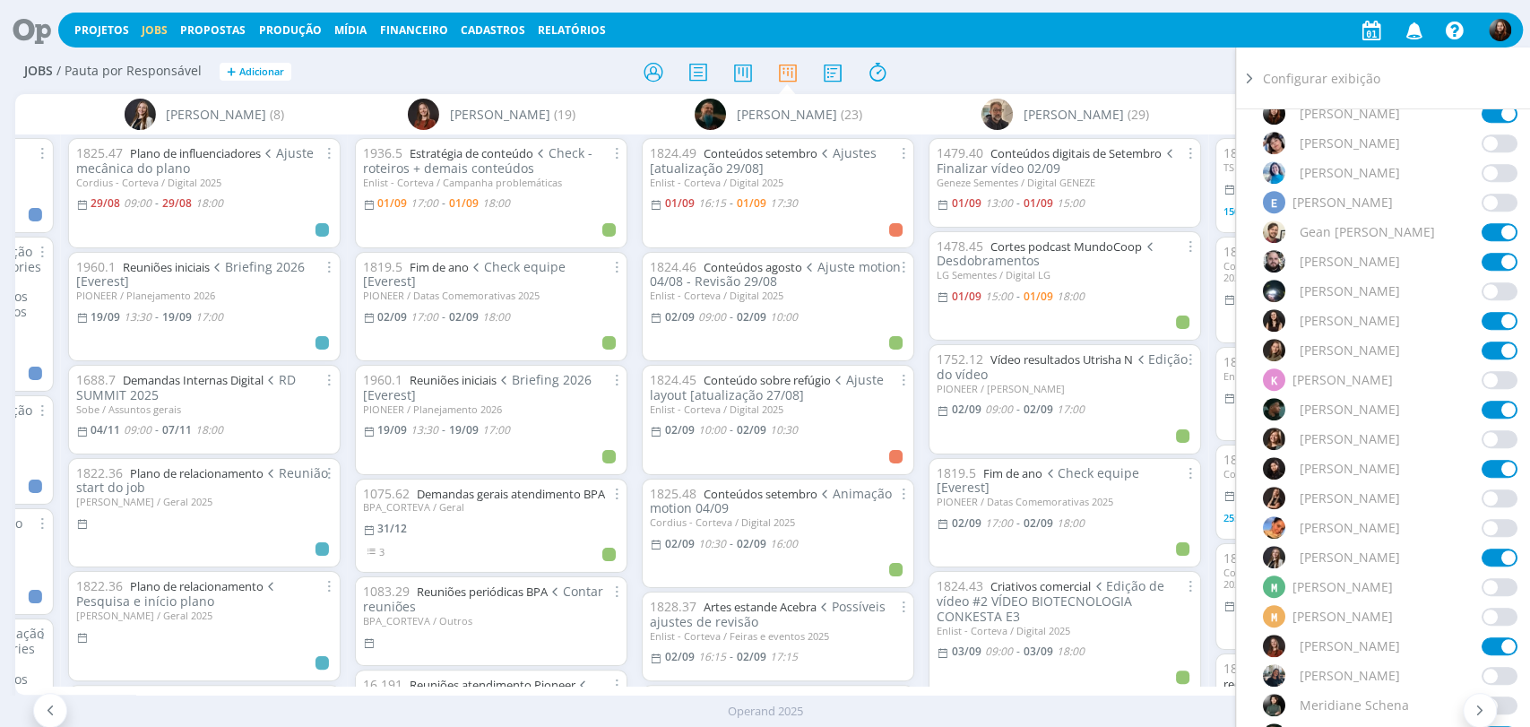
scroll to position [789, 0]
click at [1484, 468] on span at bounding box center [1500, 471] width 36 height 18
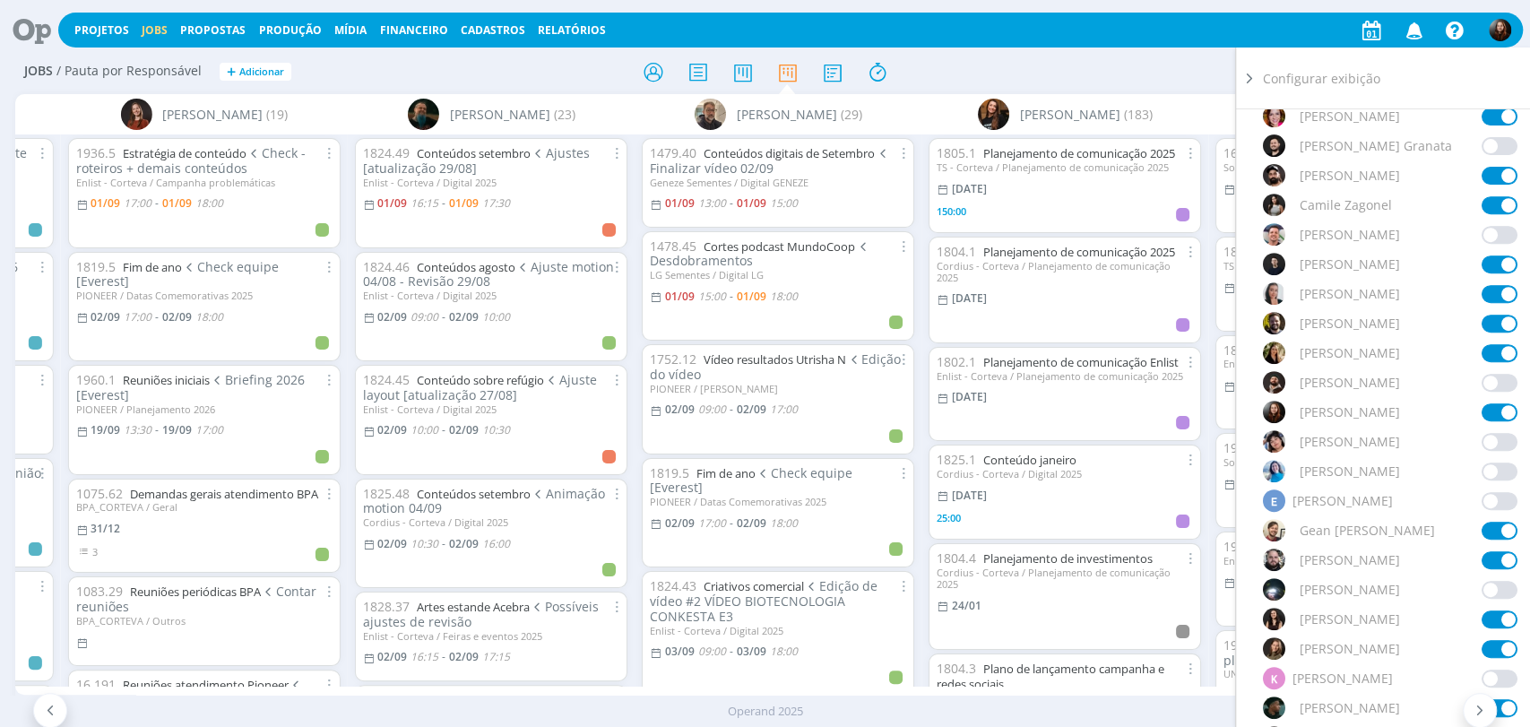
scroll to position [490, 0]
click at [1492, 350] on span at bounding box center [1500, 355] width 36 height 18
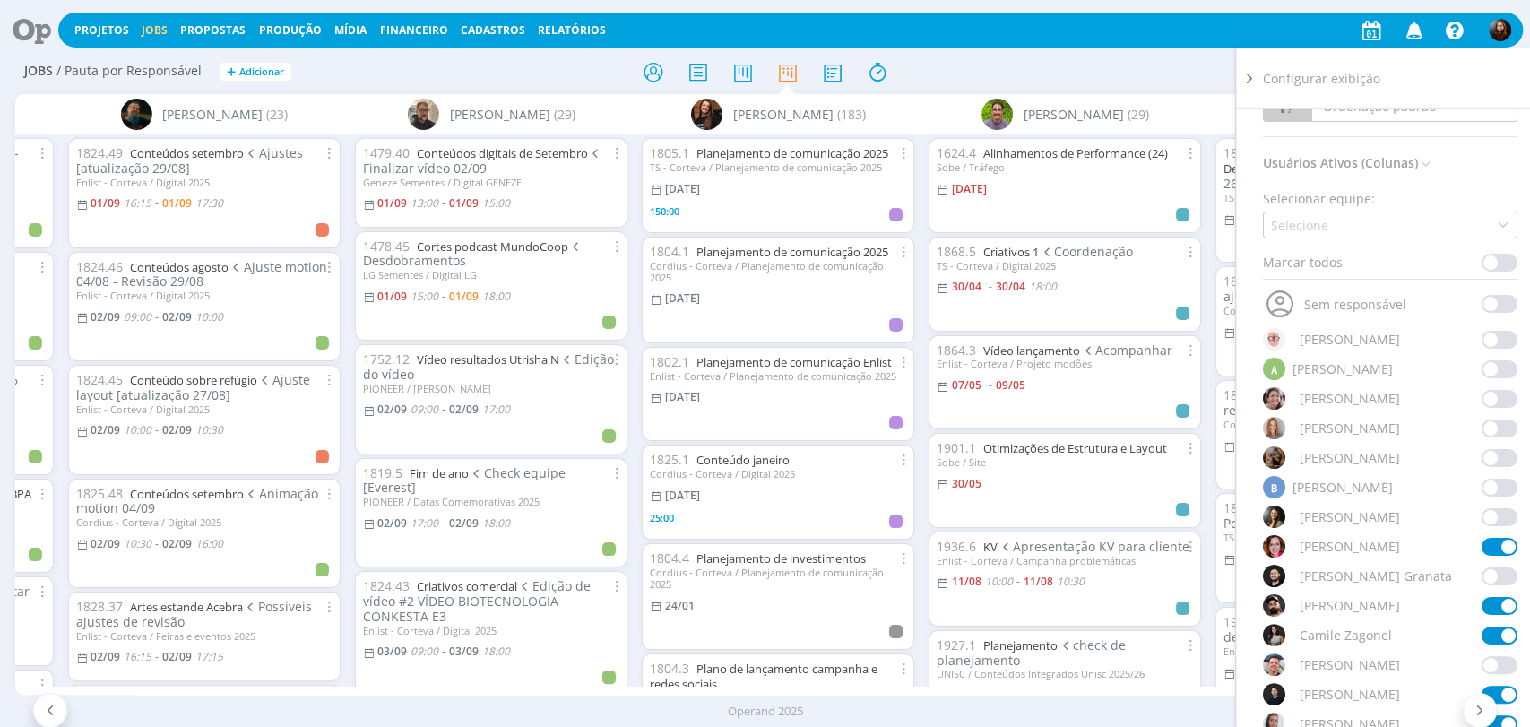
scroll to position [0, 0]
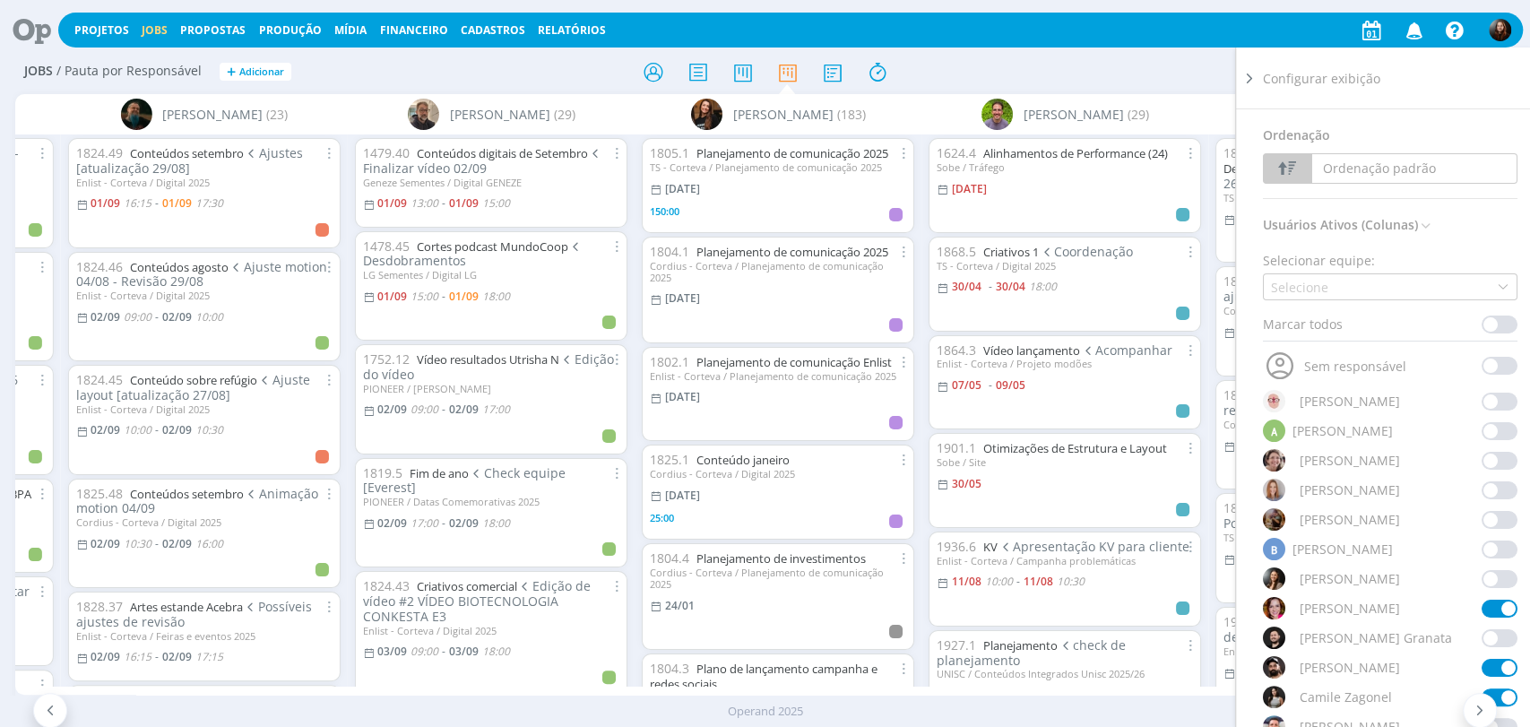
click at [1245, 78] on icon at bounding box center [1250, 78] width 18 height 19
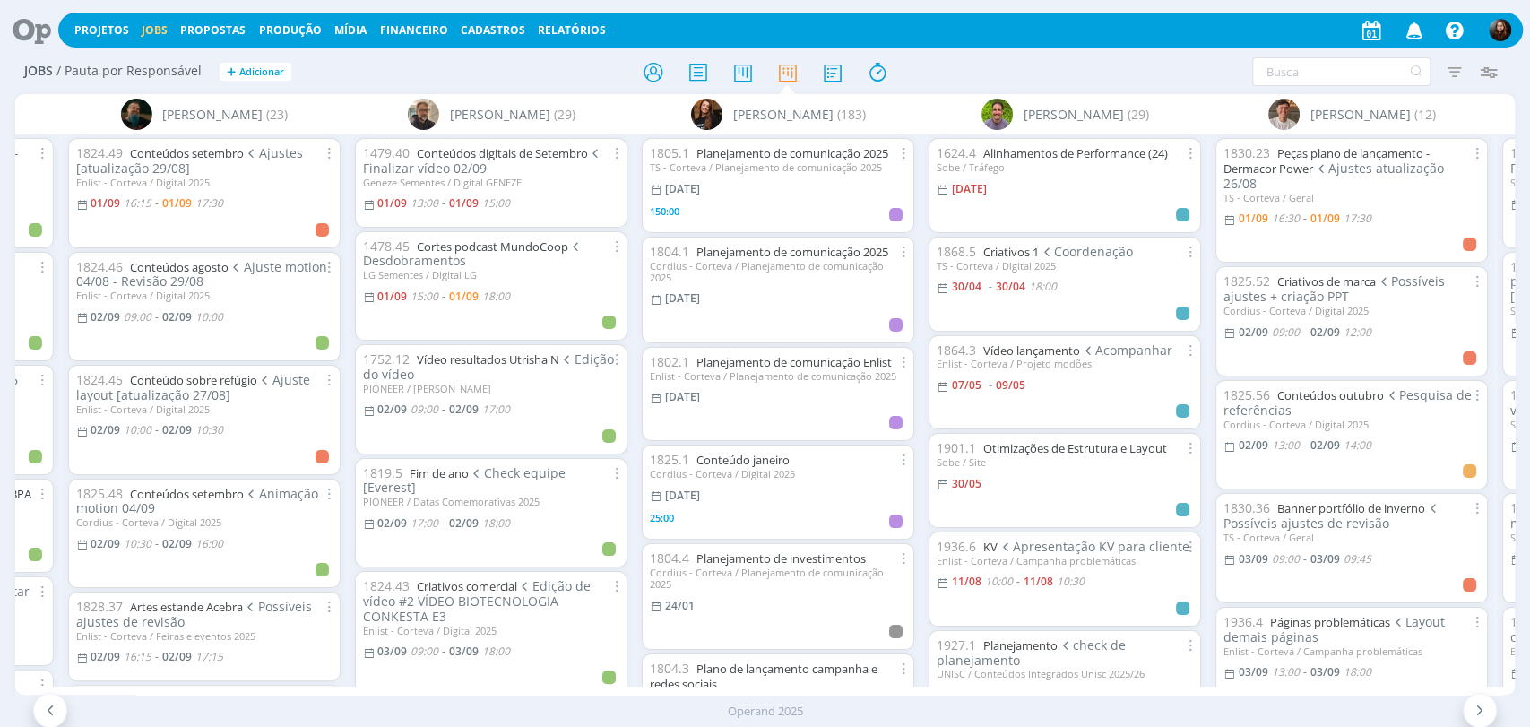
click at [1195, 73] on div "Filtrar Filtrar Limpar Tipo Jobs e Tarefas Data Personalizado a Situação dos jo…" at bounding box center [1265, 71] width 482 height 29
click at [26, 26] on icon at bounding box center [25, 30] width 37 height 35
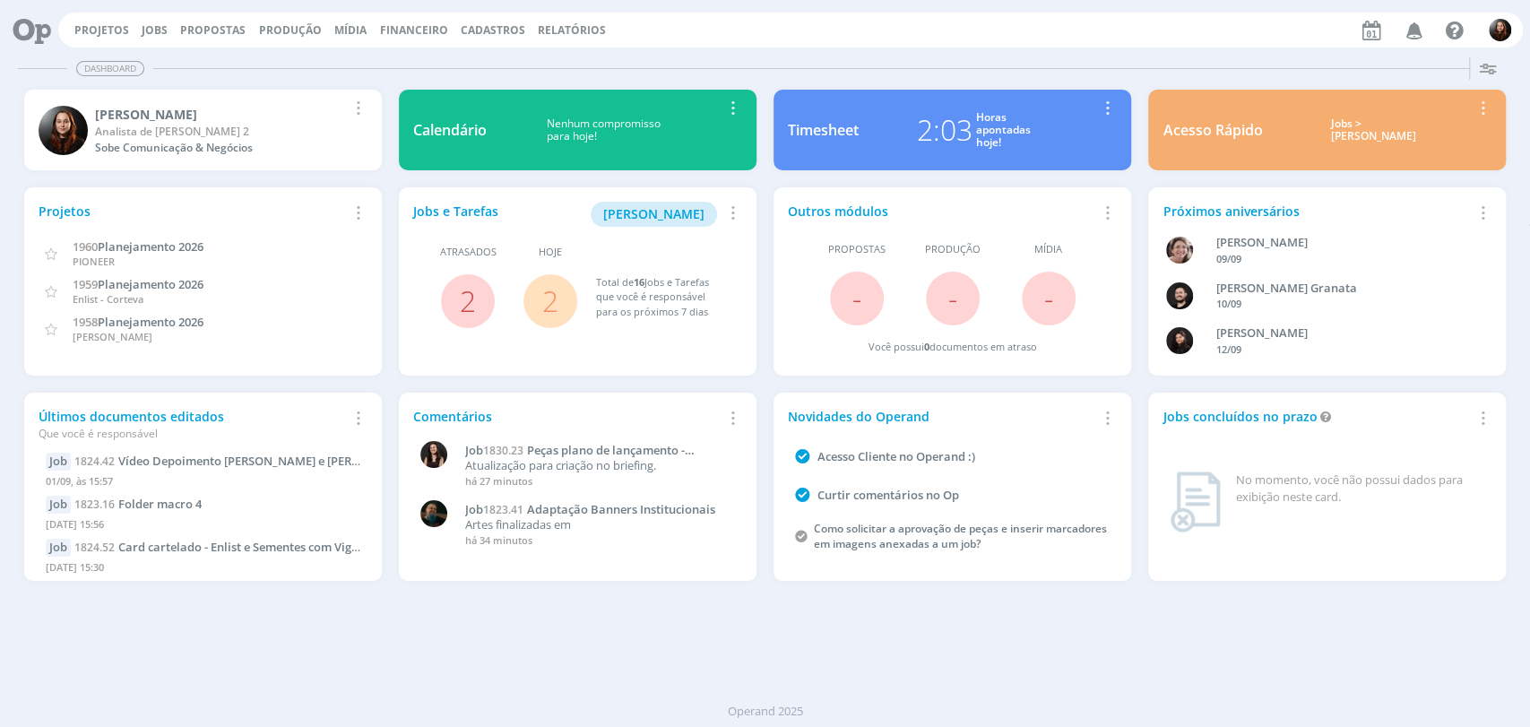
click at [940, 50] on div "Dashboard Salvar Selecione abaixo os cards desejados: Meus Meu Perfil [GEOGRAPH…" at bounding box center [765, 388] width 1530 height 677
click at [161, 26] on link "Jobs" at bounding box center [155, 29] width 26 height 15
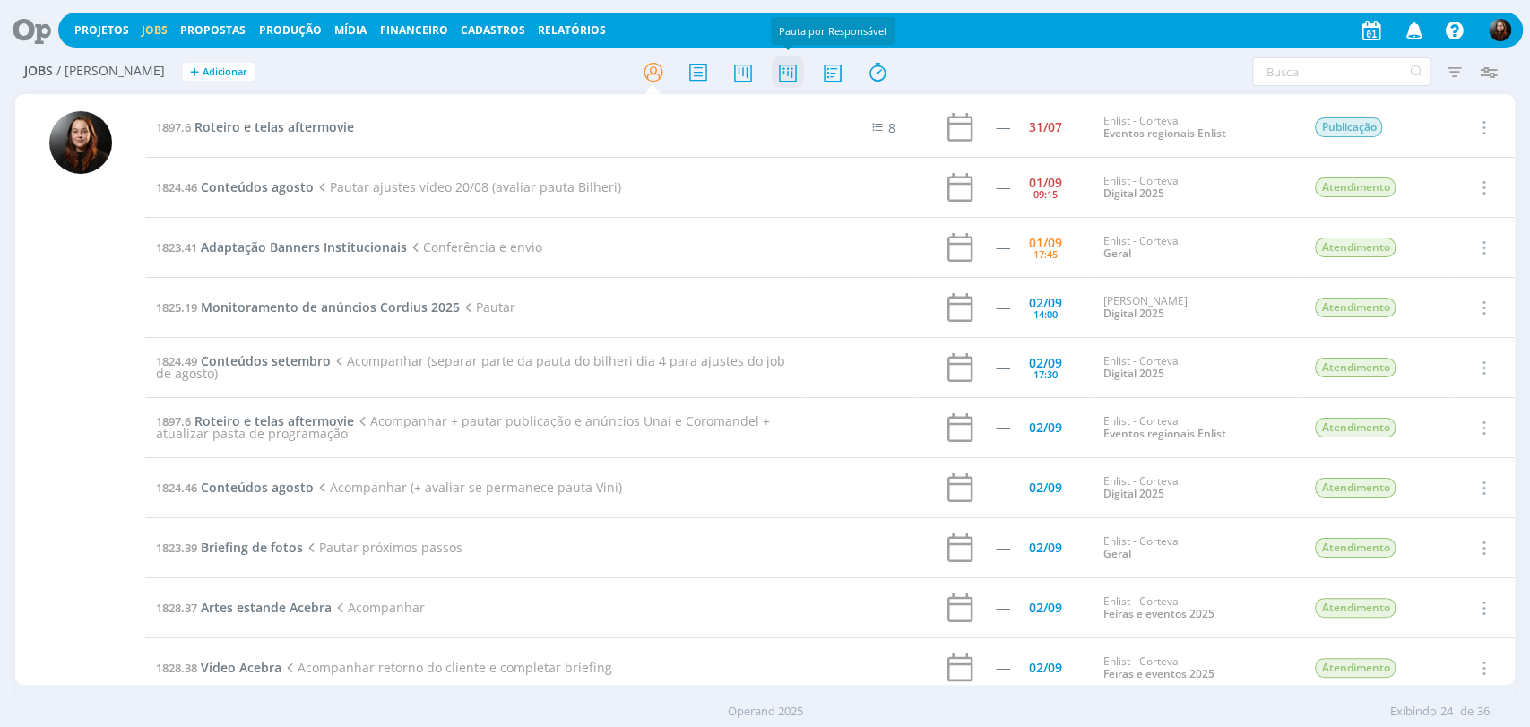
click at [789, 66] on icon at bounding box center [787, 72] width 32 height 35
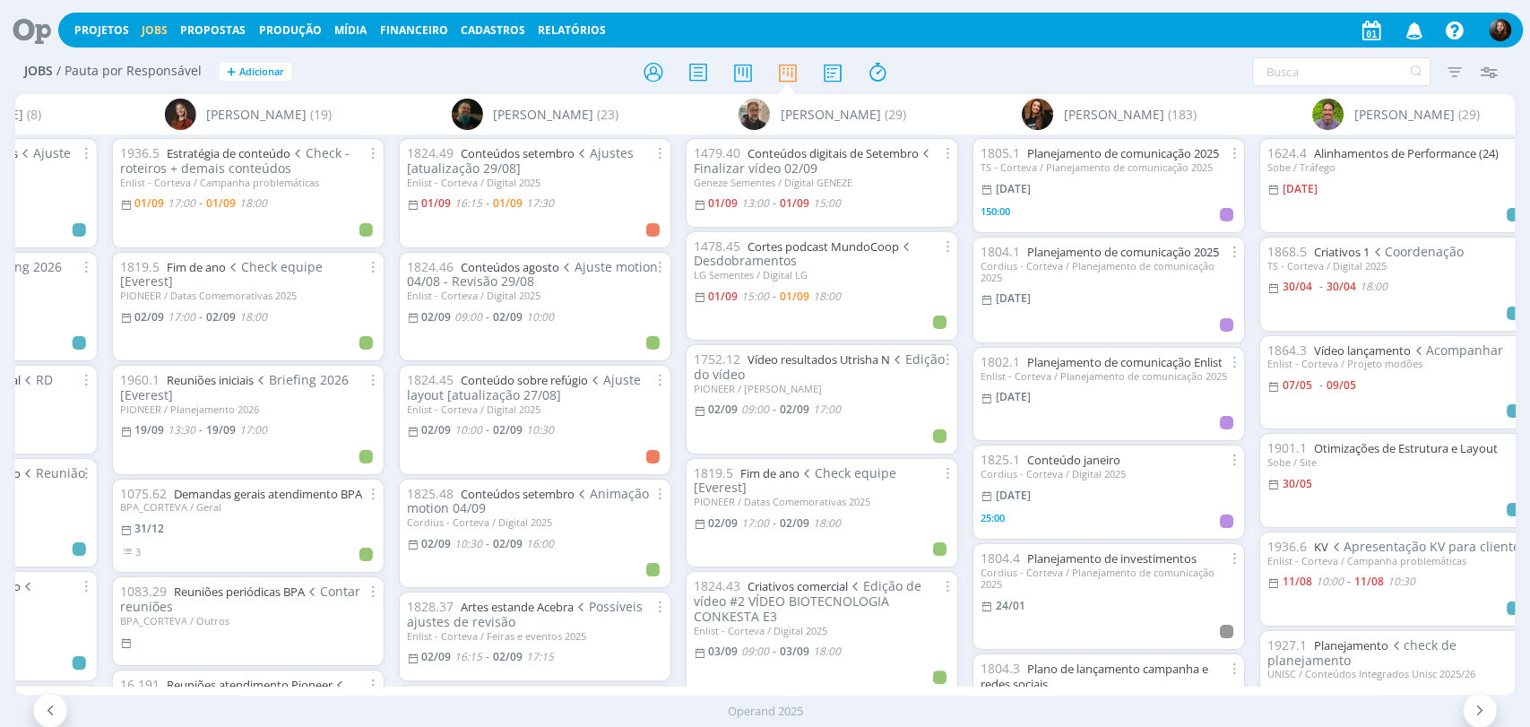
scroll to position [0, 3503]
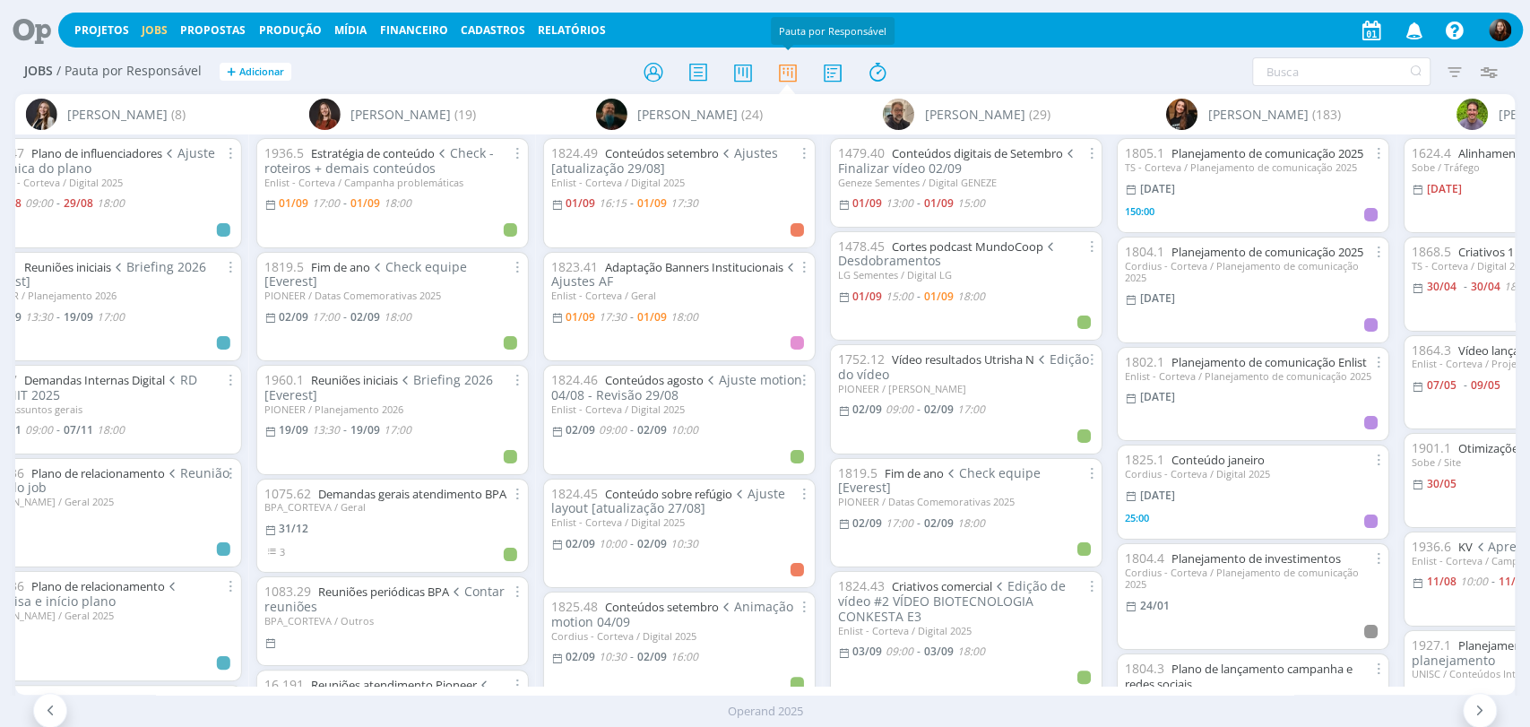
click at [522, 67] on div at bounding box center [766, 72] width 500 height 32
click at [992, 61] on div at bounding box center [766, 72] width 500 height 32
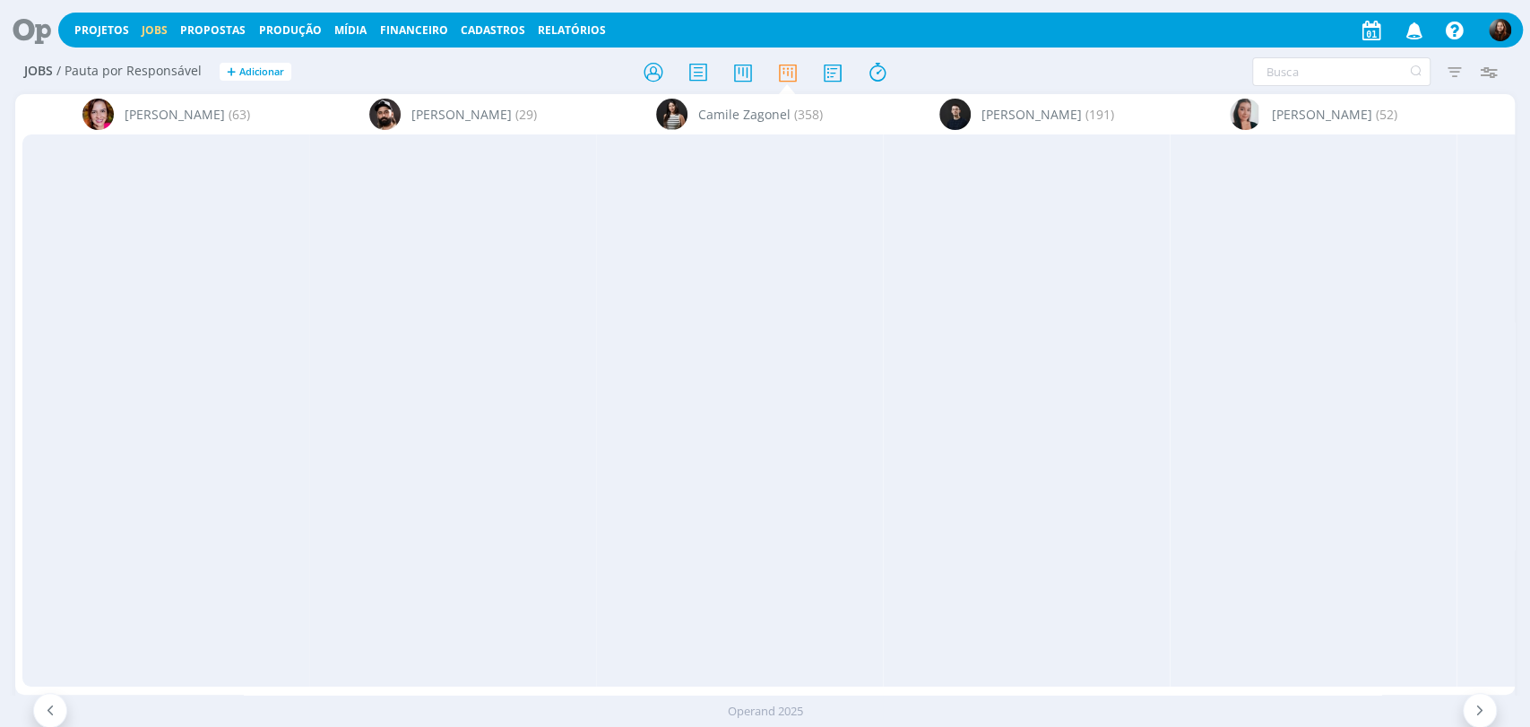
scroll to position [0, 3503]
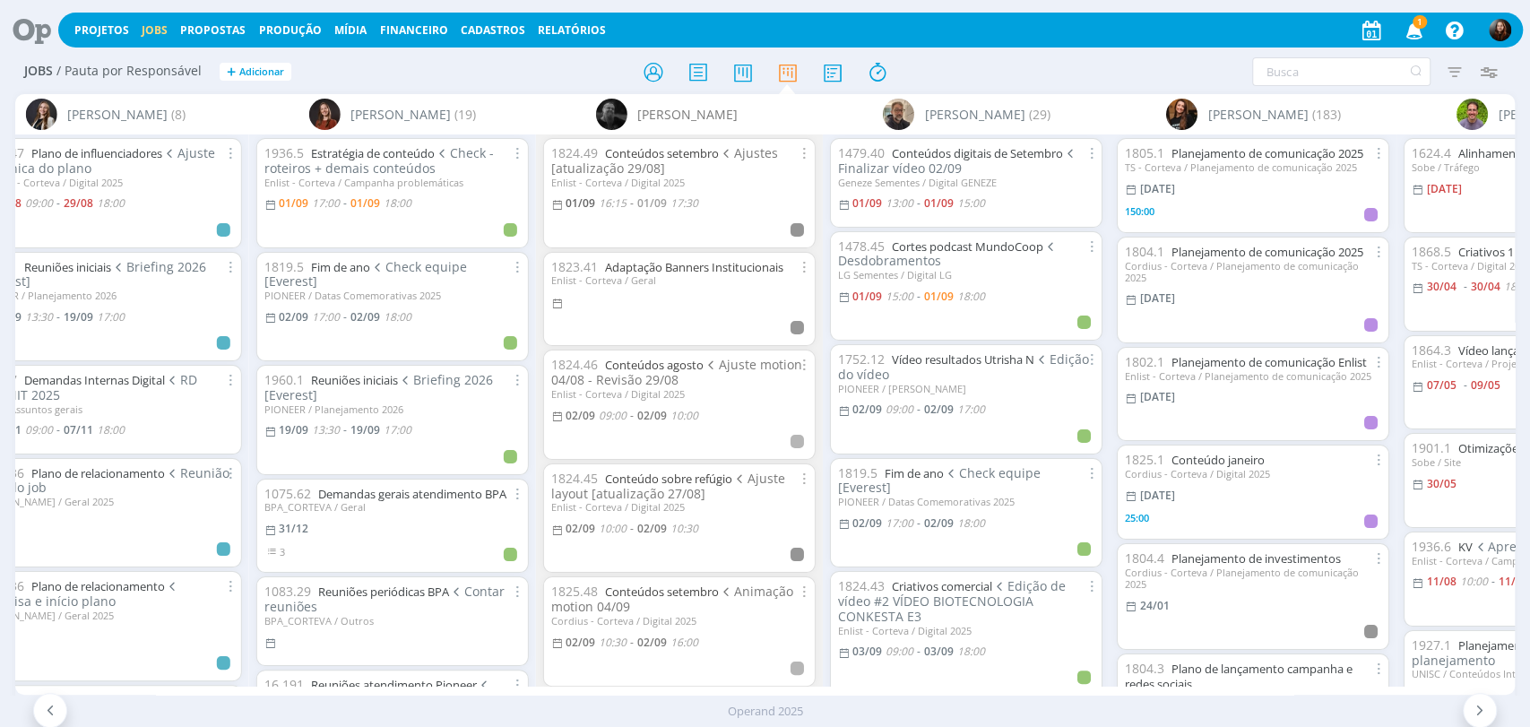
drag, startPoint x: 35, startPoint y: 29, endPoint x: 43, endPoint y: 15, distance: 15.7
click at [36, 29] on icon at bounding box center [25, 30] width 37 height 35
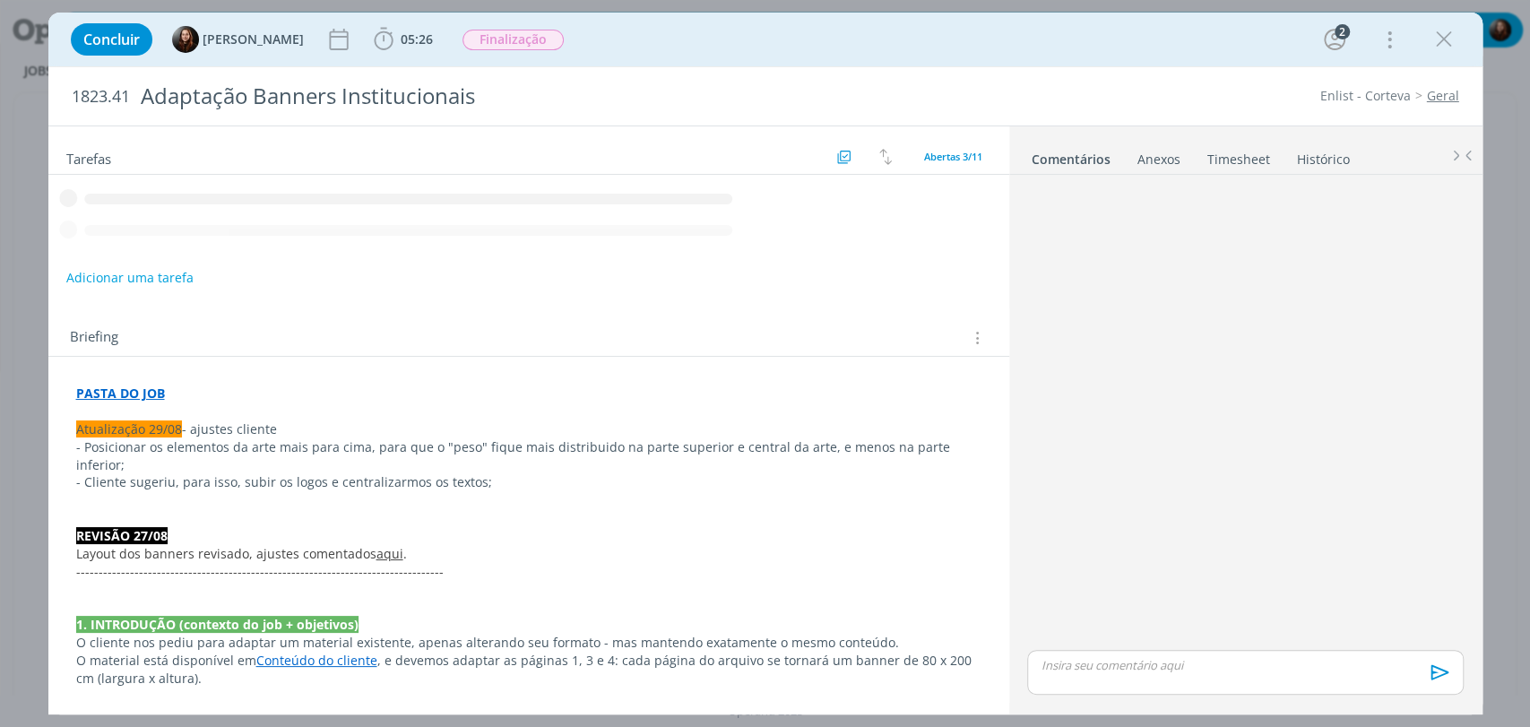
scroll to position [395, 0]
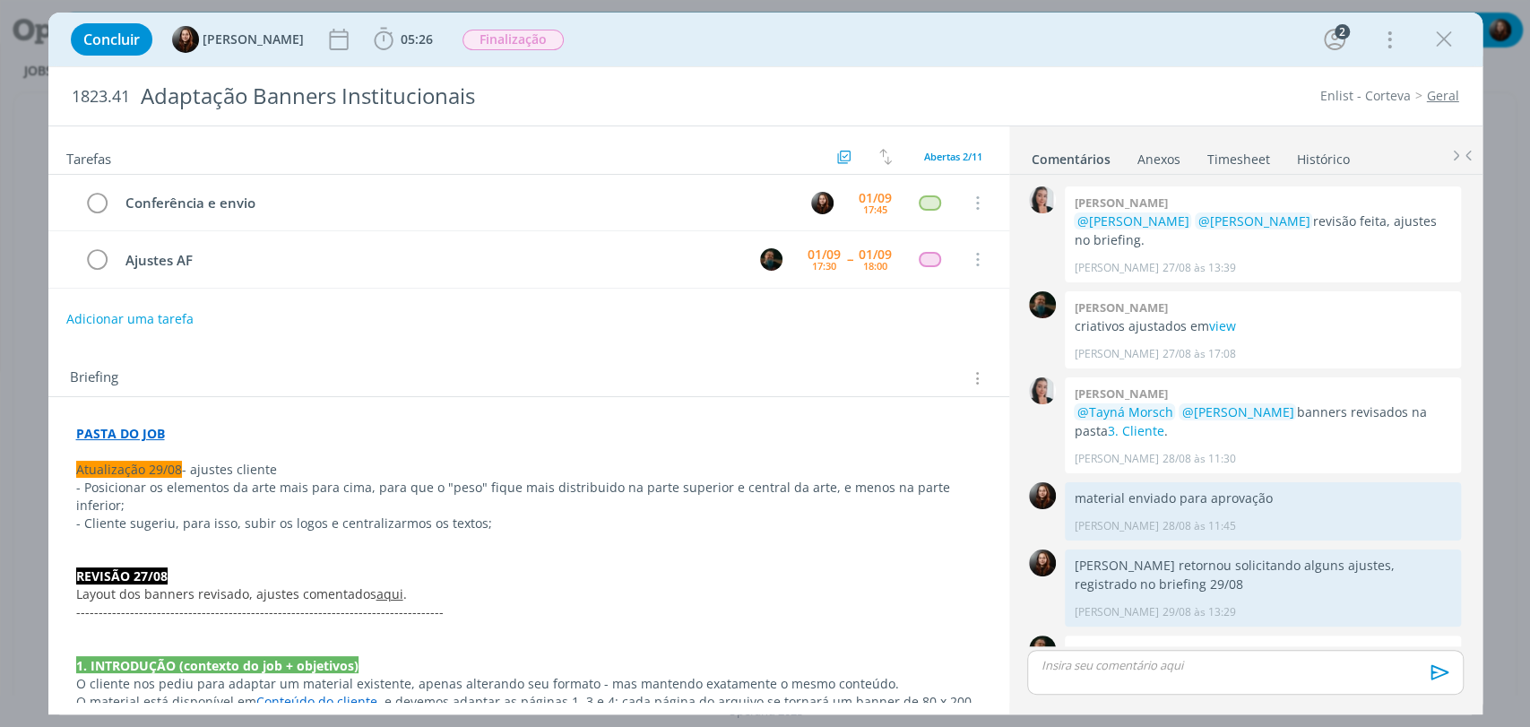
scroll to position [395, 0]
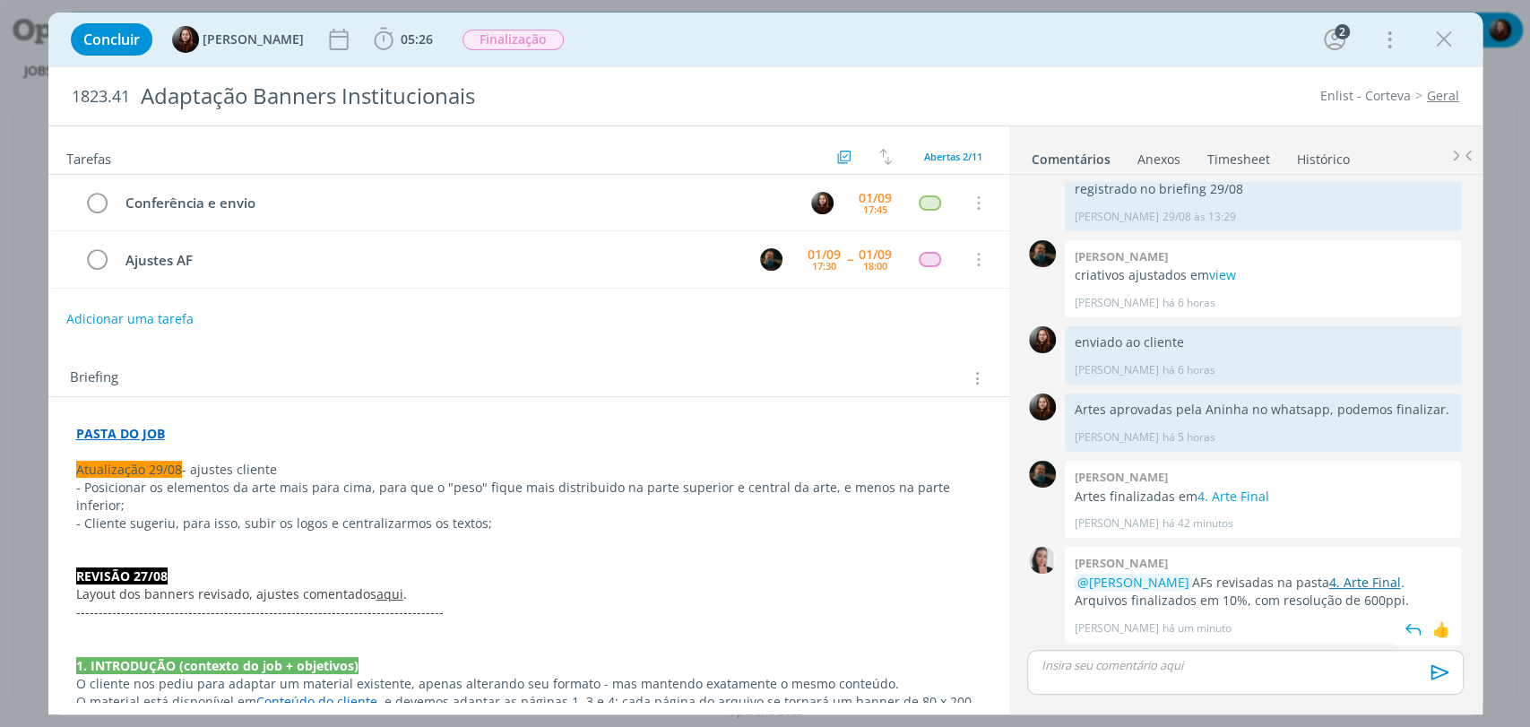
click at [1372, 579] on link "4. Arte Final" at bounding box center [1365, 582] width 72 height 17
drag, startPoint x: 1401, startPoint y: 583, endPoint x: 1366, endPoint y: 604, distance: 41.1
click at [1366, 604] on p "@[PERSON_NAME] AFs revisadas na pasta 4. Arte Final . Arquivos finalizados em 1…" at bounding box center [1263, 592] width 378 height 37
copy p "Arquivos finalizados em 10%, com resolução de 600ppi."
click at [807, 339] on div "Tarefas Usar Job de template Criar template a partir deste job Visualizar Templ…" at bounding box center [528, 414] width 961 height 576
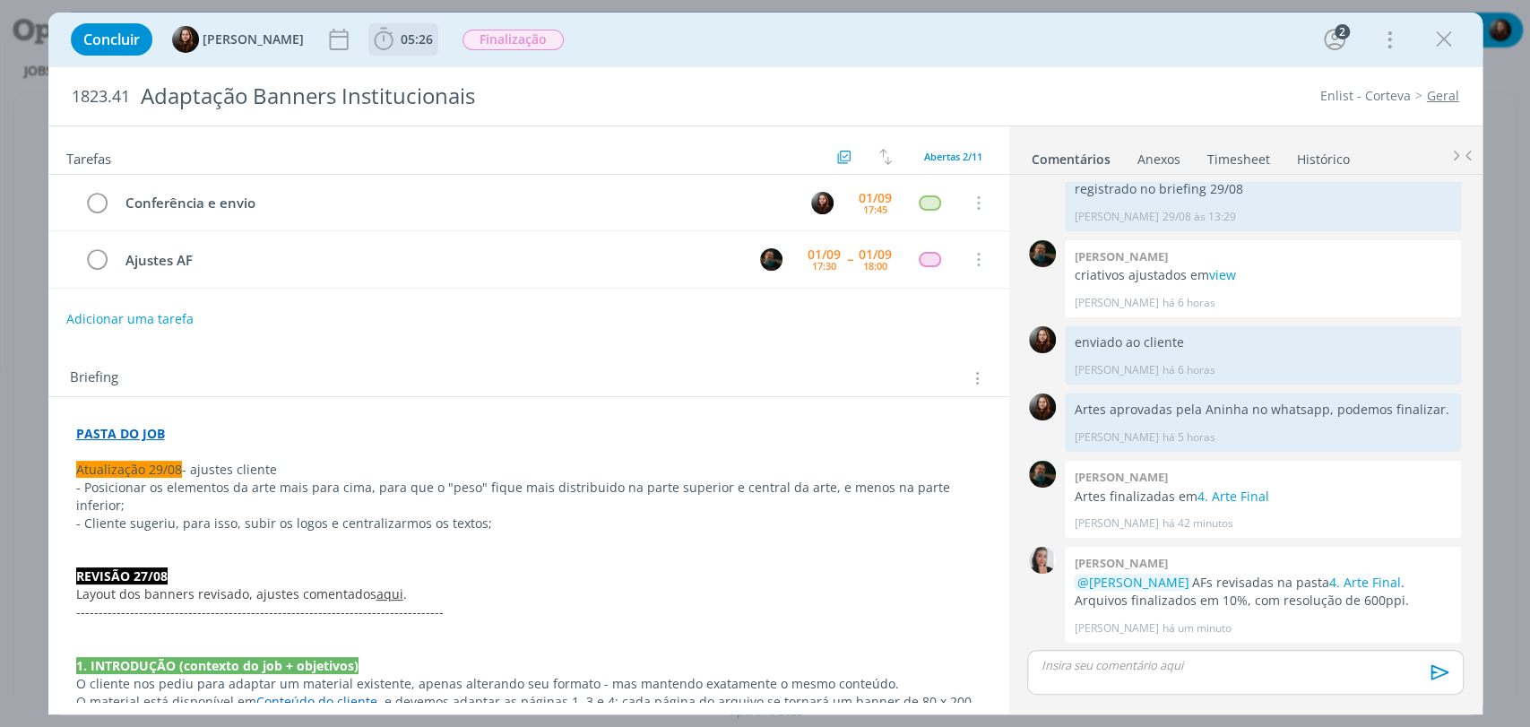
click at [401, 43] on span "05:26" at bounding box center [417, 38] width 32 height 17
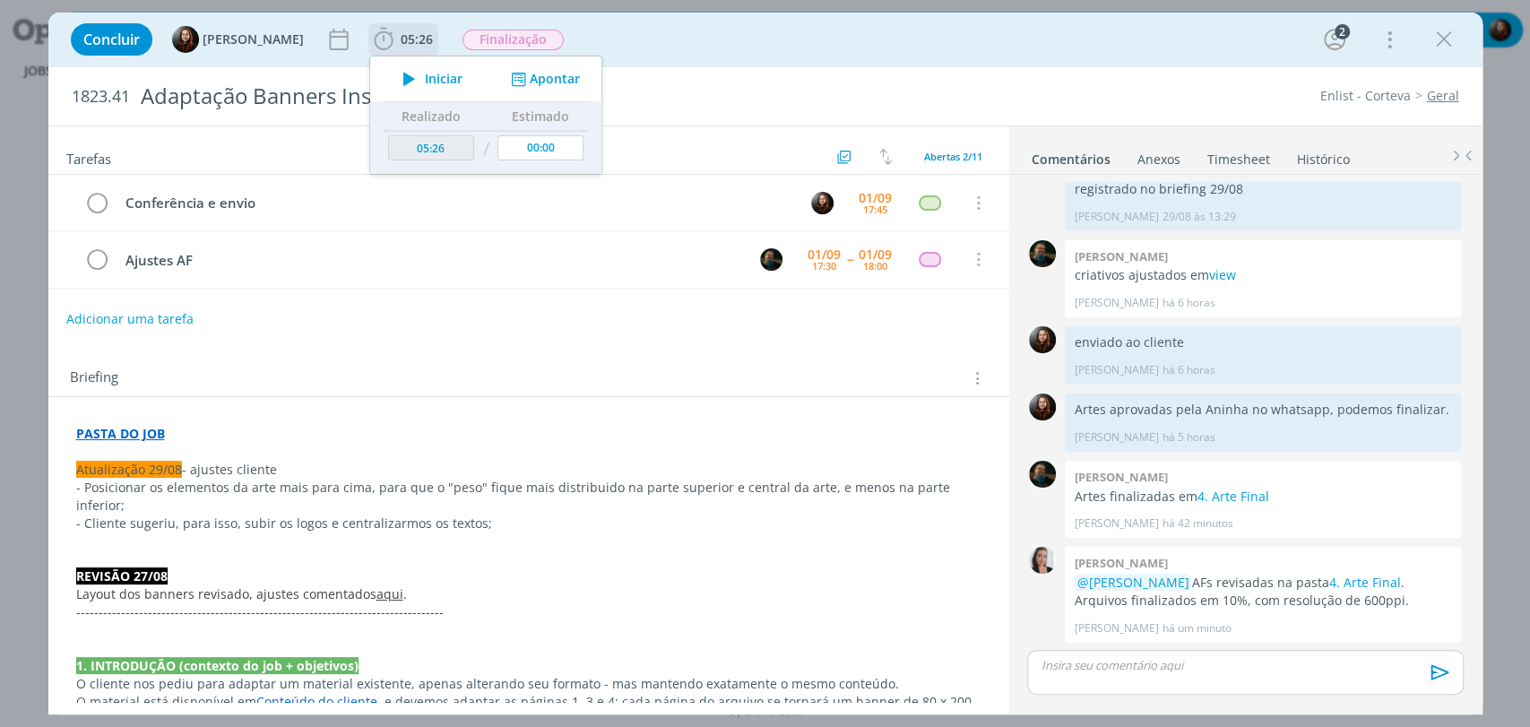
click at [425, 79] on span "Iniciar" at bounding box center [444, 79] width 38 height 13
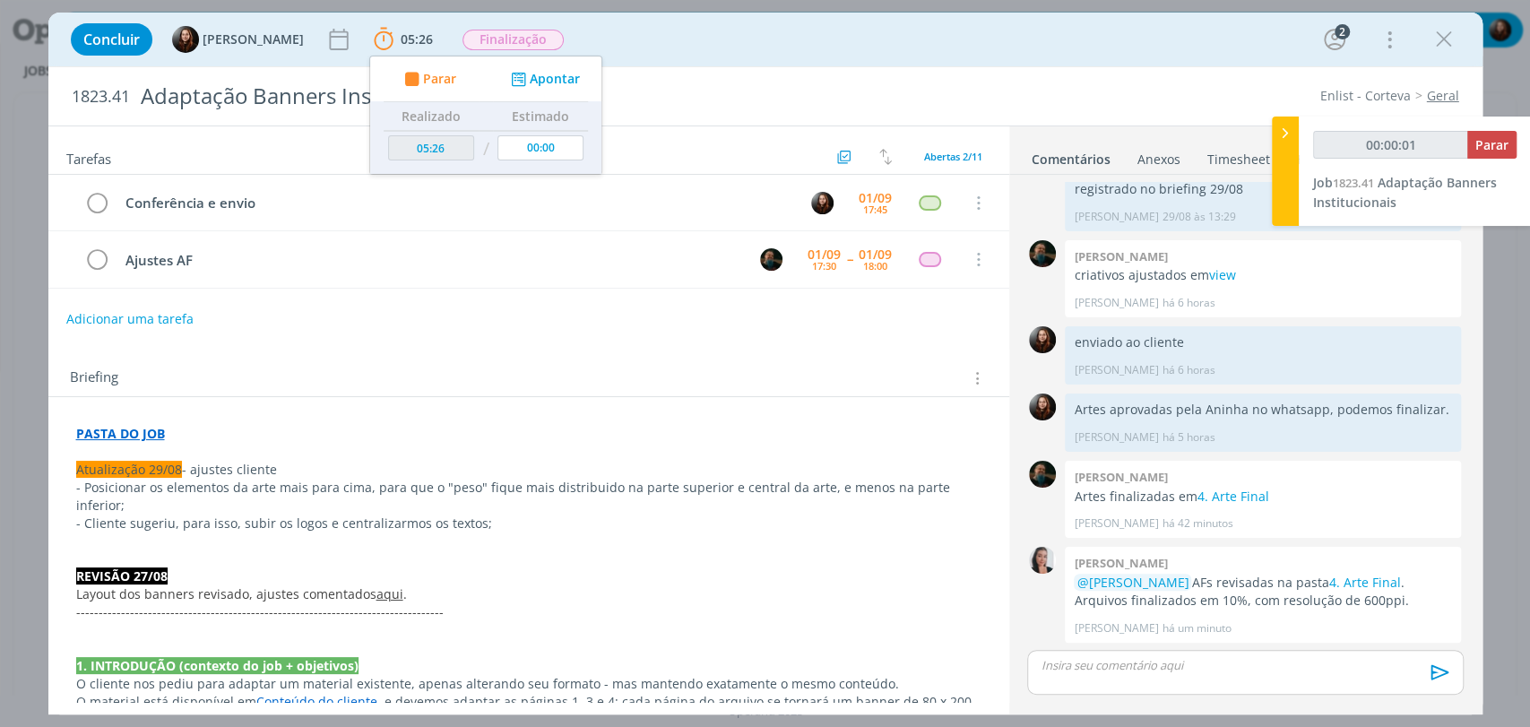
click at [745, 40] on div "Concluir Eduarda Pereira 05:26 Parar Apontar Data * 01/09/2025 Horas * 00:00 Ta…" at bounding box center [766, 39] width 1408 height 43
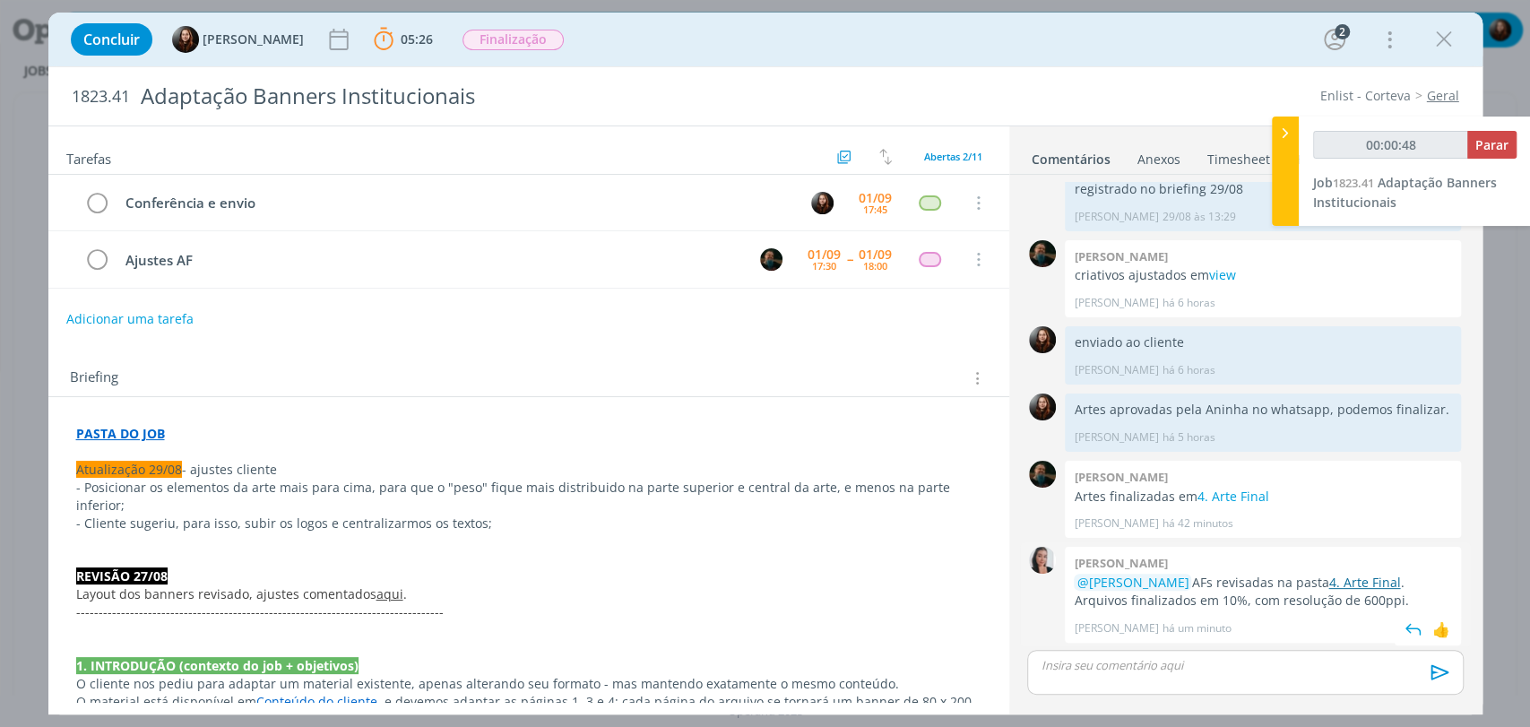
click at [1367, 583] on link "4. Arte Final" at bounding box center [1365, 582] width 72 height 17
click at [1096, 661] on p "dialog" at bounding box center [1245, 665] width 407 height 16
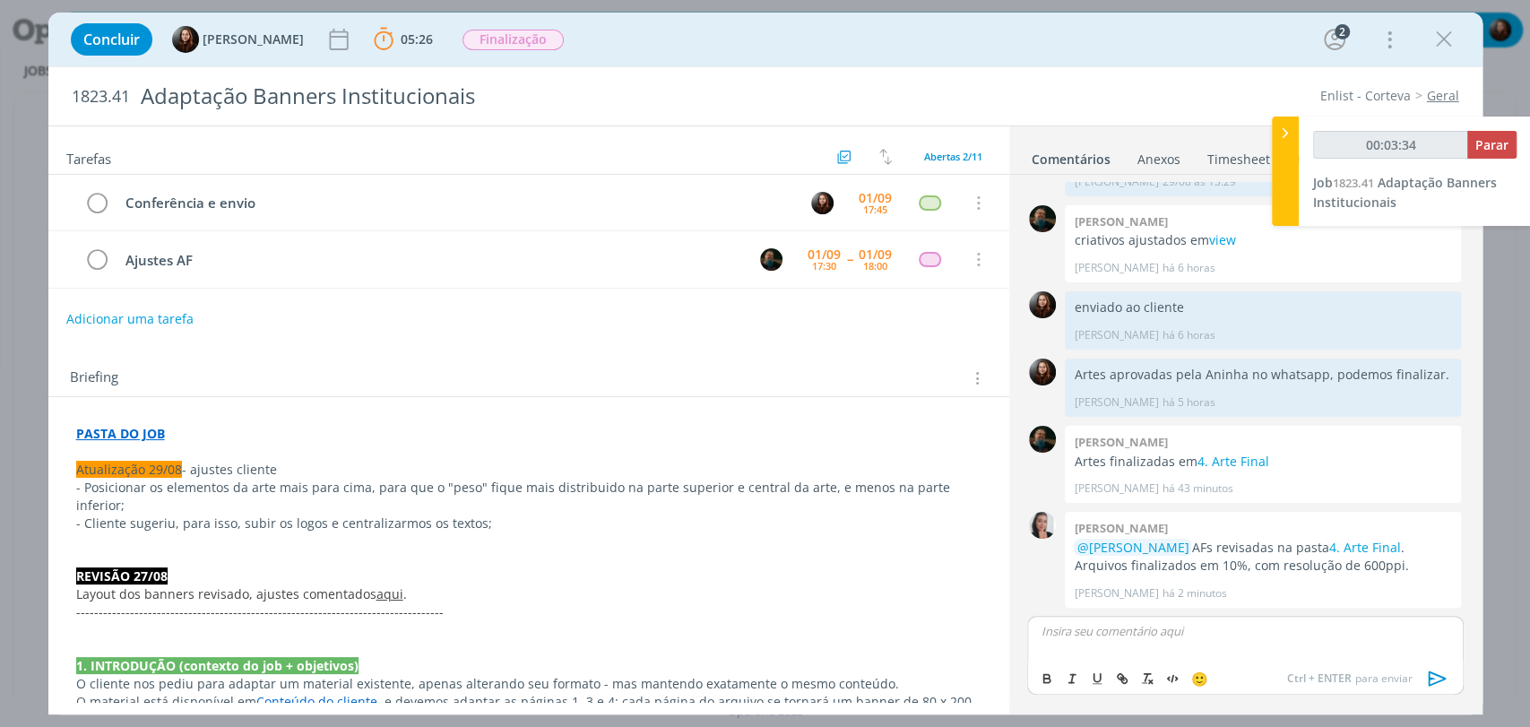
type input "00:03:35"
click at [1434, 675] on icon "dialog" at bounding box center [1438, 678] width 27 height 27
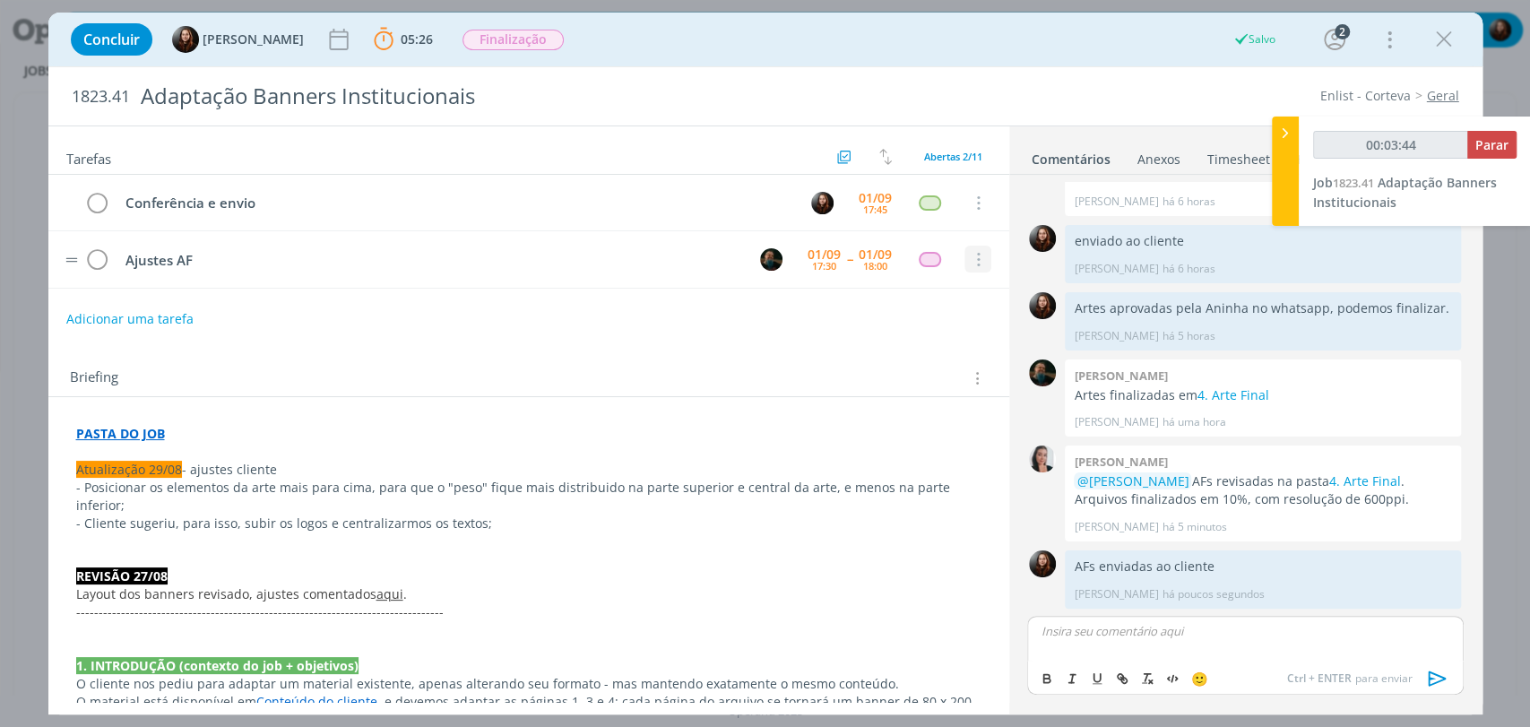
click at [969, 258] on icon "dialog" at bounding box center [977, 260] width 20 height 16
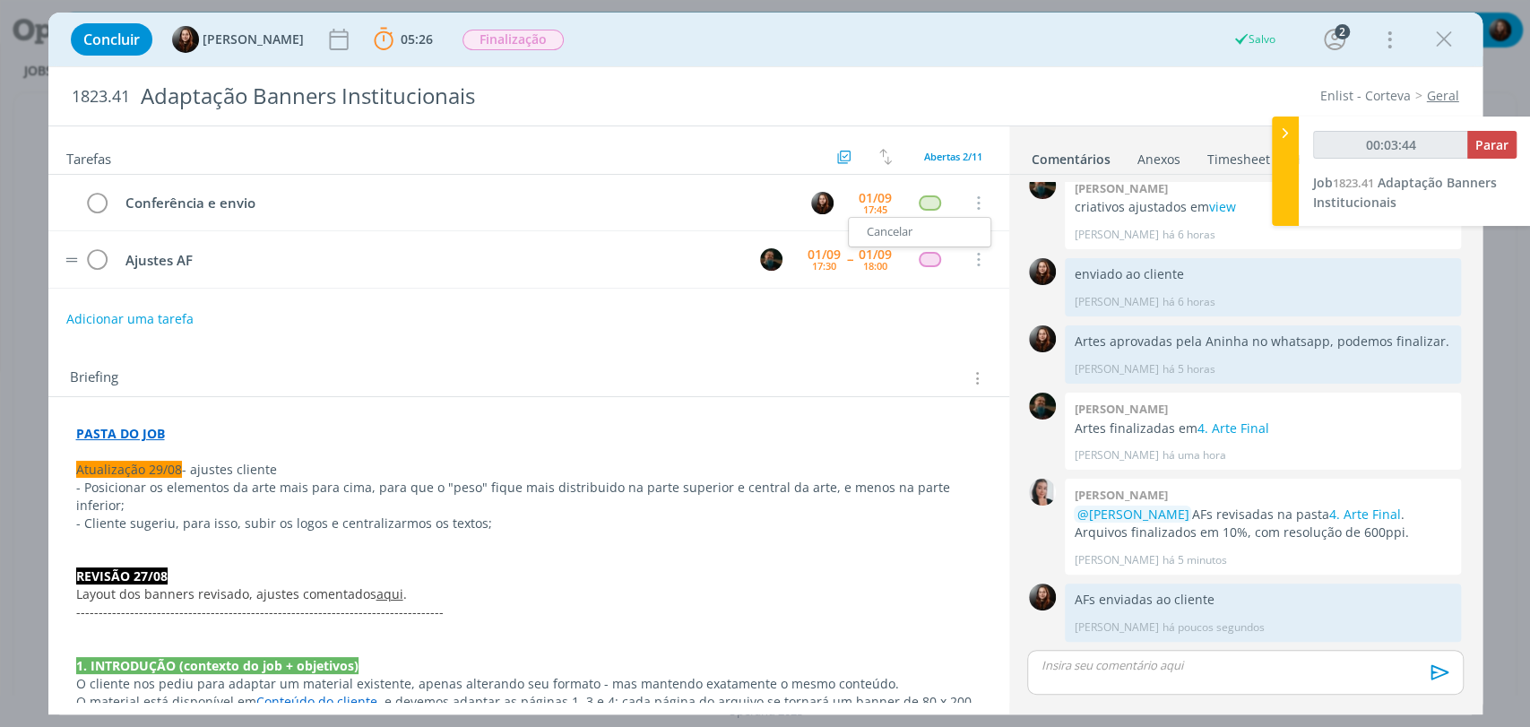
scroll to position [463, 0]
click at [880, 231] on link "Cancelar" at bounding box center [920, 232] width 142 height 29
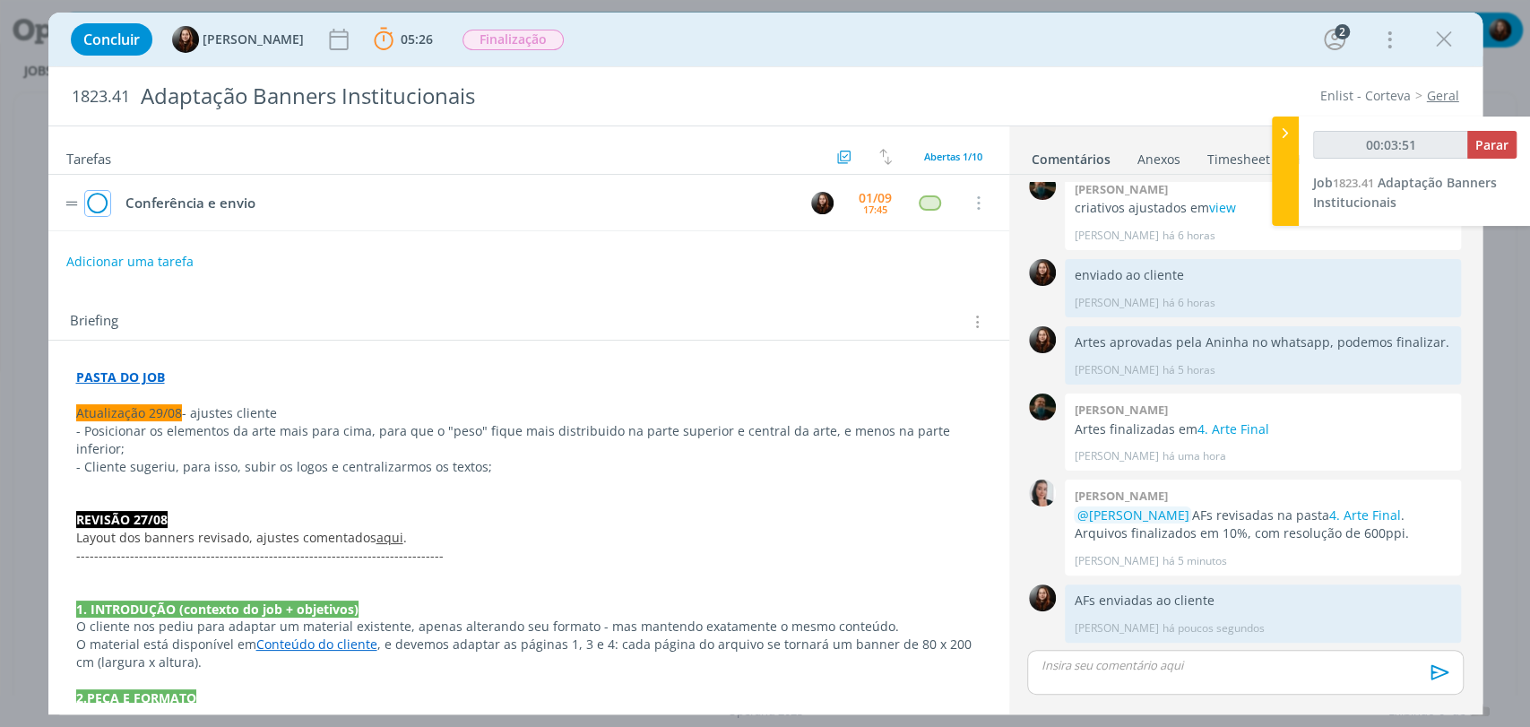
click at [93, 202] on icon "dialog" at bounding box center [97, 203] width 25 height 27
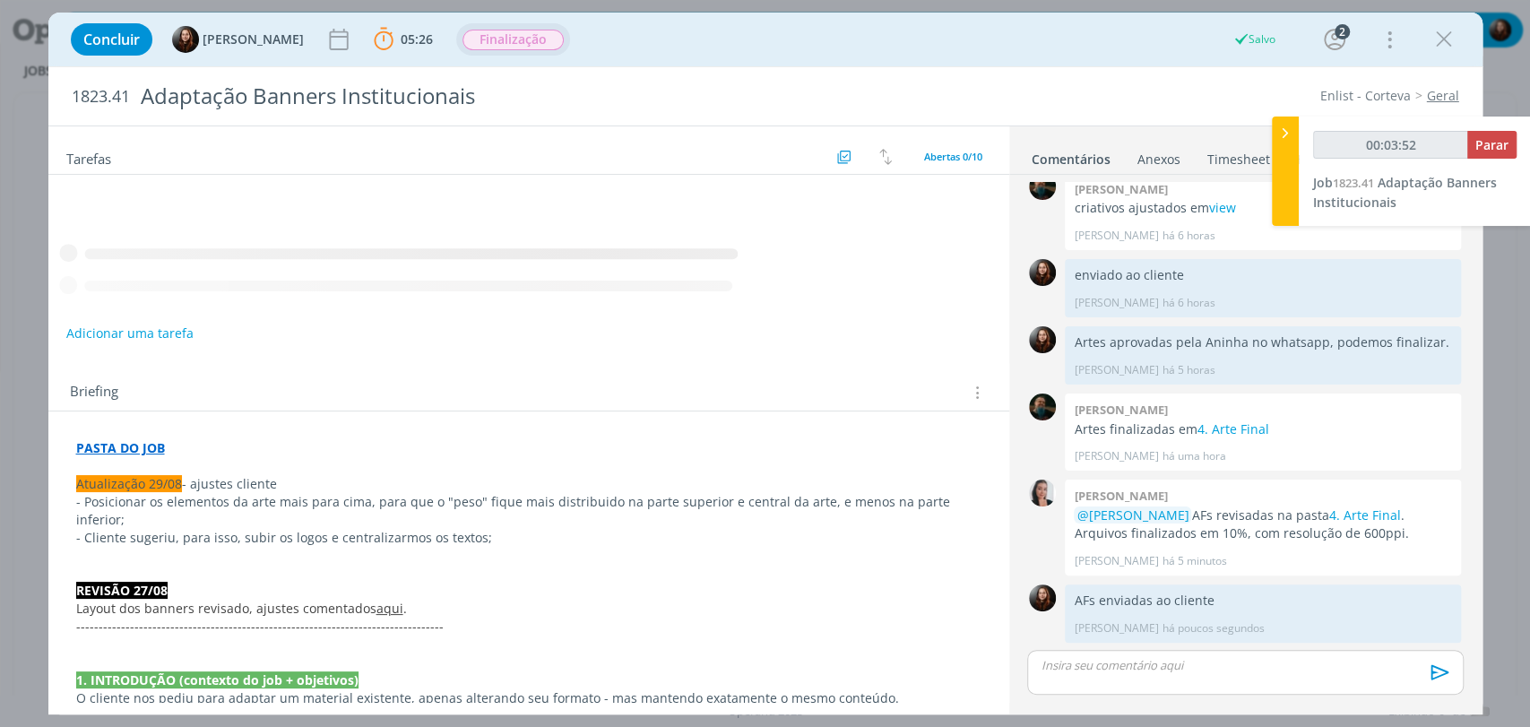
click at [533, 42] on span "Finalização" at bounding box center [513, 40] width 101 height 21
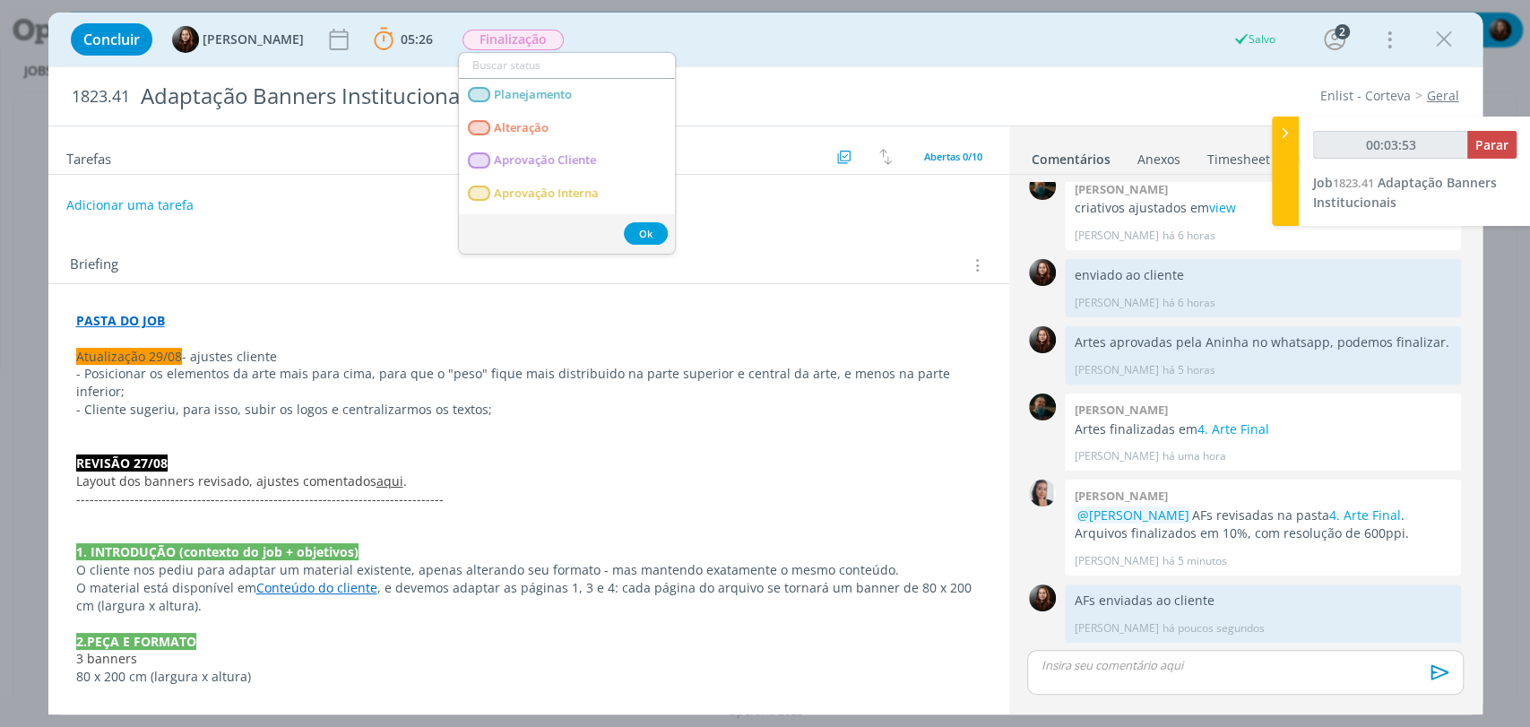
drag, startPoint x: 732, startPoint y: 36, endPoint x: 983, endPoint y: 28, distance: 250.3
click at [733, 36] on div "Concluir Eduarda Pereira 05:26 Parar Apontar Data * 01/09/2025 Horas * 00:00 Ta…" at bounding box center [766, 39] width 1408 height 43
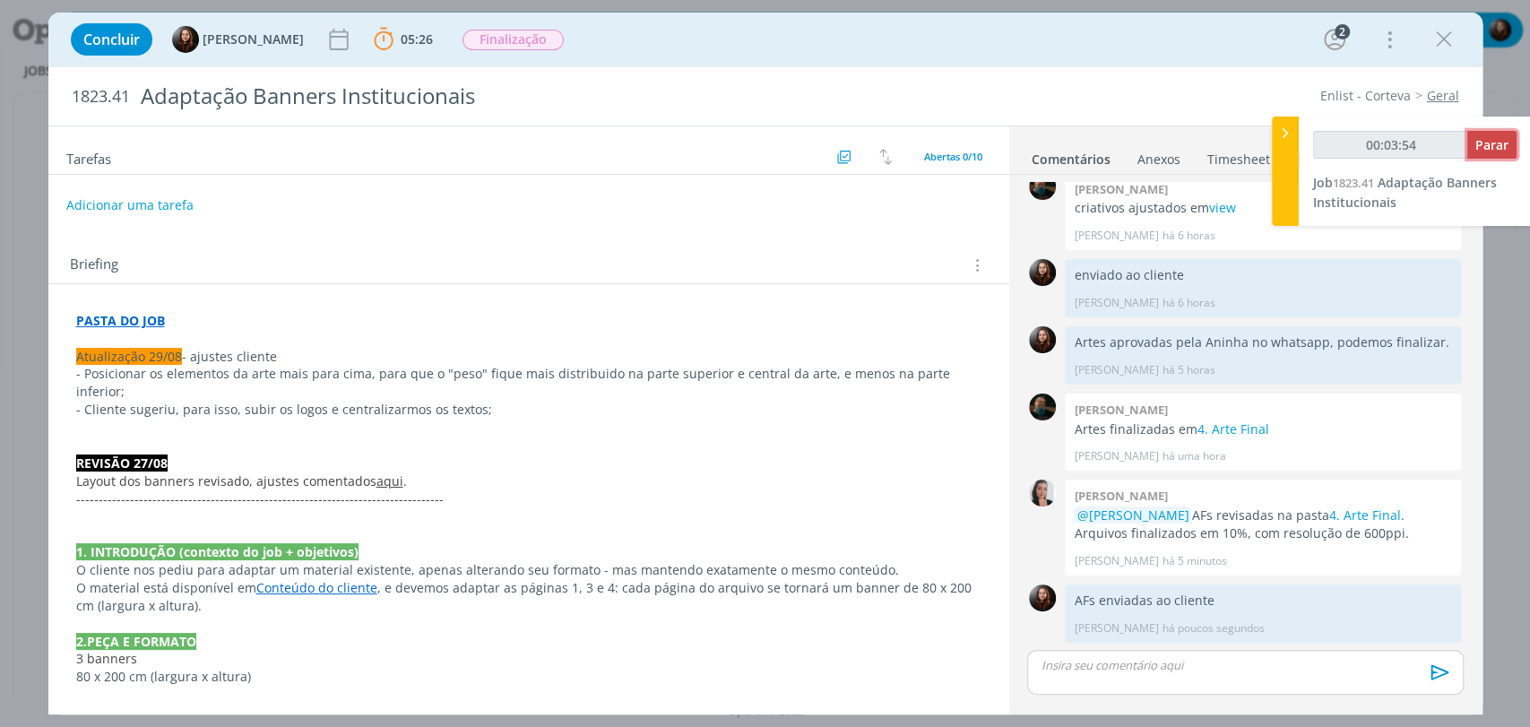
type input "00:03:55"
click at [1497, 141] on span "Parar" at bounding box center [1492, 144] width 33 height 17
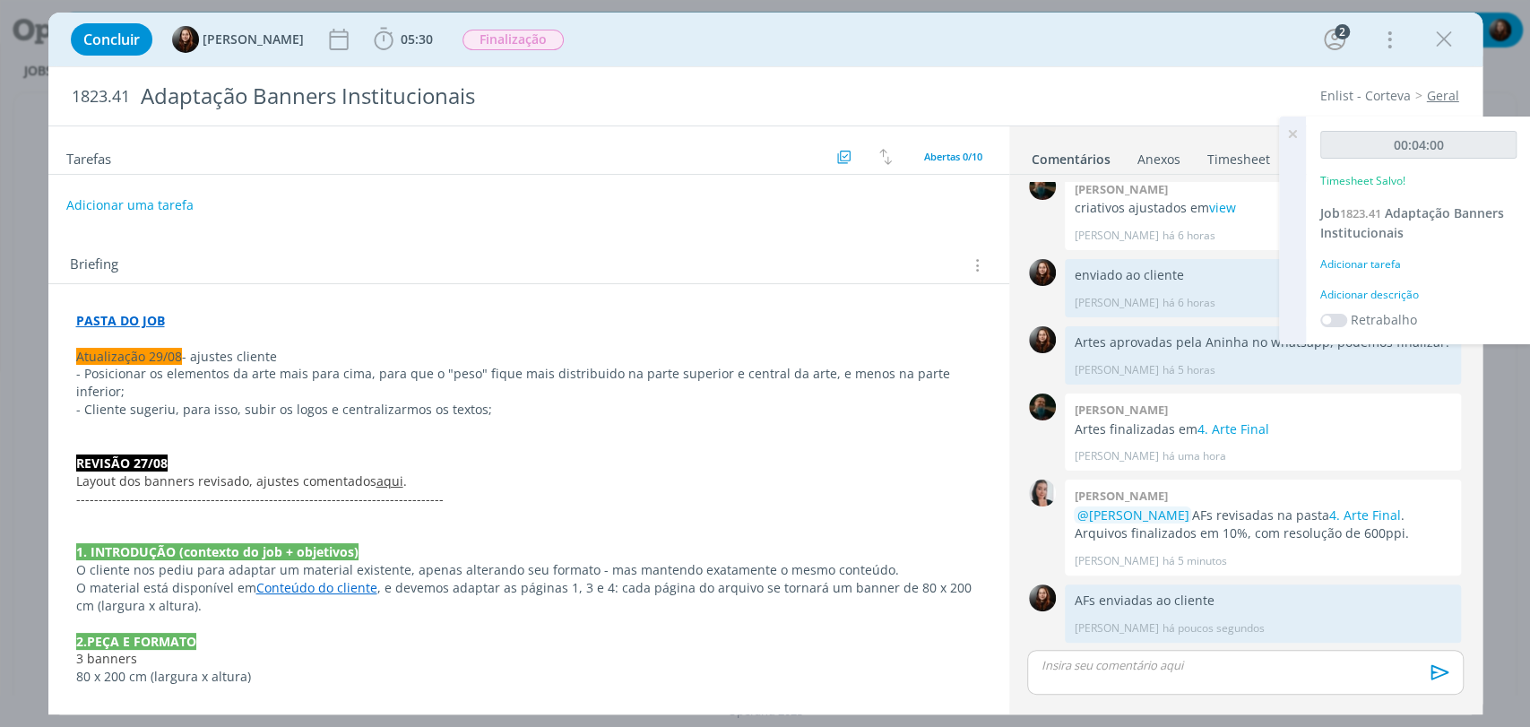
click at [1404, 290] on div "Adicionar descrição" at bounding box center [1419, 295] width 196 height 16
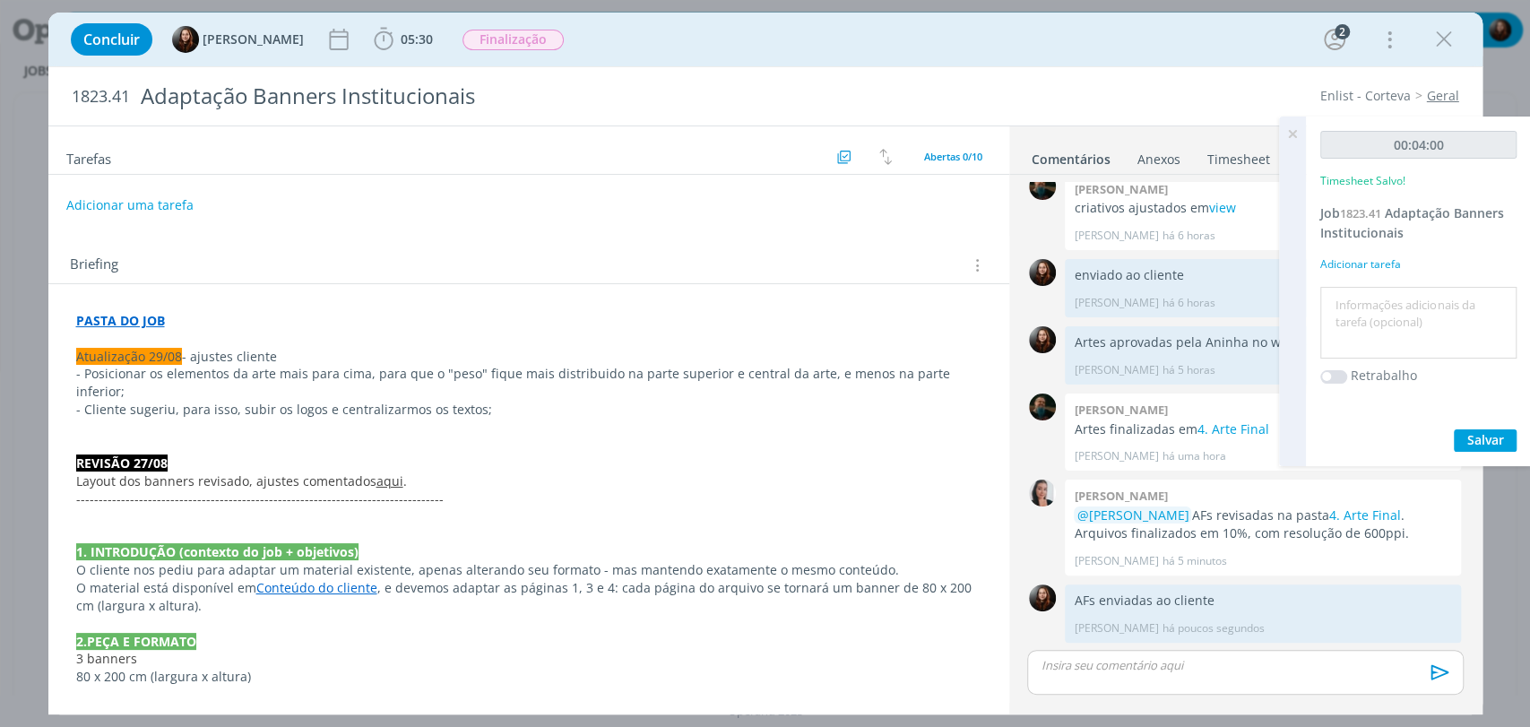
click at [1392, 338] on textarea at bounding box center [1418, 323] width 187 height 64
type textarea "envio de material"
click at [1472, 442] on span "Salvar" at bounding box center [1486, 439] width 37 height 17
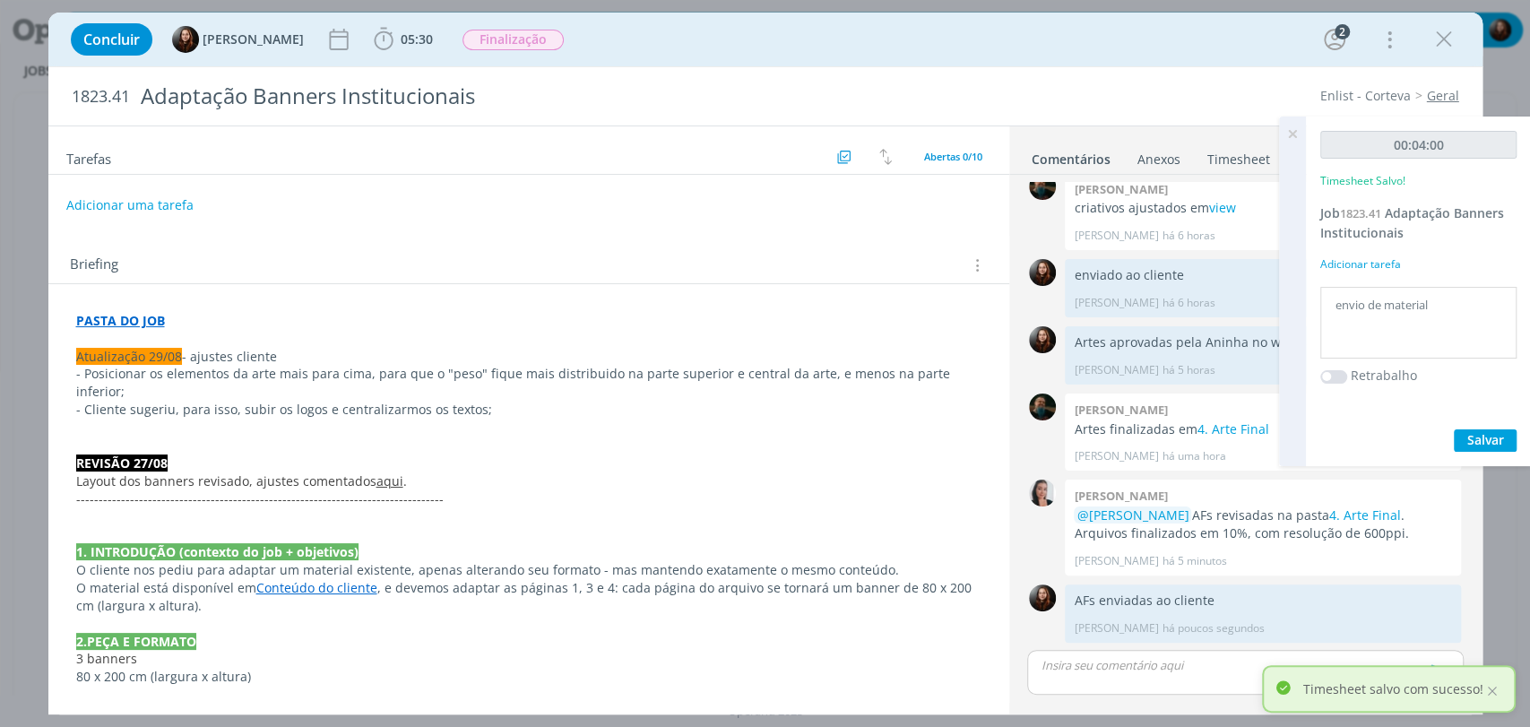
click at [1294, 134] on icon at bounding box center [1293, 134] width 32 height 35
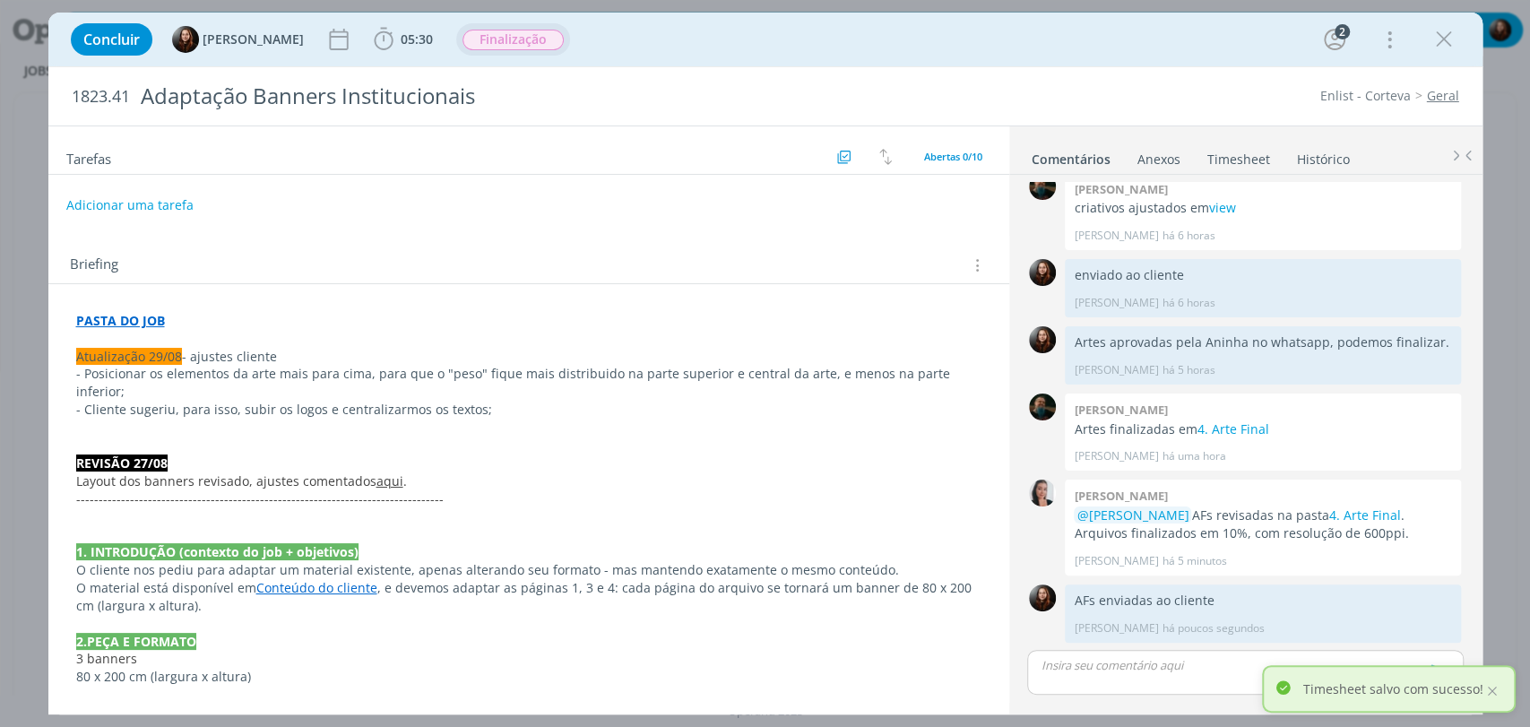
click at [499, 46] on span "Finalização" at bounding box center [513, 40] width 101 height 21
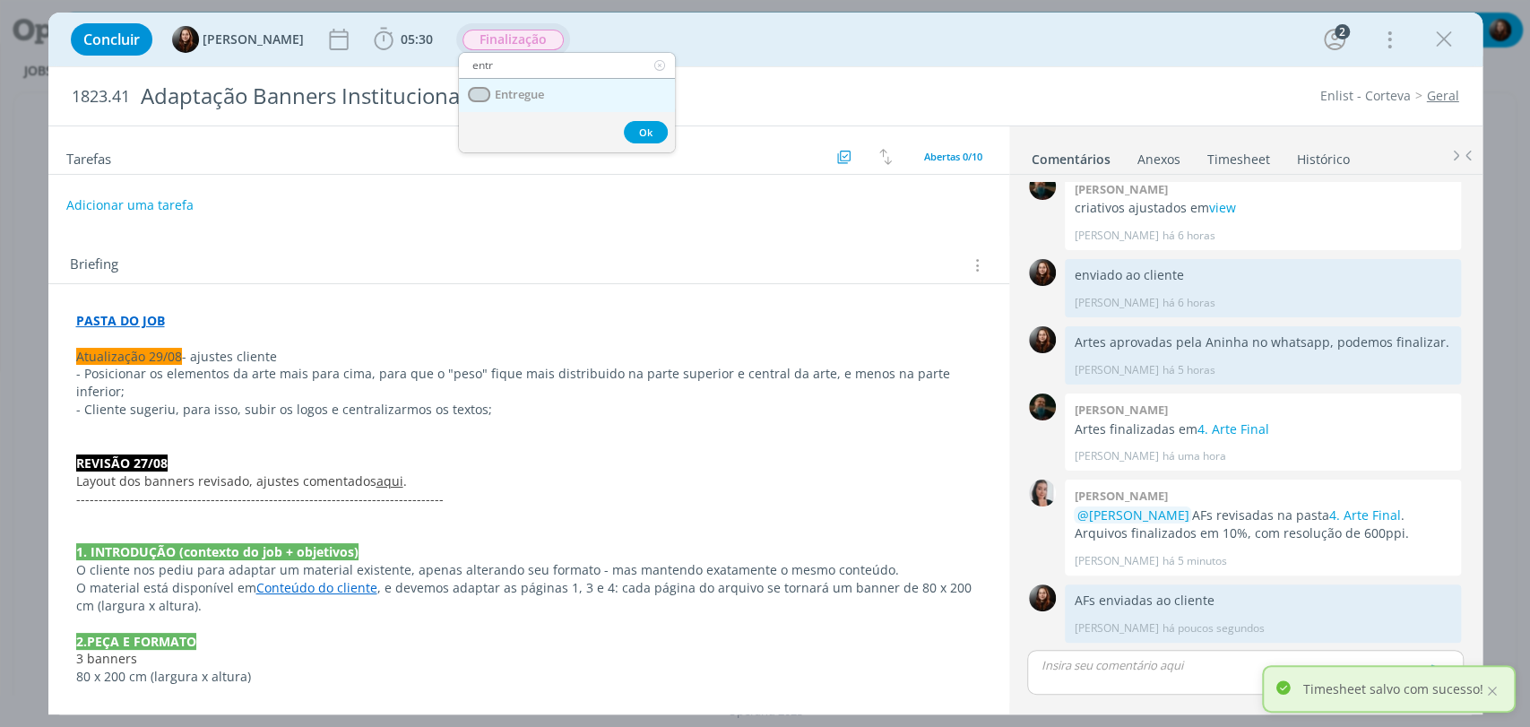
type input "entr"
click at [502, 89] on span "Entregue" at bounding box center [518, 95] width 49 height 14
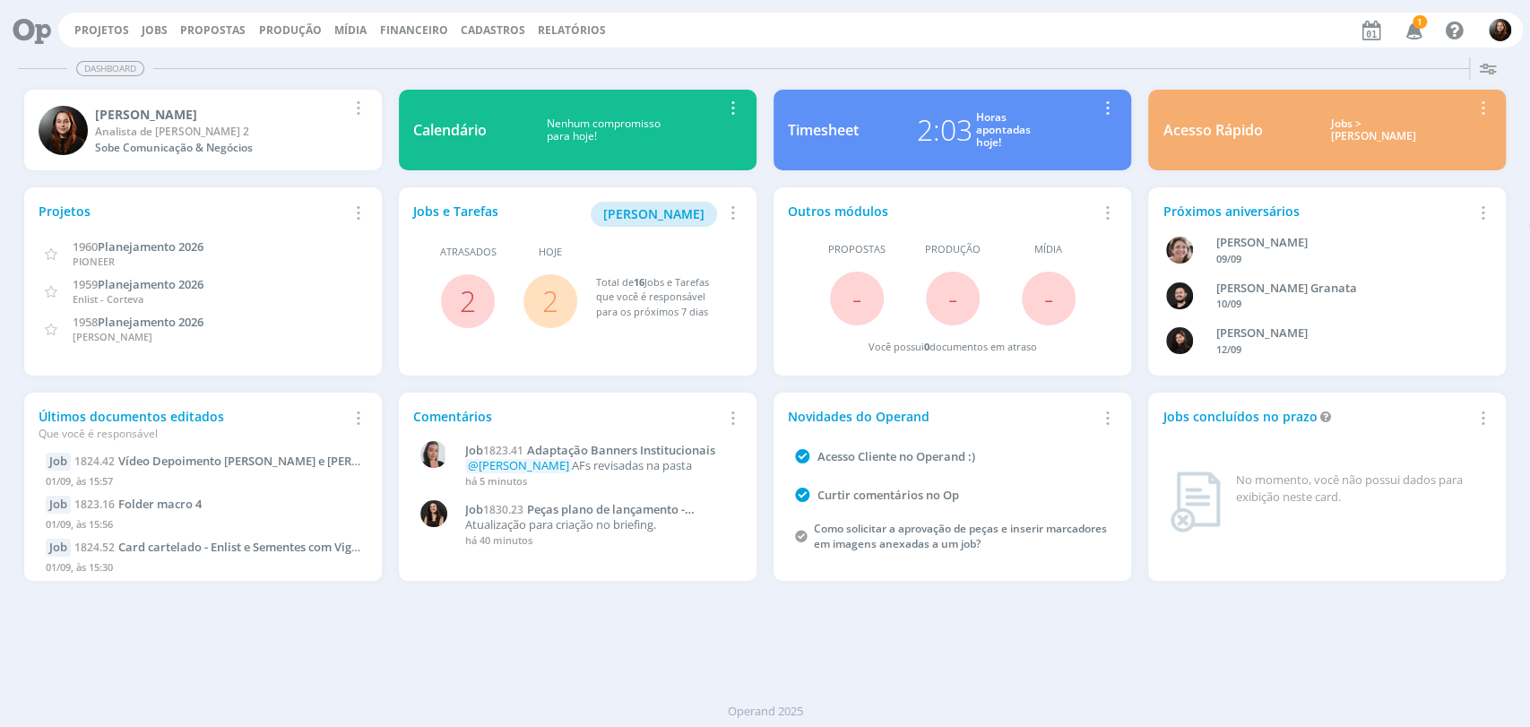
click at [990, 51] on div "Dashboard Salvar Selecione abaixo os cards desejados: Meus Meu Perfil [GEOGRAPH…" at bounding box center [765, 388] width 1530 height 677
click at [1412, 24] on icon "button" at bounding box center [1414, 29] width 31 height 30
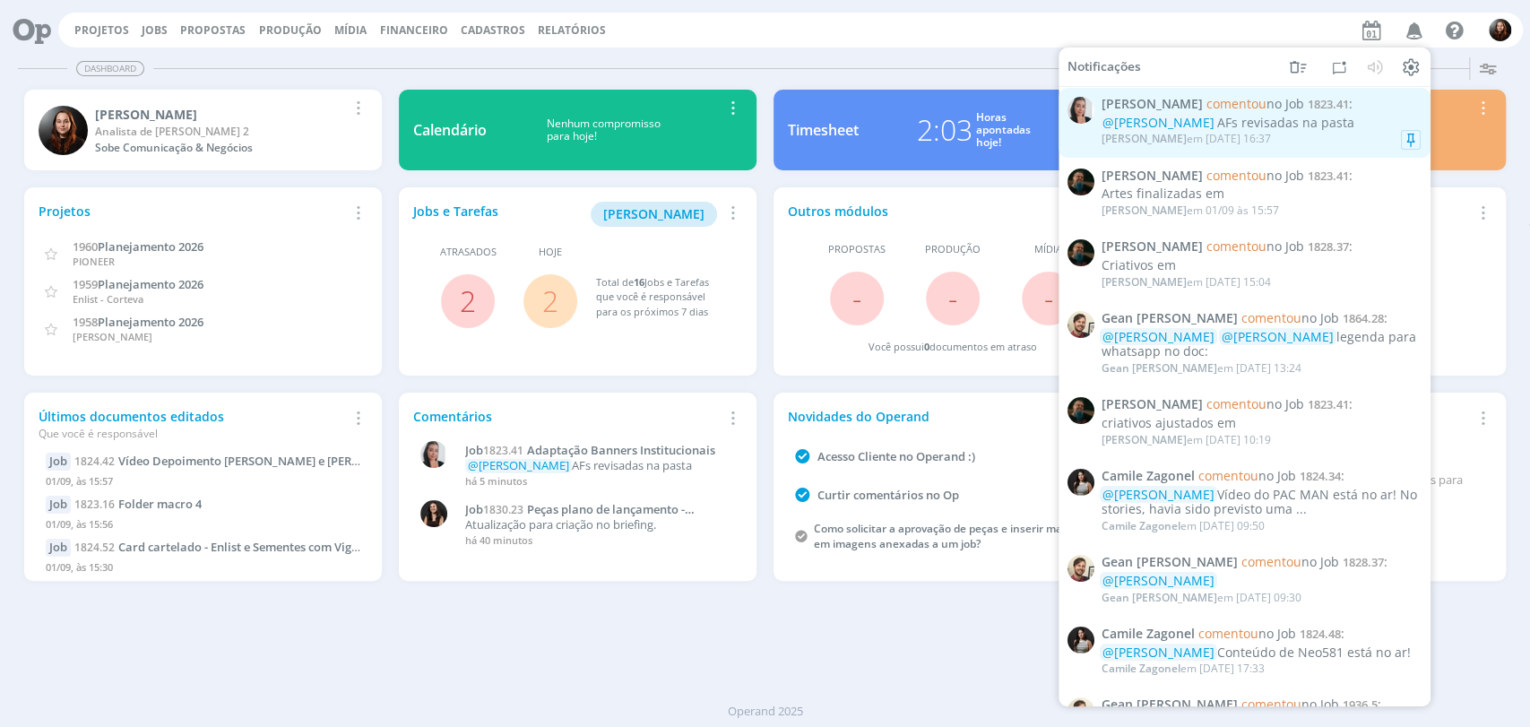
click at [1303, 124] on div "@[PERSON_NAME] AFs revisadas na pasta" at bounding box center [1261, 123] width 319 height 15
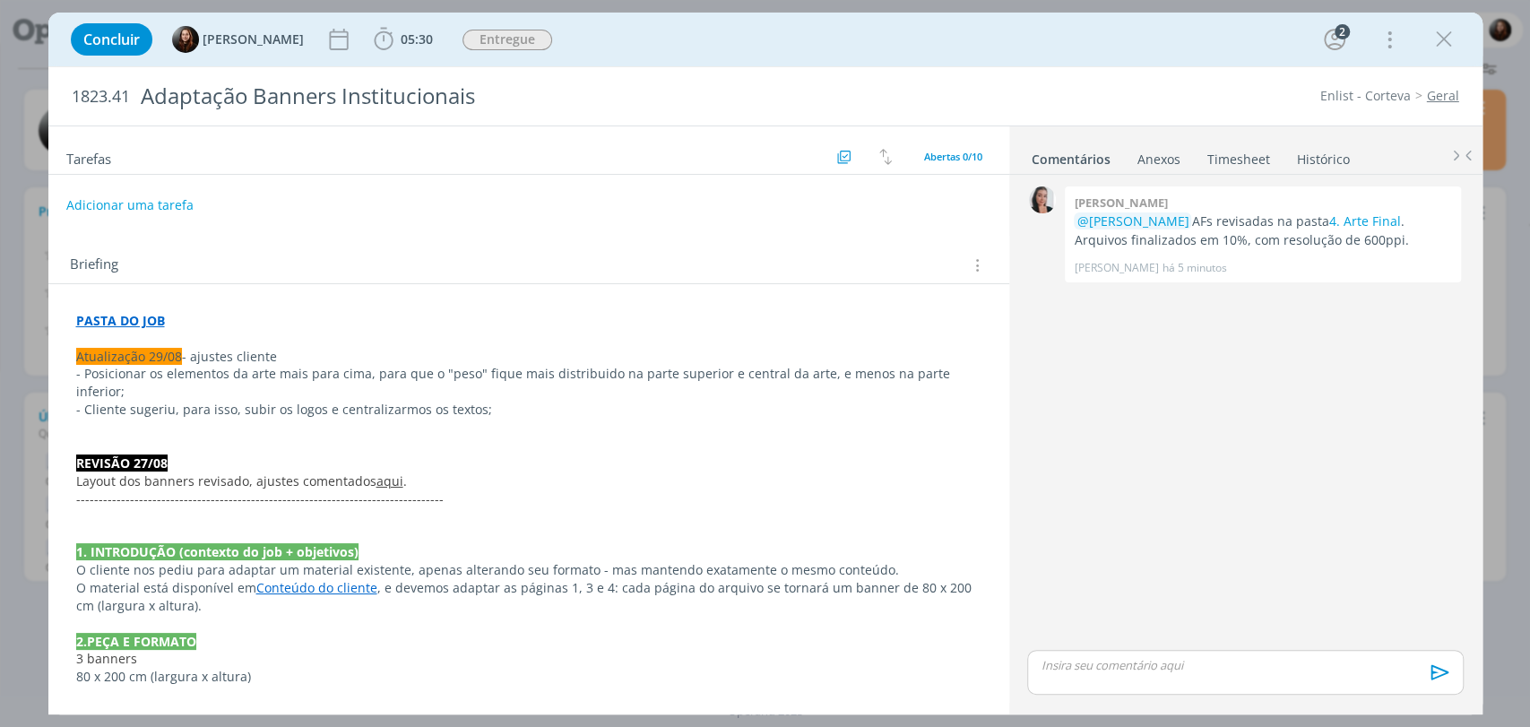
scroll to position [463, 0]
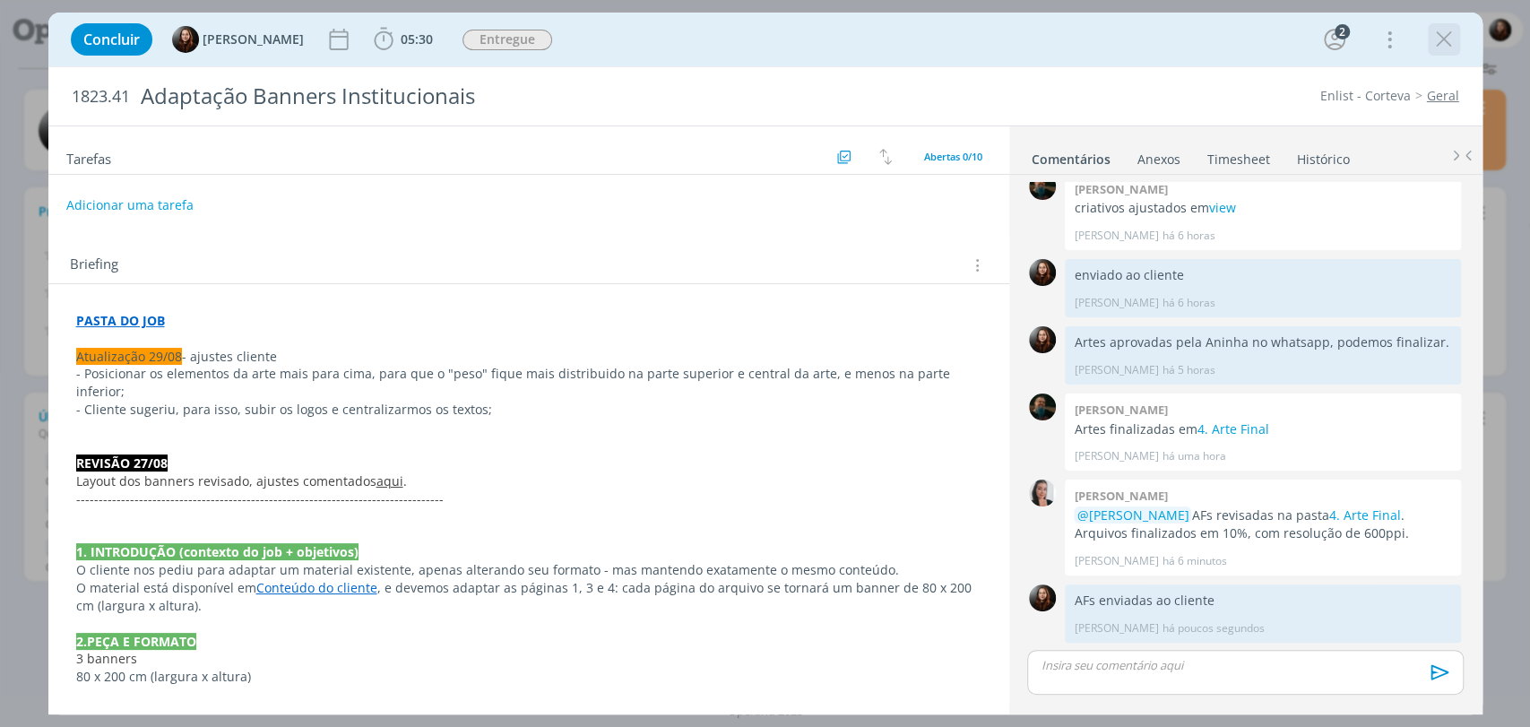
click at [1443, 41] on icon "dialog" at bounding box center [1444, 39] width 27 height 27
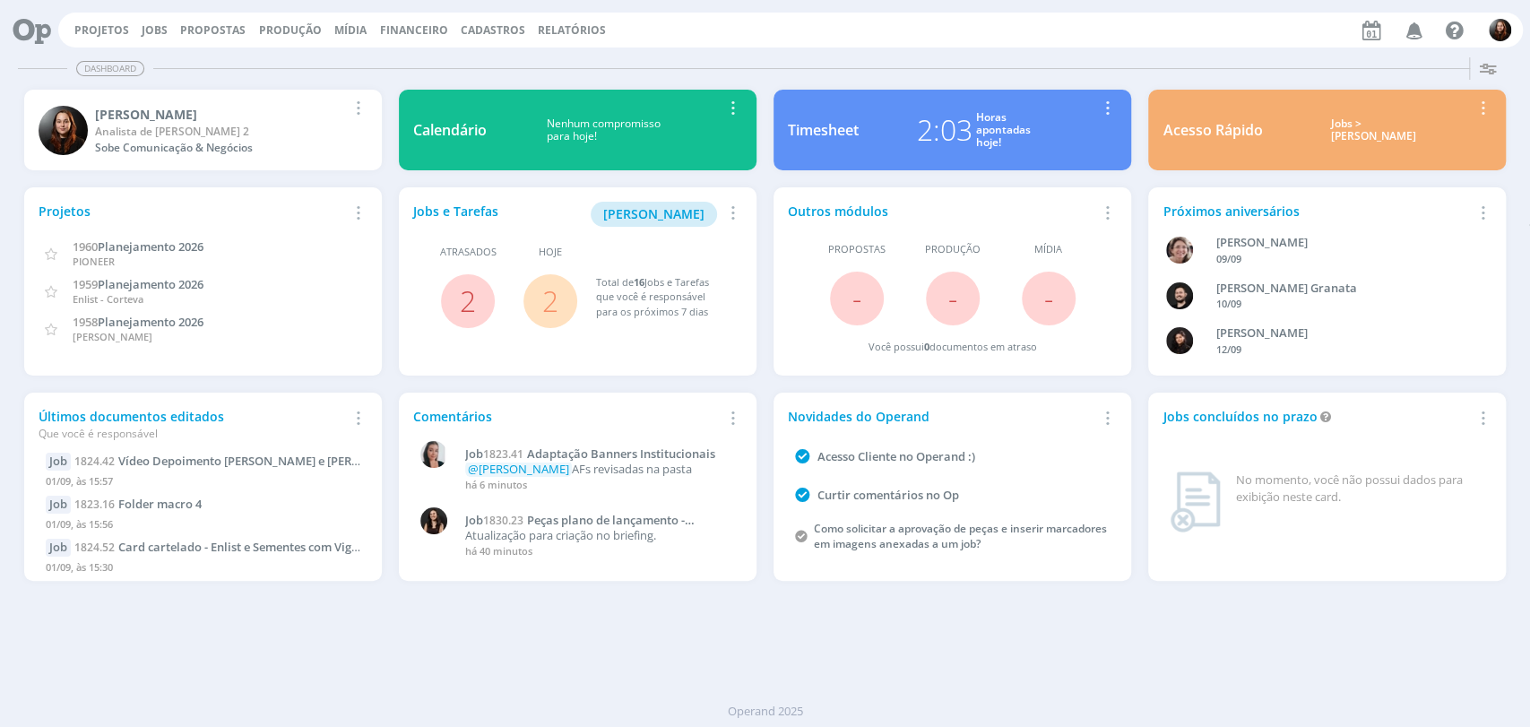
click at [827, 34] on div "Projetos Jobs Propostas Produção [GEOGRAPHIC_DATA] Financeiro Cadastros Relatór…" at bounding box center [790, 30] width 1465 height 35
click at [868, 82] on div "Timesheet 2:07 Horas apontadas hoje! Remover Card" at bounding box center [953, 131] width 375 height 98
click at [1096, 45] on div "Projetos Jobs Propostas Produção [GEOGRAPHIC_DATA] Financeiro Cadastros Relatór…" at bounding box center [790, 30] width 1465 height 35
click at [542, 297] on link "2" at bounding box center [550, 301] width 16 height 39
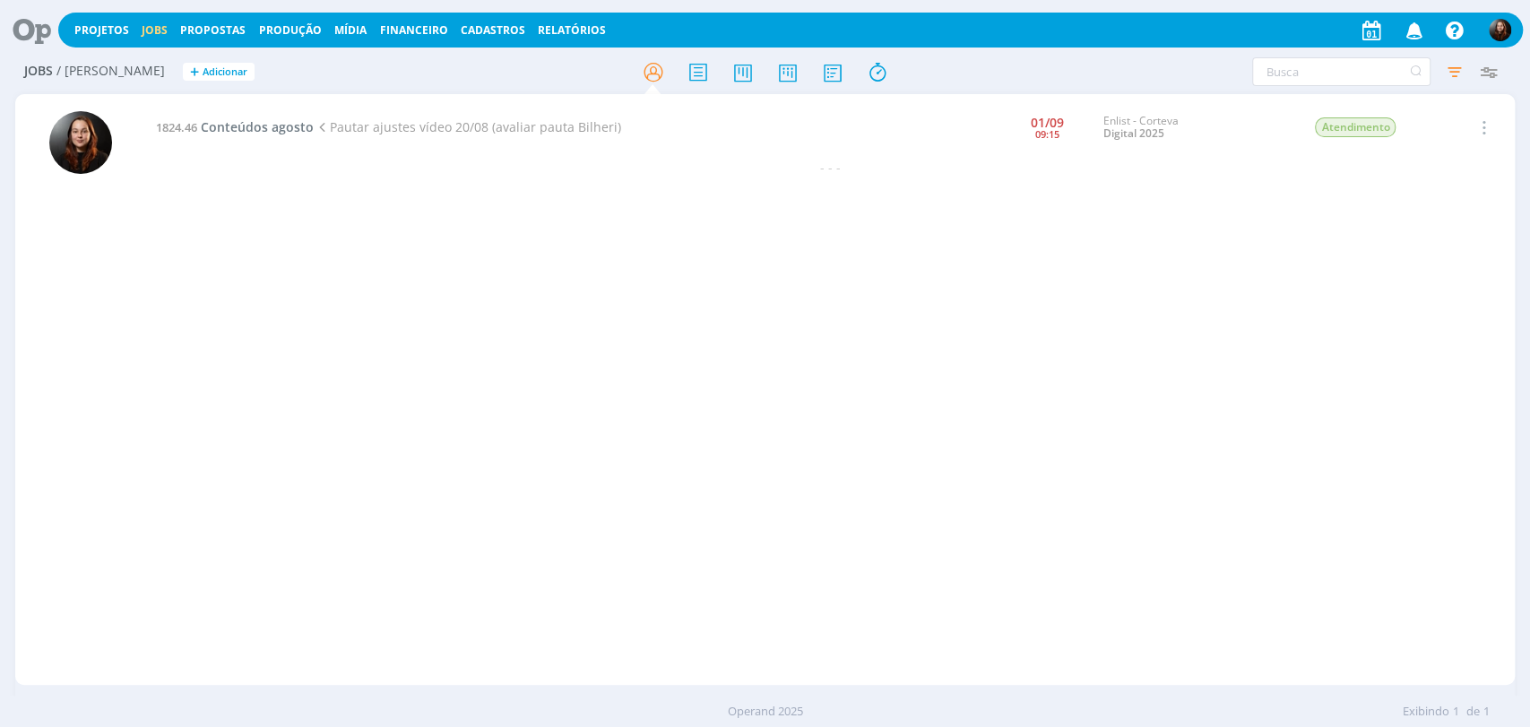
click at [23, 39] on icon at bounding box center [25, 30] width 37 height 35
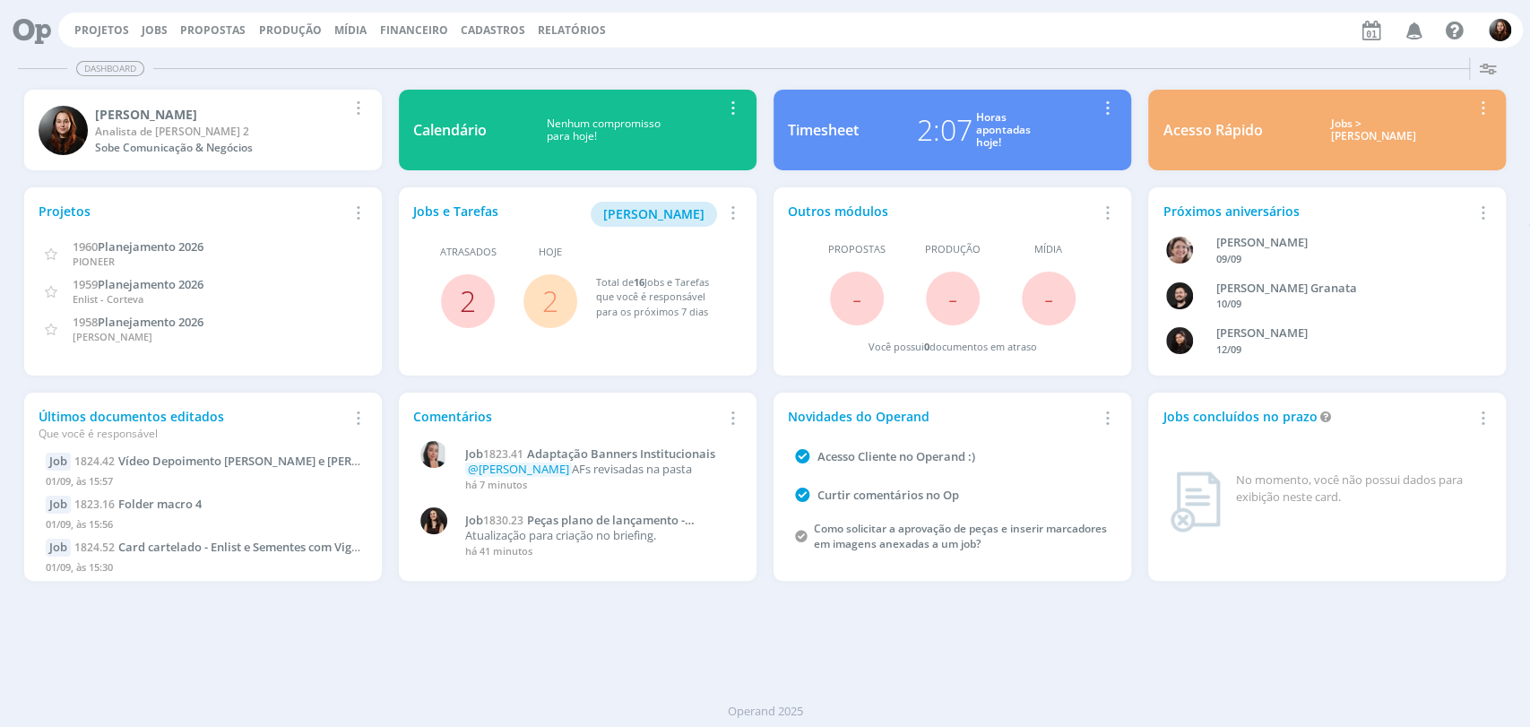
click at [463, 302] on link "2" at bounding box center [468, 301] width 16 height 39
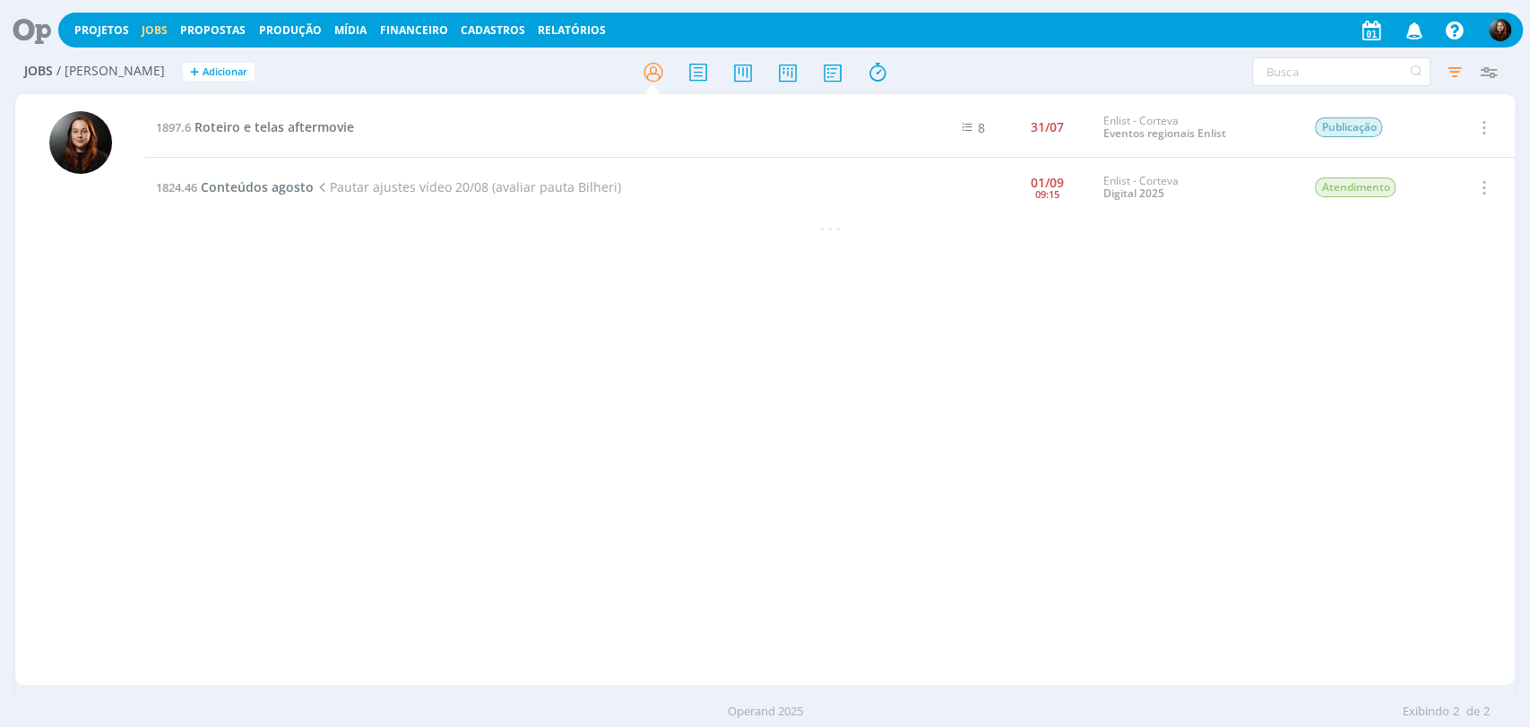
click at [277, 76] on h2 "Jobs / [PERSON_NAME] + Adicionar" at bounding box center [265, 69] width 482 height 38
drag, startPoint x: 27, startPoint y: 27, endPoint x: 56, endPoint y: 52, distance: 38.1
click at [27, 27] on icon at bounding box center [25, 30] width 37 height 35
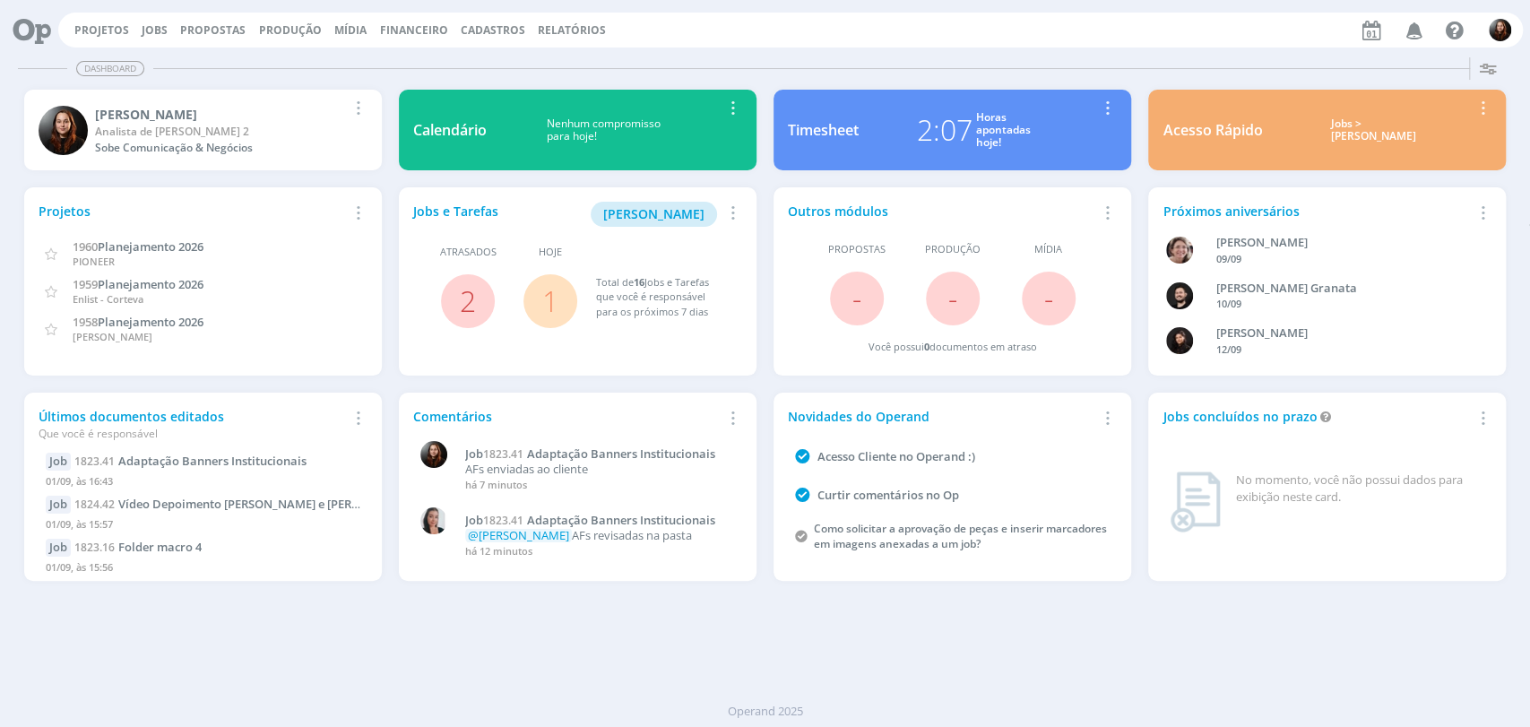
click at [743, 56] on div "Dashboard" at bounding box center [765, 69] width 1495 height 26
click at [1080, 666] on div "Dashboard Salvar Selecione abaixo os cards desejados: Meus Meu Perfil [GEOGRAPH…" at bounding box center [765, 388] width 1530 height 677
drag, startPoint x: 868, startPoint y: 36, endPoint x: 856, endPoint y: 36, distance: 11.7
click at [868, 36] on div "Projetos Jobs Propostas Produção [GEOGRAPHIC_DATA] Financeiro Cadastros Relatór…" at bounding box center [790, 30] width 1465 height 35
click at [1137, 665] on div "Dashboard Salvar Selecione abaixo os cards desejados: Meus Meu Perfil [GEOGRAPH…" at bounding box center [765, 388] width 1530 height 677
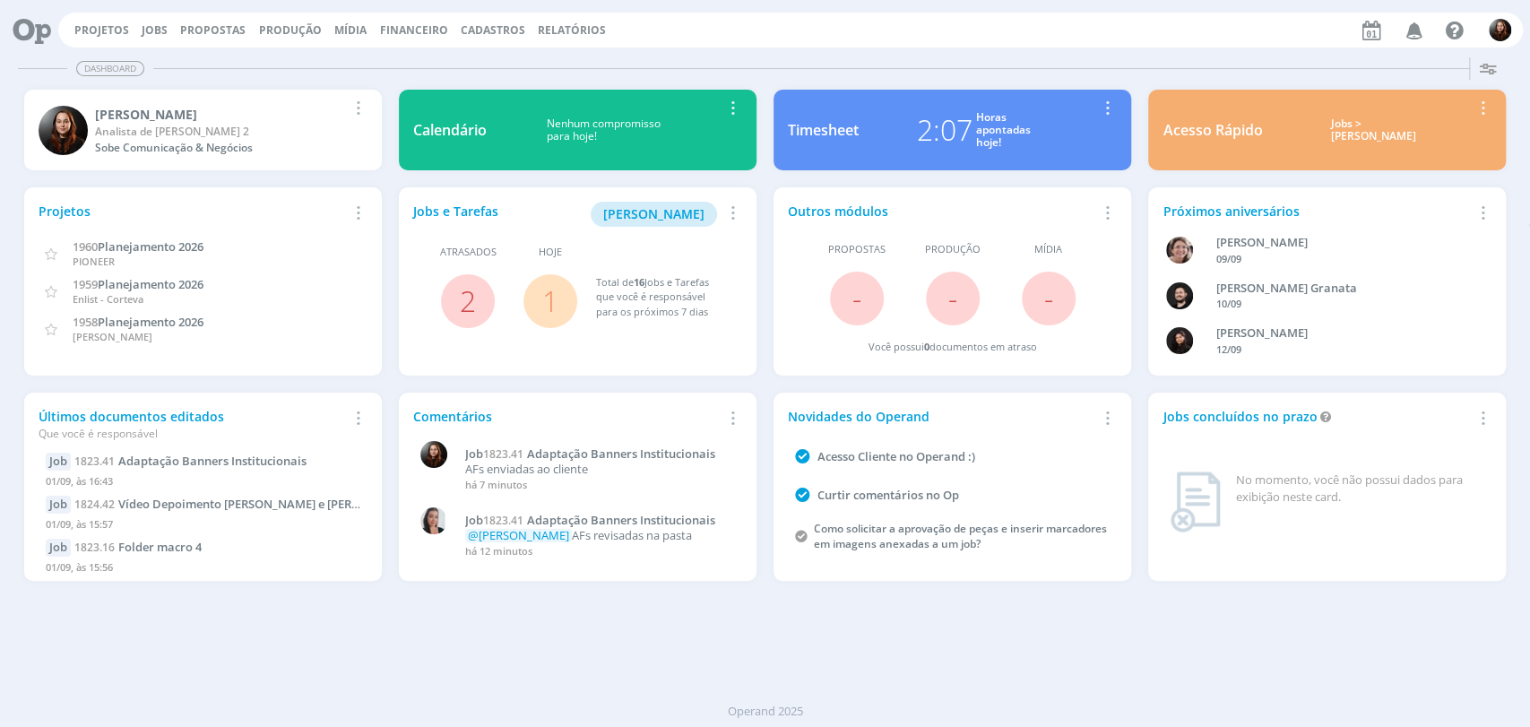
click at [871, 45] on div "Projetos Jobs Propostas Produção [GEOGRAPHIC_DATA] Financeiro Cadastros Relatór…" at bounding box center [790, 30] width 1465 height 35
click at [143, 23] on link "Jobs" at bounding box center [155, 29] width 26 height 15
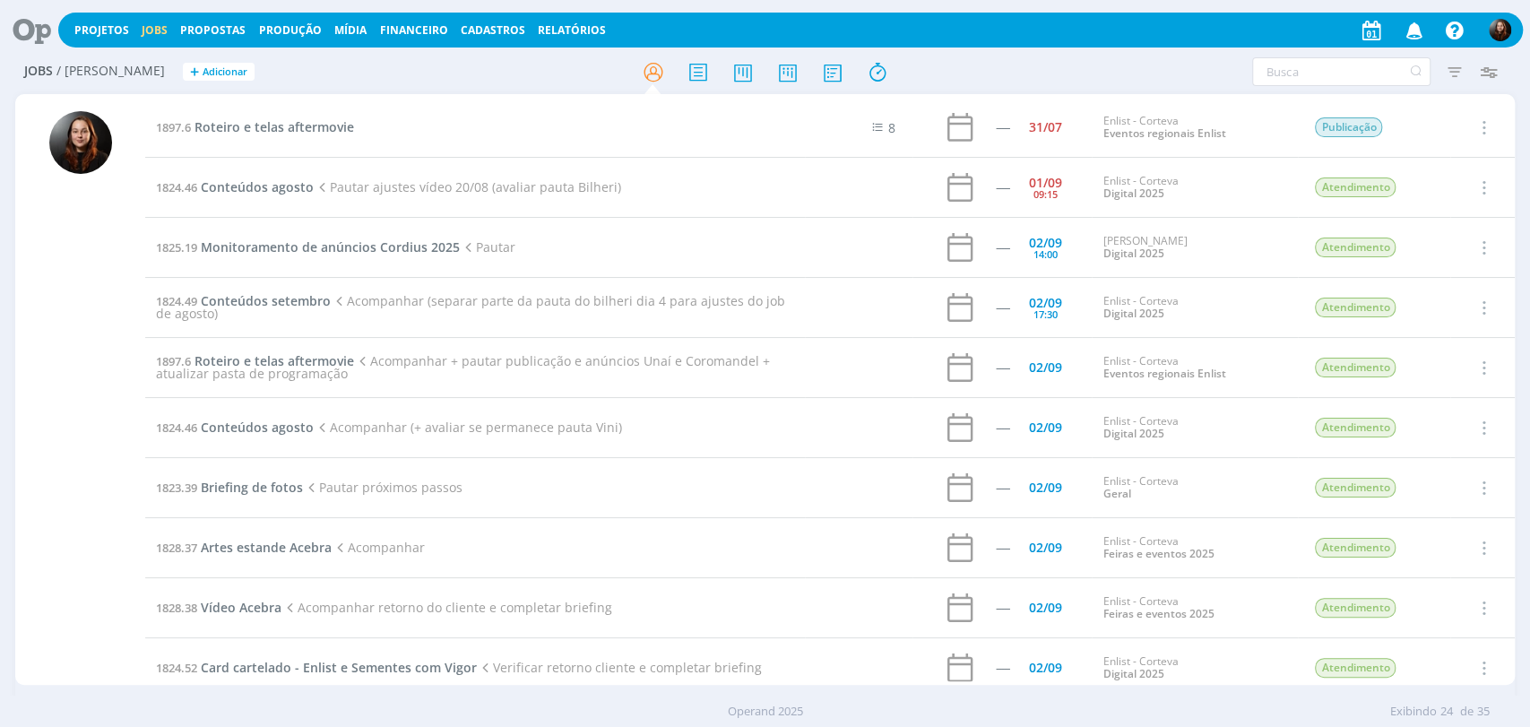
click at [42, 25] on icon at bounding box center [25, 30] width 37 height 35
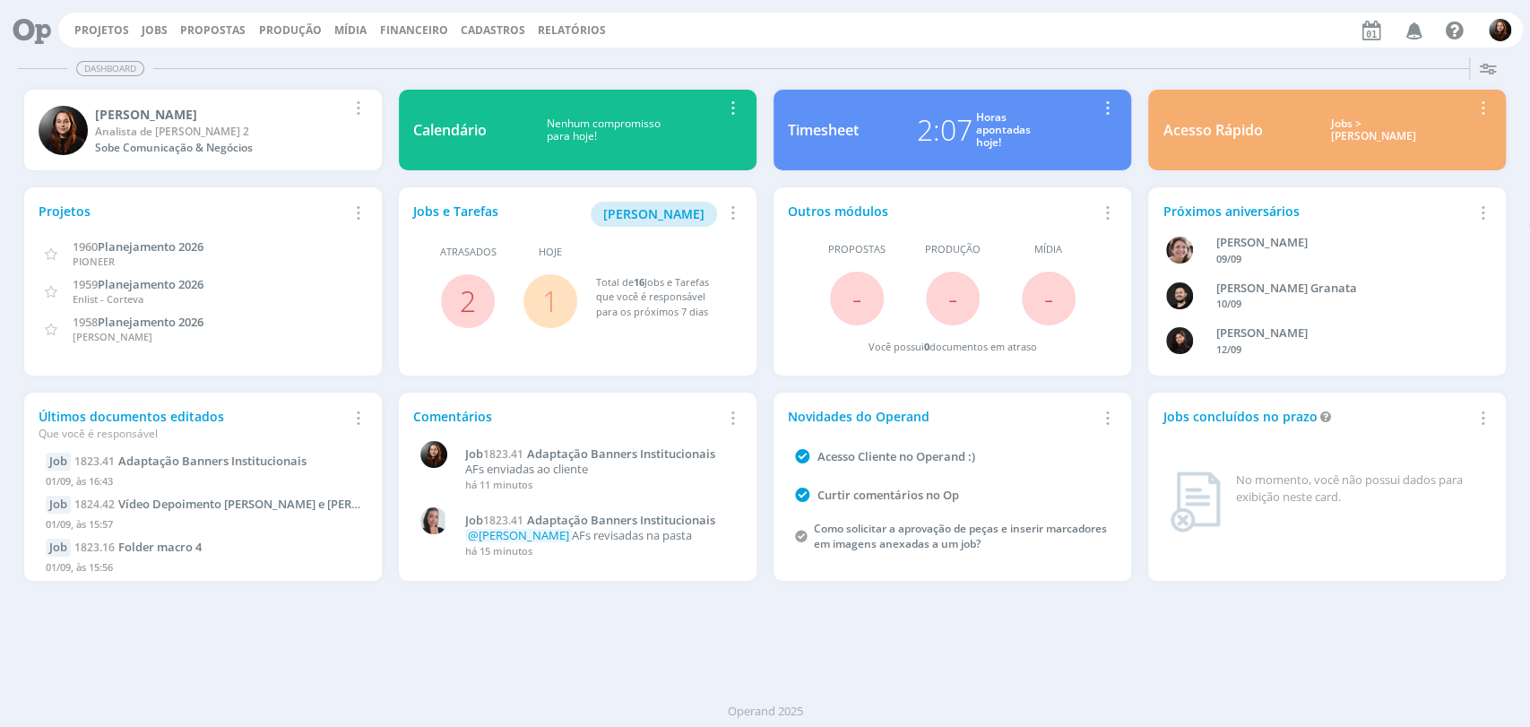
click at [1071, 48] on div "Projetos Jobs Propostas Produção [GEOGRAPHIC_DATA] Financeiro Cadastros Relatór…" at bounding box center [765, 28] width 1516 height 43
click at [552, 299] on link "1" at bounding box center [550, 301] width 16 height 39
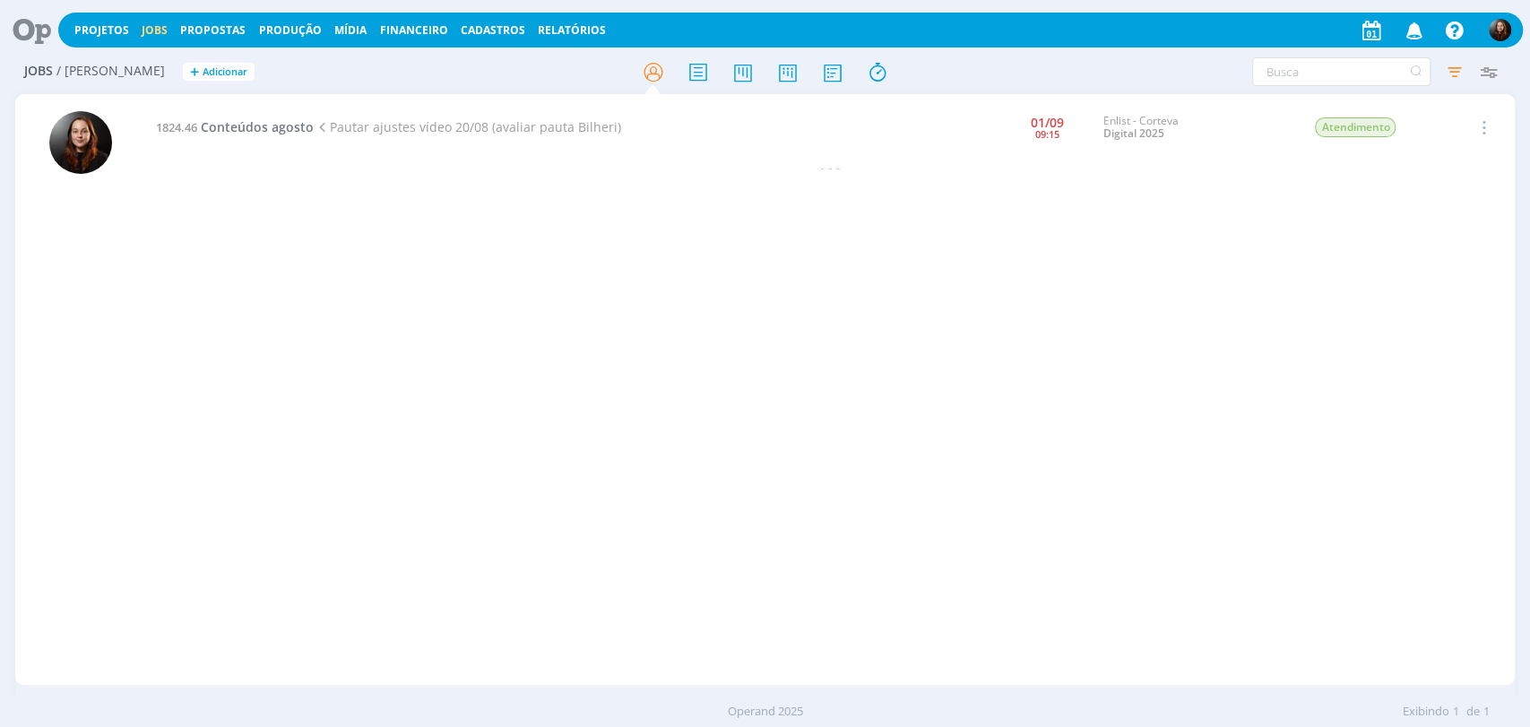
click at [464, 75] on h2 "Jobs / Minha Pauta + Adicionar" at bounding box center [265, 69] width 482 height 38
click at [87, 28] on link "Projetos" at bounding box center [101, 29] width 55 height 15
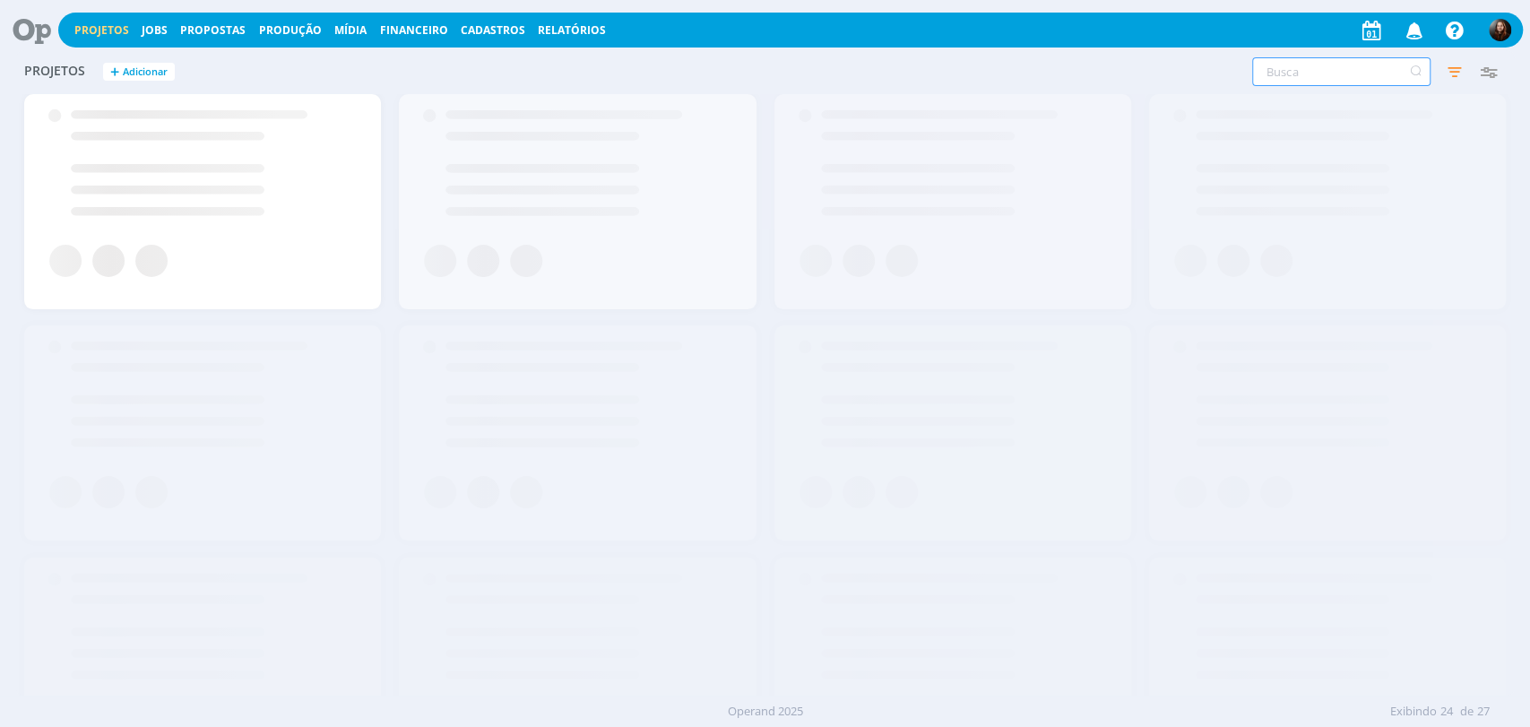
click at [1279, 70] on input "text" at bounding box center [1341, 71] width 178 height 29
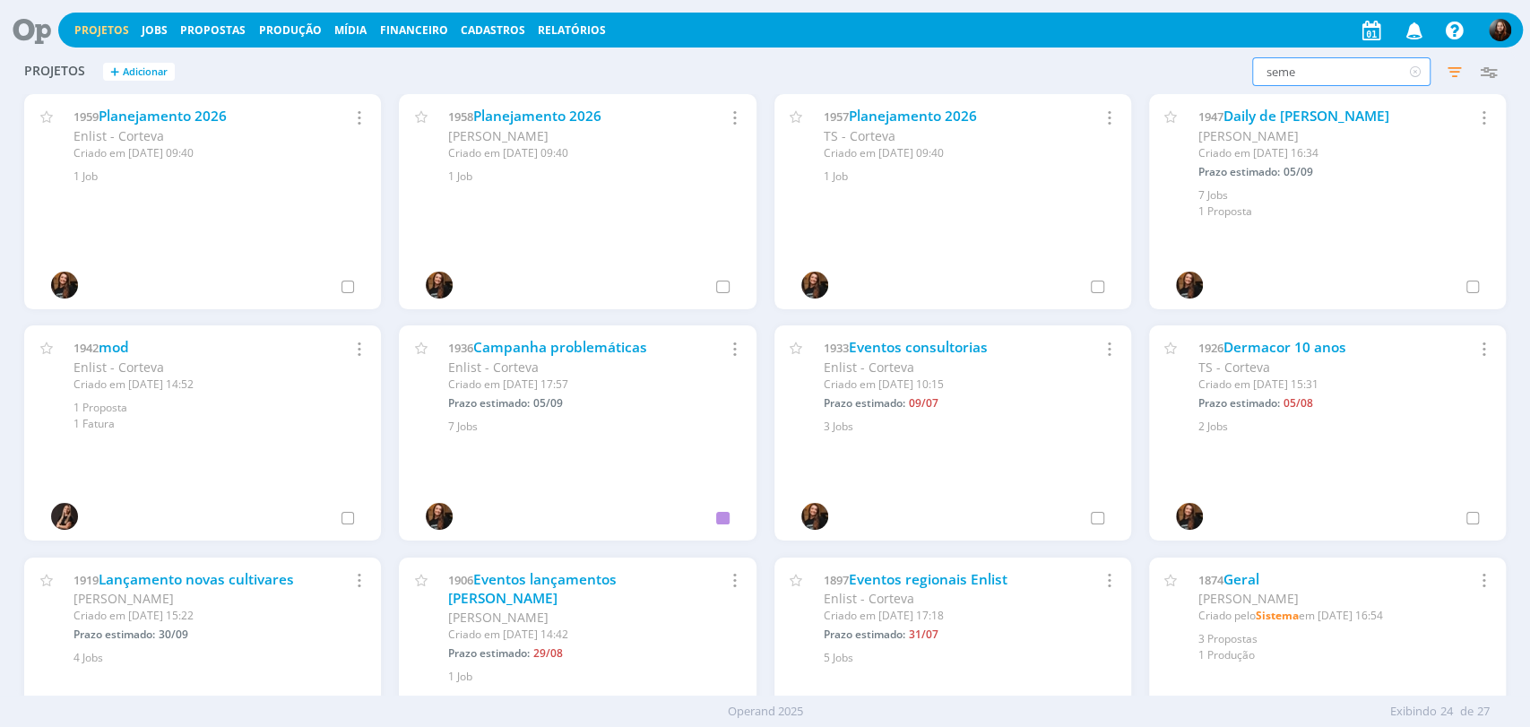
type input "semen"
click at [1282, 62] on input "semen" at bounding box center [1341, 71] width 178 height 29
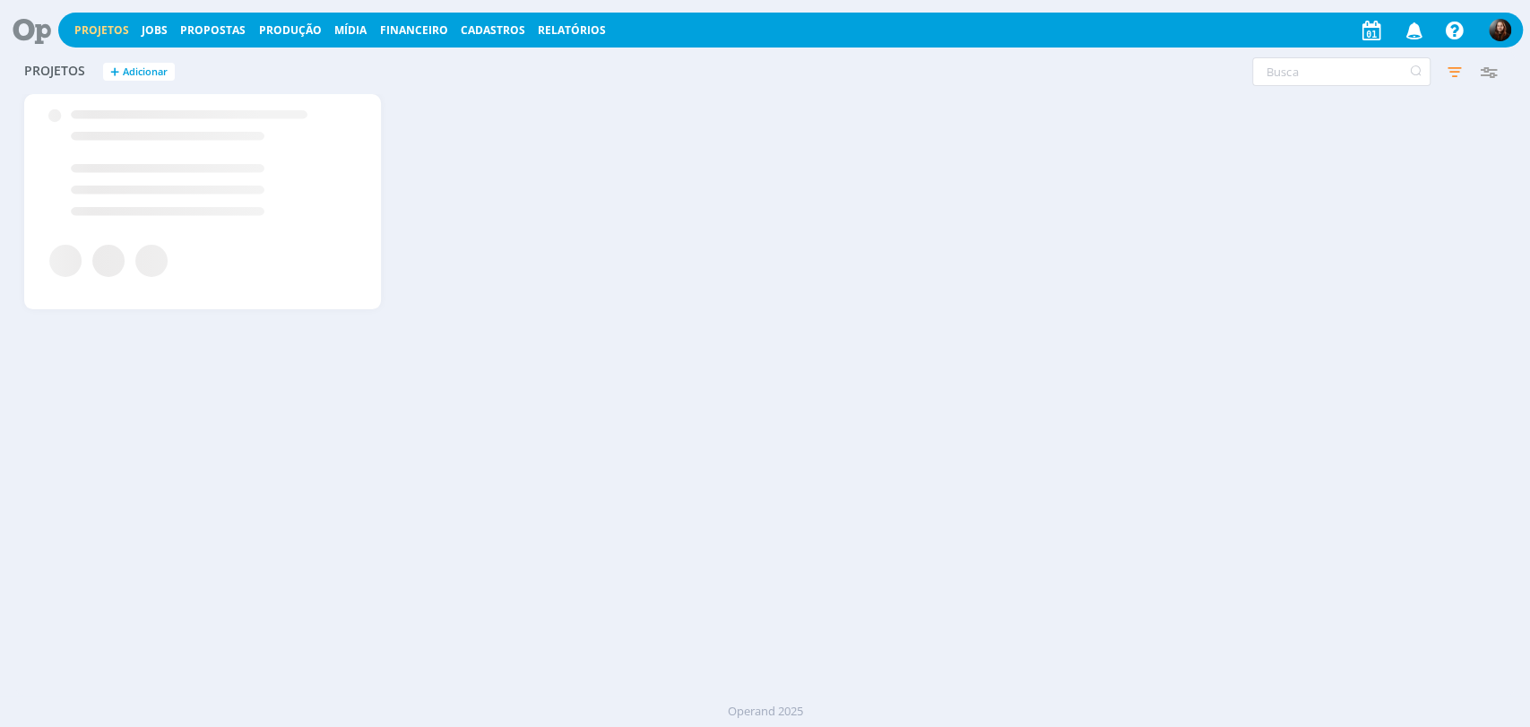
click at [43, 26] on icon at bounding box center [25, 30] width 37 height 35
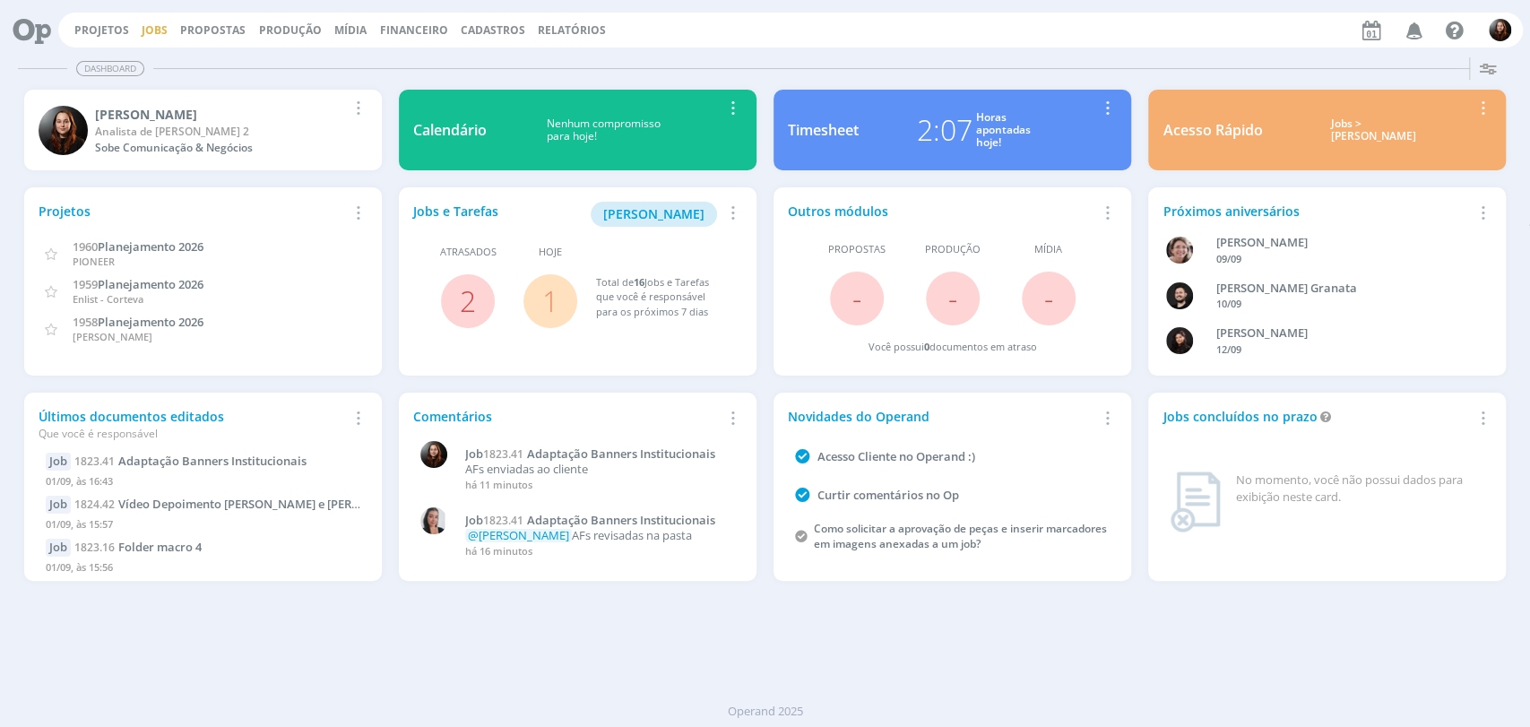
click at [144, 27] on link "Jobs" at bounding box center [155, 29] width 26 height 15
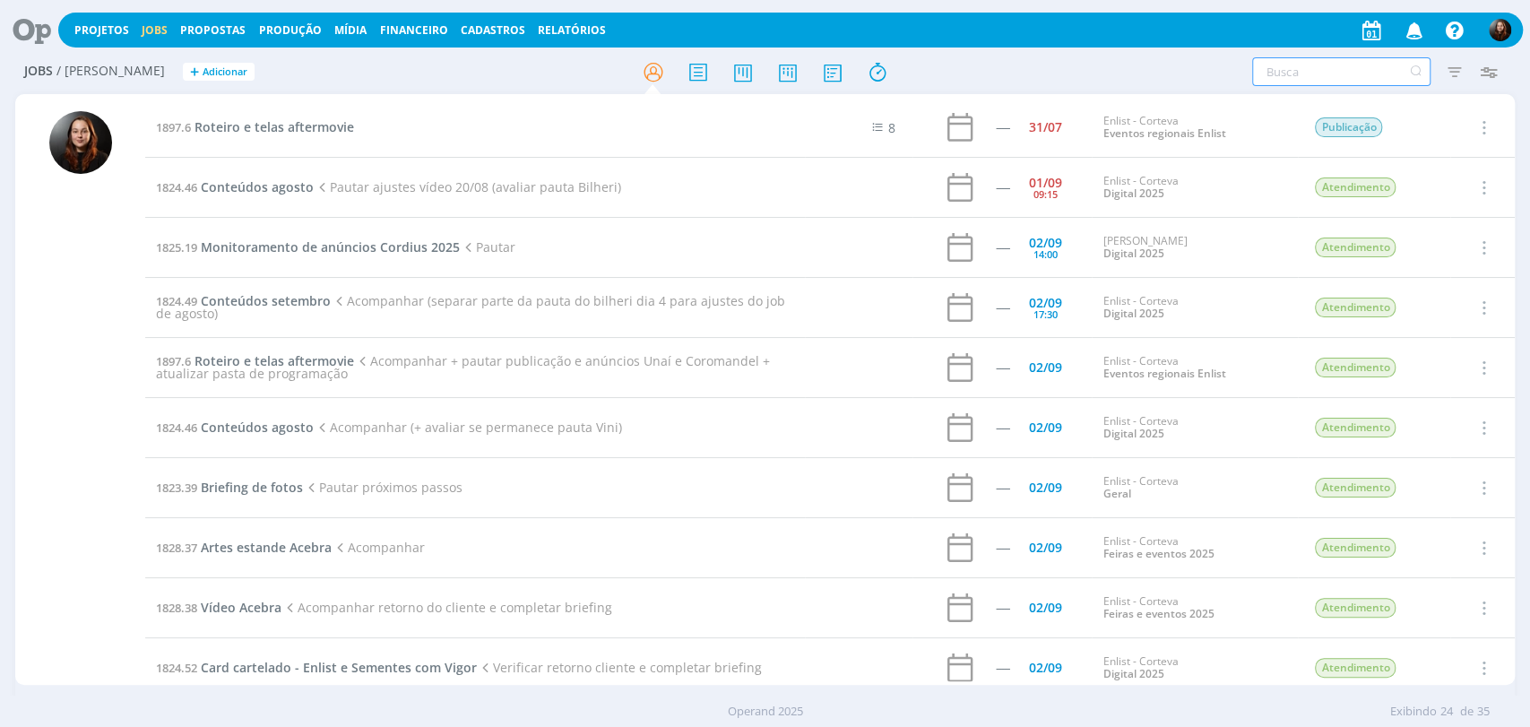
click at [1272, 76] on input "text" at bounding box center [1341, 71] width 178 height 29
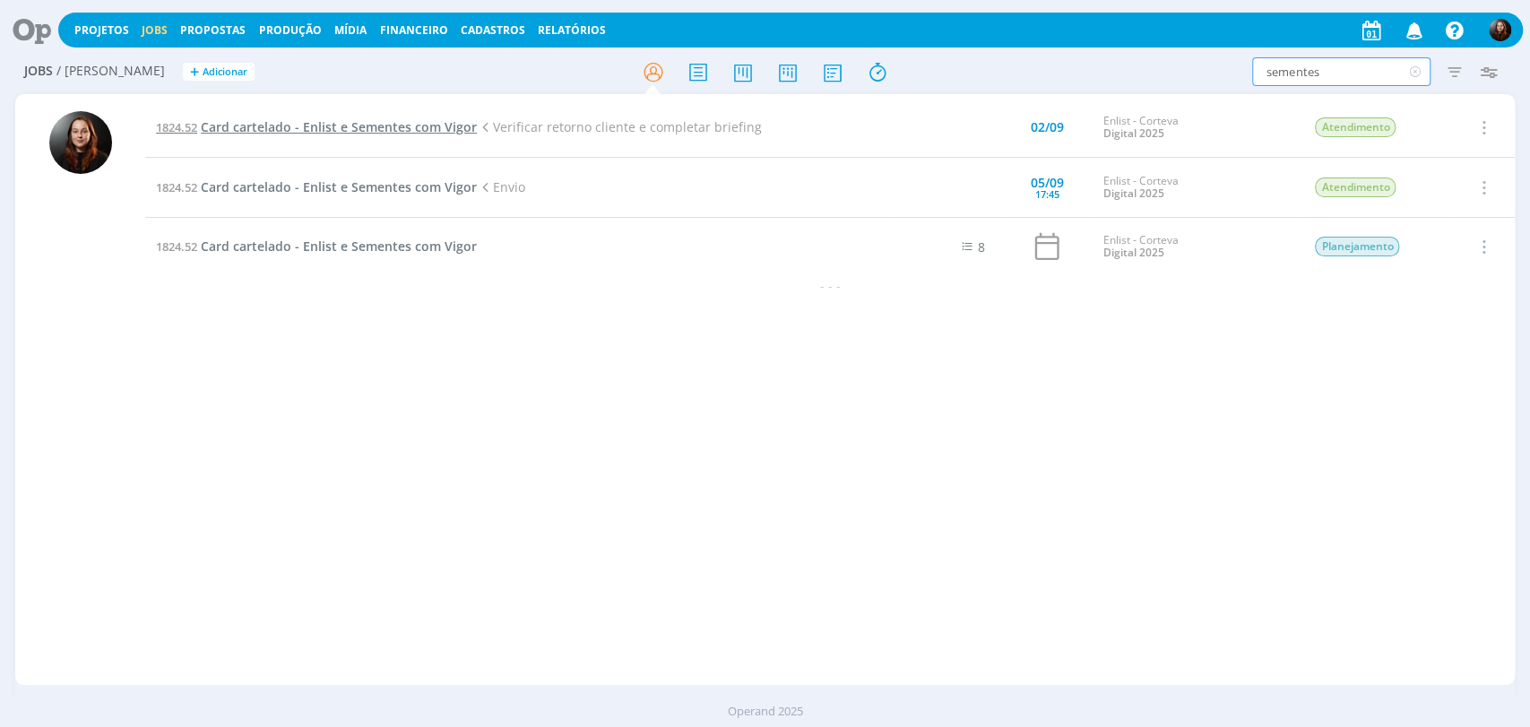
type input "sementes"
click at [307, 124] on span "Card cartelado - Enlist e Sementes com Vigor" at bounding box center [339, 126] width 276 height 17
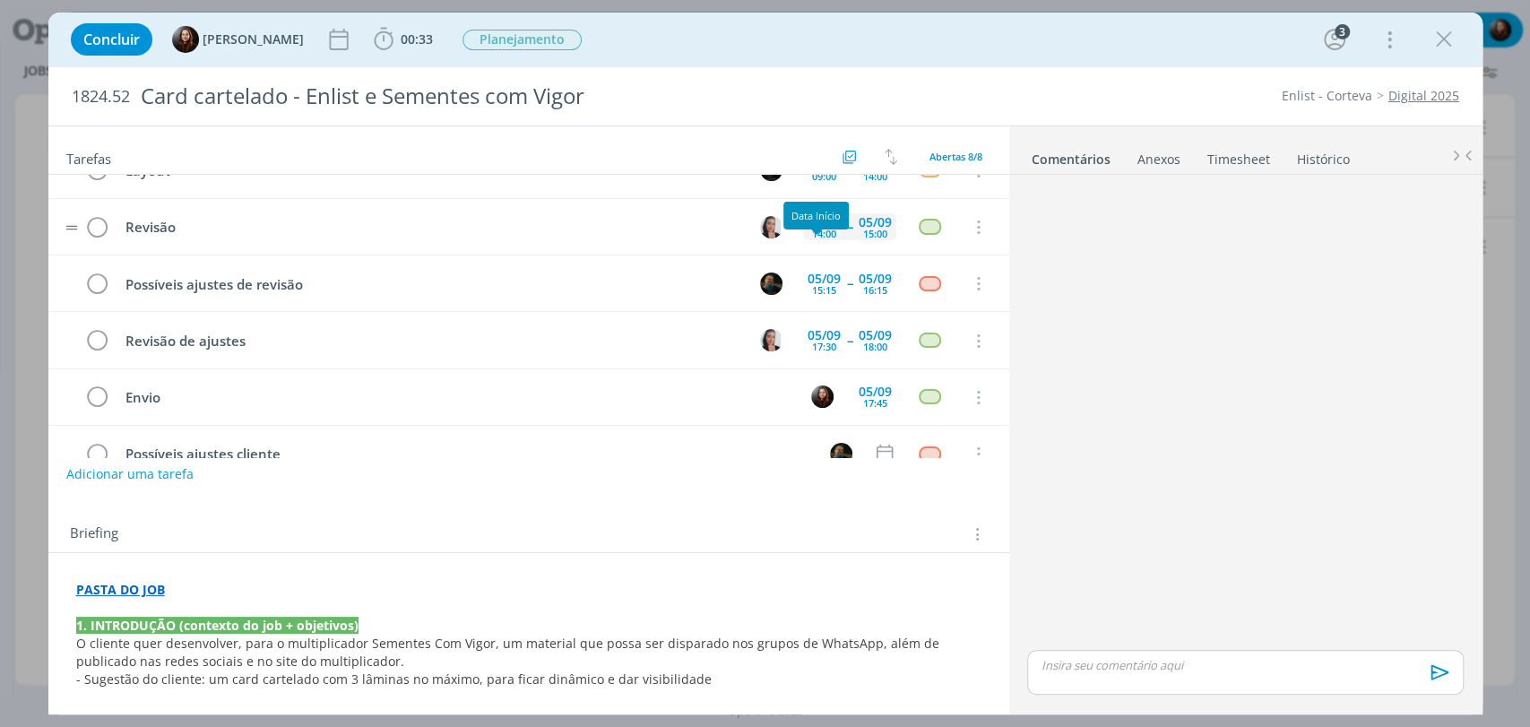
scroll to position [180, 0]
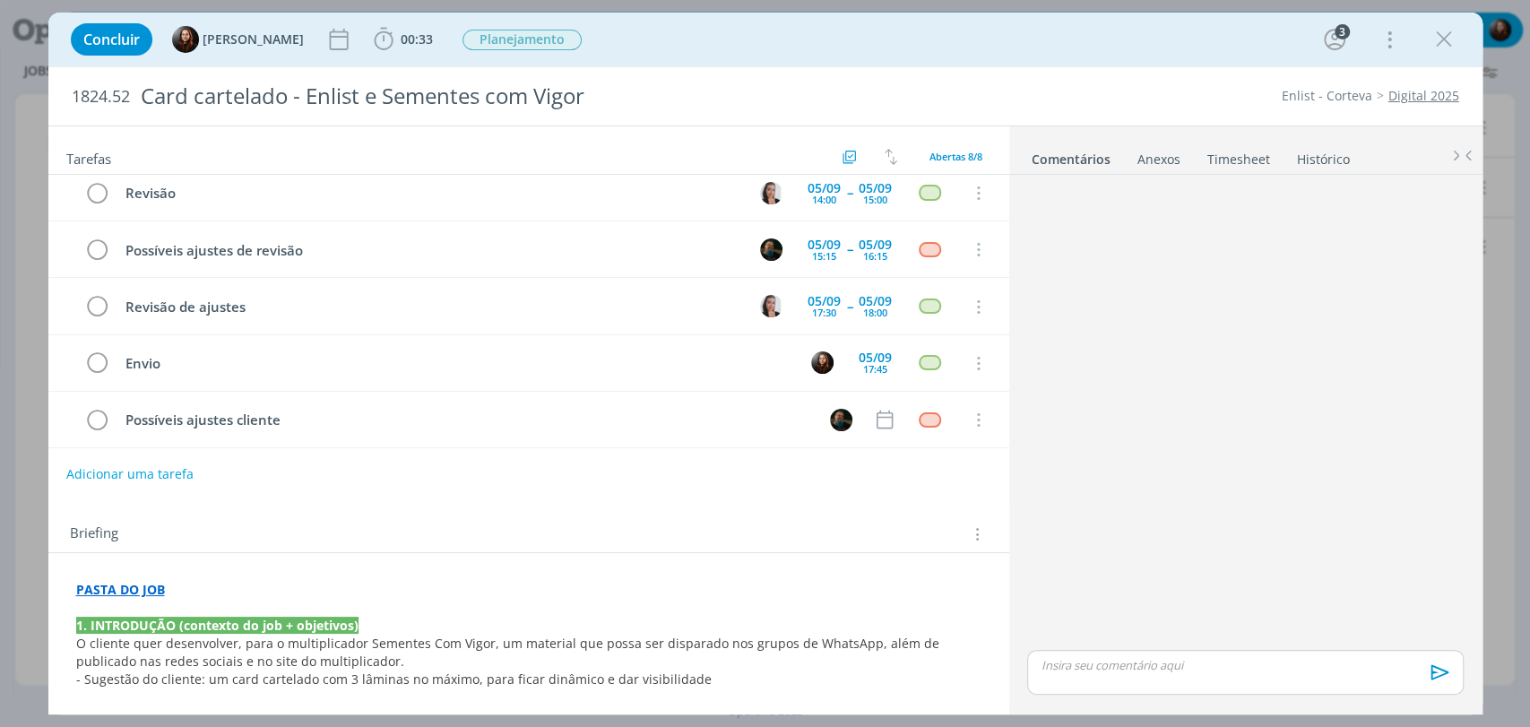
click at [1062, 418] on div "dialog" at bounding box center [1245, 414] width 450 height 464
drag, startPoint x: 1449, startPoint y: 41, endPoint x: 1050, endPoint y: 73, distance: 400.2
click at [1449, 41] on icon "dialog" at bounding box center [1444, 39] width 27 height 27
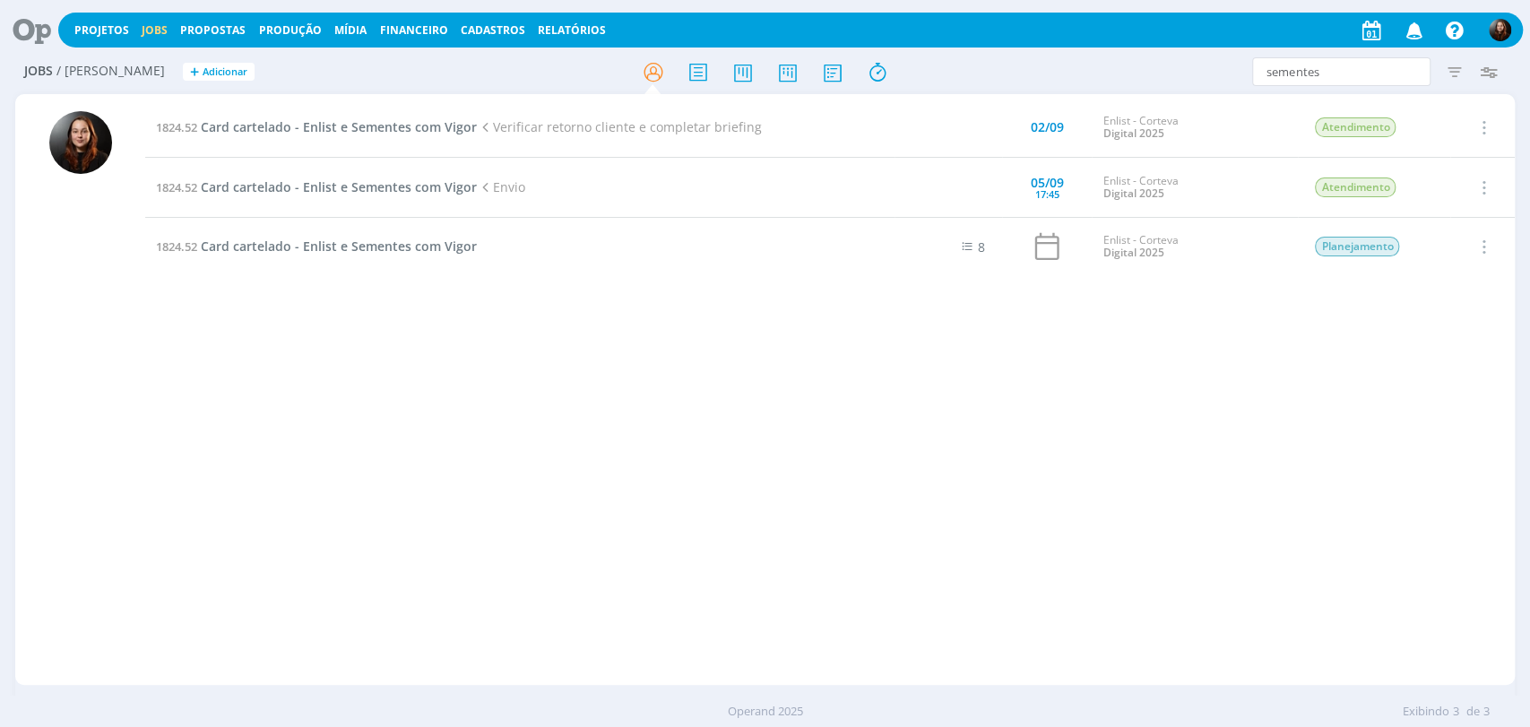
click at [37, 28] on icon at bounding box center [25, 30] width 37 height 35
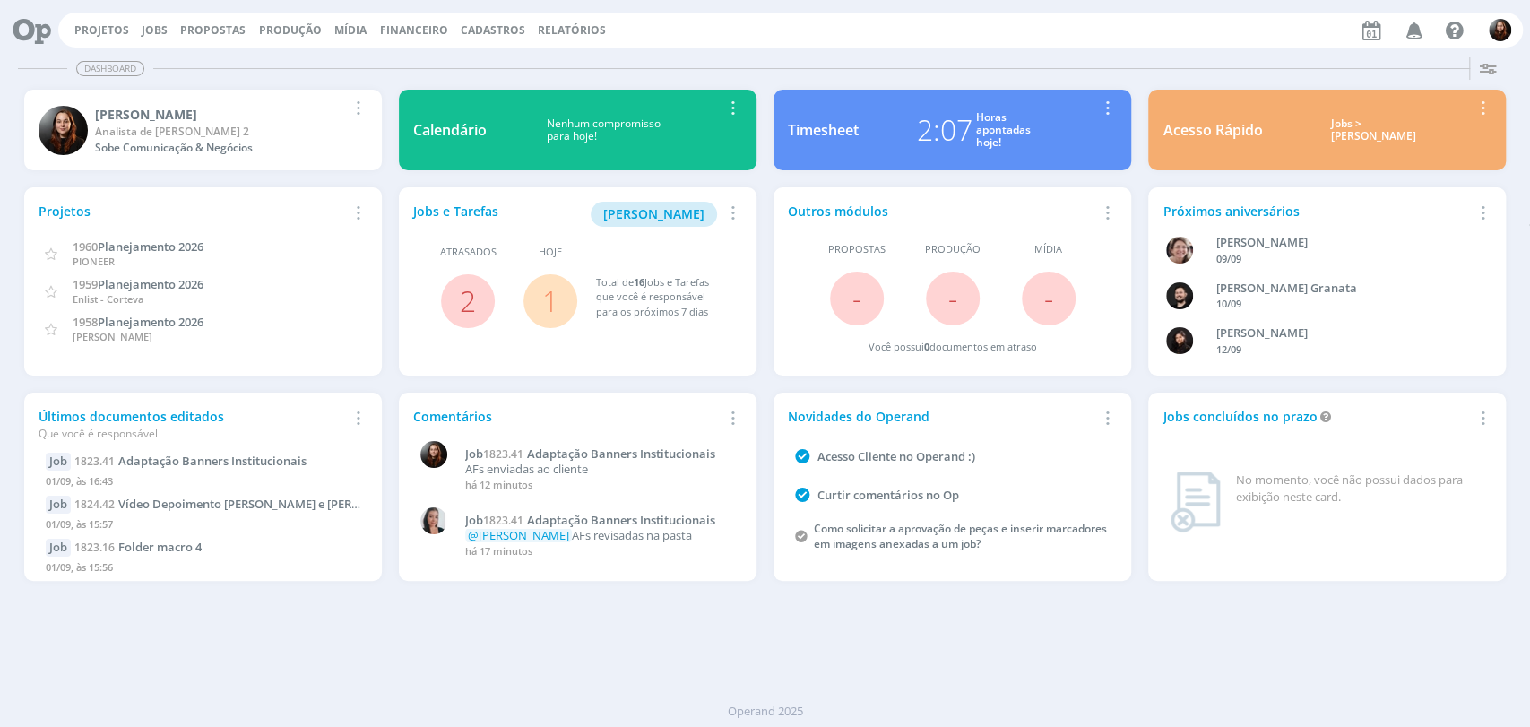
click at [930, 42] on div "Projetos Jobs Propostas Produção Mídia Financeiro Cadastros Relatórios Notifica…" at bounding box center [790, 30] width 1465 height 35
click at [1135, 652] on div "Dashboard Salvar Selecione abaixo os cards desejados: Meus Meu Perfil Agenda Ti…" at bounding box center [765, 388] width 1530 height 677
click at [1160, 50] on div "Dashboard Salvar Selecione abaixo os cards desejados: Meus Meu Perfil Agenda Ti…" at bounding box center [765, 388] width 1530 height 677
drag, startPoint x: 689, startPoint y: 60, endPoint x: 551, endPoint y: 12, distance: 145.5
click at [687, 60] on div "Dashboard" at bounding box center [765, 69] width 1495 height 26
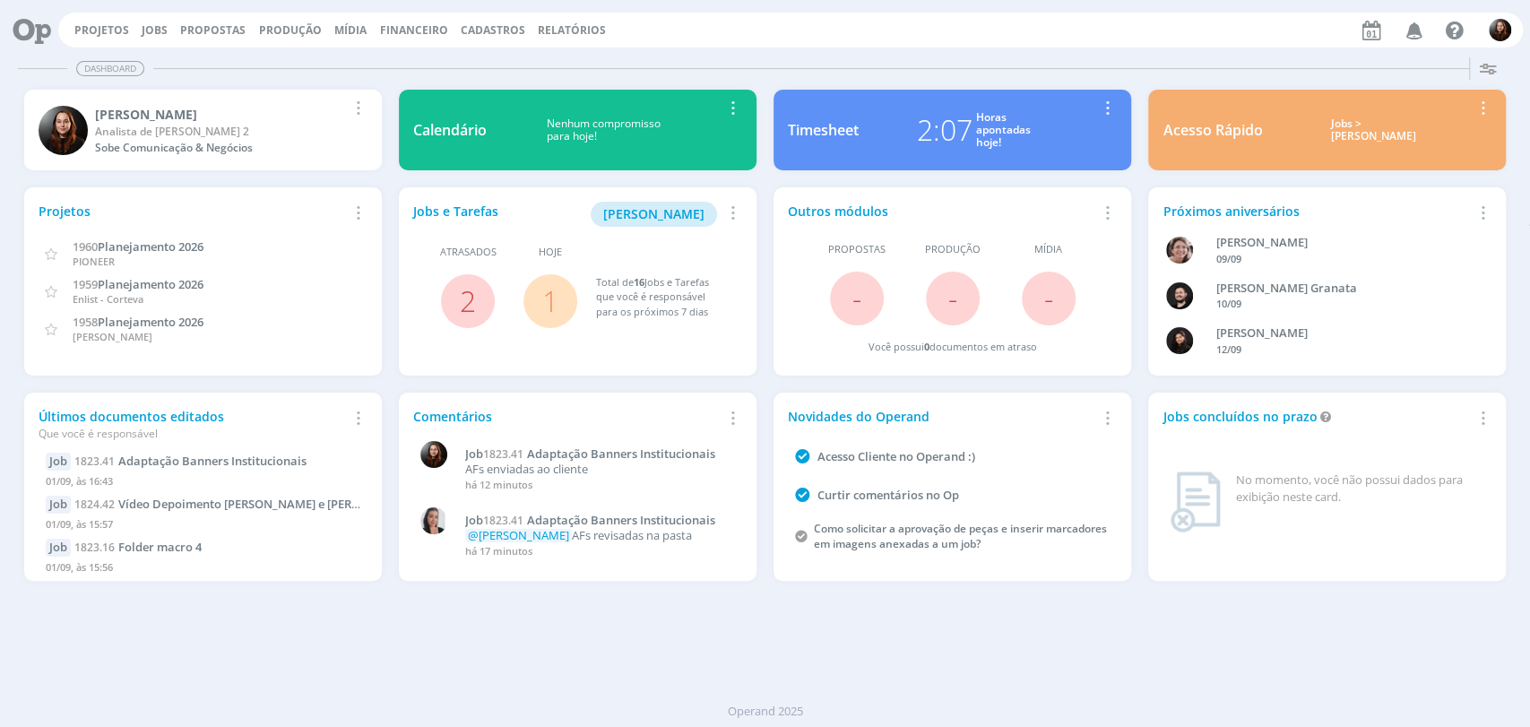
drag, startPoint x: 818, startPoint y: 34, endPoint x: 805, endPoint y: 30, distance: 13.1
click at [818, 34] on div "Projetos Jobs Propostas Produção Mídia Financeiro Cadastros Relatórios Notifica…" at bounding box center [790, 30] width 1465 height 35
click at [789, 13] on div "Projetos Jobs Propostas Produção Mídia Financeiro Cadastros Relatórios Notifica…" at bounding box center [790, 30] width 1465 height 35
click at [1056, 23] on div "Projetos Jobs Propostas Produção Mídia Financeiro Cadastros Relatórios Notifica…" at bounding box center [790, 30] width 1465 height 35
click at [896, 52] on div "Dashboard Salvar Selecione abaixo os cards desejados: Meus Meu Perfil Agenda Ti…" at bounding box center [765, 388] width 1530 height 677
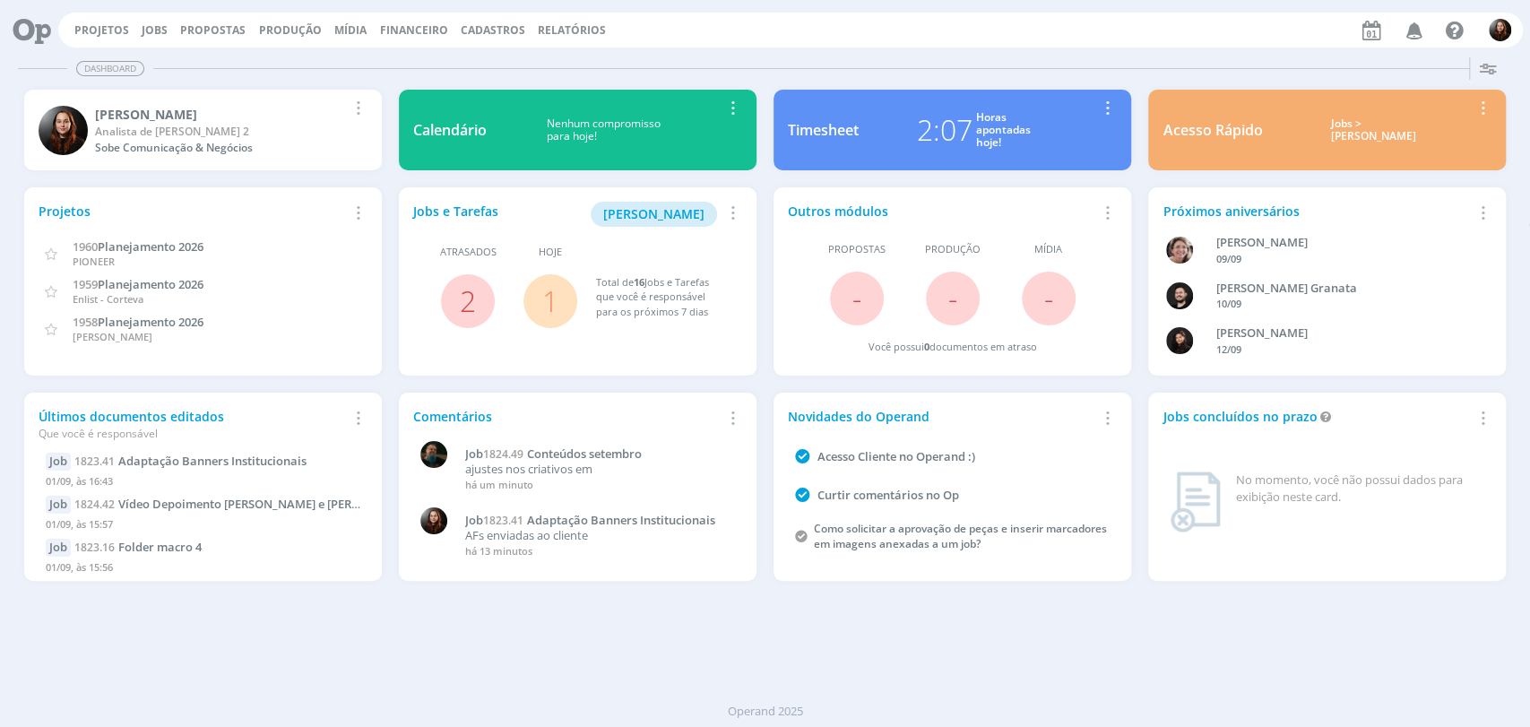
click at [962, 73] on div "Dashboard" at bounding box center [765, 69] width 1495 height 26
click at [159, 25] on link "Jobs" at bounding box center [155, 29] width 26 height 15
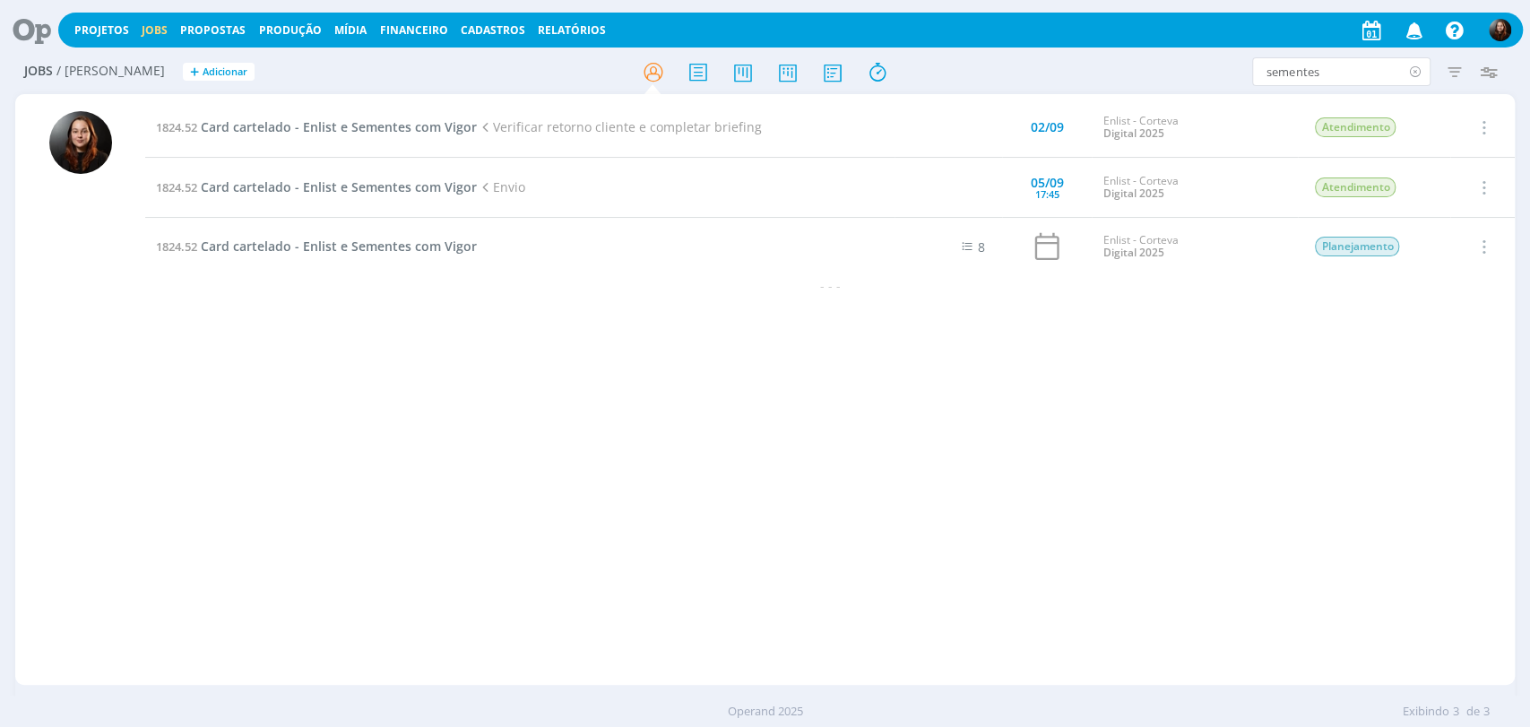
click at [1412, 71] on icon at bounding box center [1415, 71] width 22 height 29
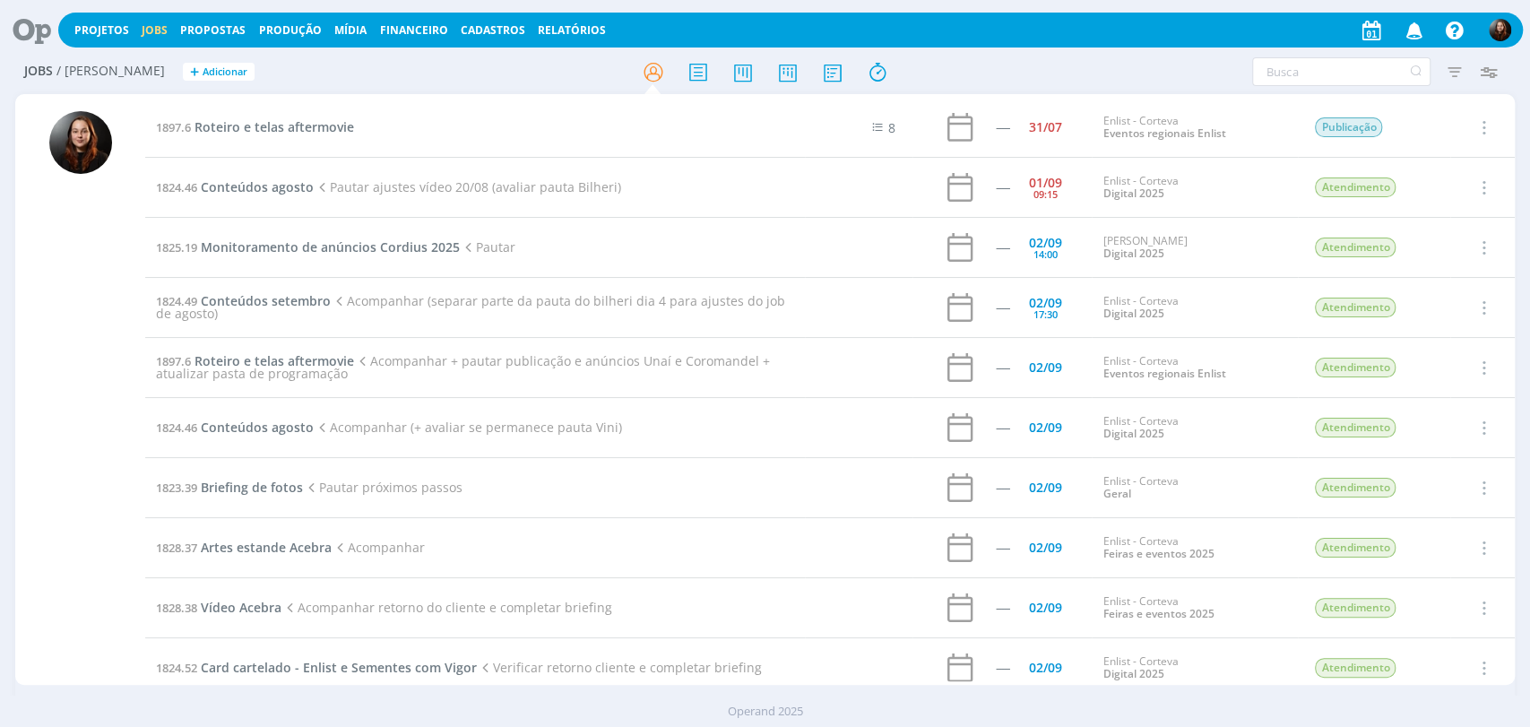
click at [40, 38] on icon at bounding box center [25, 30] width 37 height 35
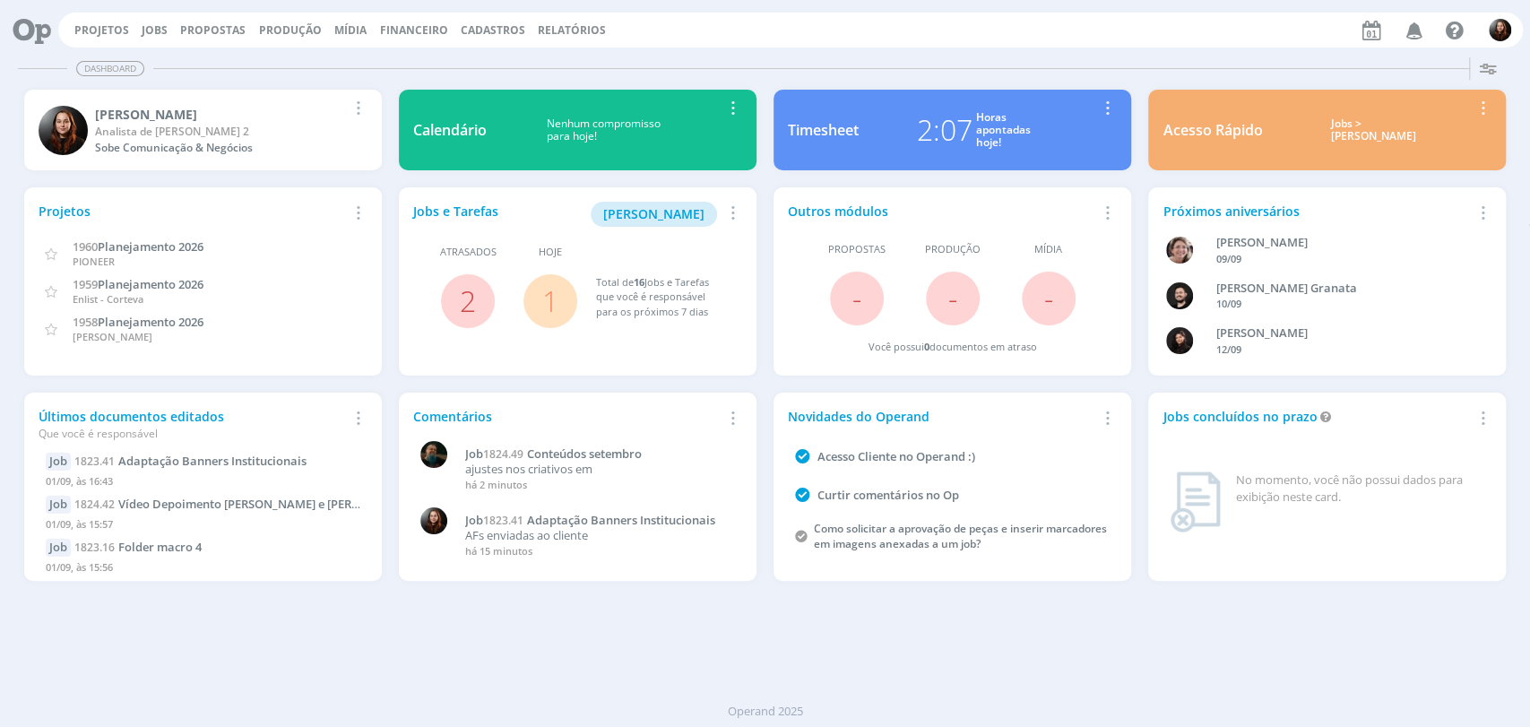
click at [1086, 46] on div "Projetos Jobs Propostas Produção Mídia Financeiro Cadastros Relatórios Notifica…" at bounding box center [790, 30] width 1465 height 35
click at [1087, 45] on div "Projetos Jobs Propostas Produção Mídia Financeiro Cadastros Relatórios Notifica…" at bounding box center [790, 30] width 1465 height 35
click at [857, 32] on div "Projetos Jobs Propostas Produção Mídia Financeiro Cadastros Relatórios Notifica…" at bounding box center [790, 30] width 1465 height 35
click at [986, 53] on div "Dashboard Salvar Selecione abaixo os cards desejados: Meus Meu Perfil Agenda Ti…" at bounding box center [765, 388] width 1530 height 677
click at [664, 51] on div "Dashboard Salvar Selecione abaixo os cards desejados: Meus Meu Perfil Agenda Ti…" at bounding box center [765, 388] width 1530 height 677
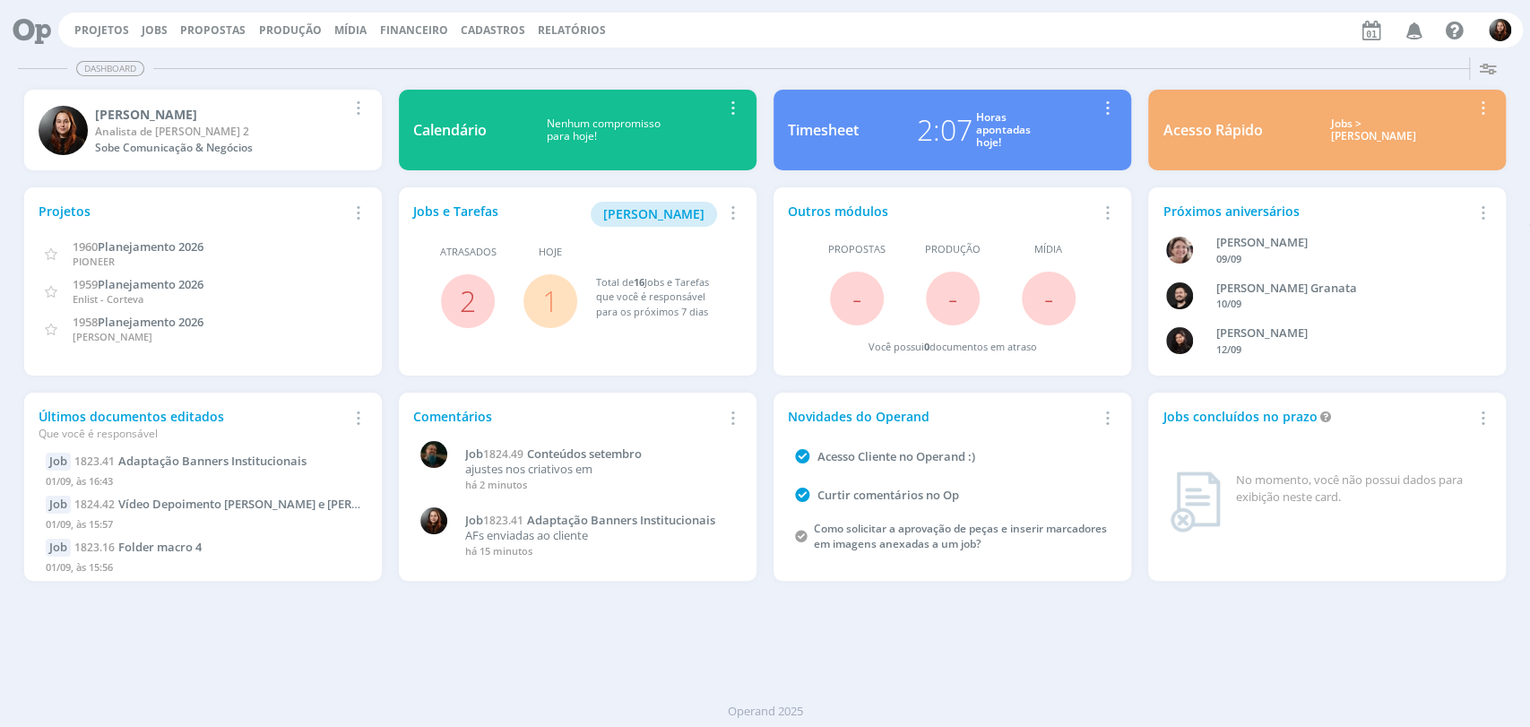
click at [1027, 30] on div "Projetos Jobs Propostas Produção Mídia Financeiro Cadastros Relatórios Notifica…" at bounding box center [790, 30] width 1465 height 35
click at [1021, 30] on div "Projetos Jobs Propostas Produção Mídia Financeiro Cadastros Relatórios Notifica…" at bounding box center [790, 30] width 1465 height 35
click at [769, 52] on div "Dashboard Salvar Selecione abaixo os cards desejados: Meus Meu Perfil Agenda Ti…" at bounding box center [765, 388] width 1530 height 677
drag, startPoint x: 1056, startPoint y: 55, endPoint x: 538, endPoint y: 77, distance: 518.7
click at [1049, 53] on div "Dashboard Salvar Selecione abaixo os cards desejados: Meus Meu Perfil Agenda Ti…" at bounding box center [765, 388] width 1530 height 677
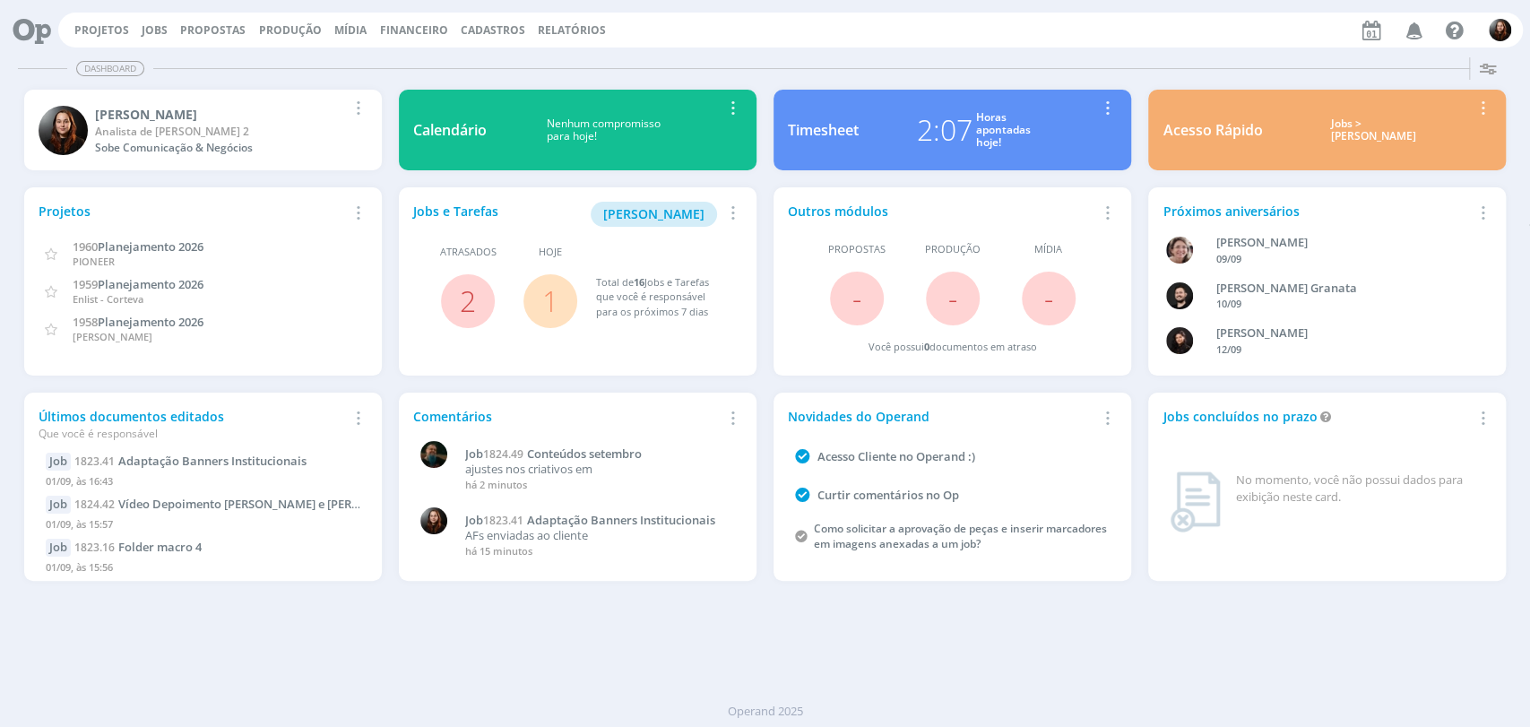
click at [868, 42] on div "Projetos Jobs Propostas Produção Mídia Financeiro Cadastros Relatórios Notifica…" at bounding box center [790, 30] width 1465 height 35
click at [906, 678] on div "Dashboard Salvar Selecione abaixo os cards desejados: Meus Meu Perfil Agenda Ti…" at bounding box center [765, 388] width 1530 height 677
click at [1222, 59] on div "Dashboard" at bounding box center [765, 69] width 1495 height 26
click at [1222, 53] on div "Dashboard Salvar Selecione abaixo os cards desejados: Meus Meu Perfil Agenda Ti…" at bounding box center [765, 388] width 1530 height 677
click at [770, 39] on div "Projetos Jobs Propostas Produção Mídia Financeiro Cadastros Relatórios Notifica…" at bounding box center [790, 30] width 1465 height 35
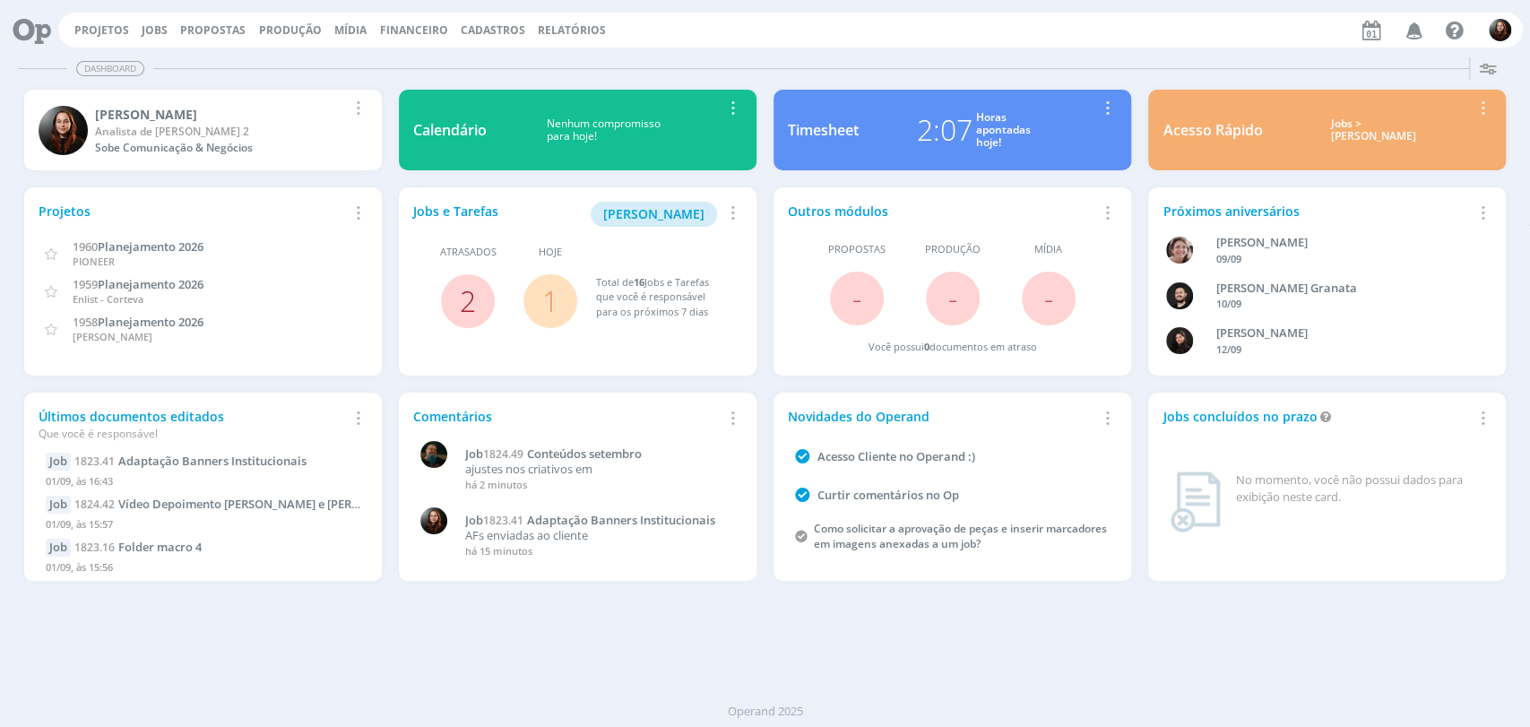
click at [464, 307] on link "2" at bounding box center [468, 301] width 16 height 39
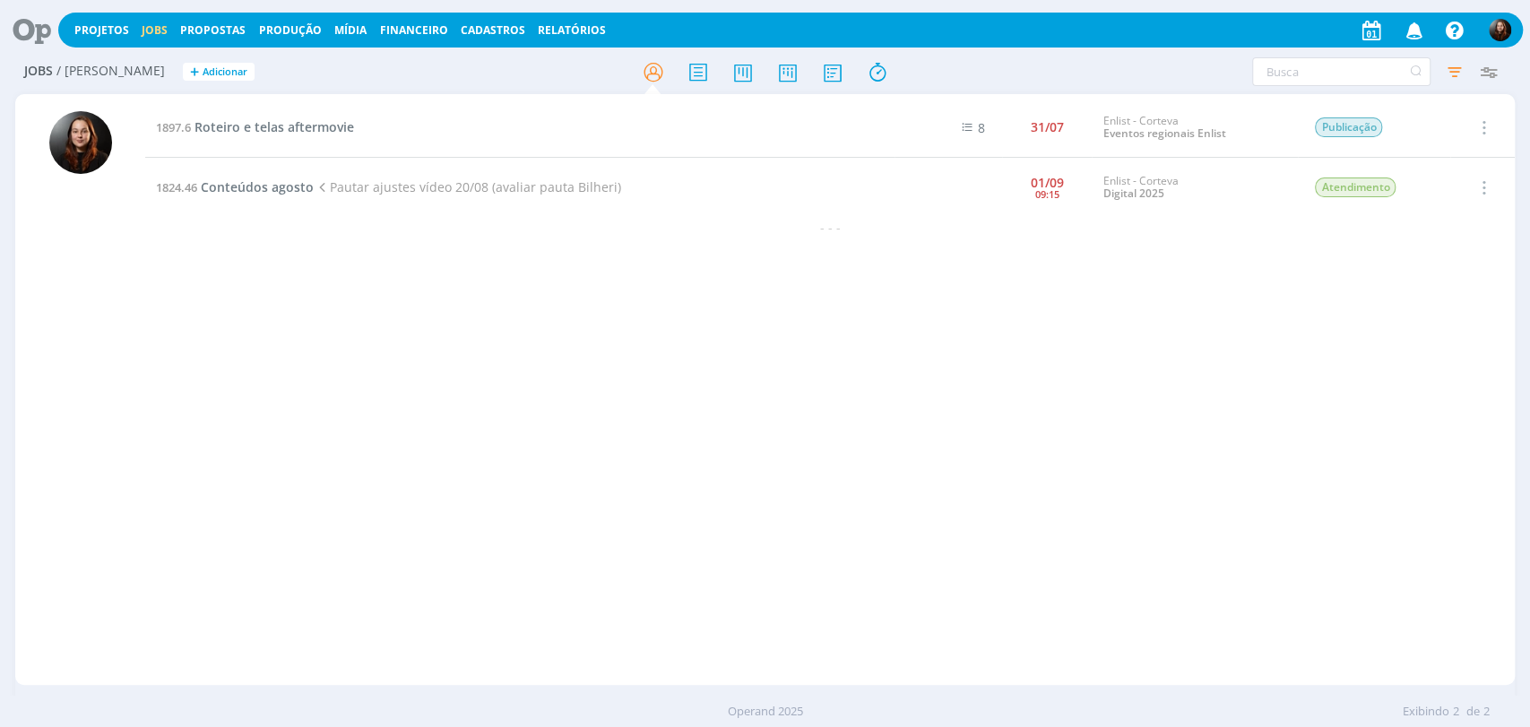
click at [39, 29] on icon at bounding box center [25, 30] width 37 height 35
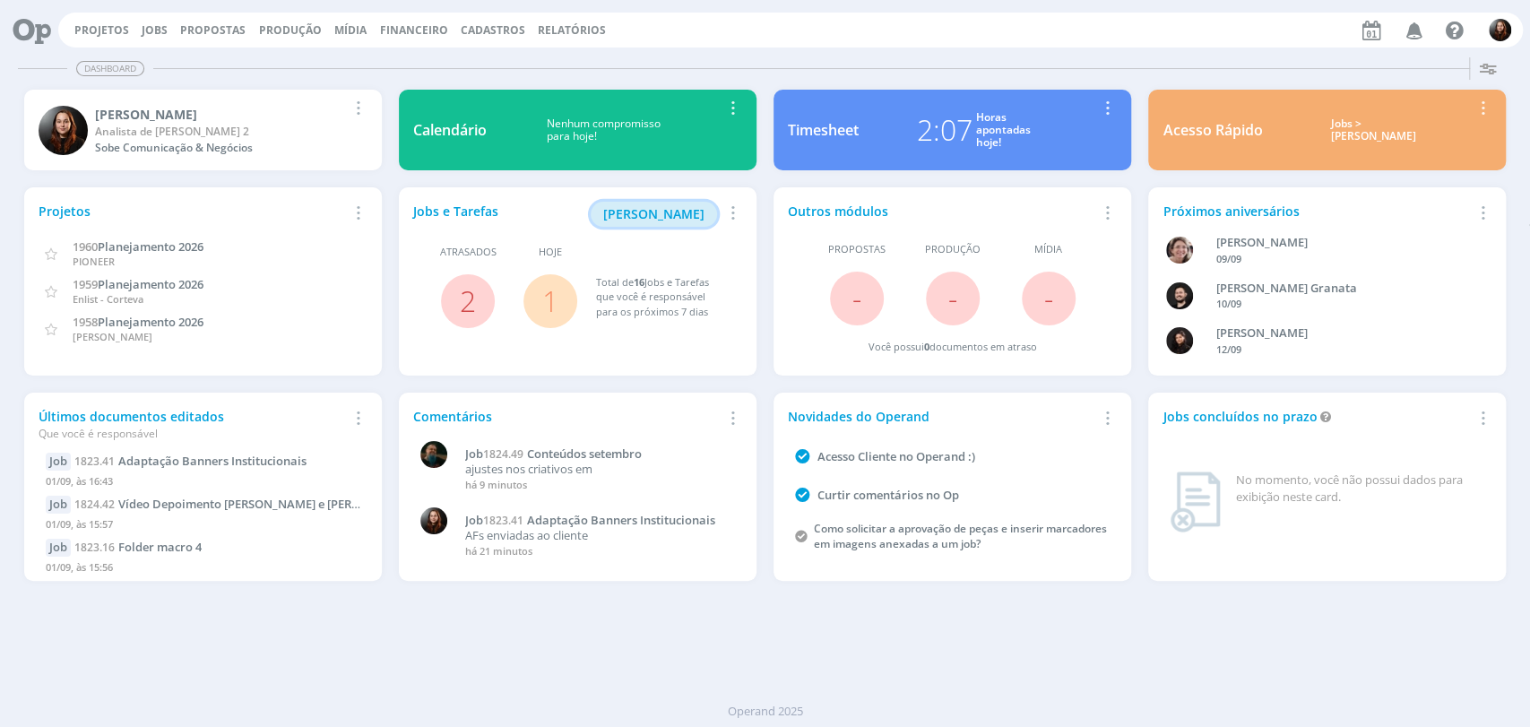
click at [653, 213] on span "Minha Pauta" at bounding box center [653, 213] width 101 height 17
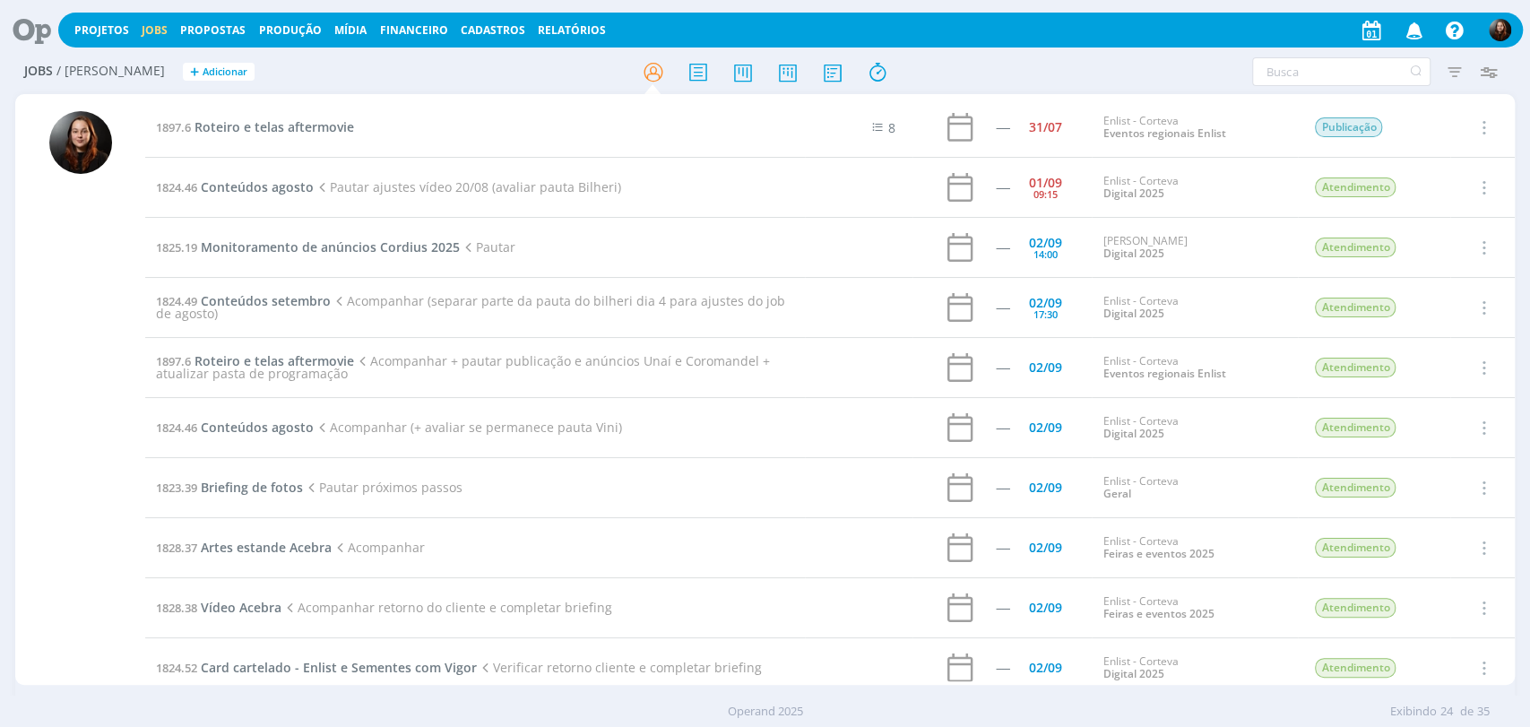
click at [549, 78] on div at bounding box center [766, 72] width 500 height 32
click at [1169, 81] on div "Filtros Filtrar Limpar Tipo Jobs e Tarefas Data Personalizado a Situação dos jo…" at bounding box center [1265, 71] width 482 height 29
click at [1122, 75] on div "Filtros Filtrar Limpar Tipo Jobs e Tarefas Data Personalizado a Situação dos jo…" at bounding box center [1265, 71] width 482 height 29
click at [16, 38] on icon at bounding box center [25, 30] width 37 height 35
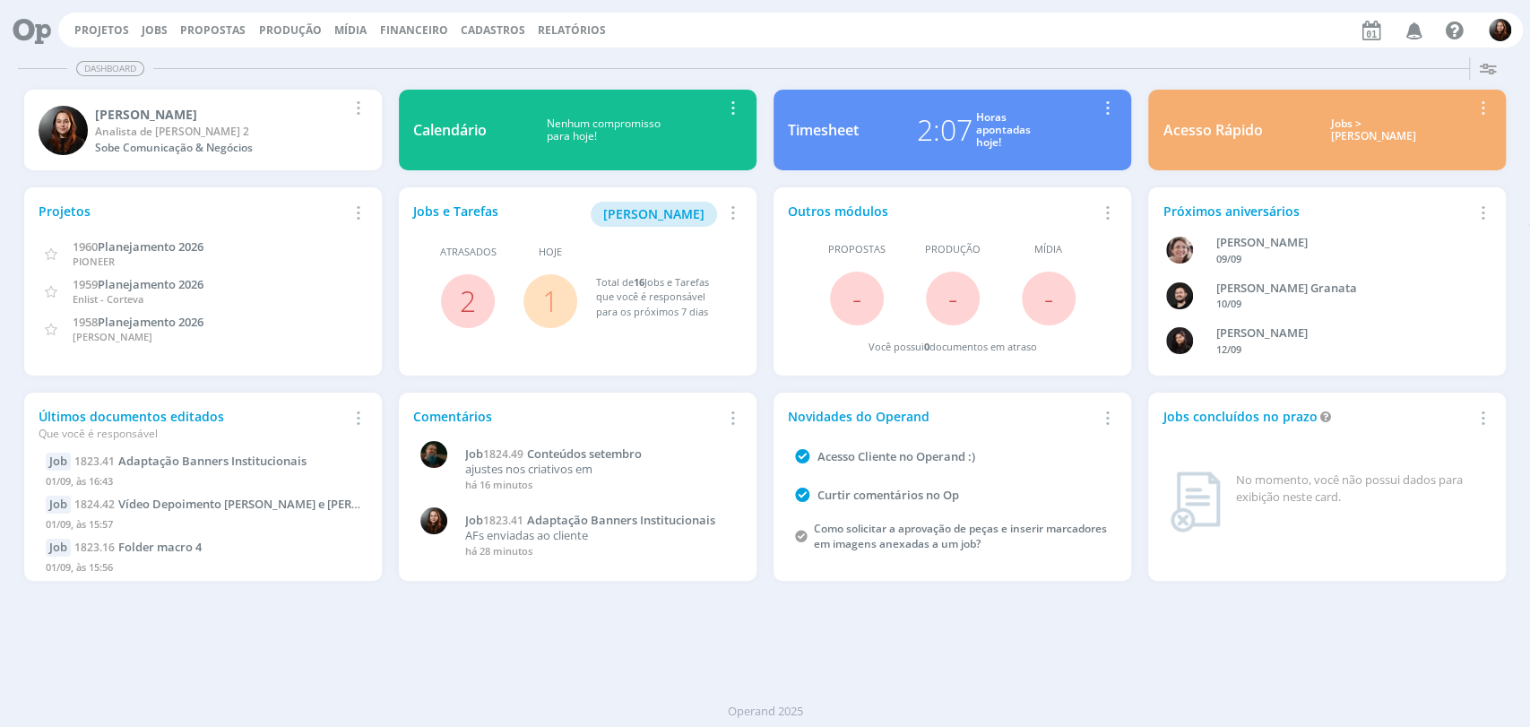
drag, startPoint x: 1043, startPoint y: 679, endPoint x: 1038, endPoint y: 700, distance: 22.0
click at [1043, 679] on div "Dashboard Salvar Selecione abaixo os cards desejados: Meus Meu Perfil Agenda Ti…" at bounding box center [765, 388] width 1530 height 677
drag, startPoint x: 113, startPoint y: 26, endPoint x: 179, endPoint y: 1, distance: 70.9
click at [113, 26] on link "Projetos" at bounding box center [101, 29] width 55 height 15
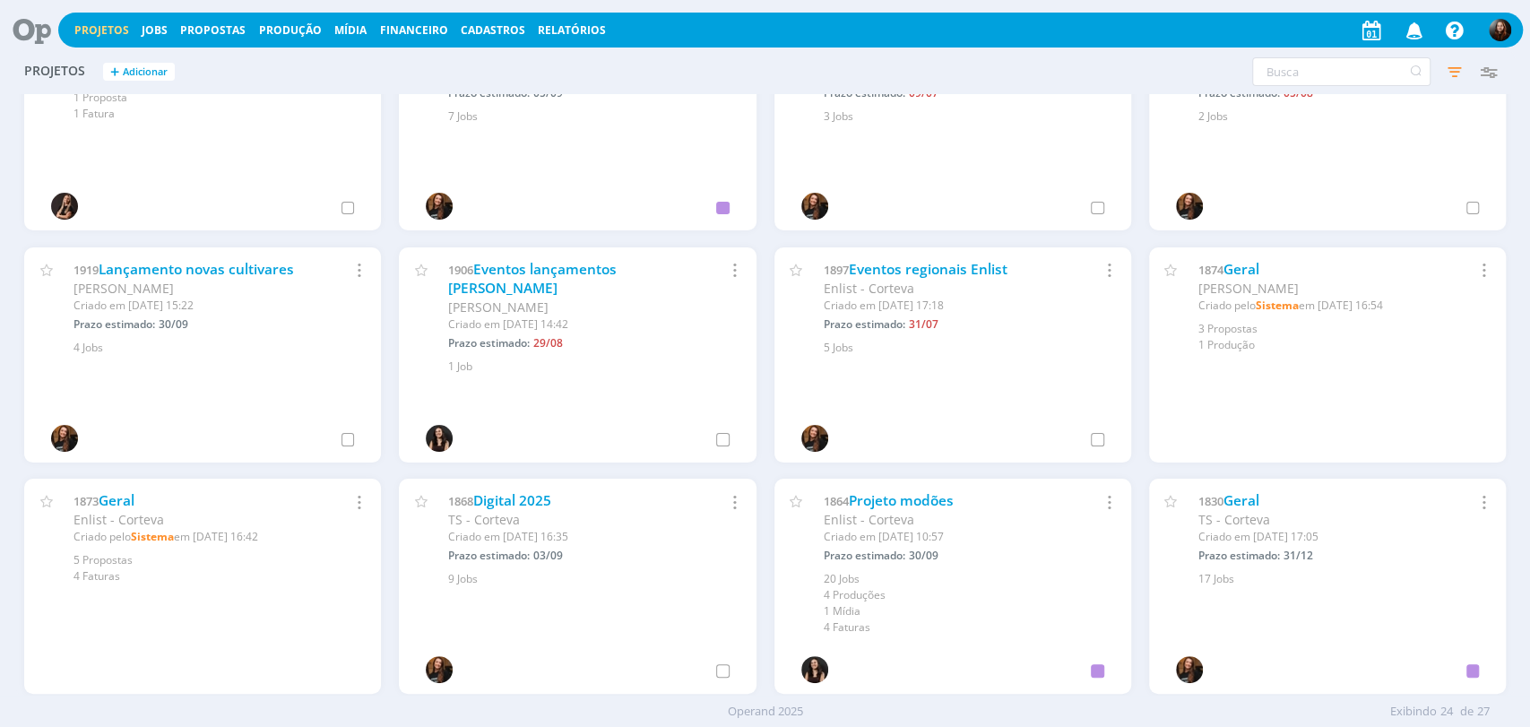
scroll to position [299, 0]
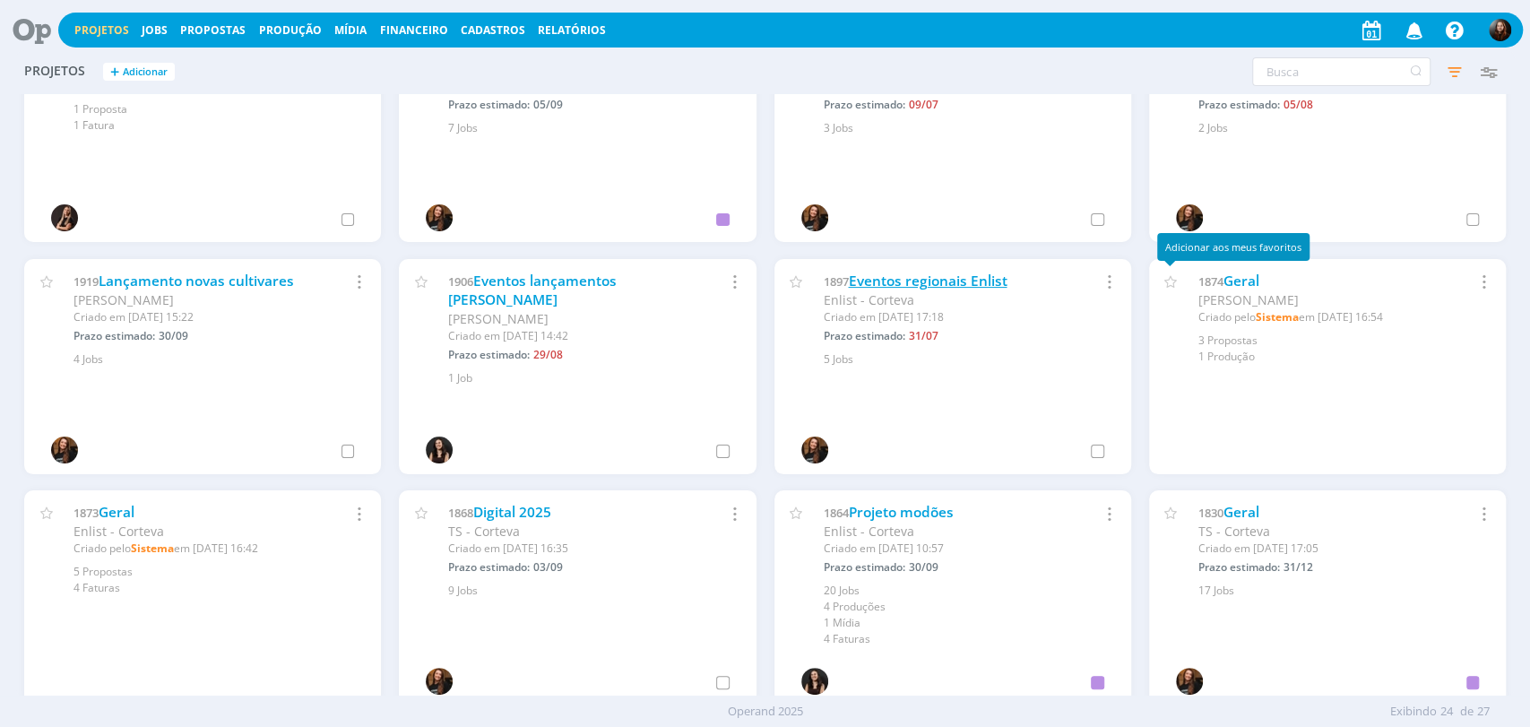
click at [947, 278] on link "Eventos regionais Enlist" at bounding box center [927, 281] width 159 height 19
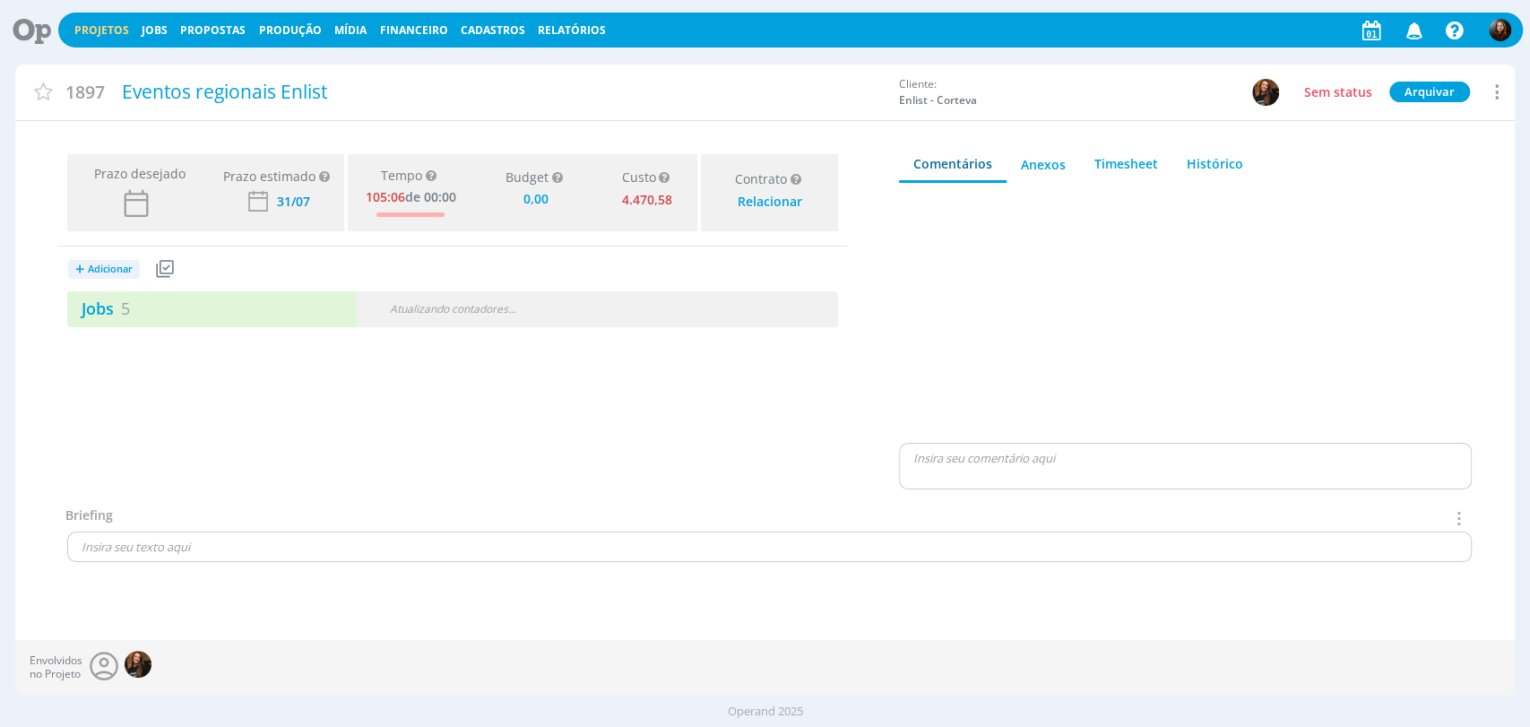
type input "0,00"
click at [120, 299] on link "Jobs 5" at bounding box center [98, 309] width 63 height 22
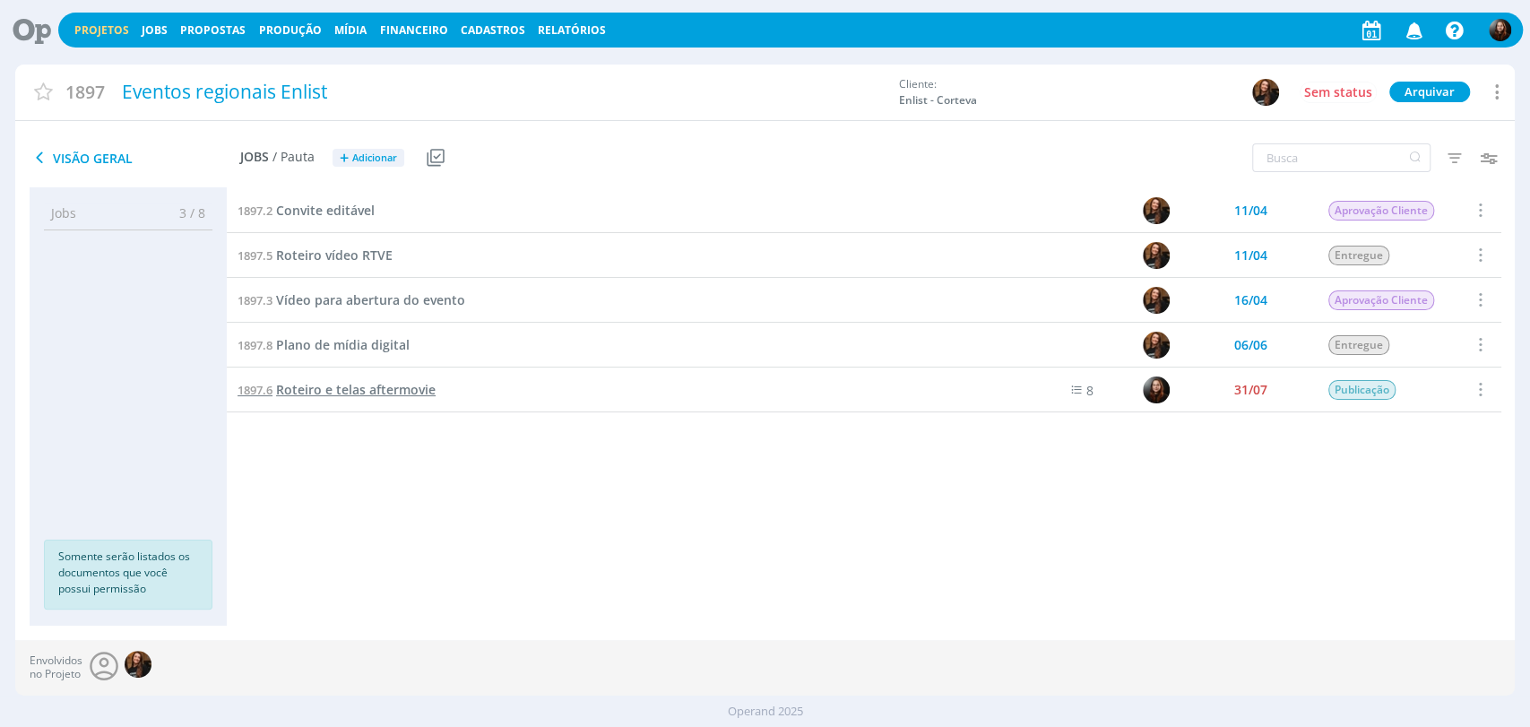
click at [363, 398] on link "1897.6 Roteiro e telas aftermovie" at bounding box center [337, 390] width 198 height 20
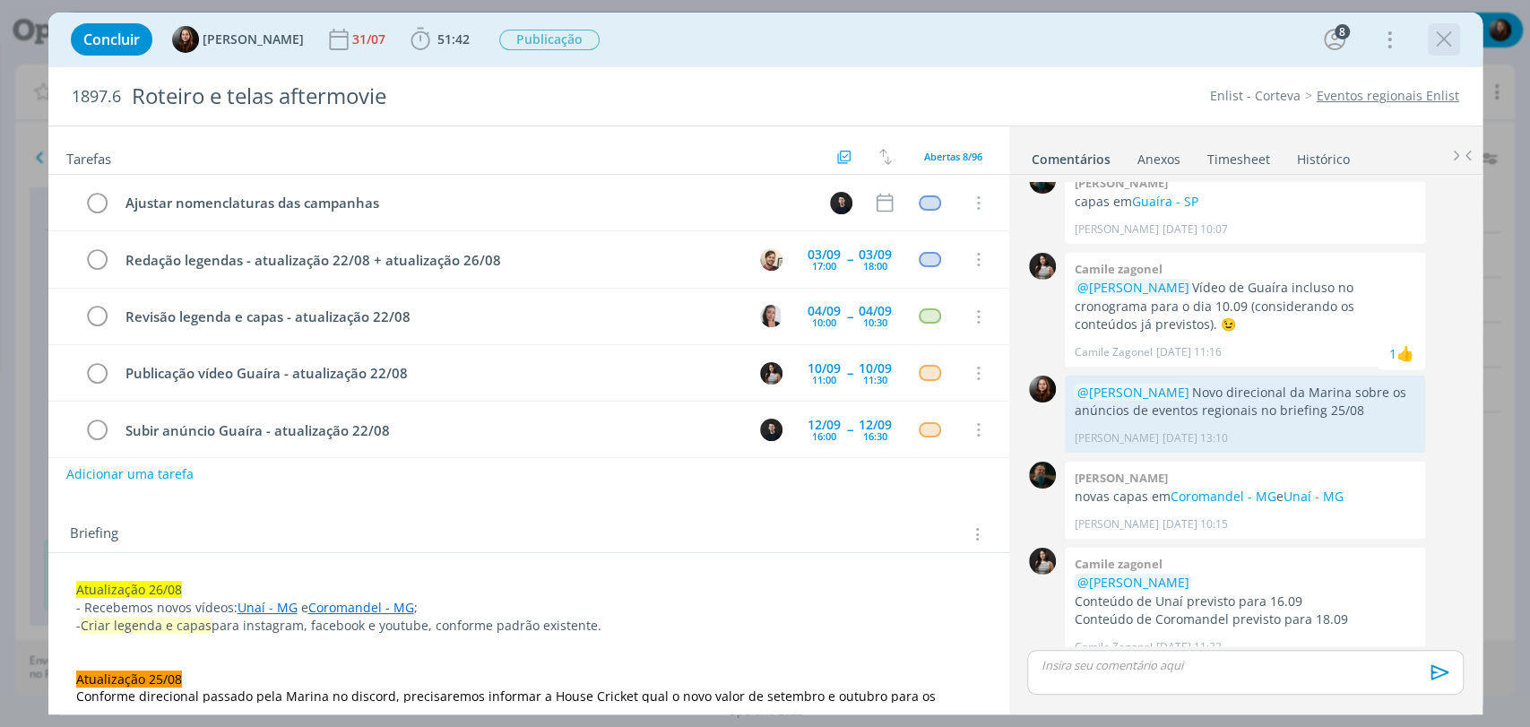
click at [1442, 37] on icon "dialog" at bounding box center [1444, 39] width 27 height 27
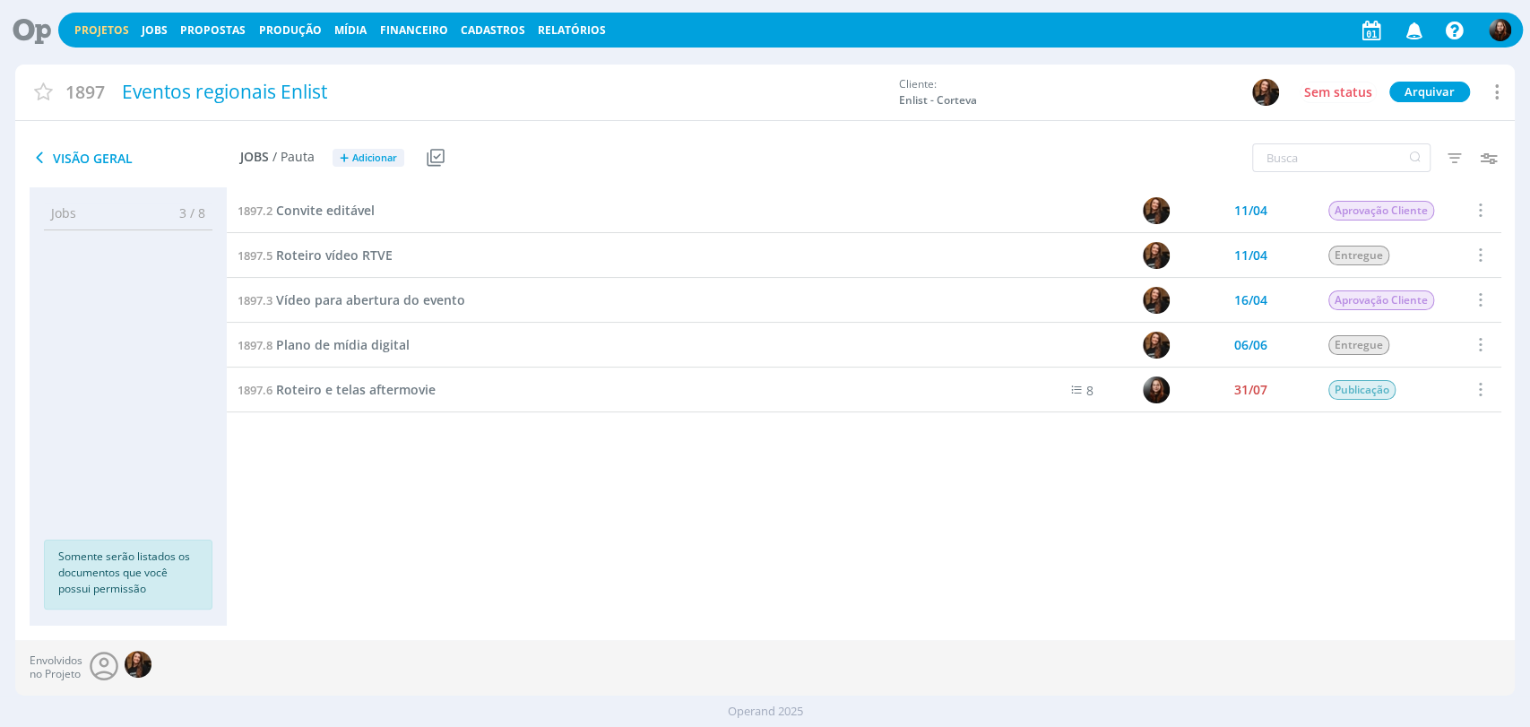
drag, startPoint x: 39, startPoint y: 30, endPoint x: 50, endPoint y: 30, distance: 11.7
click at [39, 30] on div "Projetos Jobs Propostas Produção Mídia Financeiro Cadastros Relatórios Notifica…" at bounding box center [765, 363] width 1530 height 727
click at [34, 34] on icon at bounding box center [25, 30] width 37 height 35
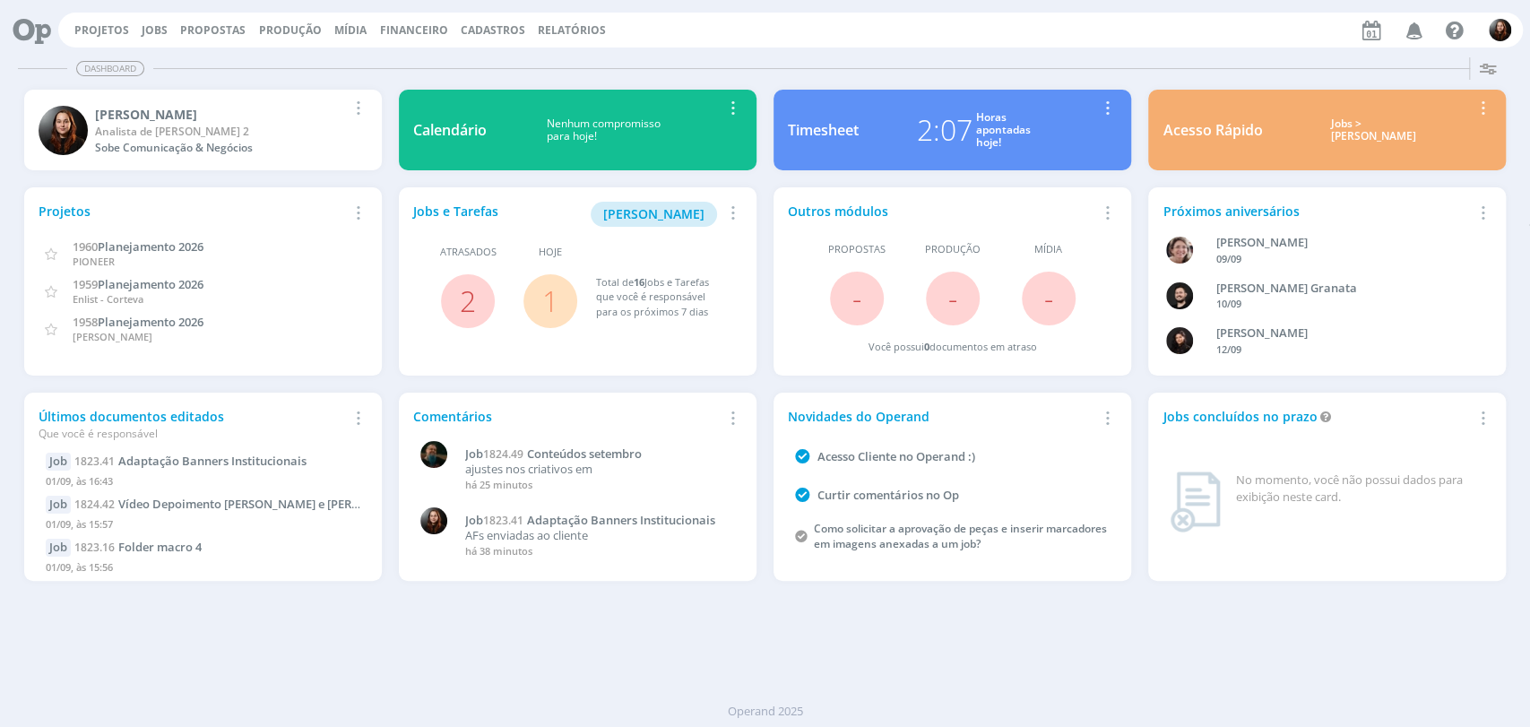
click at [990, 39] on div "Projetos Jobs Propostas Produção Mídia Financeiro Cadastros Relatórios Notifica…" at bounding box center [790, 30] width 1465 height 35
click at [906, 62] on div "Dashboard" at bounding box center [765, 69] width 1495 height 26
click at [1096, 30] on div "Projetos Jobs Propostas Produção Mídia Financeiro Cadastros Relatórios Notifica…" at bounding box center [790, 30] width 1465 height 35
click at [653, 44] on div "Projetos Jobs Propostas Produção Mídia Financeiro Cadastros Relatórios Notifica…" at bounding box center [790, 30] width 1465 height 35
click at [1046, 641] on div "Dashboard Salvar Selecione abaixo os cards desejados: Meus Meu Perfil Agenda Ti…" at bounding box center [765, 388] width 1530 height 677
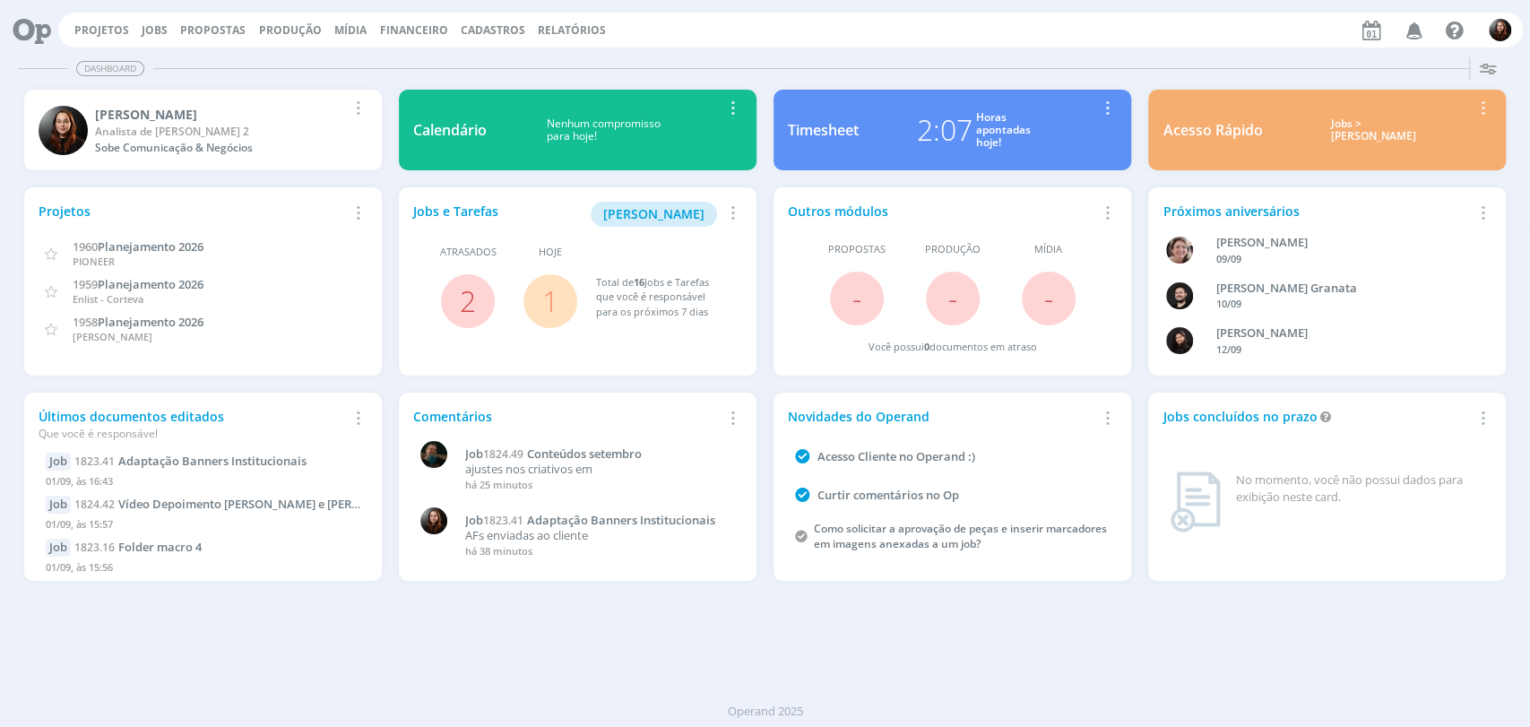
click at [930, 42] on div "Projetos Jobs Propostas Produção Mídia Financeiro Cadastros Relatórios Notifica…" at bounding box center [790, 30] width 1465 height 35
click at [848, 72] on div "Dashboard" at bounding box center [765, 69] width 1495 height 26
click at [1204, 23] on div "Projetos Jobs Propostas Produção Mídia Financeiro Cadastros Relatórios Notifica…" at bounding box center [790, 30] width 1465 height 35
click at [849, 615] on div "Dashboard Salvar Selecione abaixo os cards desejados: Meus Meu Perfil Agenda Ti…" at bounding box center [765, 388] width 1530 height 677
click at [34, 13] on icon at bounding box center [25, 30] width 37 height 35
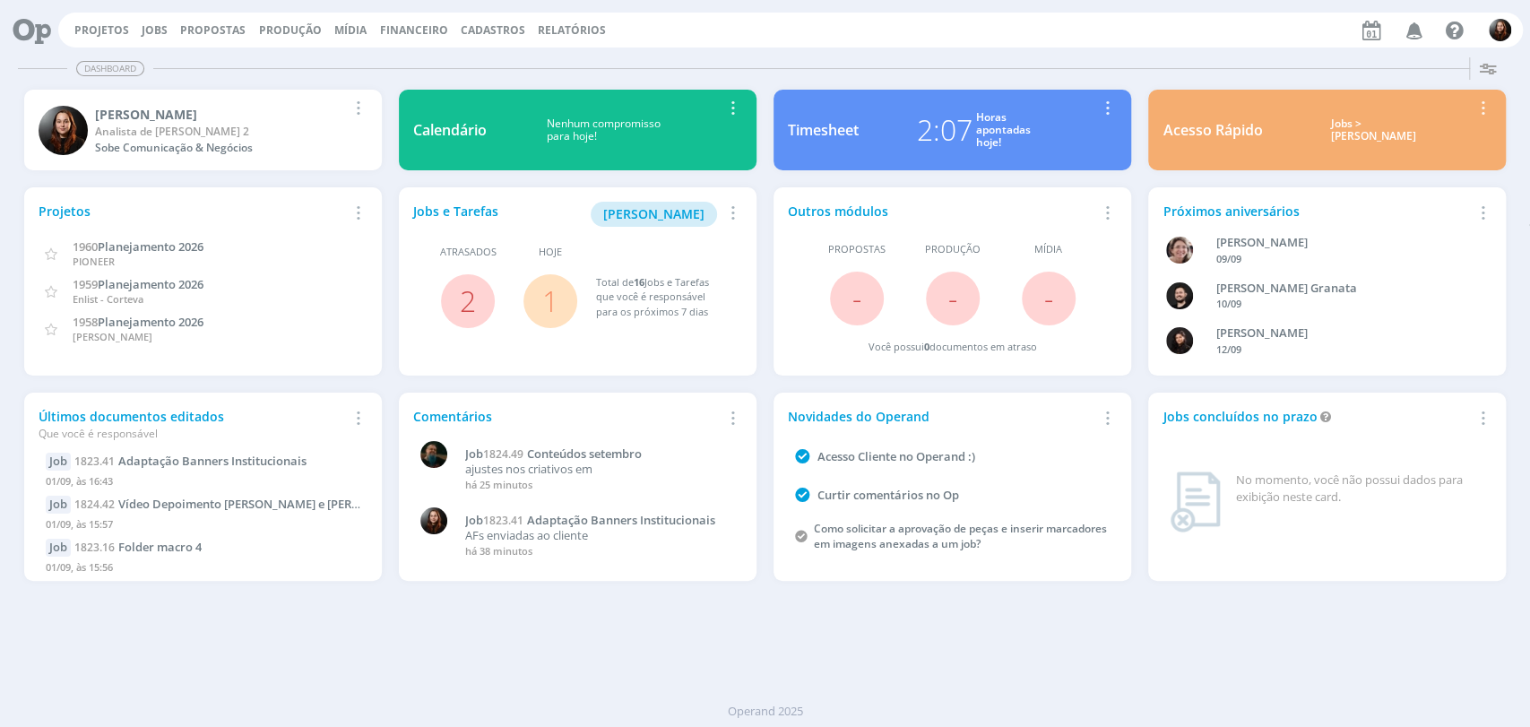
click at [22, 36] on icon at bounding box center [25, 30] width 37 height 35
click at [625, 459] on span "Conteúdos setembro" at bounding box center [584, 454] width 115 height 16
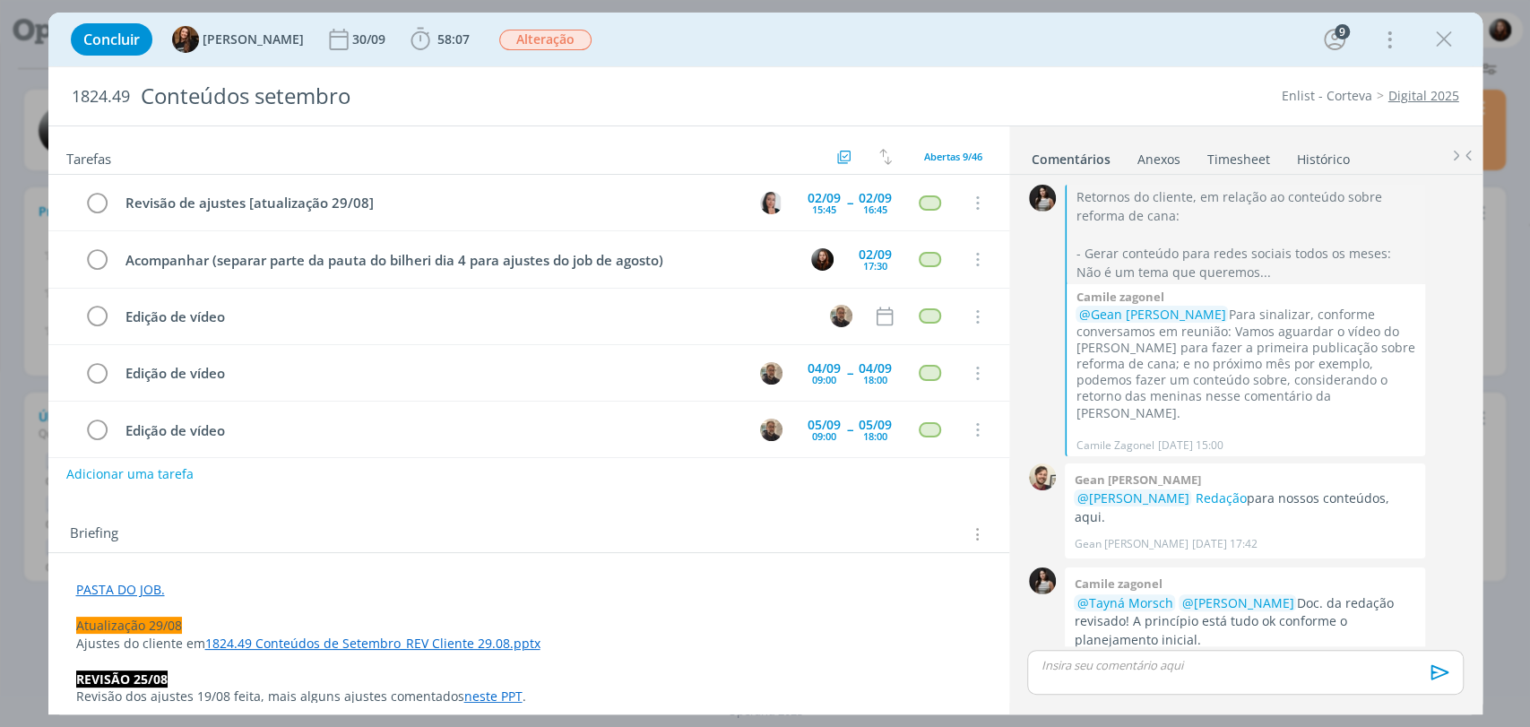
scroll to position [2697, 0]
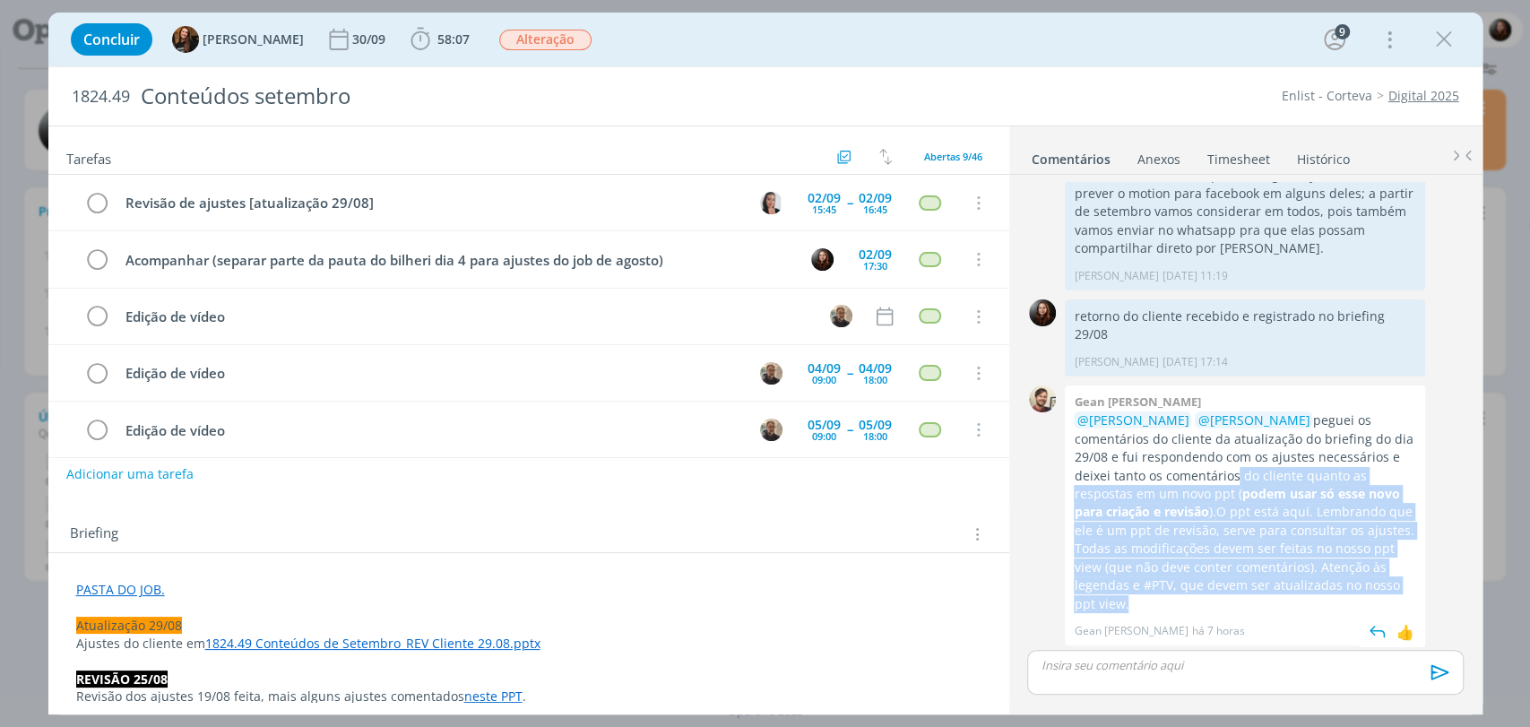
drag, startPoint x: 1206, startPoint y: 400, endPoint x: 1375, endPoint y: 518, distance: 206.7
click at [1375, 518] on p "@Murillo Rocha @Caroline Pieczarka peguei os comentários do cliente da atualiza…" at bounding box center [1245, 513] width 342 height 202
click at [1377, 518] on p "@Murillo Rocha @Caroline Pieczarka peguei os comentários do cliente da atualiza…" at bounding box center [1245, 513] width 342 height 202
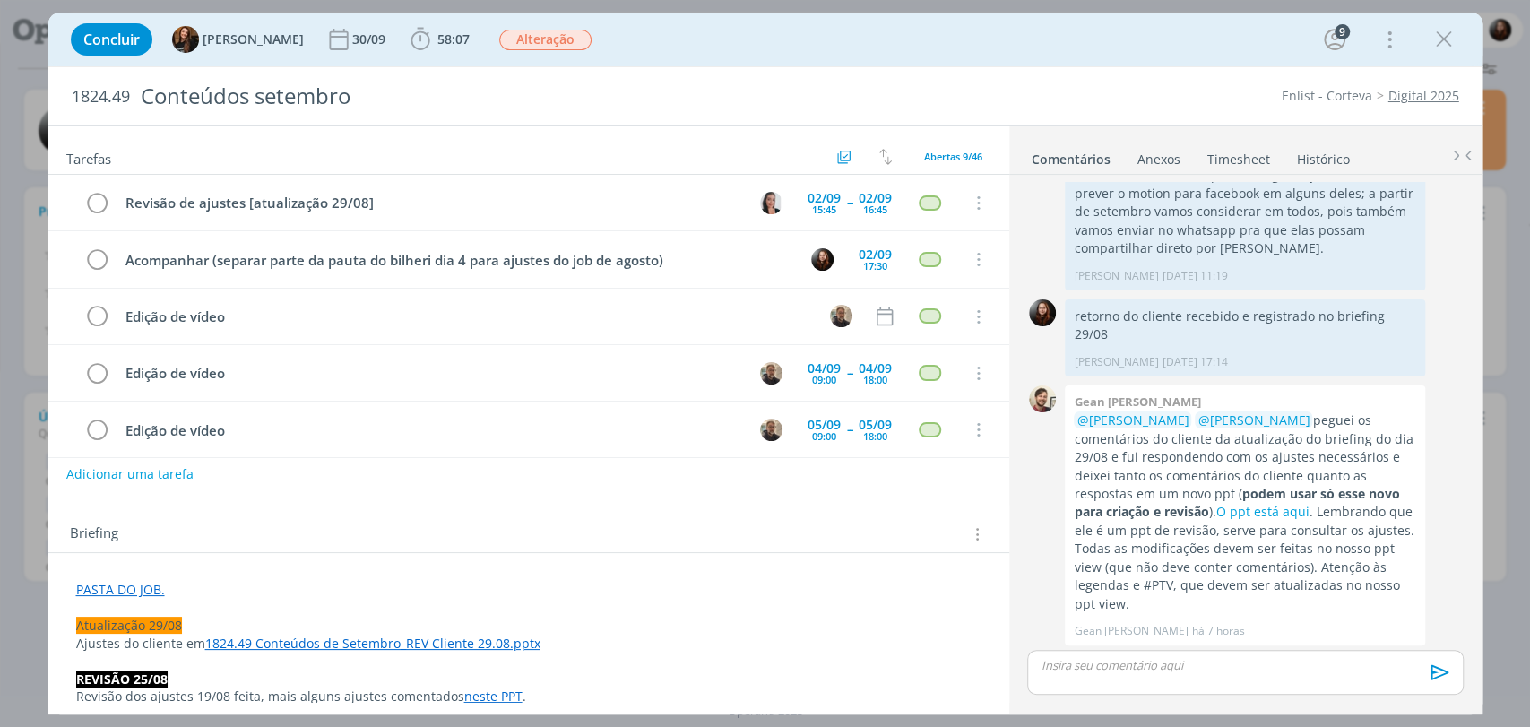
click at [1241, 681] on link "View" at bounding box center [1232, 689] width 28 height 17
click at [898, 45] on div "Concluir Tayná Morsch 30/09 58:07 Iniciar Apontar Data * 01/09/2025 Horas * 00:…" at bounding box center [766, 39] width 1408 height 43
drag, startPoint x: 1440, startPoint y: 51, endPoint x: 1327, endPoint y: 85, distance: 118.0
click at [1440, 51] on icon "dialog" at bounding box center [1444, 39] width 27 height 27
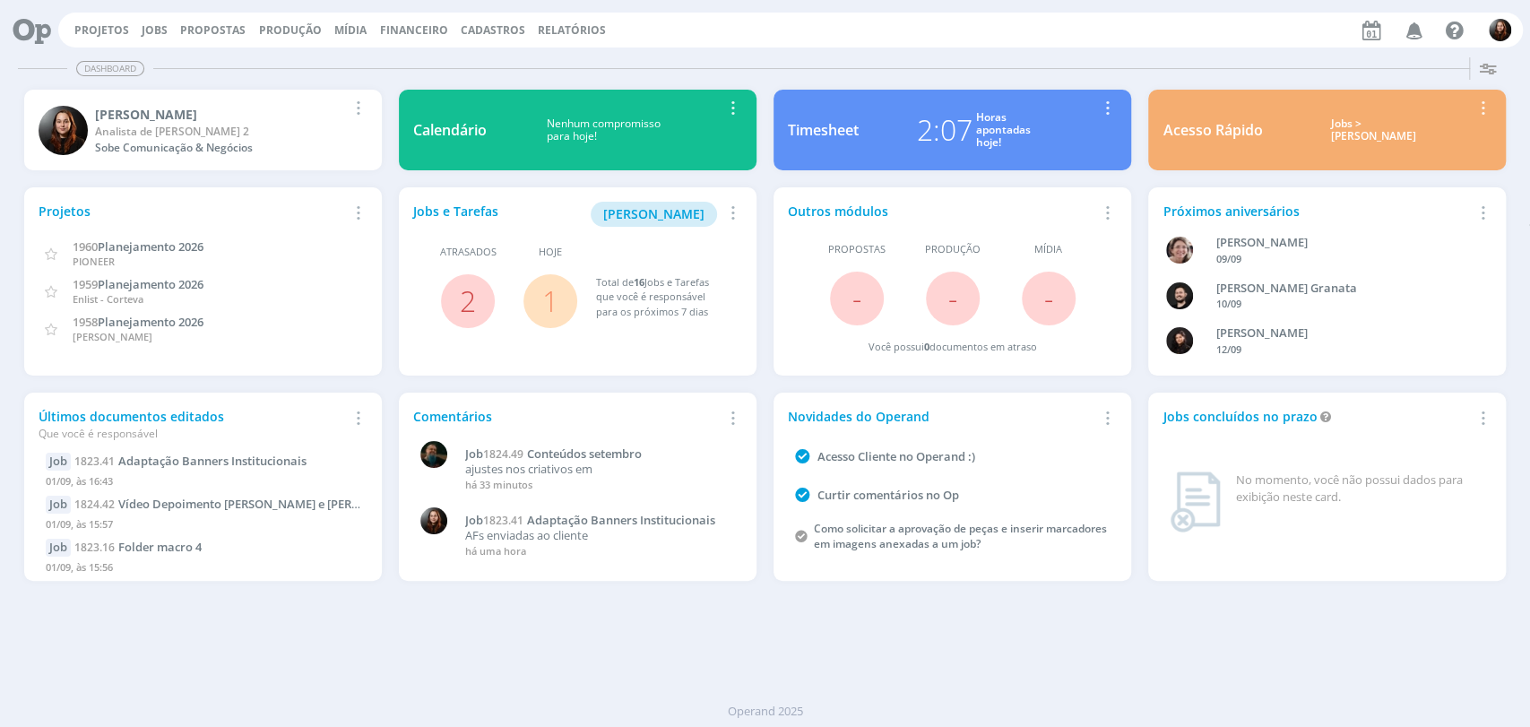
click at [39, 32] on icon at bounding box center [25, 30] width 37 height 35
click at [552, 30] on link "Relatórios" at bounding box center [572, 29] width 68 height 15
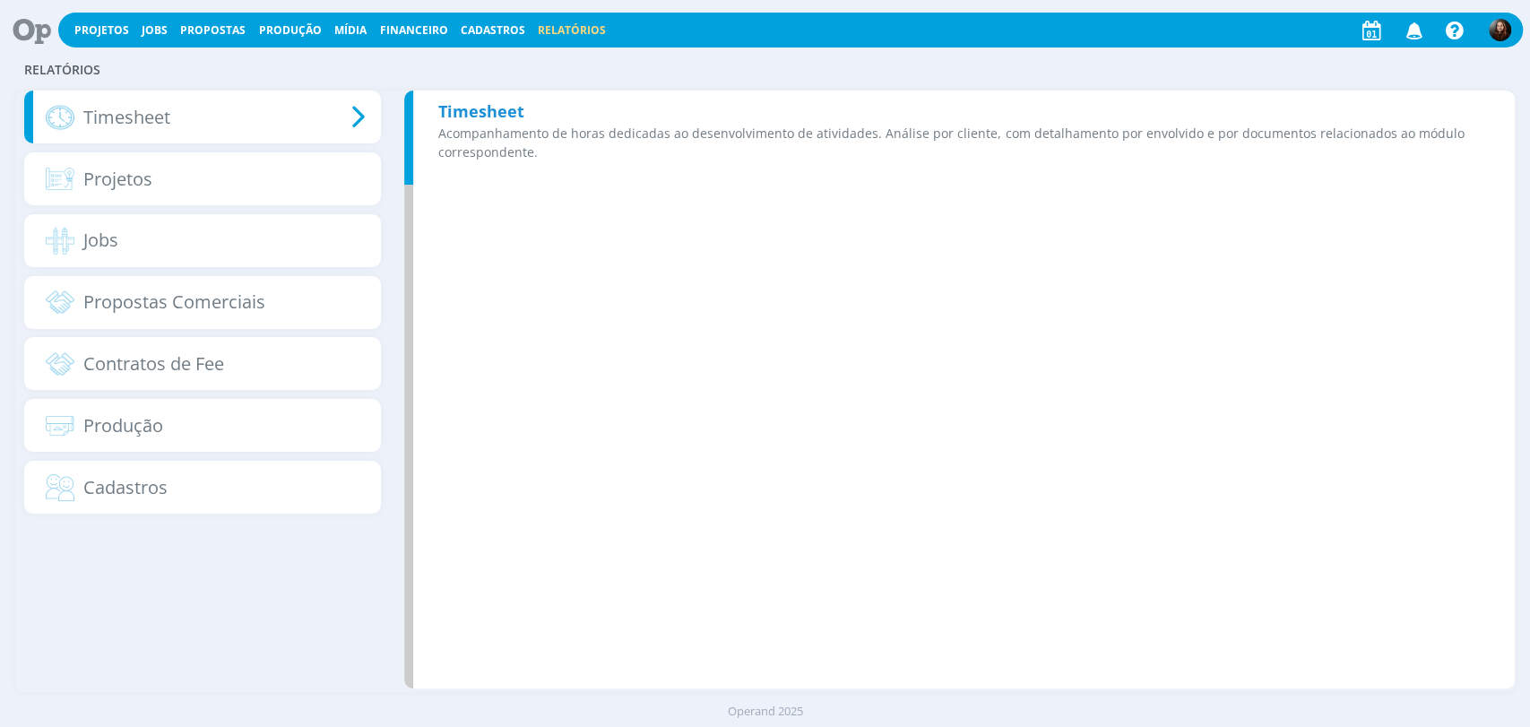
click at [602, 156] on p "Acompanhamento de horas dedicadas ao desenvolvimento de atividades. Análise por…" at bounding box center [964, 143] width 1052 height 38
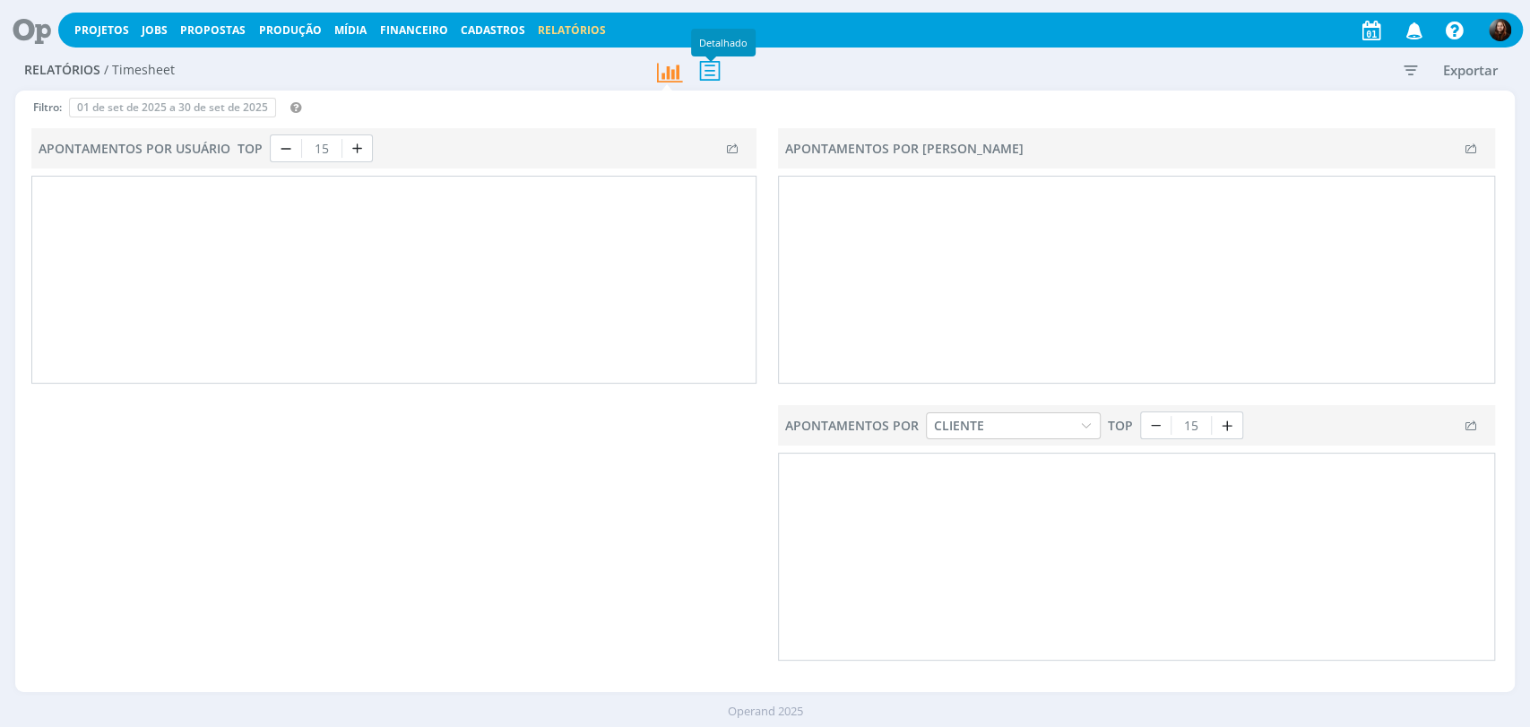
click at [709, 59] on div at bounding box center [711, 58] width 11 height 5
click at [714, 67] on icon at bounding box center [710, 70] width 38 height 37
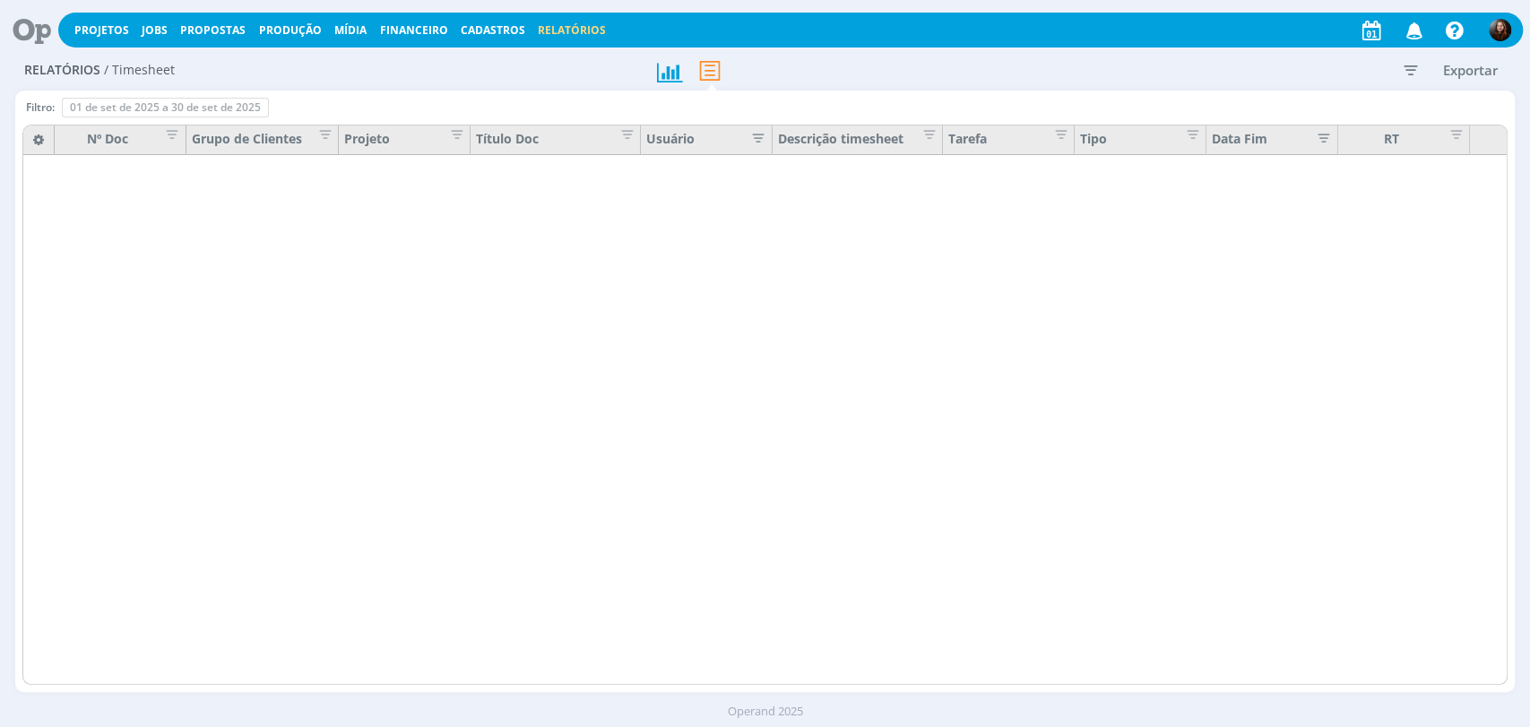
type input "28/08/2025"
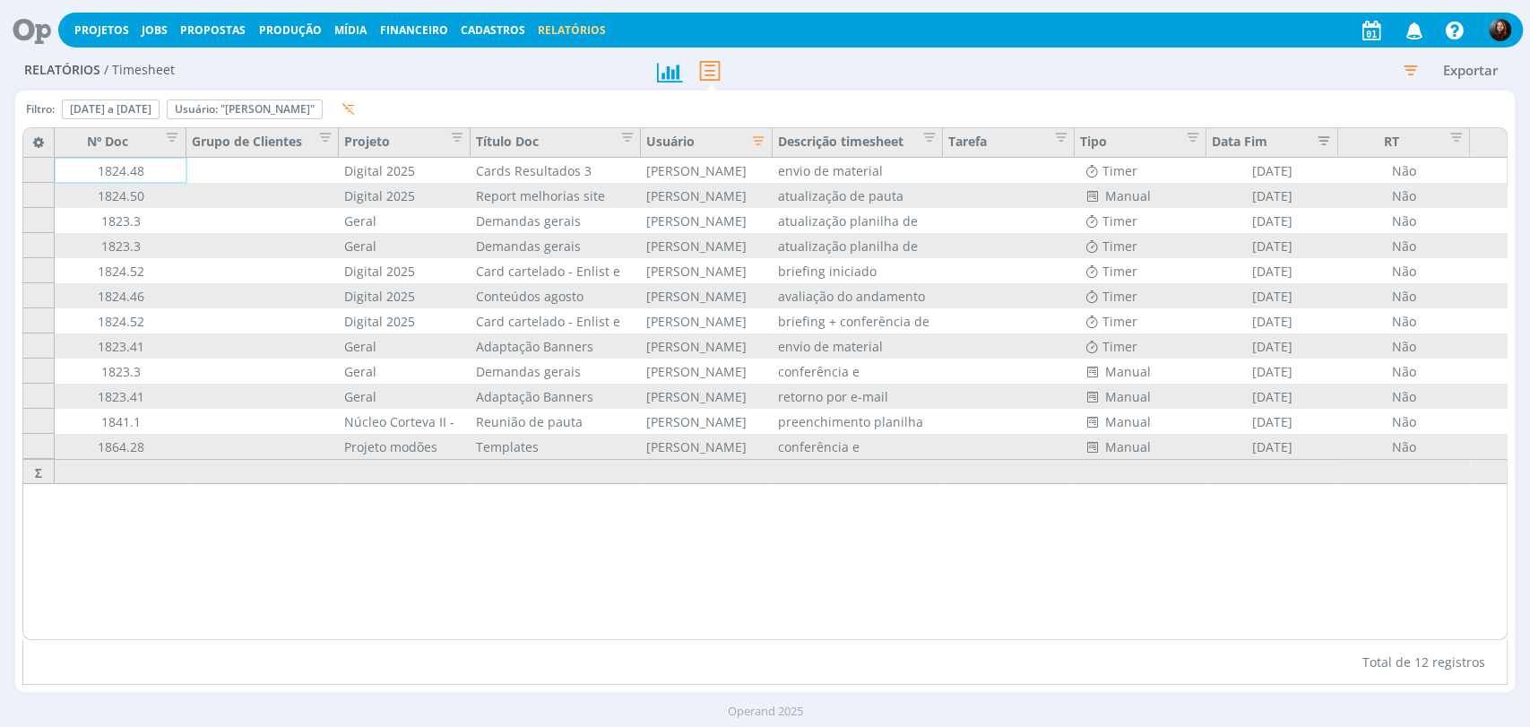
click at [1412, 72] on icon "button" at bounding box center [1411, 70] width 32 height 32
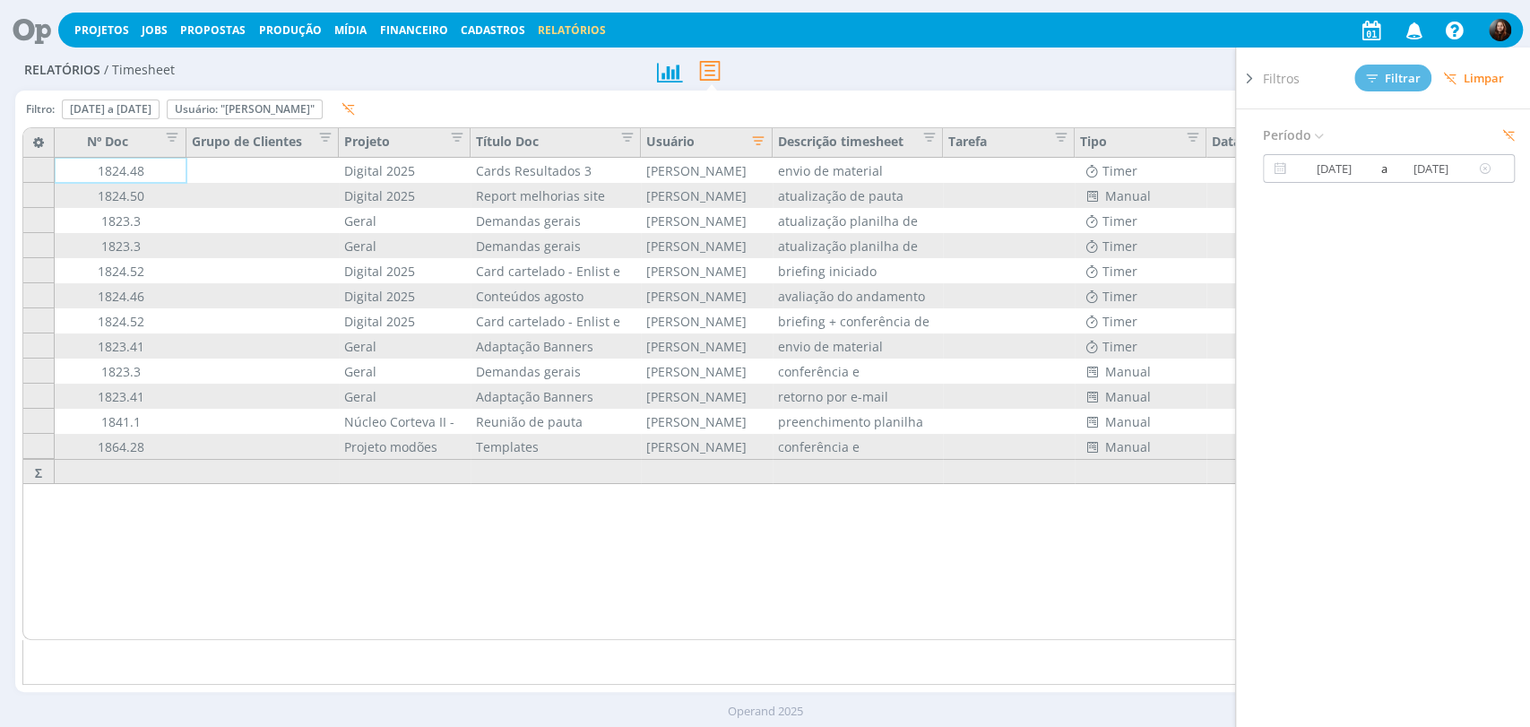
click at [1401, 170] on input "28/08/2025" at bounding box center [1432, 169] width 86 height 22
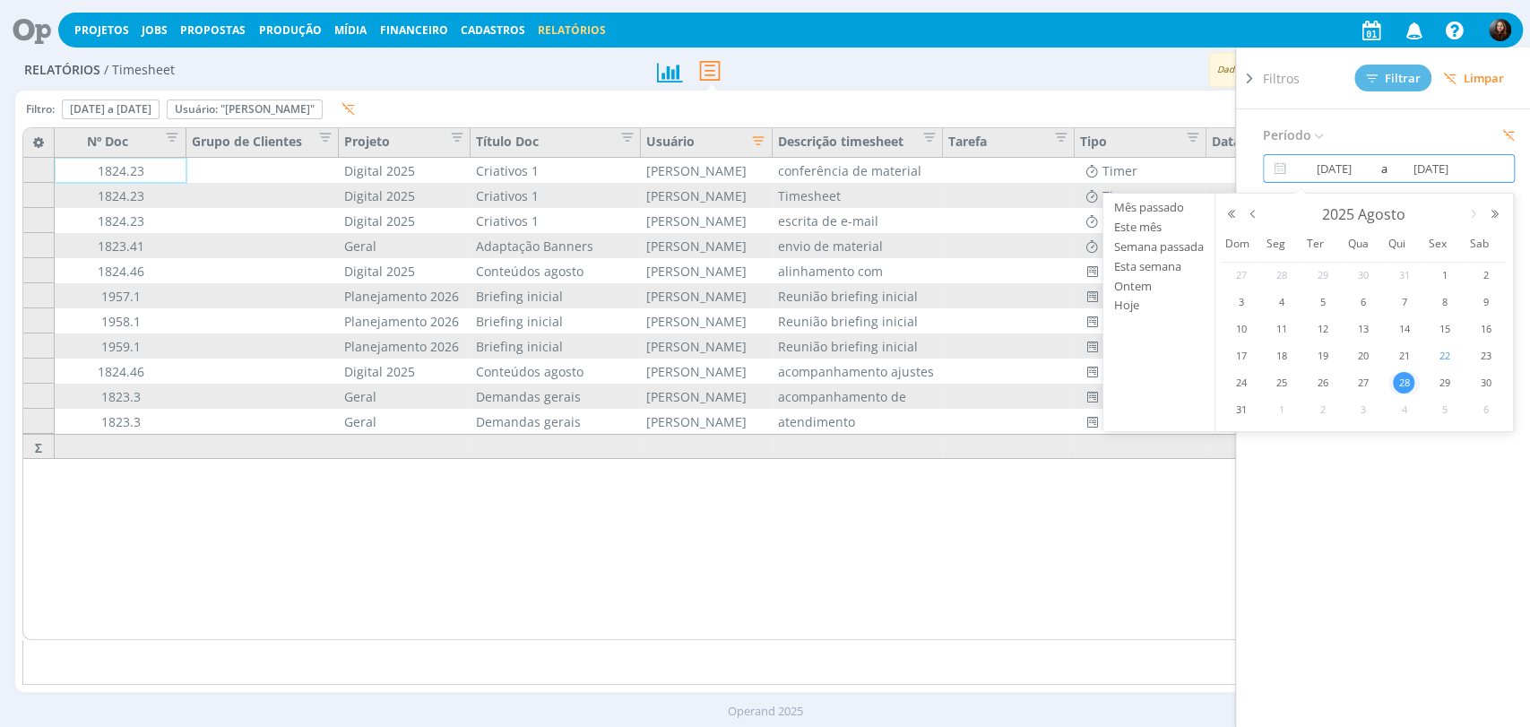
click at [1445, 358] on span "22" at bounding box center [1445, 356] width 22 height 22
type input "22/08/2025"
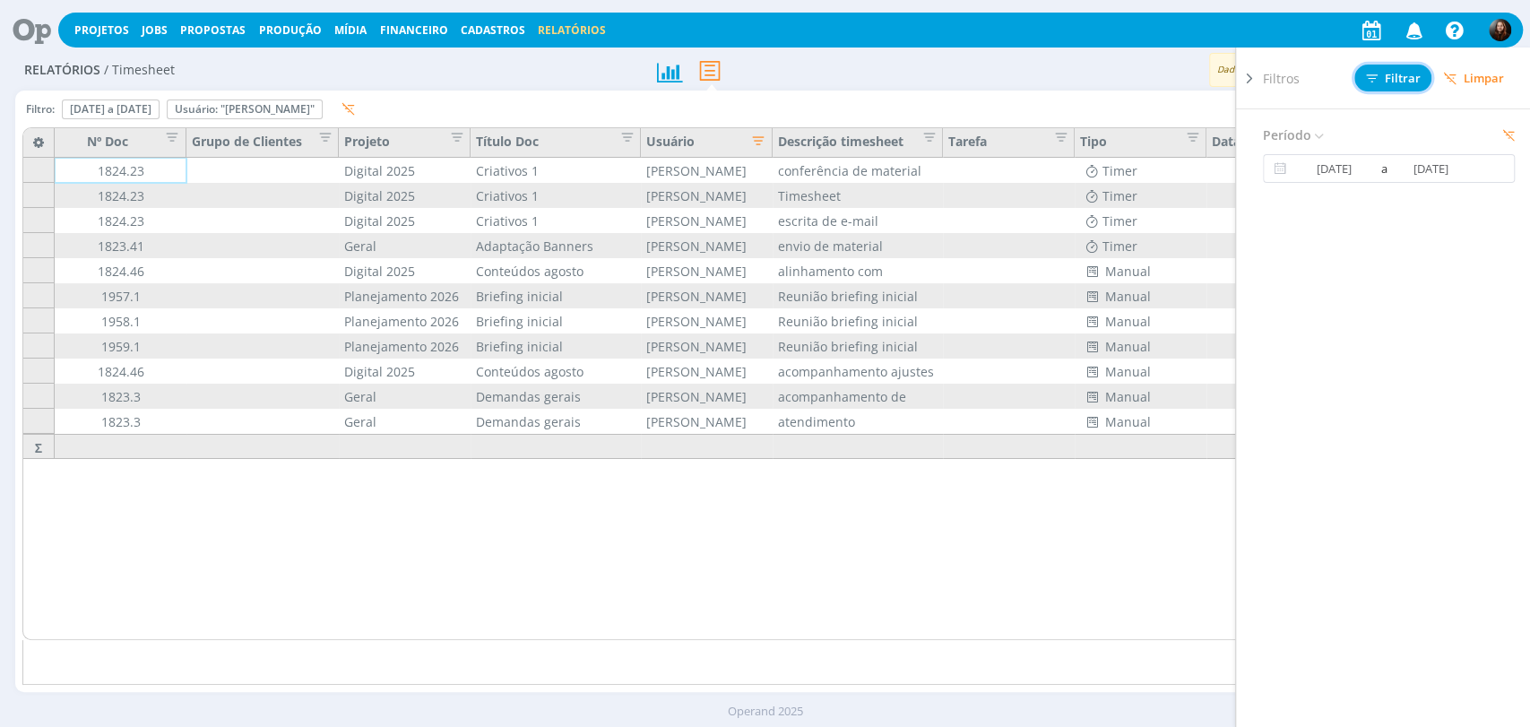
click at [1399, 82] on span "Filtrar" at bounding box center [1393, 79] width 55 height 12
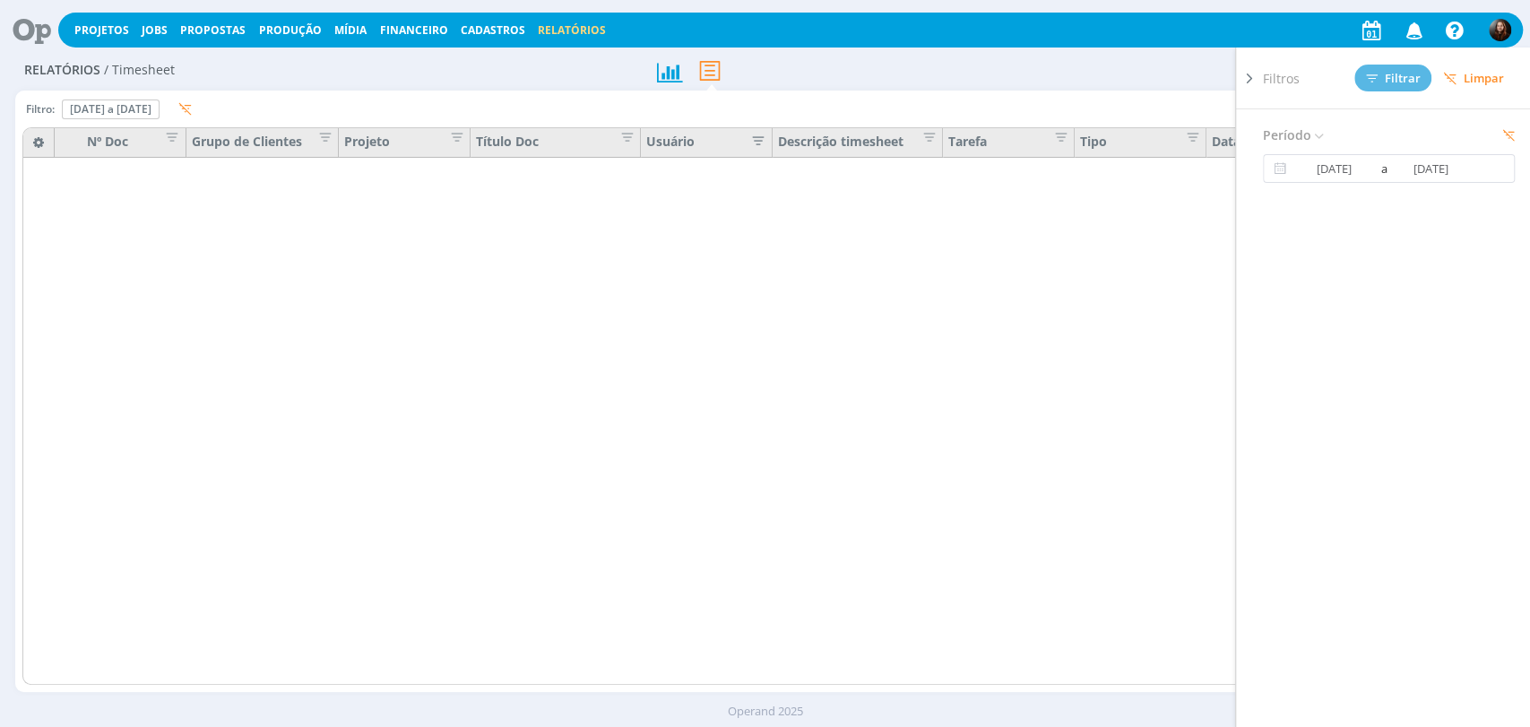
click at [802, 96] on div "Filtro: 22 de ago de 2025 a 22 de ago de 2025 Definir padrão Para alteração dos…" at bounding box center [765, 392] width 1500 height 602
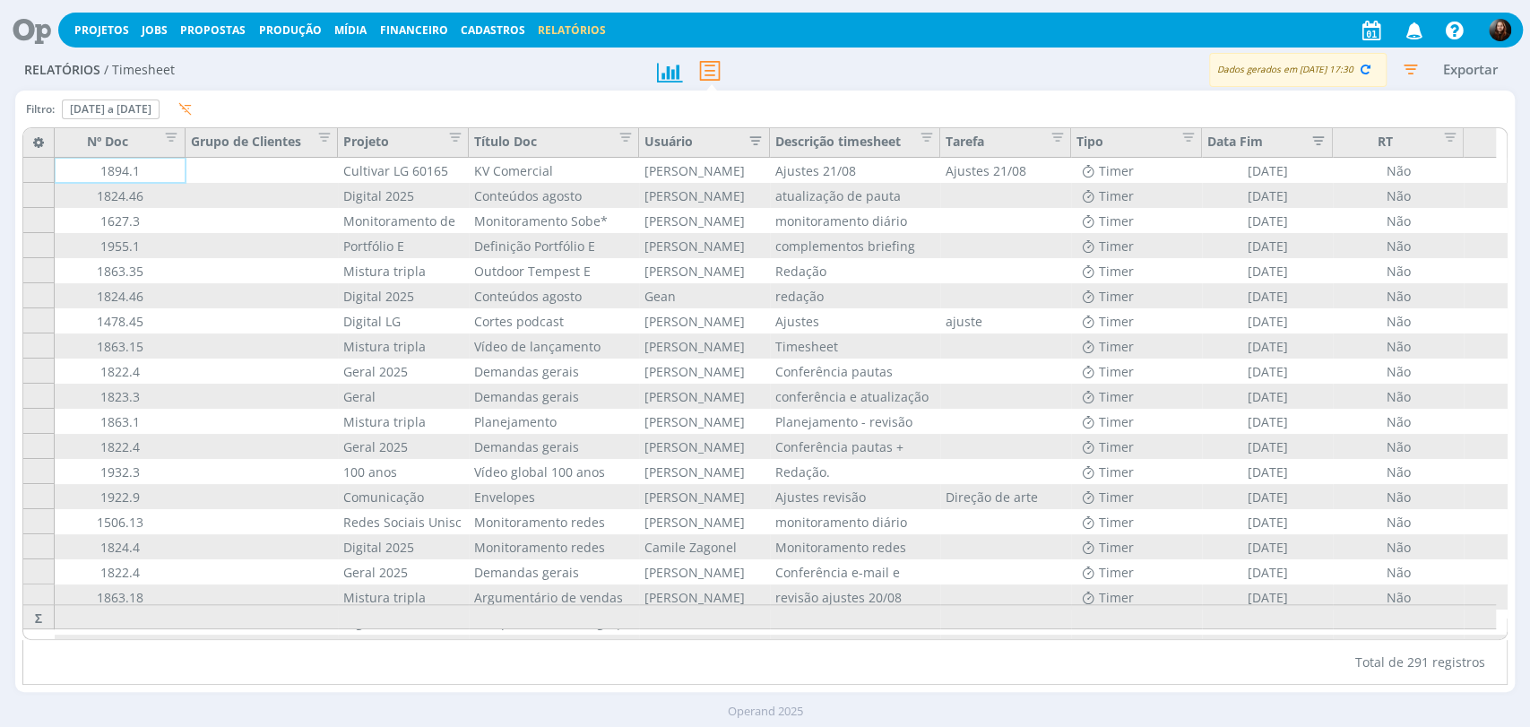
click at [759, 138] on icon "button" at bounding box center [750, 139] width 18 height 18
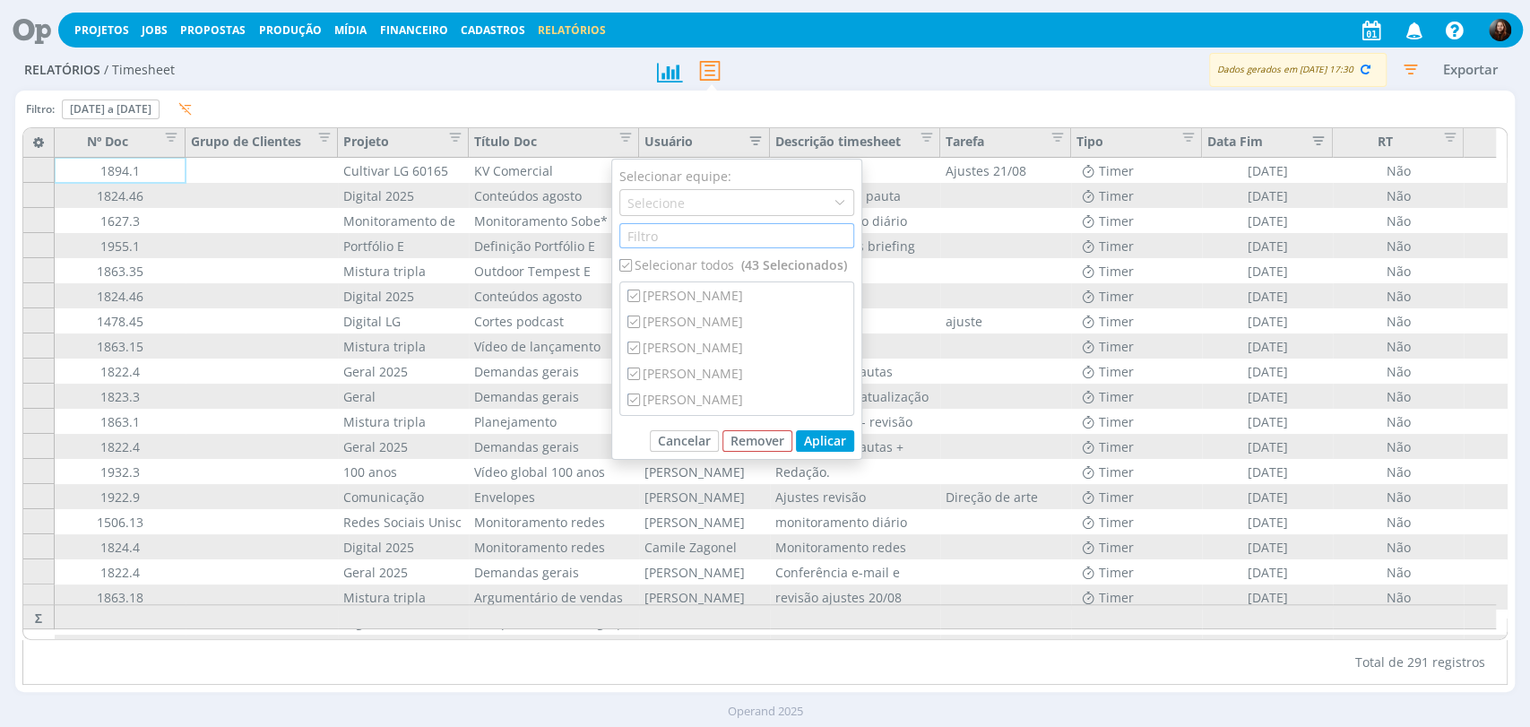
click at [660, 238] on input "text" at bounding box center [737, 235] width 235 height 25
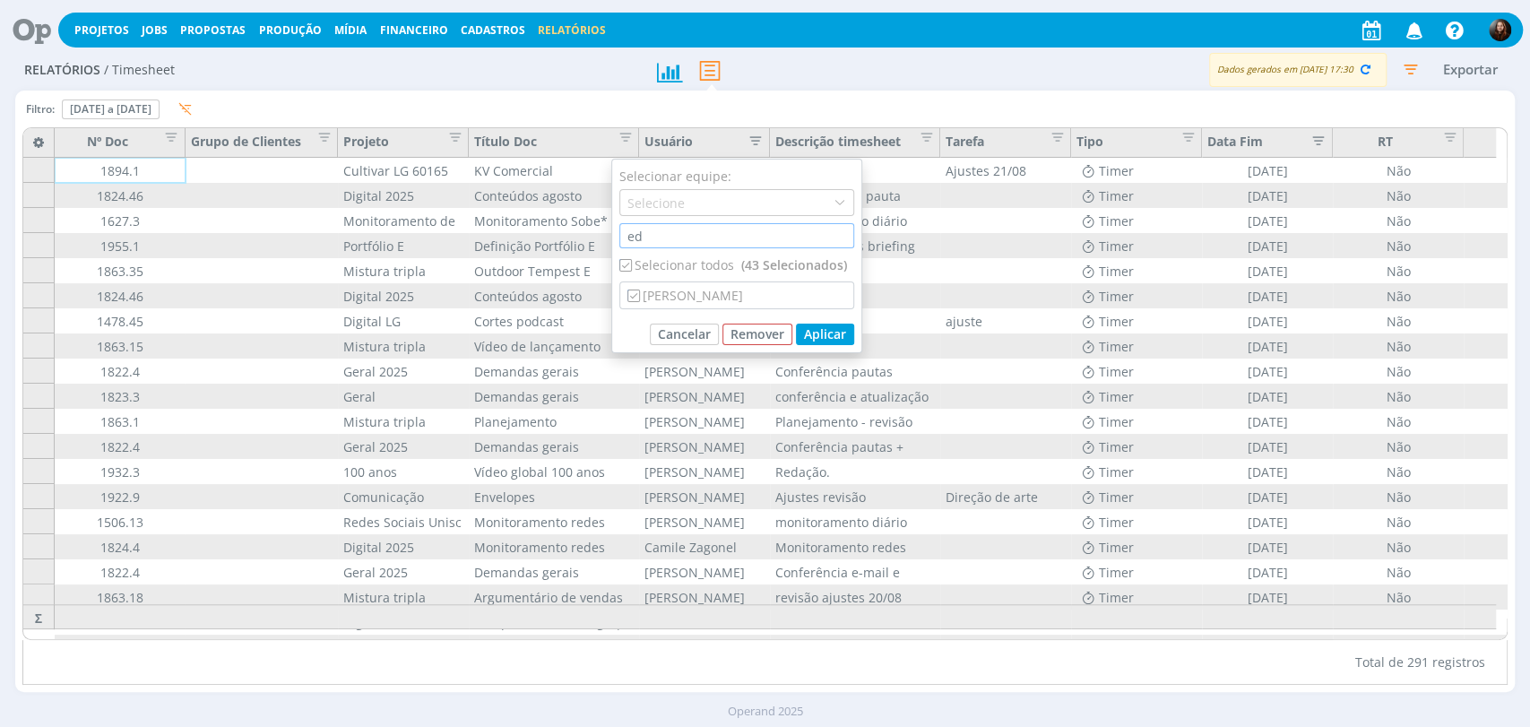
type input "ed"
click at [678, 263] on div "Selecionar todos (43 Selecionados)" at bounding box center [737, 265] width 235 height 19
checkbox input "false"
click at [689, 298] on div "[PERSON_NAME]" at bounding box center [736, 295] width 233 height 26
checkbox input "true"
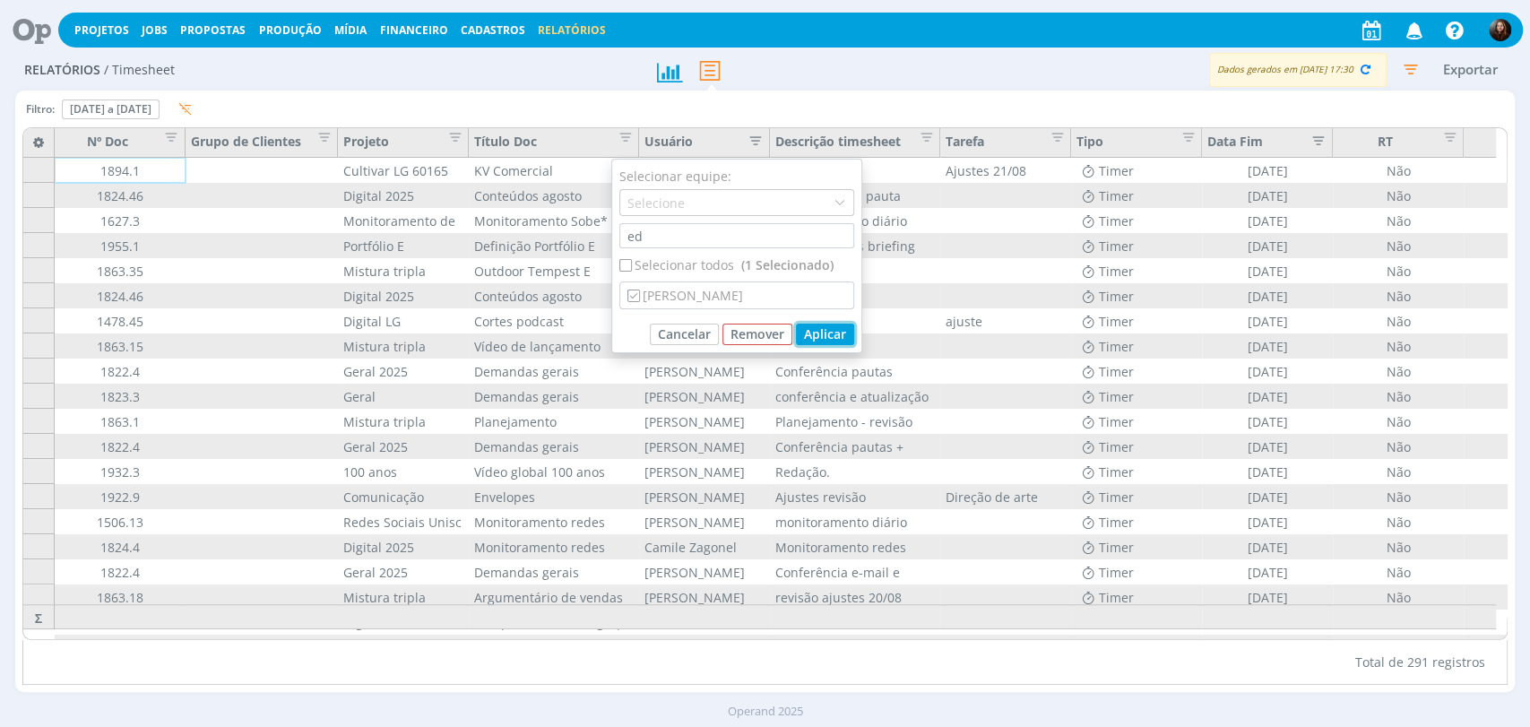
click at [823, 334] on button "Aplicar" at bounding box center [825, 335] width 58 height 22
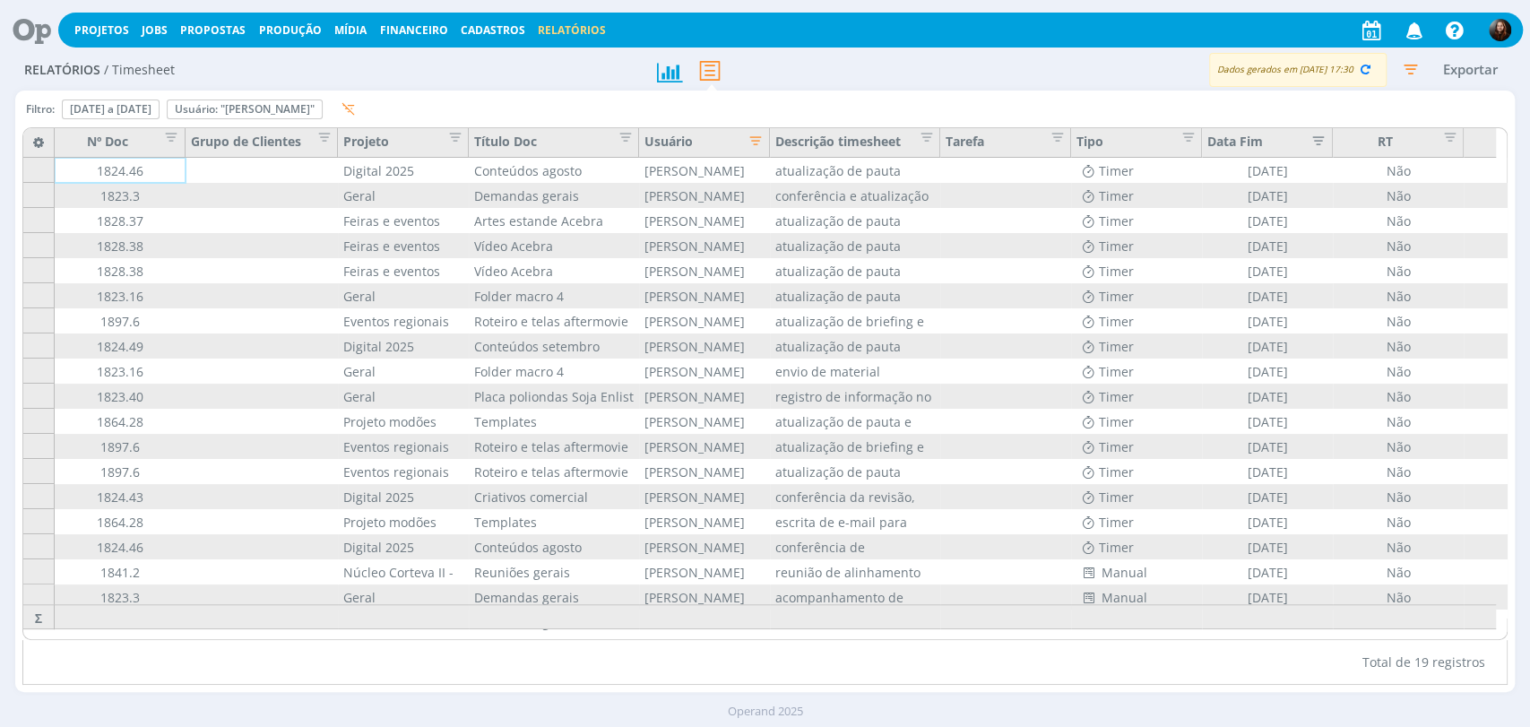
drag, startPoint x: 873, startPoint y: 643, endPoint x: 1004, endPoint y: 634, distance: 131.2
click at [1004, 634] on div "Filtro: 22 de ago de 2025 a 22 de ago de 2025 Definir padrão Usuário: "Eduarda …" at bounding box center [765, 391] width 1486 height 587
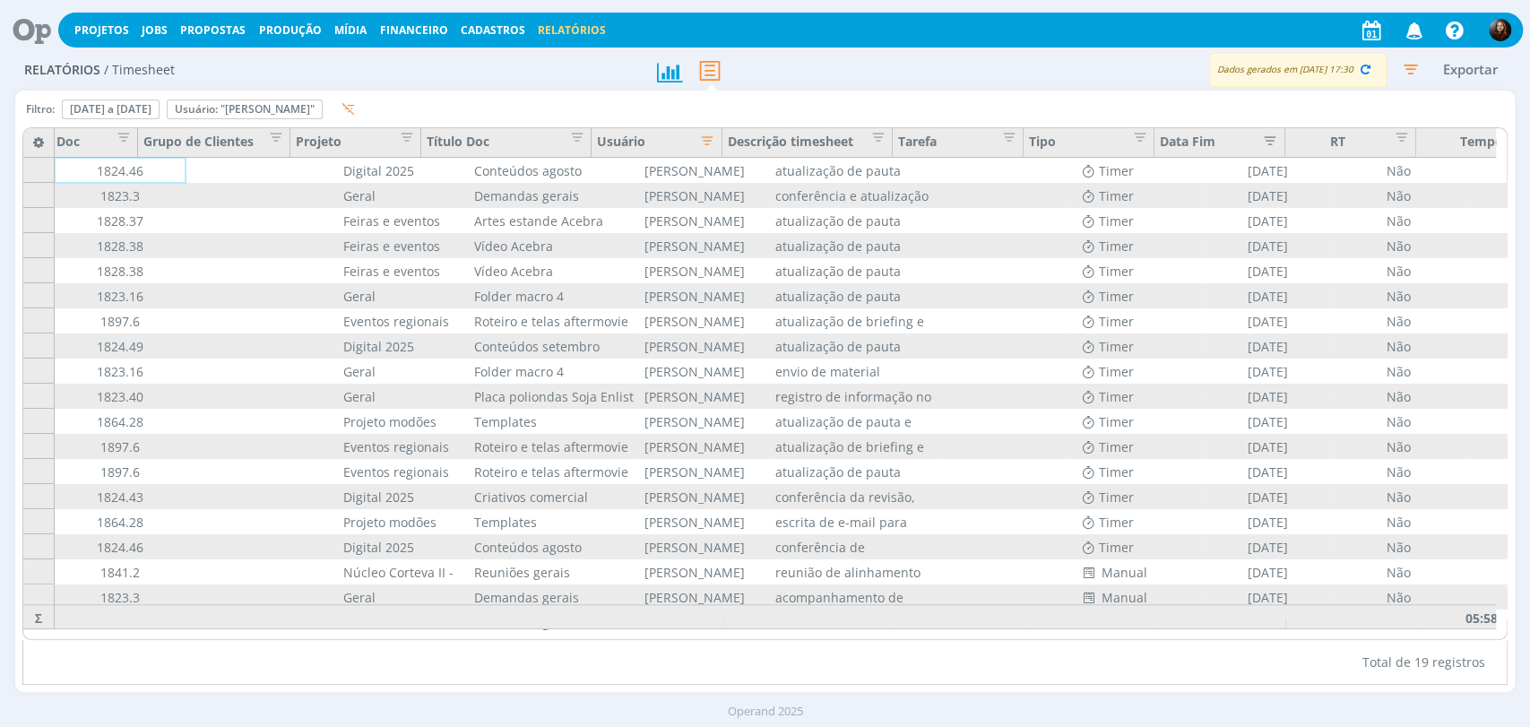
scroll to position [0, 100]
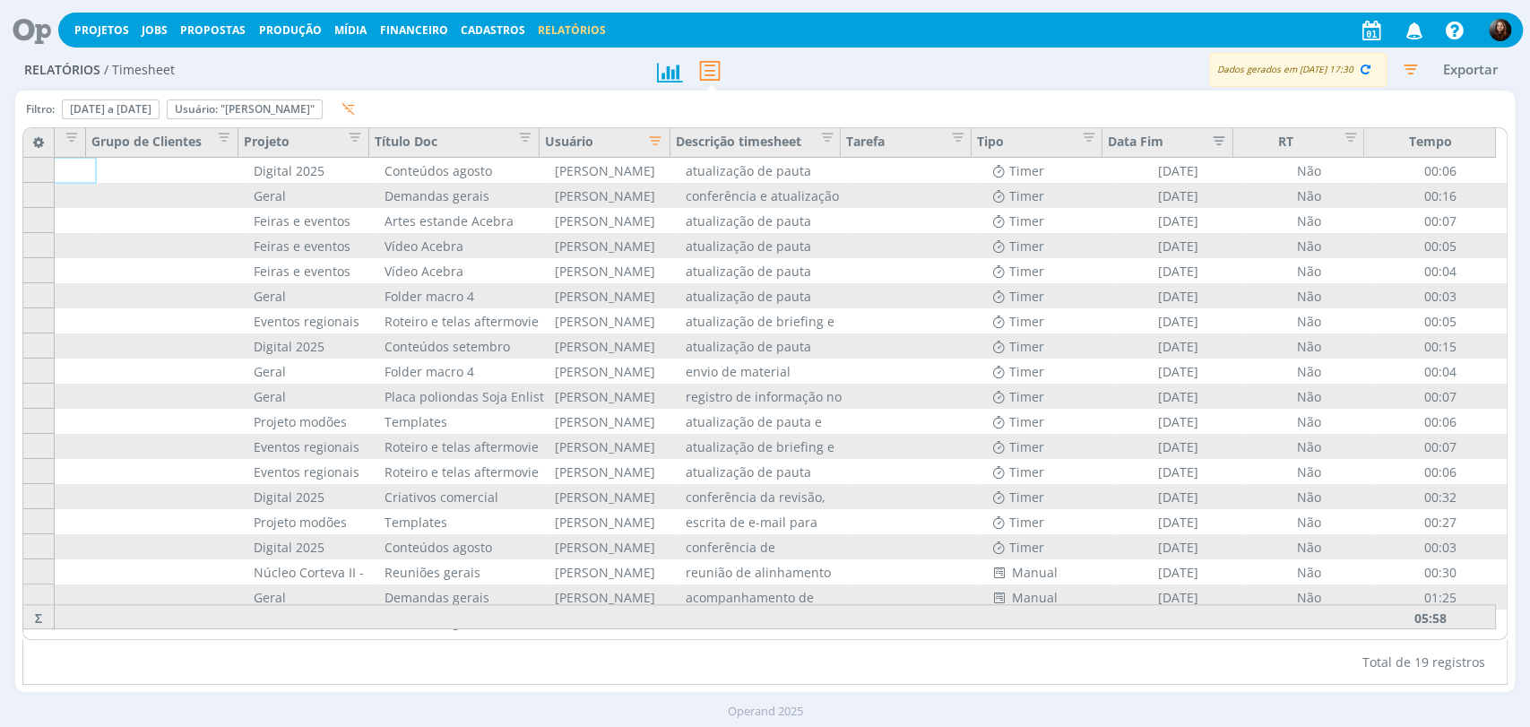
click at [1412, 68] on icon "button" at bounding box center [1411, 69] width 32 height 32
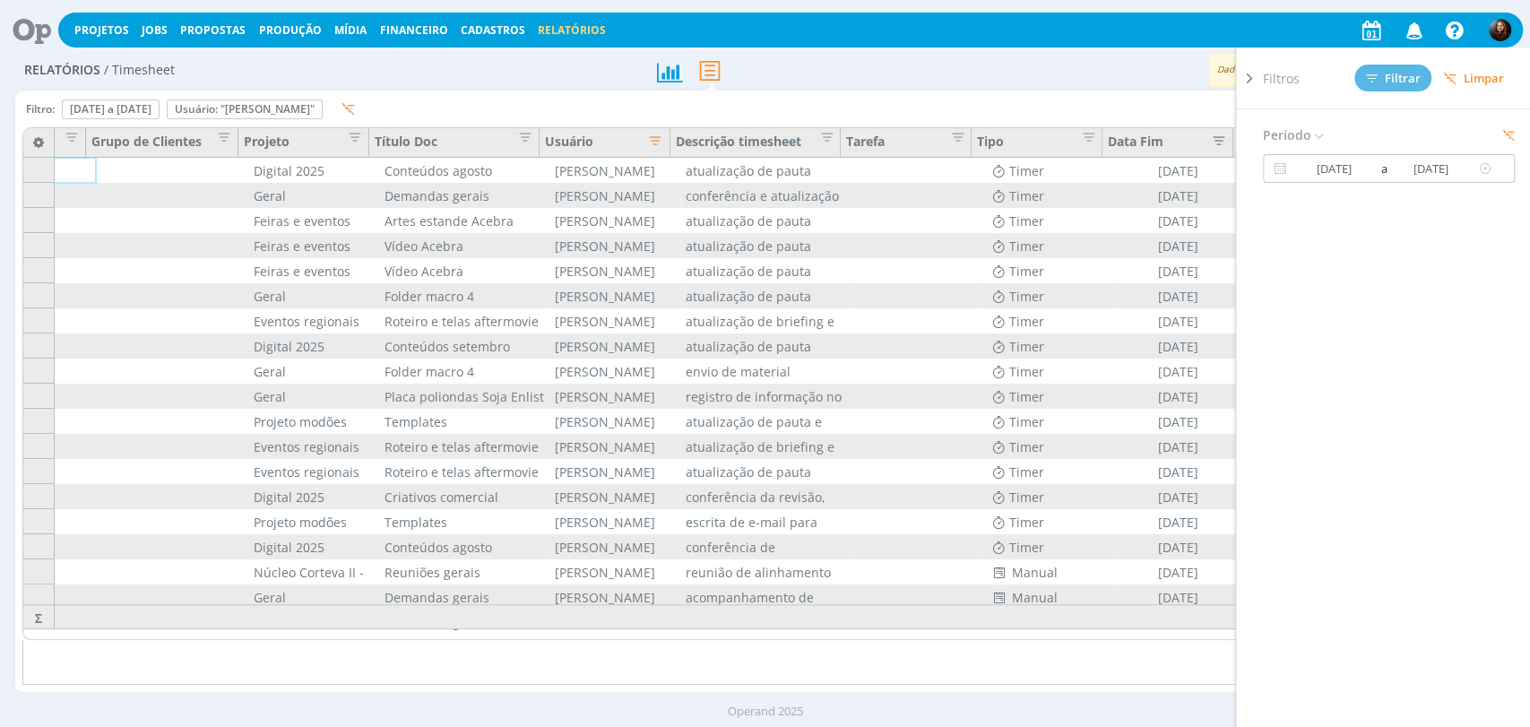
click at [1416, 172] on input "22/08/2025" at bounding box center [1432, 169] width 86 height 22
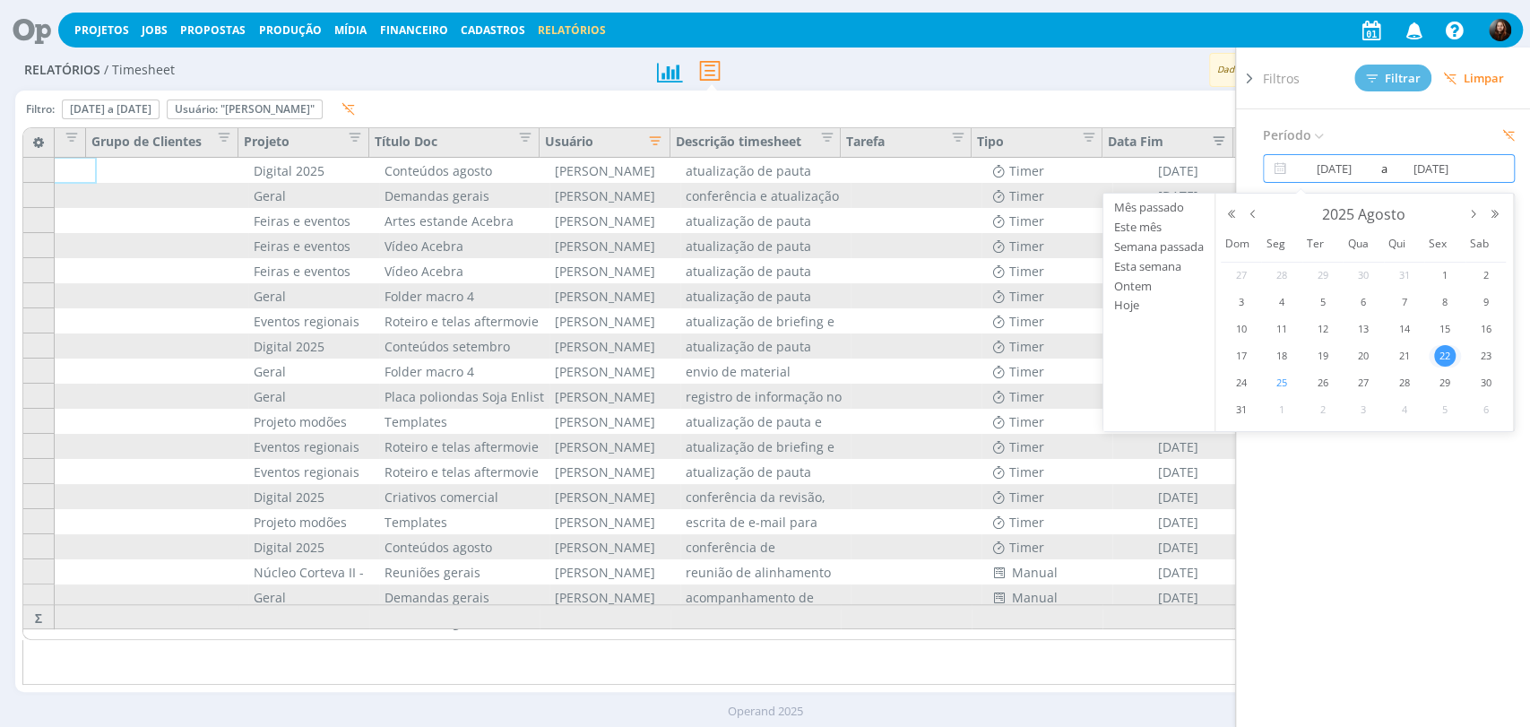
click at [1278, 386] on span "25" at bounding box center [1282, 383] width 22 height 22
click at [1285, 385] on span "25" at bounding box center [1282, 383] width 22 height 22
type input "25/08/2025"
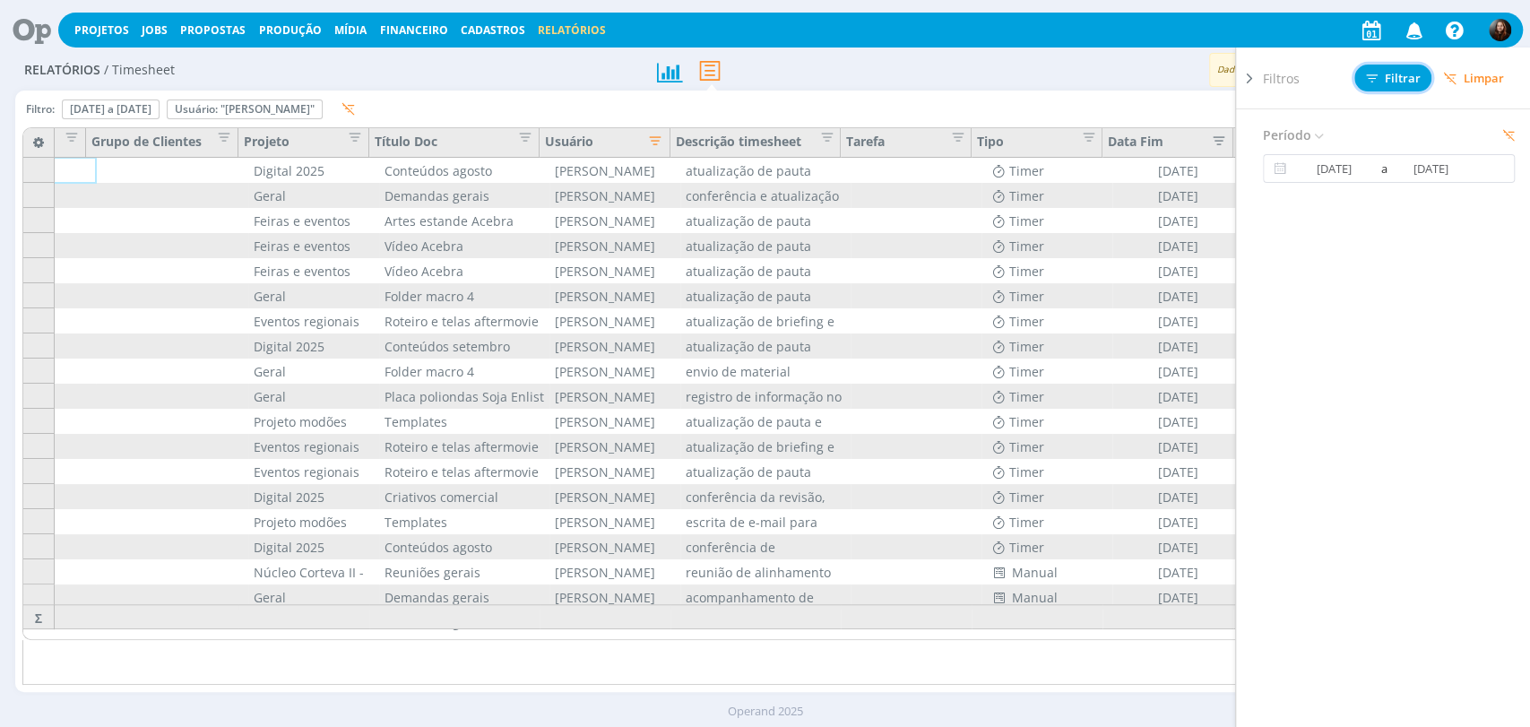
click at [1406, 82] on span "Filtrar" at bounding box center [1393, 79] width 55 height 12
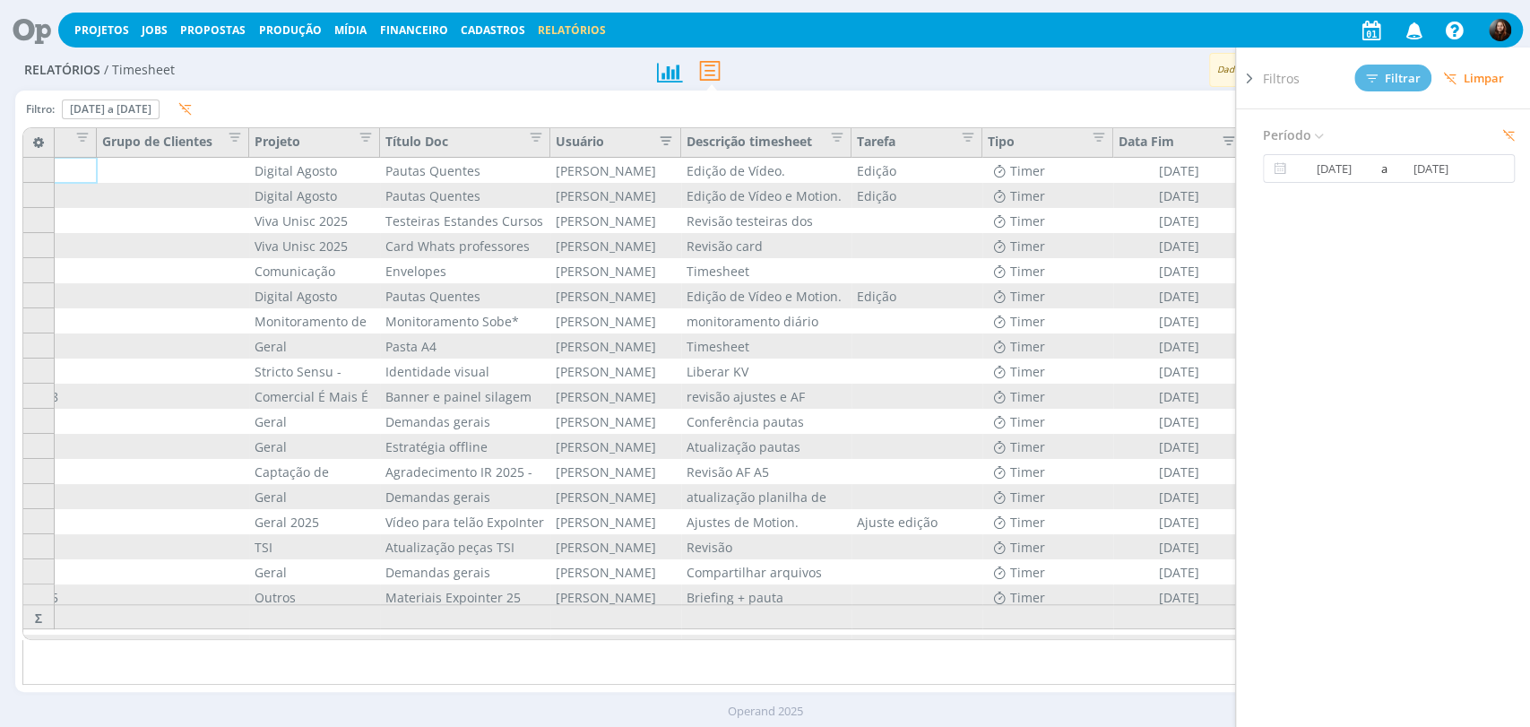
click at [670, 138] on icon "button" at bounding box center [662, 139] width 18 height 18
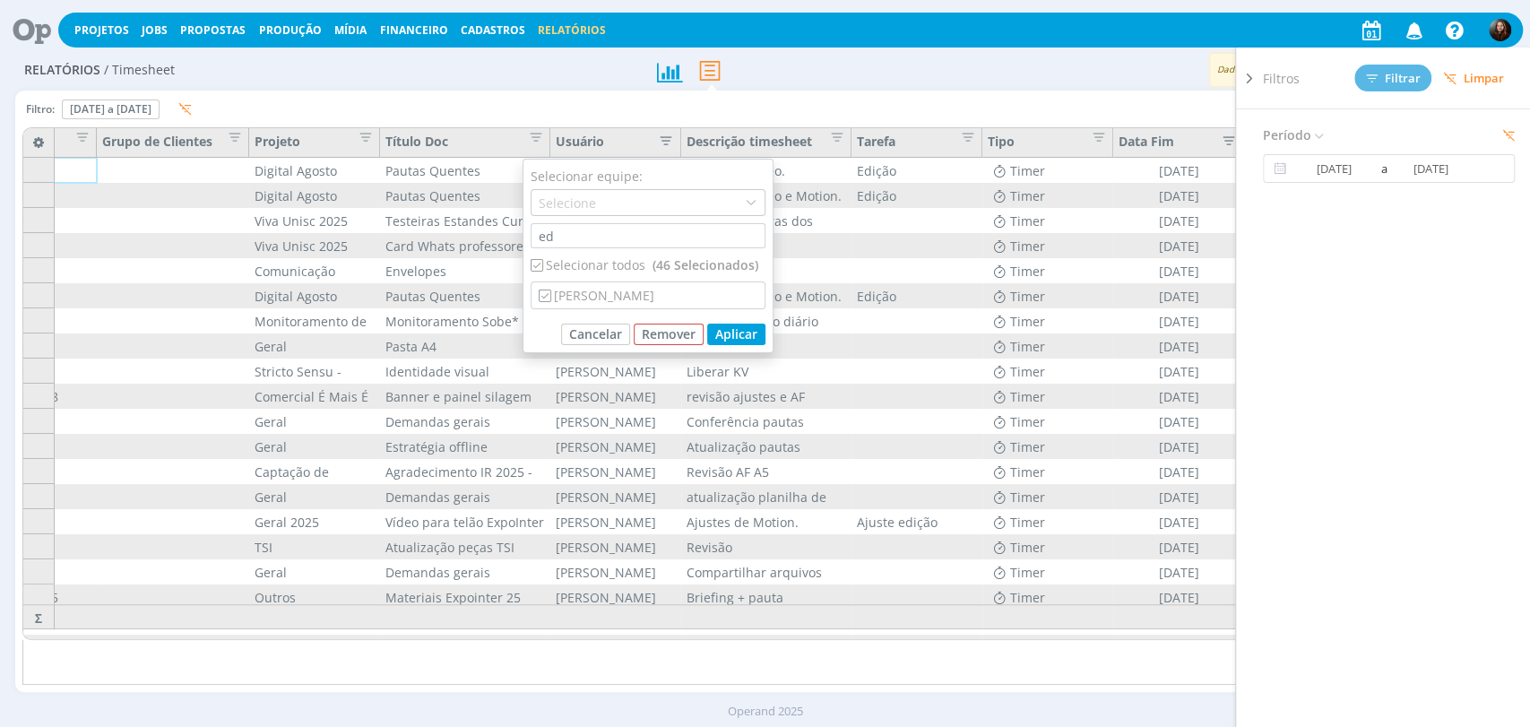
click at [598, 262] on div "Selecionar todos (46 Selecionados)" at bounding box center [648, 265] width 235 height 19
checkbox input "false"
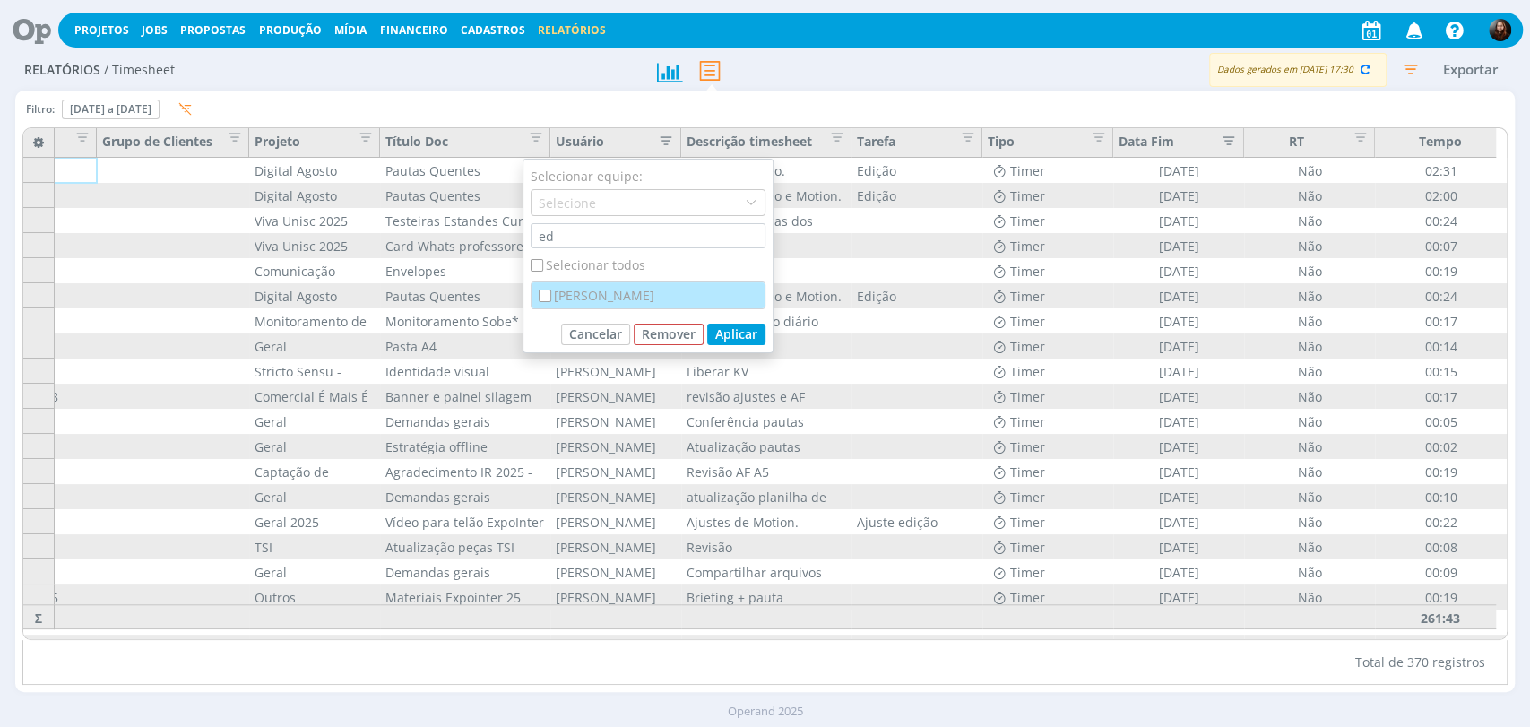
click at [614, 294] on div "[PERSON_NAME]" at bounding box center [648, 295] width 233 height 26
checkbox input "true"
click at [739, 333] on button "Aplicar" at bounding box center [736, 335] width 58 height 22
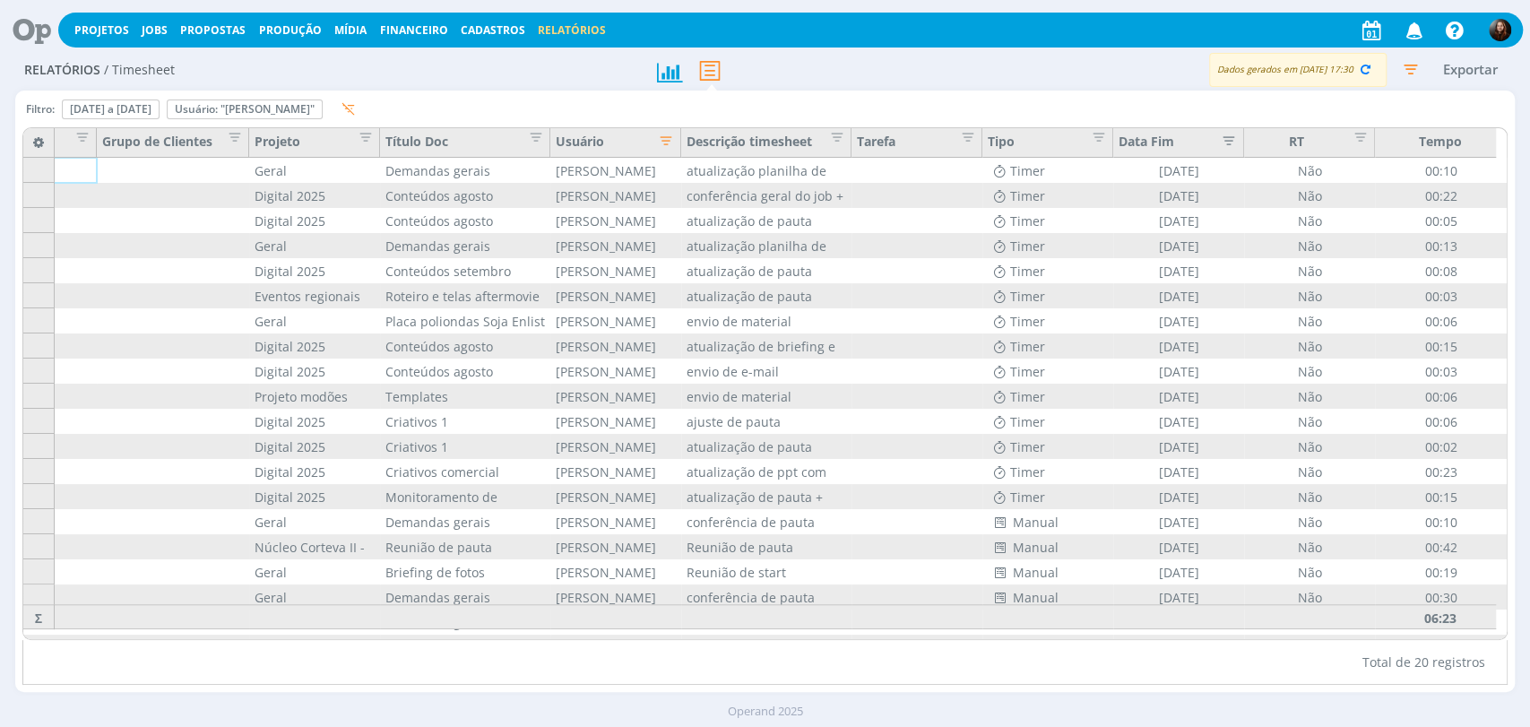
click at [1411, 73] on icon "button" at bounding box center [1411, 69] width 32 height 32
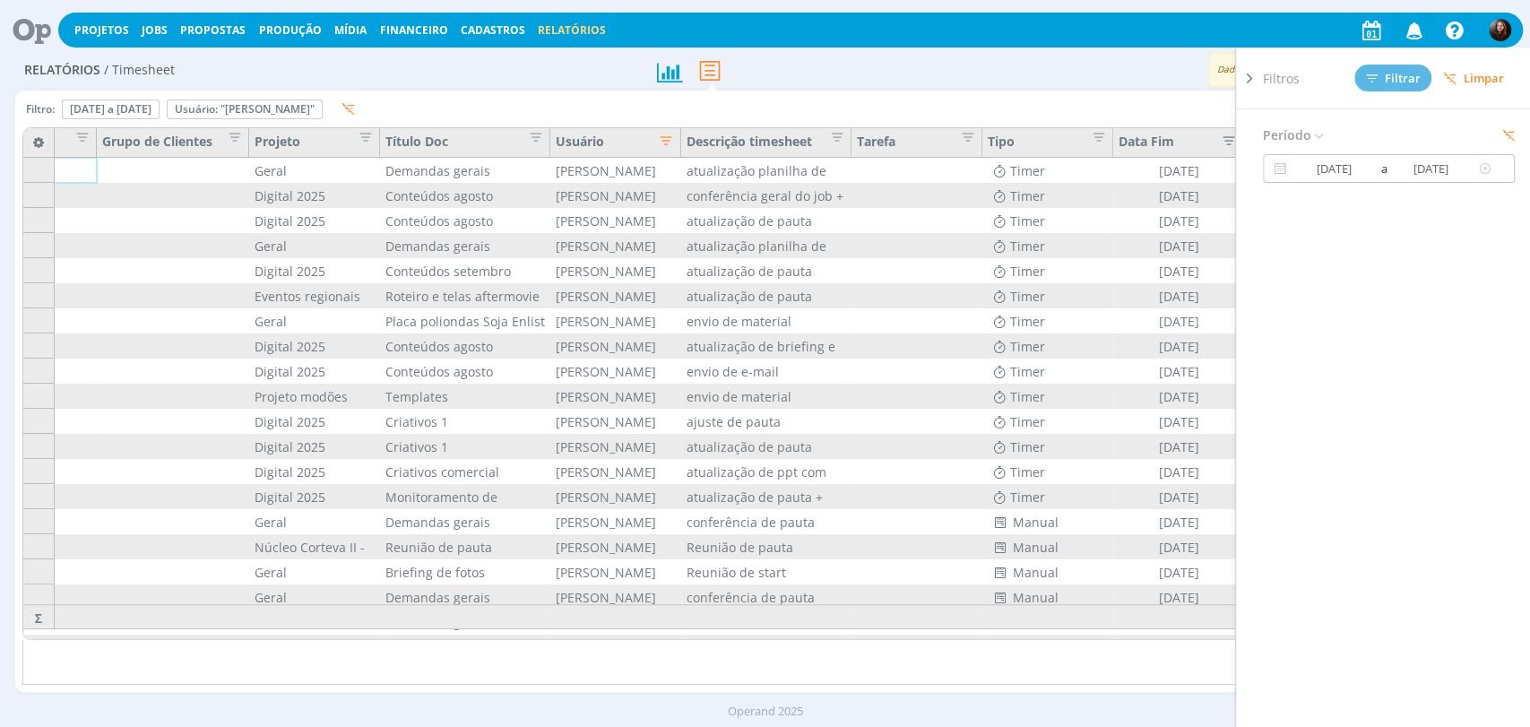
click at [1422, 162] on input "25/08/2025" at bounding box center [1432, 169] width 86 height 22
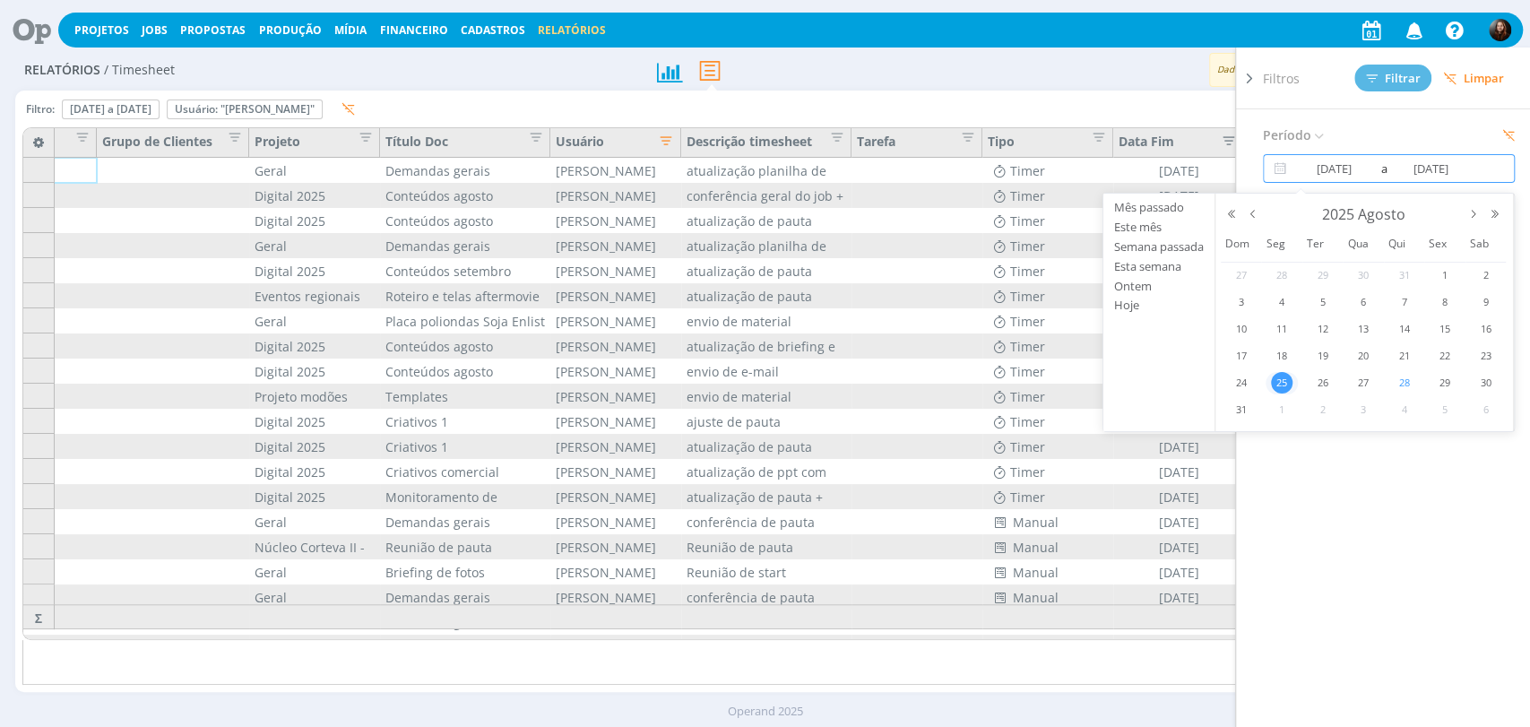
click at [1407, 384] on span "28" at bounding box center [1404, 383] width 22 height 22
click at [1406, 382] on span "28" at bounding box center [1404, 383] width 22 height 22
type input "28/08/2025"
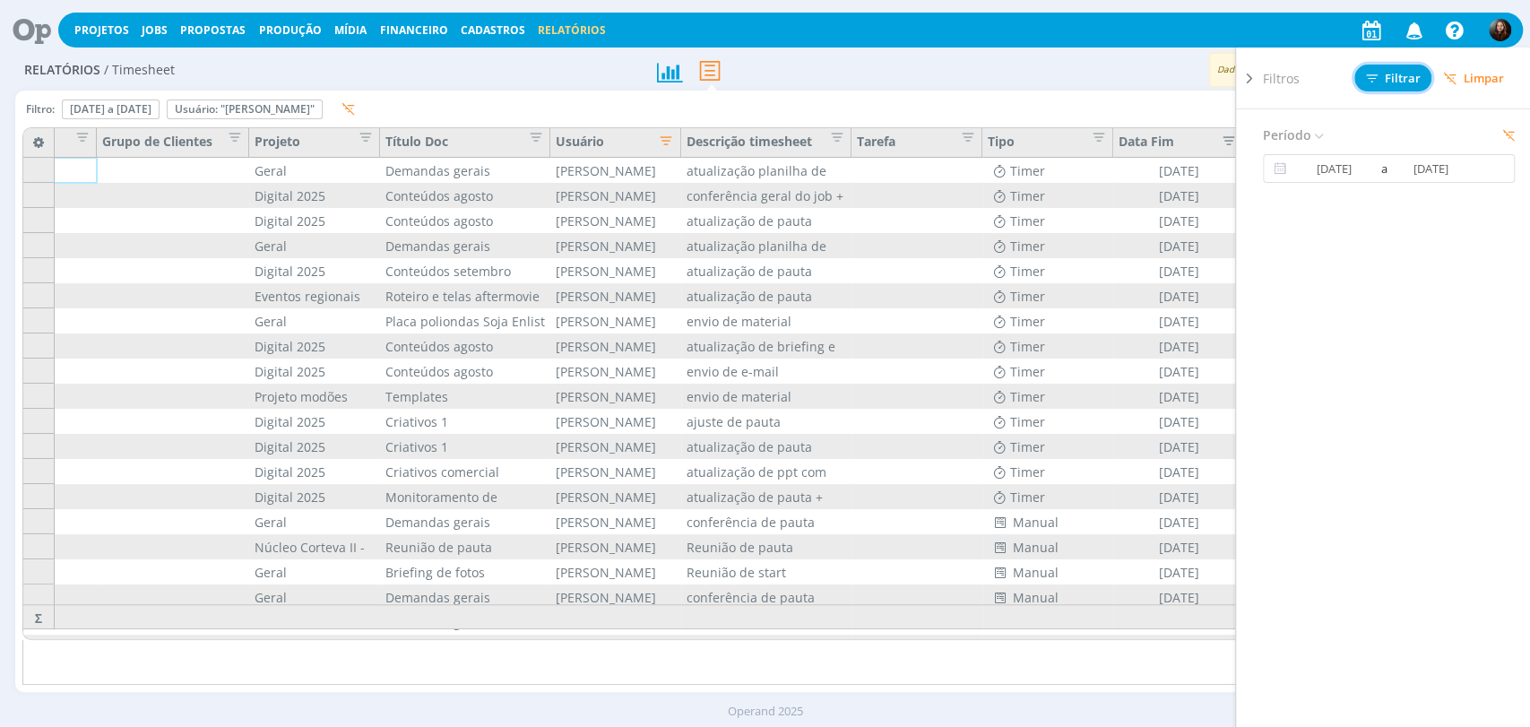
click at [1374, 87] on button "Filtrar" at bounding box center [1393, 78] width 77 height 27
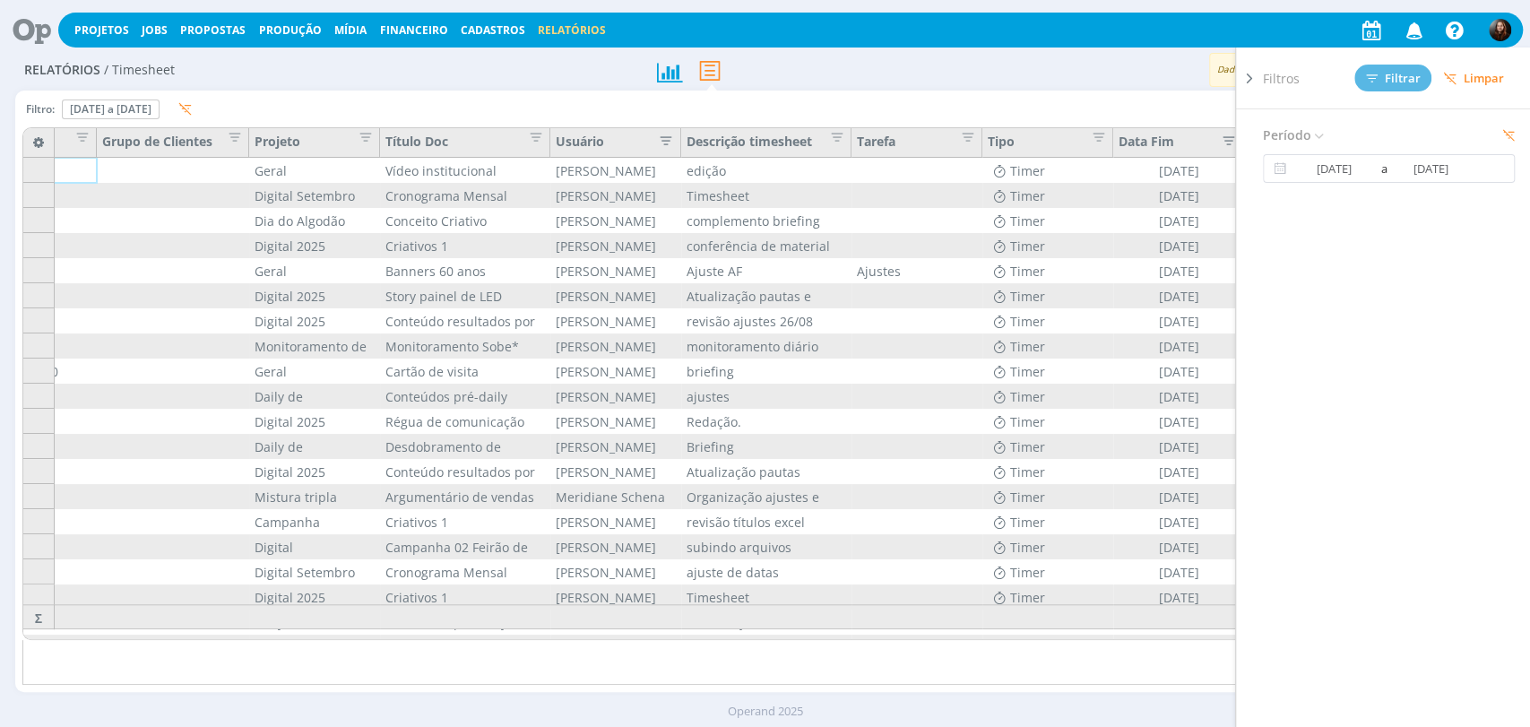
click at [671, 137] on icon "button" at bounding box center [662, 139] width 18 height 18
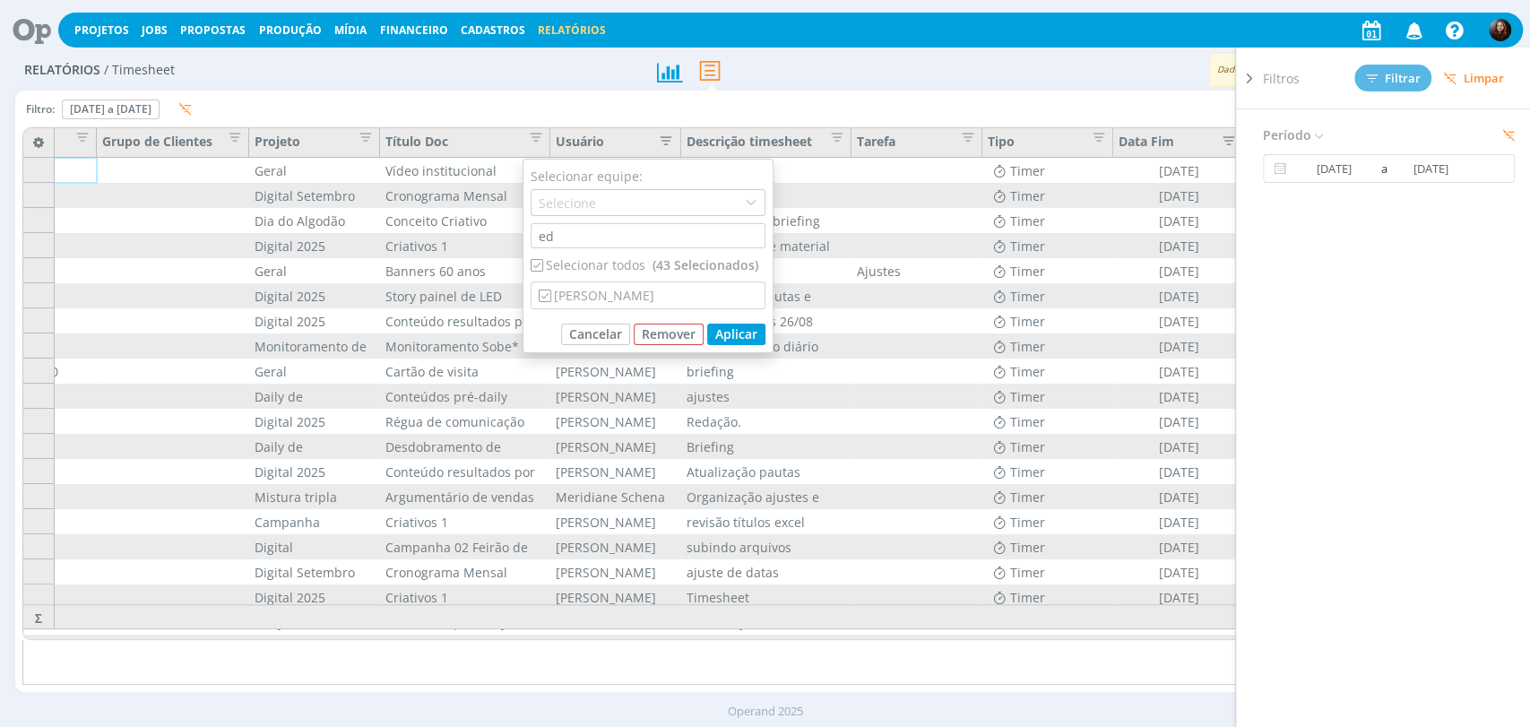
click at [569, 264] on div "Selecionar todos (43 Selecionados)" at bounding box center [648, 265] width 235 height 19
checkbox input "false"
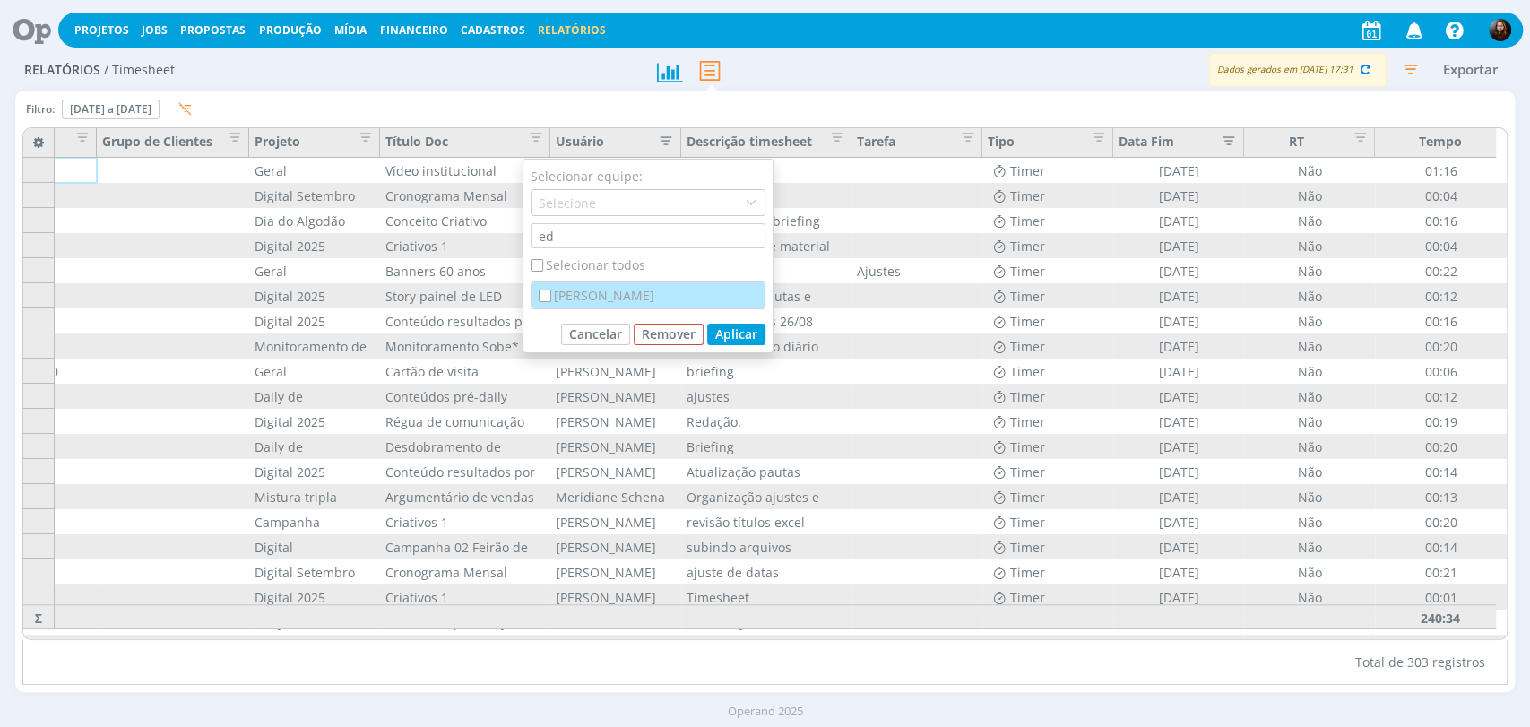
click at [580, 296] on div "[PERSON_NAME]" at bounding box center [648, 295] width 233 height 26
checkbox input "true"
click at [734, 338] on button "Aplicar" at bounding box center [736, 335] width 58 height 22
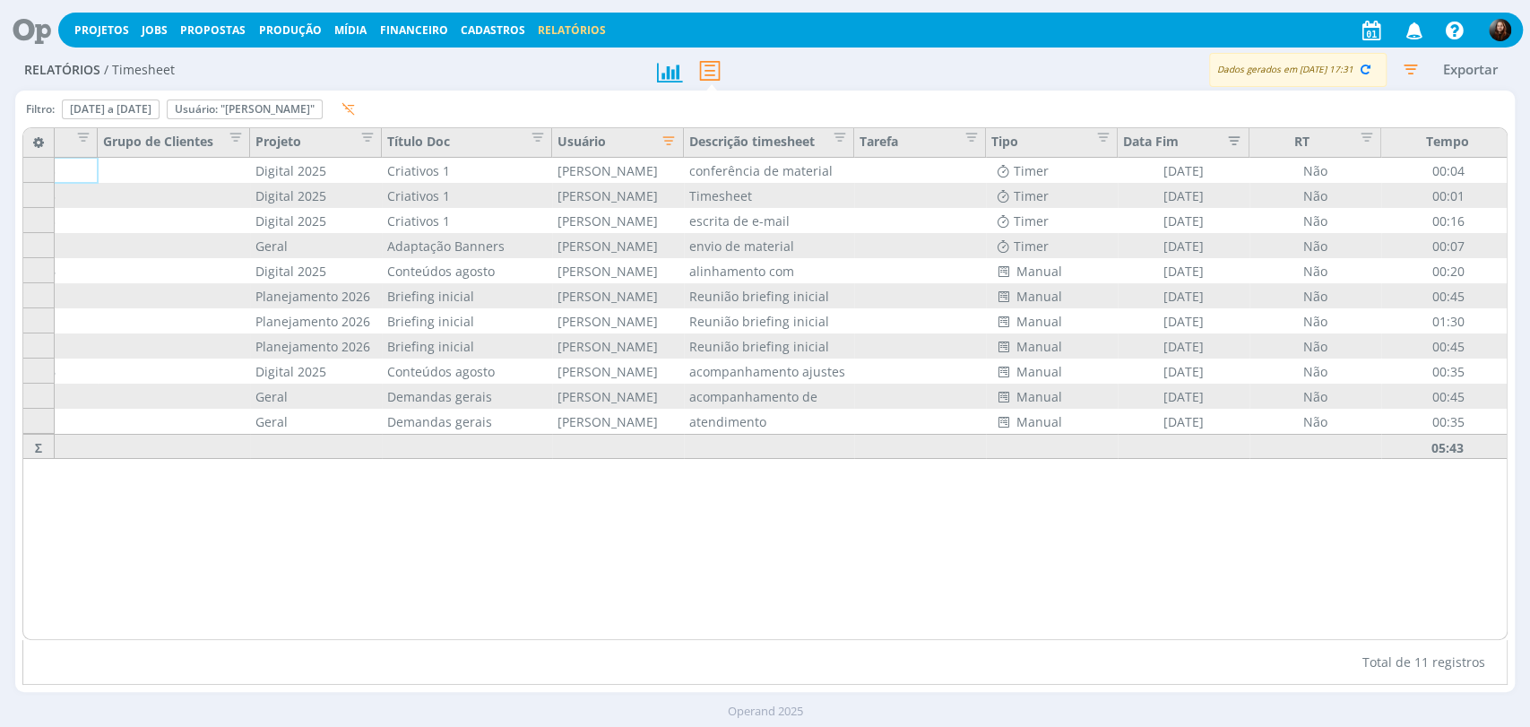
click at [1409, 67] on icon "button" at bounding box center [1411, 69] width 32 height 32
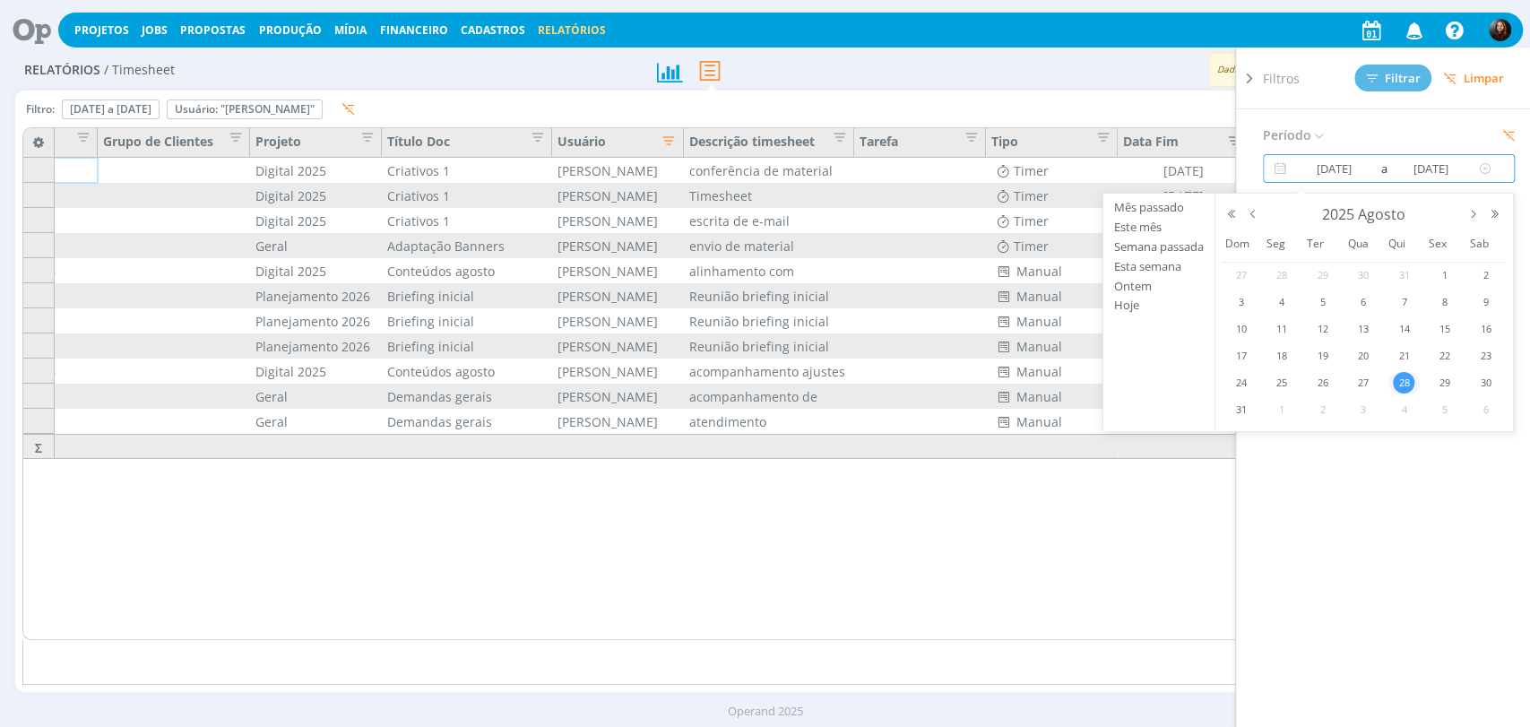
click at [1339, 160] on input "28/08/2025" at bounding box center [1334, 169] width 86 height 22
click at [1365, 380] on span "27" at bounding box center [1364, 383] width 22 height 22
click at [1362, 386] on span "27" at bounding box center [1364, 383] width 22 height 22
type input "27/08/2025"
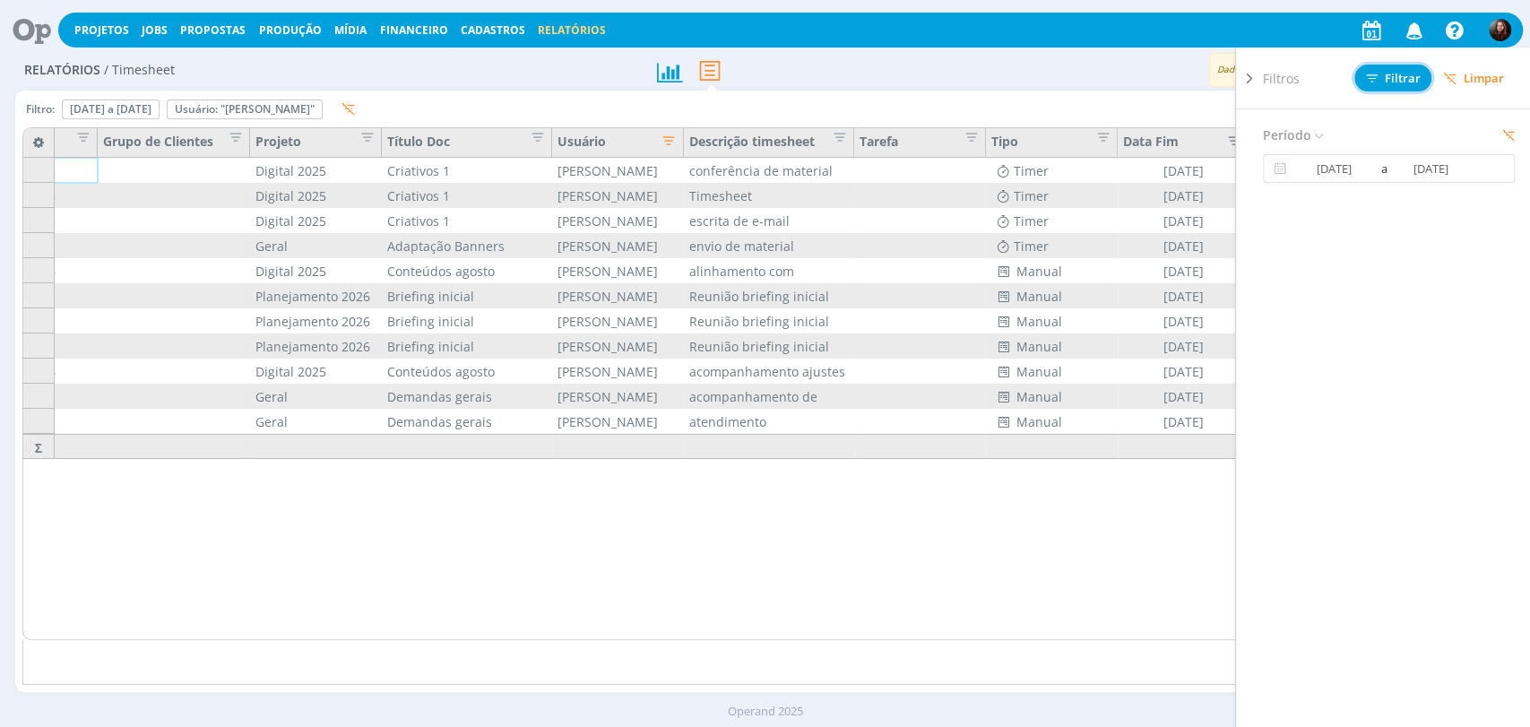
click at [1386, 81] on span "Filtrar" at bounding box center [1393, 79] width 55 height 12
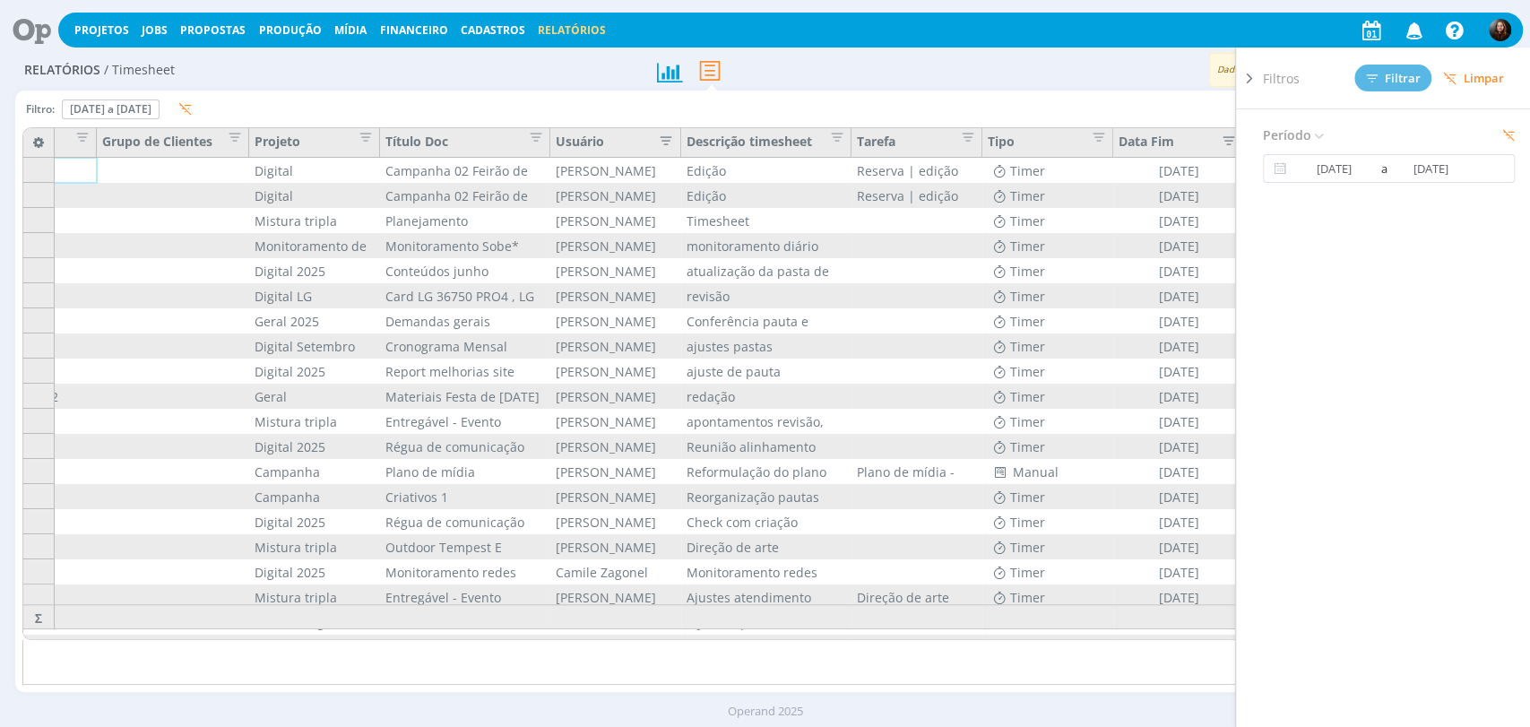
click at [667, 140] on icon "button" at bounding box center [662, 139] width 18 height 18
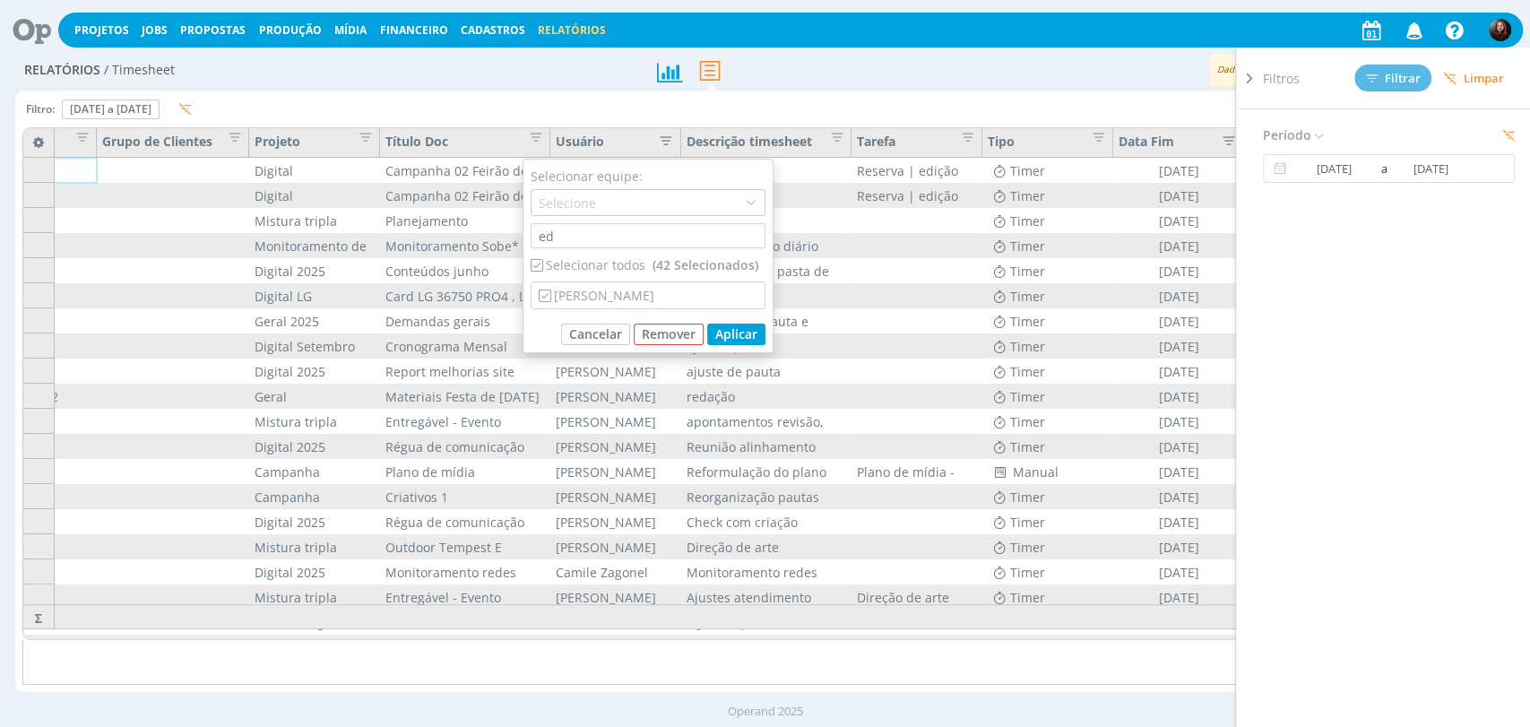
click at [570, 264] on div "Selecionar todos (42 Selecionados)" at bounding box center [648, 265] width 235 height 19
checkbox input "false"
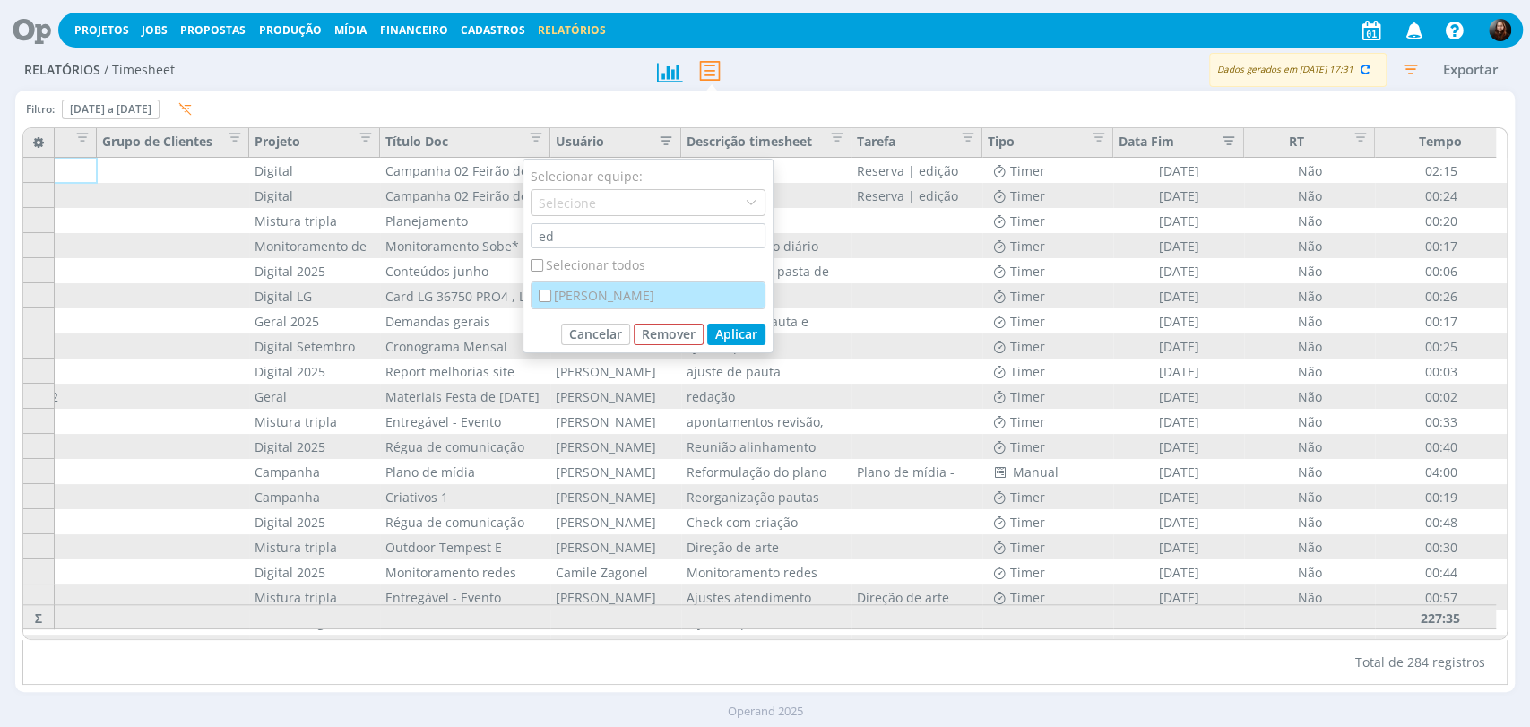
click at [585, 290] on div "[PERSON_NAME]" at bounding box center [648, 295] width 233 height 26
checkbox input "true"
click at [751, 335] on button "Aplicar" at bounding box center [736, 335] width 58 height 22
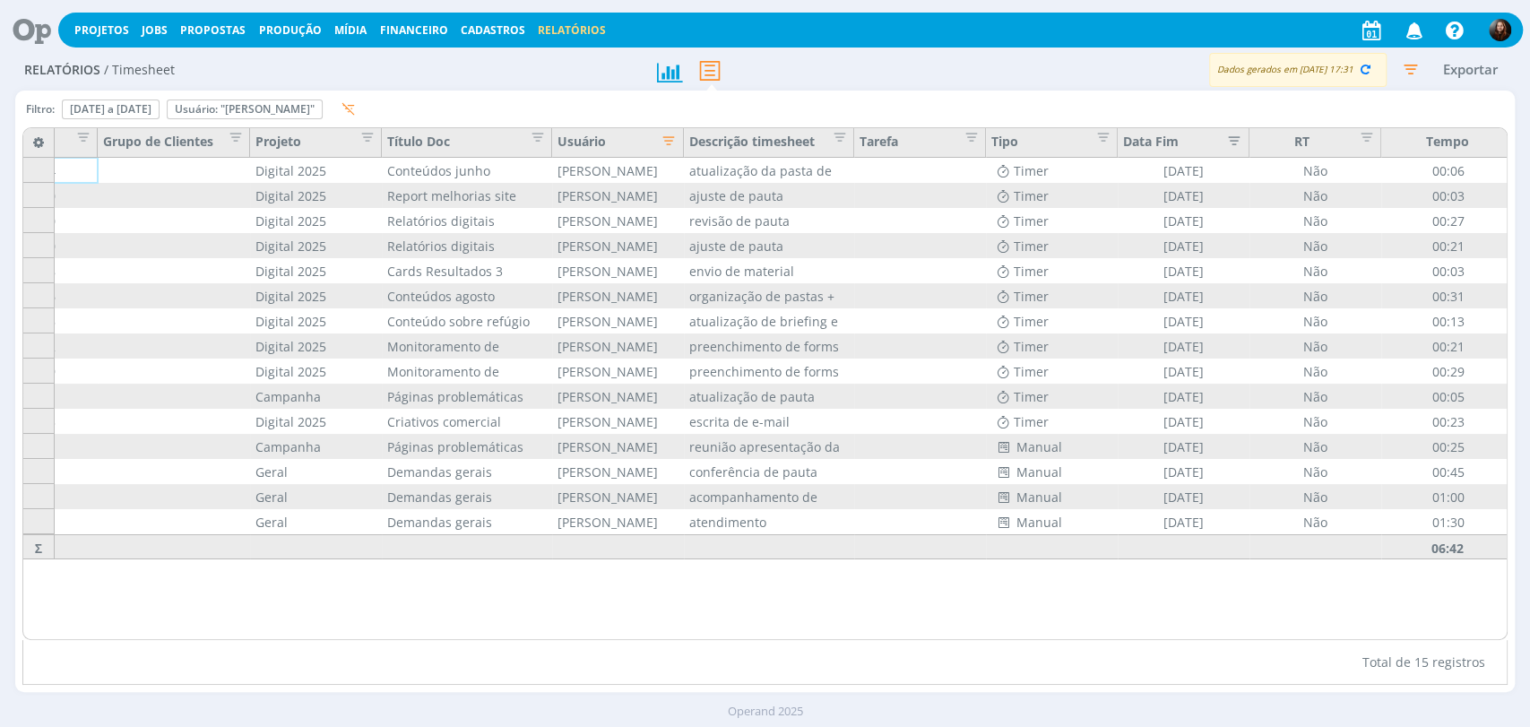
click at [1406, 71] on icon "button" at bounding box center [1411, 69] width 32 height 32
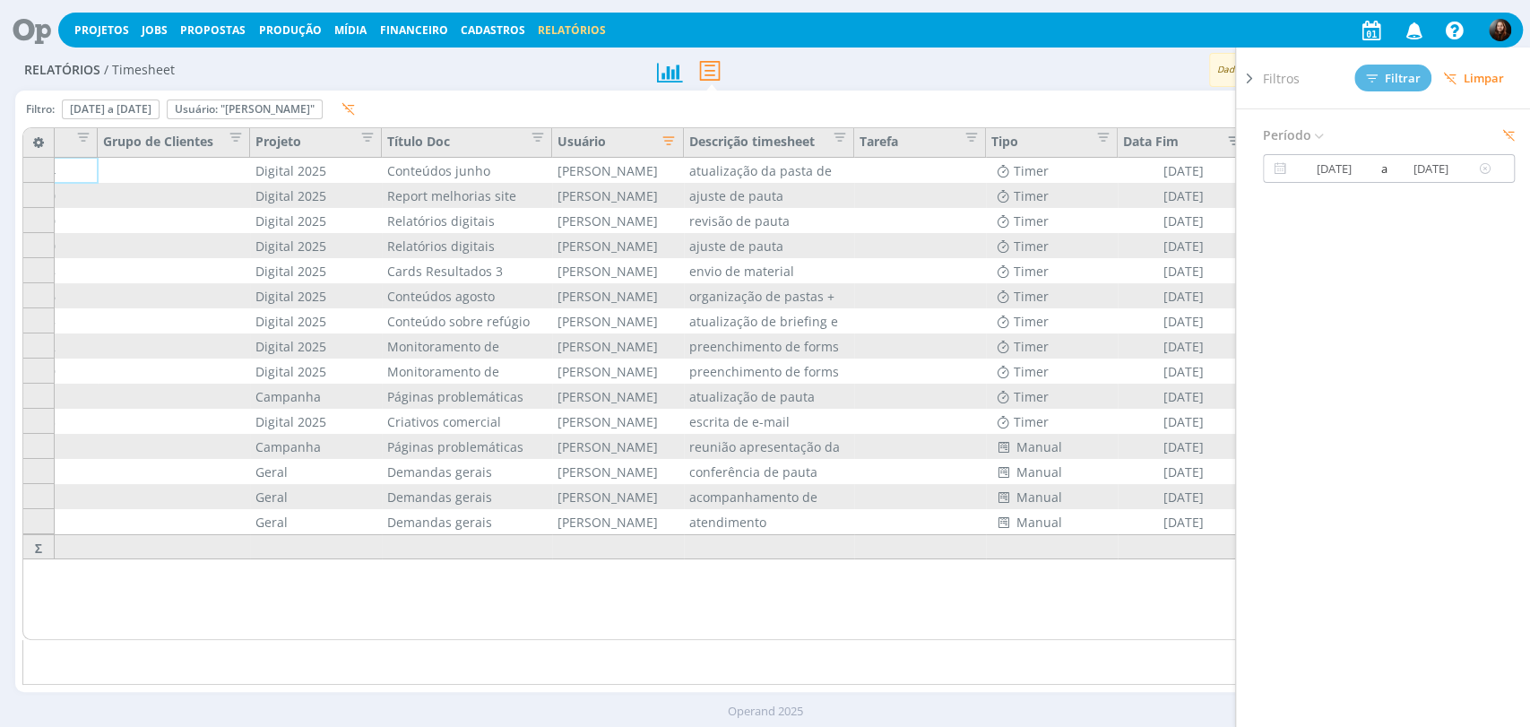
click at [1452, 174] on input "27/08/2025" at bounding box center [1432, 169] width 86 height 22
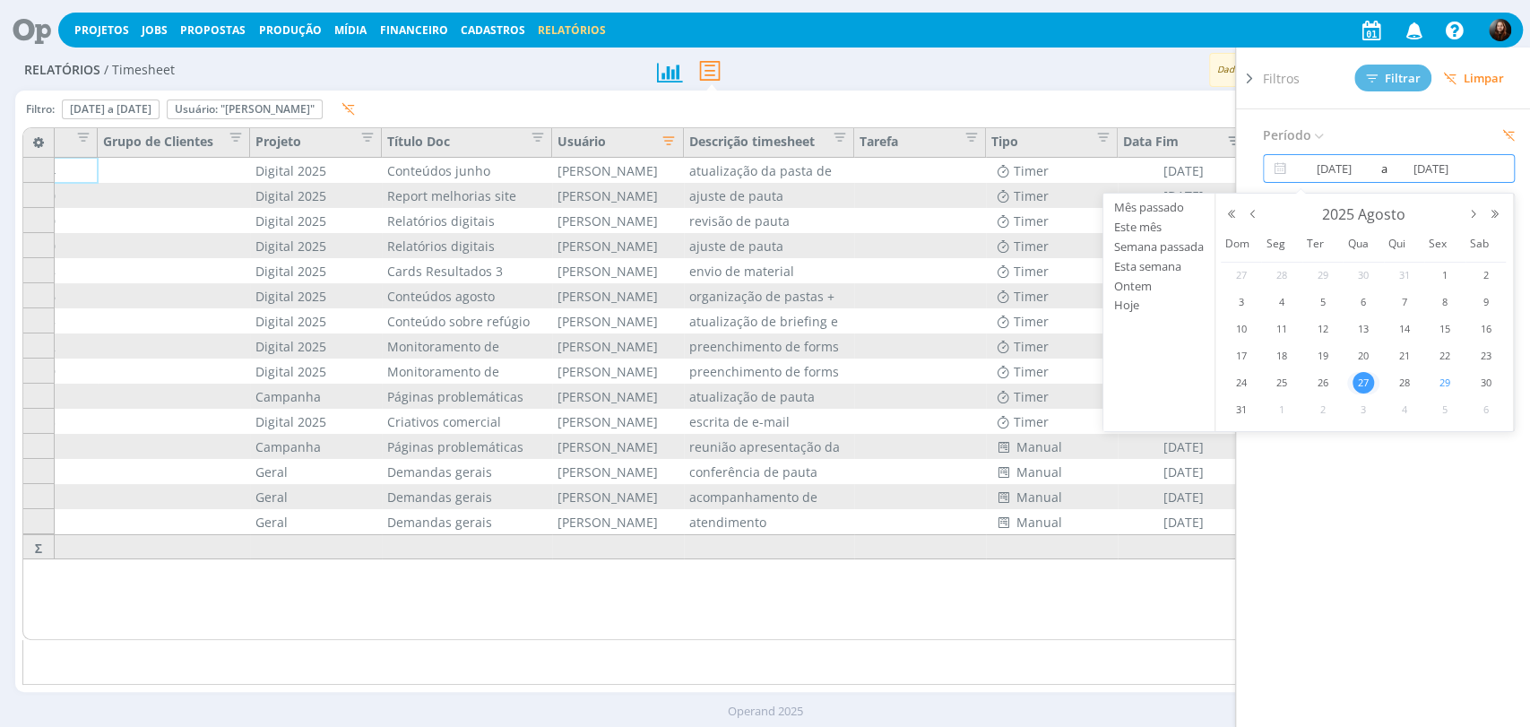
click at [1449, 384] on span "29" at bounding box center [1445, 383] width 22 height 22
click at [1445, 382] on span "29" at bounding box center [1445, 383] width 22 height 22
type input "29/08/2025"
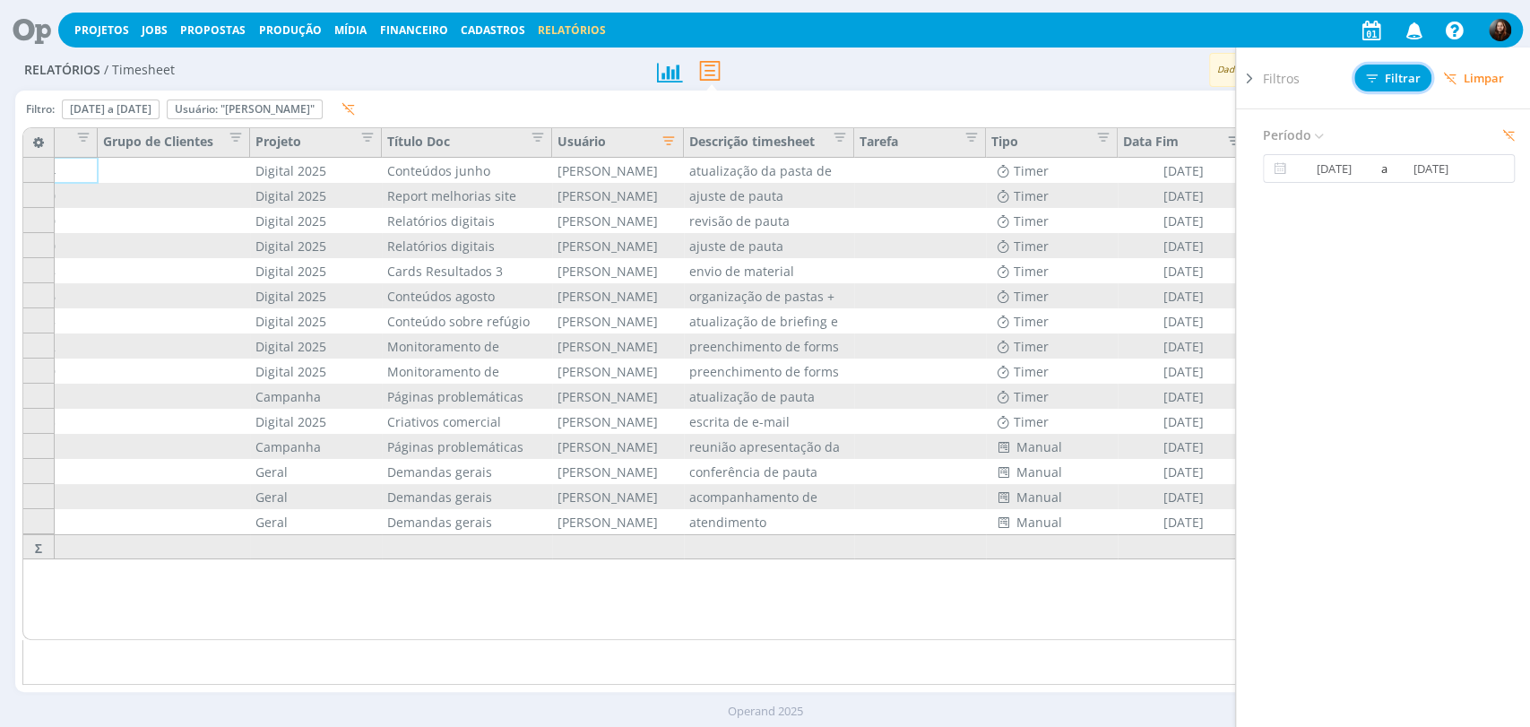
click at [1381, 66] on button "Filtrar" at bounding box center [1393, 78] width 77 height 27
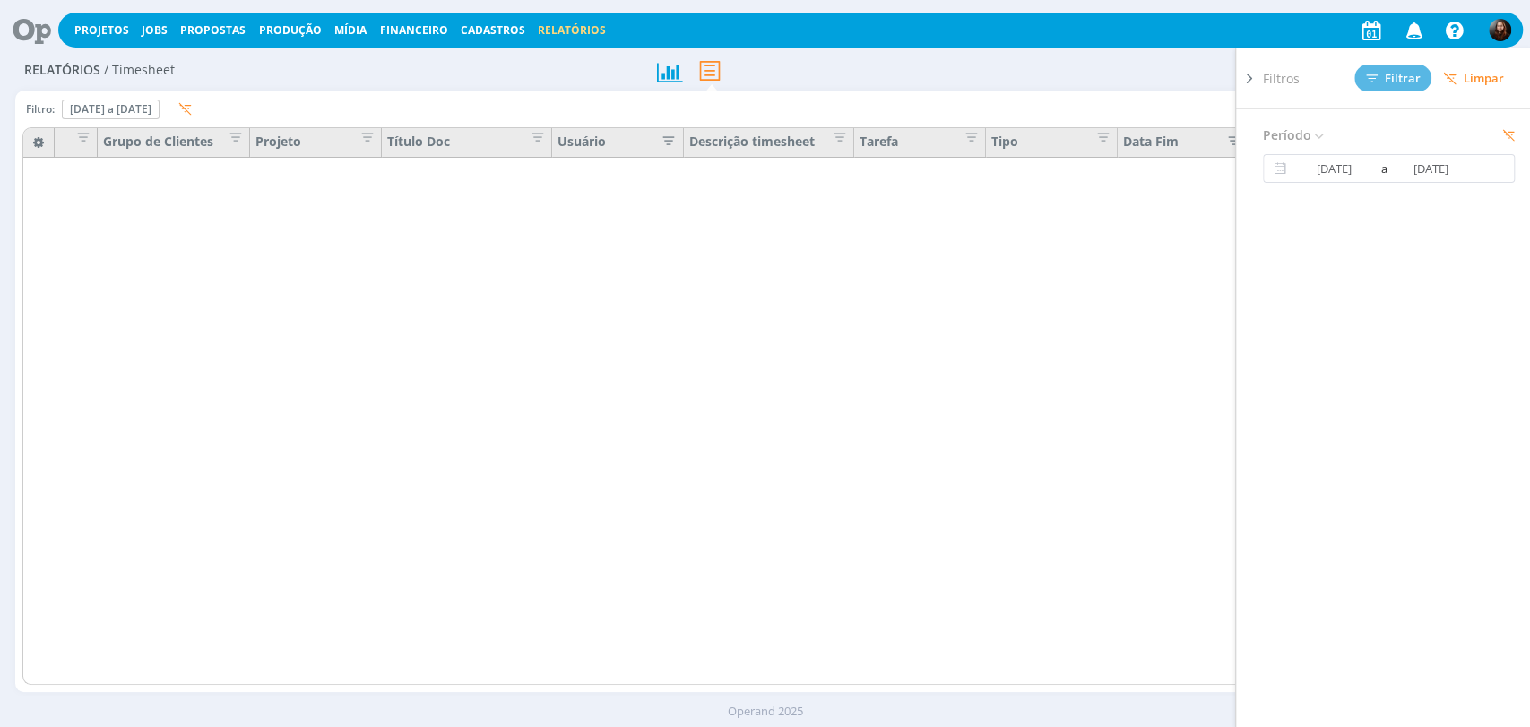
click at [1134, 65] on div "Exportar" at bounding box center [1202, 70] width 625 height 33
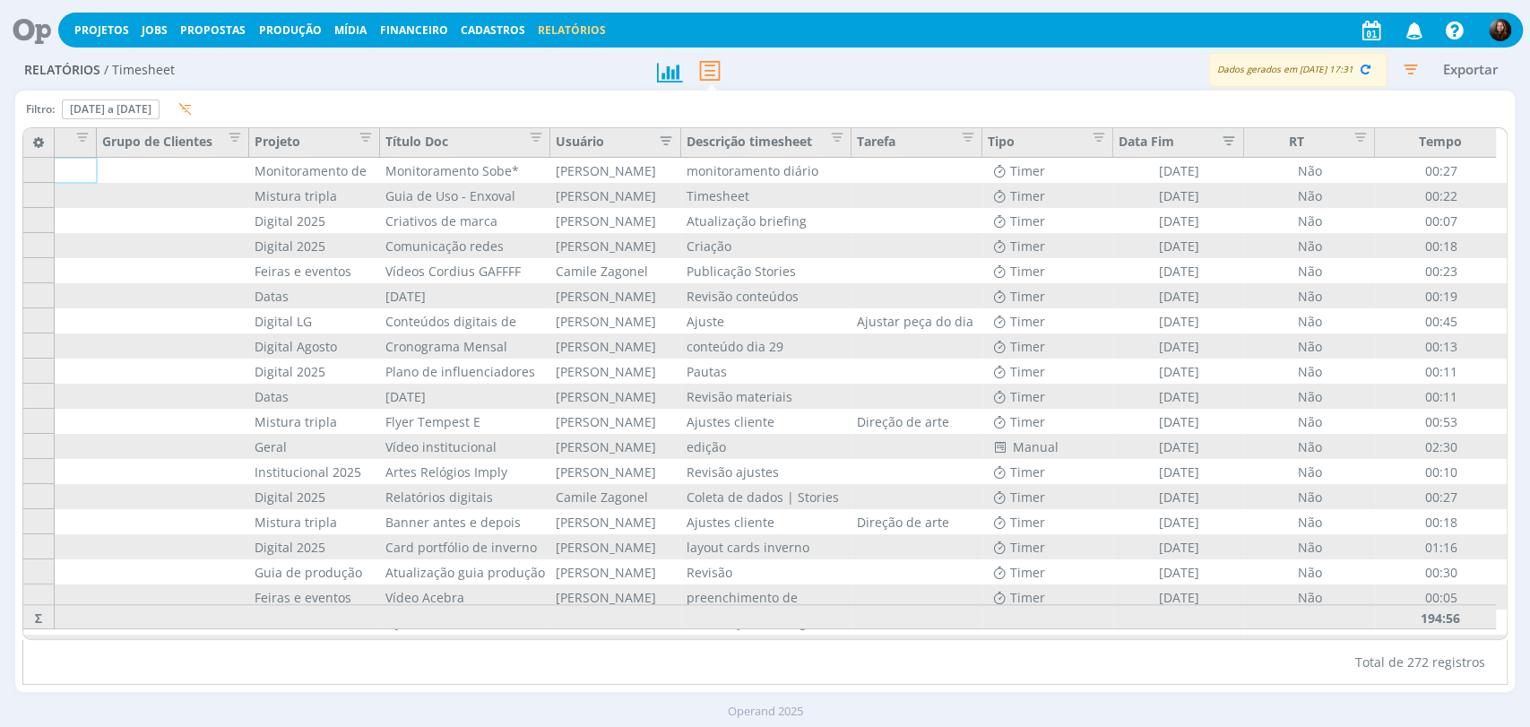
click at [661, 144] on icon "button" at bounding box center [662, 139] width 18 height 18
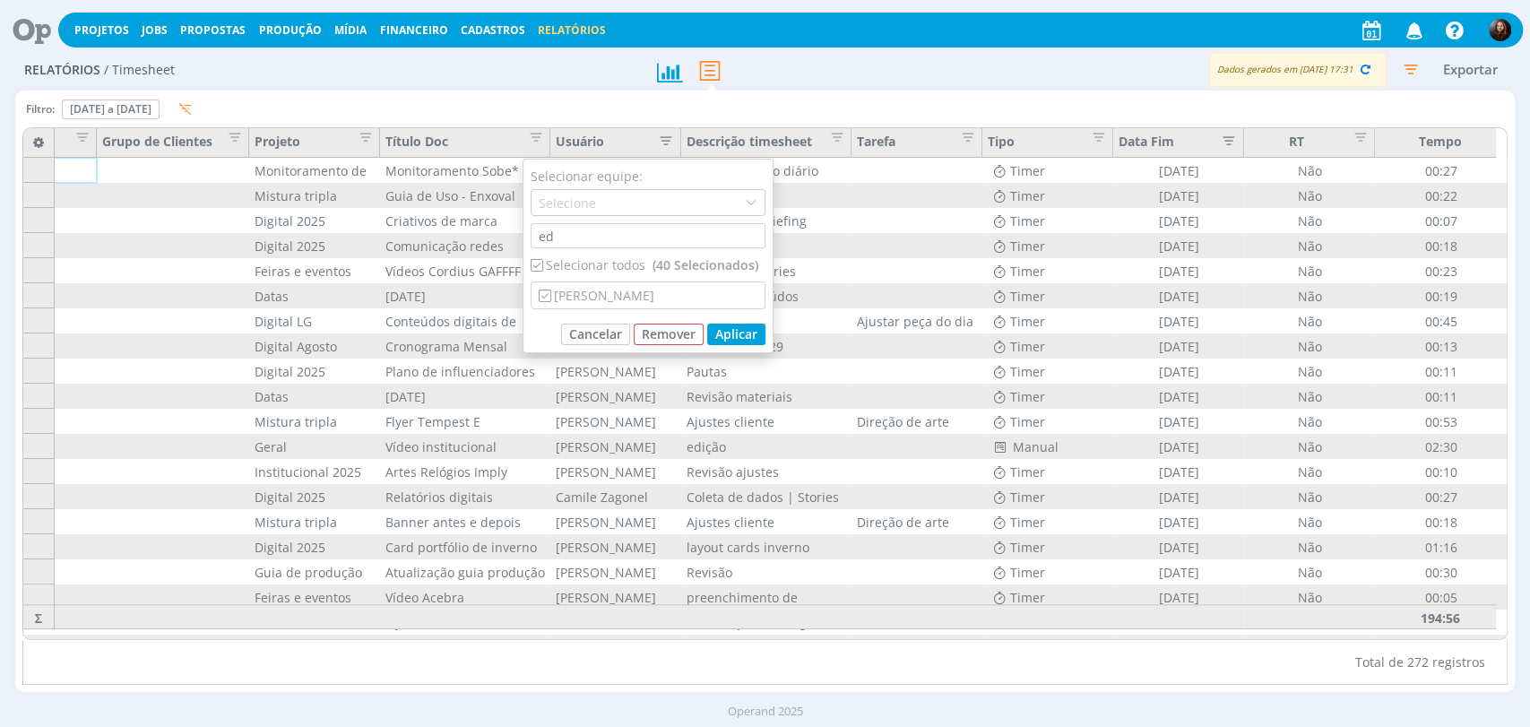
click at [585, 264] on div "Selecionar todos (40 Selecionados)" at bounding box center [648, 265] width 235 height 19
checkbox input "false"
click at [597, 298] on div "[PERSON_NAME]" at bounding box center [648, 295] width 233 height 26
checkbox input "true"
click at [741, 334] on button "Aplicar" at bounding box center [736, 335] width 58 height 22
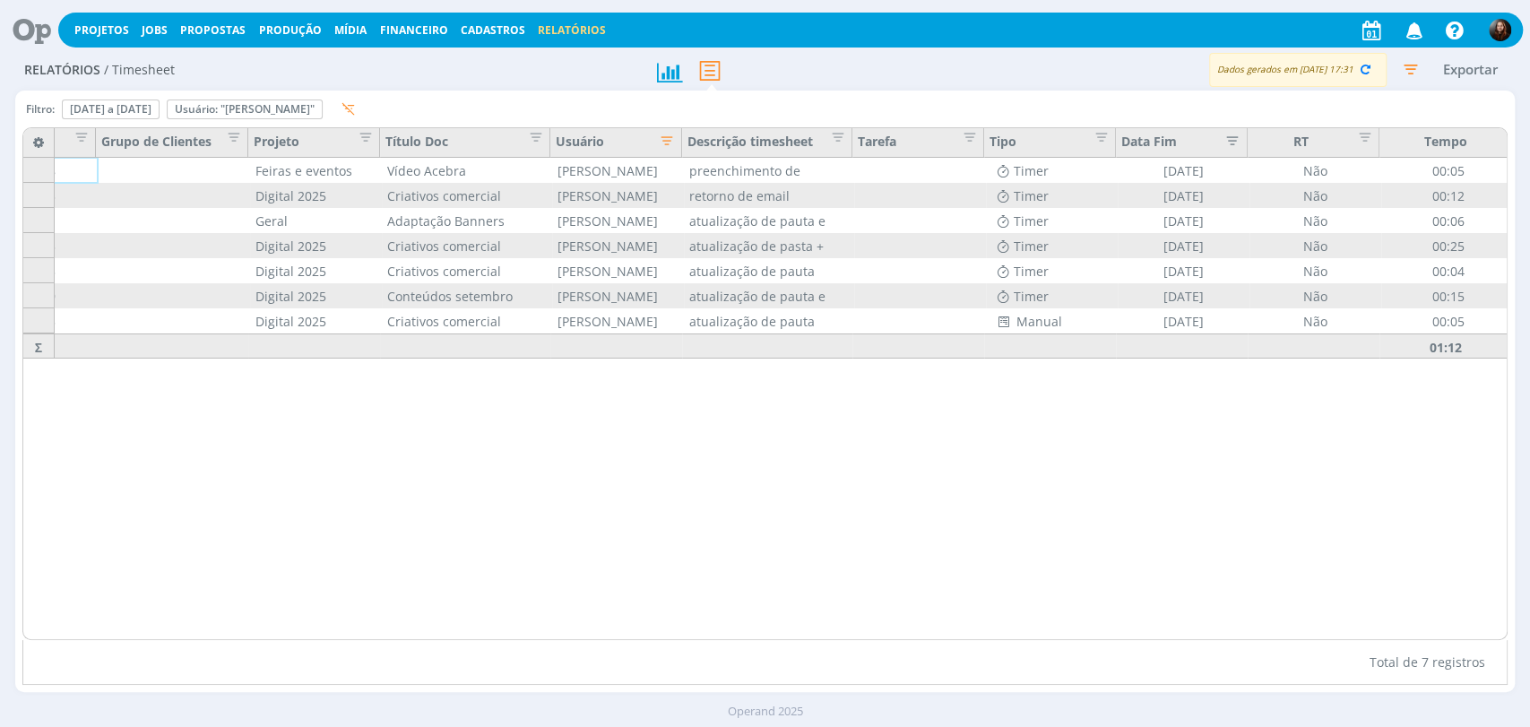
scroll to position [0, 97]
click at [1361, 71] on icon "button" at bounding box center [1366, 69] width 16 height 16
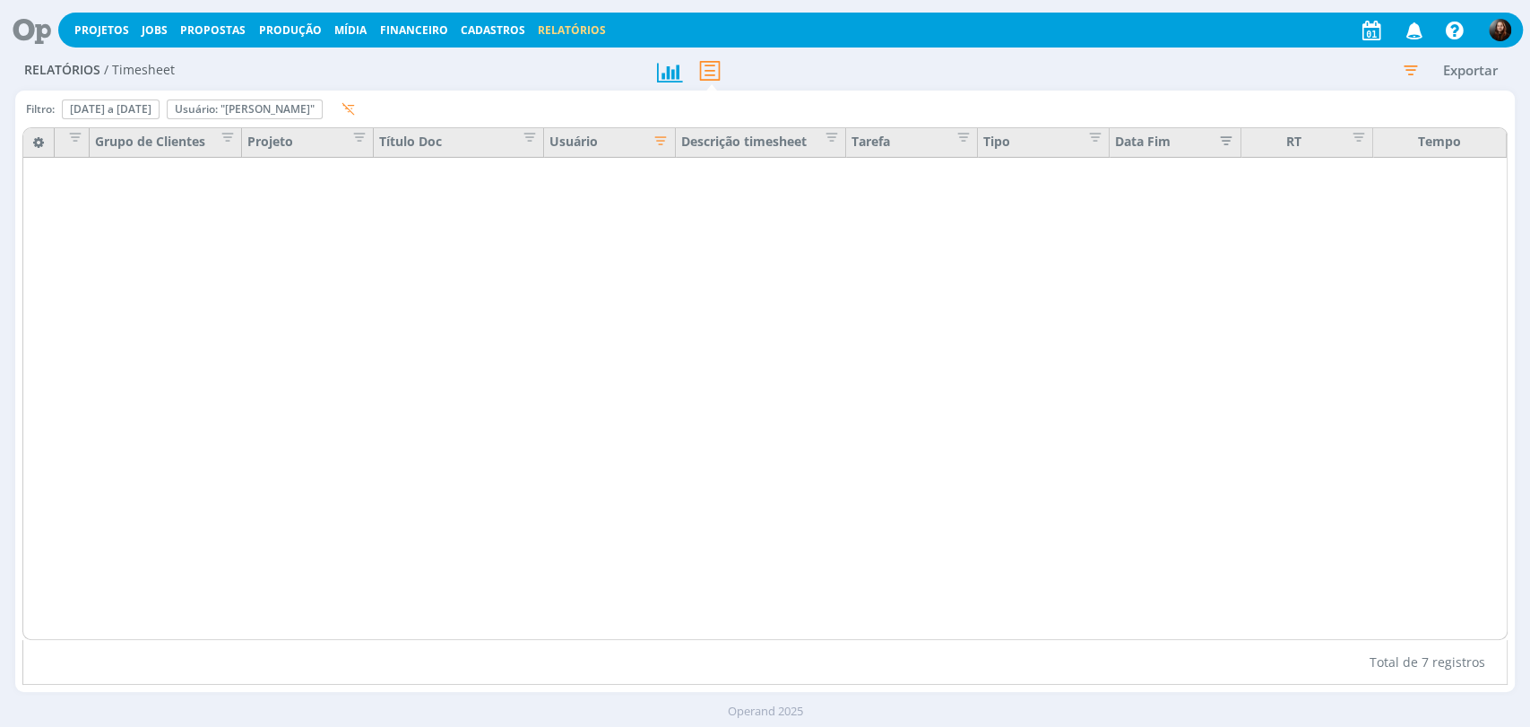
drag, startPoint x: 944, startPoint y: 636, endPoint x: 1129, endPoint y: 654, distance: 185.6
click at [1129, 654] on div at bounding box center [772, 434] width 1500 height 561
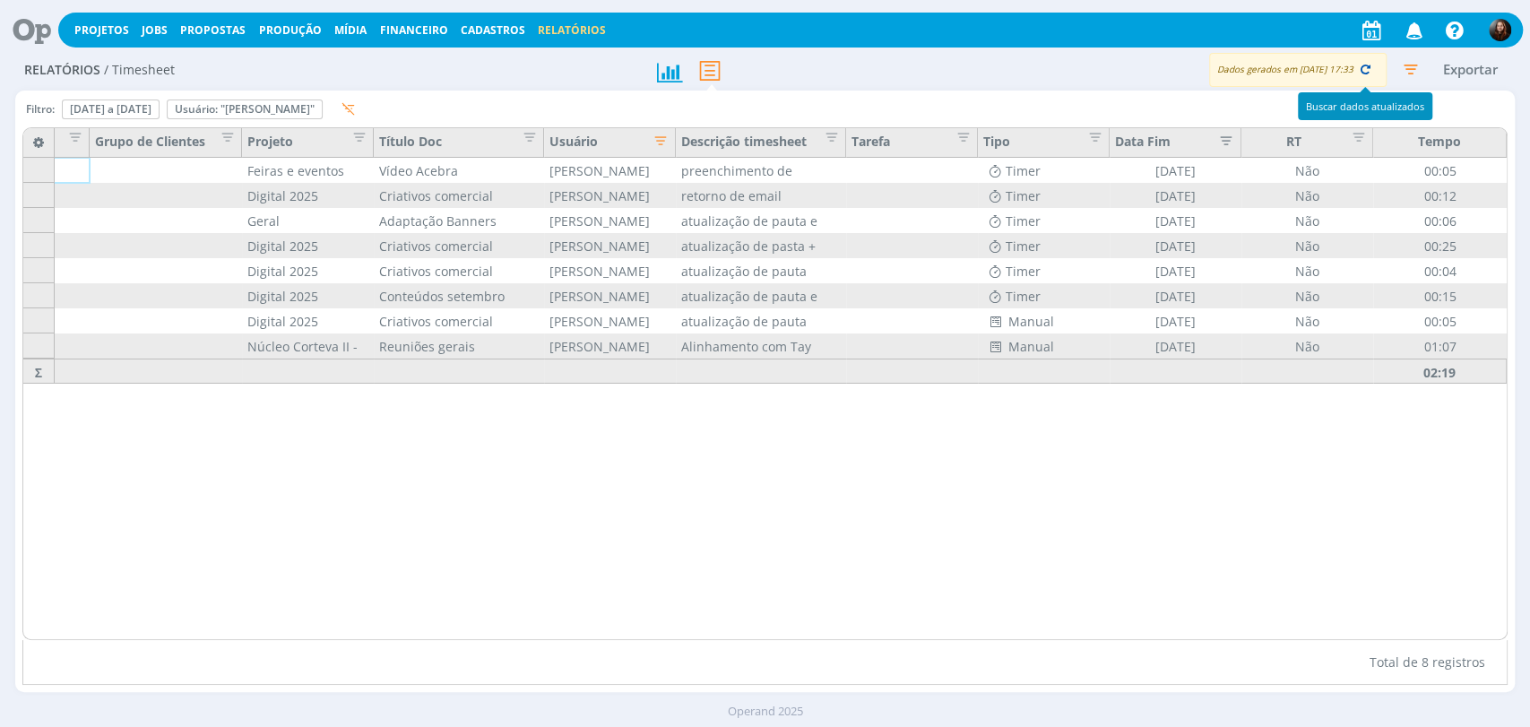
click at [1366, 68] on icon "button" at bounding box center [1366, 69] width 16 height 16
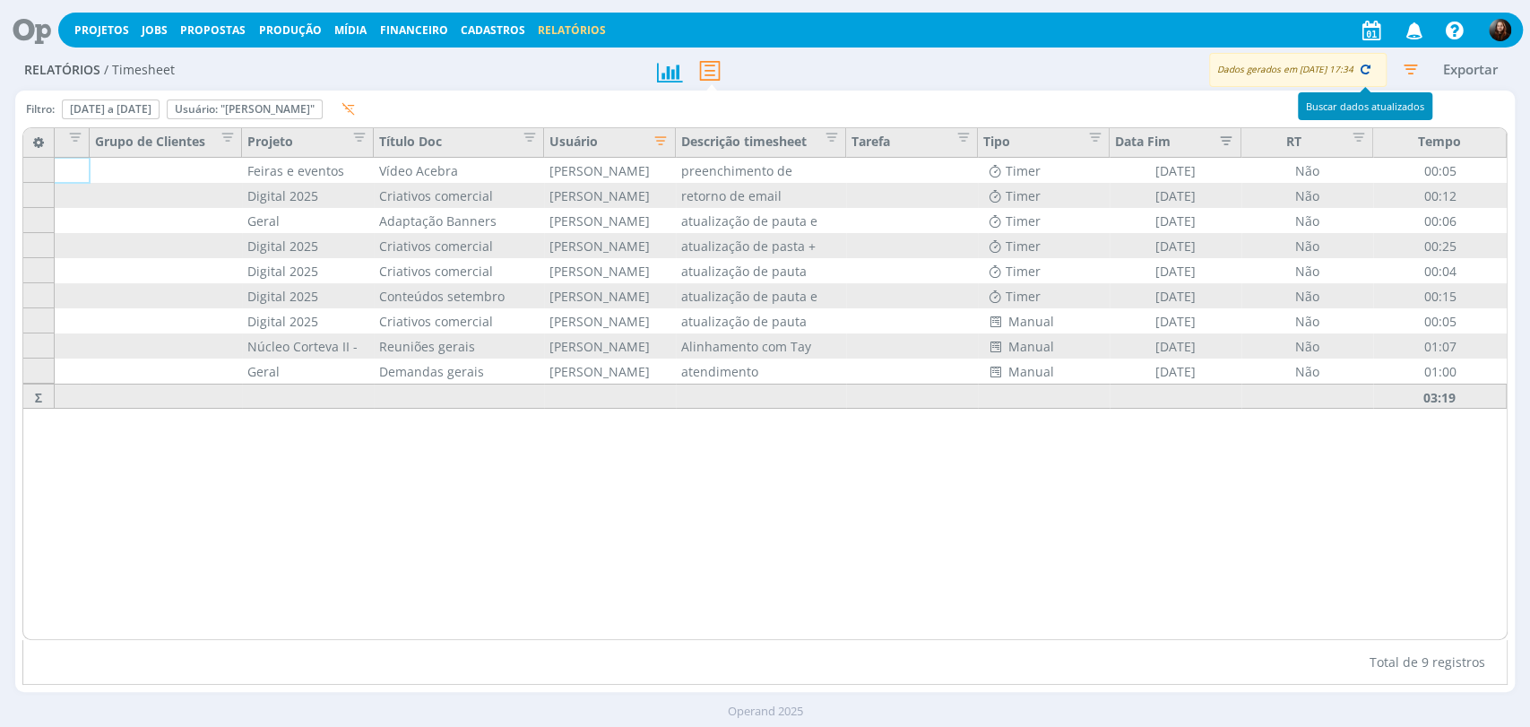
click at [1364, 67] on icon "button" at bounding box center [1366, 69] width 16 height 16
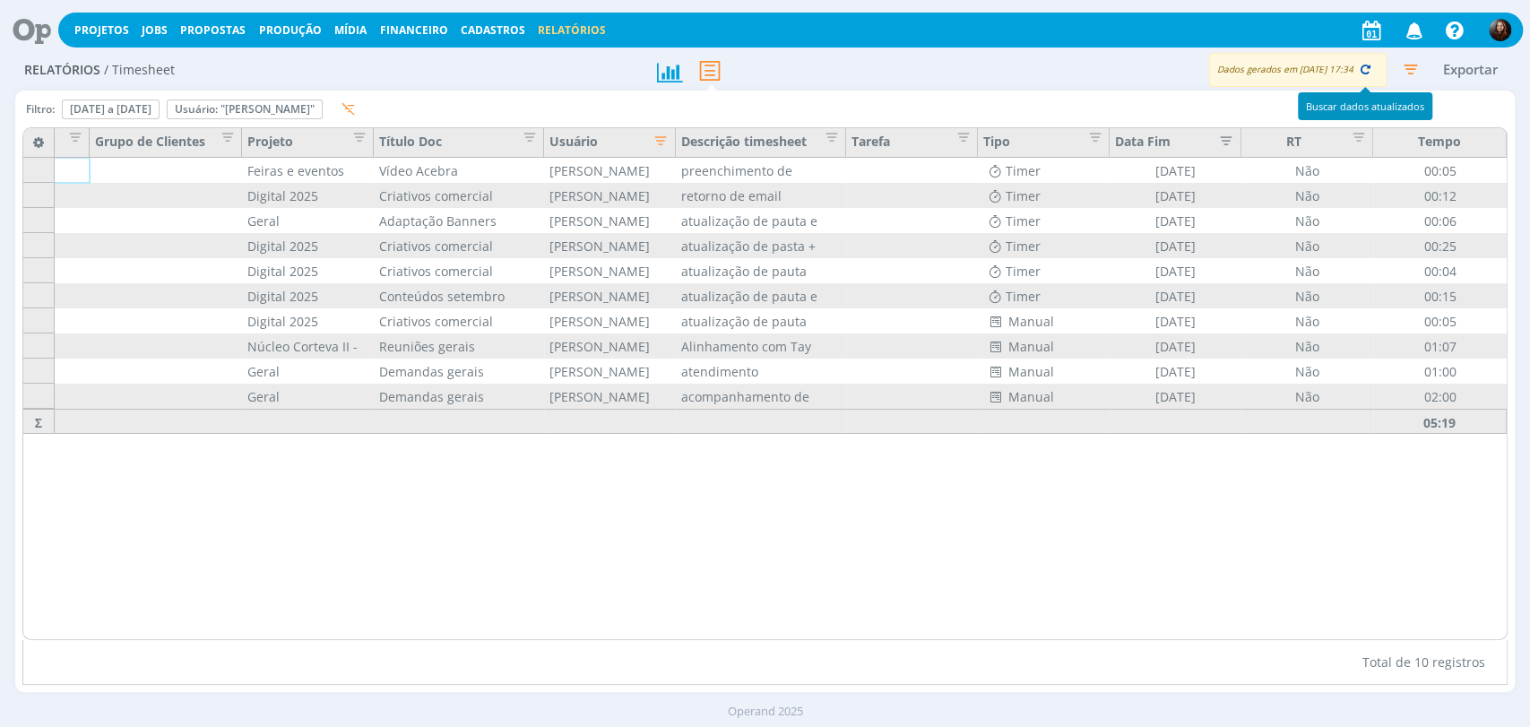
click at [1361, 69] on icon "button" at bounding box center [1366, 69] width 16 height 16
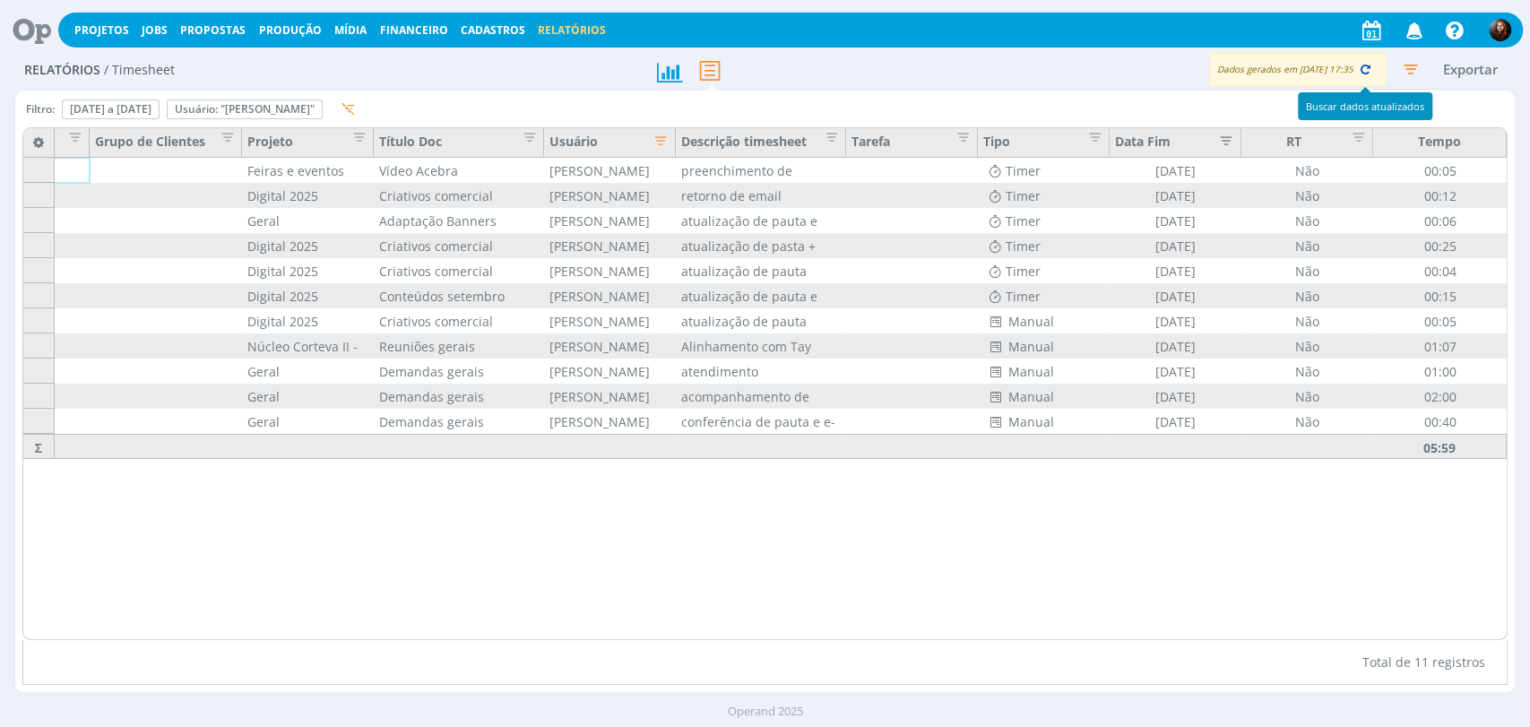
click at [1365, 69] on icon "button" at bounding box center [1366, 69] width 16 height 16
click at [24, 30] on icon at bounding box center [25, 30] width 37 height 35
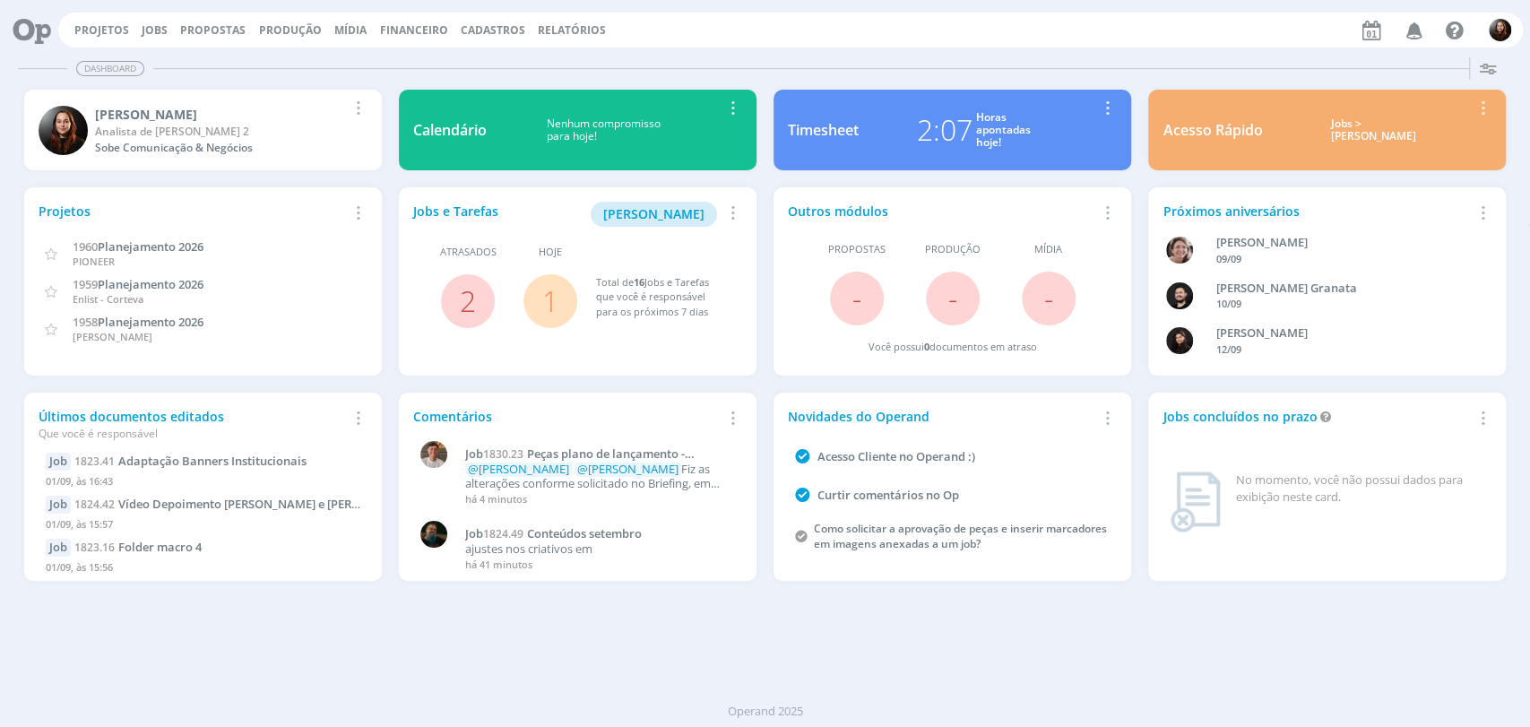
click at [958, 68] on div "Dashboard" at bounding box center [765, 69] width 1495 height 26
click at [1131, 82] on div "Timesheet 2:07 Horas apontadas hoje! Remover Card" at bounding box center [953, 131] width 375 height 98
click at [673, 215] on span "[PERSON_NAME]" at bounding box center [653, 213] width 101 height 17
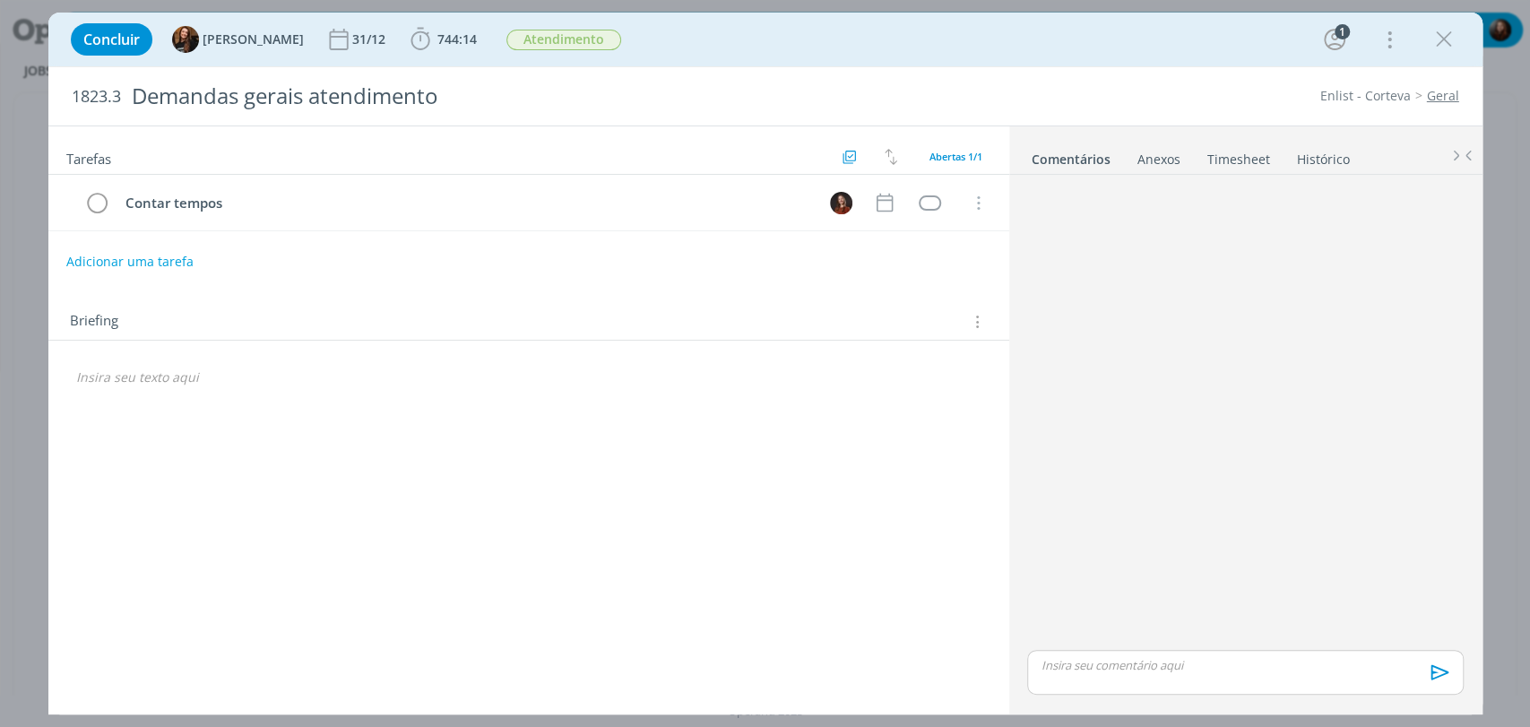
click at [1201, 160] on li "Anexos 0" at bounding box center [1172, 156] width 70 height 26
click at [1234, 160] on link "Timesheet" at bounding box center [1239, 156] width 65 height 26
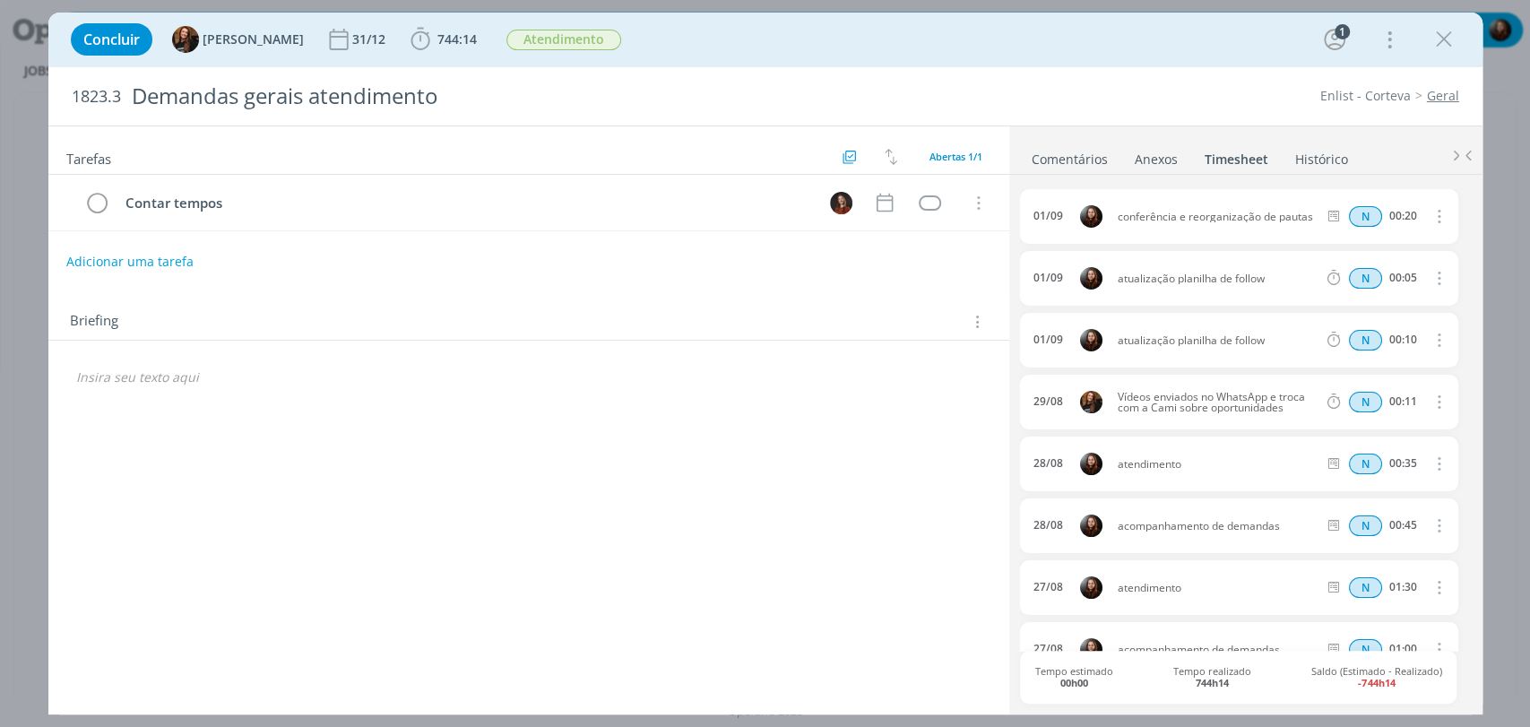
click at [1090, 154] on link "Comentários" at bounding box center [1070, 156] width 78 height 26
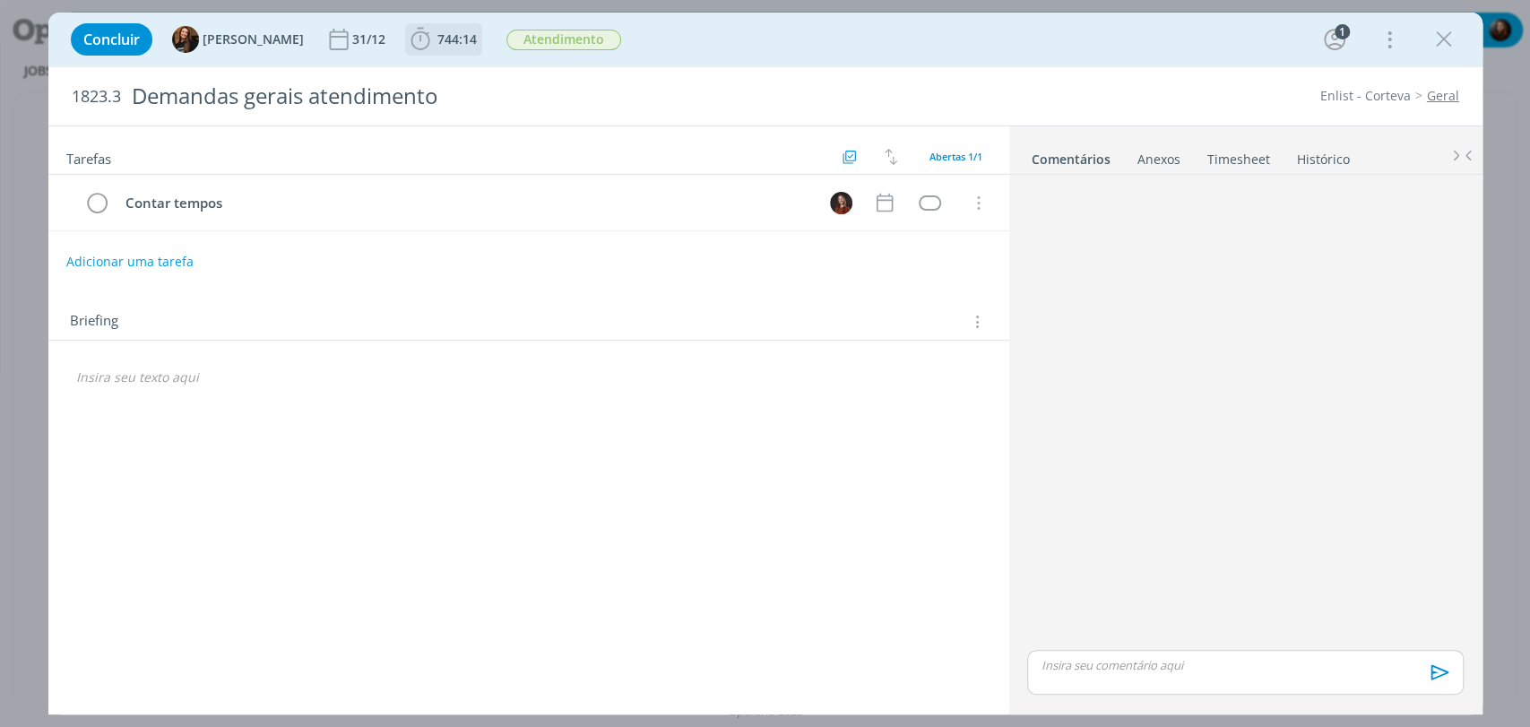
click at [454, 33] on span "744:14" at bounding box center [457, 38] width 39 height 17
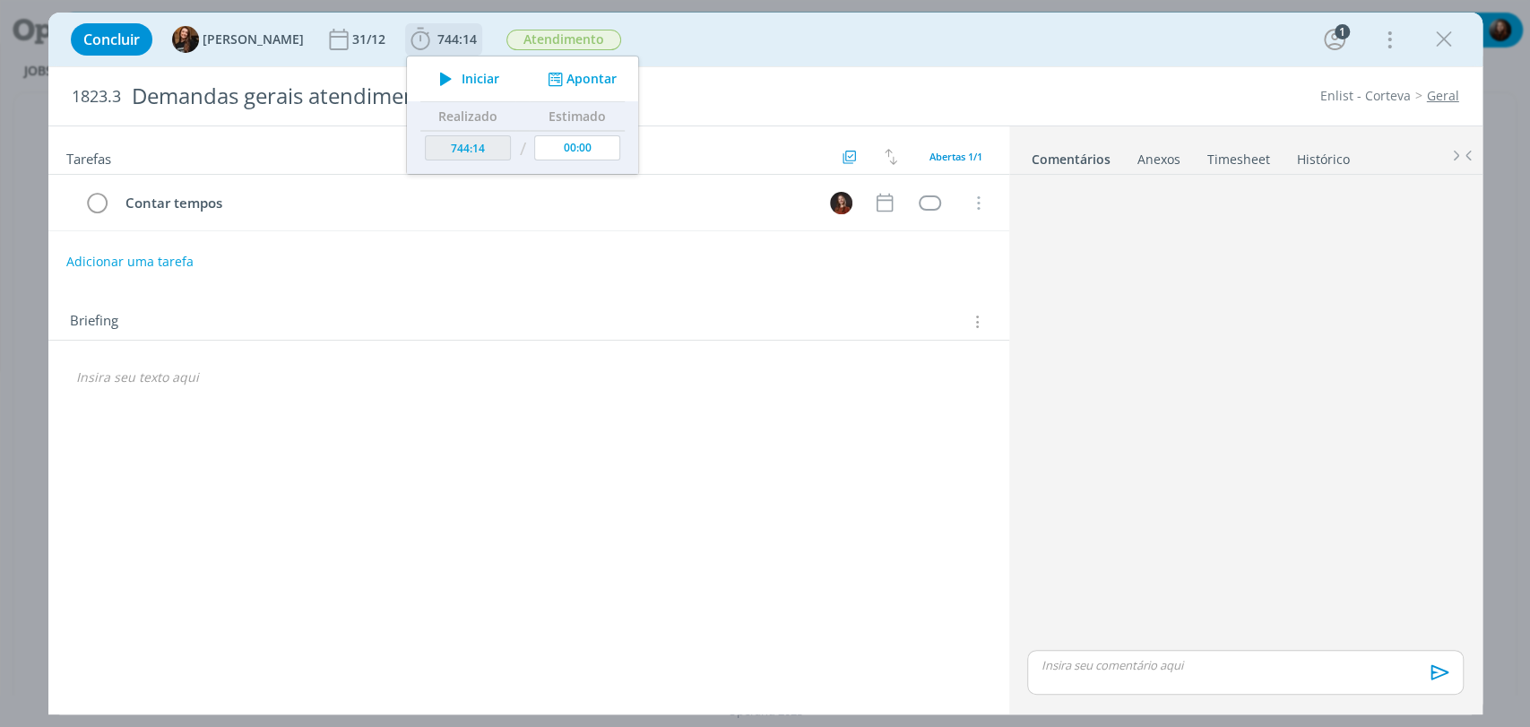
click at [581, 82] on button "Apontar" at bounding box center [579, 79] width 74 height 19
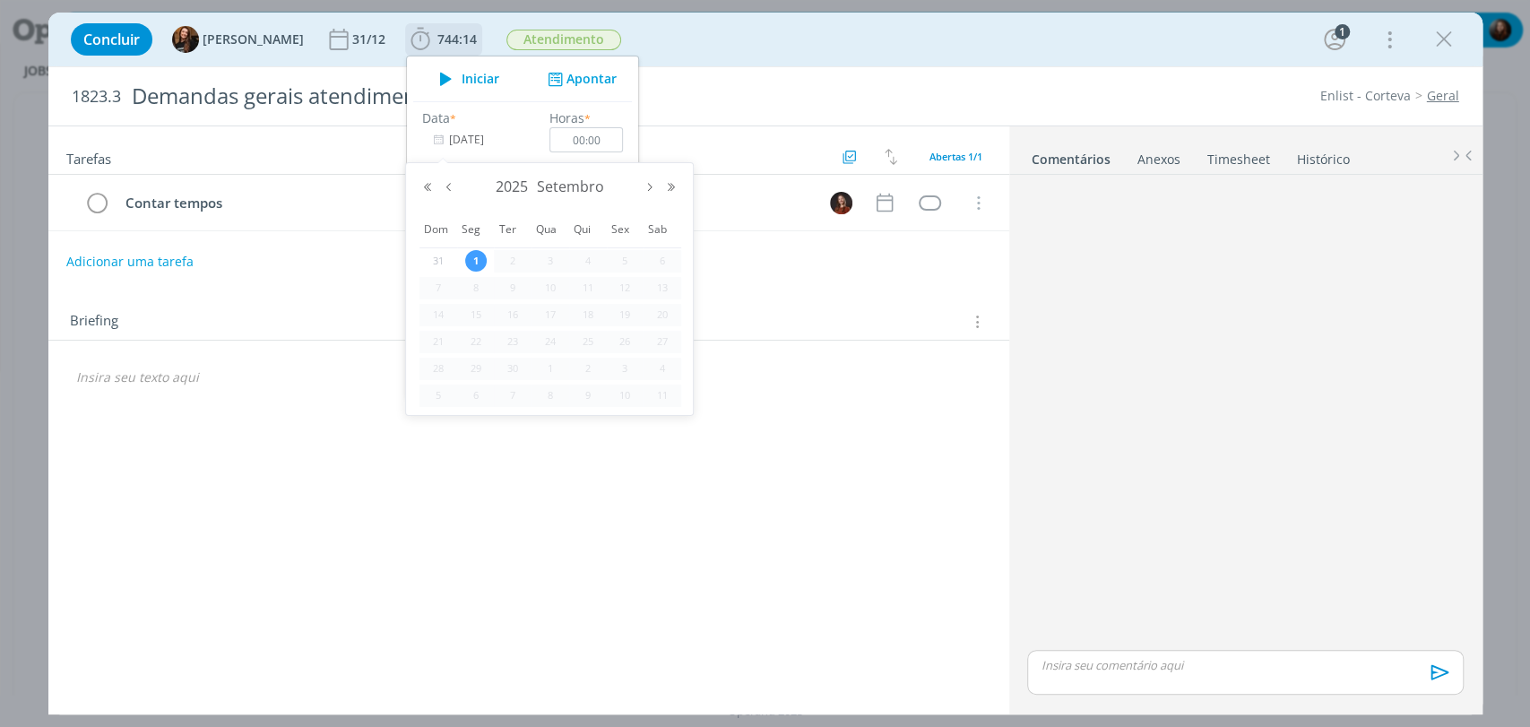
click at [477, 142] on input "[DATE]" at bounding box center [478, 139] width 112 height 25
click at [446, 183] on button "Mês anterior" at bounding box center [449, 187] width 22 height 13
click at [622, 364] on span "29" at bounding box center [625, 369] width 22 height 22
type input "[DATE]"
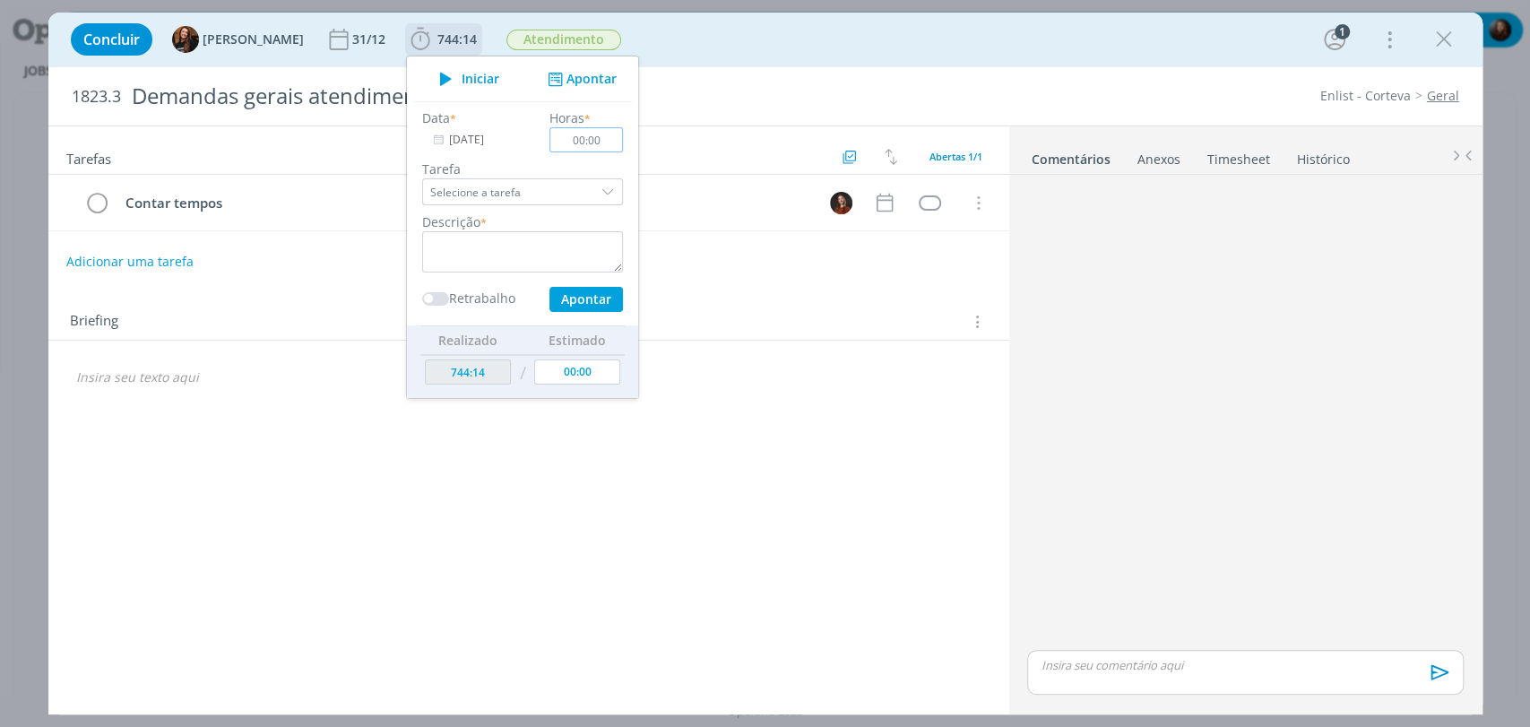
click at [590, 145] on input "00:00" at bounding box center [587, 139] width 74 height 25
type input "01:00"
click at [572, 230] on div "Descrição *" at bounding box center [522, 242] width 219 height 60
click at [574, 243] on textarea "dialog" at bounding box center [522, 251] width 201 height 41
type textarea "atendimento"
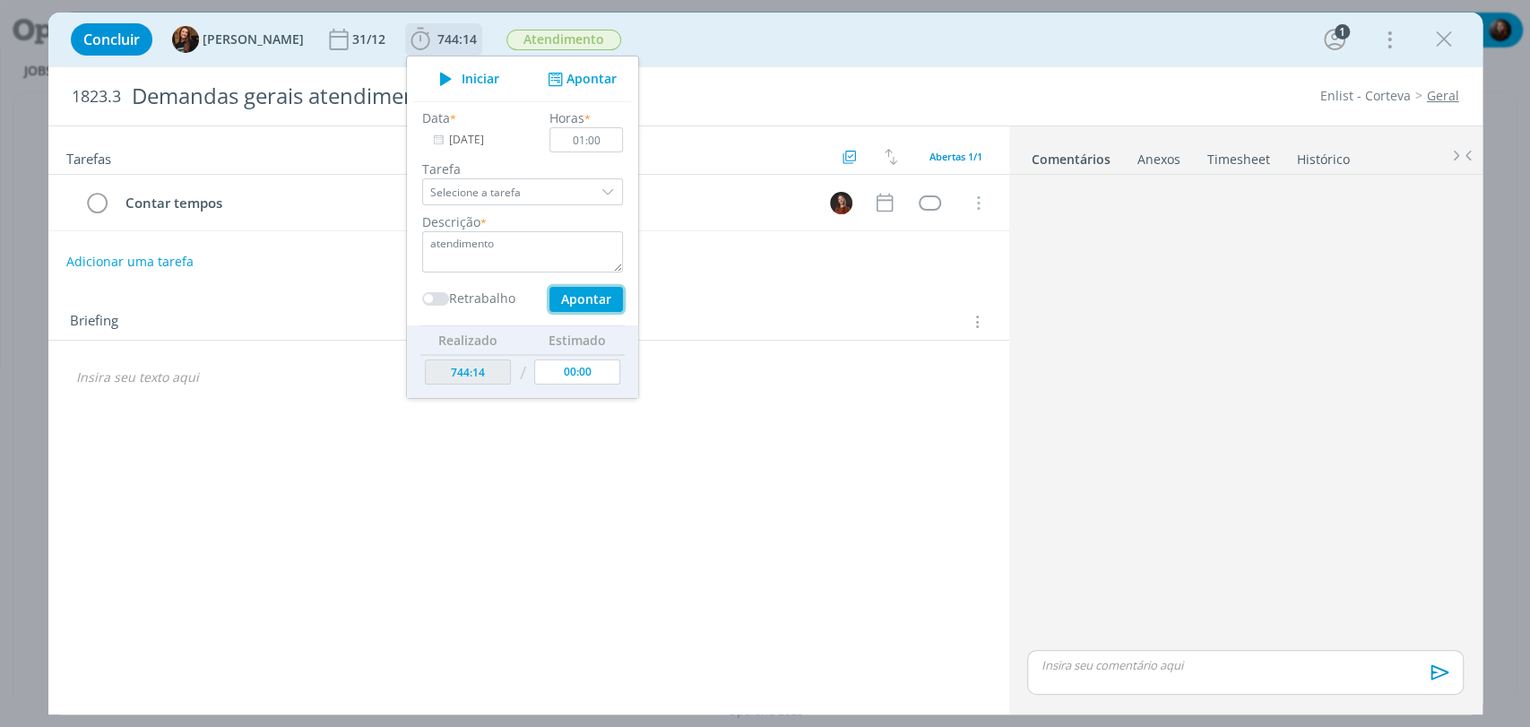
click at [581, 303] on button "Apontar" at bounding box center [586, 299] width 74 height 25
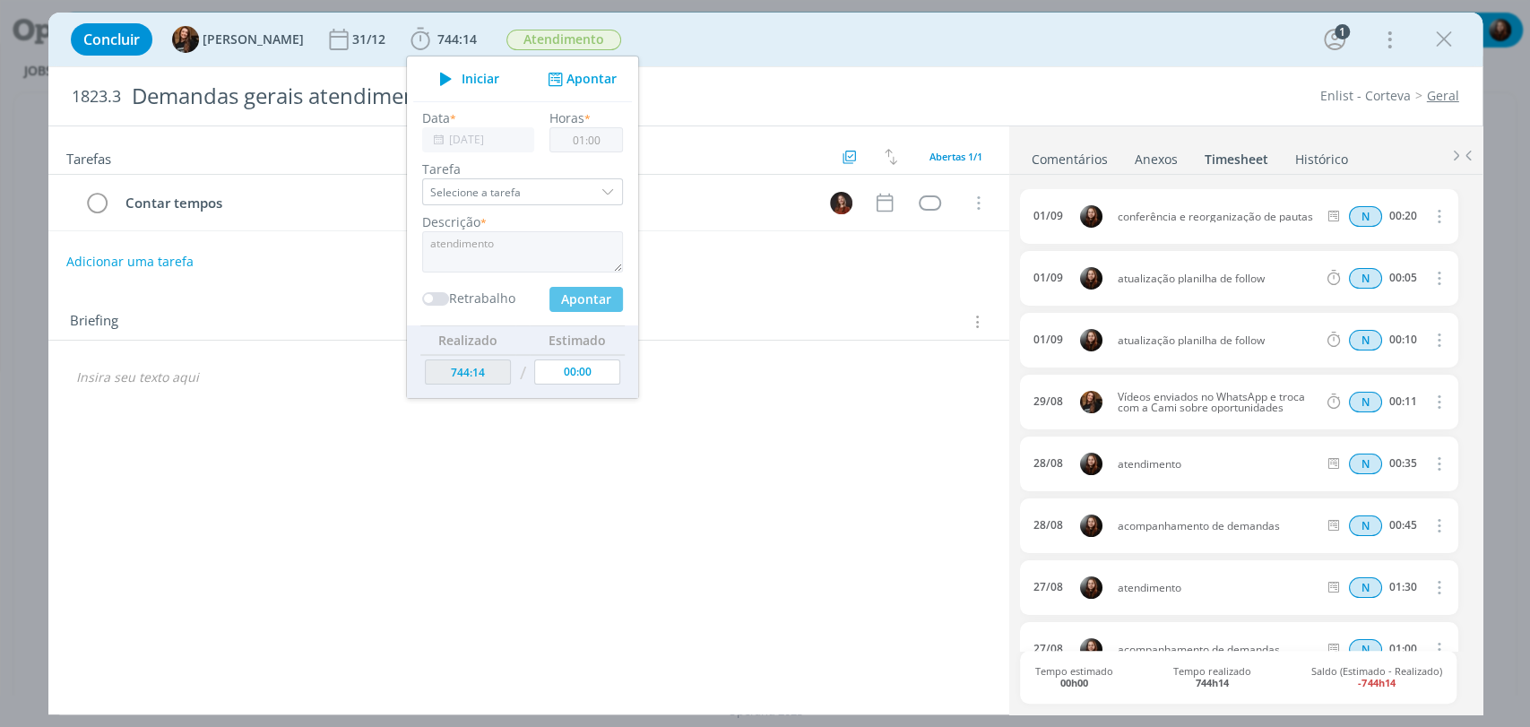
type input "745:14"
type input "[DATE]"
type input "00:00"
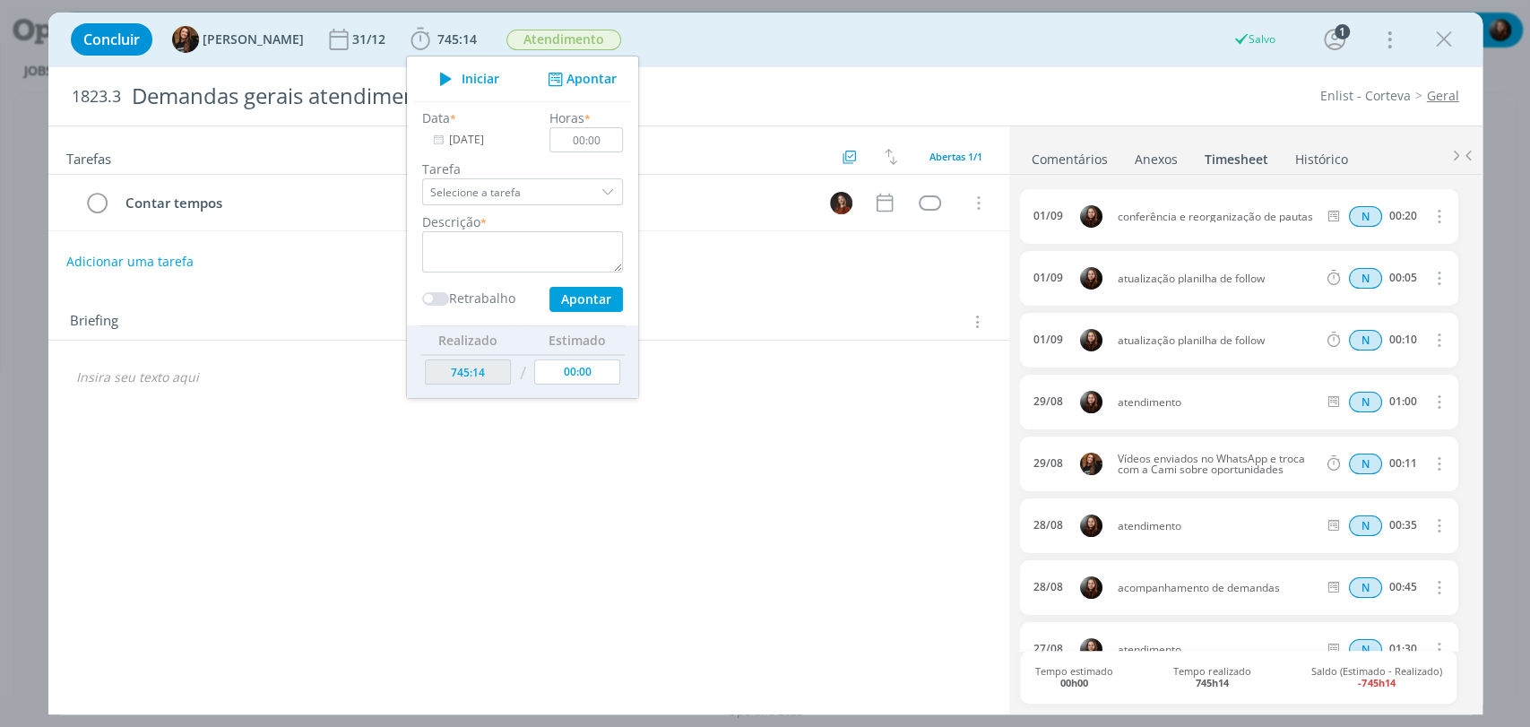
click at [680, 52] on div "Concluir Tayná Morsch 31/12 745:14 Iniciar Apontar Data * [DATE] Horas * 00:00 …" at bounding box center [766, 39] width 1408 height 43
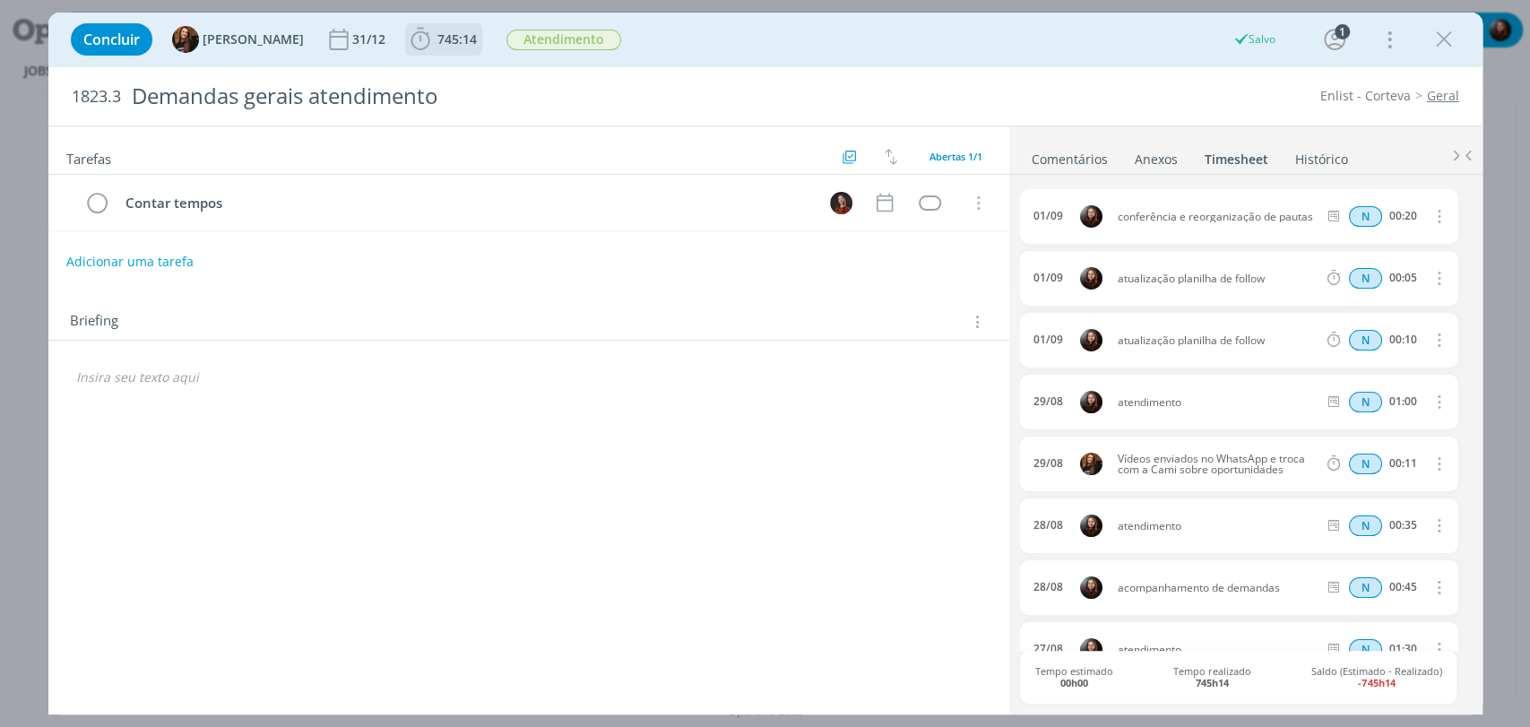
click at [438, 36] on span "745:14" at bounding box center [457, 38] width 39 height 17
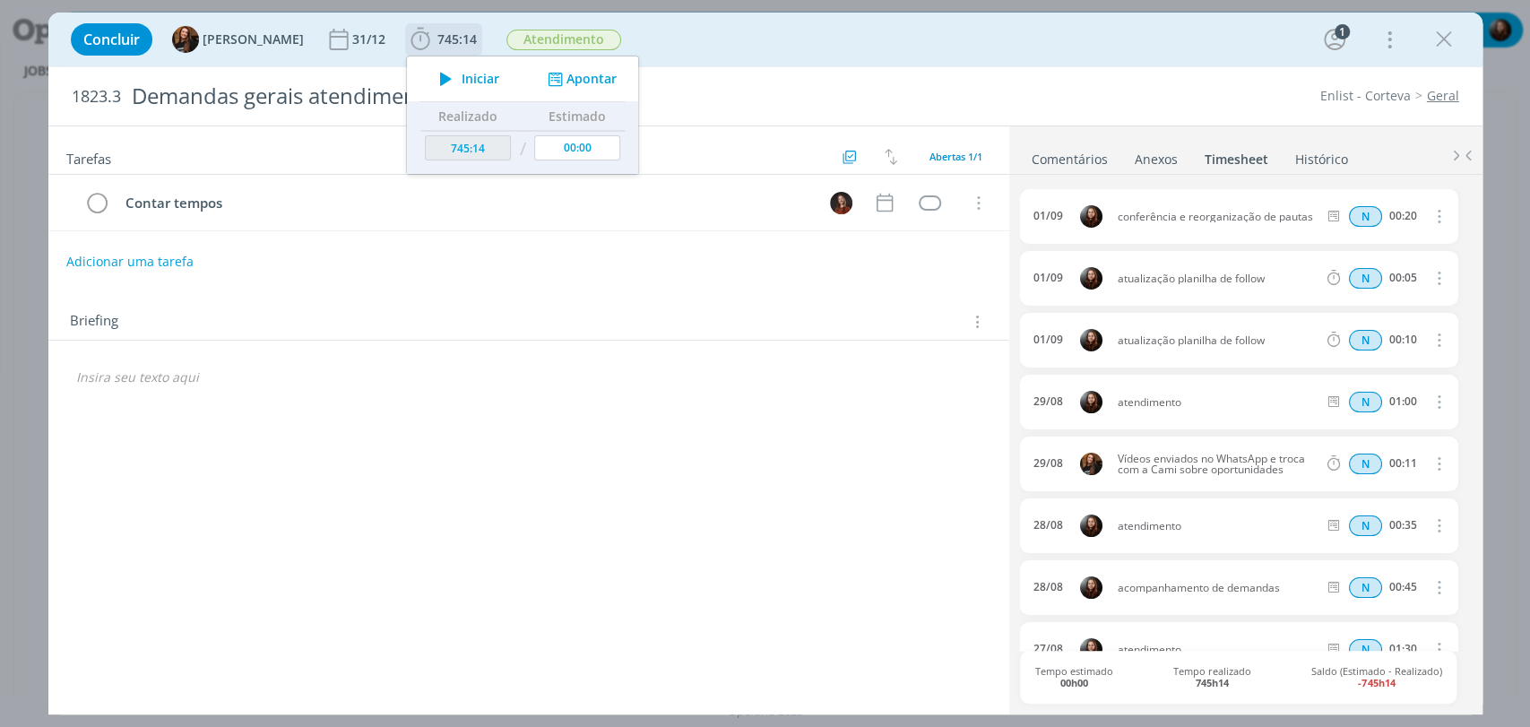
click at [563, 78] on button "Apontar" at bounding box center [579, 79] width 74 height 19
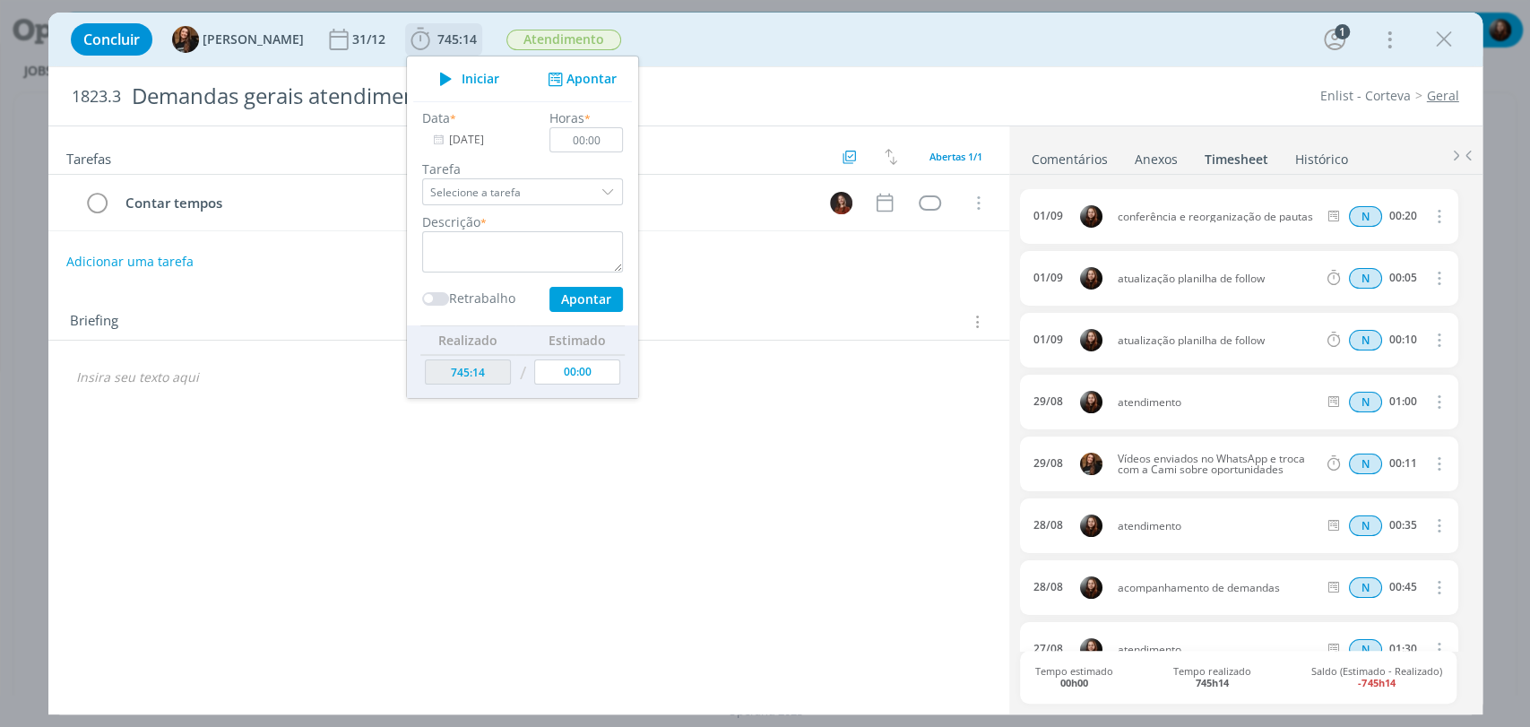
click at [458, 143] on input "[DATE]" at bounding box center [478, 139] width 112 height 25
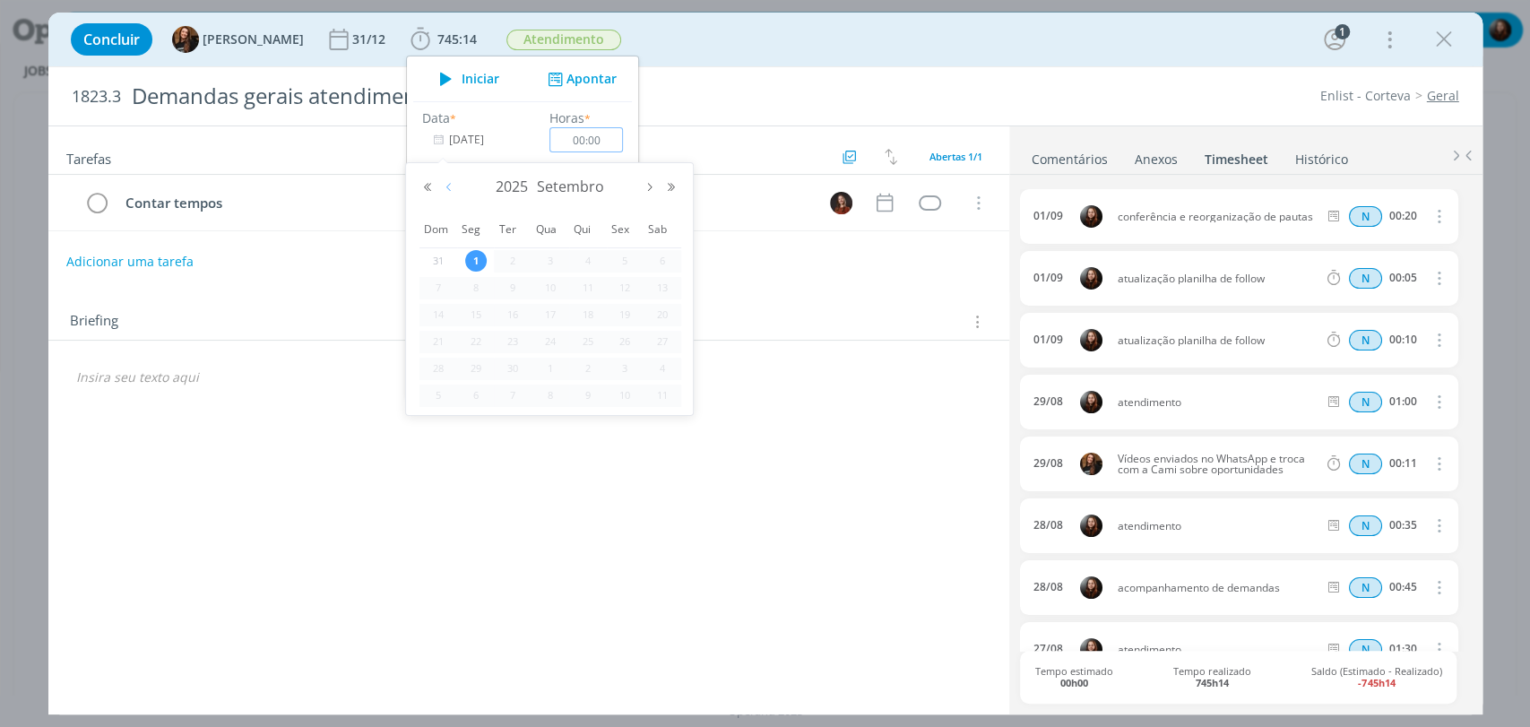
click at [444, 187] on button "Mês anterior" at bounding box center [449, 187] width 22 height 13
click at [624, 366] on span "29" at bounding box center [625, 369] width 22 height 22
type input "[DATE]"
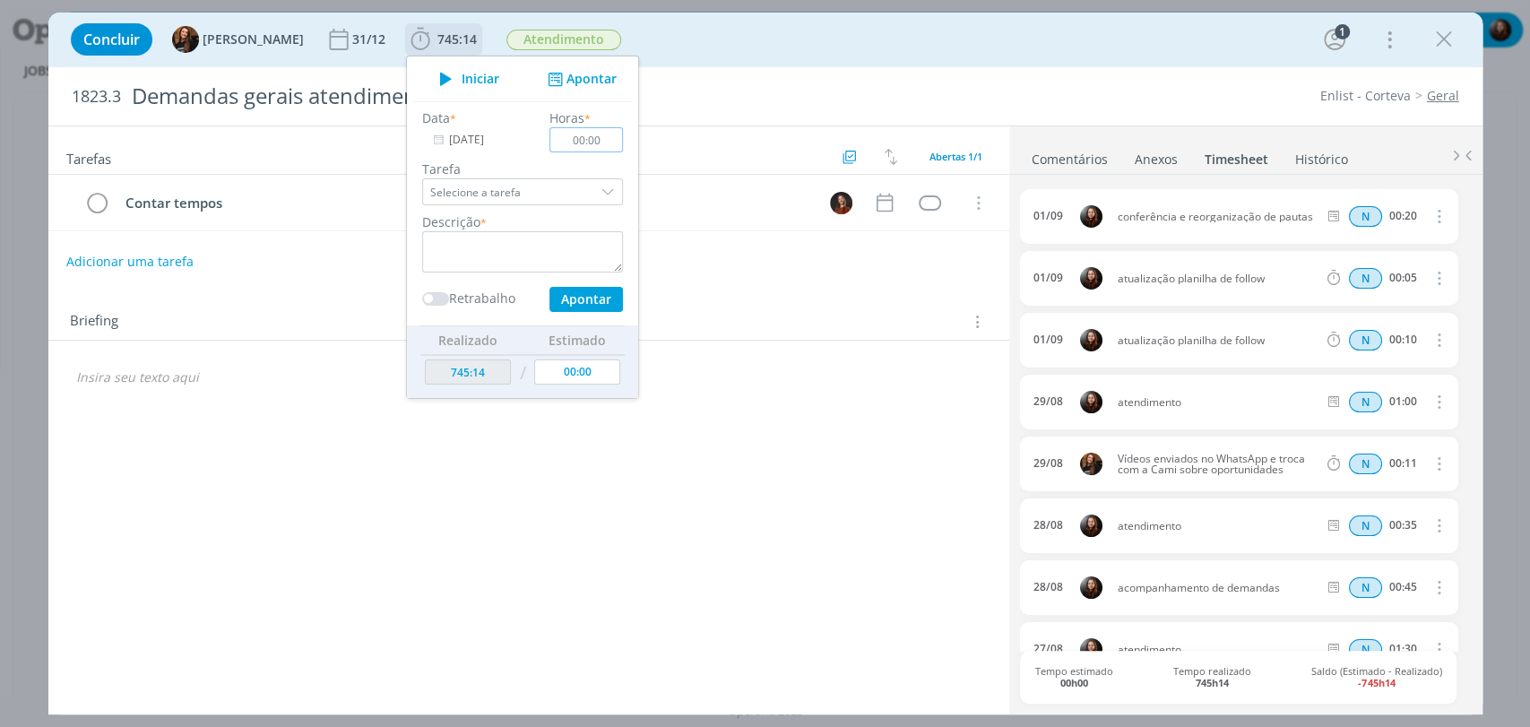
click at [590, 145] on input "00:00" at bounding box center [587, 139] width 74 height 25
click at [595, 143] on input "00:00" at bounding box center [587, 139] width 74 height 25
type input "02:00"
click at [527, 251] on textarea "dialog" at bounding box center [522, 251] width 201 height 41
type textarea "acompanhamento de demandas"
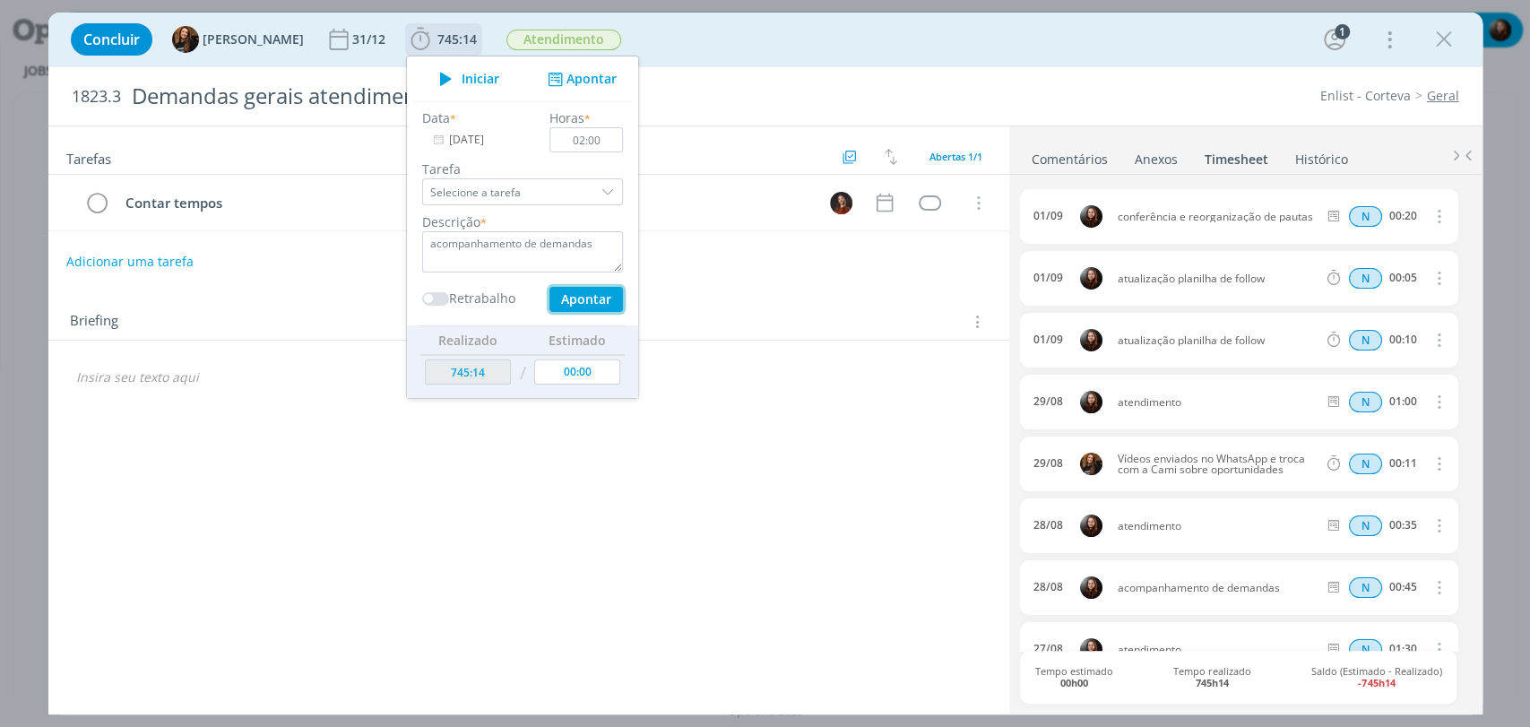
click at [578, 295] on button "Apontar" at bounding box center [586, 299] width 74 height 25
type input "747:14"
type input "[DATE]"
type input "00:00"
click at [780, 44] on div "Concluir Tayná Morsch 31/12 747:14 Iniciar Apontar Data * [DATE] Horas * 00:00 …" at bounding box center [766, 39] width 1408 height 43
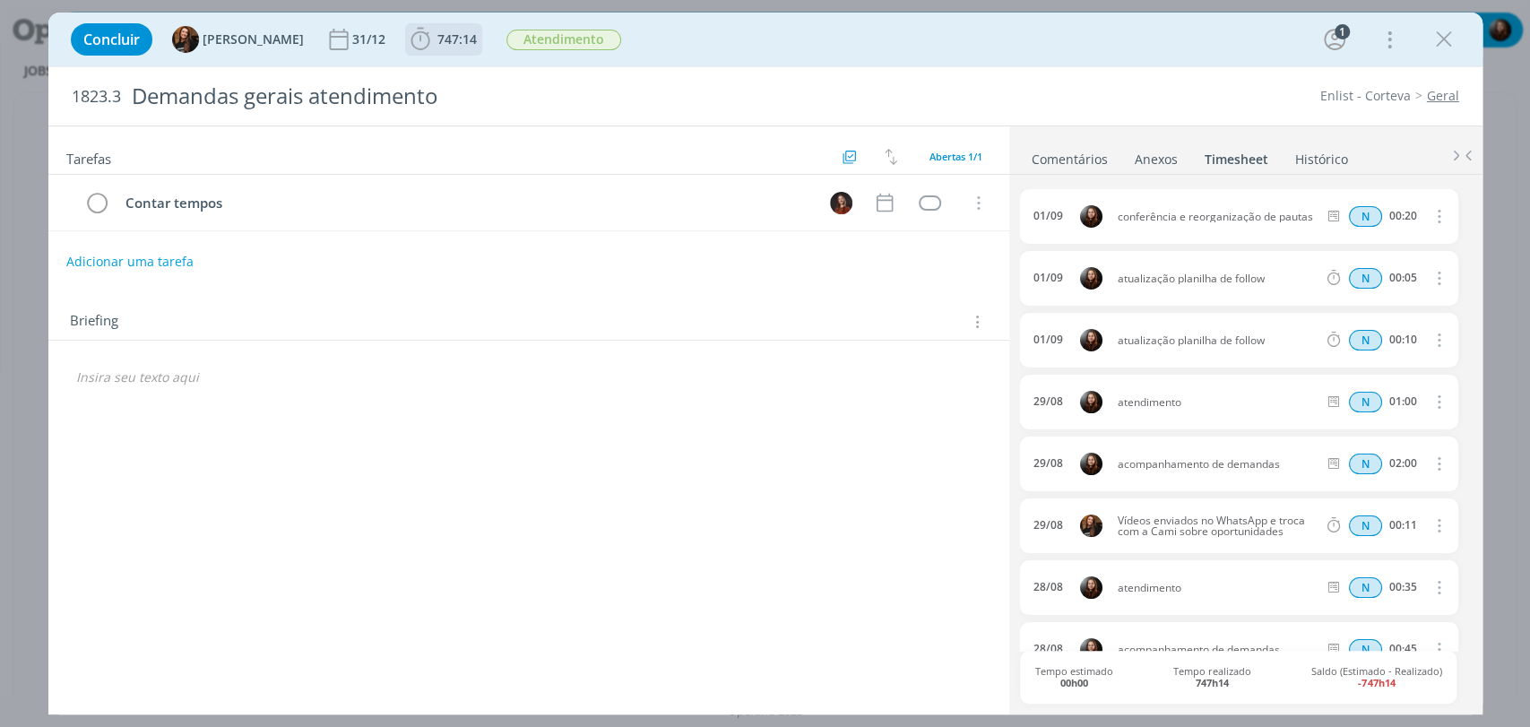
click at [438, 41] on span "747:14" at bounding box center [457, 38] width 39 height 17
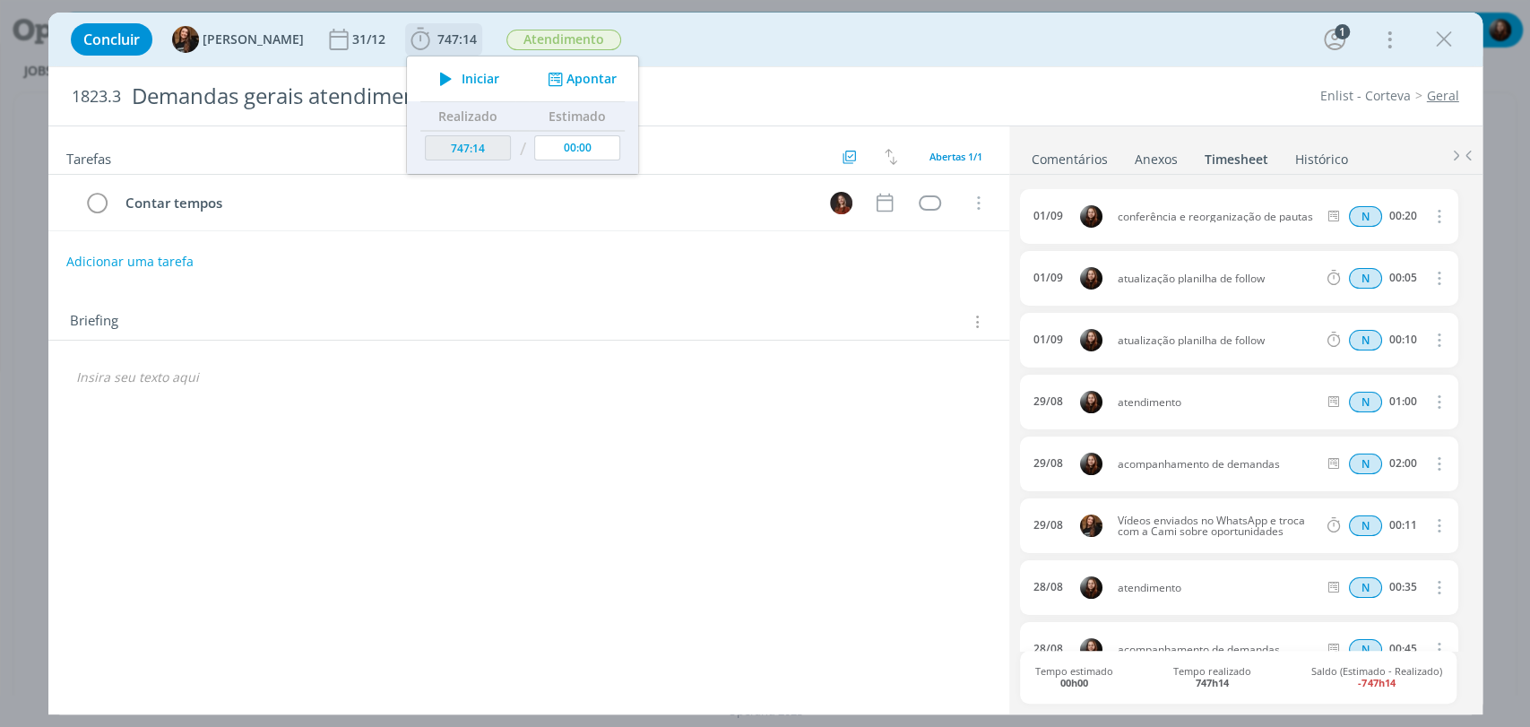
click at [552, 81] on button "Apontar" at bounding box center [579, 79] width 74 height 19
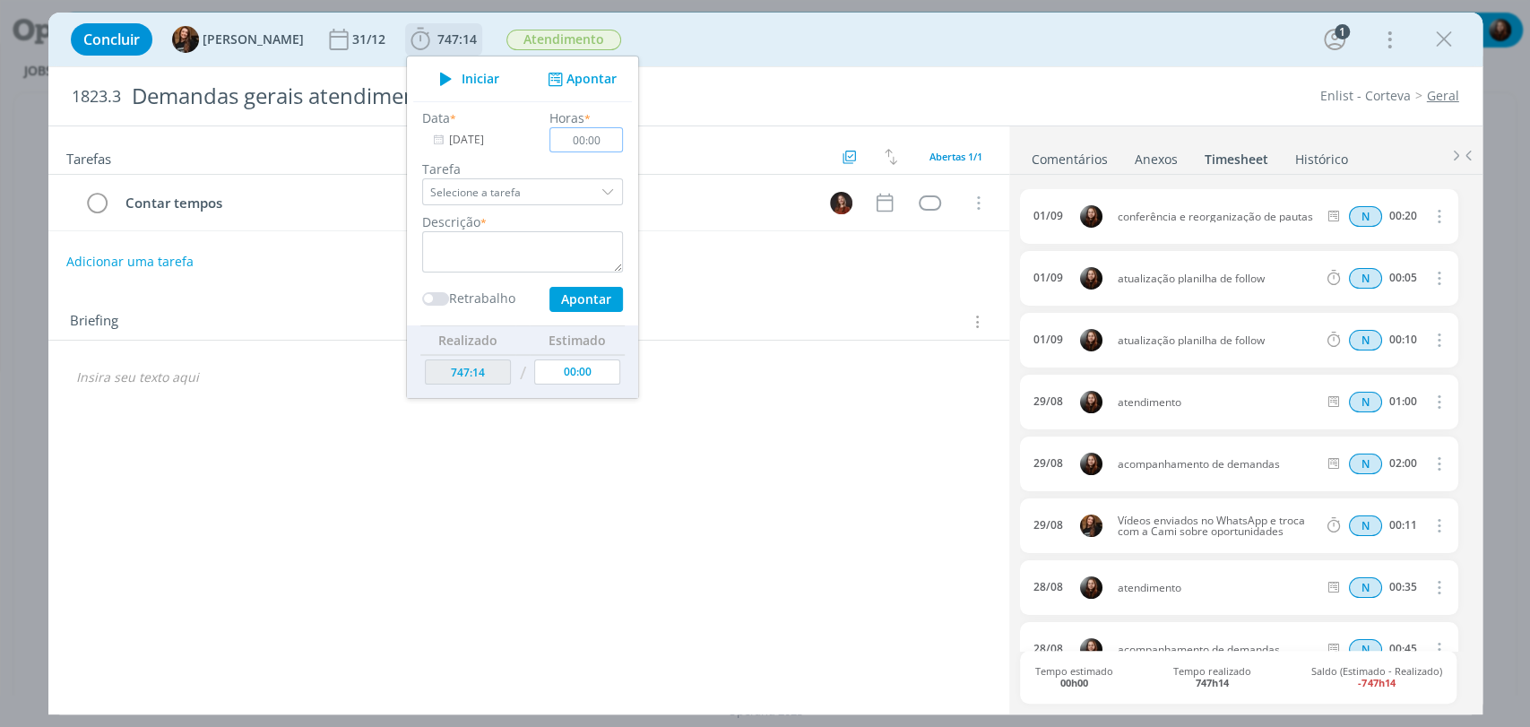
click at [598, 141] on input "00:00" at bounding box center [587, 139] width 74 height 25
click at [455, 141] on input "[DATE]" at bounding box center [478, 139] width 112 height 25
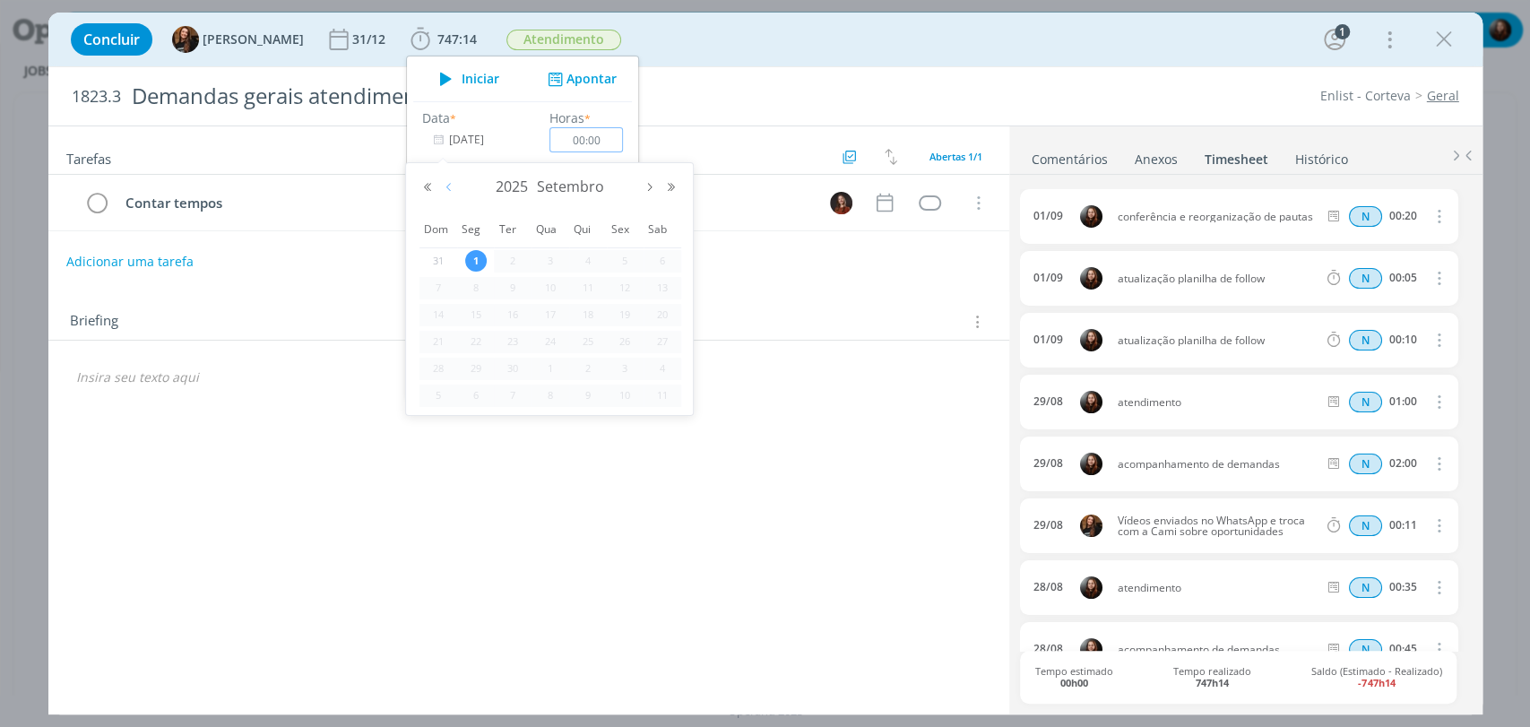
click at [449, 186] on button "Mês anterior" at bounding box center [449, 187] width 22 height 13
click at [454, 142] on input "[DATE]" at bounding box center [478, 139] width 112 height 25
click at [623, 375] on span "29" at bounding box center [625, 369] width 22 height 22
type input "[DATE]"
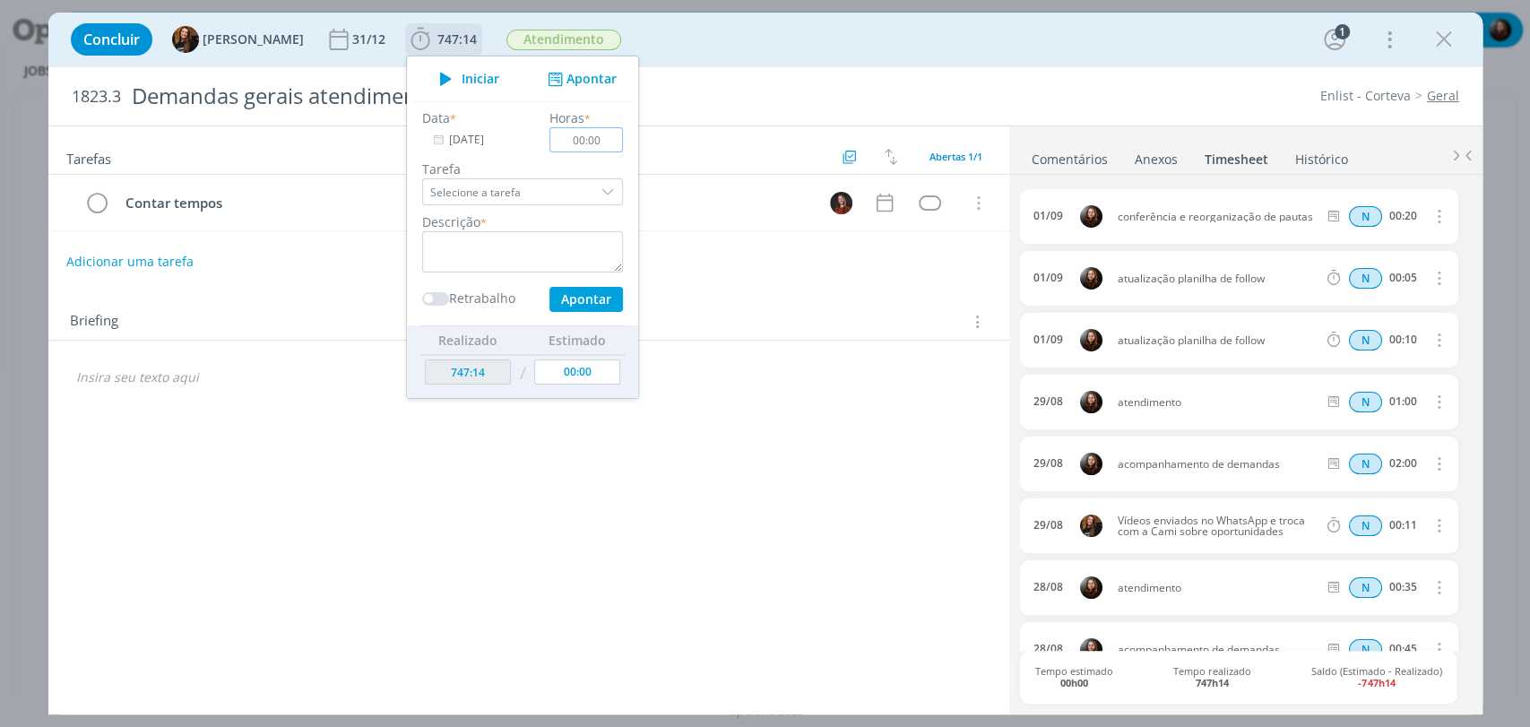
click at [585, 131] on input "00:00" at bounding box center [587, 139] width 74 height 25
type input "00:40"
click at [514, 246] on textarea "dialog" at bounding box center [522, 251] width 201 height 41
type textarea "conferência de pauta e e-mail"
click at [585, 298] on button "Apontar" at bounding box center [586, 299] width 74 height 25
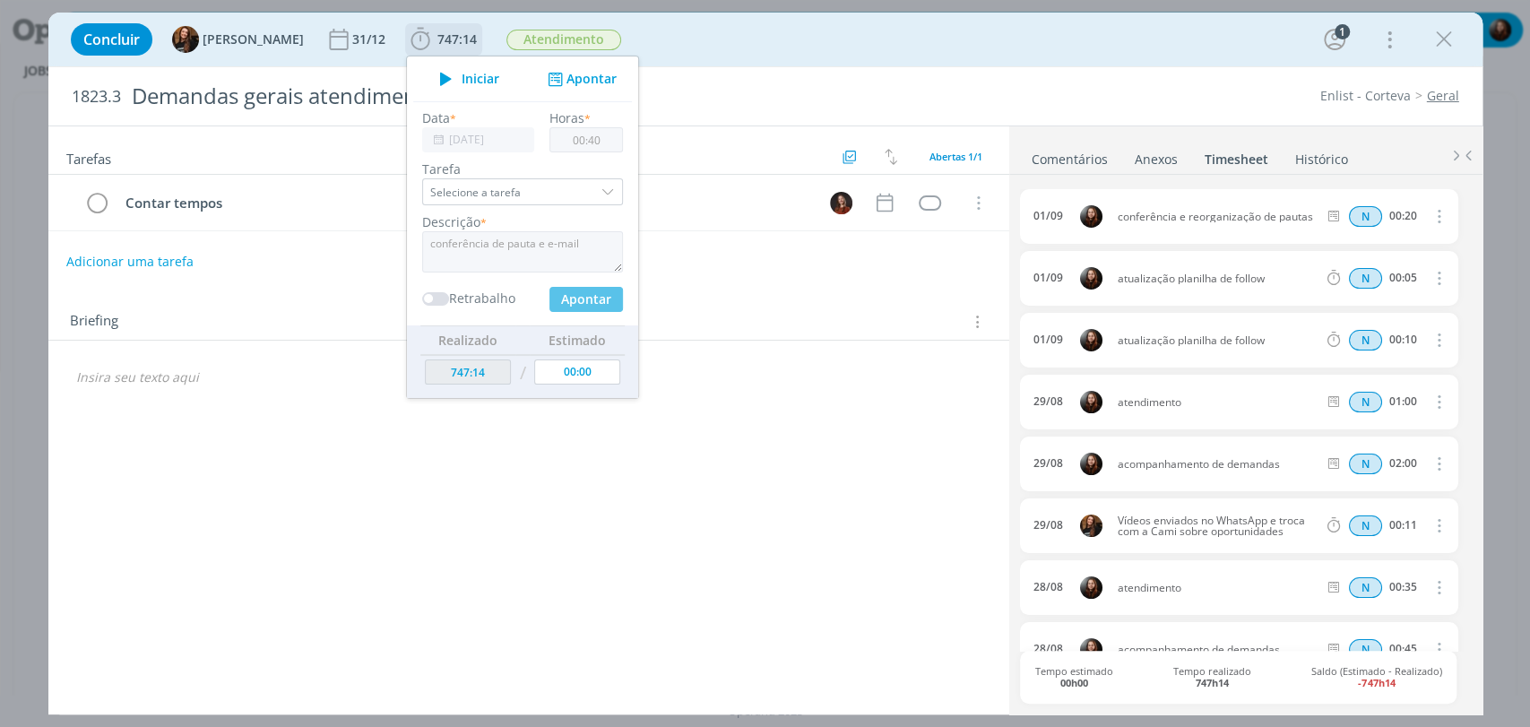
type input "747:54"
type input "[DATE]"
type input "00:00"
click at [775, 33] on div "Concluir Tayná Morsch 31/12 747:54 Iniciar Apontar Data * [DATE] Horas * 00:00 …" at bounding box center [766, 39] width 1408 height 43
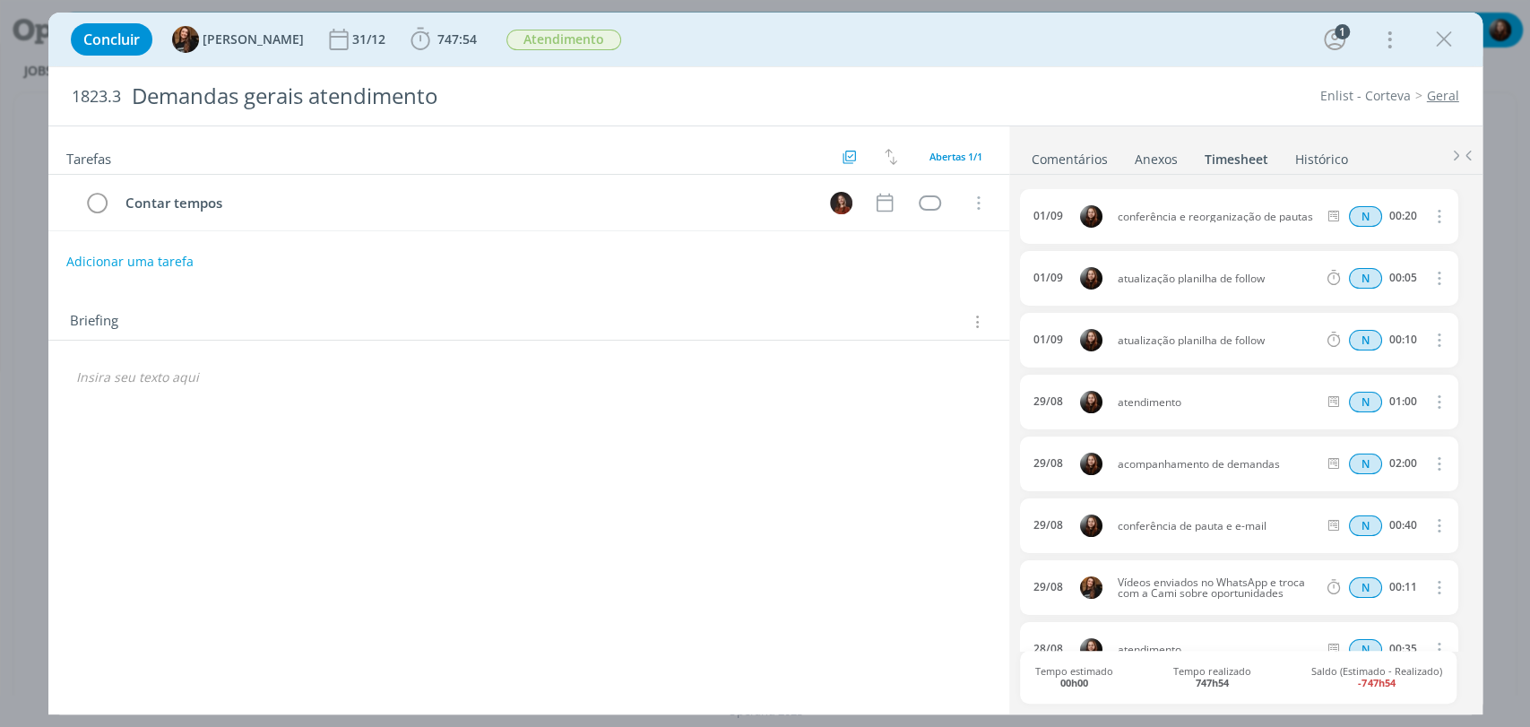
click at [1429, 525] on icon "dialog" at bounding box center [1438, 526] width 20 height 22
click at [1348, 590] on link "Editar" at bounding box center [1388, 585] width 142 height 29
click at [1400, 527] on input "00:40" at bounding box center [1402, 526] width 39 height 20
type input "00:50"
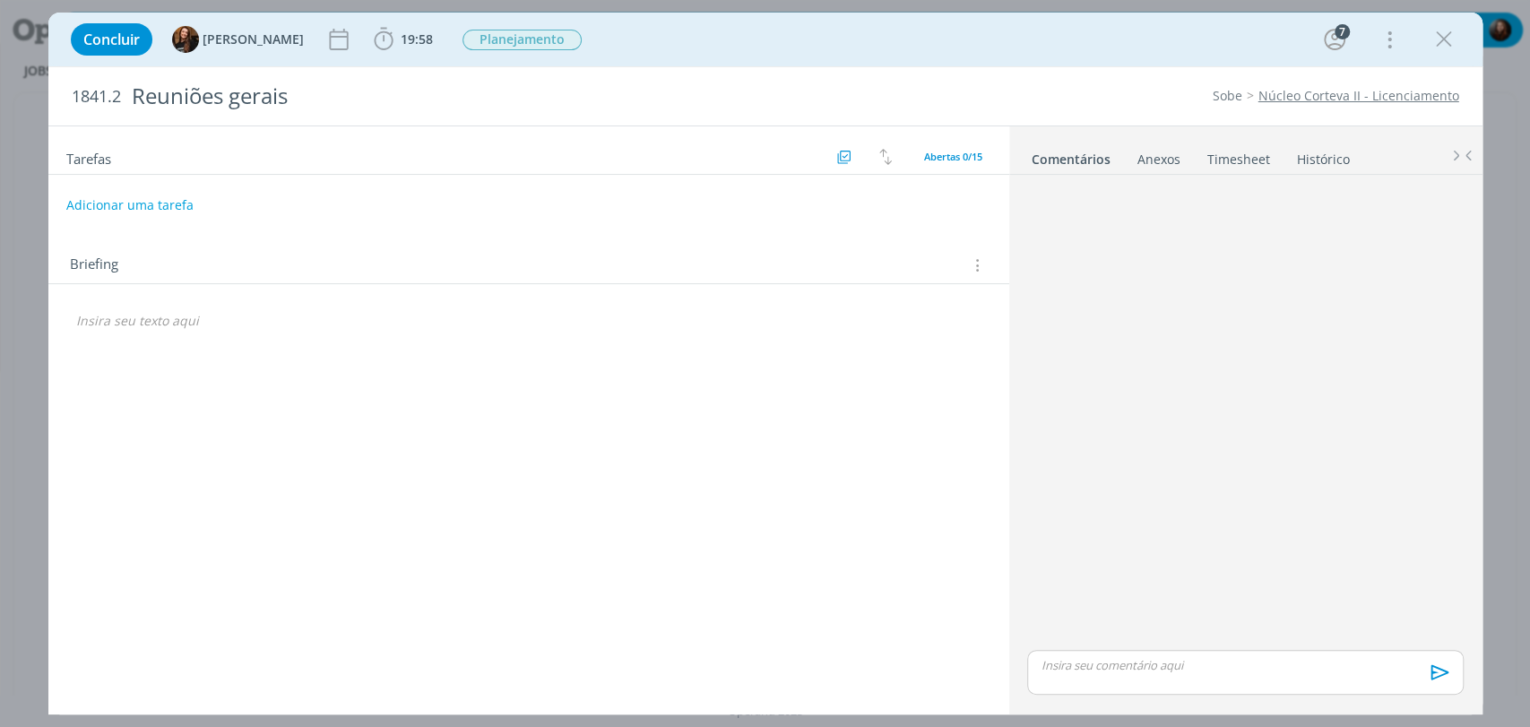
click at [1244, 157] on link "Timesheet" at bounding box center [1239, 156] width 65 height 26
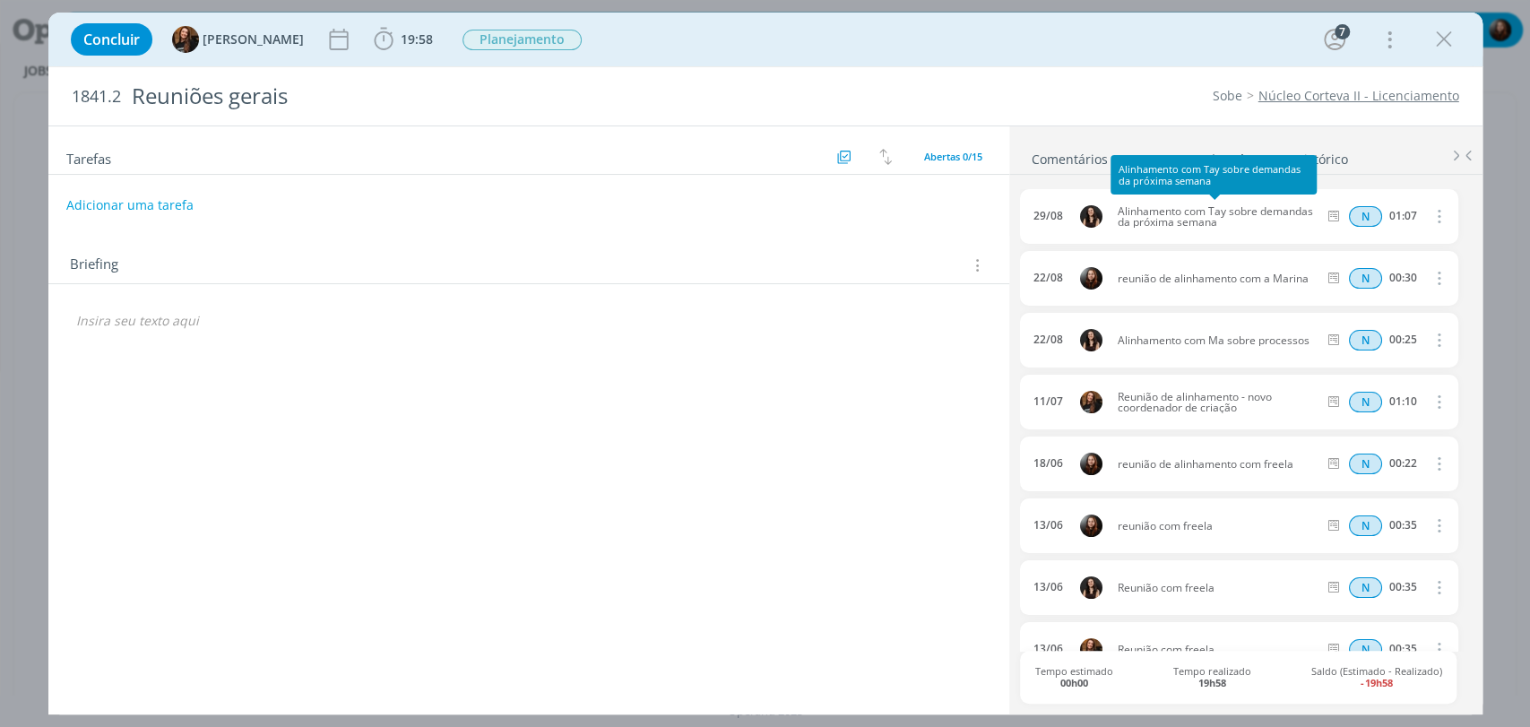
drag, startPoint x: 1226, startPoint y: 221, endPoint x: 1118, endPoint y: 210, distance: 109.1
click at [1118, 210] on span "Alinhamento com Tay sobre demandas da próxima semana" at bounding box center [1218, 217] width 214 height 22
copy span "Alinhamento com Tay sobre demandas da próxima semana"
click at [1011, 30] on div "Concluir Tayná Morsch 19:58 Iniciar Apontar Data * 01/09/2025 Horas * 00:00 Tar…" at bounding box center [766, 39] width 1408 height 43
click at [401, 46] on span "19:58" at bounding box center [417, 38] width 32 height 17
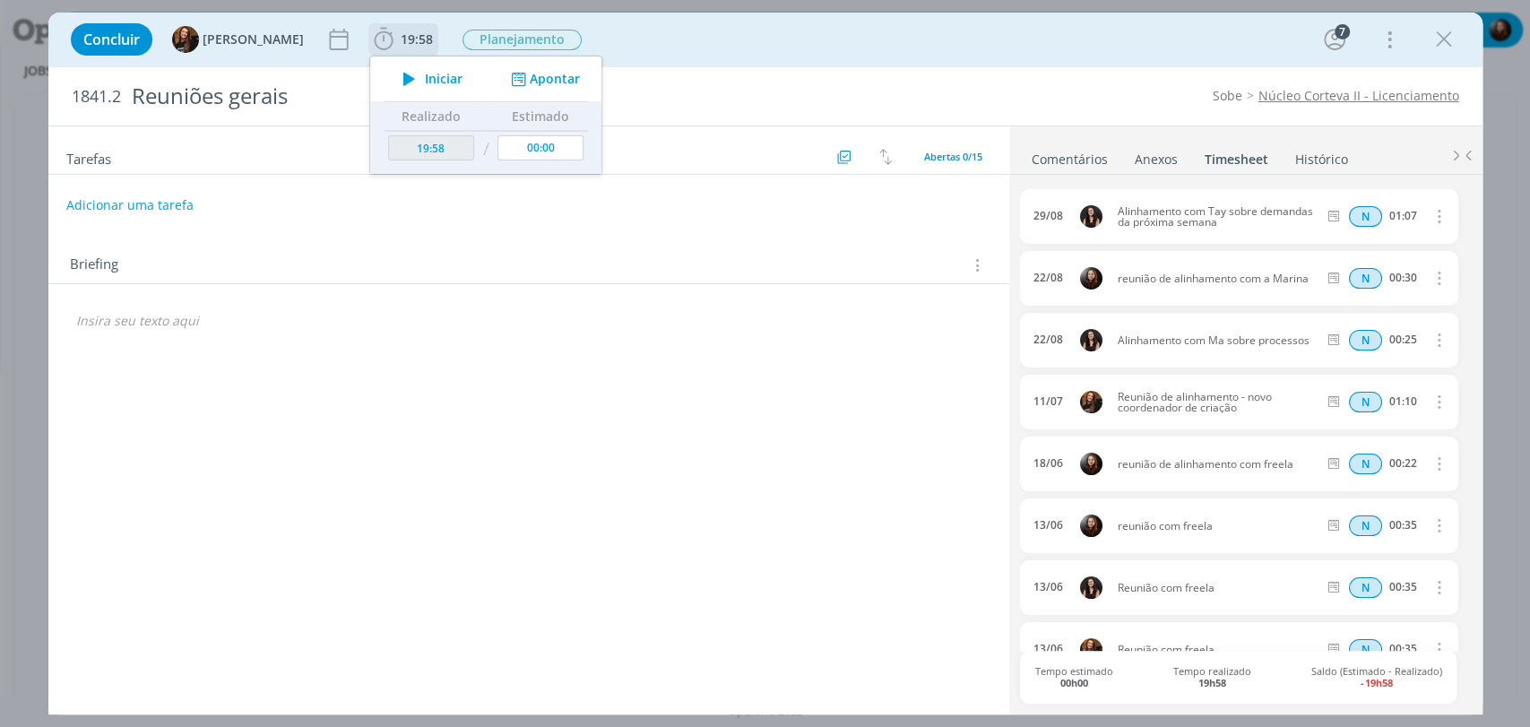
click at [522, 81] on button "Apontar" at bounding box center [543, 79] width 74 height 19
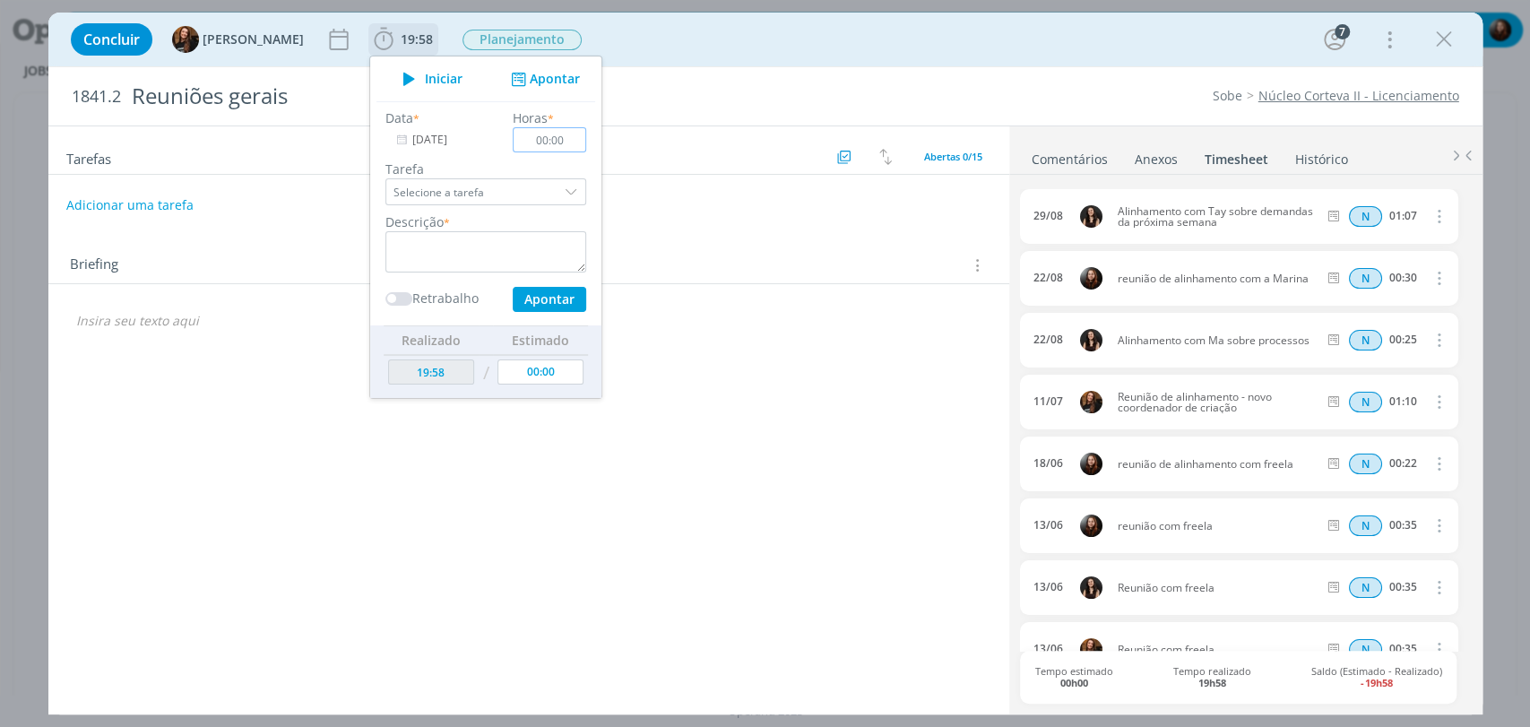
click at [552, 143] on input "00:00" at bounding box center [550, 139] width 74 height 25
type input "01:07"
click at [521, 240] on textarea "dialog" at bounding box center [486, 251] width 201 height 41
paste textarea "Alinhamento com Tay sobre demandas da próxima semana"
type textarea "Alinhamento com Tay sobre demandas da próxima semana"
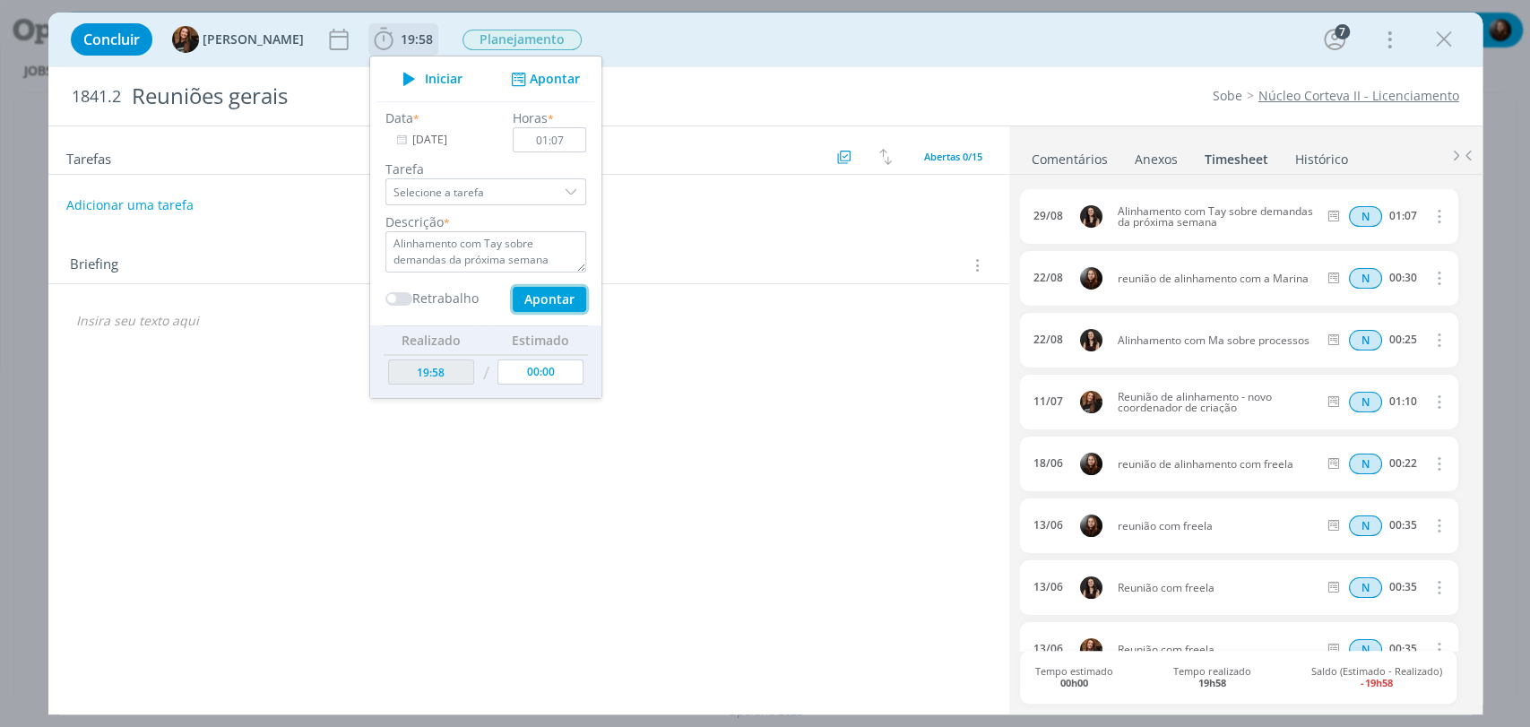
click at [530, 300] on button "Apontar" at bounding box center [549, 299] width 74 height 25
type input "21:05"
type input "00:00"
click at [1050, 214] on div "01/09" at bounding box center [1049, 216] width 30 height 13
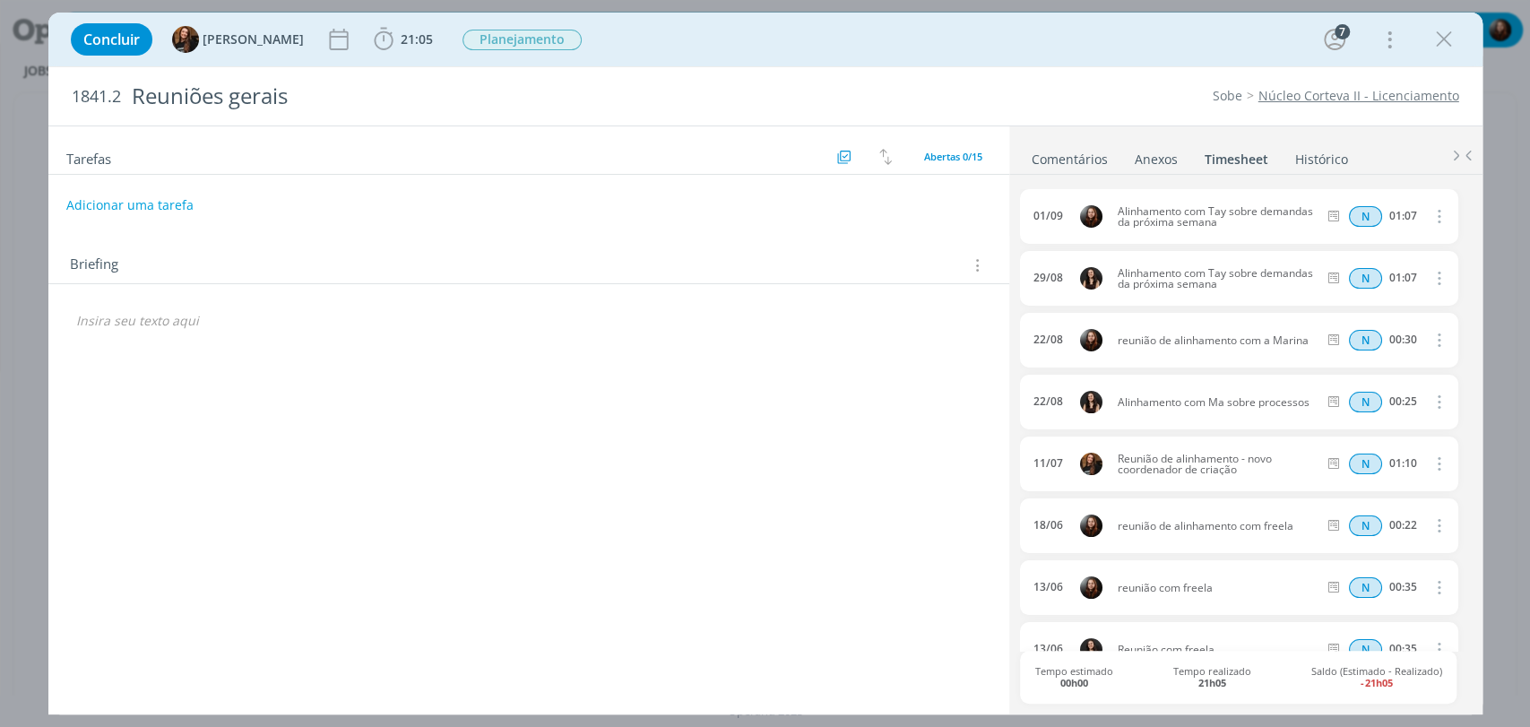
click at [1428, 214] on icon "dialog" at bounding box center [1438, 216] width 20 height 22
click at [1332, 278] on link "Editar" at bounding box center [1388, 276] width 142 height 29
click at [1059, 214] on span "01/09" at bounding box center [1054, 217] width 30 height 12
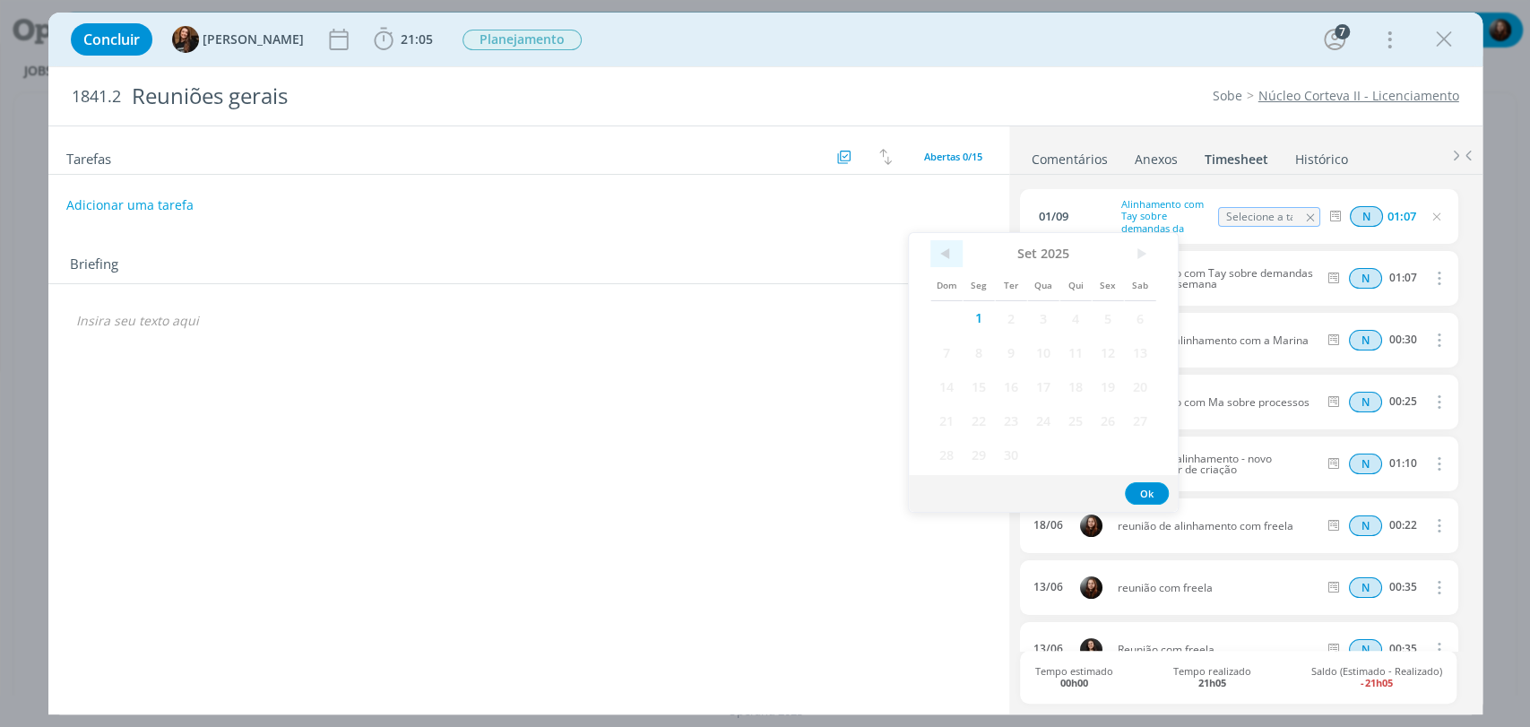
click at [949, 261] on span "<" at bounding box center [947, 253] width 32 height 27
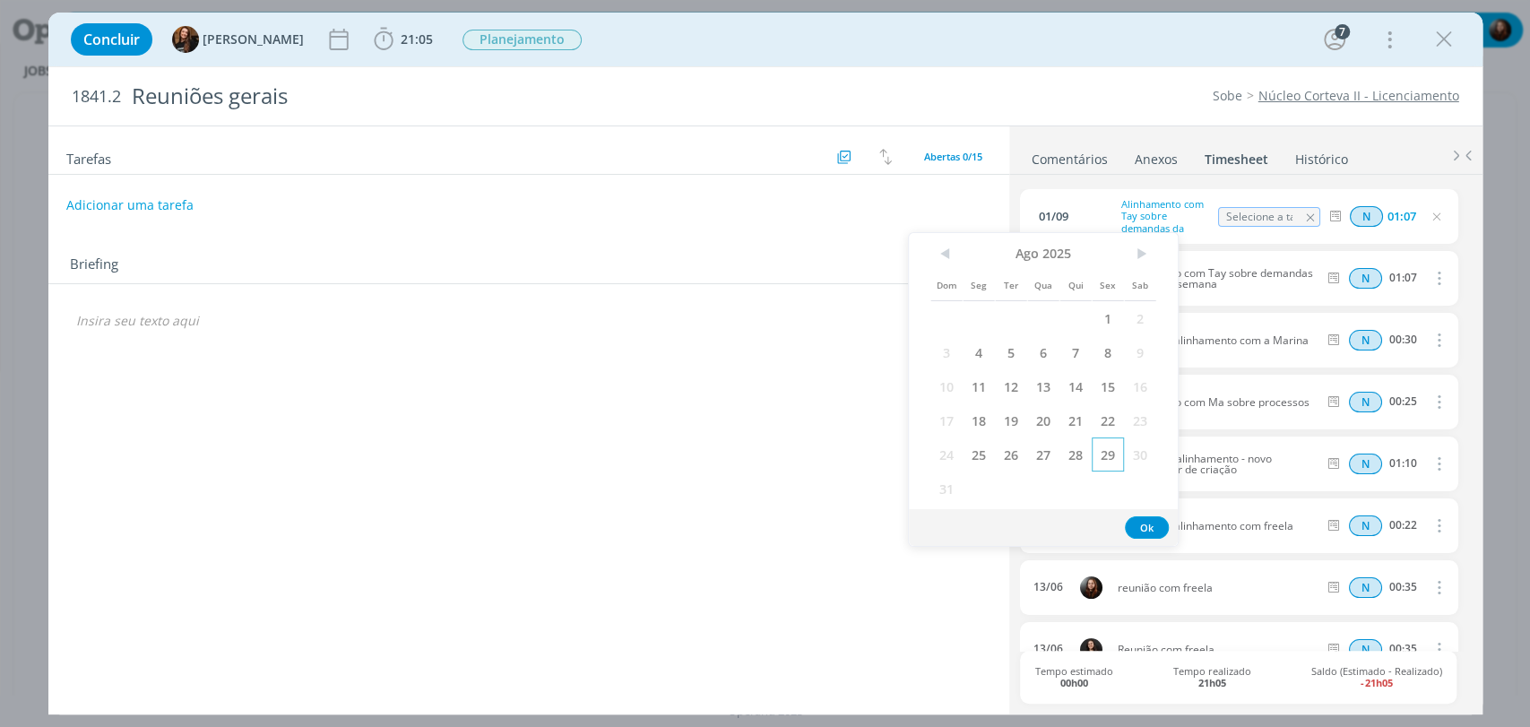
click at [1114, 456] on span "29" at bounding box center [1108, 455] width 32 height 34
click at [1153, 531] on button "Ok" at bounding box center [1147, 527] width 44 height 22
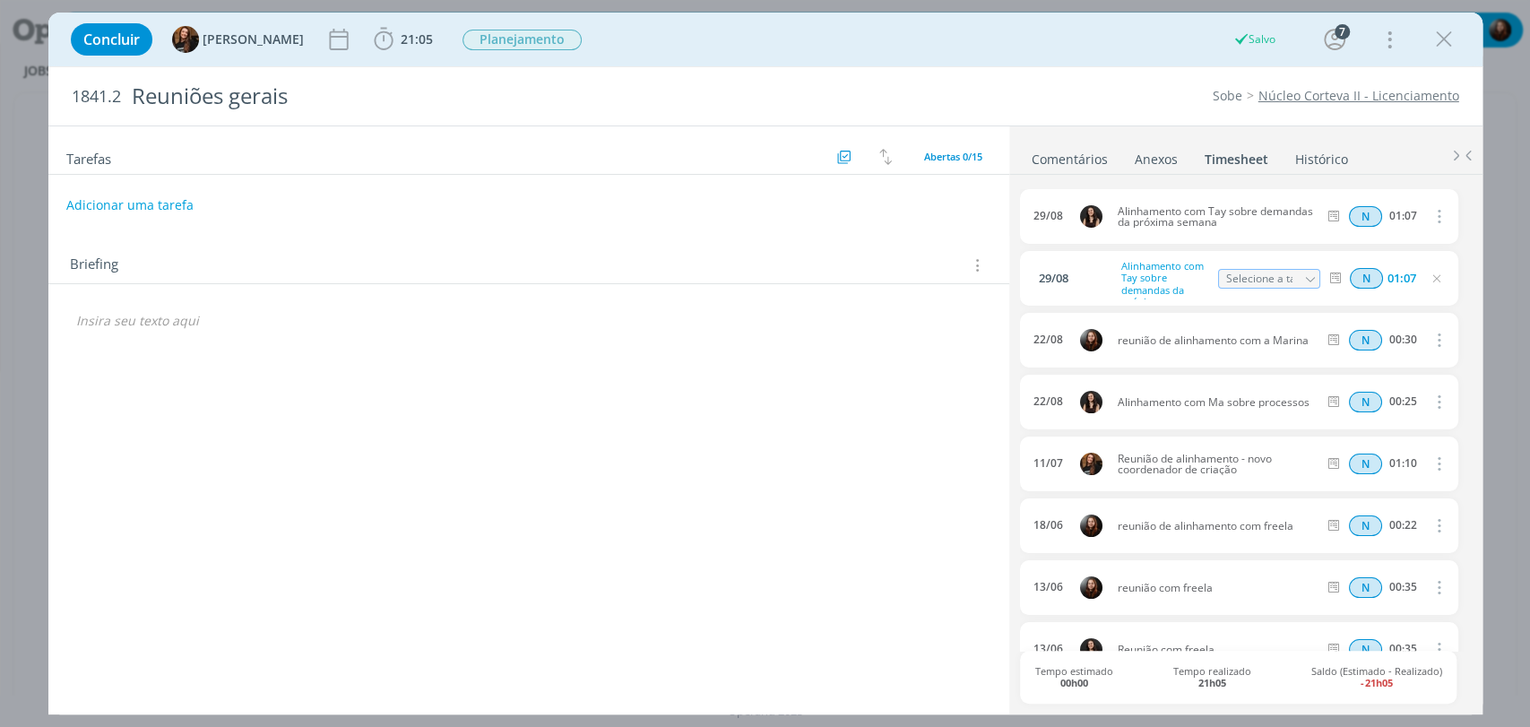
click at [1154, 69] on div "1841.2 Reuniões gerais Sobe Núcleo Corteva II - Licenciamento" at bounding box center [765, 96] width 1434 height 58
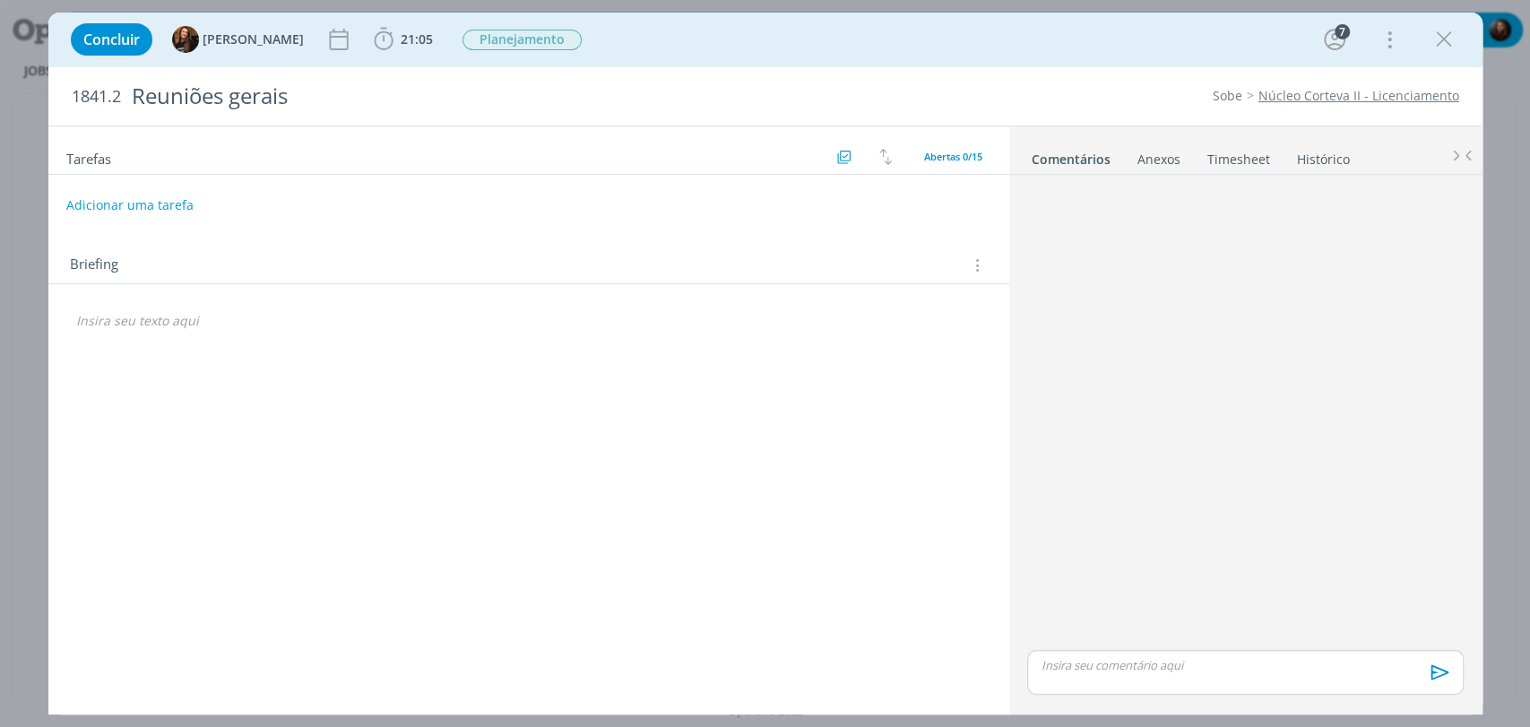
click at [1219, 162] on link "Timesheet" at bounding box center [1239, 156] width 65 height 26
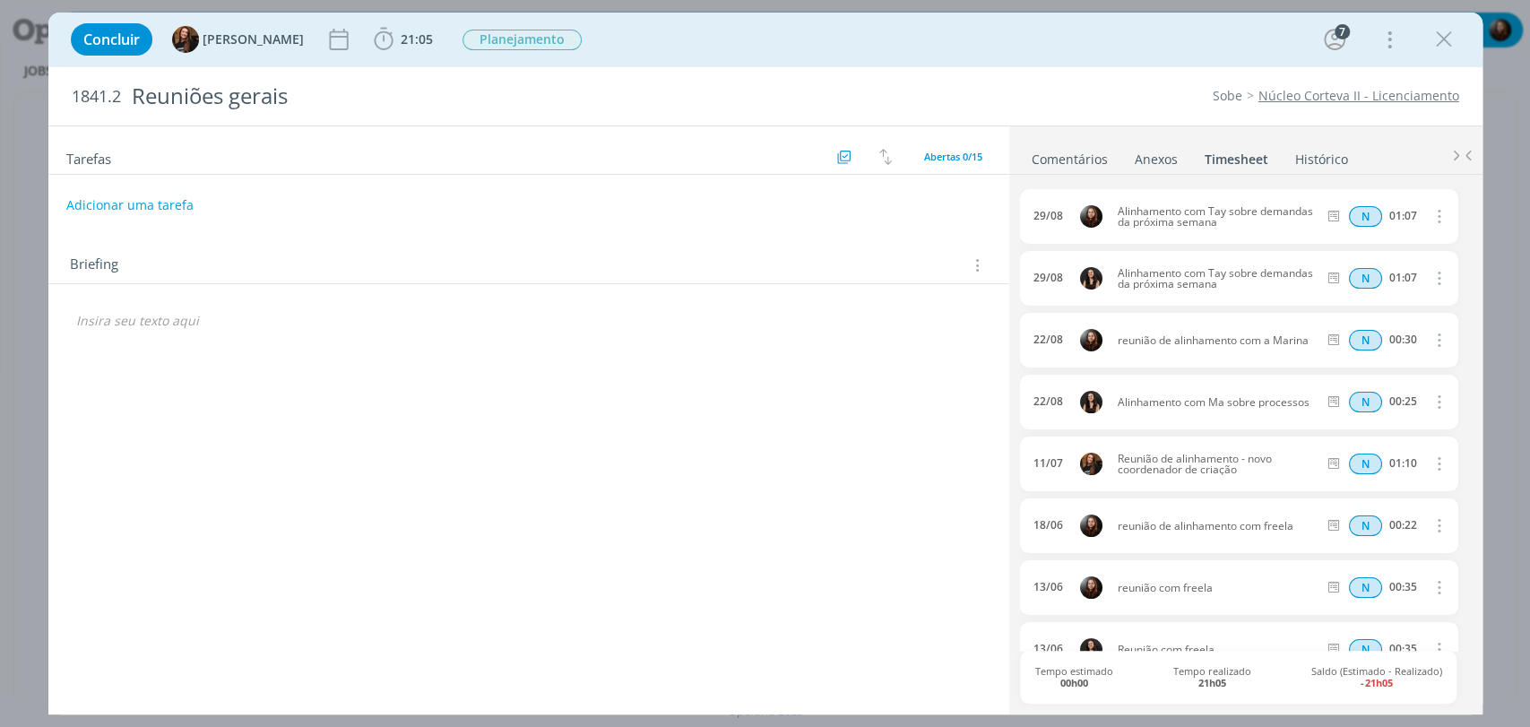
click at [1105, 91] on div "Sobe Núcleo Corteva II - Licenciamento" at bounding box center [1174, 96] width 585 height 18
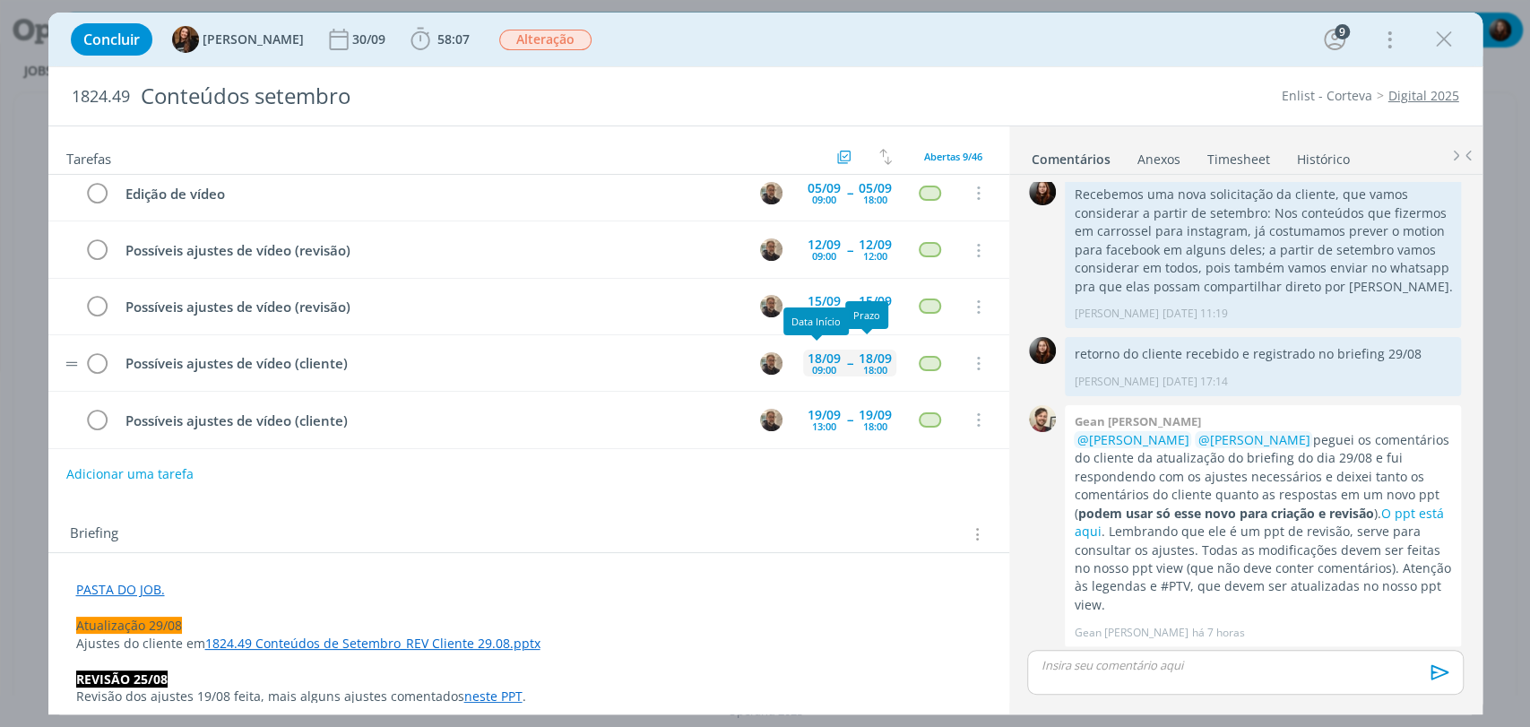
click at [816, 368] on div "09:00" at bounding box center [824, 370] width 24 height 10
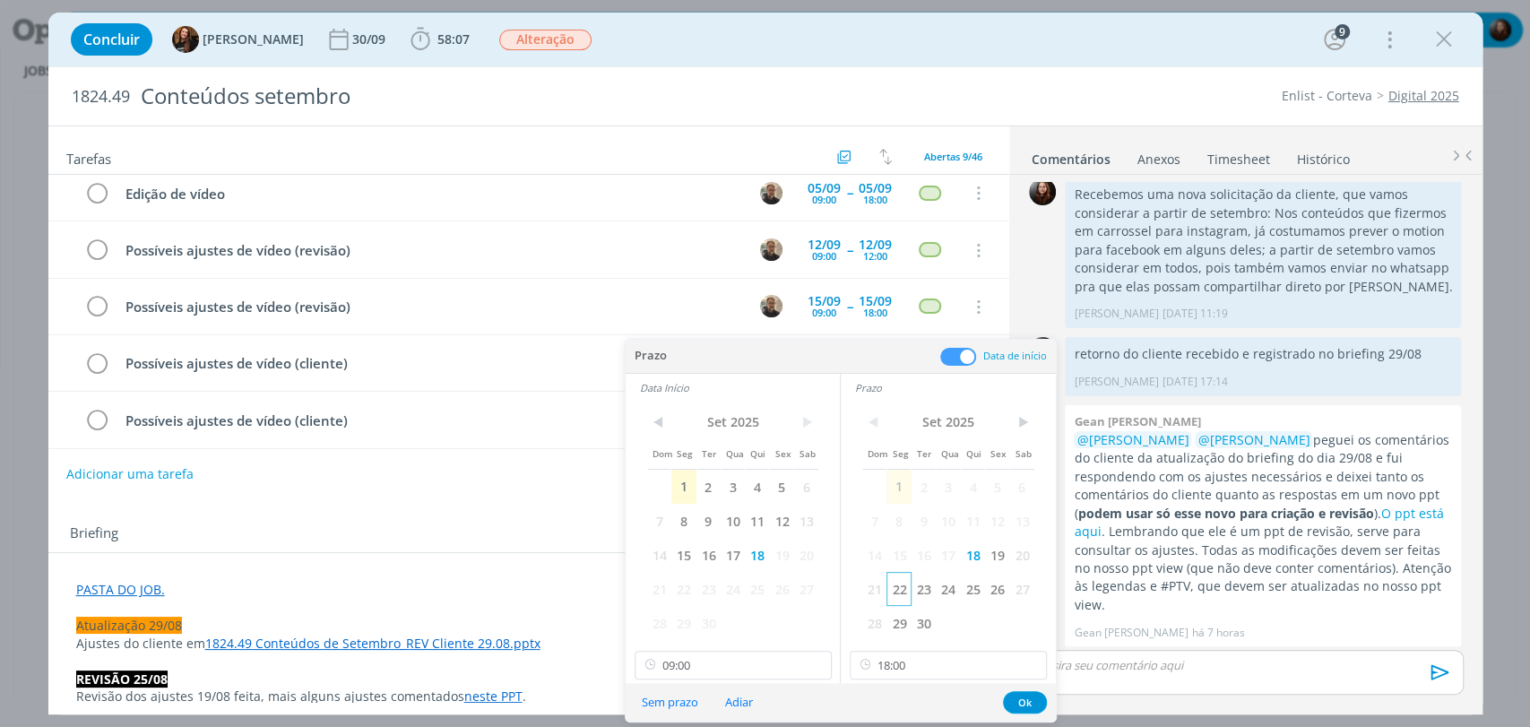
click at [905, 590] on span "22" at bounding box center [899, 589] width 24 height 34
click at [683, 589] on span "22" at bounding box center [684, 589] width 24 height 34
click at [1020, 703] on button "Ok" at bounding box center [1025, 702] width 44 height 22
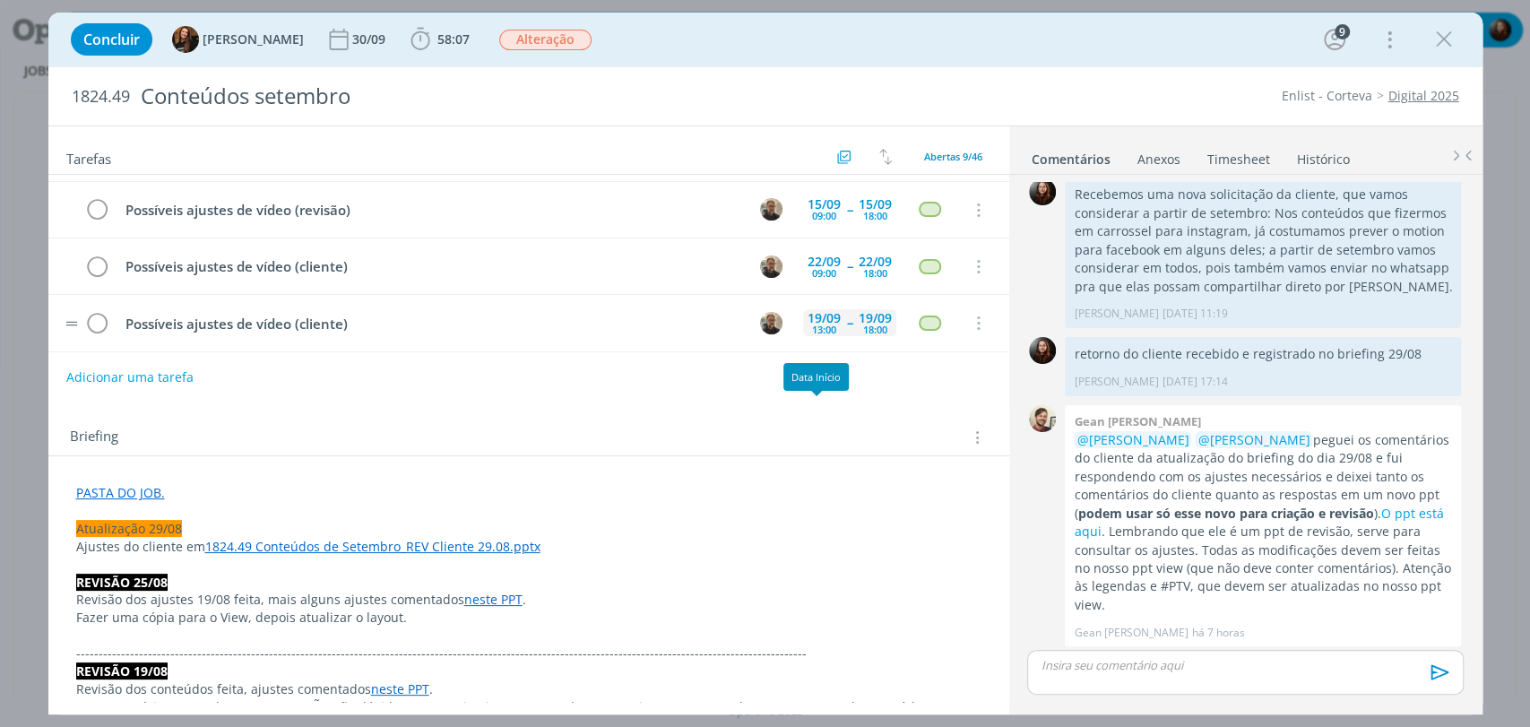
scroll to position [100, 0]
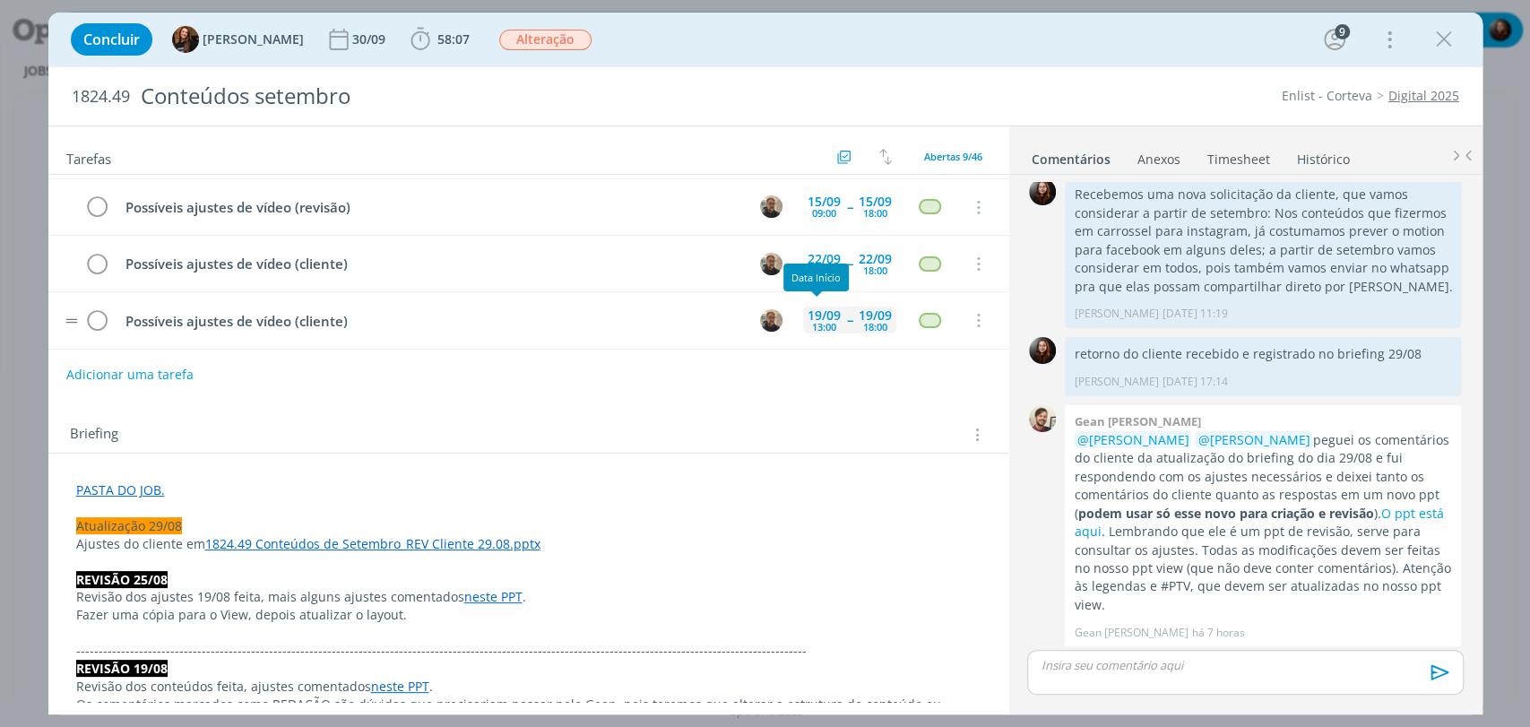
click at [820, 322] on div "13:00" at bounding box center [824, 327] width 24 height 10
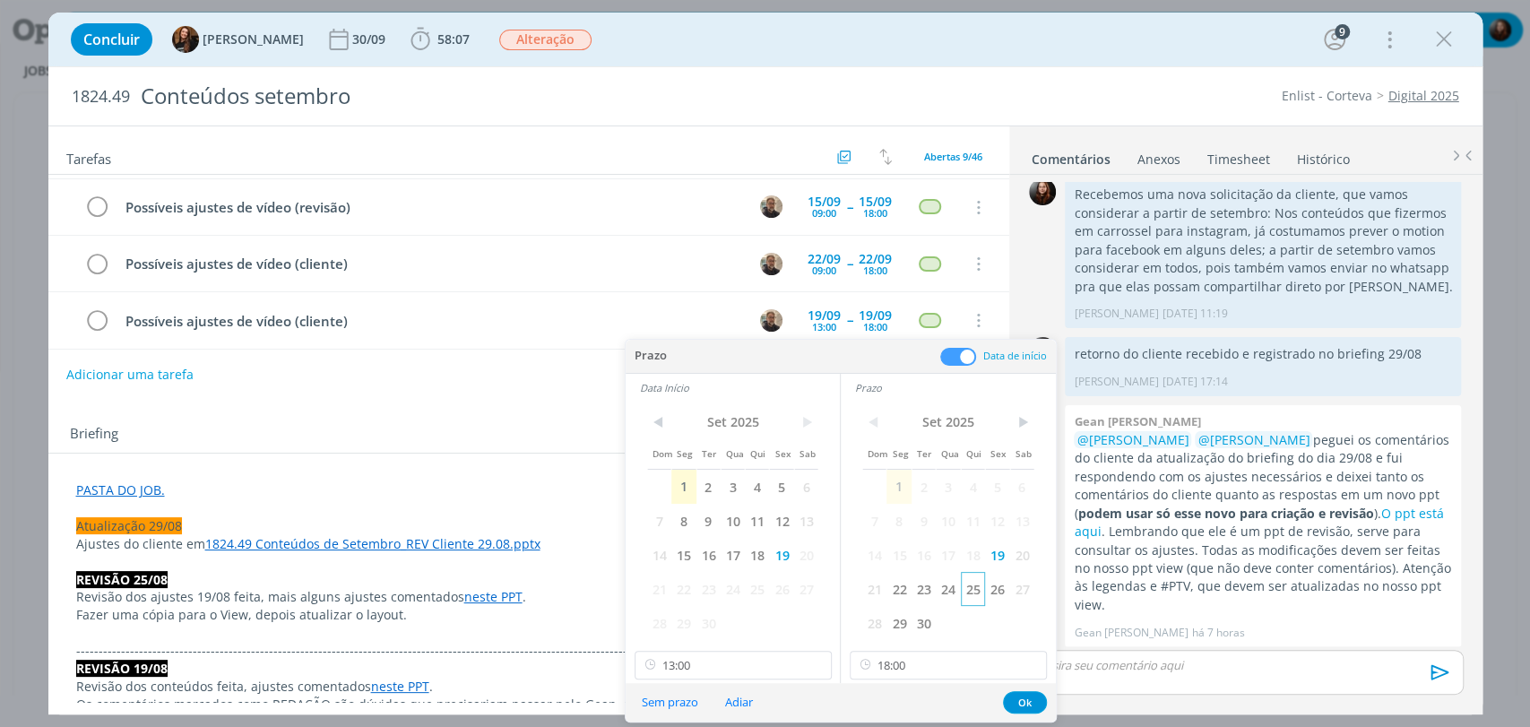
click at [972, 592] on span "25" at bounding box center [973, 589] width 24 height 34
click at [756, 588] on span "25" at bounding box center [757, 589] width 24 height 34
click at [1038, 706] on button "Ok" at bounding box center [1025, 702] width 44 height 22
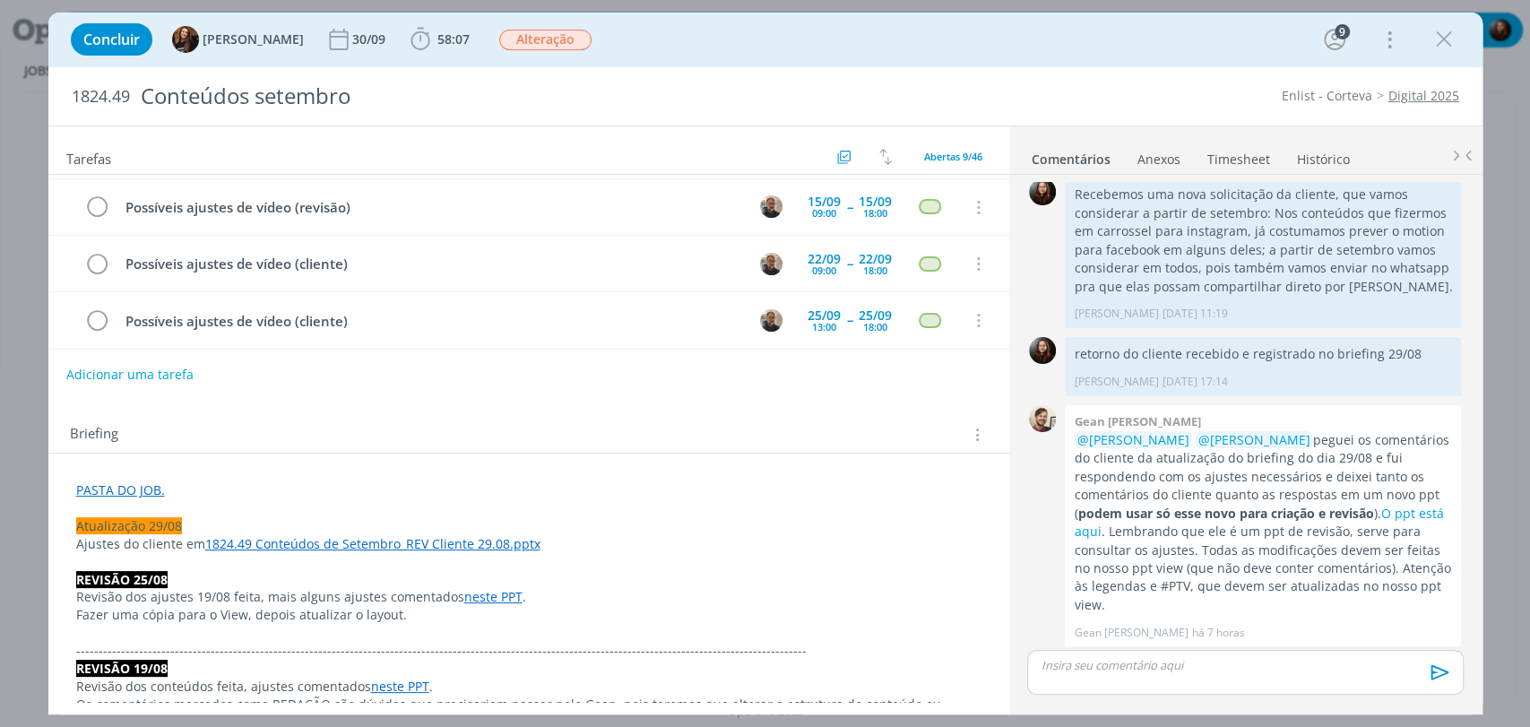
click at [717, 35] on div "Concluir Tayná Morsch 30/09 58:07 Iniciar Apontar Data * [DATE] Horas * 00:00 T…" at bounding box center [766, 39] width 1408 height 43
click at [599, 45] on div "Concluir Tayná Morsch 30/09 58:07 Iniciar Apontar Data * [DATE] Horas * 00:00 T…" at bounding box center [766, 39] width 1408 height 43
click at [1443, 36] on icon "dialog" at bounding box center [1444, 39] width 27 height 27
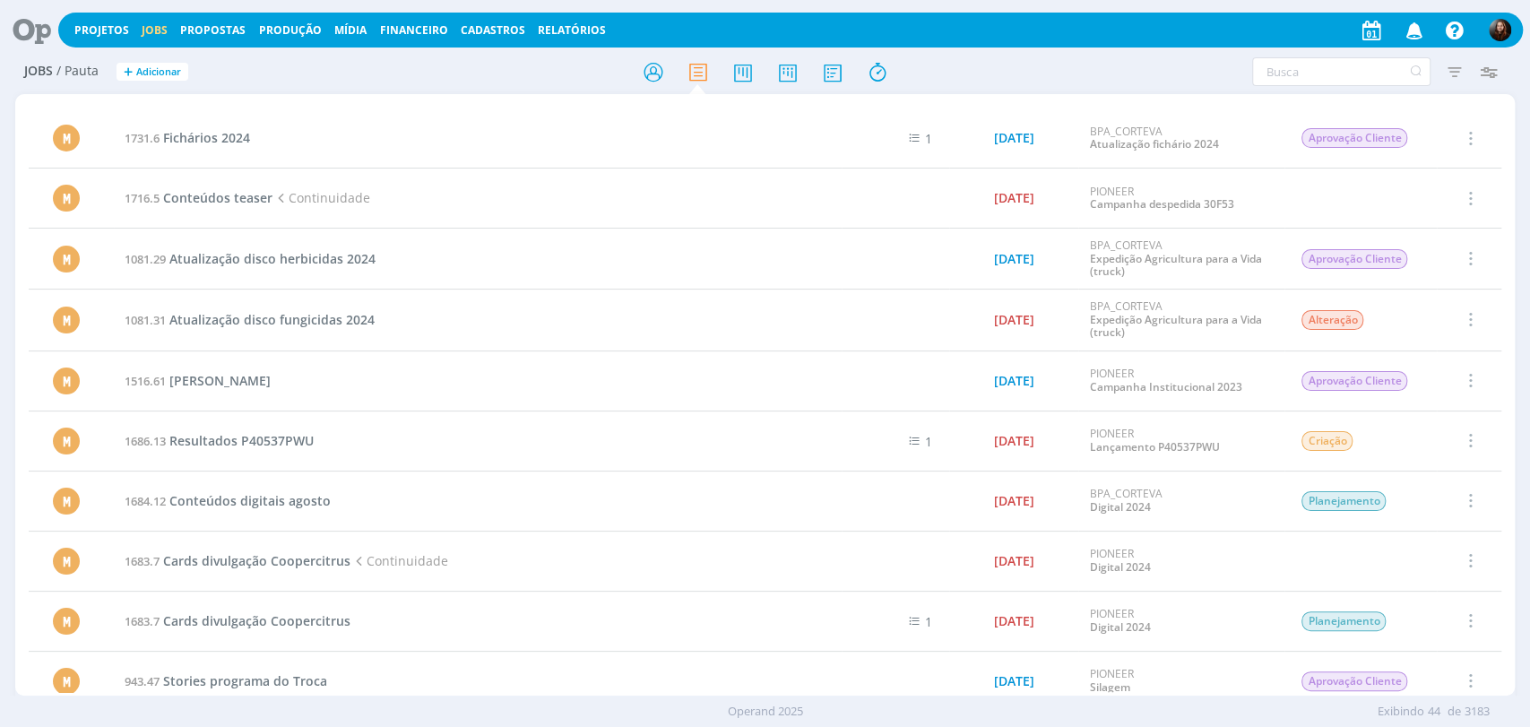
click at [32, 29] on icon at bounding box center [25, 30] width 37 height 35
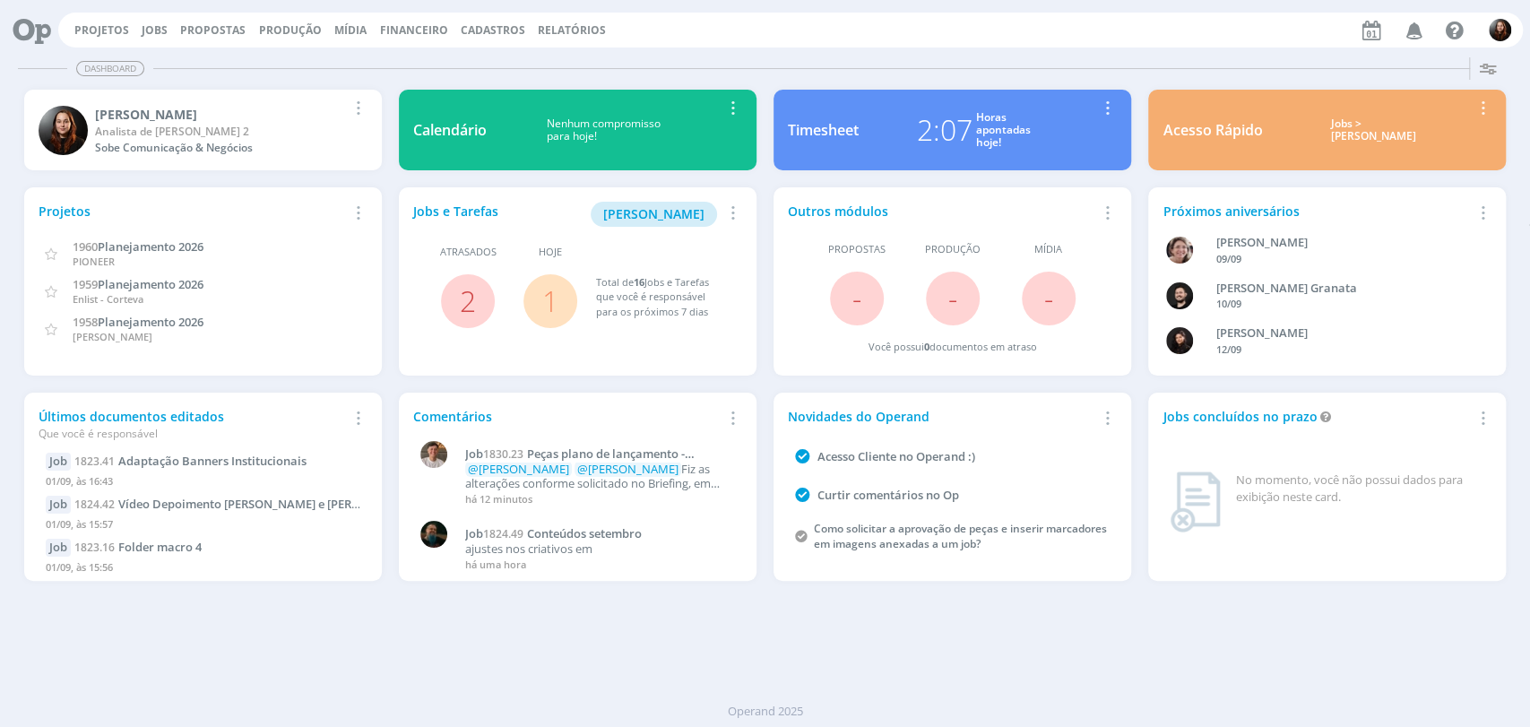
click at [1111, 48] on div "Projetos Jobs Propostas Produção Mídia Financeiro Cadastros Relatórios Notifica…" at bounding box center [765, 28] width 1516 height 43
click at [1010, 654] on div "Dashboard Salvar Selecione abaixo os cards desejados: Meus Meu Perfil Agenda Ti…" at bounding box center [765, 388] width 1530 height 677
click at [152, 35] on link "Jobs" at bounding box center [155, 29] width 26 height 15
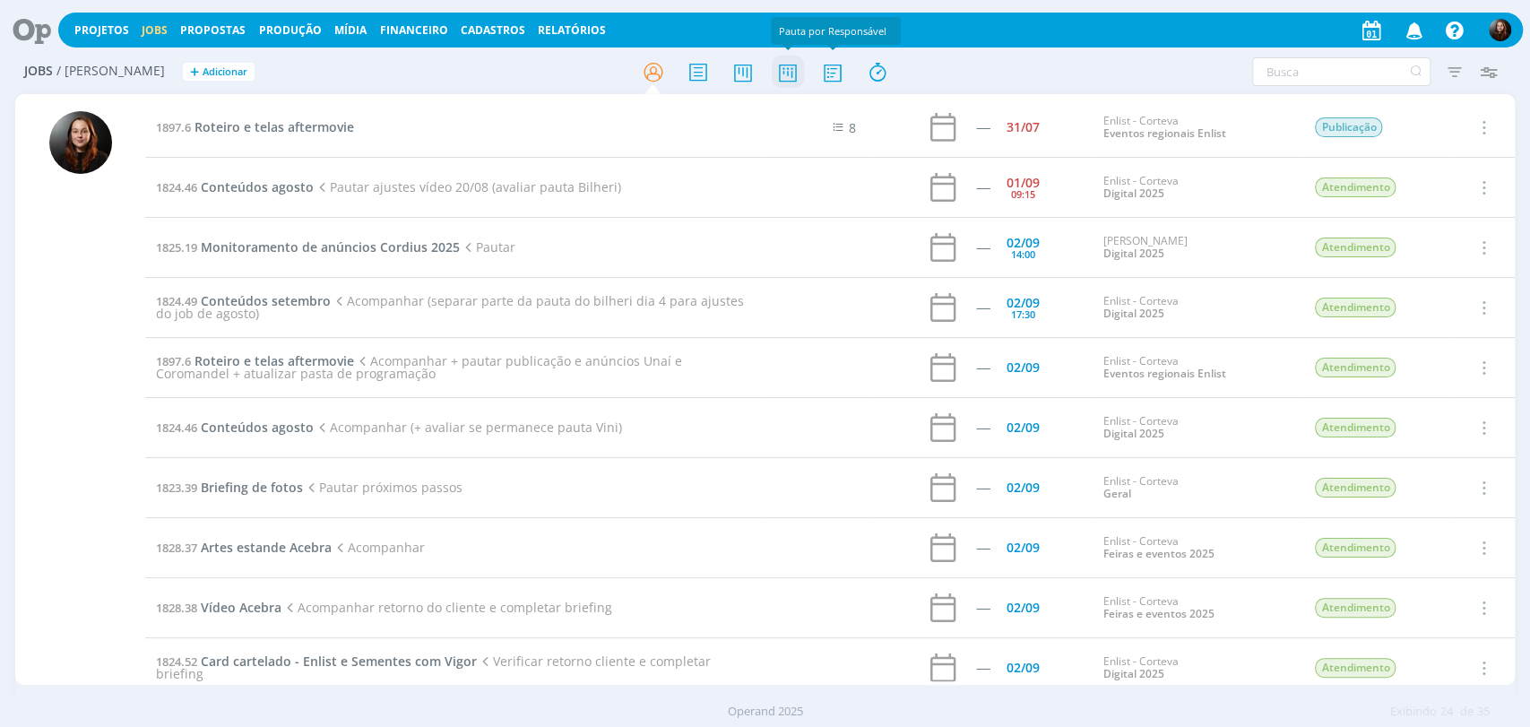
click at [793, 67] on icon at bounding box center [787, 72] width 32 height 35
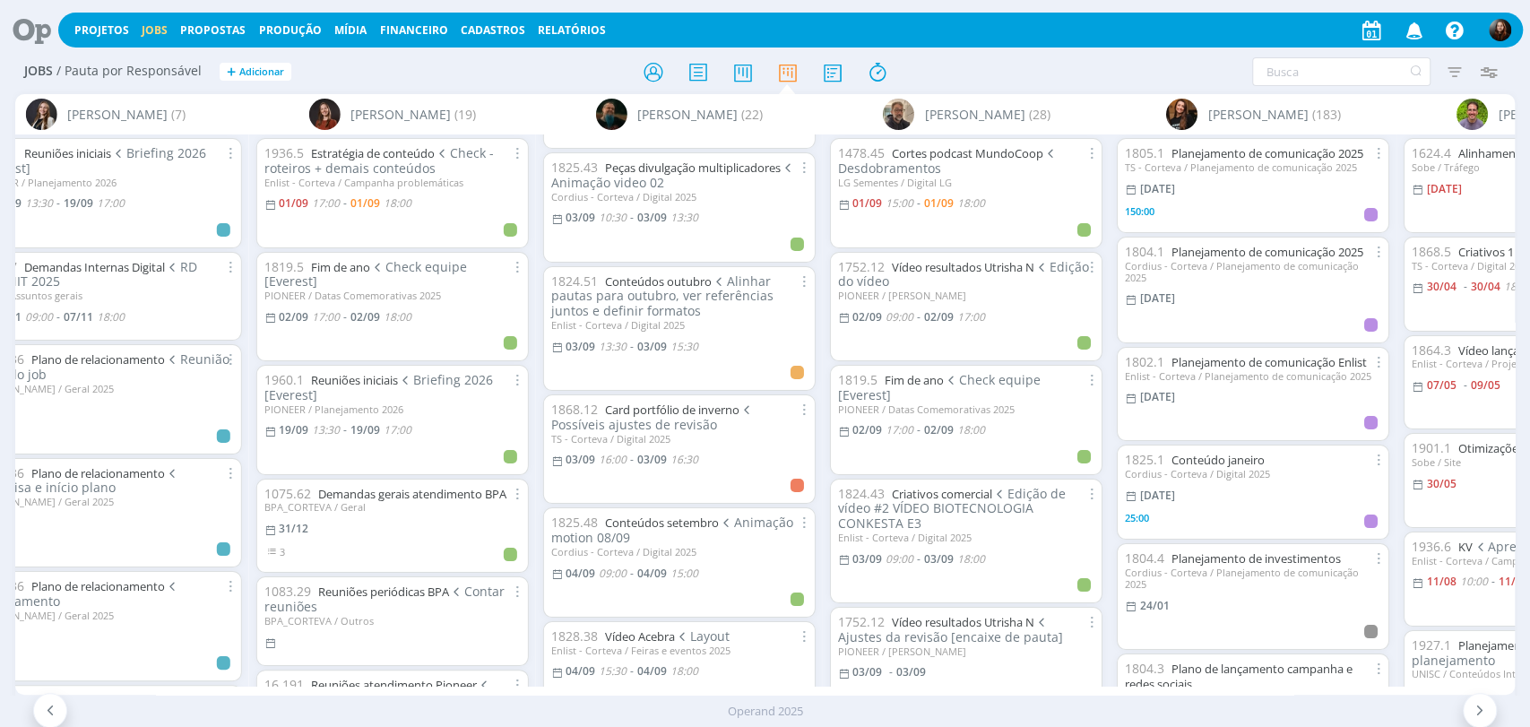
scroll to position [498, 0]
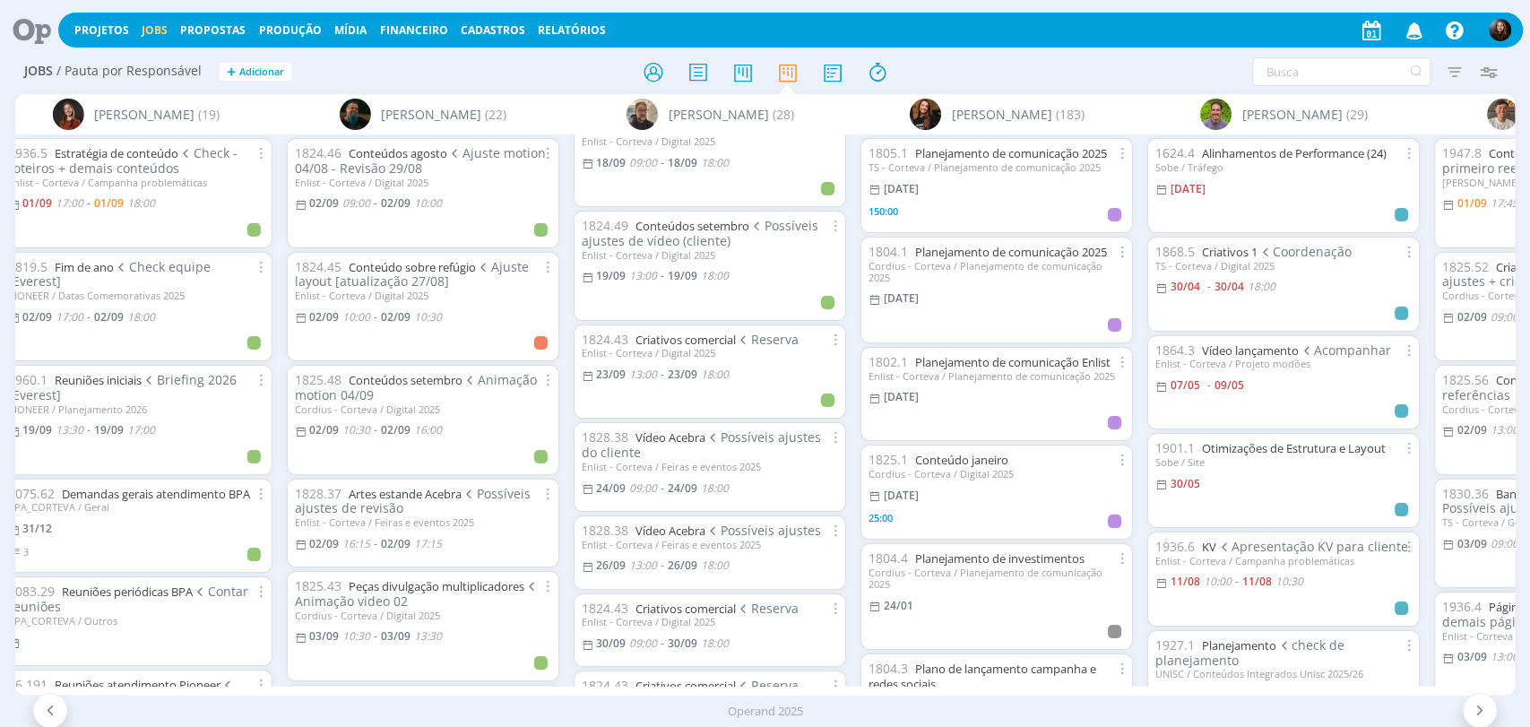
scroll to position [1893, 0]
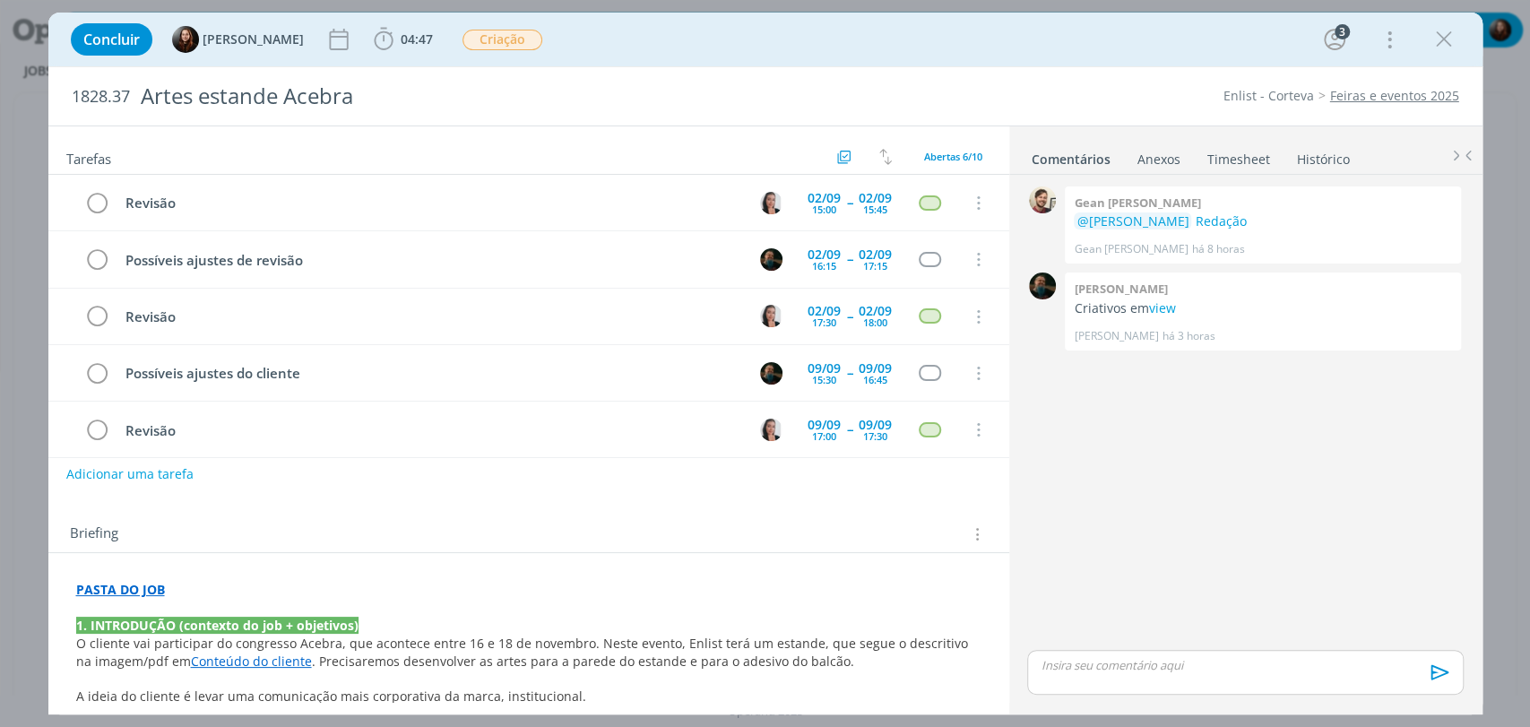
click at [1090, 420] on div "0 Gean [PERSON_NAME] @[PERSON_NAME] Redação Gean [PERSON_NAME] há 8 horas 👍 0 […" at bounding box center [1245, 414] width 450 height 464
click at [1212, 562] on div "0 Gean [PERSON_NAME] @[PERSON_NAME] Redação Gean [PERSON_NAME] há 8 horas 👍 0 […" at bounding box center [1245, 414] width 450 height 464
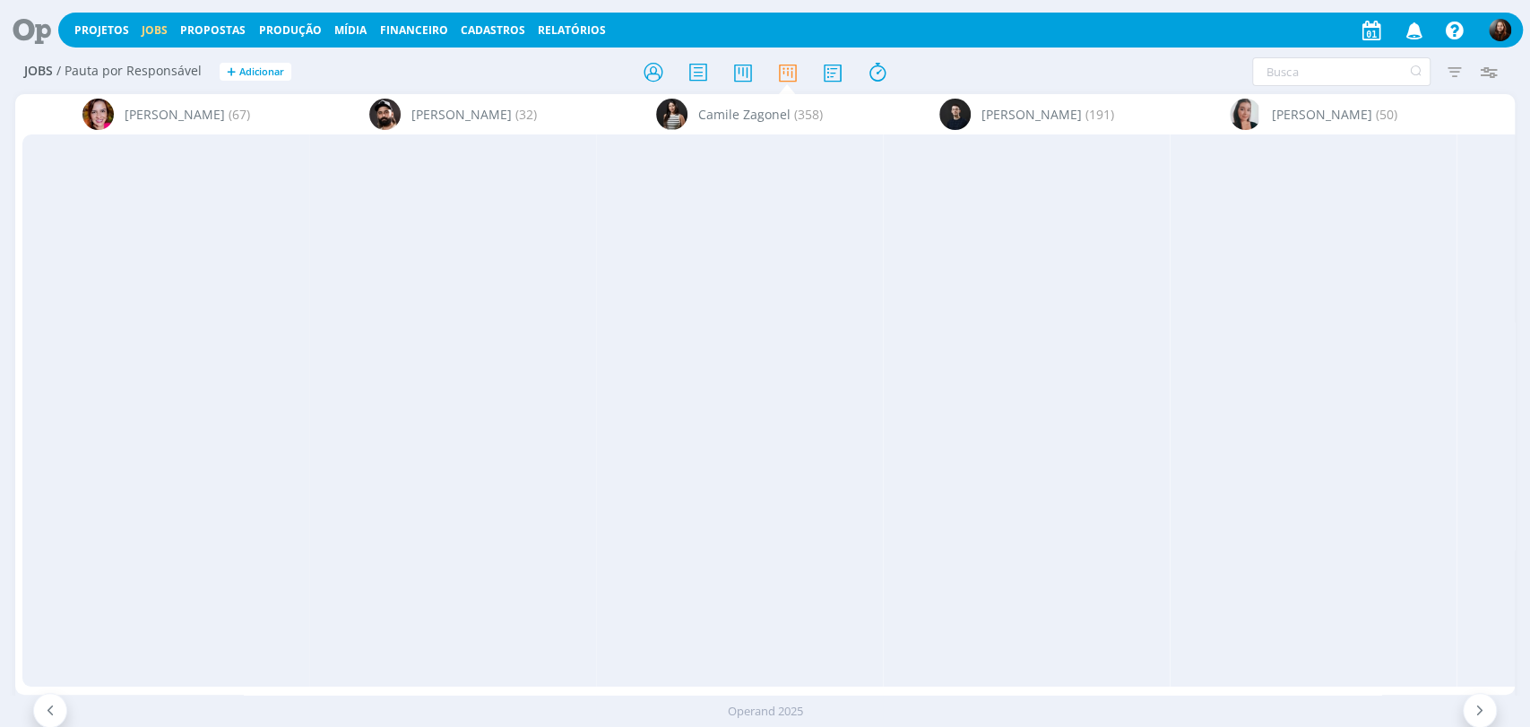
scroll to position [498, 0]
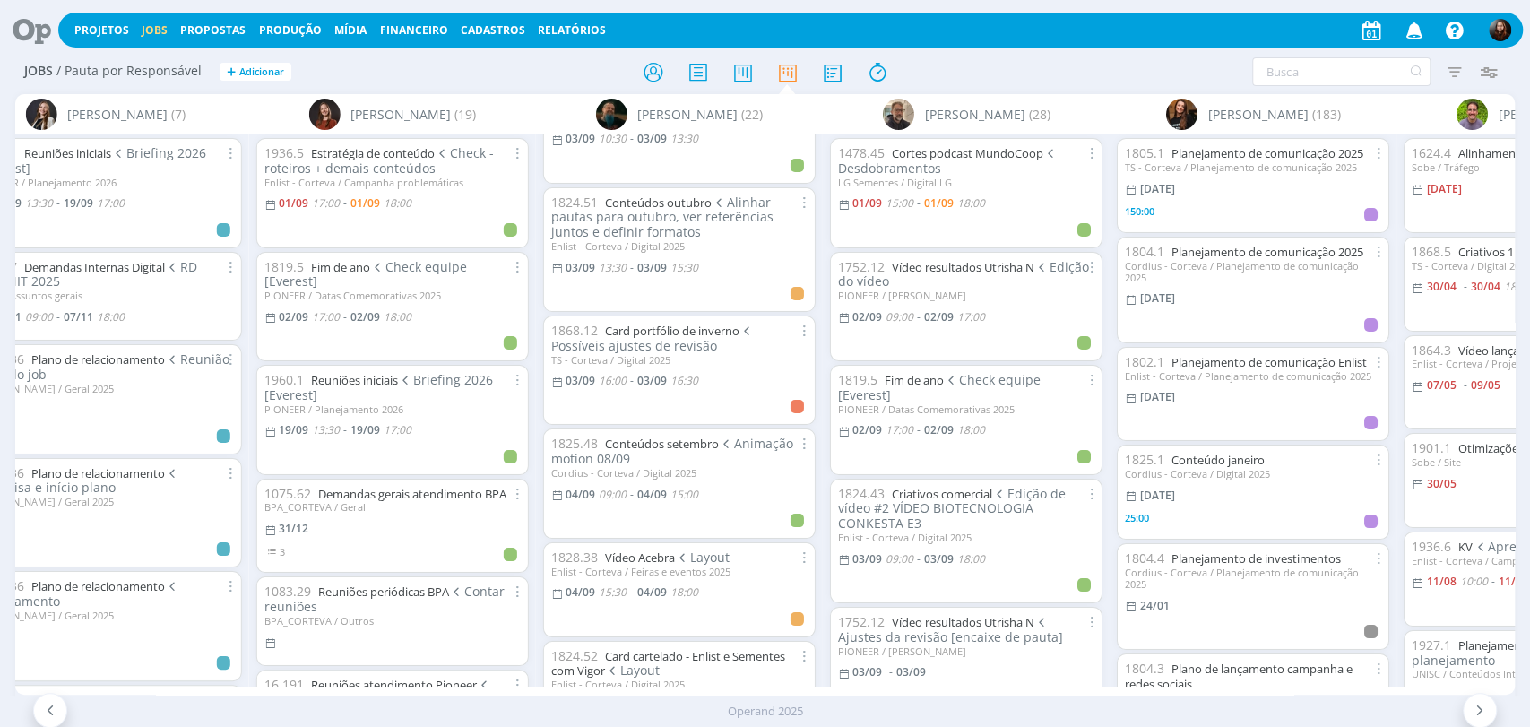
drag, startPoint x: 33, startPoint y: 26, endPoint x: 67, endPoint y: 4, distance: 40.8
click at [33, 26] on icon at bounding box center [25, 30] width 37 height 35
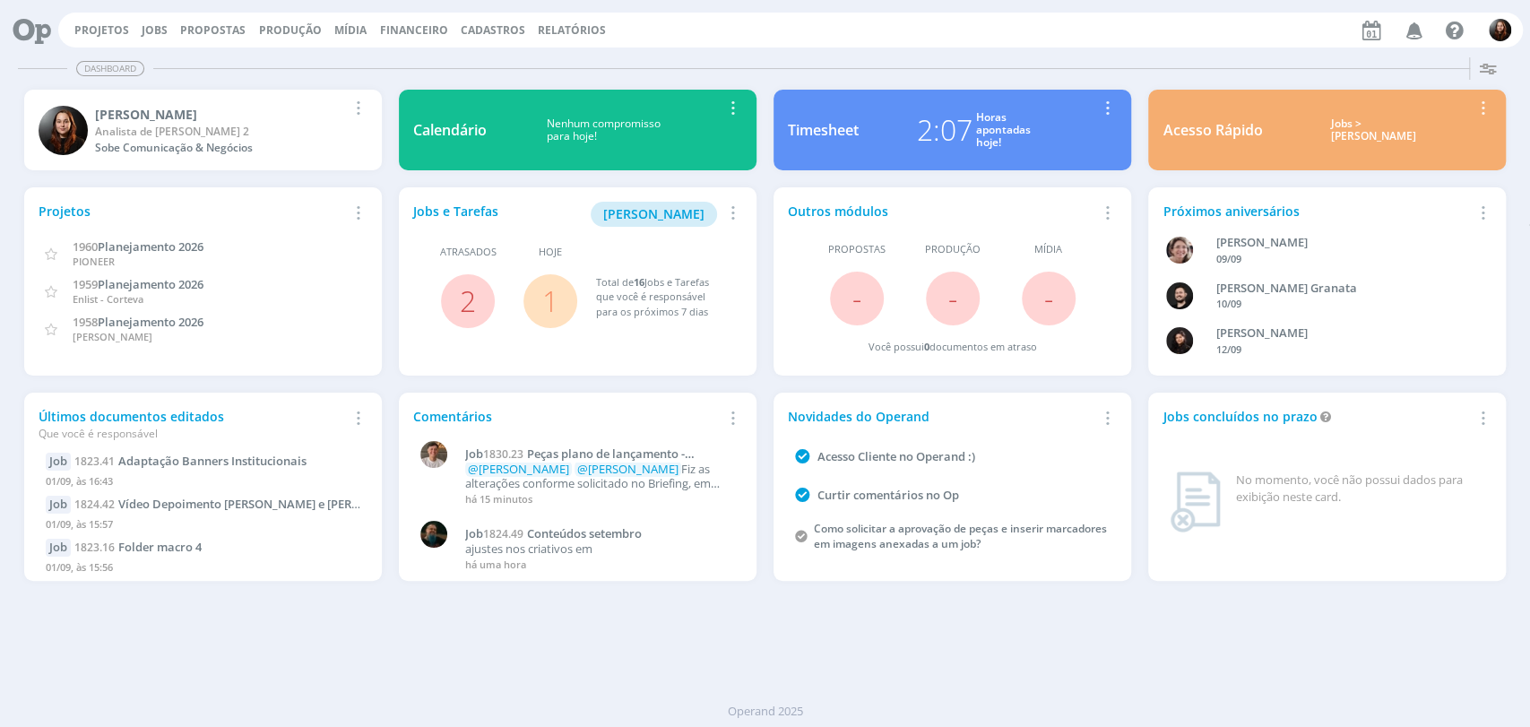
click at [963, 39] on div "Projetos Jobs Propostas Produção [GEOGRAPHIC_DATA] Financeiro Cadastros Relatór…" at bounding box center [790, 30] width 1465 height 35
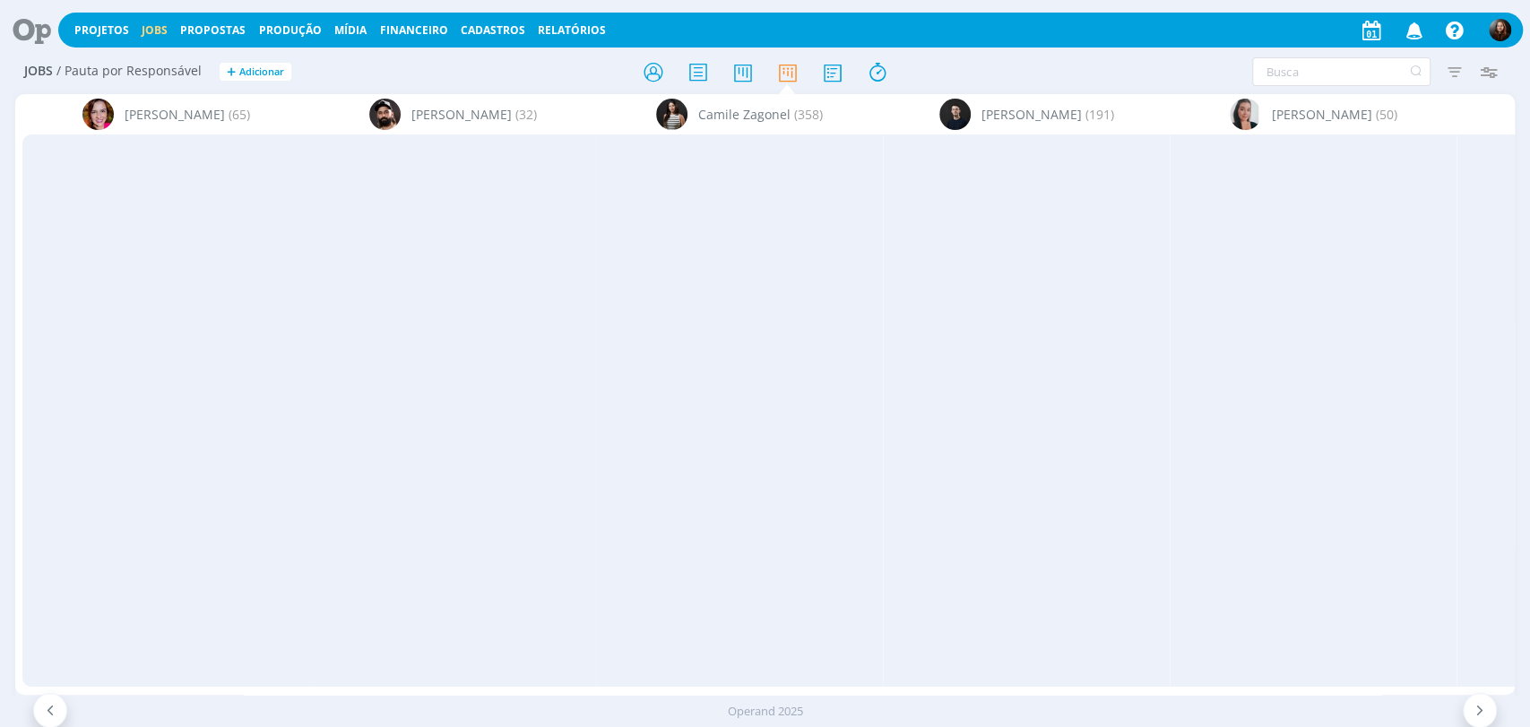
scroll to position [1893, 0]
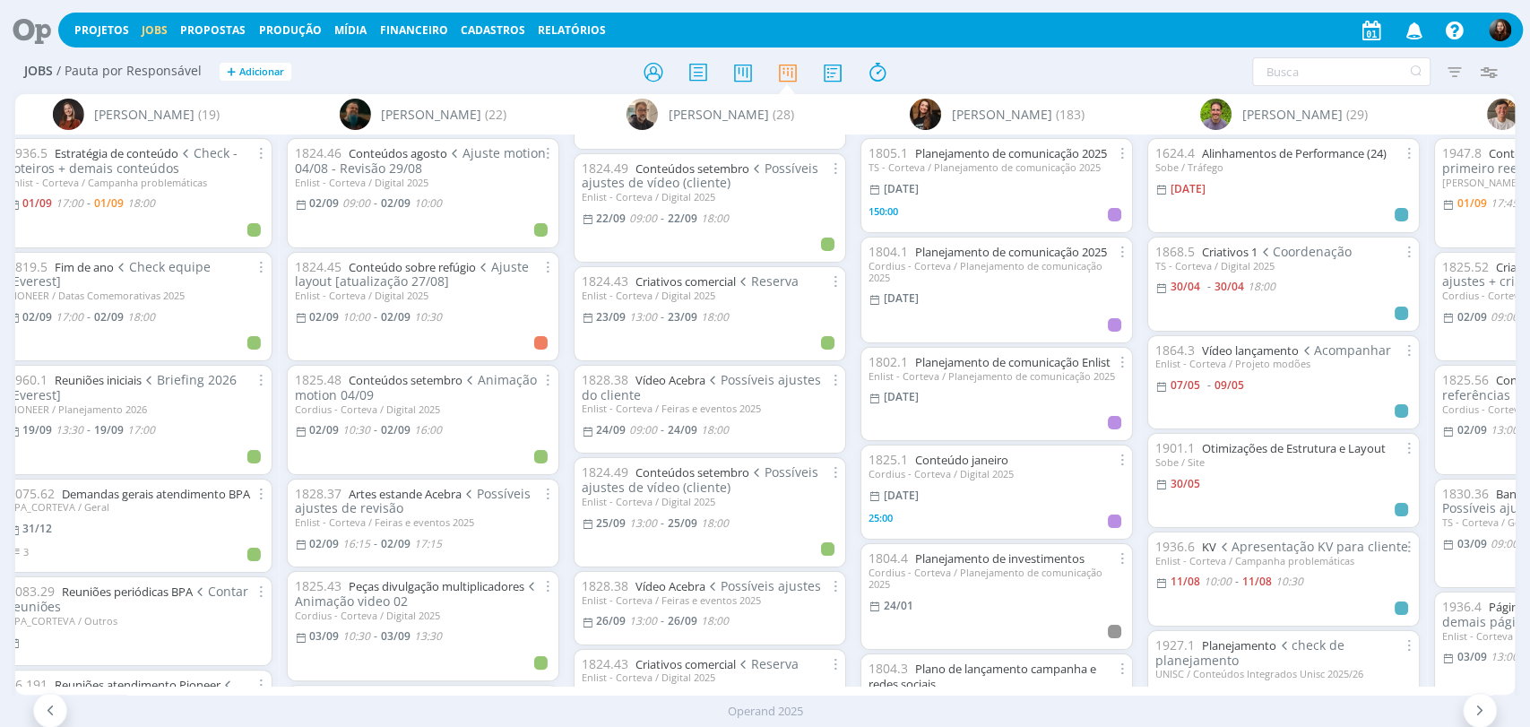
drag, startPoint x: 30, startPoint y: 30, endPoint x: 108, endPoint y: 3, distance: 82.8
click at [30, 30] on icon at bounding box center [25, 30] width 37 height 35
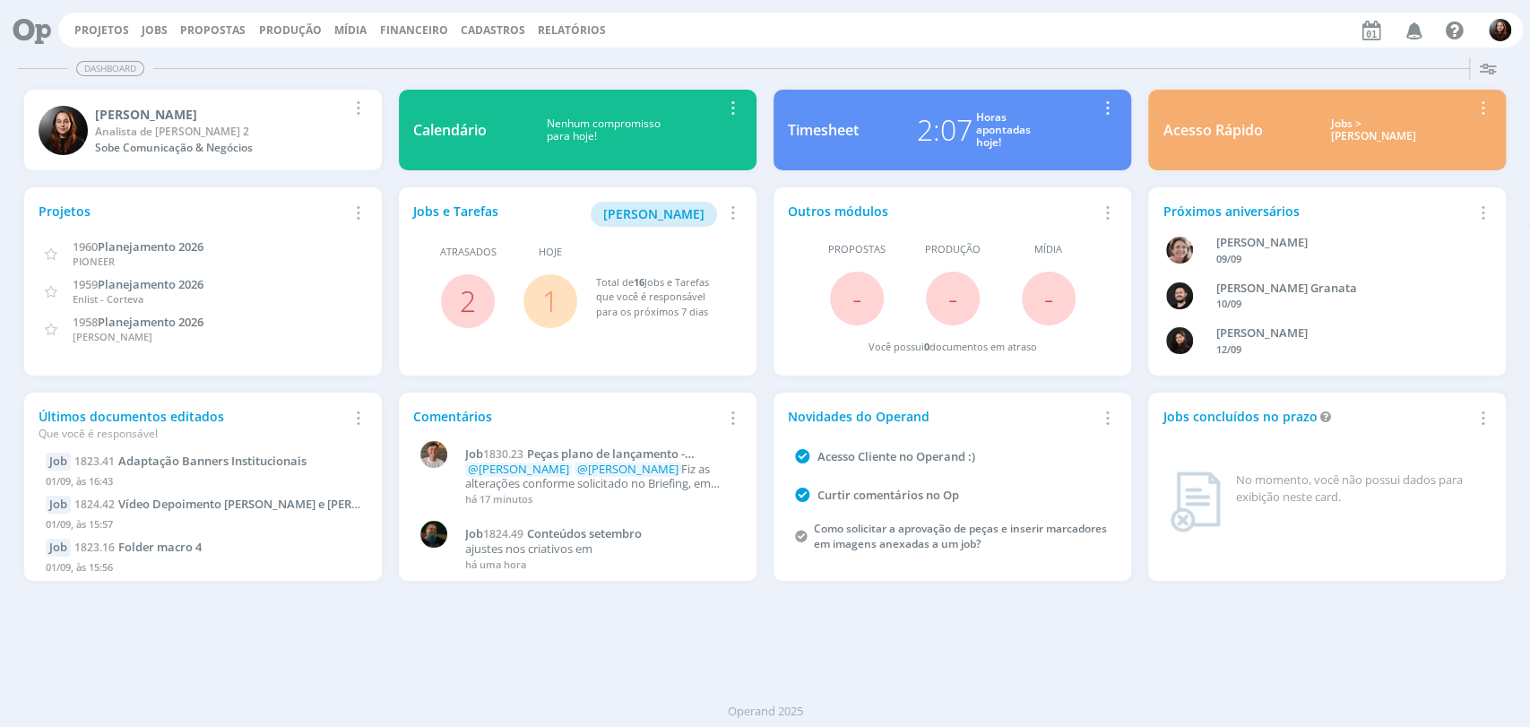
click at [938, 629] on div "Dashboard Salvar Selecione abaixo os cards desejados: Meus Meu Perfil [GEOGRAPH…" at bounding box center [765, 388] width 1530 height 677
click at [845, 44] on div "Projetos Jobs Propostas Produção [GEOGRAPHIC_DATA] Financeiro Cadastros Relatór…" at bounding box center [790, 30] width 1465 height 35
click at [846, 44] on div "Projetos Jobs Propostas Produção [GEOGRAPHIC_DATA] Financeiro Cadastros Relatór…" at bounding box center [790, 30] width 1465 height 35
